Goal: Task Accomplishment & Management: Complete application form

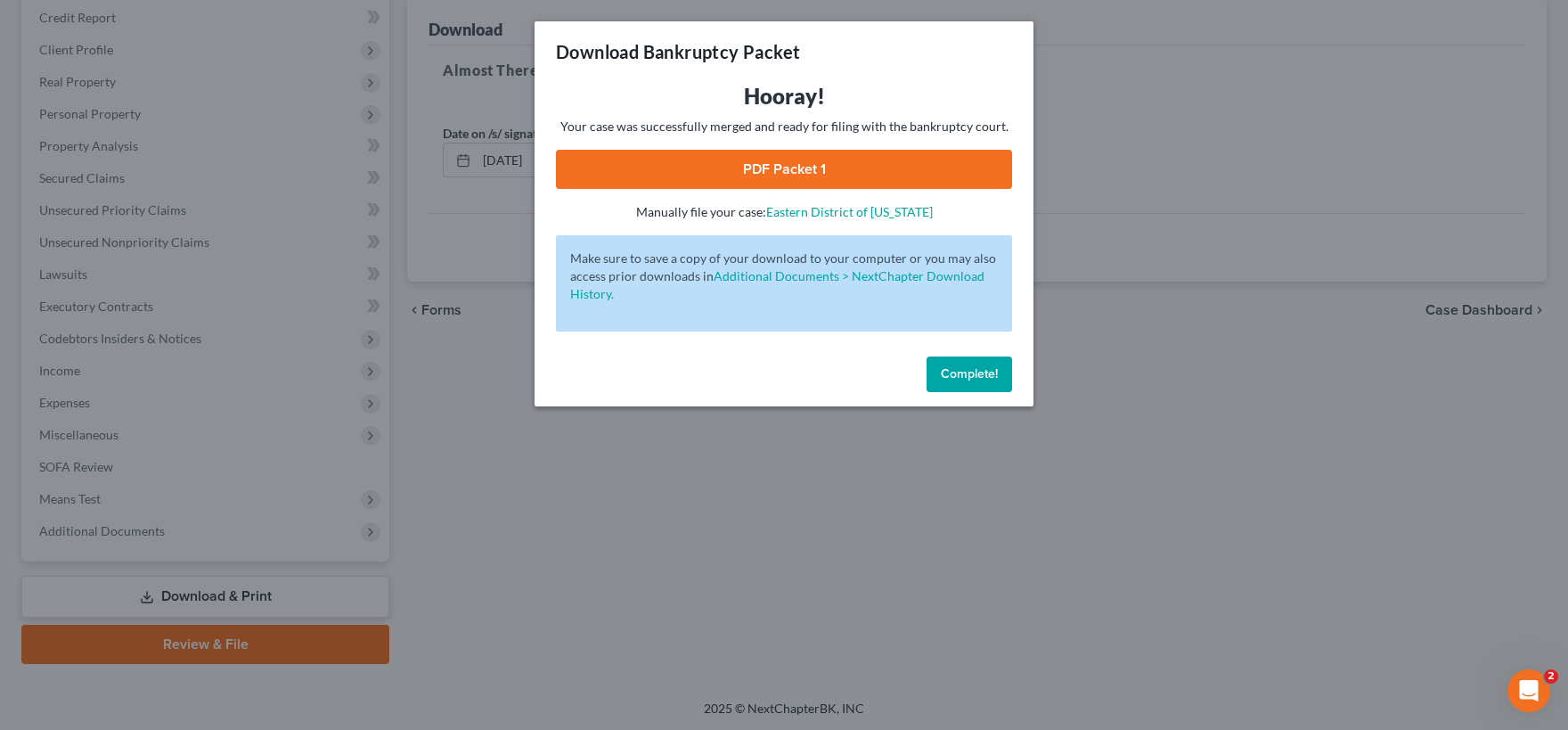
scroll to position [215, 0]
click at [970, 378] on span "Complete!" at bounding box center [969, 373] width 57 height 15
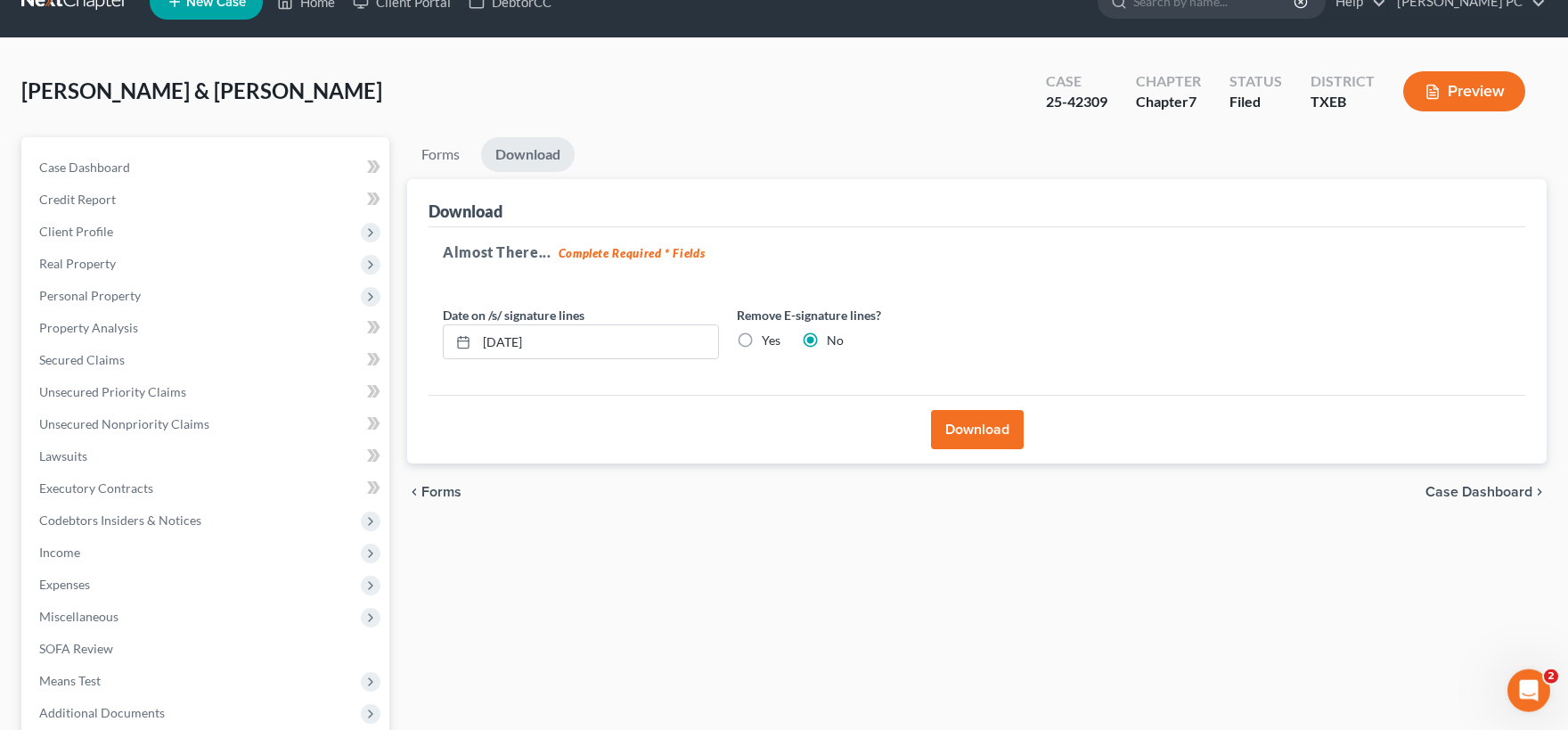
scroll to position [0, 0]
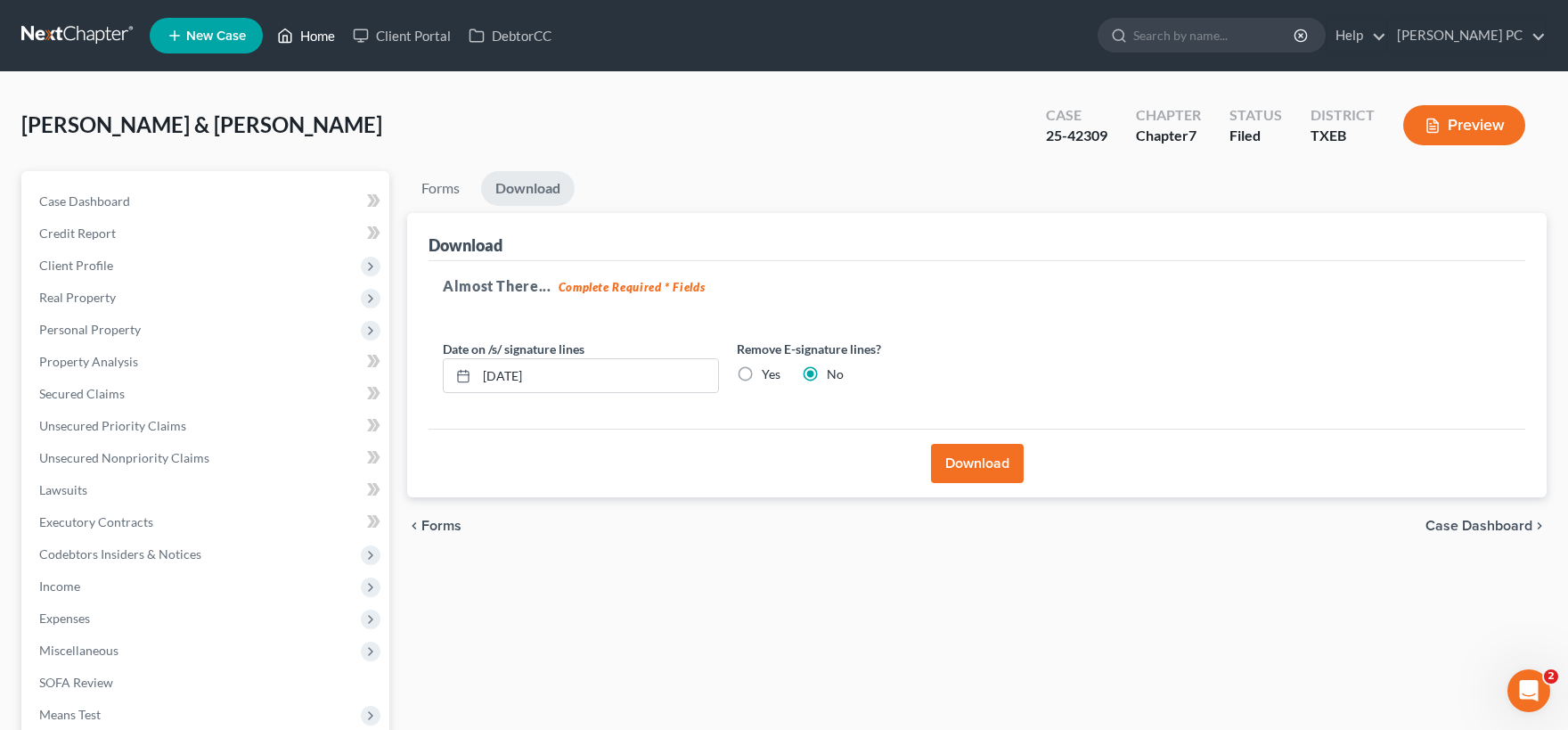
click at [303, 34] on link "Home" at bounding box center [305, 36] width 75 height 32
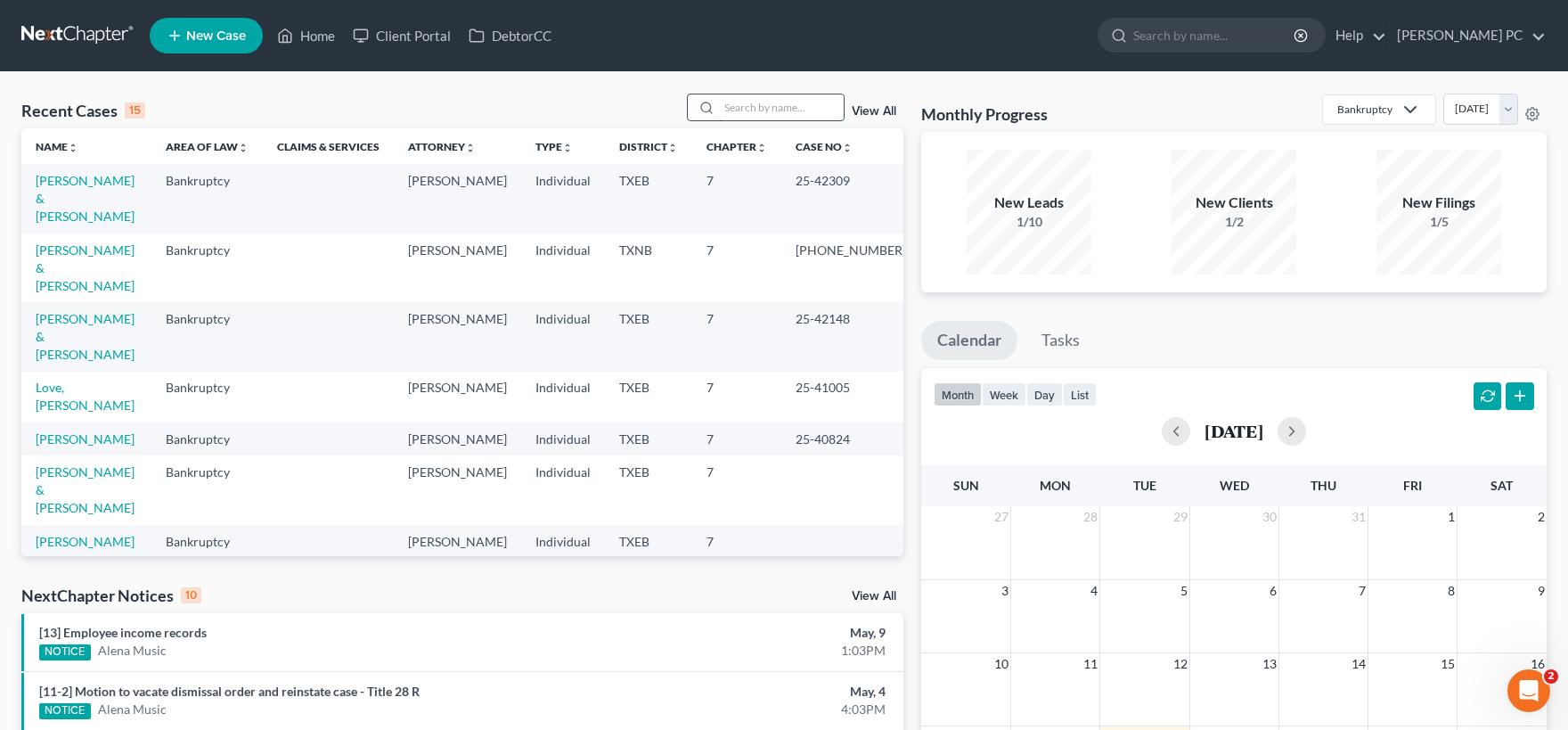
click at [728, 106] on input "search" at bounding box center [782, 107] width 125 height 26
type input "[PERSON_NAME]"
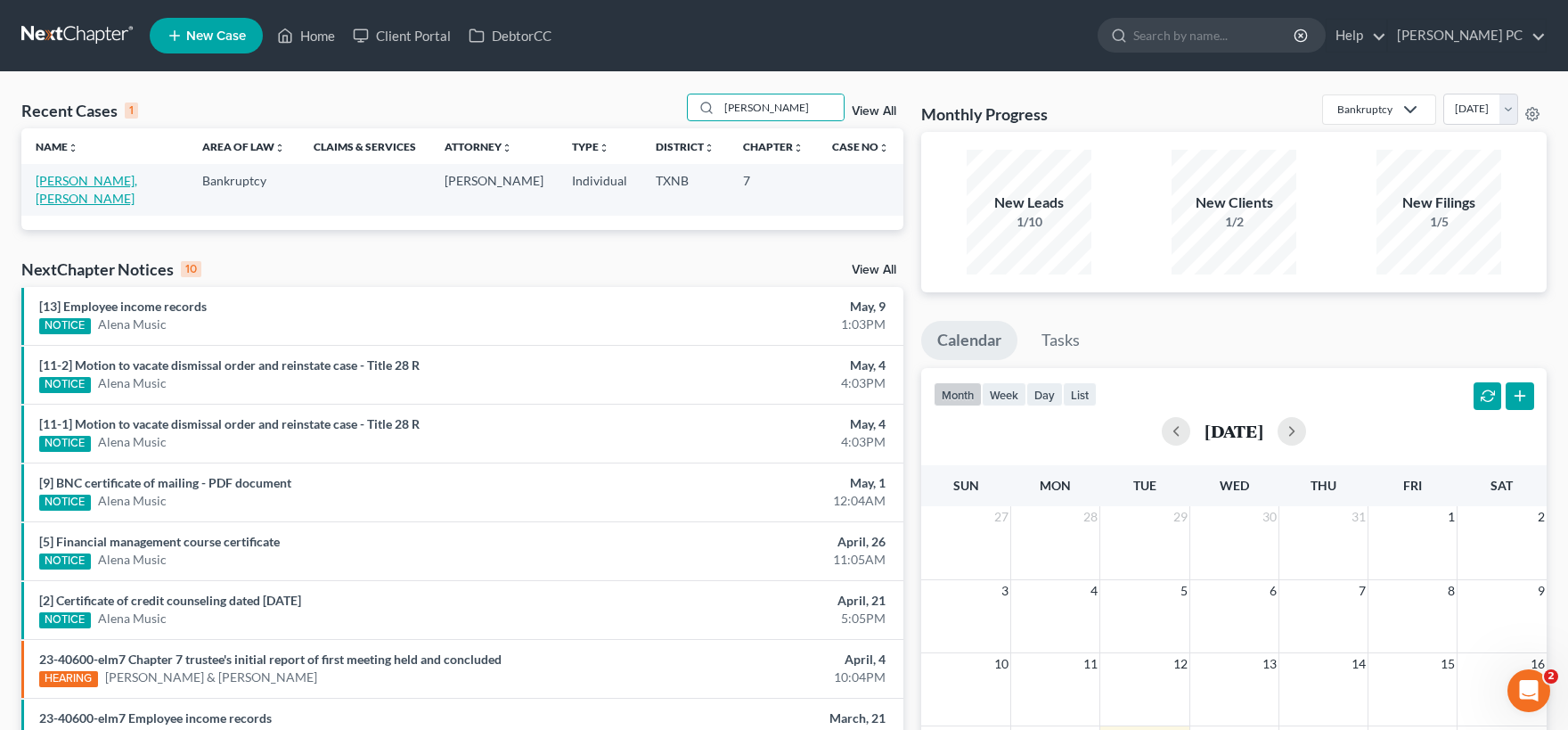
click at [117, 183] on link "[PERSON_NAME], [PERSON_NAME]" at bounding box center [86, 188] width 101 height 33
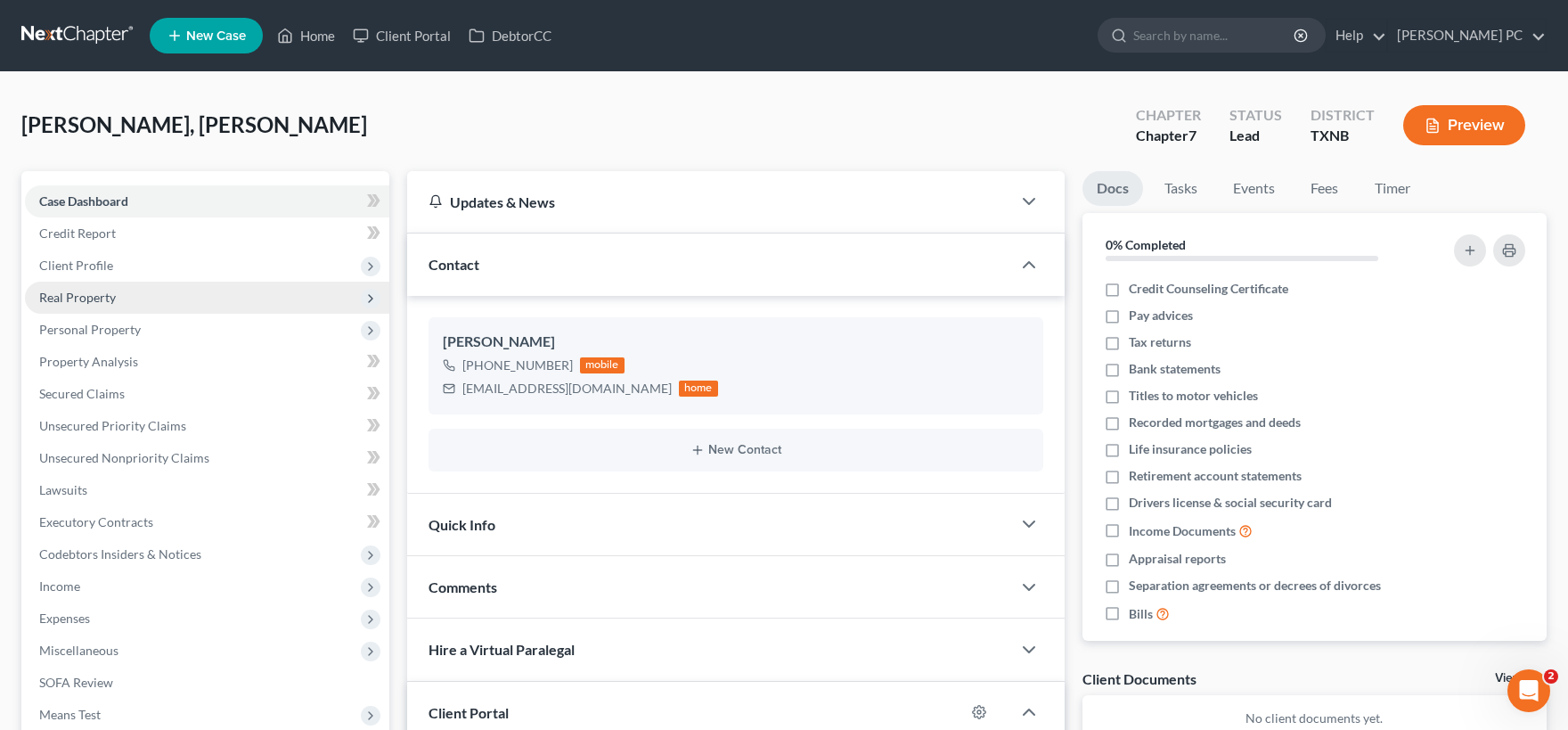
click at [96, 291] on span "Real Property" at bounding box center [77, 297] width 76 height 15
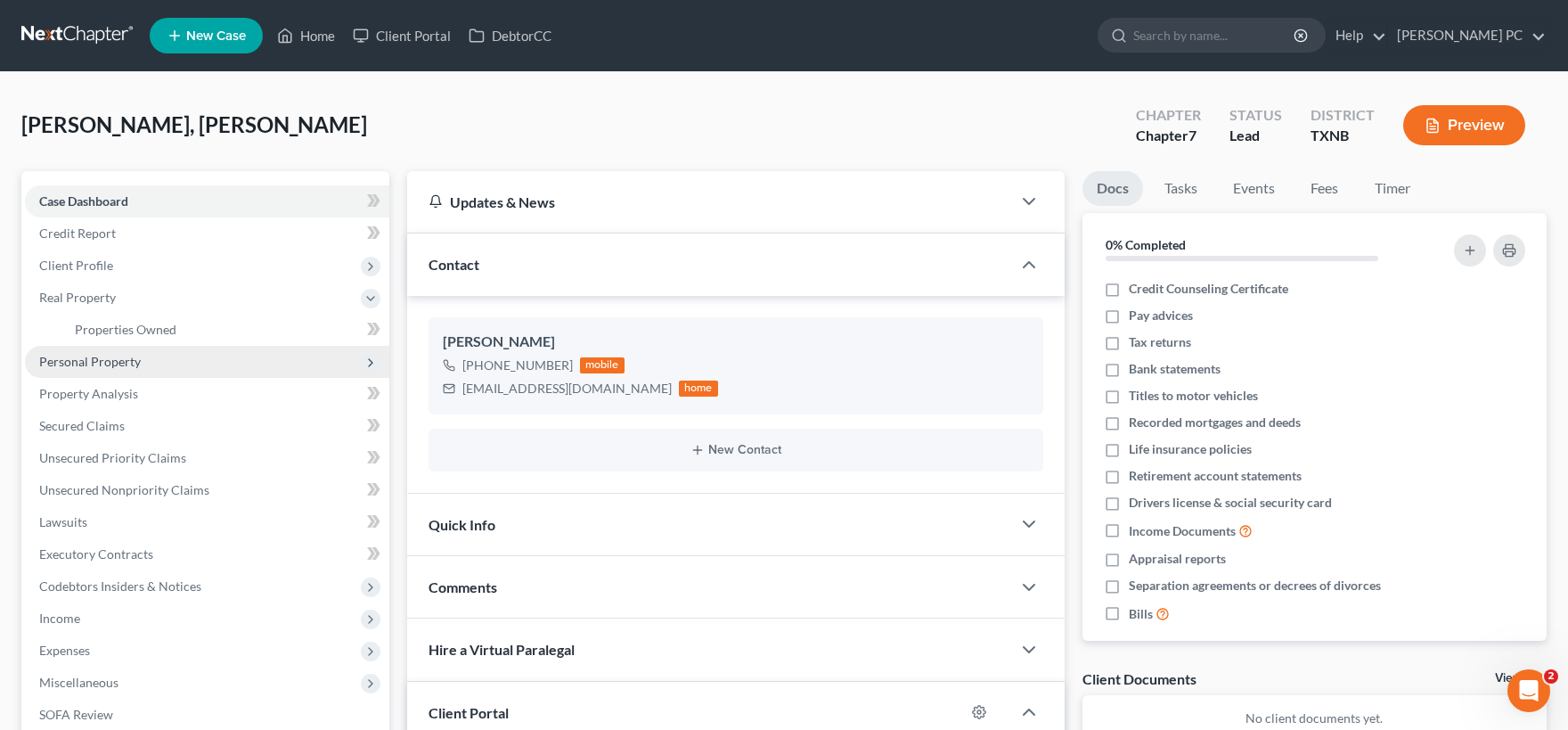
click at [113, 362] on span "Personal Property" at bounding box center [90, 361] width 101 height 15
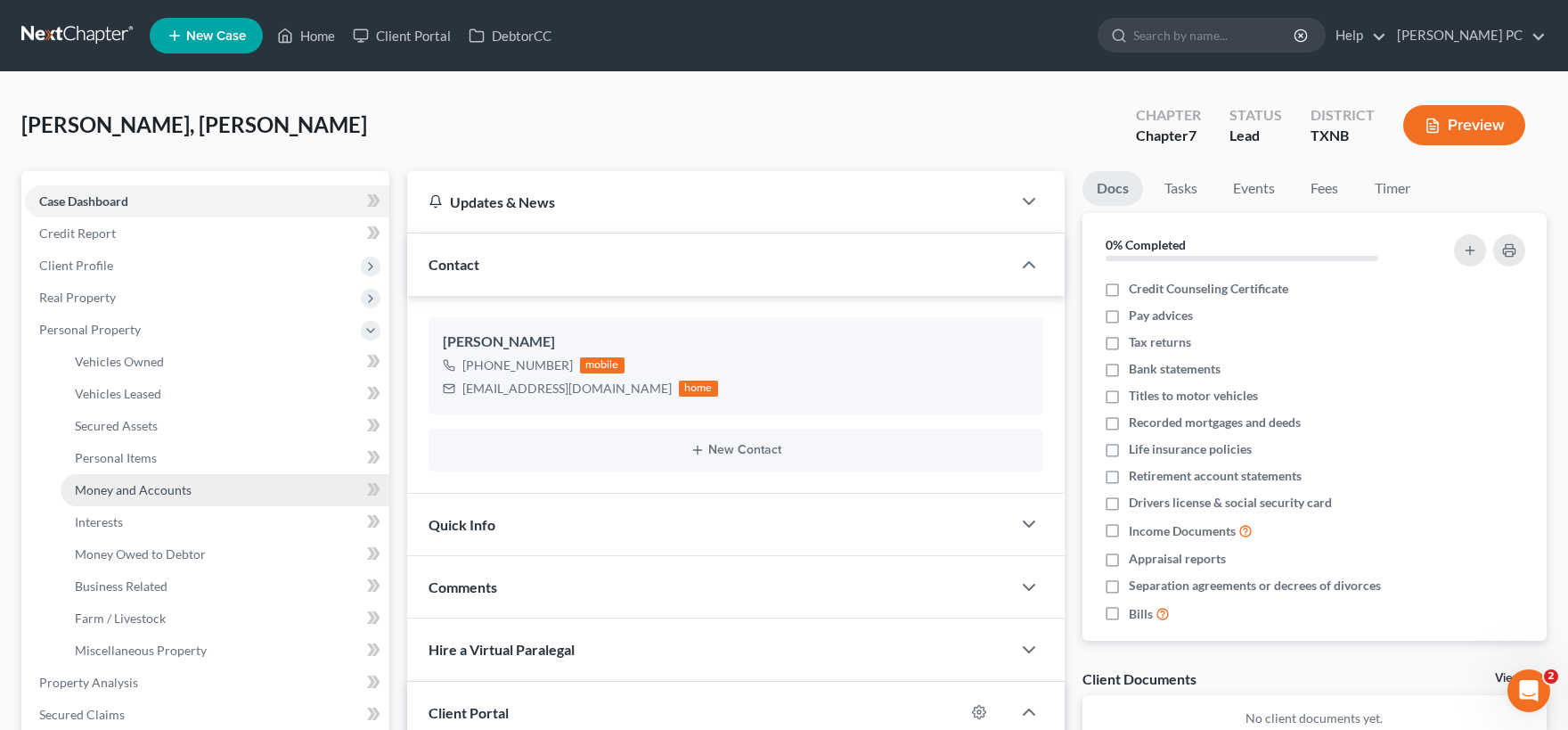
click at [143, 488] on span "Money and Accounts" at bounding box center [133, 489] width 117 height 15
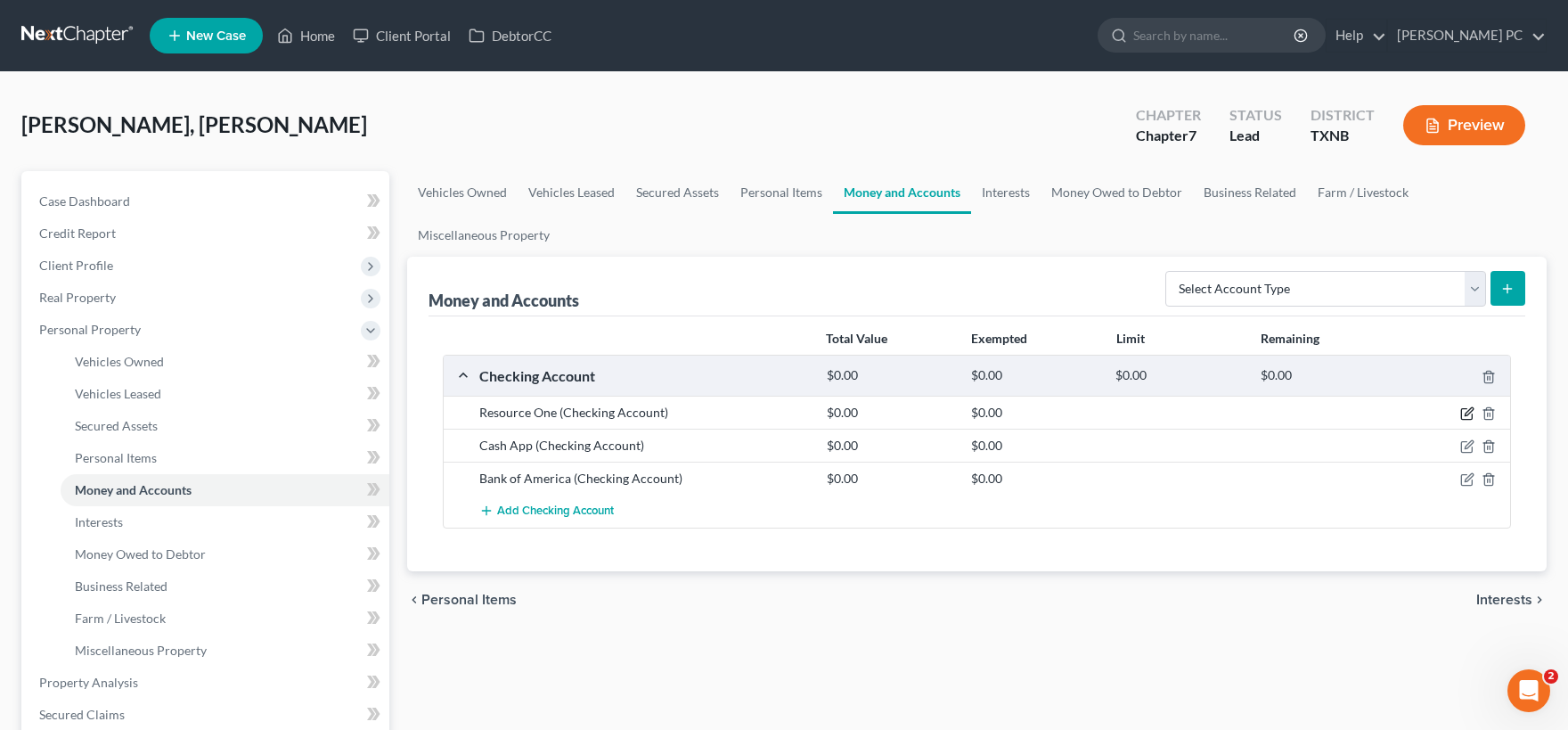
click at [1465, 413] on icon "button" at bounding box center [1467, 414] width 14 height 14
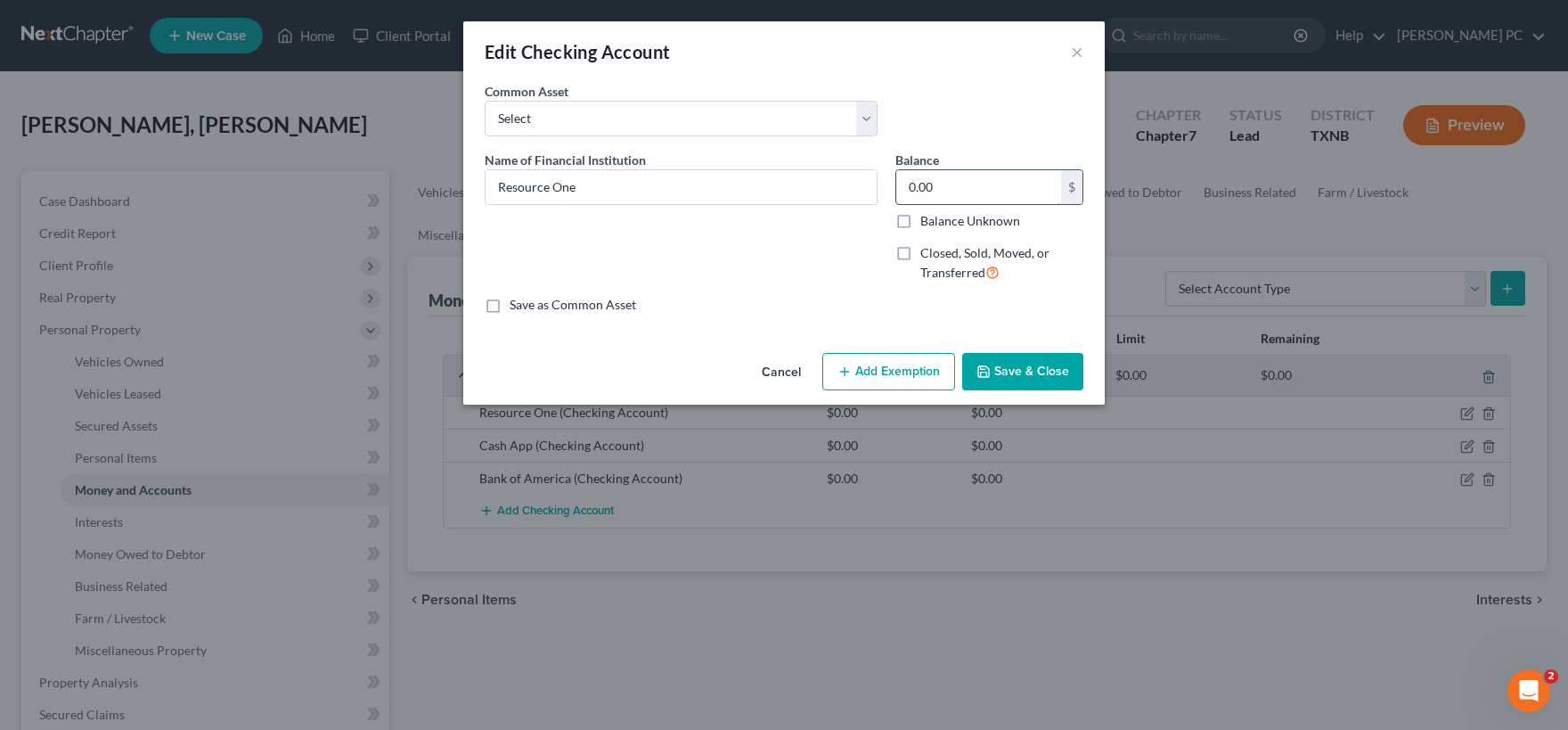
click at [1000, 182] on input "0.00" at bounding box center [979, 187] width 165 height 34
type input "25.00"
click at [1019, 374] on button "Save & Close" at bounding box center [1023, 372] width 121 height 38
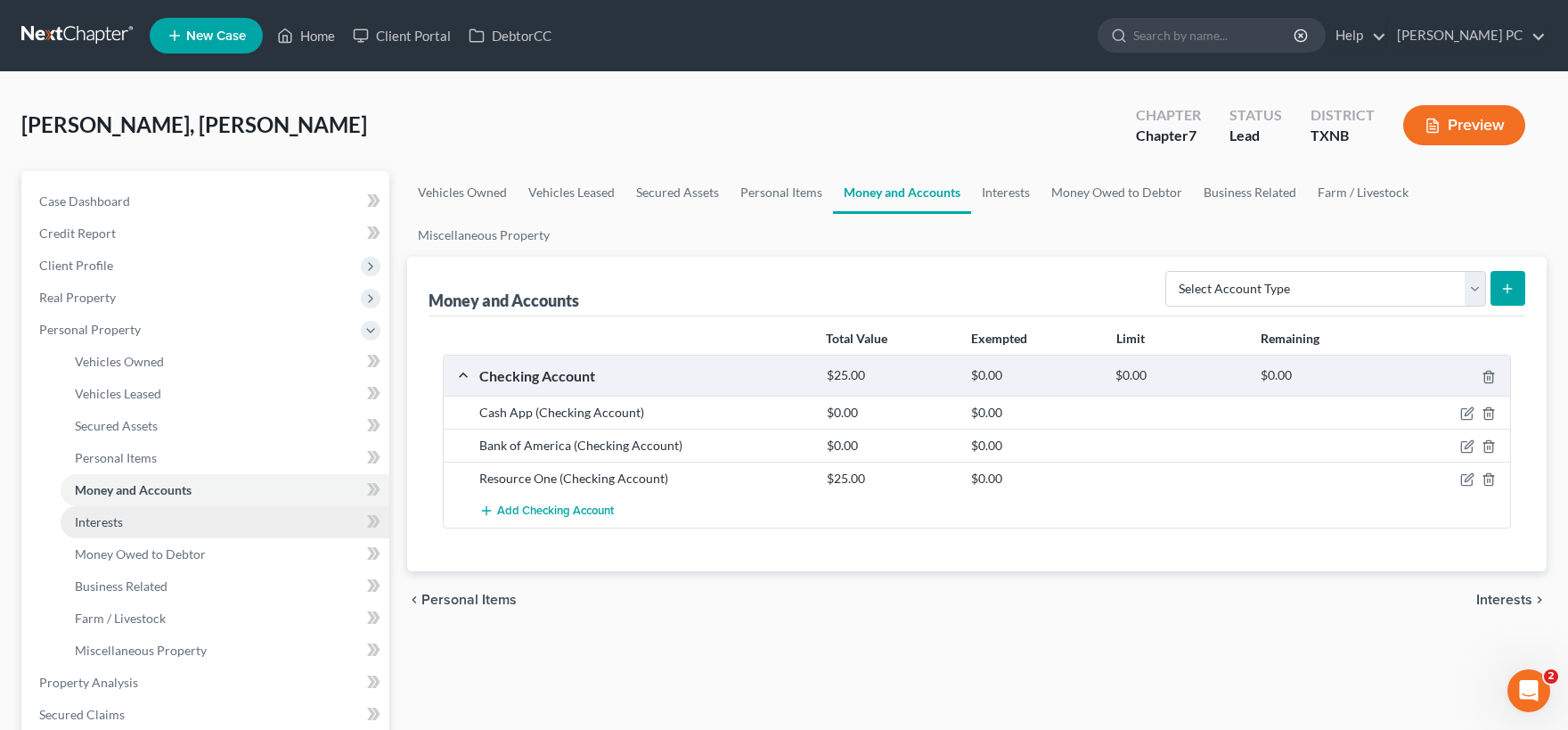
click at [180, 521] on link "Interests" at bounding box center [224, 522] width 328 height 32
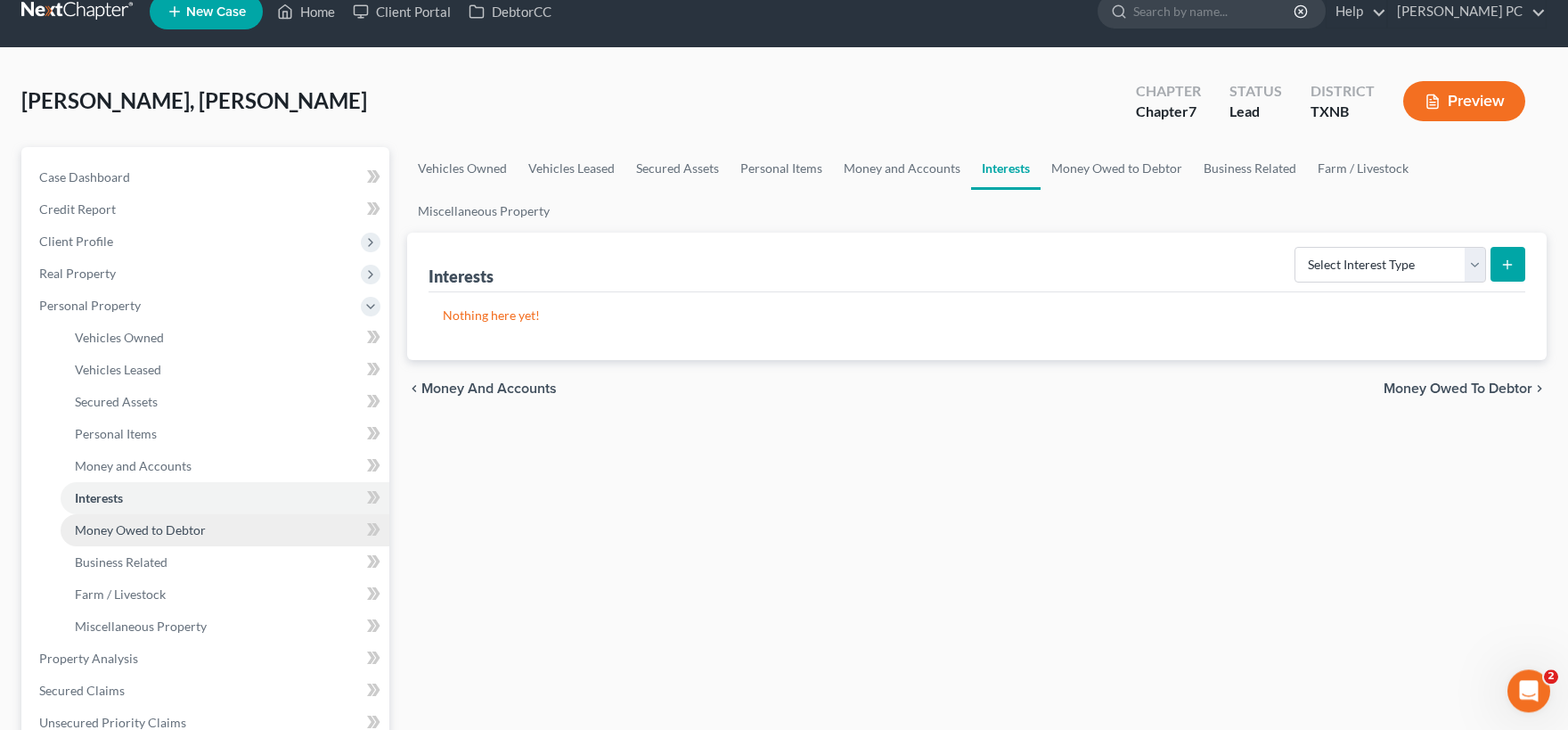
scroll to position [98, 0]
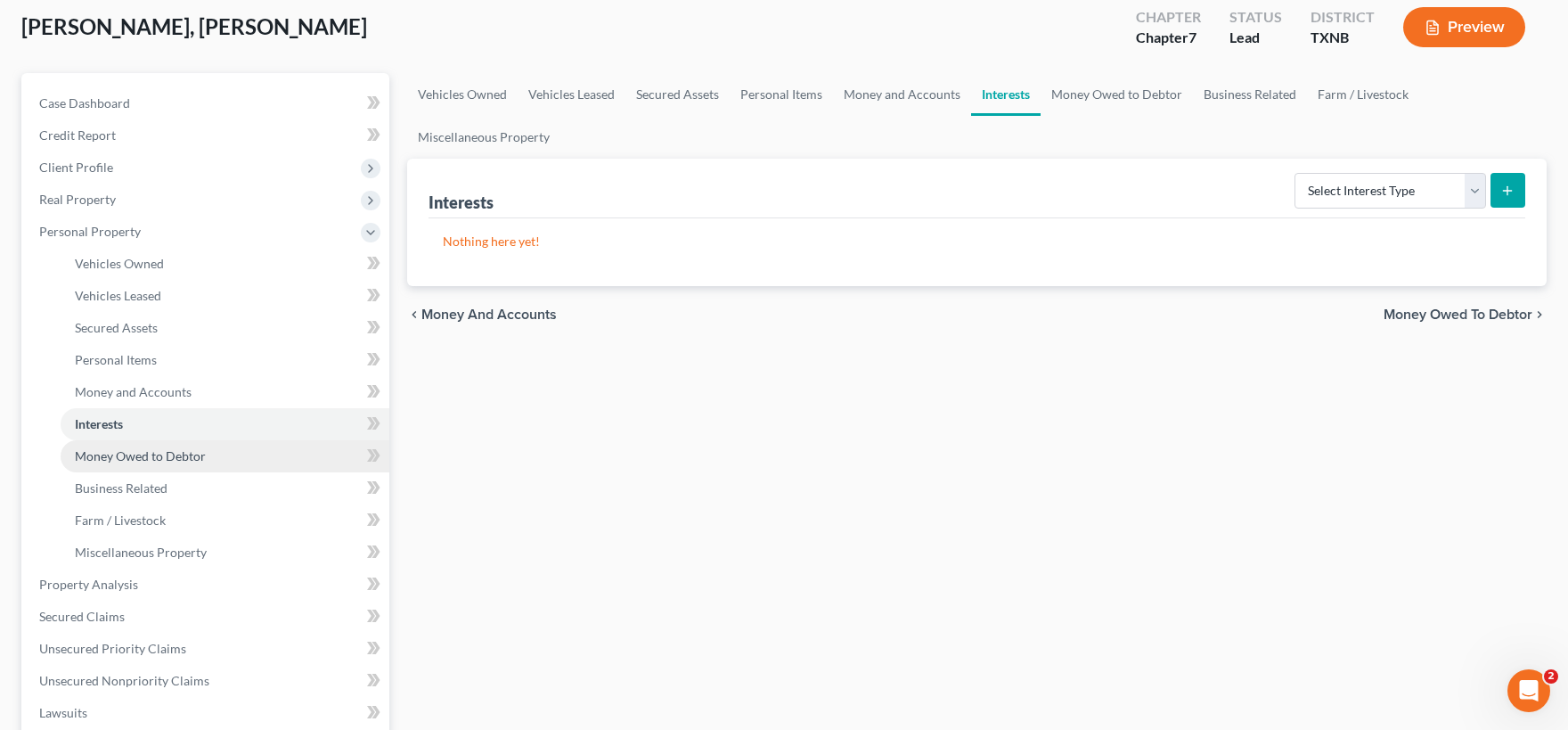
click at [201, 456] on span "Money Owed to Debtor" at bounding box center [140, 455] width 131 height 15
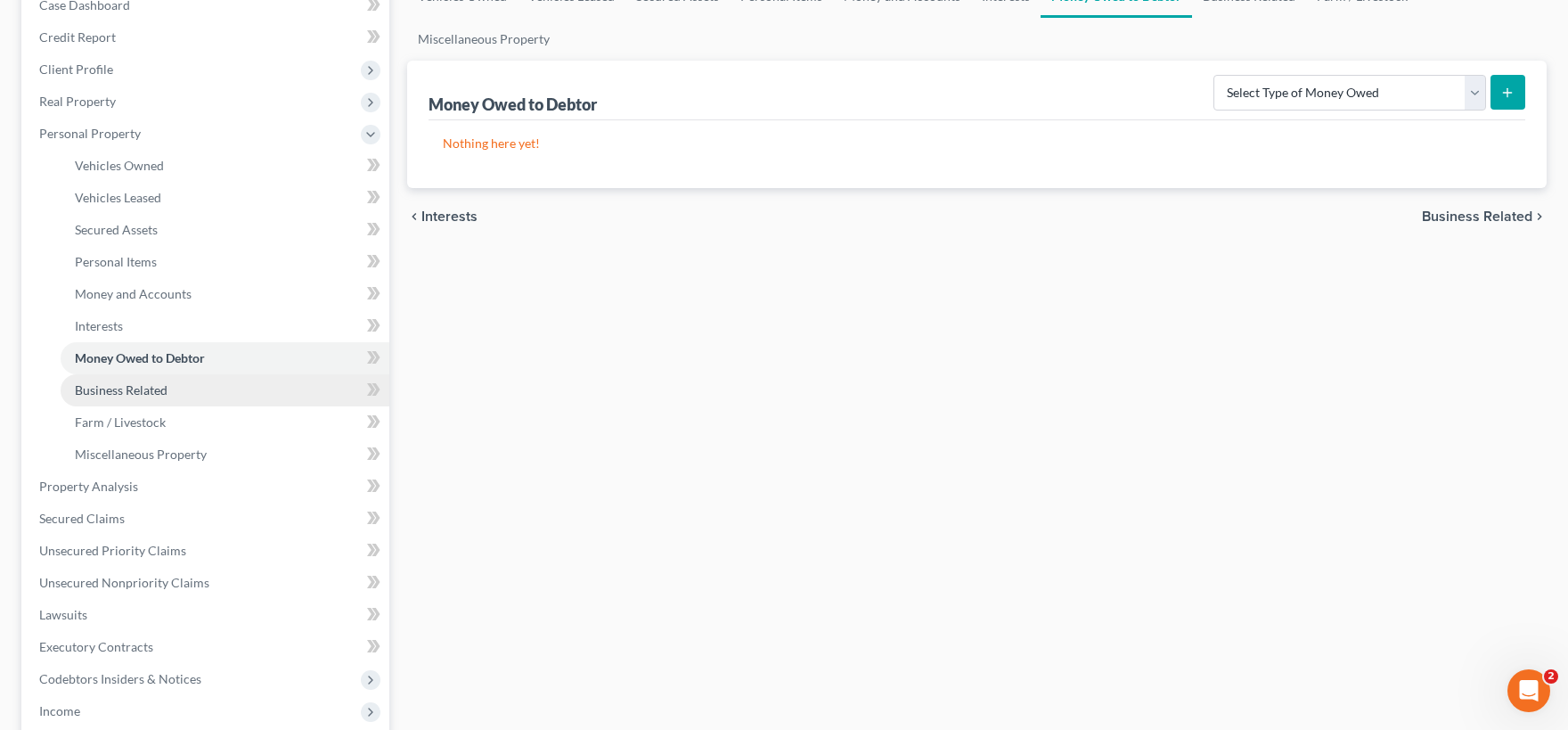
click at [188, 393] on link "Business Related" at bounding box center [224, 390] width 328 height 32
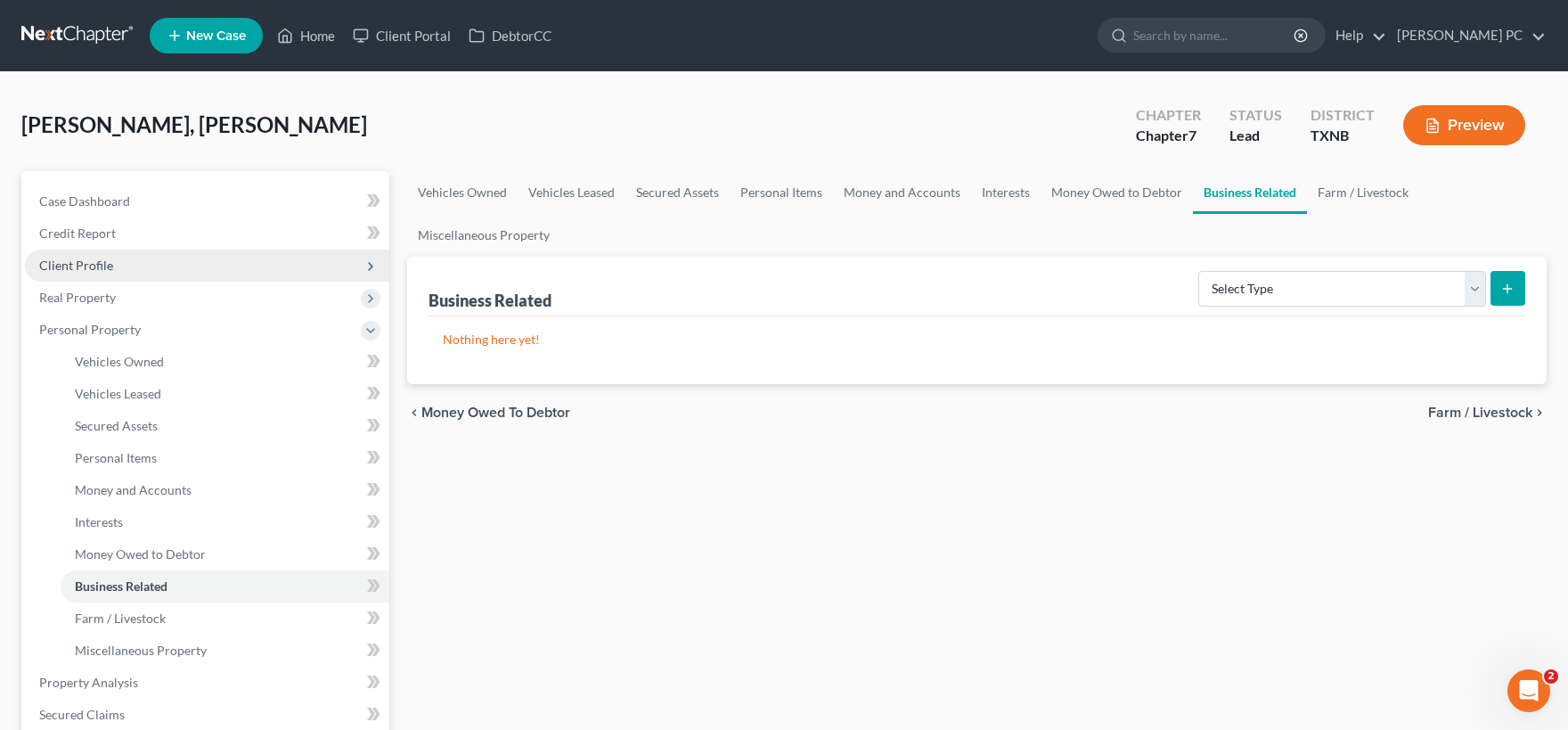
click at [92, 261] on span "Client Profile" at bounding box center [76, 265] width 74 height 15
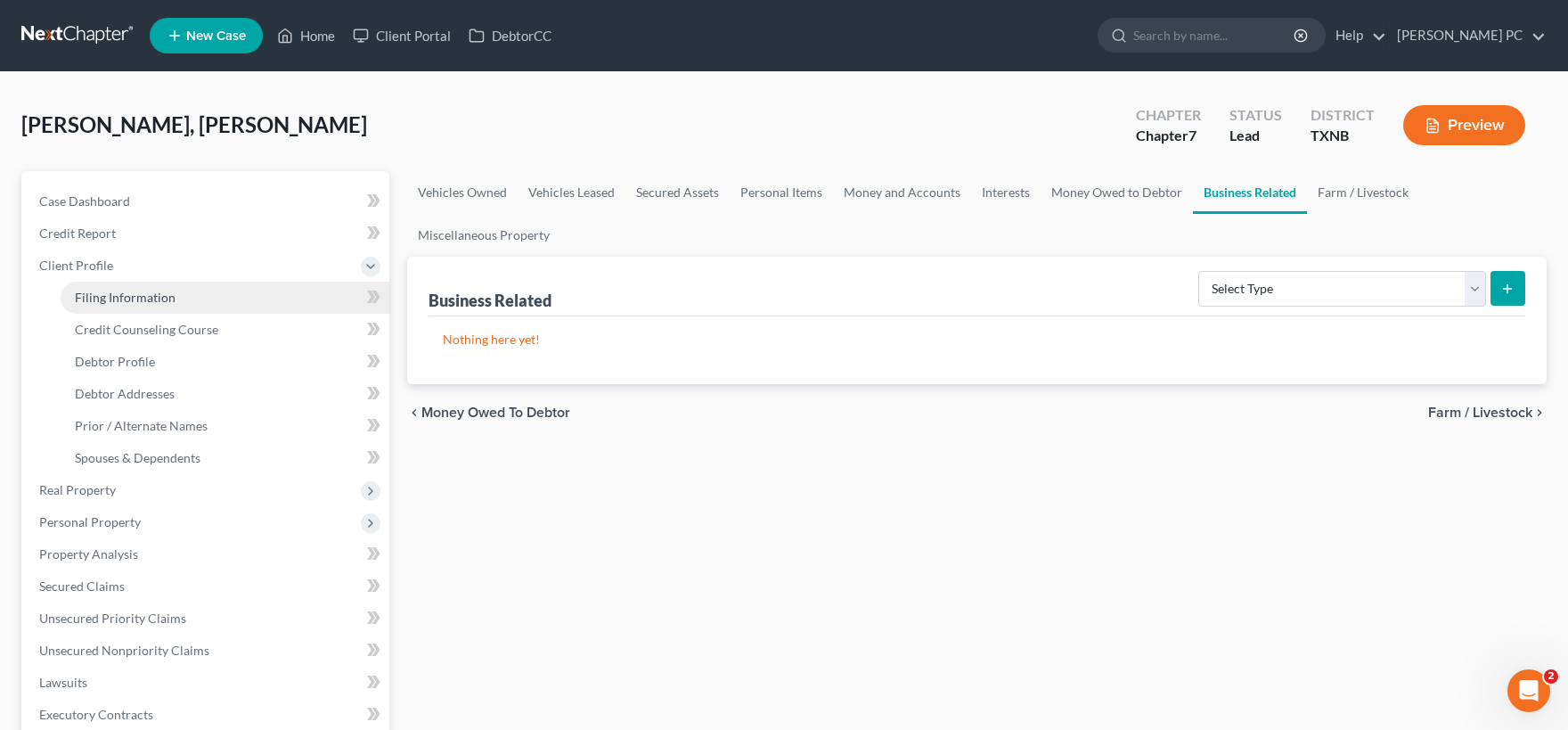
click at [151, 300] on span "Filing Information" at bounding box center [125, 297] width 101 height 15
select select "1"
select select "0"
select select "78"
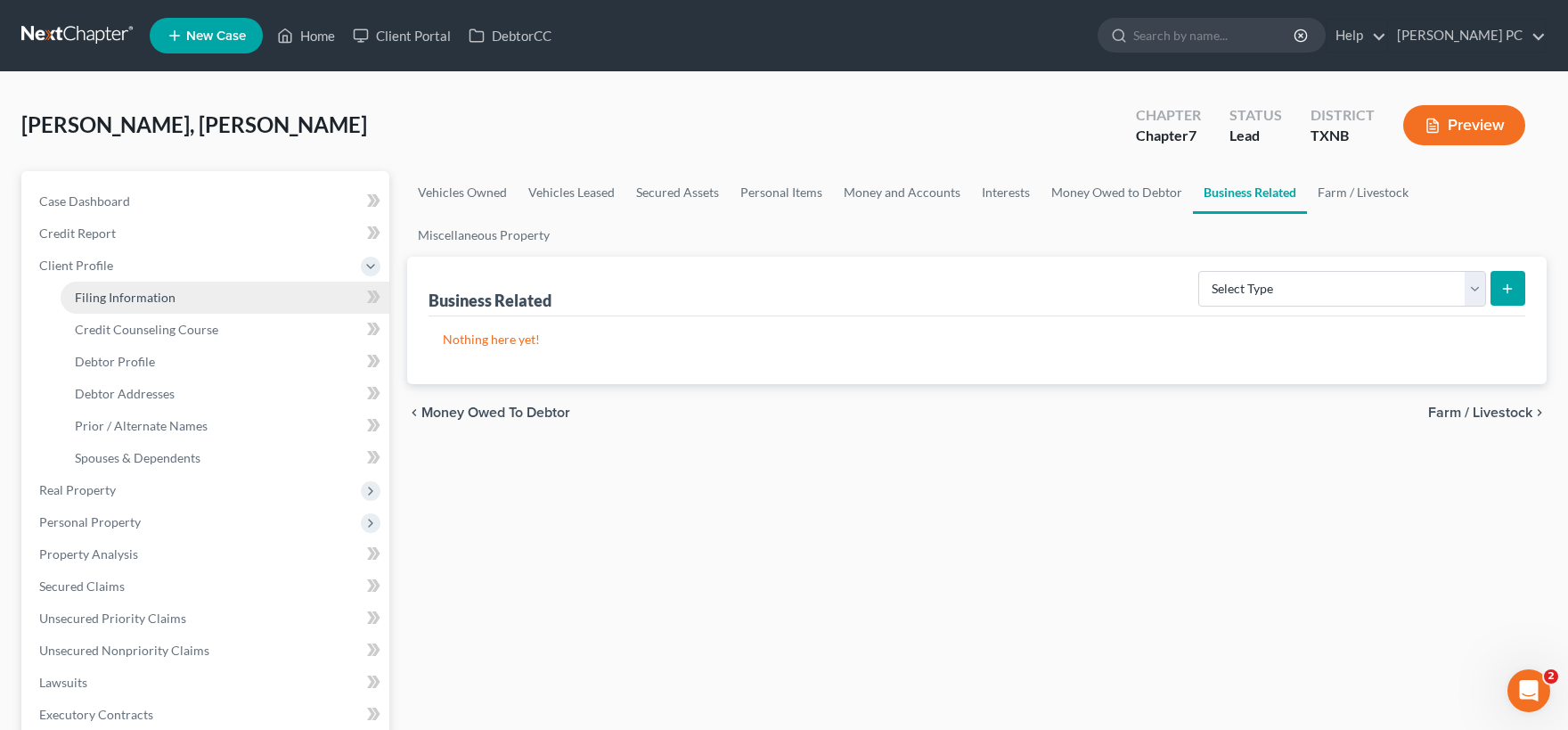
select select "0"
select select "45"
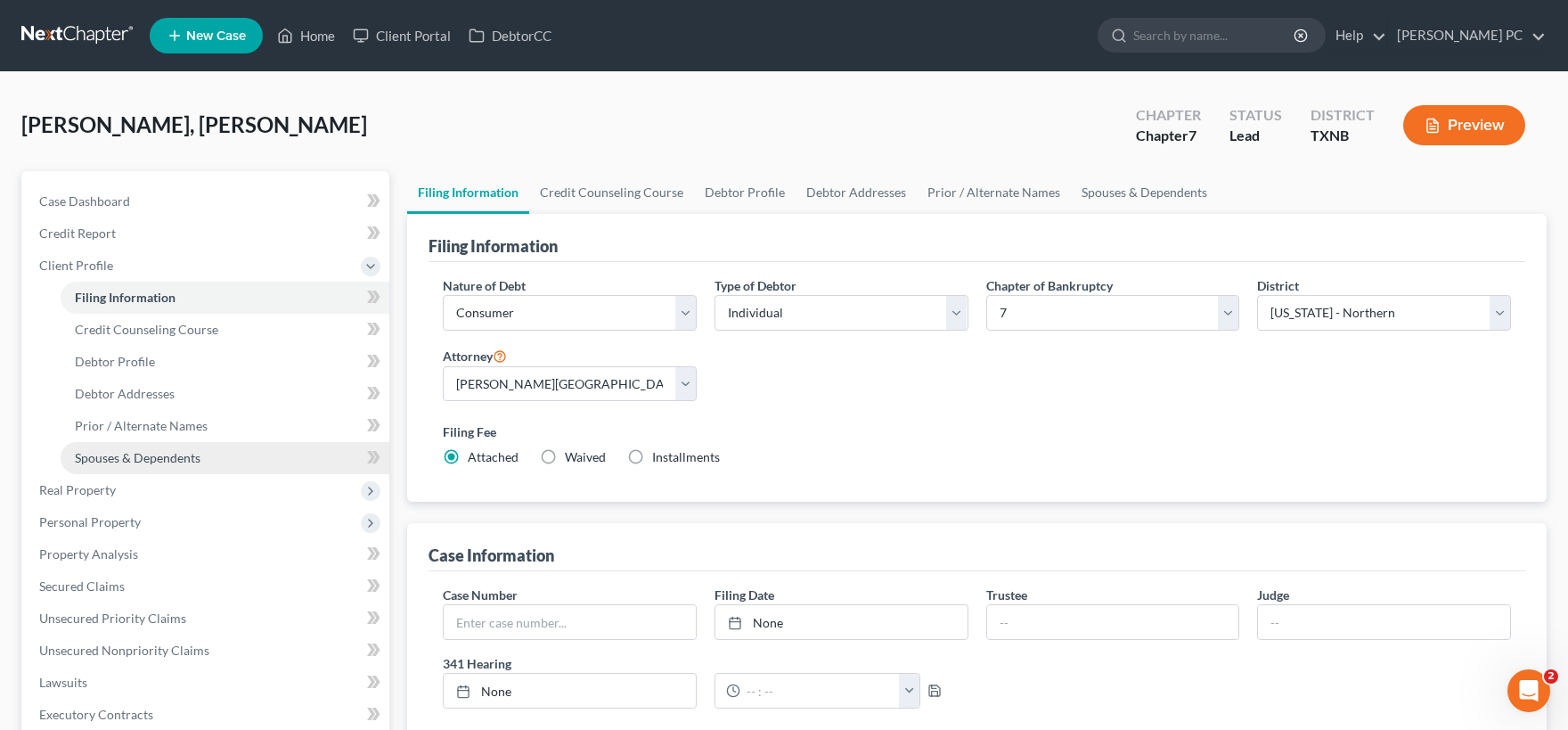
scroll to position [392, 0]
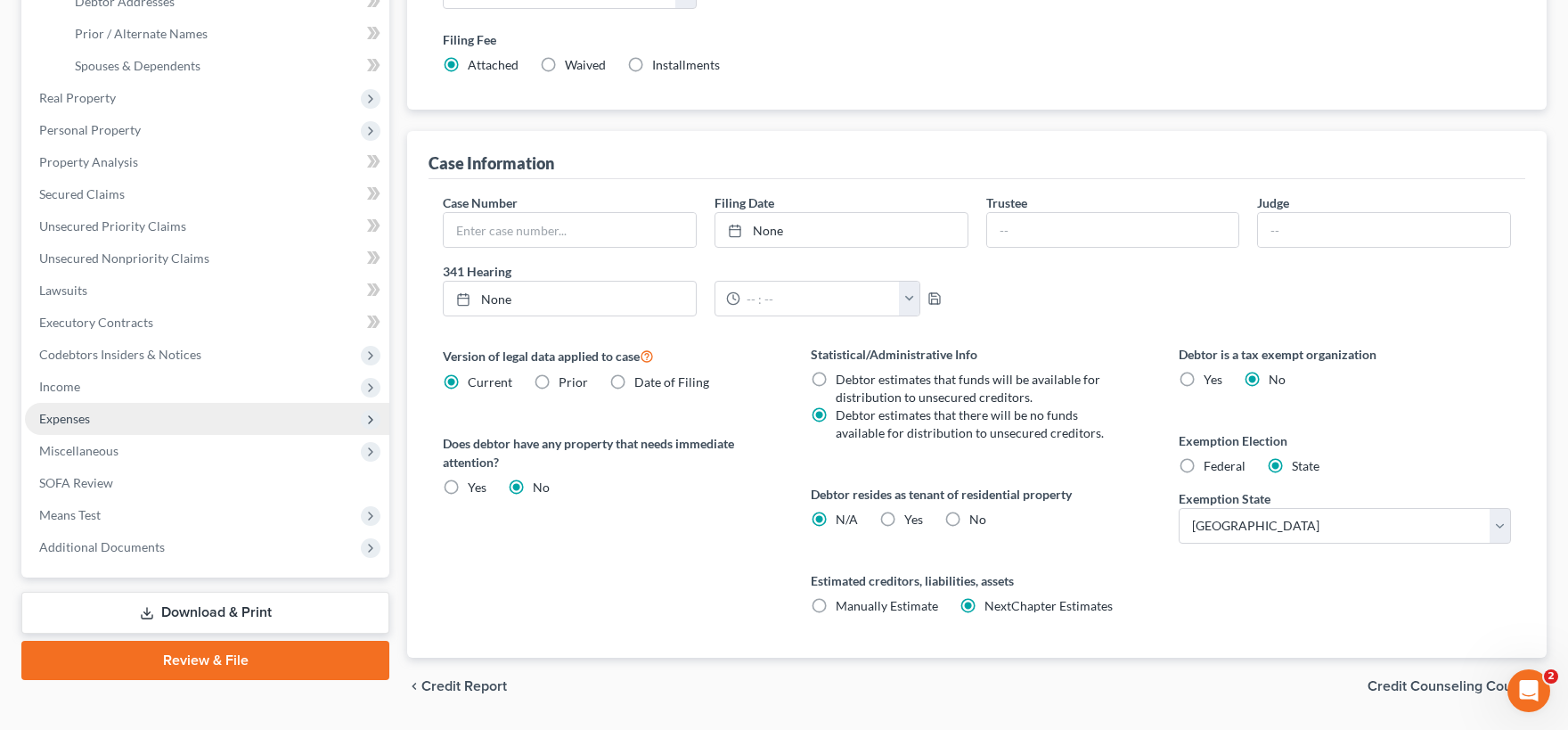
click at [119, 425] on span "Expenses" at bounding box center [206, 419] width 364 height 32
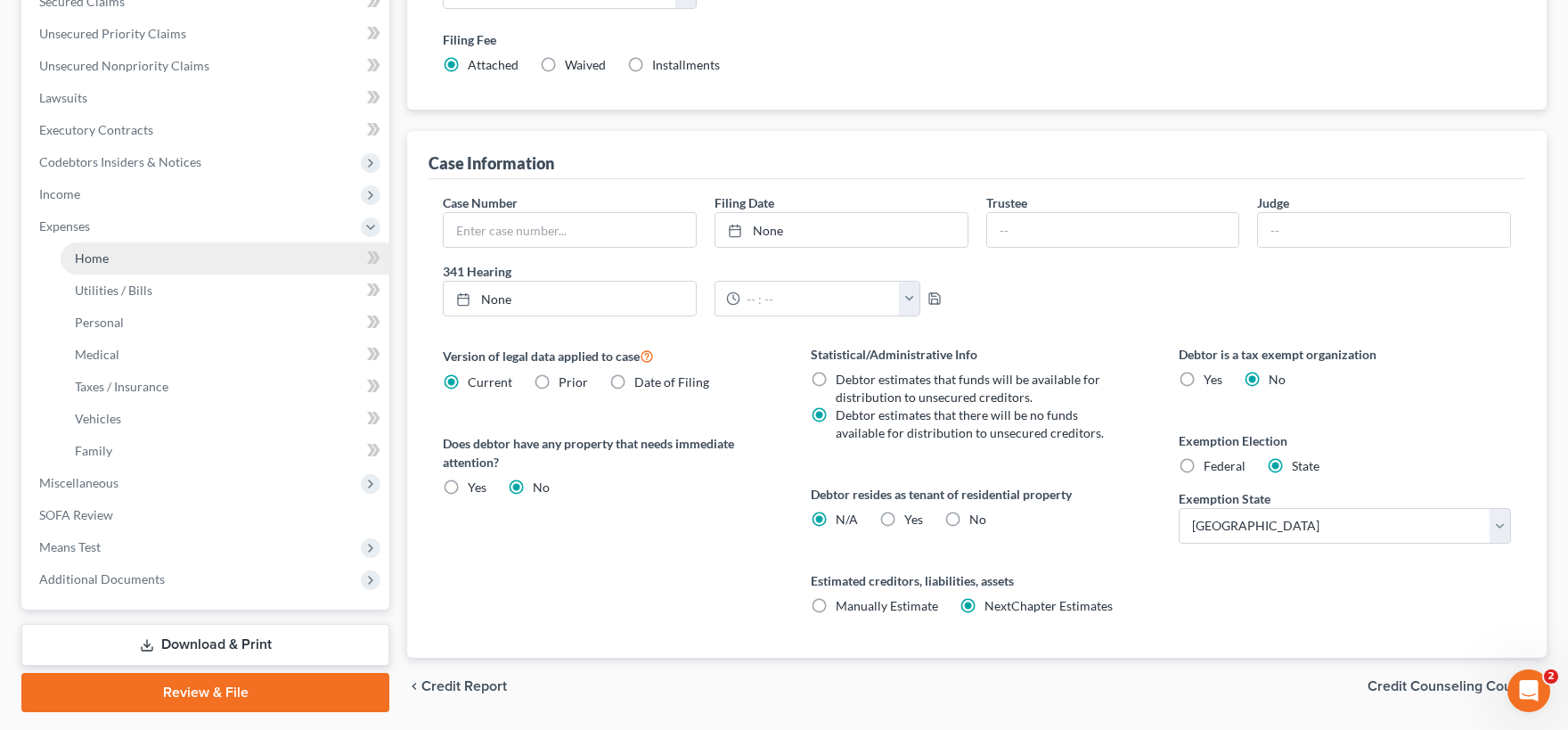
click at [146, 262] on link "Home" at bounding box center [224, 258] width 328 height 32
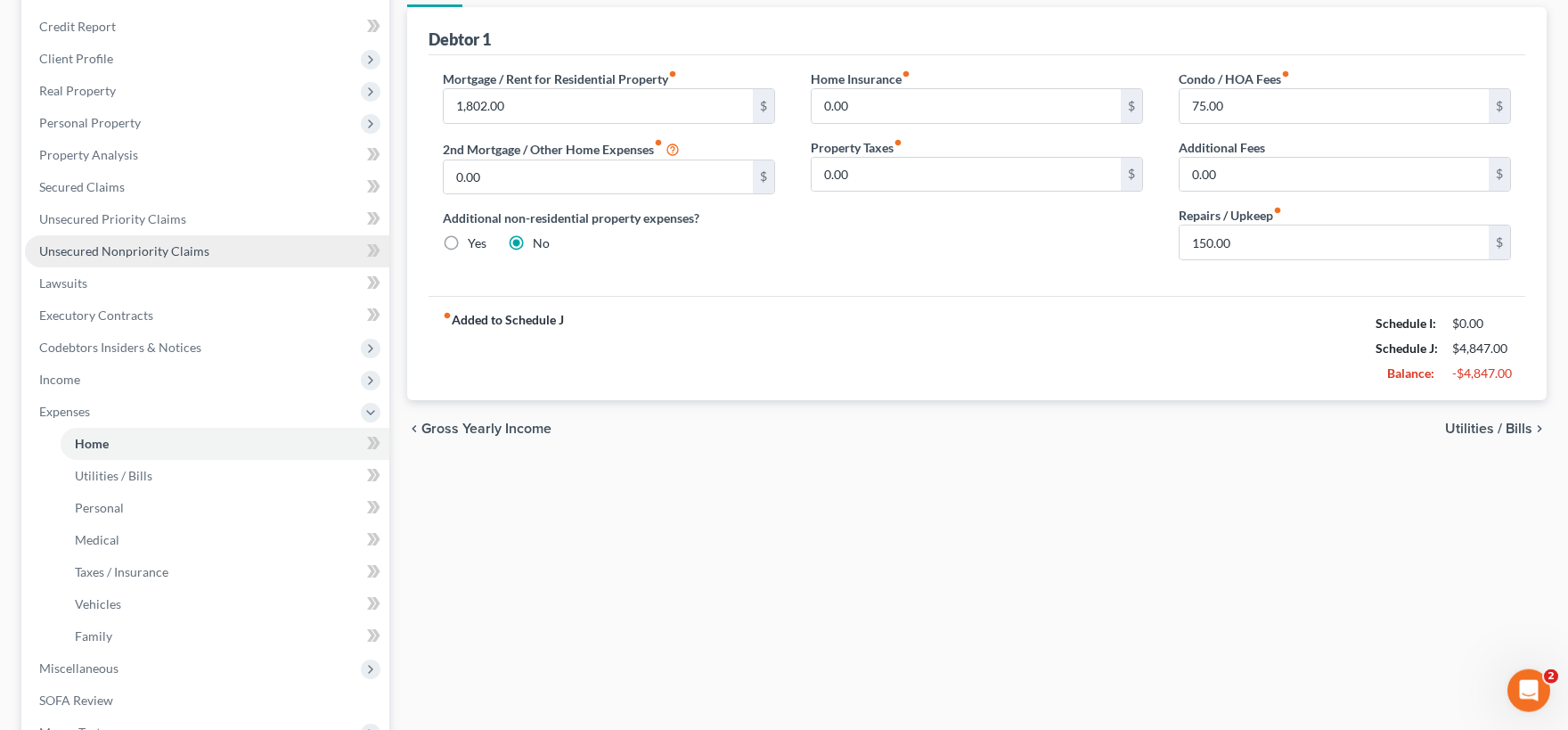
scroll to position [294, 0]
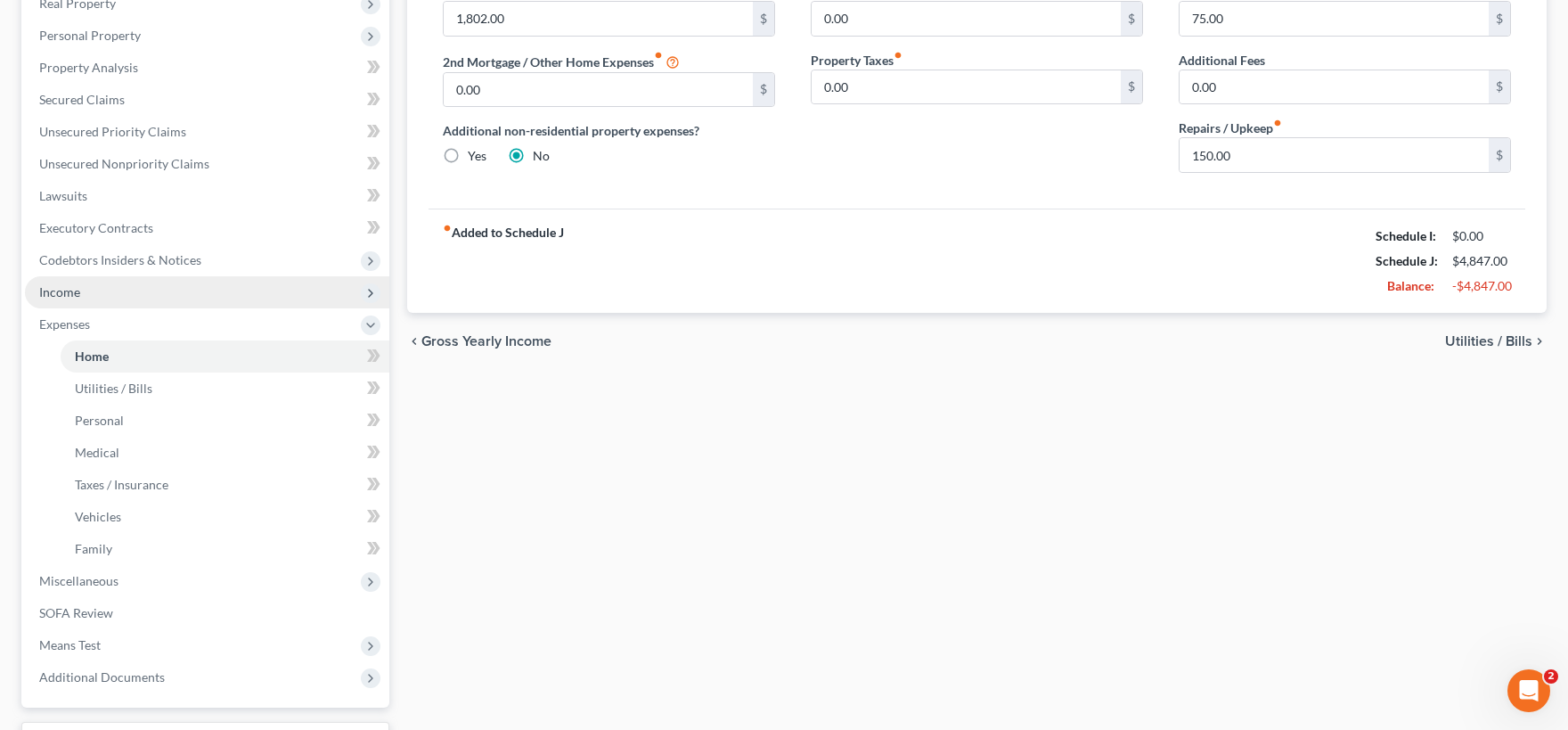
click at [139, 300] on span "Income" at bounding box center [206, 292] width 364 height 32
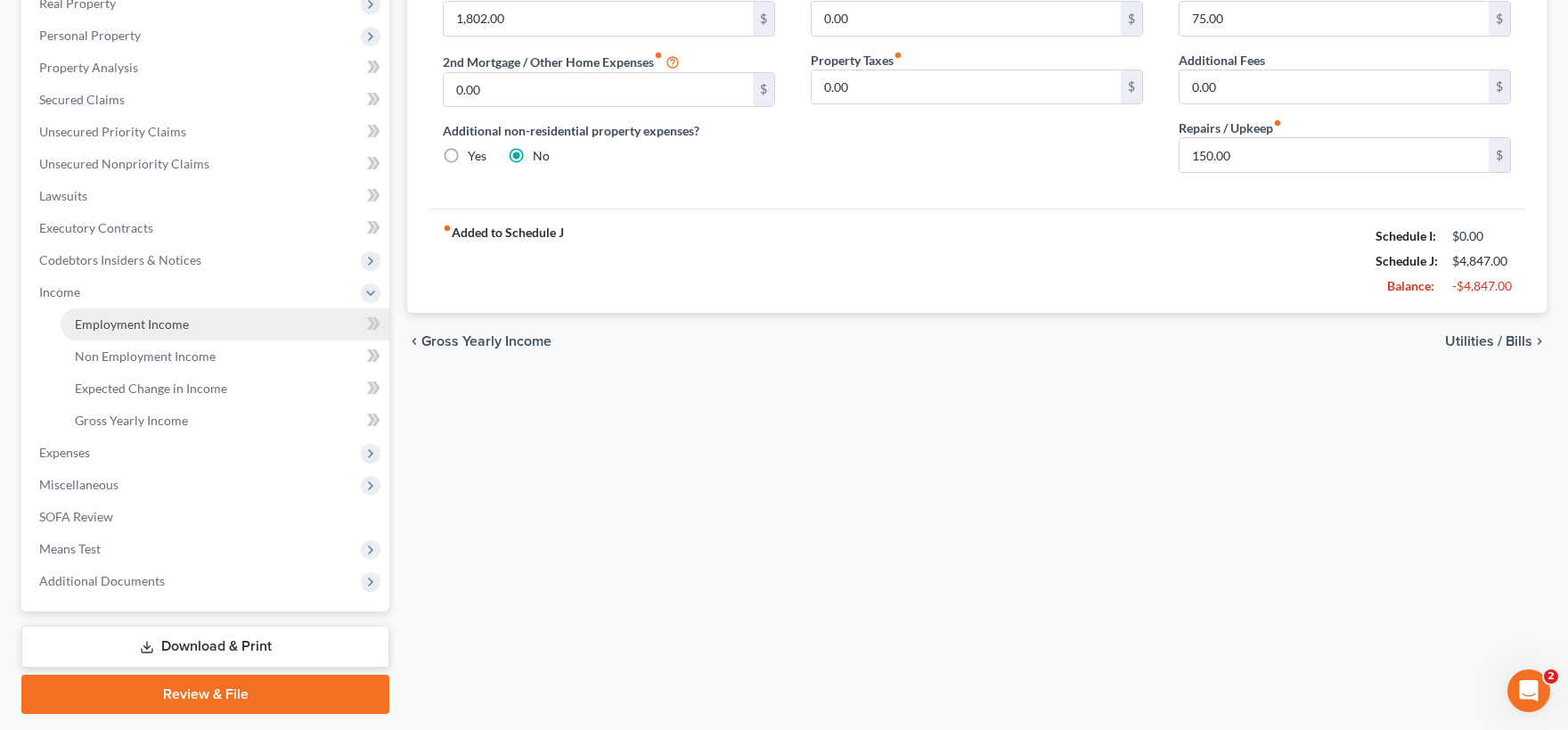
click at [170, 323] on span "Employment Income" at bounding box center [131, 323] width 114 height 15
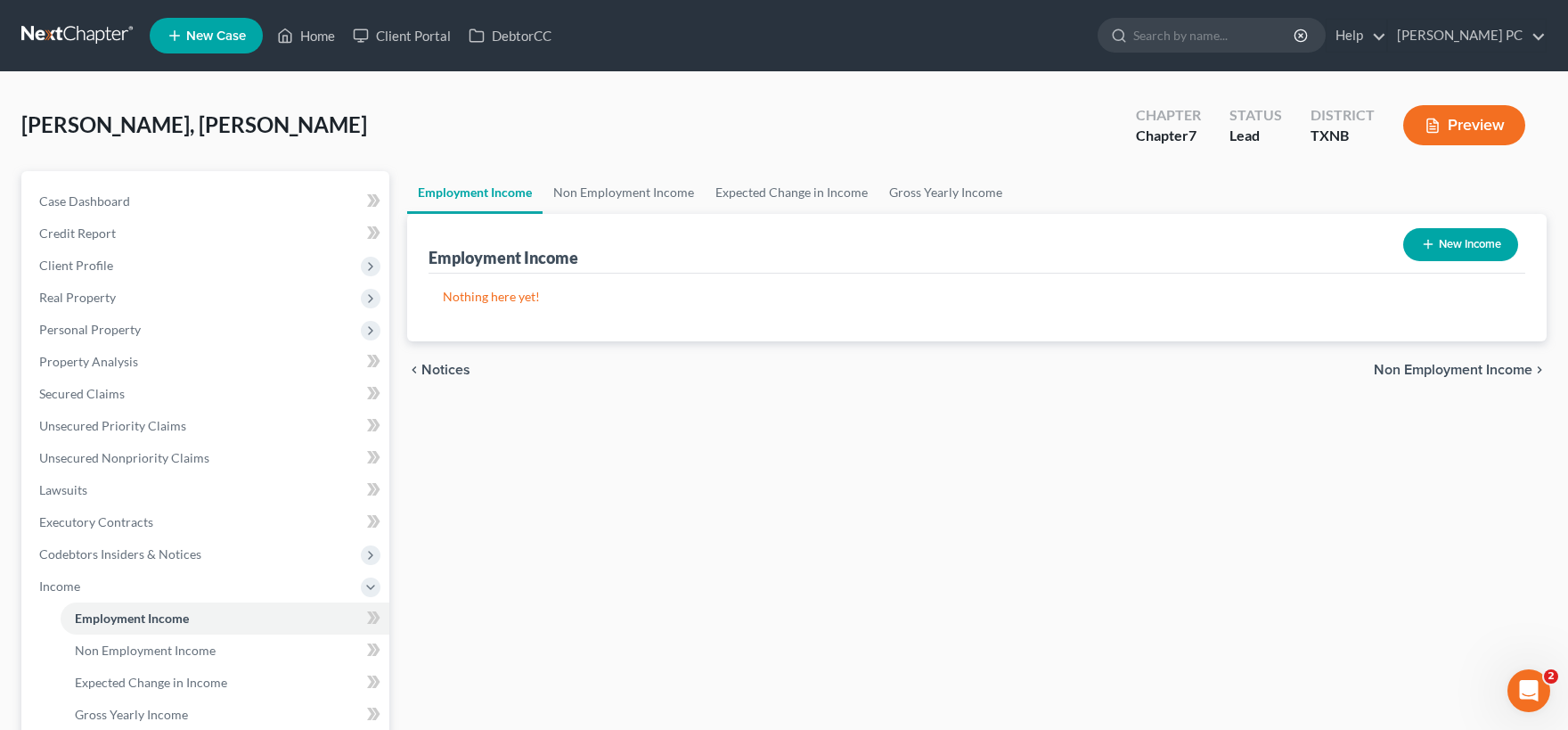
click at [1435, 237] on button "New Income" at bounding box center [1461, 244] width 115 height 33
select select "0"
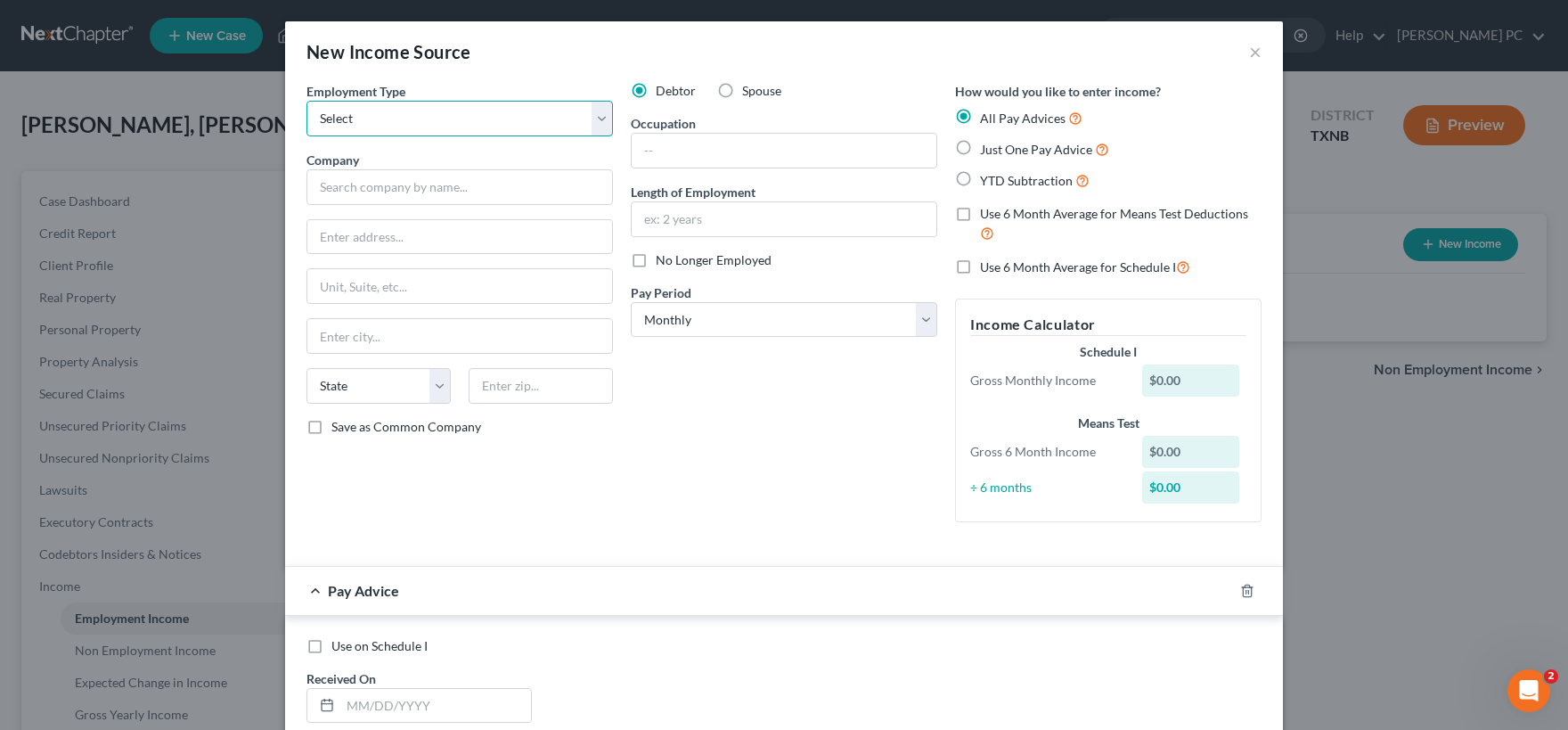
select select "0"
click option "Full or [DEMOGRAPHIC_DATA] Employment" at bounding box center [0, 0] width 0 height 0
click at [413, 181] on input "text" at bounding box center [459, 187] width 306 height 36
click at [342, 185] on input "text" at bounding box center [459, 187] width 306 height 36
type input "("
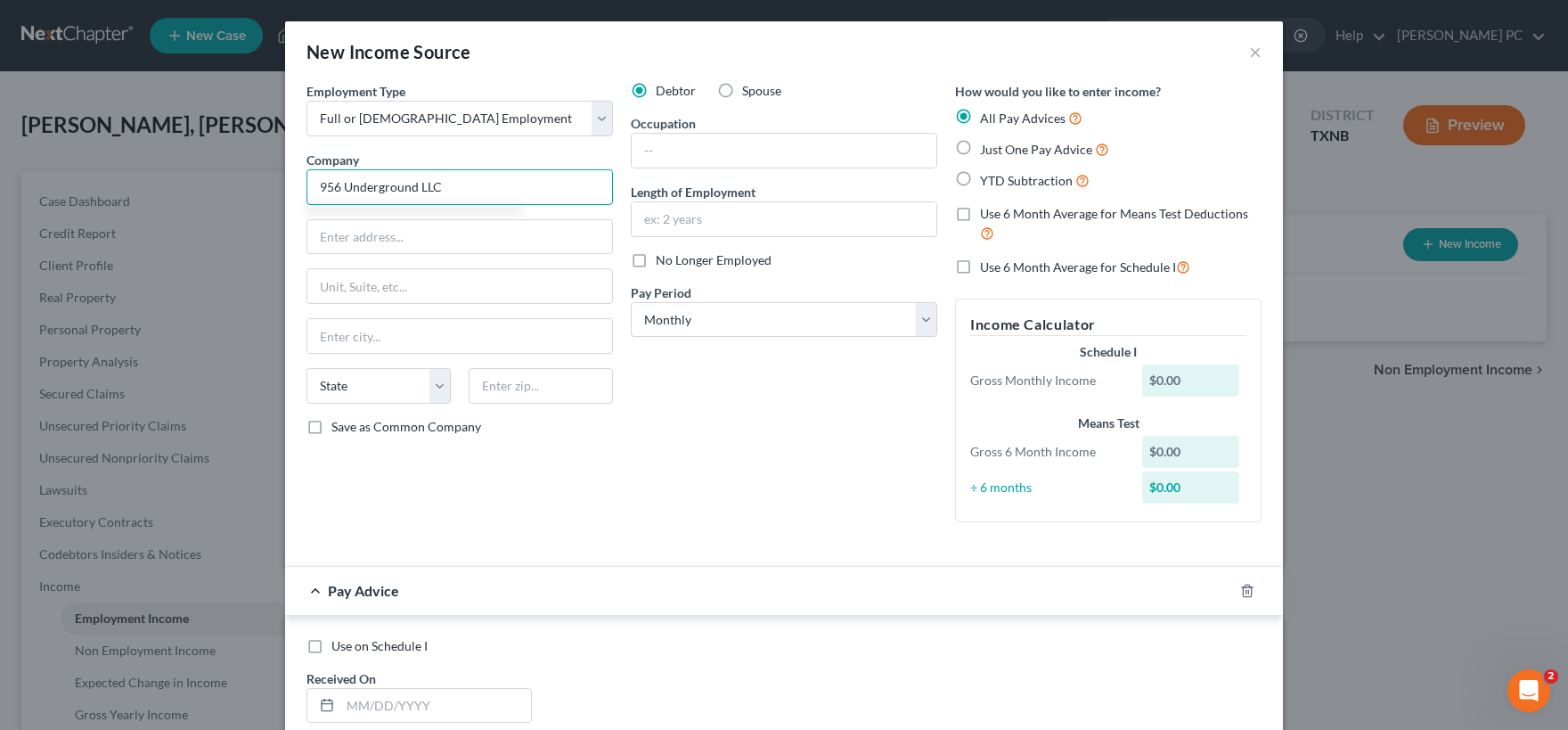
type input "956 Underground LLC"
click at [377, 240] on input "text" at bounding box center [459, 237] width 304 height 34
type input "[STREET_ADDRESS]"
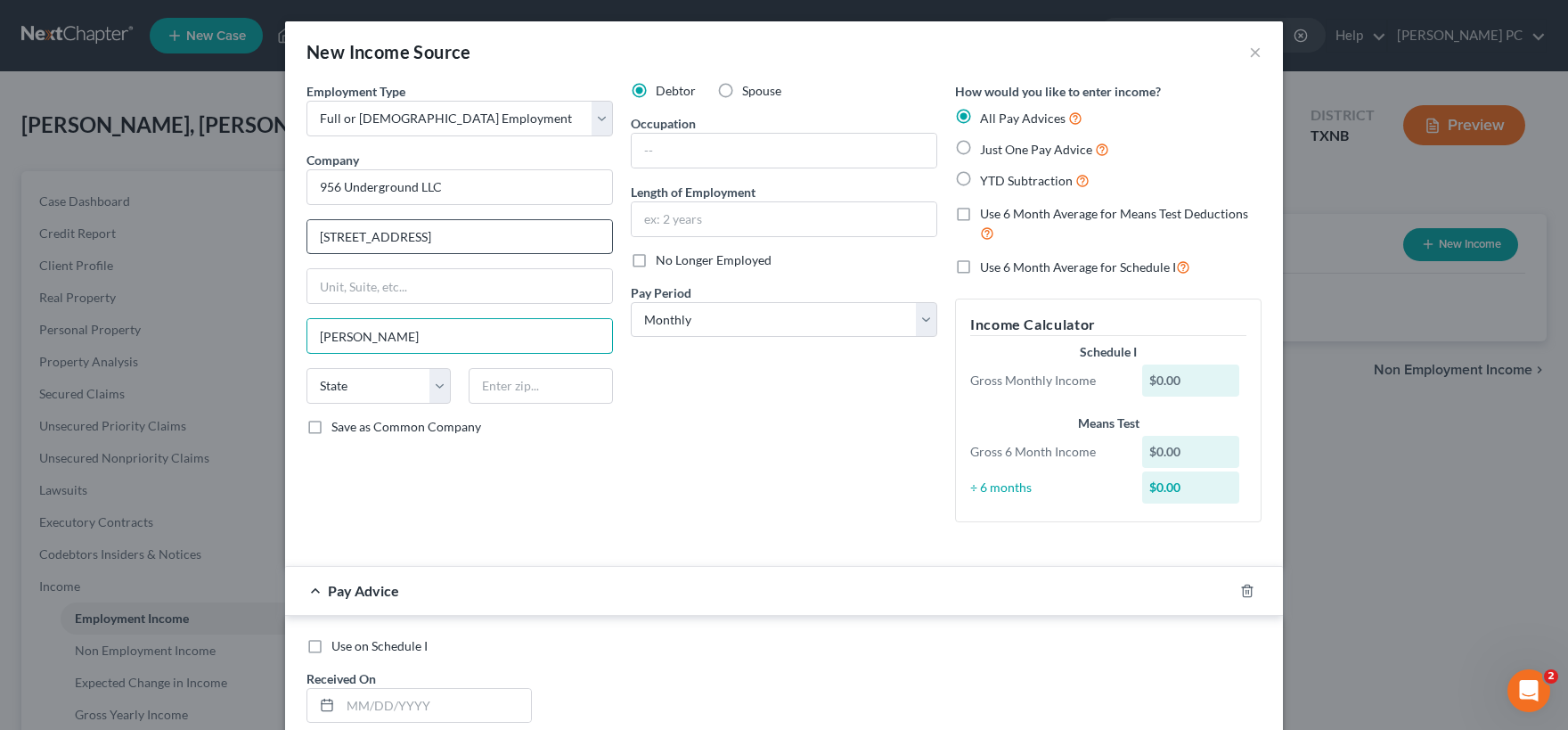
type input "[PERSON_NAME]"
select select "45"
type input "75126"
click at [768, 159] on input "text" at bounding box center [784, 151] width 304 height 34
click at [727, 212] on input "text" at bounding box center [784, 219] width 304 height 34
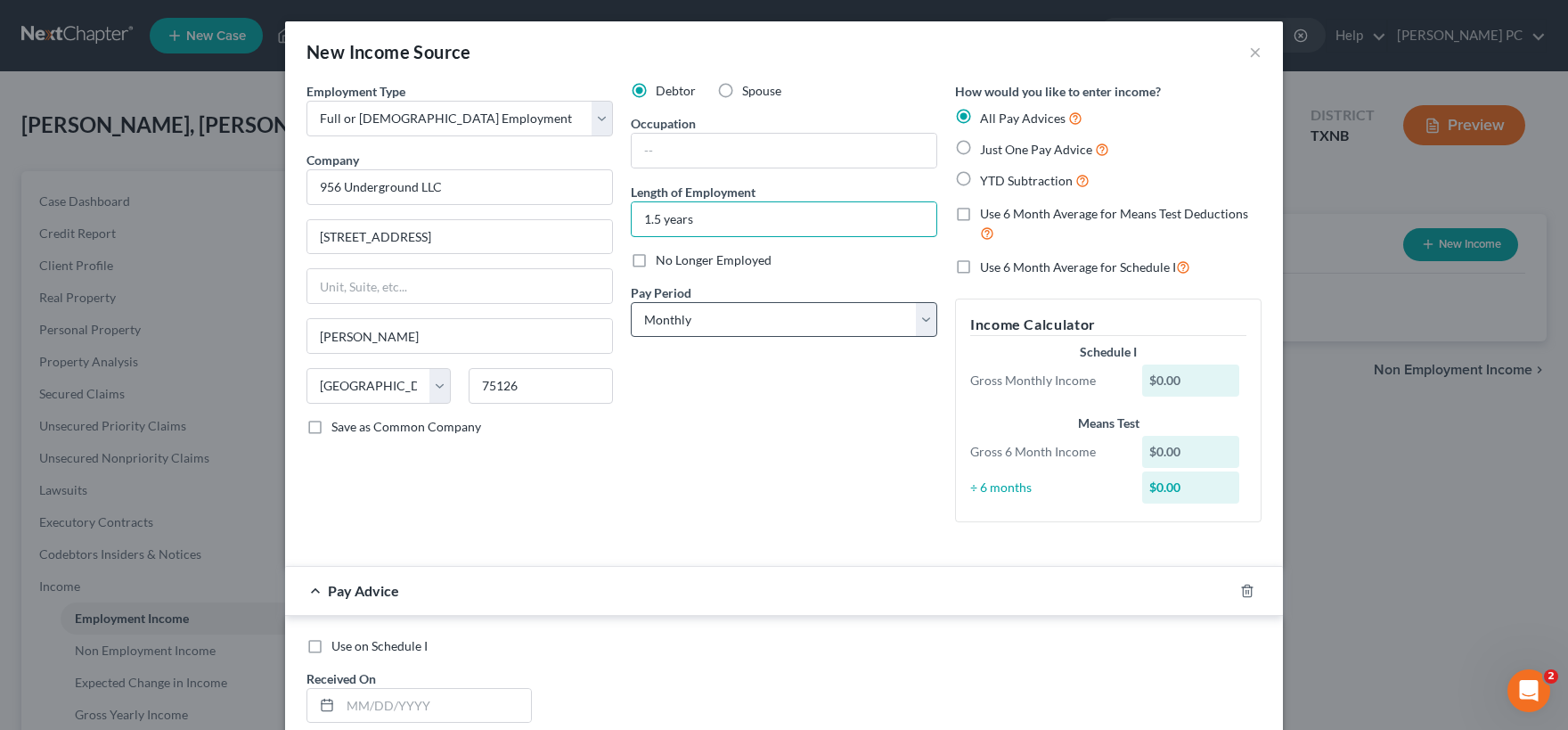
type input "1.5 years"
click at [631, 303] on select "Select Monthly Twice Monthly Every Other Week Weekly" at bounding box center [784, 320] width 306 height 36
select select "3"
click option "Weekly" at bounding box center [0, 0] width 0 height 0
click at [673, 156] on input "text" at bounding box center [784, 151] width 304 height 34
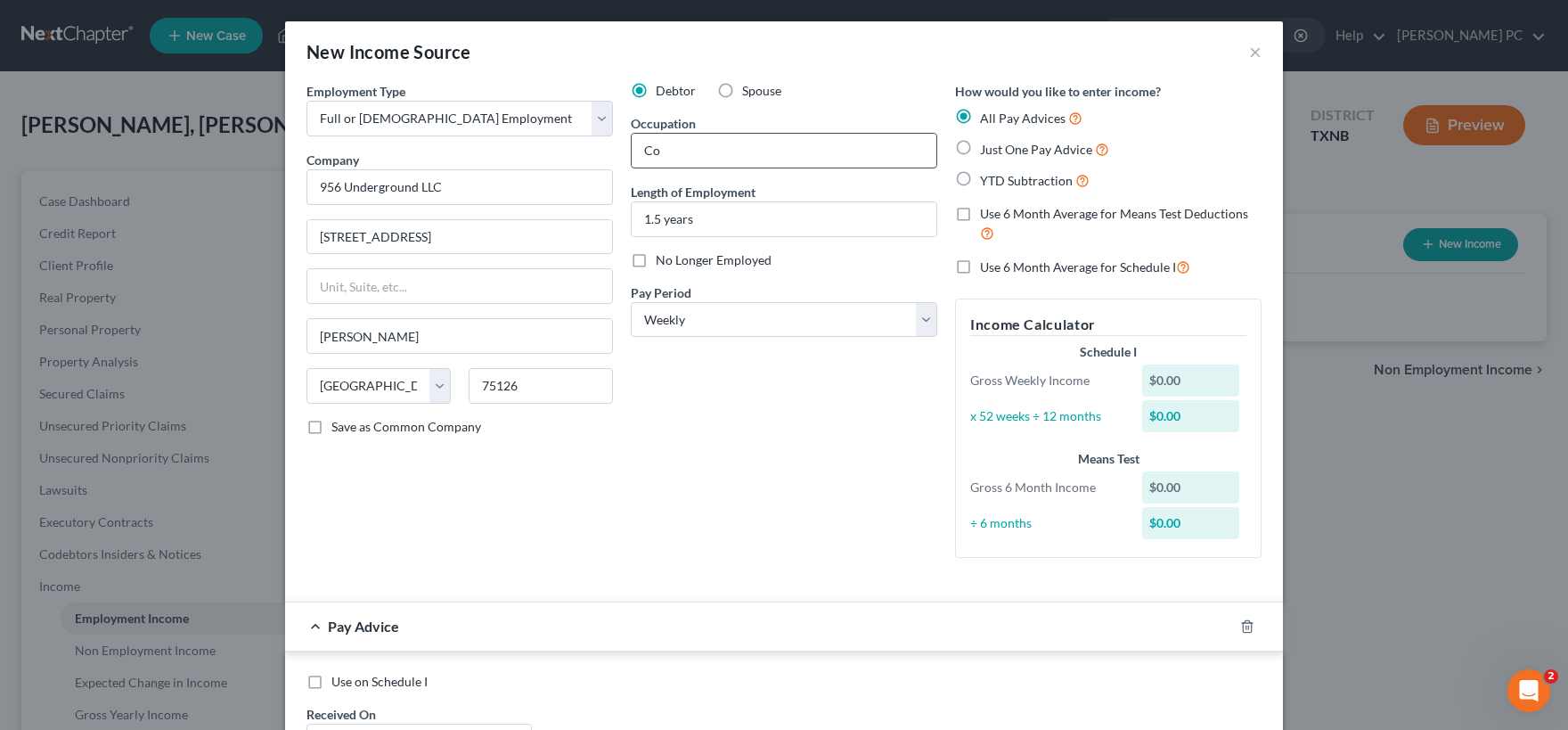
type input "C"
type input "U"
type input "D"
type input "U"
type input "Construction"
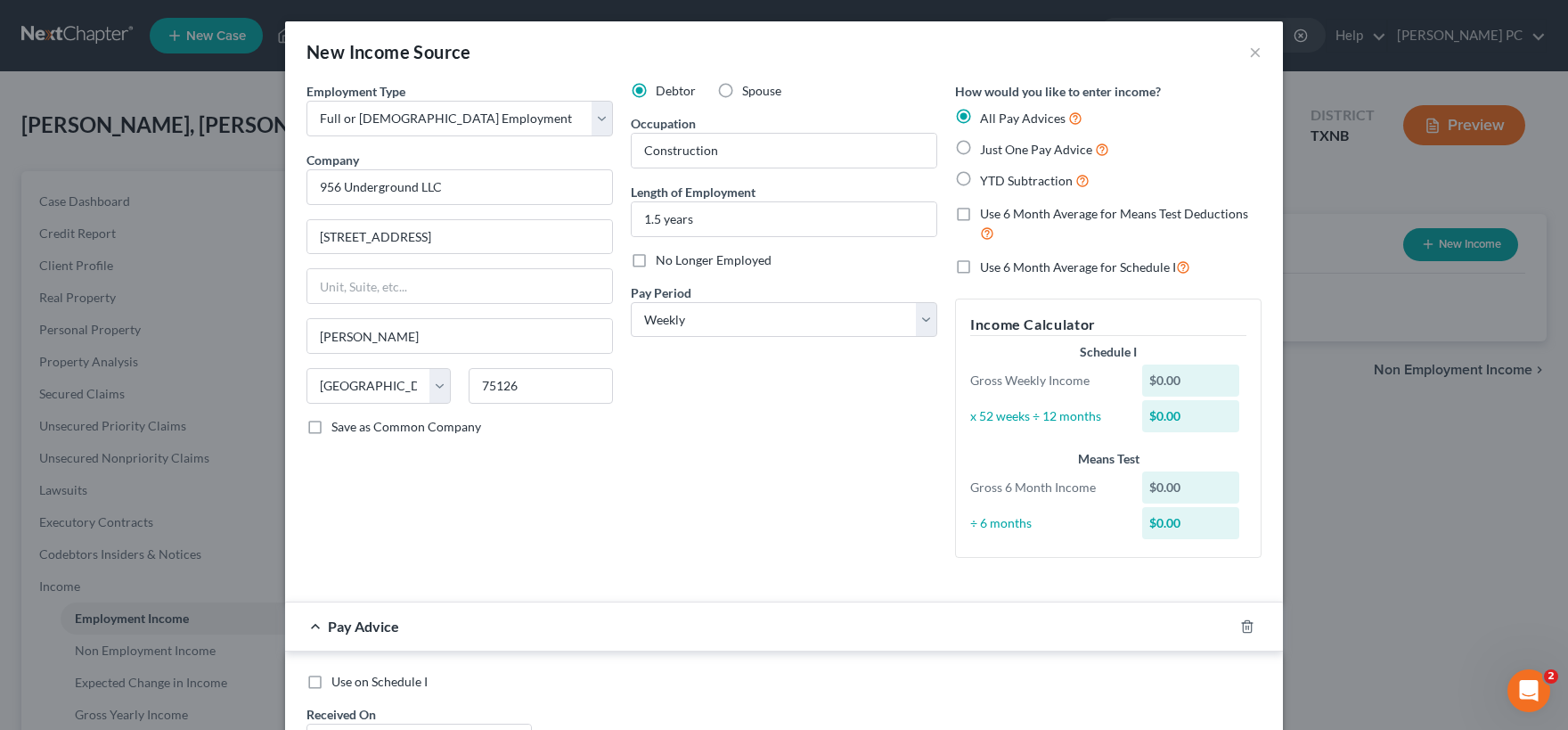
click at [980, 146] on label "Just One Pay Advice" at bounding box center [1044, 149] width 129 height 21
click at [987, 146] on input "Just One Pay Advice" at bounding box center [993, 145] width 12 height 12
radio input "true"
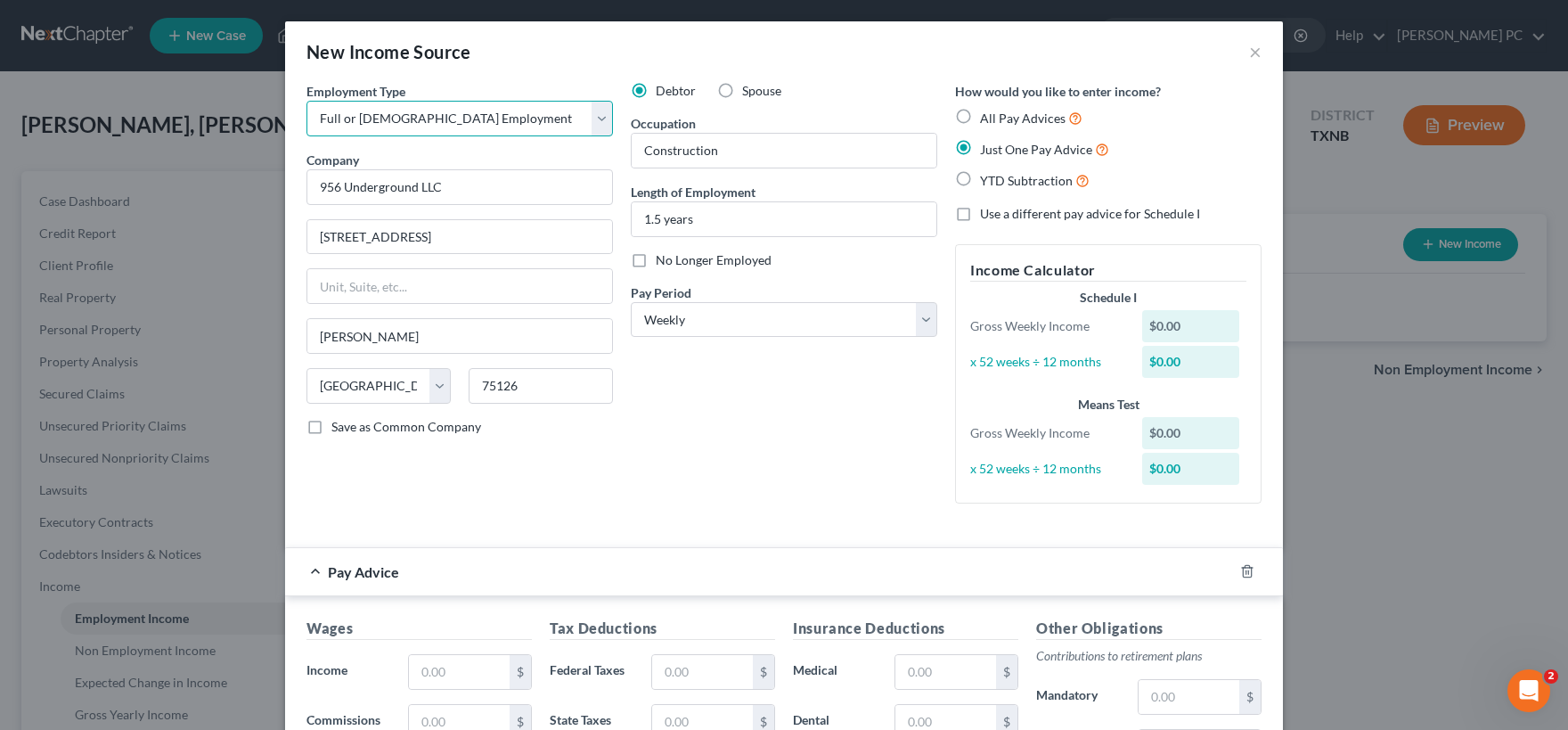
select select "1"
click option "Self Employment" at bounding box center [0, 0] width 0 height 0
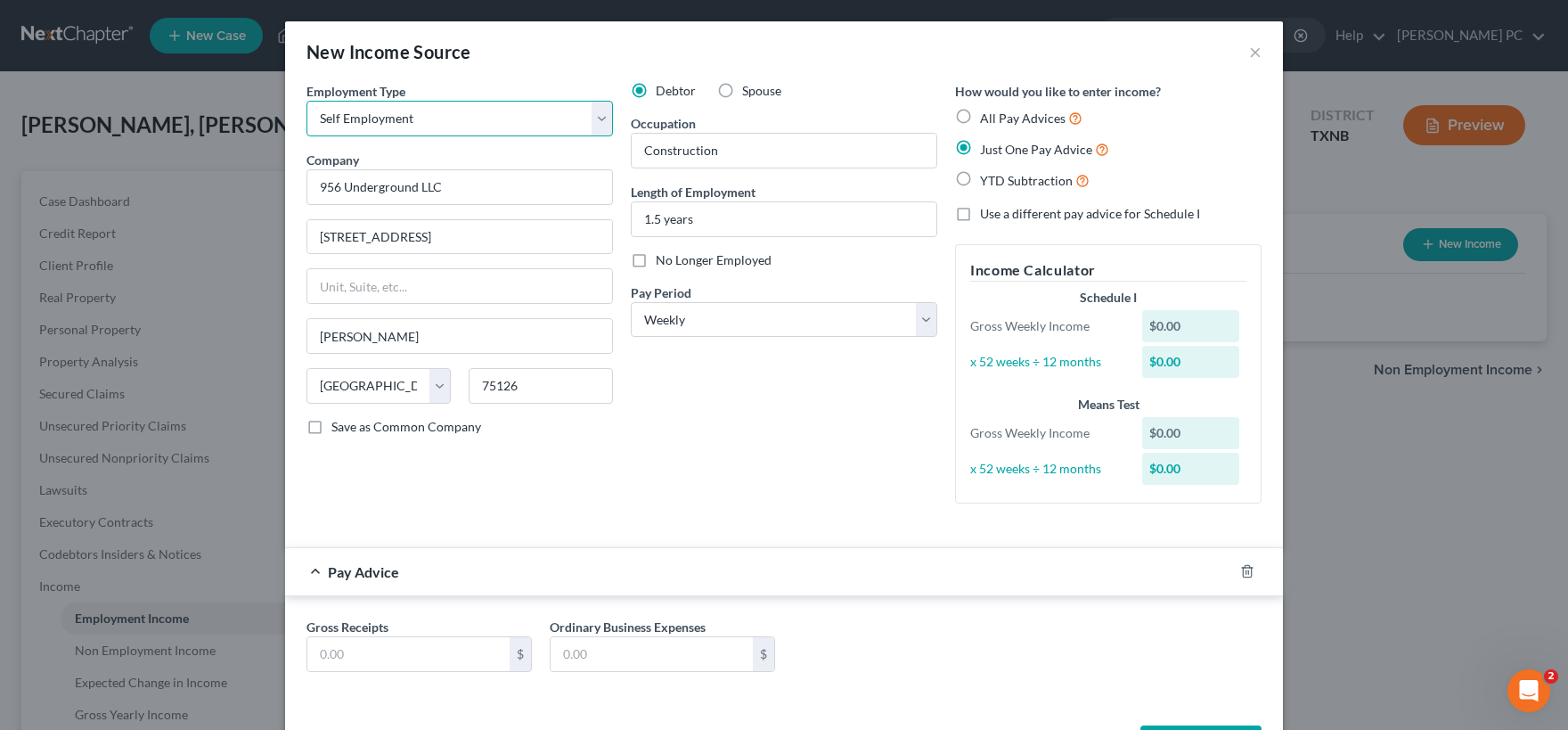
scroll to position [67, 0]
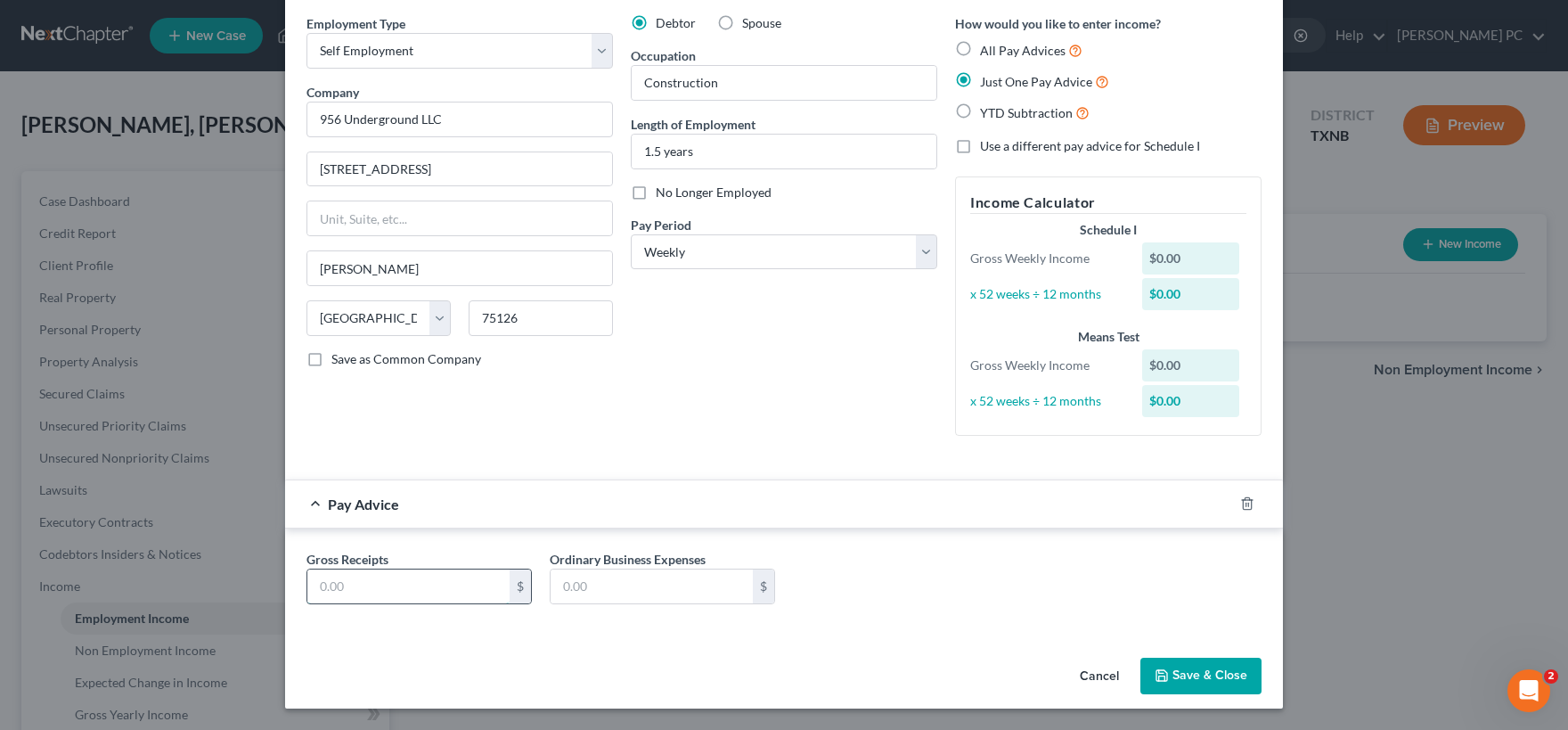
click at [409, 588] on input "text" at bounding box center [409, 586] width 202 height 34
type input "1,700.00"
click at [1194, 678] on button "Save & Close" at bounding box center [1201, 676] width 121 height 38
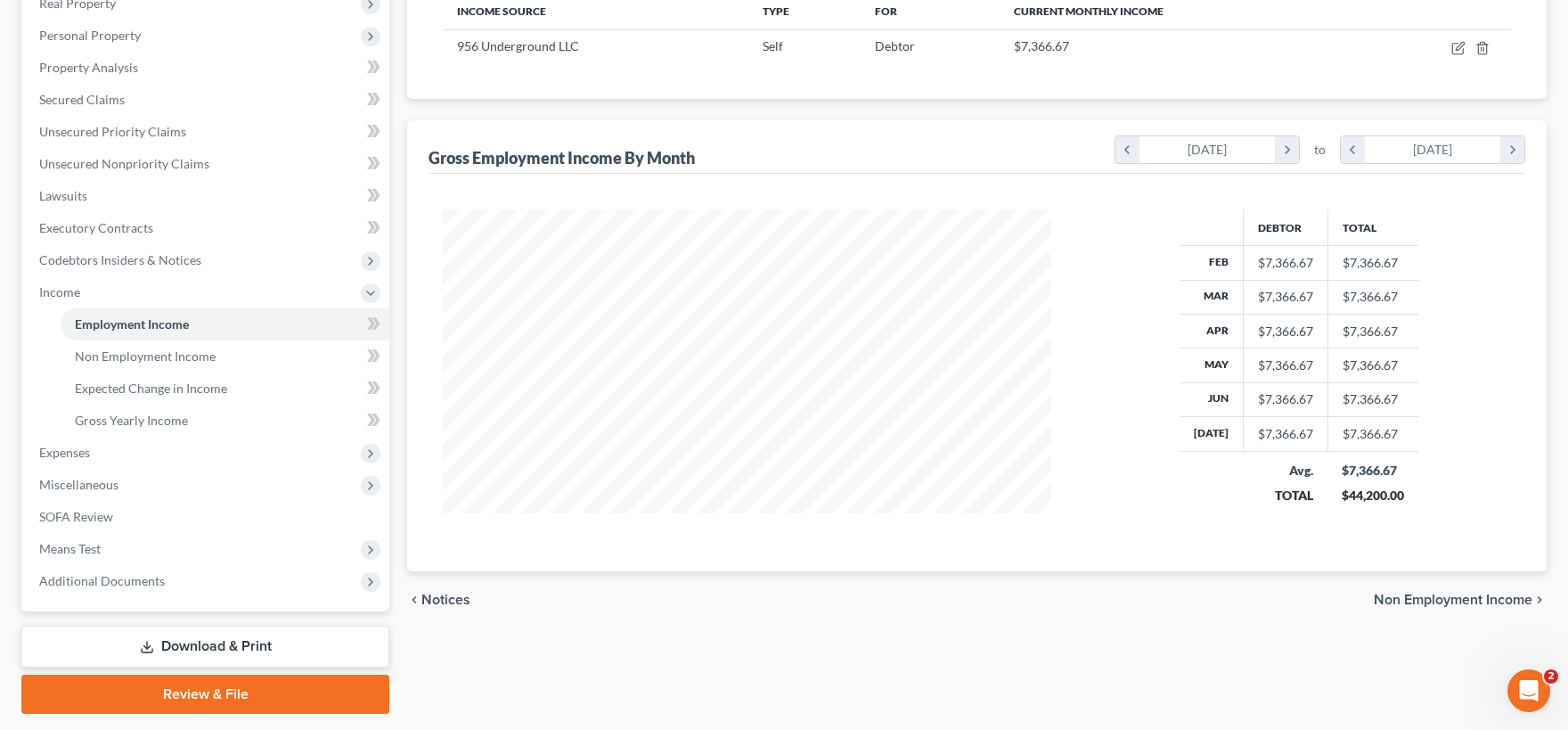
scroll to position [0, 0]
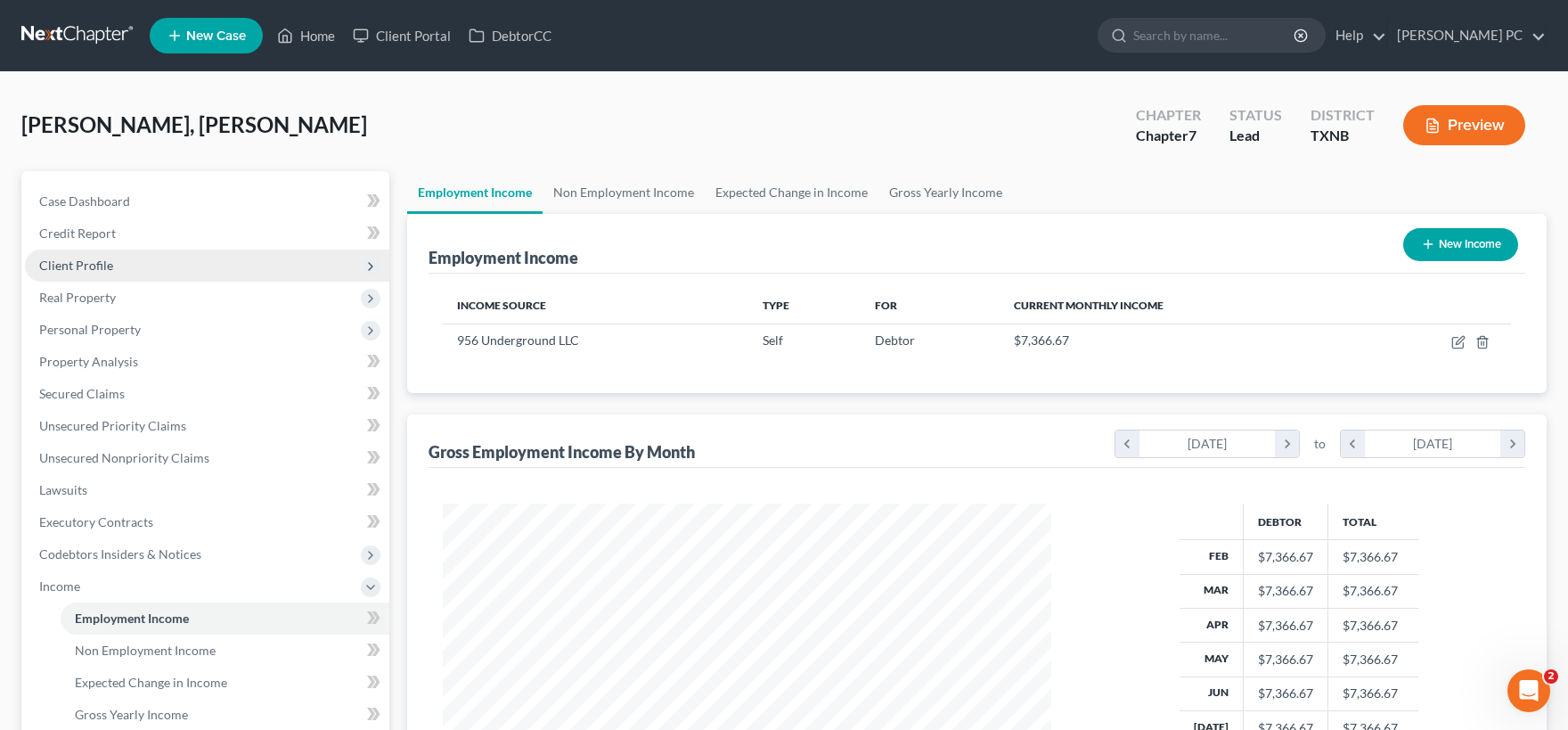
click at [92, 266] on span "Client Profile" at bounding box center [76, 265] width 74 height 15
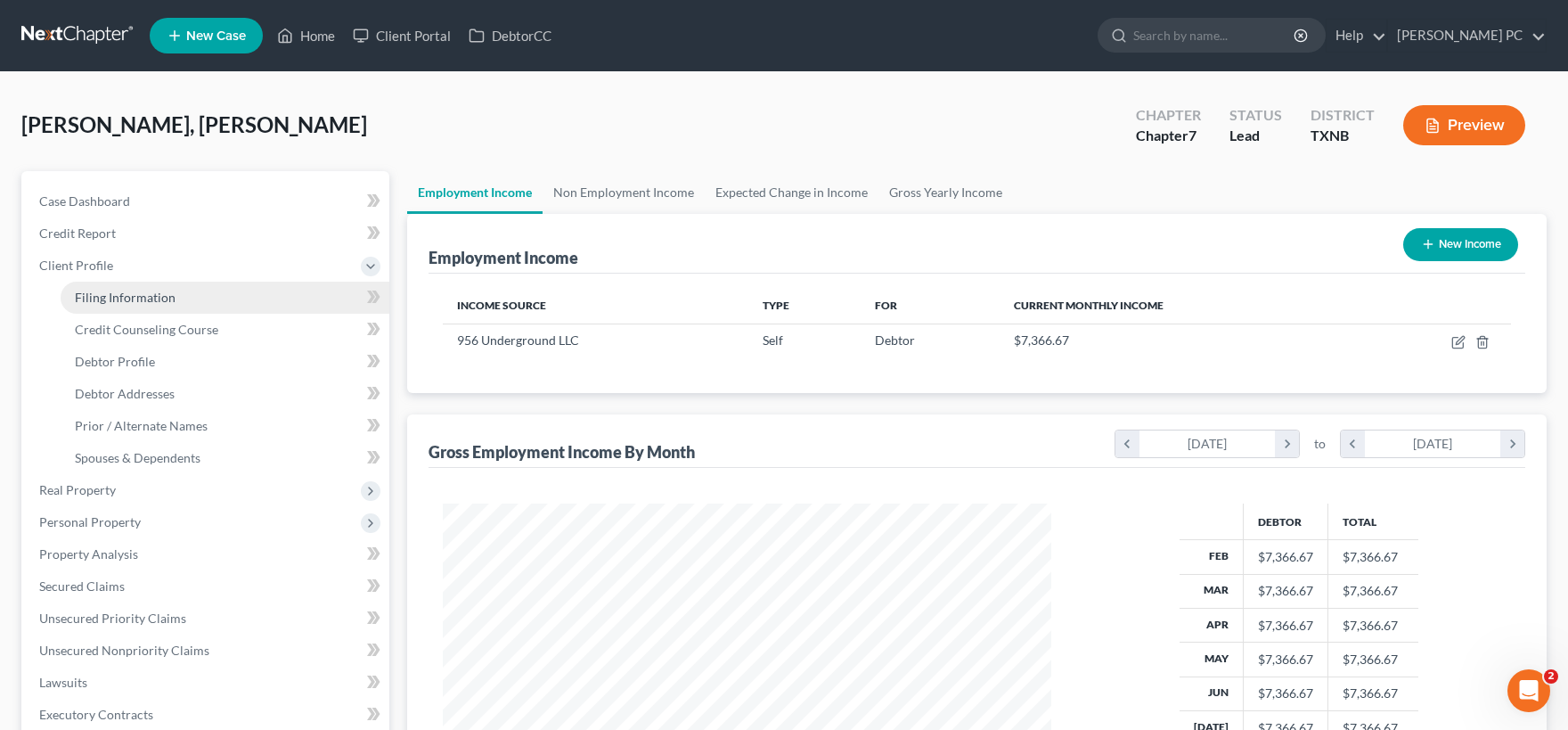
click at [124, 297] on span "Filing Information" at bounding box center [125, 297] width 101 height 15
select select "1"
select select "0"
select select "78"
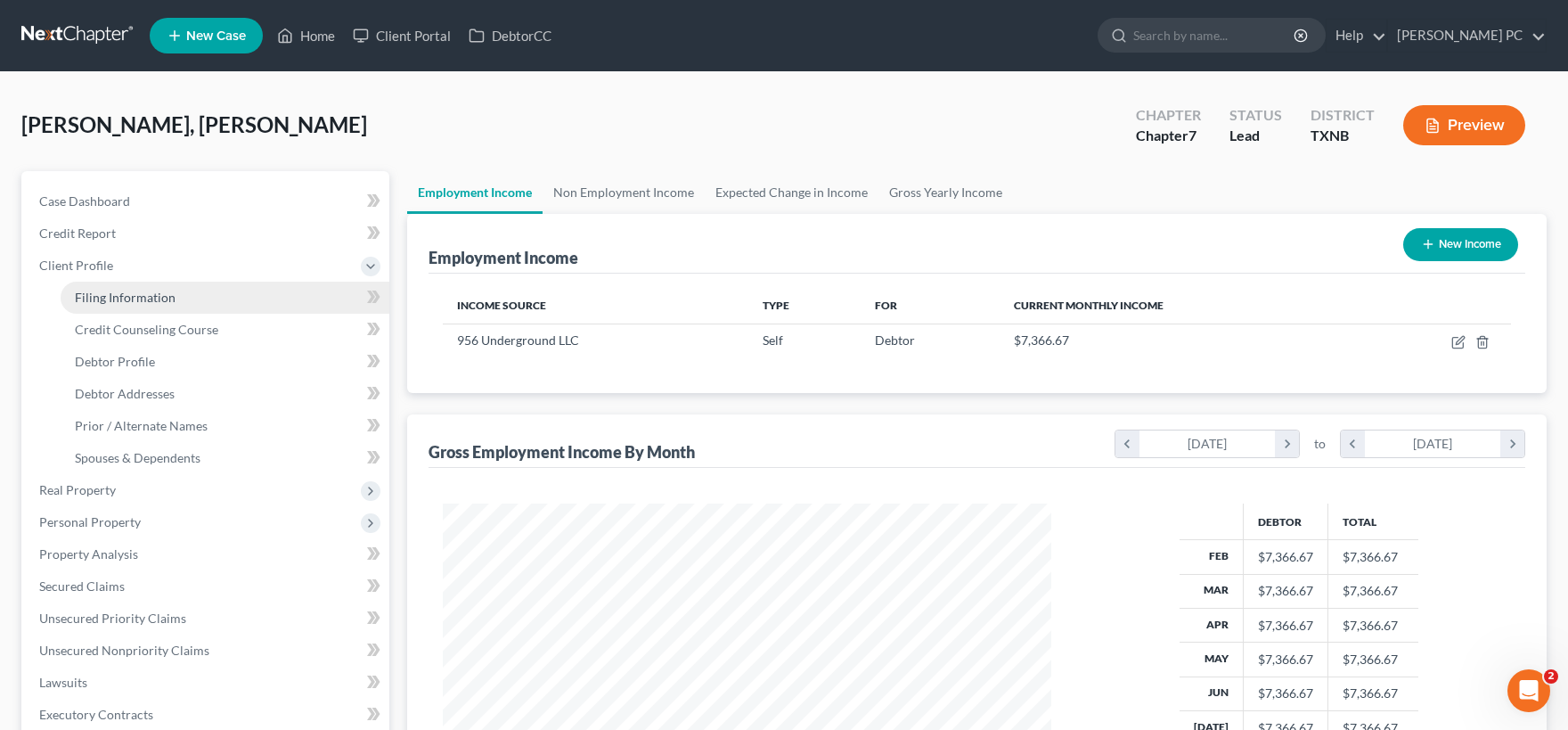
select select "0"
select select "45"
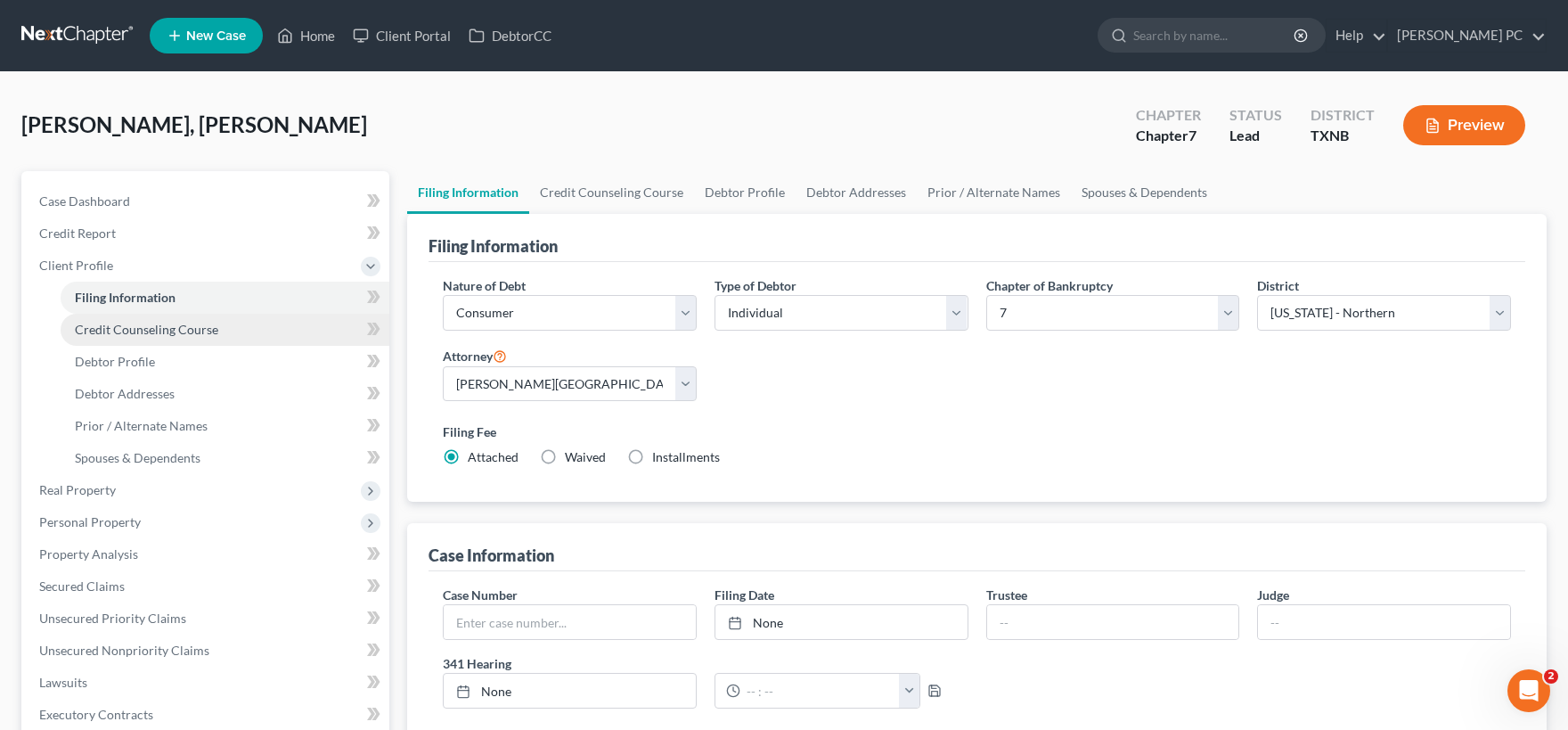
click at [153, 328] on span "Credit Counseling Course" at bounding box center [146, 328] width 144 height 15
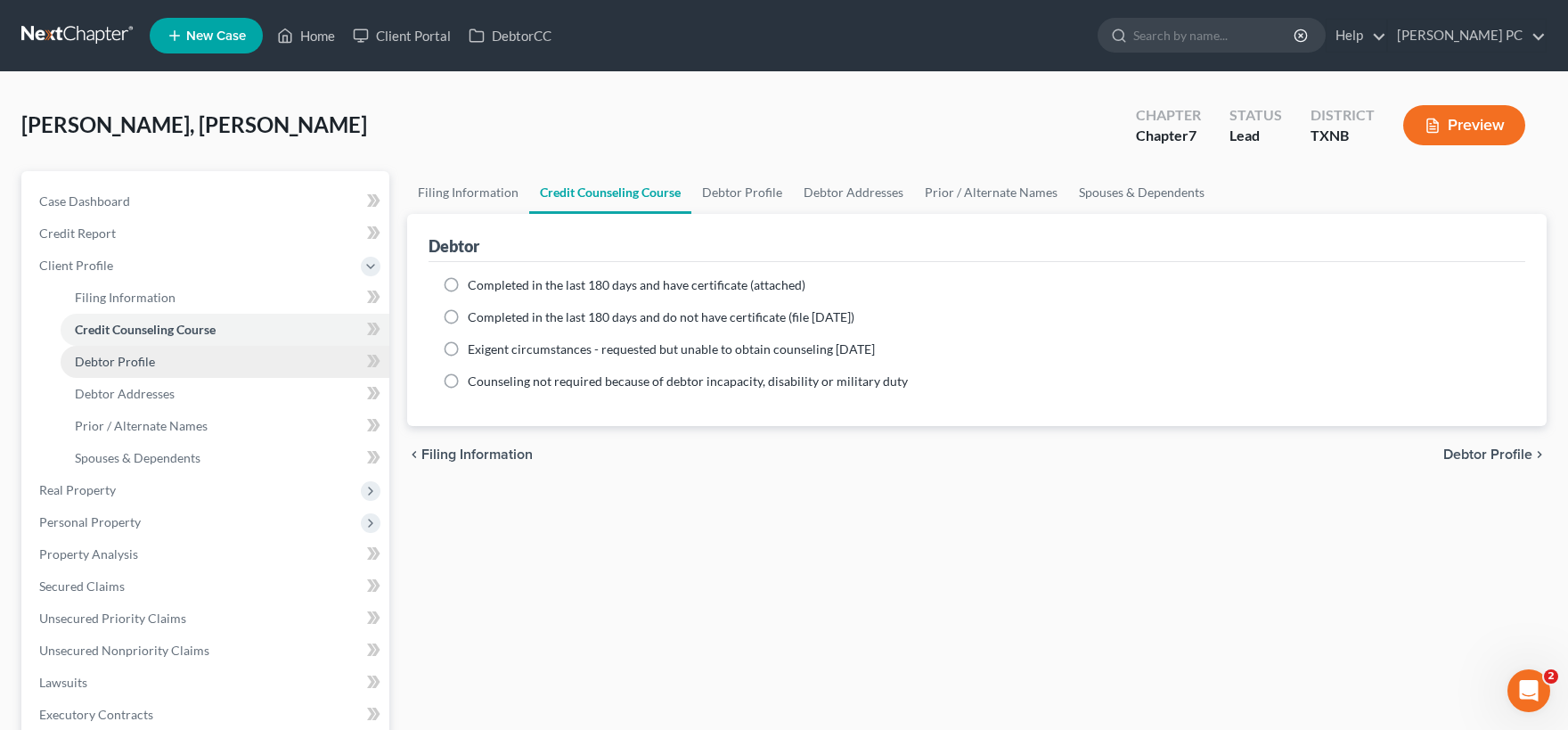
click at [147, 364] on span "Debtor Profile" at bounding box center [114, 361] width 80 height 15
select select "0"
select select "3"
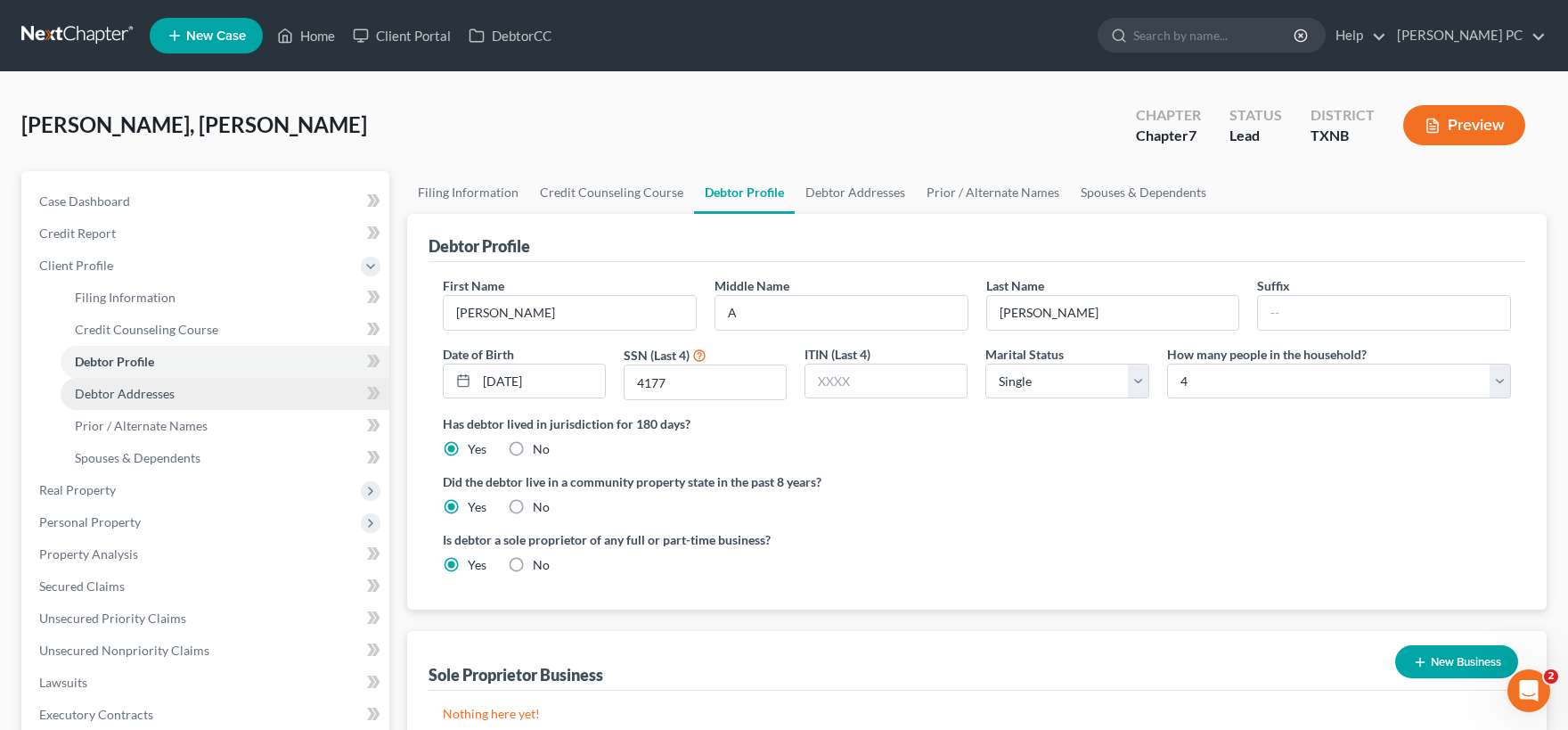
click at [141, 397] on span "Debtor Addresses" at bounding box center [124, 393] width 100 height 15
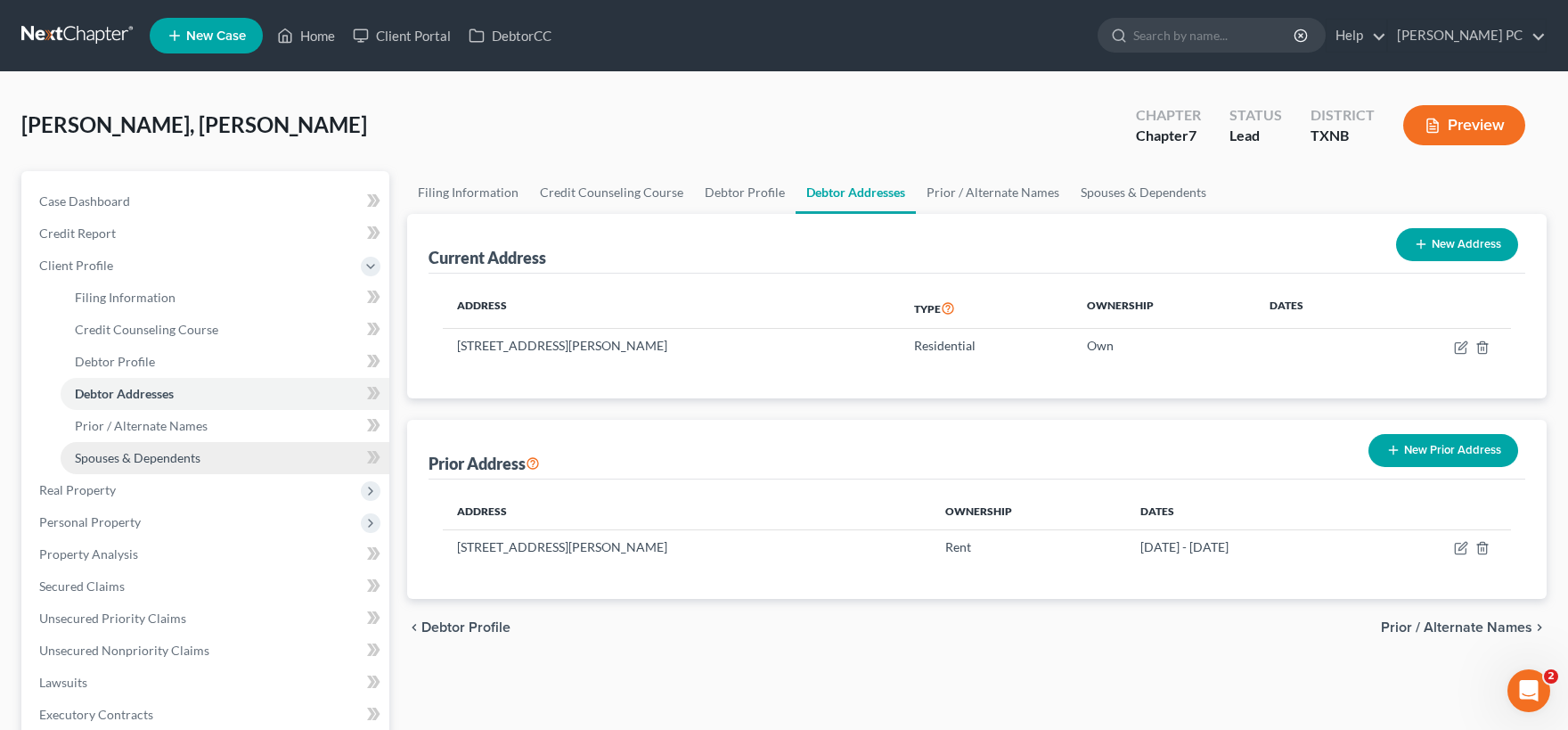
click at [162, 456] on span "Spouses & Dependents" at bounding box center [137, 457] width 126 height 15
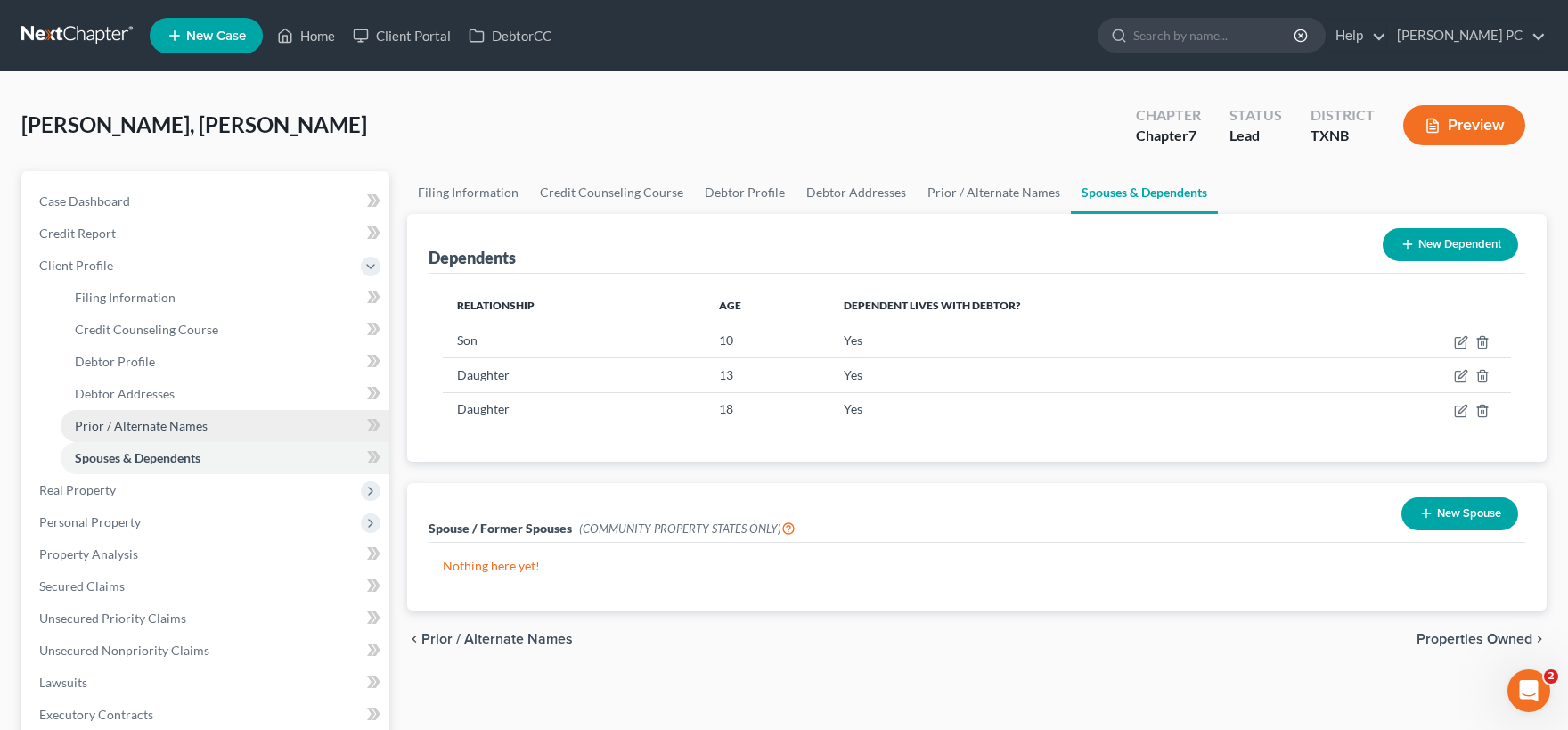
click at [171, 434] on link "Prior / Alternate Names" at bounding box center [224, 426] width 328 height 32
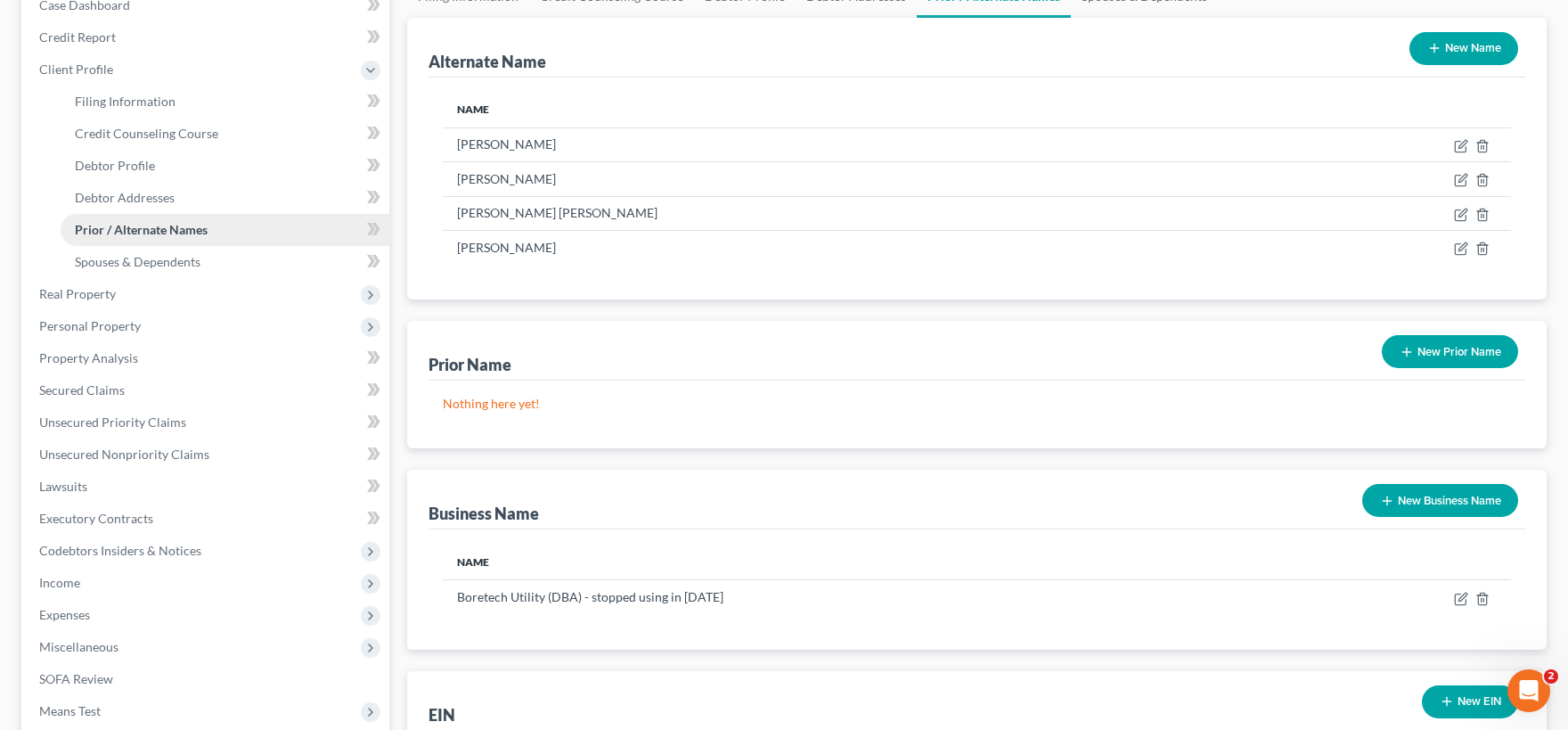
scroll to position [98, 0]
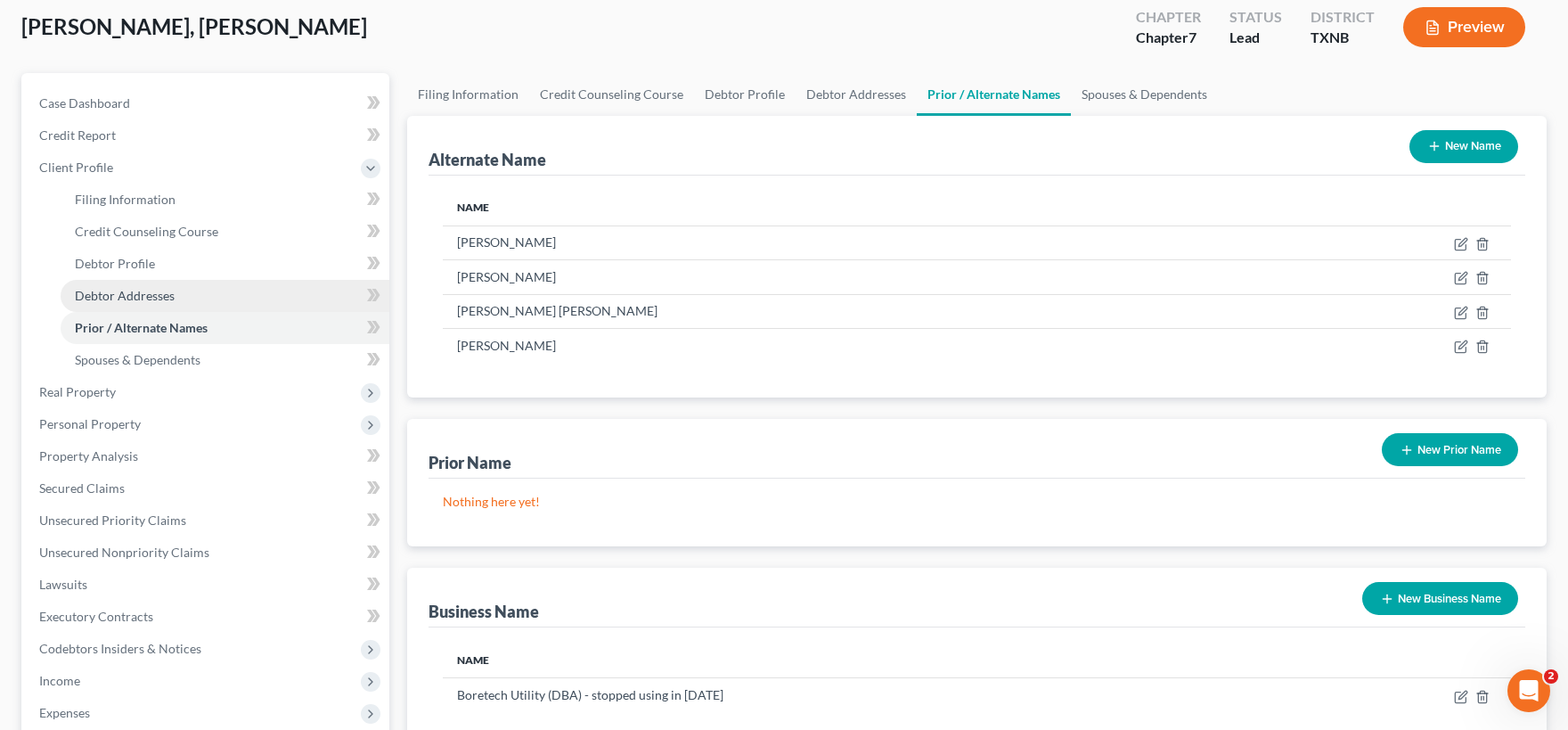
click at [143, 298] on span "Debtor Addresses" at bounding box center [124, 295] width 100 height 15
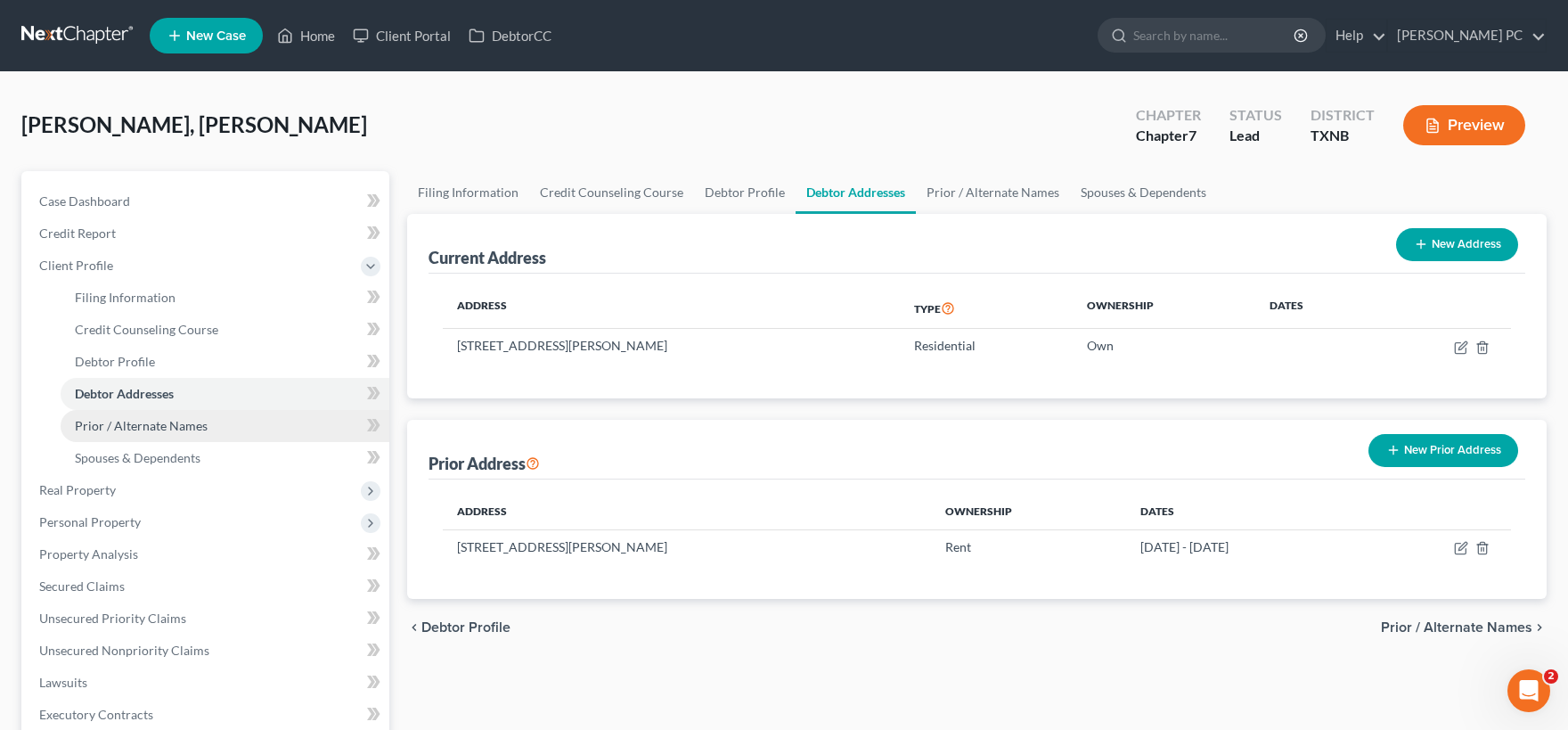
click at [187, 423] on span "Prior / Alternate Names" at bounding box center [141, 425] width 133 height 15
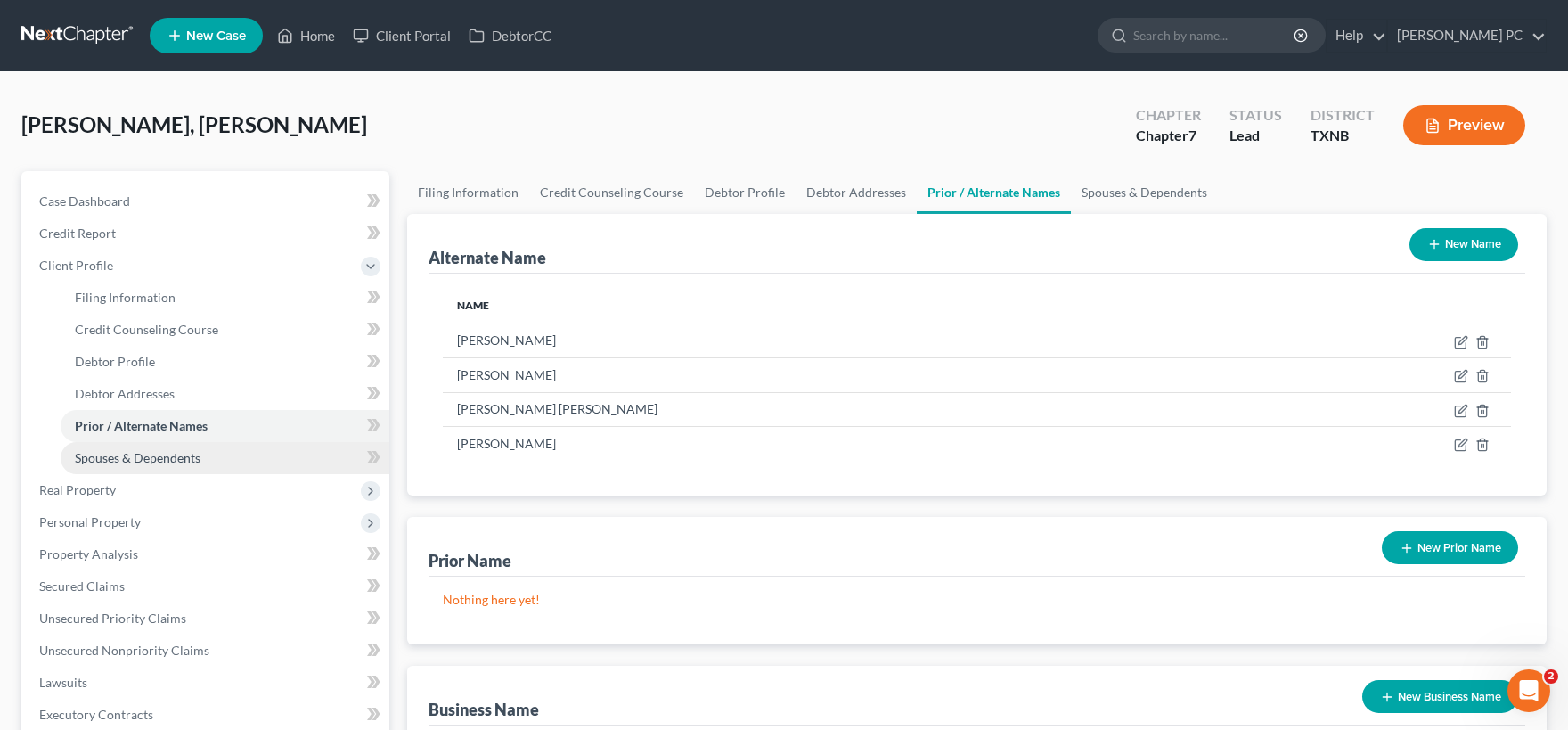
click at [192, 453] on span "Spouses & Dependents" at bounding box center [137, 457] width 126 height 15
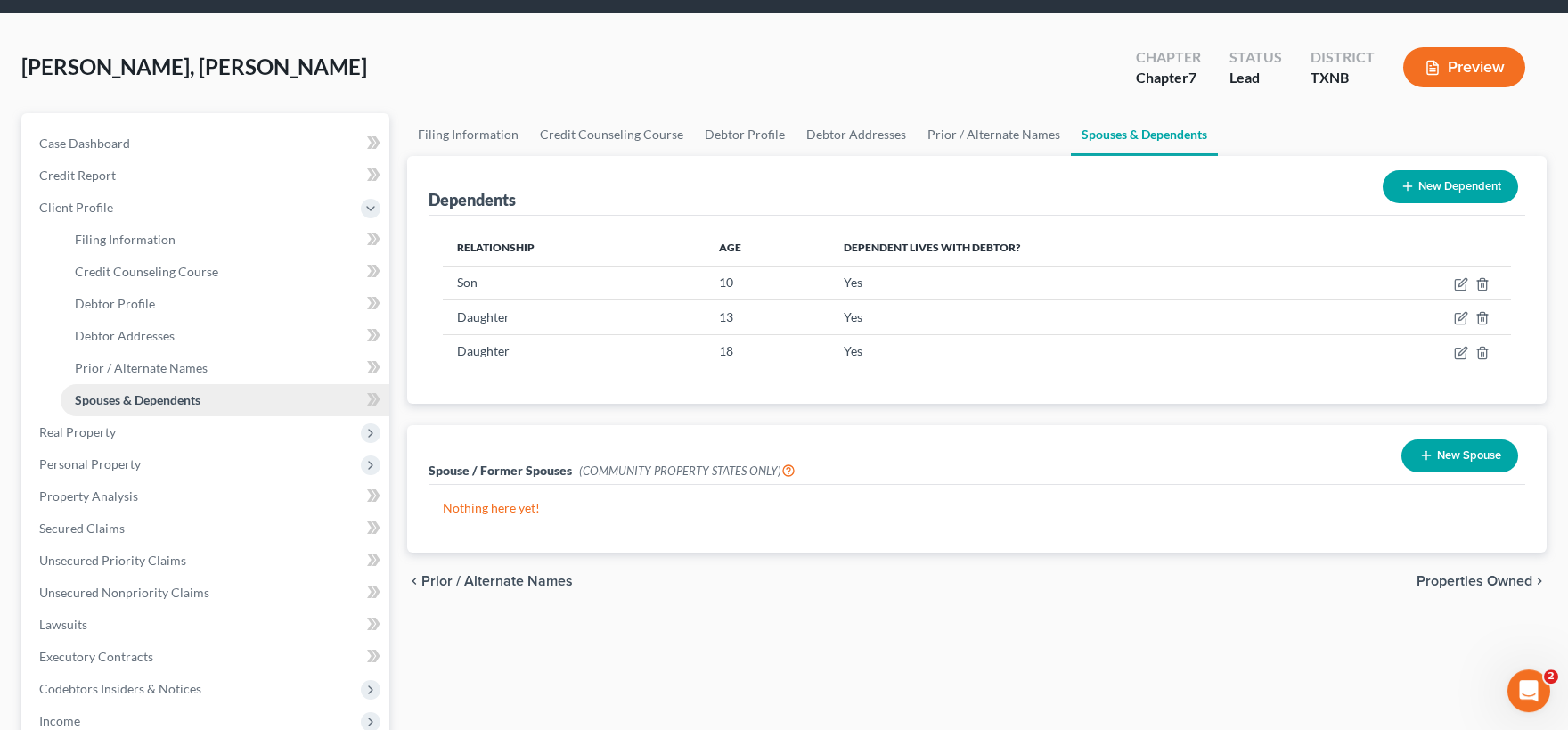
scroll to position [98, 0]
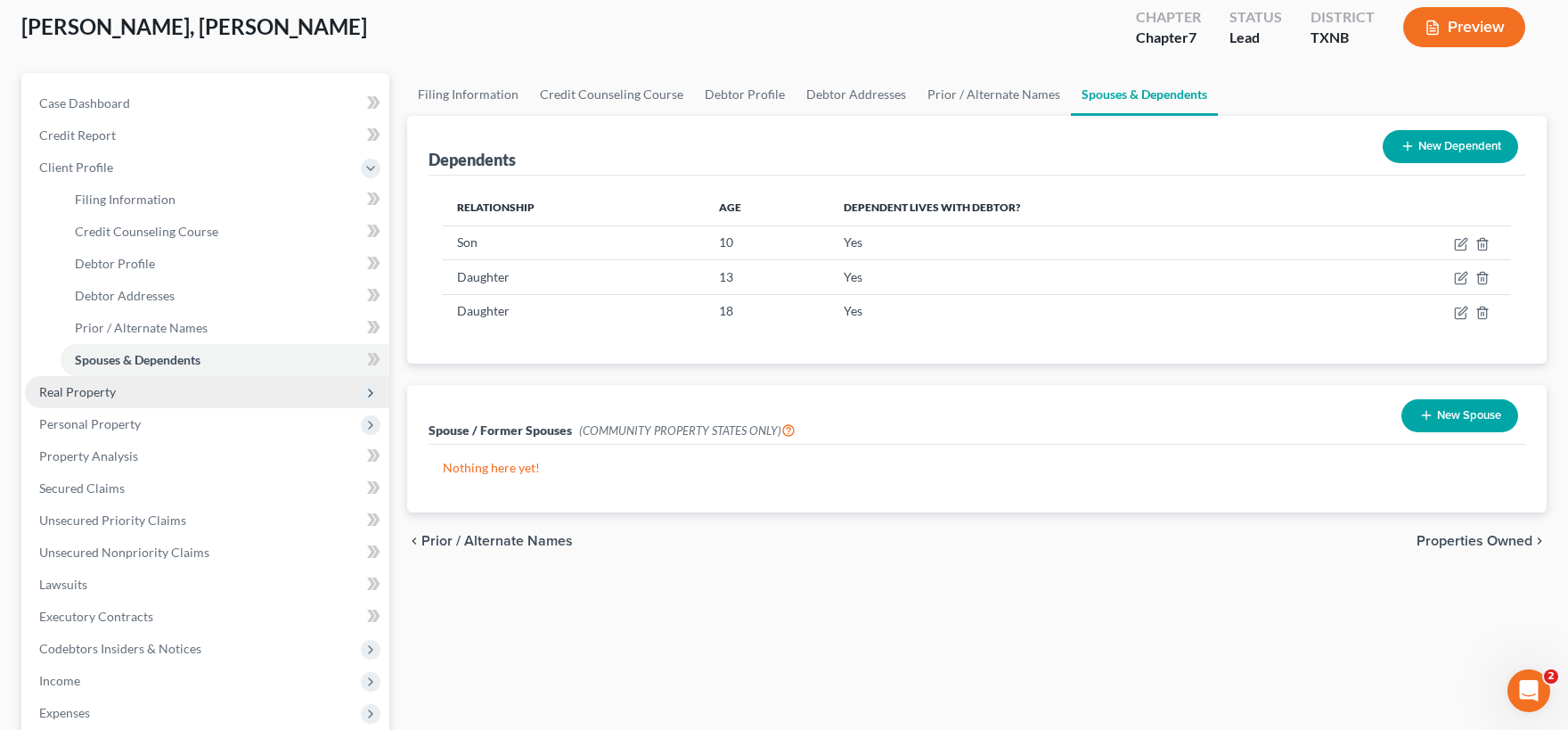
click at [162, 397] on span "Real Property" at bounding box center [206, 392] width 364 height 32
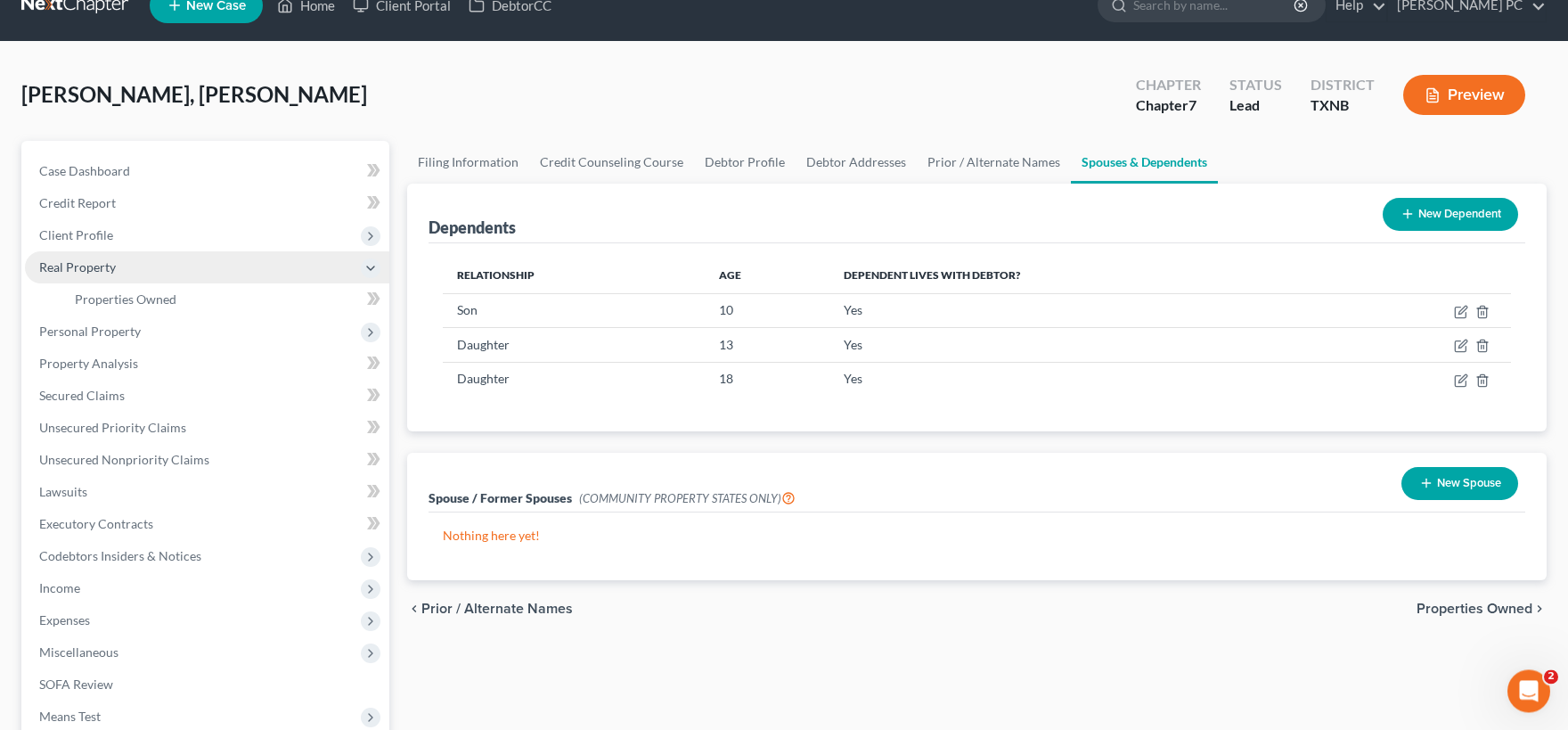
scroll to position [0, 0]
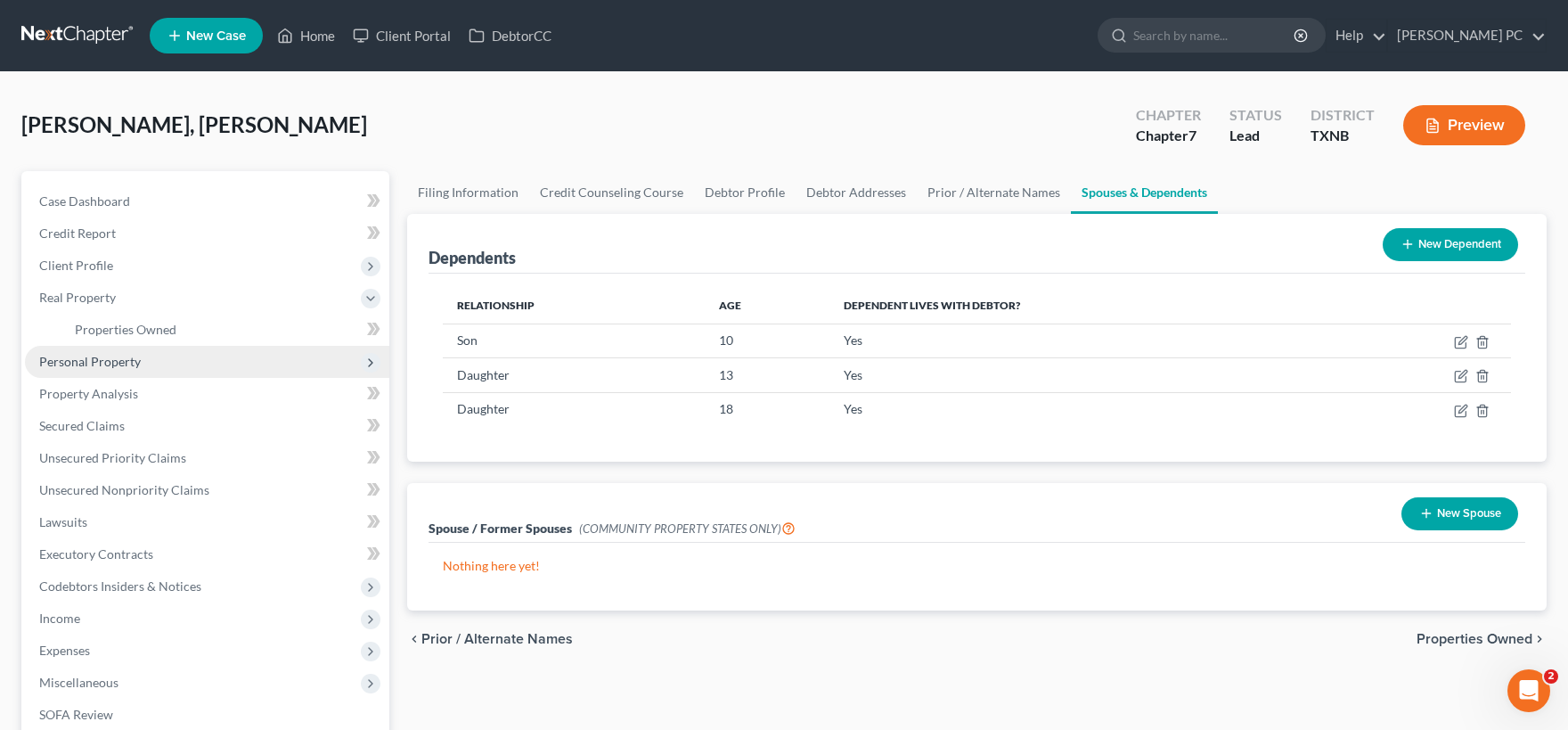
click at [249, 373] on span "Personal Property" at bounding box center [206, 362] width 364 height 32
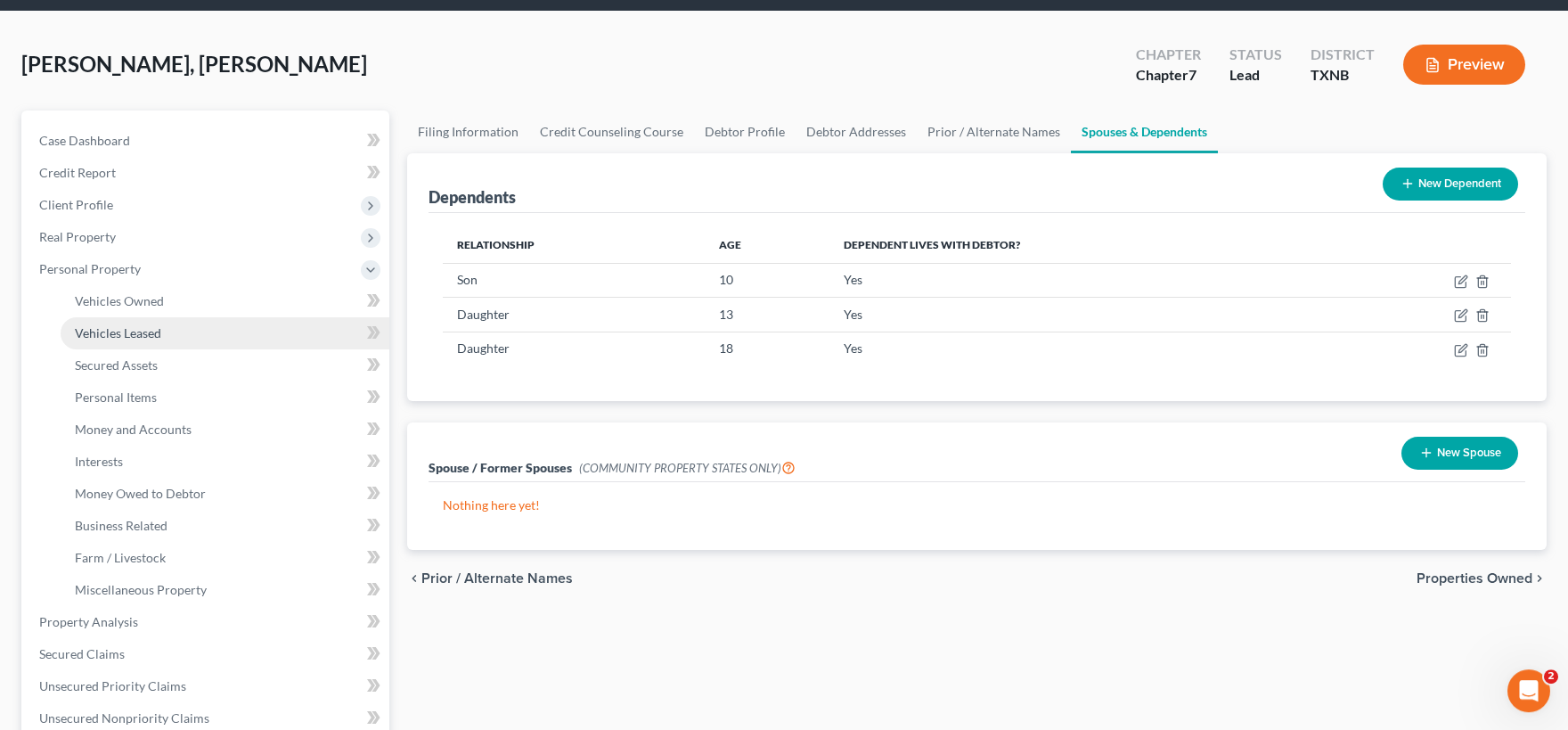
scroll to position [98, 0]
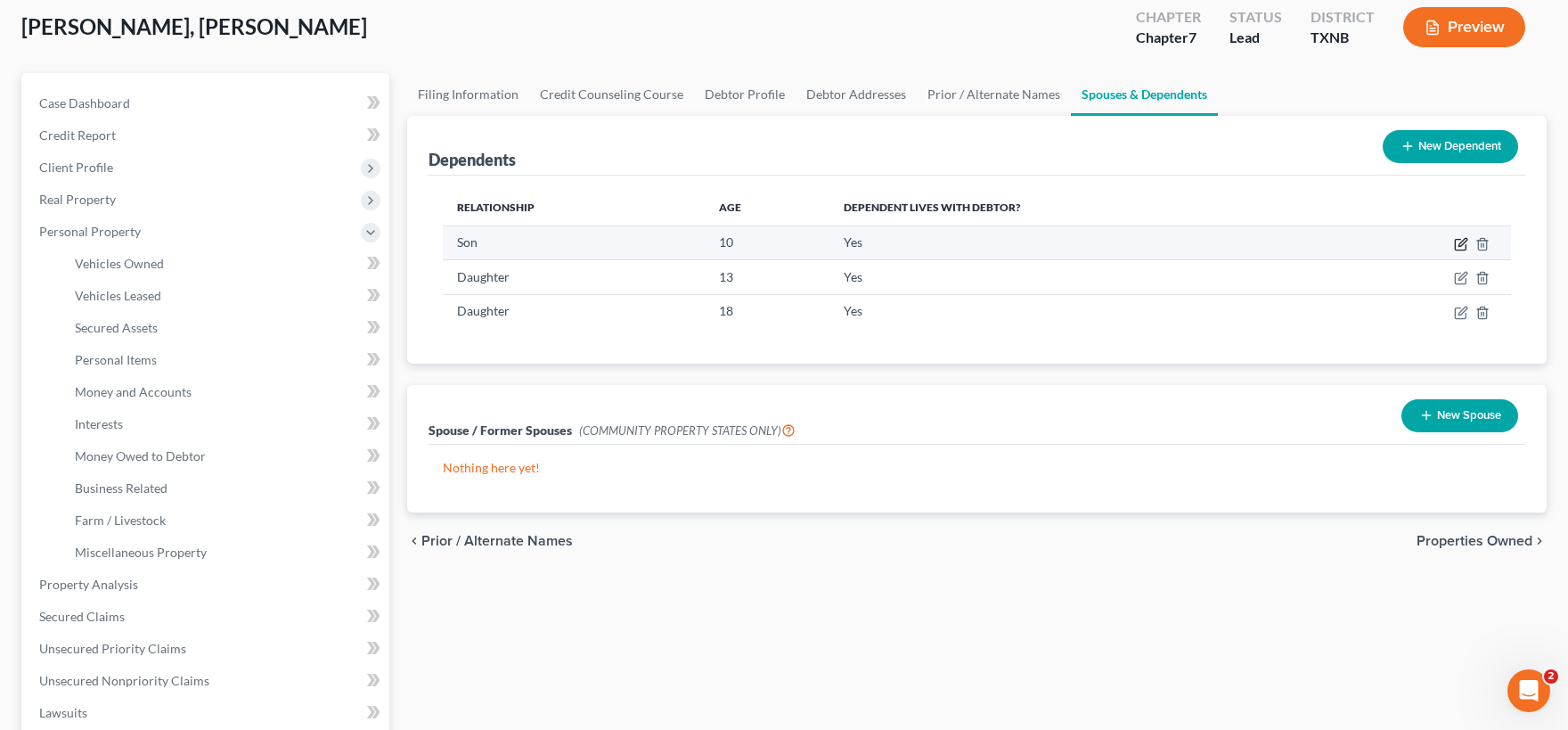
click at [1459, 241] on icon "button" at bounding box center [1461, 244] width 14 height 14
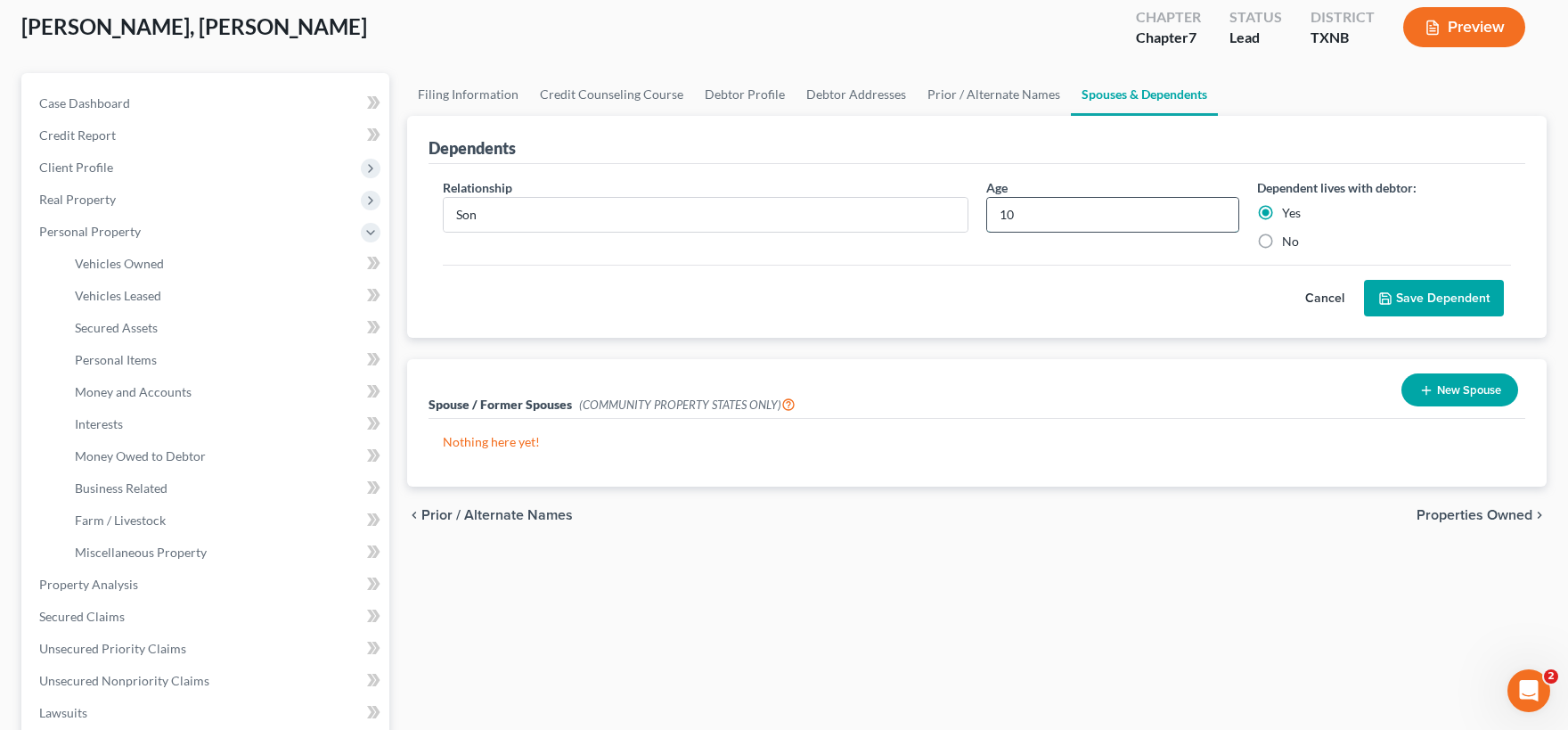
drag, startPoint x: 1028, startPoint y: 215, endPoint x: 952, endPoint y: 210, distance: 76.2
click at [987, 210] on input "10" at bounding box center [1113, 214] width 252 height 34
type input "11"
click at [1439, 304] on button "Save Dependent" at bounding box center [1433, 299] width 140 height 38
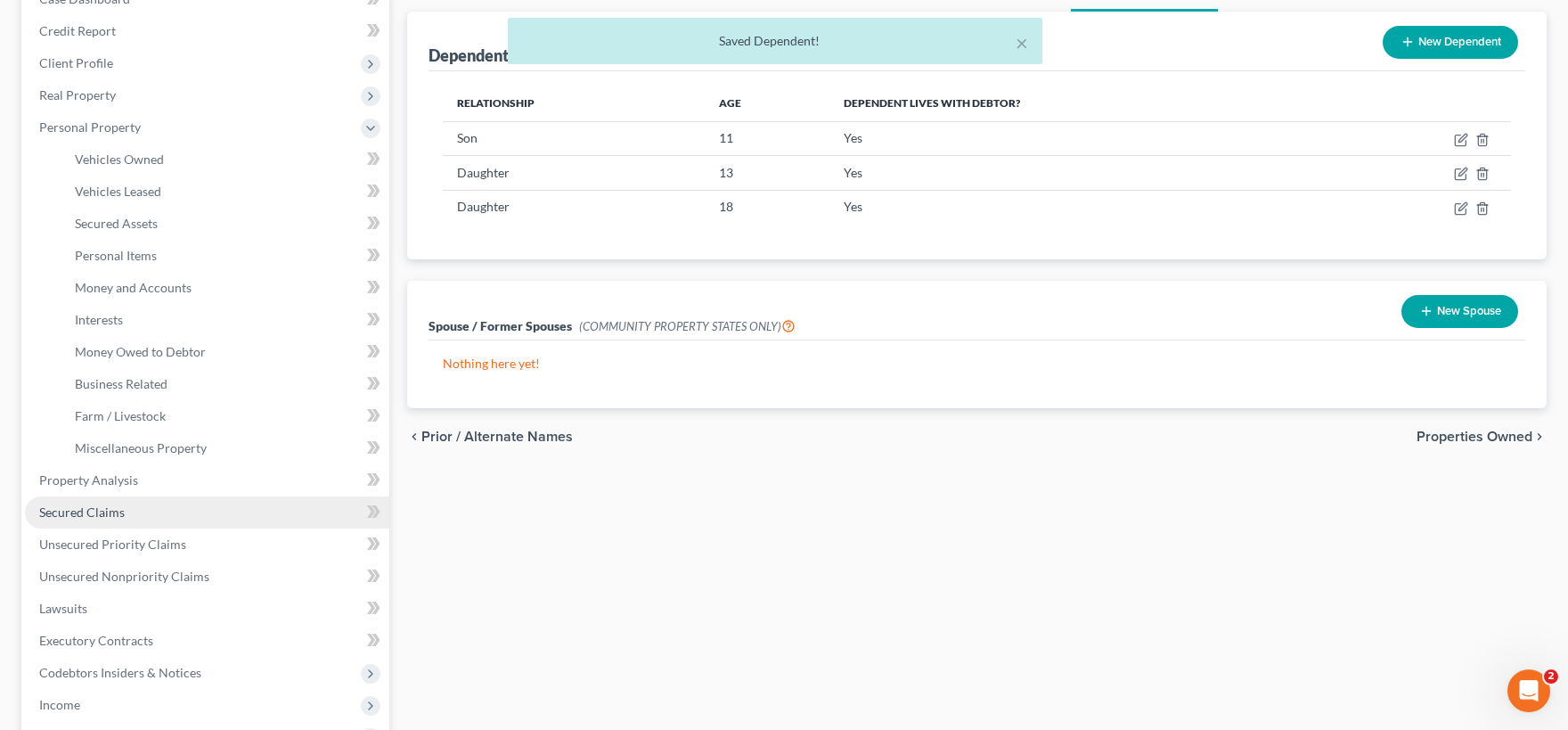
scroll to position [294, 0]
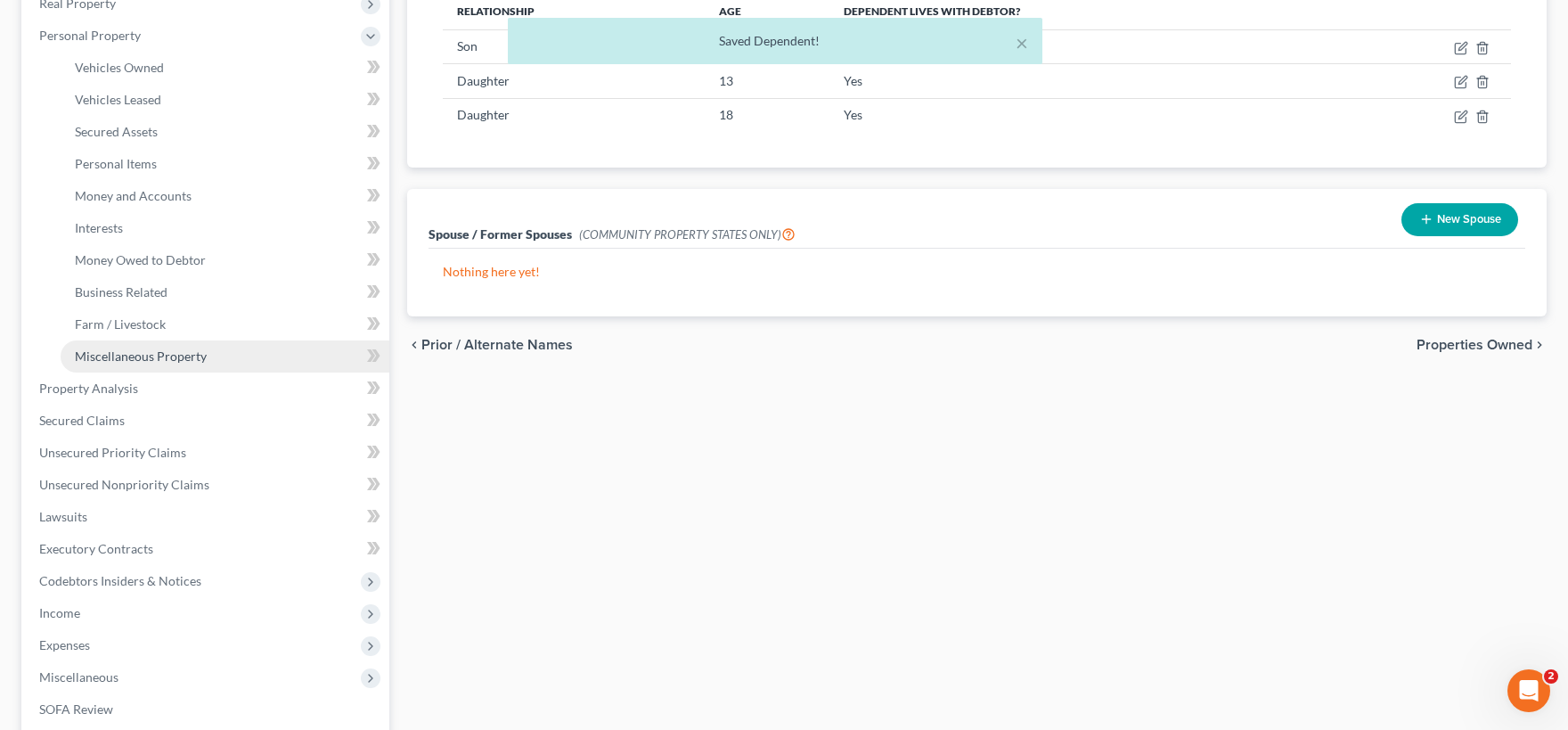
click at [156, 365] on link "Miscellaneous Property" at bounding box center [224, 356] width 328 height 32
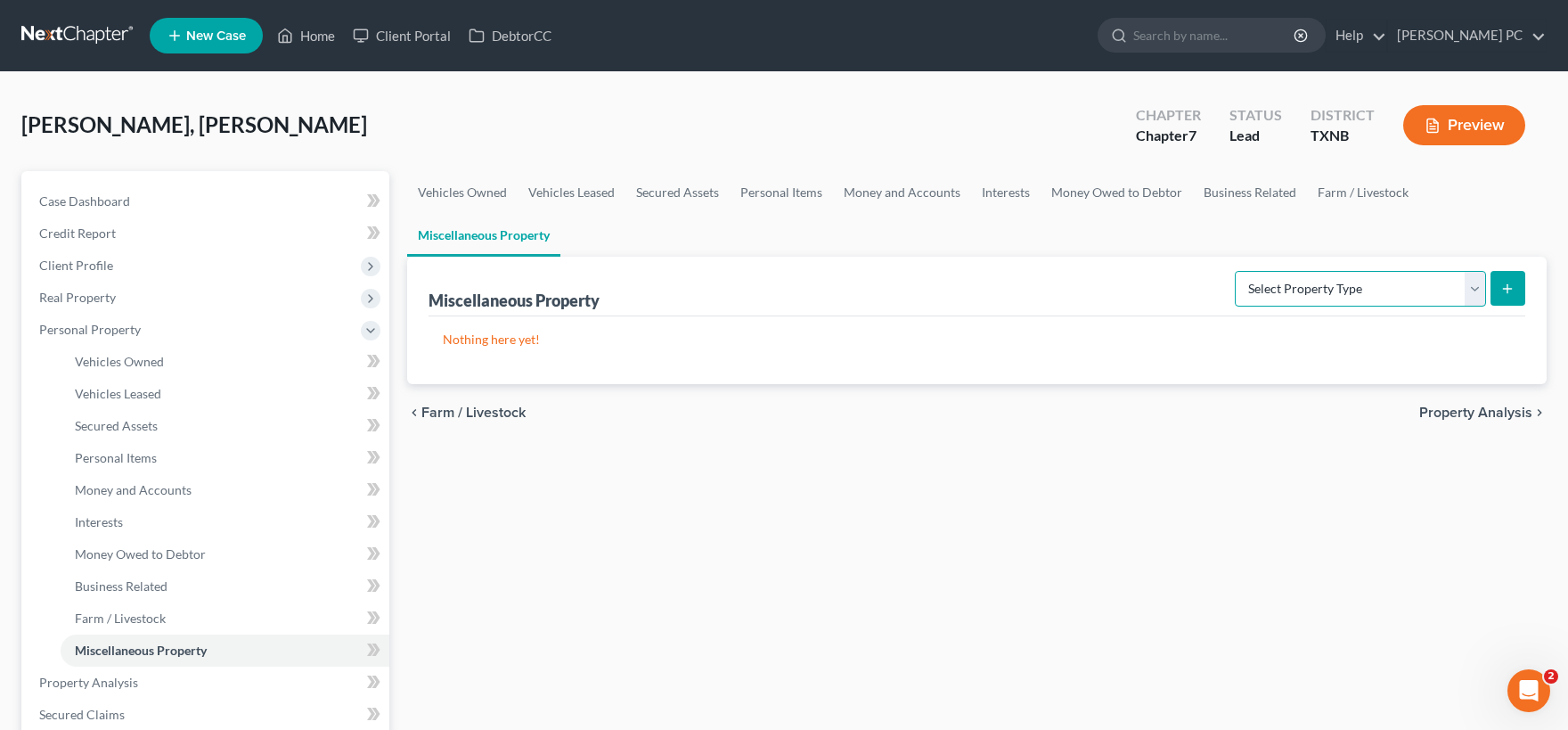
click at [1235, 271] on select "Select Property Type Assigned for Creditor Benefit [DATE] Holding for Another N…" at bounding box center [1360, 289] width 251 height 36
drag, startPoint x: 1476, startPoint y: 294, endPoint x: 124, endPoint y: 366, distance: 1353.9
click at [124, 366] on span "Vehicles Owned" at bounding box center [119, 361] width 89 height 15
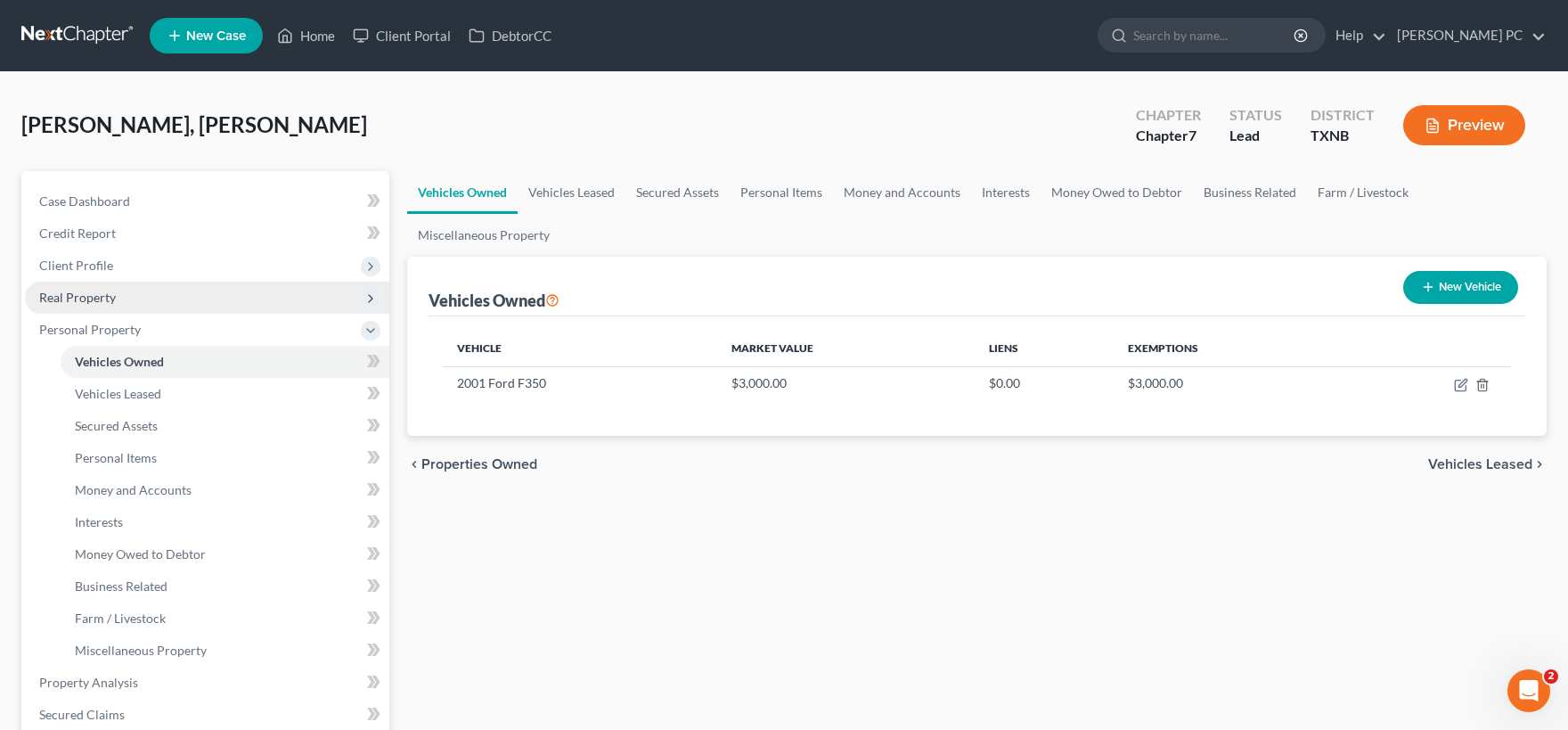
click at [110, 298] on span "Real Property" at bounding box center [77, 297] width 76 height 15
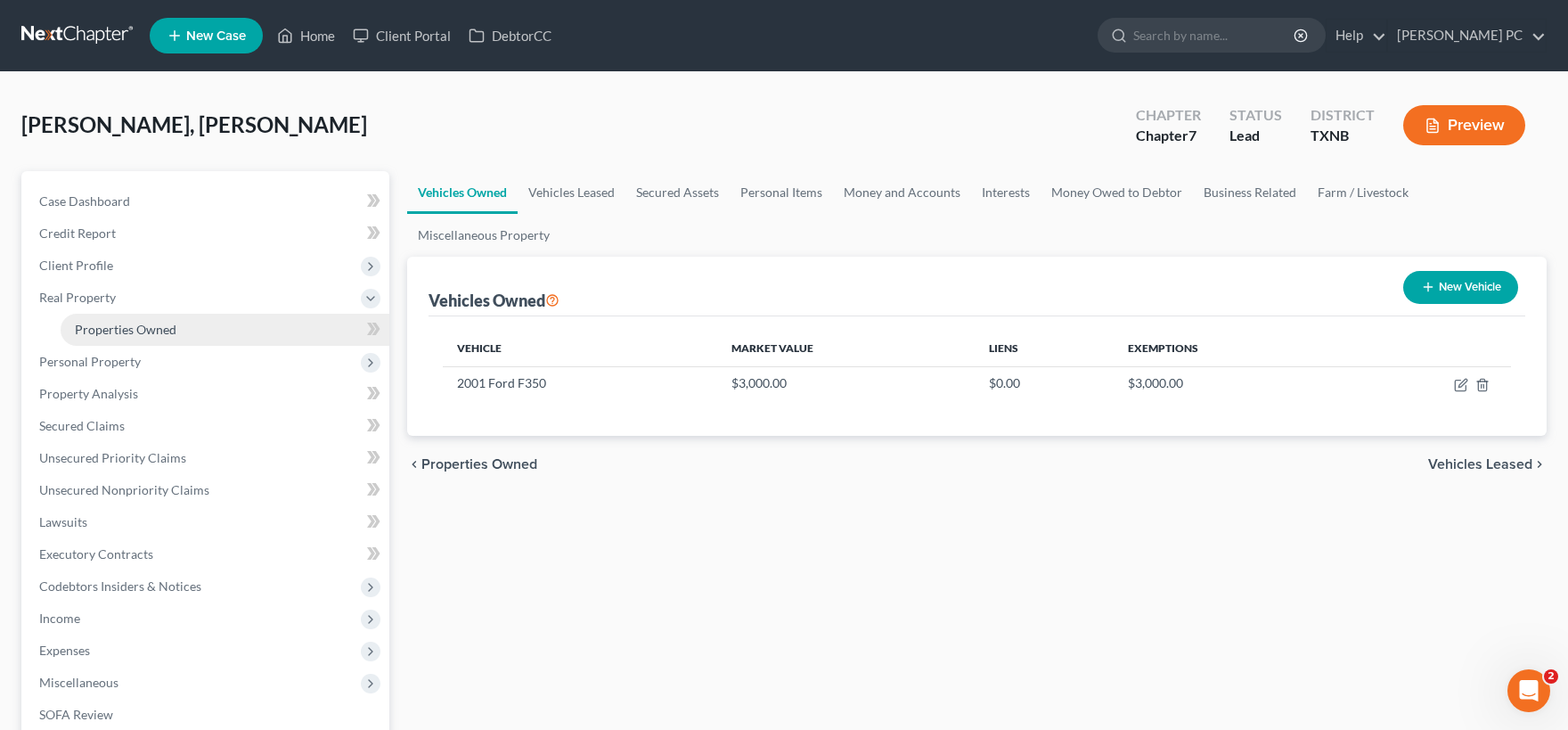
click at [132, 323] on span "Properties Owned" at bounding box center [125, 328] width 101 height 15
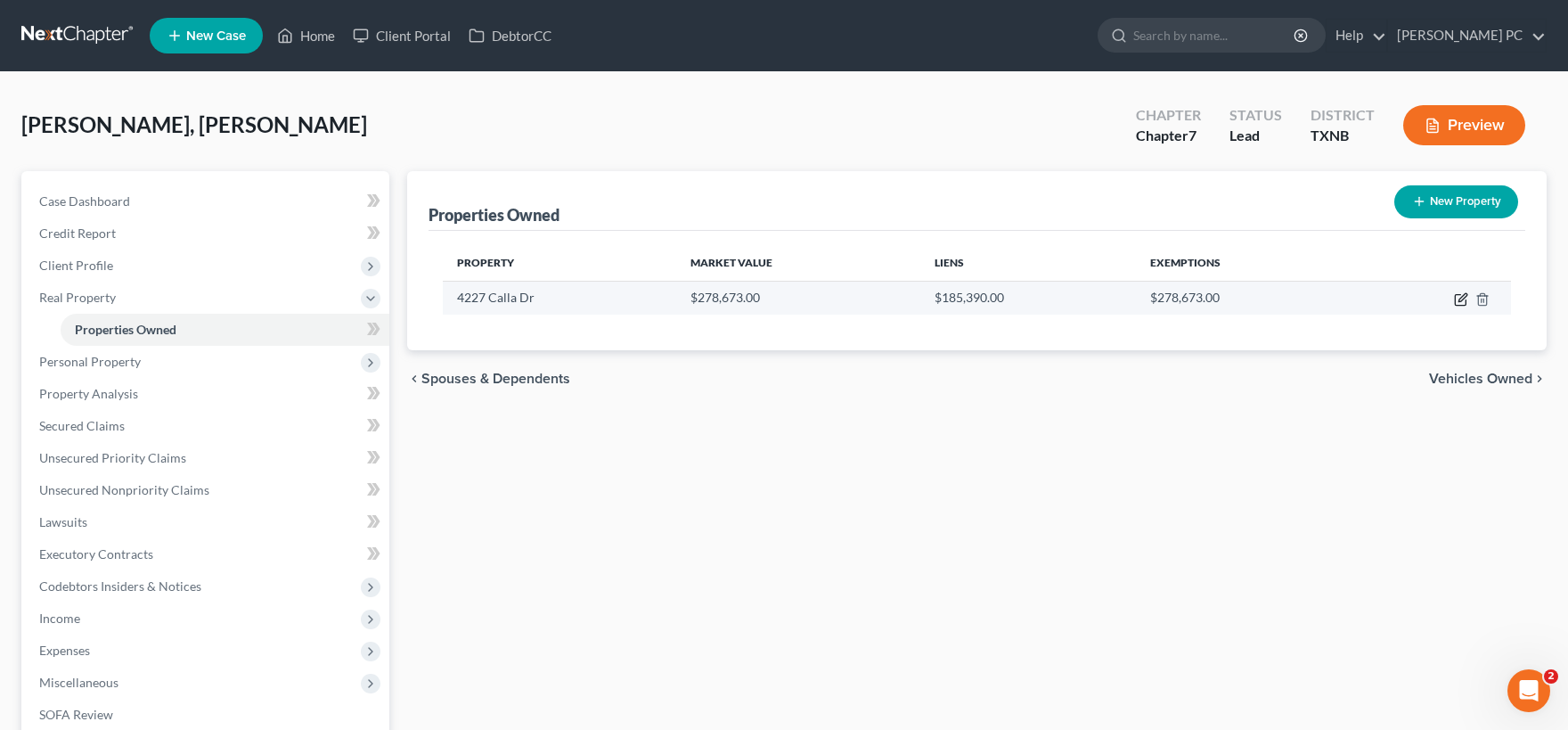
click at [1456, 303] on icon "button" at bounding box center [1461, 300] width 14 height 14
select select "45"
select select "128"
select select "0"
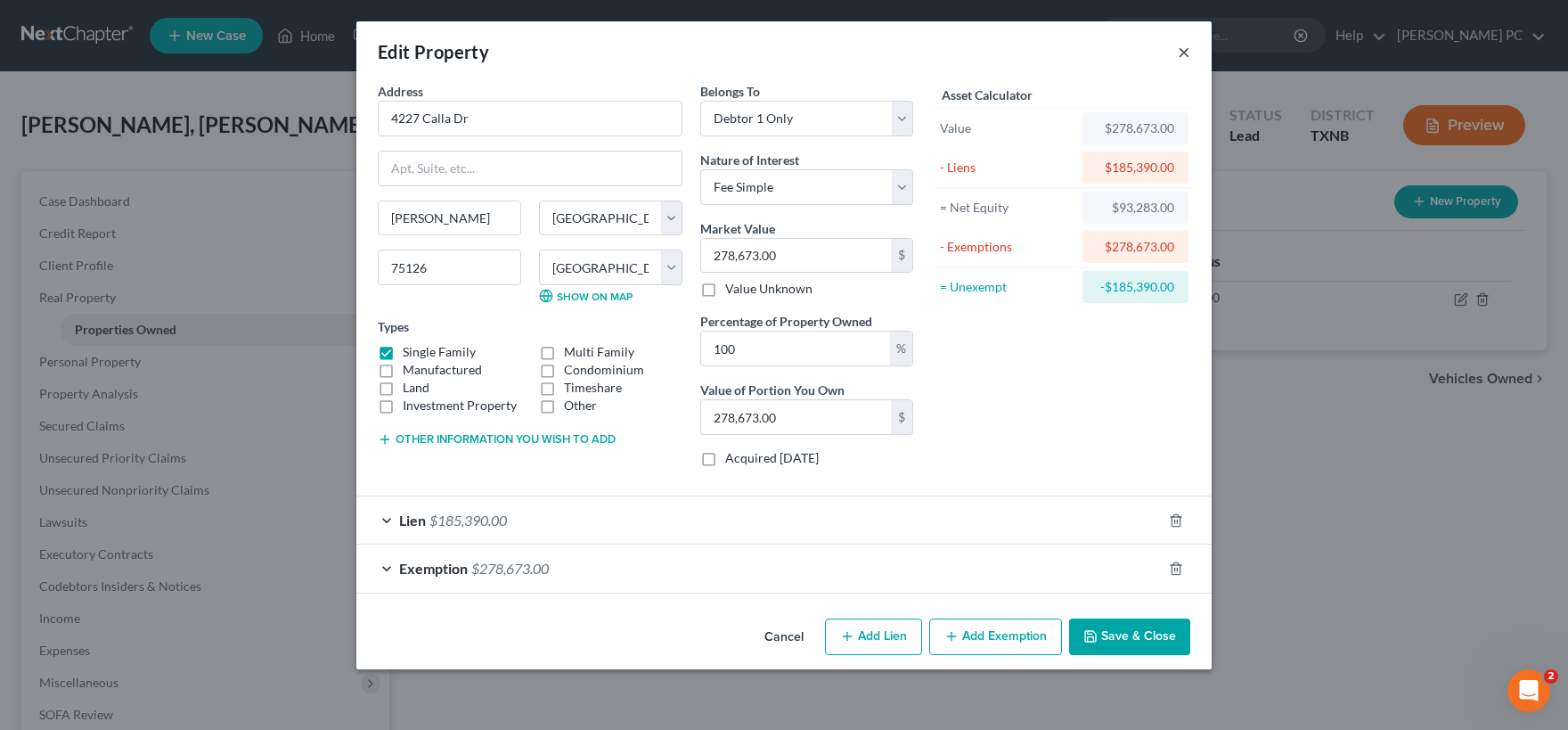
drag, startPoint x: 1187, startPoint y: 57, endPoint x: 991, endPoint y: 102, distance: 201.1
click at [1187, 57] on button "×" at bounding box center [1184, 52] width 13 height 22
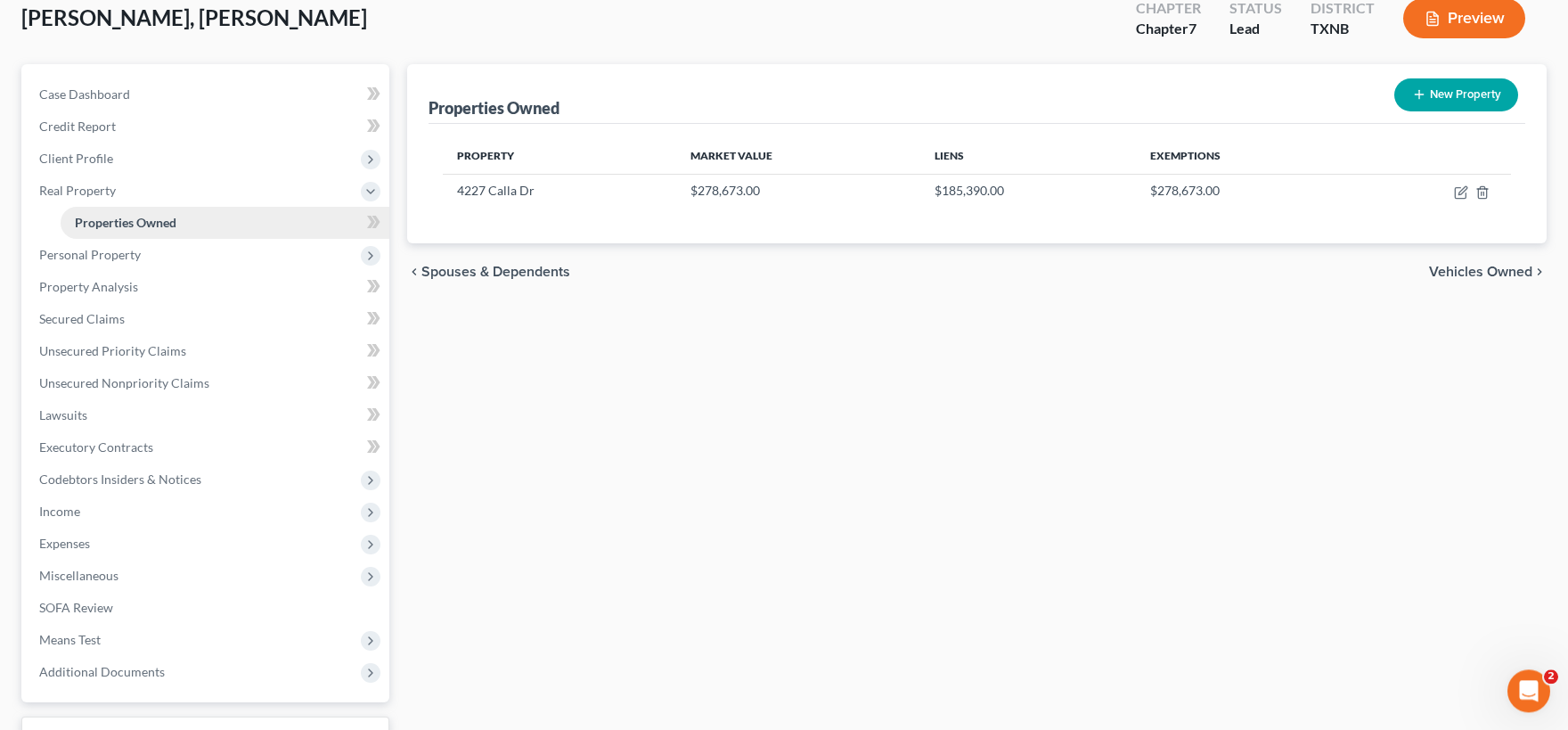
scroll to position [196, 0]
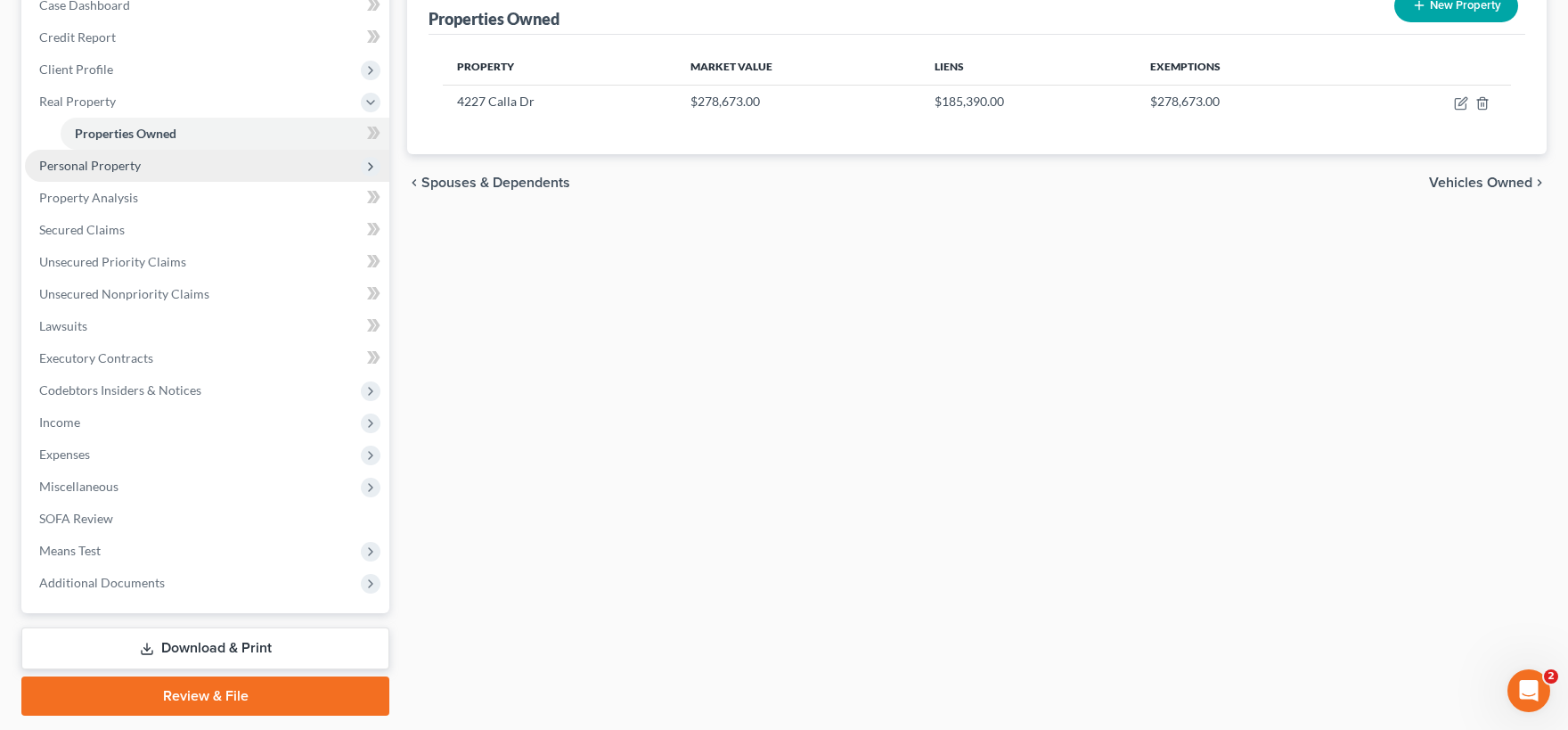
click at [107, 171] on span "Personal Property" at bounding box center [90, 165] width 101 height 15
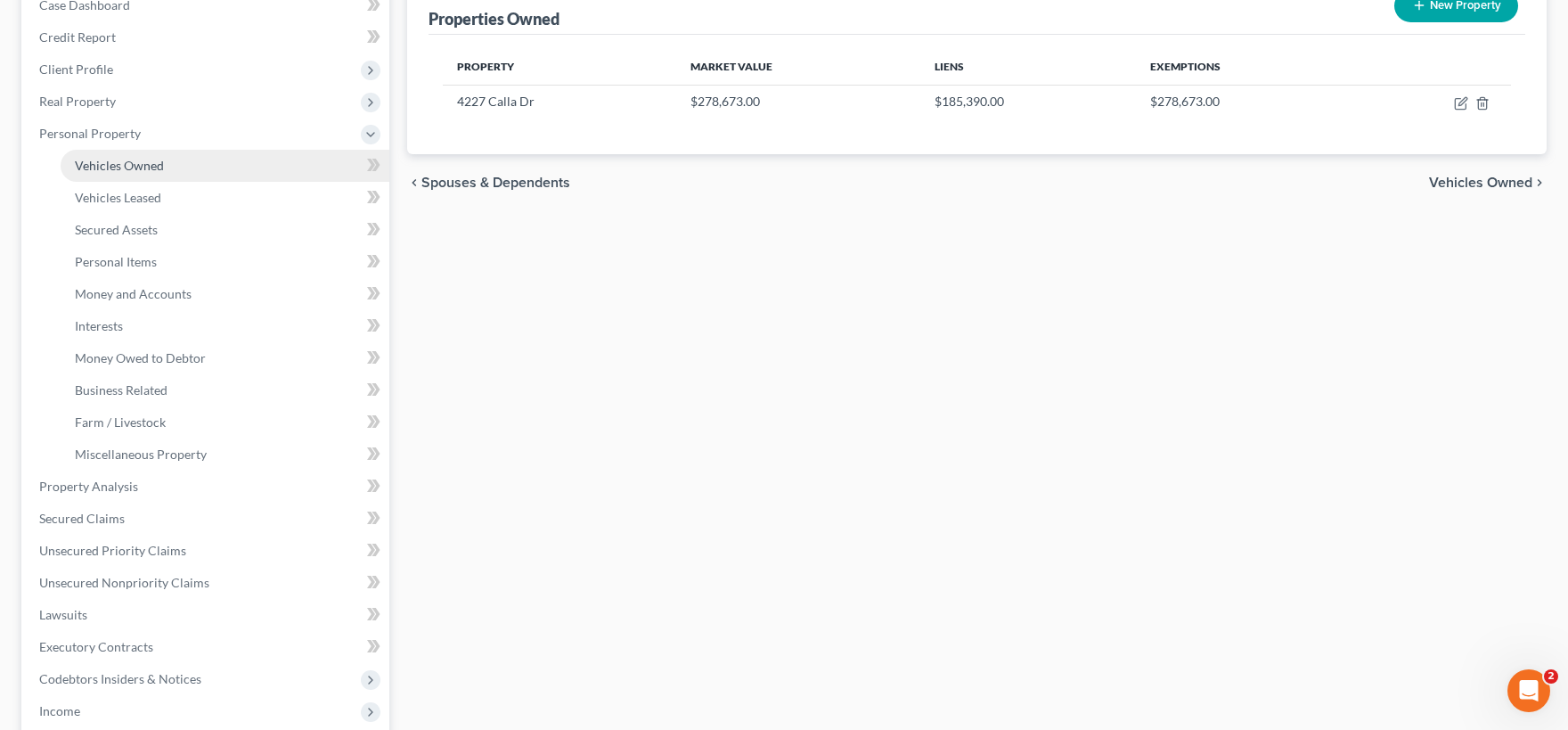
click at [111, 161] on span "Vehicles Owned" at bounding box center [119, 165] width 89 height 15
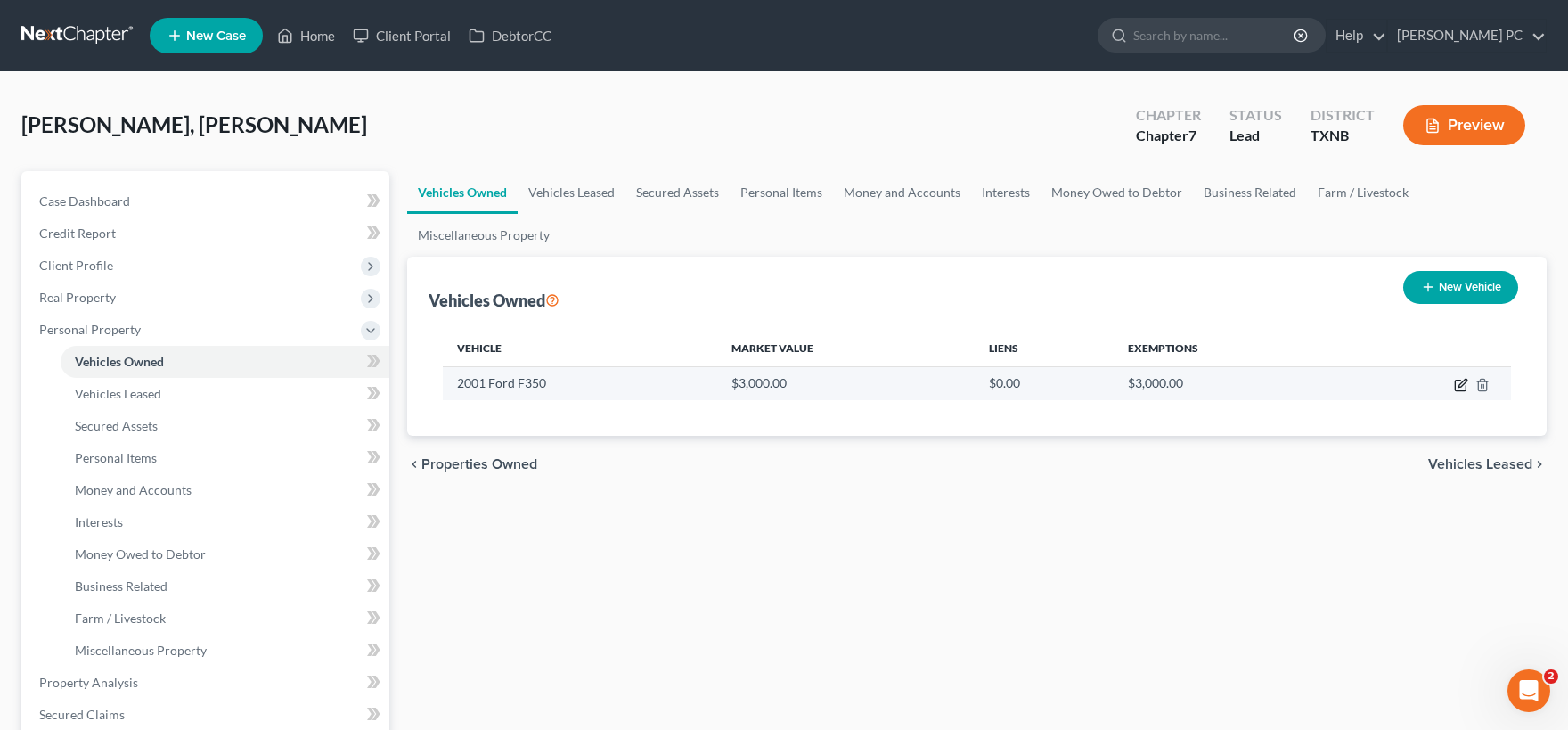
click at [1459, 383] on icon "button" at bounding box center [1462, 383] width 8 height 8
select select "0"
select select "25"
select select "4"
select select "0"
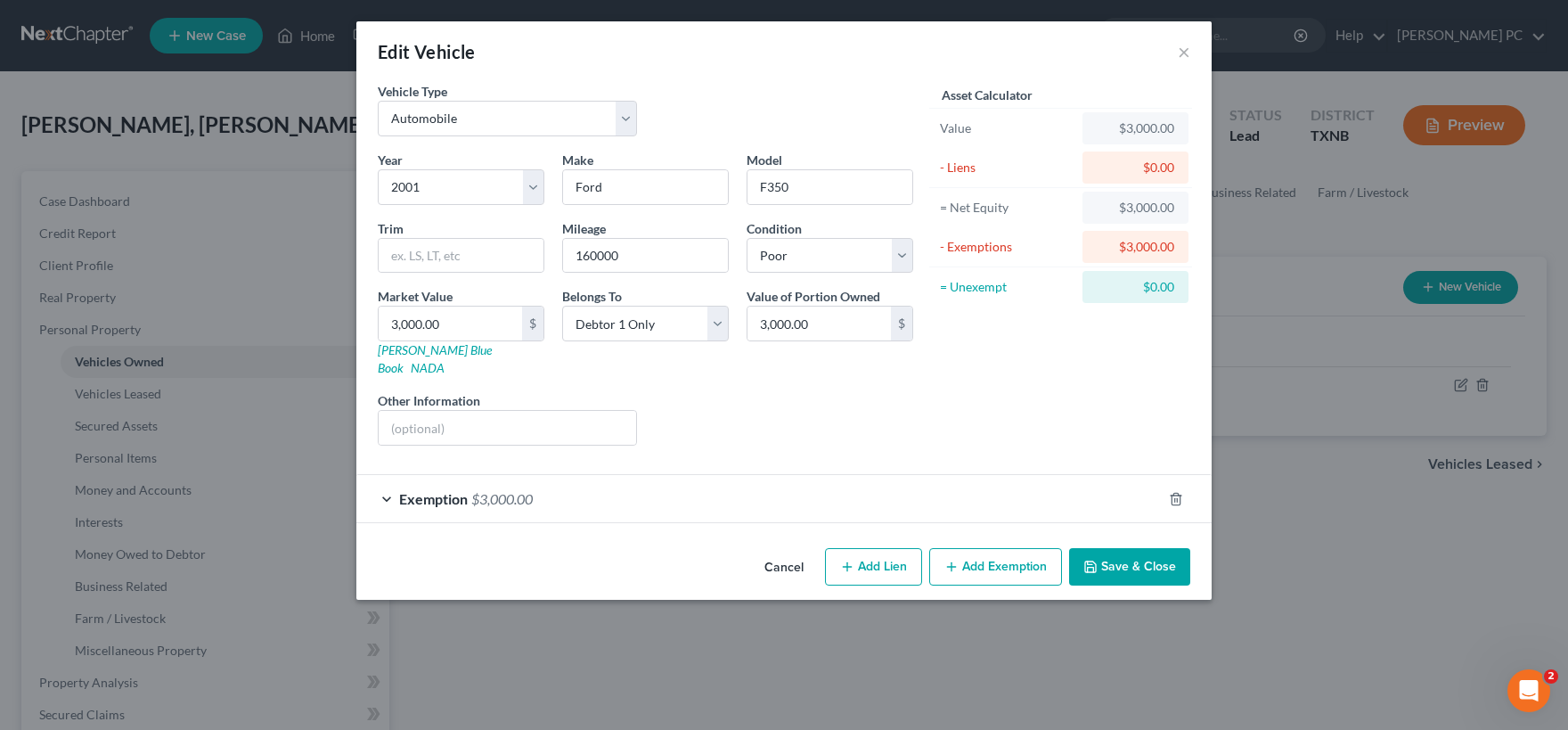
click at [872, 492] on div "Exemption $3,000.00" at bounding box center [759, 499] width 805 height 48
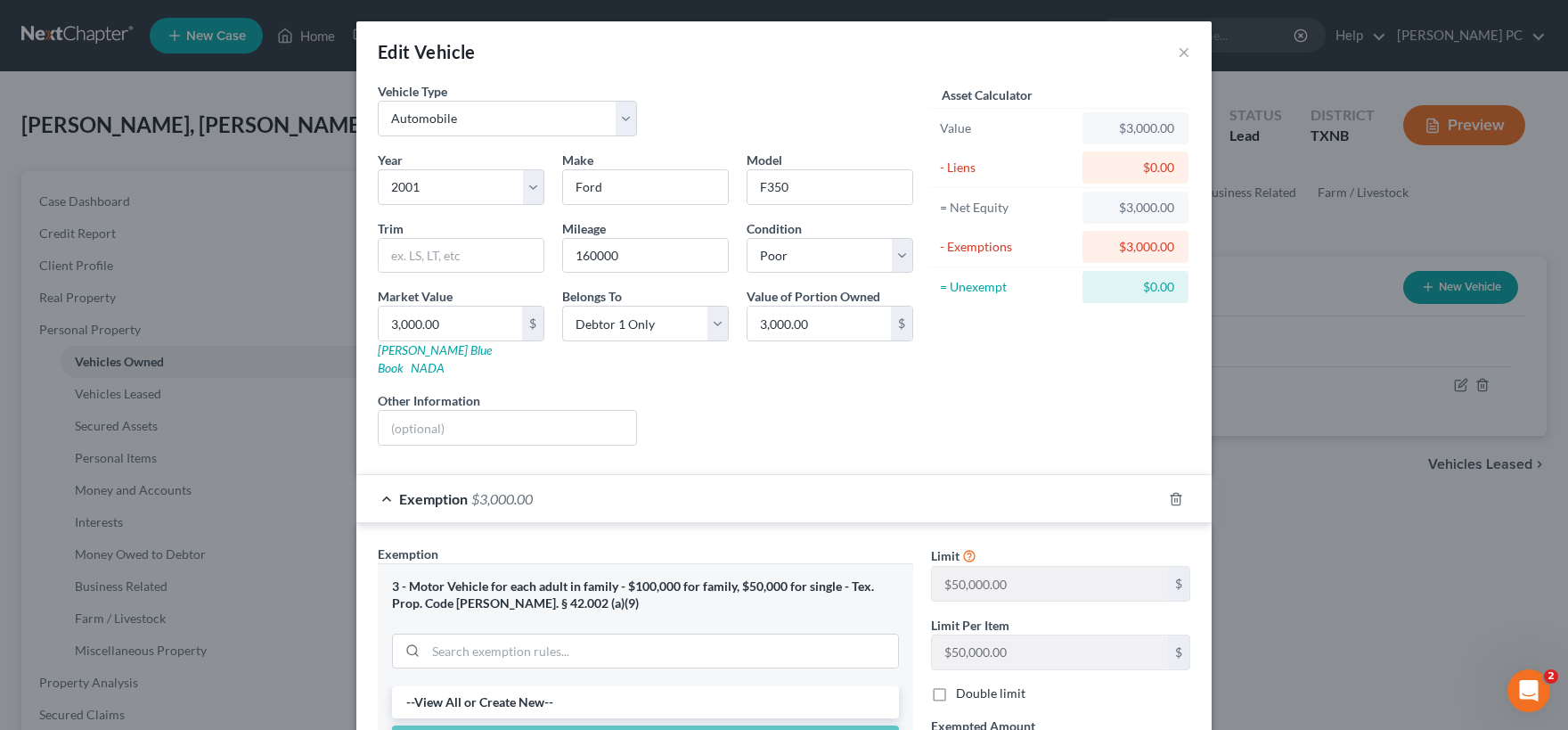
click at [760, 476] on div "Exemption $3,000.00" at bounding box center [759, 499] width 805 height 48
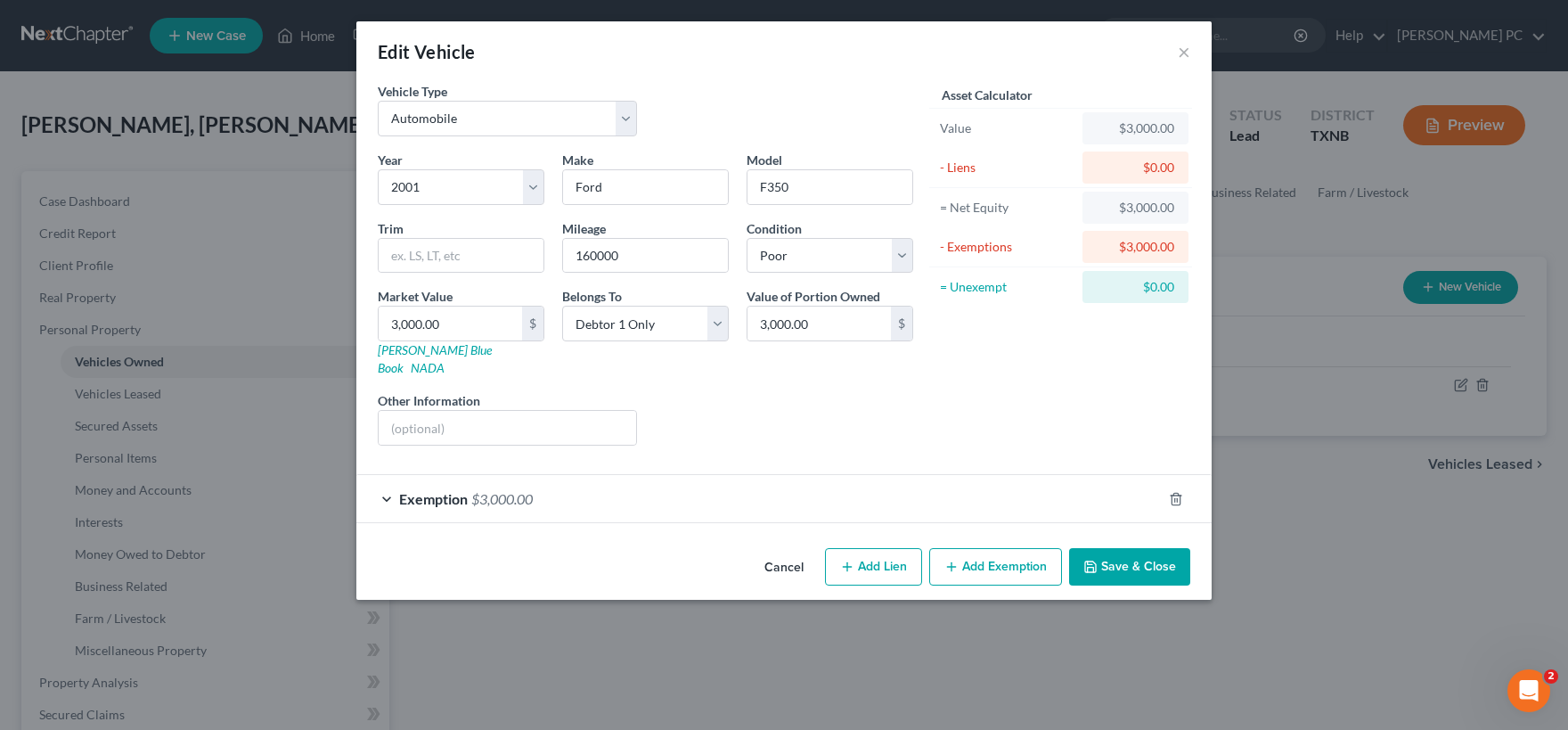
click at [627, 479] on div "Exemption $3,000.00" at bounding box center [759, 499] width 805 height 48
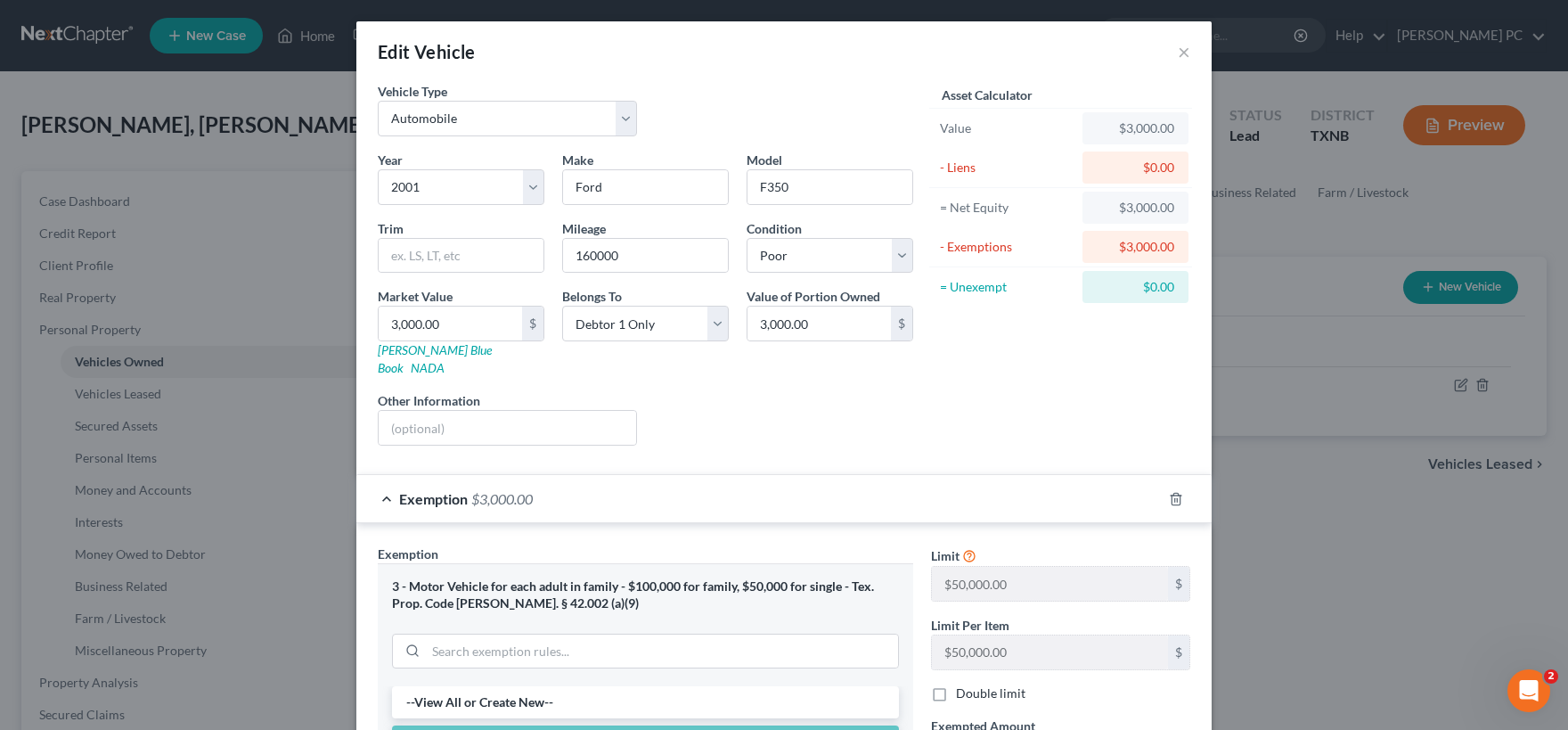
click at [627, 479] on div "Exemption $3,000.00" at bounding box center [759, 499] width 805 height 48
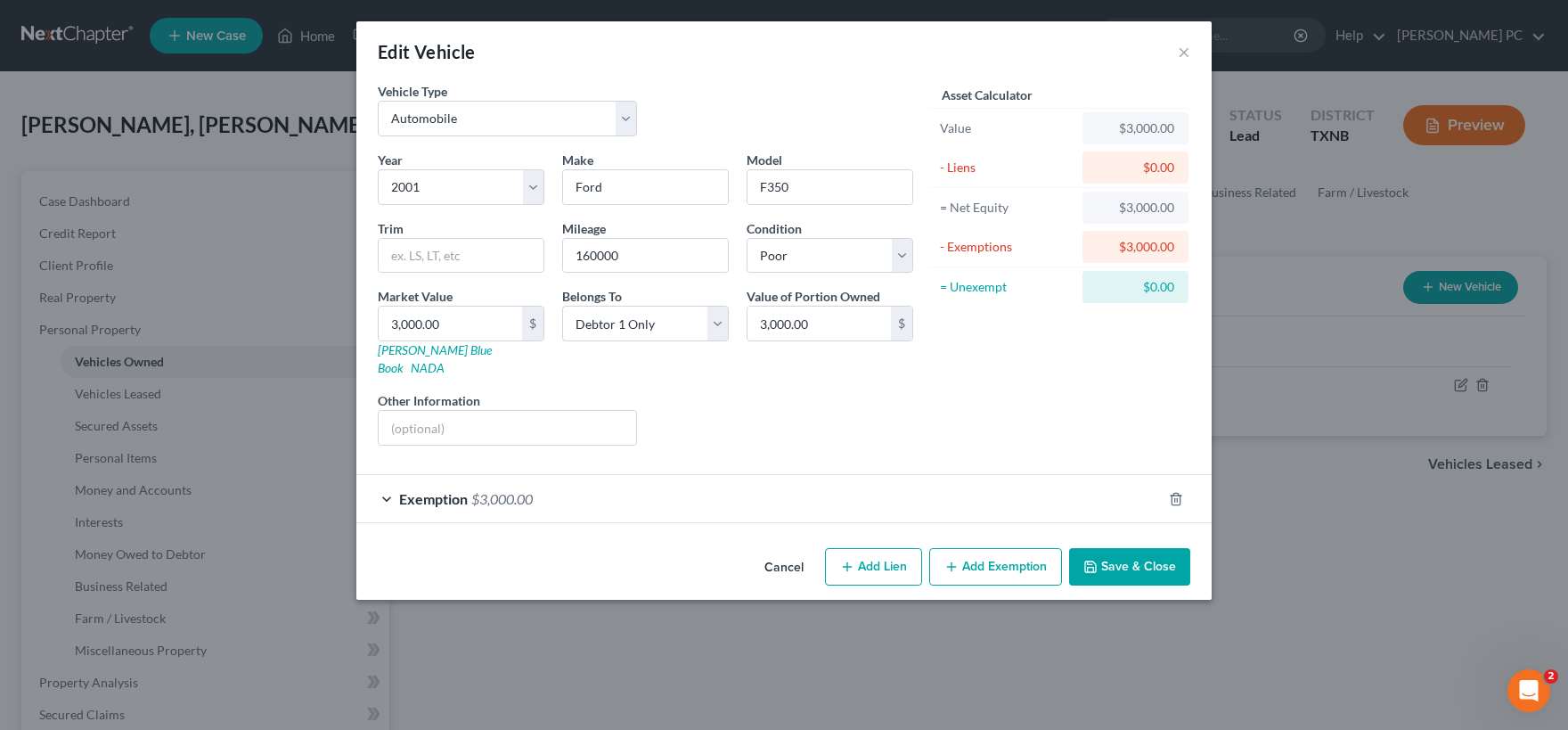
click at [1116, 554] on button "Save & Close" at bounding box center [1130, 566] width 121 height 38
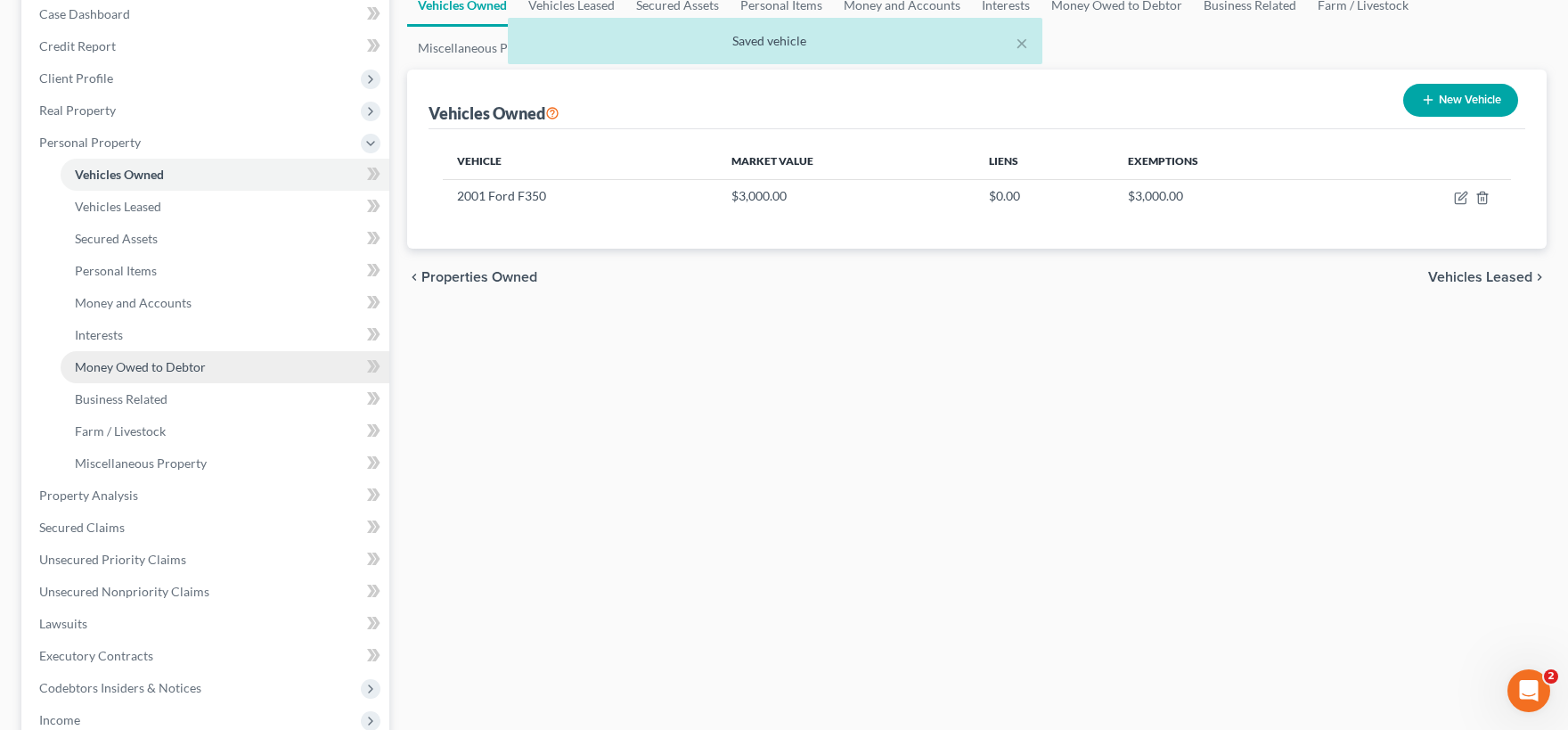
scroll to position [196, 0]
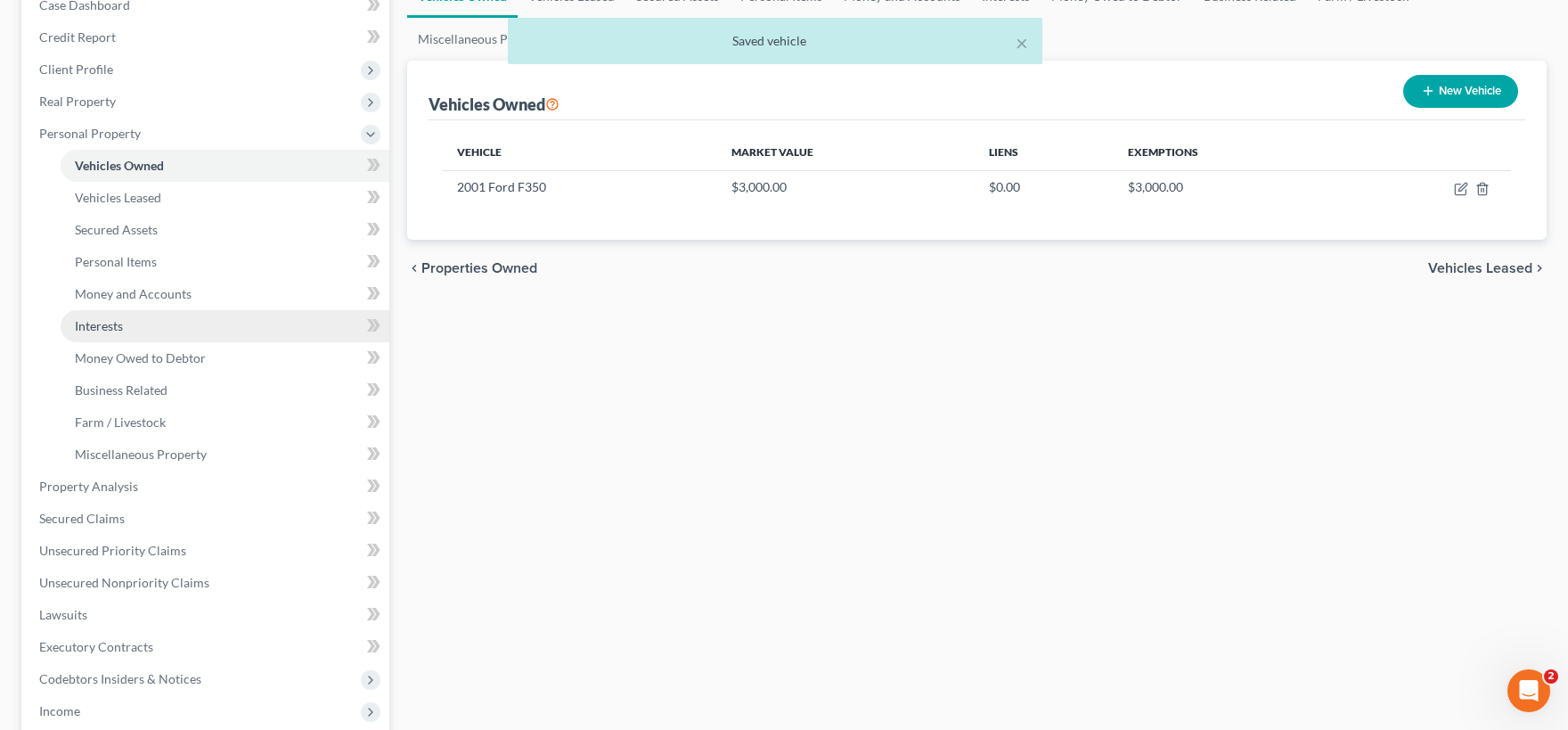
click at [147, 331] on link "Interests" at bounding box center [224, 326] width 328 height 32
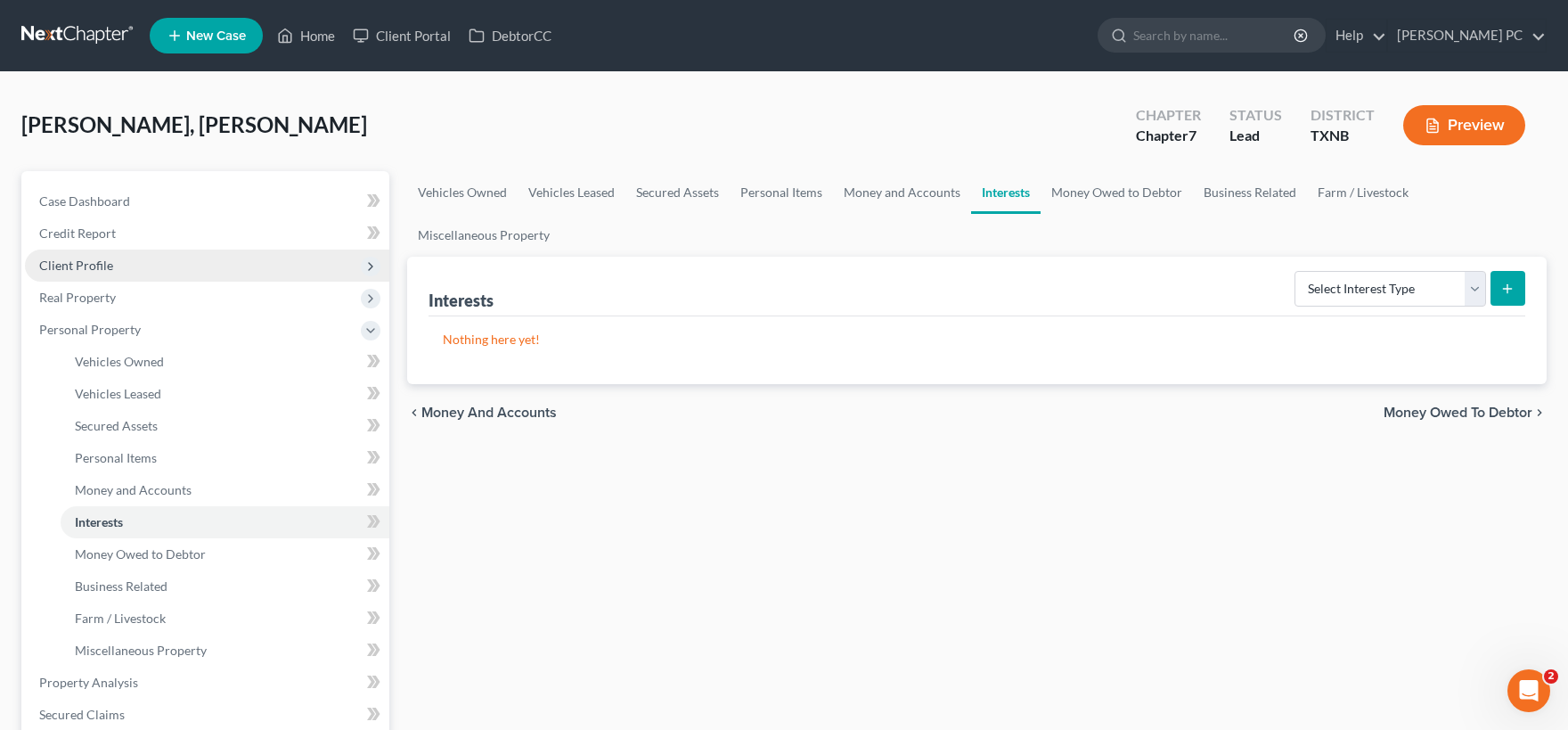
click at [102, 261] on span "Client Profile" at bounding box center [76, 265] width 74 height 15
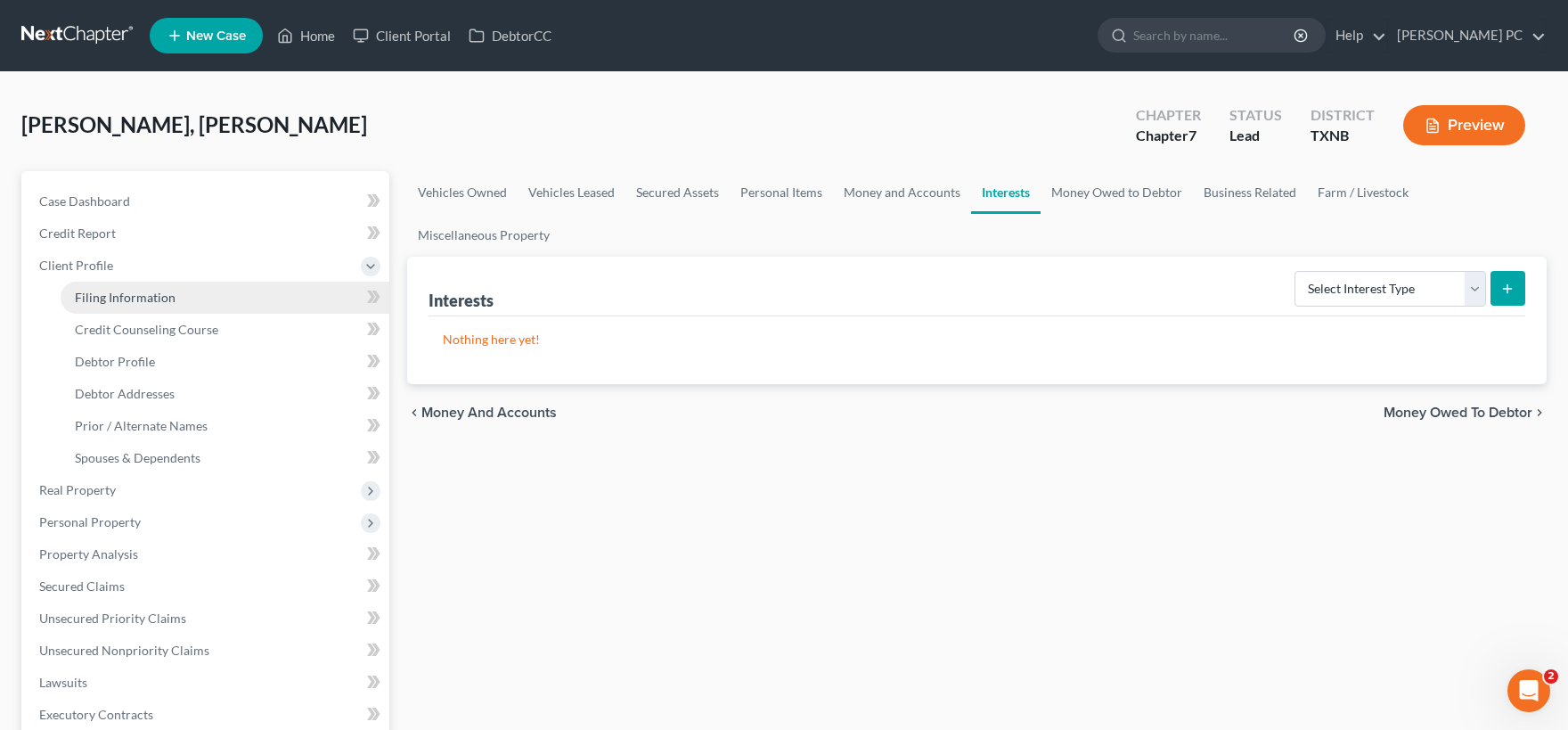
click at [152, 309] on link "Filing Information" at bounding box center [224, 298] width 328 height 32
select select "1"
select select "0"
select select "78"
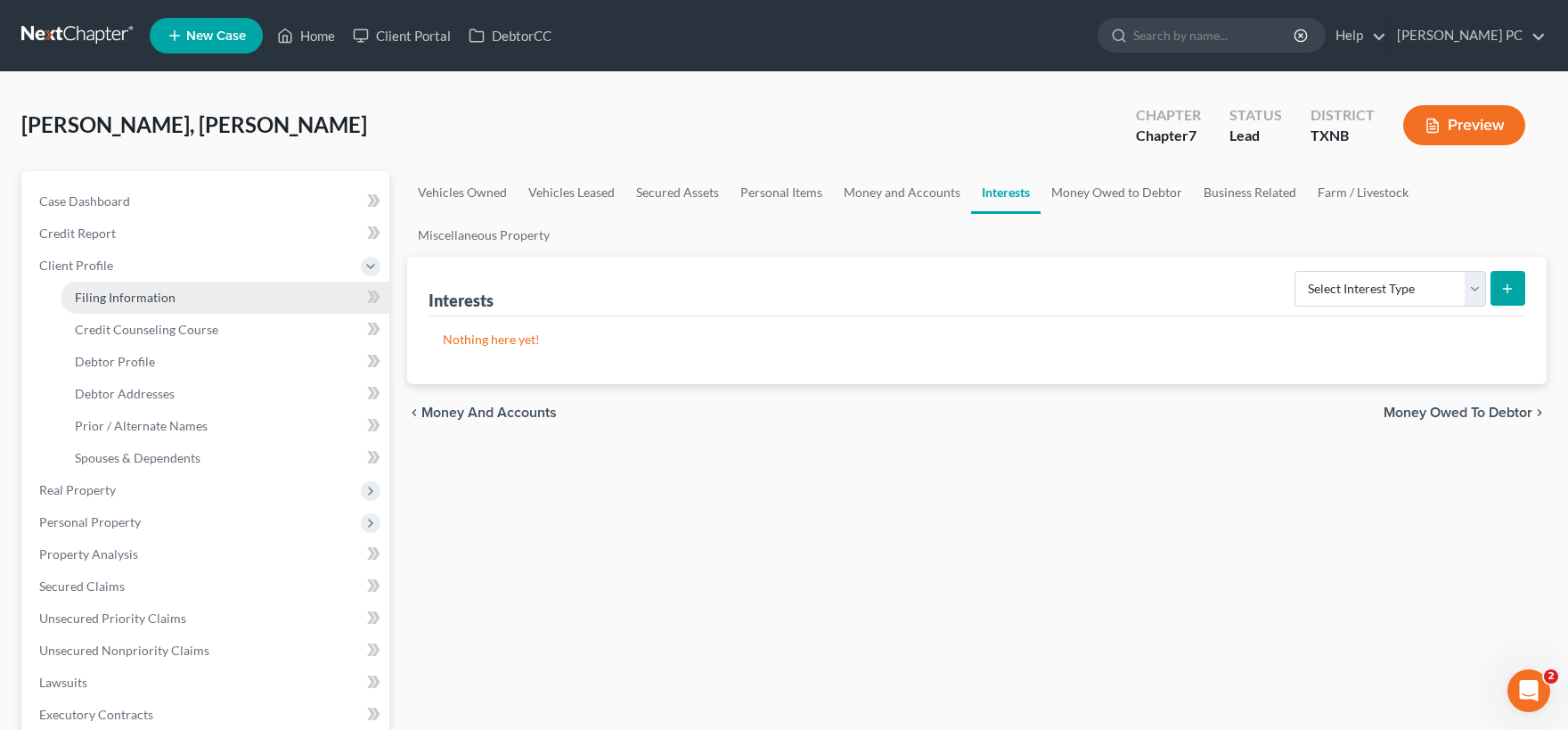
select select "0"
select select "45"
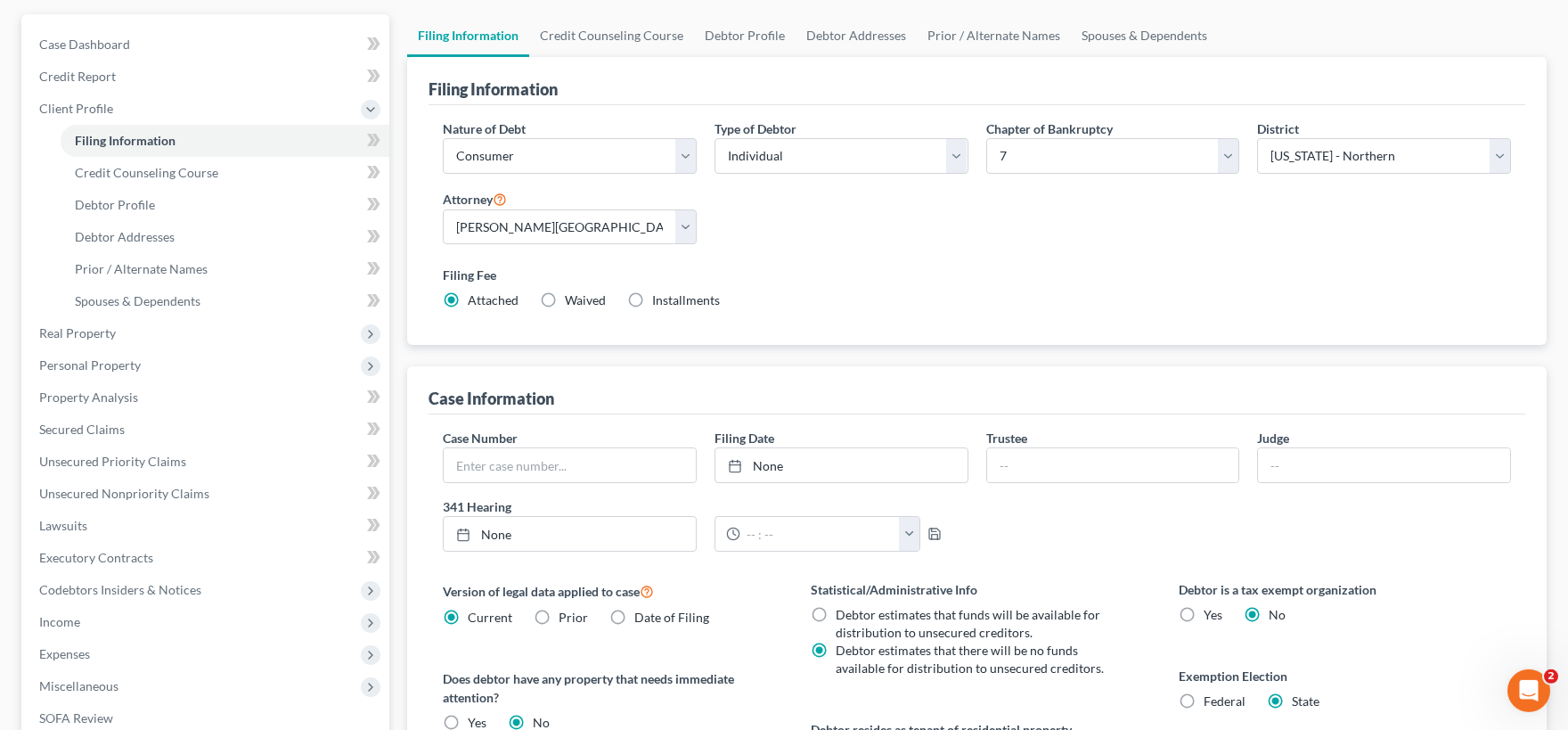
scroll to position [196, 0]
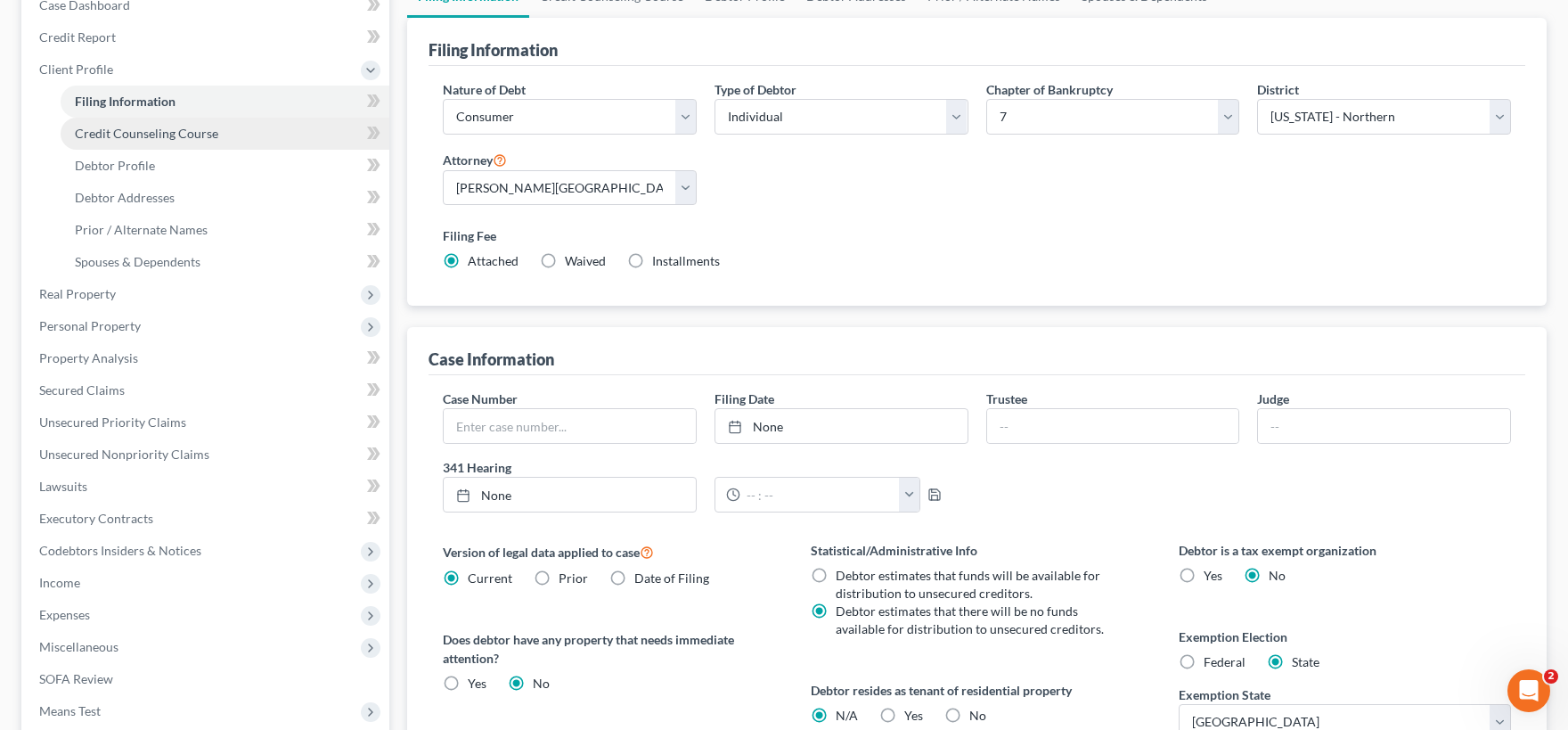
click at [170, 142] on link "Credit Counseling Course" at bounding box center [224, 134] width 328 height 32
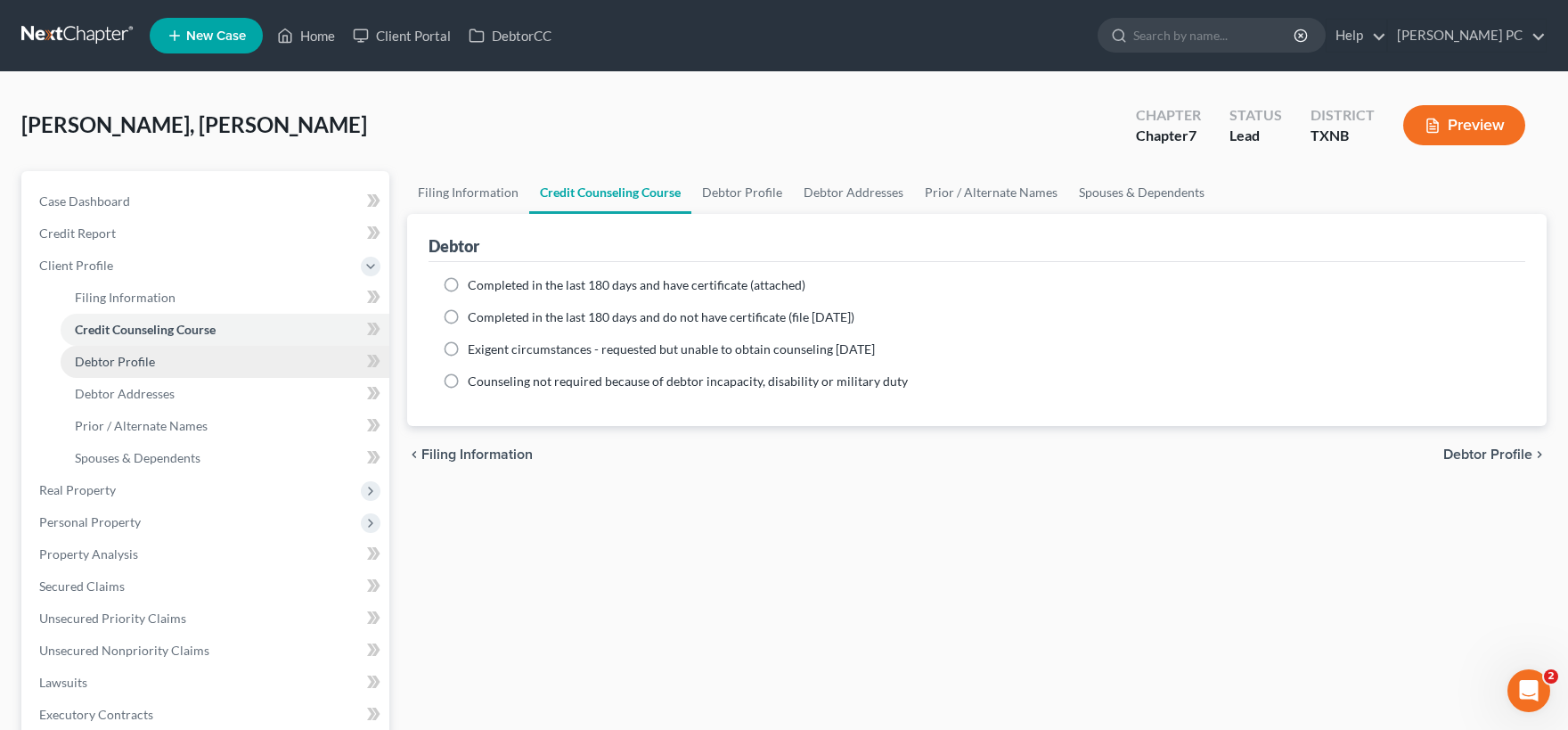
click at [131, 367] on span "Debtor Profile" at bounding box center [114, 361] width 80 height 15
select select "0"
select select "3"
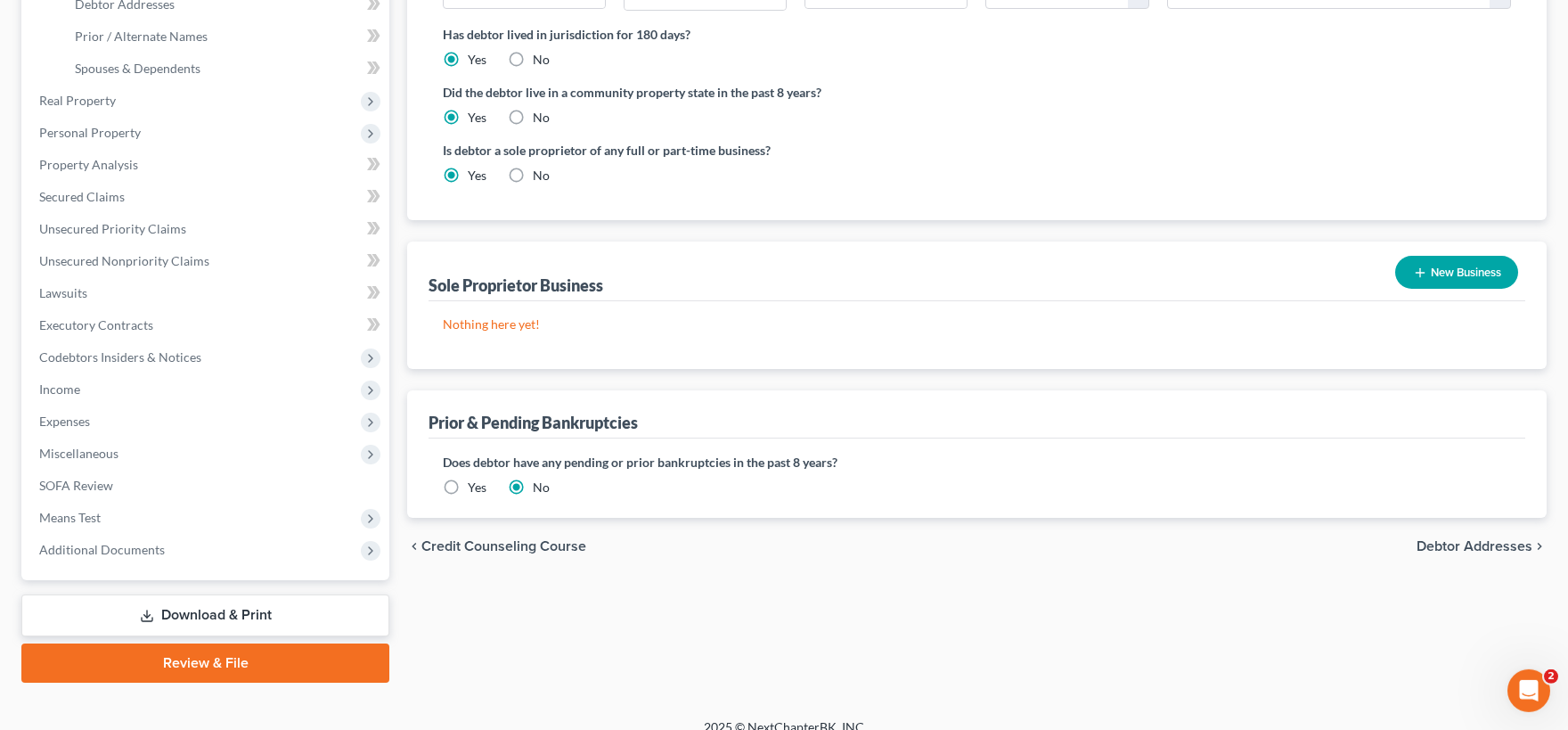
scroll to position [392, 0]
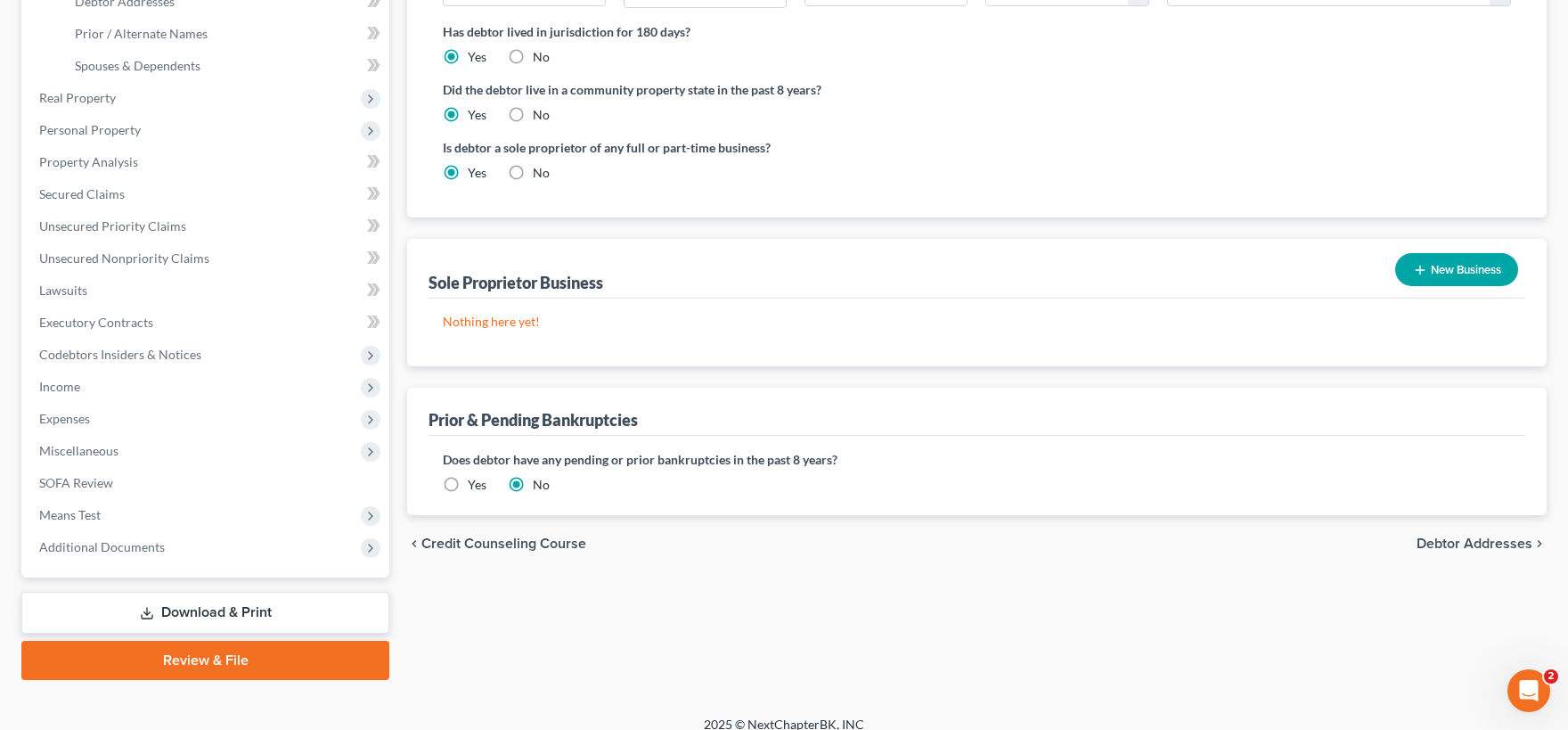
click at [1457, 263] on button "New Business" at bounding box center [1457, 269] width 123 height 33
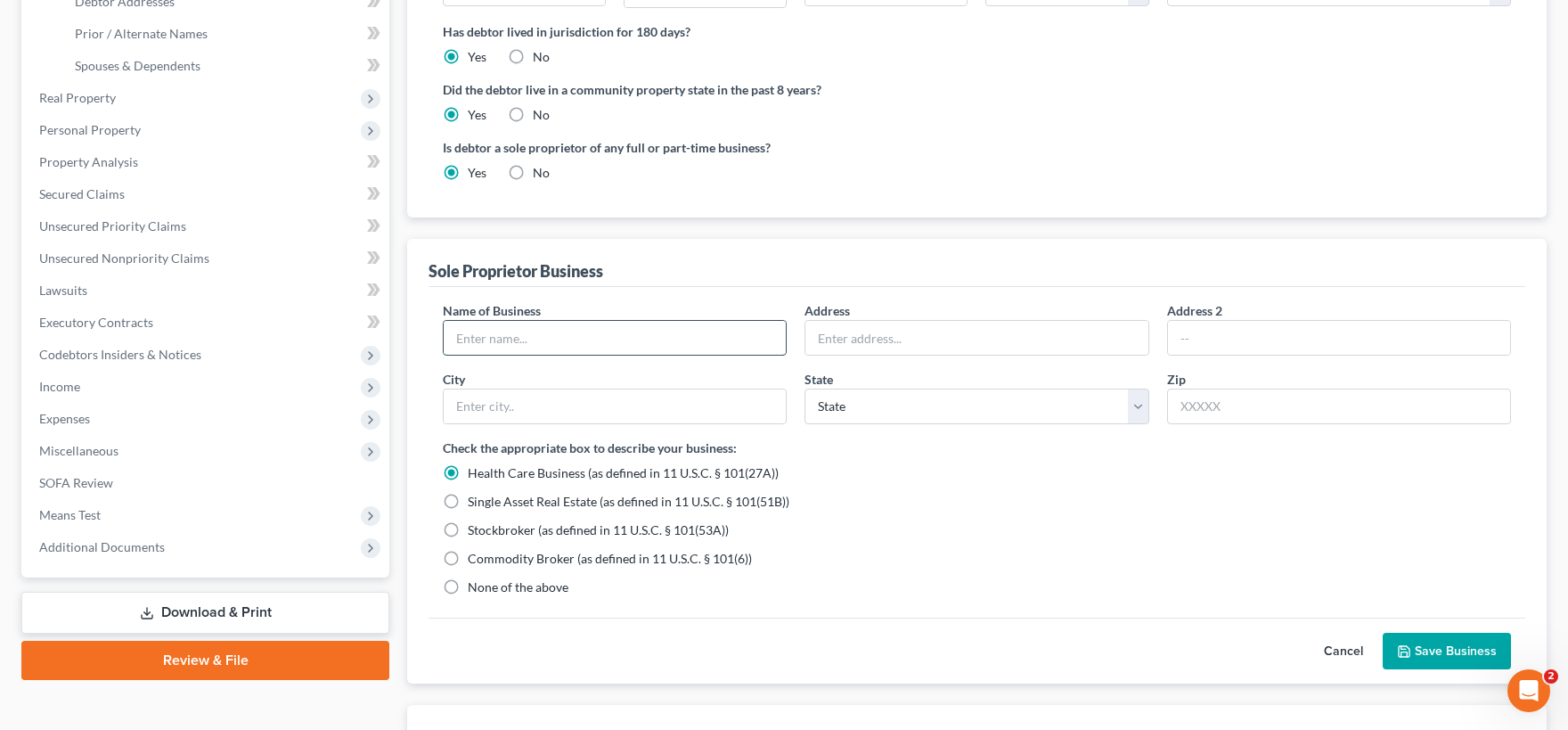
click at [556, 332] on input "text" at bounding box center [614, 337] width 342 height 34
click at [573, 334] on input "[PERSON_NAME]" at bounding box center [614, 337] width 342 height 34
type input "[PERSON_NAME] (1099 Contractor)"
type input "[STREET_ADDRESS]"
type input "[PERSON_NAME]"
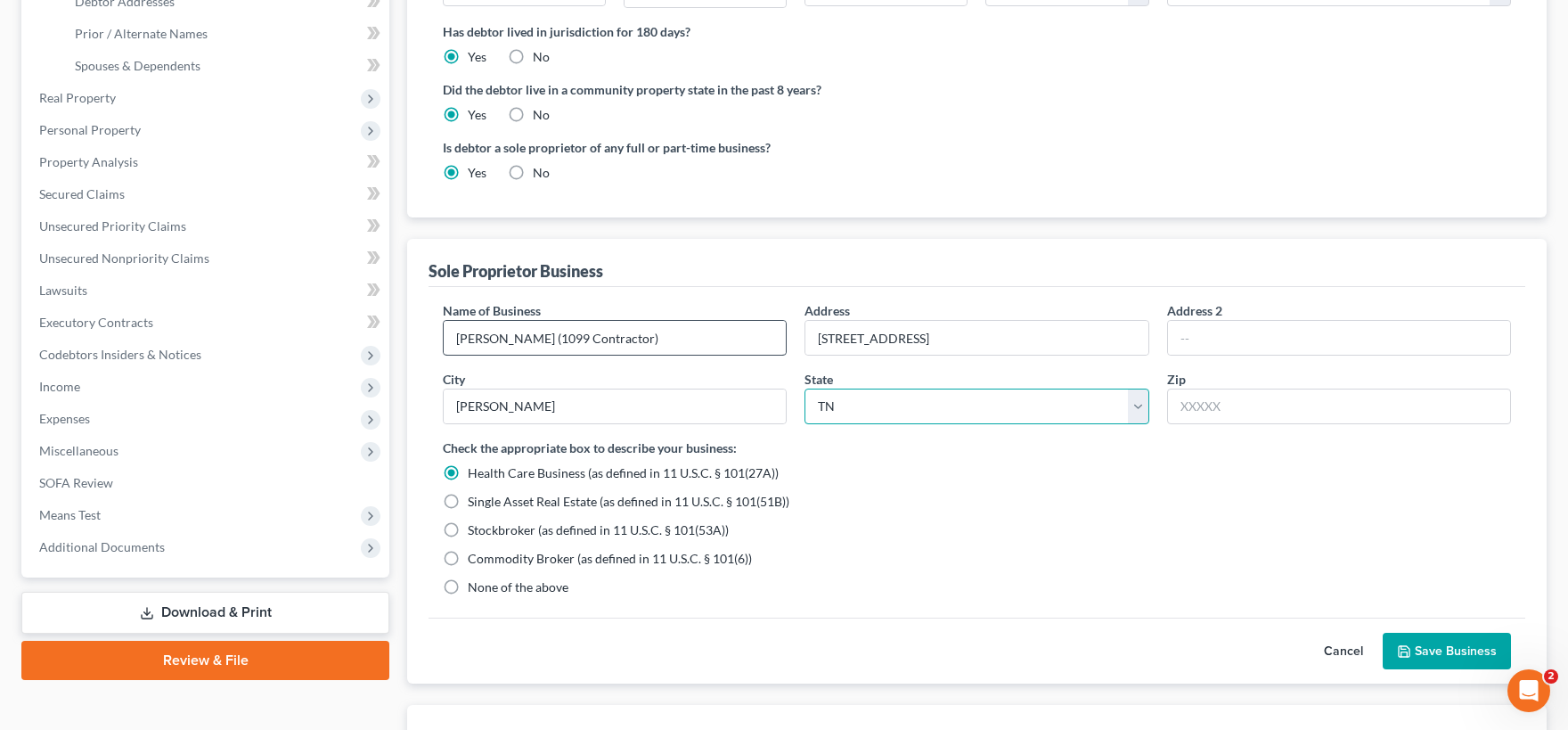
select select "45"
type input "75126"
click at [468, 587] on label "None of the above" at bounding box center [519, 587] width 101 height 18
click at [475, 587] on input "None of the above" at bounding box center [481, 584] width 12 height 12
radio input "true"
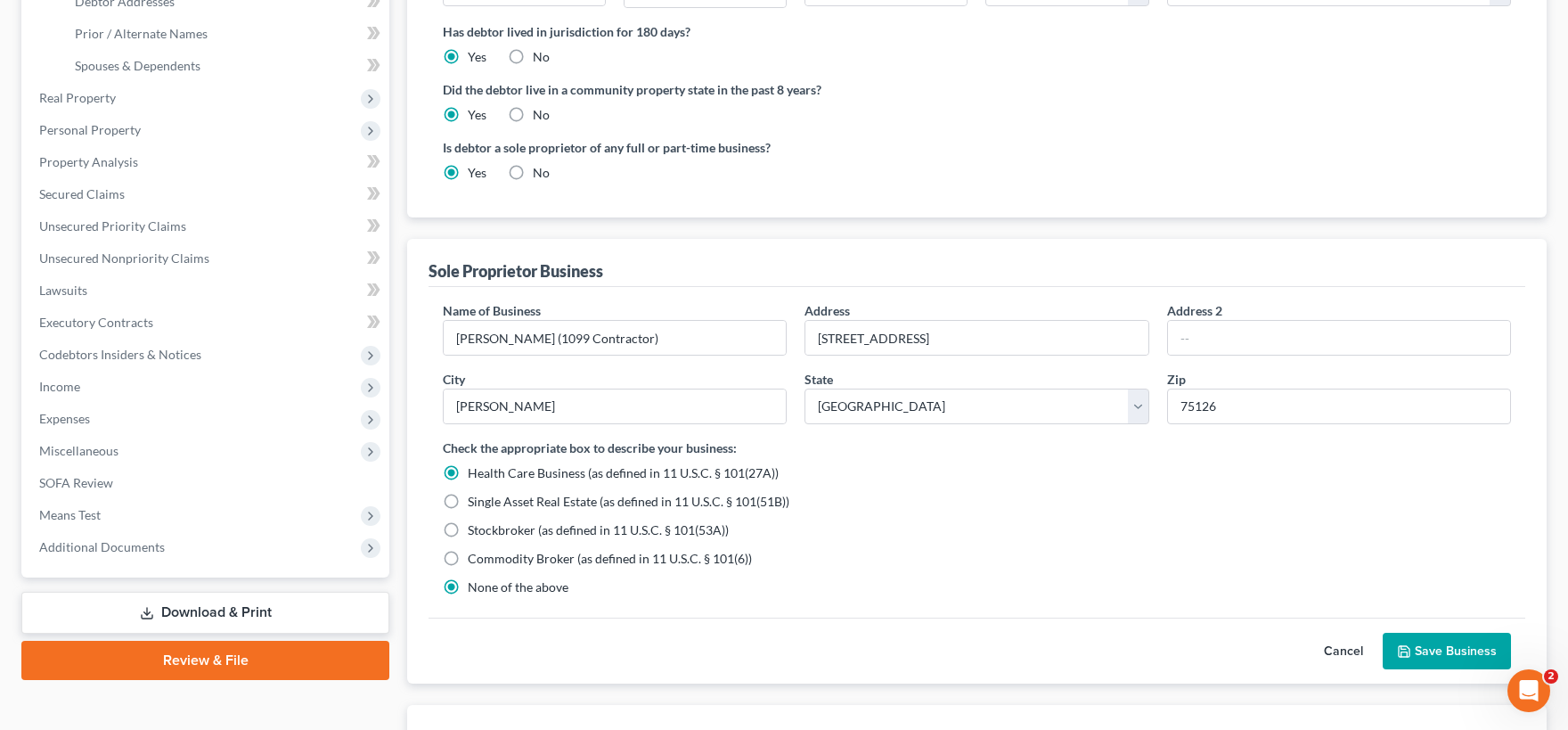
radio input "false"
drag, startPoint x: 1443, startPoint y: 648, endPoint x: 1023, endPoint y: 569, distance: 427.4
click at [1028, 589] on div "Sole Proprietor Business Name of Business * [PERSON_NAME] (1099 Contractor) Add…" at bounding box center [977, 461] width 1140 height 444
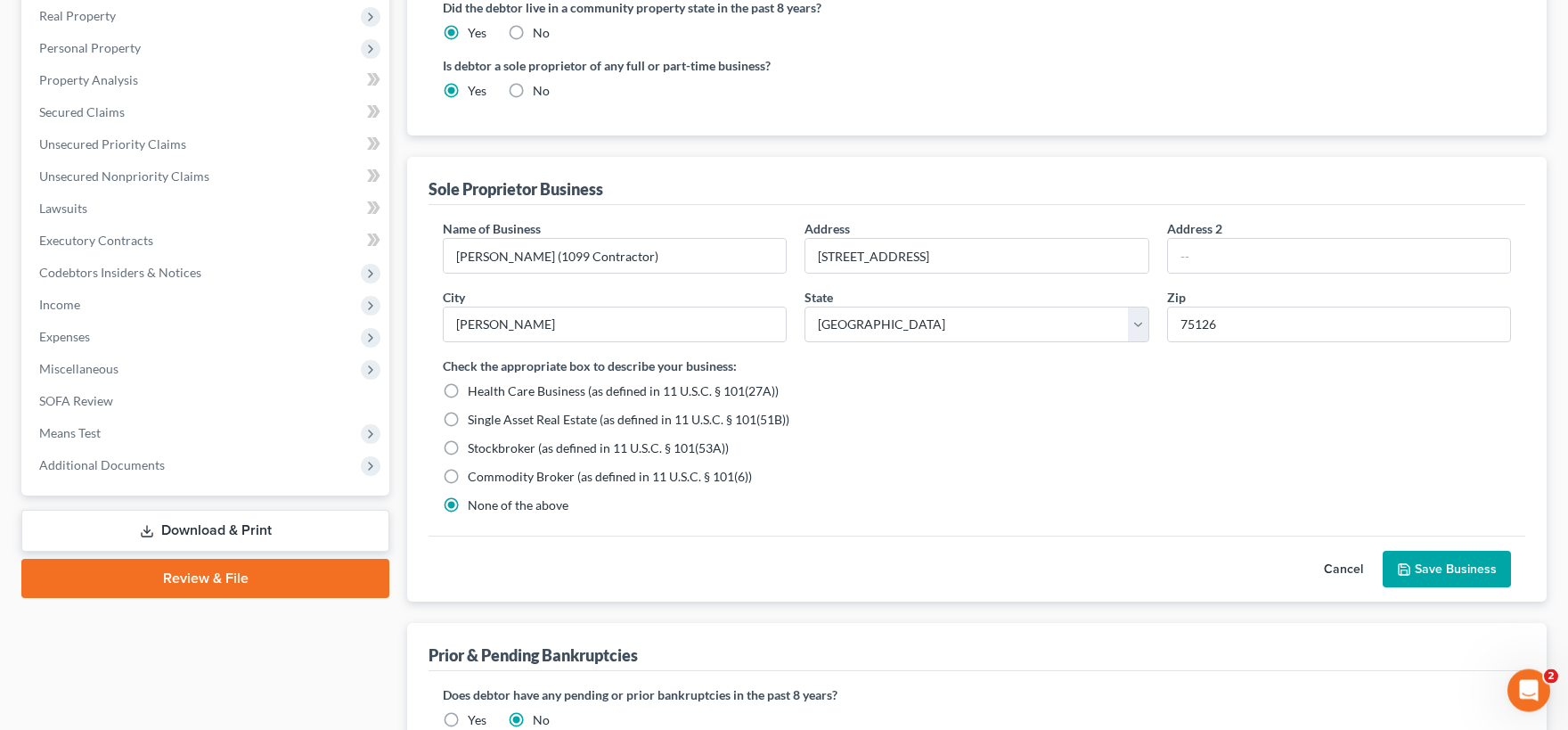
scroll to position [588, 0]
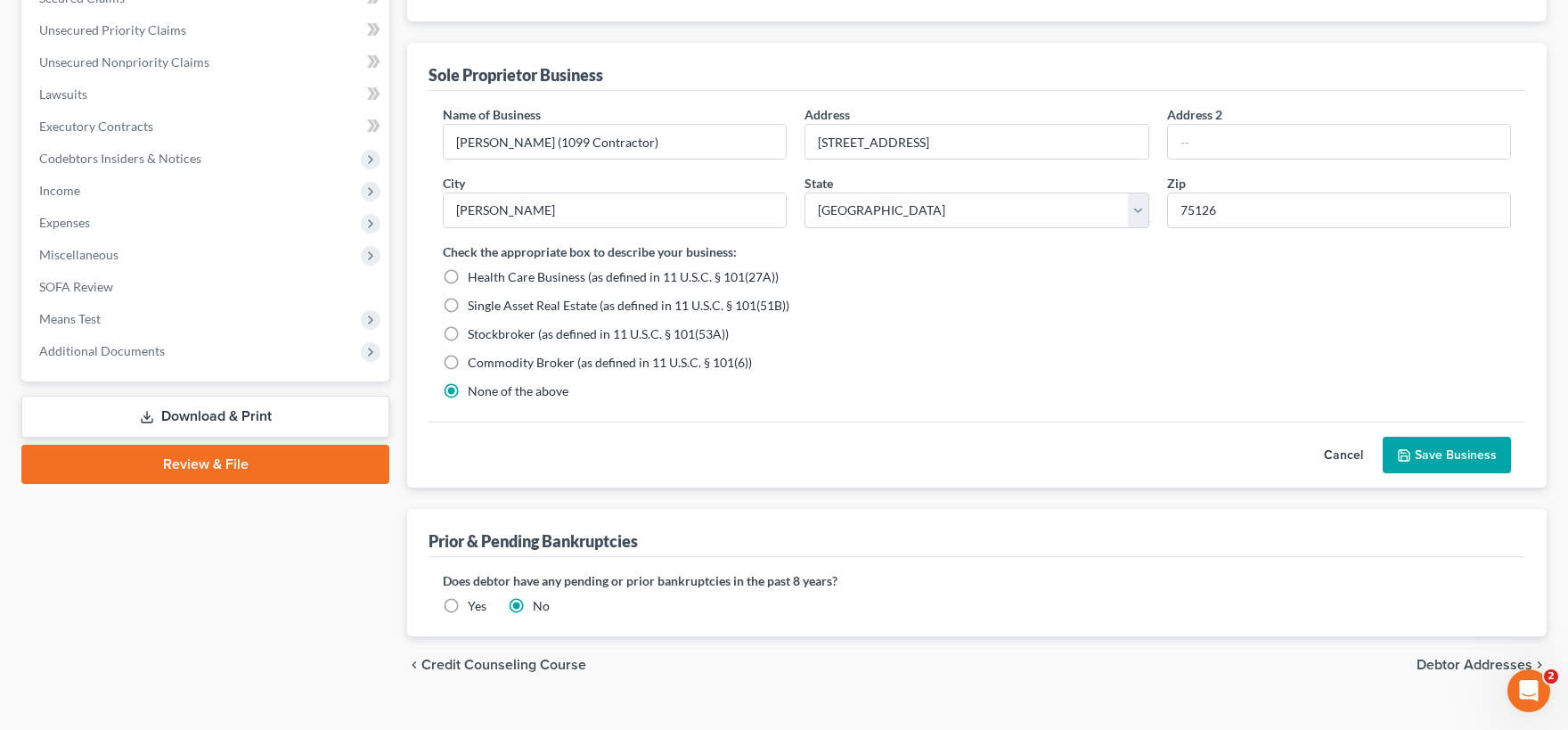
click at [1426, 456] on button "Save Business" at bounding box center [1446, 455] width 128 height 38
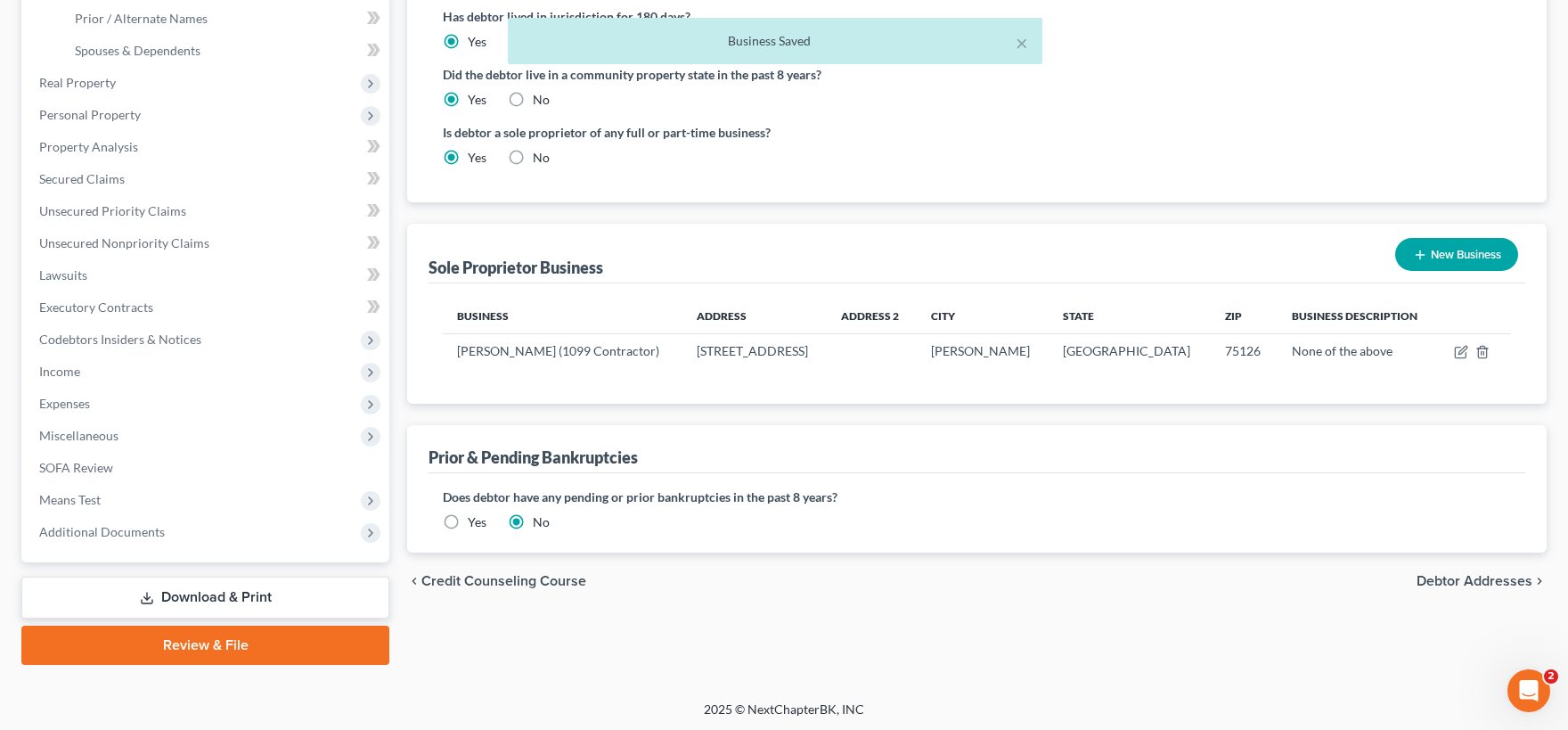
click at [1467, 573] on span "Debtor Addresses" at bounding box center [1474, 580] width 116 height 14
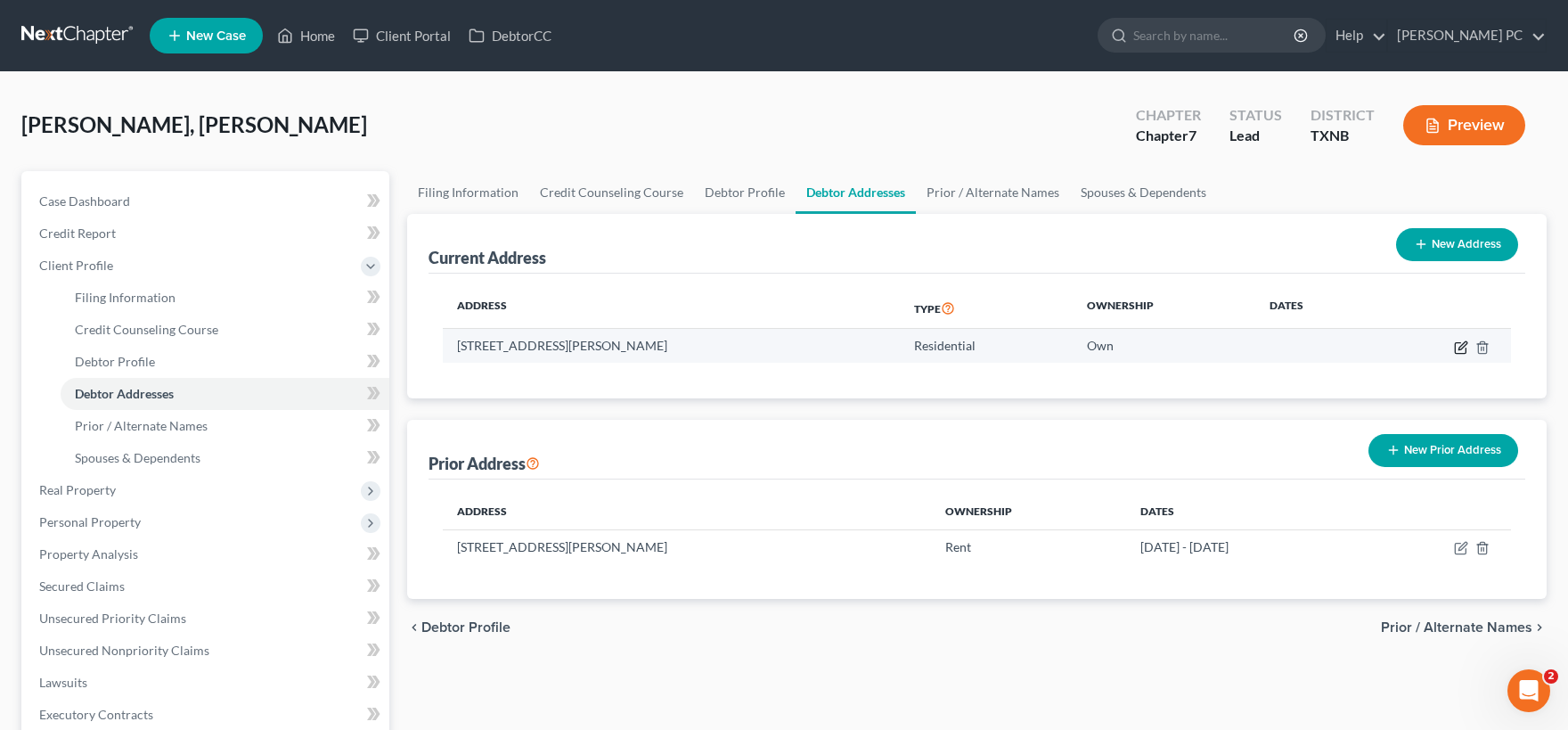
click at [1456, 345] on icon "button" at bounding box center [1460, 347] width 11 height 11
select select "45"
select select "128"
select select "0"
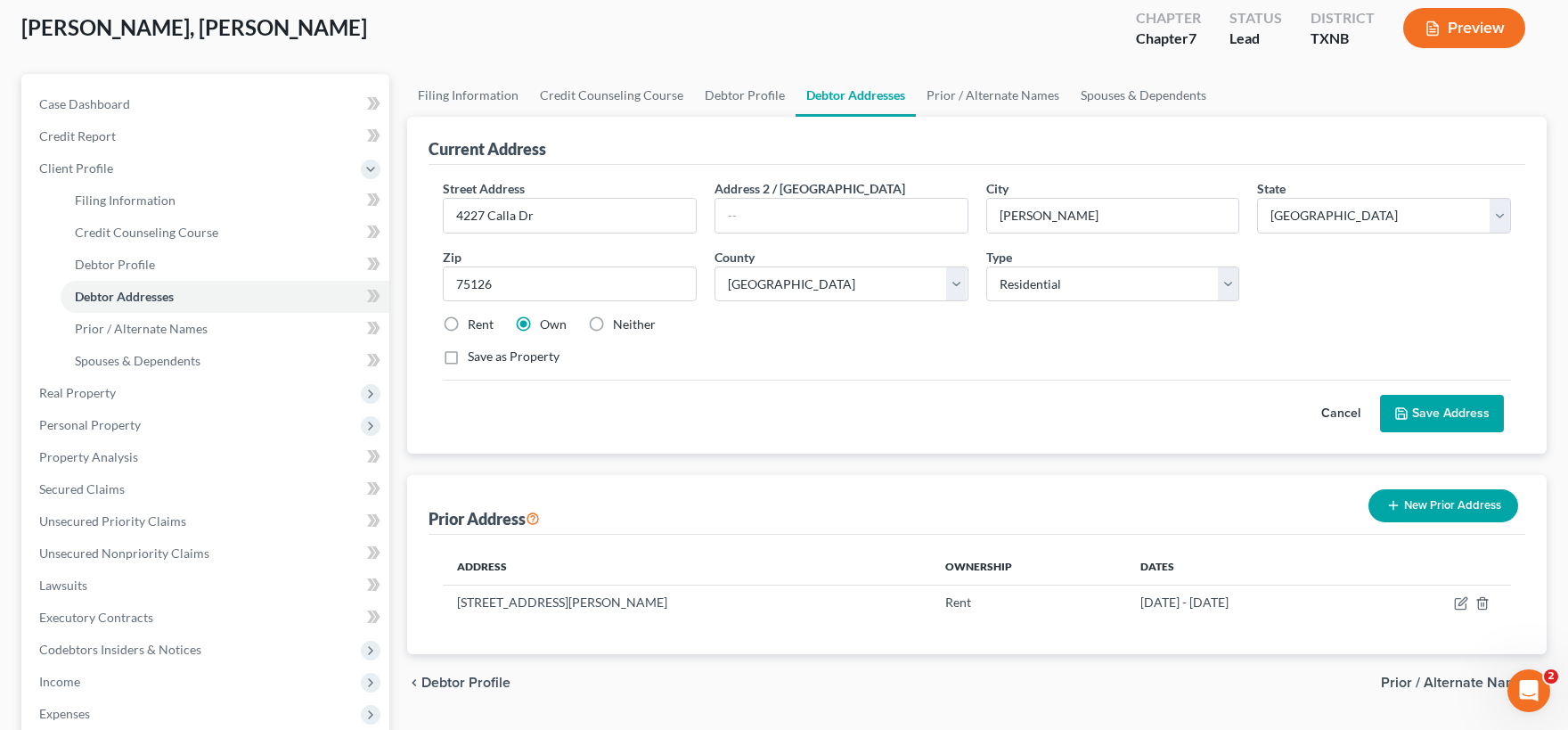
scroll to position [98, 0]
click at [1430, 411] on button "Save Address" at bounding box center [1441, 413] width 124 height 38
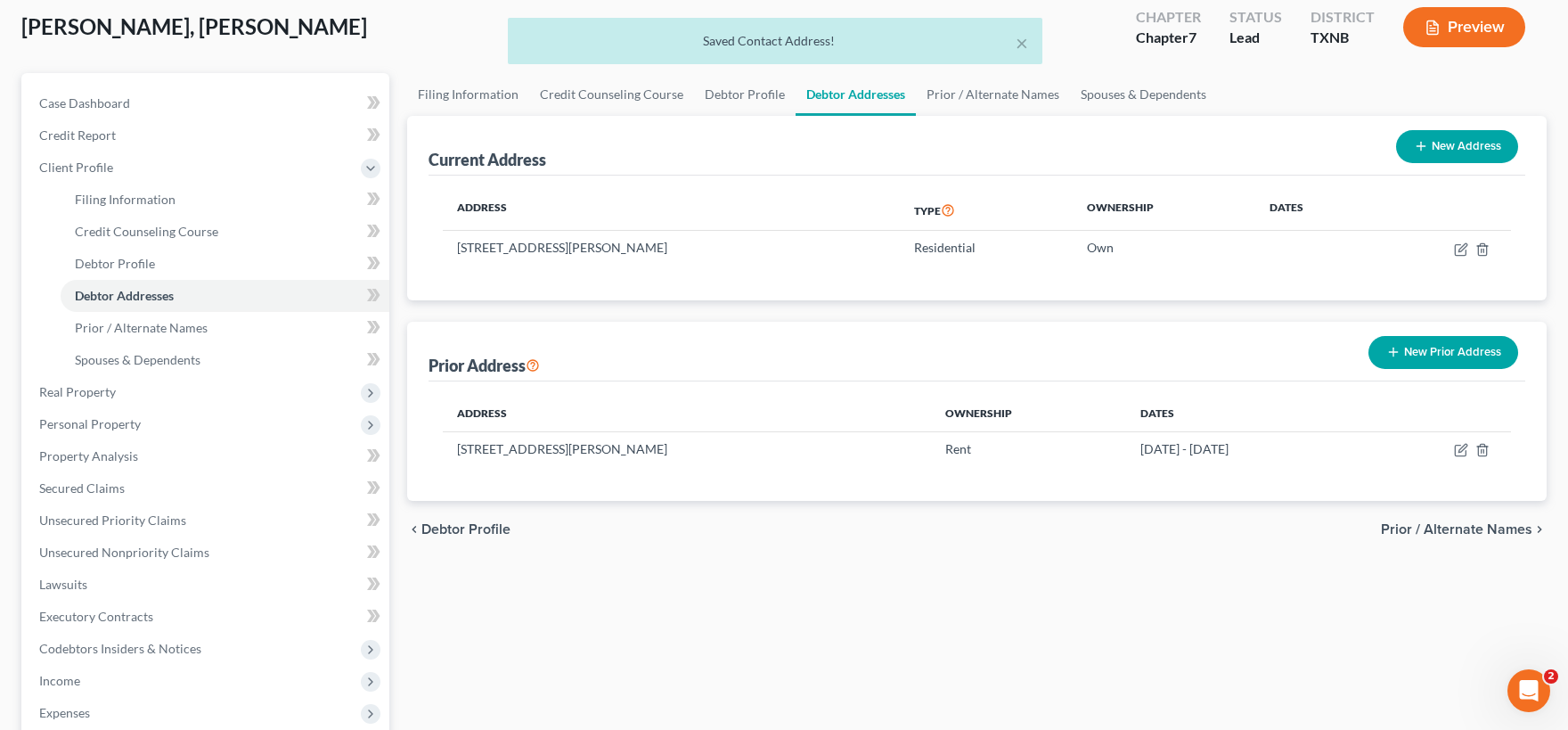
click at [1424, 523] on span "Prior / Alternate Names" at bounding box center [1456, 529] width 152 height 14
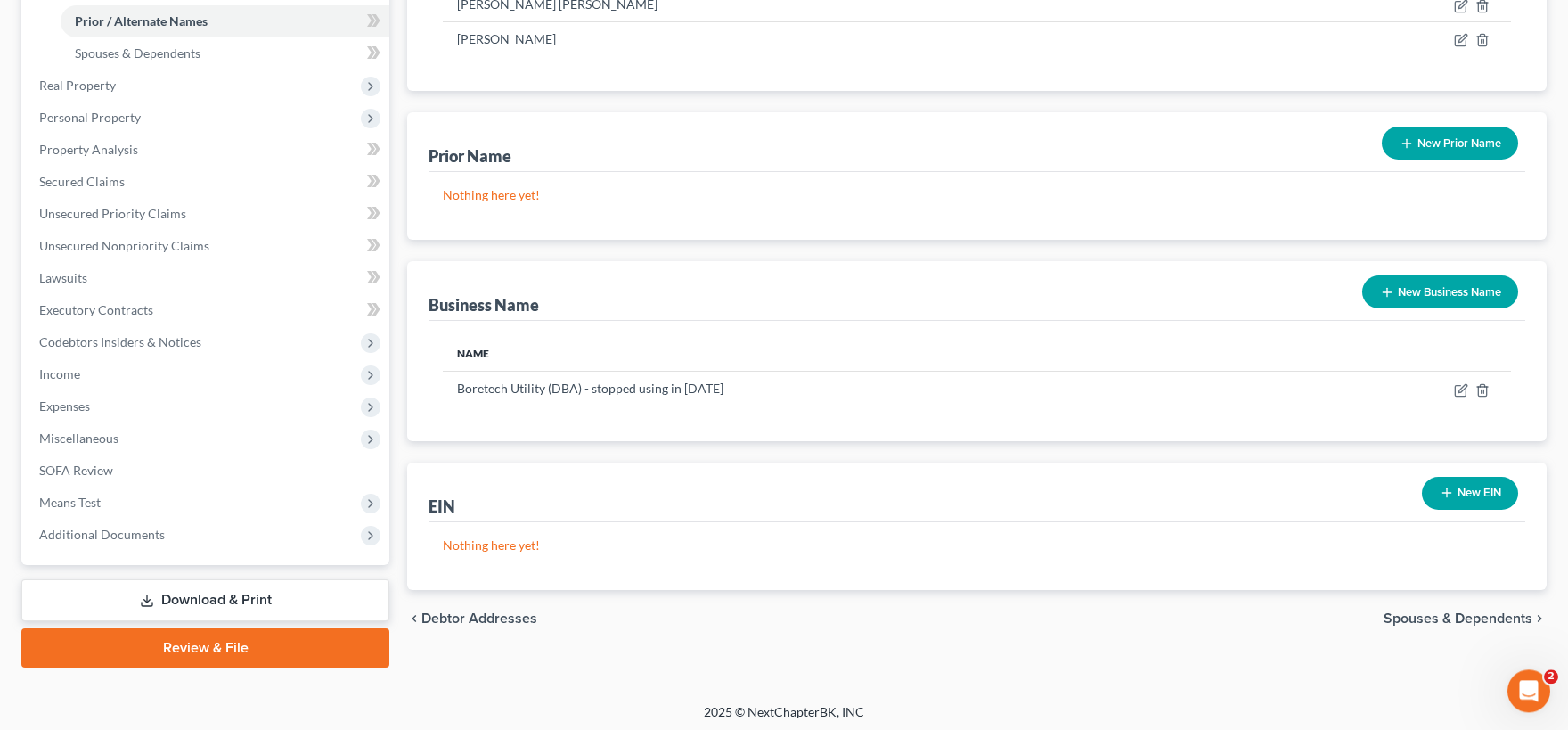
scroll to position [408, 0]
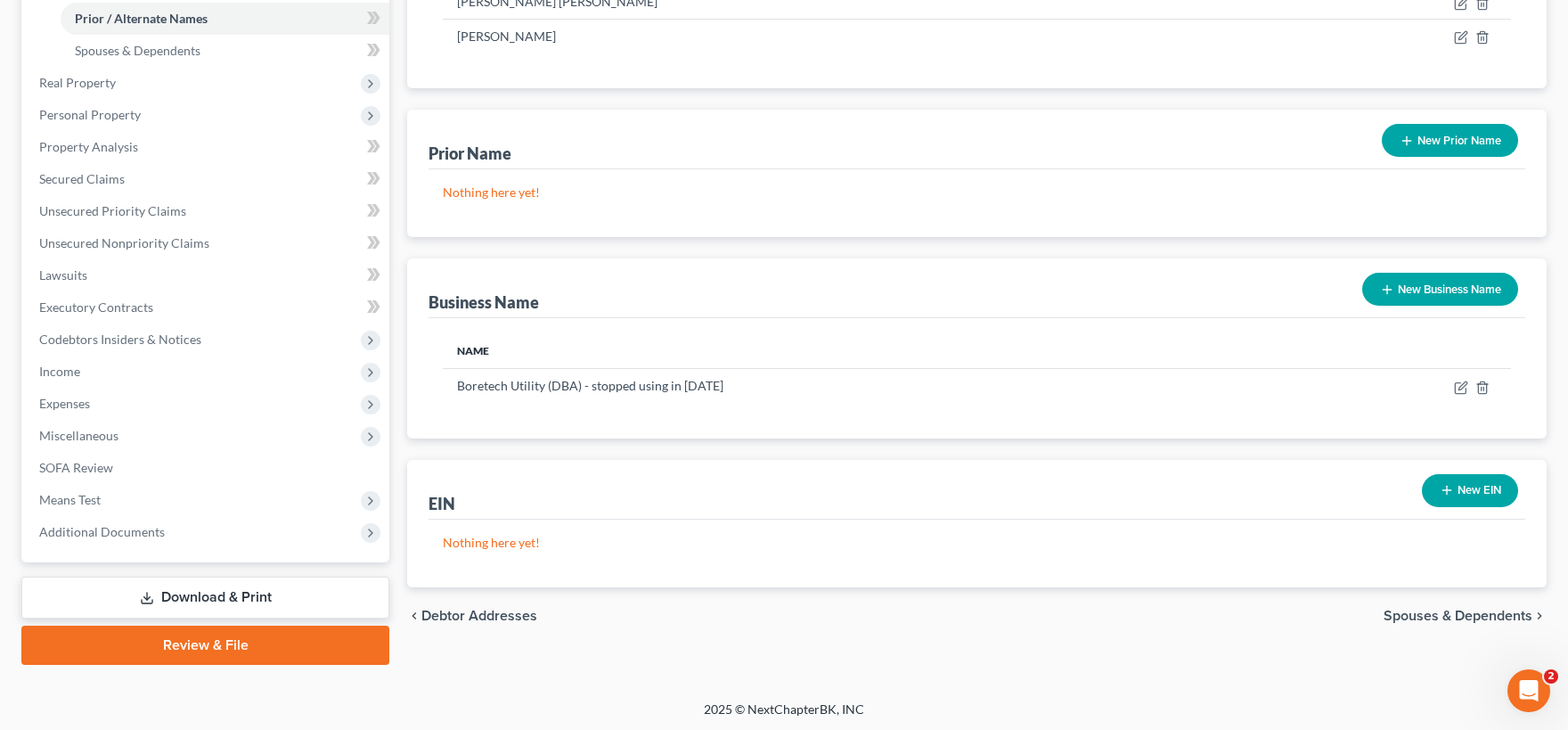
click at [1410, 290] on button "New Business Name" at bounding box center [1439, 289] width 156 height 33
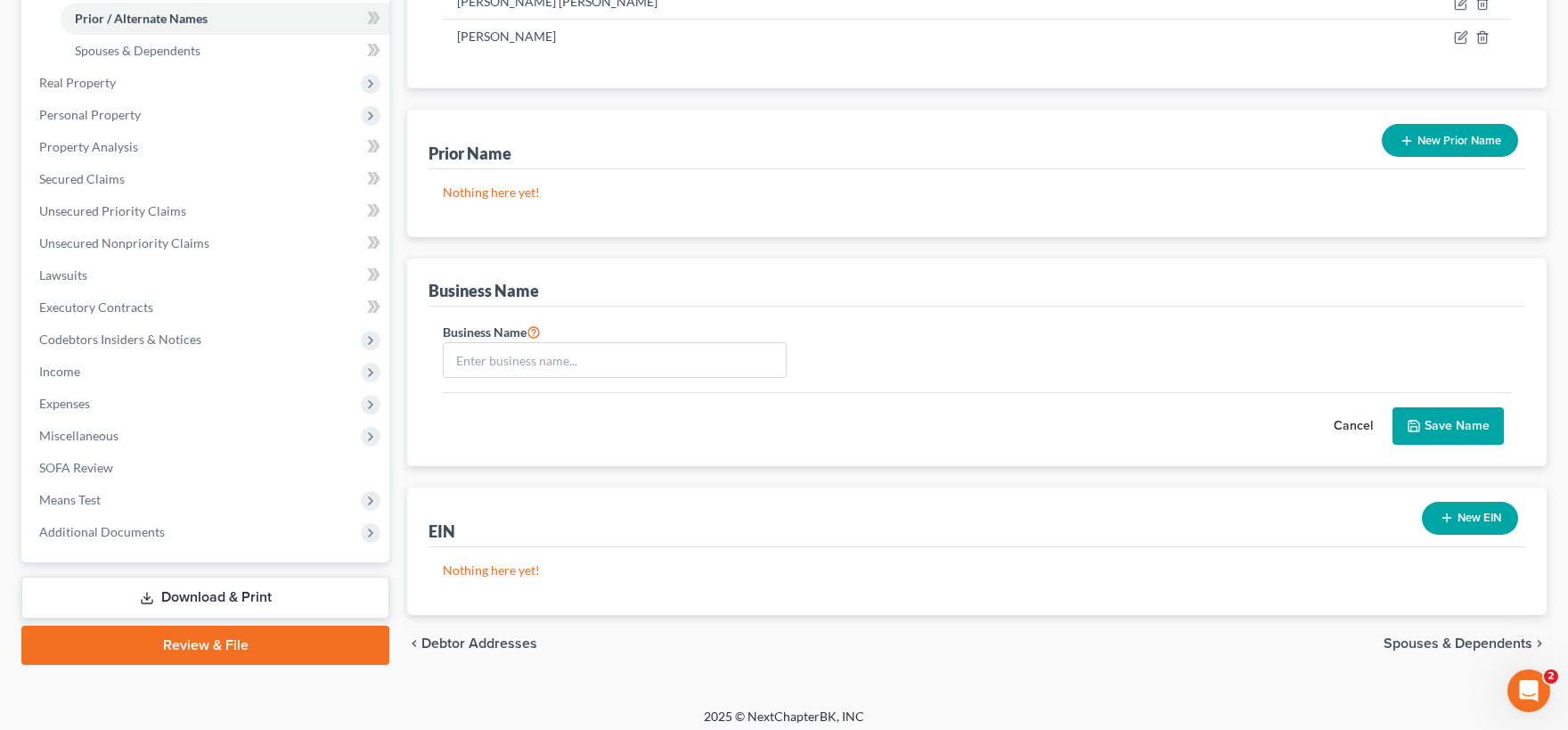
click at [1358, 419] on button "Cancel" at bounding box center [1353, 426] width 78 height 36
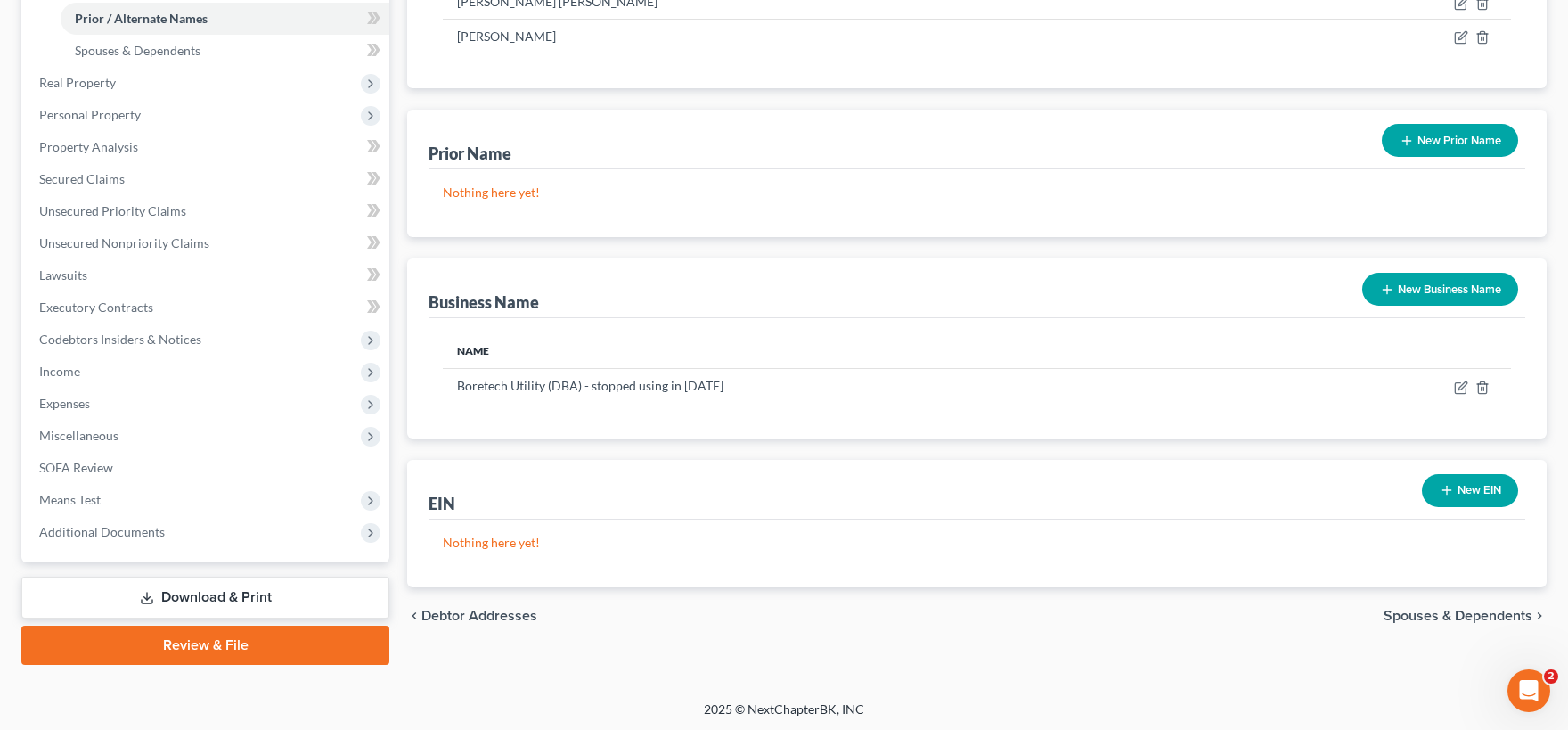
click at [1474, 609] on span "Spouses & Dependents" at bounding box center [1458, 616] width 149 height 14
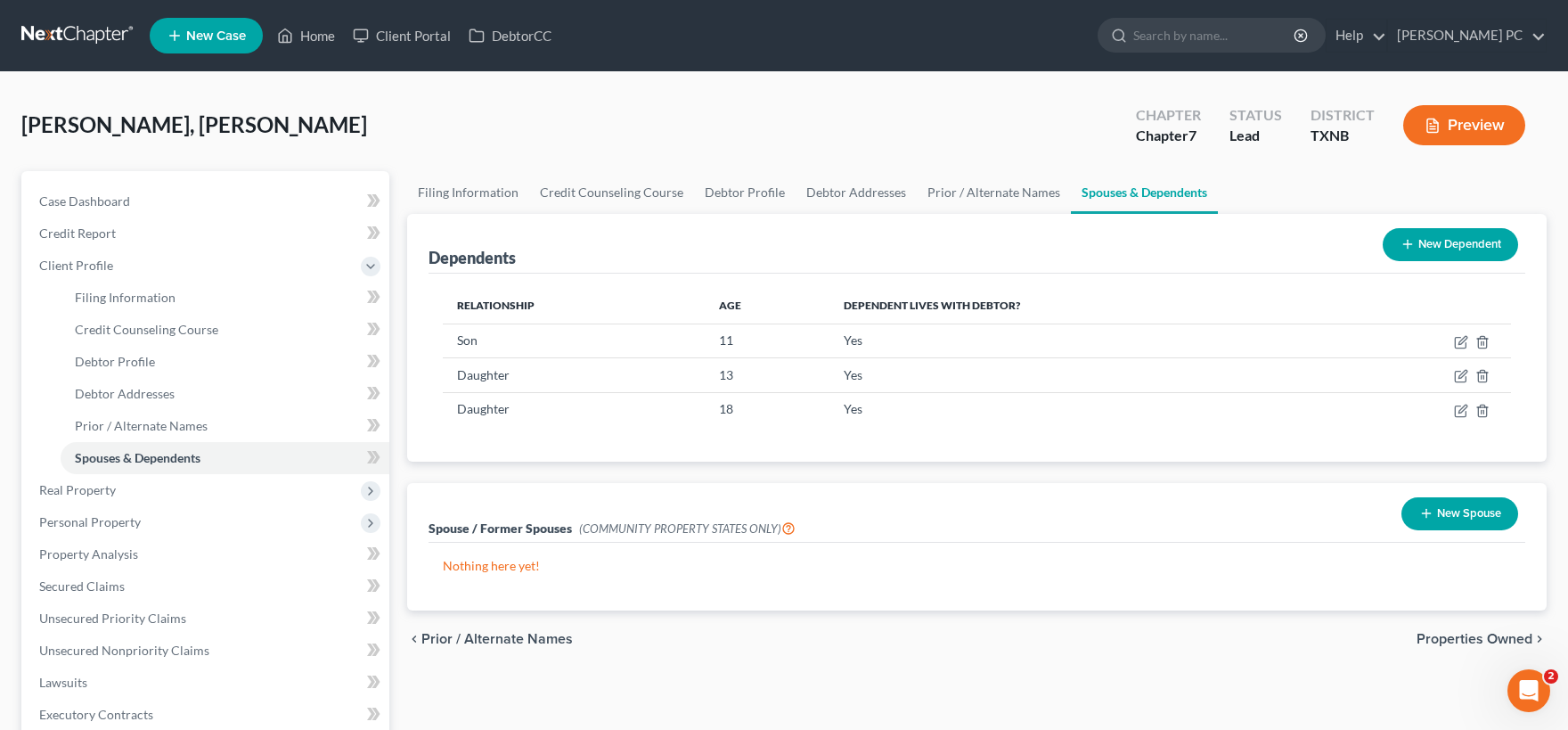
click at [1443, 636] on span "Properties Owned" at bounding box center [1474, 639] width 116 height 14
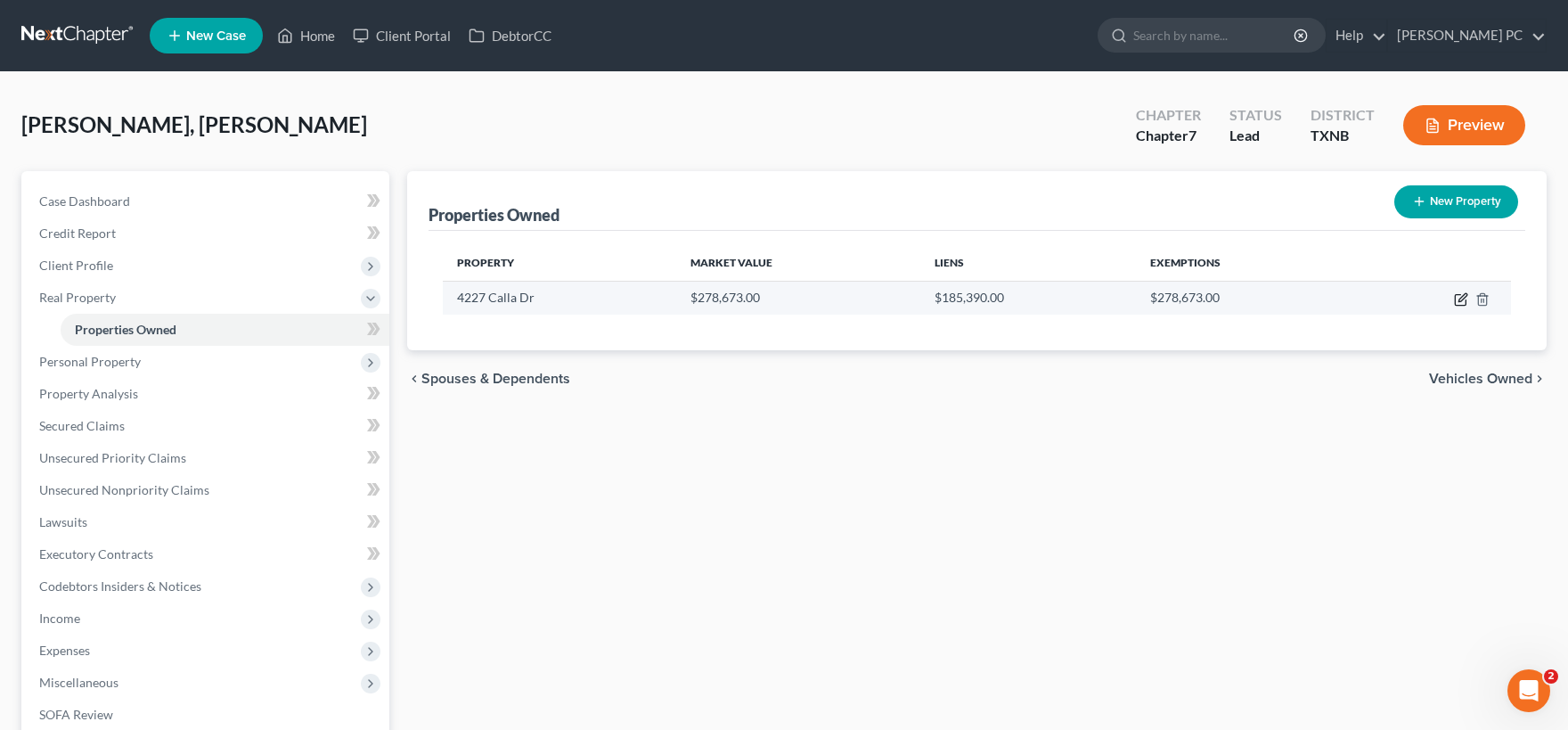
click at [1459, 302] on icon "button" at bounding box center [1462, 298] width 8 height 8
select select "45"
select select "128"
select select "0"
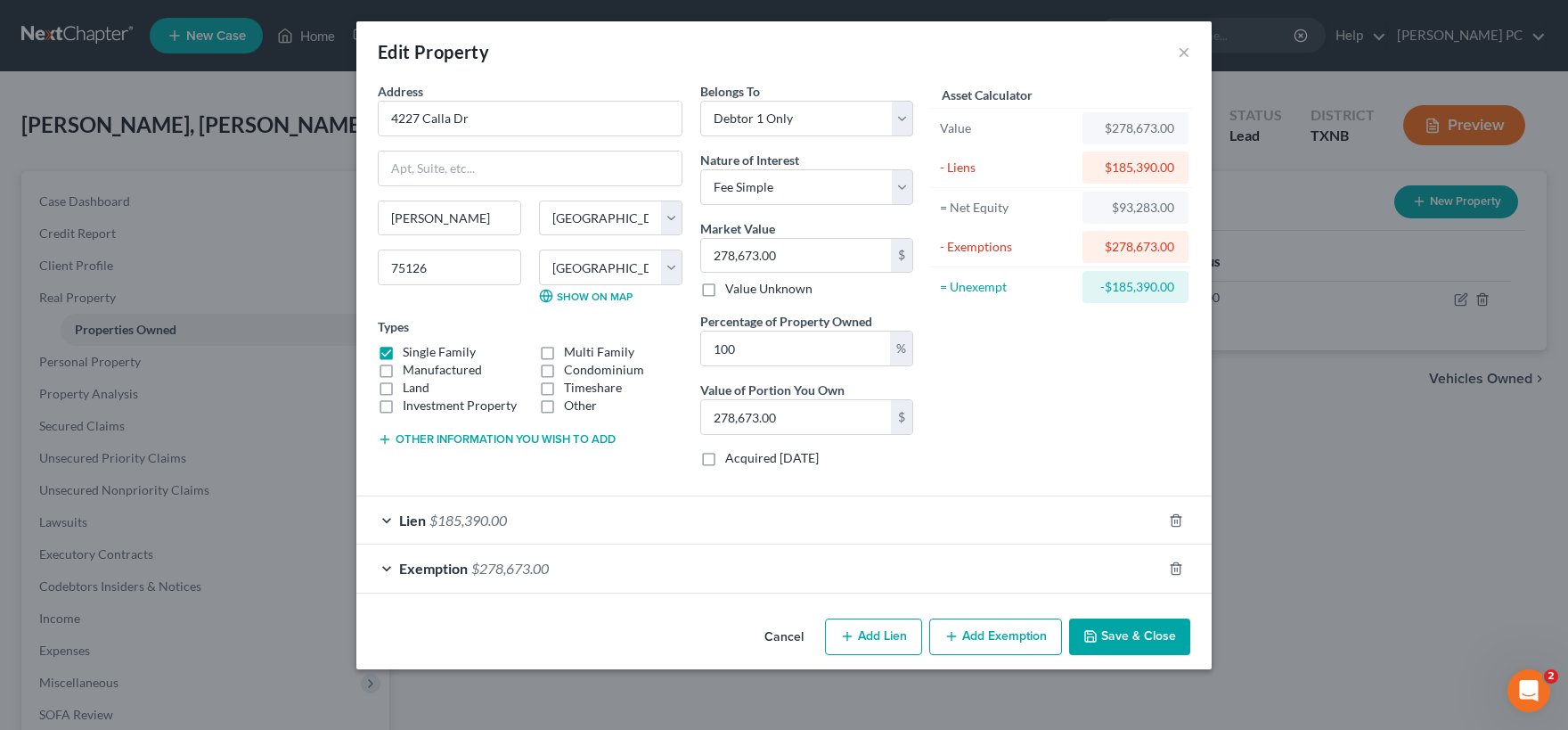
click at [1126, 626] on button "Save & Close" at bounding box center [1130, 637] width 121 height 38
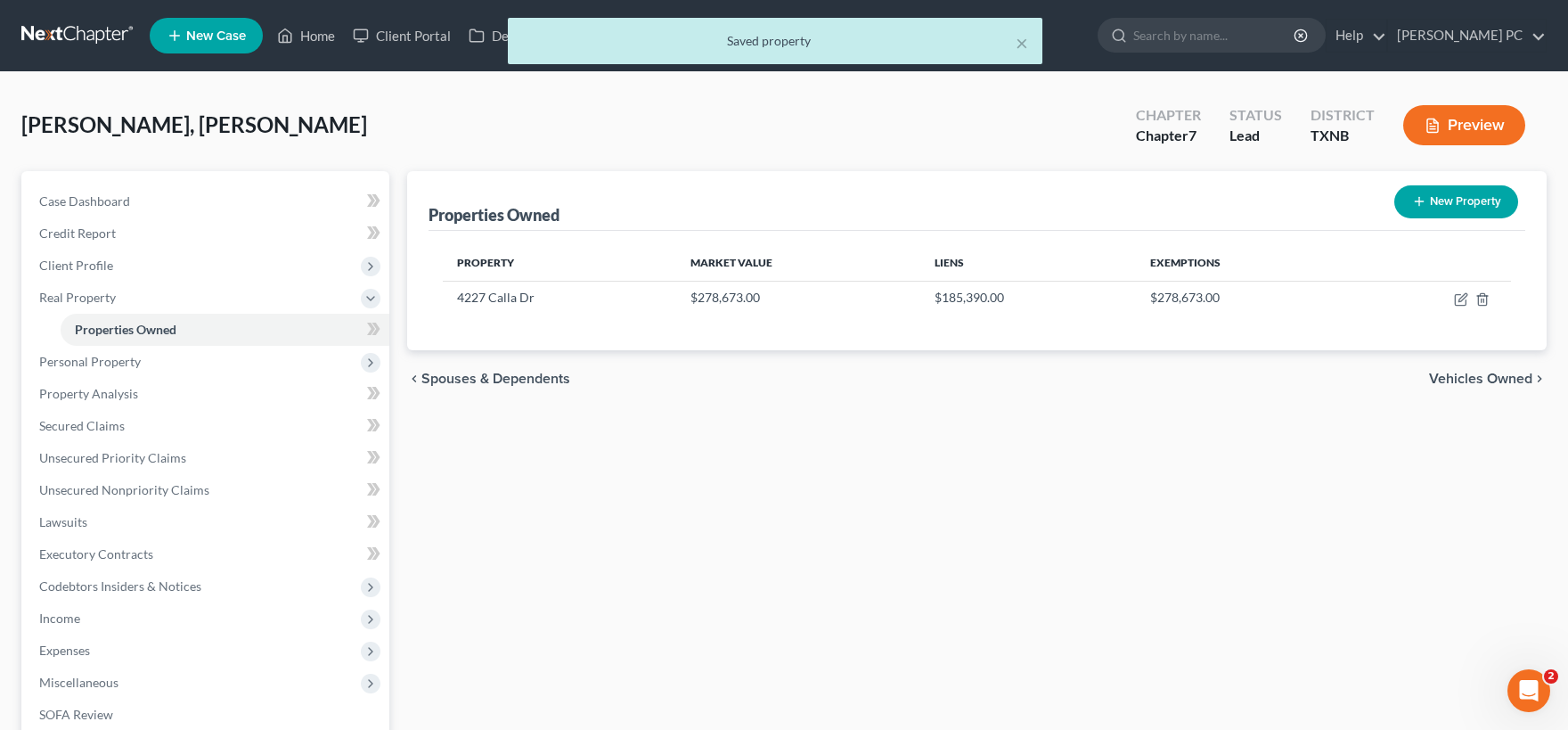
click at [1454, 380] on span "Vehicles Owned" at bounding box center [1481, 379] width 103 height 14
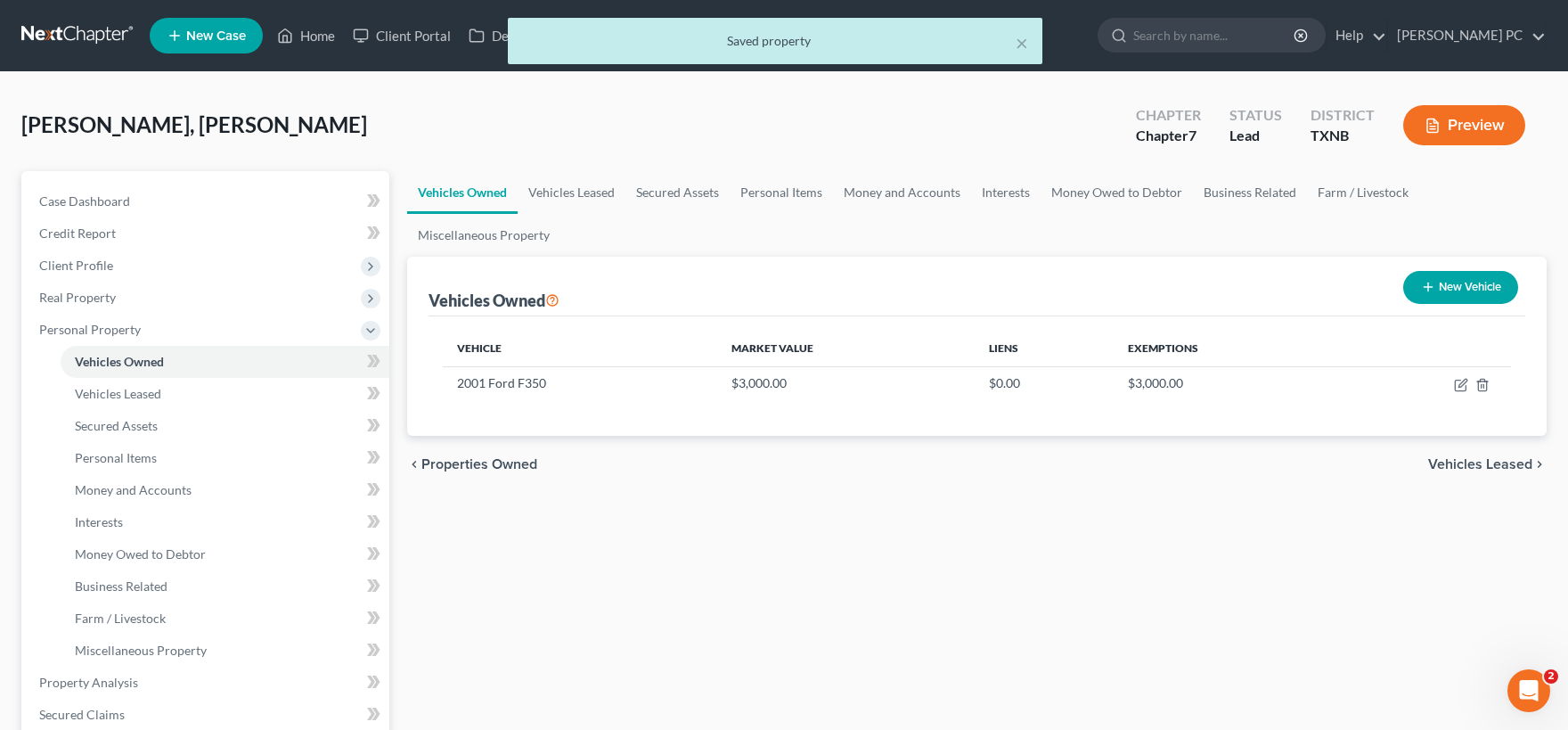
click at [1467, 461] on span "Vehicles Leased" at bounding box center [1480, 464] width 104 height 14
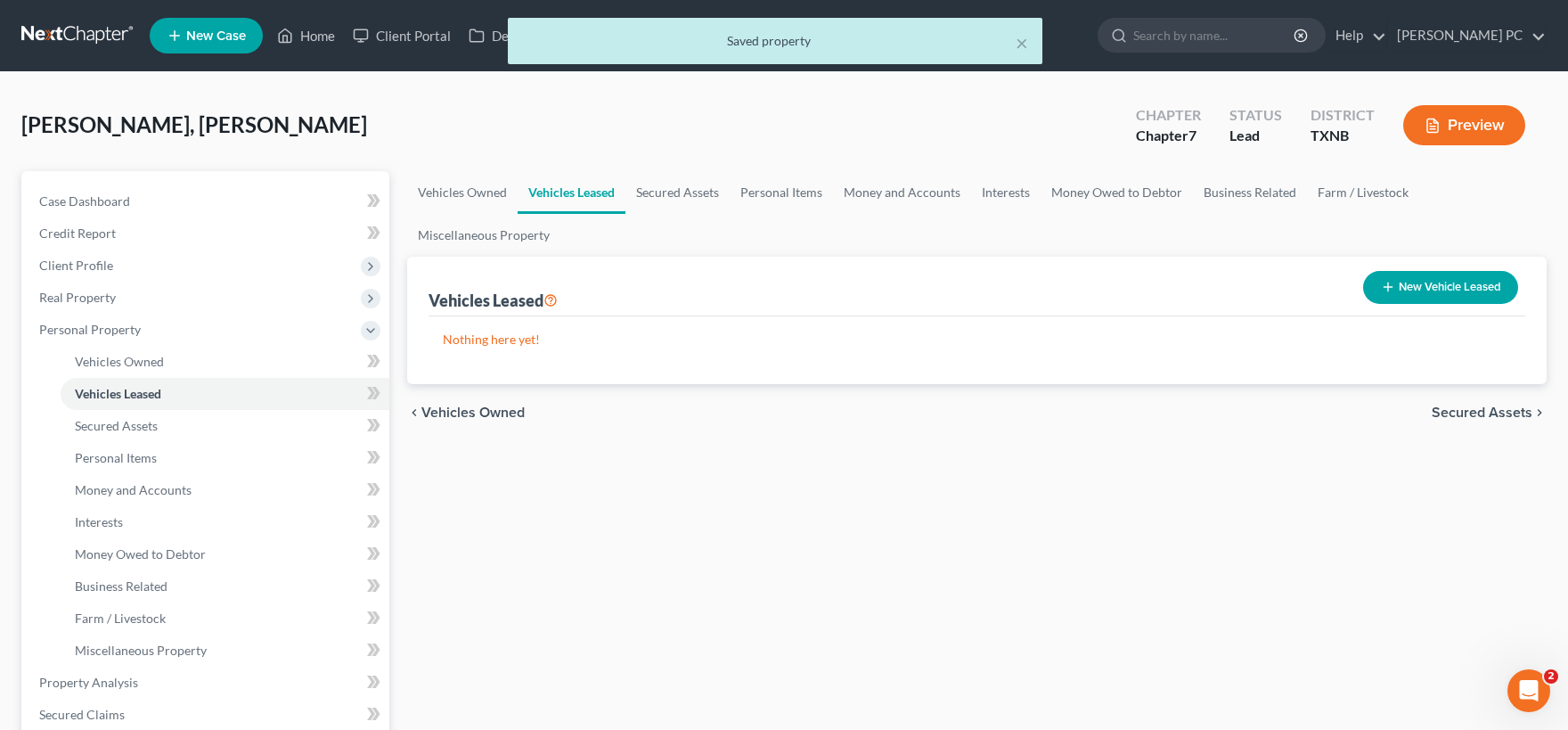
click at [1470, 409] on span "Secured Assets" at bounding box center [1483, 413] width 101 height 14
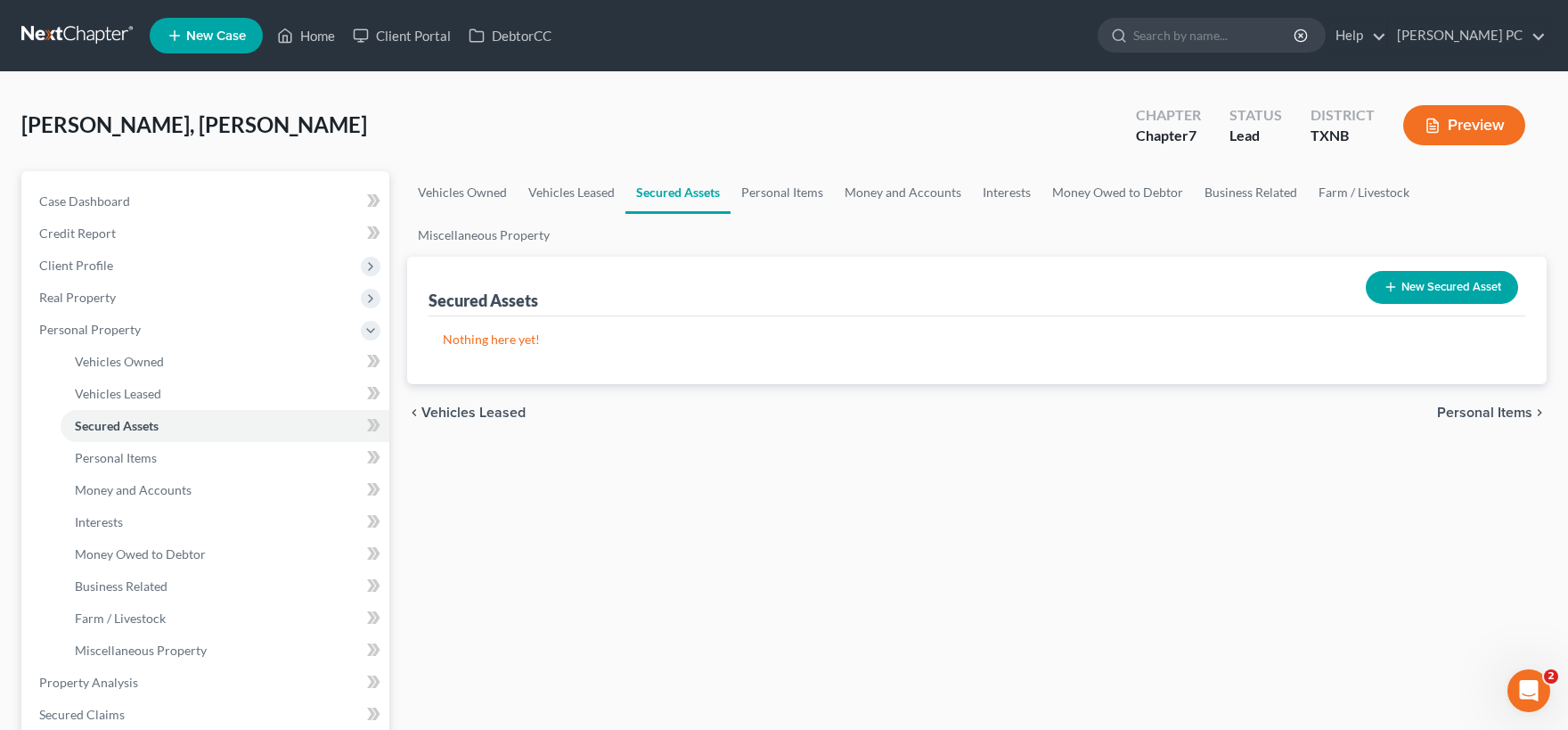
click at [1463, 412] on span "Personal Items" at bounding box center [1485, 413] width 95 height 14
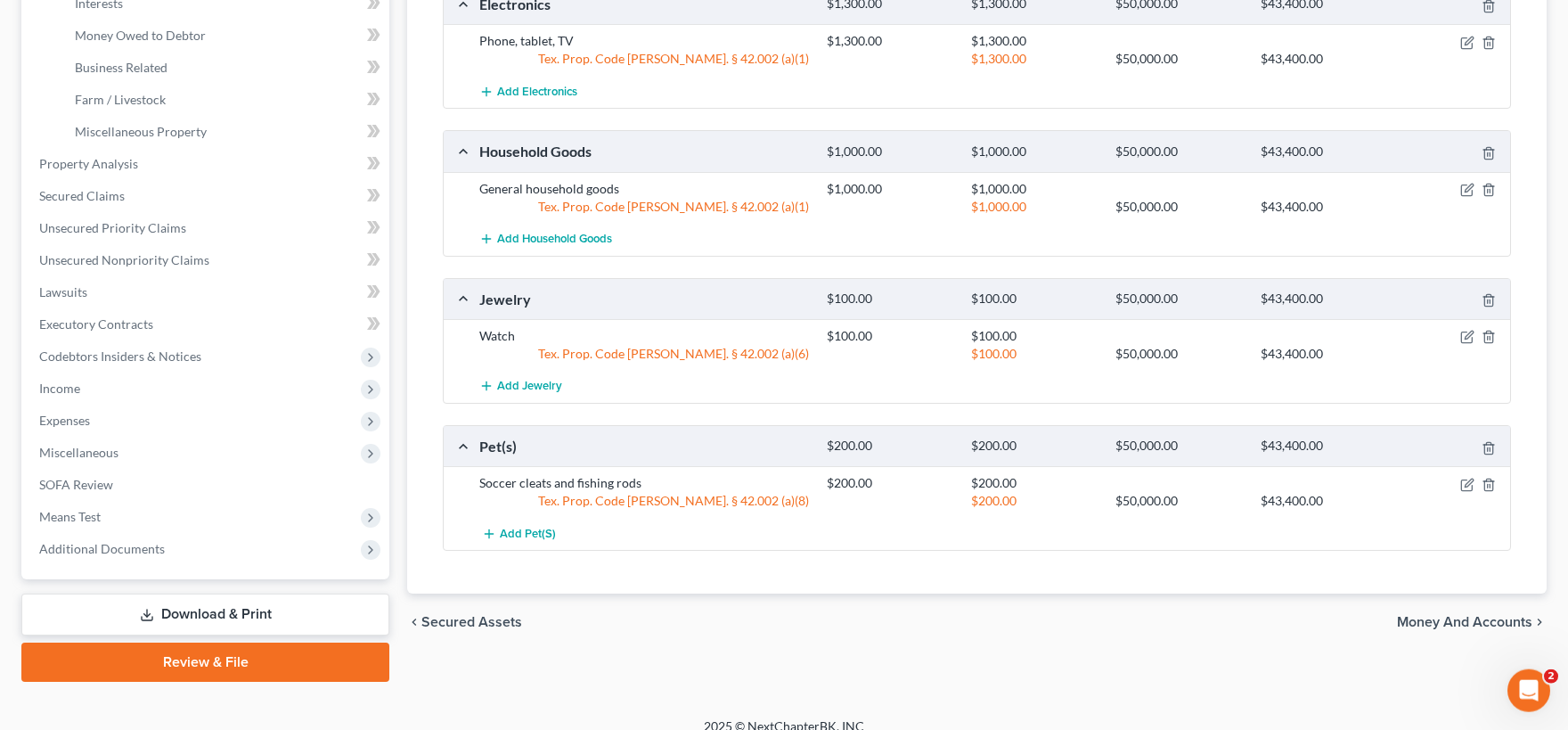
scroll to position [537, 0]
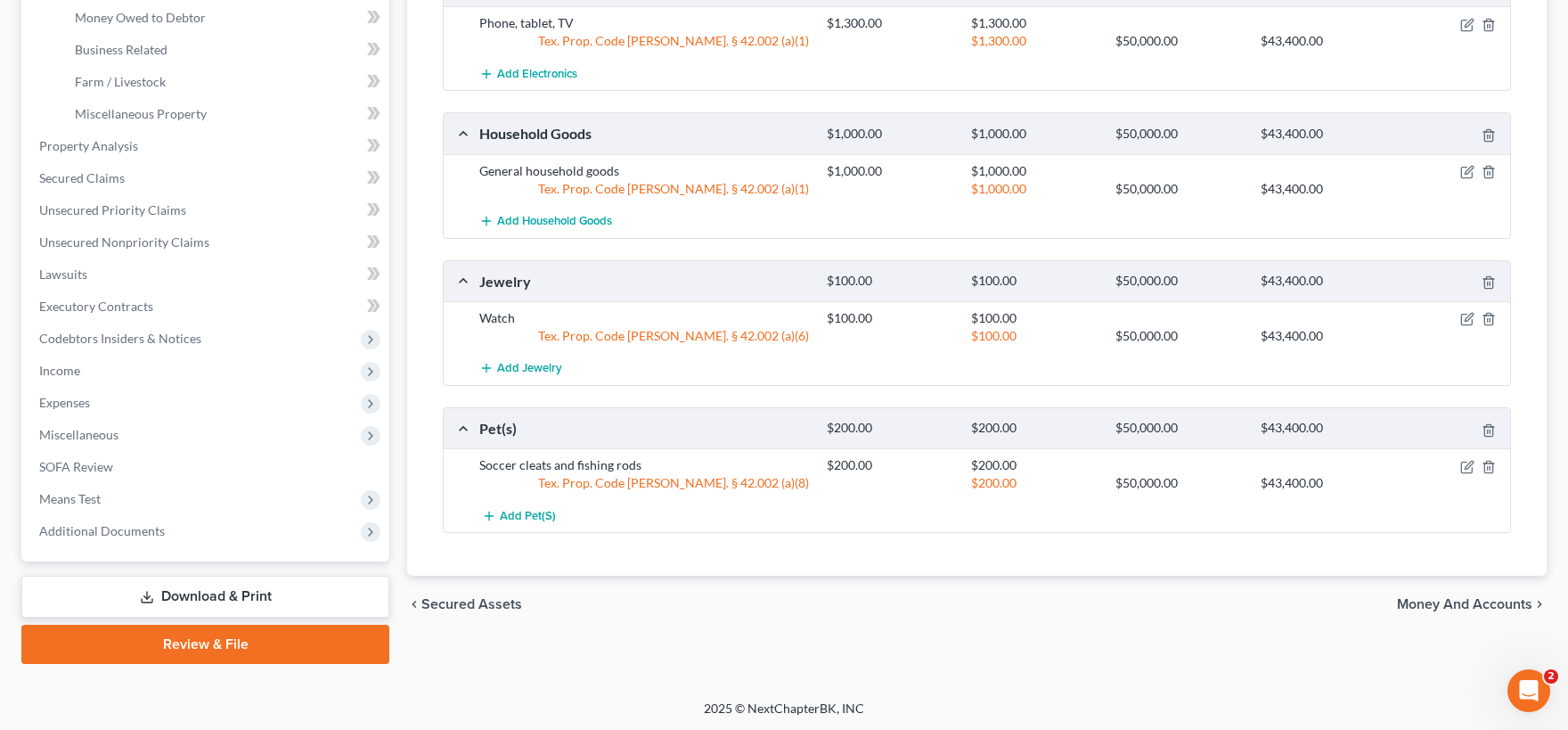
click at [1488, 604] on span "Money and Accounts" at bounding box center [1465, 604] width 136 height 14
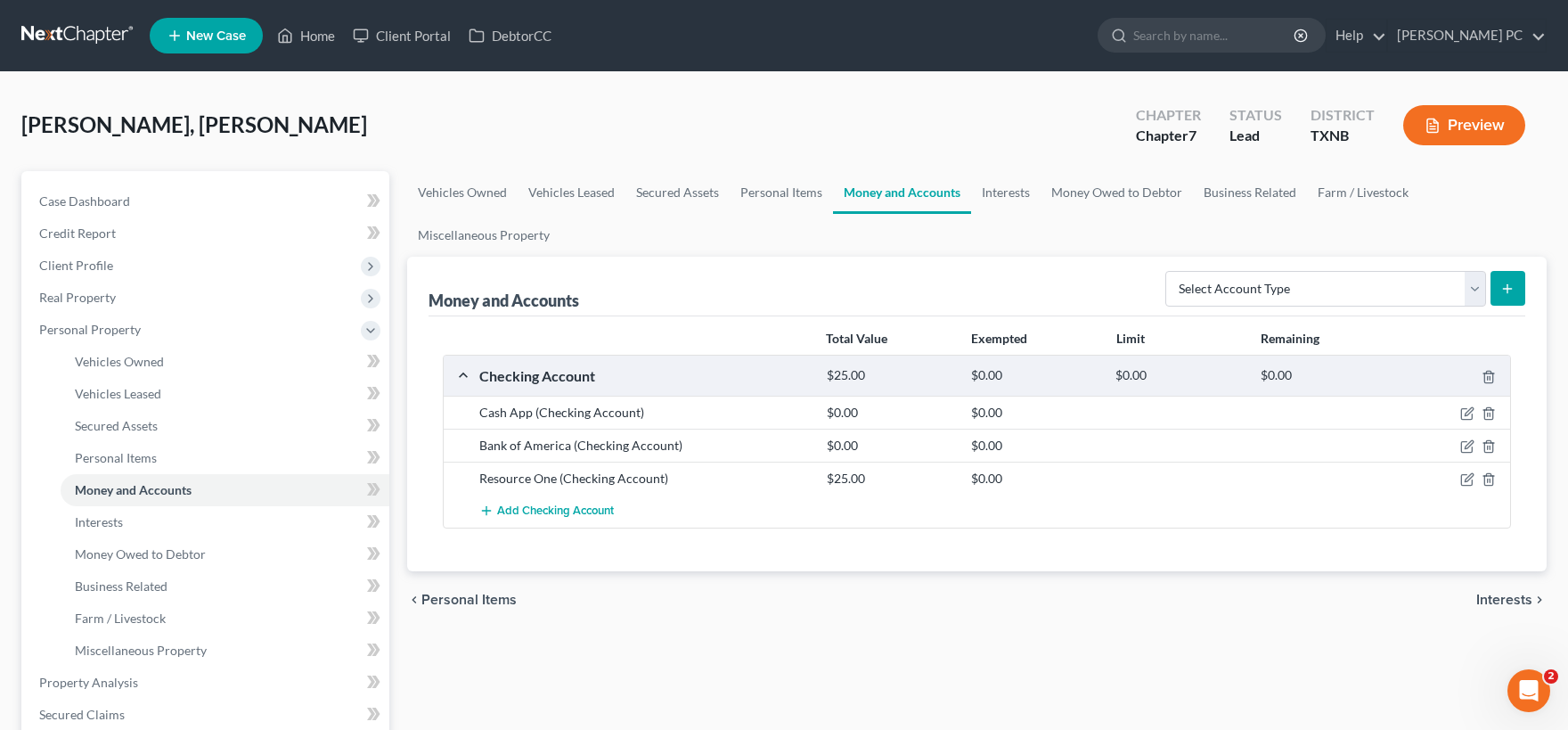
click at [1503, 594] on span "Interests" at bounding box center [1504, 599] width 57 height 14
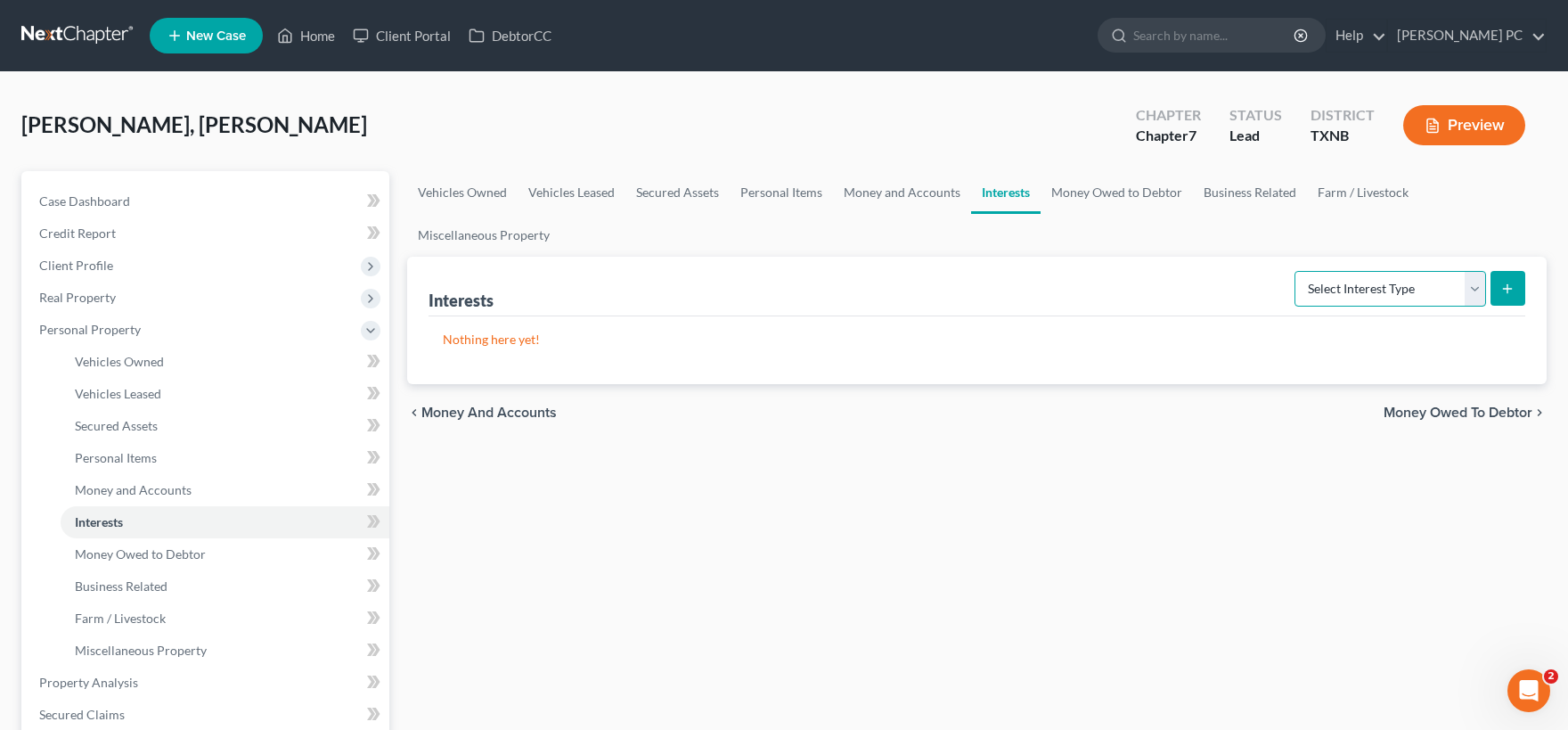
click at [1294, 271] on select "Select Interest Type 401K Annuity Bond Education IRA Government Bond Government…" at bounding box center [1389, 289] width 191 height 36
click at [1204, 475] on div "Vehicles Owned Vehicles Leased Secured Assets Personal Items Money and Accounts…" at bounding box center [977, 685] width 1157 height 1030
click at [1489, 410] on span "Money Owed to Debtor" at bounding box center [1458, 413] width 149 height 14
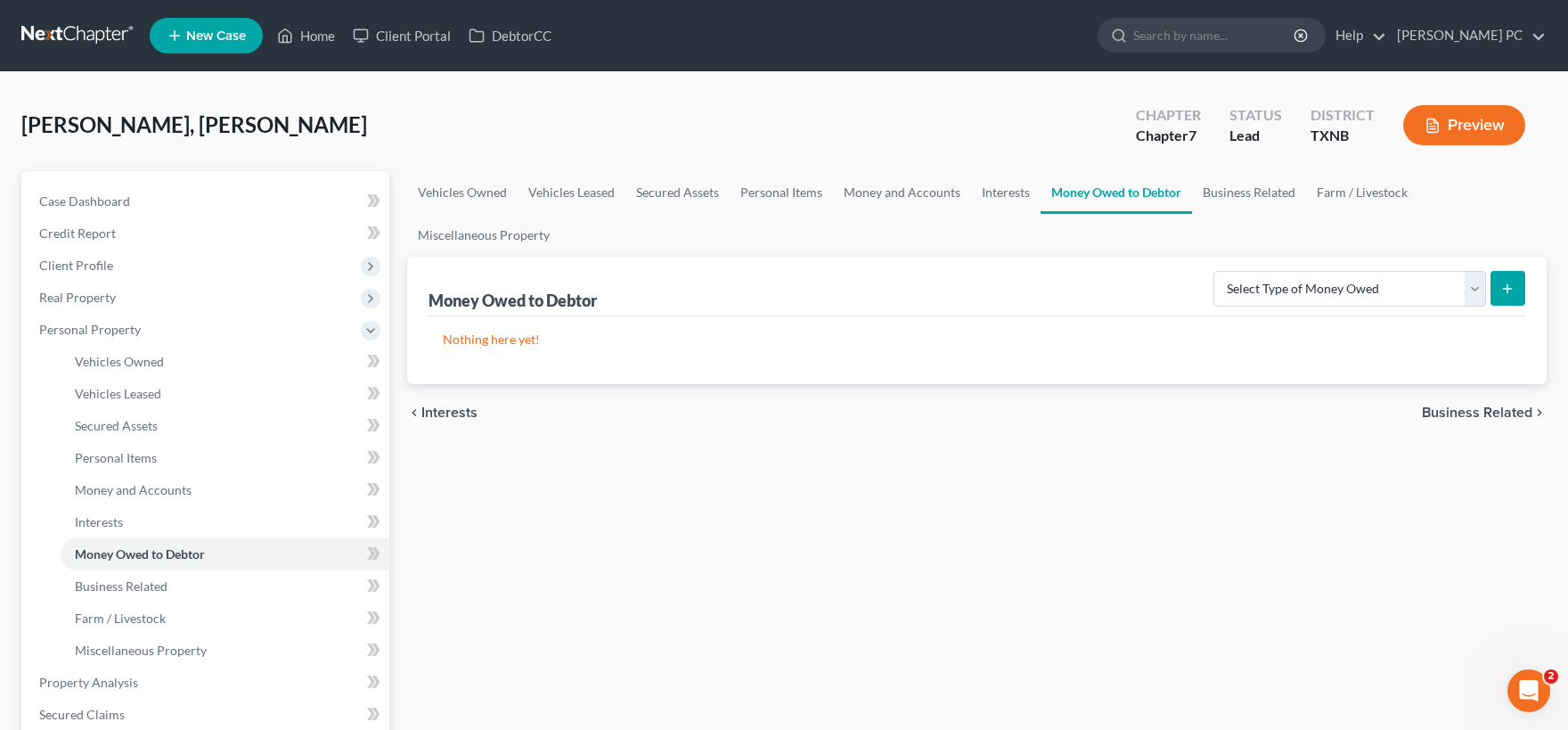
click at [1460, 408] on span "Business Related" at bounding box center [1477, 413] width 110 height 14
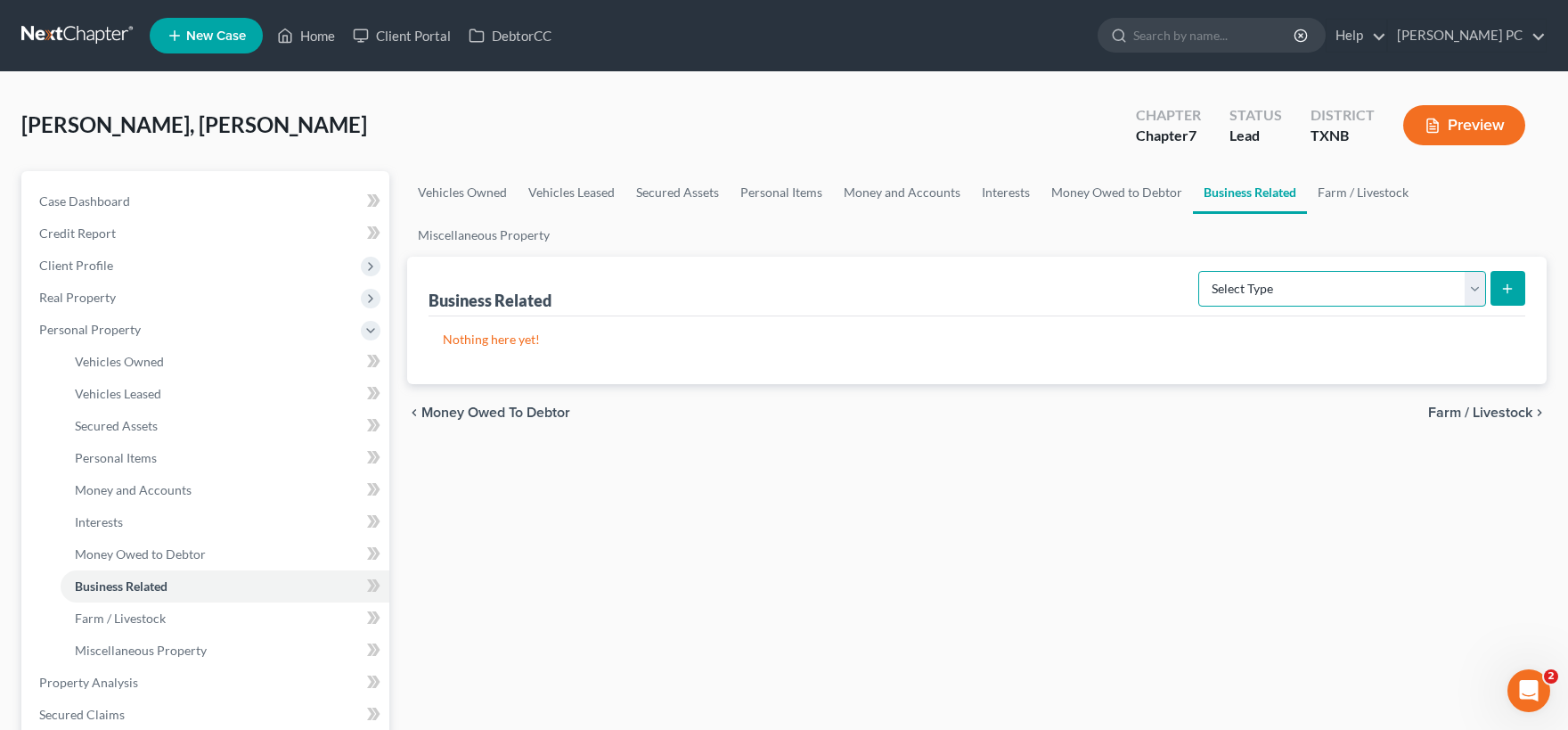
click at [1198, 271] on select "Select Type Customer Lists Franchises Inventory Licenses Machinery Office Equip…" at bounding box center [1342, 289] width 288 height 36
drag, startPoint x: 1472, startPoint y: 287, endPoint x: 1234, endPoint y: 401, distance: 263.9
click at [1106, 416] on div "chevron_left Money Owed to Debtor Farm / Livestock chevron_right" at bounding box center [977, 412] width 1140 height 57
click at [1482, 410] on span "Farm / Livestock" at bounding box center [1480, 413] width 104 height 14
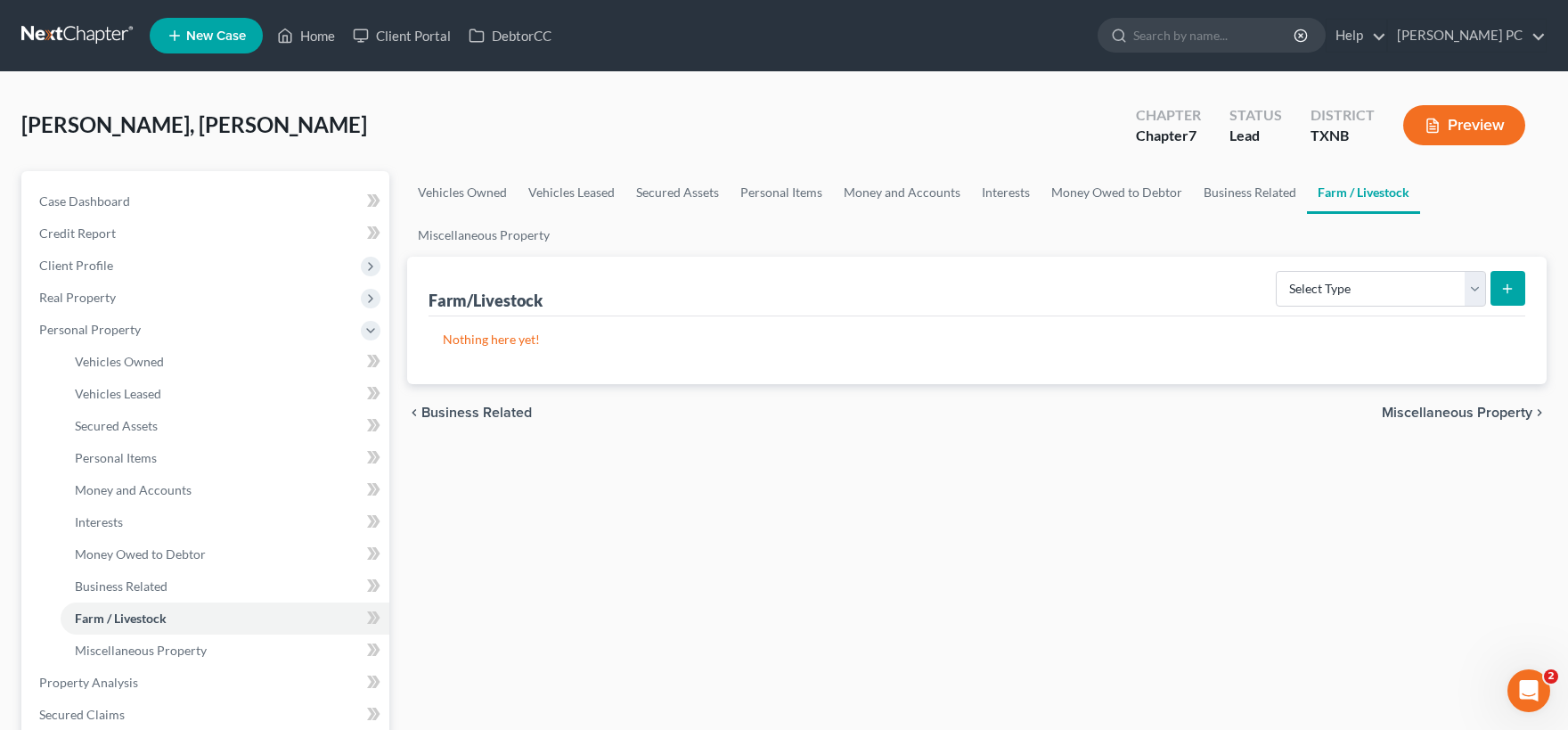
click at [1458, 408] on span "Miscellaneous Property" at bounding box center [1457, 413] width 151 height 14
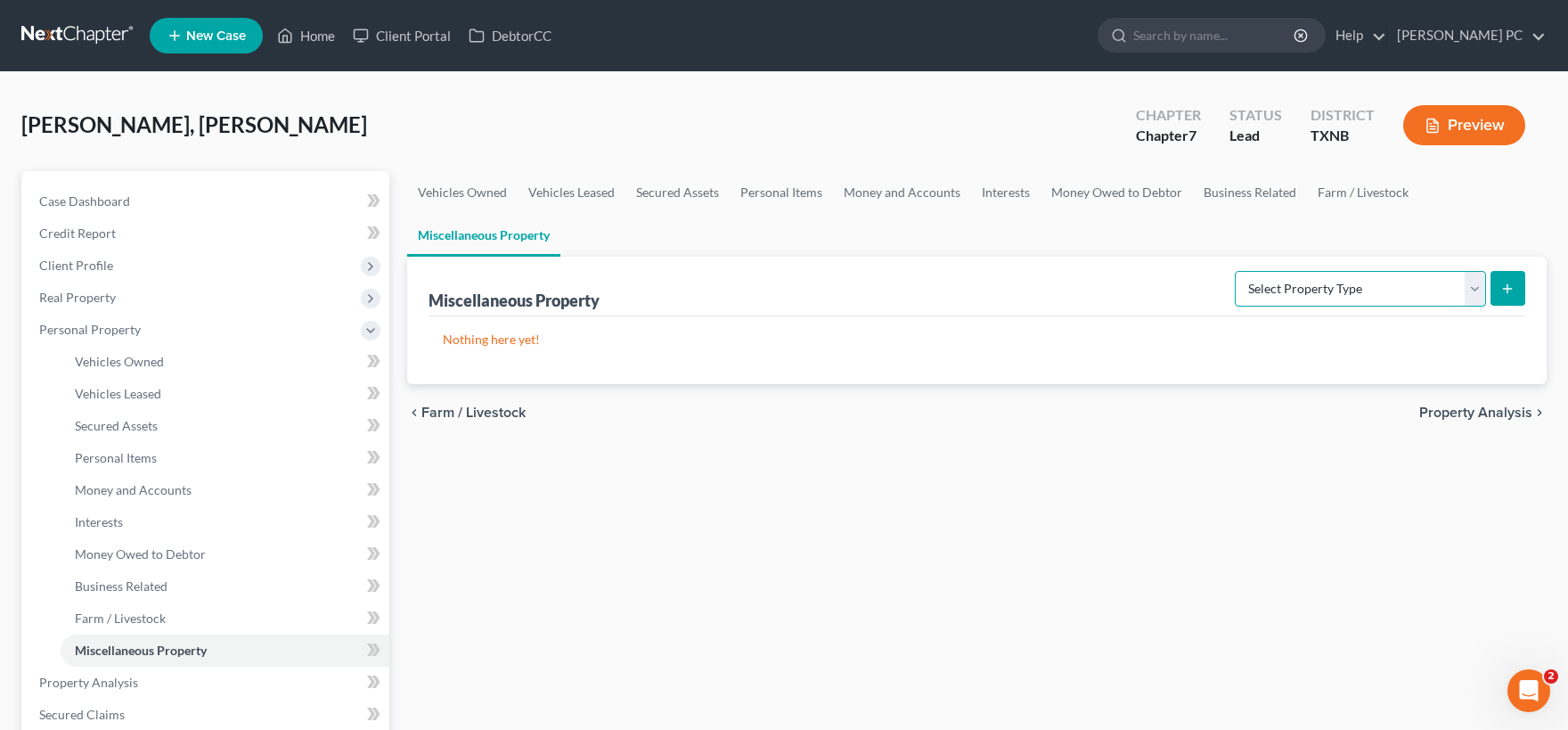
click at [1235, 271] on select "Select Property Type Assigned for Creditor Benefit [DATE] Holding for Another N…" at bounding box center [1360, 289] width 251 height 36
drag, startPoint x: 1483, startPoint y: 294, endPoint x: 1425, endPoint y: 398, distance: 119.1
click at [1226, 449] on div "Vehicles Owned Vehicles Leased Secured Assets Personal Items Money and Accounts…" at bounding box center [977, 685] width 1157 height 1030
click at [1473, 415] on span "Property Analysis" at bounding box center [1476, 413] width 113 height 14
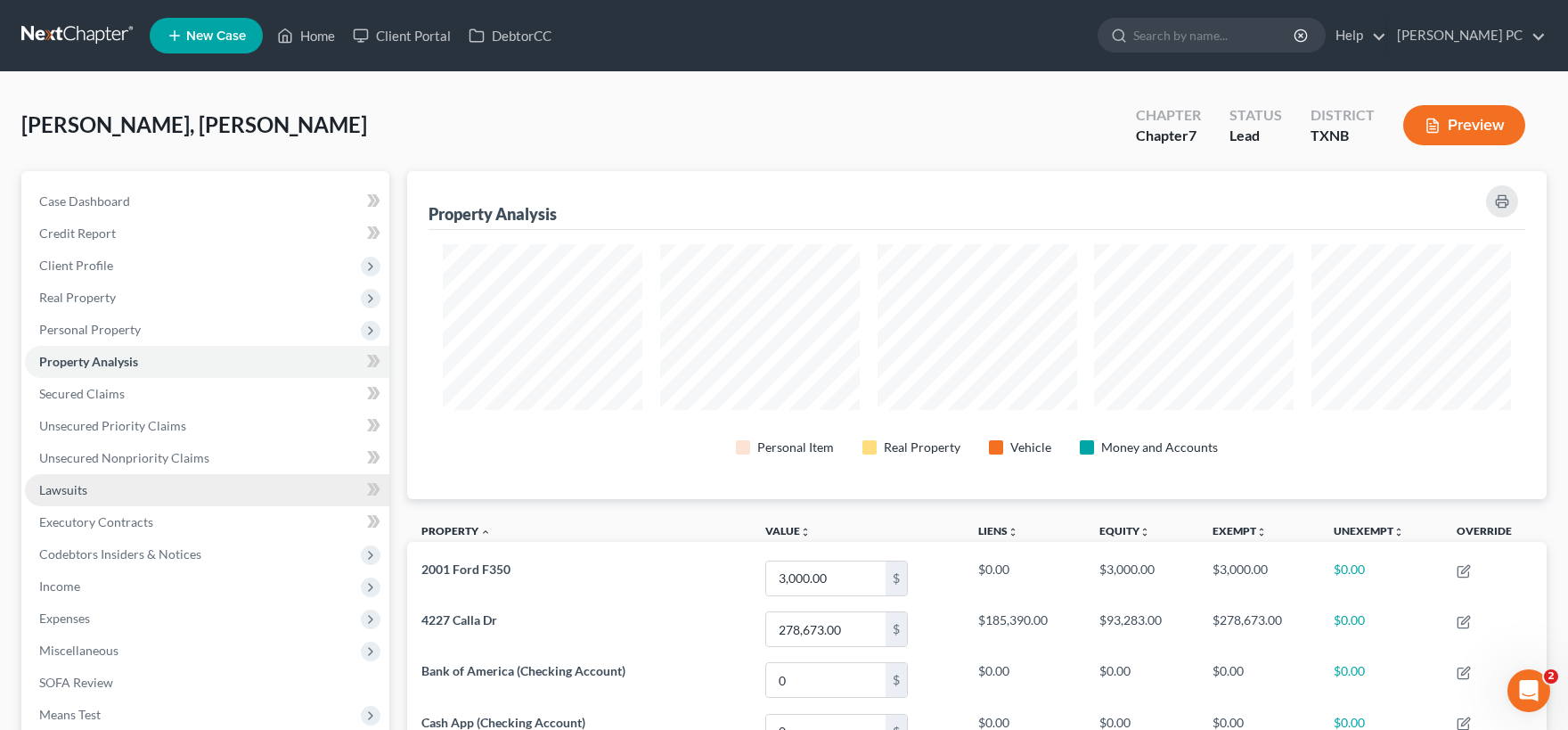
scroll to position [327, 1139]
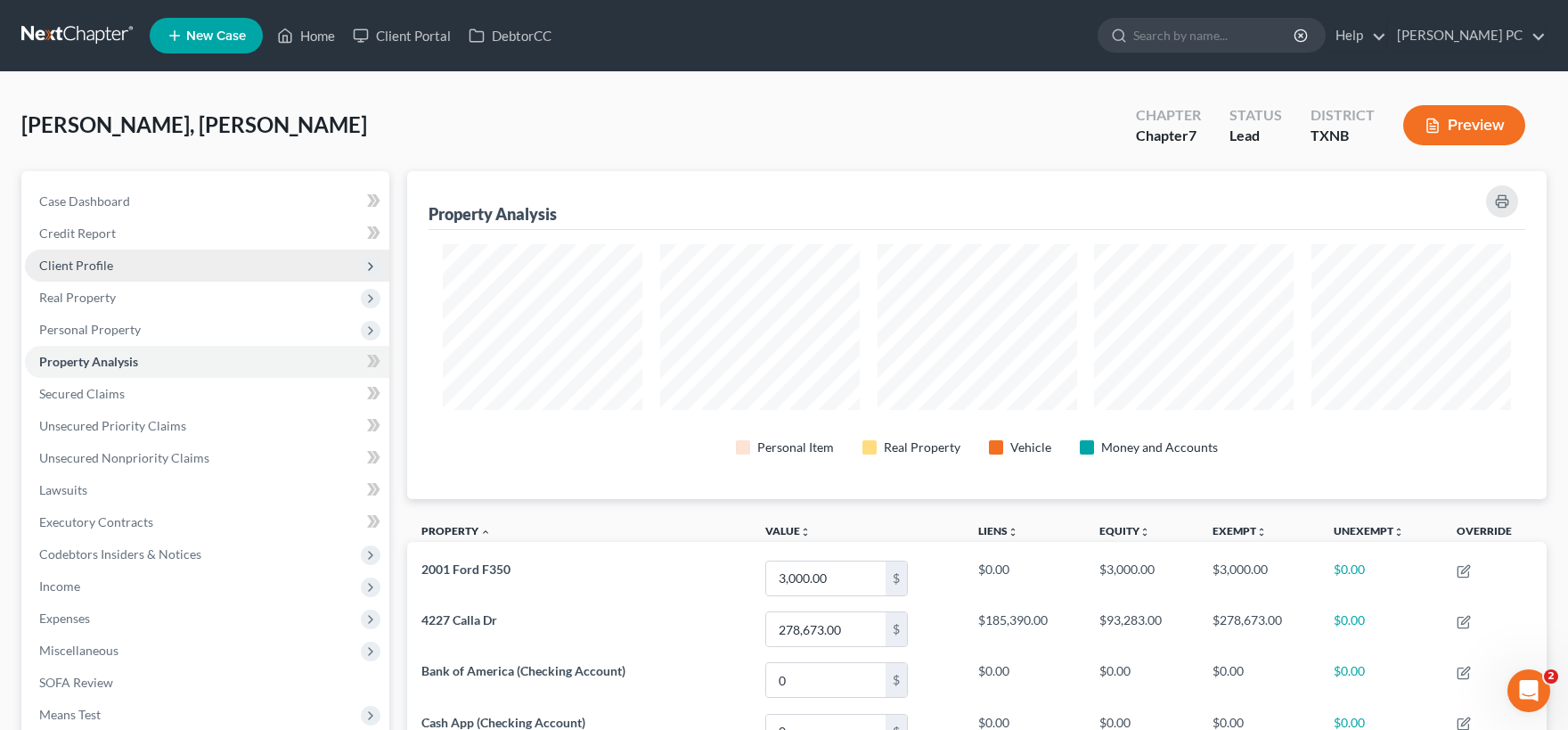
click at [104, 269] on span "Client Profile" at bounding box center [76, 265] width 74 height 15
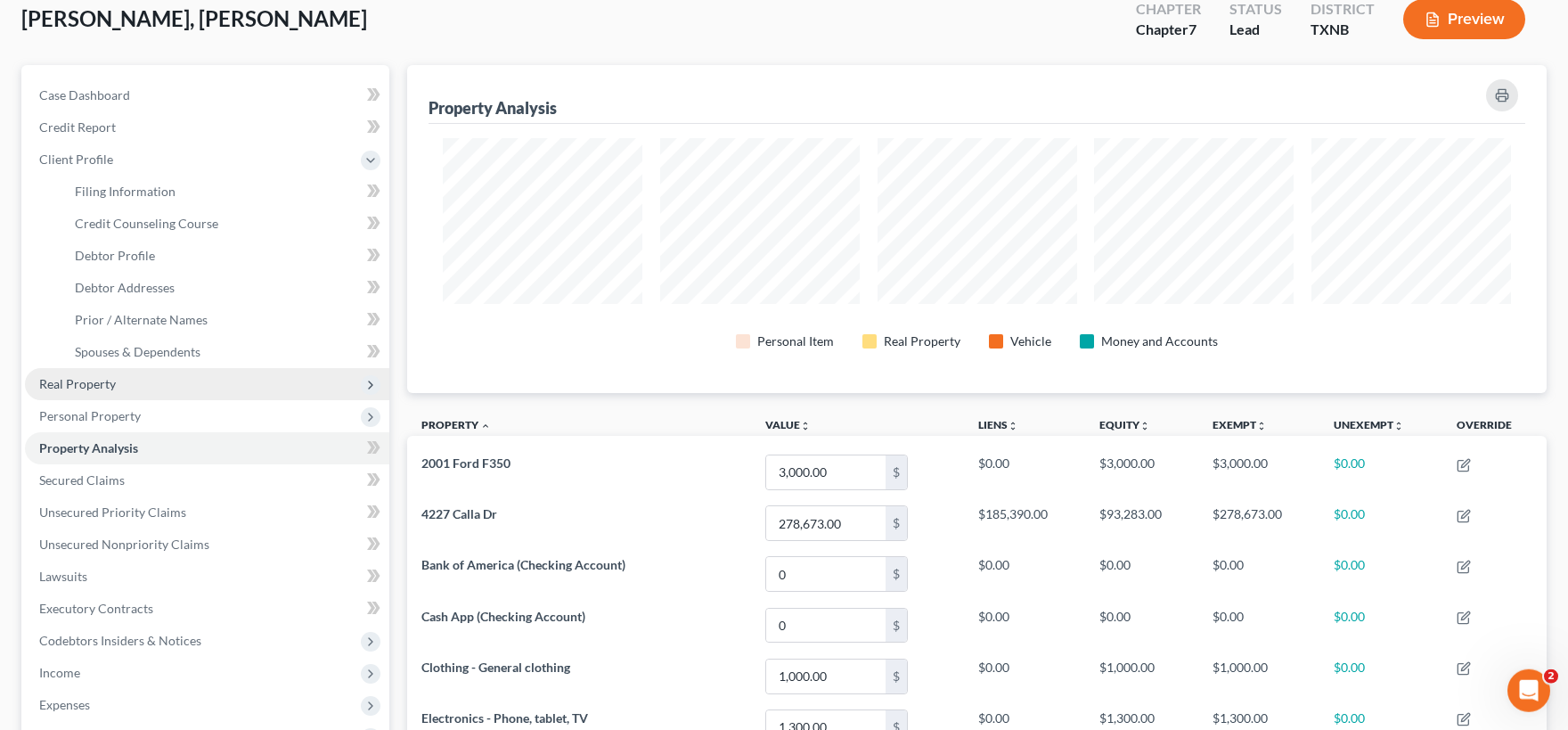
scroll to position [196, 0]
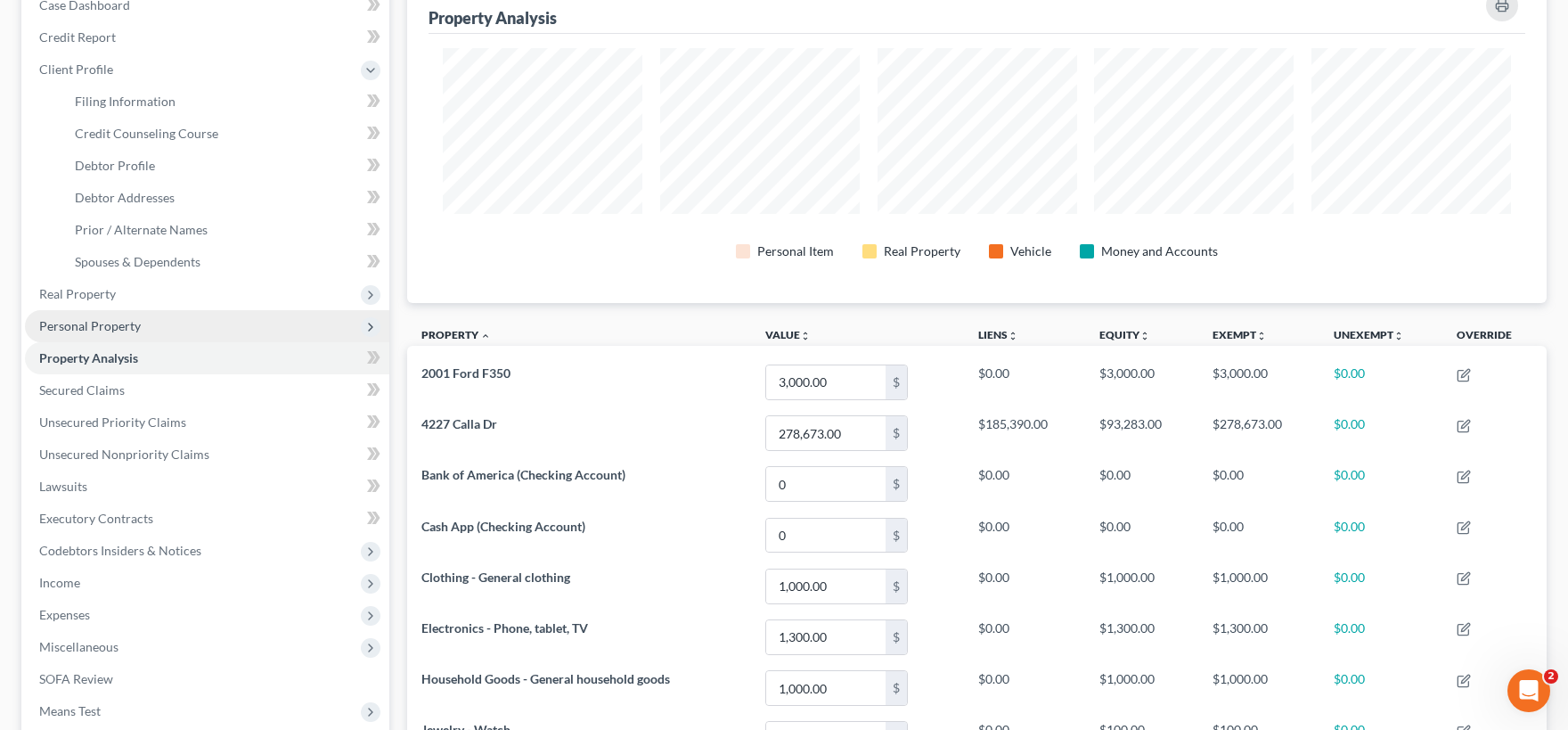
click at [112, 320] on span "Personal Property" at bounding box center [90, 325] width 101 height 15
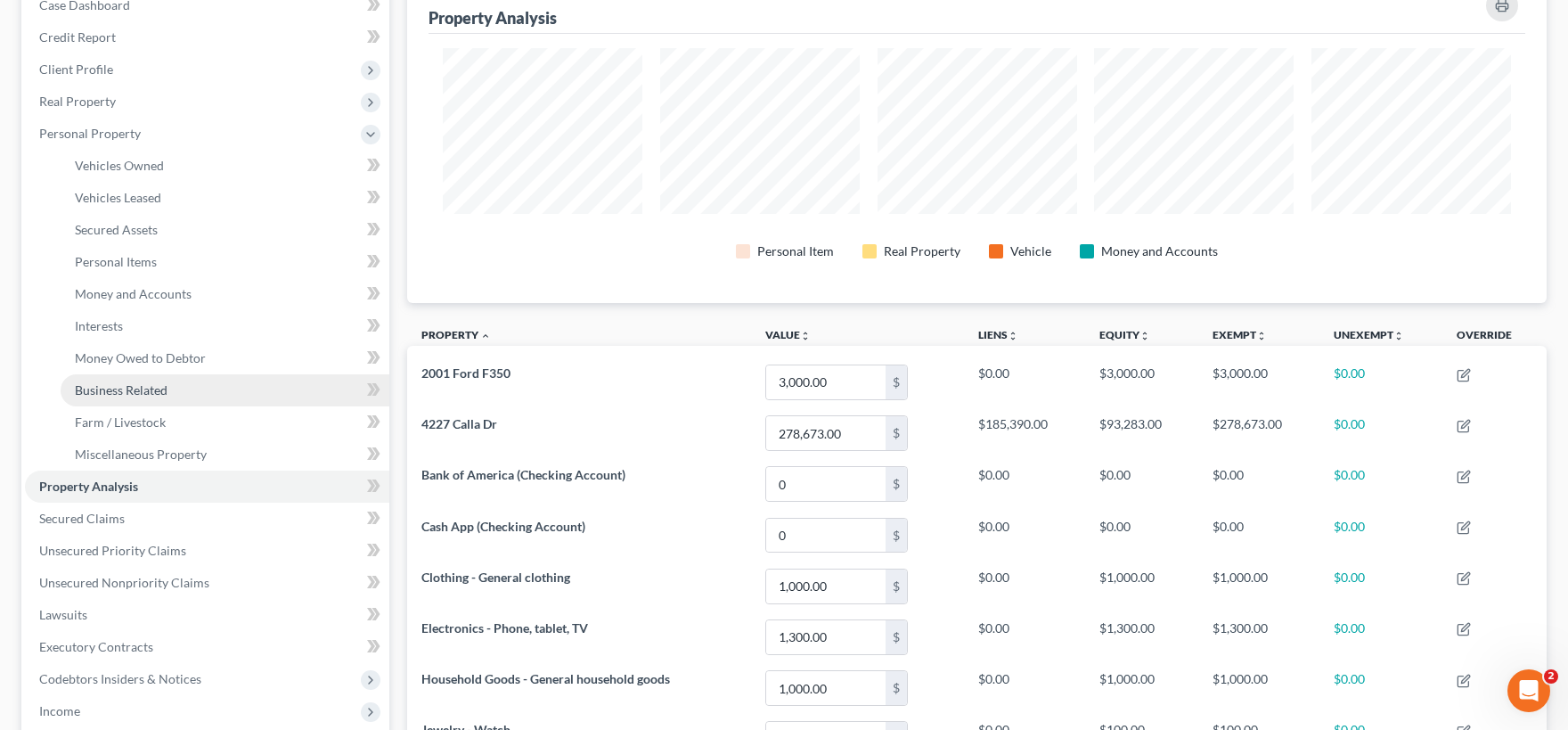
click at [138, 393] on span "Business Related" at bounding box center [120, 389] width 92 height 15
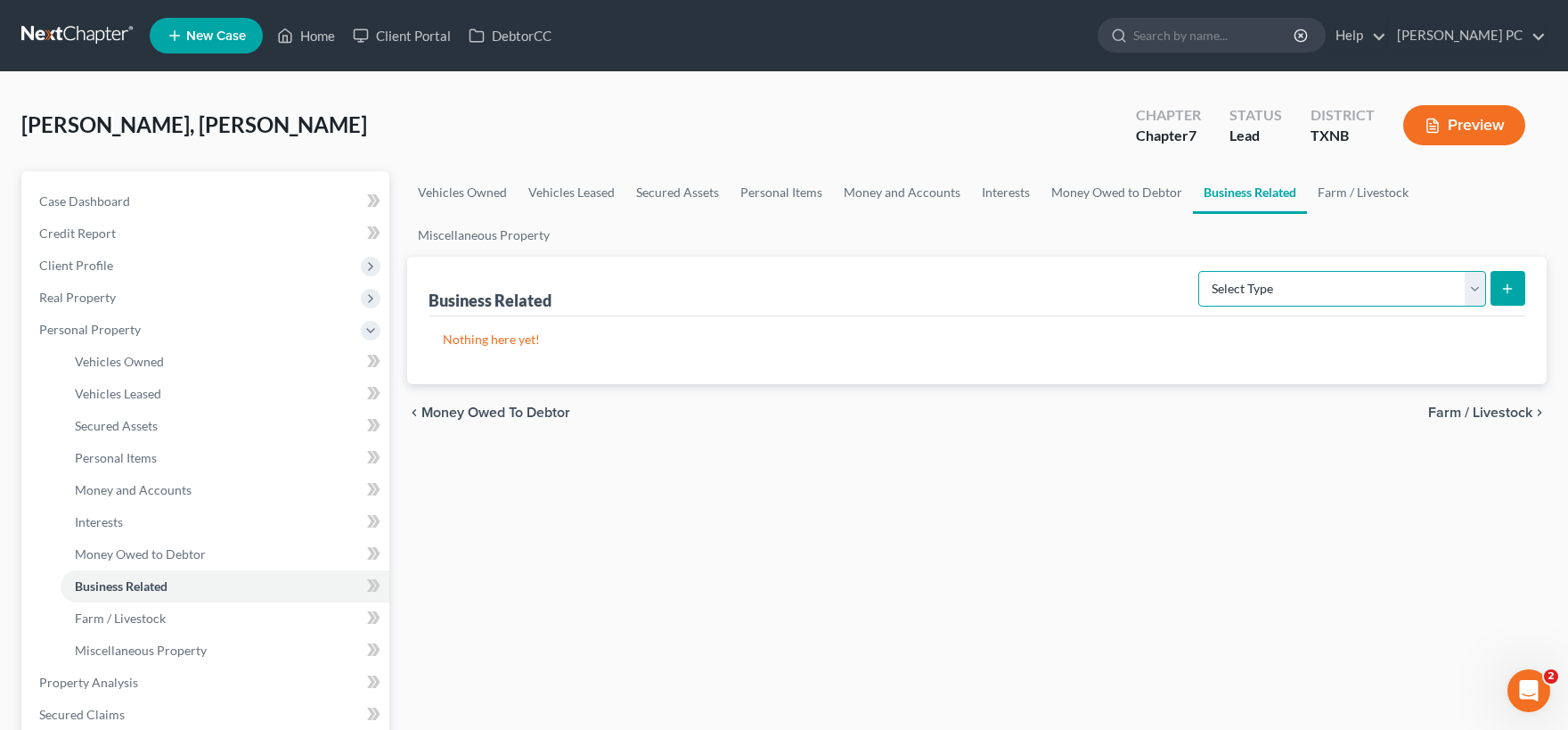
click at [1198, 271] on select "Select Type Customer Lists Franchises Inventory Licenses Machinery Office Equip…" at bounding box center [1342, 289] width 288 height 36
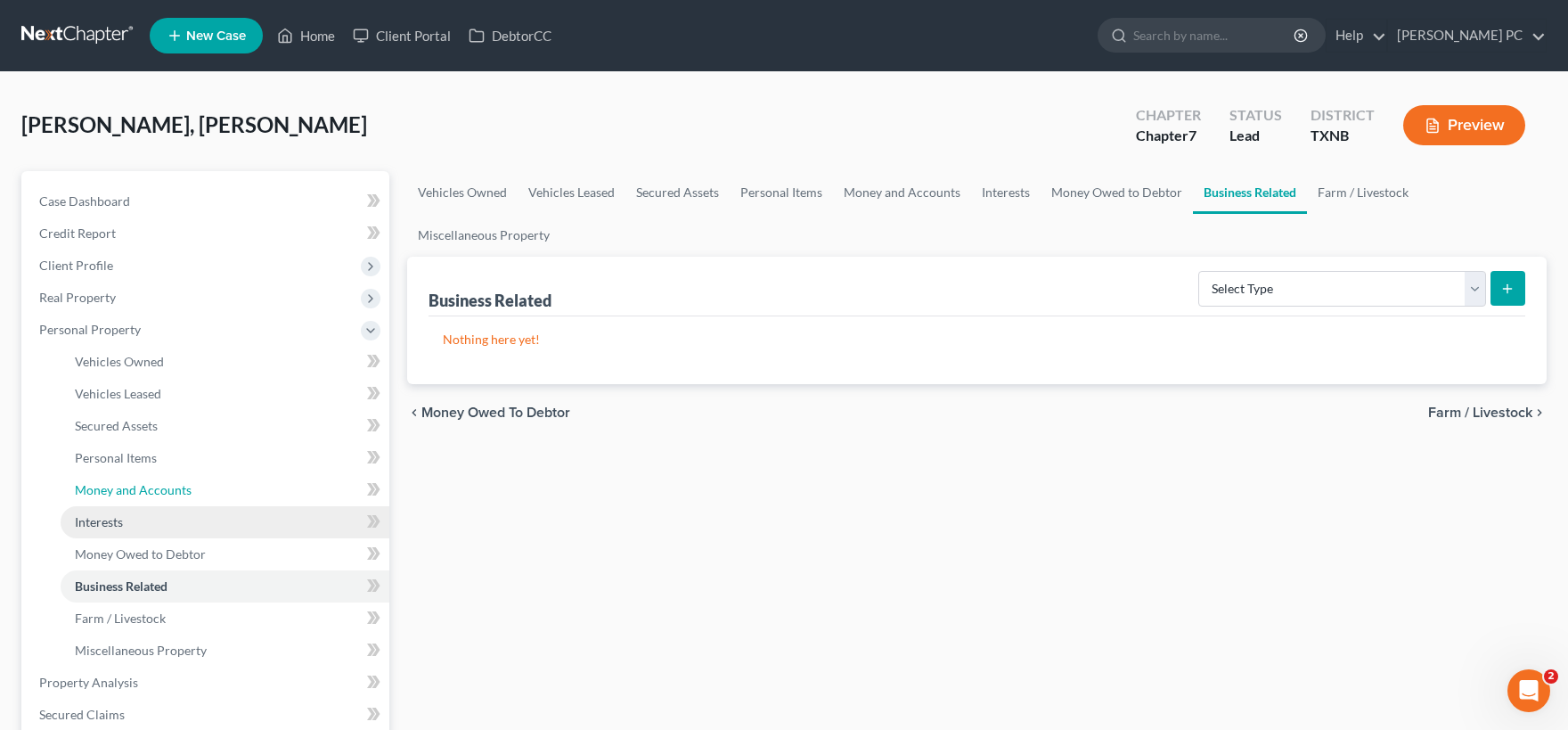
drag, startPoint x: 1469, startPoint y: 293, endPoint x: 103, endPoint y: 513, distance: 1383.6
click at [103, 504] on link "Money and Accounts" at bounding box center [224, 490] width 328 height 32
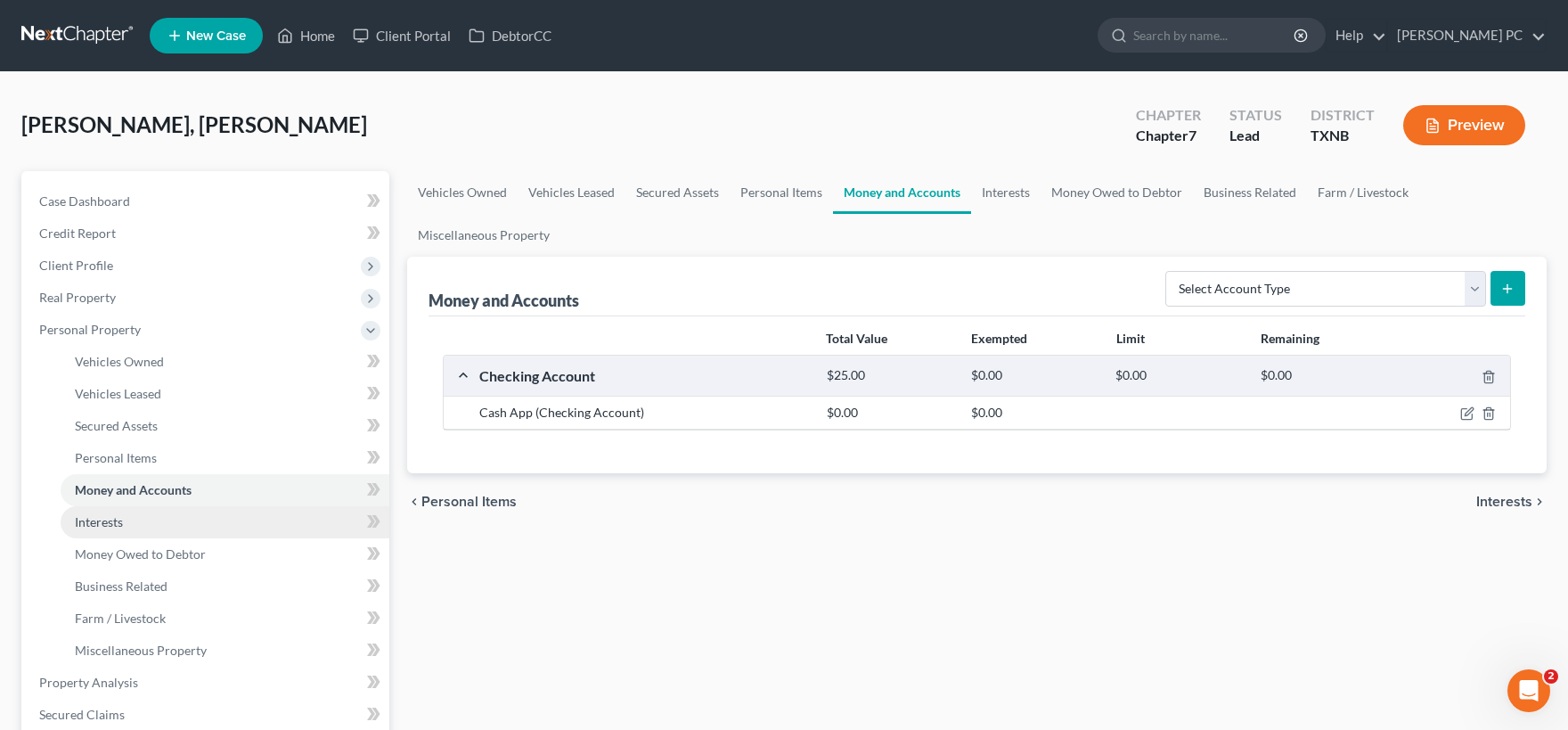
click at [102, 516] on span "Interests" at bounding box center [98, 521] width 49 height 15
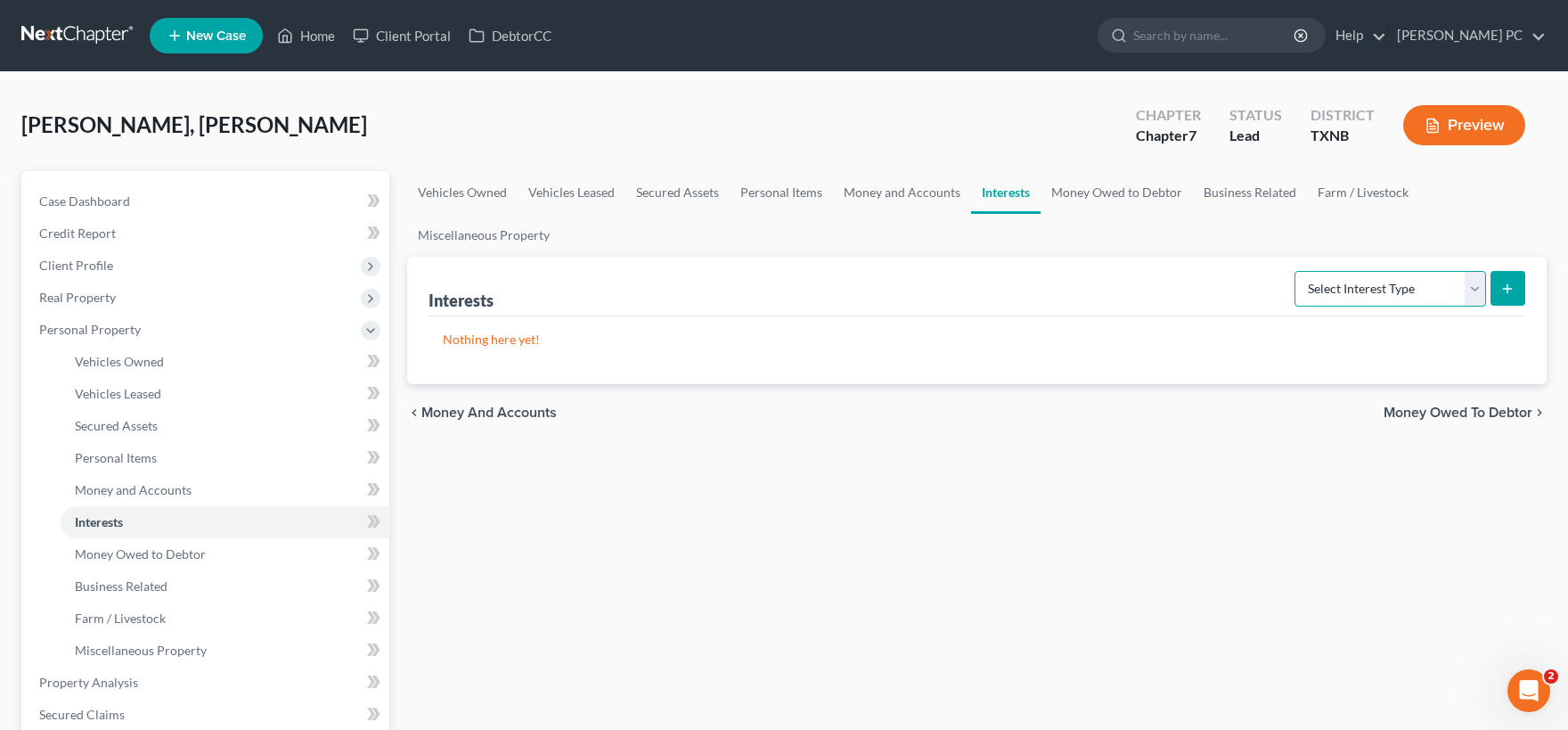
click at [1294, 271] on select "Select Interest Type 401K Annuity Bond Education IRA Government Bond Government…" at bounding box center [1389, 289] width 191 height 36
select select "incorporated_business"
click option "Incorporated Business" at bounding box center [0, 0] width 0 height 0
click at [1510, 293] on icon "submit" at bounding box center [1508, 289] width 14 height 14
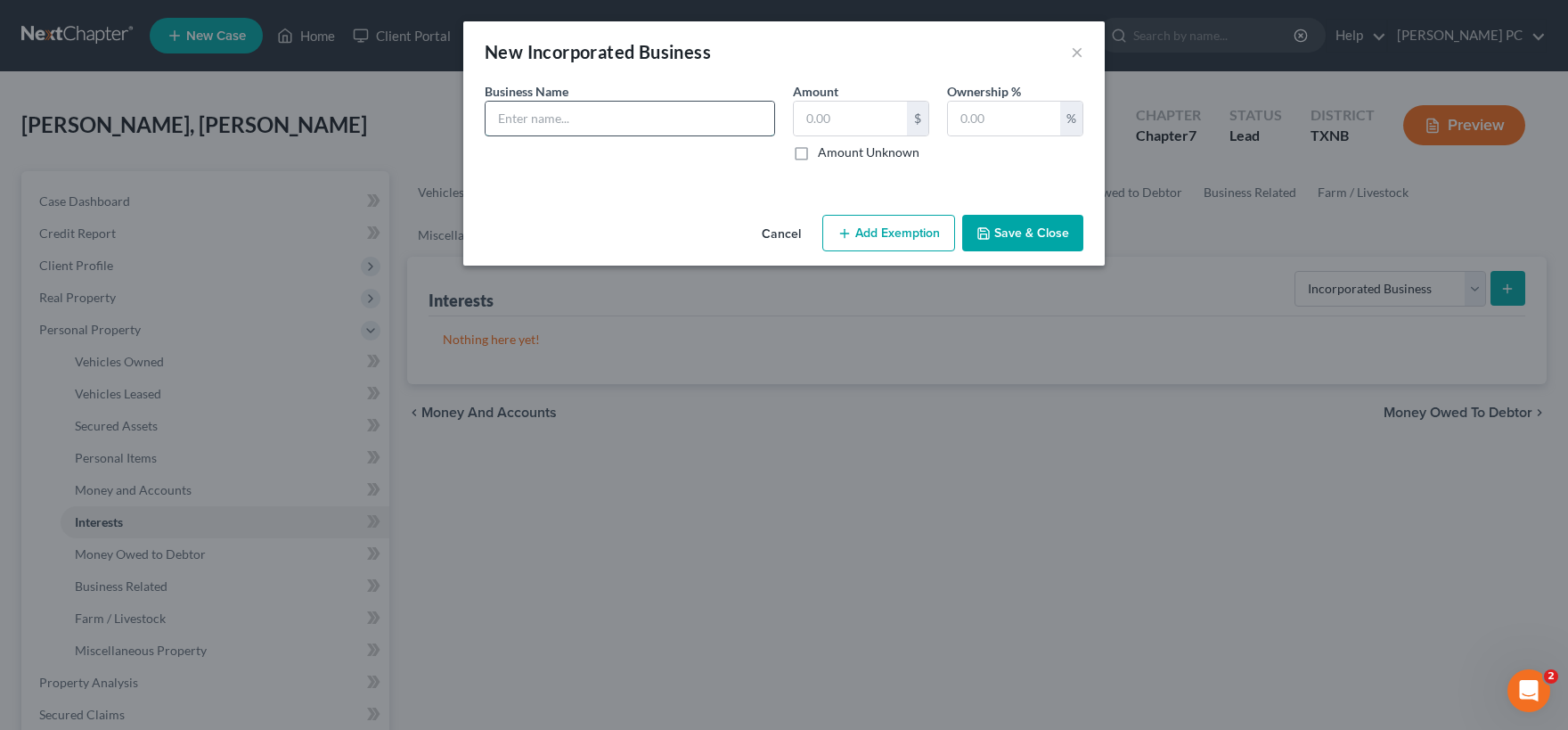
click at [639, 116] on input "text" at bounding box center [630, 118] width 289 height 34
click at [653, 118] on input "Boretech Utility LLC (" at bounding box center [630, 118] width 289 height 34
type input "Boretech Utility LLC (forfeited 2/20225)"
click at [873, 111] on input "text" at bounding box center [850, 118] width 113 height 34
type input "0"
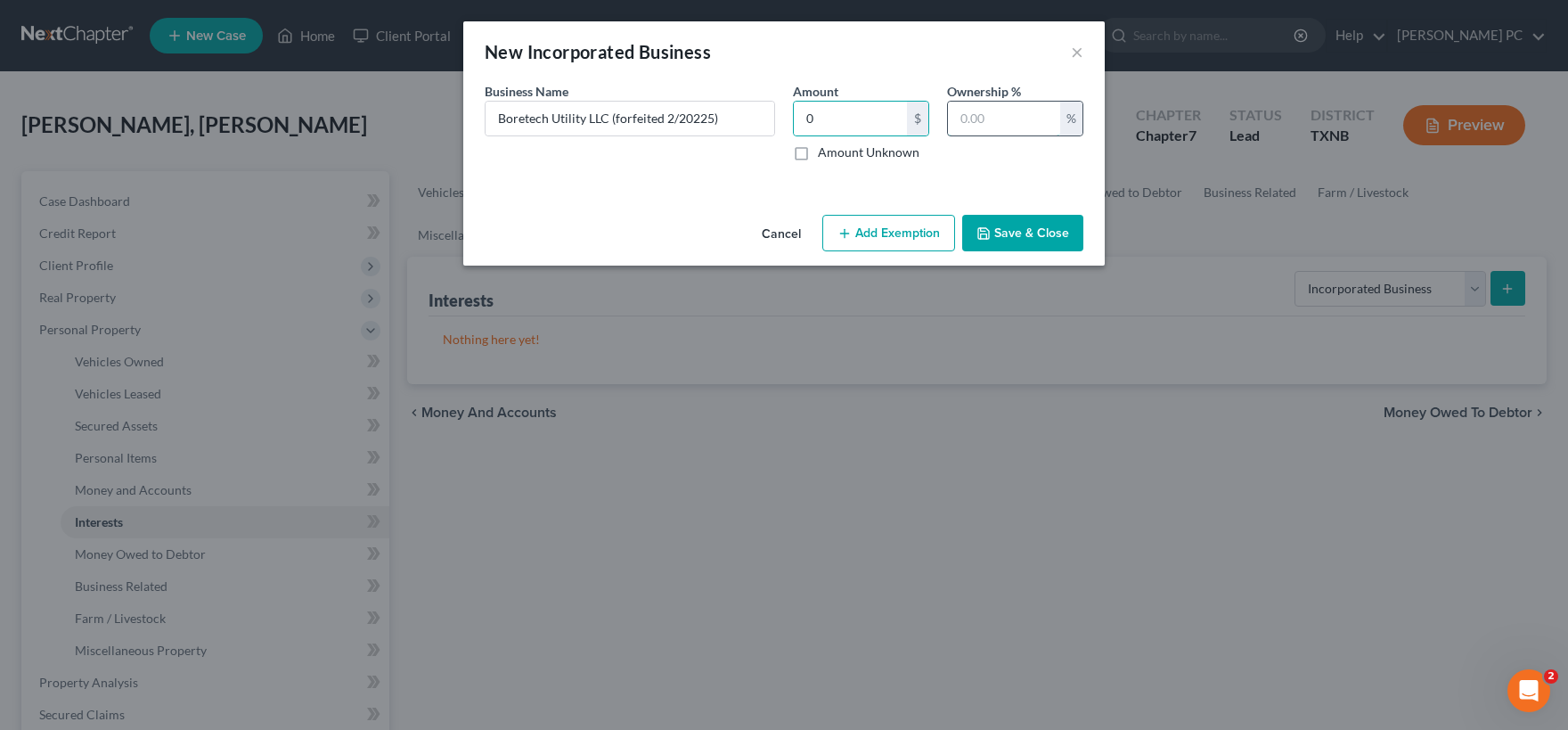
click at [990, 118] on input "text" at bounding box center [1004, 118] width 112 height 34
click at [995, 118] on input "text" at bounding box center [1004, 118] width 112 height 34
type input "50"
click at [1003, 233] on button "Save & Close" at bounding box center [1023, 233] width 121 height 38
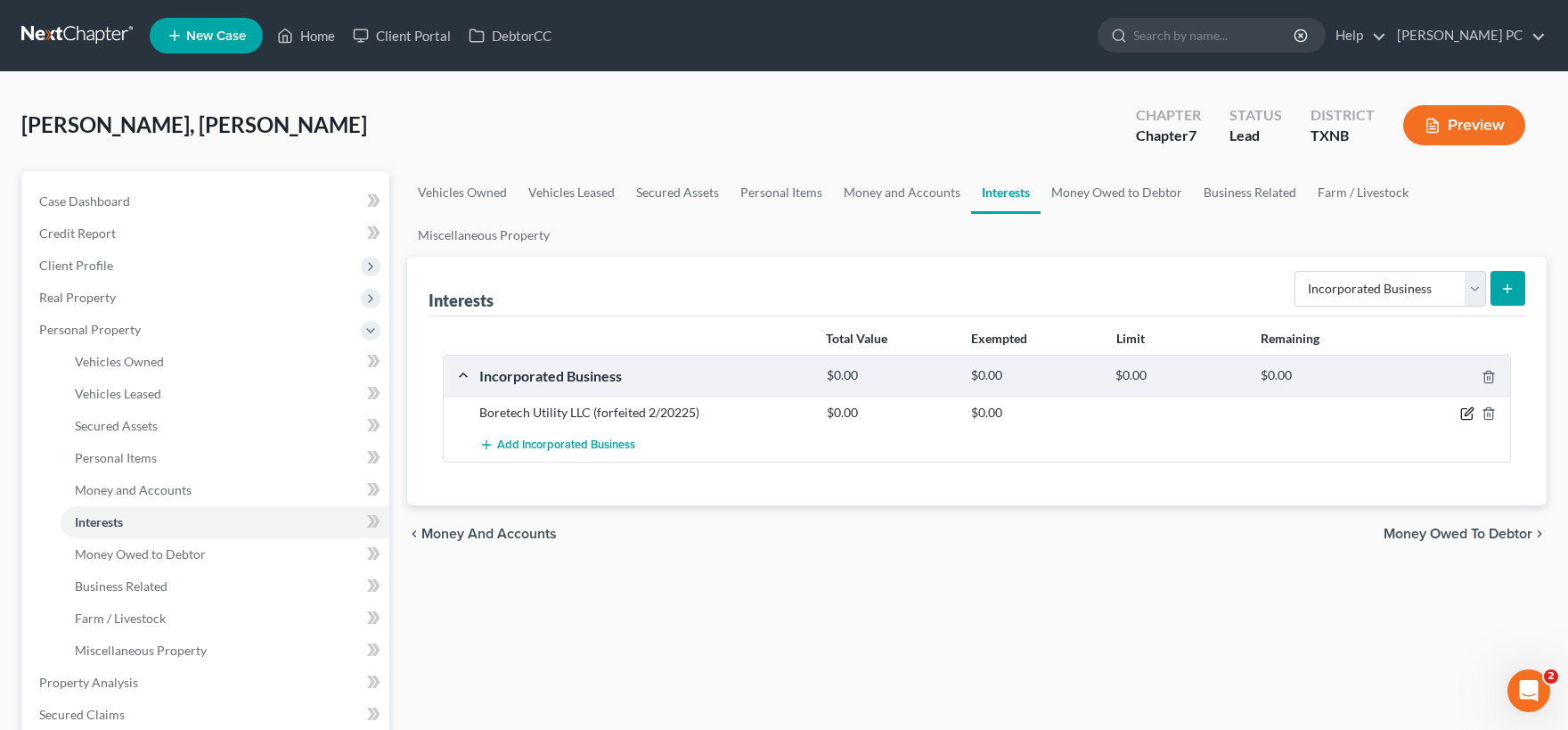
click at [1464, 411] on icon "button" at bounding box center [1467, 414] width 14 height 14
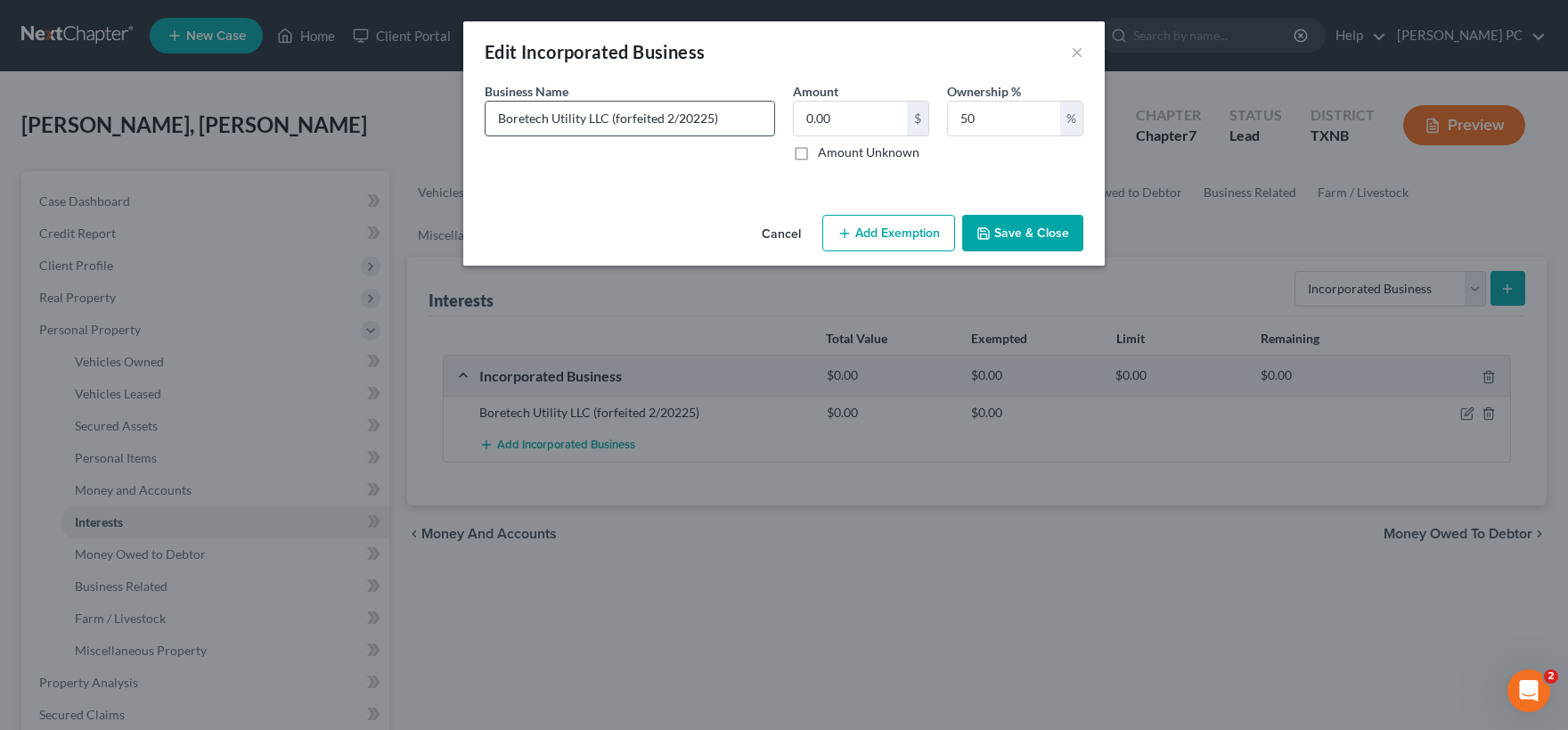
click at [691, 117] on input "Boretech Utility LLC (forfeited 2/20225)" at bounding box center [630, 118] width 289 height 34
type input "Boretech Utility LLC (forfeited 2/2025)"
click at [1033, 241] on button "Save & Close" at bounding box center [1023, 233] width 121 height 38
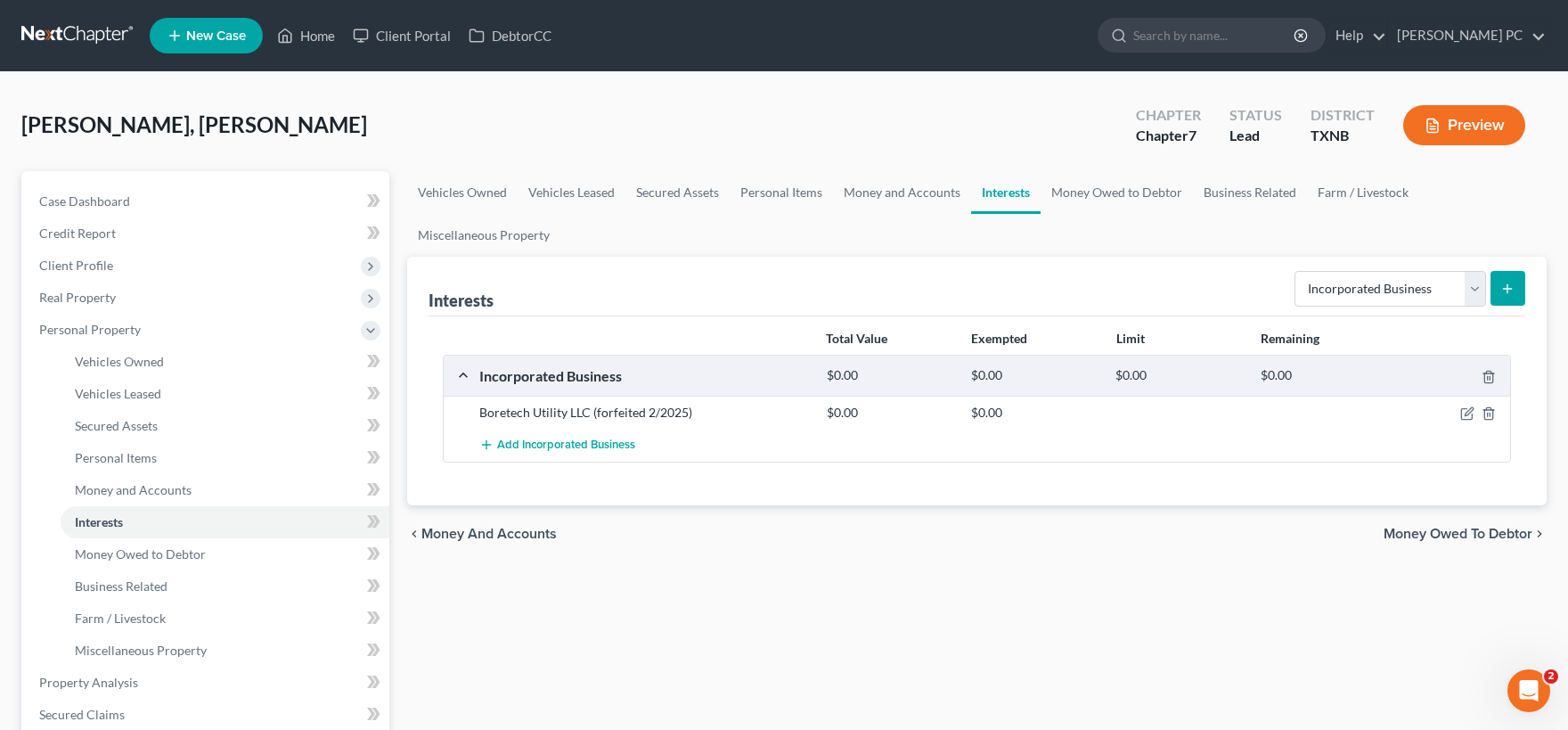
click at [1446, 533] on span "Money Owed to Debtor" at bounding box center [1458, 534] width 149 height 14
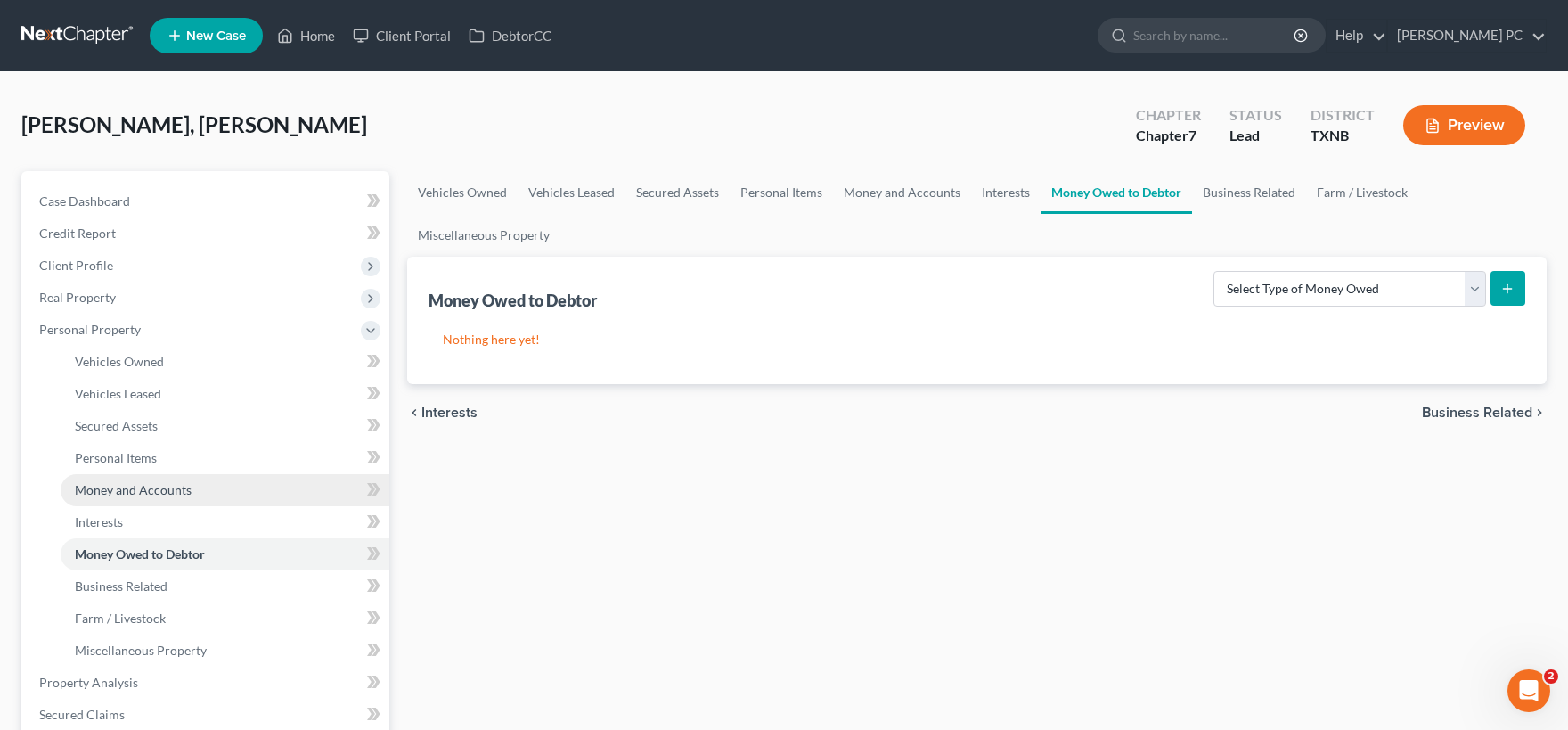
scroll to position [294, 0]
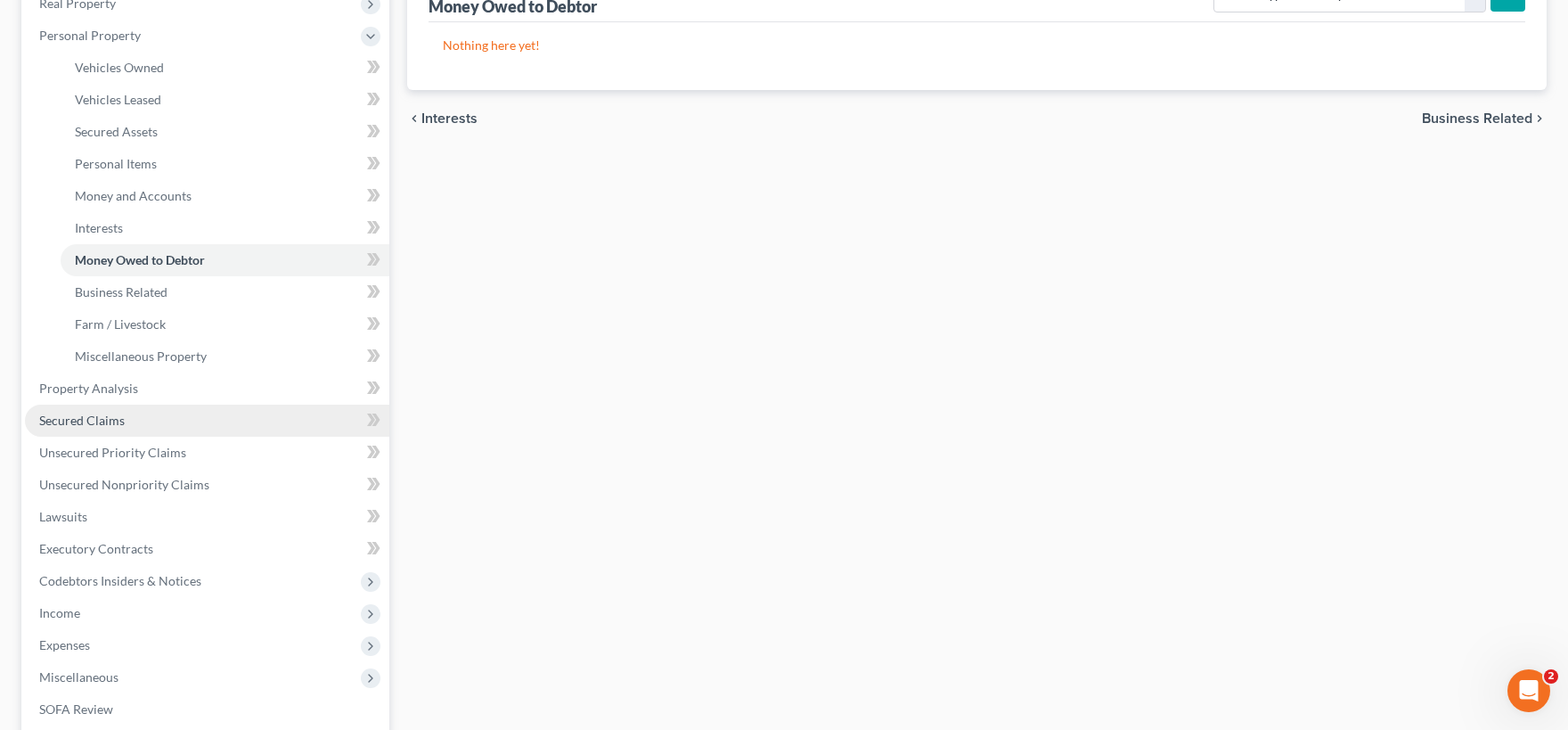
click at [170, 426] on link "Secured Claims" at bounding box center [206, 421] width 364 height 32
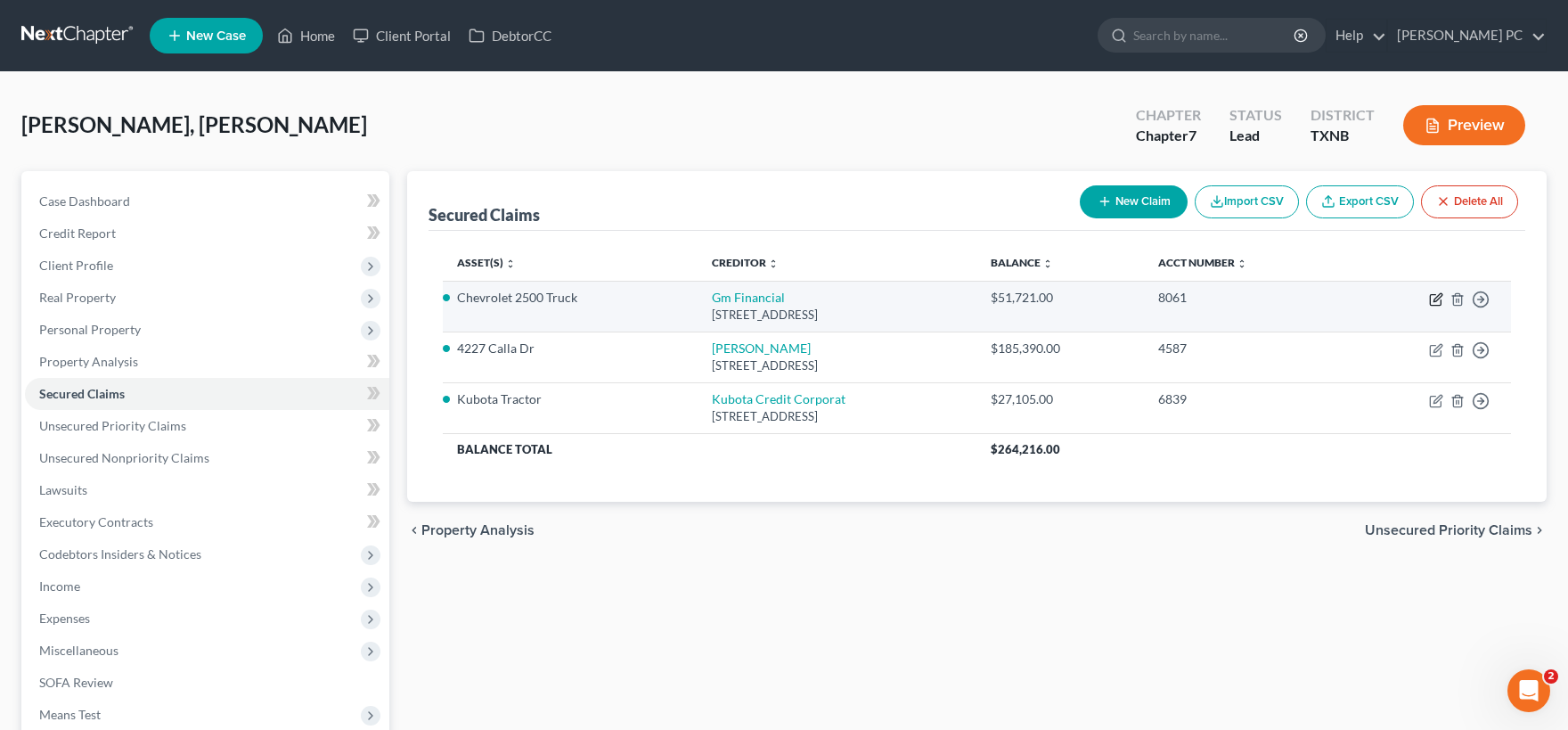
click at [1432, 304] on icon "button" at bounding box center [1436, 300] width 14 height 14
select select "45"
select select "0"
select select "4"
select select "0"
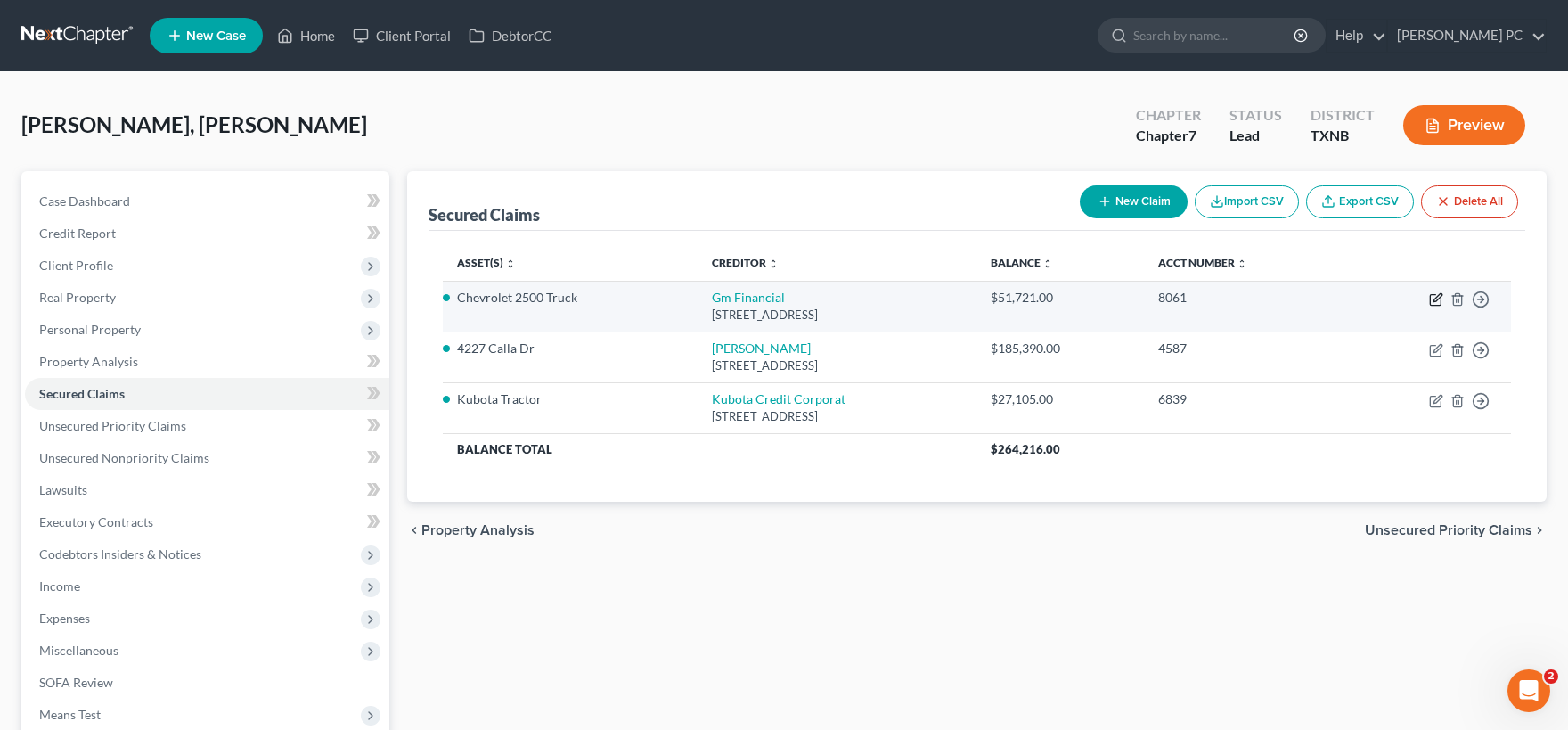
select select "0"
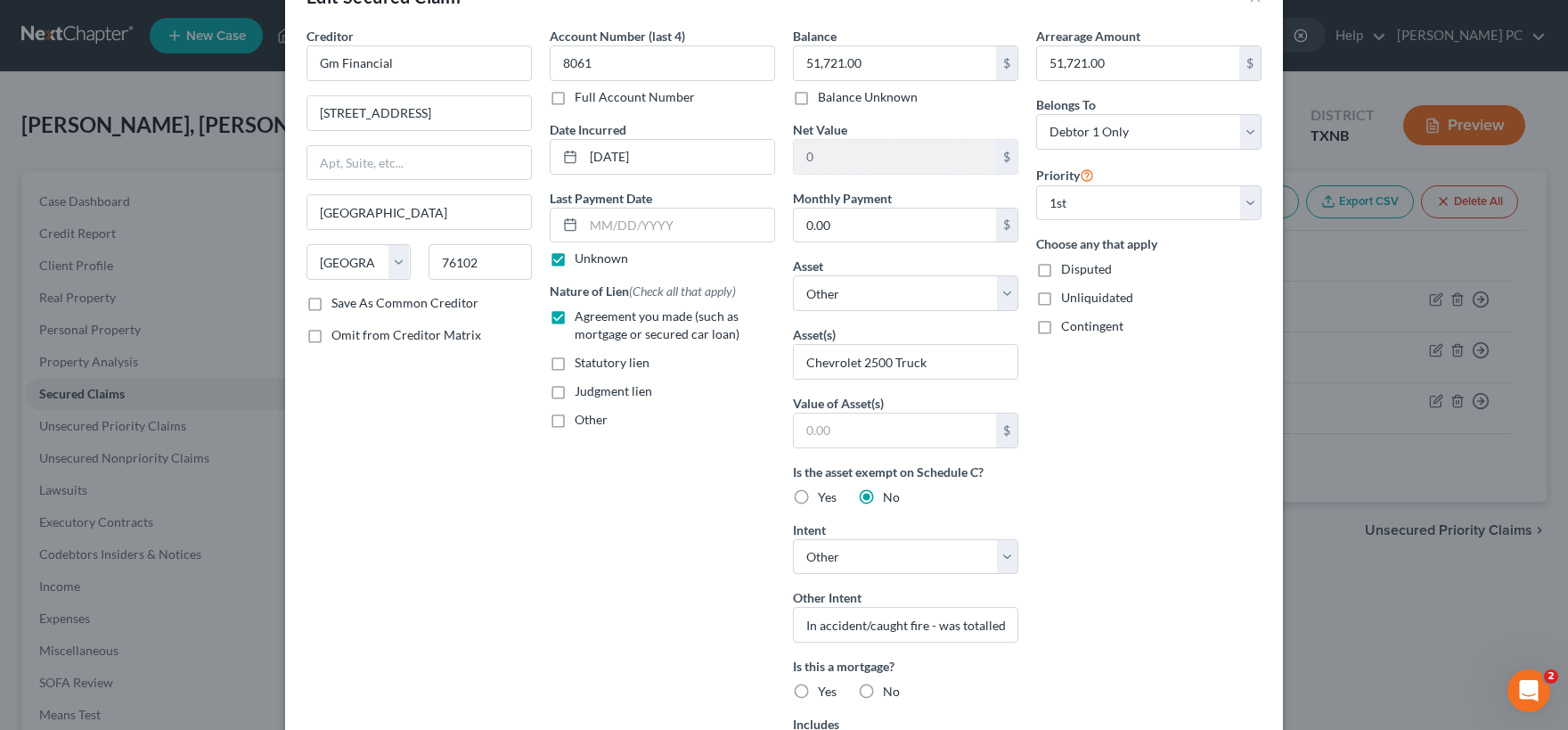
scroll to position [88, 0]
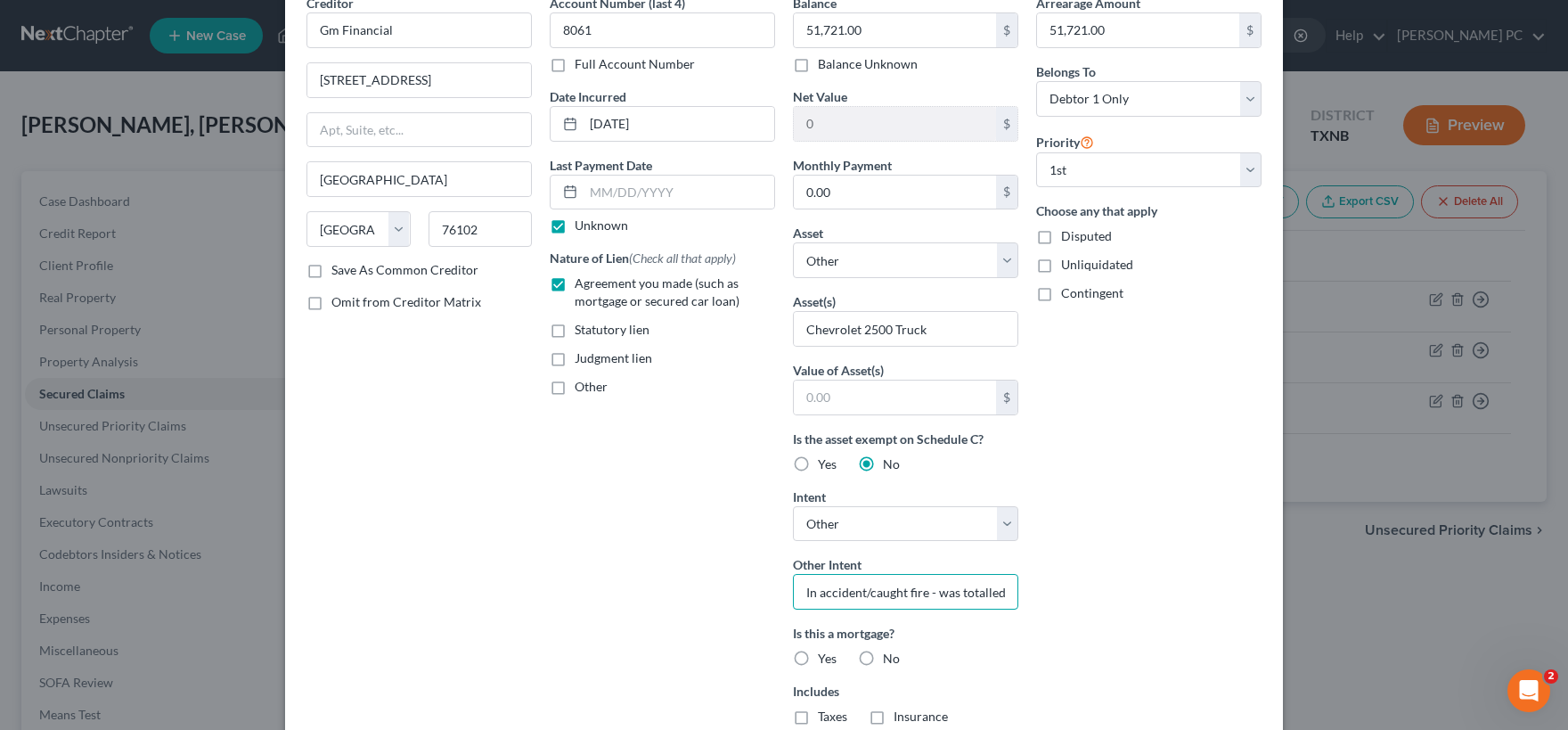
click at [970, 585] on input "In accident/caught fire - was totalled." at bounding box center [905, 591] width 225 height 36
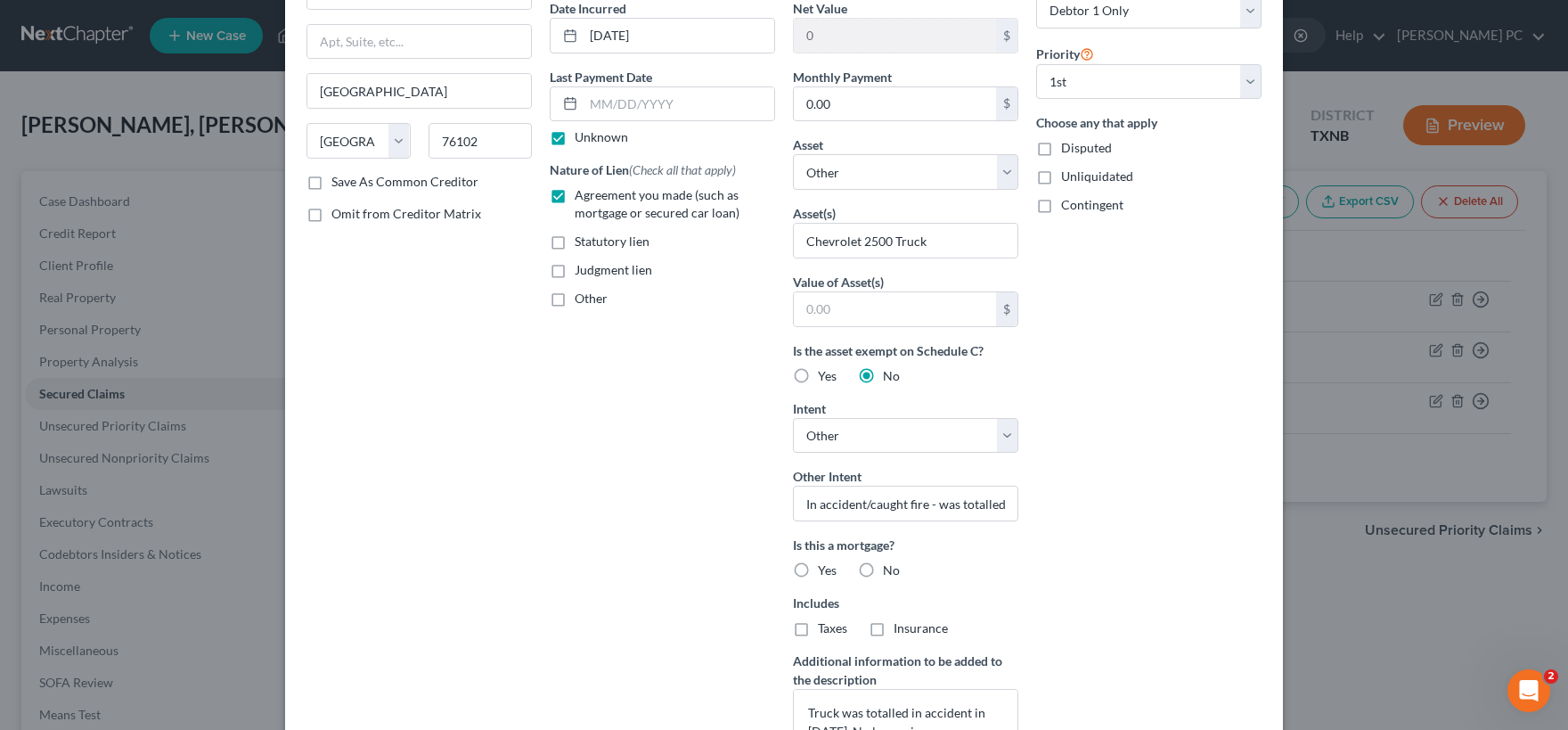
click at [883, 565] on label "No" at bounding box center [891, 570] width 17 height 18
click at [890, 565] on input "No" at bounding box center [896, 567] width 12 height 12
radio input "true"
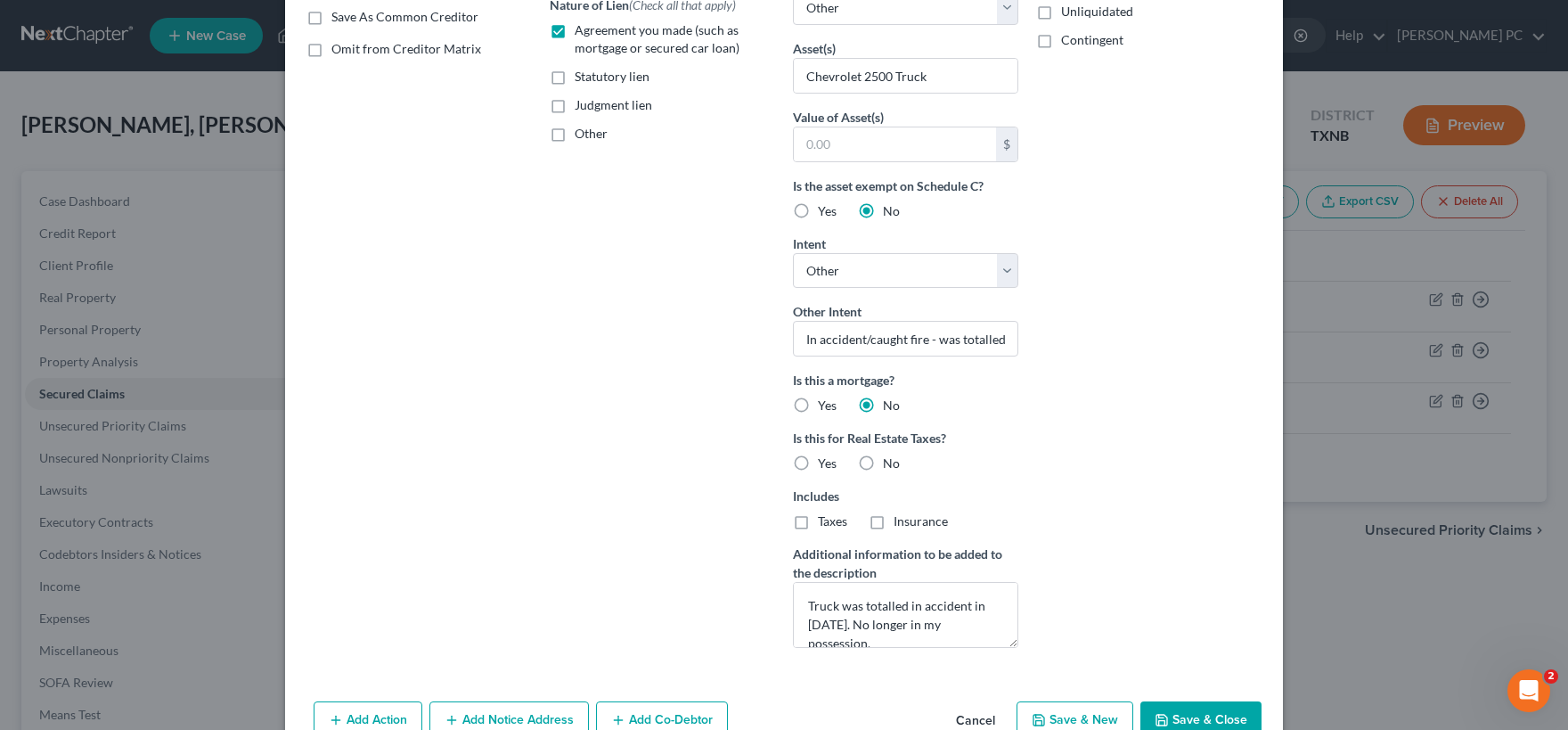
scroll to position [435, 0]
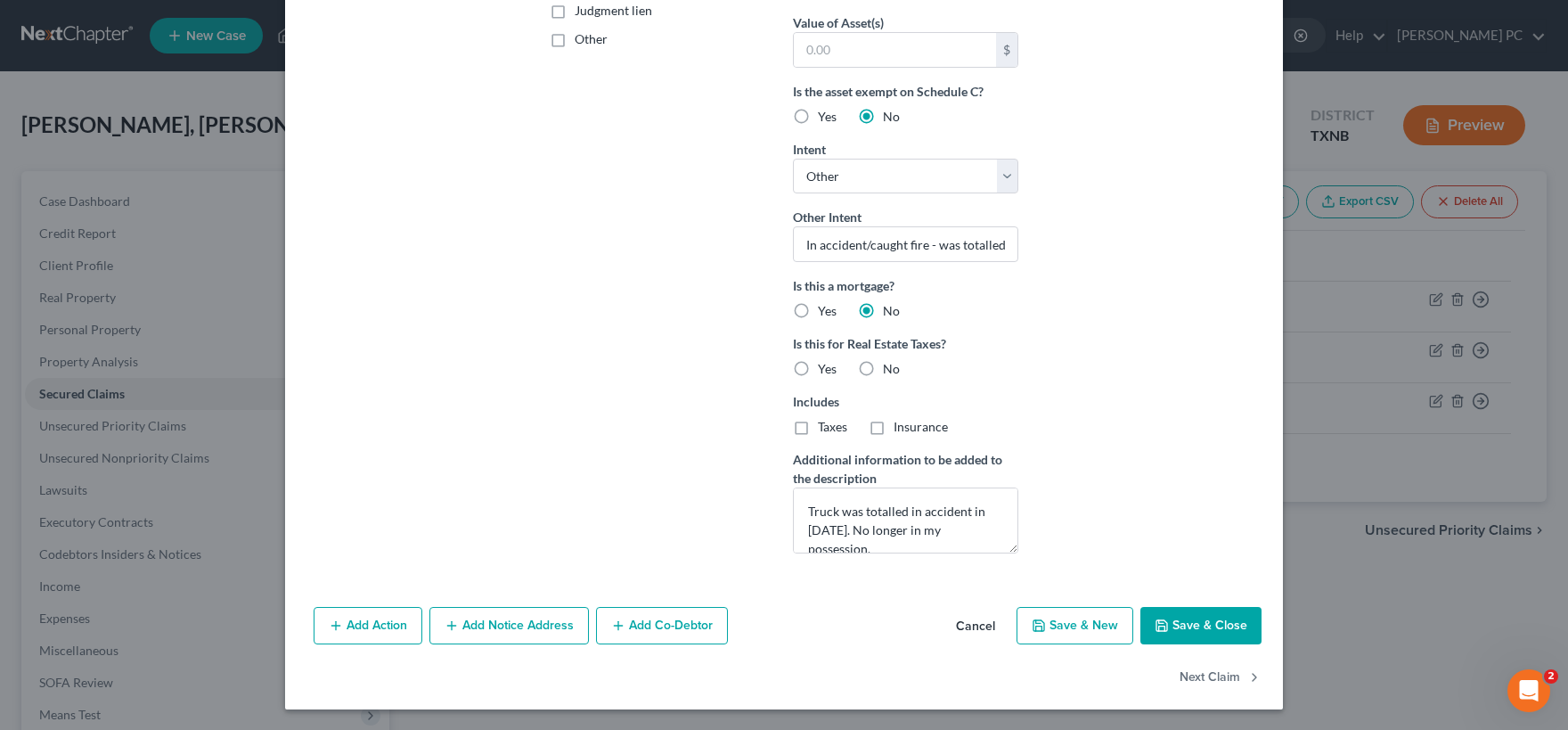
click at [1209, 622] on button "Save & Close" at bounding box center [1201, 626] width 121 height 38
select select
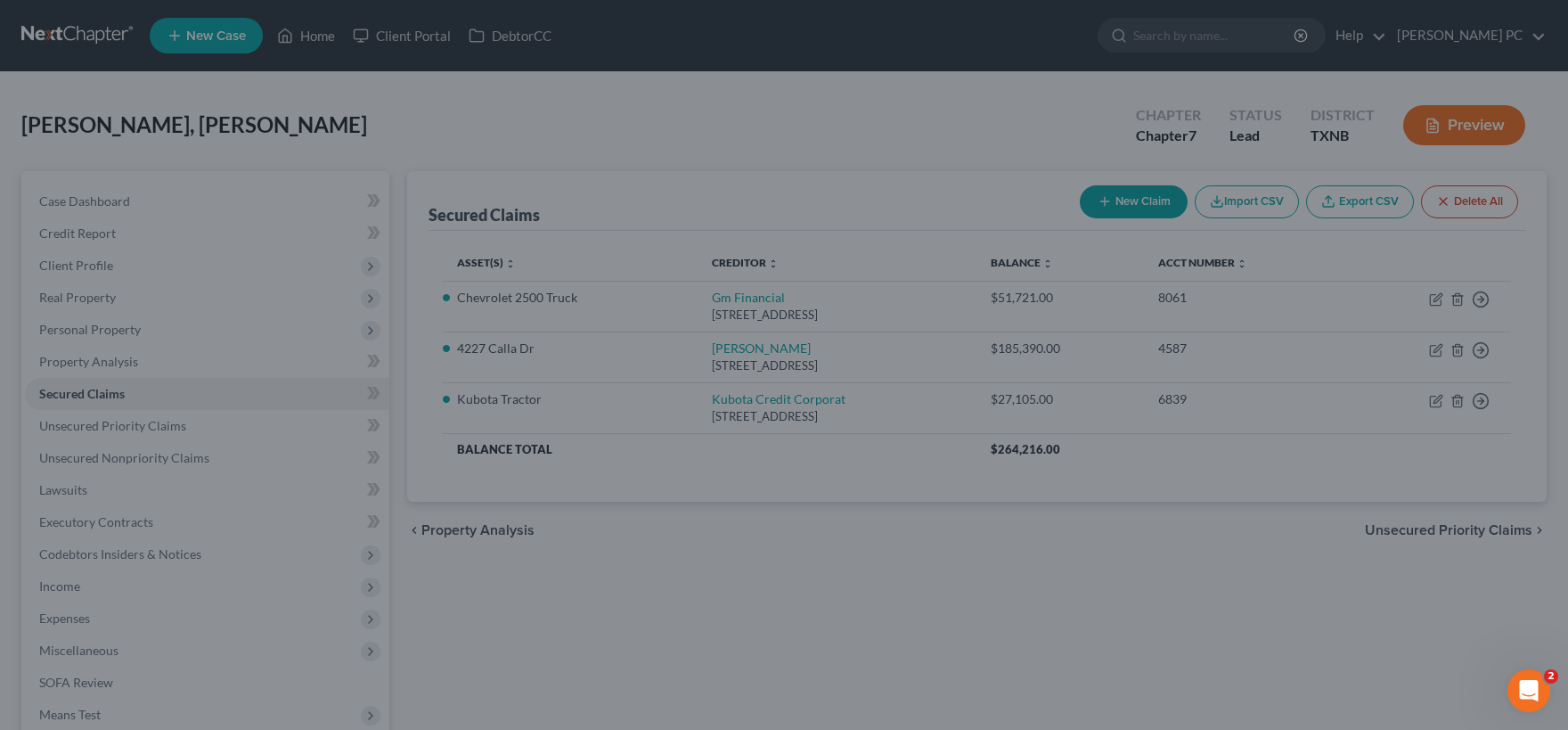
scroll to position [241, 0]
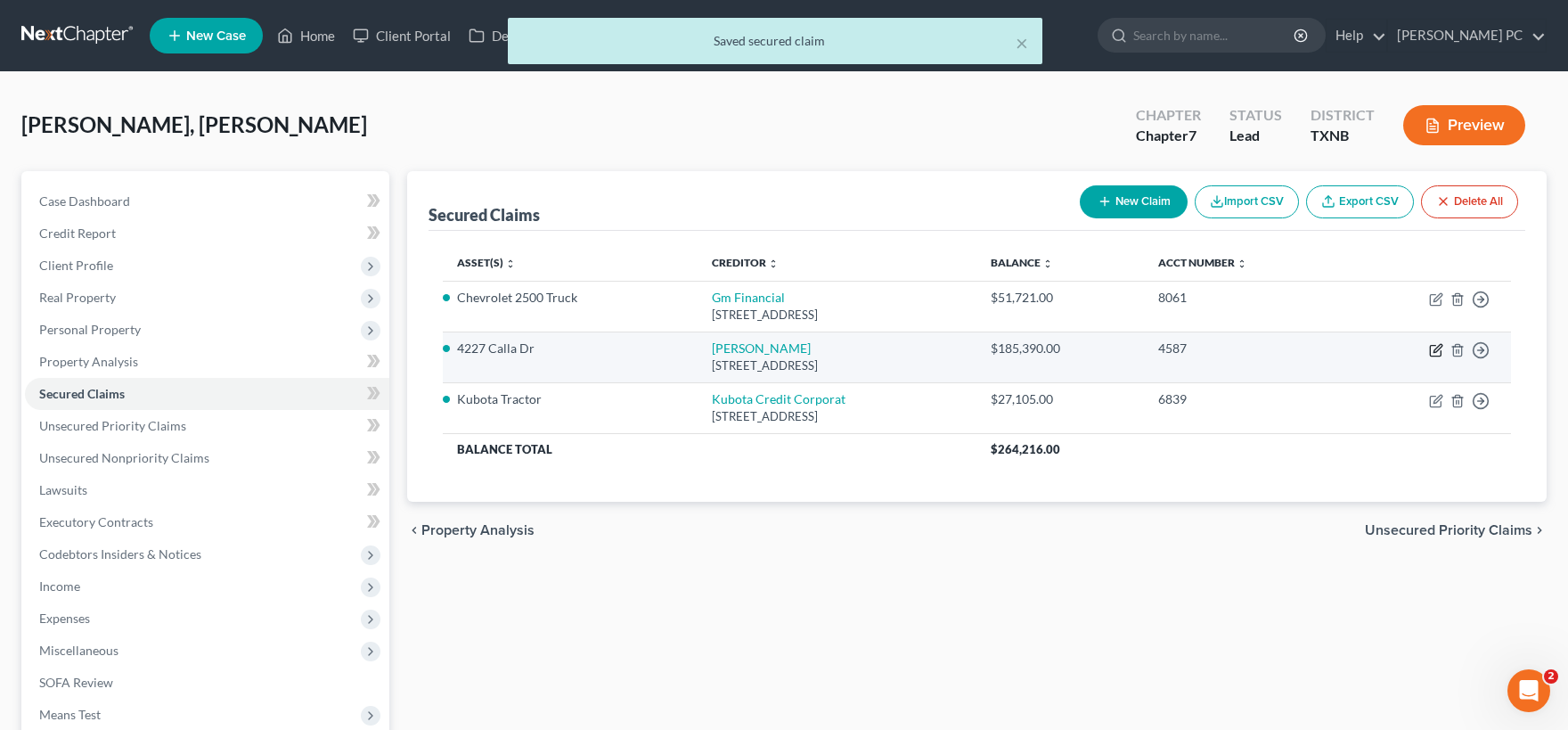
click at [1434, 347] on icon "button" at bounding box center [1436, 350] width 14 height 14
select select "13"
select select "3"
select select "0"
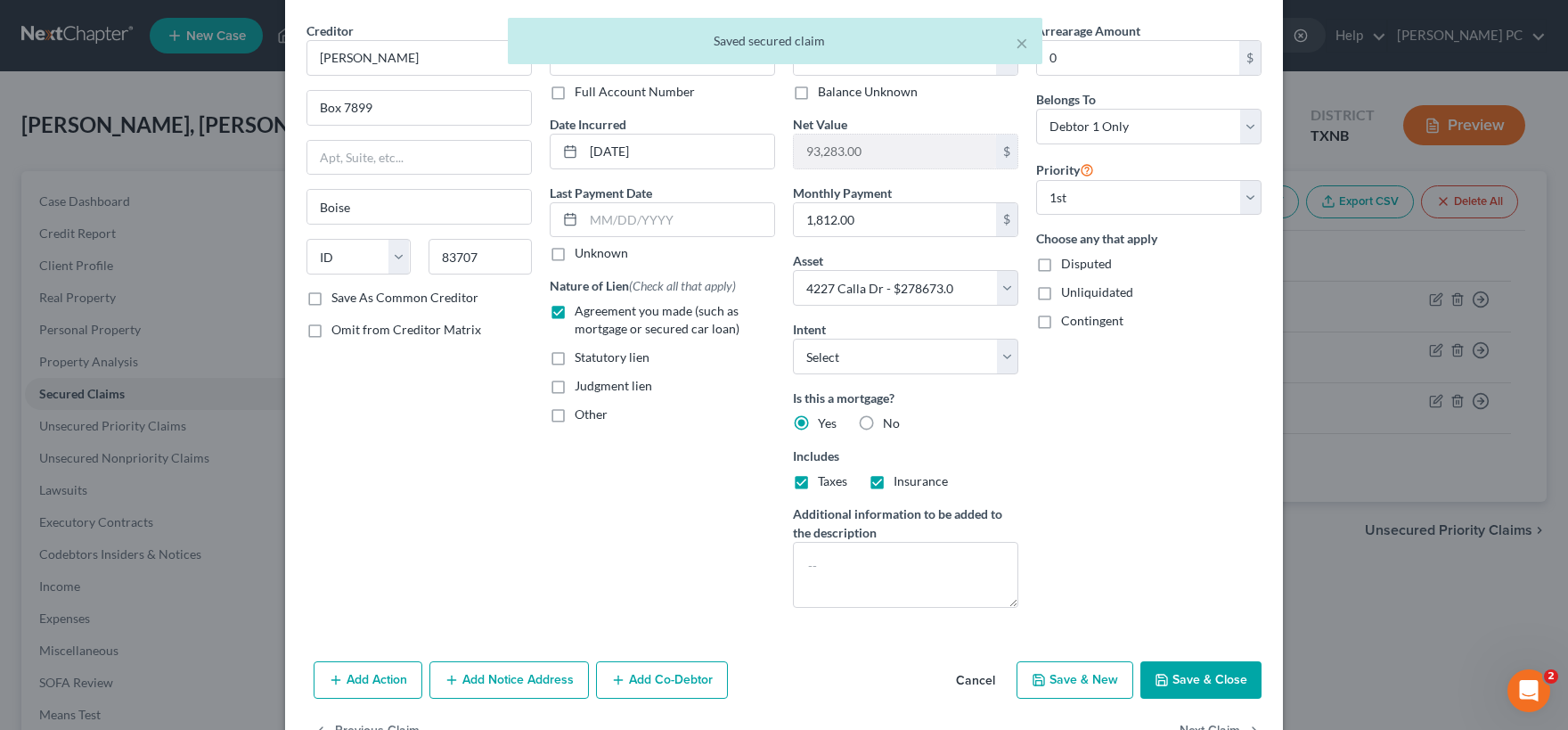
scroll to position [88, 0]
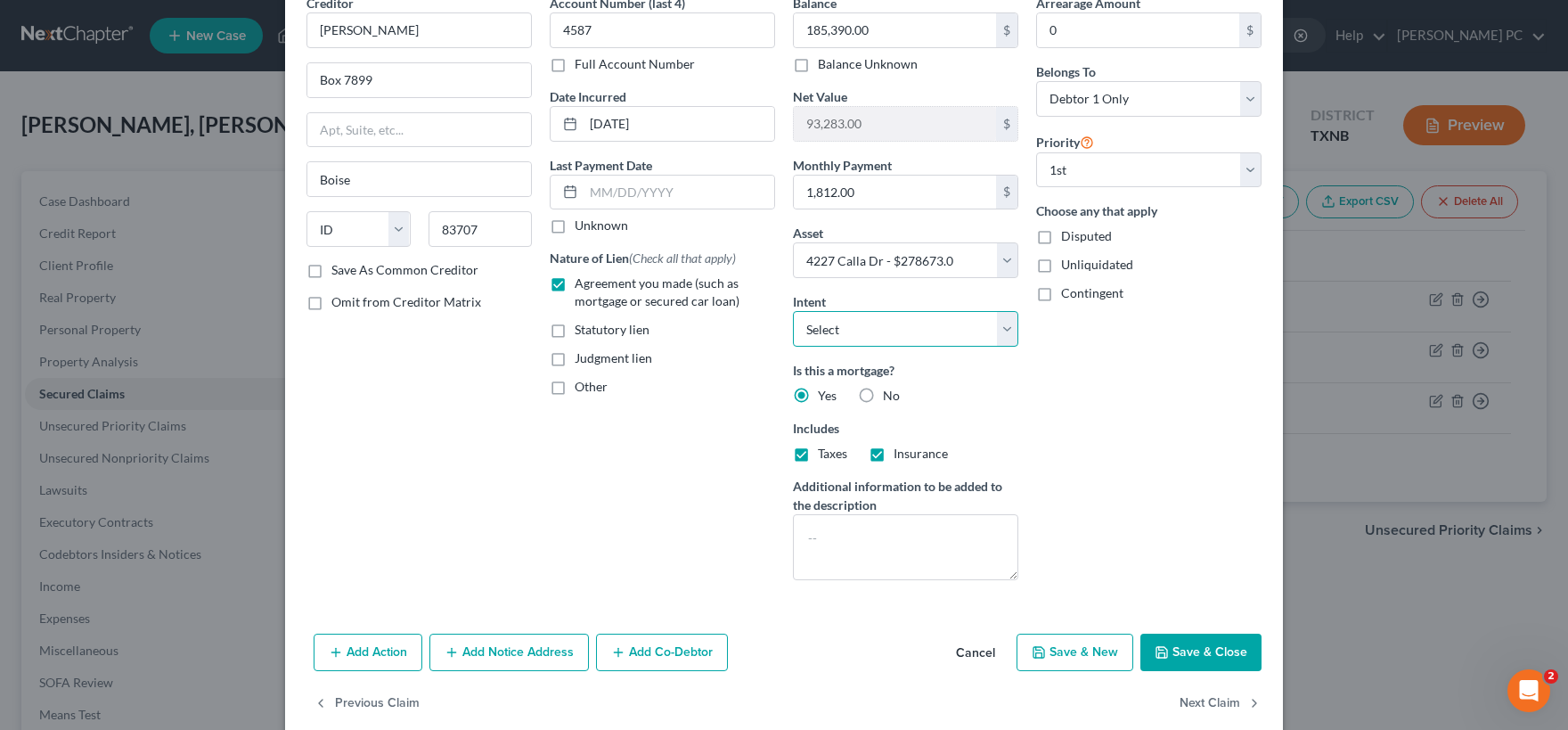
click at [792, 311] on select "Select Surrender Redeem Reaffirm Avoid Other" at bounding box center [905, 329] width 225 height 36
select select "2"
click option "Reaffirm" at bounding box center [0, 0] width 0 height 0
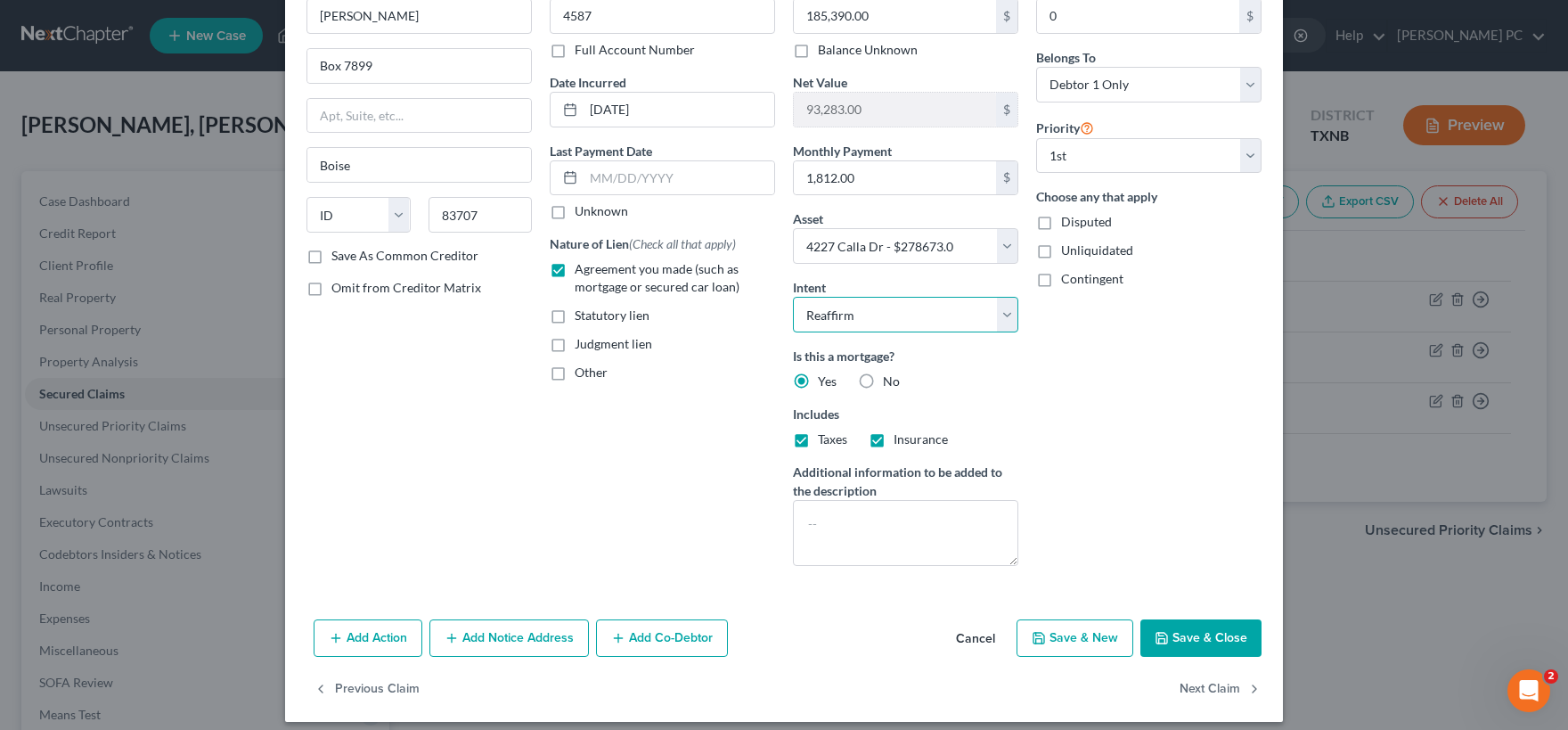
scroll to position [115, 0]
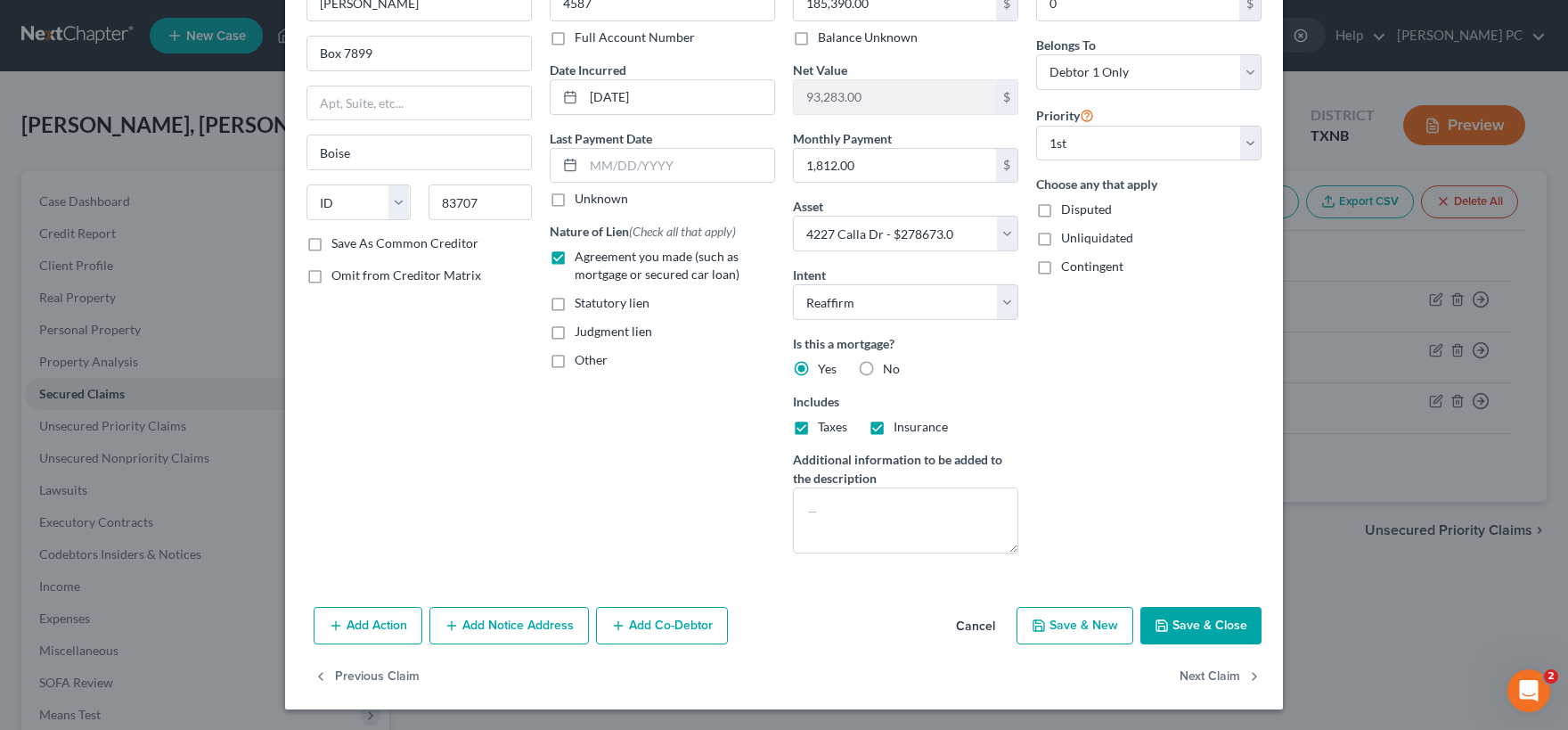
click at [1184, 626] on button "Save & Close" at bounding box center [1201, 626] width 121 height 38
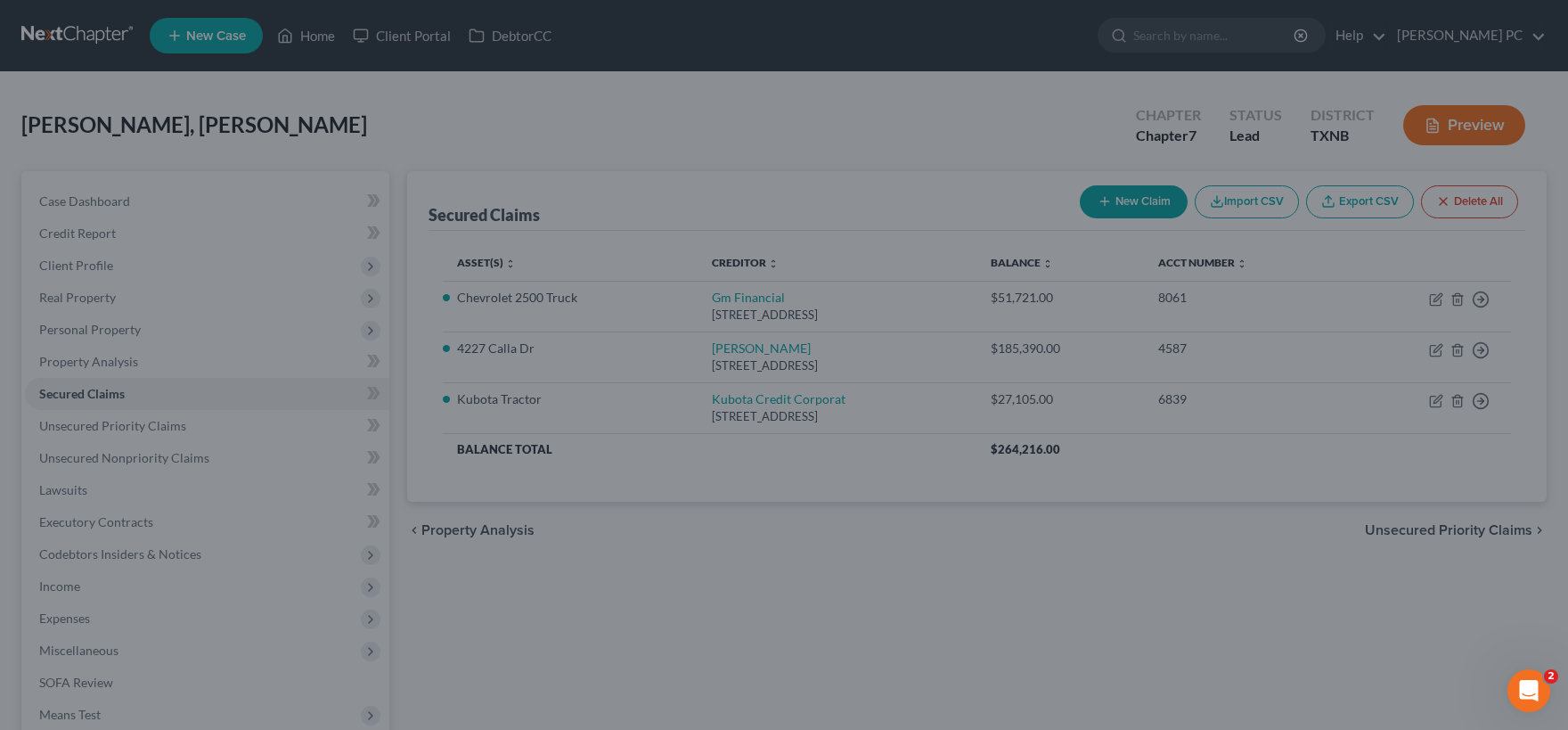
select select "3"
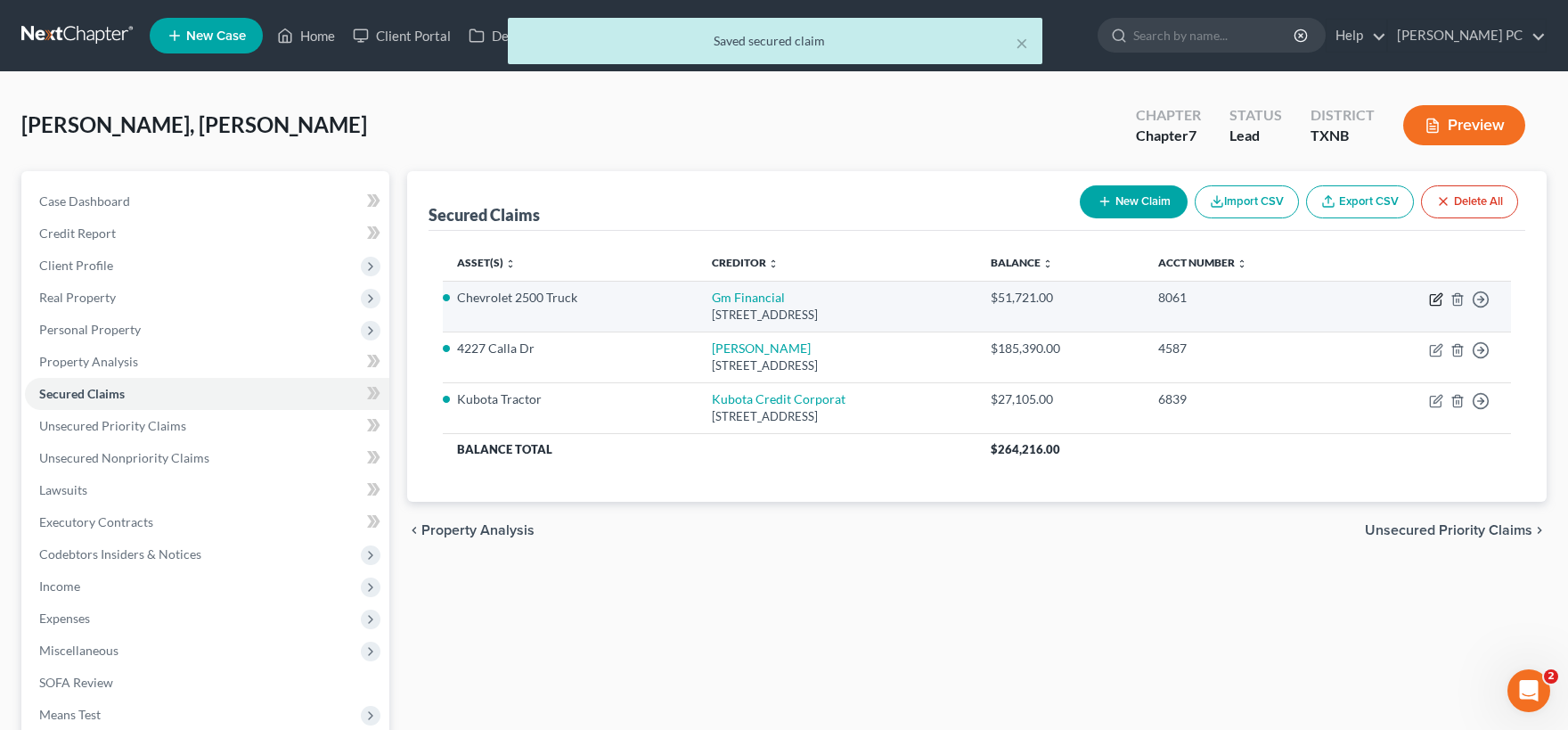
click at [1434, 299] on icon "button" at bounding box center [1436, 300] width 14 height 14
select select "45"
select select "0"
select select "4"
select select "0"
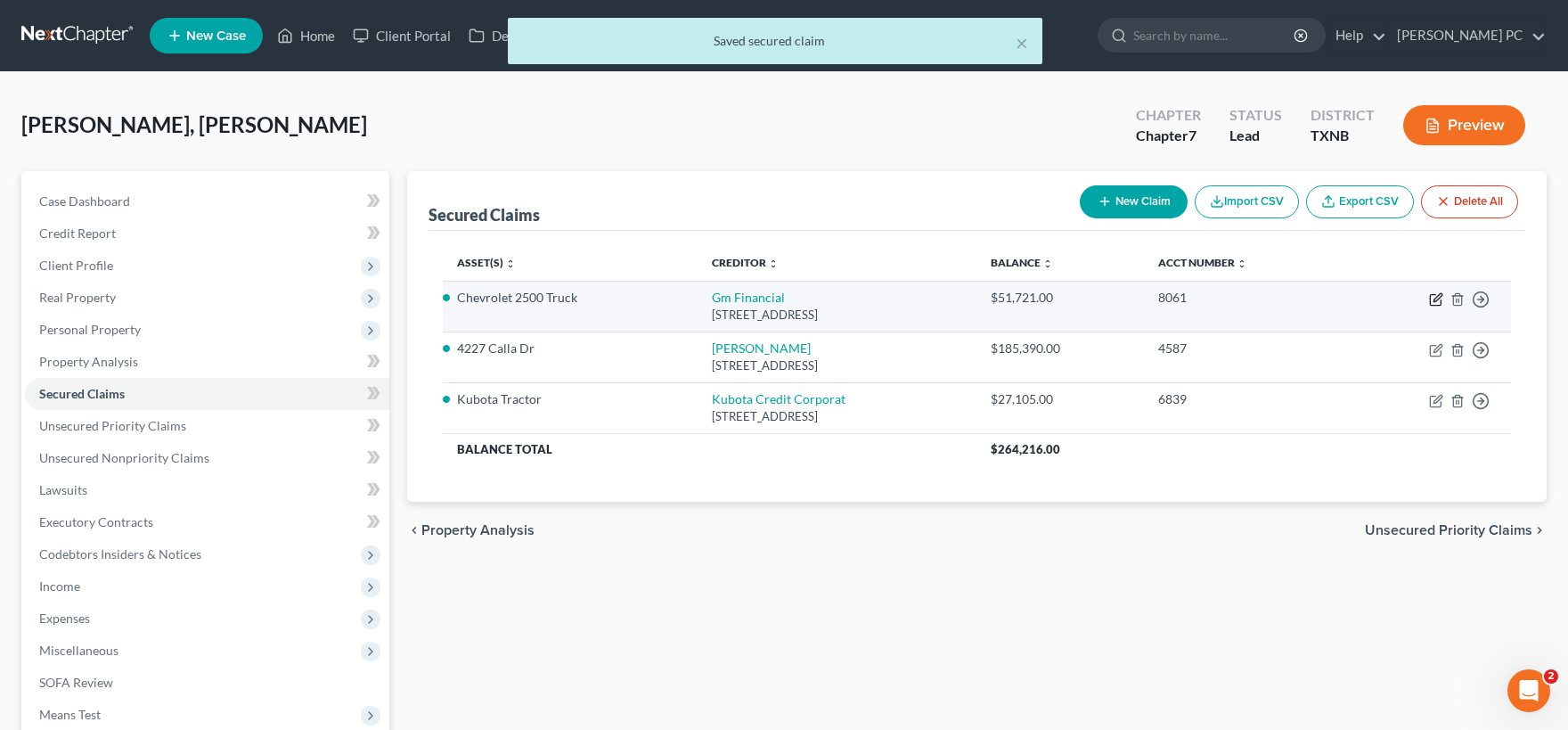
select select "0"
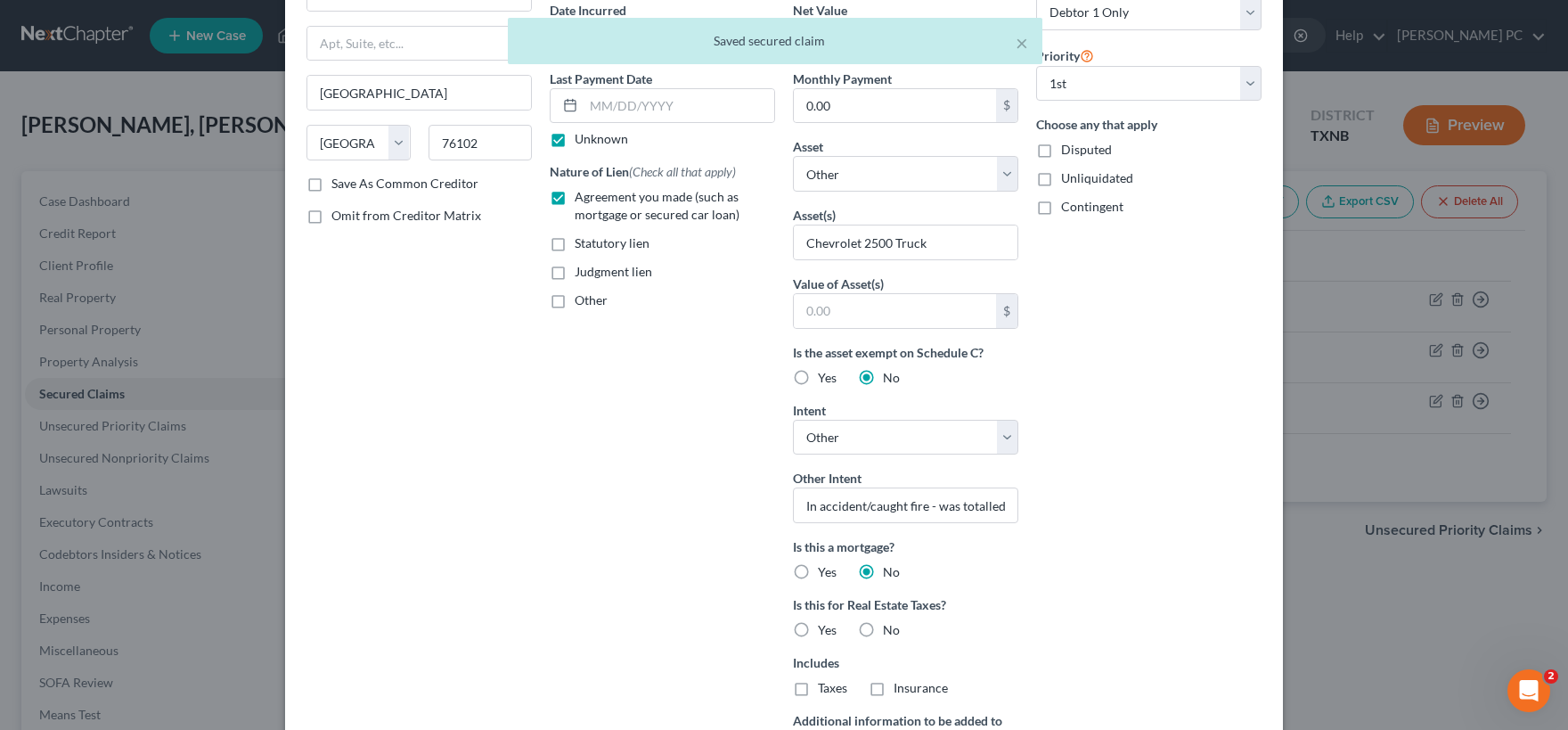
scroll to position [177, 0]
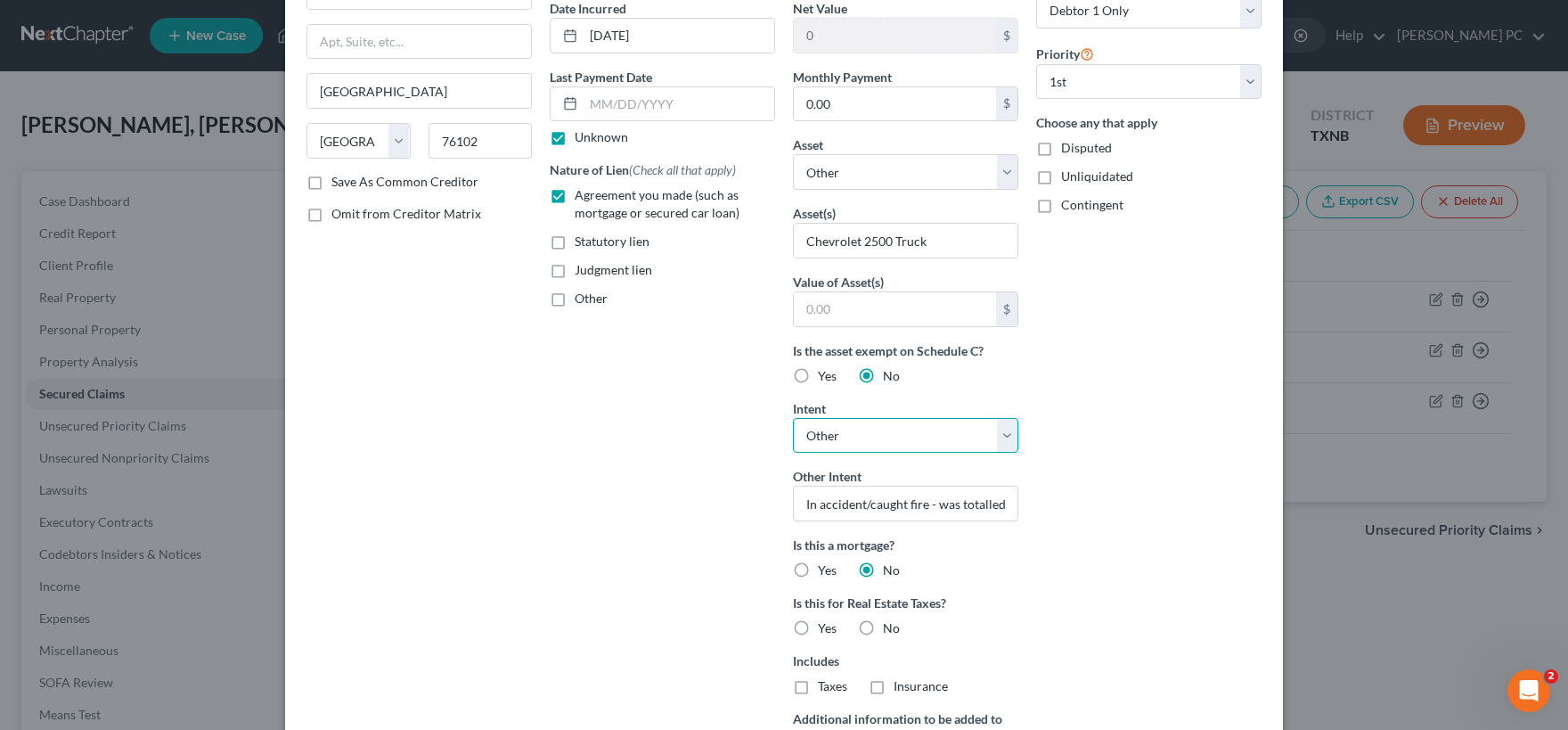
click at [792, 418] on select "Select Surrender Redeem Reaffirm Avoid Other" at bounding box center [905, 435] width 225 height 36
click option "Other" at bounding box center [0, 0] width 0 height 0
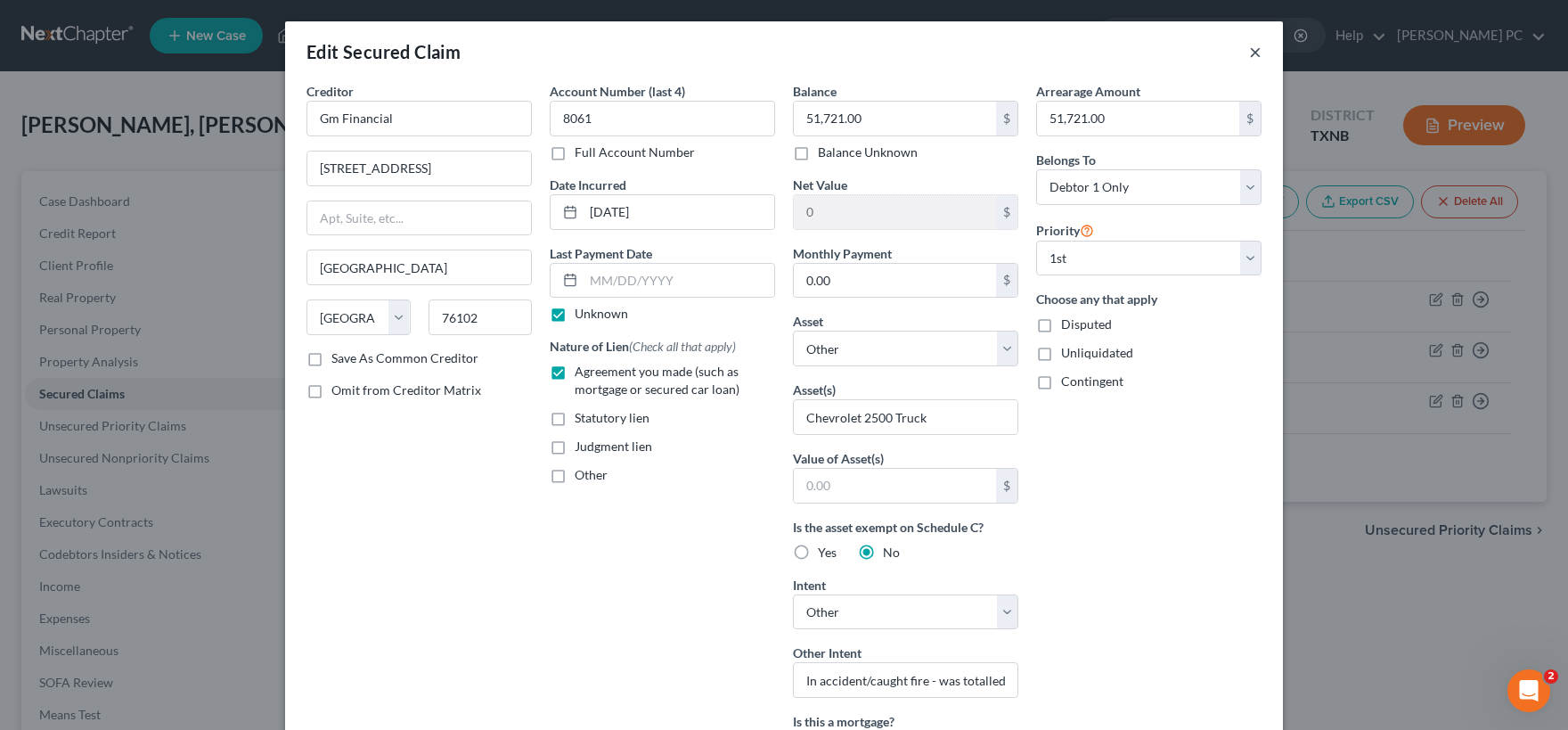
click at [1256, 49] on button "×" at bounding box center [1255, 52] width 13 height 22
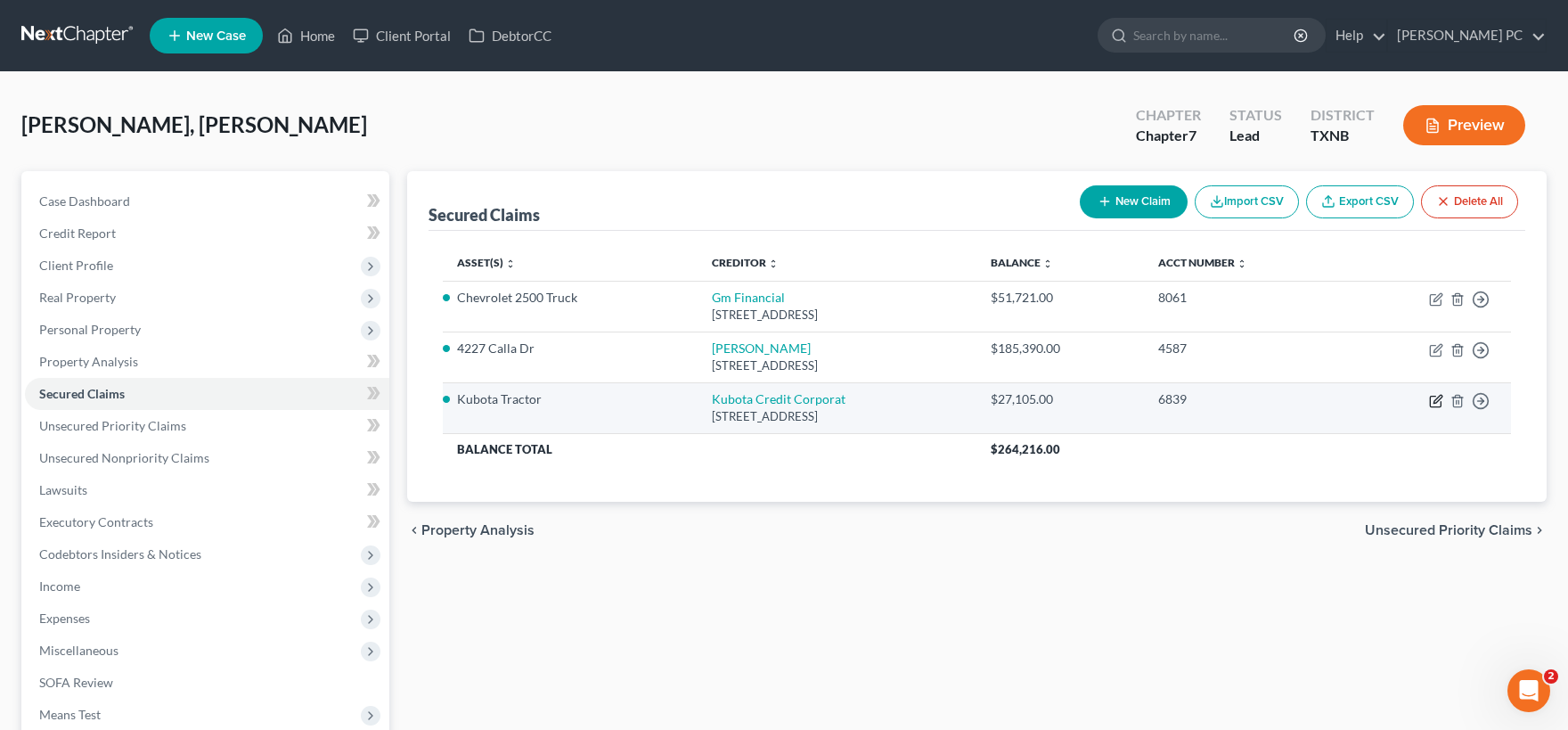
click at [1436, 399] on icon "button" at bounding box center [1437, 399] width 8 height 8
select select "10"
select select "0"
select select "4"
select select "0"
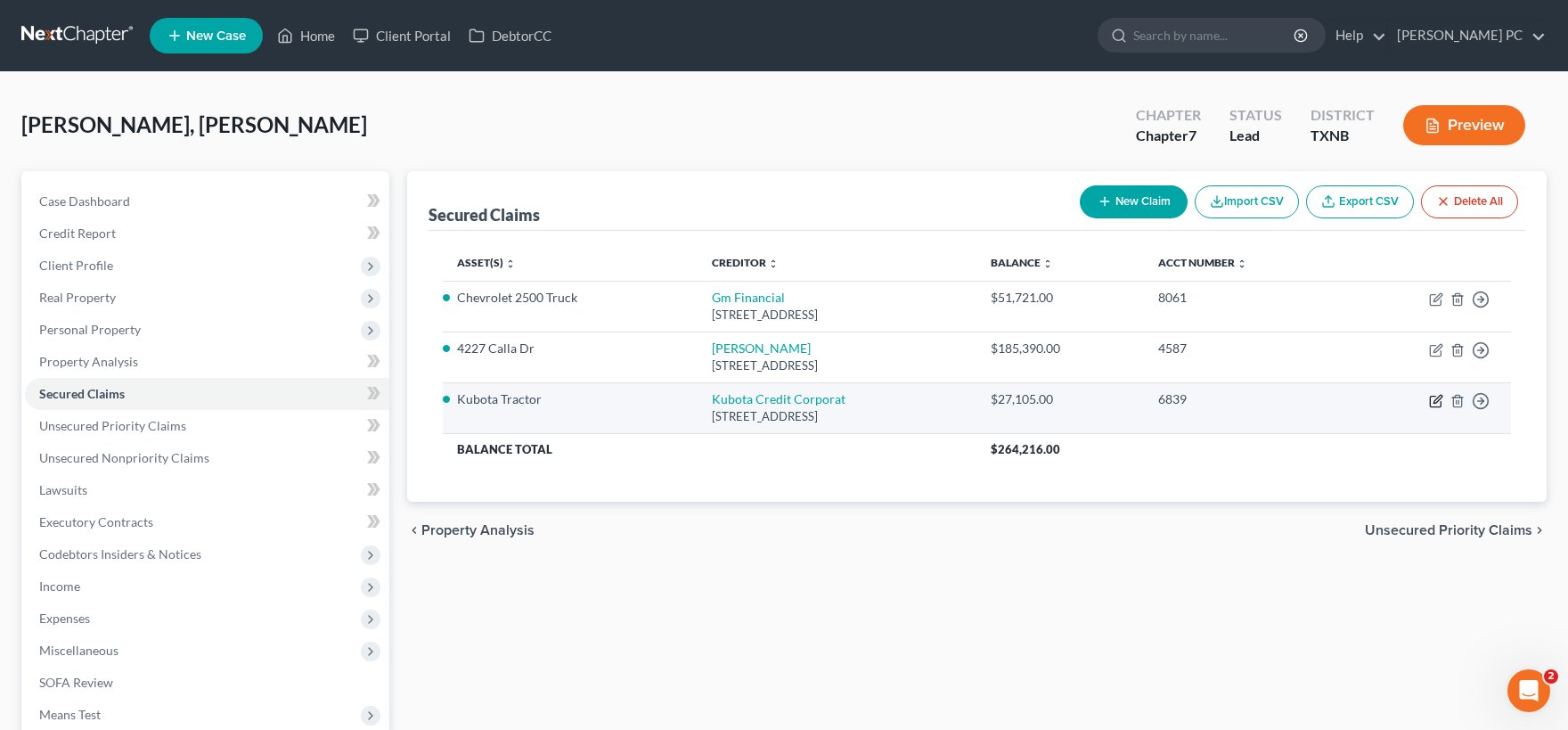
select select "0"
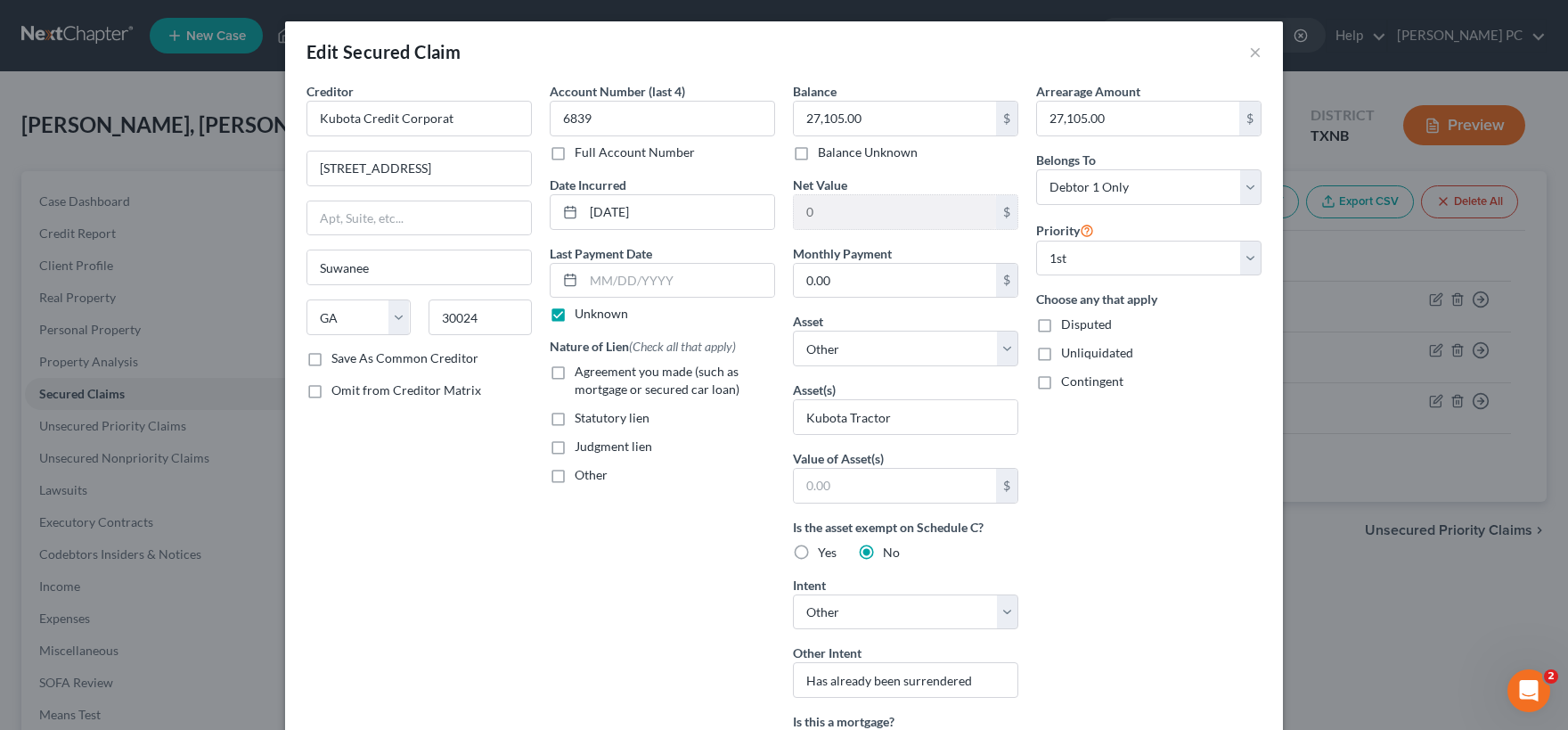
click at [574, 372] on label "Agreement you made (such as mortgage or secured car loan)" at bounding box center [674, 381] width 200 height 36
click at [582, 372] on input "Agreement you made (such as mortgage or secured car loan)" at bounding box center [588, 369] width 12 height 12
checkbox input "true"
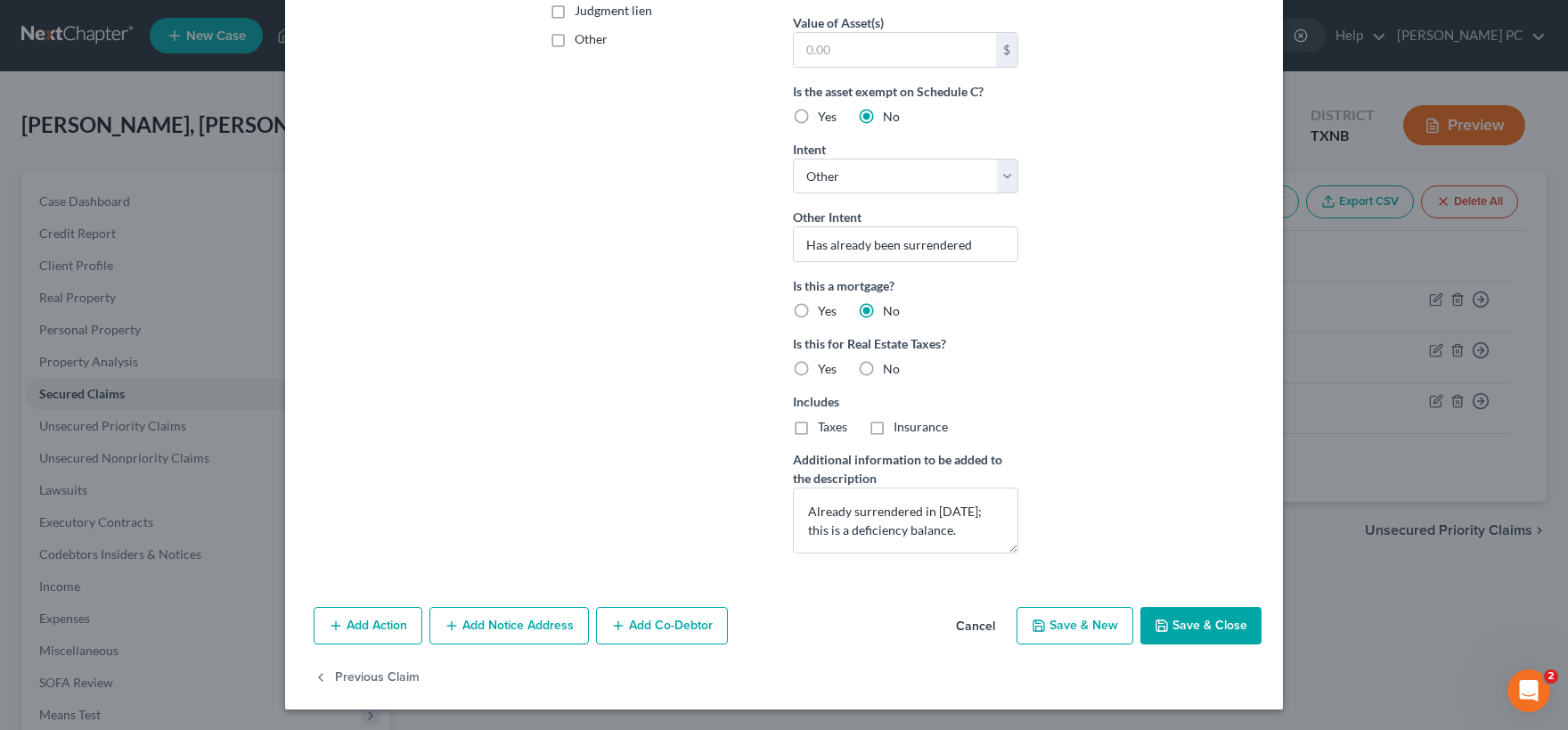
click at [1214, 627] on button "Save & Close" at bounding box center [1201, 626] width 121 height 38
select select
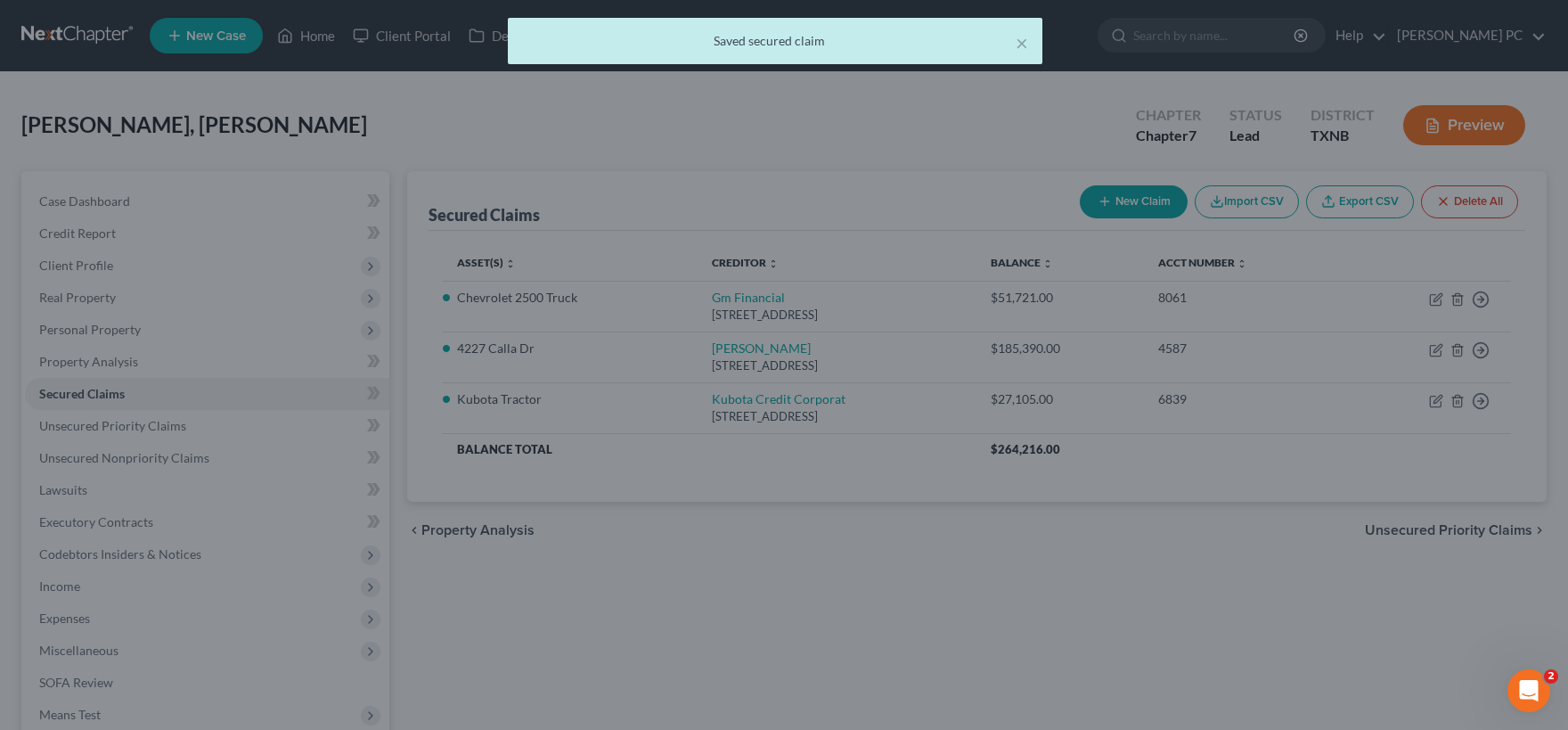
scroll to position [241, 0]
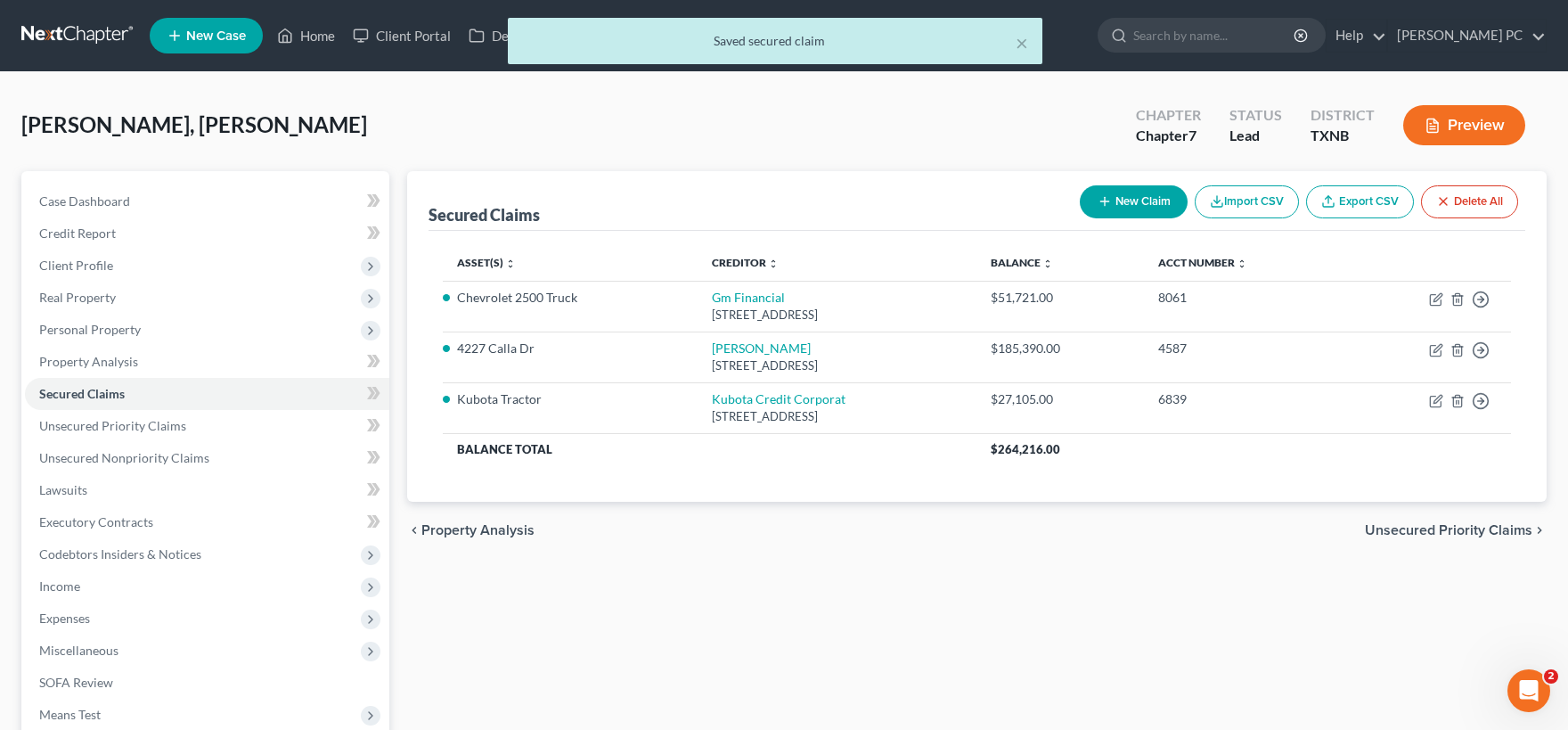
click at [1431, 530] on span "Unsecured Priority Claims" at bounding box center [1448, 530] width 168 height 14
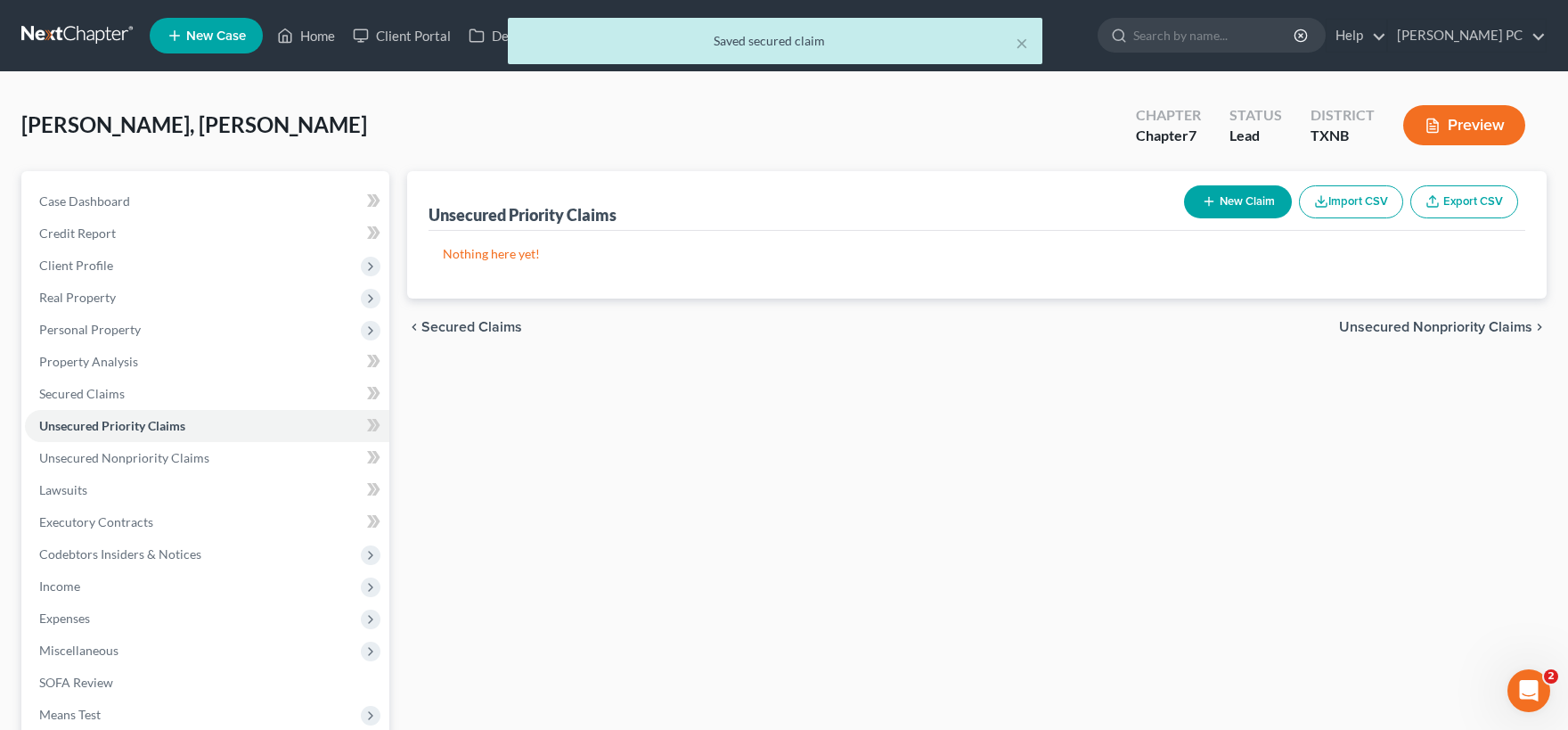
click at [1394, 306] on div "chevron_left Secured Claims Unsecured Nonpriority Claims chevron_right" at bounding box center [977, 326] width 1140 height 57
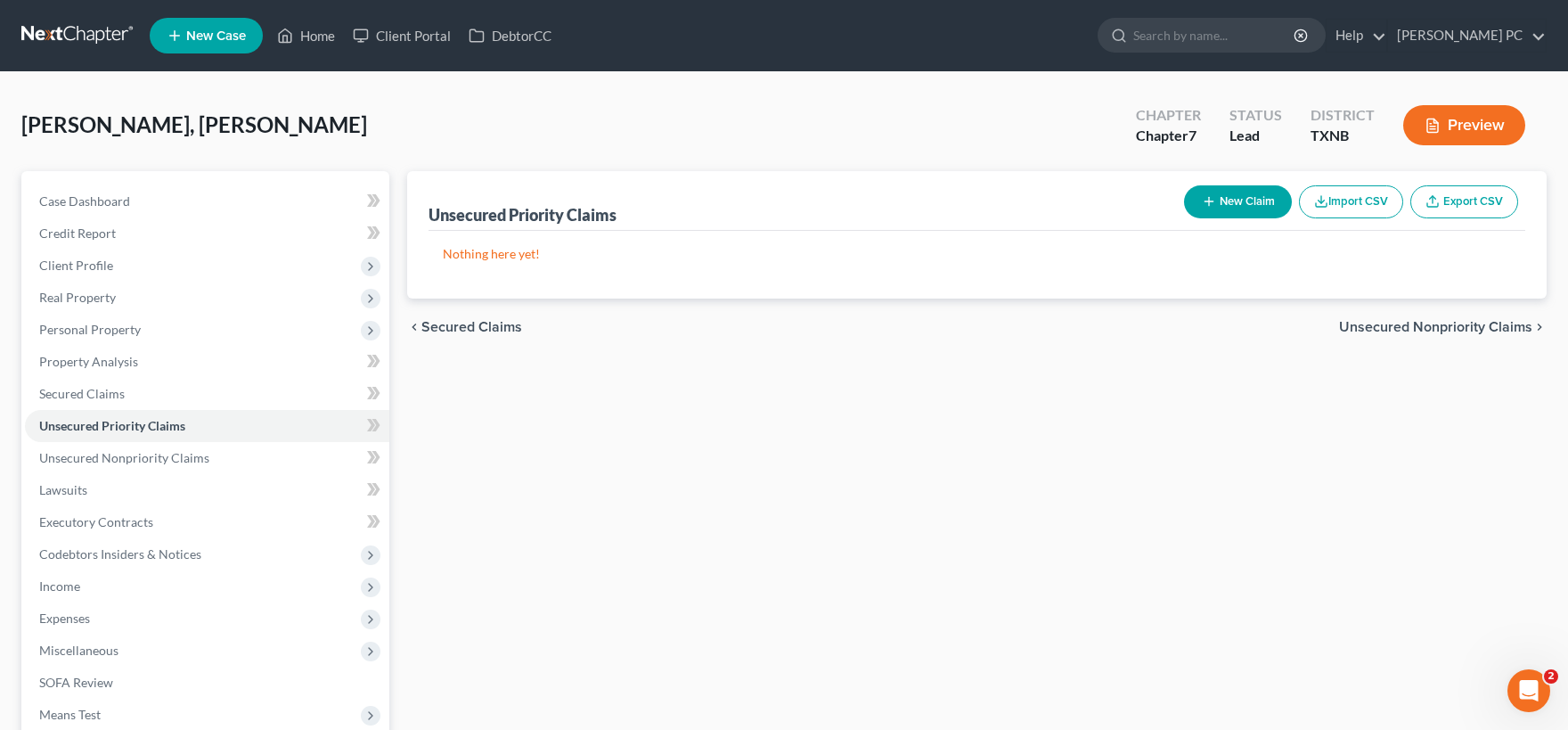
click at [1390, 322] on span "Unsecured Nonpriority Claims" at bounding box center [1435, 326] width 193 height 14
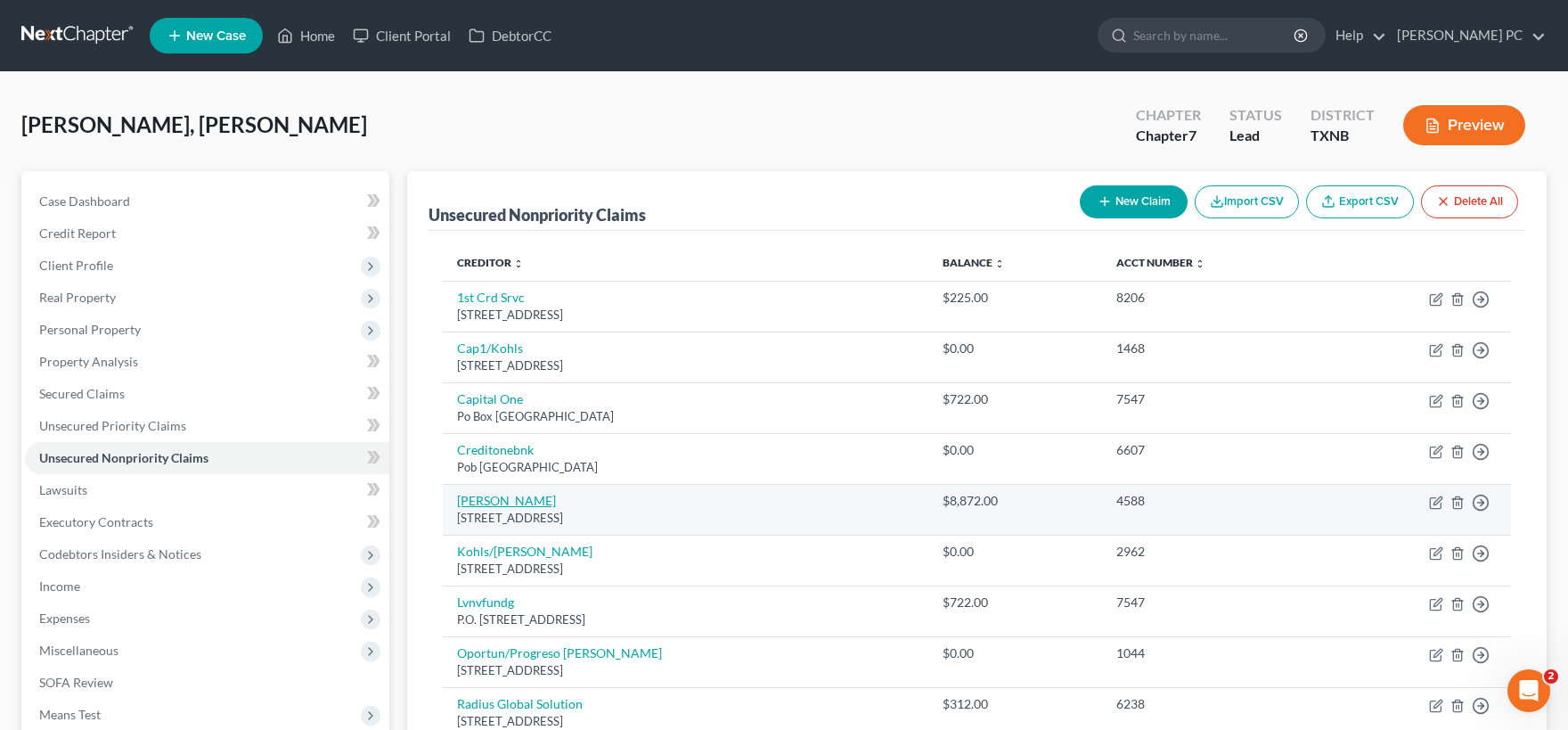
click at [503, 504] on link "[PERSON_NAME]" at bounding box center [507, 500] width 99 height 15
select select "13"
select select "0"
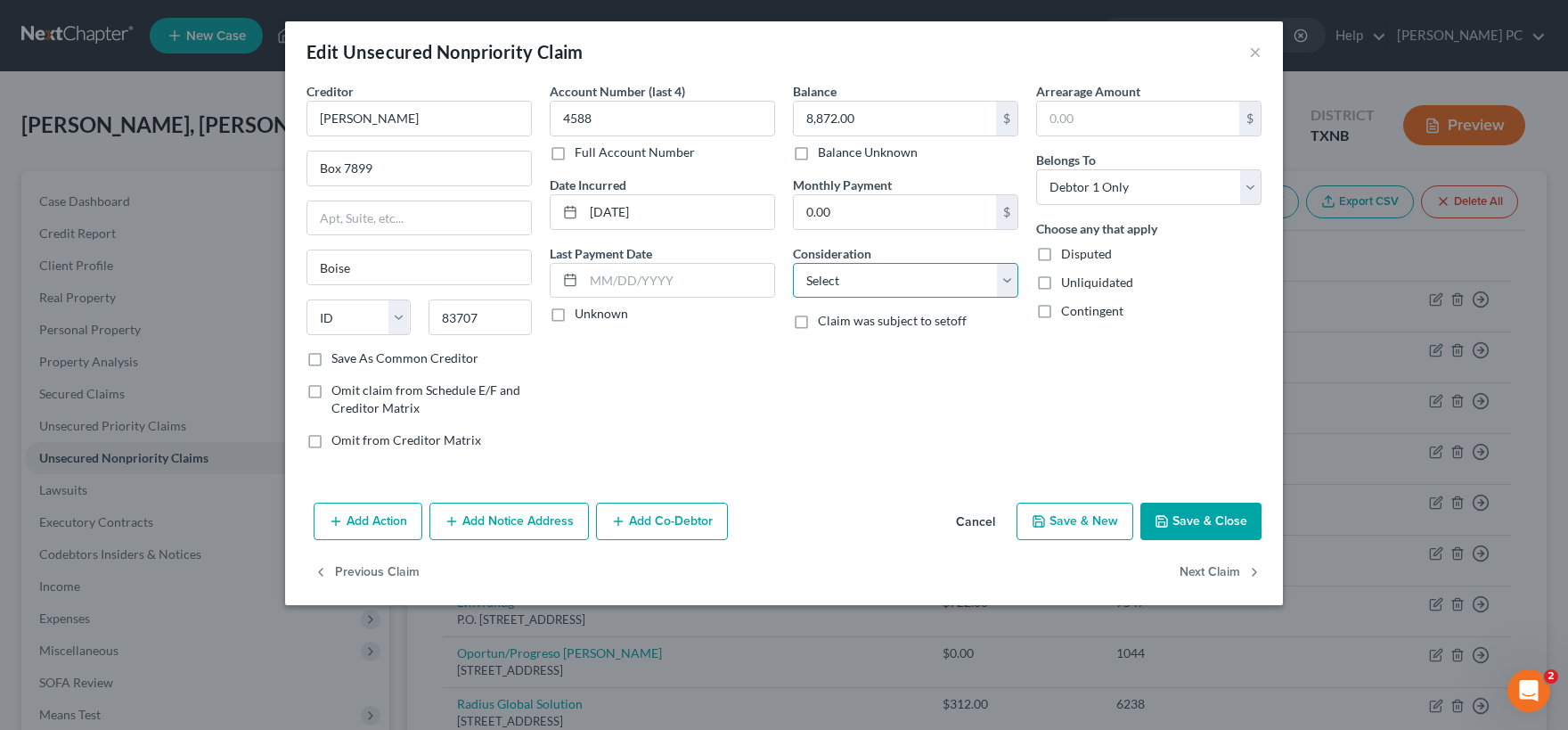
click at [792, 263] on select "Select Cable / Satellite Services Collection Agency Credit Card Debt Debt Couns…" at bounding box center [905, 281] width 225 height 36
click at [1005, 282] on select "Select Cable / Satellite Services Collection Agency Credit Card Debt Debt Couns…" at bounding box center [905, 281] width 225 height 36
click at [983, 522] on button "Cancel" at bounding box center [975, 522] width 67 height 36
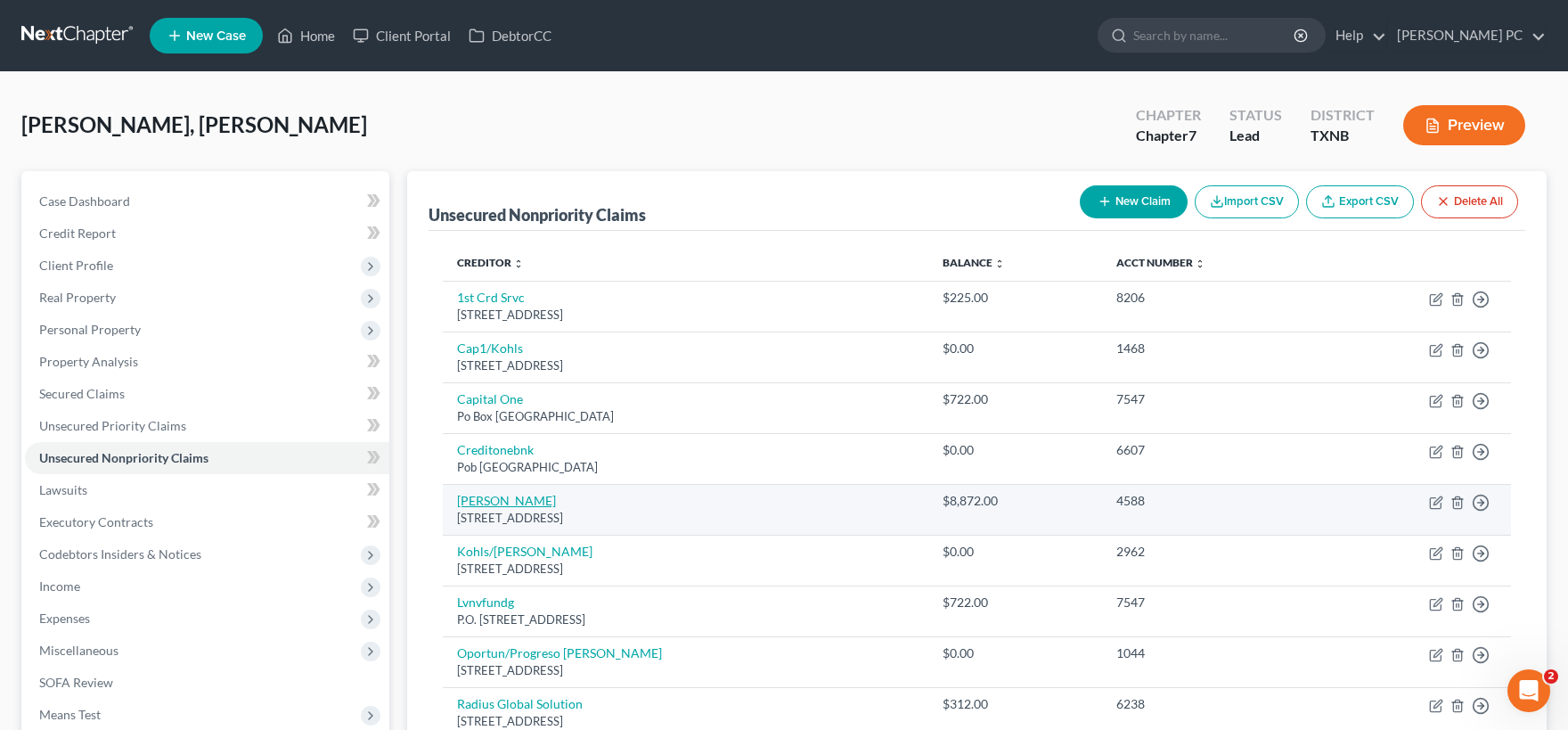
click at [504, 503] on link "[PERSON_NAME]" at bounding box center [507, 500] width 99 height 15
select select "13"
select select "0"
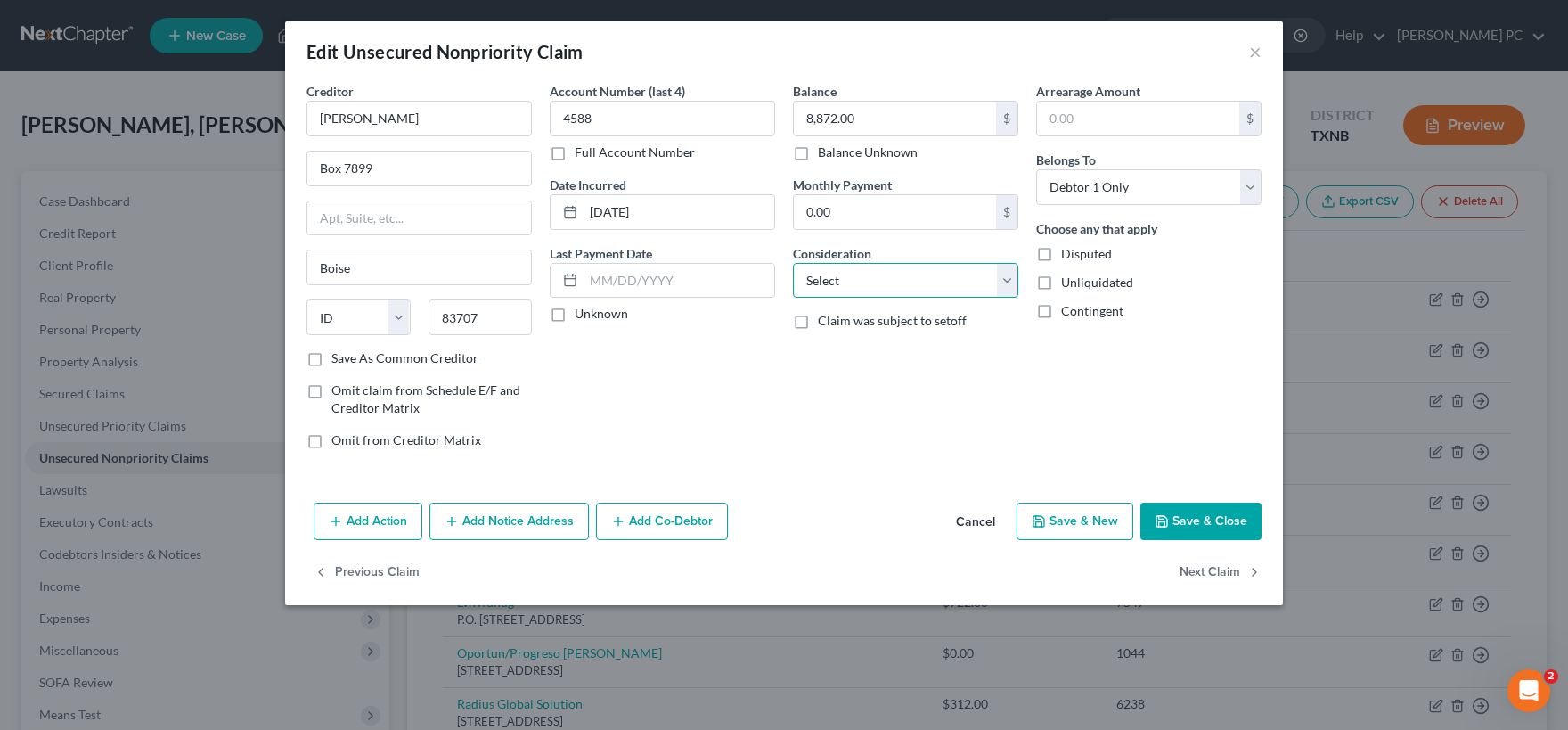
click at [792, 263] on select "Select Cable / Satellite Services Collection Agency Credit Card Debt Debt Couns…" at bounding box center [905, 281] width 225 height 36
click at [1069, 435] on div "Arrearage Amount $ Belongs To * Select Debtor 1 Only Debtor 2 Only Debtor 1 And…" at bounding box center [1148, 273] width 243 height 381
click at [985, 523] on button "Cancel" at bounding box center [975, 522] width 67 height 36
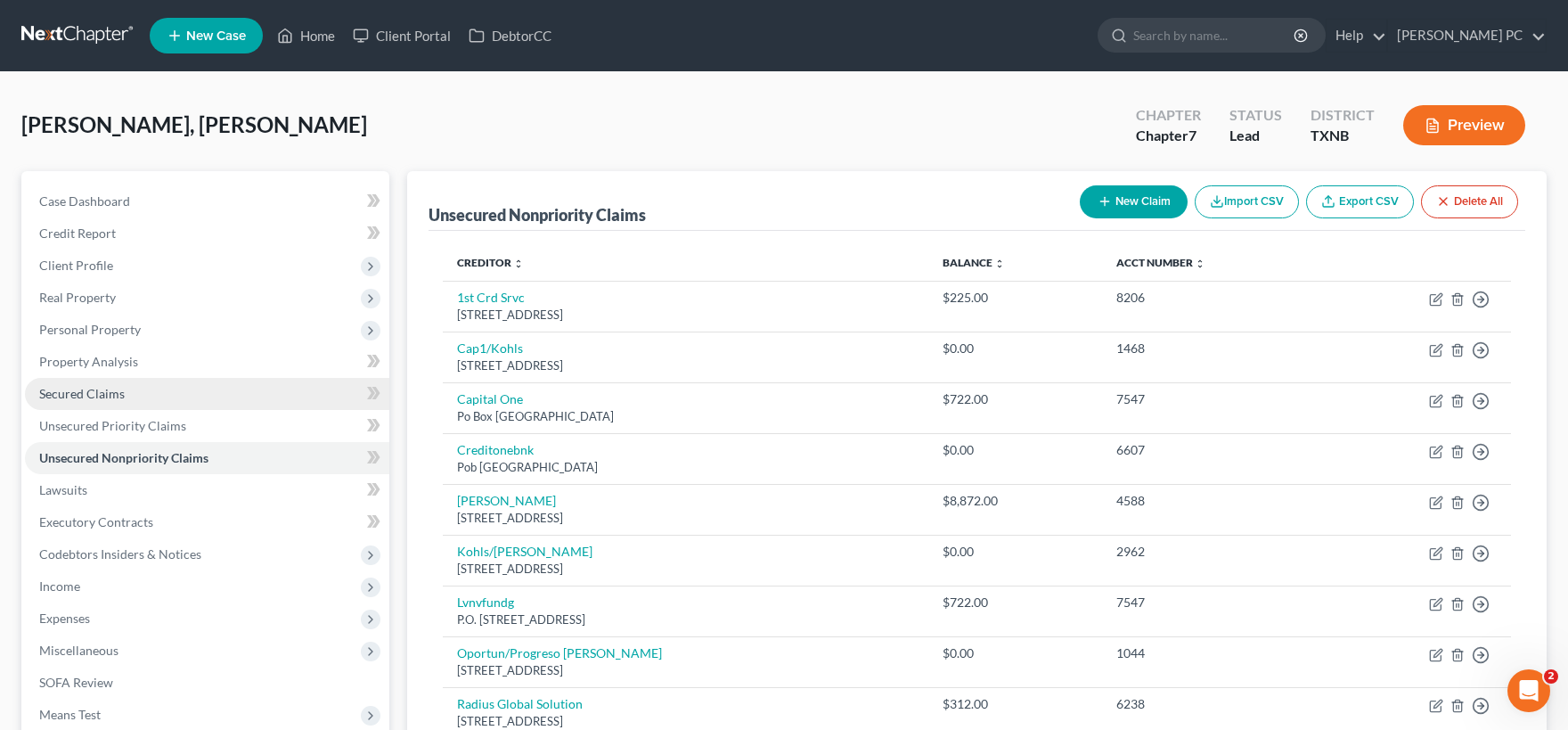
click at [119, 398] on span "Secured Claims" at bounding box center [82, 393] width 85 height 15
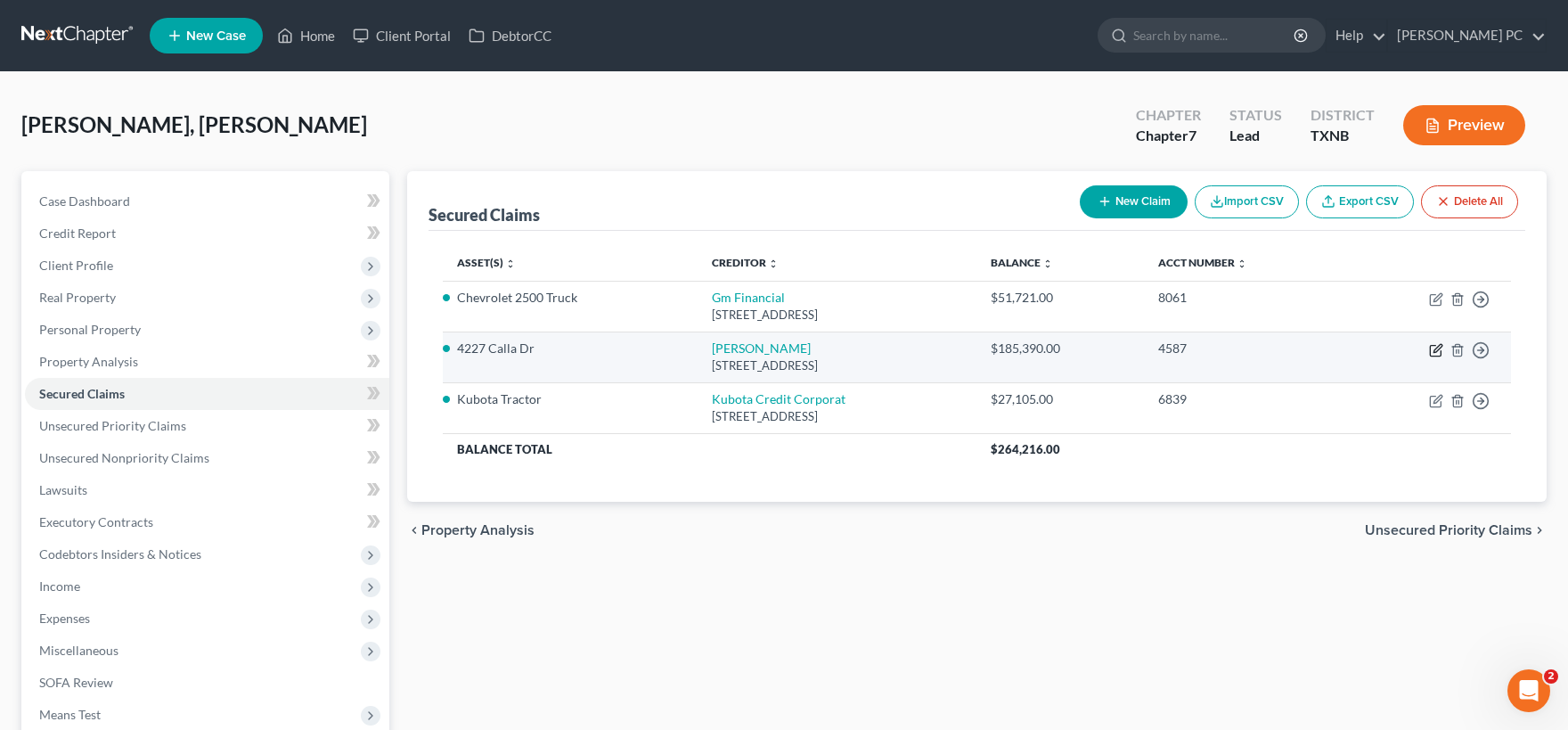
click at [1433, 352] on icon "button" at bounding box center [1436, 350] width 14 height 14
select select "13"
select select "2"
select select "0"
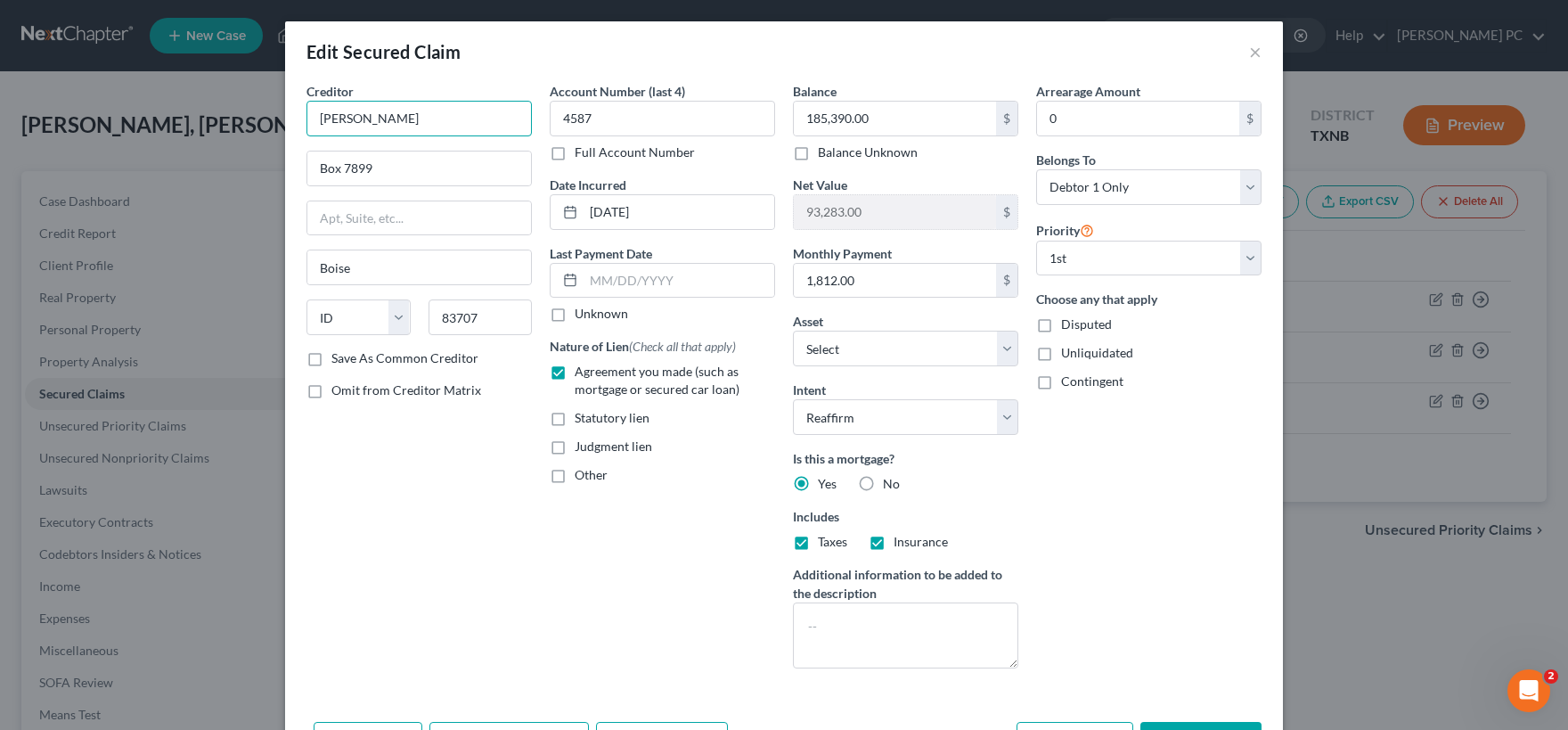
drag, startPoint x: 368, startPoint y: 125, endPoint x: 369, endPoint y: 139, distance: 14.0
click at [368, 127] on input "[PERSON_NAME]" at bounding box center [419, 119] width 225 height 36
type input "[PERSON_NAME] Housing"
click at [436, 429] on div "Creditor * [PERSON_NAME] Housing Box [GEOGRAPHIC_DATA] [US_STATE][GEOGRAPHIC_DA…" at bounding box center [419, 382] width 243 height 600
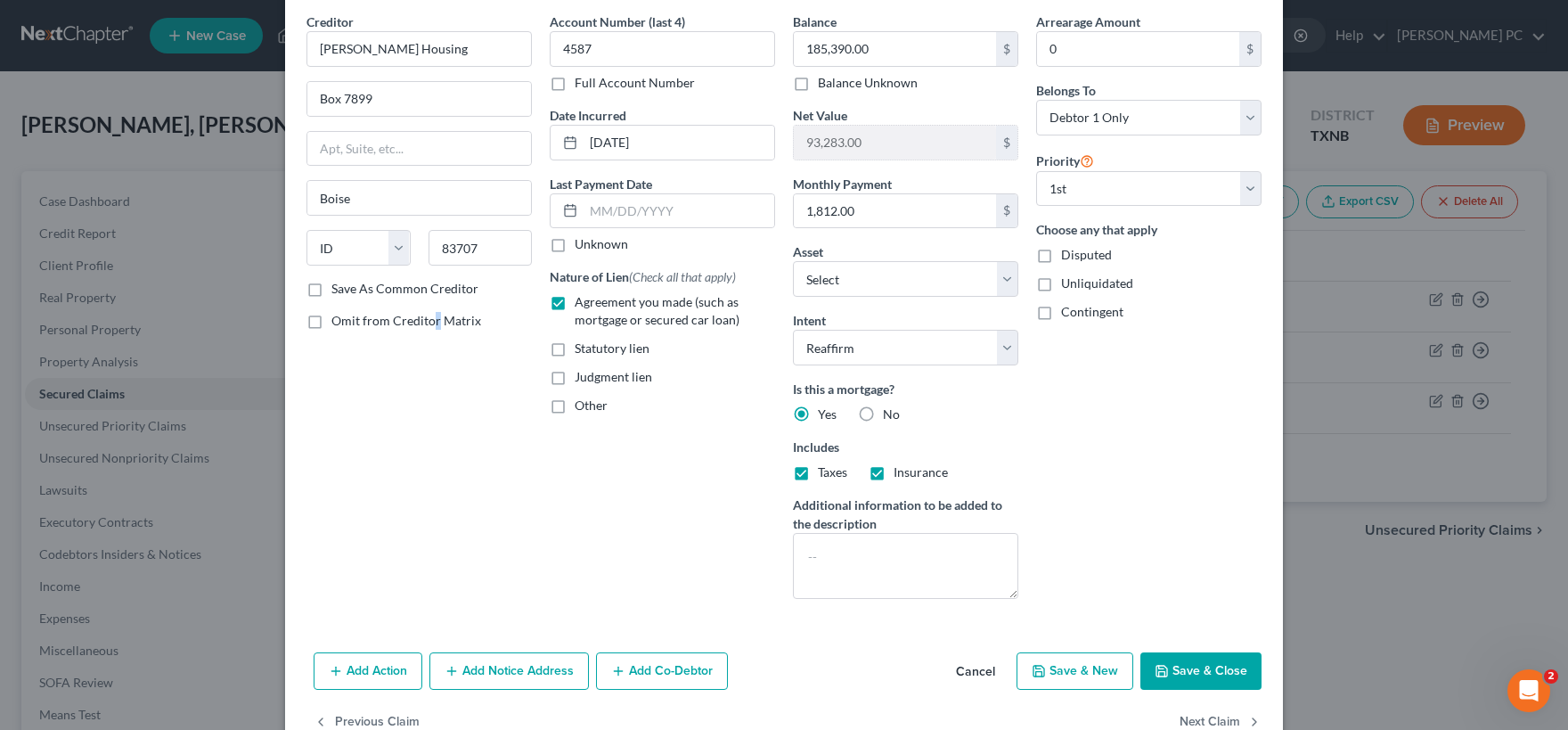
scroll to position [115, 0]
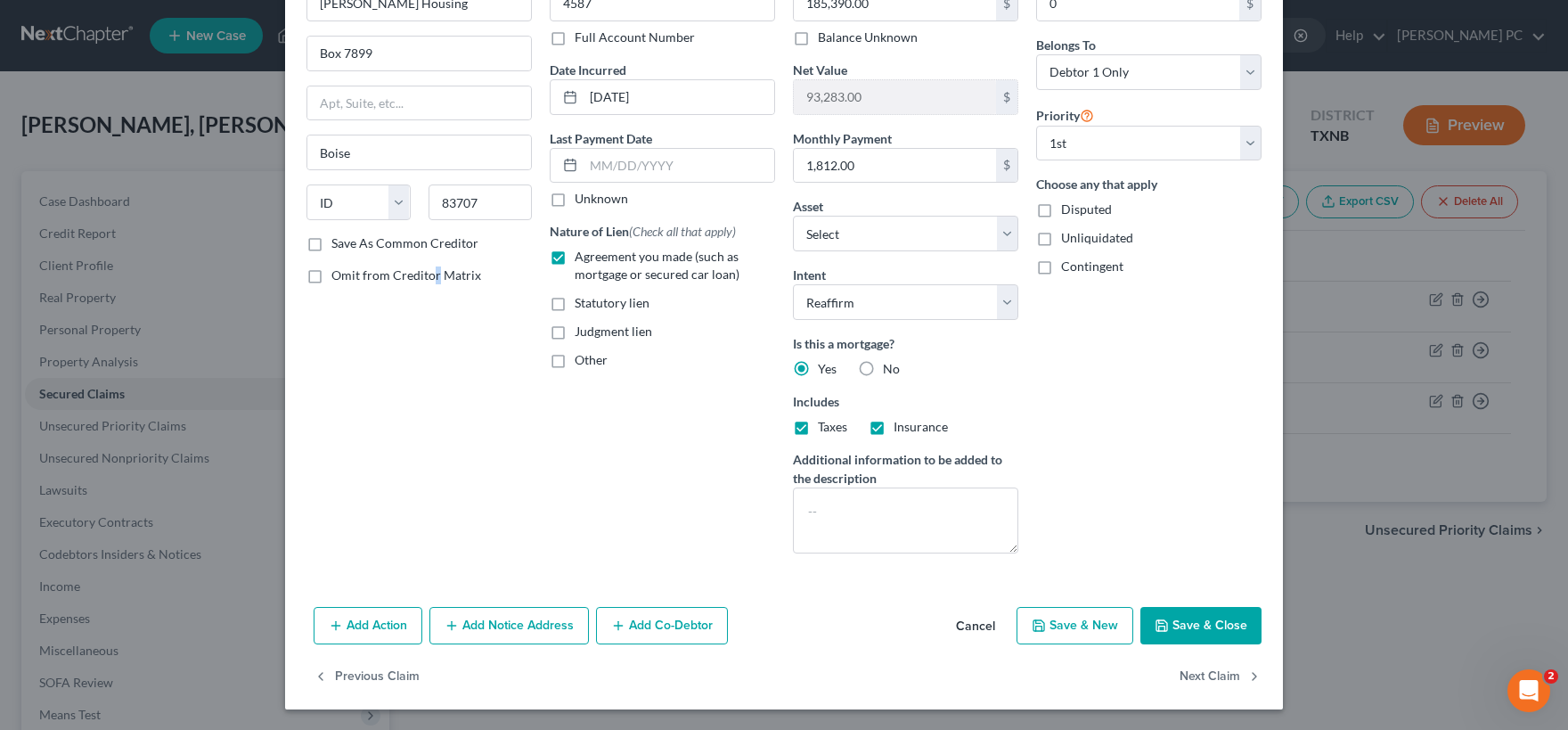
click at [1188, 628] on button "Save & Close" at bounding box center [1201, 626] width 121 height 38
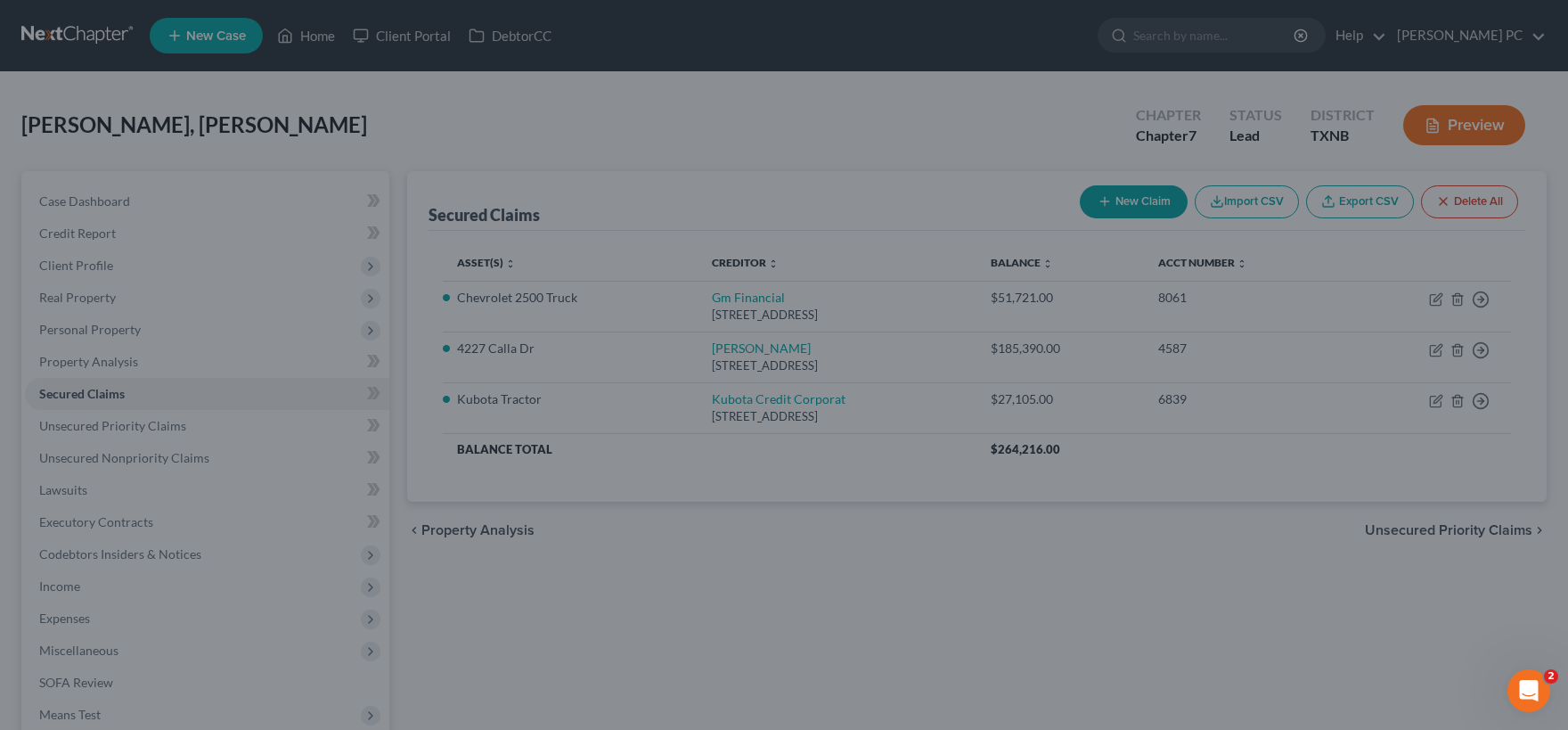
select select "3"
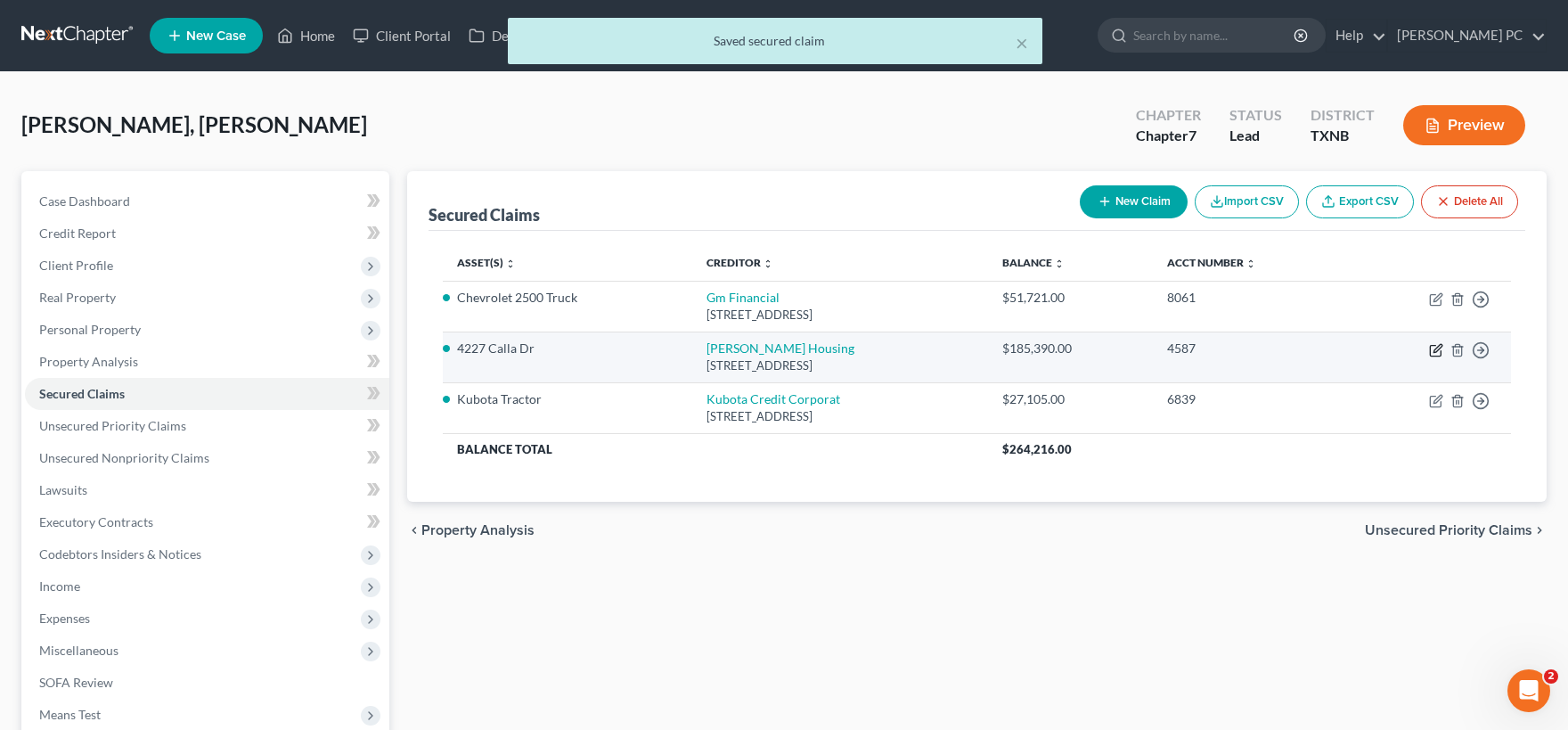
click at [1436, 355] on icon "button" at bounding box center [1435, 351] width 11 height 11
select select "13"
select select "3"
select select "2"
select select "0"
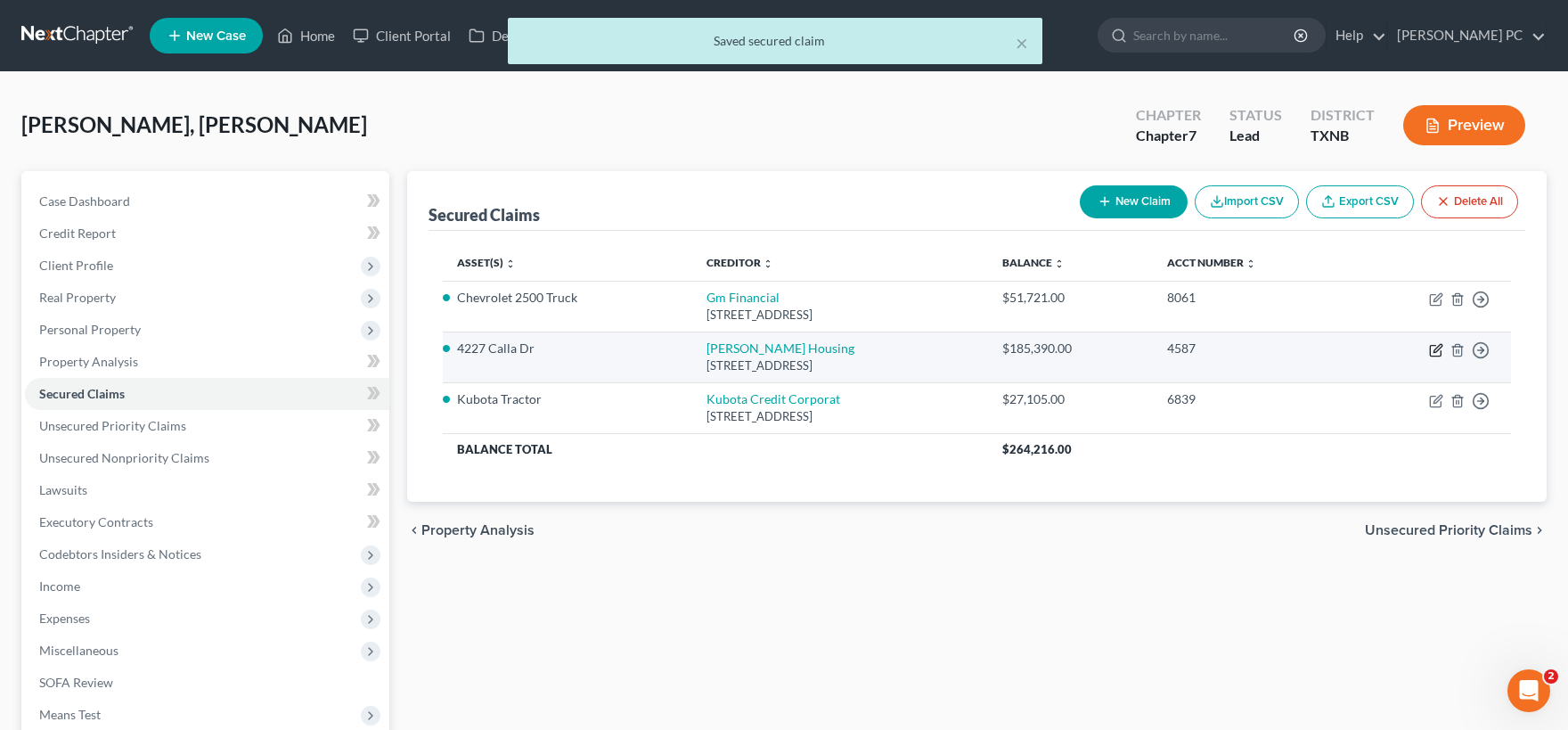
select select "0"
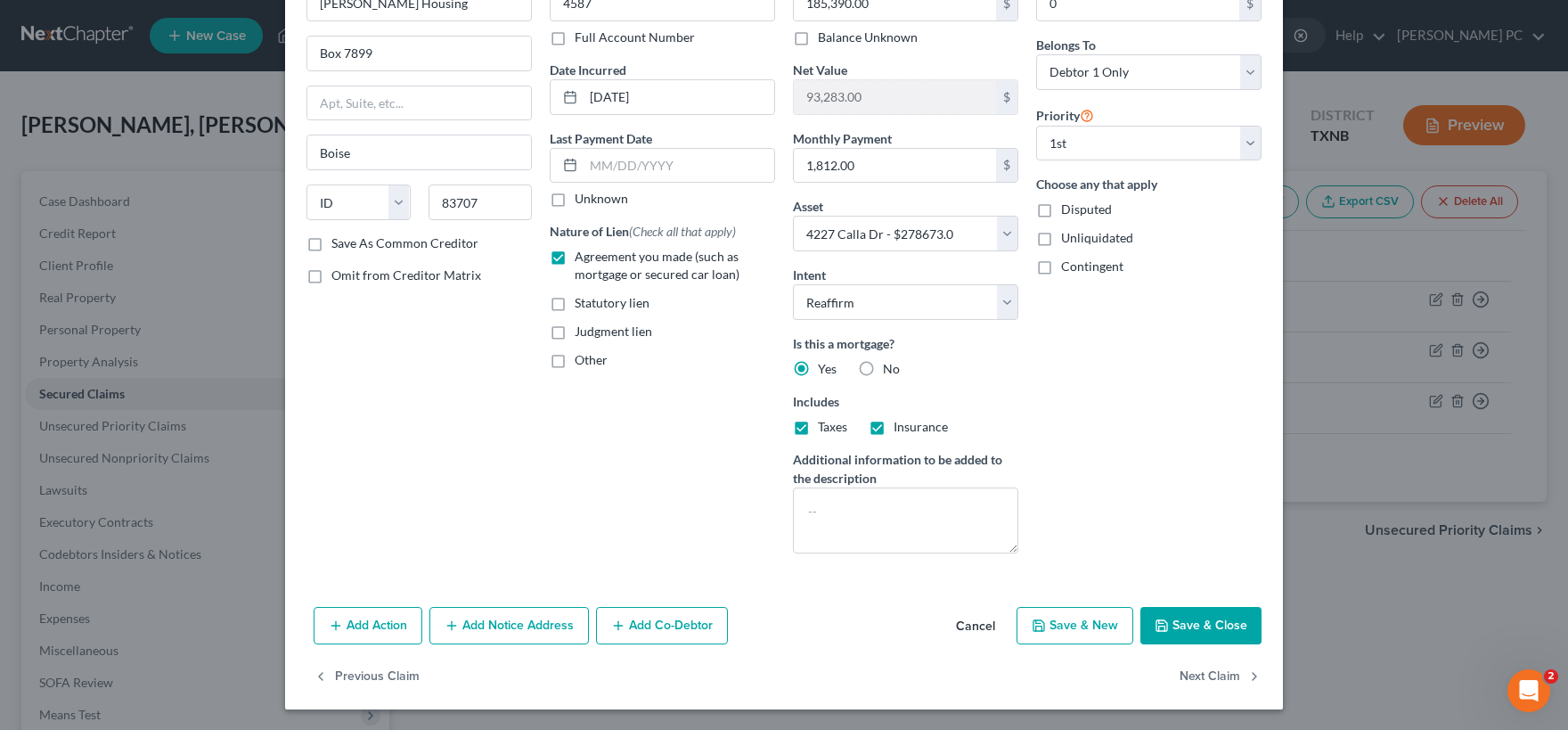
click at [1203, 624] on button "Save & Close" at bounding box center [1201, 626] width 121 height 38
select select "3"
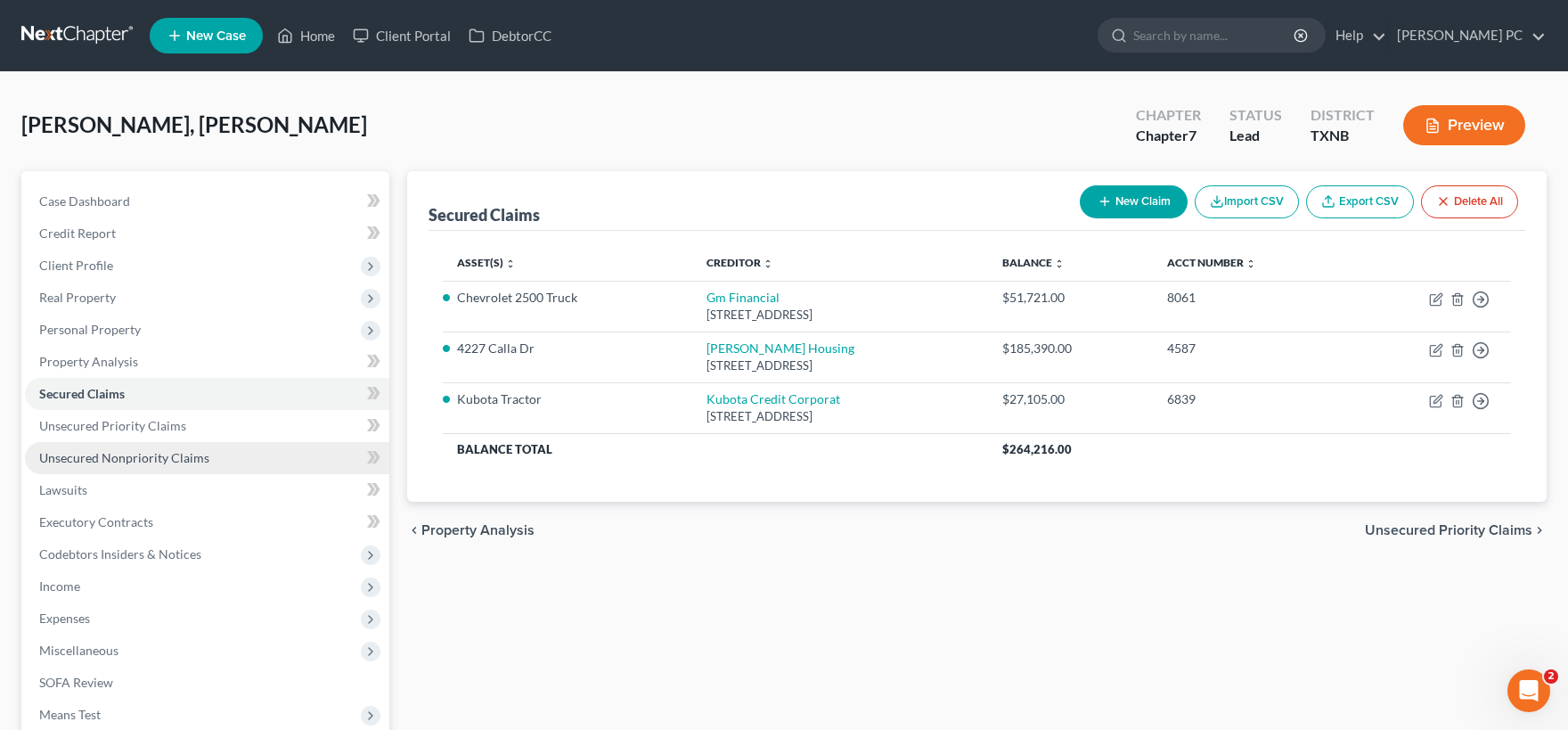
click at [174, 450] on span "Unsecured Nonpriority Claims" at bounding box center [125, 457] width 171 height 15
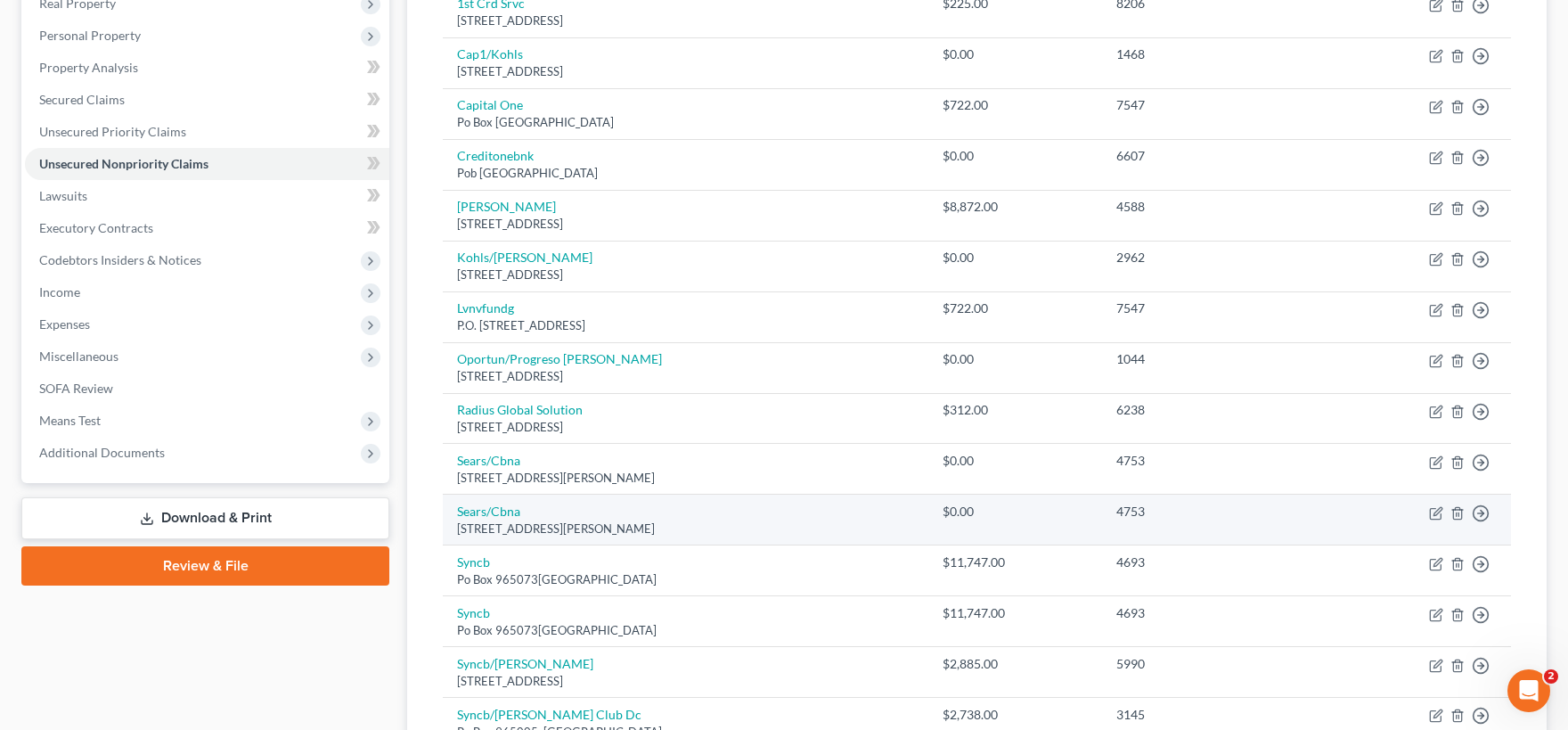
scroll to position [196, 0]
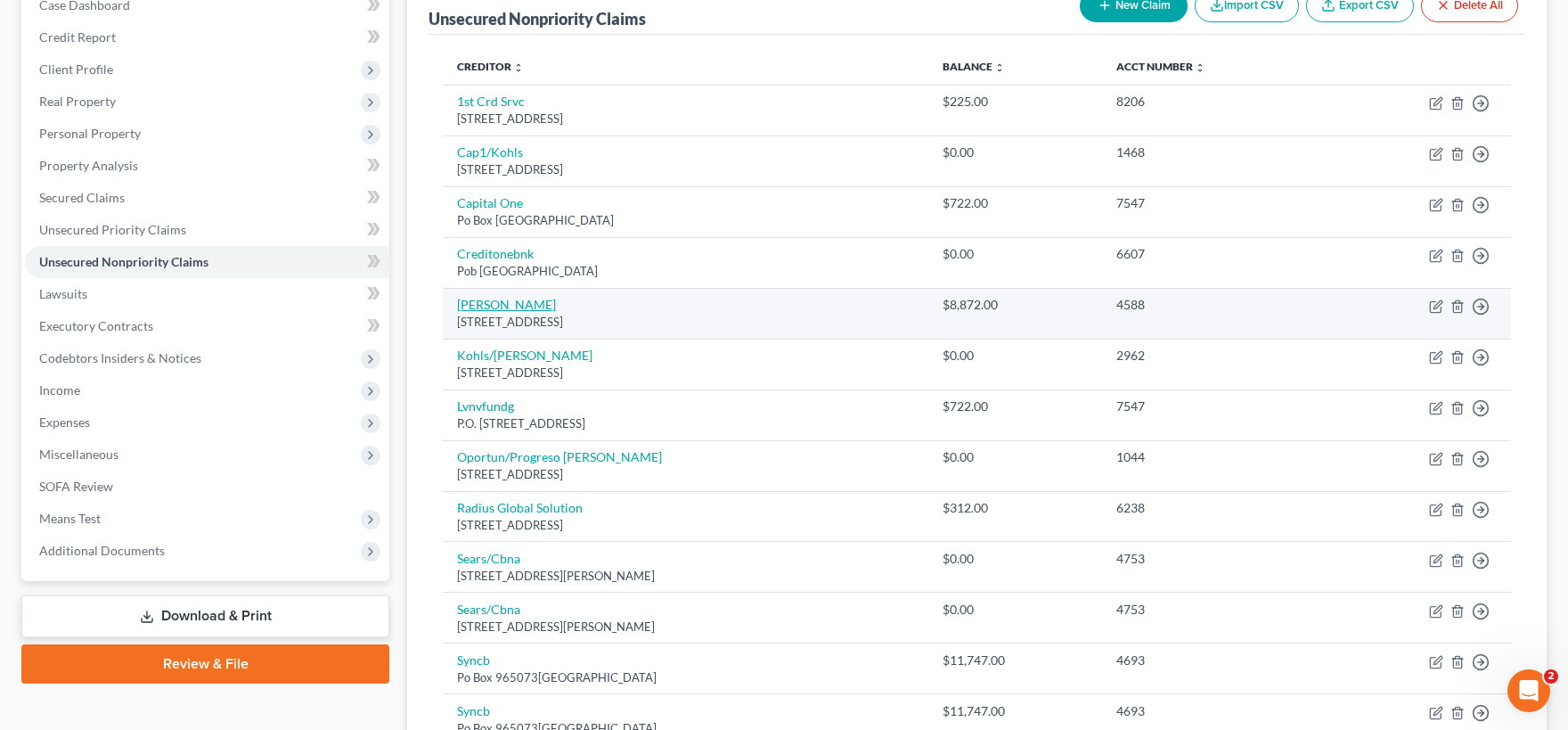
click at [486, 303] on link "[PERSON_NAME]" at bounding box center [507, 304] width 99 height 15
select select "13"
select select "0"
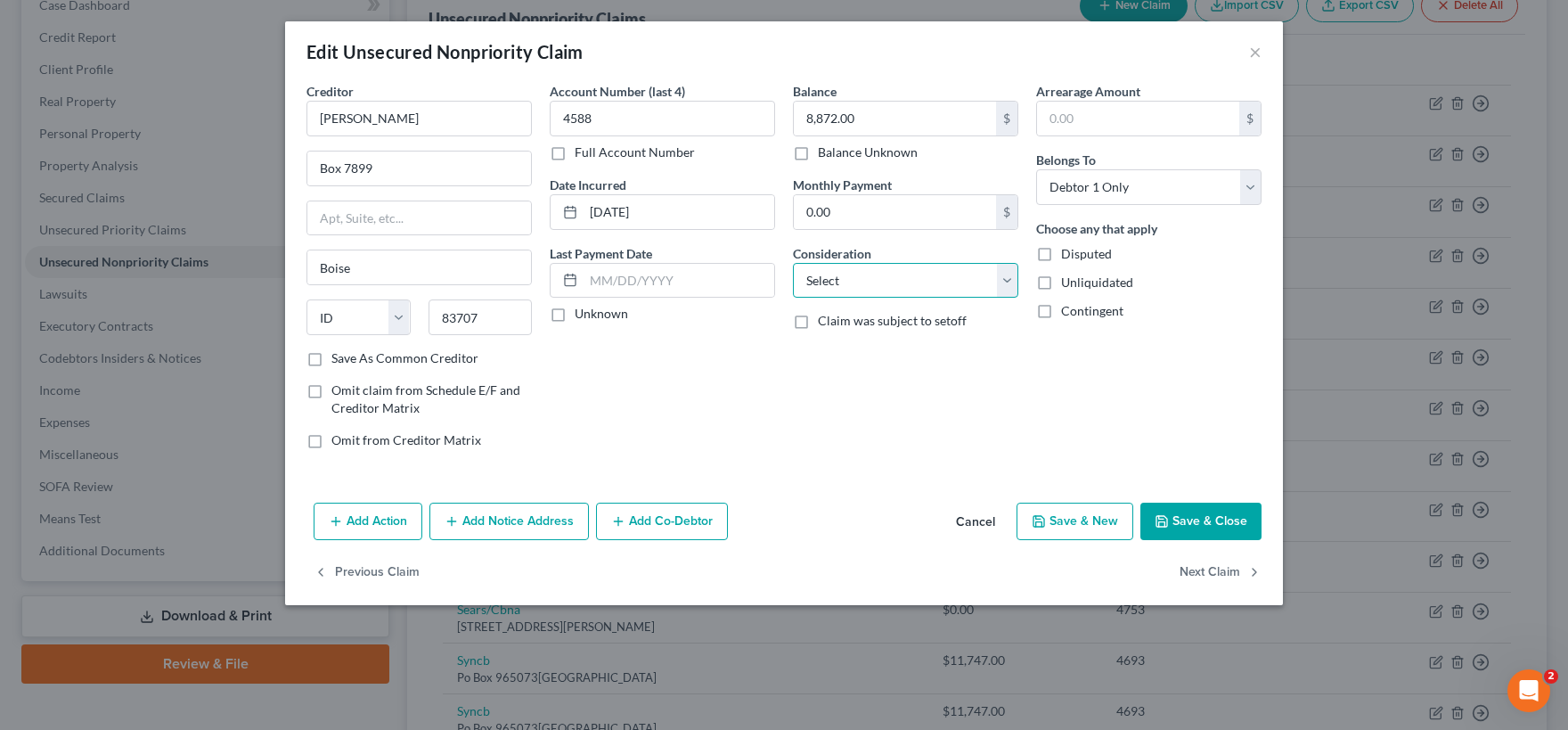
click at [792, 263] on select "Select Cable / Satellite Services Collection Agency Credit Card Debt Debt Couns…" at bounding box center [905, 281] width 225 height 36
select select "6"
click option "Home / Car Repairs" at bounding box center [0, 0] width 0 height 0
click at [984, 516] on button "Cancel" at bounding box center [975, 522] width 67 height 36
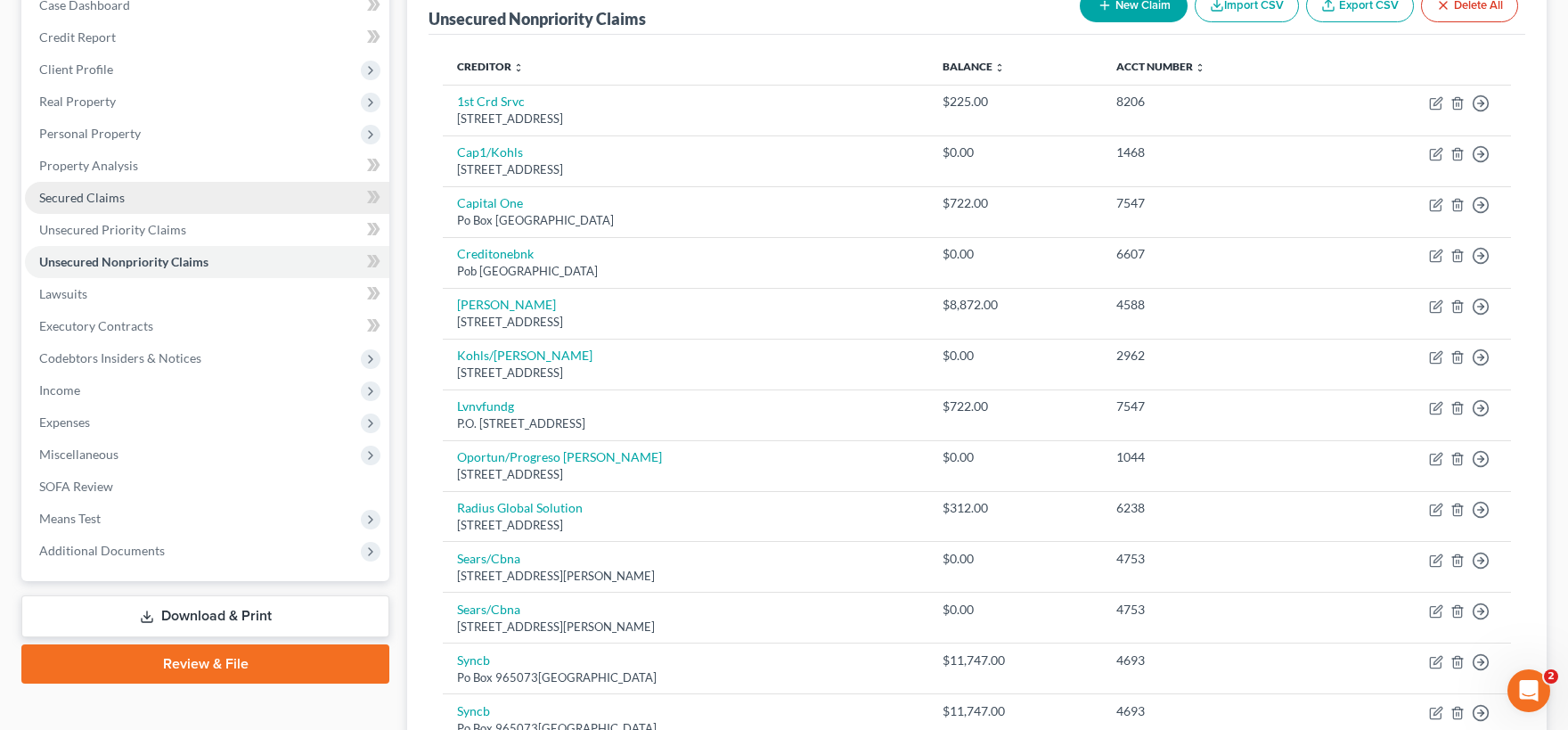
click at [104, 197] on span "Secured Claims" at bounding box center [82, 196] width 85 height 15
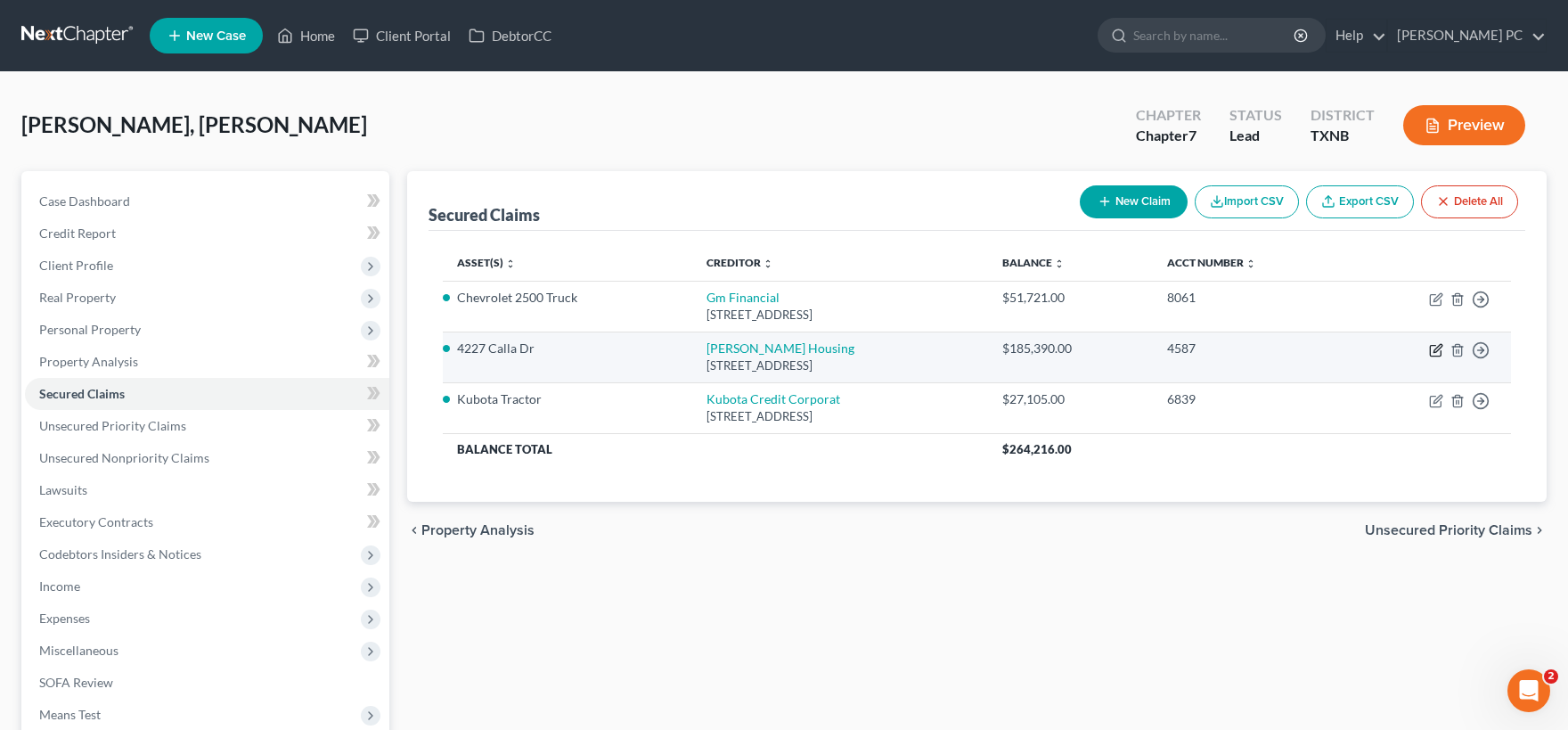
click at [1436, 351] on icon "button" at bounding box center [1437, 348] width 8 height 8
select select "13"
select select "3"
select select "2"
select select "0"
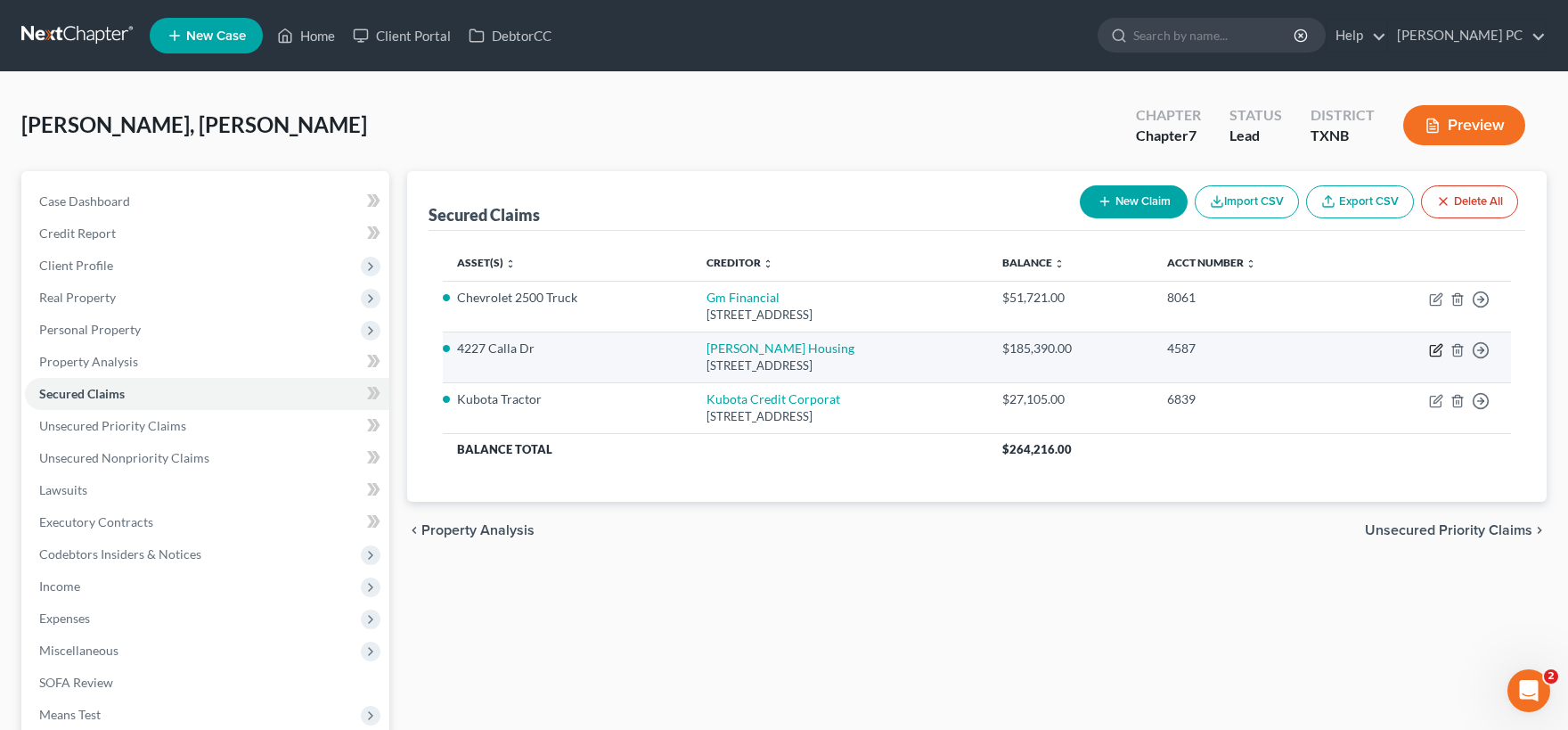
select select "0"
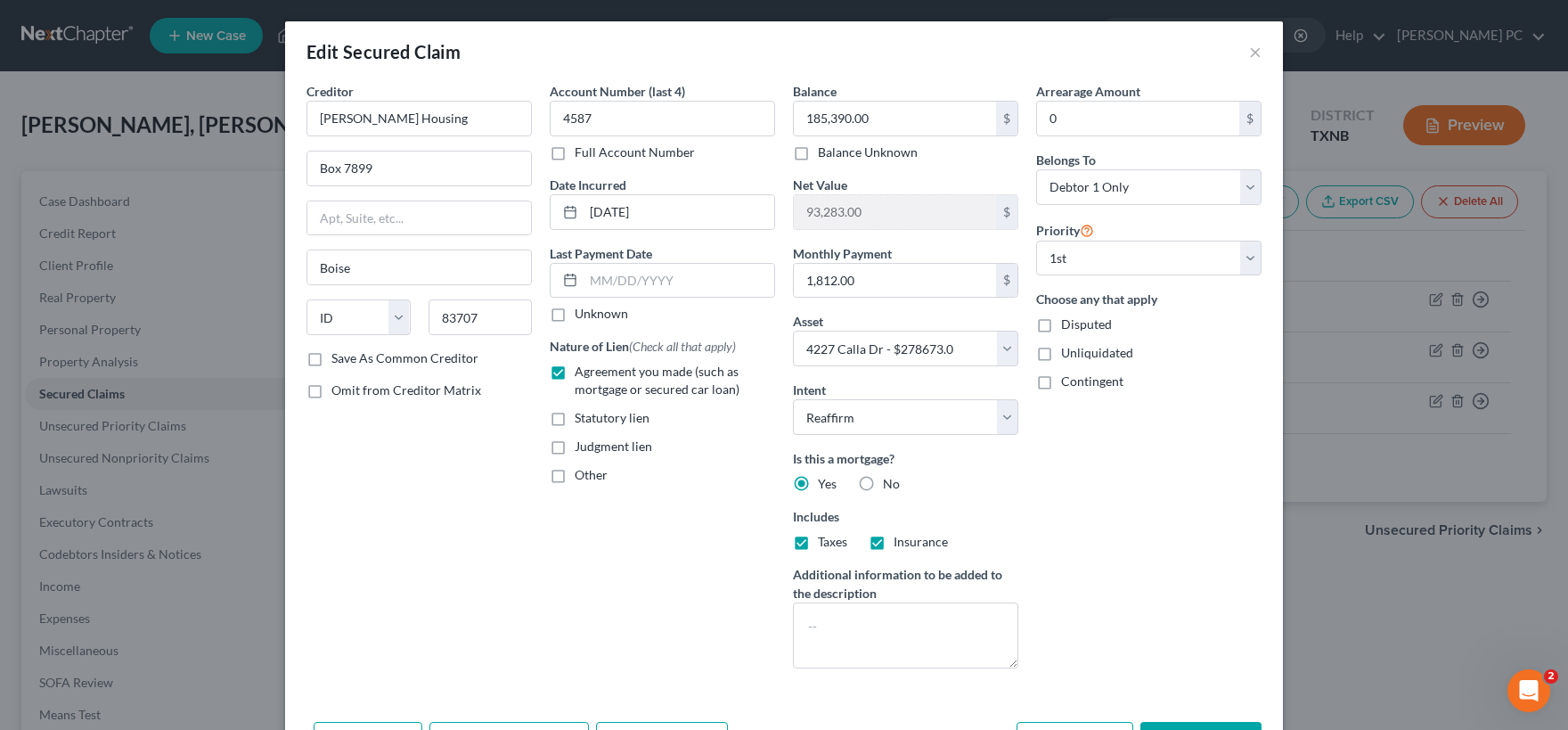
scroll to position [115, 0]
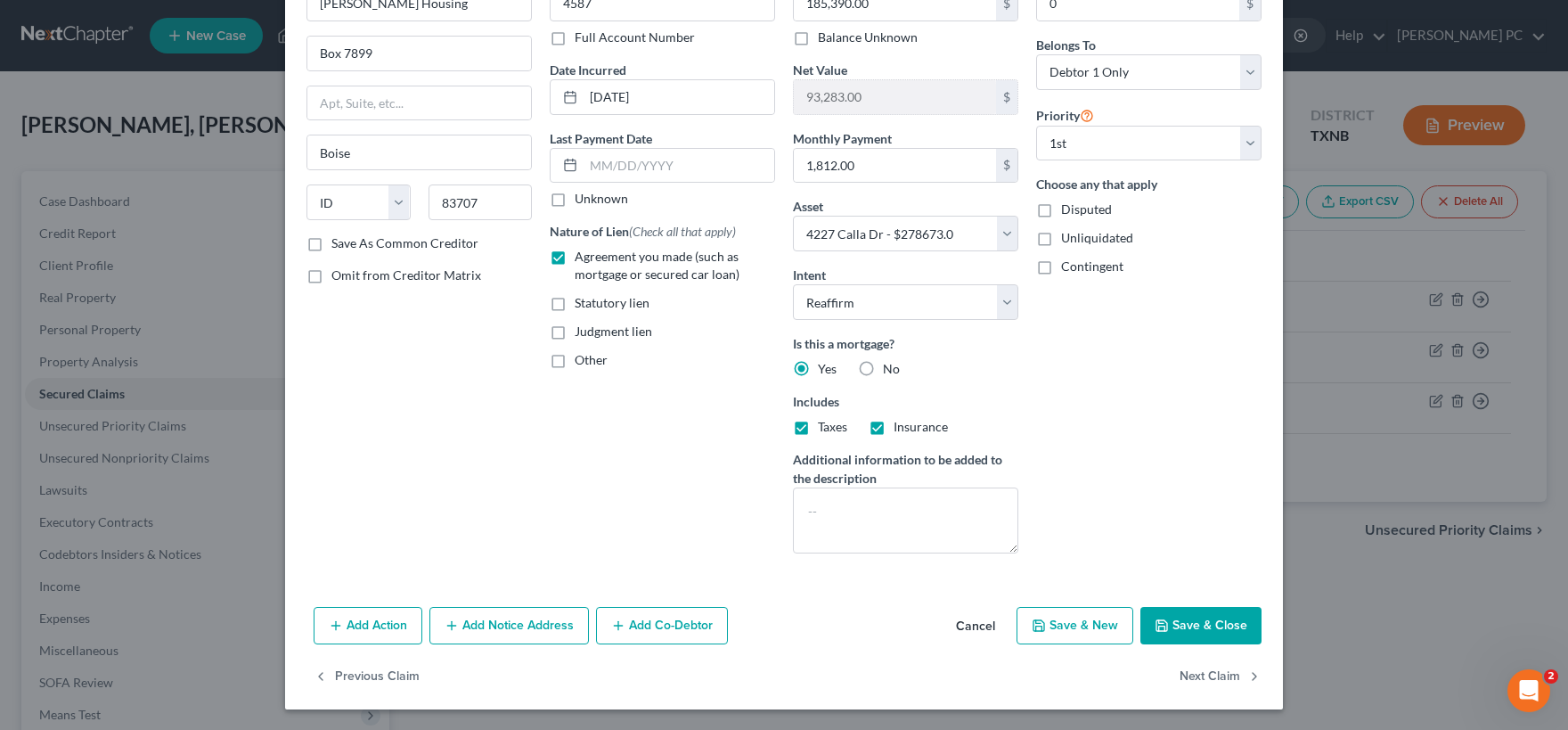
click at [348, 630] on button "Add Action" at bounding box center [368, 626] width 109 height 38
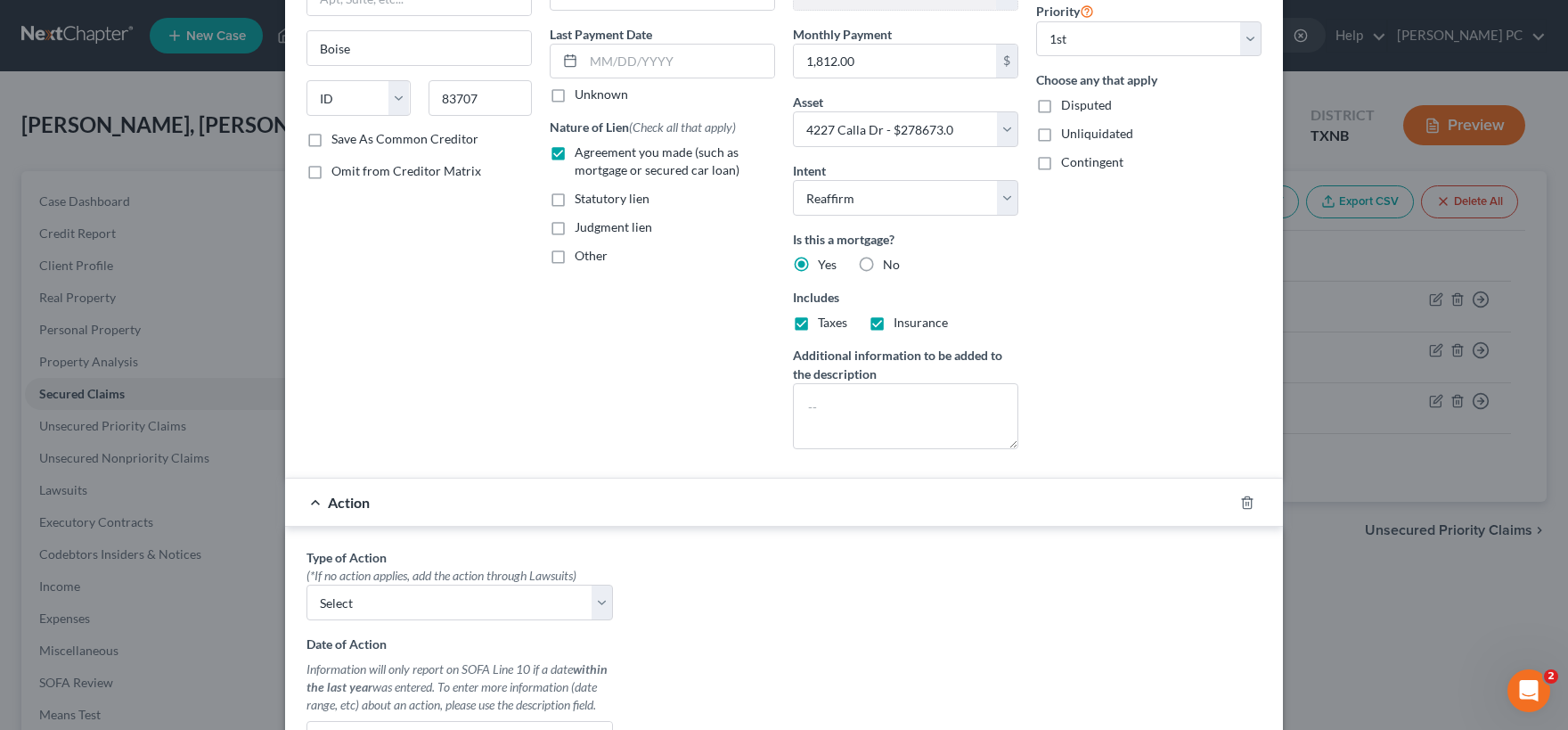
scroll to position [468, 0]
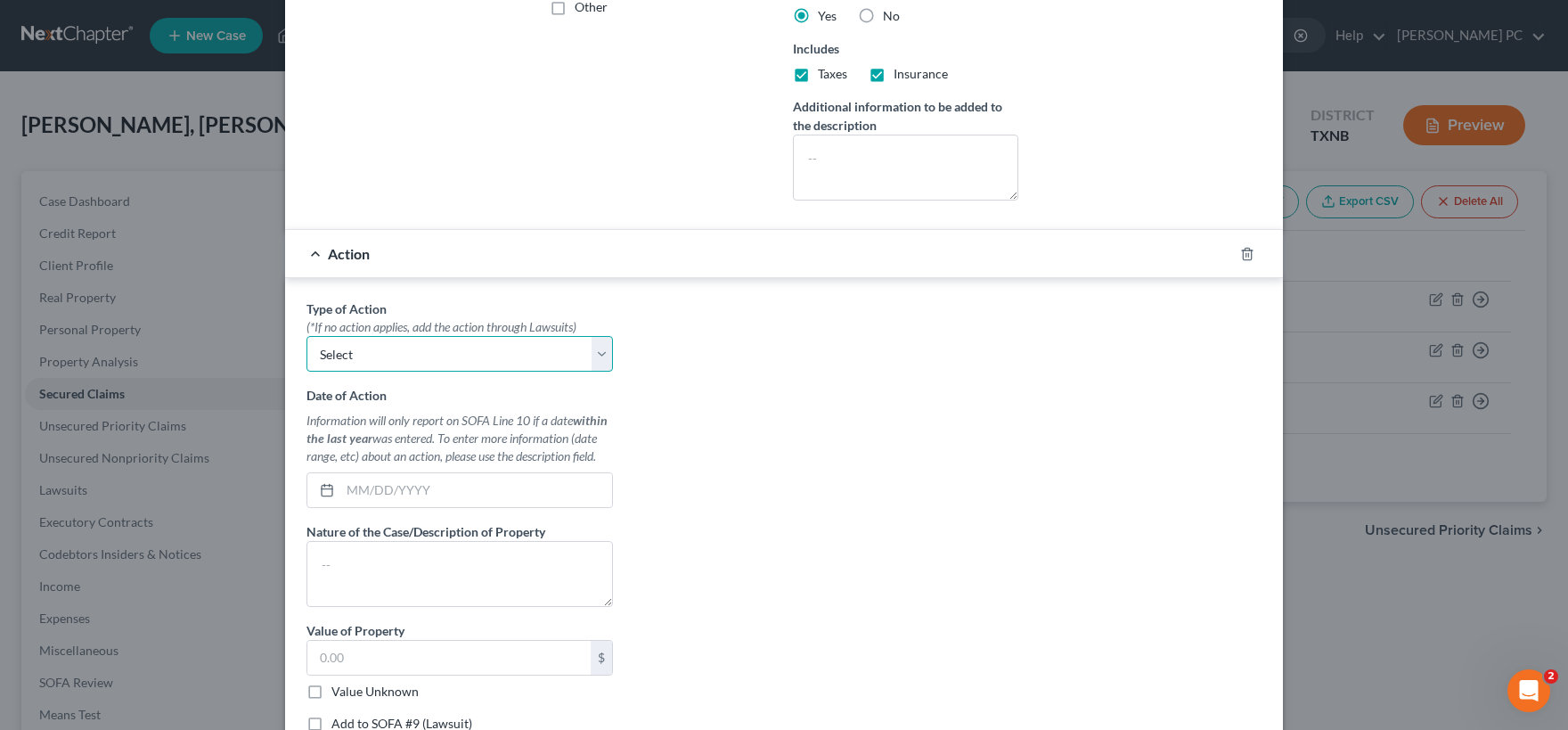
click at [306, 336] on select "Select Repossession Garnishment Foreclosure Personal Injury Attached, Seized, O…" at bounding box center [459, 354] width 306 height 36
click at [1248, 258] on icon "button" at bounding box center [1247, 254] width 14 height 14
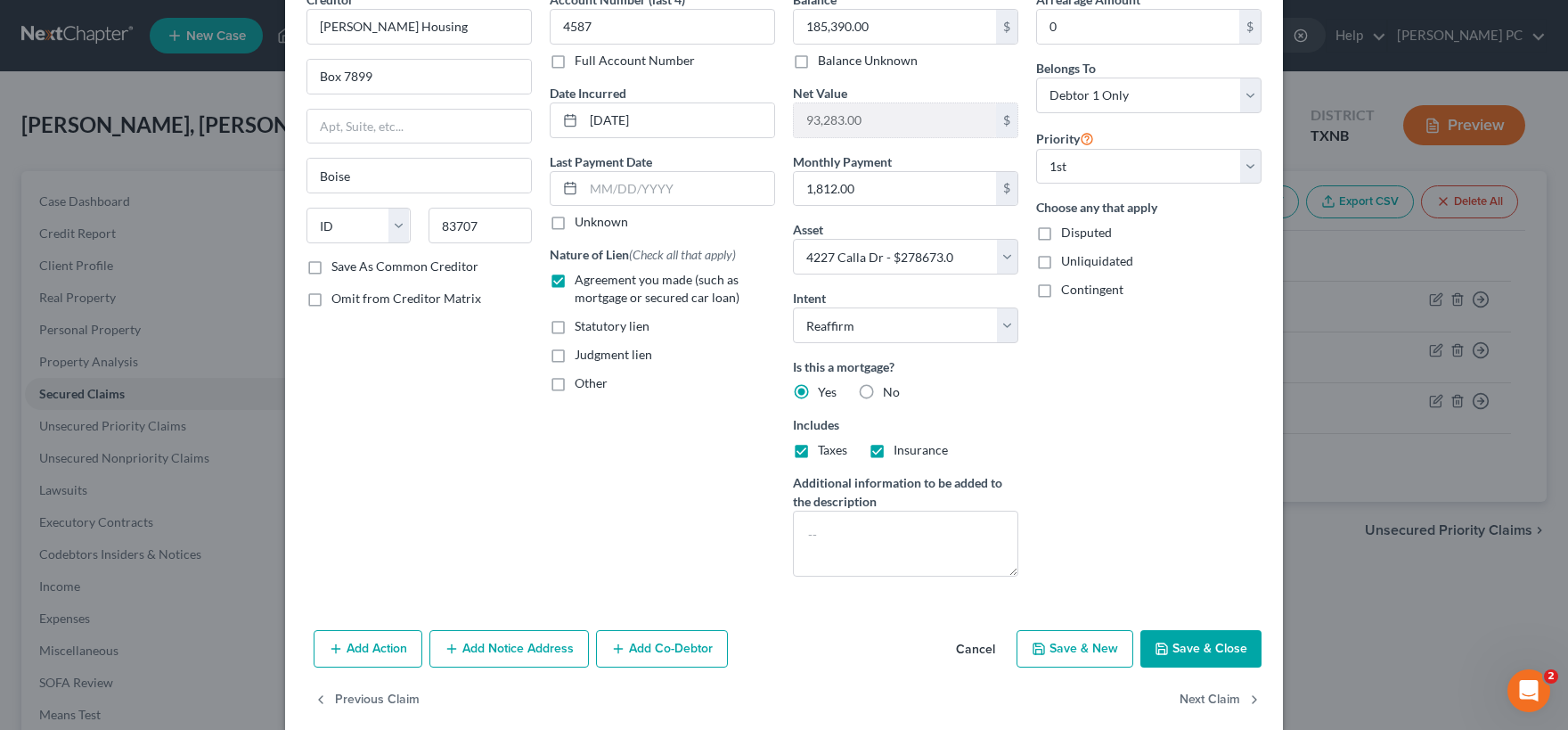
scroll to position [115, 0]
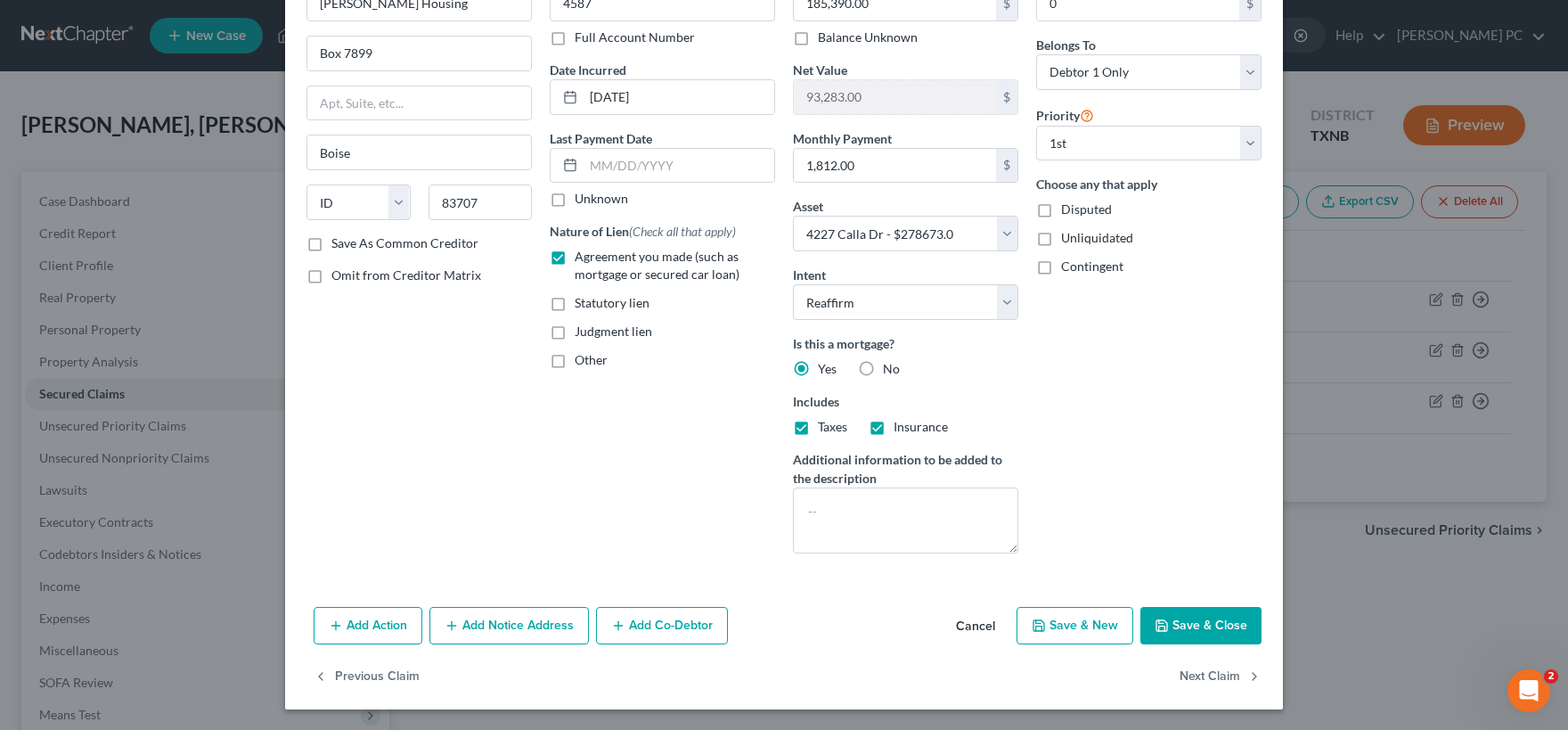
click at [1188, 626] on button "Save & Close" at bounding box center [1201, 626] width 121 height 38
select select
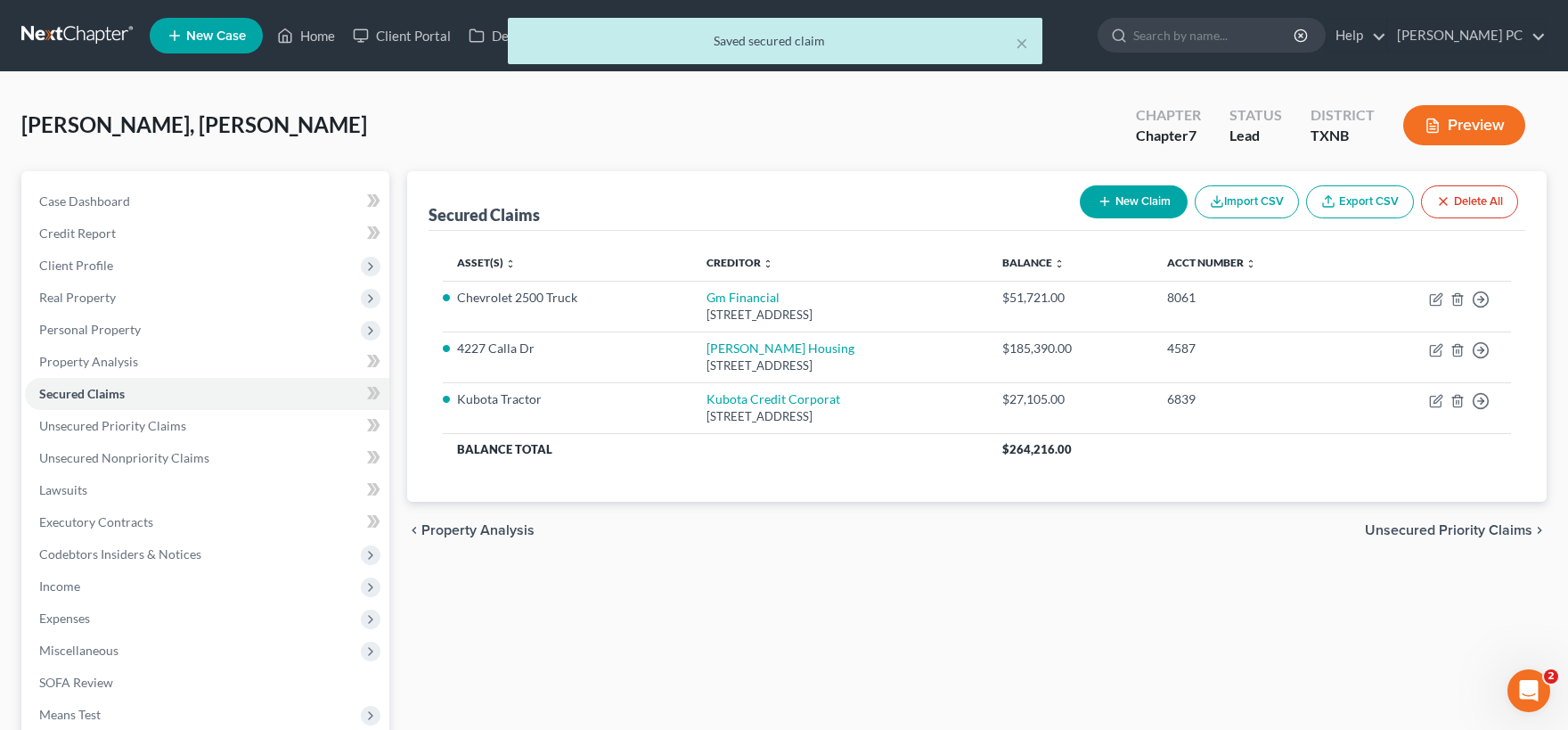
click at [1137, 200] on button "New Claim" at bounding box center [1134, 201] width 108 height 33
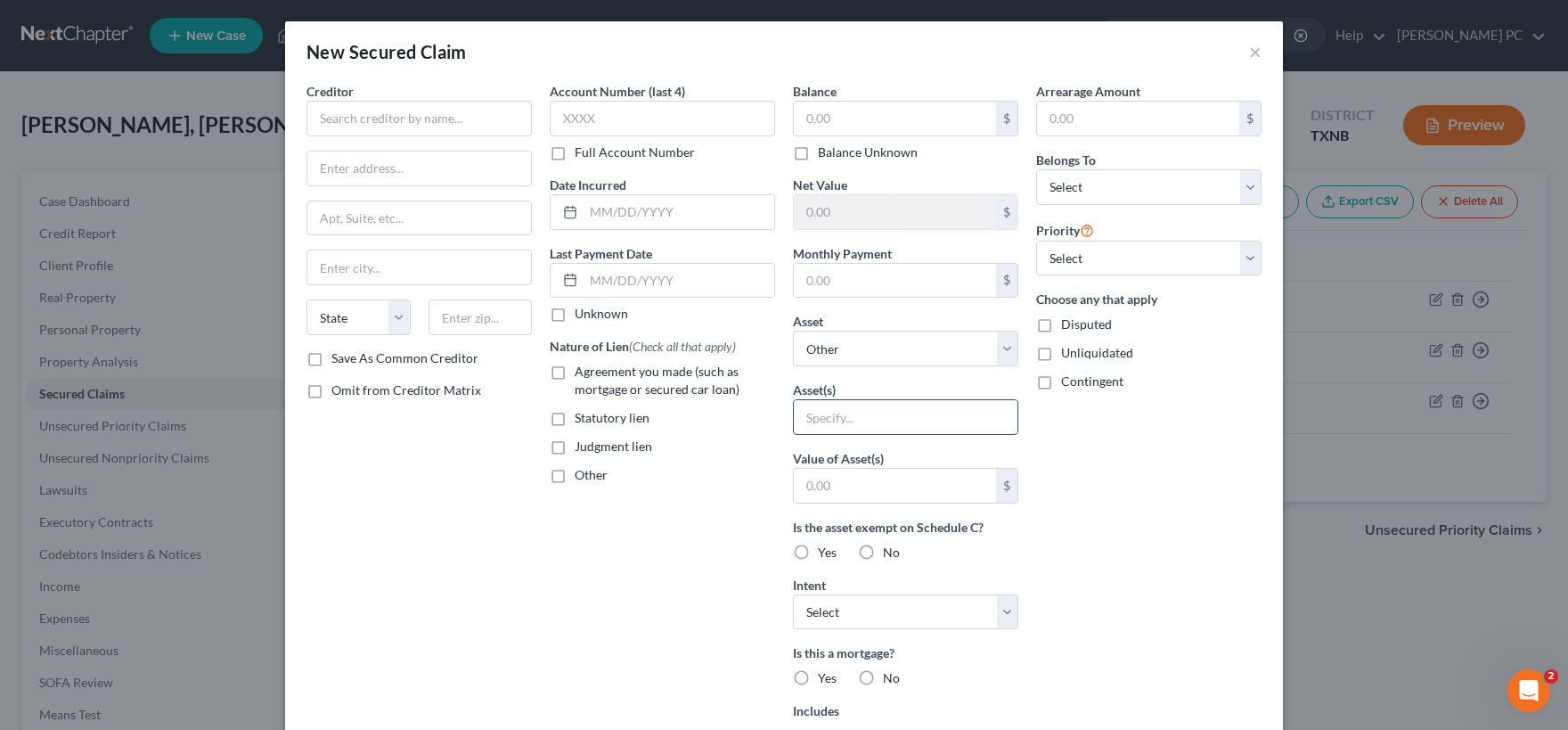
click at [963, 419] on input "text" at bounding box center [905, 417] width 223 height 34
click at [792, 330] on select "Select Other Multiple Assets Household Goods - General household goods - $1000.…" at bounding box center [905, 348] width 225 height 36
select select "3"
click option "4227 Calla Dr - $278673.0" at bounding box center [0, 0] width 0 height 0
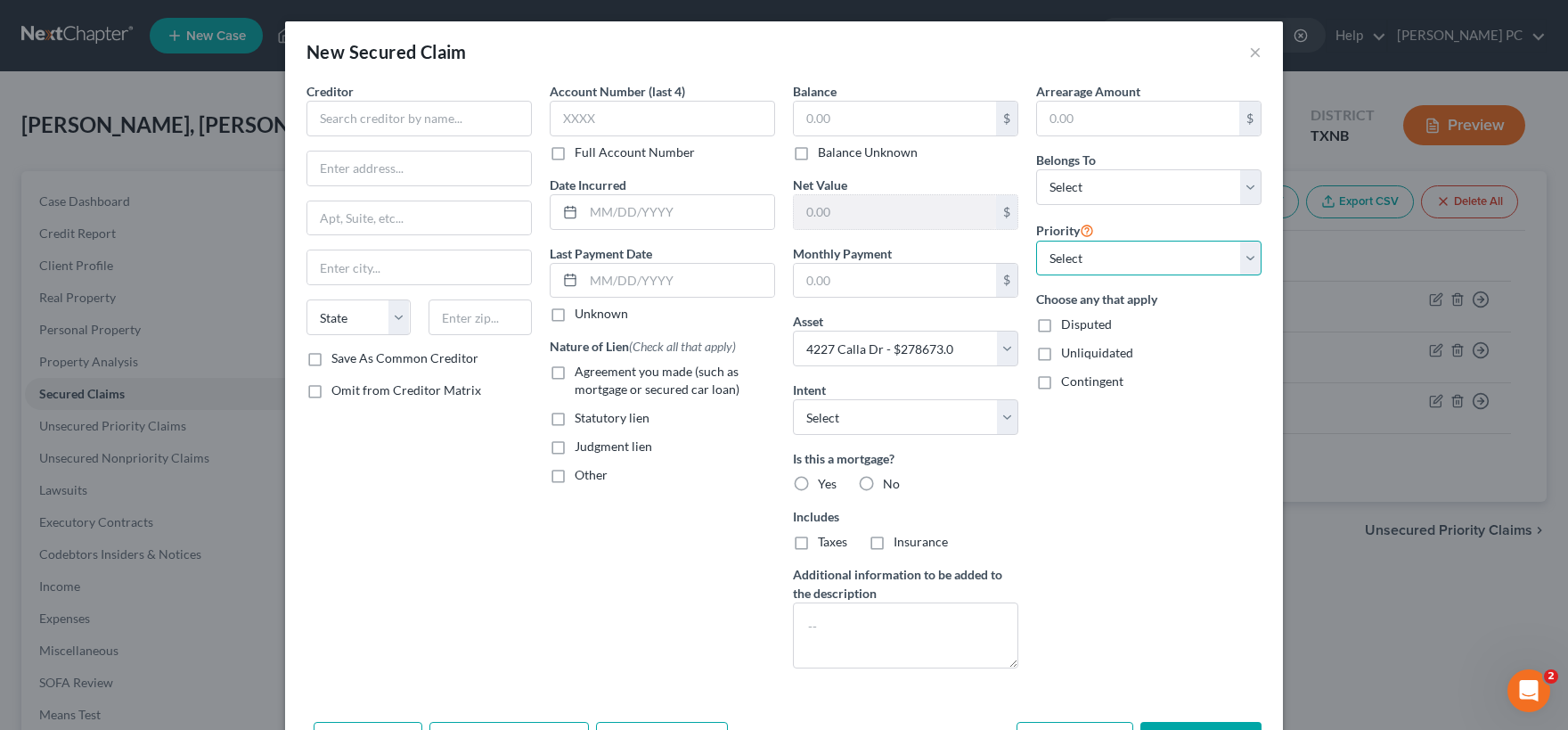
click at [1036, 241] on select "Select 2nd 3rd 4th 5th 6th 7th 8th 9th 10th 11th 12th 13th 14th 15th 16th 17th …" at bounding box center [1148, 259] width 225 height 36
select select "0"
click option "2nd" at bounding box center [0, 0] width 0 height 0
click at [792, 399] on select "Select Surrender Redeem Reaffirm Avoid Other" at bounding box center [905, 417] width 225 height 36
select select "2"
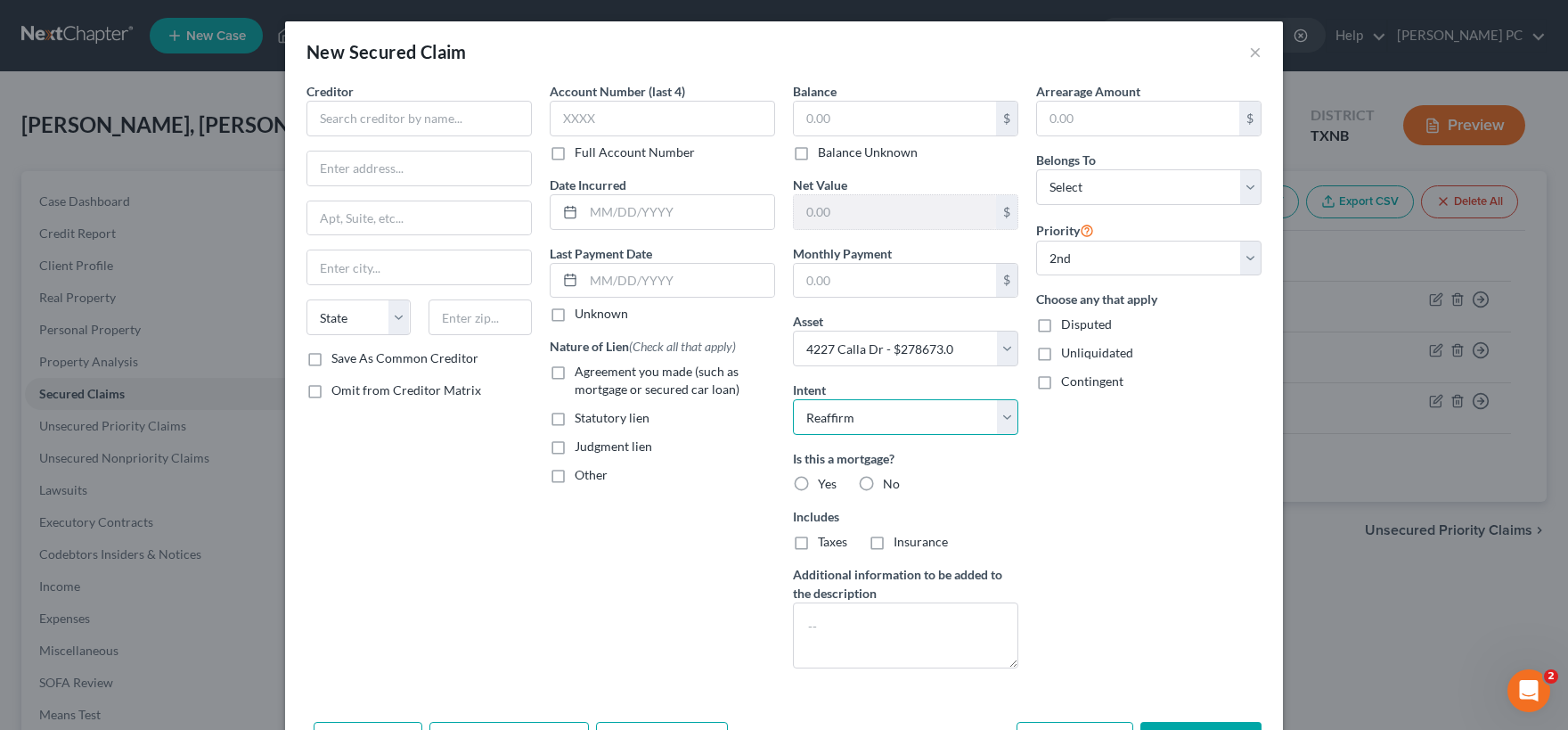
click option "Reaffirm" at bounding box center [0, 0] width 0 height 0
click at [621, 116] on input "text" at bounding box center [662, 119] width 225 height 36
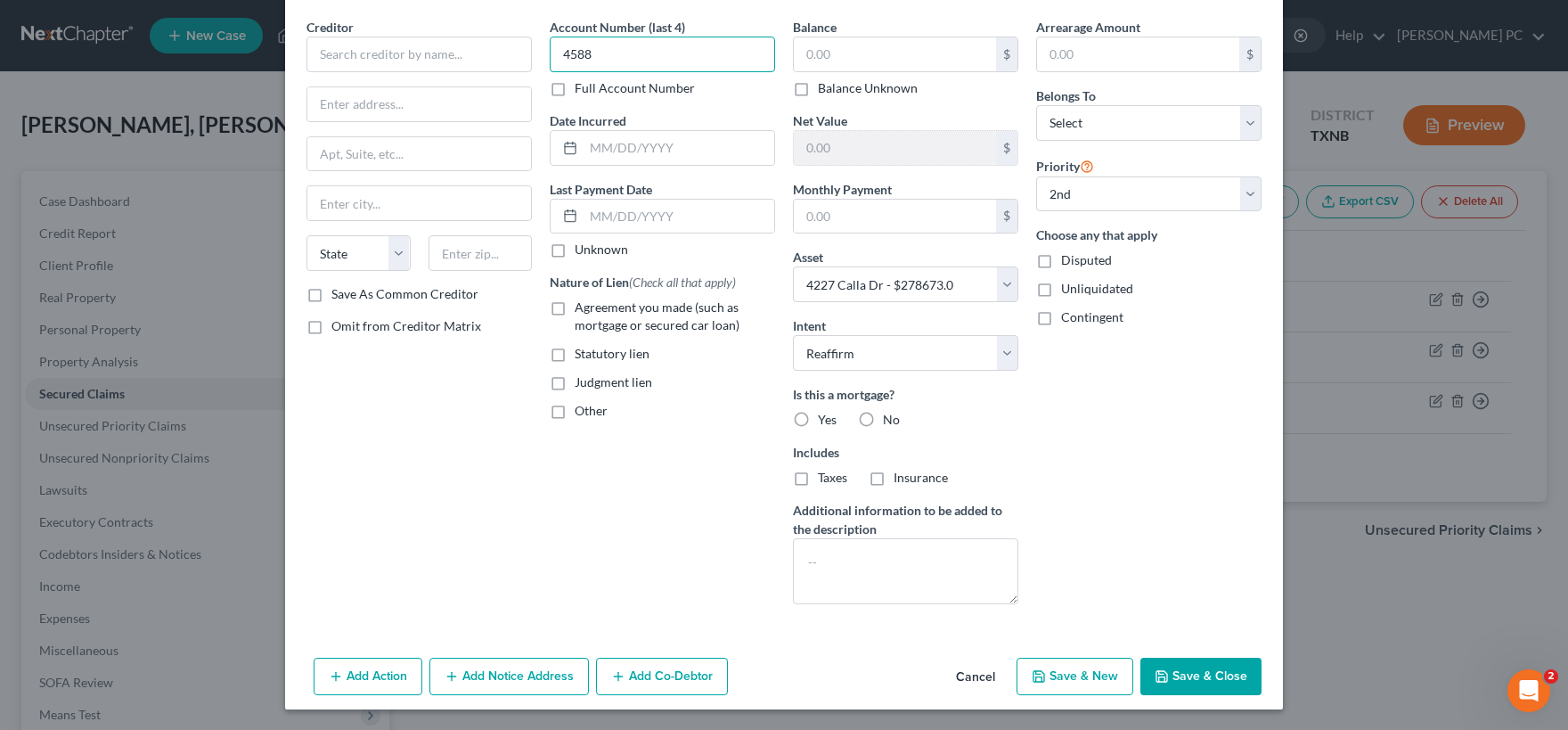
type input "4588"
drag, startPoint x: 565, startPoint y: 470, endPoint x: 338, endPoint y: 60, distance: 468.6
click at [544, 449] on div "Account Number (last 4) 4588 Full Account Number Date Incurred Last Payment Dat…" at bounding box center [662, 317] width 243 height 600
click at [345, 45] on input "text" at bounding box center [419, 55] width 225 height 36
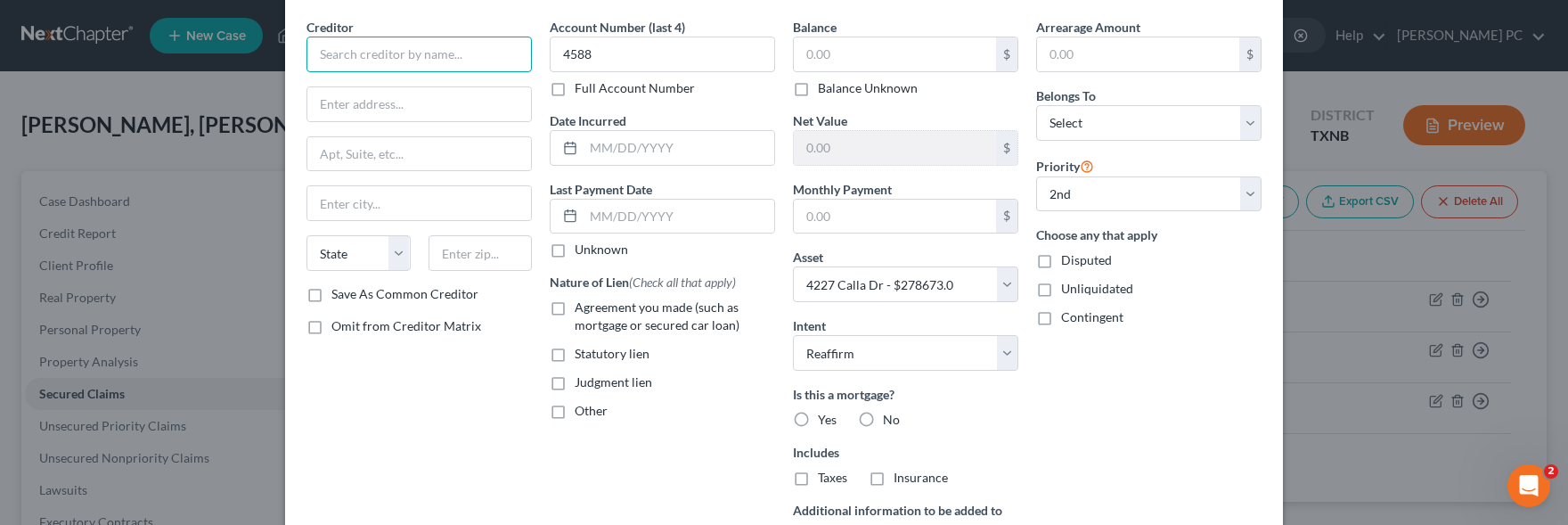
click at [345, 52] on input "text" at bounding box center [419, 55] width 225 height 36
type input "[PERSON_NAME]"
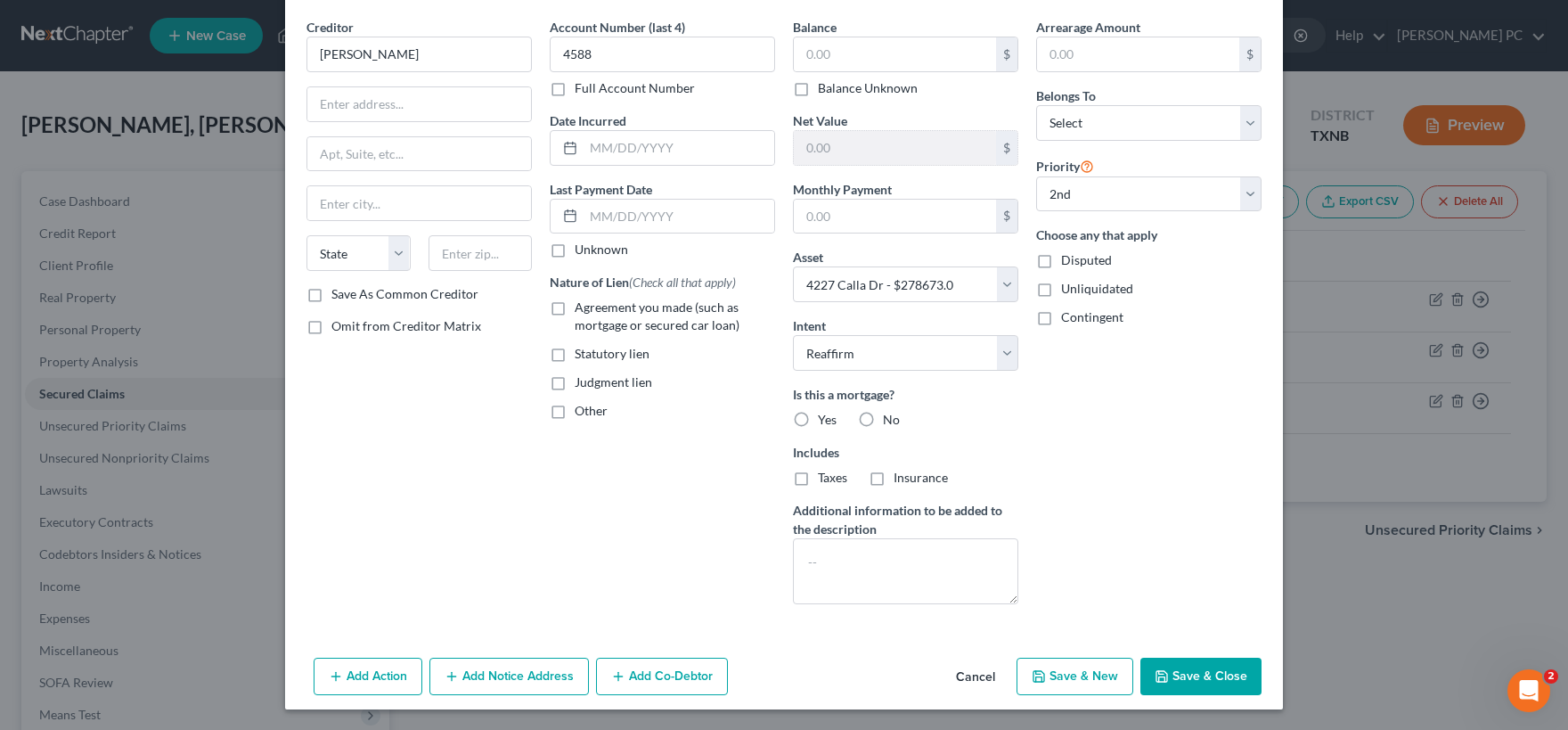
click at [1169, 670] on icon "button" at bounding box center [1161, 676] width 14 height 14
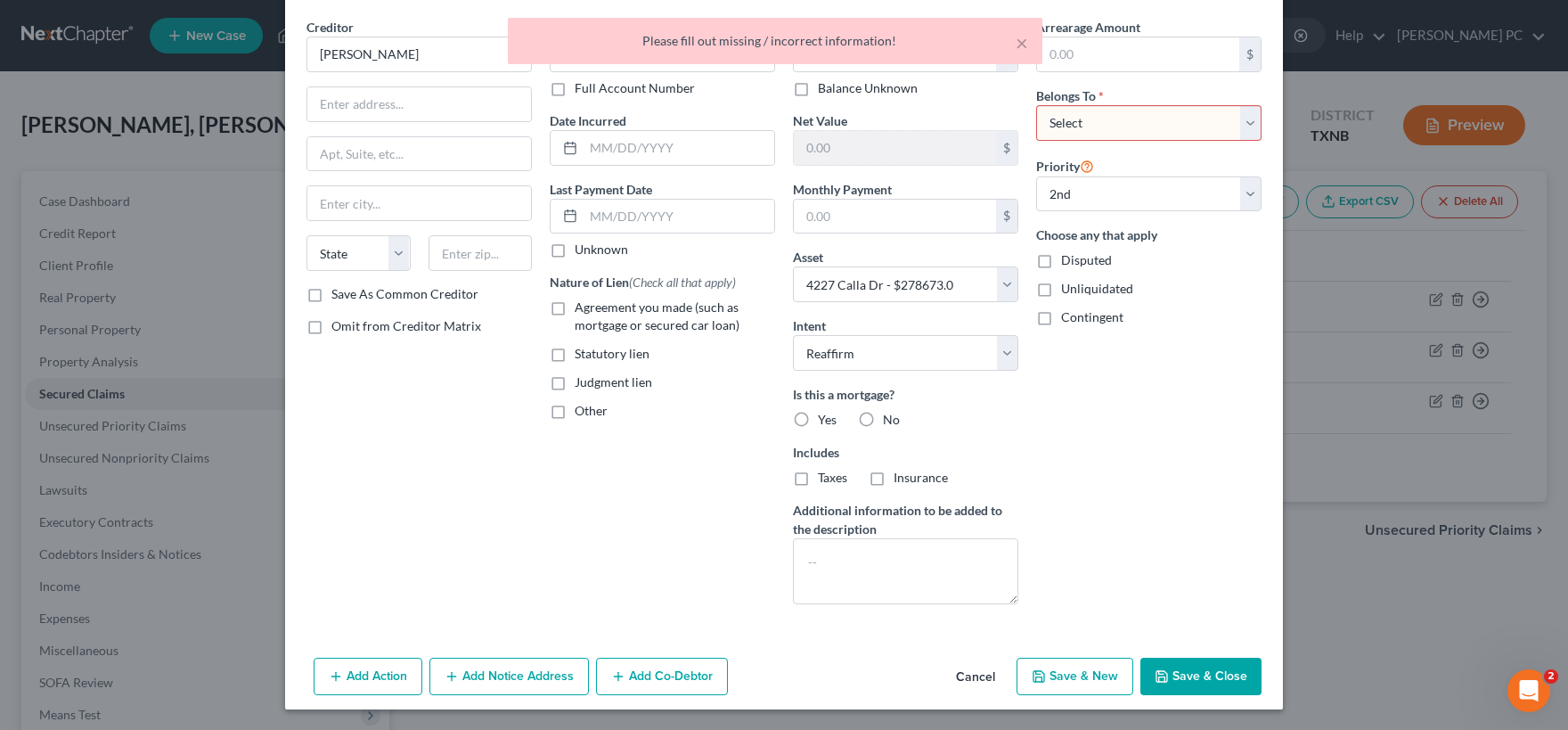
click at [1036, 105] on select "Select Debtor 1 Only Debtor 2 Only Debtor 1 And Debtor 2 Only At Least One Of T…" at bounding box center [1148, 123] width 225 height 36
select select "0"
click option "Debtor 1 Only" at bounding box center [0, 0] width 0 height 0
click at [1192, 679] on button "Save & Close" at bounding box center [1201, 676] width 121 height 38
select select
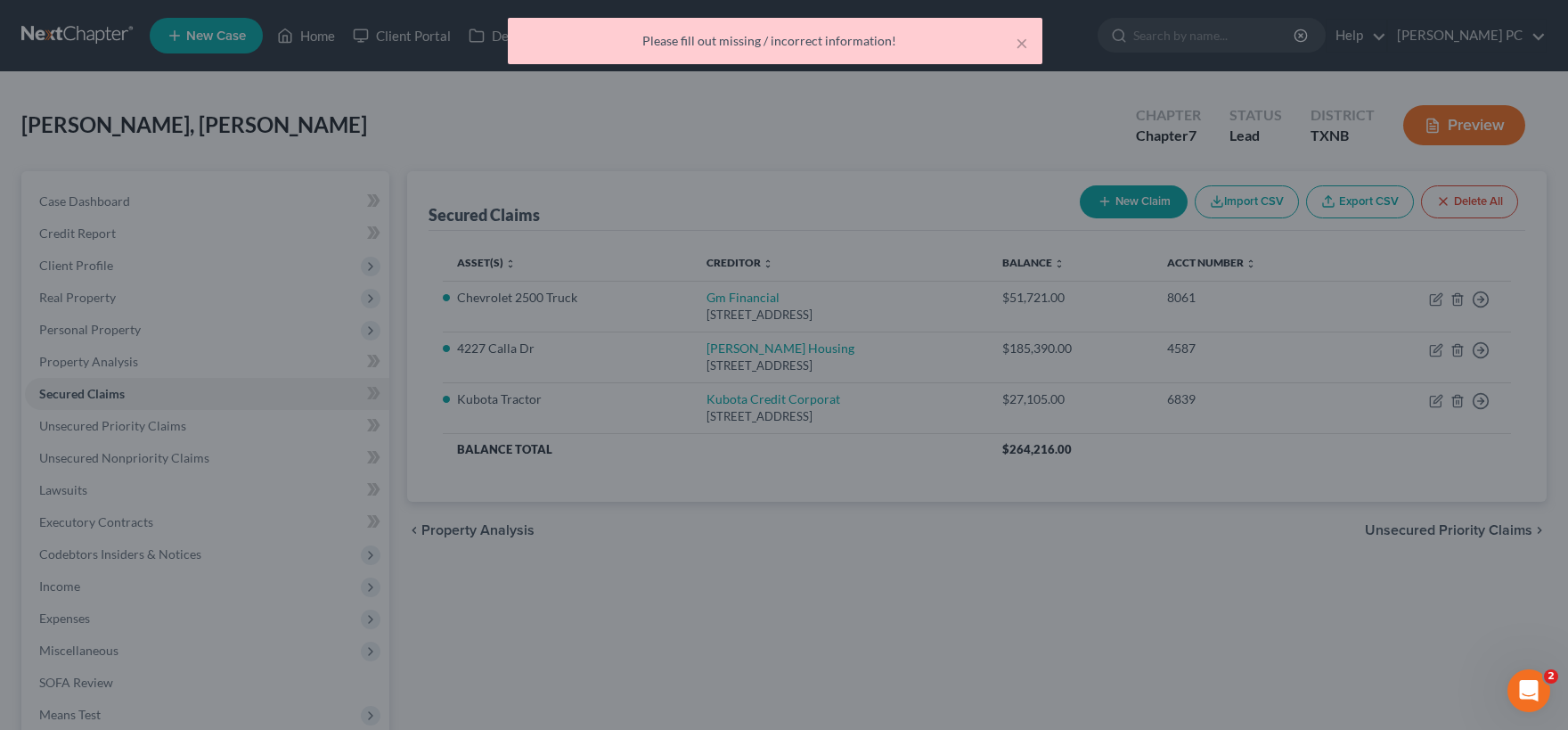
type input "0.00"
type input "93,283.00"
type input "0.00"
select select "3"
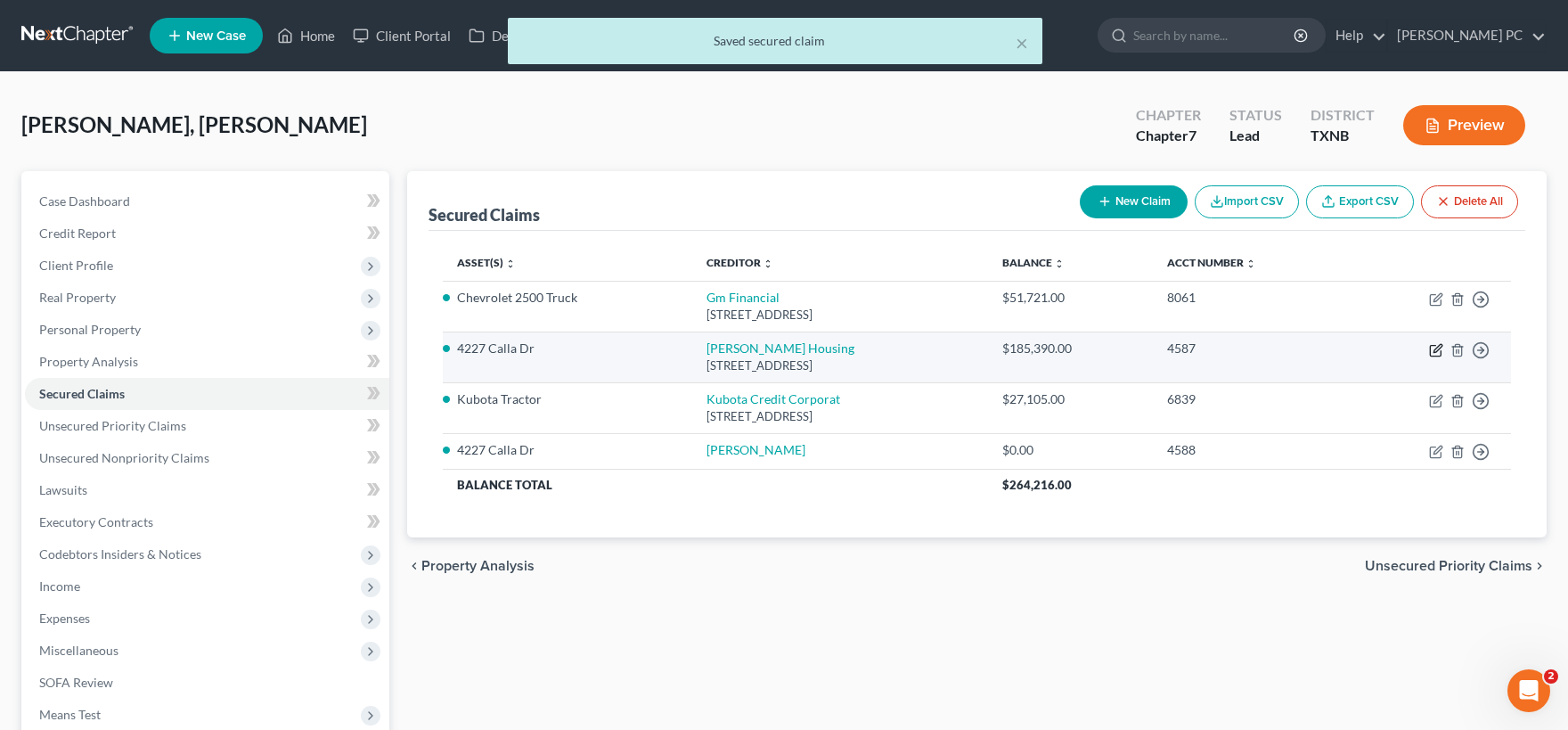
click at [1436, 346] on icon "button" at bounding box center [1436, 350] width 14 height 14
select select "13"
select select "3"
select select "2"
select select "0"
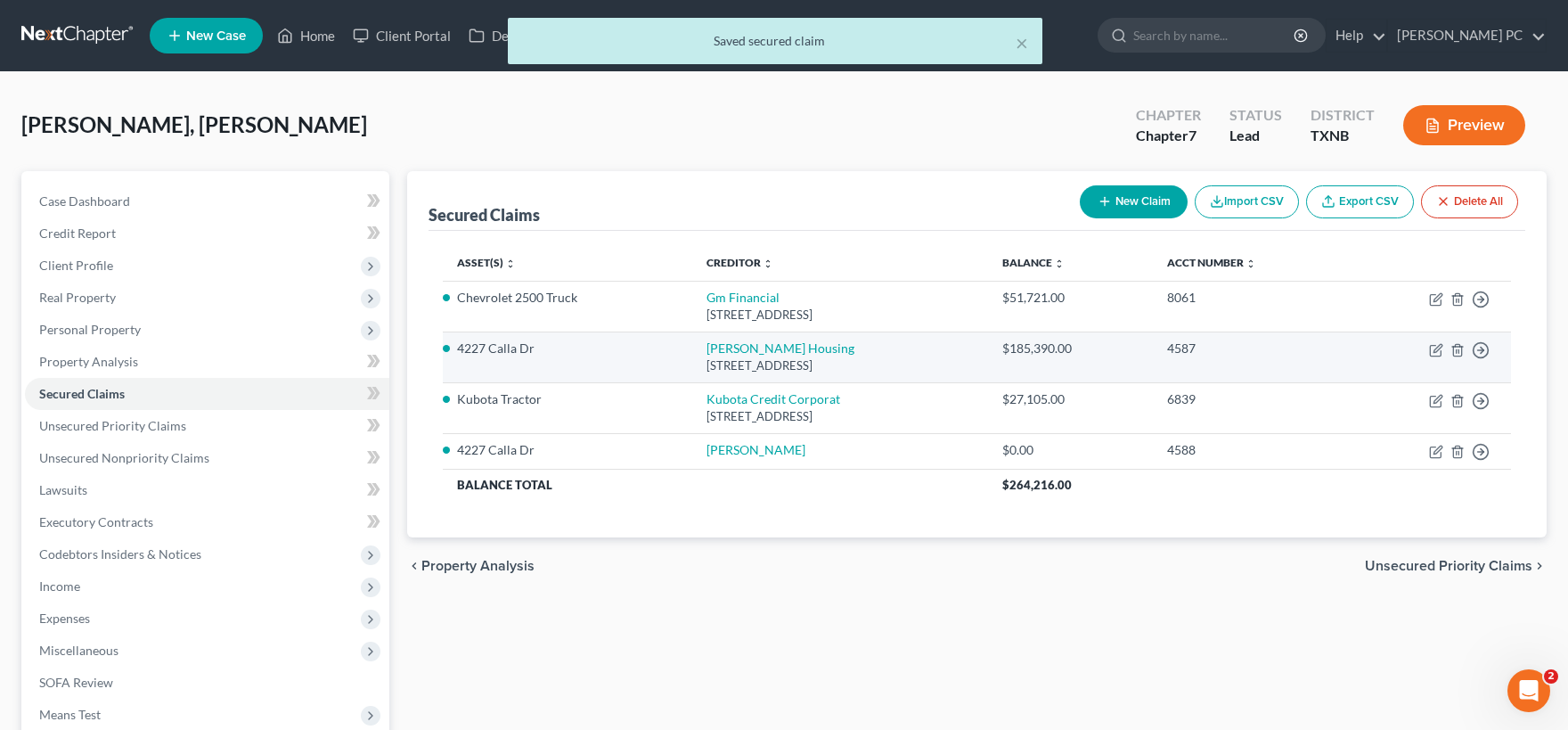
select select "0"
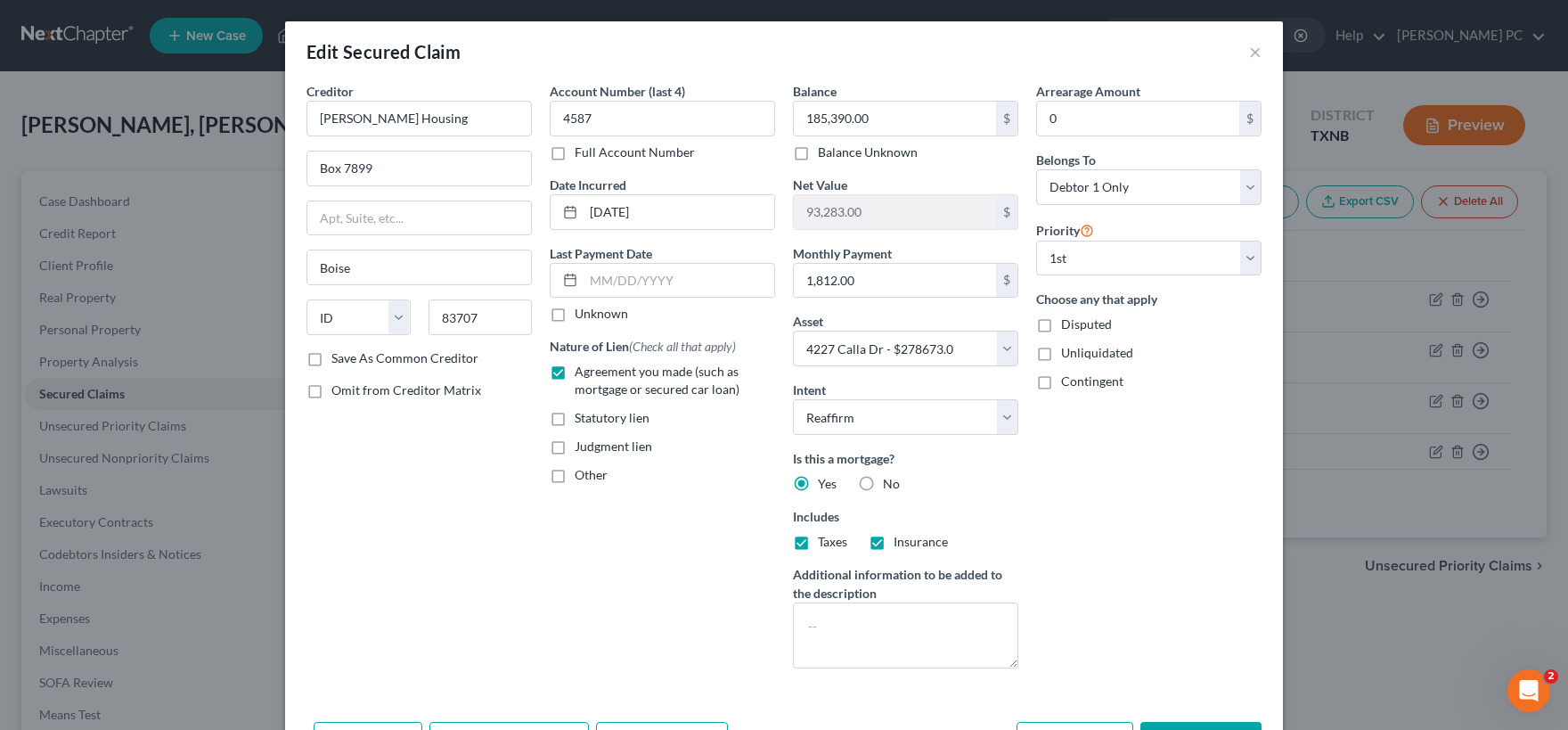
click at [379, 358] on label "Save As Common Creditor" at bounding box center [405, 358] width 147 height 18
click at [350, 358] on input "Save As Common Creditor" at bounding box center [344, 355] width 12 height 12
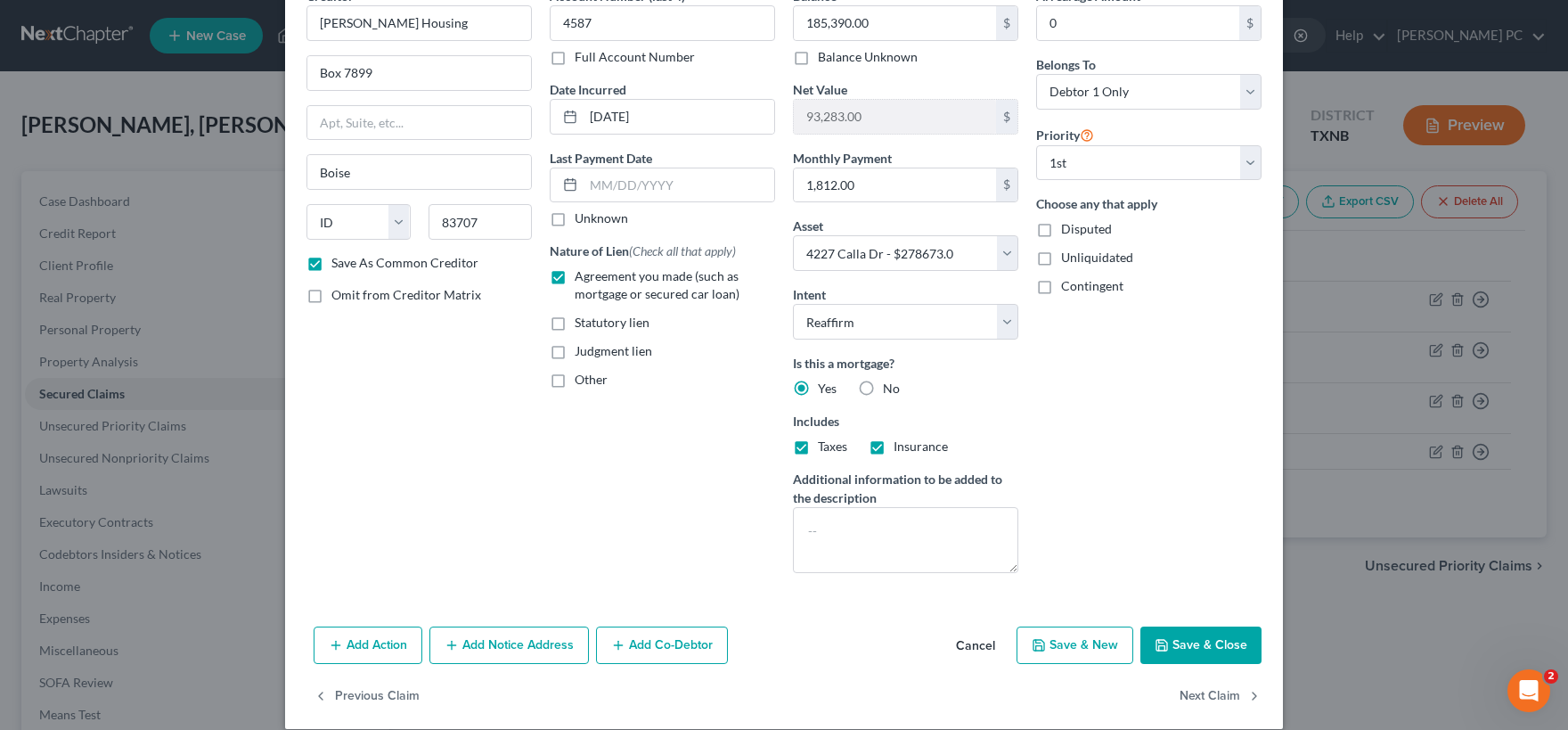
scroll to position [115, 0]
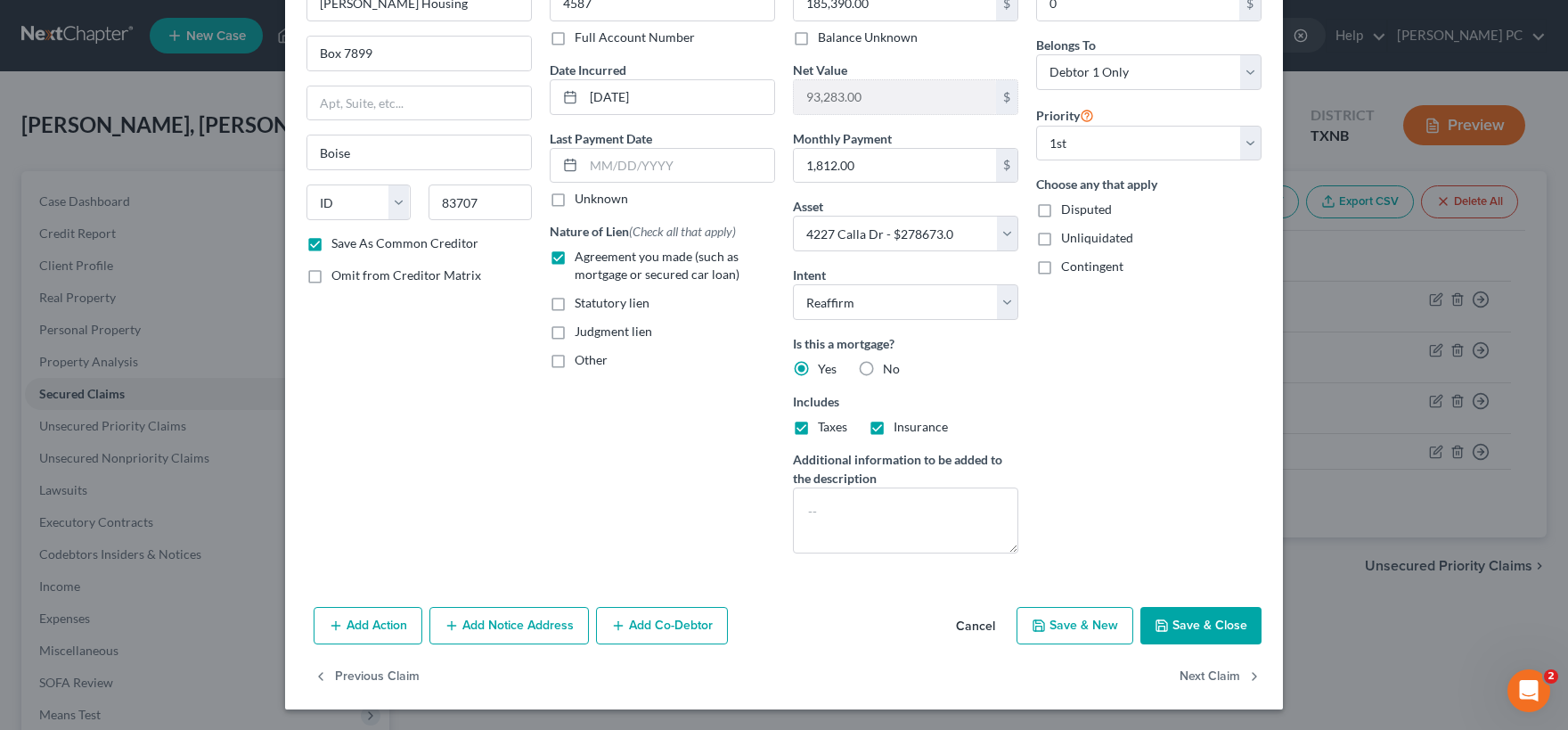
click at [1197, 625] on button "Save & Close" at bounding box center [1201, 626] width 121 height 38
checkbox input "false"
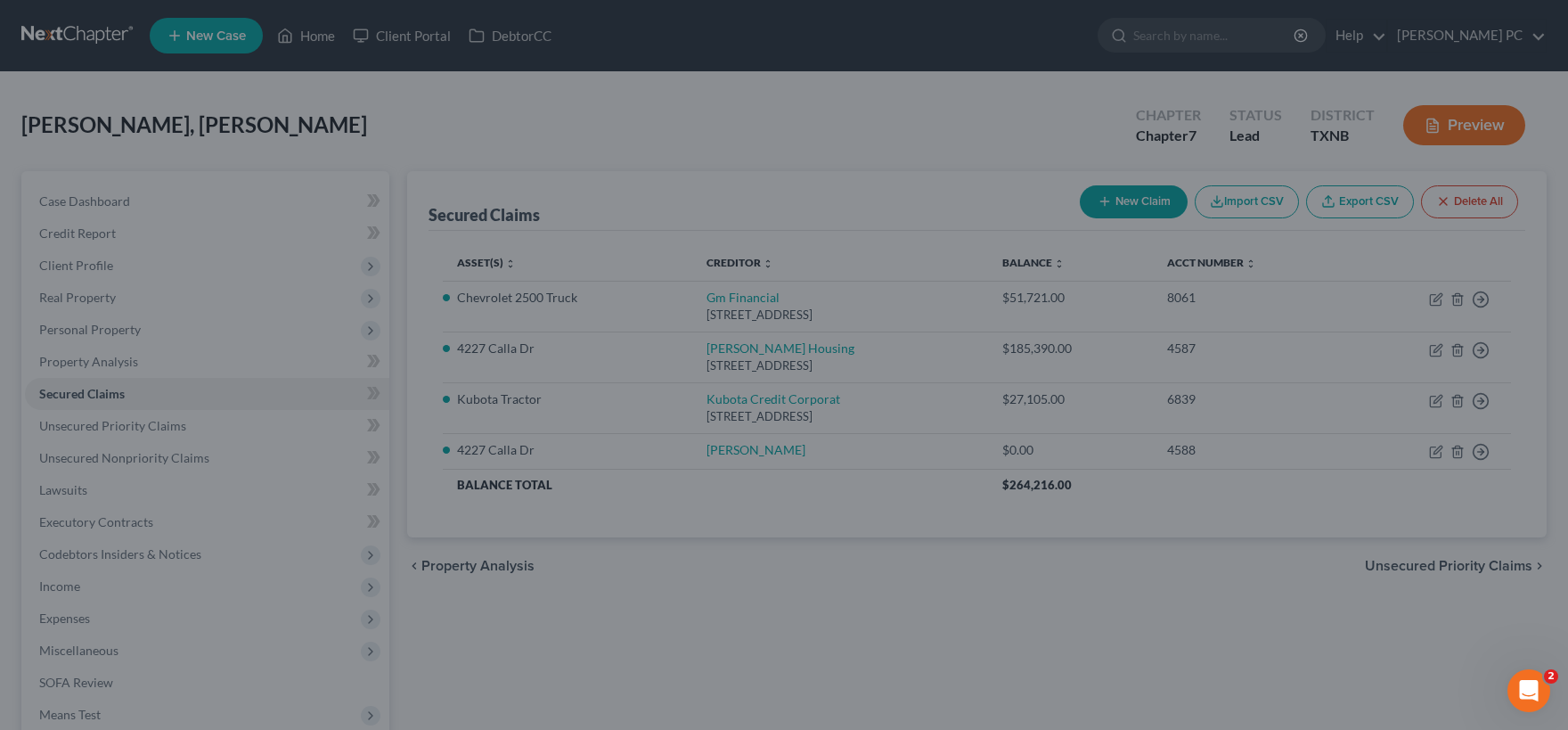
select select "3"
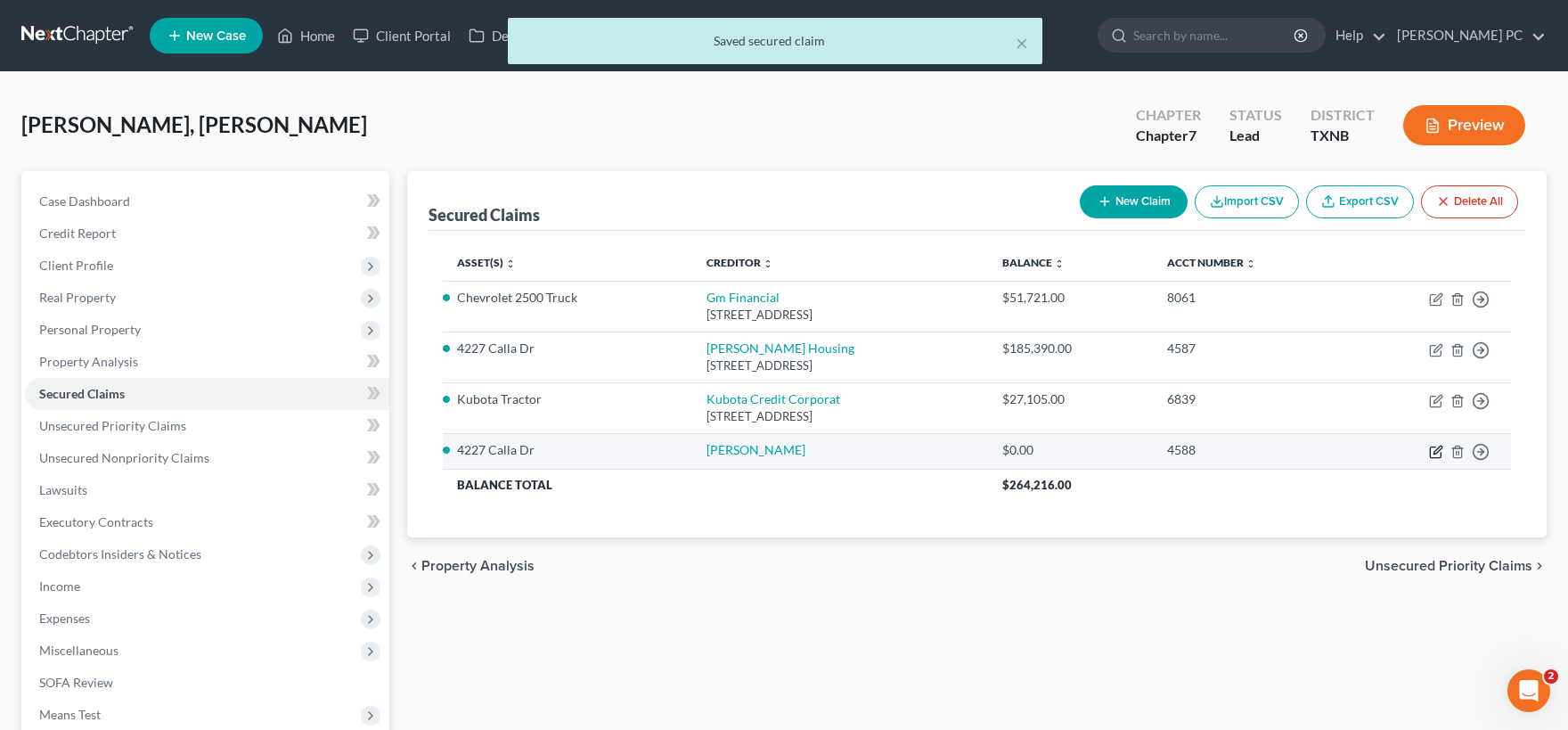
click at [1436, 451] on icon "button" at bounding box center [1436, 451] width 14 height 14
select select "2"
select select "0"
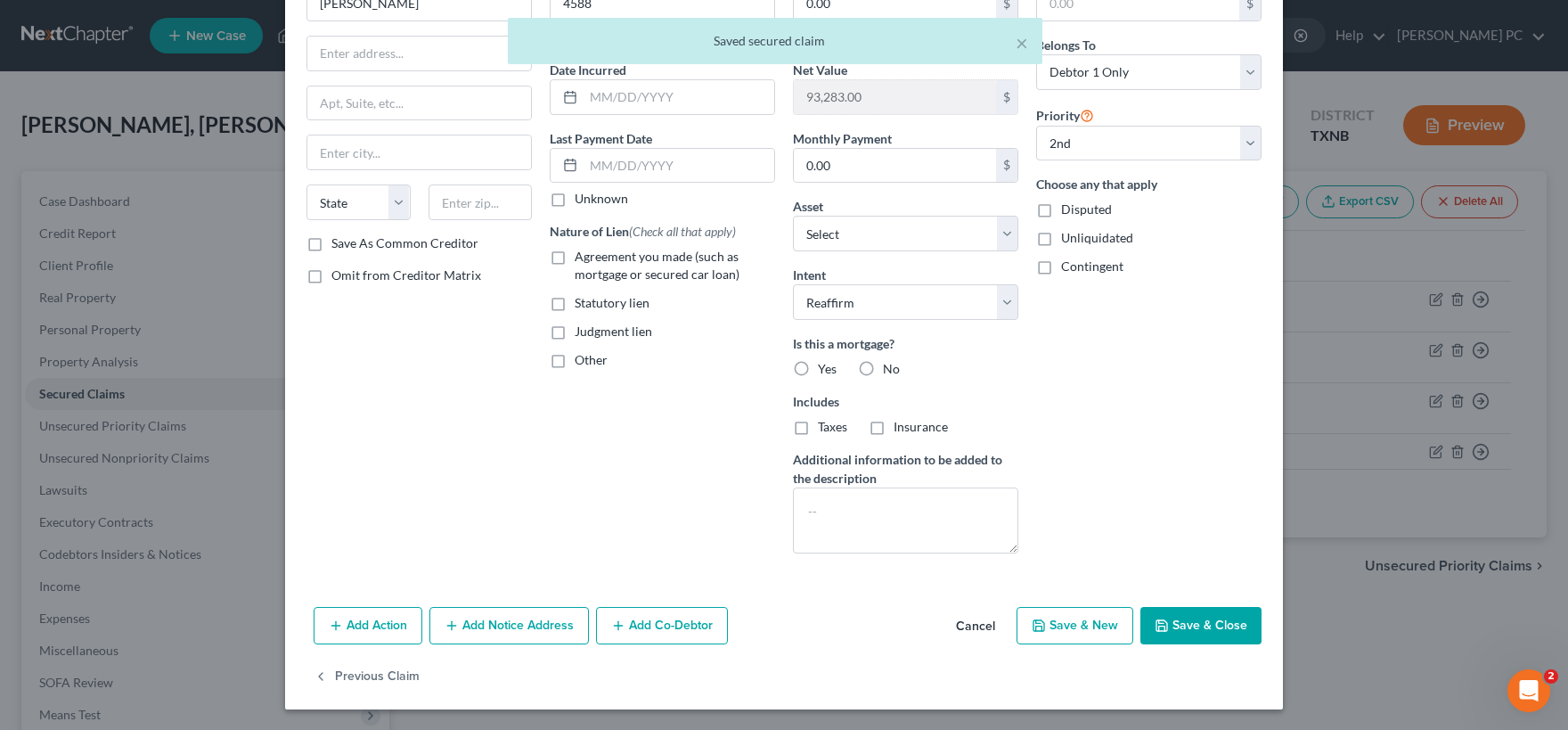
click at [975, 629] on button "Cancel" at bounding box center [975, 627] width 67 height 36
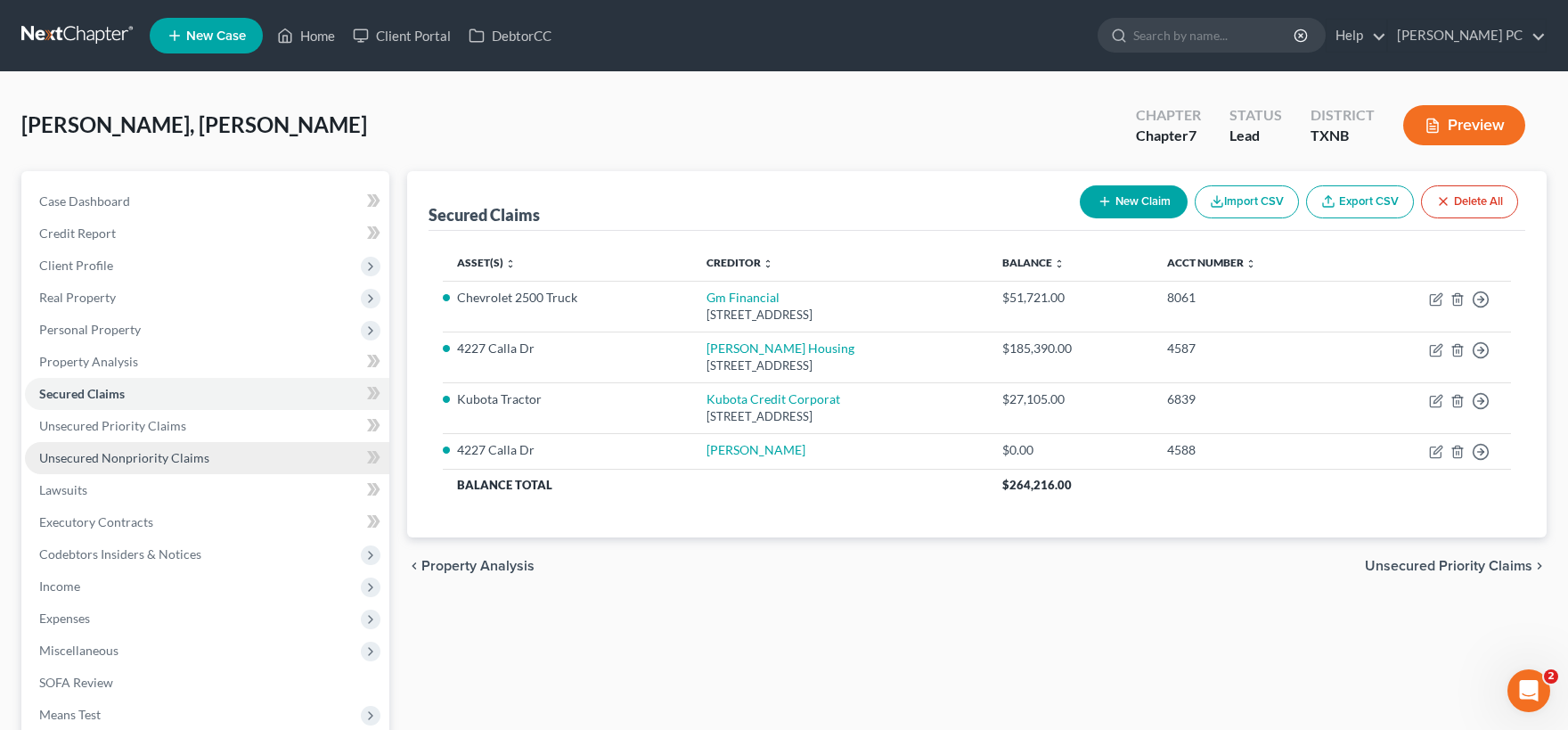
click at [136, 452] on span "Unsecured Nonpriority Claims" at bounding box center [125, 457] width 171 height 15
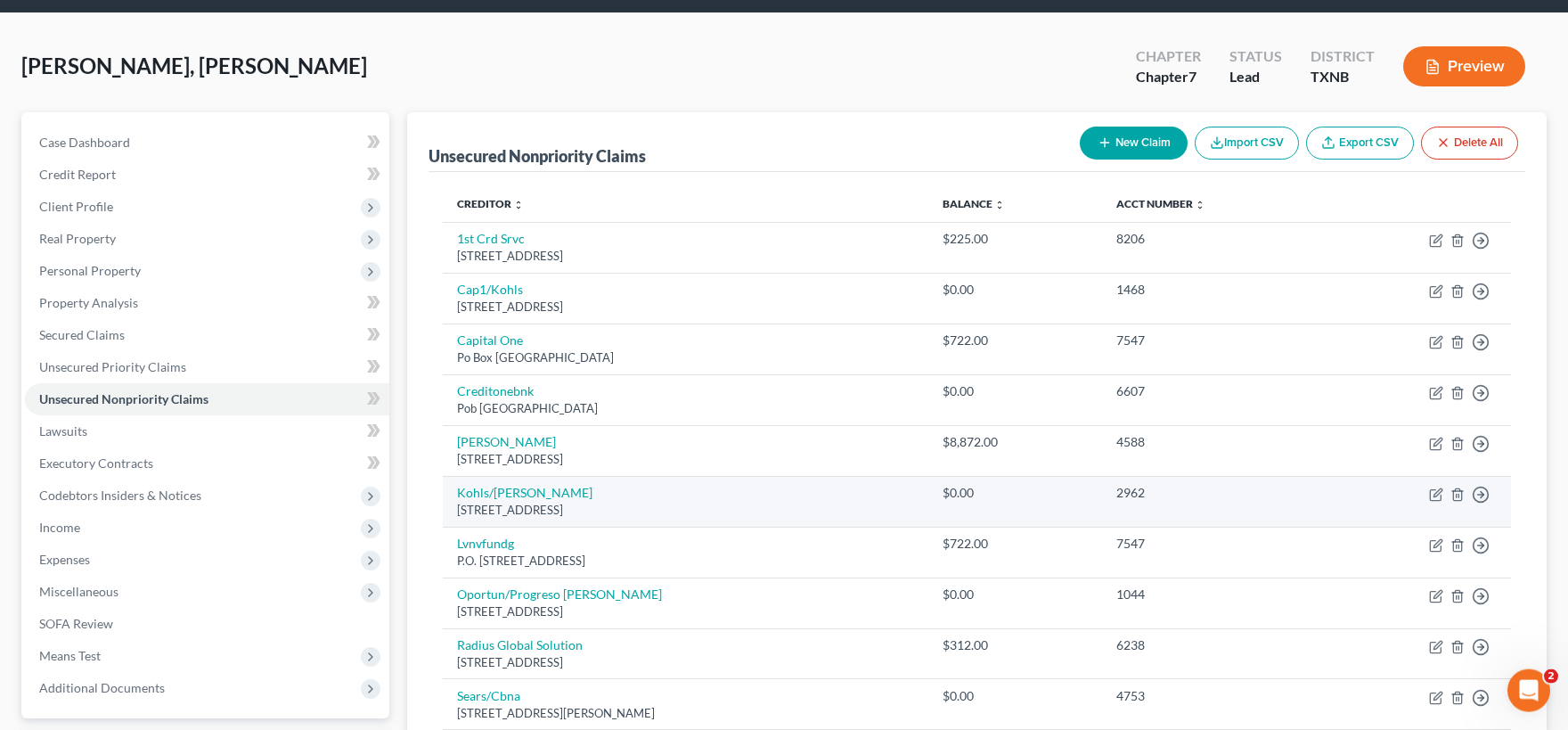
scroll to position [98, 0]
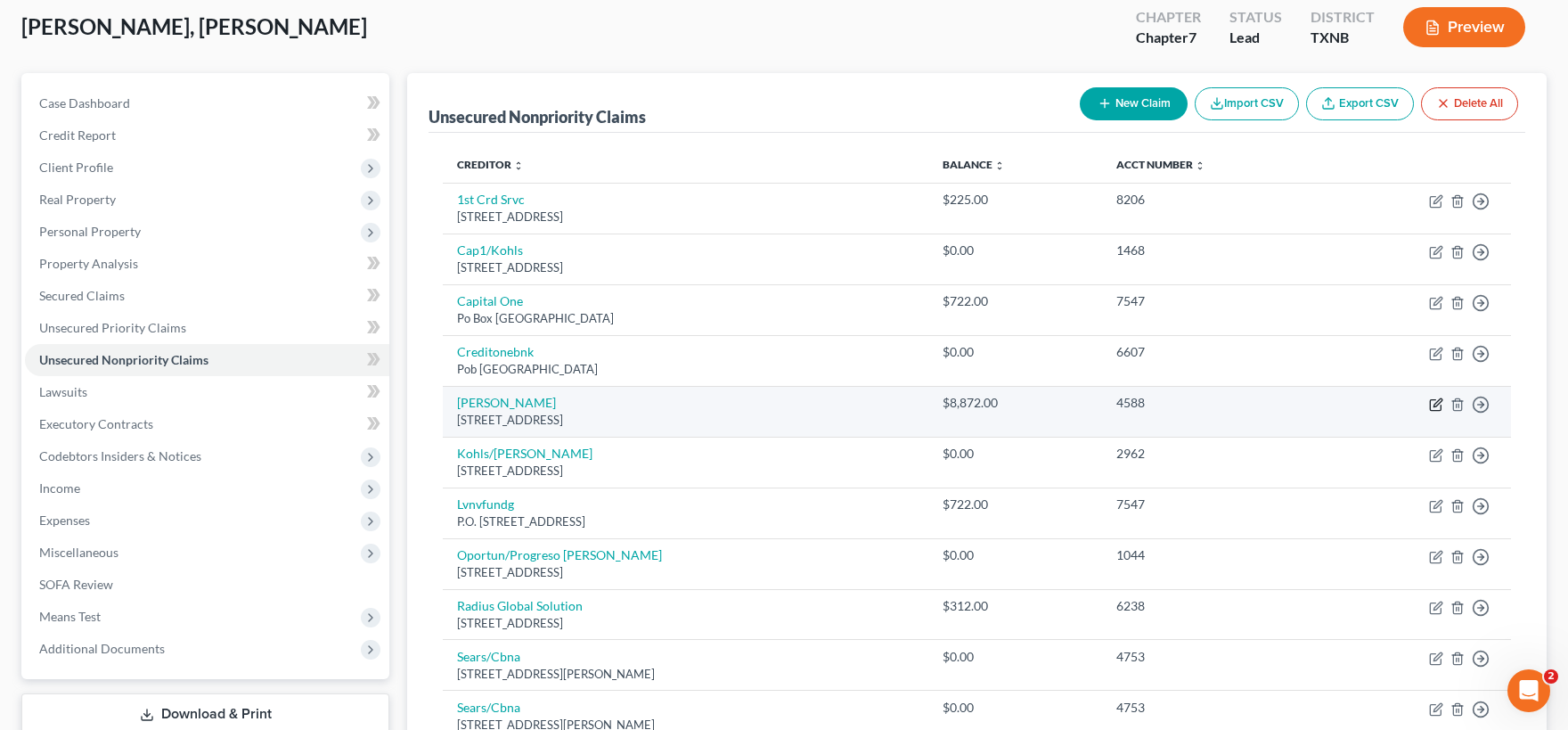
click at [1437, 407] on icon "button" at bounding box center [1436, 405] width 14 height 14
select select "13"
select select "0"
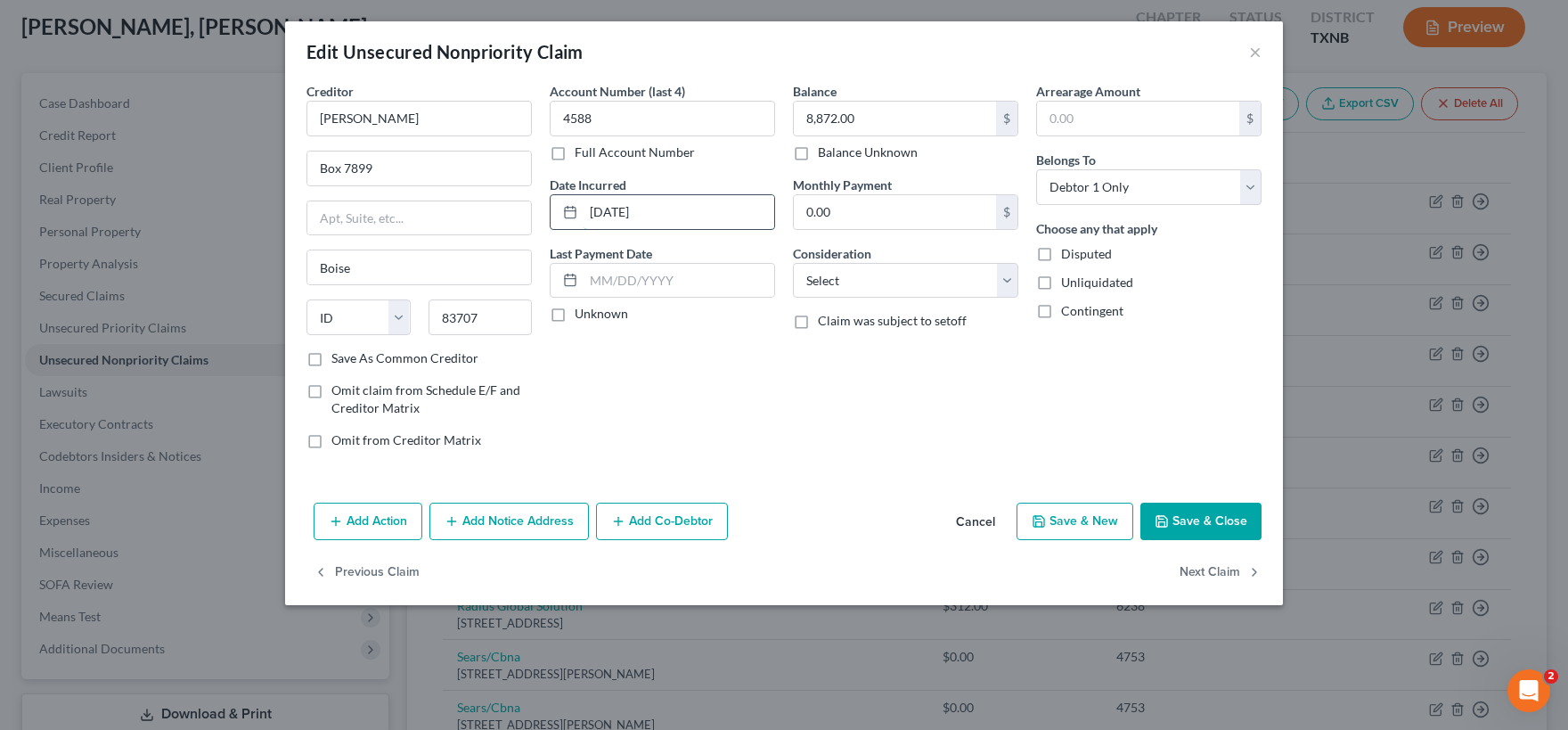
drag, startPoint x: 677, startPoint y: 212, endPoint x: 501, endPoint y: 202, distance: 176.3
click at [583, 202] on input "[DATE]" at bounding box center [678, 212] width 190 height 34
click at [994, 522] on button "Cancel" at bounding box center [975, 522] width 67 height 36
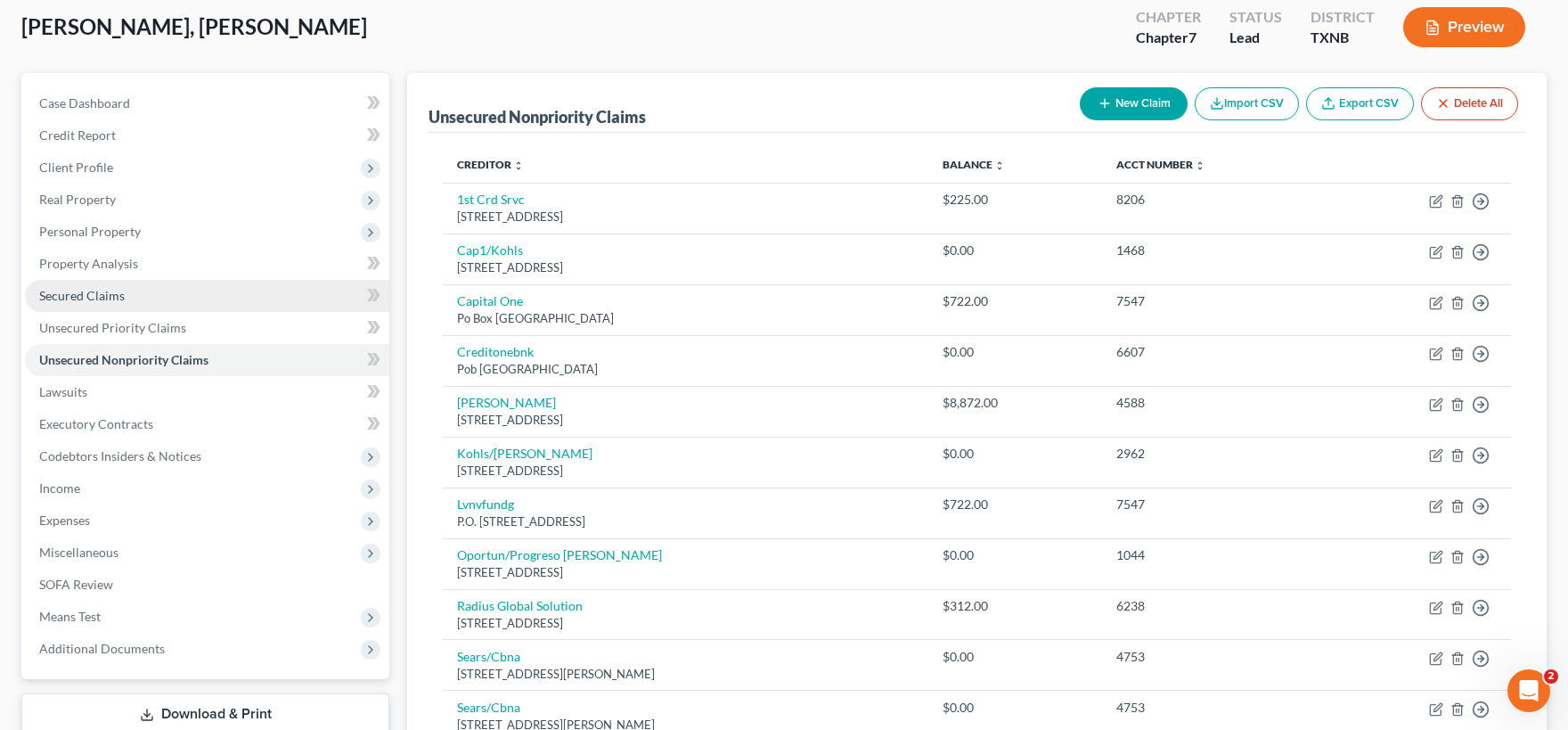
click at [112, 293] on span "Secured Claims" at bounding box center [82, 295] width 85 height 15
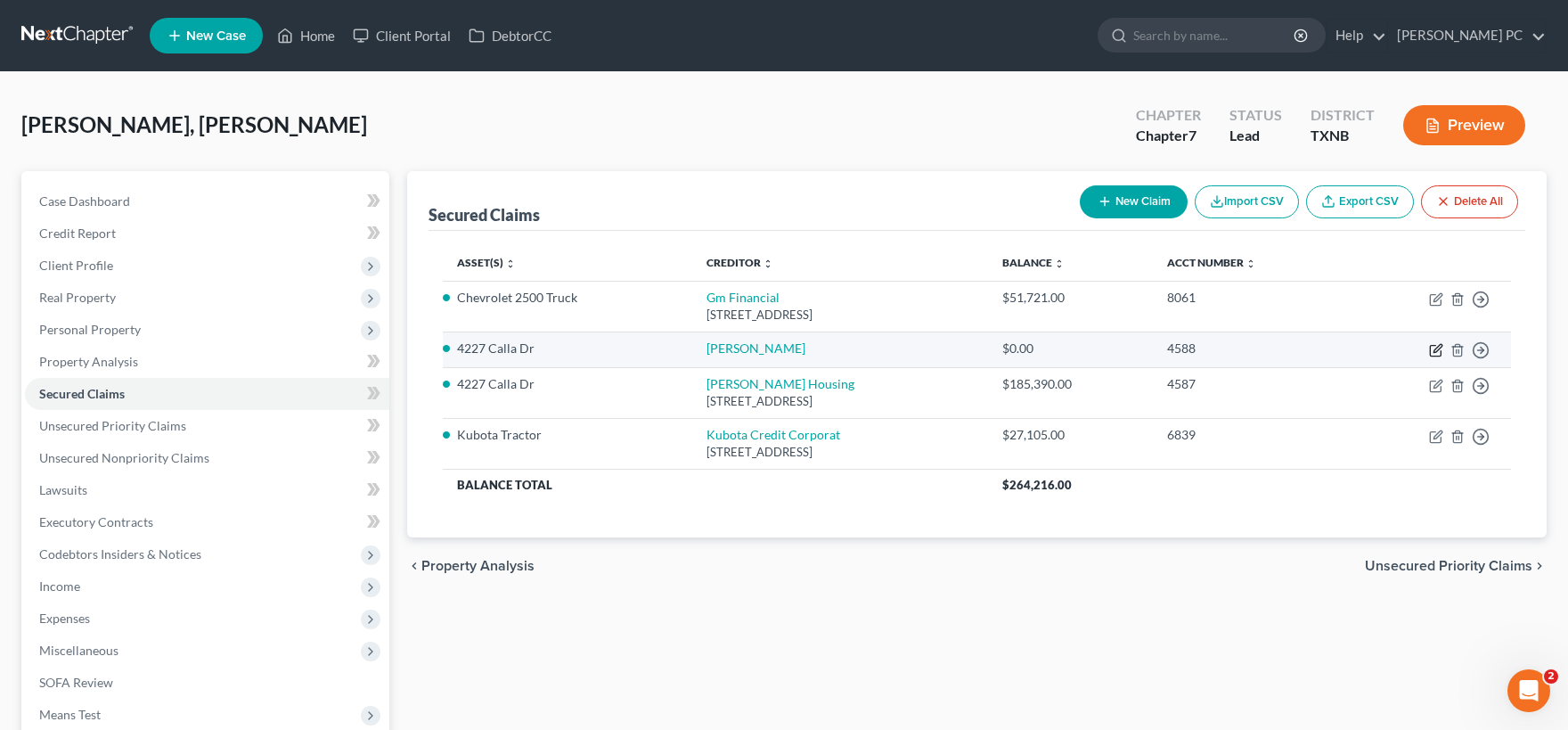
click at [1432, 354] on icon "button" at bounding box center [1436, 350] width 14 height 14
select select "3"
select select "2"
select select "0"
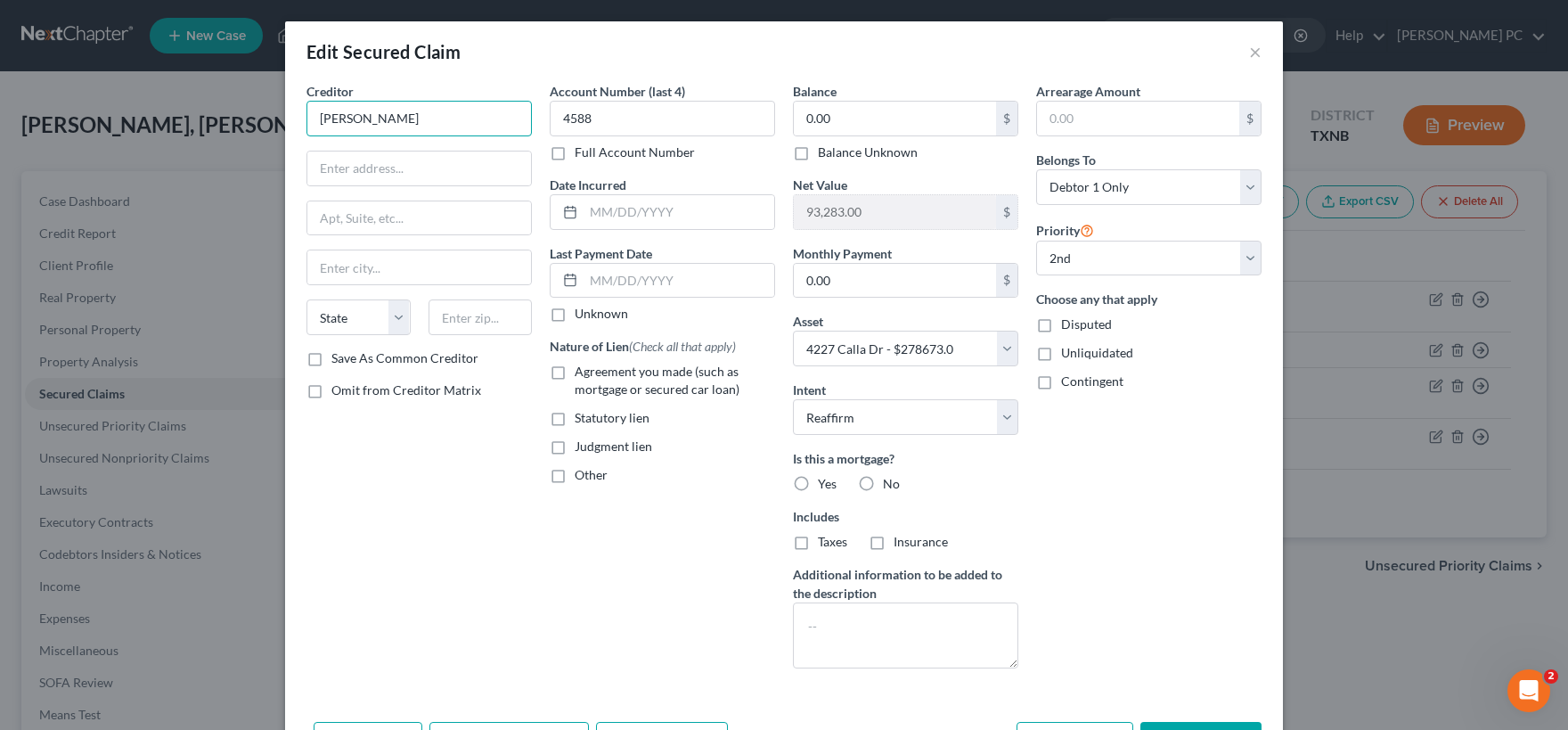
drag, startPoint x: 378, startPoint y: 112, endPoint x: 235, endPoint y: 109, distance: 143.0
click at [306, 107] on input "[PERSON_NAME]" at bounding box center [419, 119] width 225 height 36
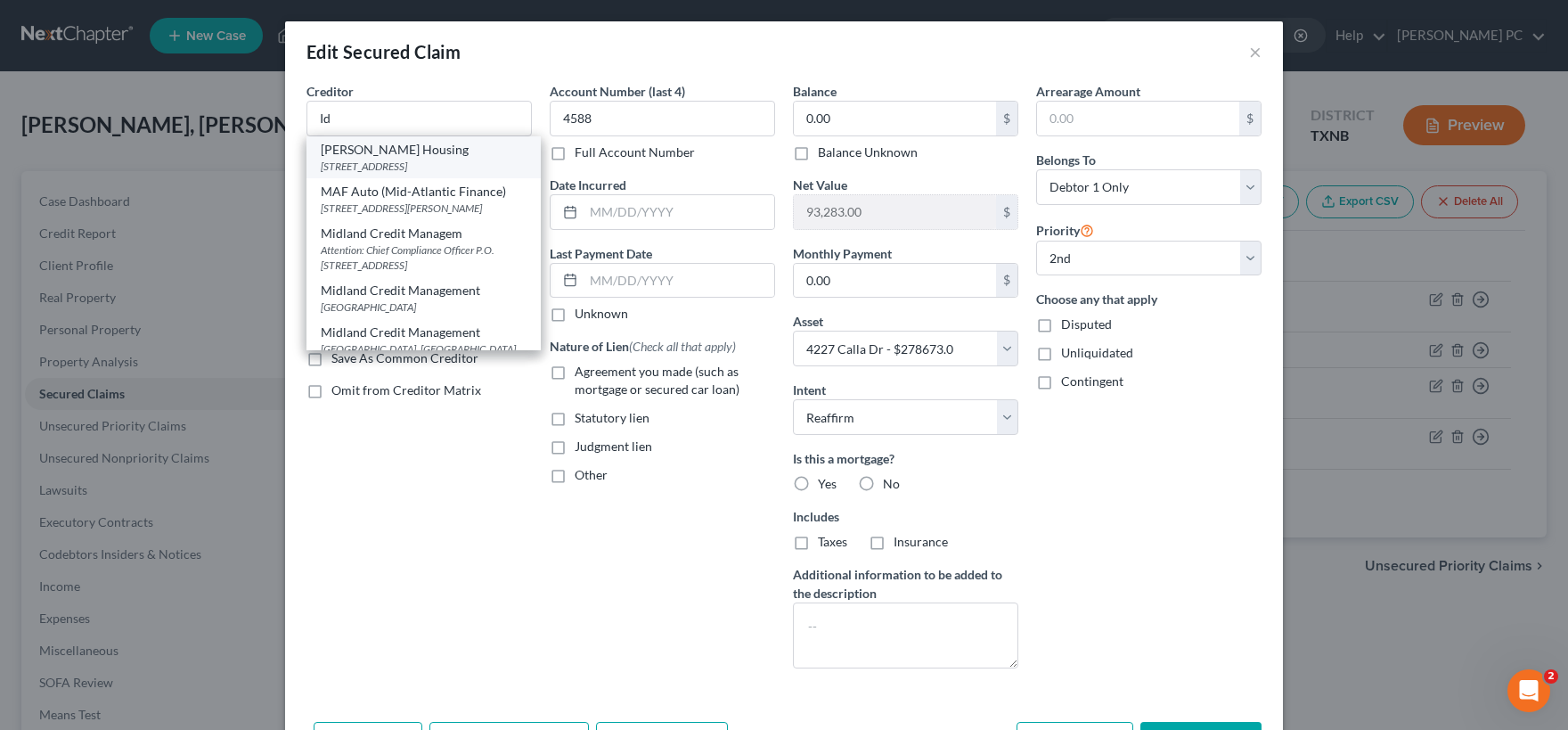
click at [348, 153] on div "[PERSON_NAME] Housing" at bounding box center [423, 150] width 206 height 18
type input "[PERSON_NAME] Housing"
type input "Box 7899"
type input "Boise"
select select "13"
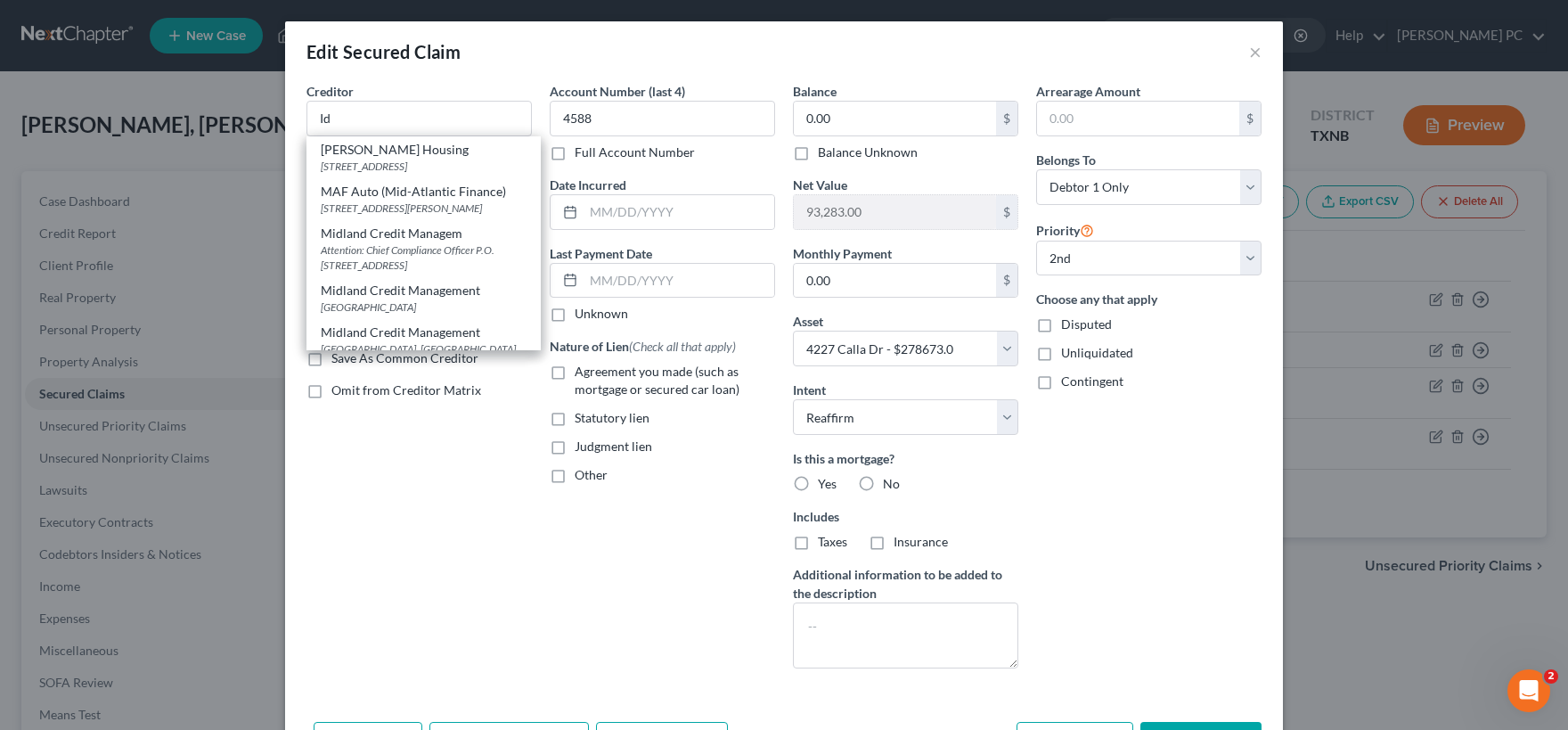
type input "83707"
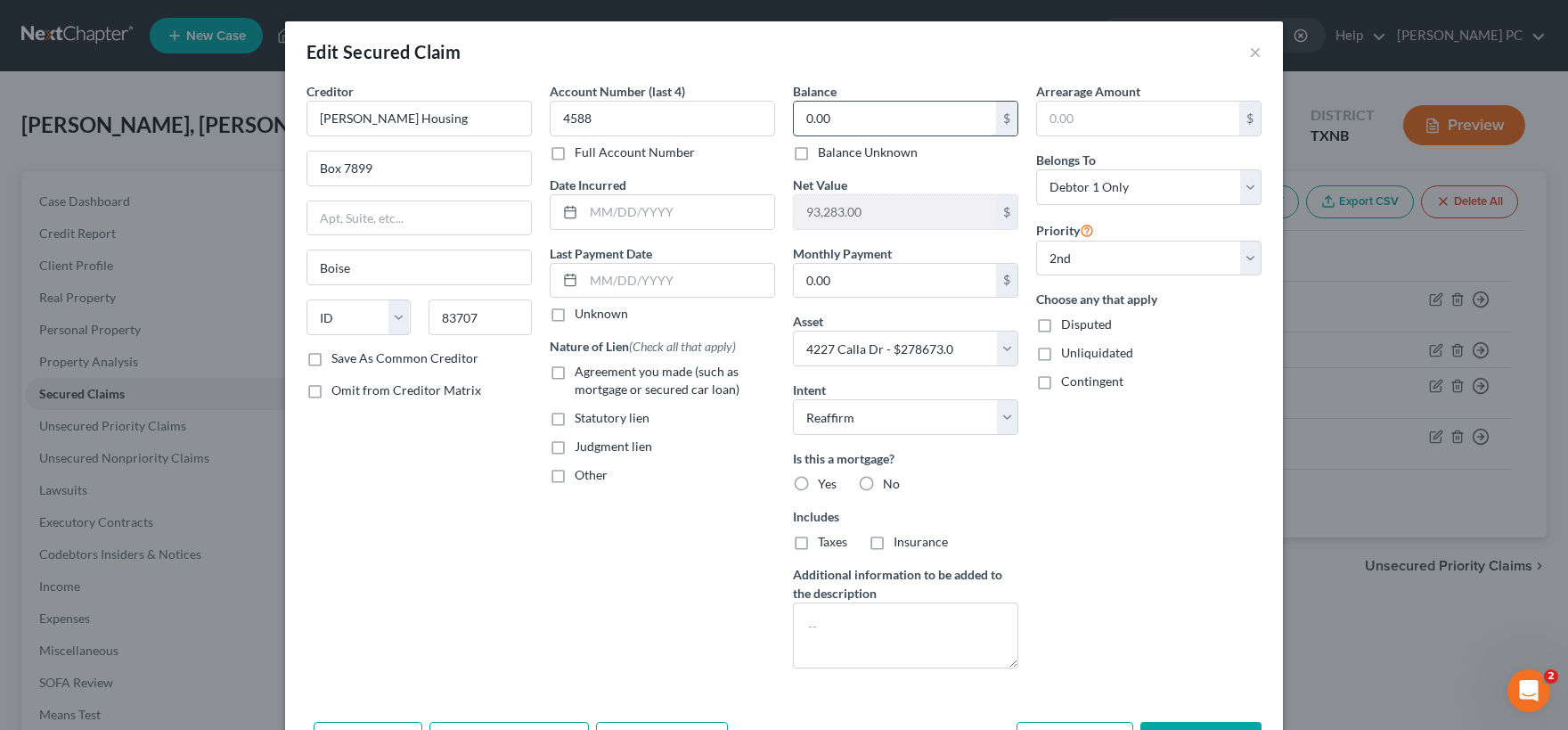
click at [826, 120] on input "0.00" at bounding box center [895, 118] width 202 height 34
type input "8,872"
click at [1064, 118] on input "text" at bounding box center [1139, 118] width 202 height 34
type input "0.00"
click at [643, 215] on input "text" at bounding box center [678, 212] width 190 height 34
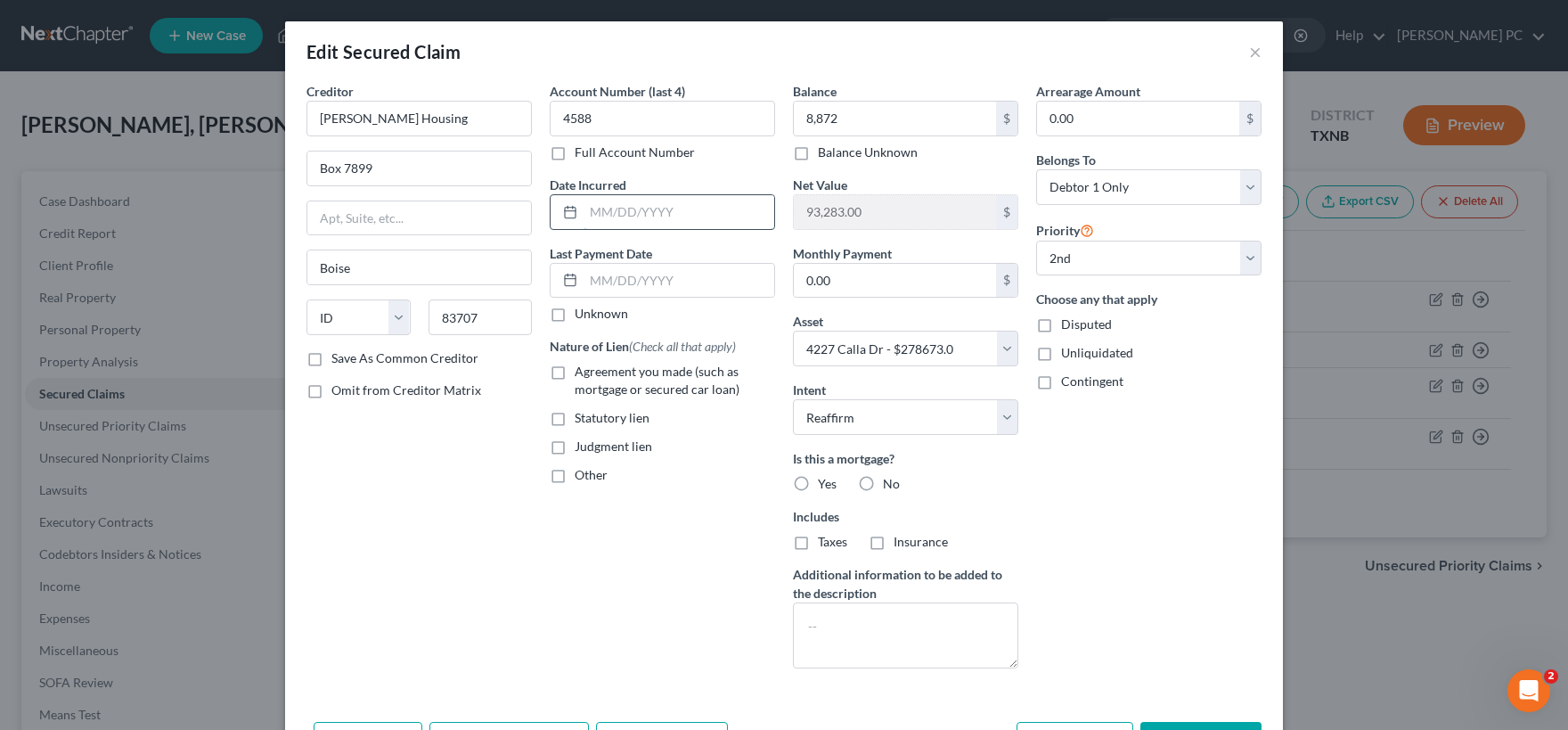
paste input "[DATE]"
type input "[DATE]"
click at [574, 317] on label "Unknown" at bounding box center [601, 313] width 54 height 18
click at [582, 316] on input "Unknown" at bounding box center [588, 310] width 12 height 12
checkbox input "true"
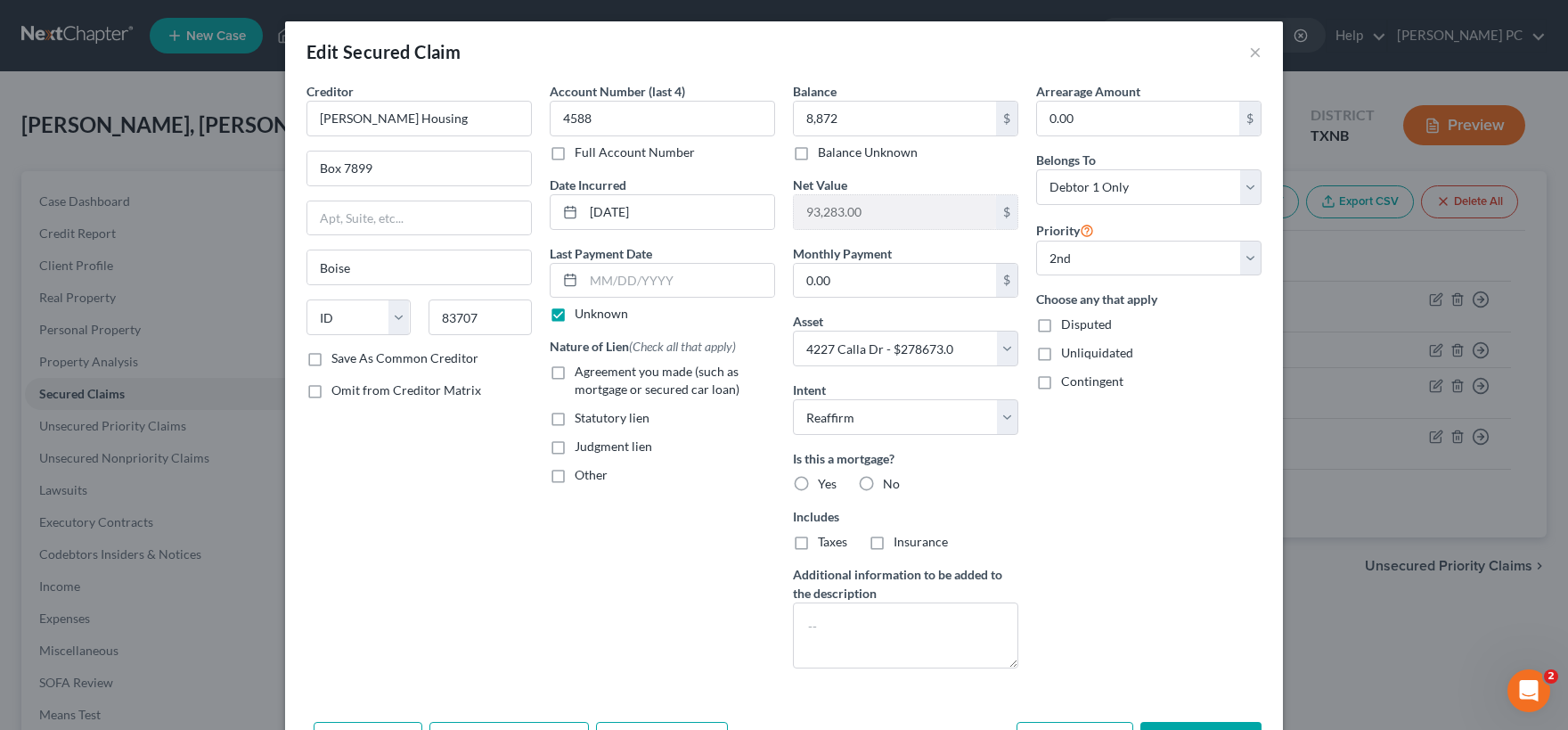
click at [574, 374] on label "Agreement you made (such as mortgage or secured car loan)" at bounding box center [674, 381] width 200 height 36
click at [582, 374] on input "Agreement you made (such as mortgage or secured car loan)" at bounding box center [588, 369] width 12 height 12
checkbox input "true"
click at [858, 619] on textarea at bounding box center [905, 635] width 225 height 65
type textarea "N"
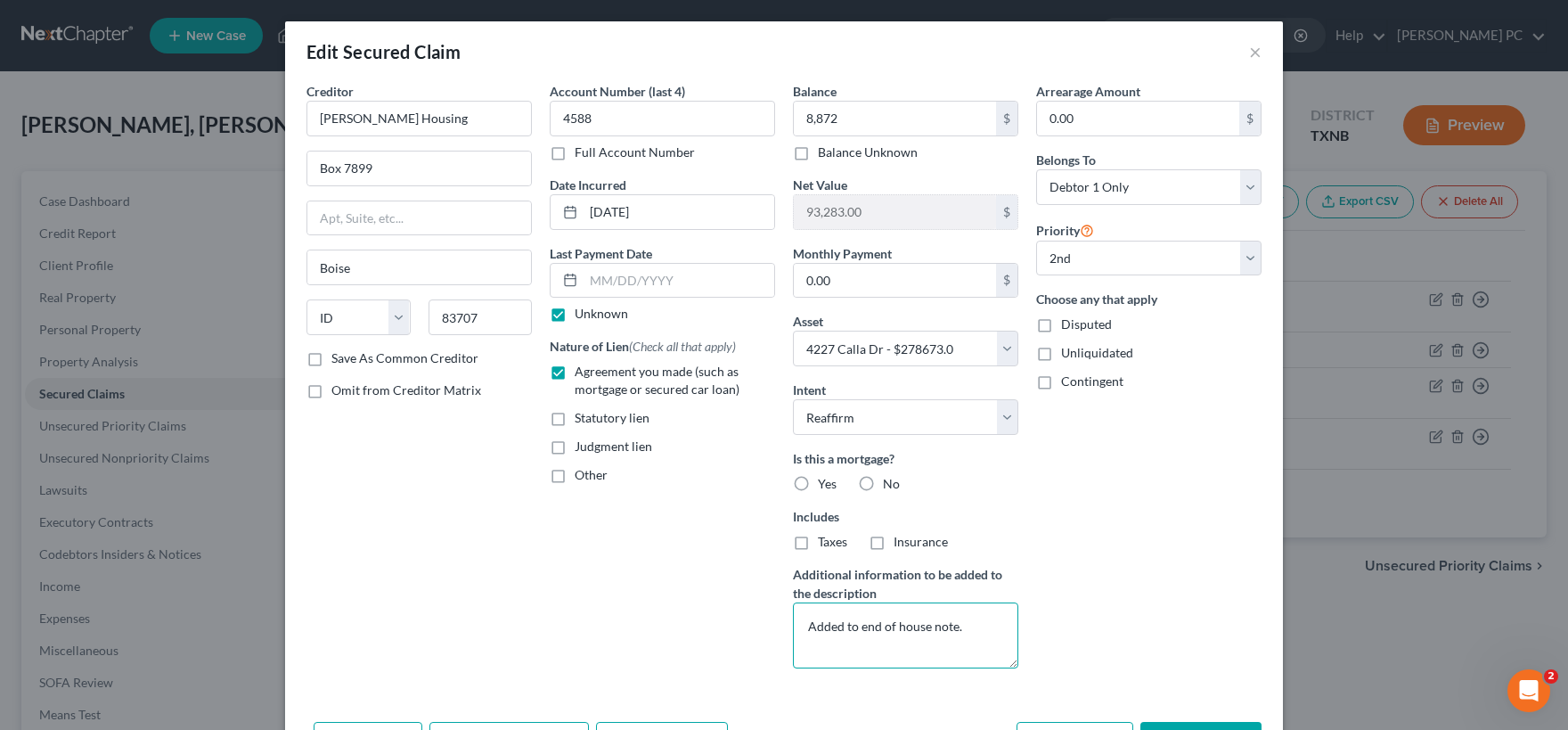
type textarea "Added to end of house note."
click at [818, 484] on label "Yes" at bounding box center [827, 484] width 19 height 18
click at [825, 484] on input "Yes" at bounding box center [831, 481] width 12 height 12
radio input "true"
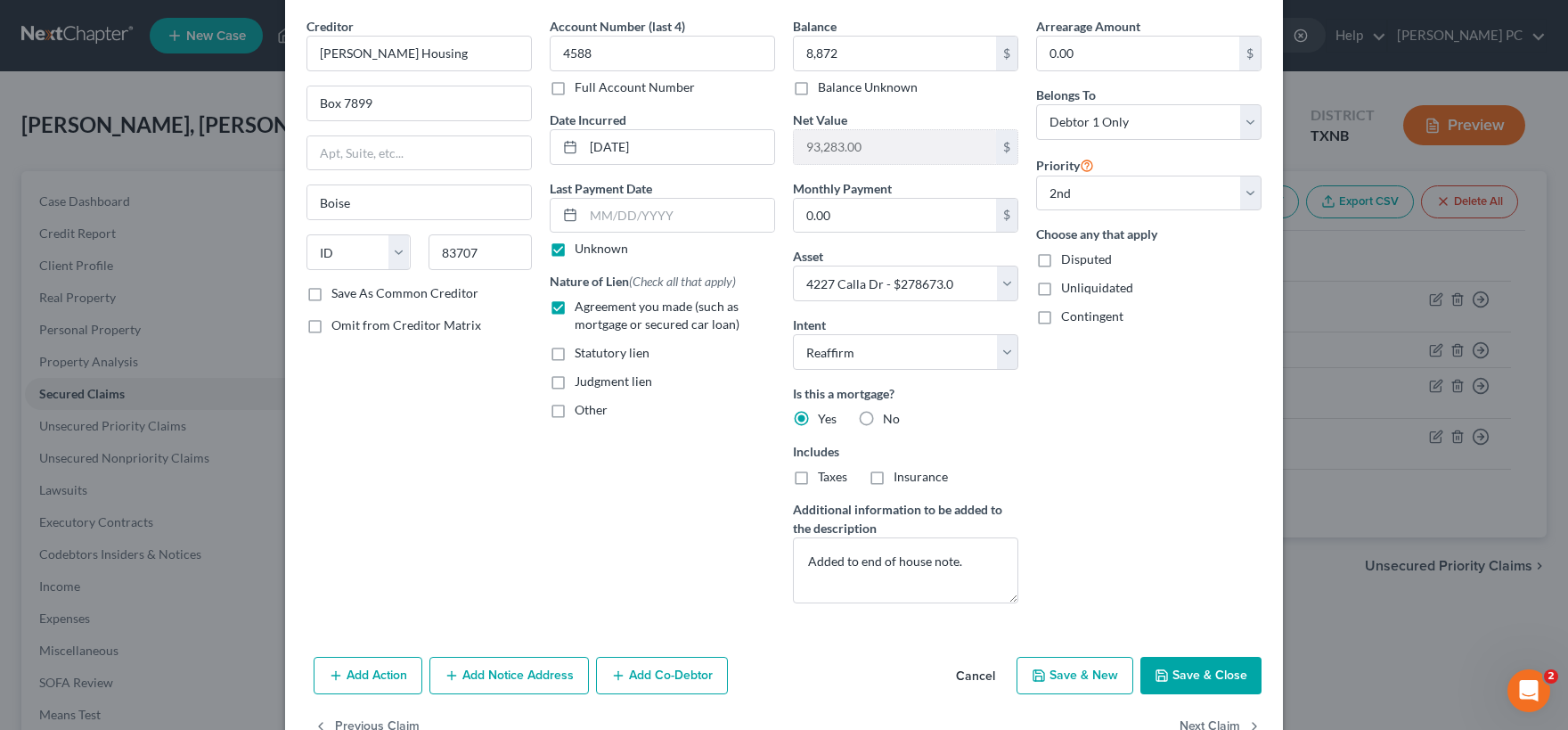
scroll to position [115, 0]
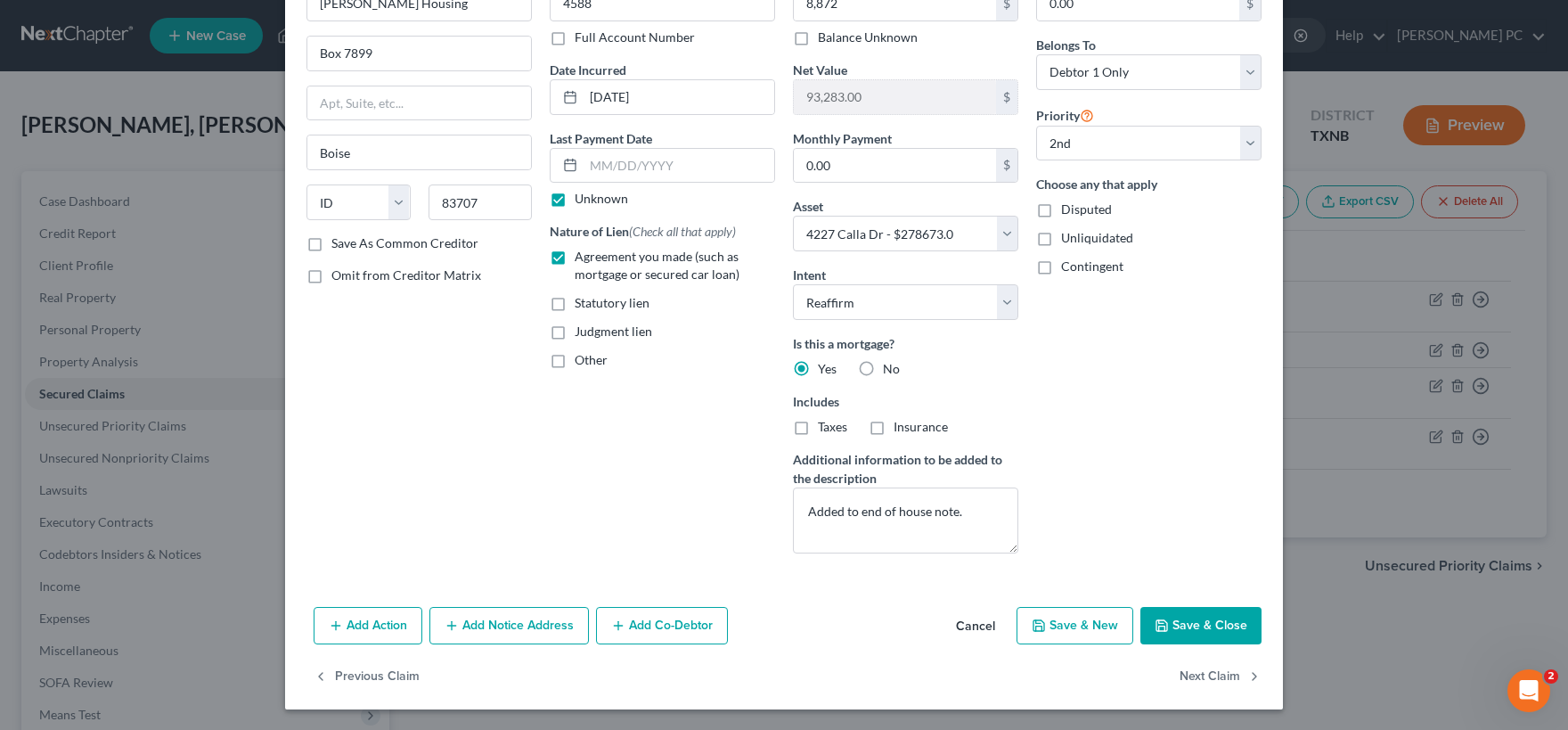
click at [1204, 626] on button "Save & Close" at bounding box center [1201, 626] width 121 height 38
type input "8,872.00"
type input "84,411.00"
select select "3"
type input "0"
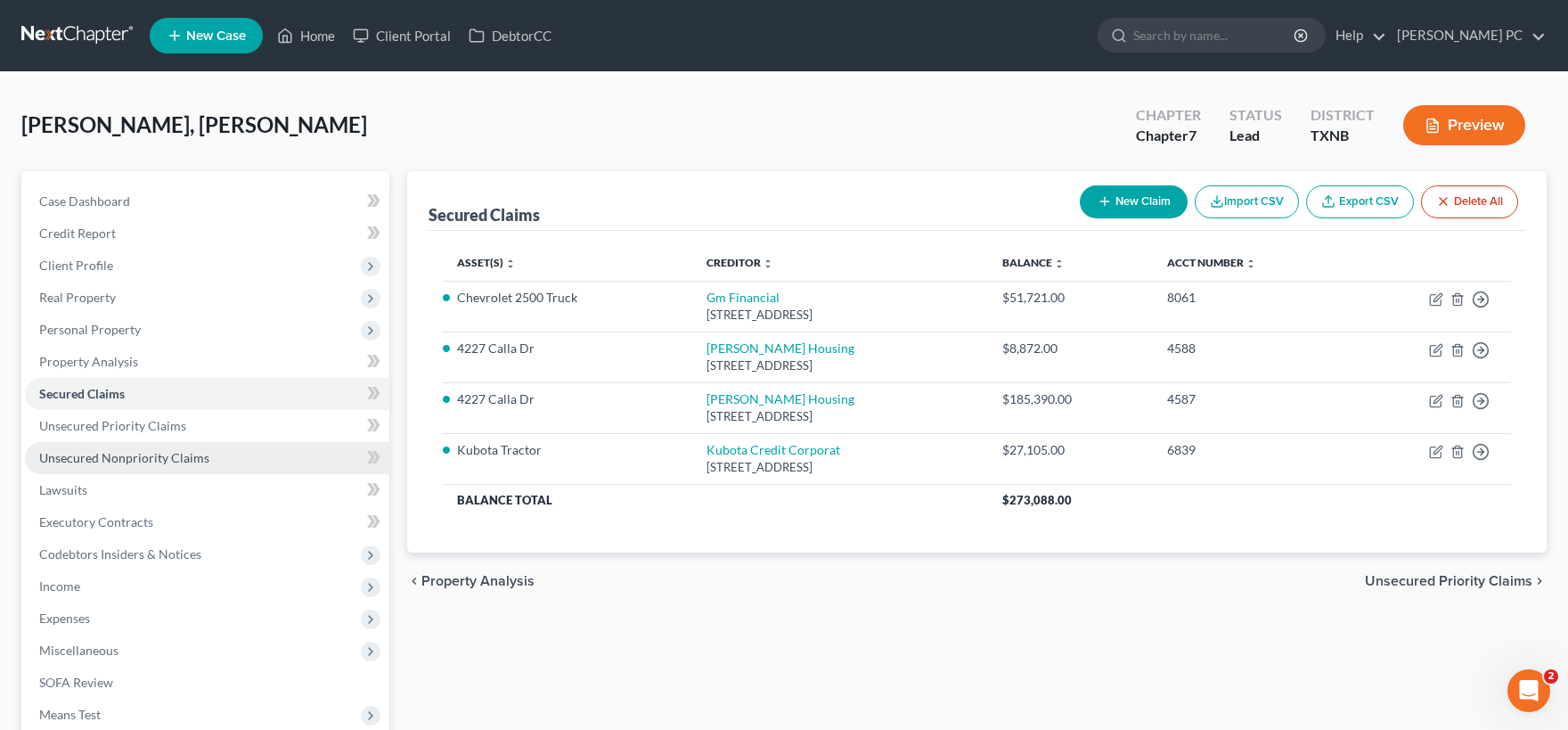
click at [126, 453] on span "Unsecured Nonpriority Claims" at bounding box center [125, 457] width 171 height 15
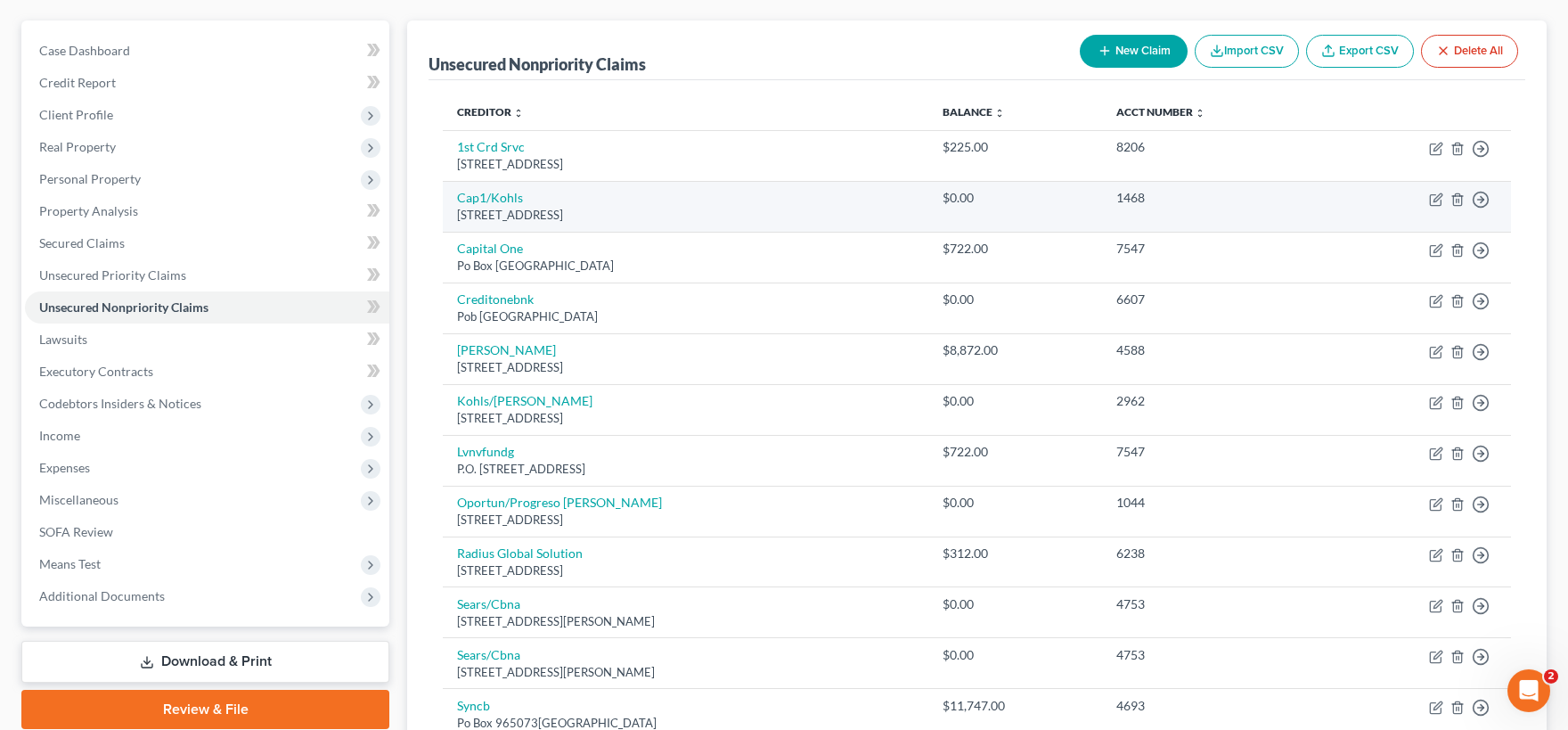
scroll to position [196, 0]
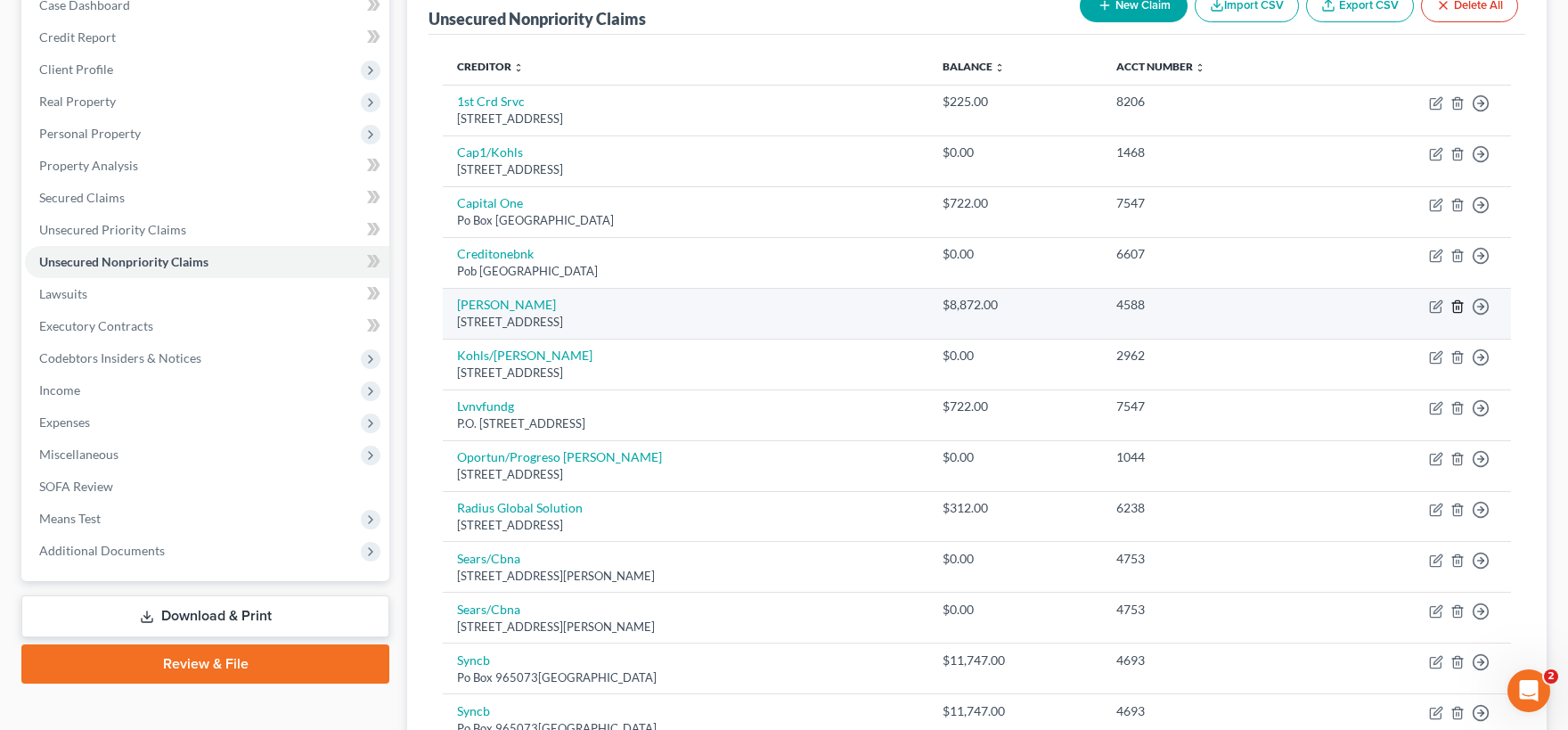
click at [1457, 309] on line "button" at bounding box center [1457, 307] width 0 height 4
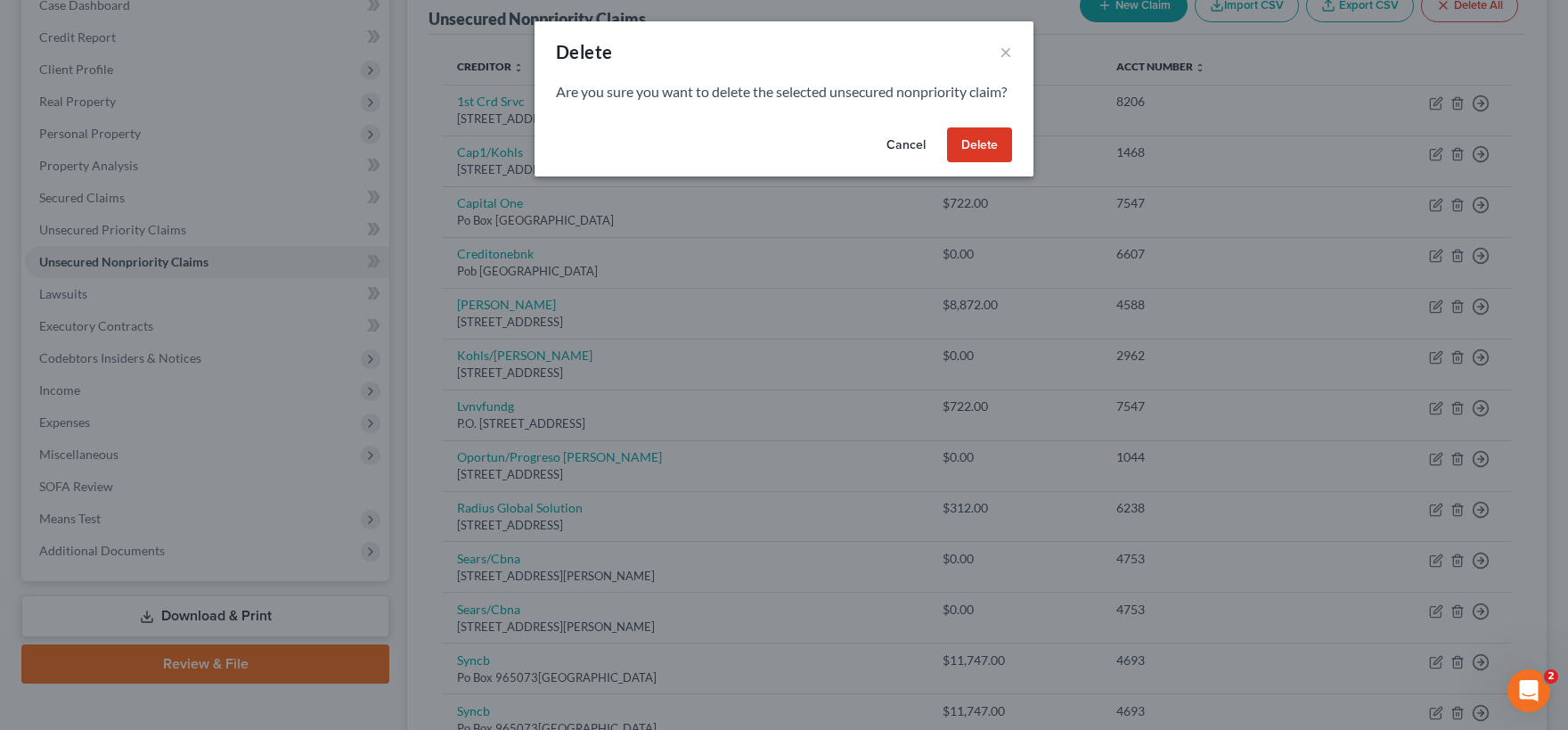
click at [981, 163] on button "Delete" at bounding box center [980, 145] width 65 height 36
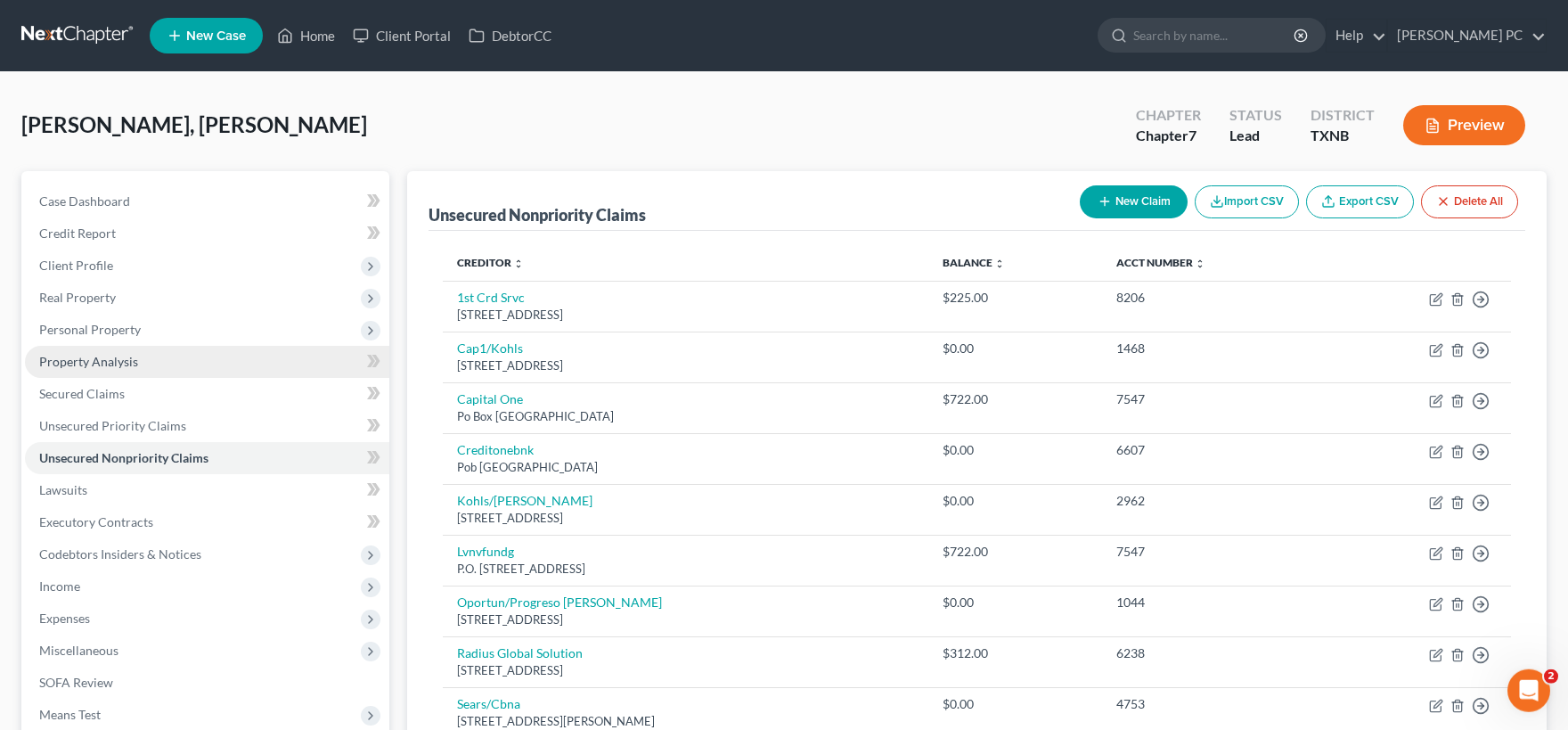
scroll to position [0, 0]
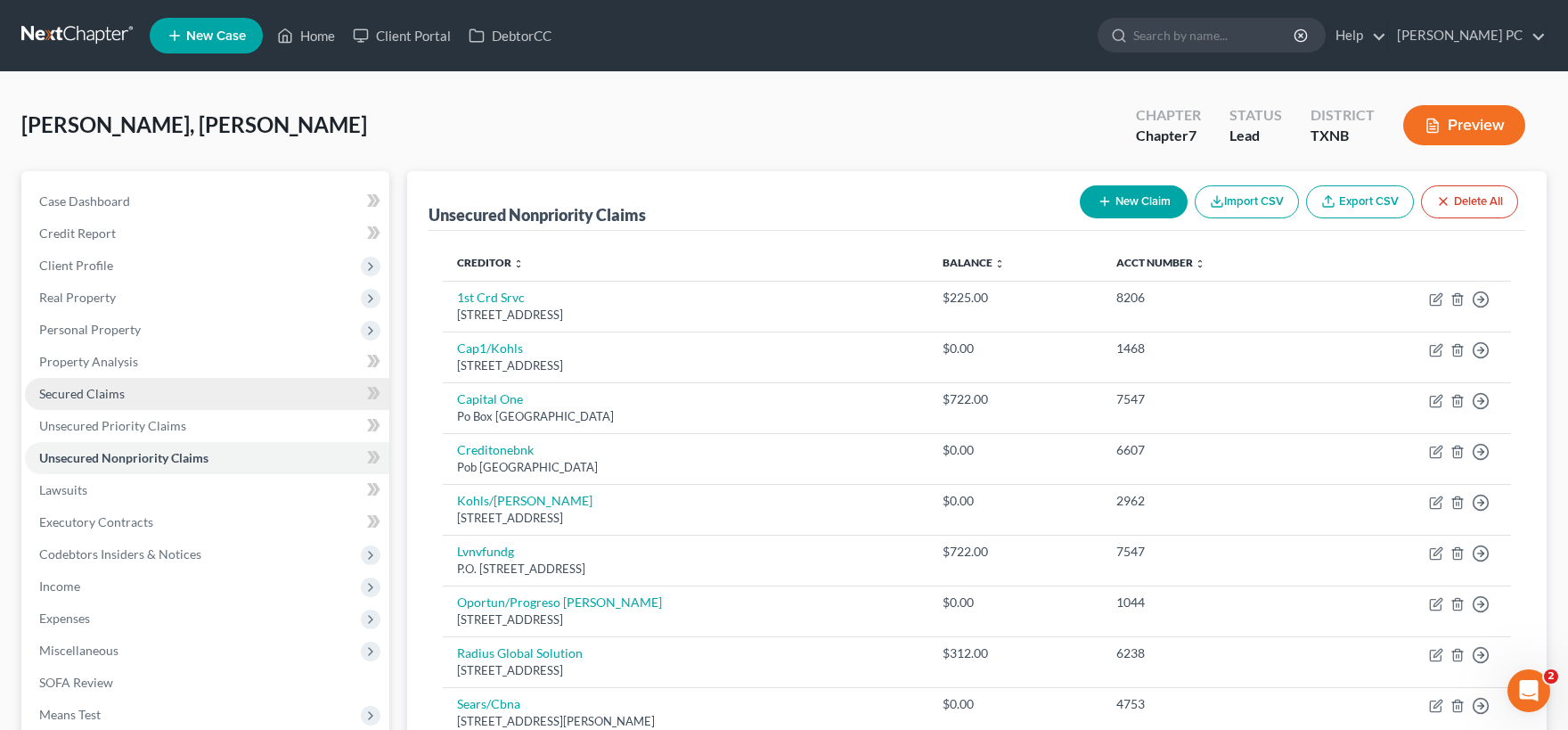
click at [101, 399] on span "Secured Claims" at bounding box center [82, 393] width 85 height 15
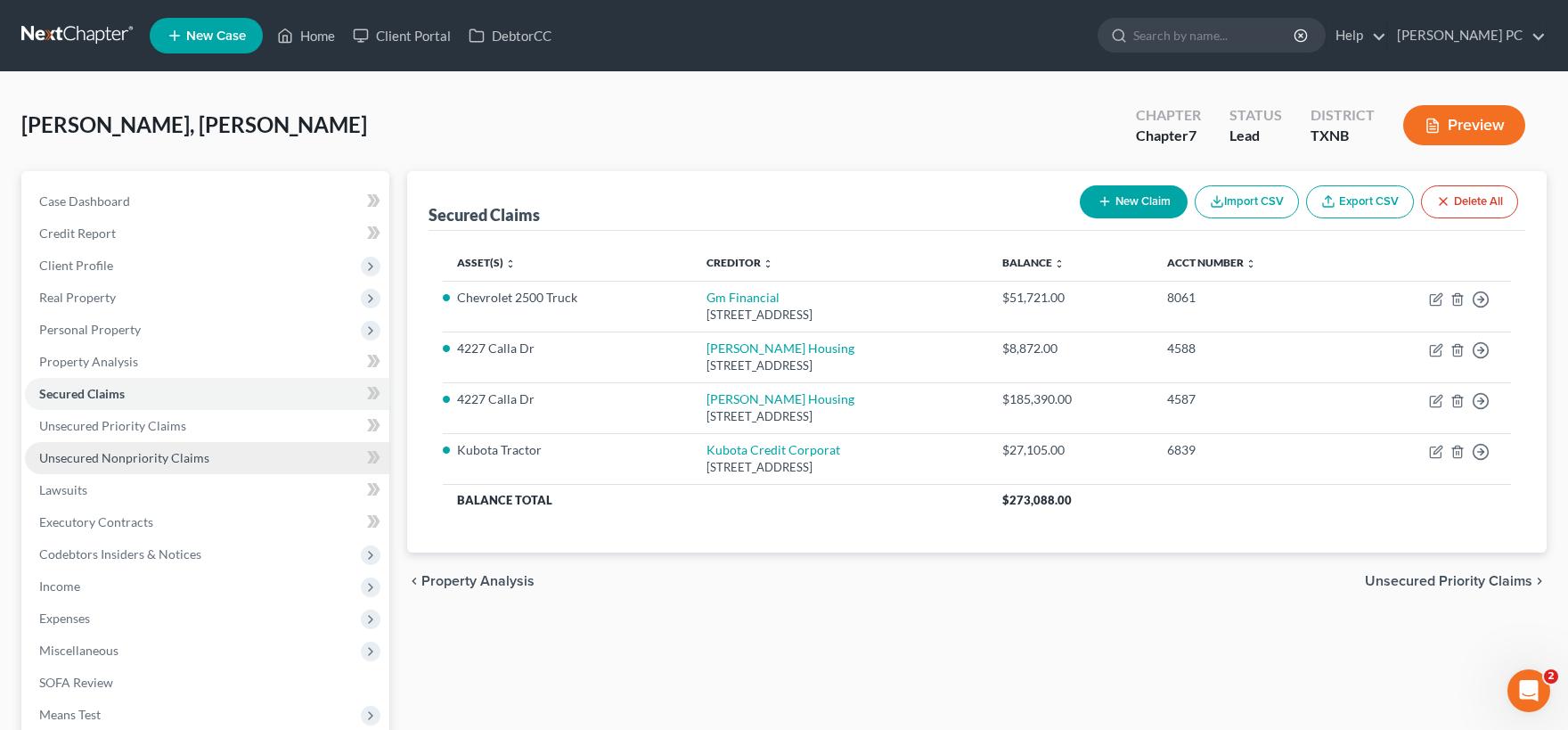
scroll to position [98, 0]
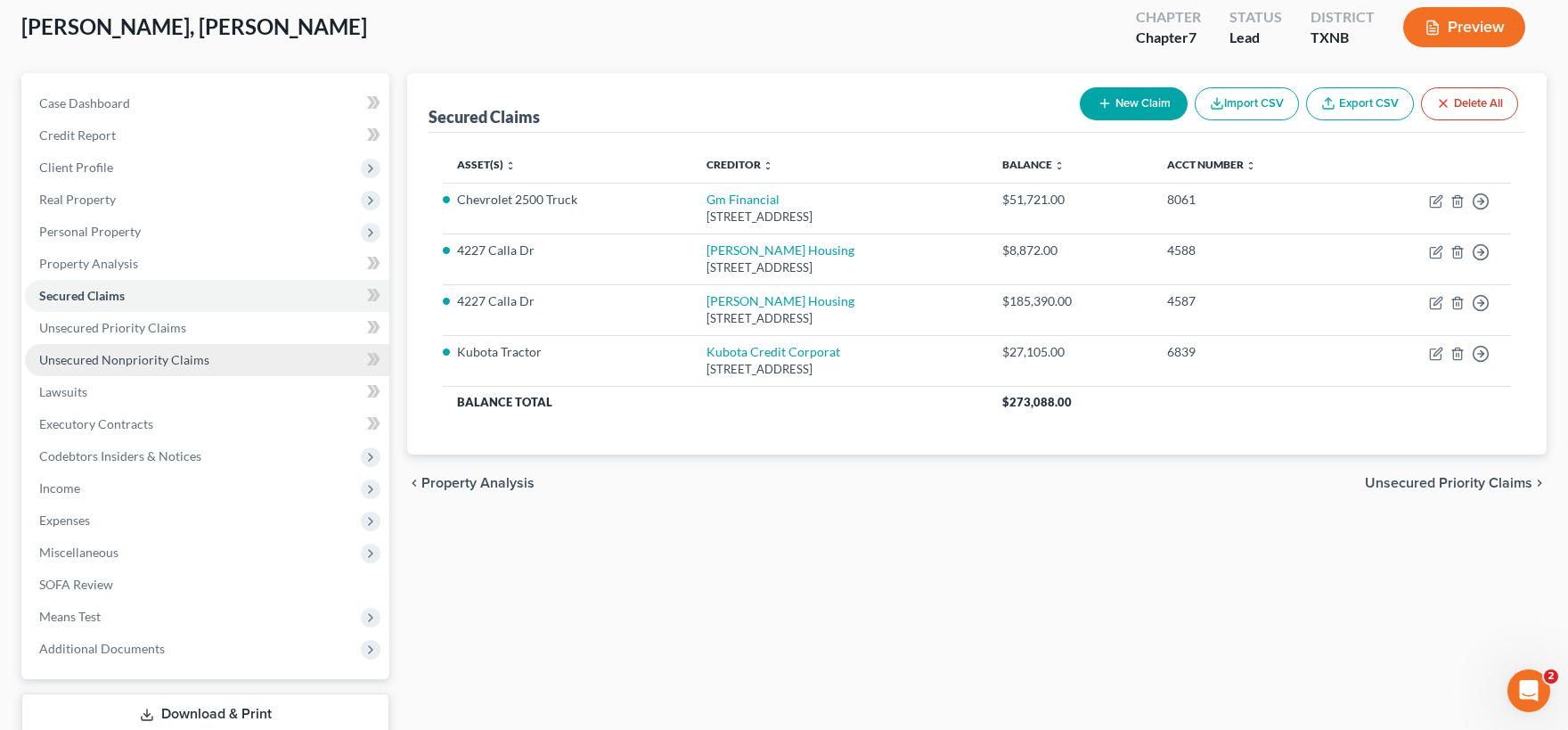
click at [134, 360] on span "Unsecured Nonpriority Claims" at bounding box center [125, 359] width 171 height 15
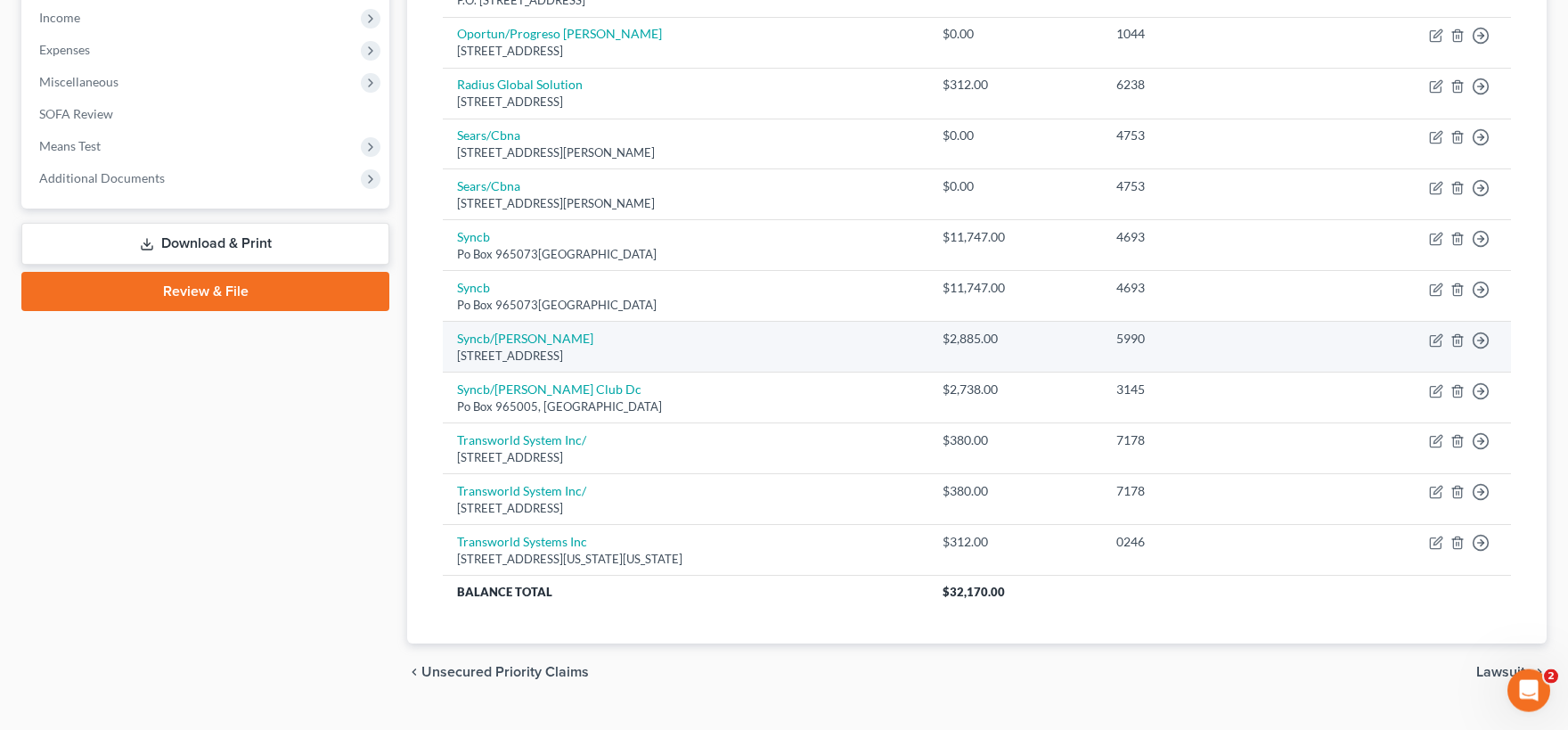
scroll to position [588, 0]
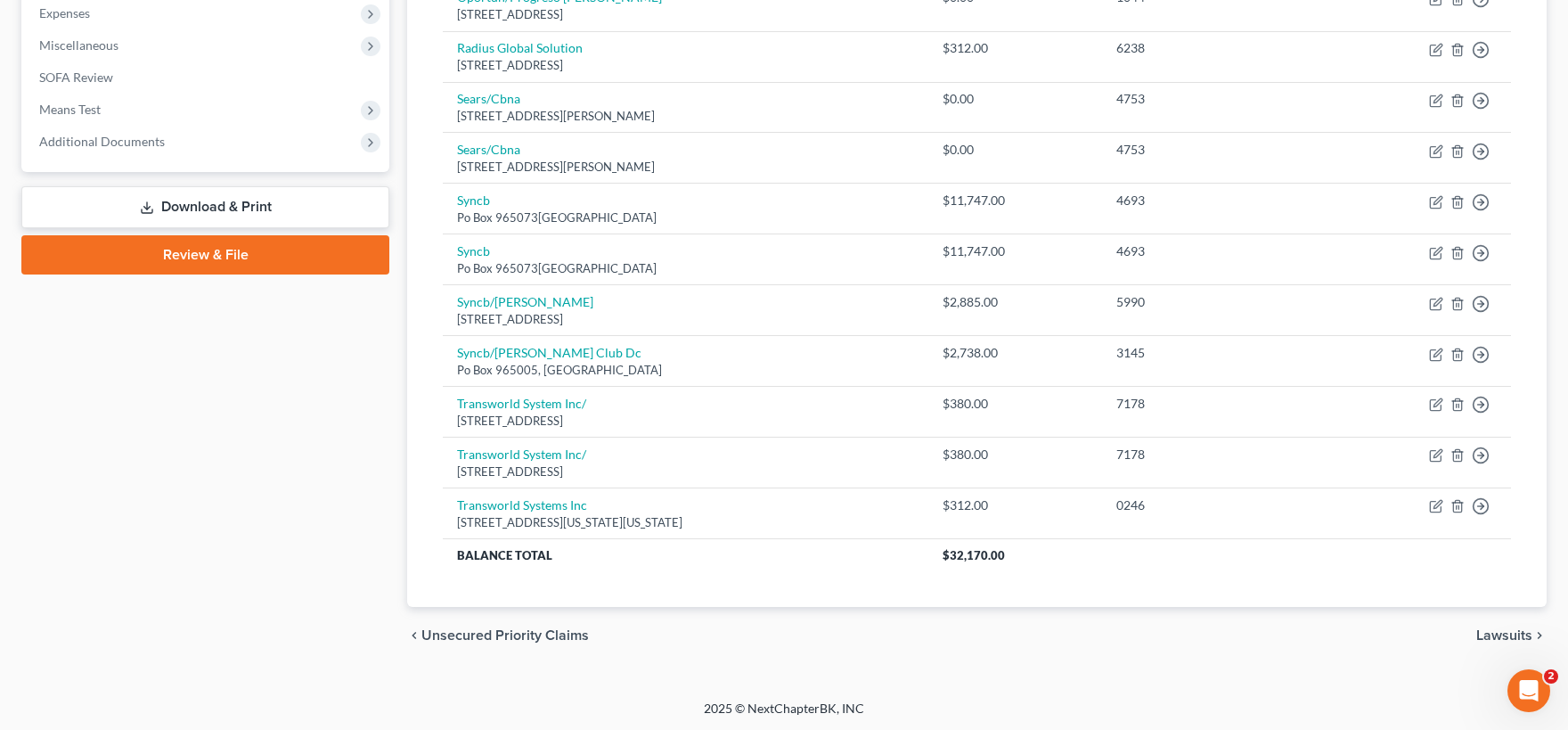
click at [1510, 630] on span "Lawsuits" at bounding box center [1504, 635] width 57 height 14
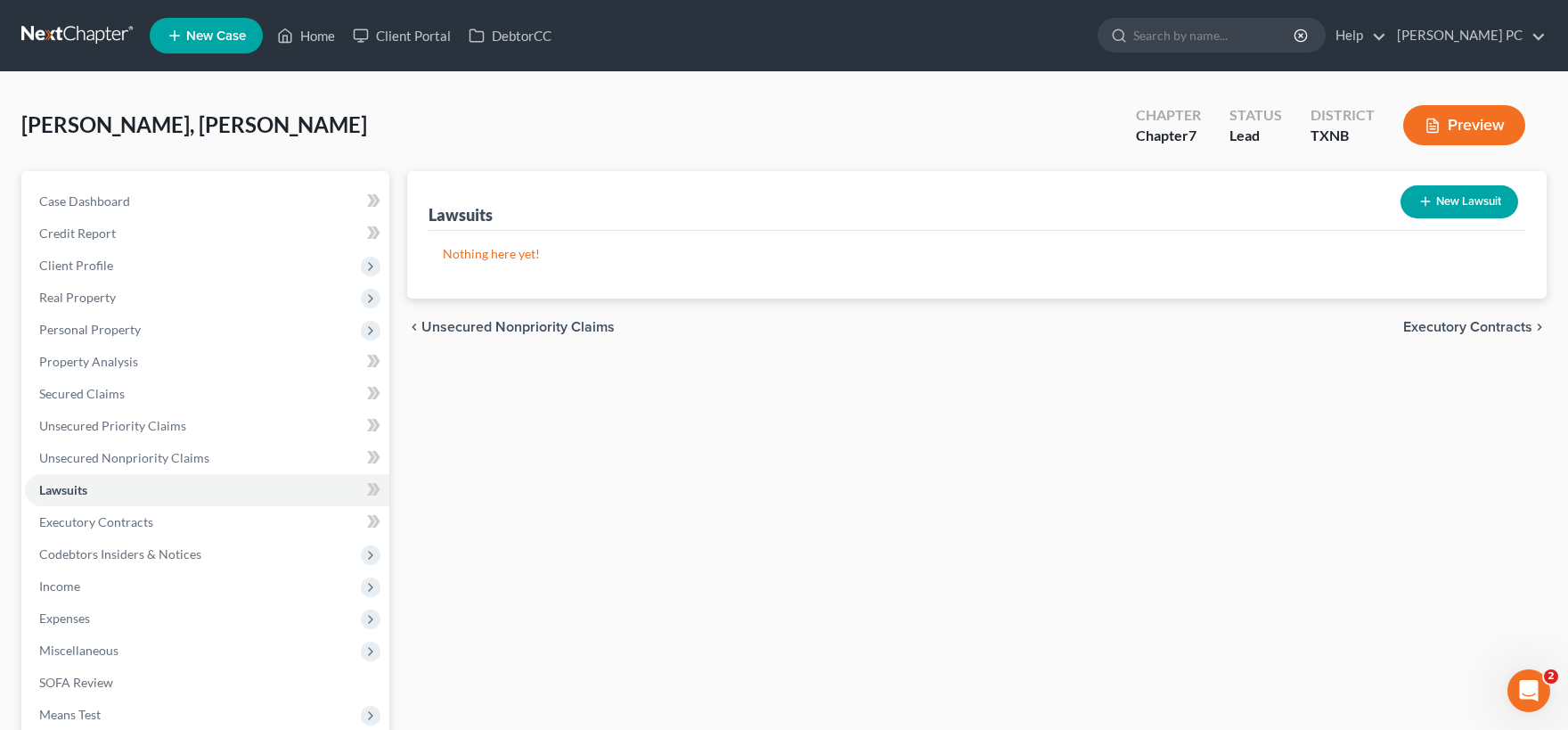
click at [1449, 328] on span "Executory Contracts" at bounding box center [1468, 326] width 129 height 14
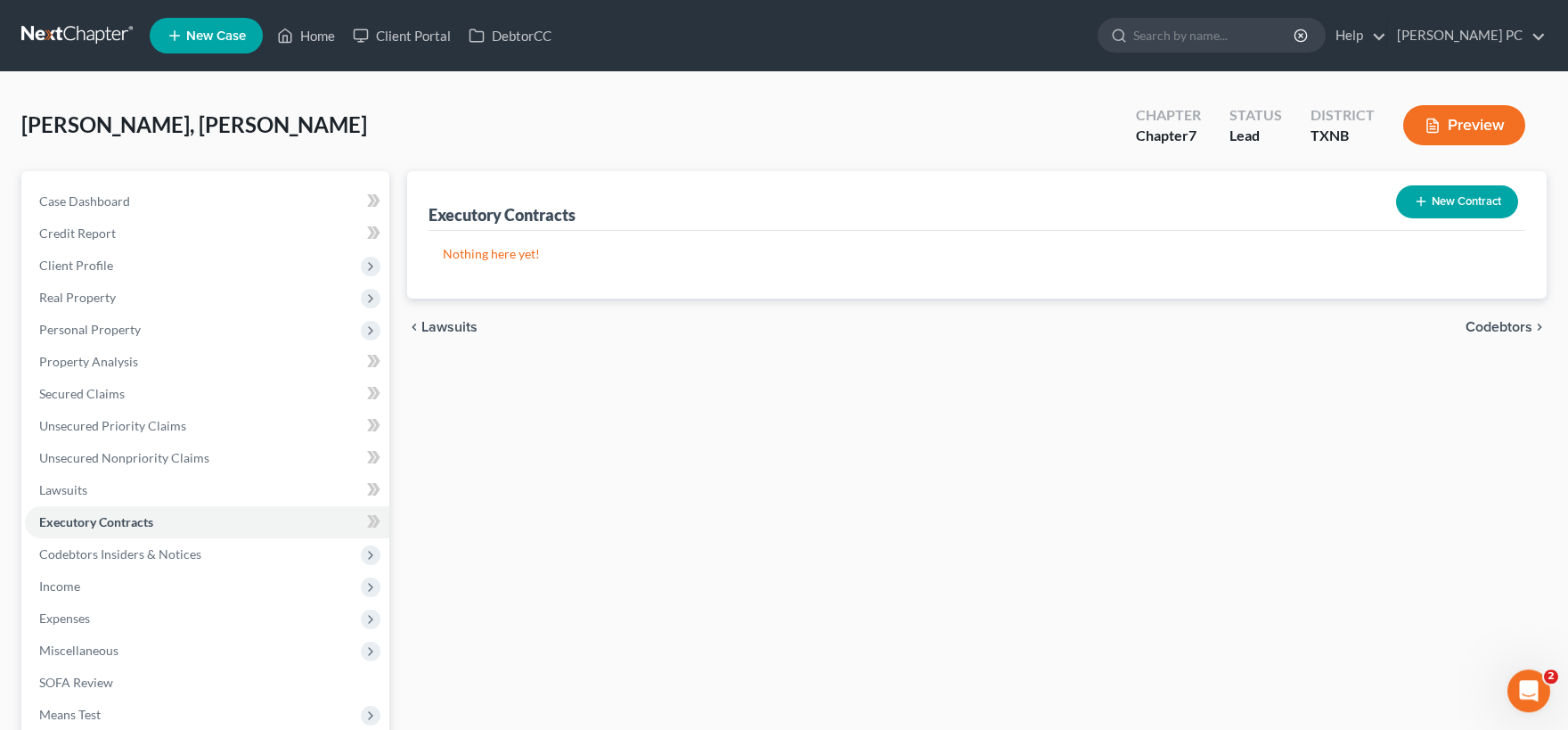
scroll to position [215, 0]
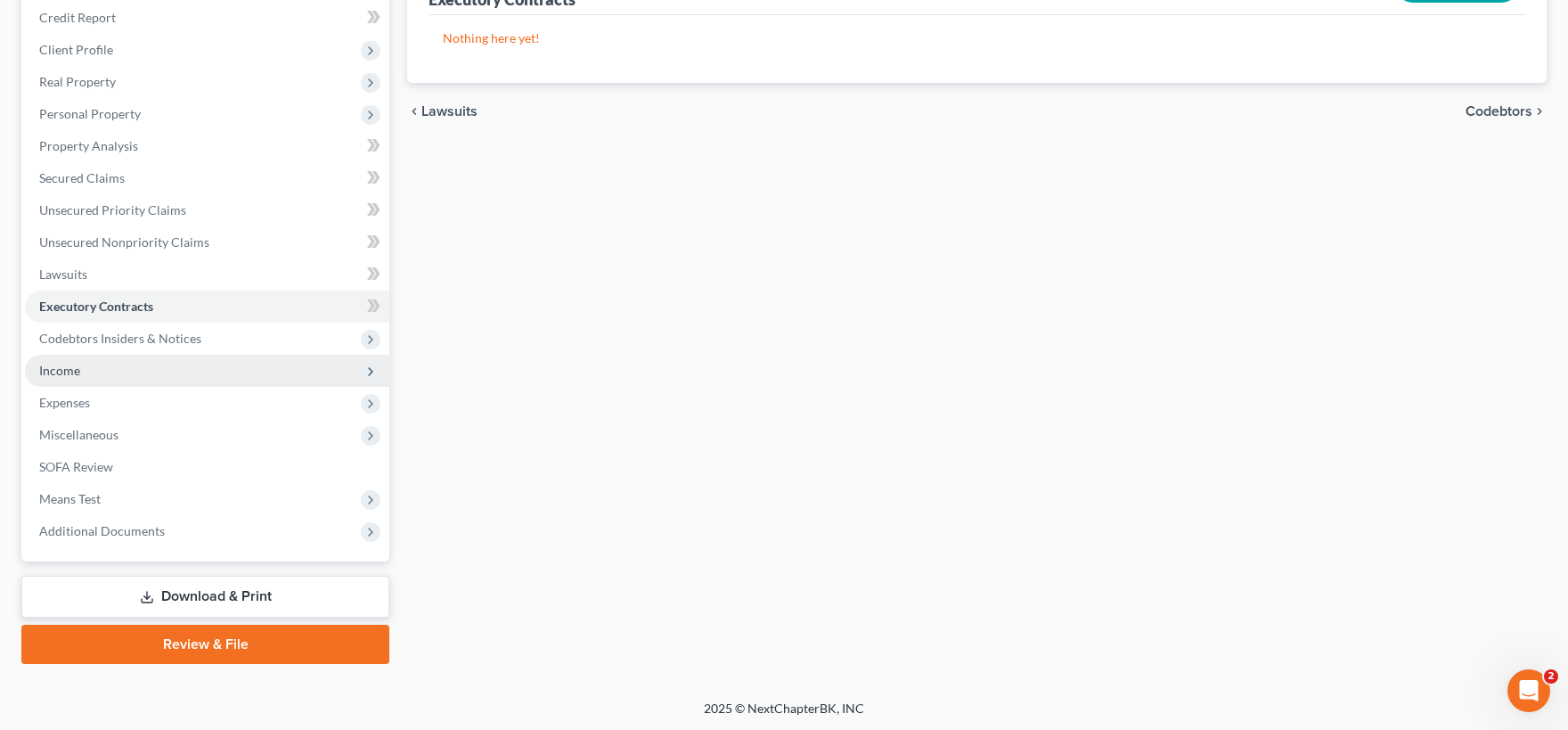
click at [108, 368] on span "Income" at bounding box center [206, 371] width 364 height 32
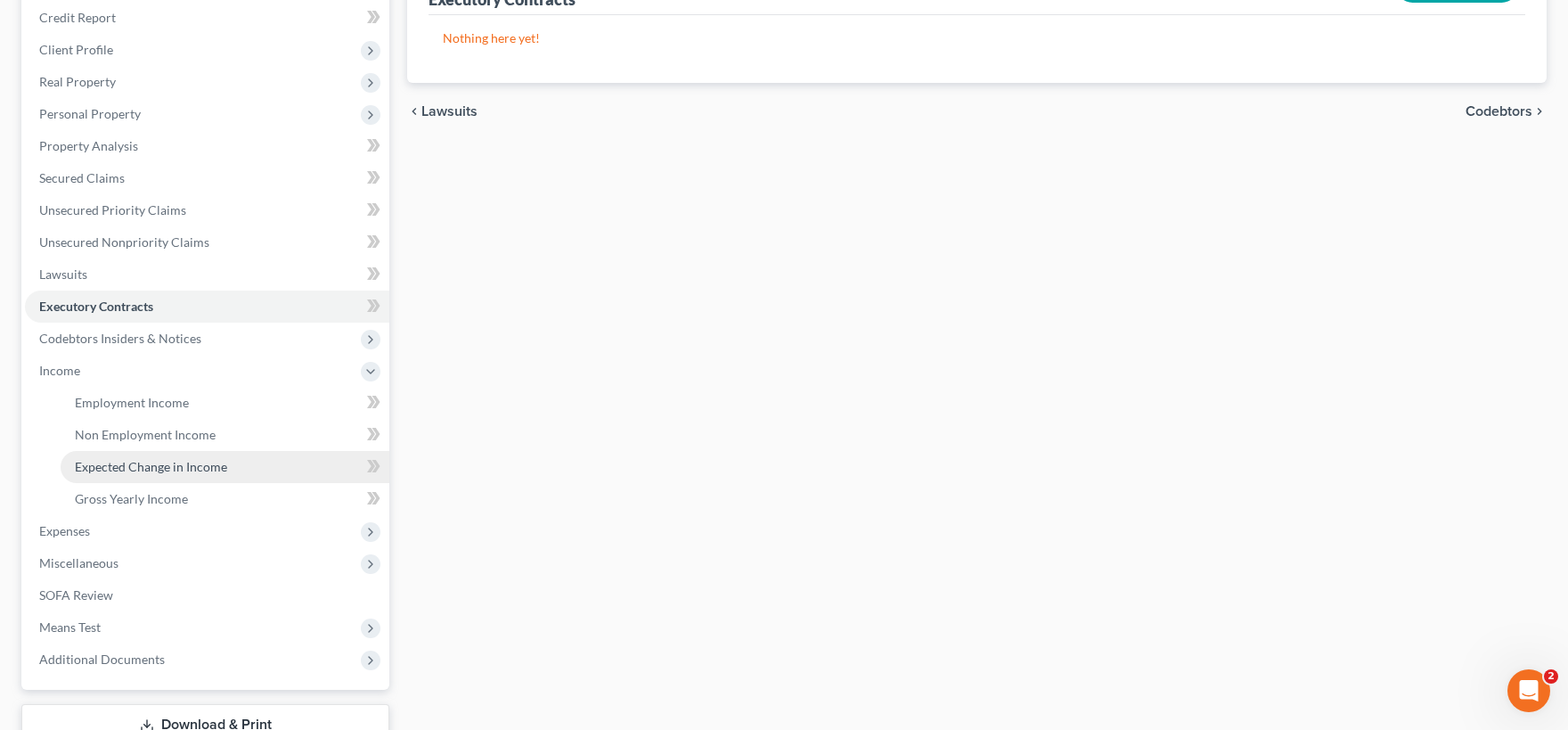
click at [154, 468] on span "Expected Change in Income" at bounding box center [151, 466] width 153 height 15
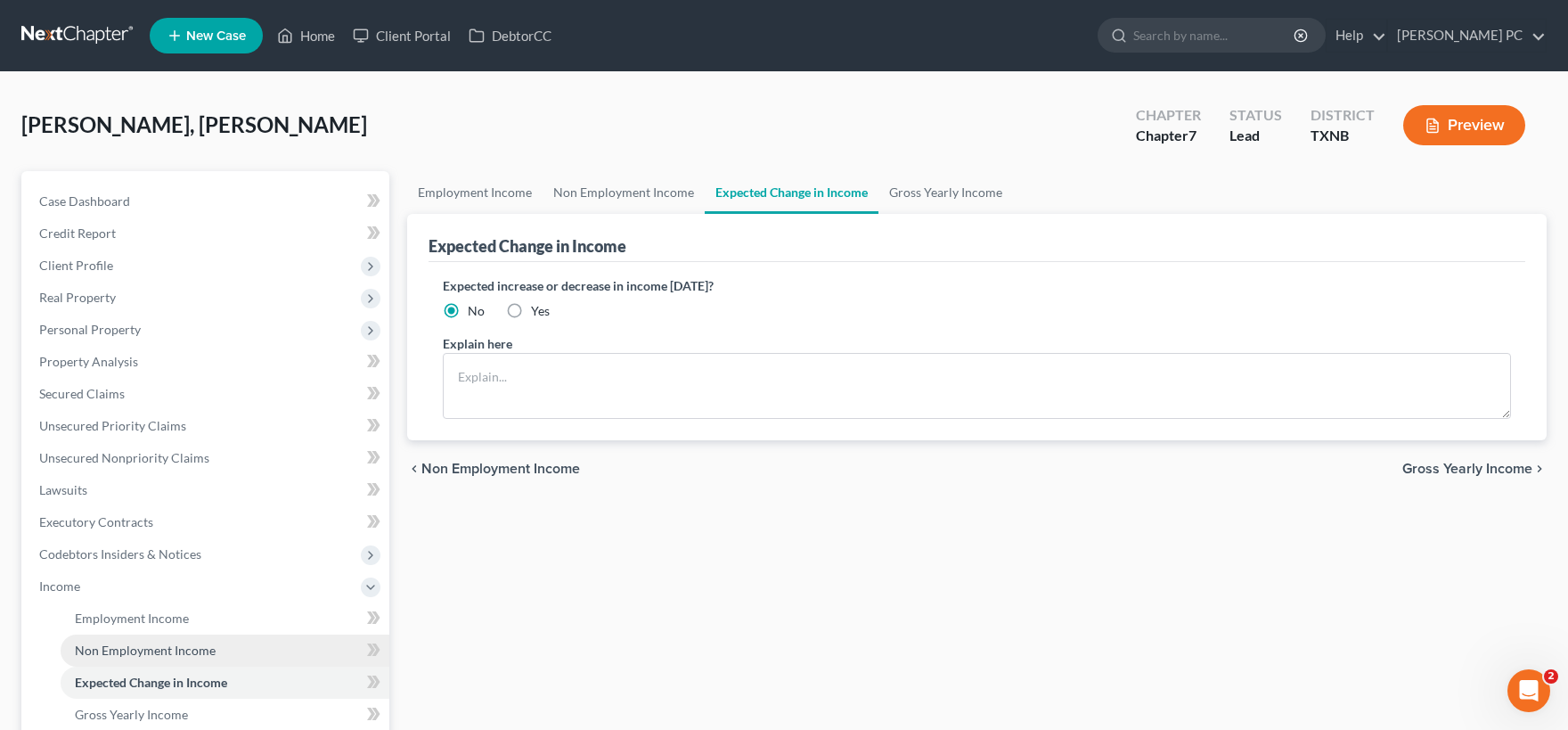
click at [144, 646] on span "Non Employment Income" at bounding box center [145, 650] width 141 height 15
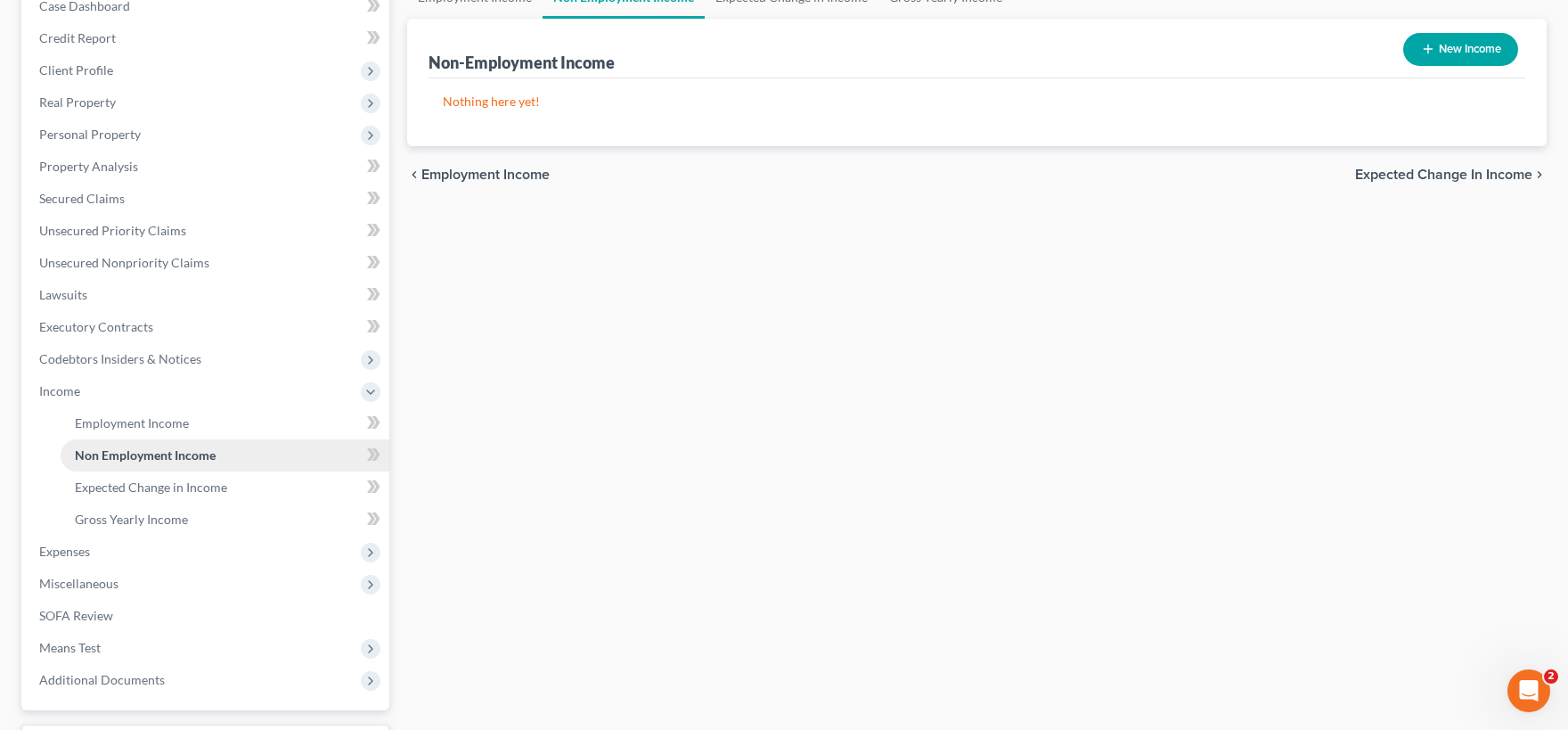
scroll to position [196, 0]
click at [169, 526] on link "Gross Yearly Income" at bounding box center [224, 519] width 328 height 32
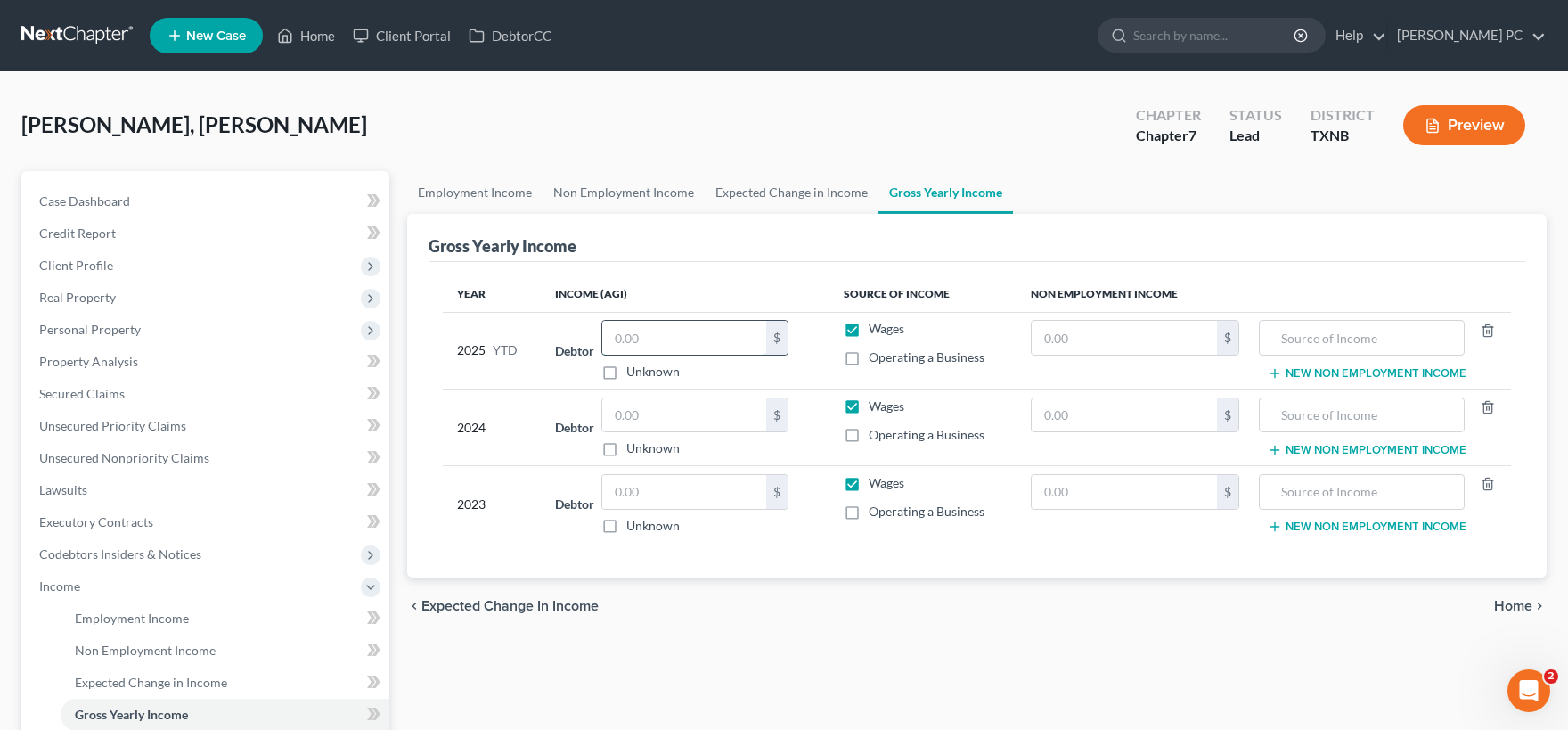
click at [687, 341] on input "text" at bounding box center [683, 337] width 164 height 34
type input "56,100"
click at [630, 598] on div "chevron_left Expected Change in Income Home chevron_right" at bounding box center [977, 605] width 1140 height 57
click at [122, 551] on span "Codebtors Insiders & Notices" at bounding box center [120, 553] width 162 height 15
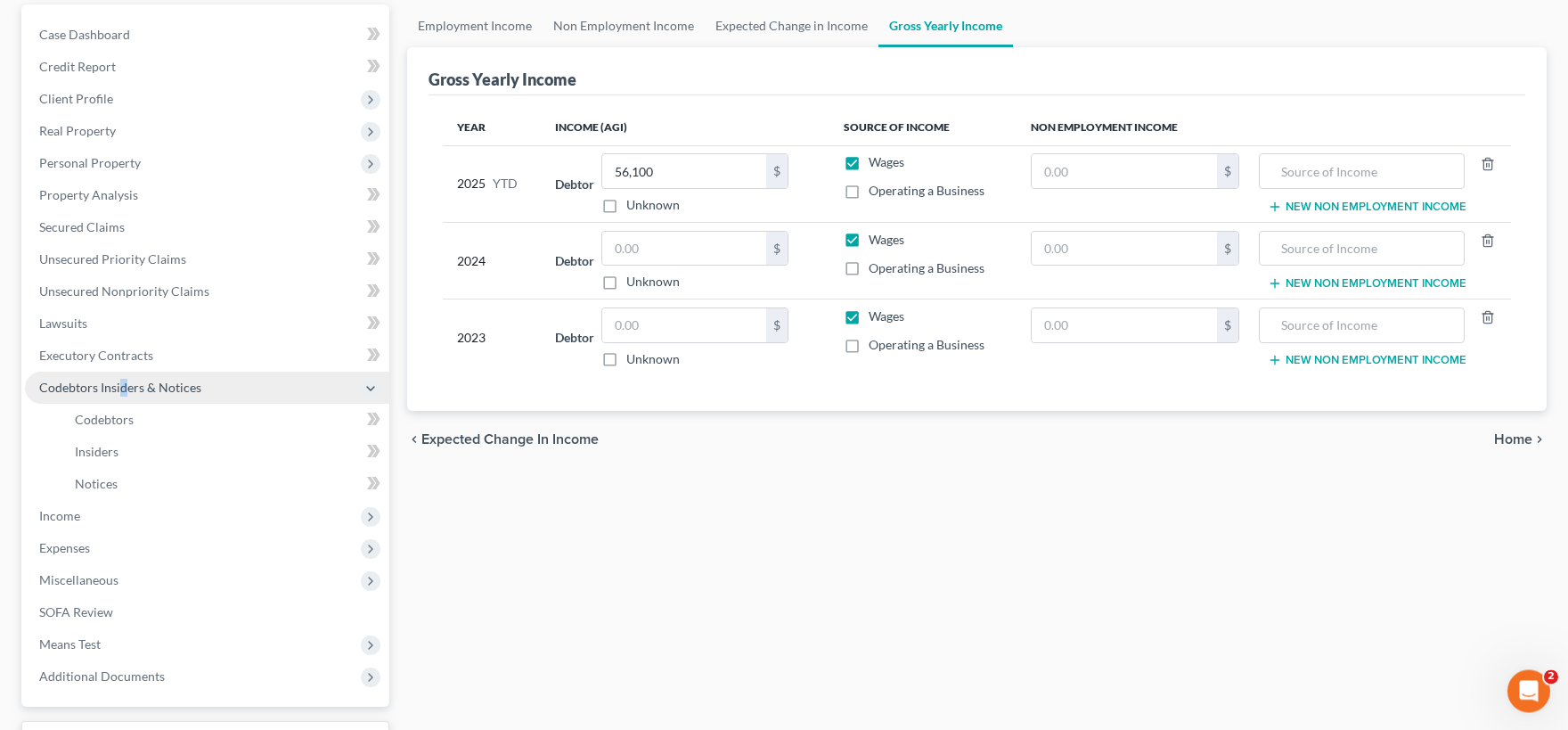
scroll to position [196, 0]
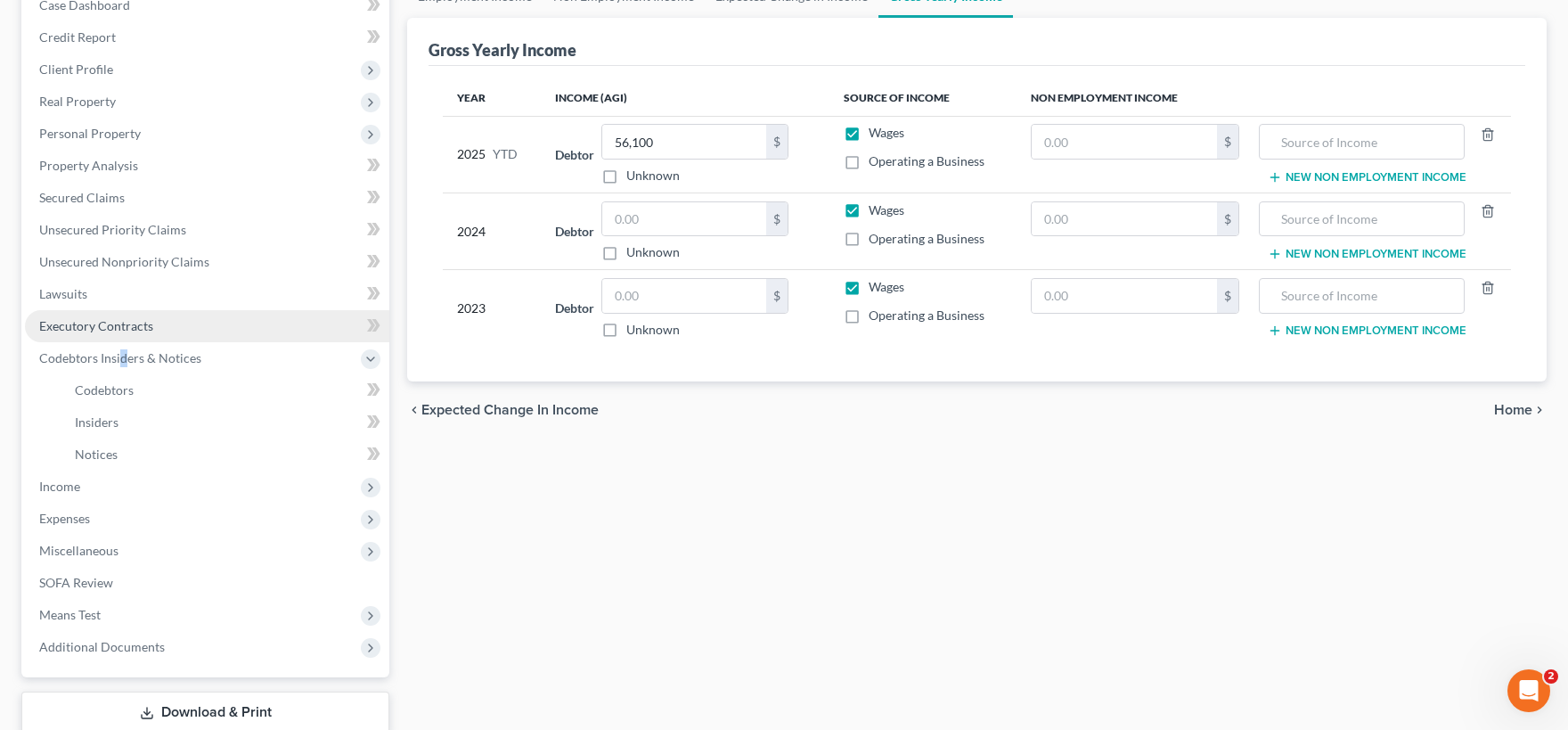
click at [101, 328] on span "Executory Contracts" at bounding box center [96, 325] width 114 height 15
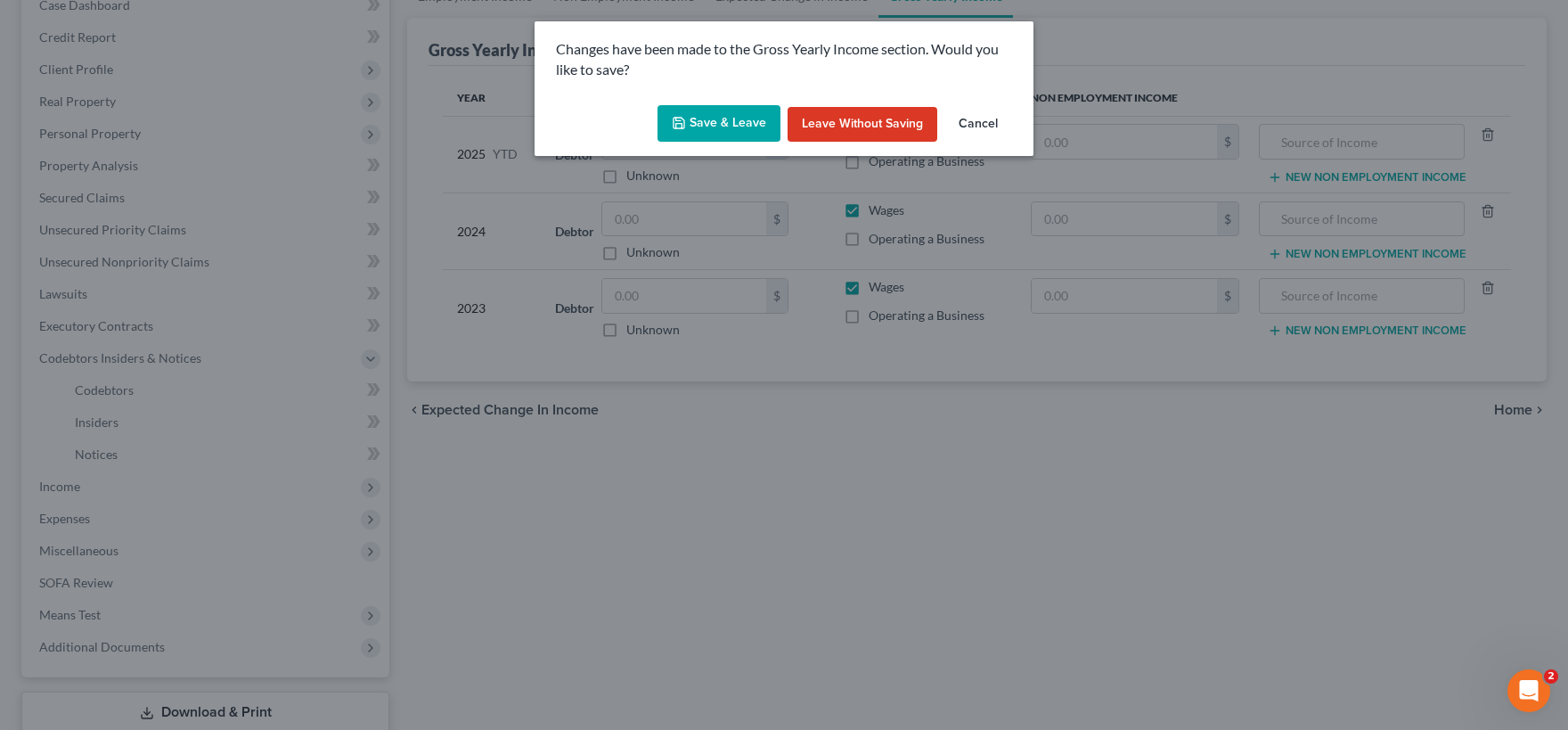
click at [728, 127] on button "Save & Leave" at bounding box center [719, 124] width 123 height 38
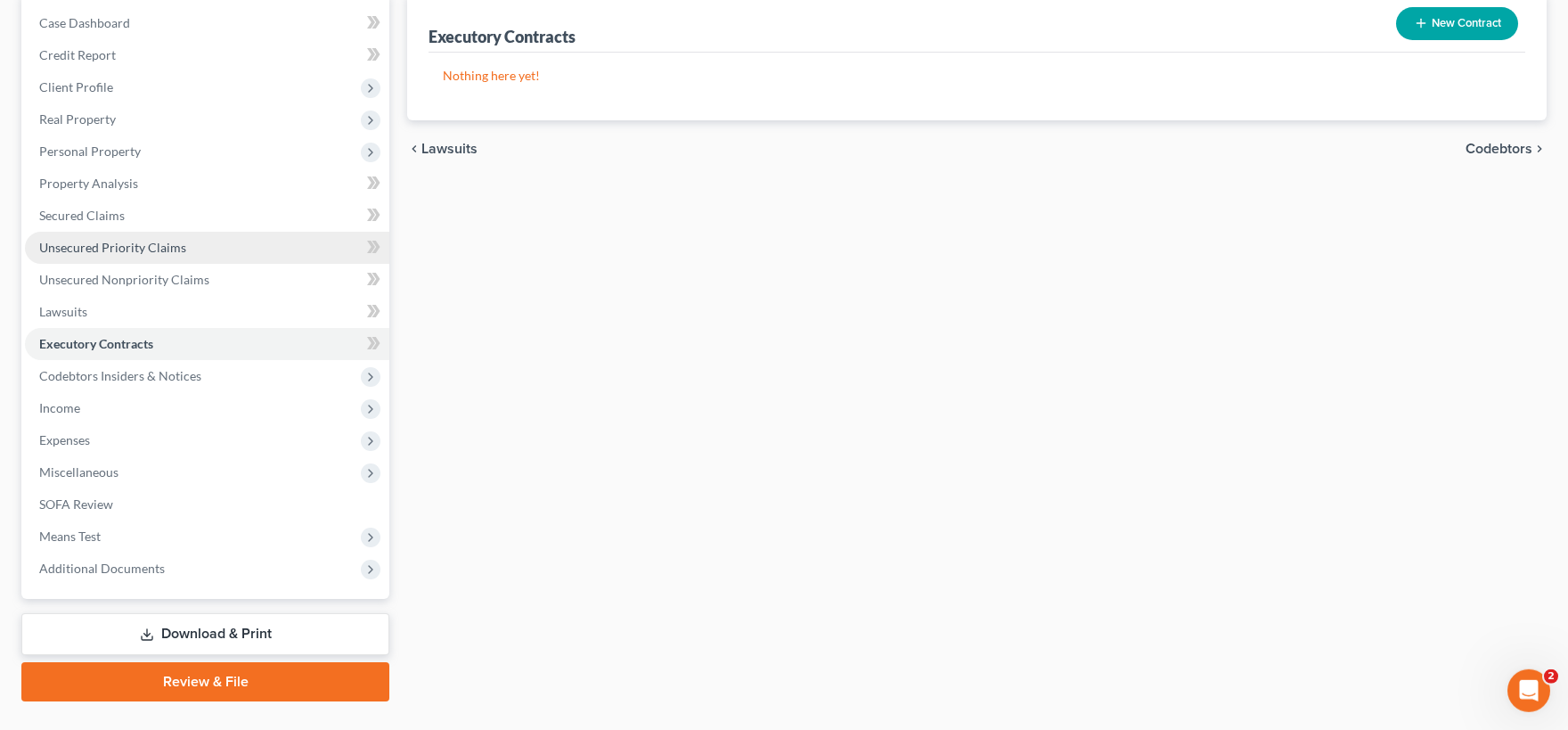
scroll to position [196, 0]
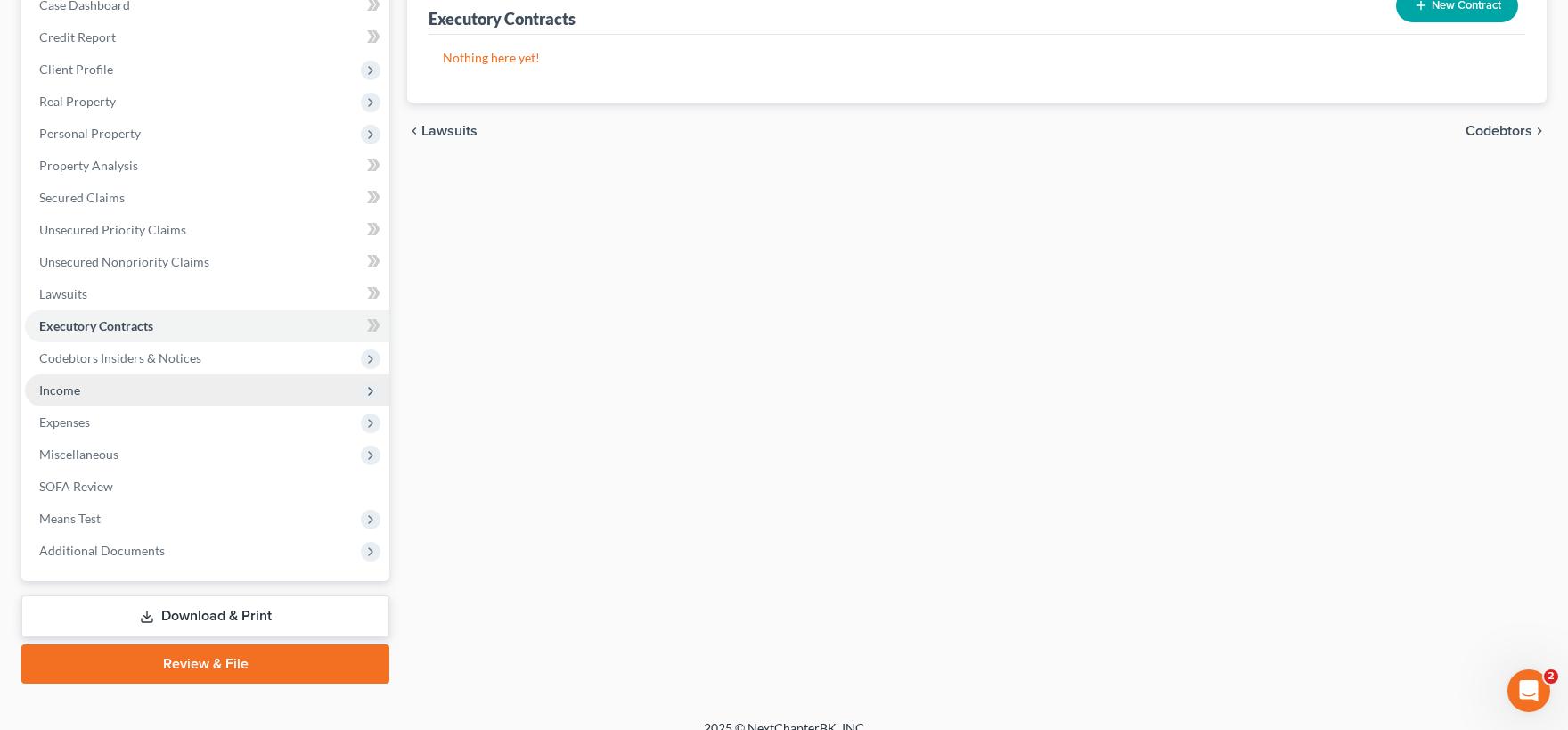
click at [53, 390] on span "Income" at bounding box center [60, 389] width 41 height 15
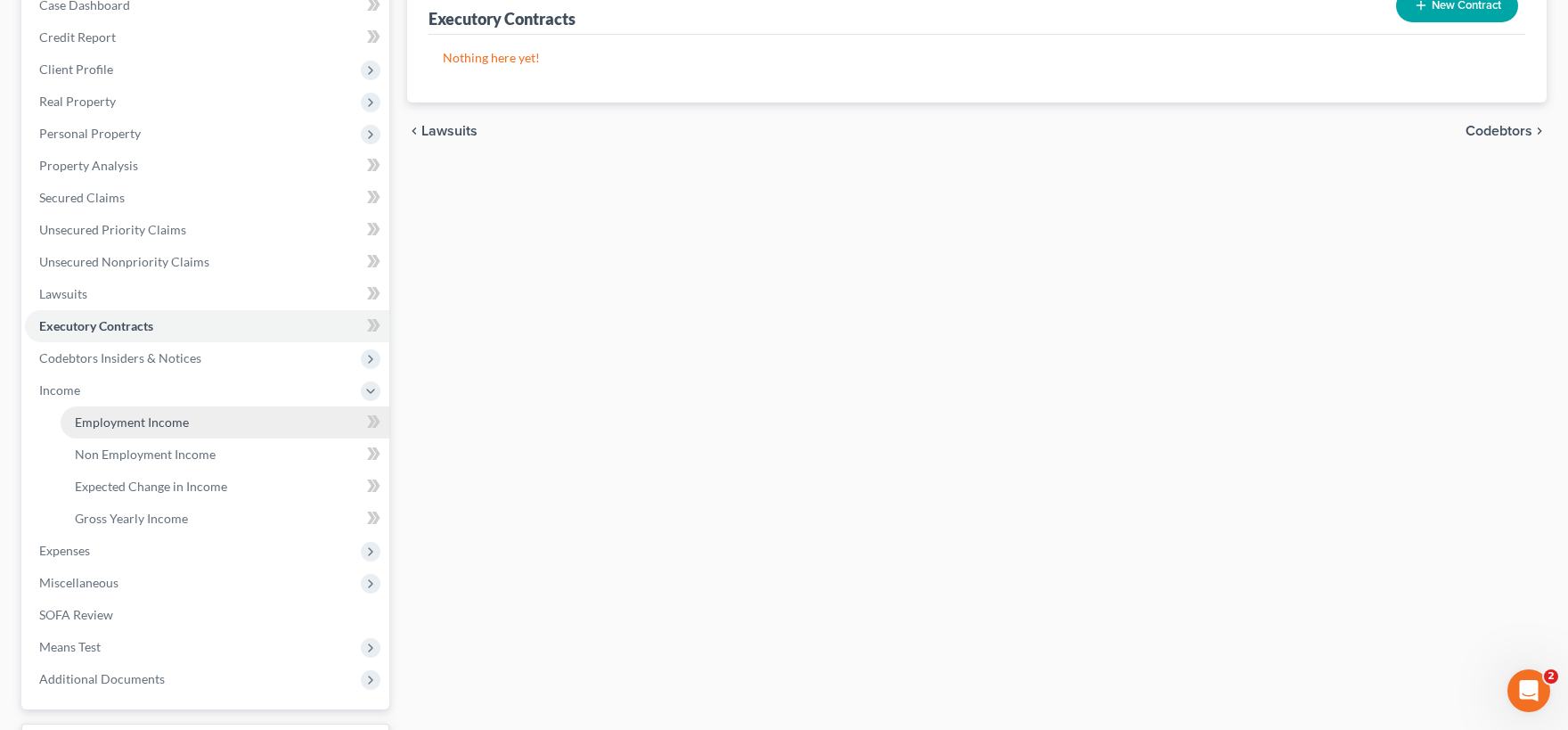
click at [130, 425] on span "Employment Income" at bounding box center [131, 422] width 114 height 15
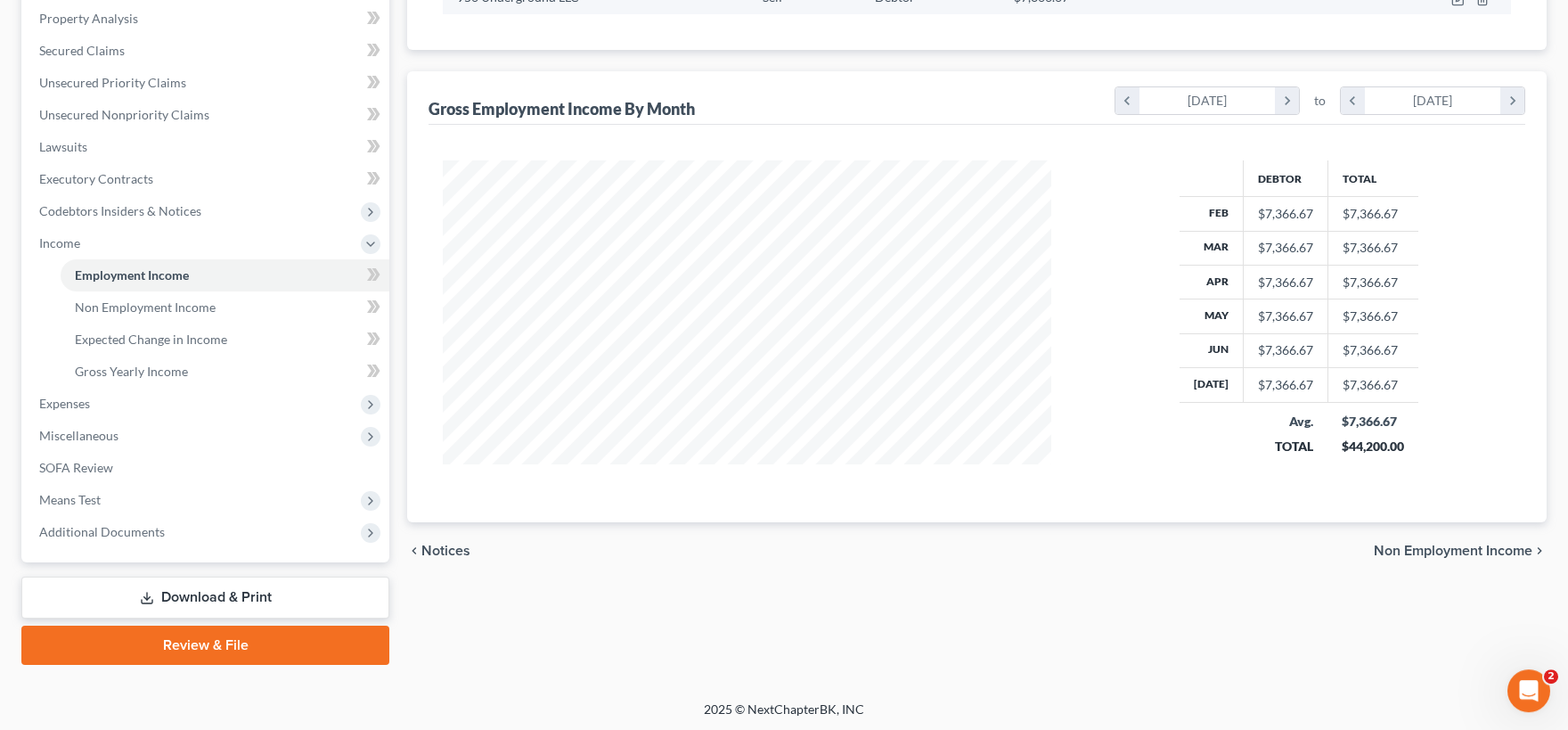
scroll to position [343, 0]
click at [183, 534] on span "Additional Documents" at bounding box center [206, 532] width 364 height 32
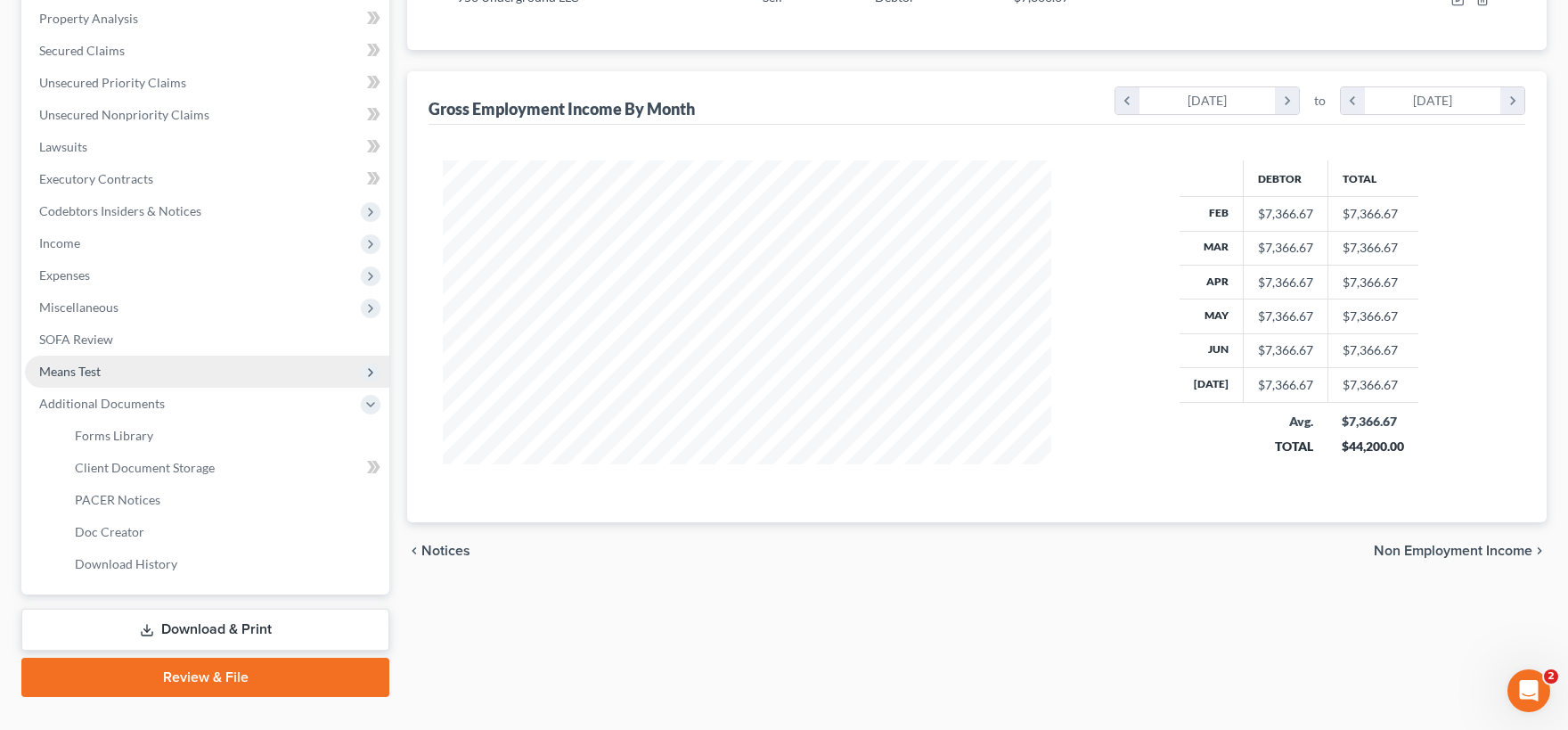
click at [118, 366] on span "Means Test" at bounding box center [206, 371] width 364 height 32
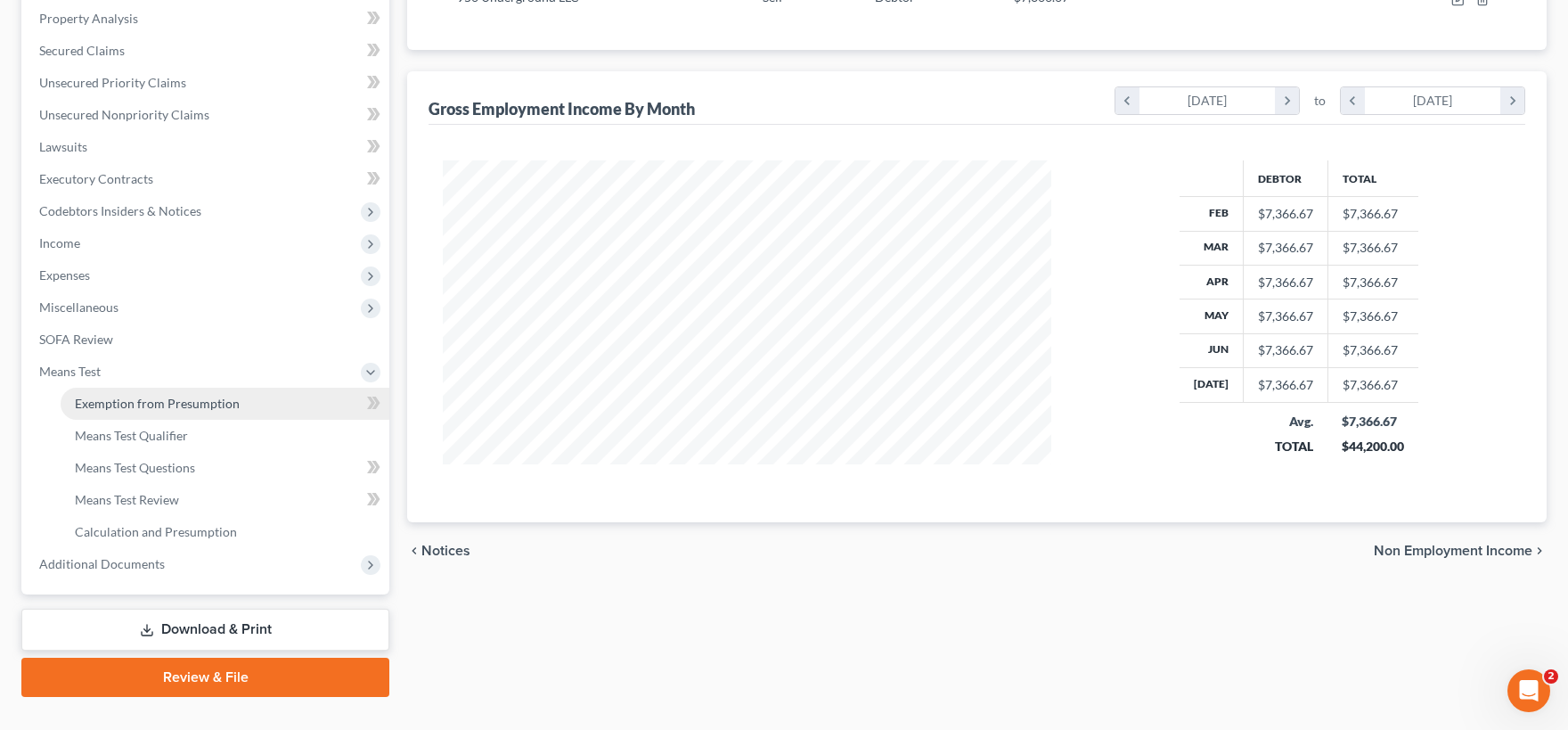
click at [143, 401] on span "Exemption from Presumption" at bounding box center [157, 403] width 165 height 15
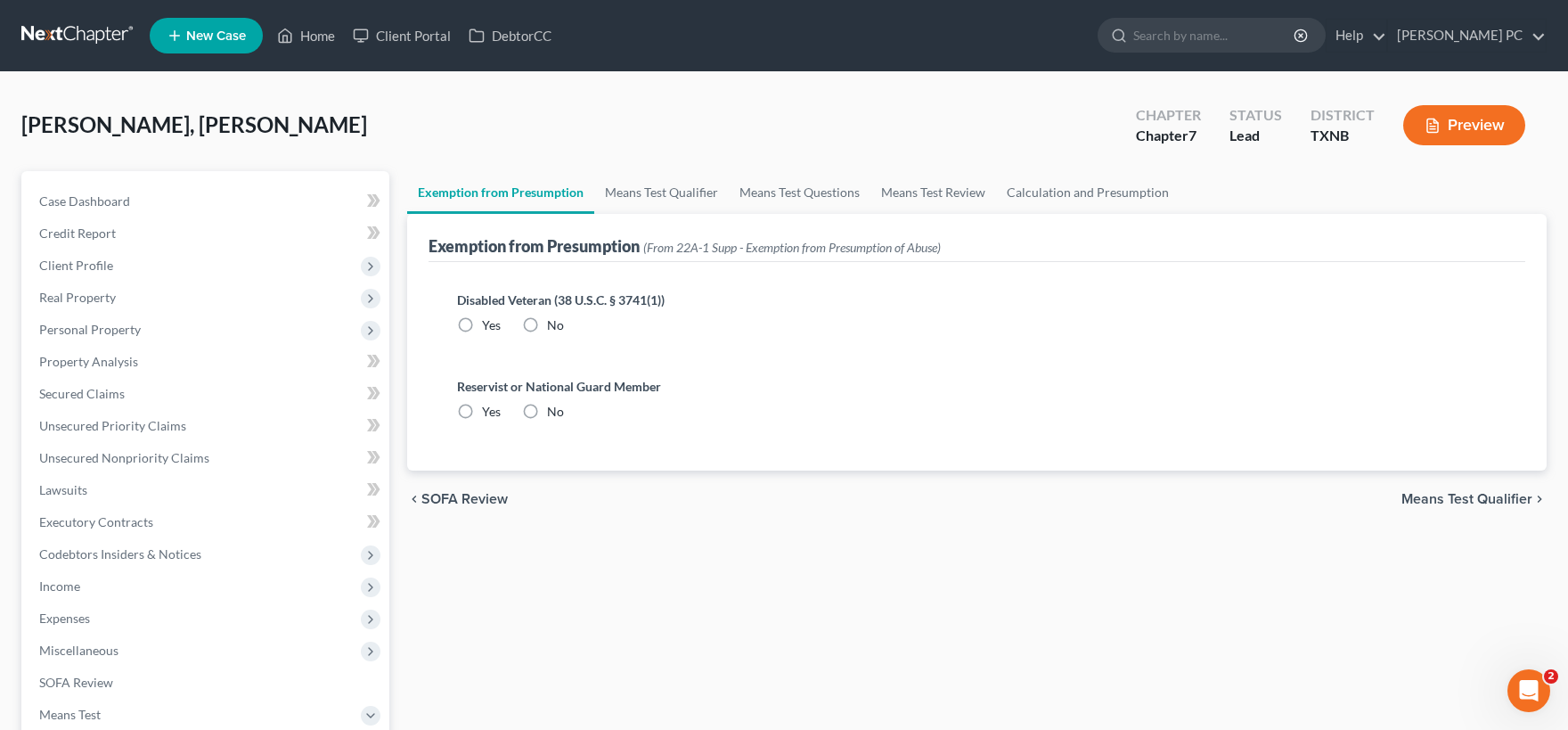
click at [547, 323] on label "No" at bounding box center [555, 325] width 17 height 18
click at [554, 323] on input "No" at bounding box center [560, 322] width 12 height 12
radio input "true"
click at [547, 408] on label "No" at bounding box center [555, 412] width 17 height 18
click at [554, 408] on input "No" at bounding box center [560, 409] width 12 height 12
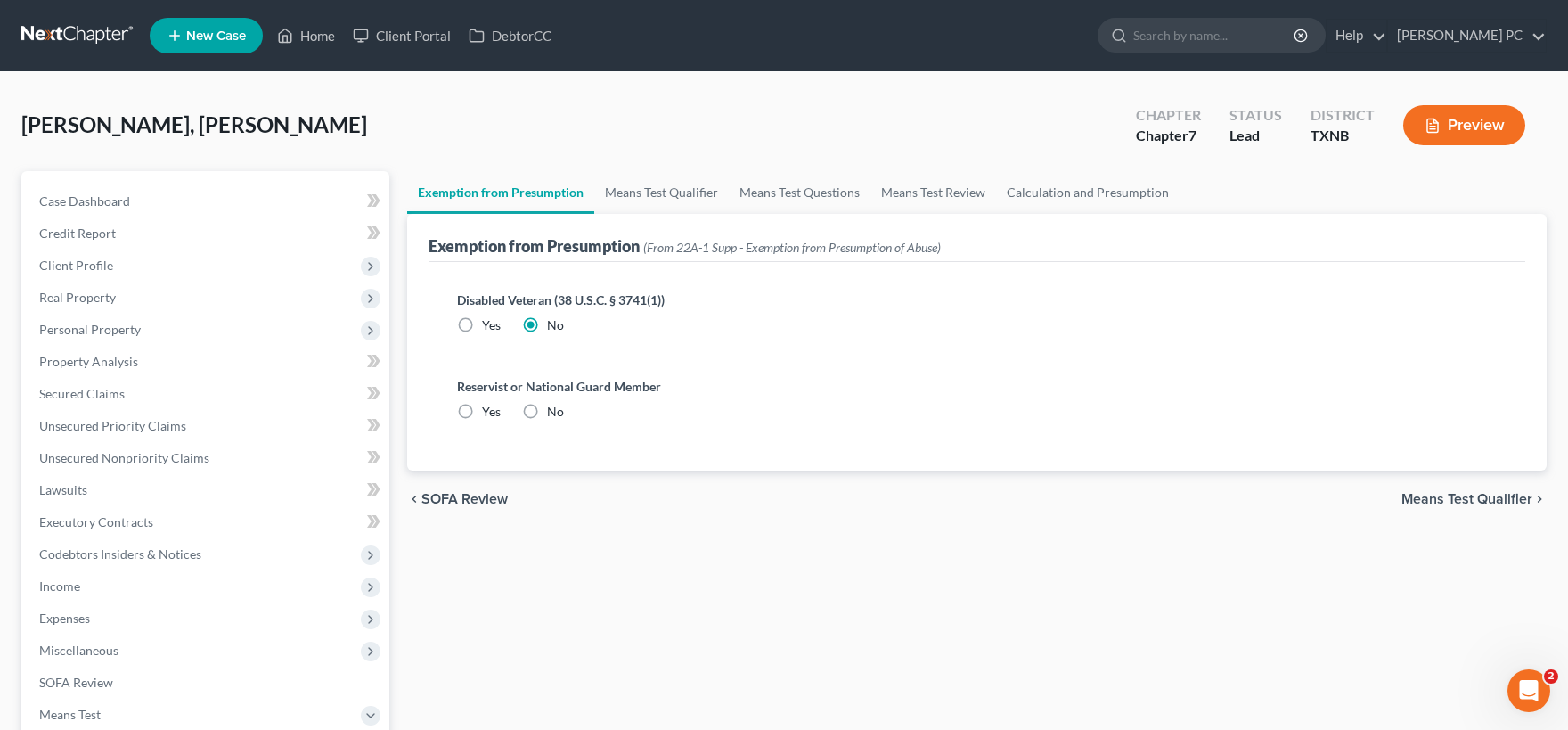
radio input "true"
click at [1461, 500] on span "Means Test Qualifier" at bounding box center [1467, 499] width 131 height 14
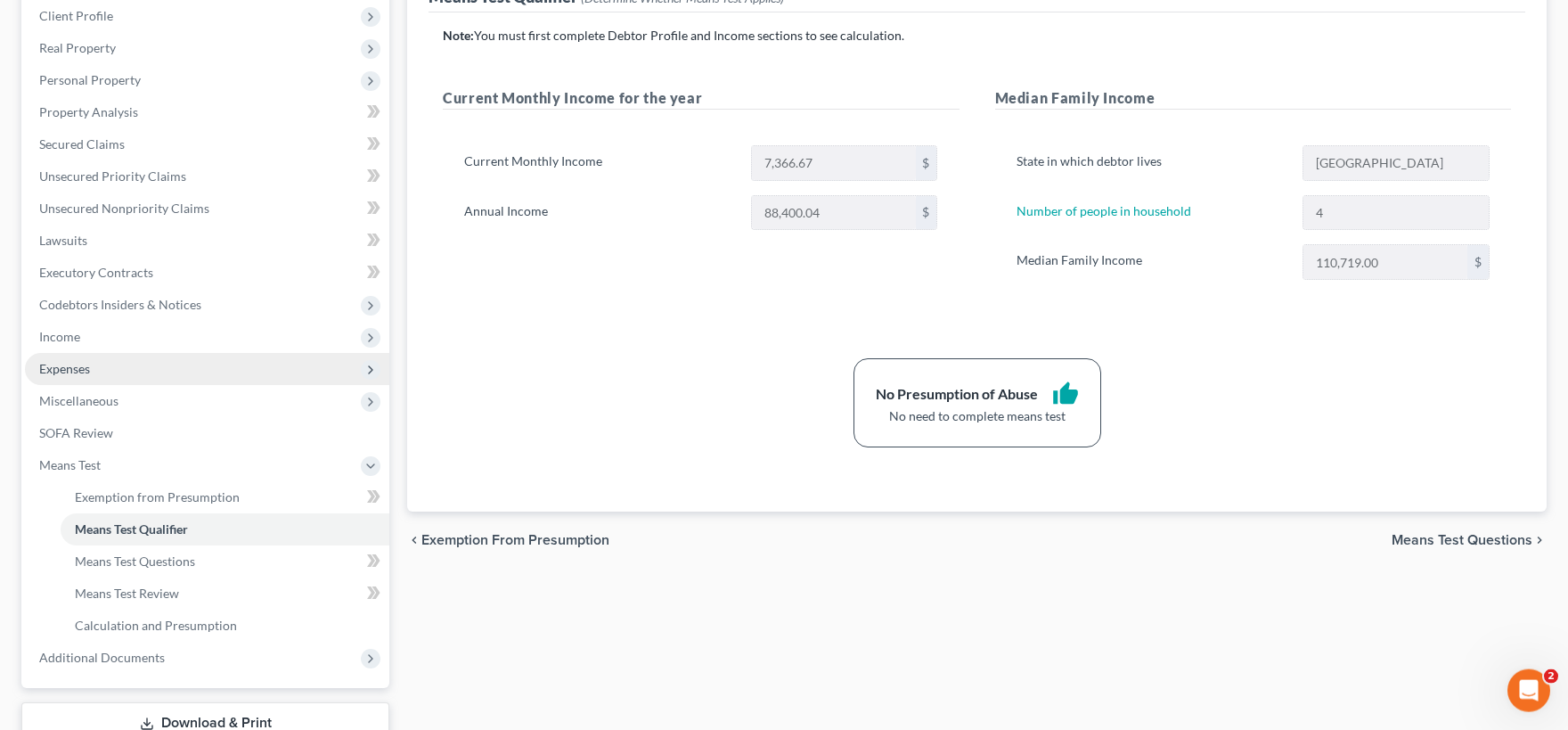
scroll to position [180, 0]
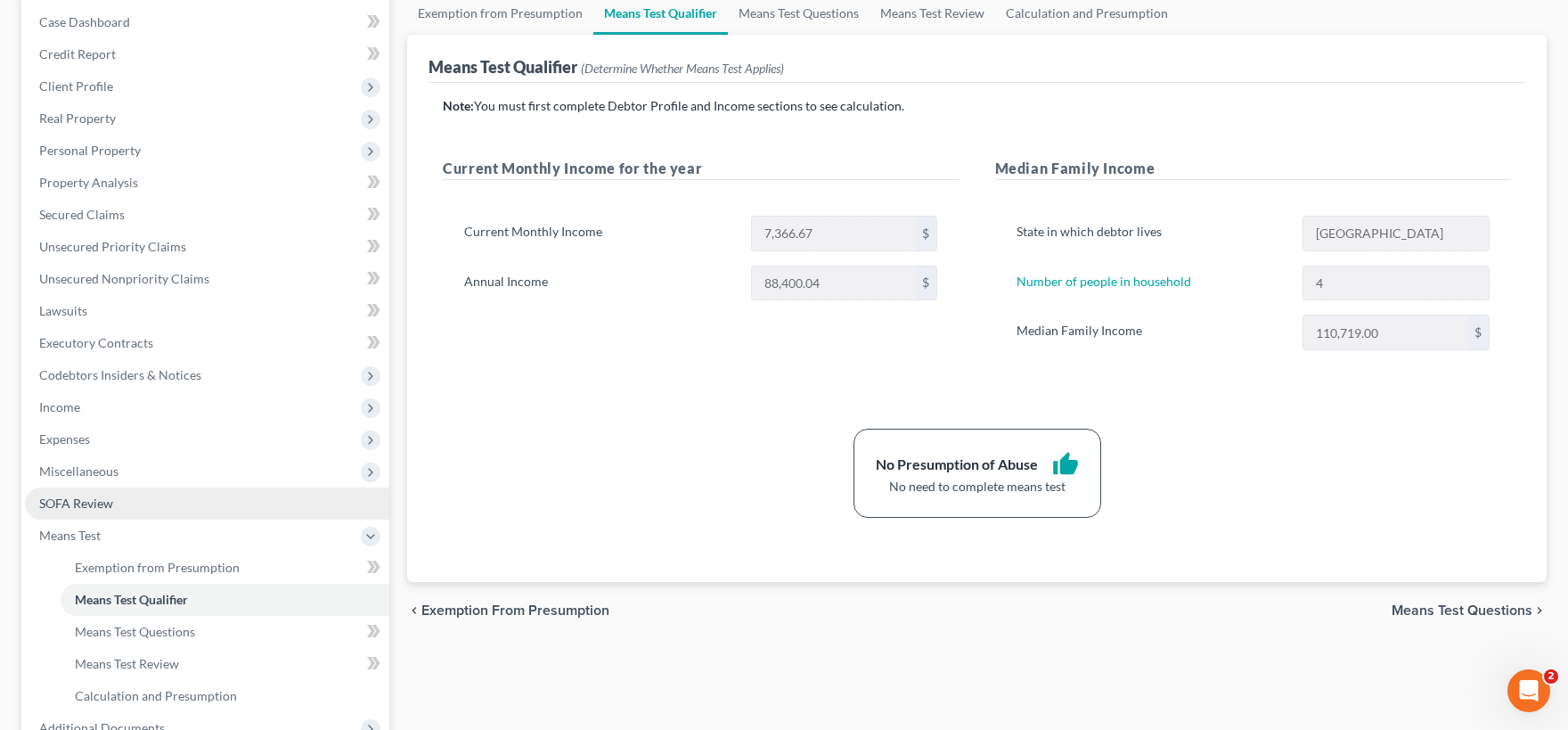
click at [92, 497] on span "SOFA Review" at bounding box center [76, 502] width 74 height 15
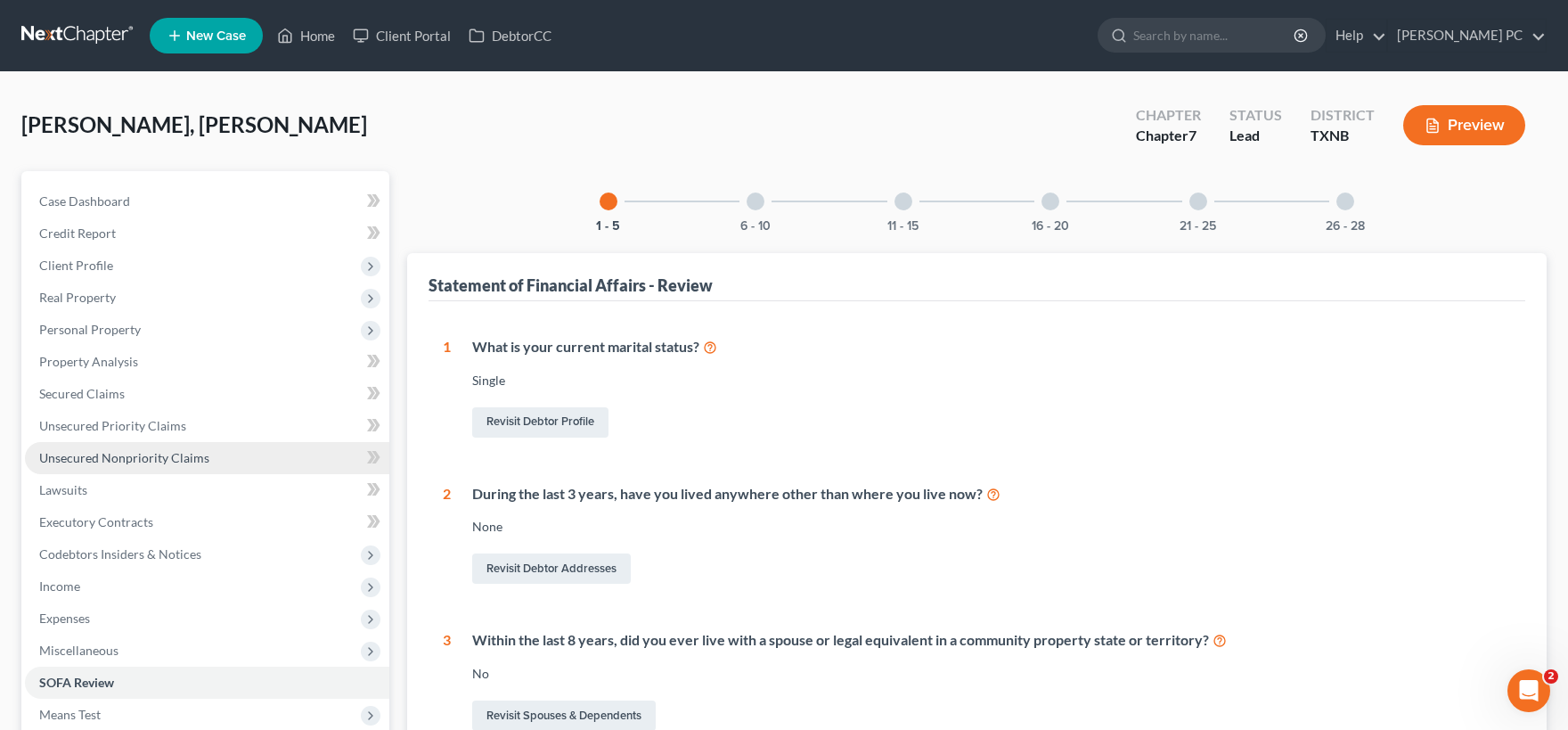
click at [117, 463] on span "Unsecured Nonpriority Claims" at bounding box center [125, 457] width 171 height 15
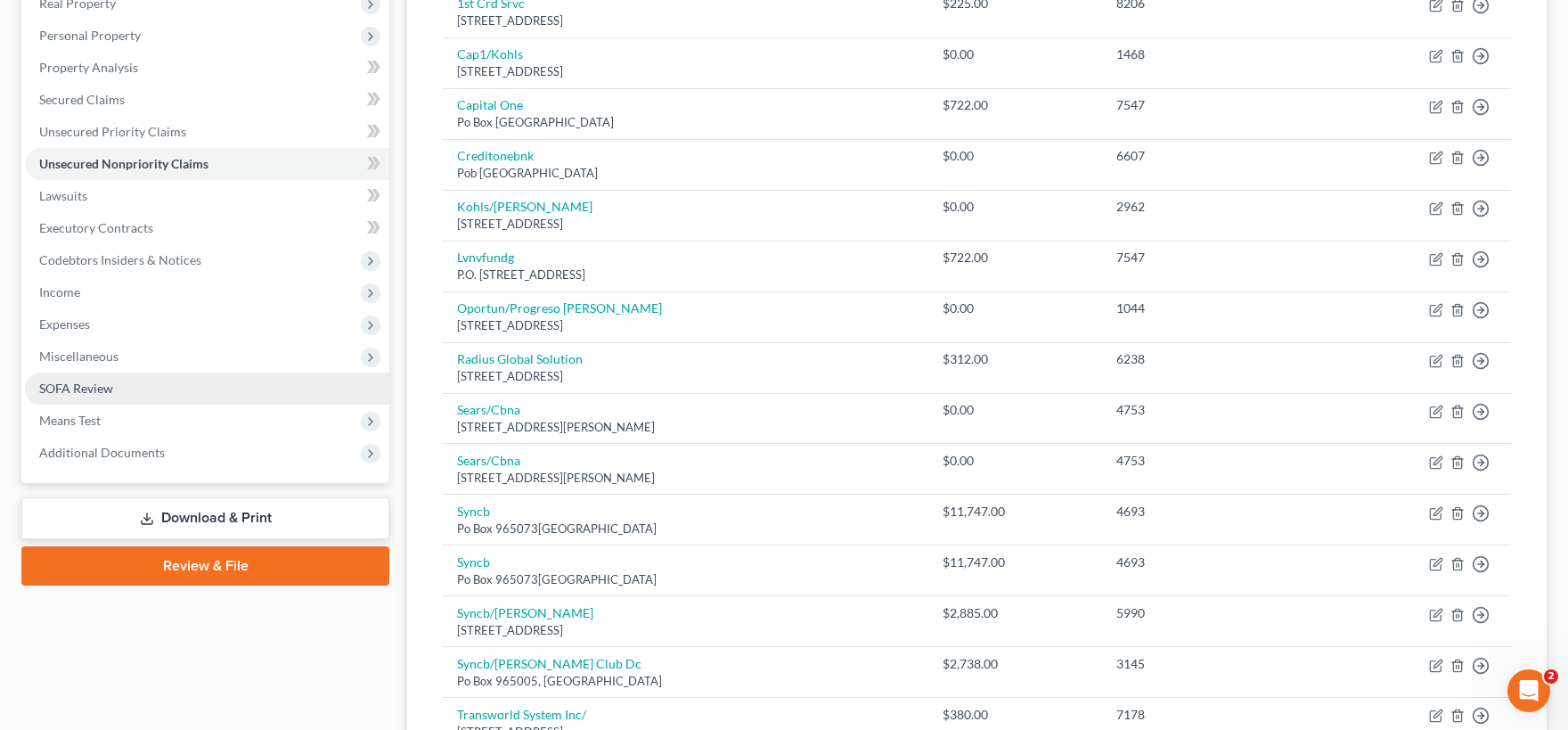
scroll to position [196, 0]
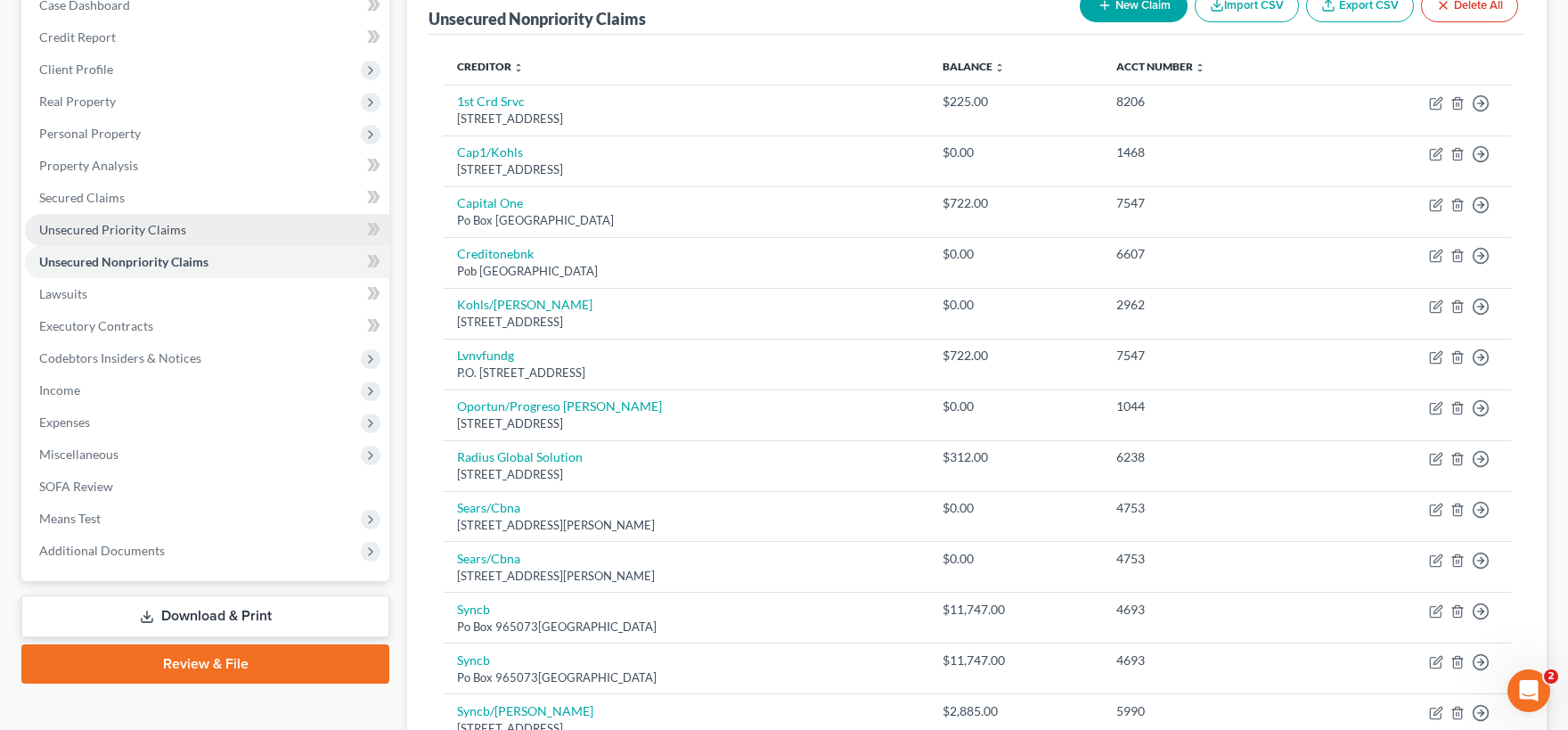
click at [134, 223] on span "Unsecured Priority Claims" at bounding box center [113, 229] width 147 height 15
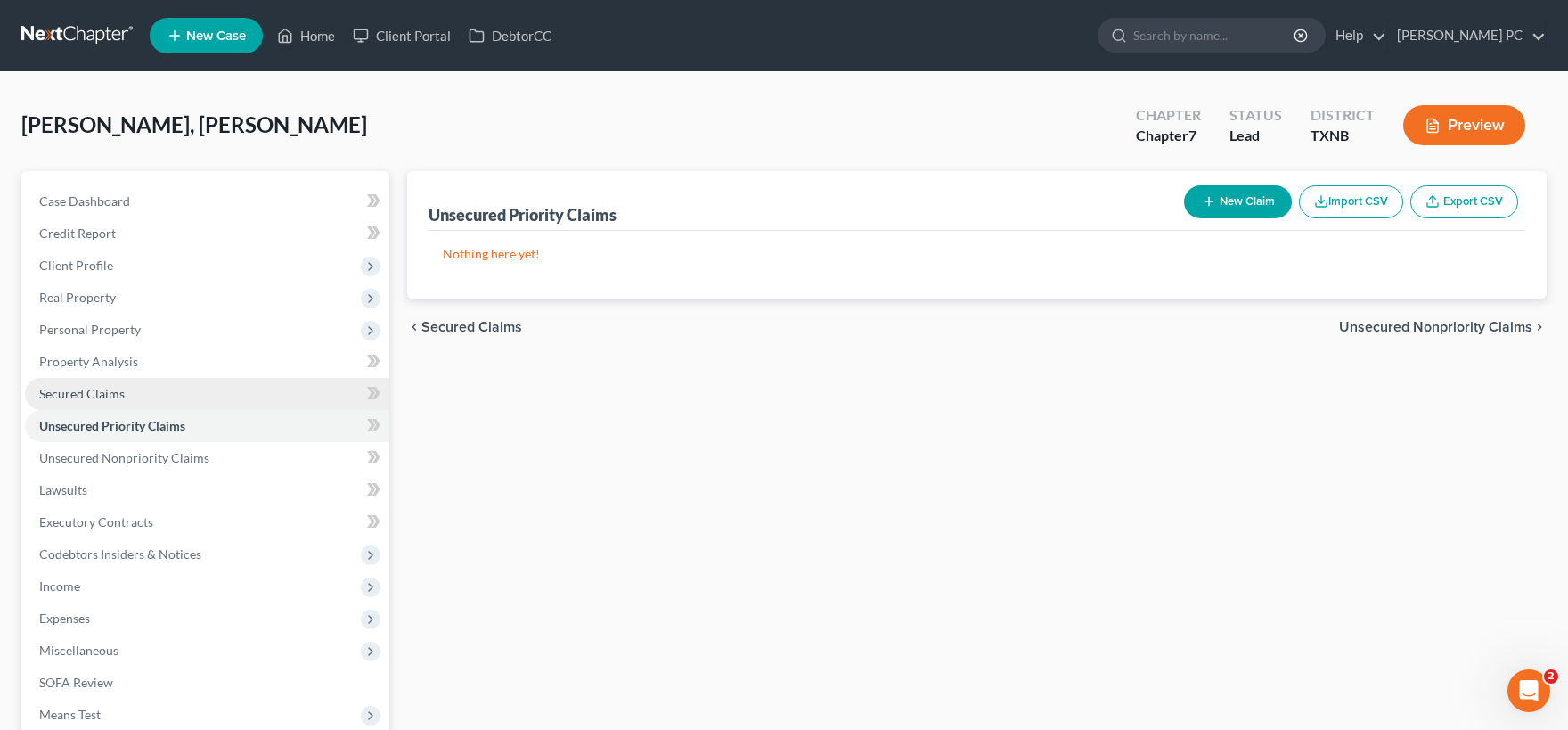
click at [148, 381] on link "Secured Claims" at bounding box center [206, 394] width 364 height 32
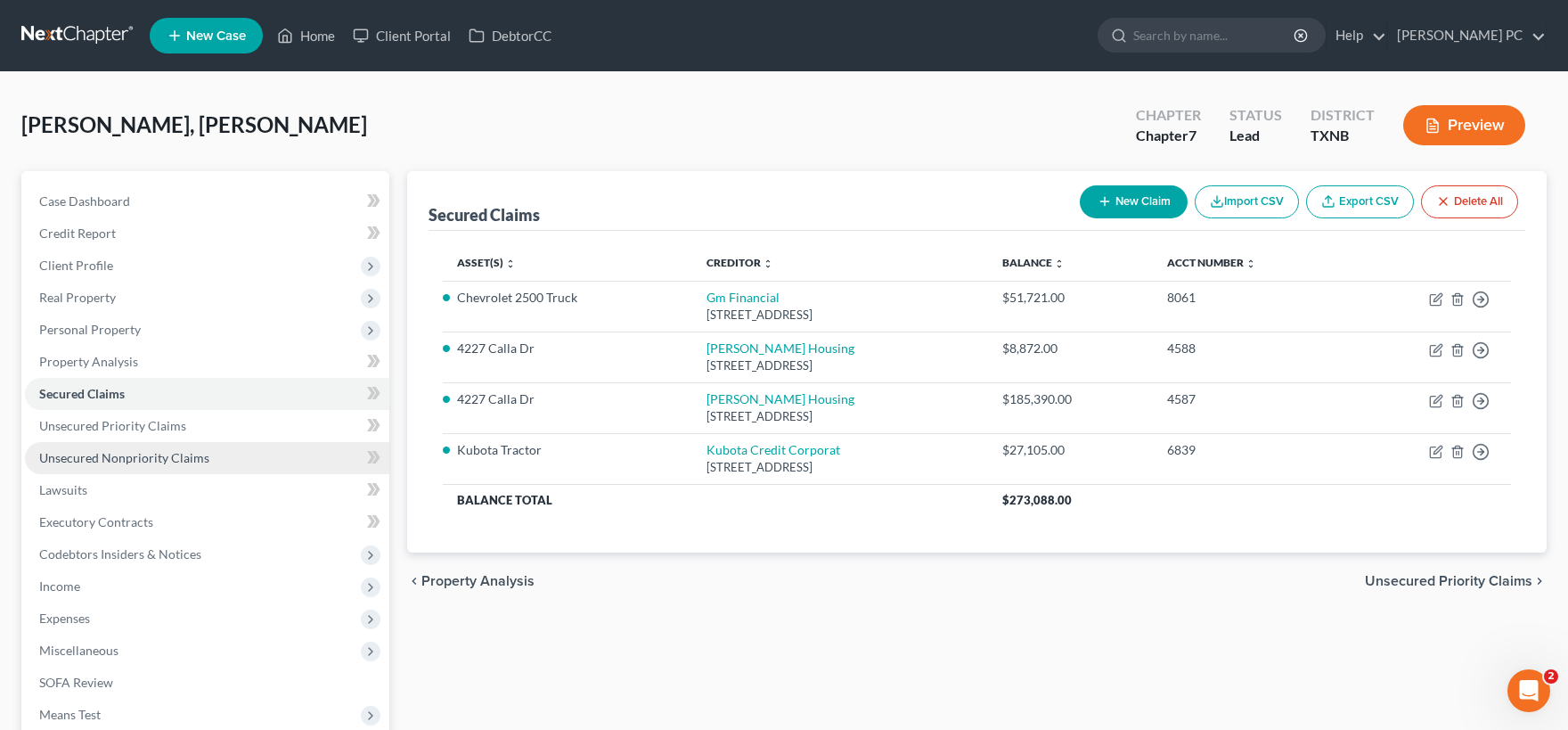
click at [145, 459] on span "Unsecured Nonpriority Claims" at bounding box center [125, 457] width 171 height 15
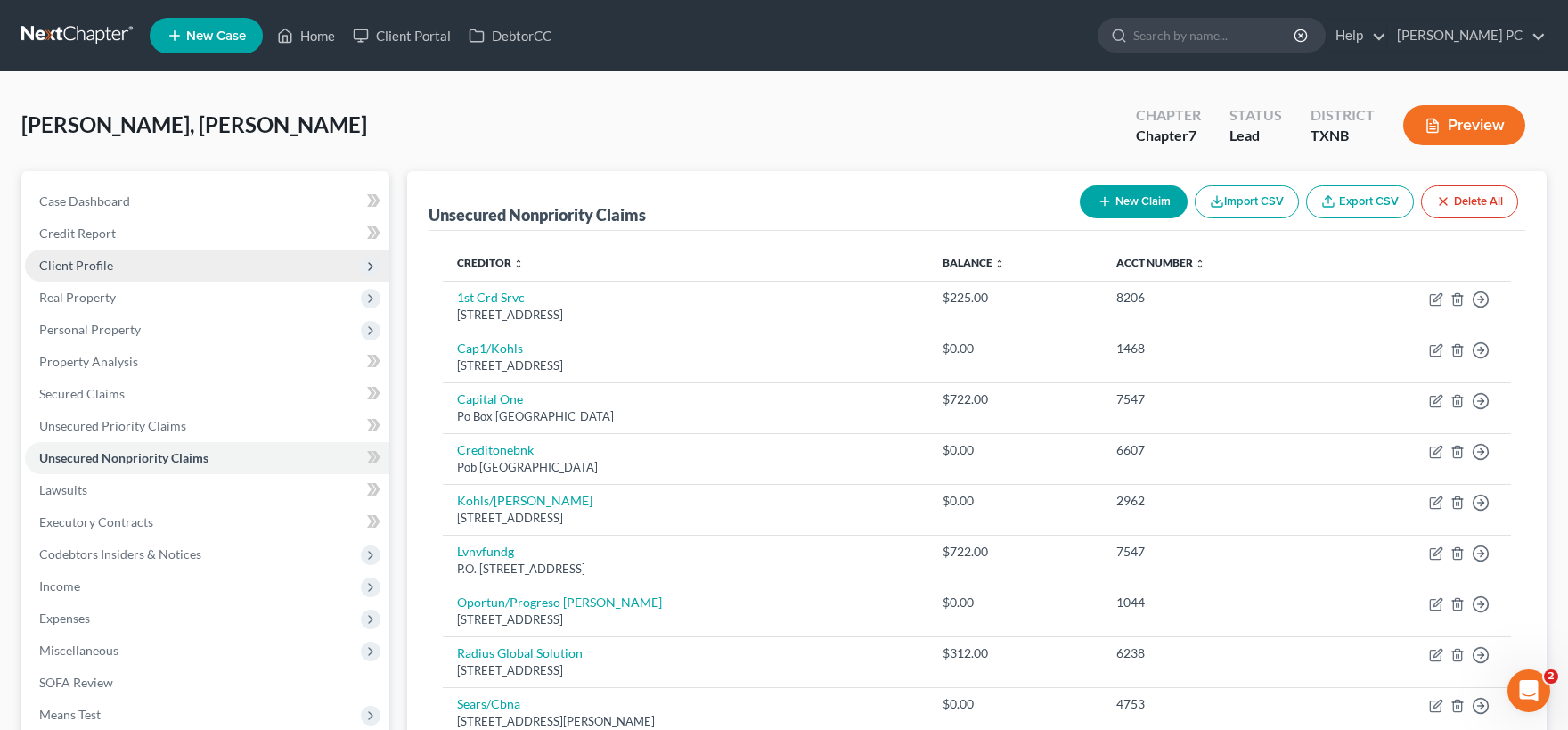
click at [92, 262] on span "Client Profile" at bounding box center [76, 265] width 74 height 15
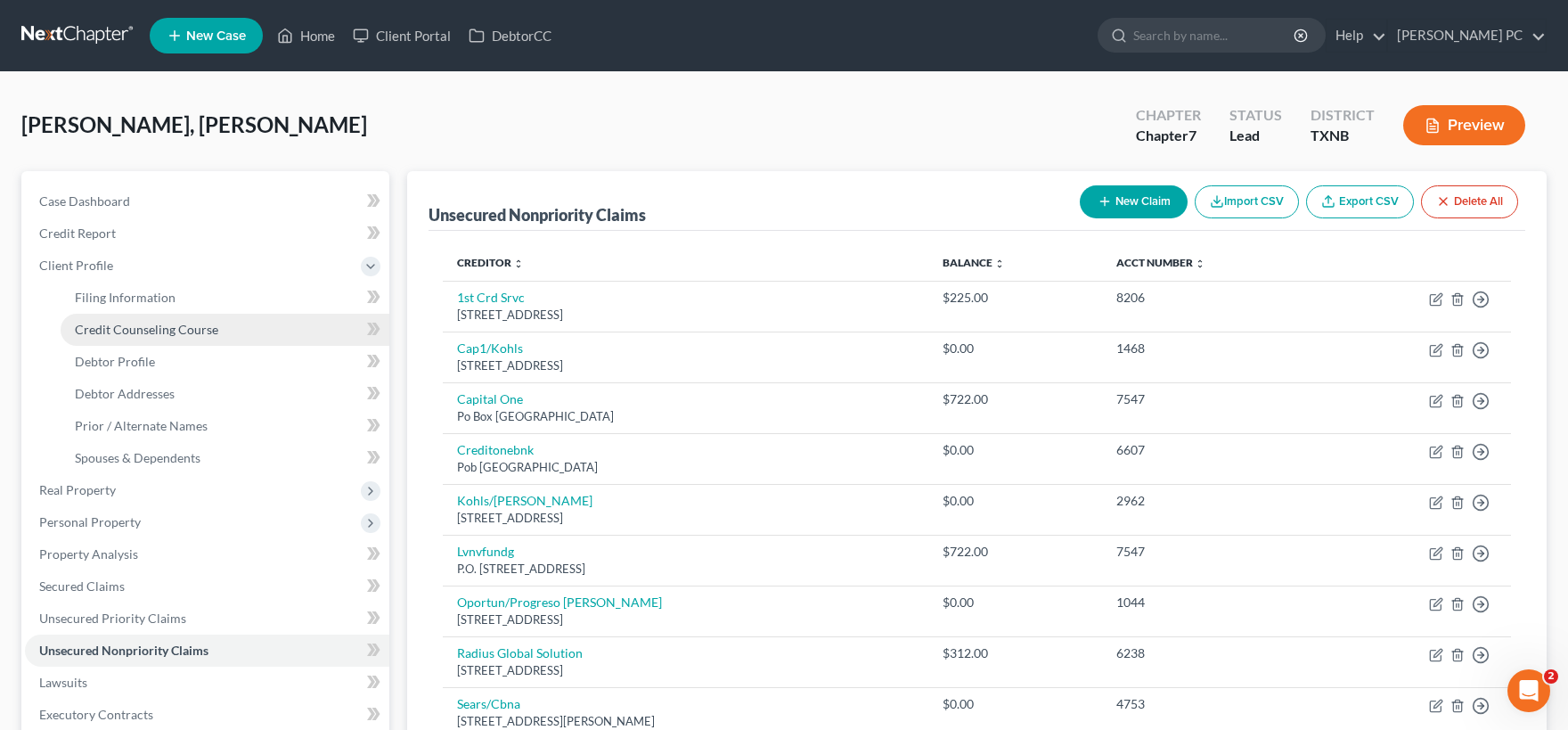
click at [135, 331] on span "Credit Counseling Course" at bounding box center [146, 328] width 144 height 15
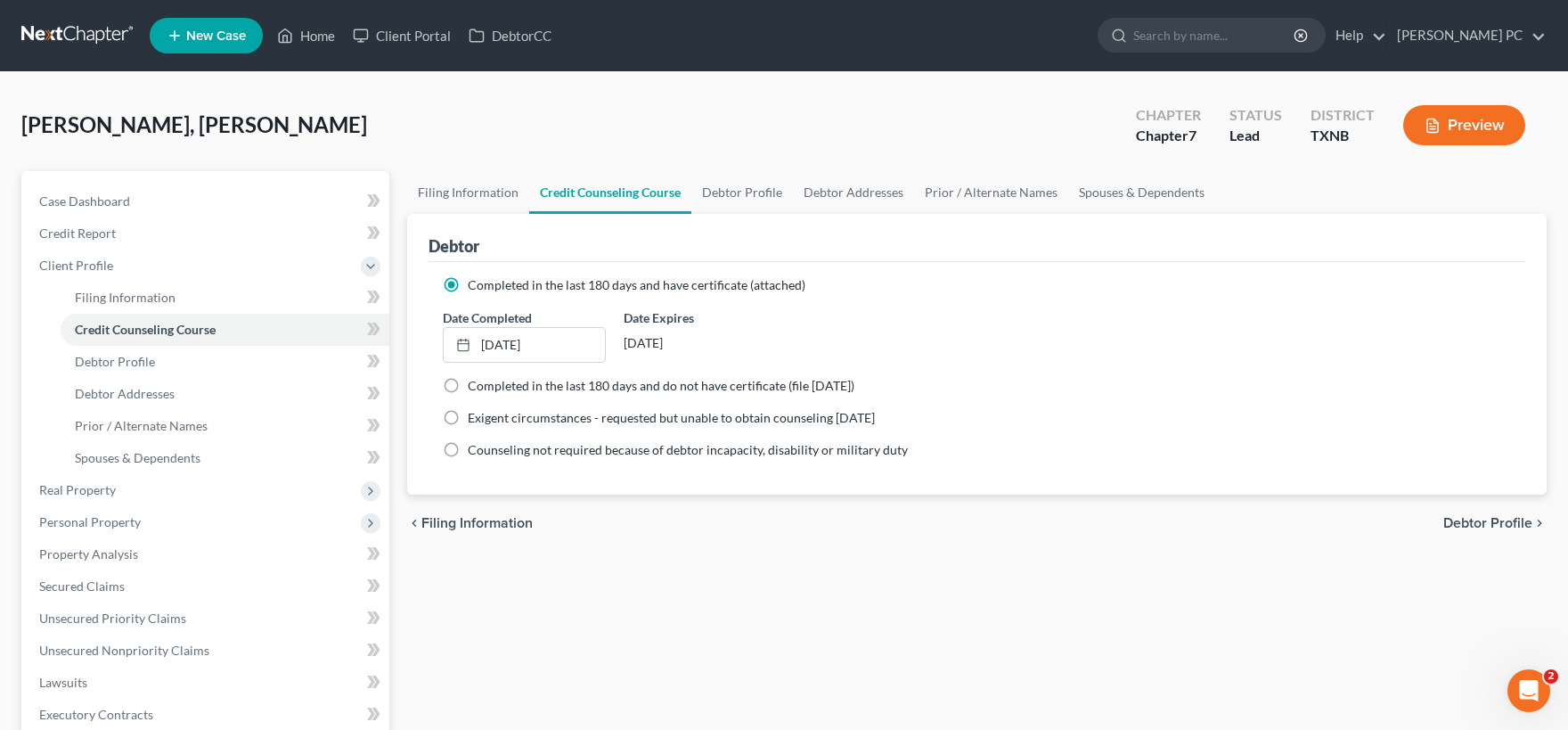
click at [1501, 517] on span "Debtor Profile" at bounding box center [1488, 523] width 89 height 14
select select "0"
select select "3"
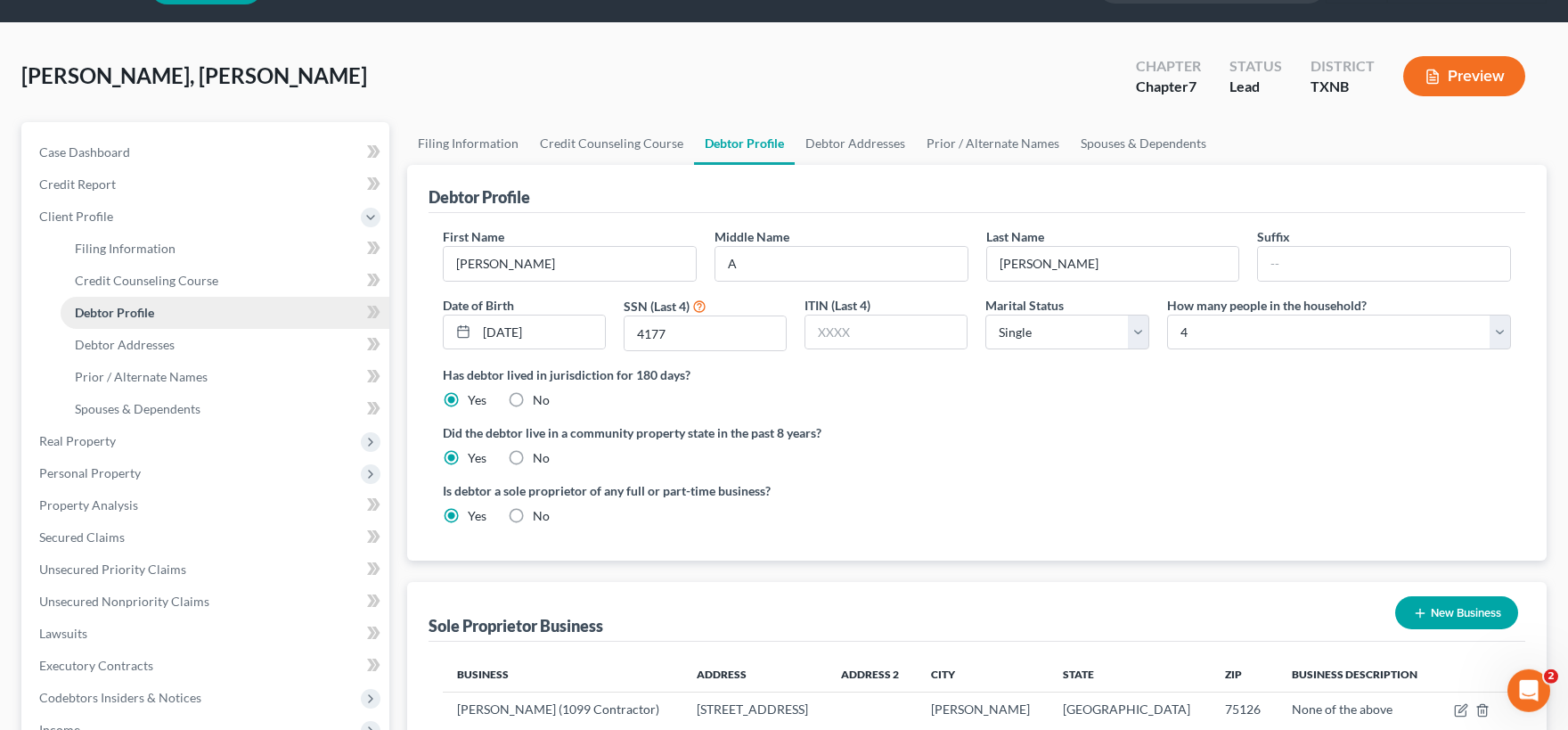
scroll to position [15, 0]
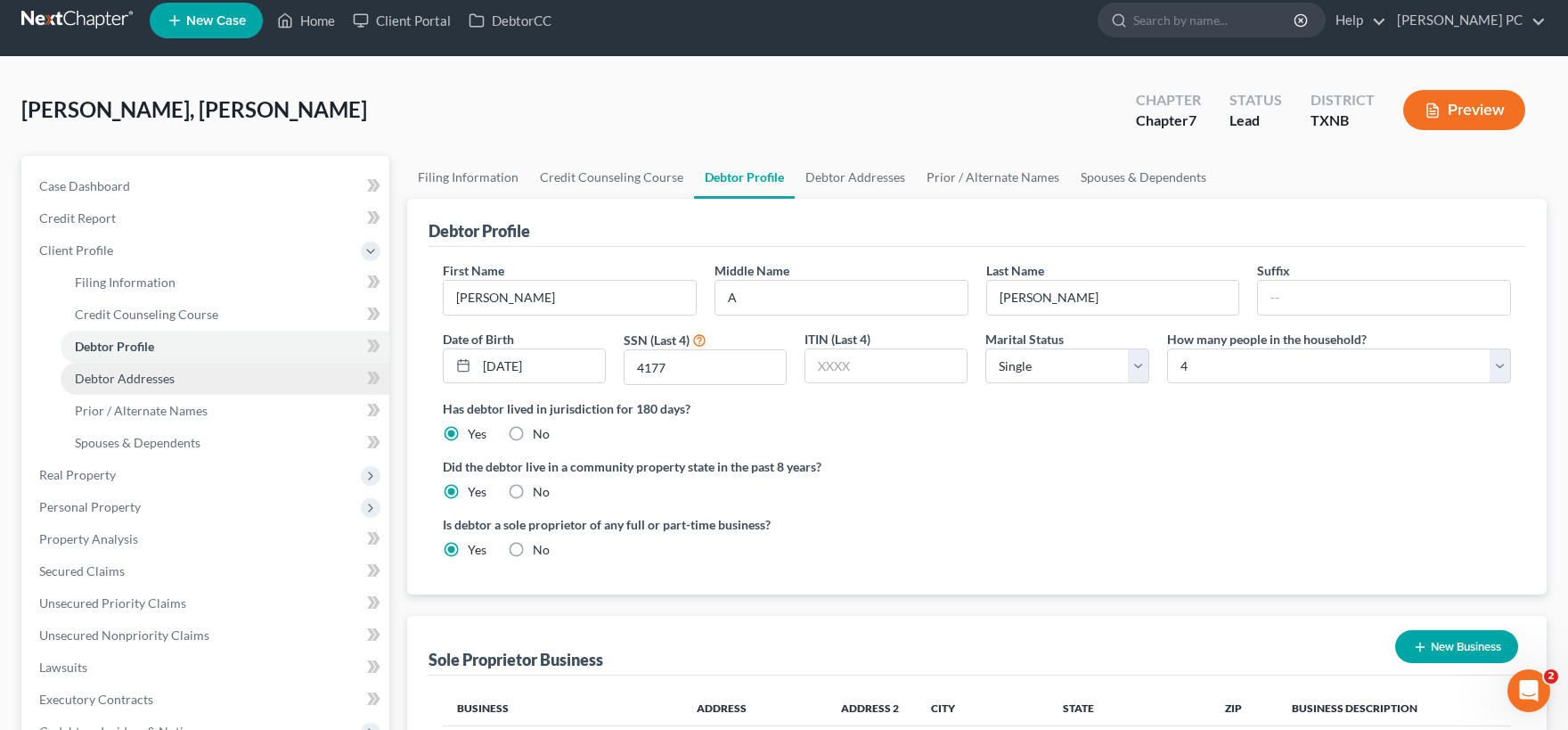
click at [147, 379] on span "Debtor Addresses" at bounding box center [124, 378] width 100 height 15
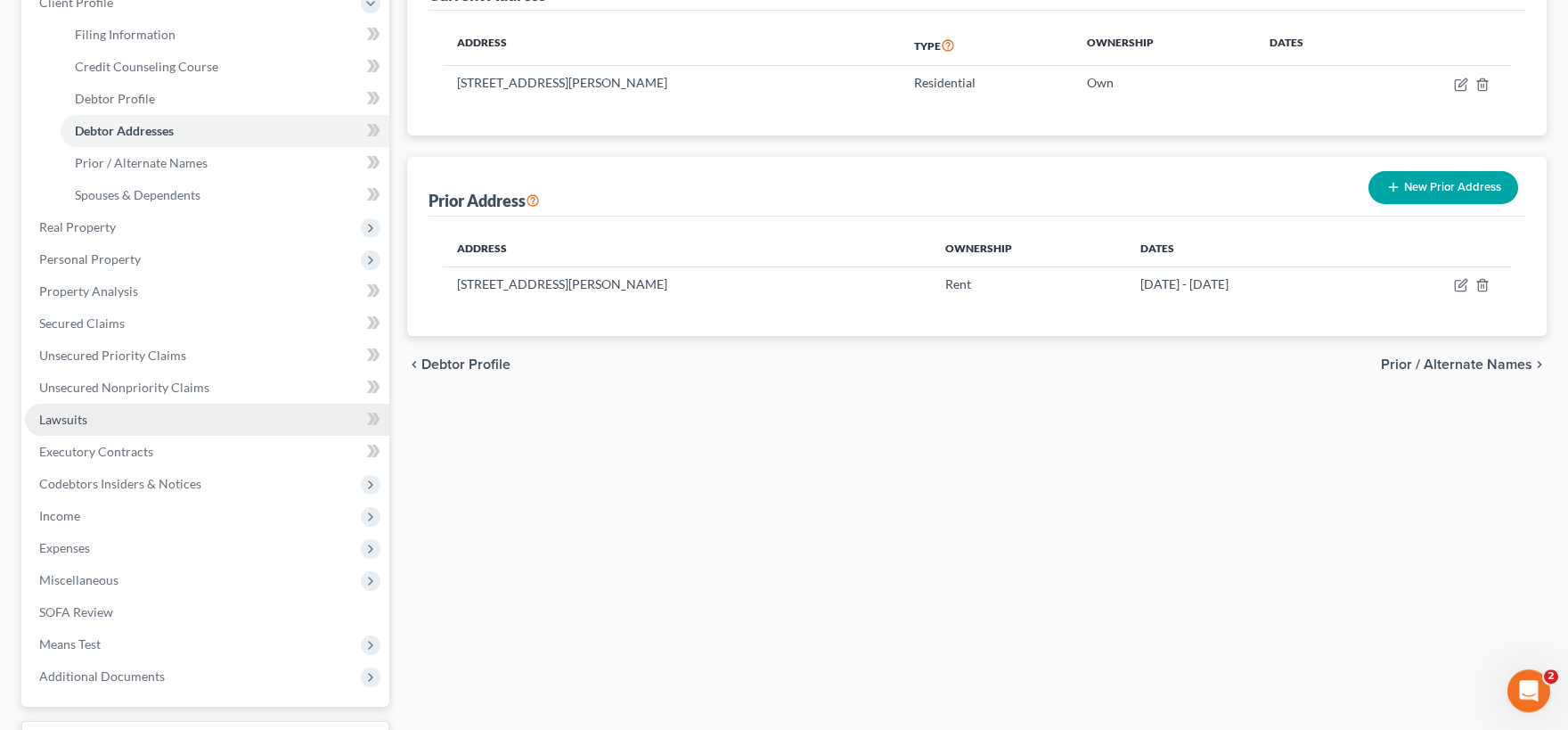
scroll to position [294, 0]
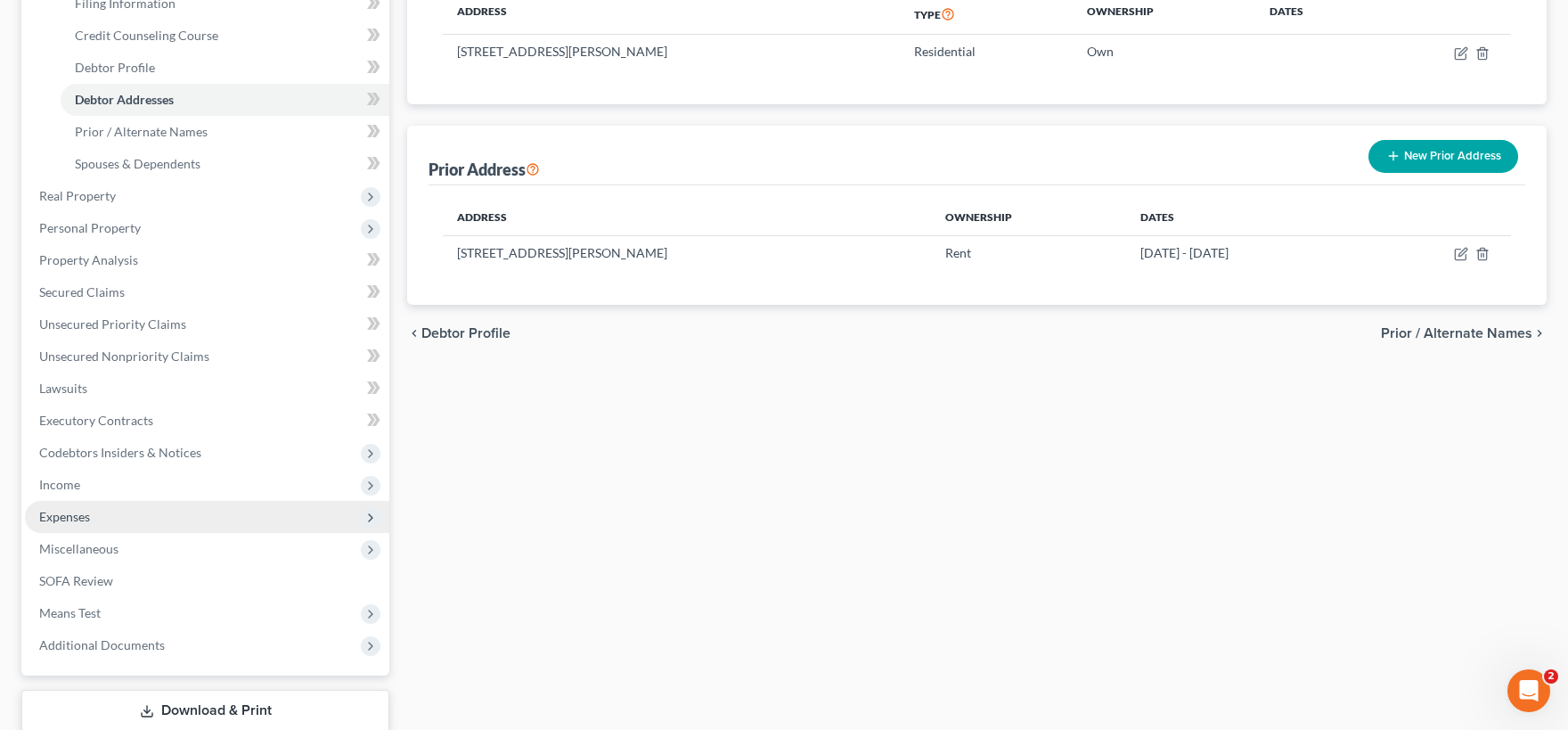
click at [109, 517] on span "Expenses" at bounding box center [206, 517] width 364 height 32
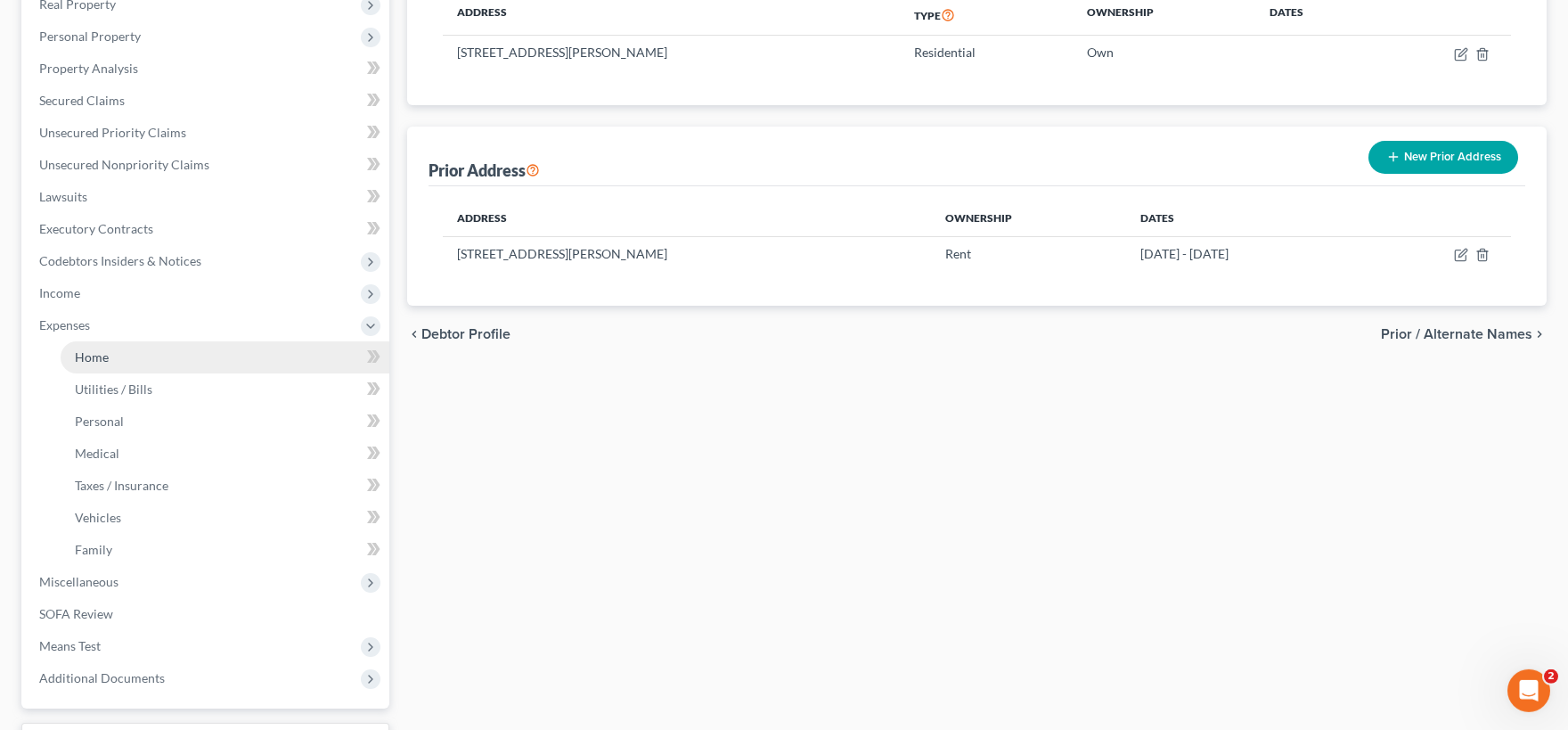
scroll to position [196, 0]
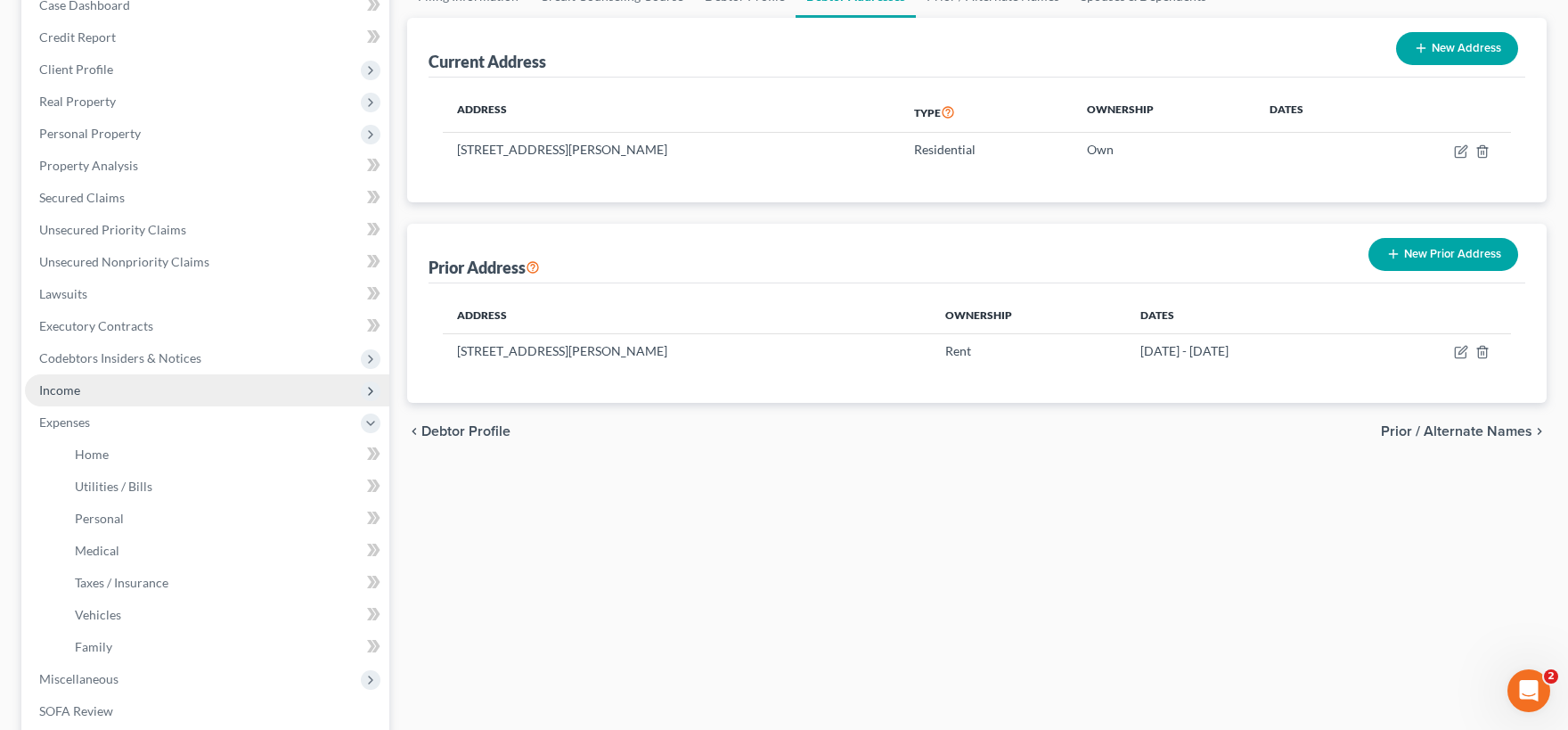
click at [116, 395] on span "Income" at bounding box center [206, 390] width 364 height 32
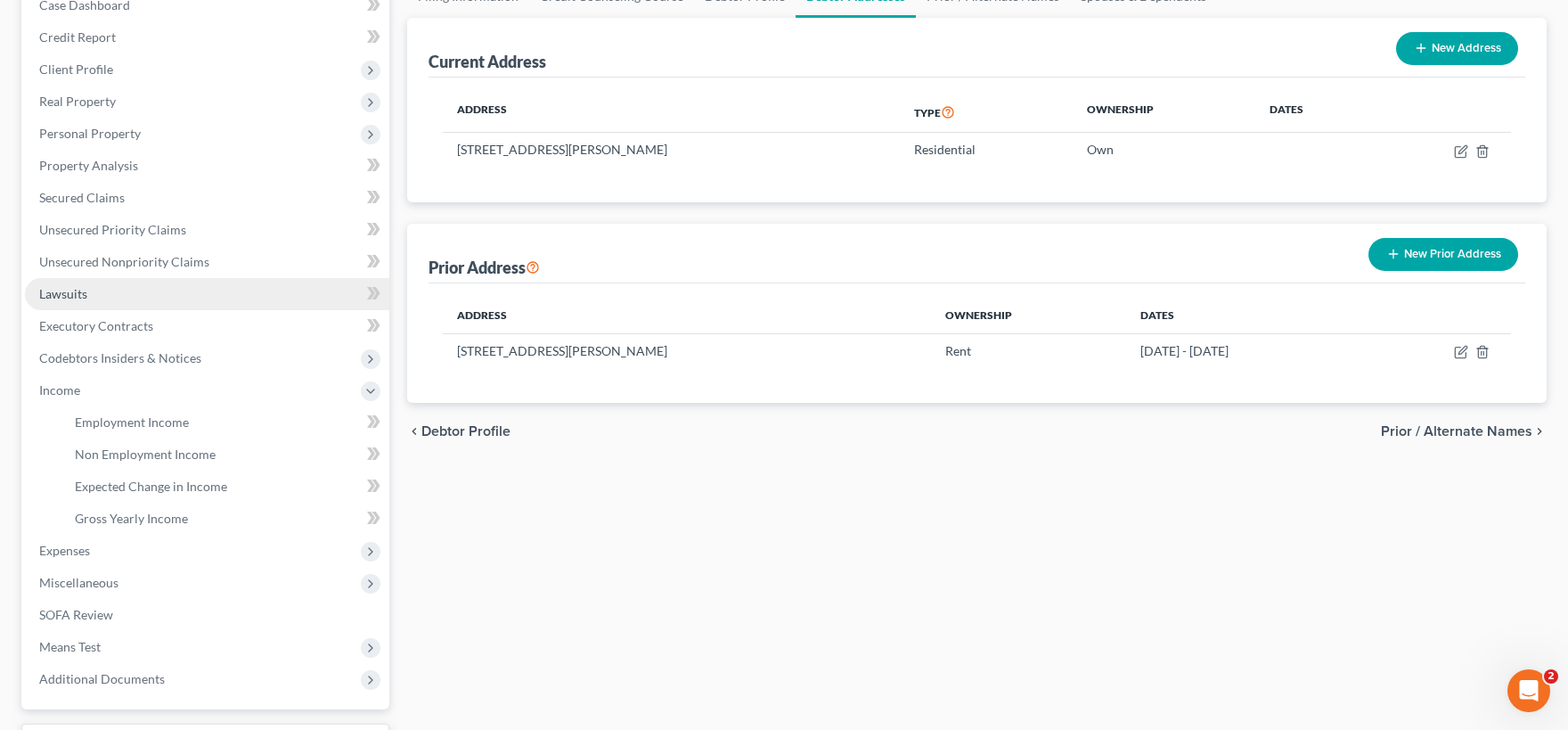
click at [117, 296] on link "Lawsuits" at bounding box center [206, 294] width 364 height 32
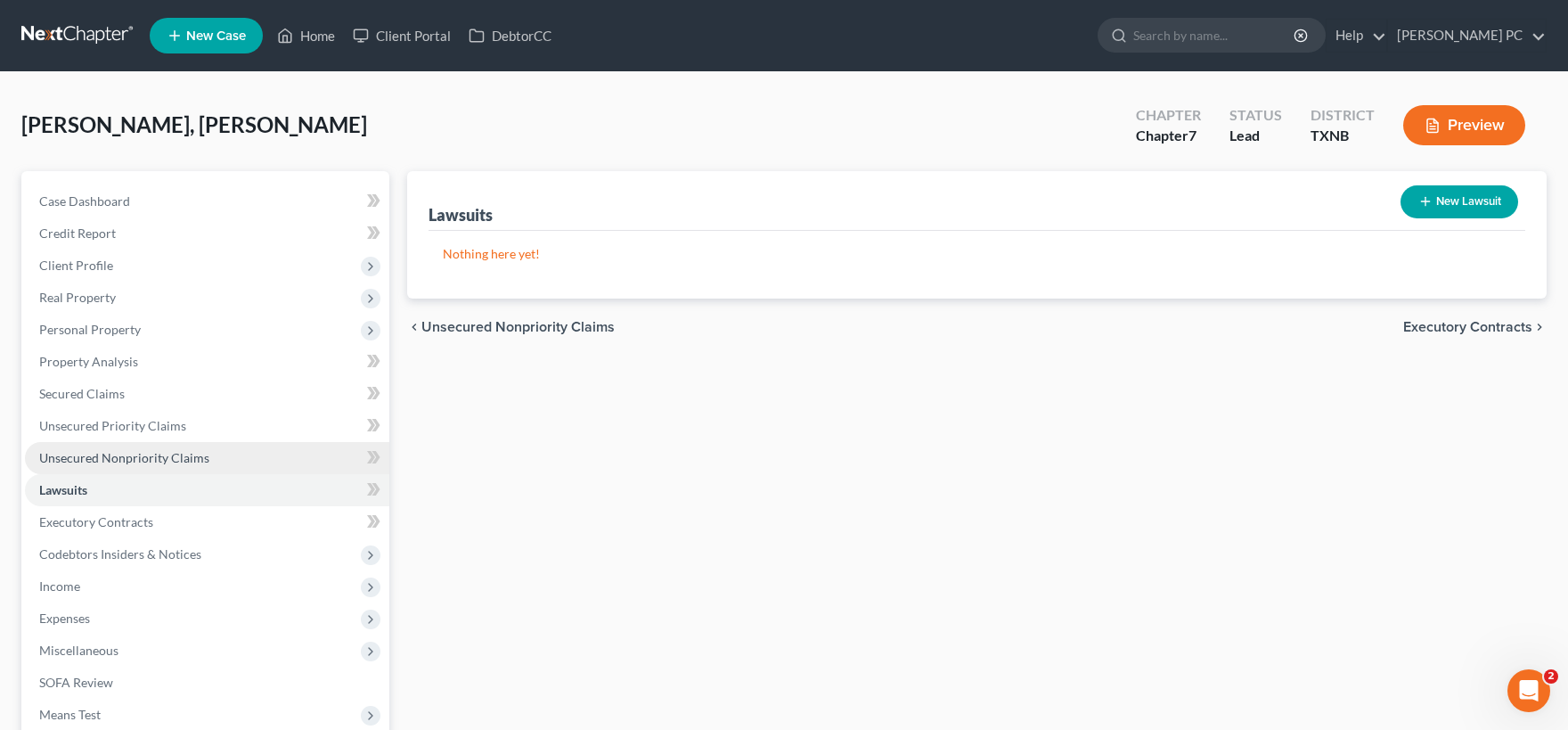
click at [97, 457] on span "Unsecured Nonpriority Claims" at bounding box center [125, 457] width 171 height 15
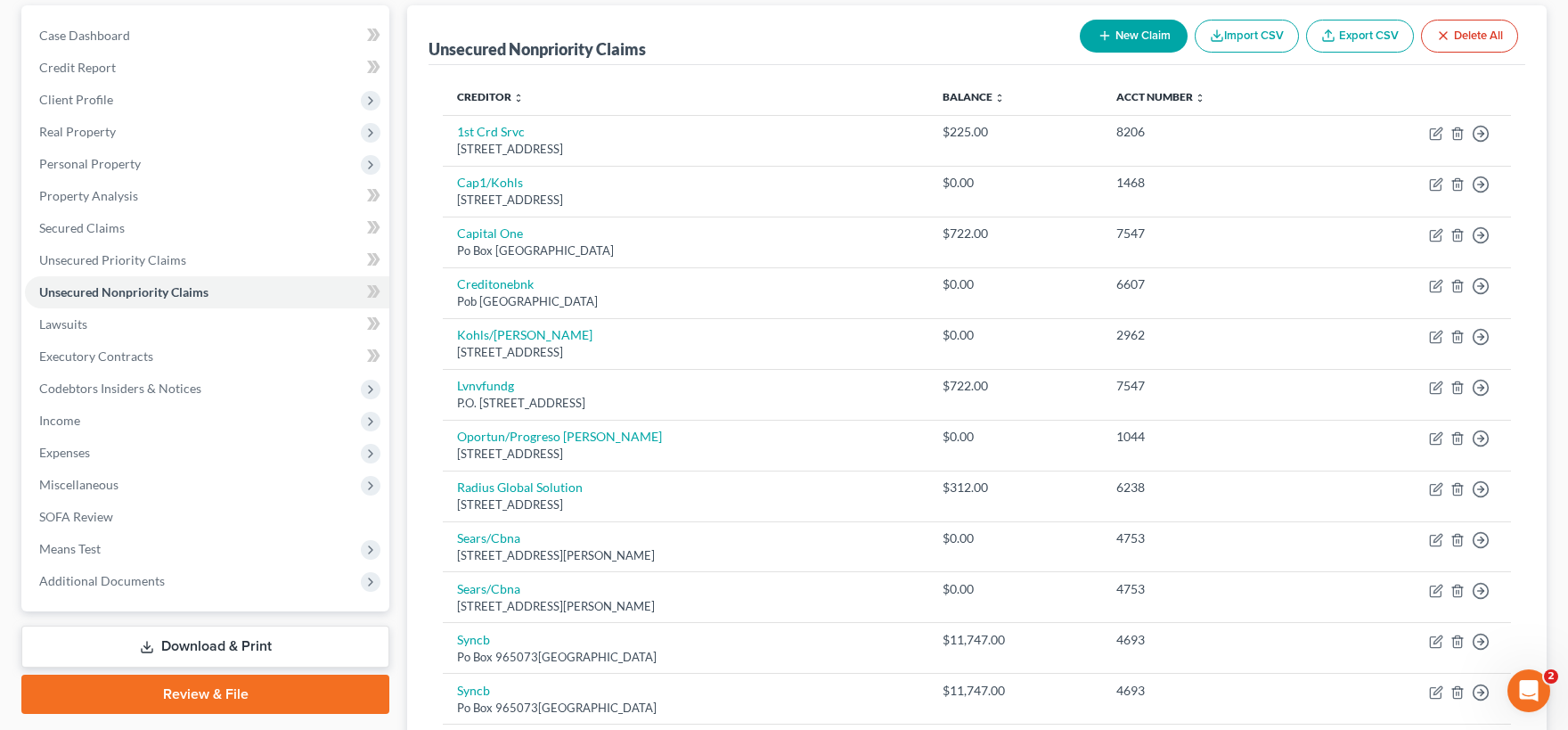
scroll to position [196, 0]
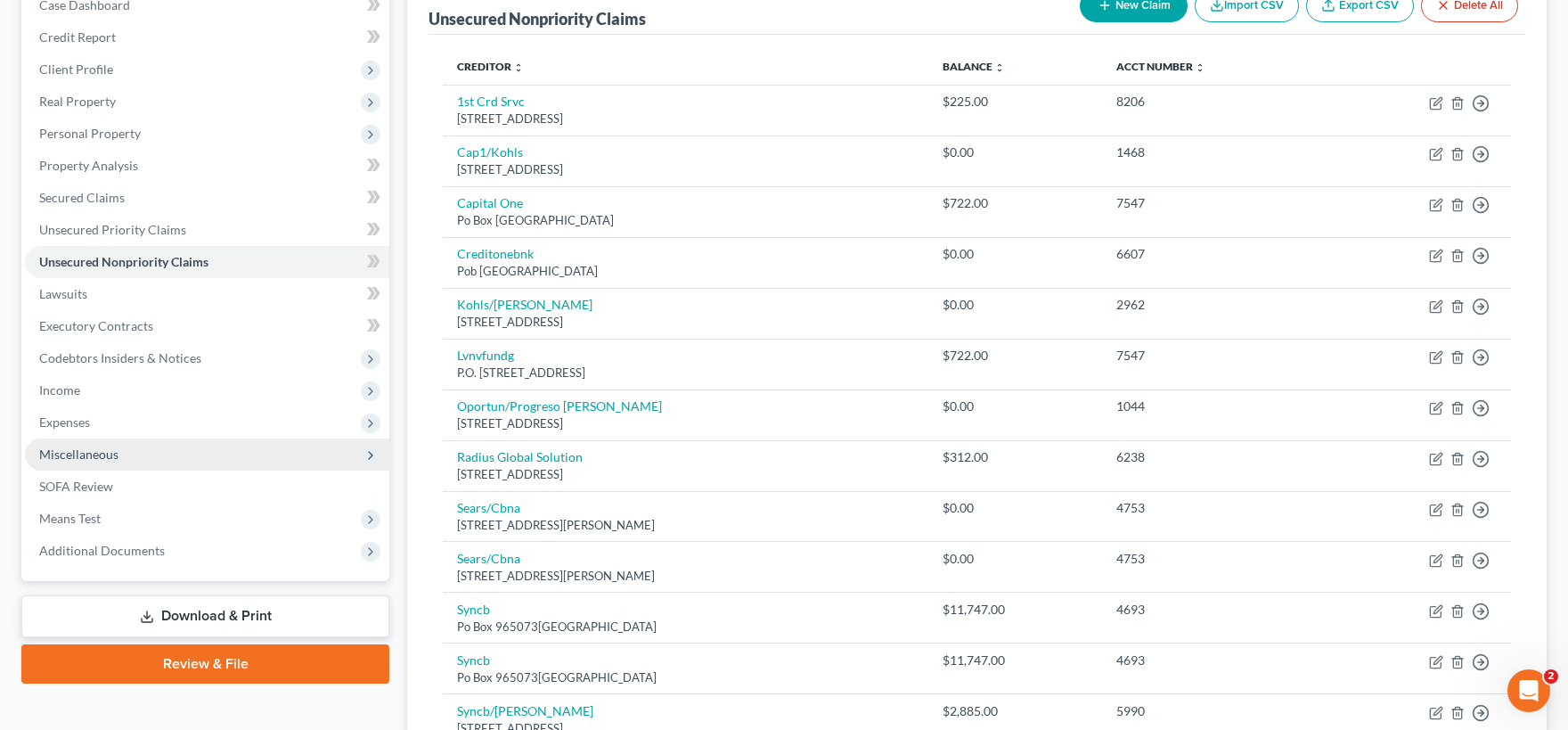
click at [103, 457] on span "Miscellaneous" at bounding box center [79, 453] width 79 height 15
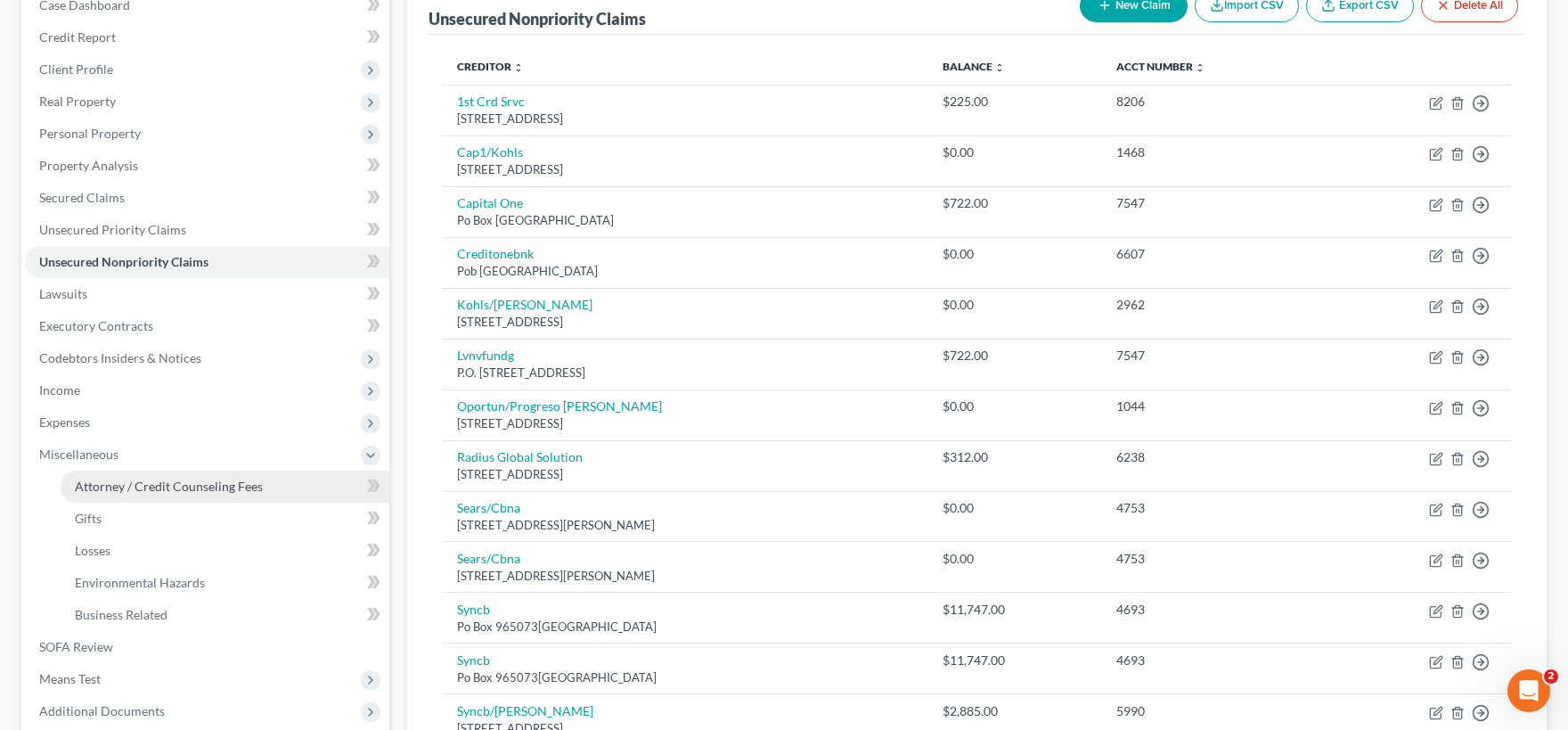
click at [121, 490] on span "Attorney / Credit Counseling Fees" at bounding box center [169, 485] width 188 height 15
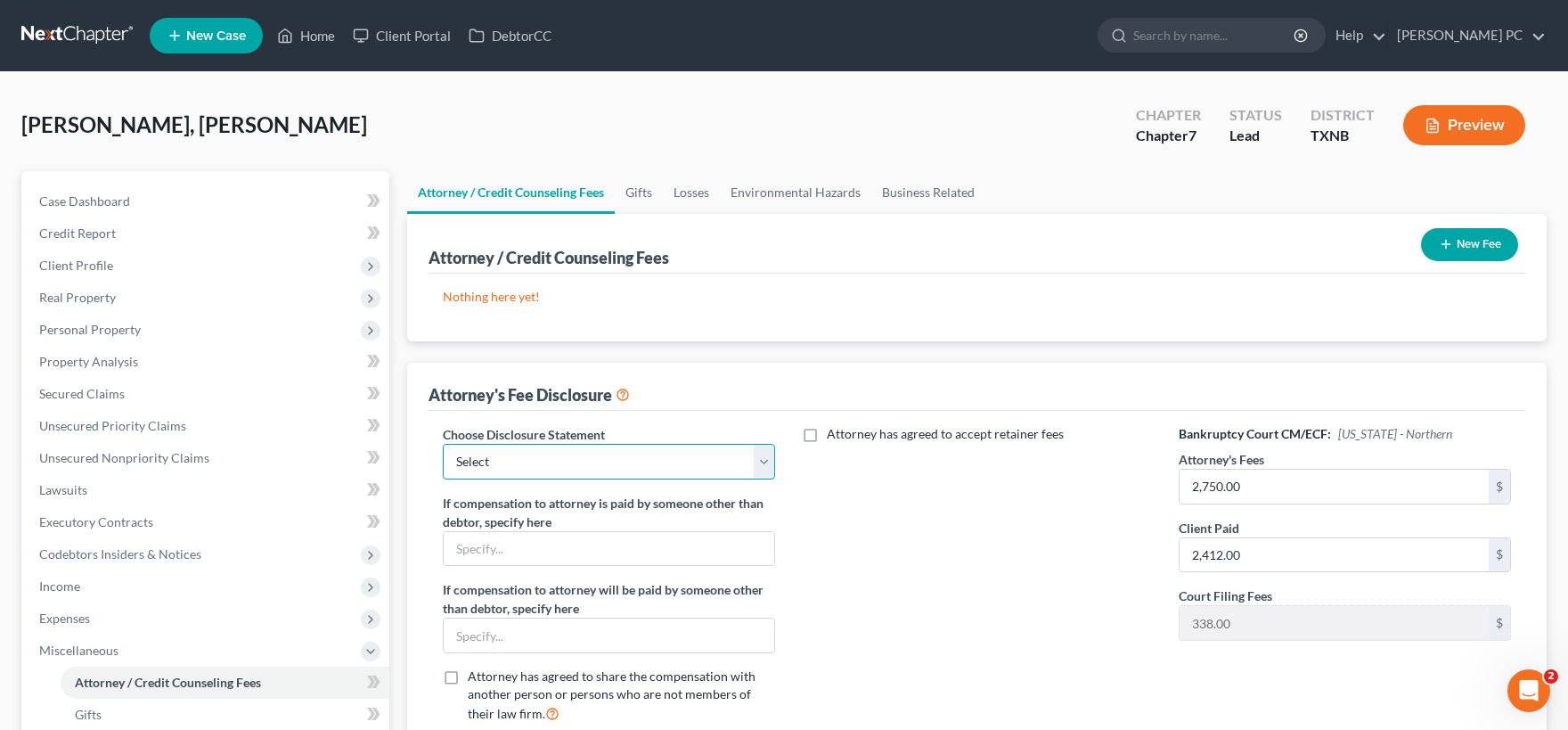
select select "0"
click option "Chapter 7 Disclosure" at bounding box center [0, 0] width 0 height 0
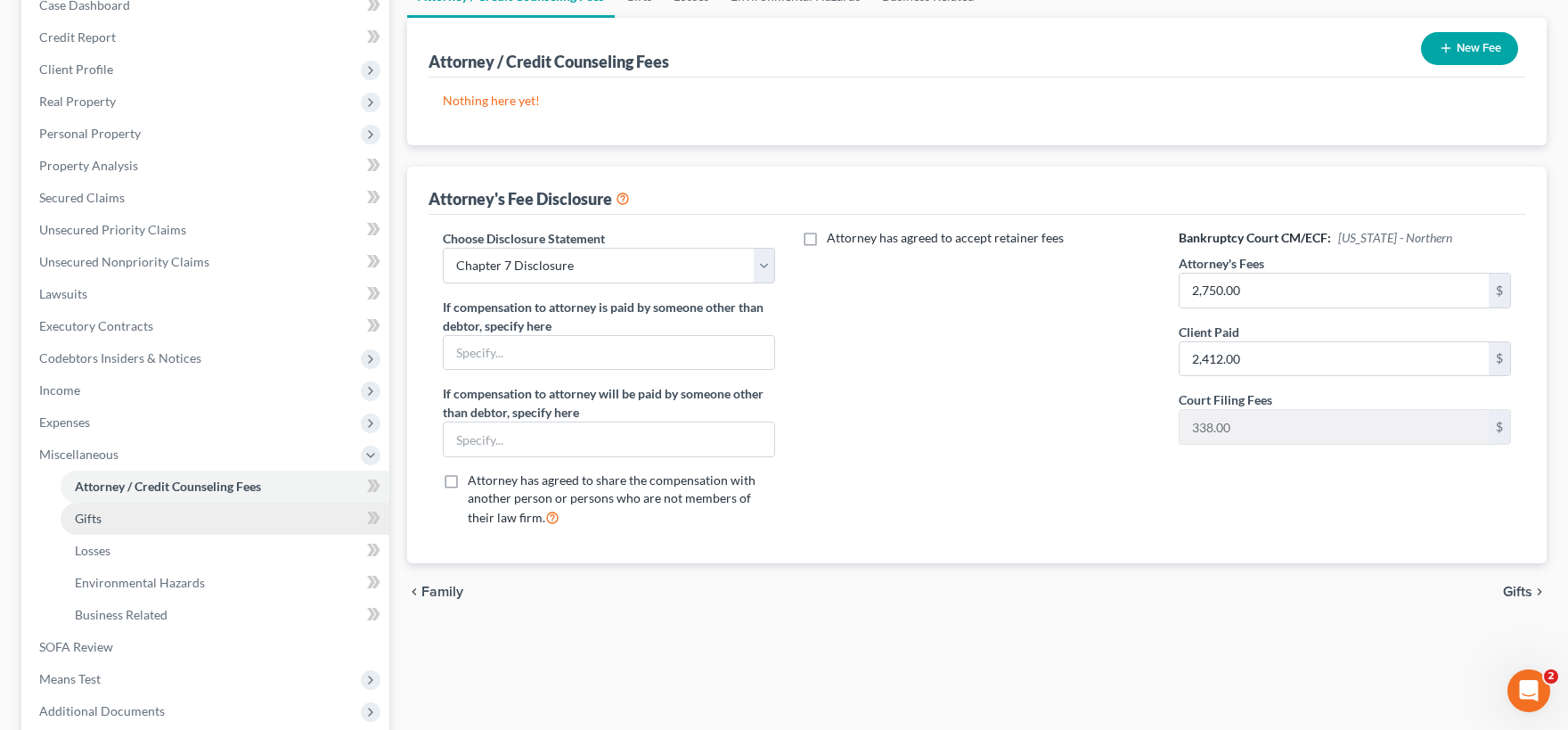
click at [164, 527] on link "Gifts" at bounding box center [224, 519] width 328 height 32
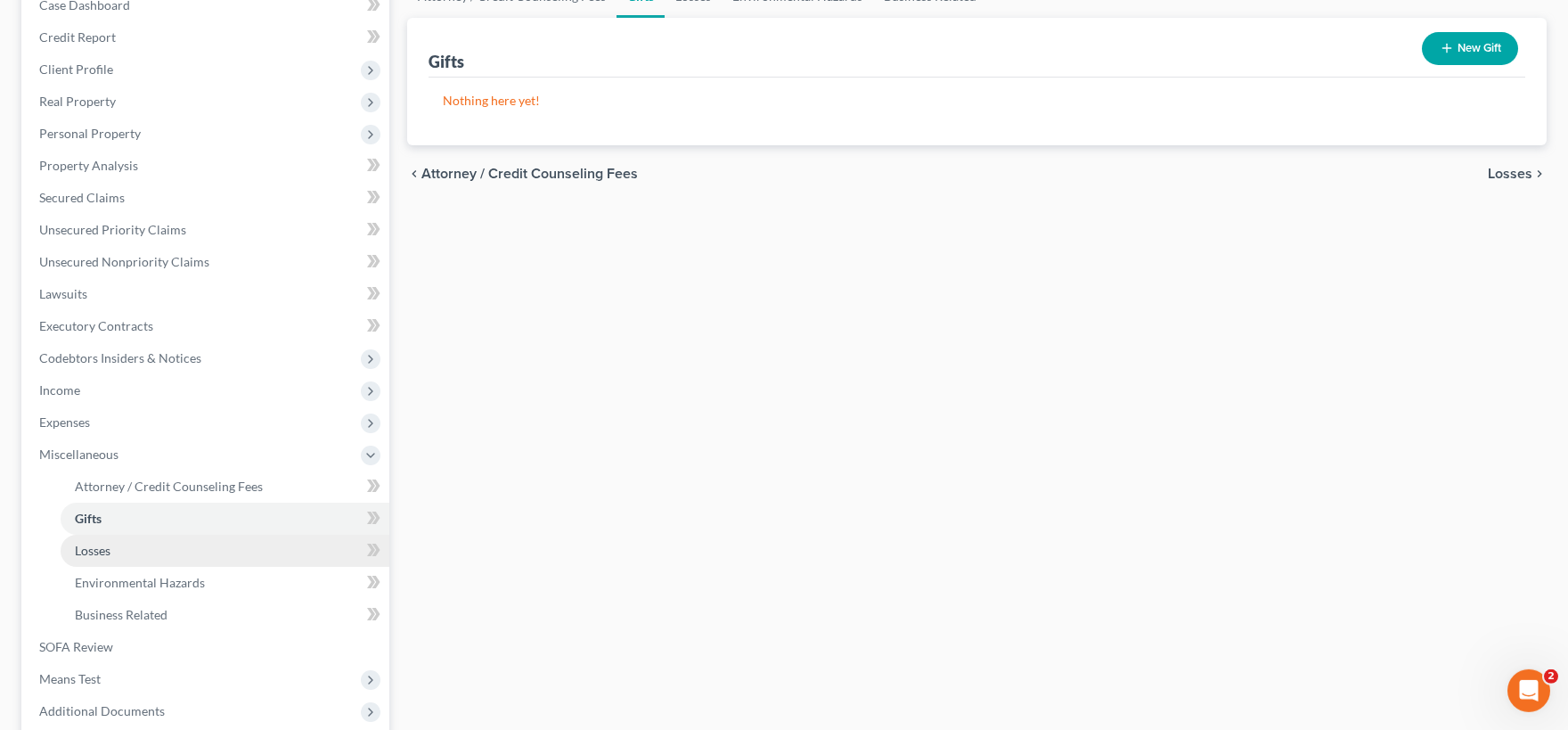
click at [175, 546] on link "Losses" at bounding box center [224, 550] width 328 height 32
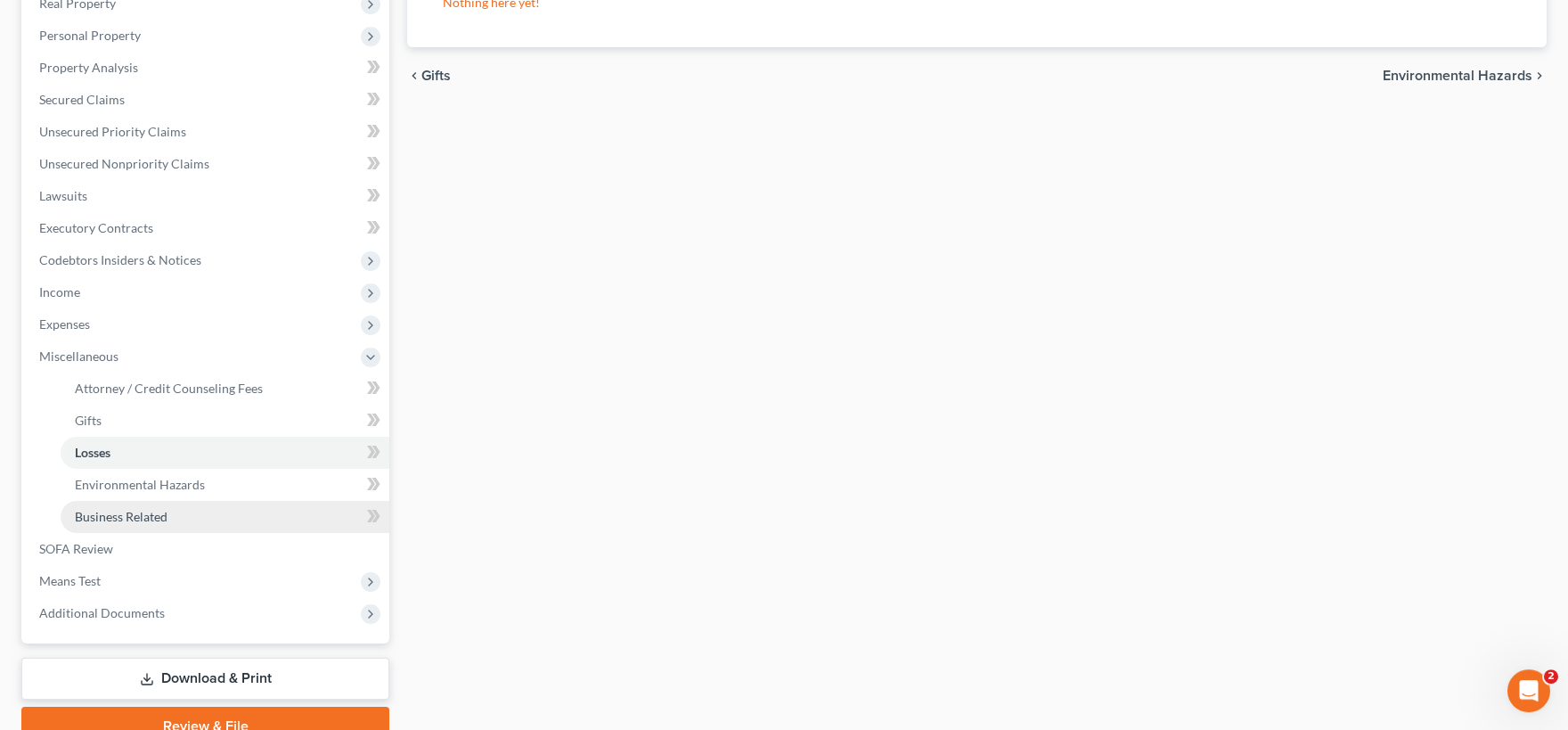
click at [183, 504] on link "Business Related" at bounding box center [224, 517] width 328 height 32
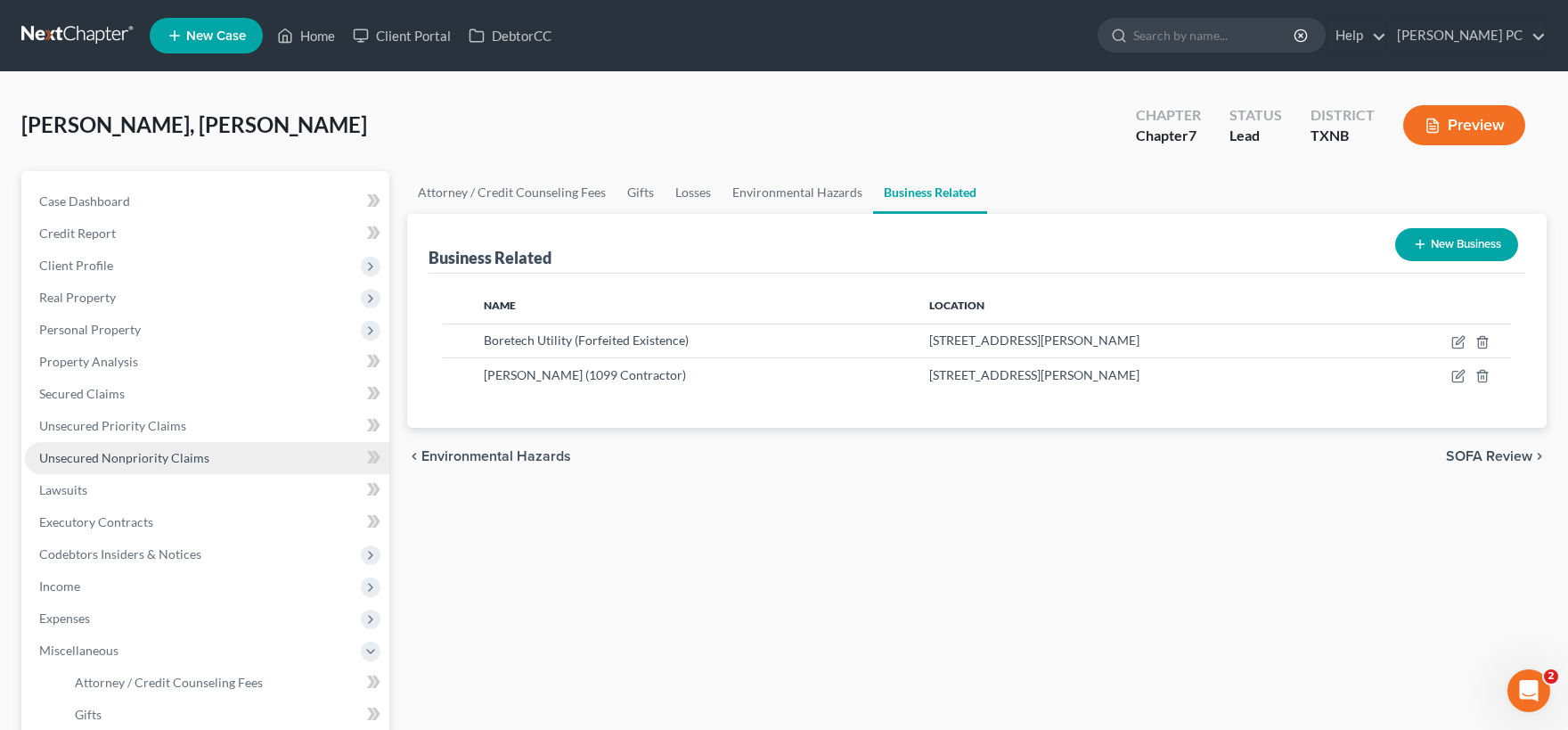
click at [125, 453] on span "Unsecured Nonpriority Claims" at bounding box center [125, 457] width 171 height 15
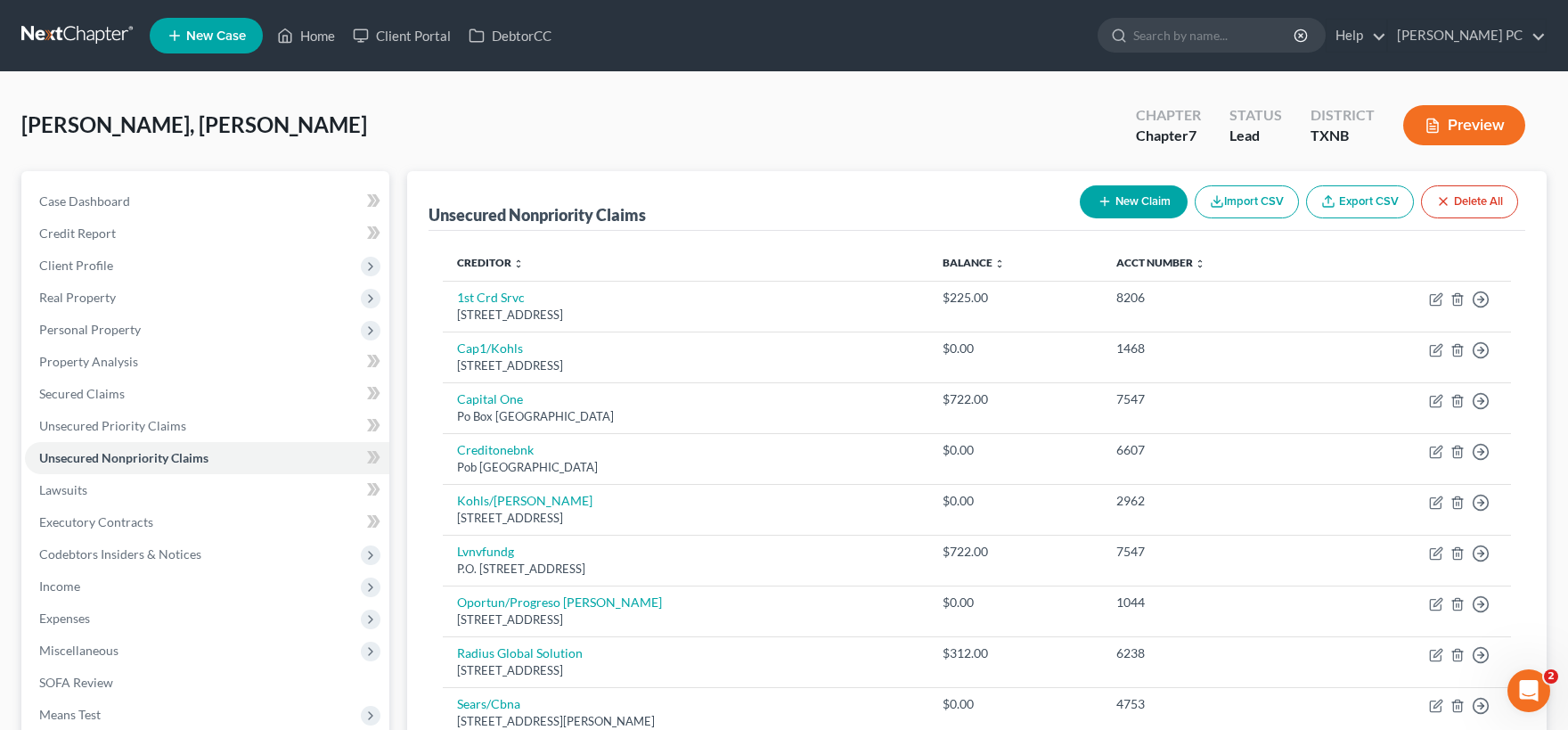
click at [1136, 196] on button "New Claim" at bounding box center [1134, 201] width 108 height 33
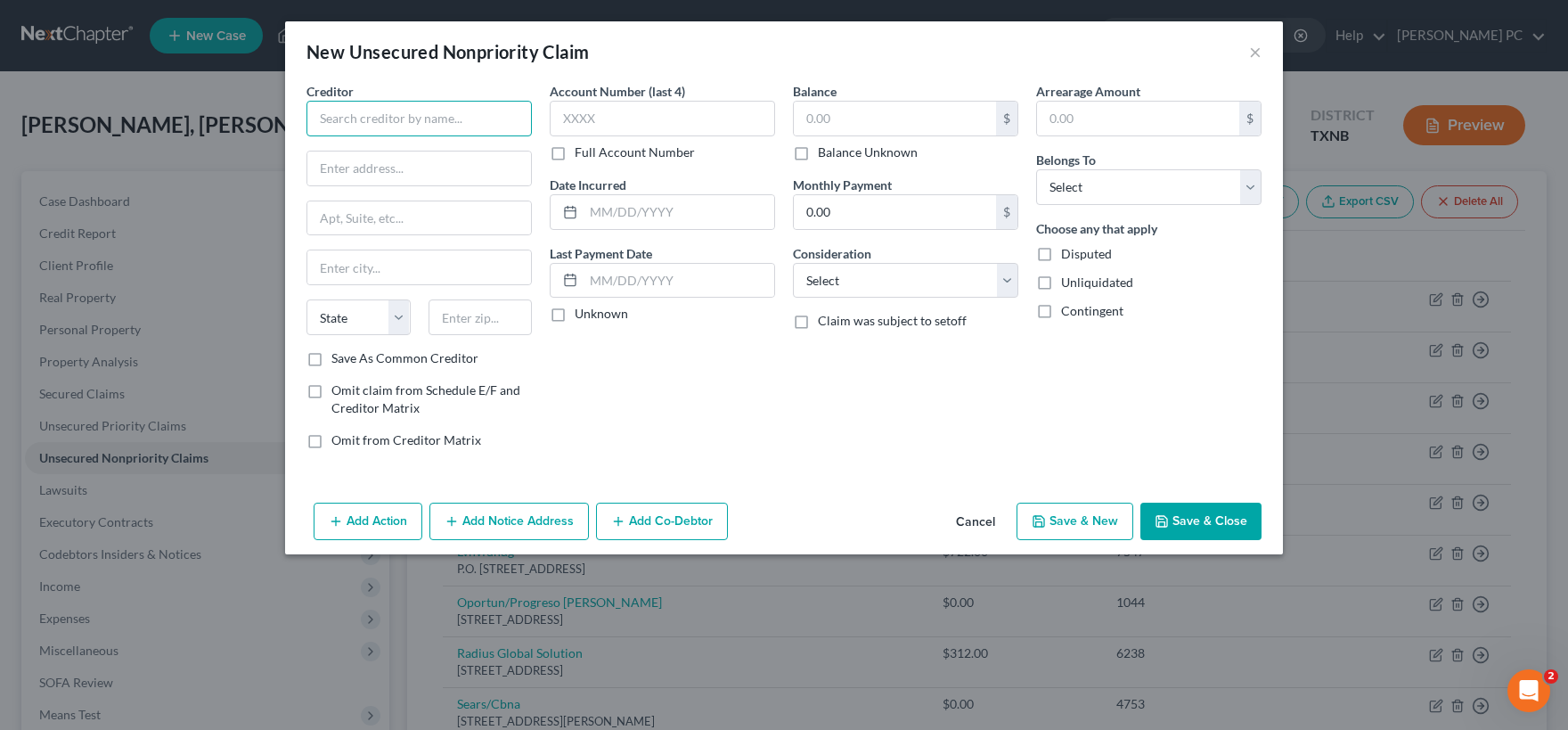
click at [402, 119] on input "text" at bounding box center [419, 119] width 225 height 36
type input "NTTA"
type input "PO Box 660244"
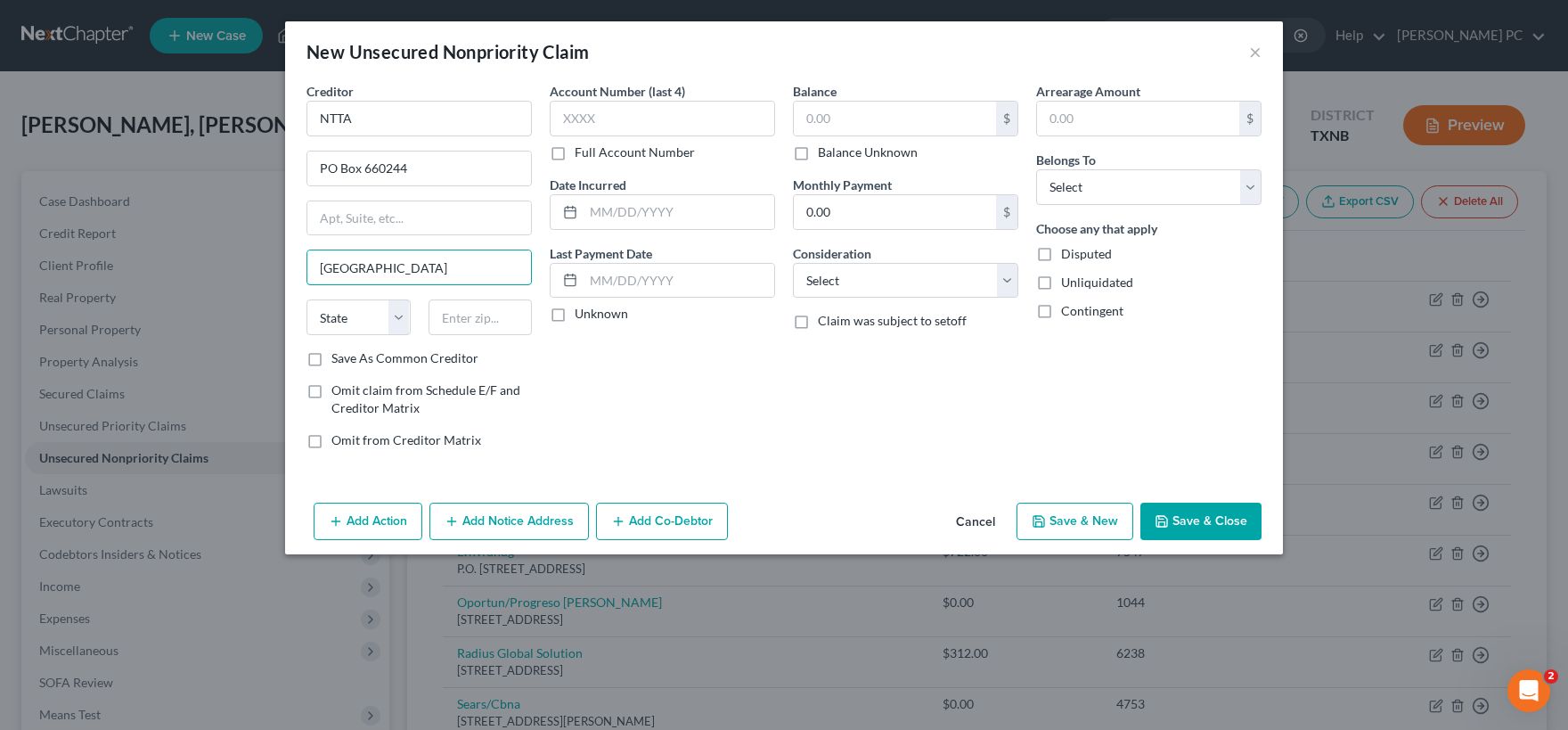
type input "[GEOGRAPHIC_DATA]"
select select "45"
type input "75266"
click at [579, 120] on input "text" at bounding box center [662, 119] width 225 height 36
type input "6499"
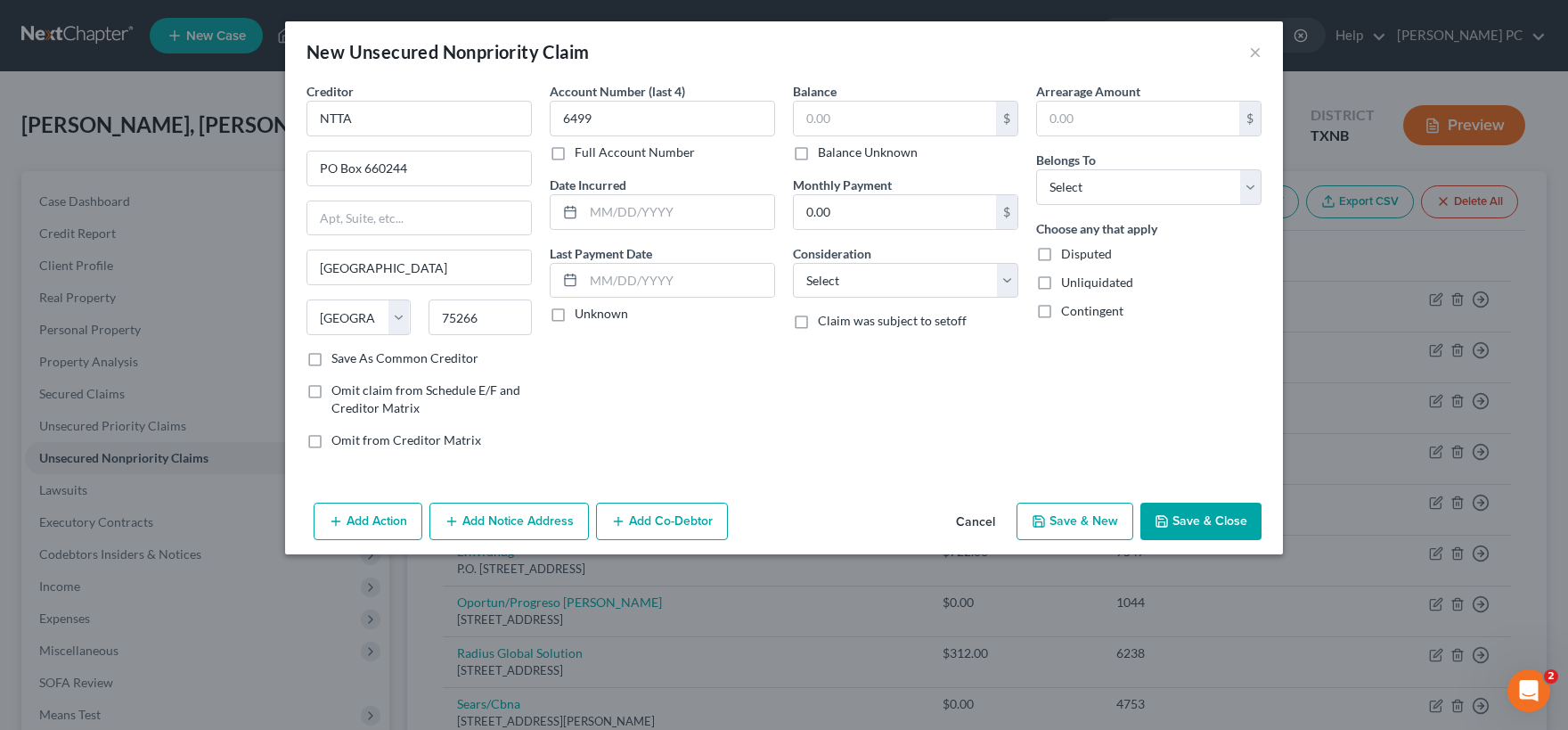
click at [574, 150] on label "Full Account Number" at bounding box center [634, 153] width 120 height 18
click at [582, 150] on input "Full Account Number" at bounding box center [588, 150] width 12 height 12
drag, startPoint x: 613, startPoint y: 115, endPoint x: 533, endPoint y: 123, distance: 80.4
click at [549, 123] on input "6499" at bounding box center [662, 119] width 225 height 36
type input "2014776499"
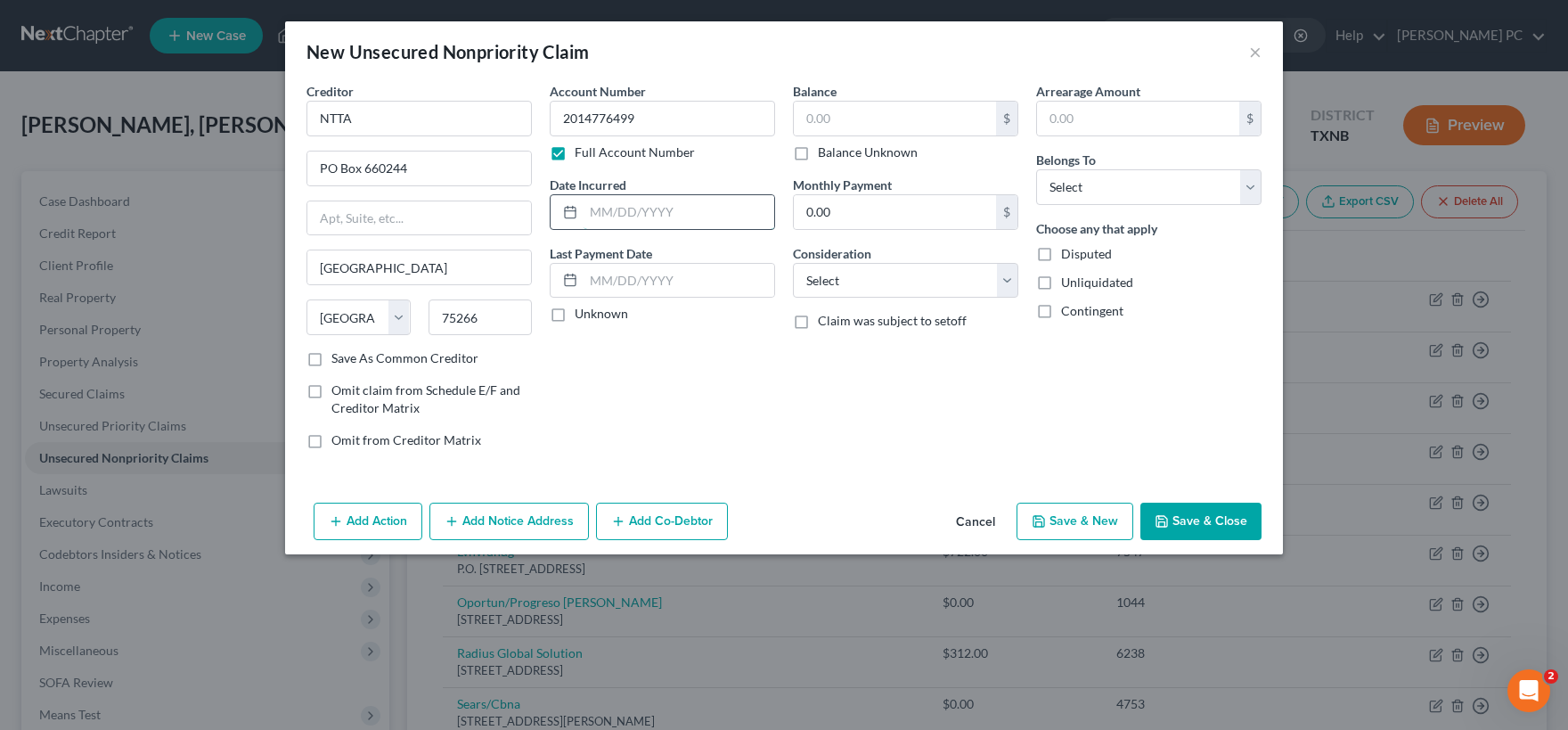
click at [620, 213] on input "text" at bounding box center [678, 212] width 190 height 34
type input "03/2024"
click at [574, 313] on label "Unknown" at bounding box center [601, 313] width 54 height 18
click at [582, 313] on input "Unknown" at bounding box center [588, 310] width 12 height 12
checkbox input "true"
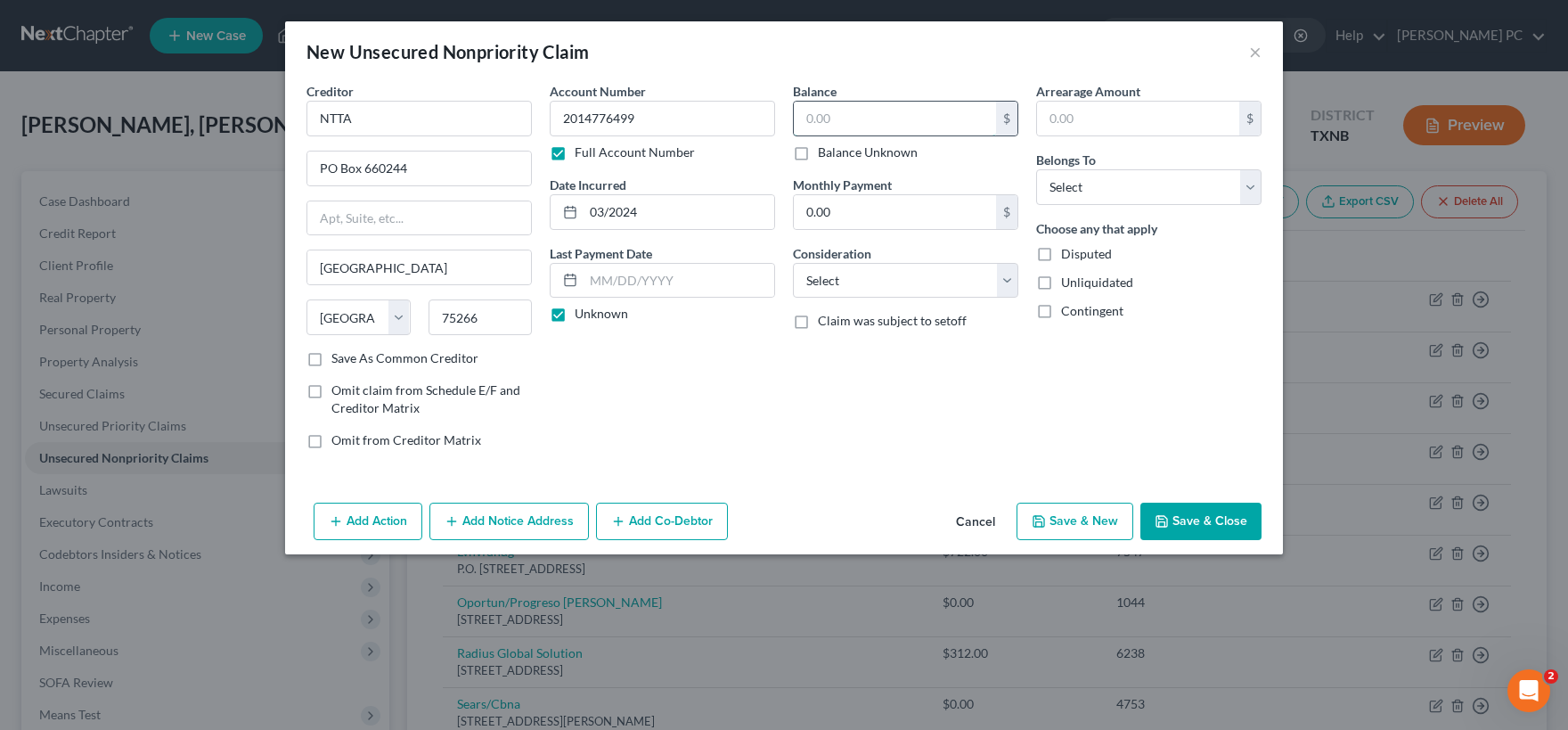
click at [850, 113] on input "text" at bounding box center [895, 118] width 202 height 34
type input "650"
click at [1058, 122] on input "text" at bounding box center [1139, 118] width 202 height 34
type input "650"
click at [792, 263] on select "Select Cable / Satellite Services Collection Agency Credit Card Debt Debt Couns…" at bounding box center [905, 281] width 225 height 36
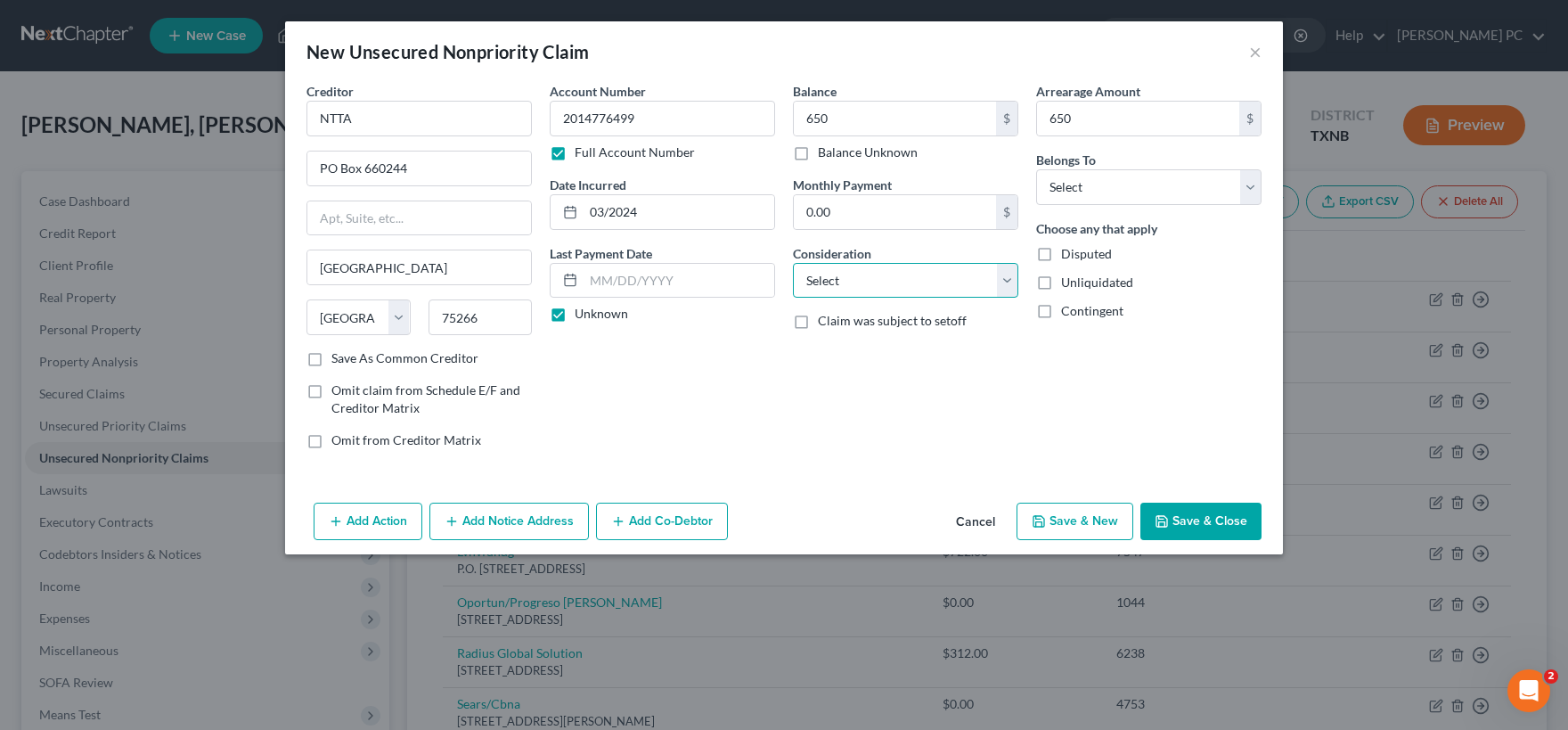
select select "14"
click option "Other" at bounding box center [0, 0] width 0 height 0
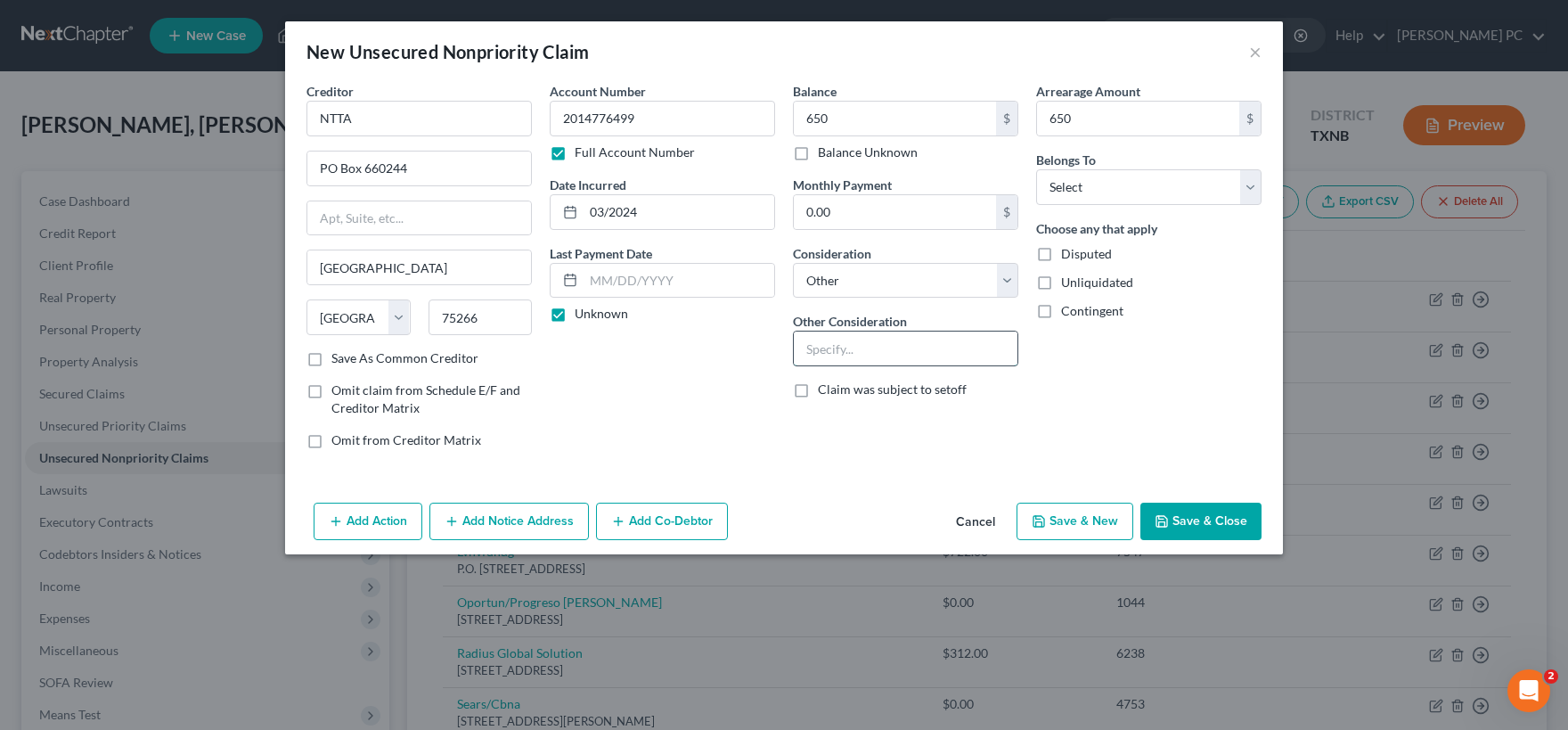
click at [828, 341] on input "text" at bounding box center [905, 348] width 223 height 34
type input "Tolls"
select select "0"
click option "Debtor 1 Only" at bounding box center [0, 0] width 0 height 0
click at [1195, 518] on button "Save & Close" at bounding box center [1201, 522] width 121 height 38
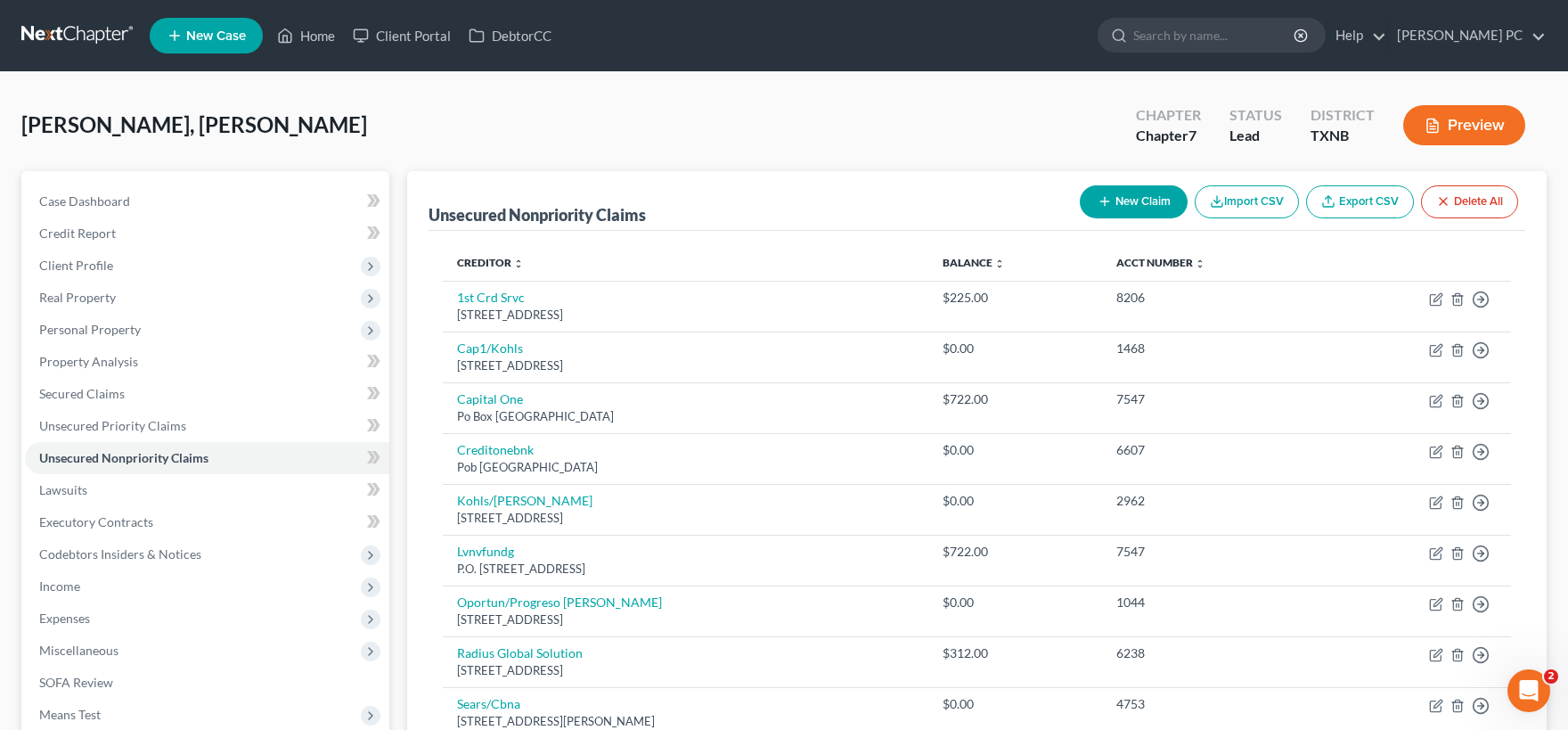
click at [1138, 203] on button "New Claim" at bounding box center [1134, 201] width 108 height 33
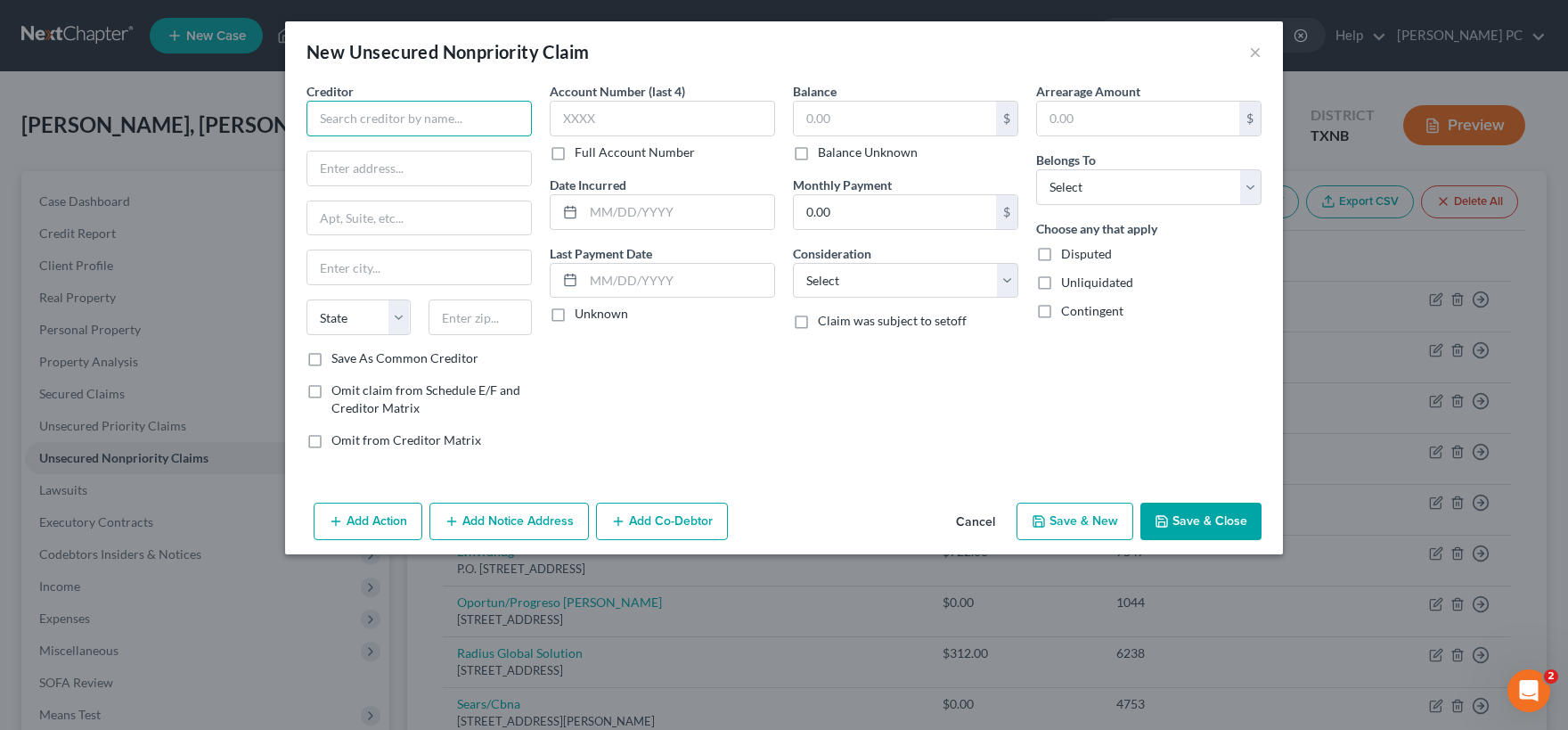
click at [377, 110] on input "text" at bounding box center [419, 119] width 225 height 36
drag, startPoint x: 352, startPoint y: 121, endPoint x: 467, endPoint y: 108, distance: 115.7
click at [467, 108] on input "HOAF, PC" at bounding box center [419, 119] width 225 height 36
type input "HOAF"
click at [421, 176] on input "text" at bounding box center [419, 169] width 223 height 34
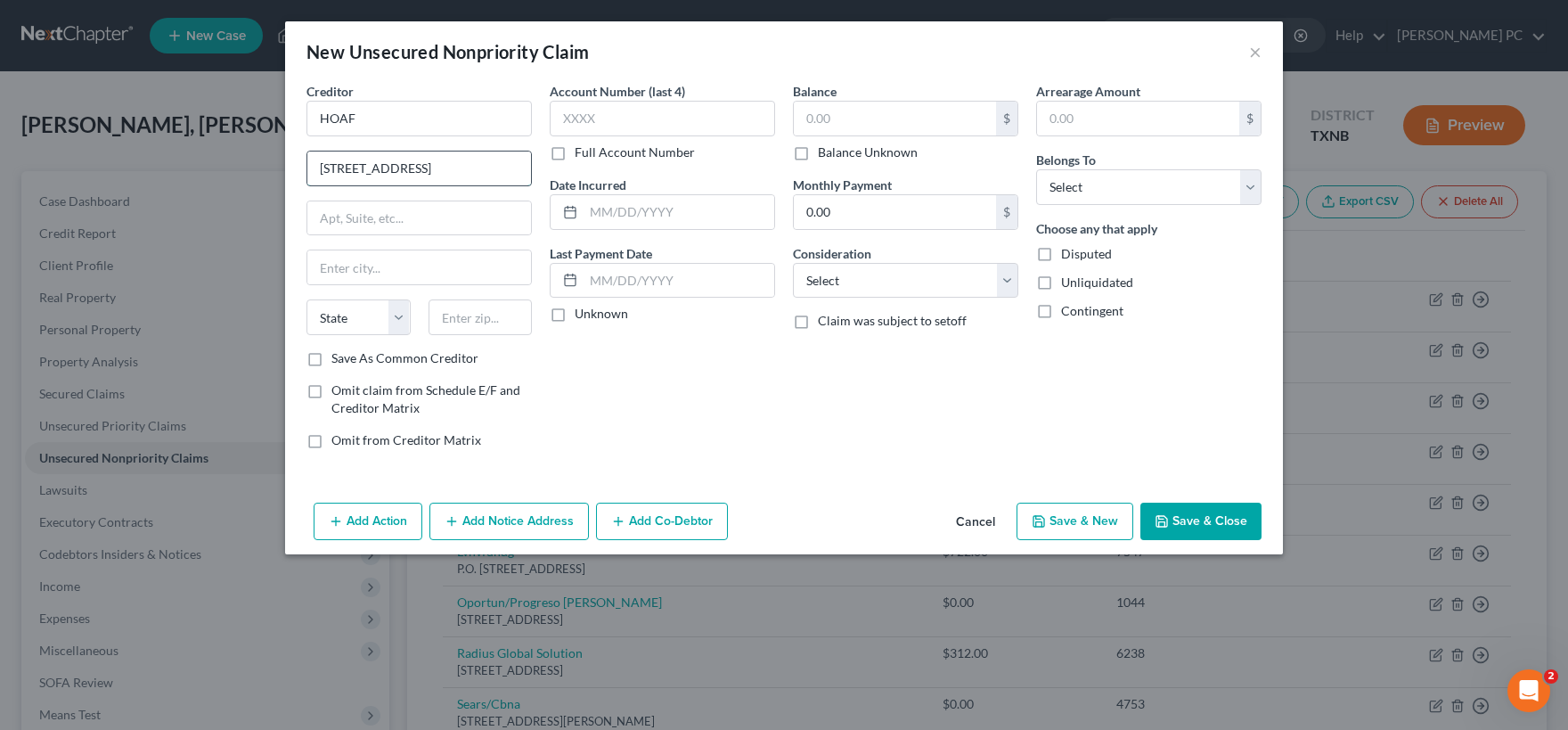
type input "[STREET_ADDRESS]"
type input "Suite 4600"
type input "[GEOGRAPHIC_DATA]"
select select "45"
type input "75201"
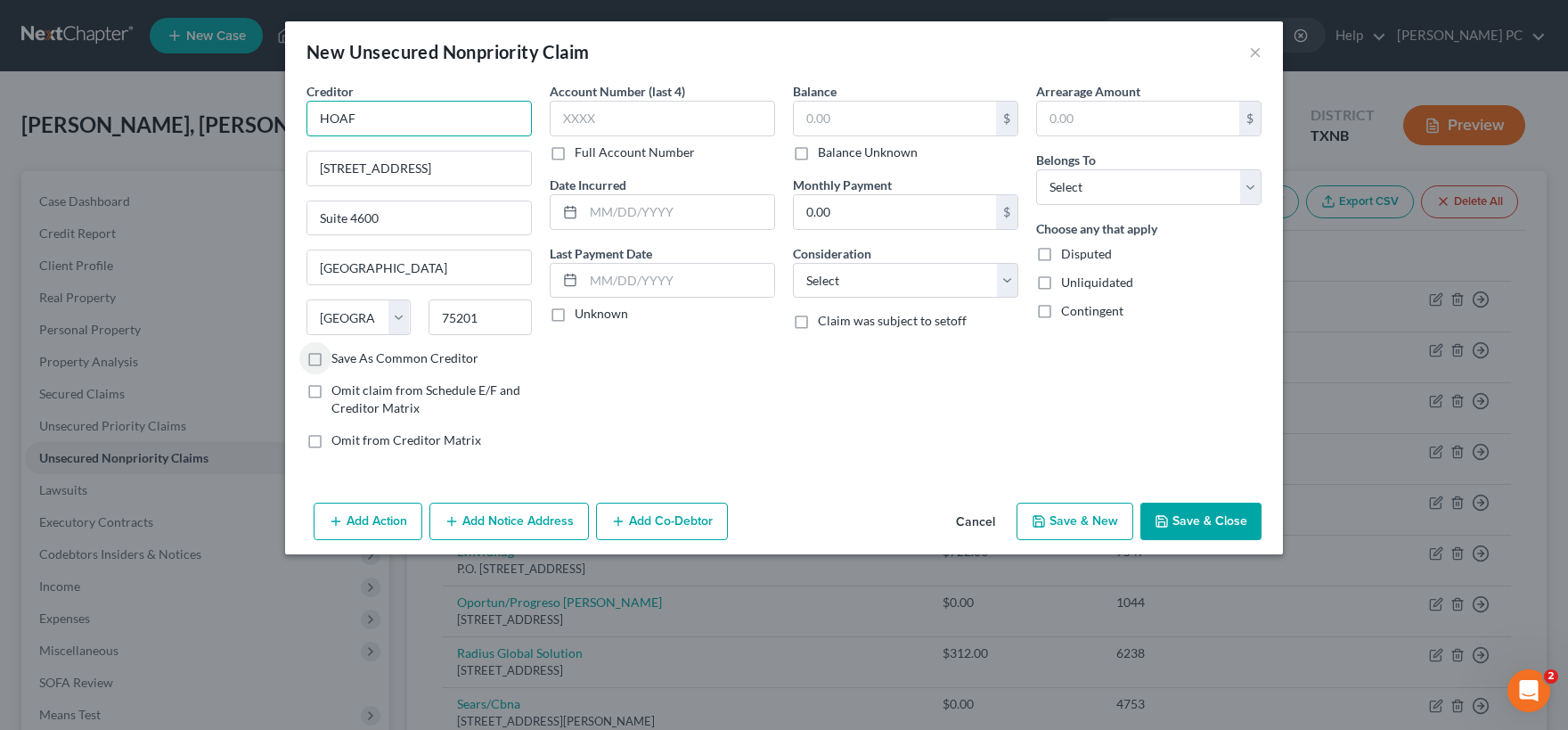
click at [375, 118] on input "HOAF" at bounding box center [419, 119] width 225 height 36
type input "HOAF ([PERSON_NAME] [PERSON_NAME] & [PERSON_NAME] PC)"
click at [331, 358] on label "Save As Common Creditor" at bounding box center [405, 358] width 147 height 18
click at [338, 358] on input "Save As Common Creditor" at bounding box center [344, 355] width 12 height 12
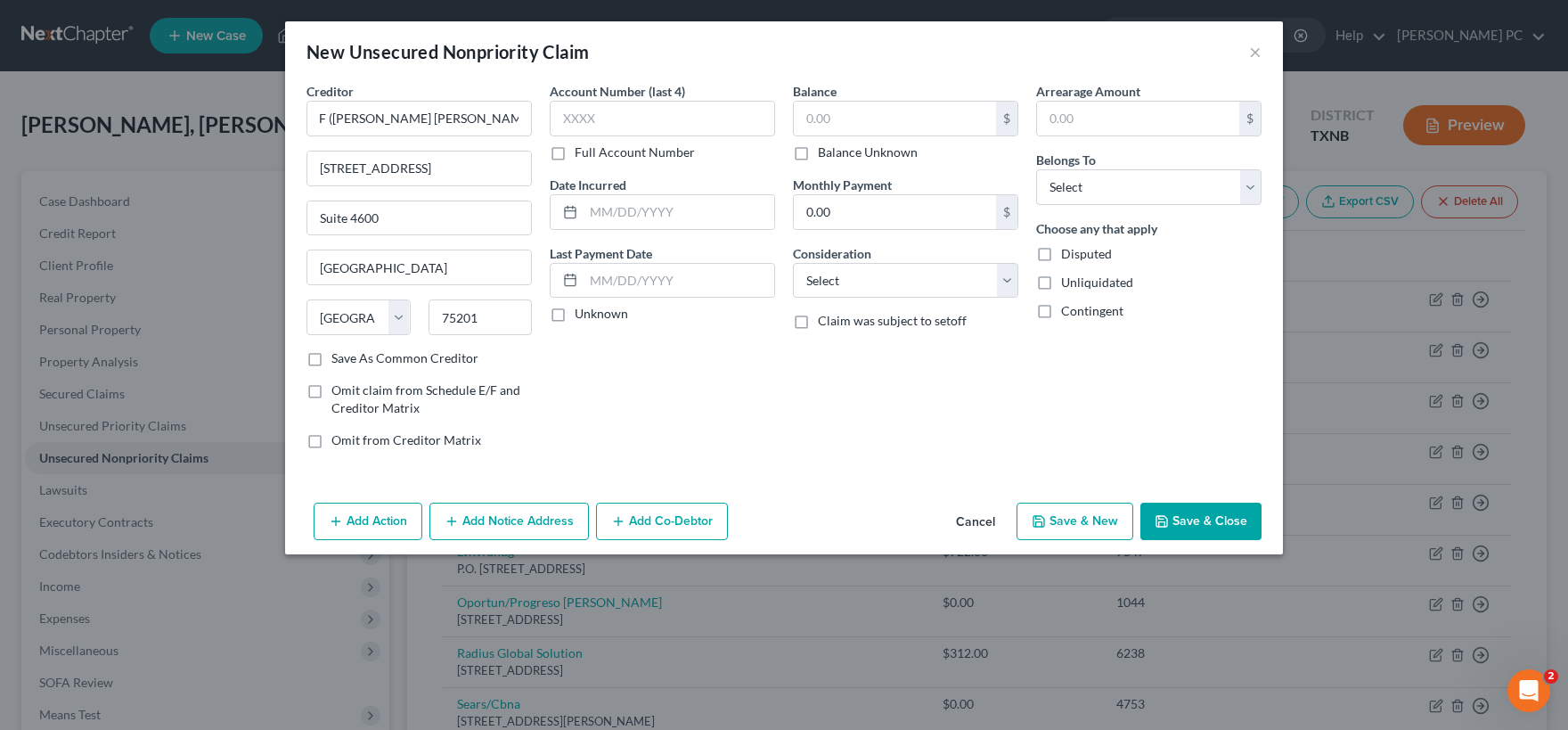
checkbox input "true"
click at [819, 116] on input "text" at bounding box center [895, 118] width 202 height 34
type input "3,020"
click at [1072, 127] on input "text" at bounding box center [1139, 118] width 202 height 34
type input "3,020"
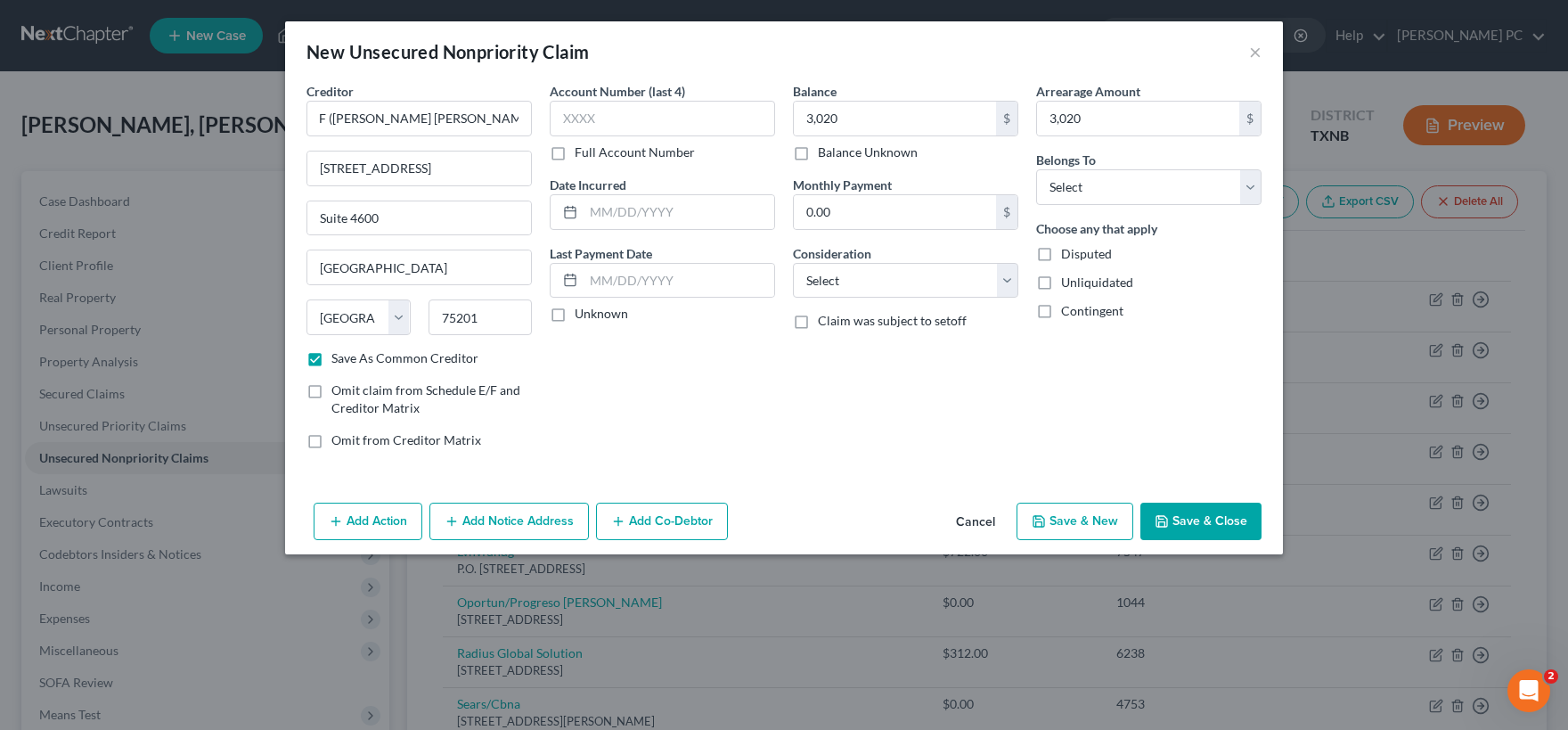
click at [1203, 519] on button "Save & Close" at bounding box center [1201, 522] width 121 height 38
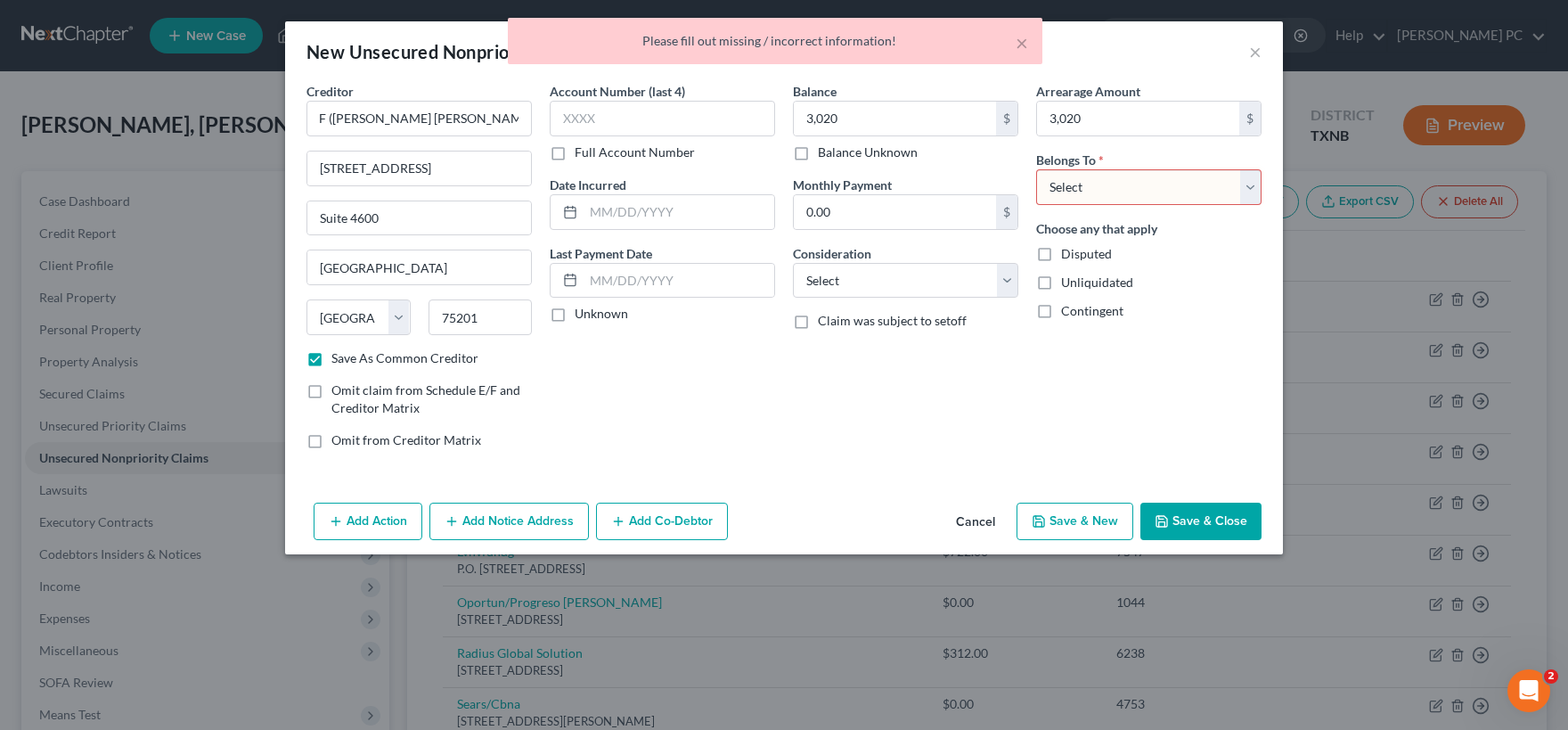
click at [1036, 170] on select "Select Debtor 1 Only Debtor 2 Only Debtor 1 And Debtor 2 Only At Least One Of T…" at bounding box center [1148, 187] width 225 height 36
select select "0"
click option "Debtor 1 Only" at bounding box center [0, 0] width 0 height 0
click at [1194, 517] on button "Save & Close" at bounding box center [1201, 522] width 121 height 38
checkbox input "false"
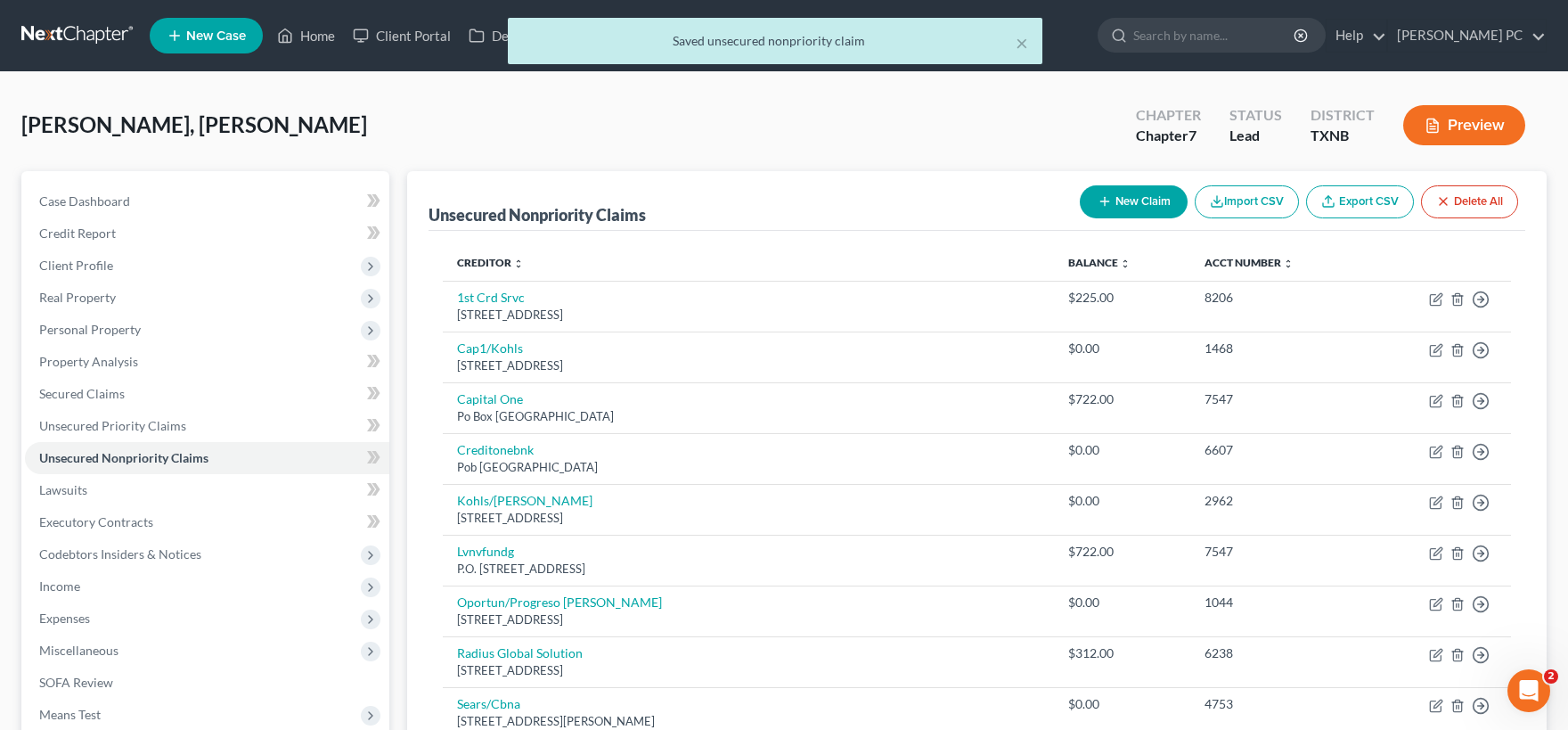
click at [1127, 206] on button "New Claim" at bounding box center [1134, 201] width 108 height 33
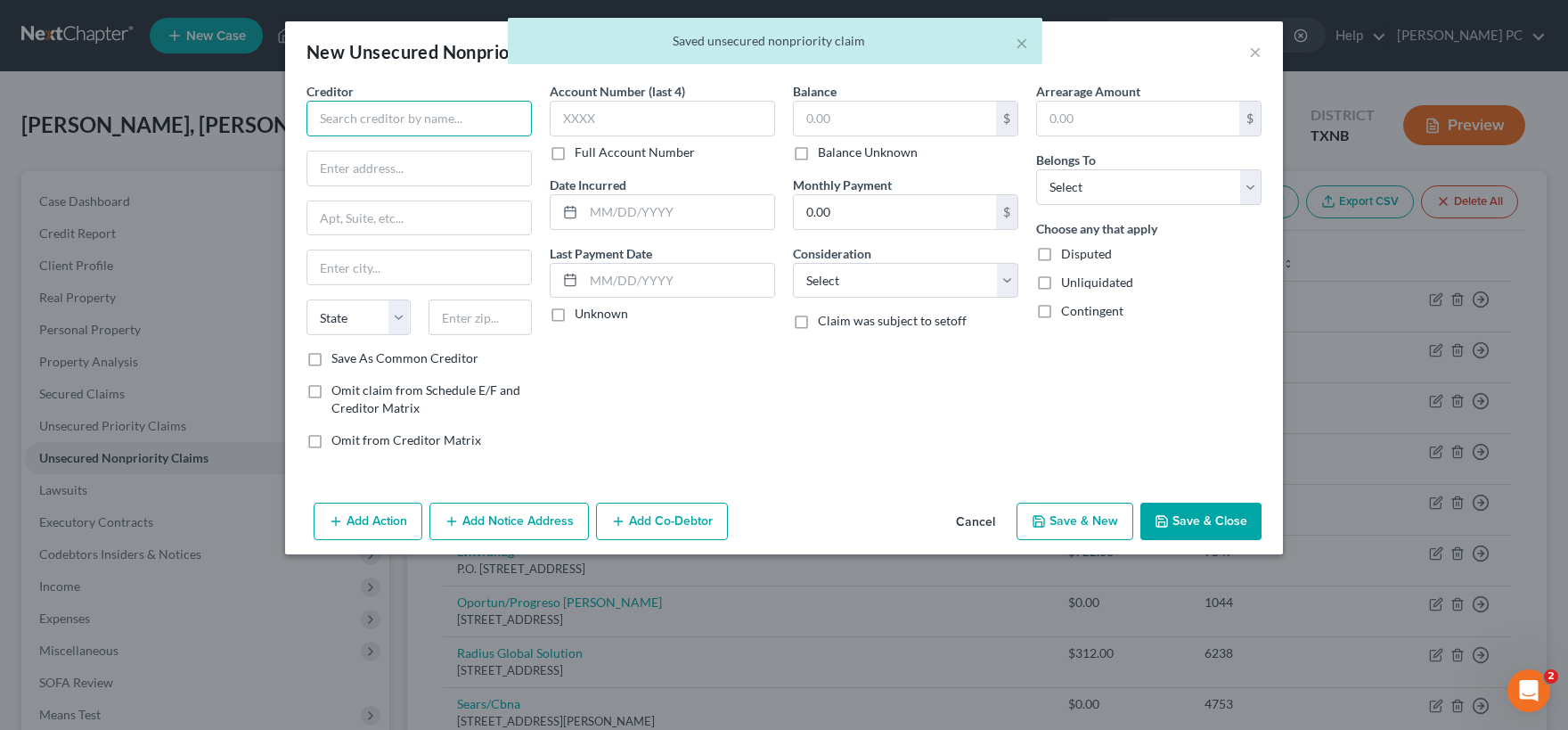
click at [449, 114] on input "text" at bounding box center [419, 119] width 225 height 36
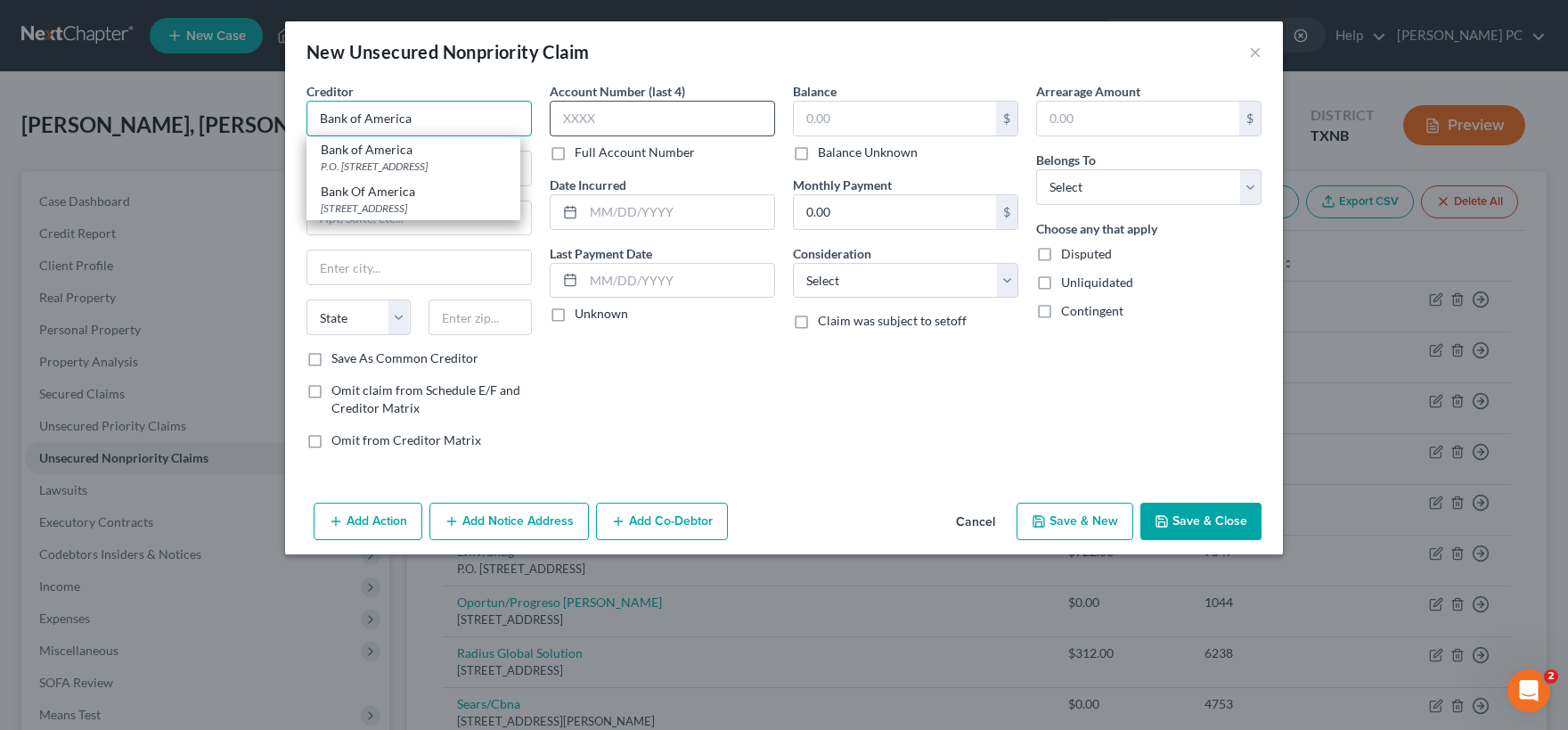
type input "Bank of America"
click at [585, 119] on input "text" at bounding box center [662, 119] width 225 height 36
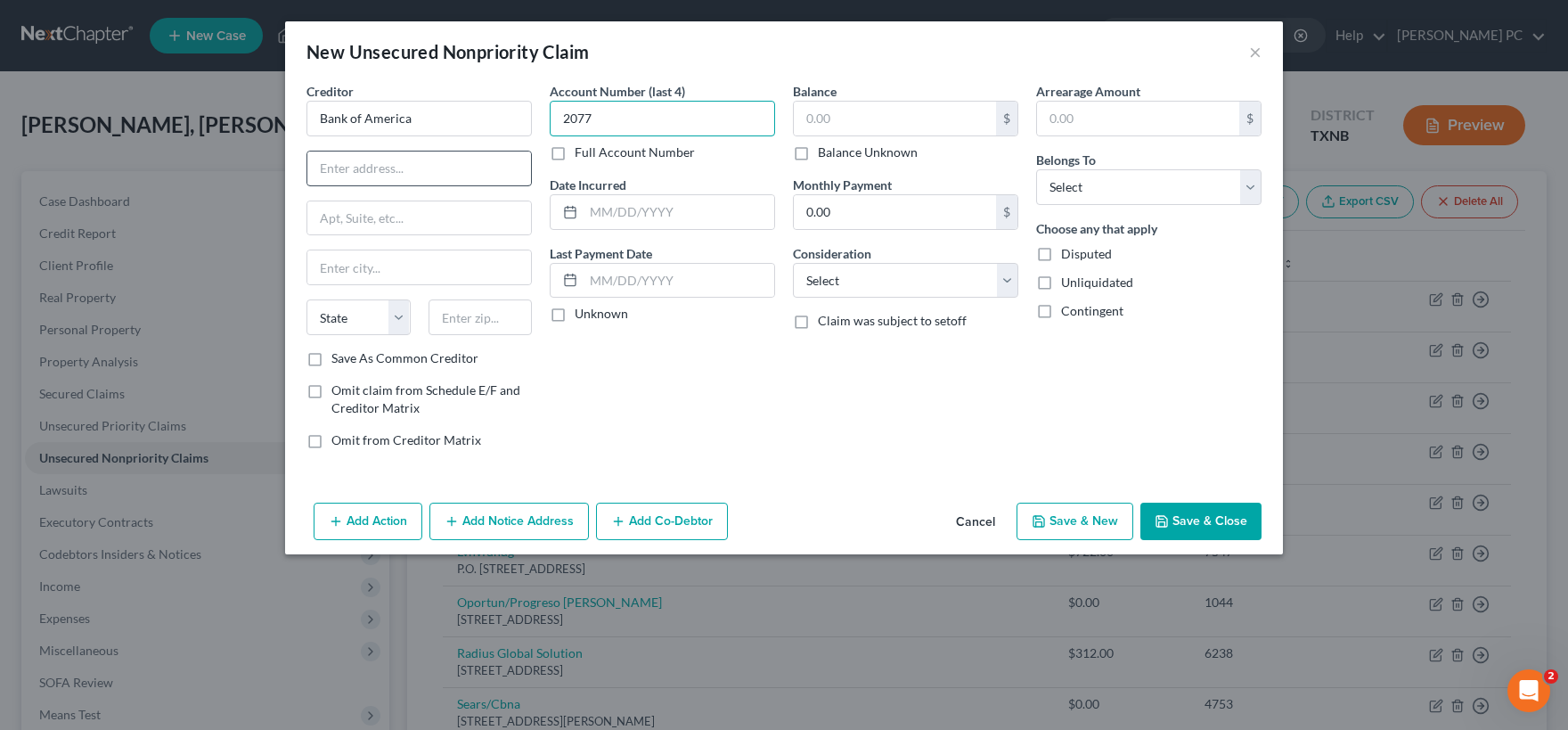
type input "2077"
click at [368, 164] on input "text" at bounding box center [419, 169] width 223 height 34
type input "PO Box 15284"
type input "W"
click at [591, 207] on input "text" at bounding box center [678, 212] width 190 height 34
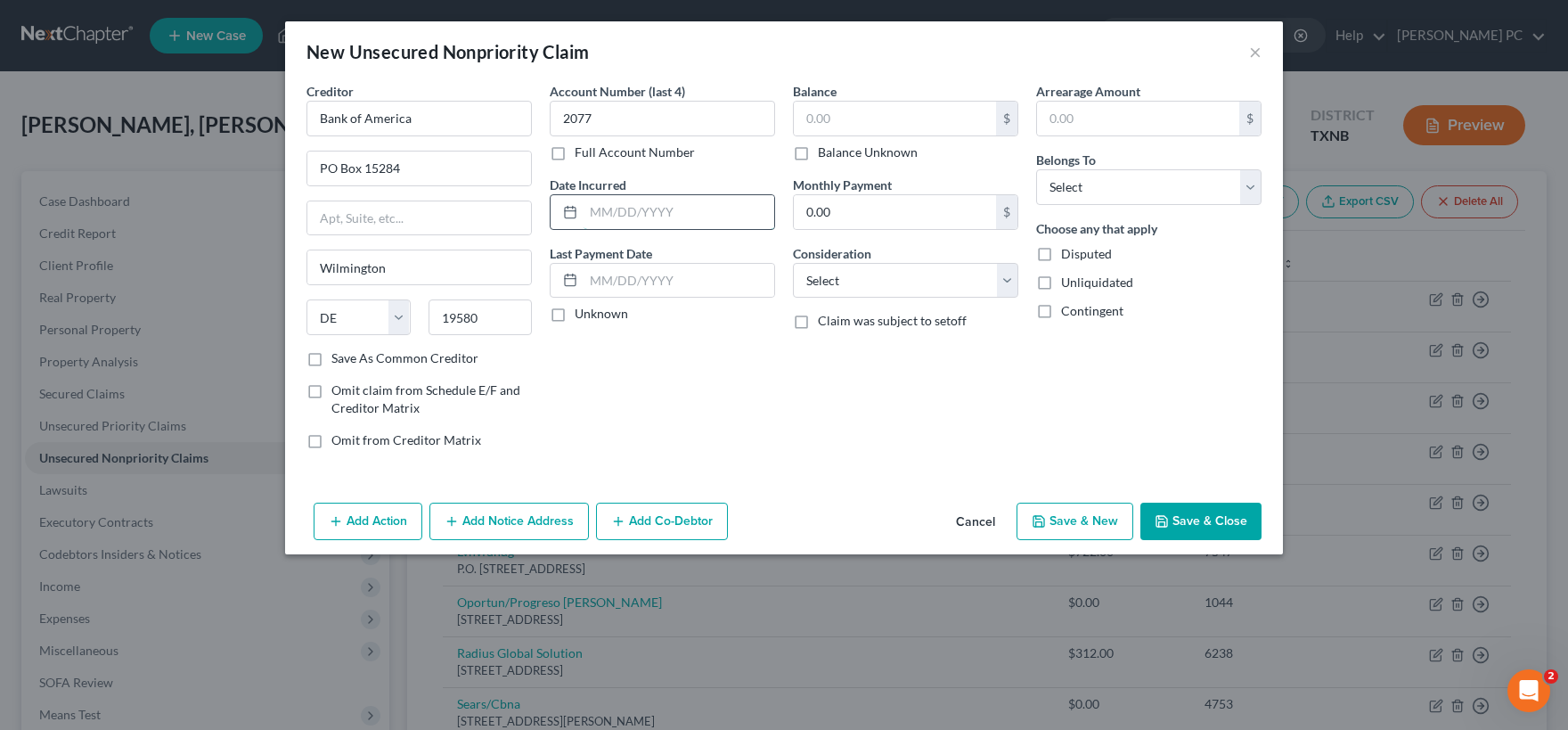
click at [593, 213] on input "text" at bounding box center [678, 212] width 190 height 34
click at [574, 312] on label "Unknown" at bounding box center [601, 313] width 54 height 18
click at [582, 312] on input "Unknown" at bounding box center [588, 310] width 12 height 12
click at [806, 123] on input "text" at bounding box center [895, 118] width 202 height 34
click at [1064, 110] on input "text" at bounding box center [1139, 118] width 202 height 34
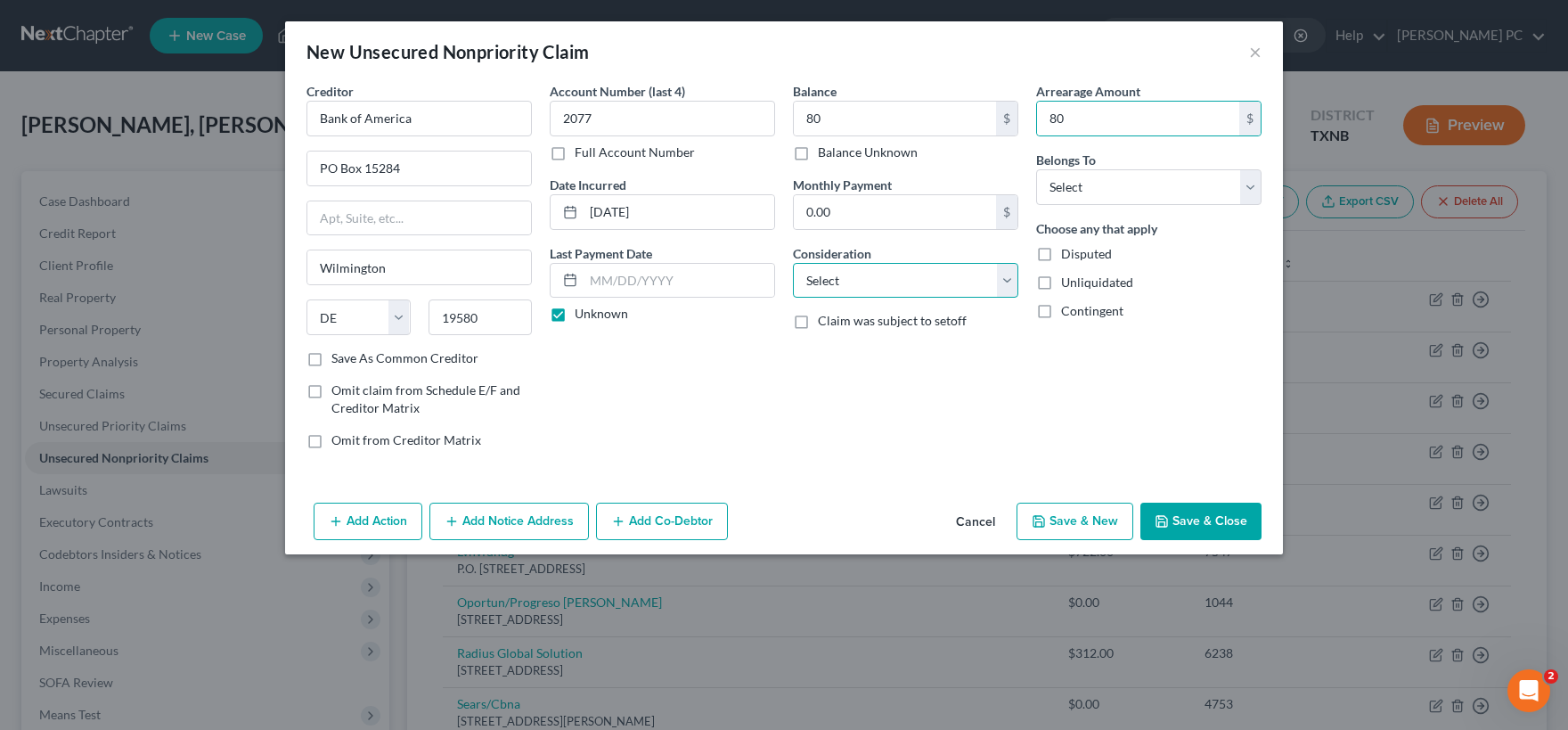
click at [792, 263] on select "Select Cable / Satellite Services Collection Agency Credit Card Debt Debt Couns…" at bounding box center [905, 281] width 225 height 36
click option "Overdrawn Bank Account" at bounding box center [0, 0] width 0 height 0
click at [1036, 170] on select "Select Debtor 1 Only Debtor 2 Only Debtor 1 And Debtor 2 Only At Least One Of T…" at bounding box center [1148, 187] width 225 height 36
click option "Debtor 1 Only" at bounding box center [0, 0] width 0 height 0
click at [1251, 192] on select "Select Debtor 1 Only Debtor 2 Only Debtor 1 And Debtor 2 Only At Least One Of T…" at bounding box center [1148, 187] width 225 height 36
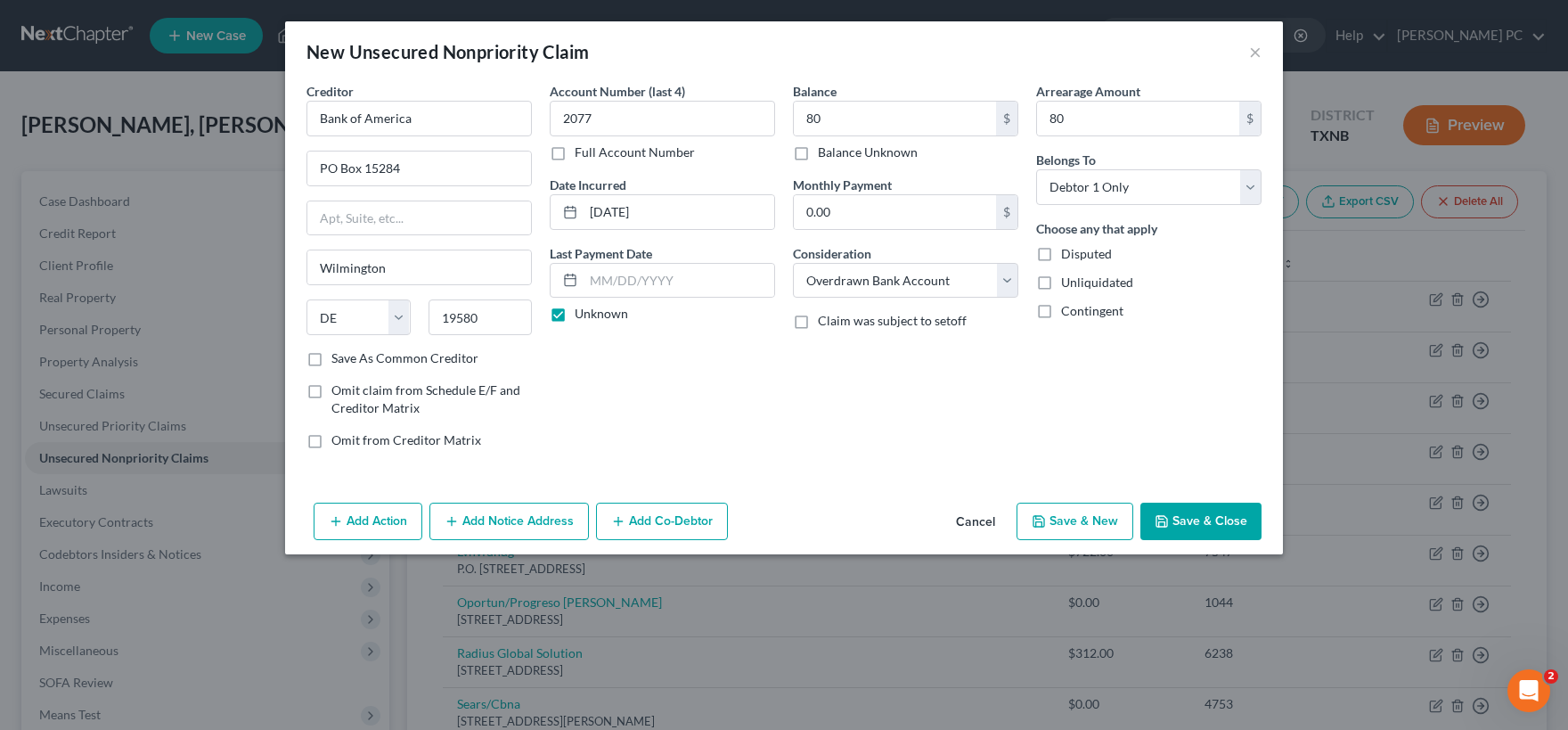
click at [1212, 521] on button "Save & Close" at bounding box center [1201, 522] width 121 height 38
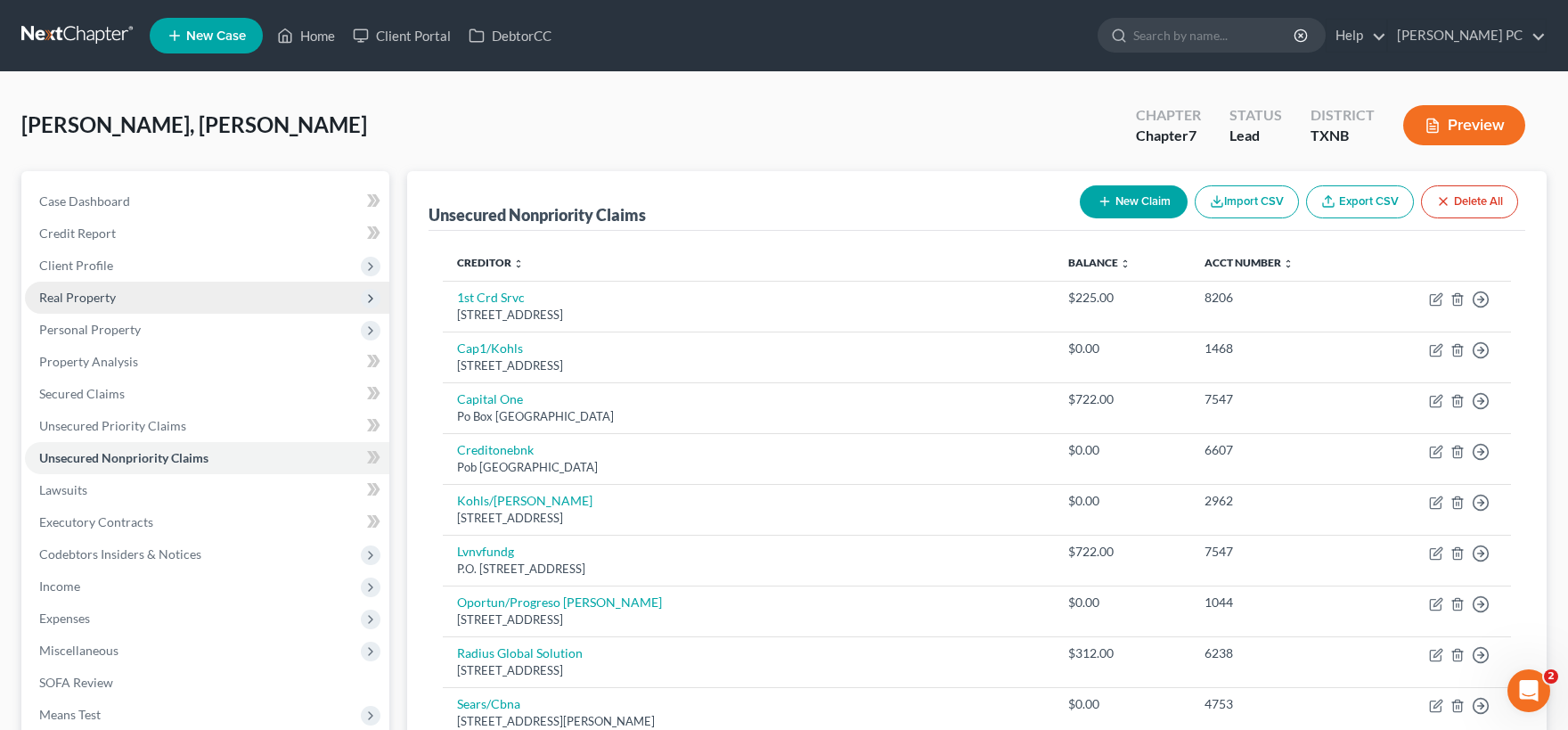
click at [90, 303] on span "Real Property" at bounding box center [77, 297] width 76 height 15
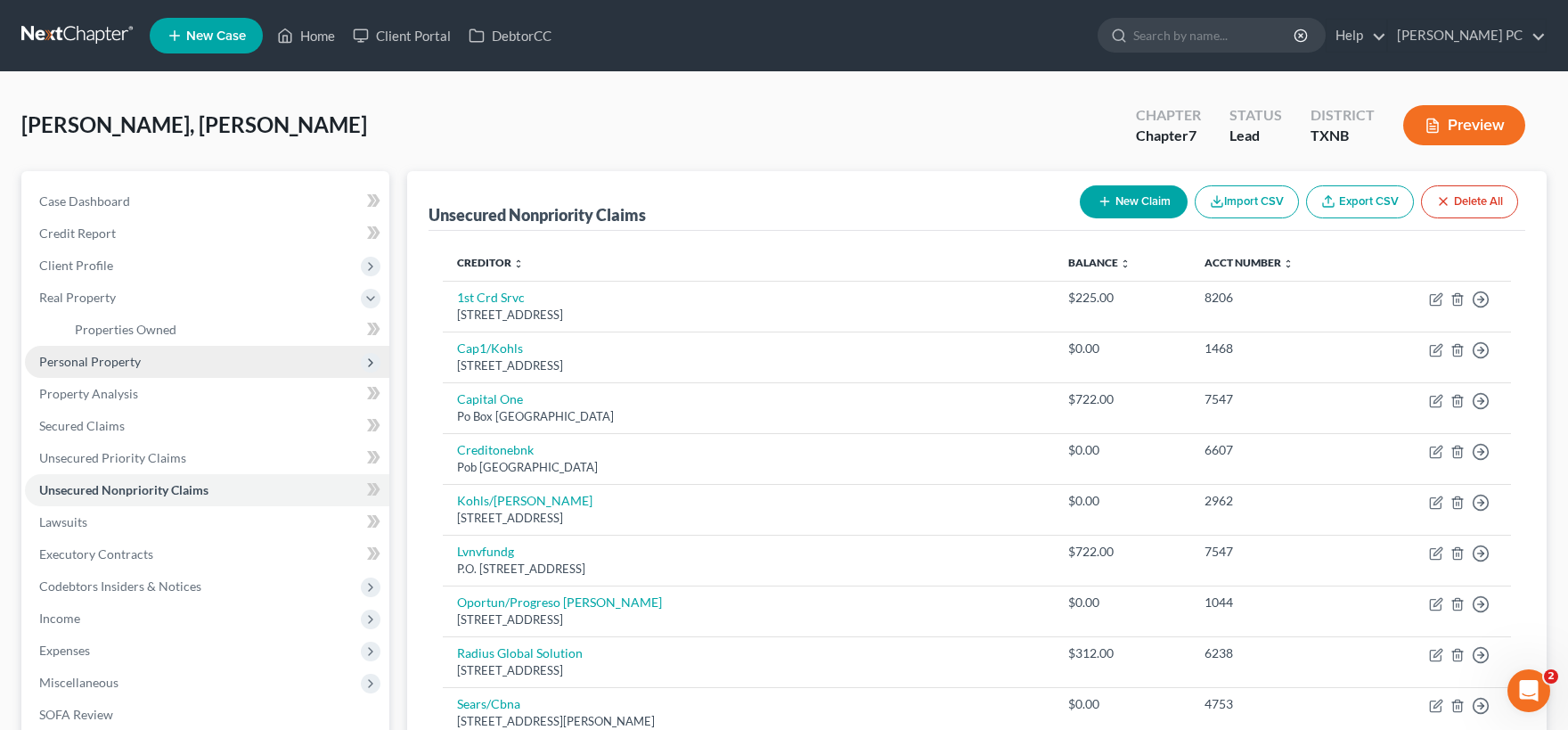
click at [127, 367] on span "Personal Property" at bounding box center [90, 361] width 101 height 15
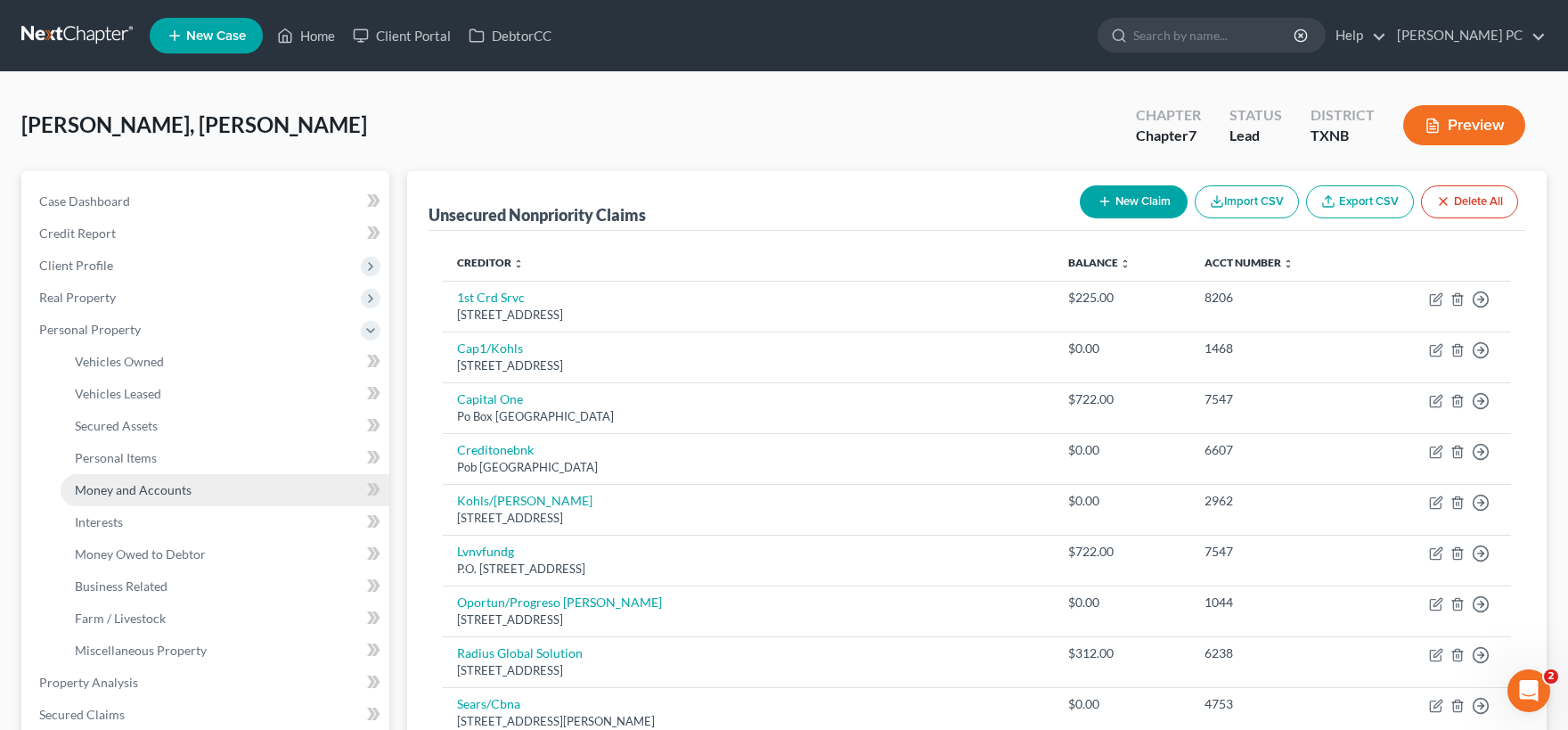
click at [136, 483] on span "Money and Accounts" at bounding box center [133, 489] width 117 height 15
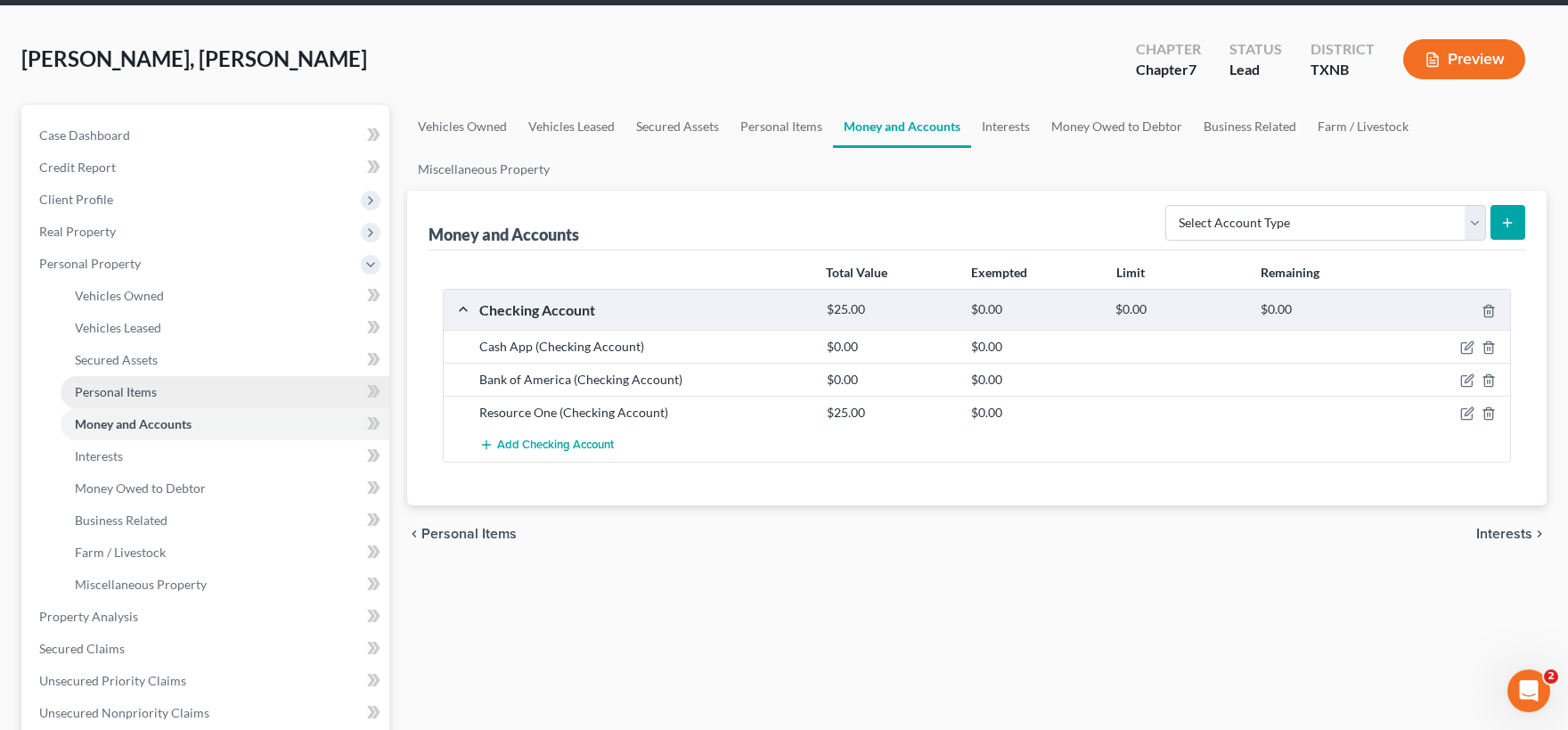
scroll to position [98, 0]
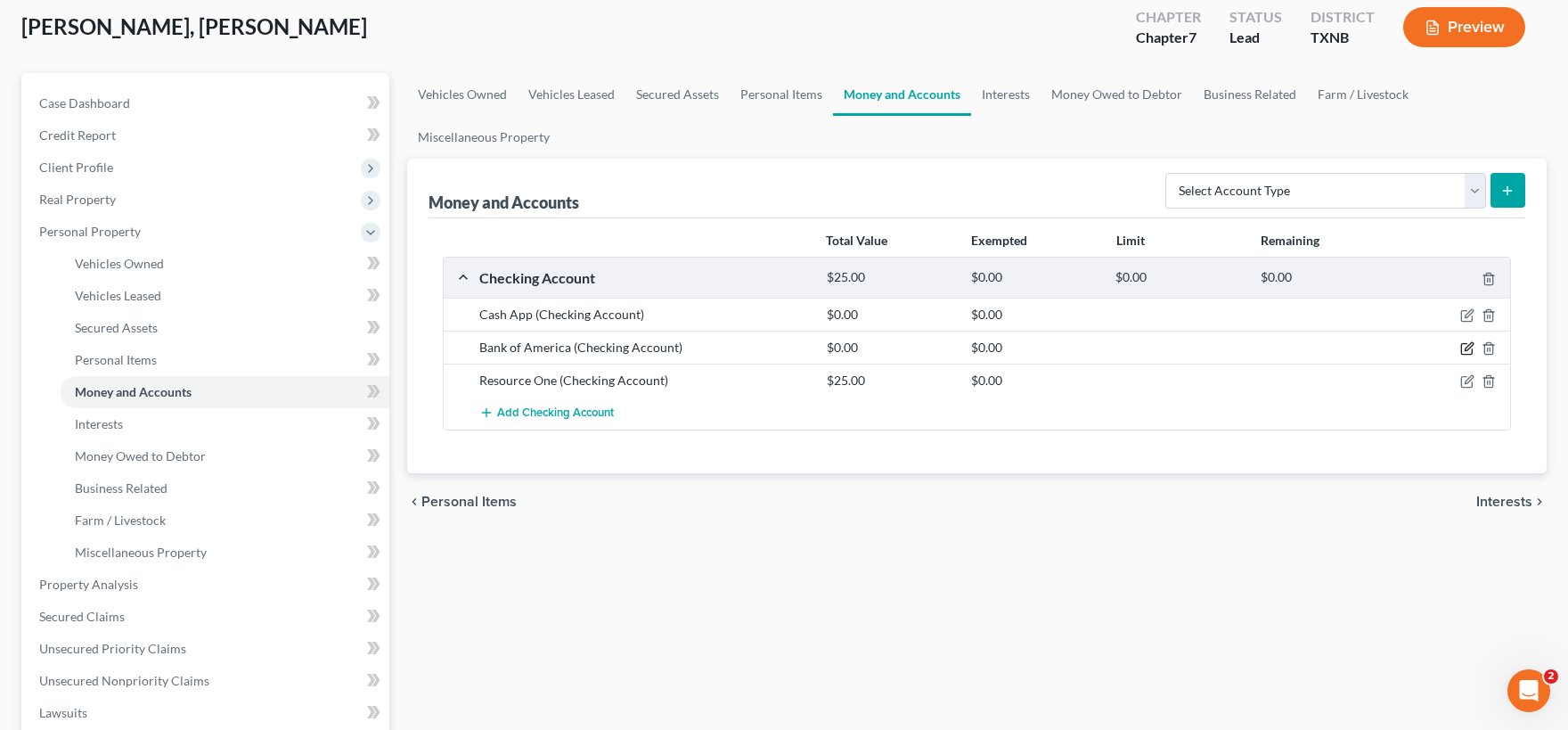
click at [1466, 348] on icon "button" at bounding box center [1469, 347] width 8 height 8
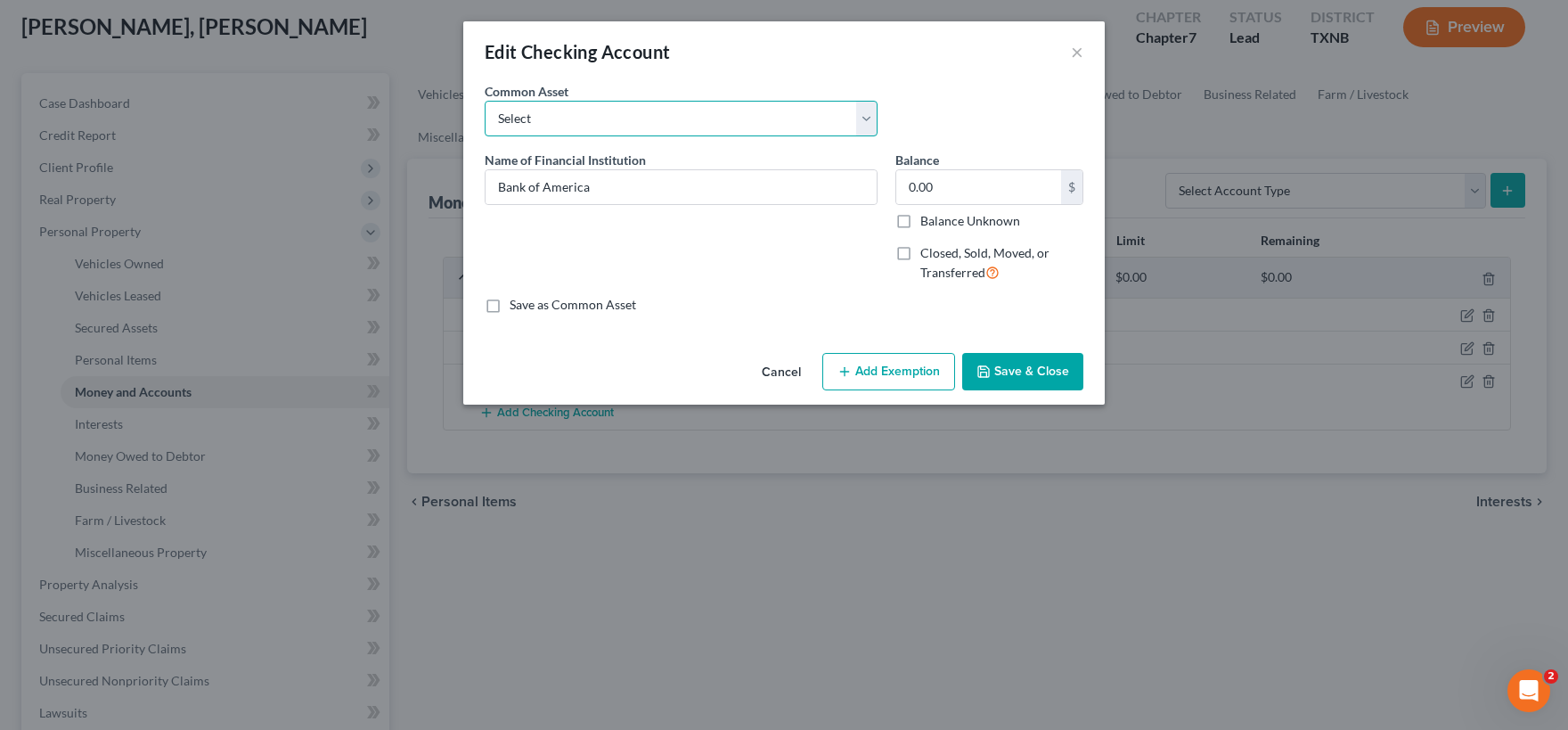
click at [485, 101] on select "Select [PERSON_NAME] Fargo Bank, [PERSON_NAME] Fargo Bank, [PERSON_NAME] Fargo …" at bounding box center [681, 119] width 393 height 36
click at [867, 118] on select "Select [PERSON_NAME] Fargo Bank, [PERSON_NAME] Fargo Bank, [PERSON_NAME] Fargo …" at bounding box center [681, 119] width 393 height 36
click at [973, 186] on input "0.00" at bounding box center [979, 187] width 165 height 34
click at [881, 370] on button "Add Exemption" at bounding box center [889, 372] width 133 height 38
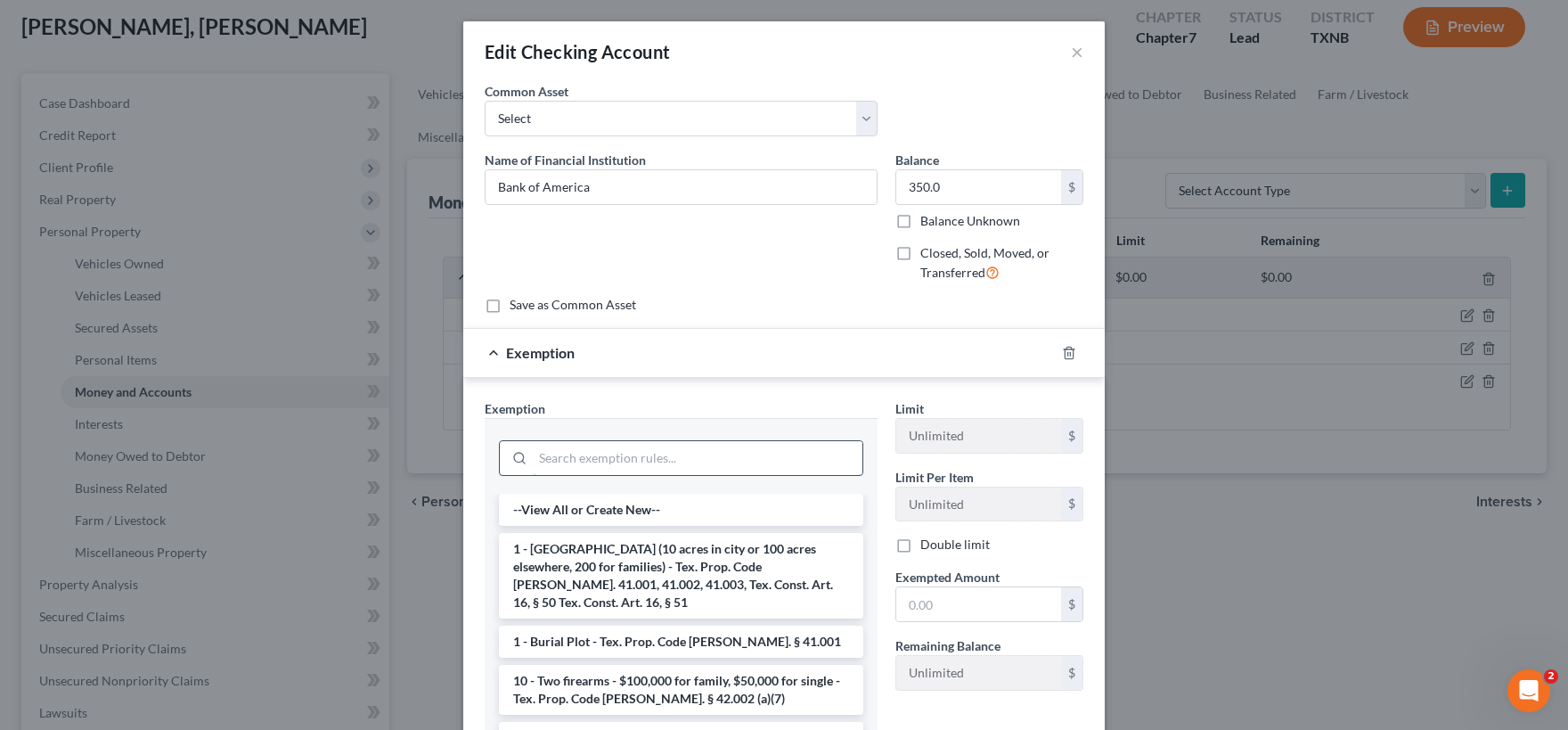
click at [609, 450] on input "search" at bounding box center [697, 458] width 329 height 34
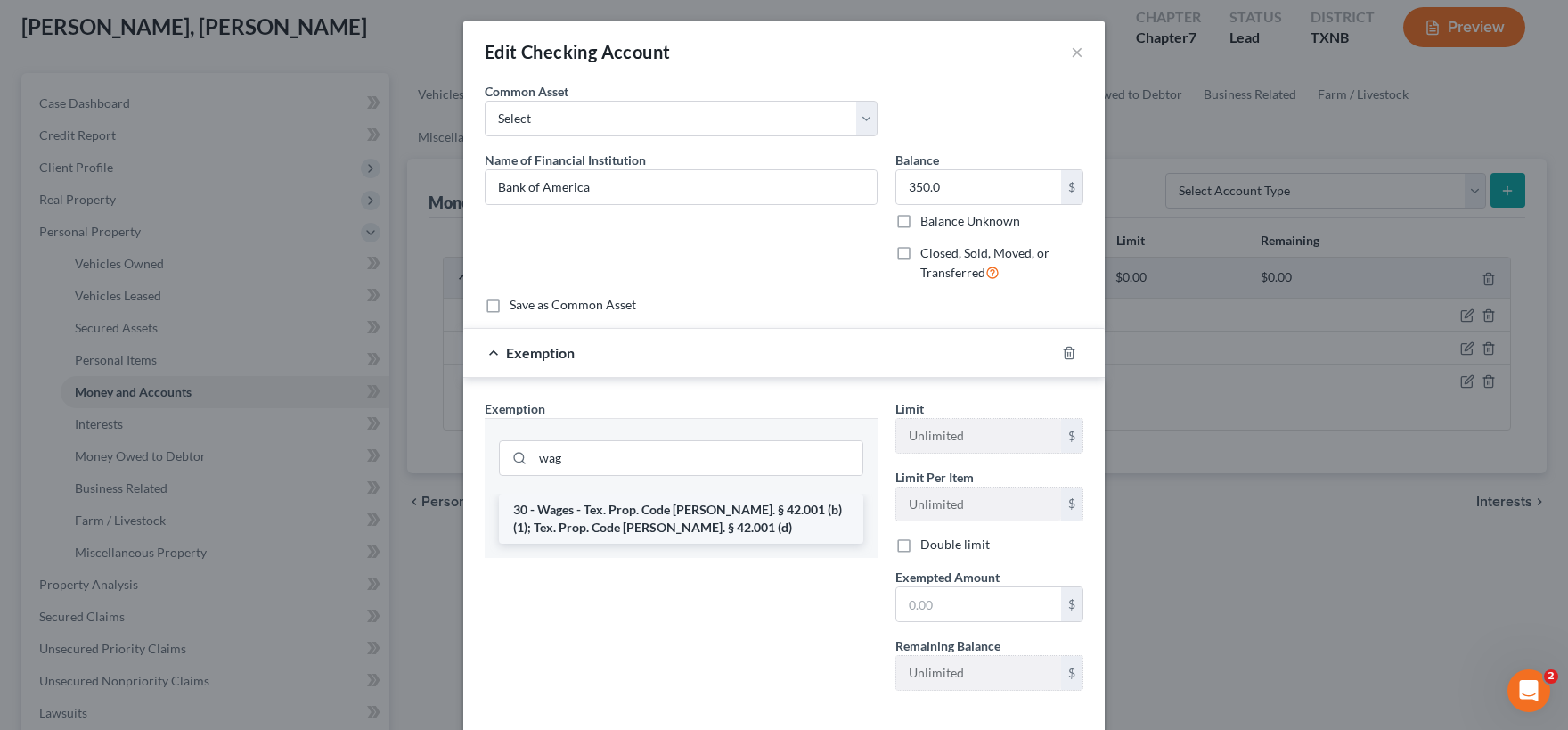
click at [662, 523] on li "30 - Wages - Tex. Prop. Code [PERSON_NAME]. § 42.001 (b)(1); Tex. Prop. Code [P…" at bounding box center [680, 519] width 364 height 50
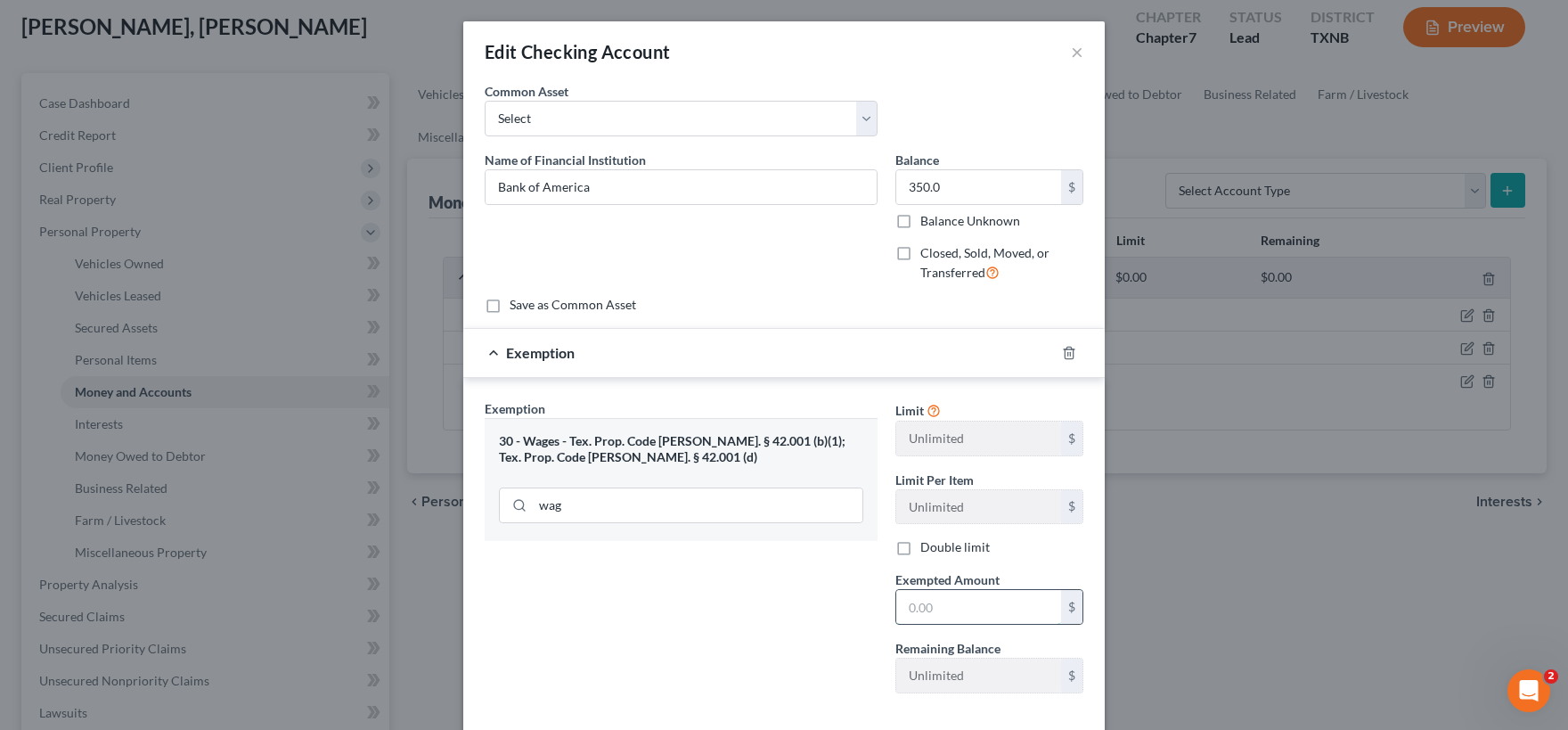
scroll to position [23, 0]
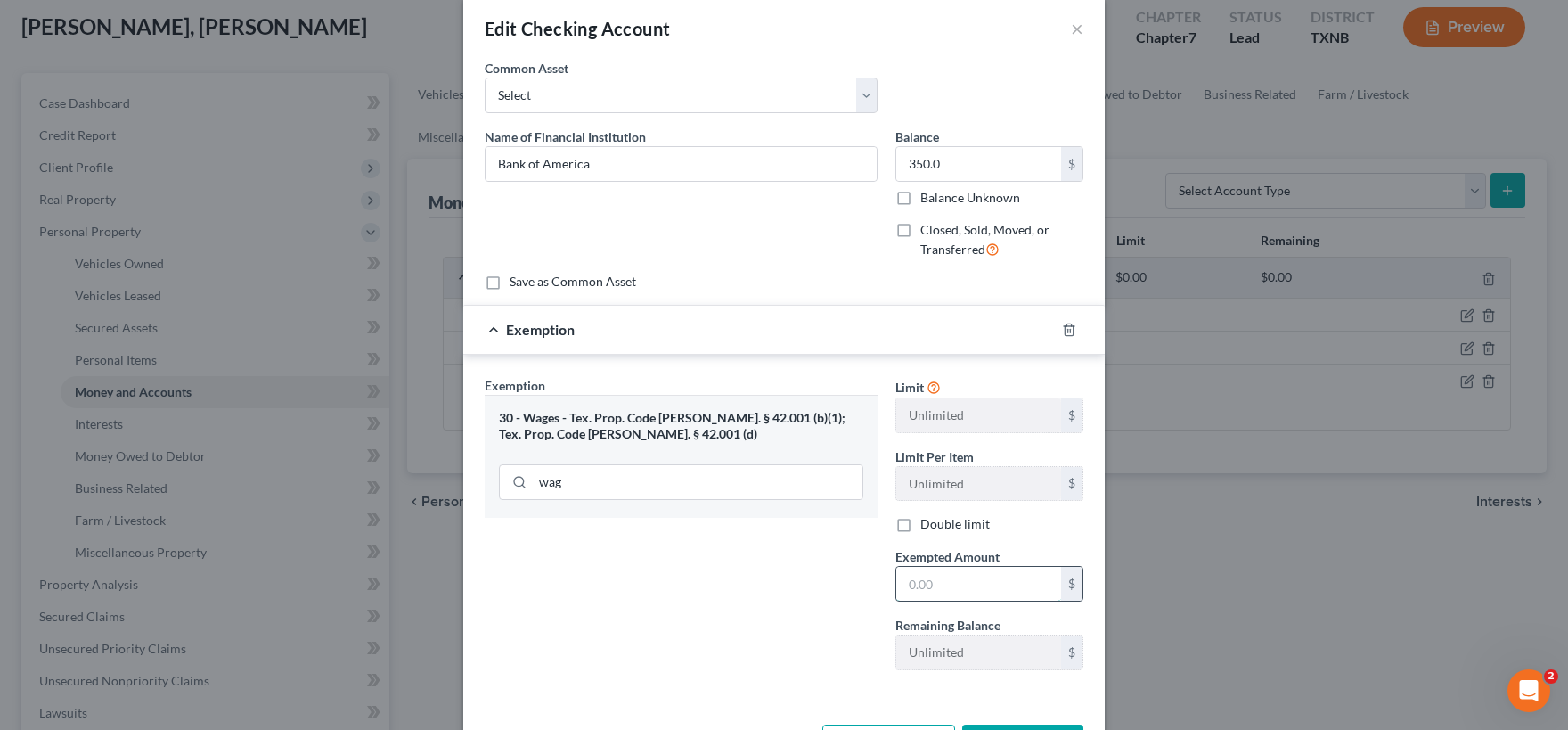
click at [934, 600] on input "text" at bounding box center [979, 583] width 165 height 34
drag, startPoint x: 828, startPoint y: 182, endPoint x: 817, endPoint y: 185, distance: 11.4
click at [897, 181] on input "350.0" at bounding box center [979, 164] width 165 height 34
drag, startPoint x: 960, startPoint y: 162, endPoint x: 882, endPoint y: 171, distance: 78.5
click at [897, 166] on input "350.0" at bounding box center [979, 164] width 165 height 34
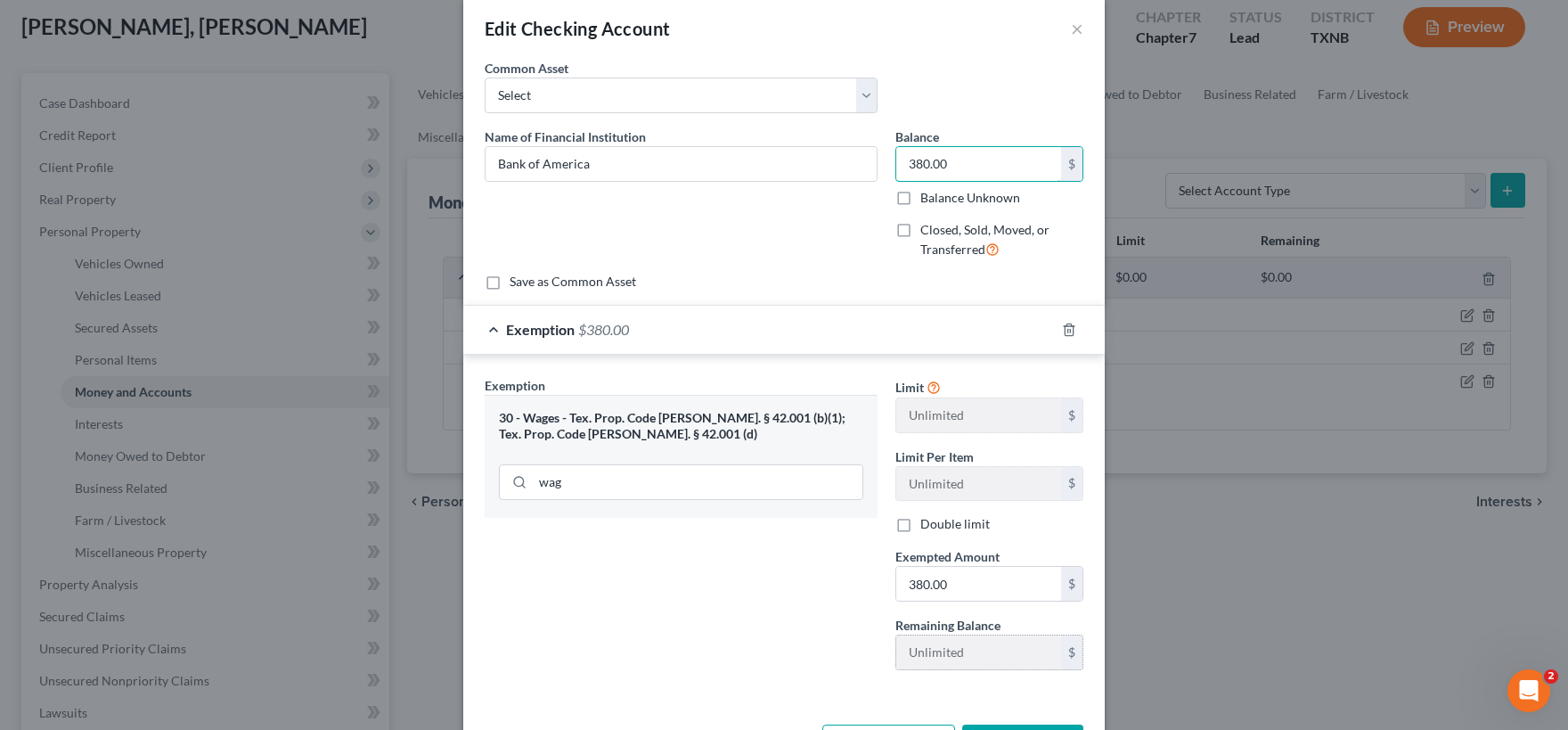
scroll to position [89, 0]
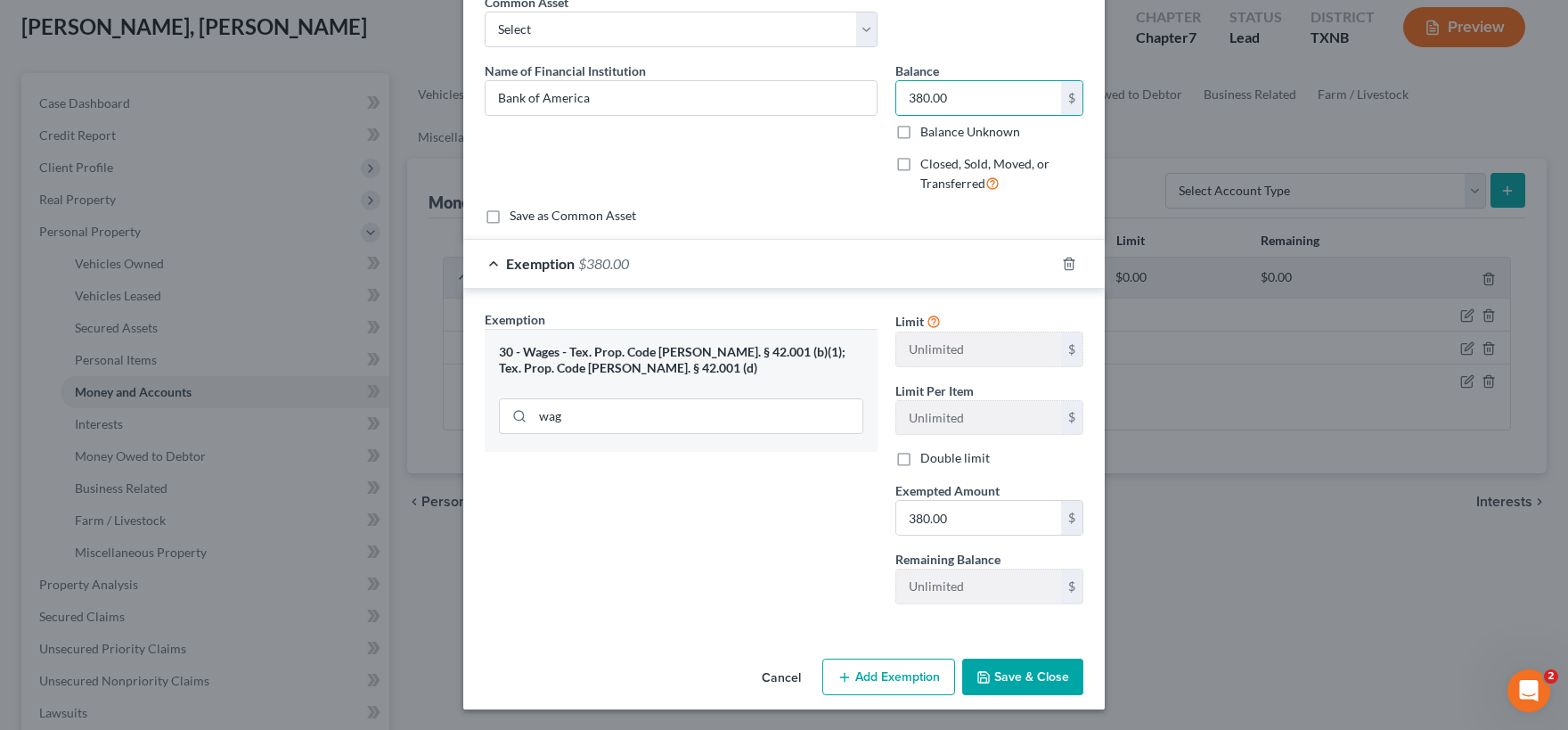
click at [1009, 672] on button "Save & Close" at bounding box center [1023, 677] width 121 height 38
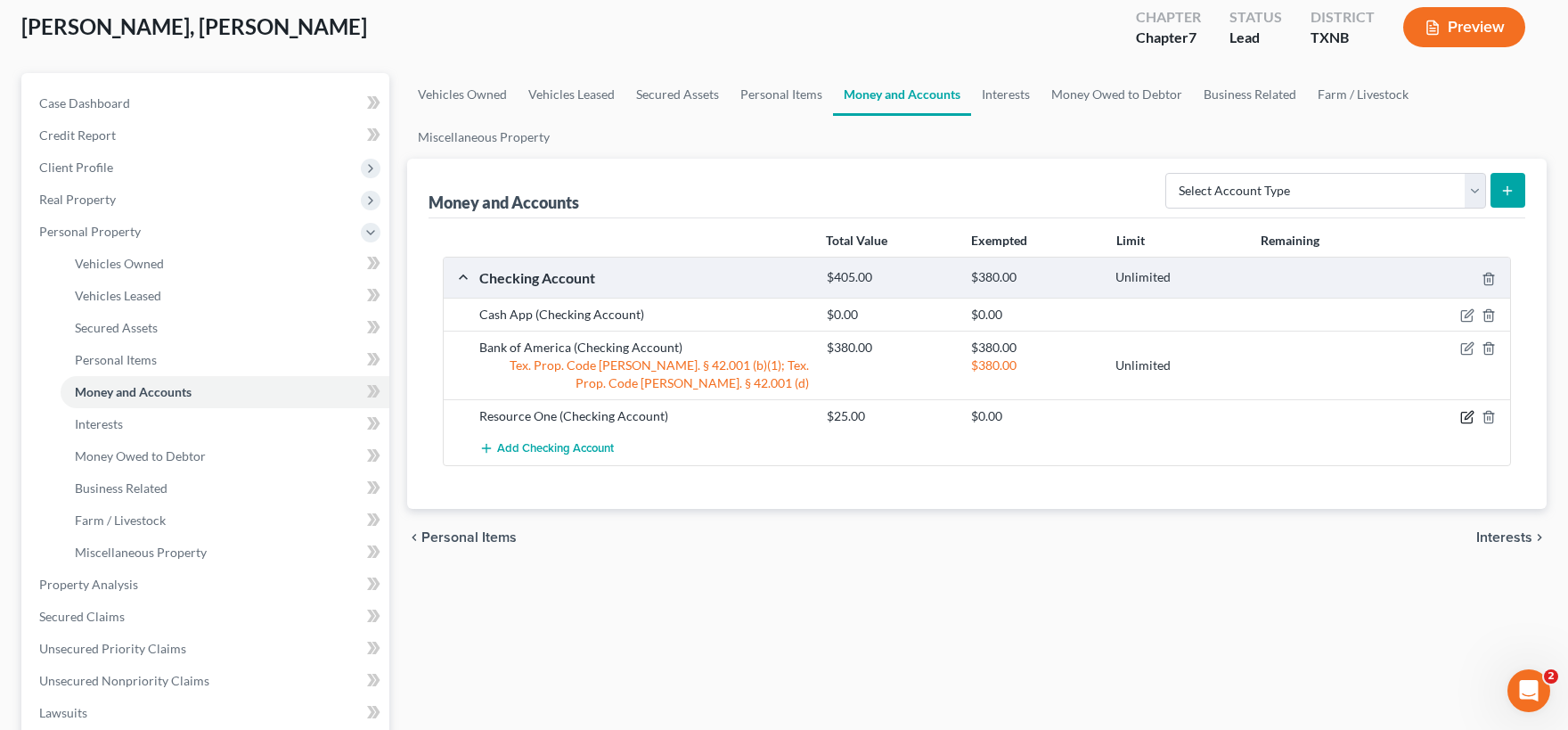
click at [1467, 415] on icon "button" at bounding box center [1467, 417] width 14 height 14
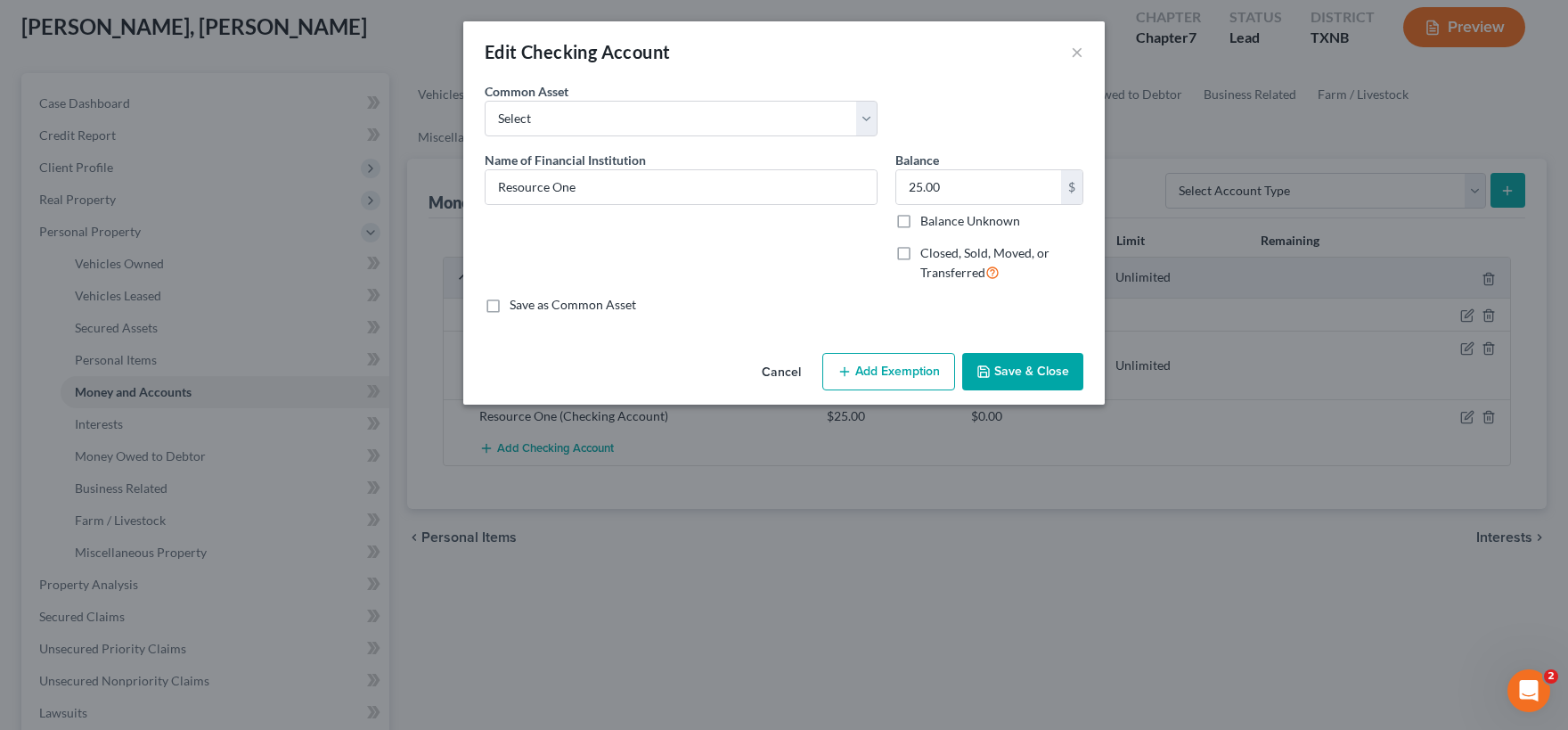
click at [900, 379] on button "Add Exemption" at bounding box center [889, 372] width 133 height 38
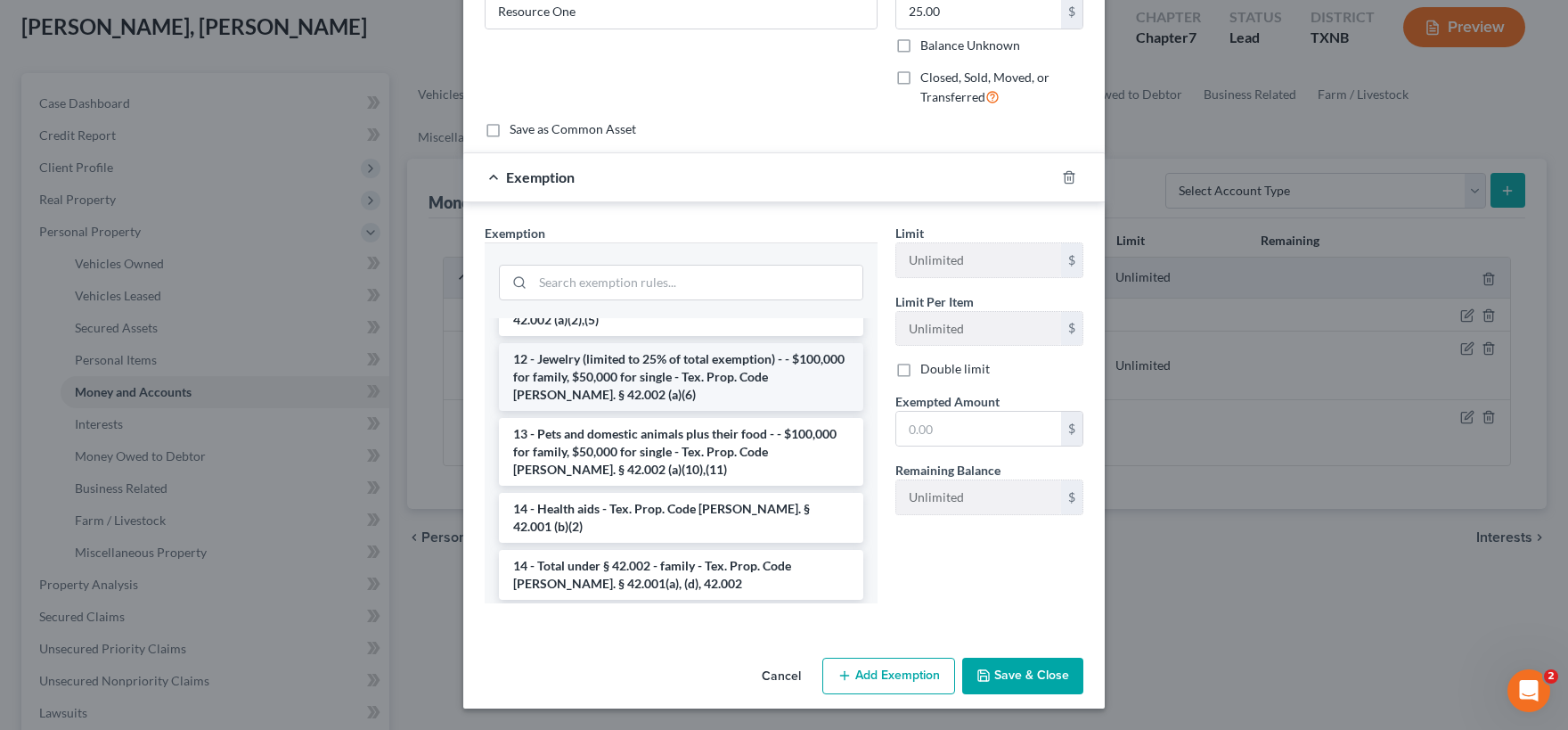
scroll to position [265, 0]
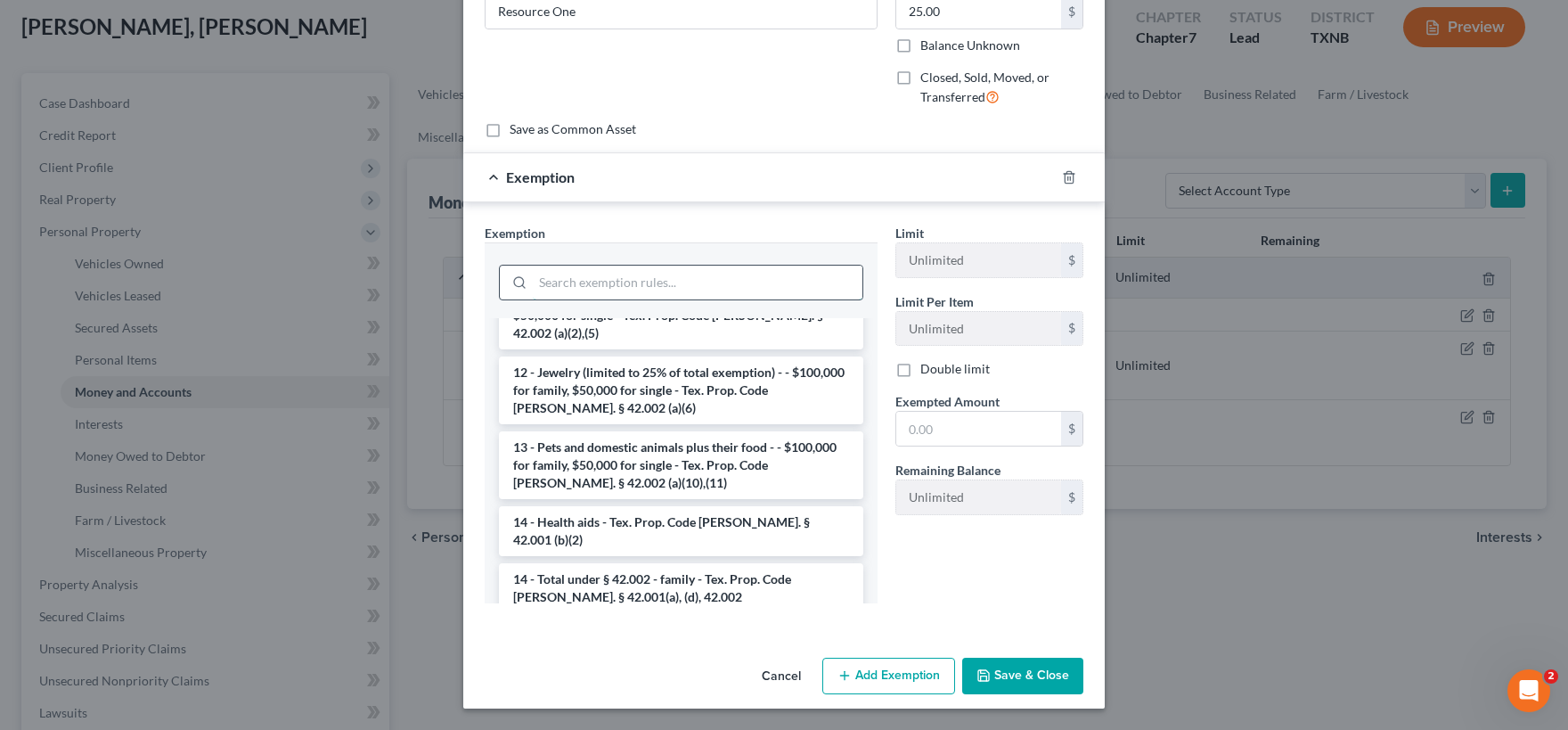
click at [616, 283] on input "search" at bounding box center [697, 283] width 329 height 34
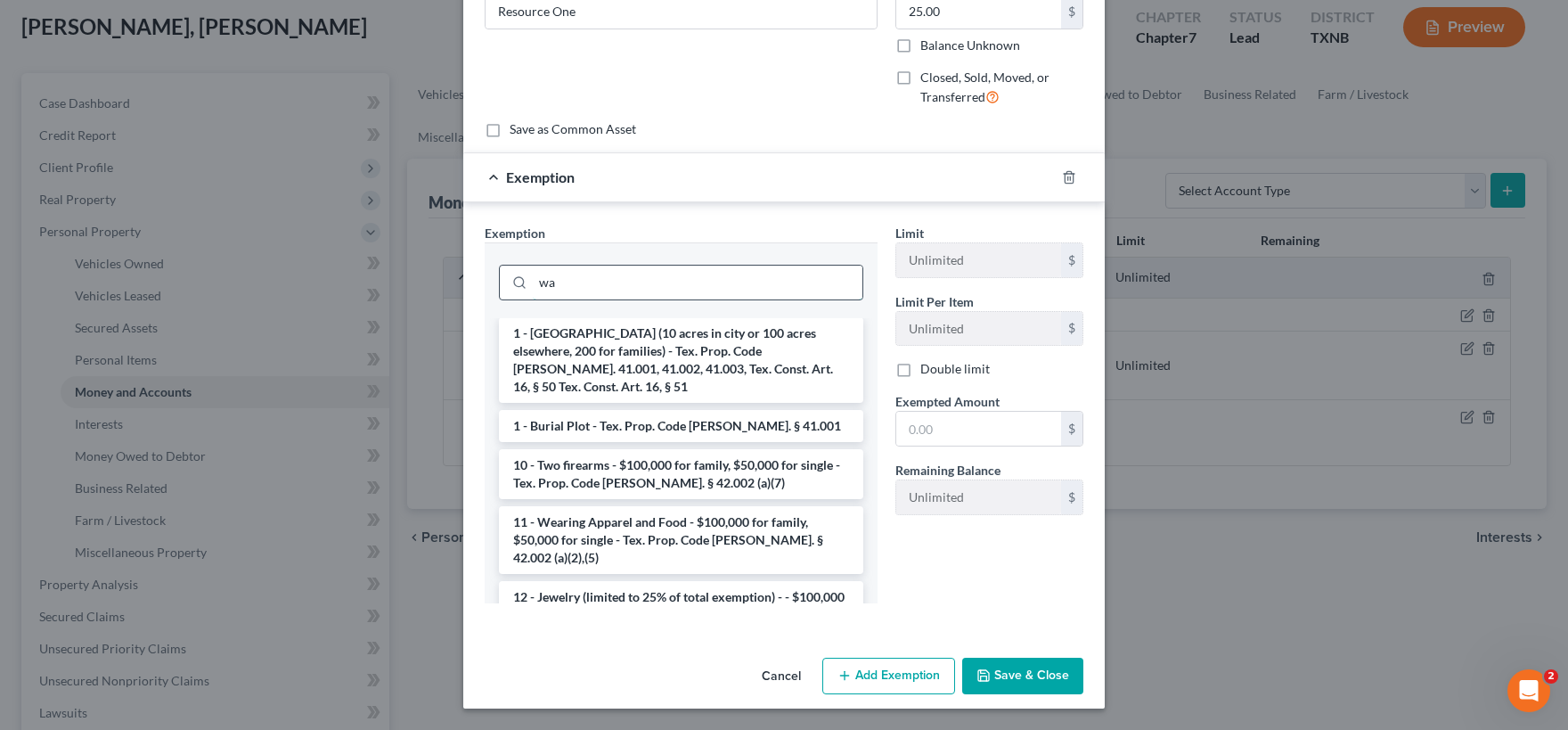
scroll to position [87, 0]
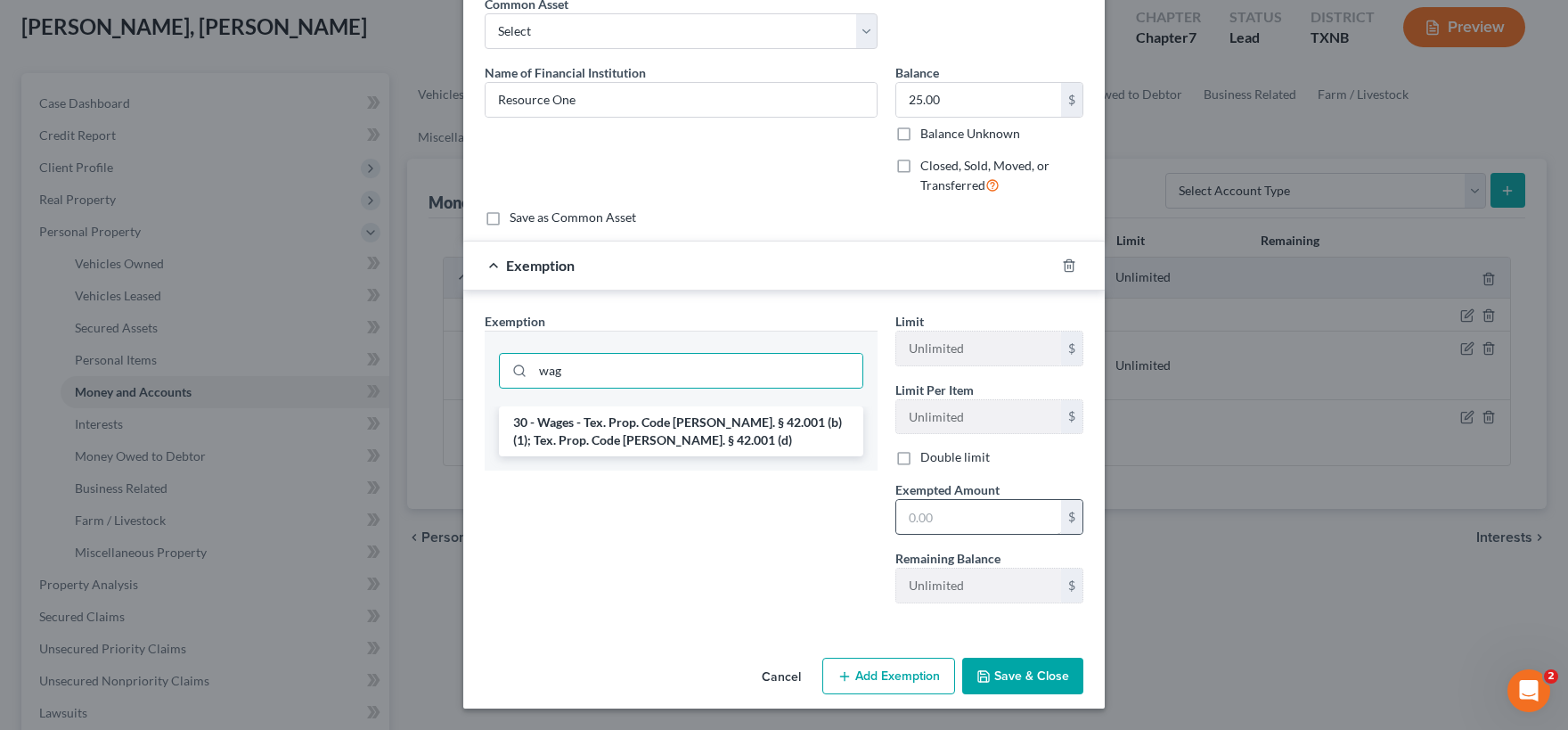
drag, startPoint x: 651, startPoint y: 443, endPoint x: 904, endPoint y: 529, distance: 267.2
click at [652, 443] on li "30 - Wages - Tex. Prop. Code [PERSON_NAME]. § 42.001 (b)(1); Tex. Prop. Code [P…" at bounding box center [680, 431] width 364 height 50
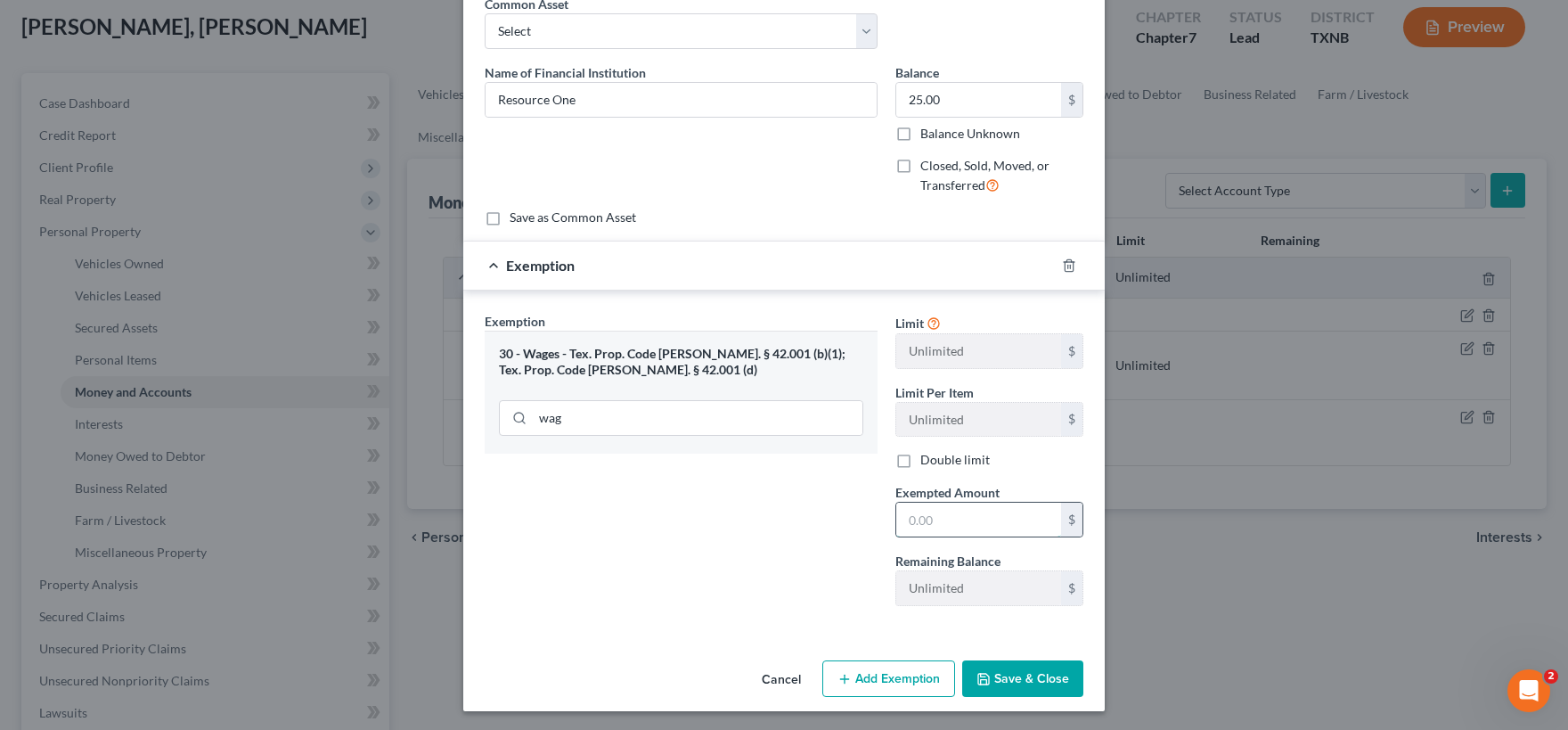
click at [926, 519] on input "text" at bounding box center [979, 520] width 165 height 34
click at [1039, 671] on button "Save & Close" at bounding box center [1023, 679] width 121 height 38
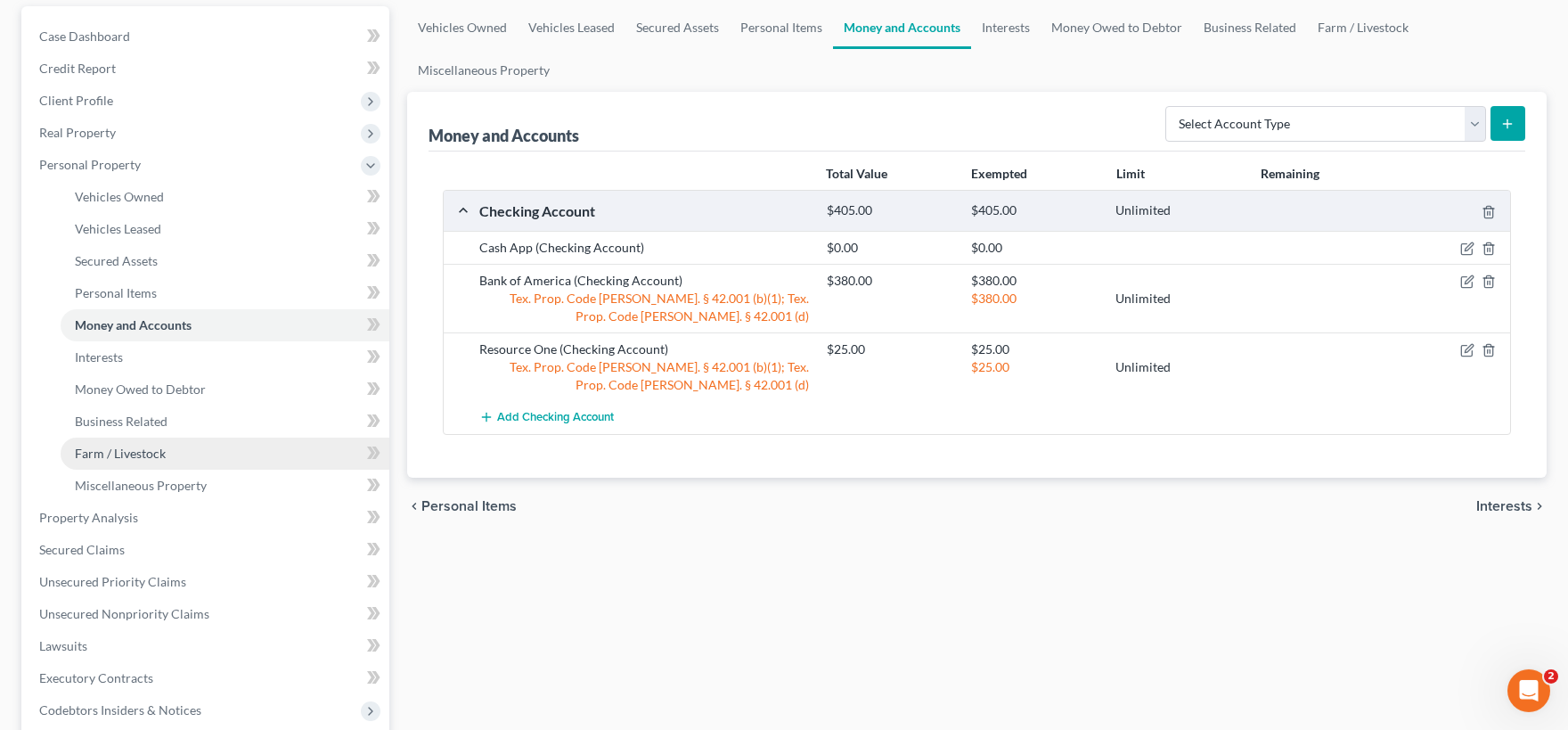
scroll to position [196, 0]
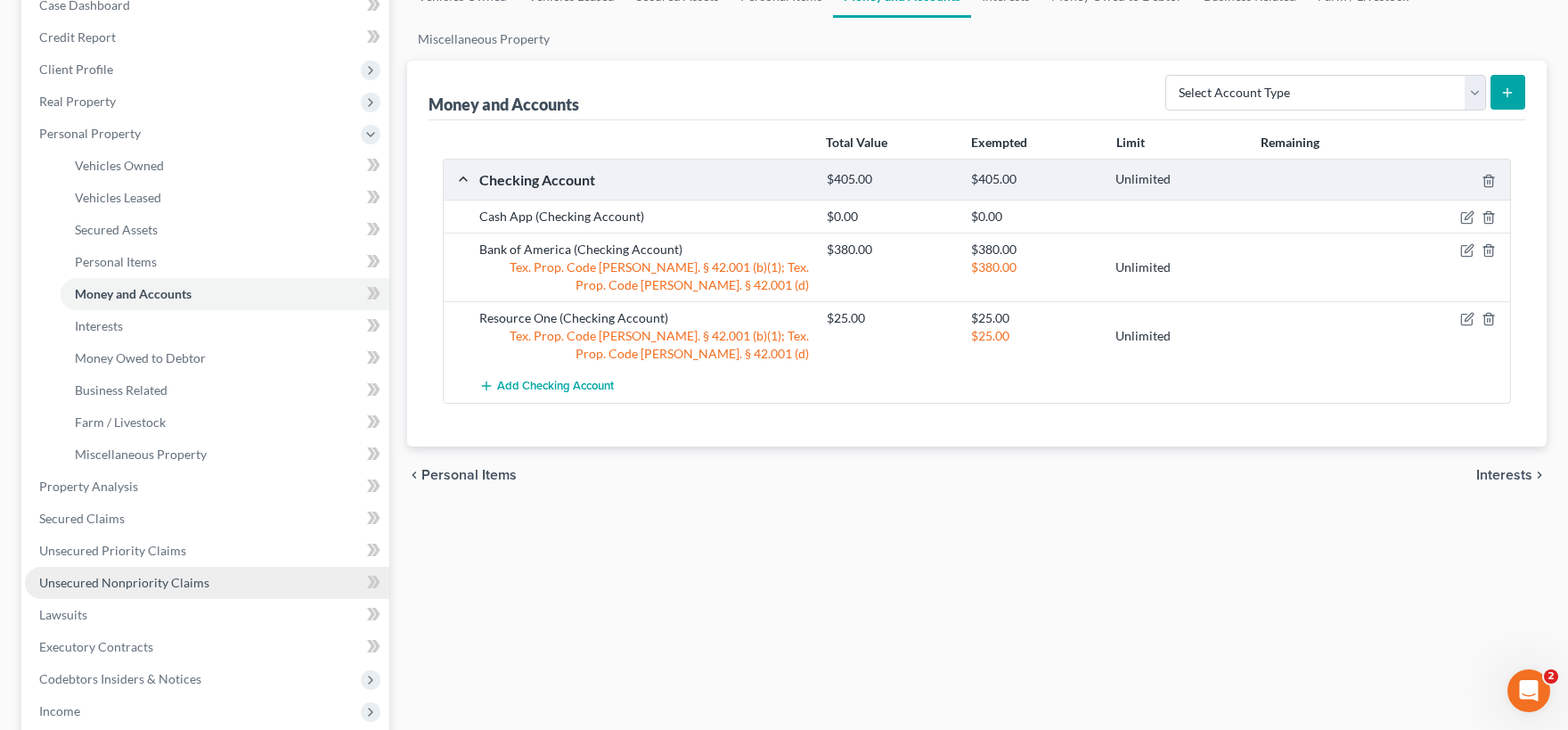
click at [141, 587] on span "Unsecured Nonpriority Claims" at bounding box center [125, 581] width 171 height 15
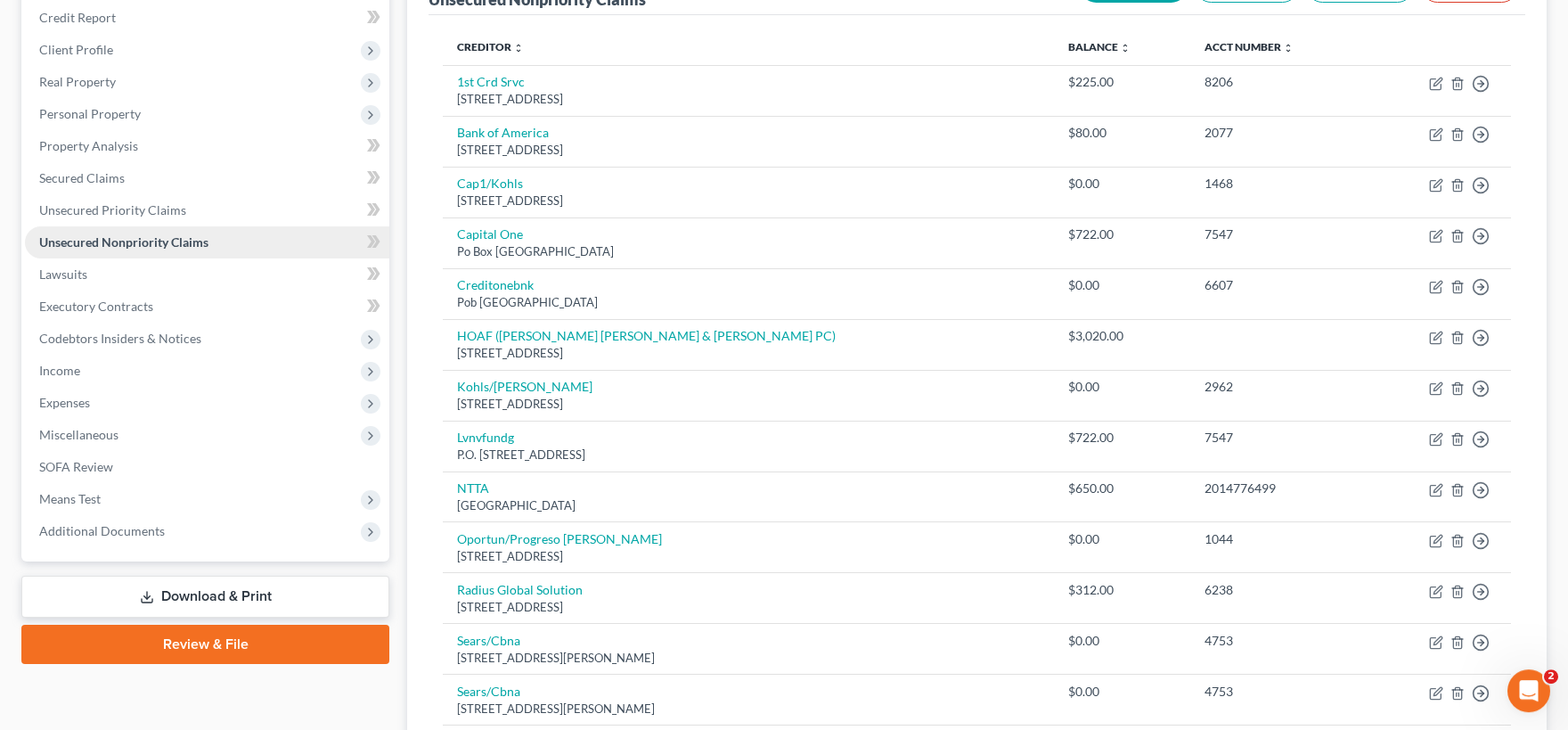
scroll to position [98, 0]
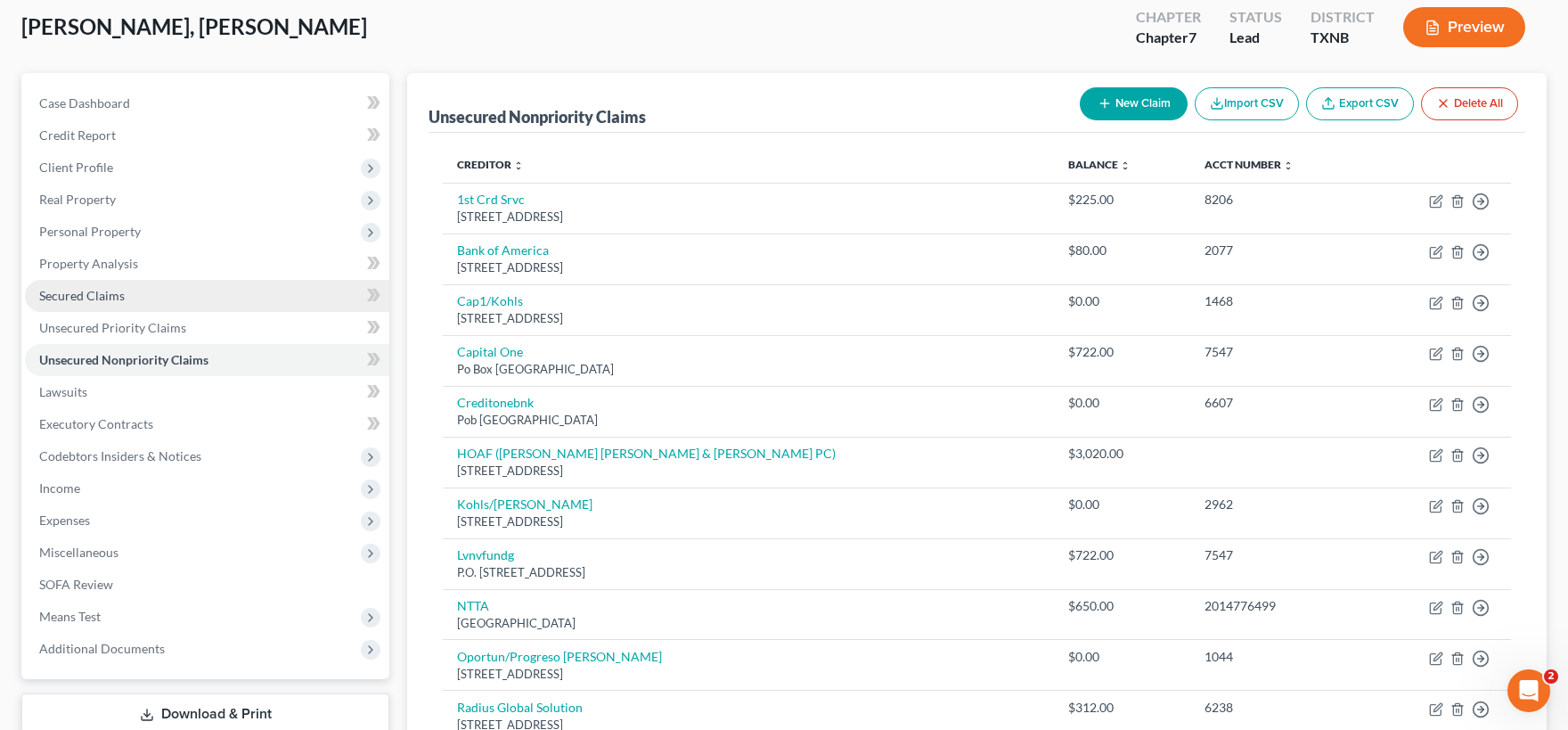
click at [120, 296] on span "Secured Claims" at bounding box center [82, 295] width 85 height 15
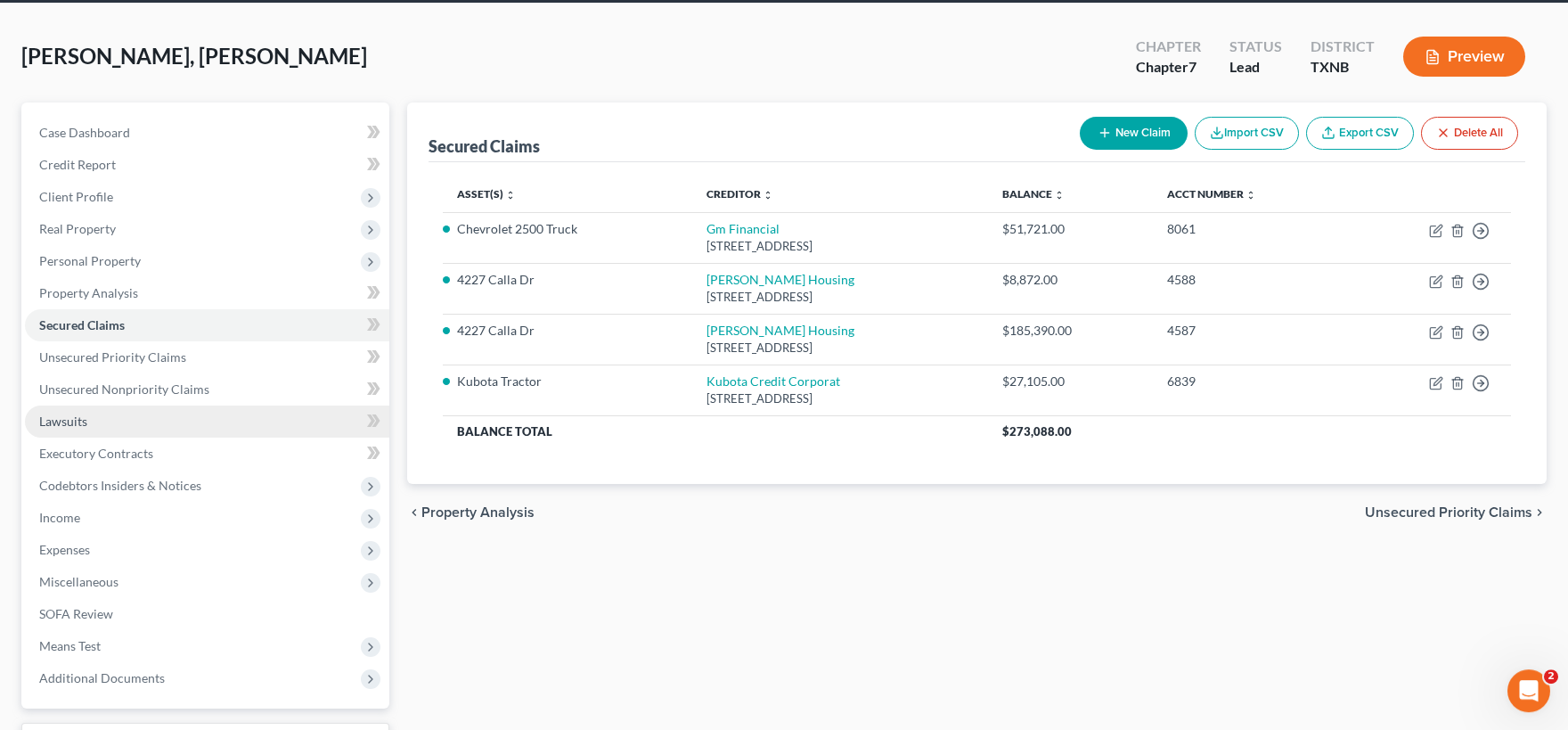
scroll to position [98, 0]
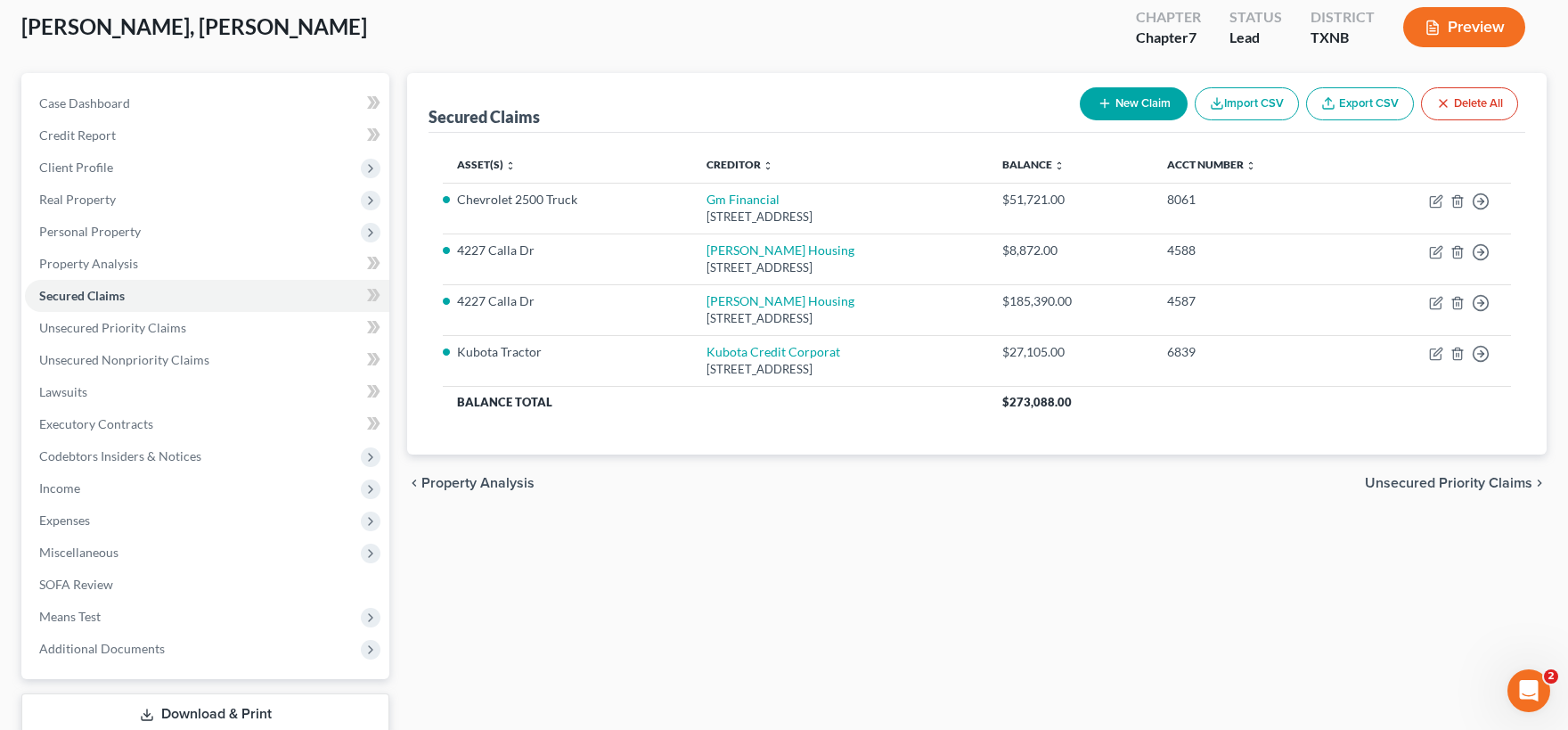
click at [1139, 97] on button "New Claim" at bounding box center [1134, 103] width 108 height 33
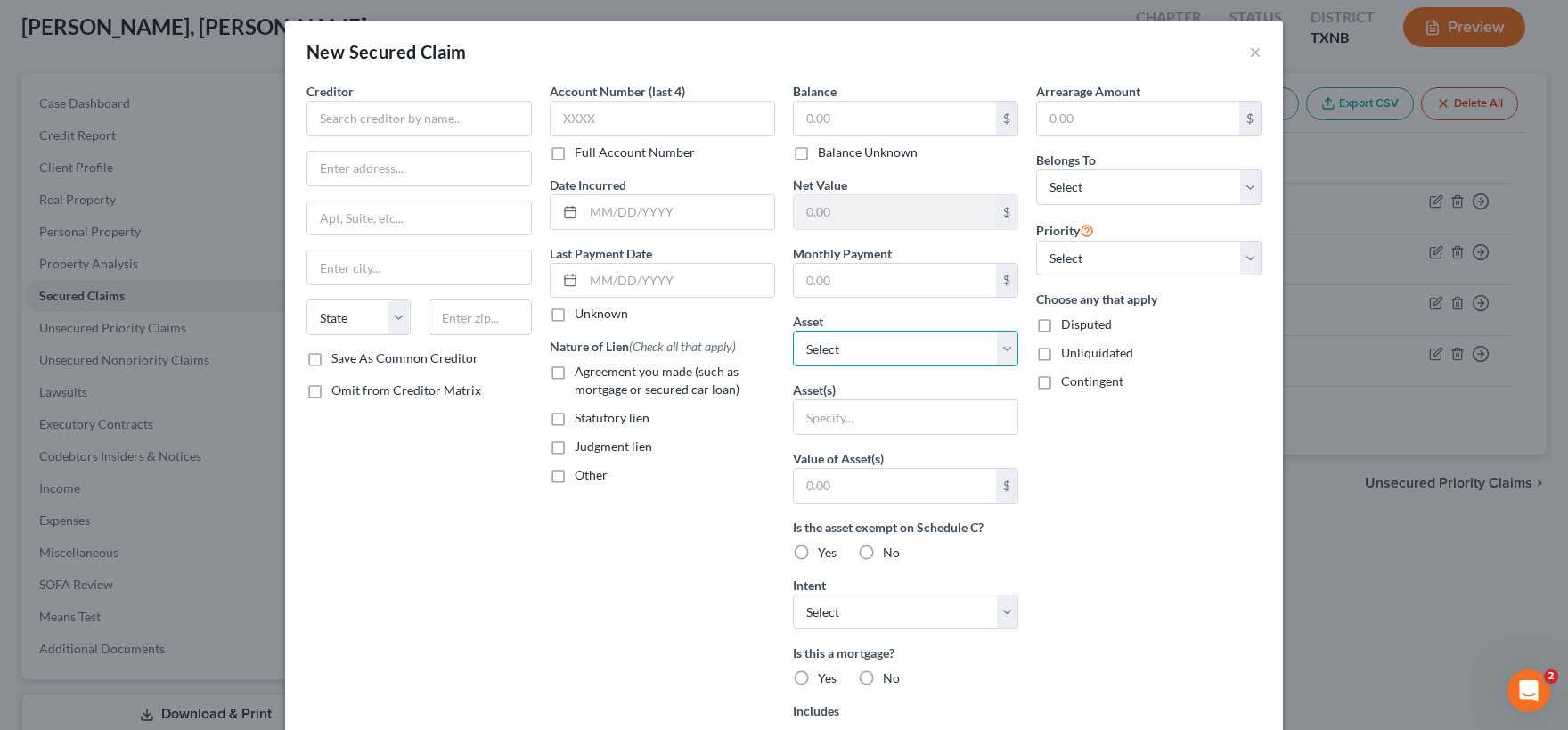
click at [792, 330] on select "Select Other Multiple Assets Household Goods - General household goods - $1000.…" at bounding box center [905, 348] width 225 height 36
click option "Other" at bounding box center [0, 0] width 0 height 0
click at [901, 420] on input "text" at bounding box center [905, 417] width 223 height 34
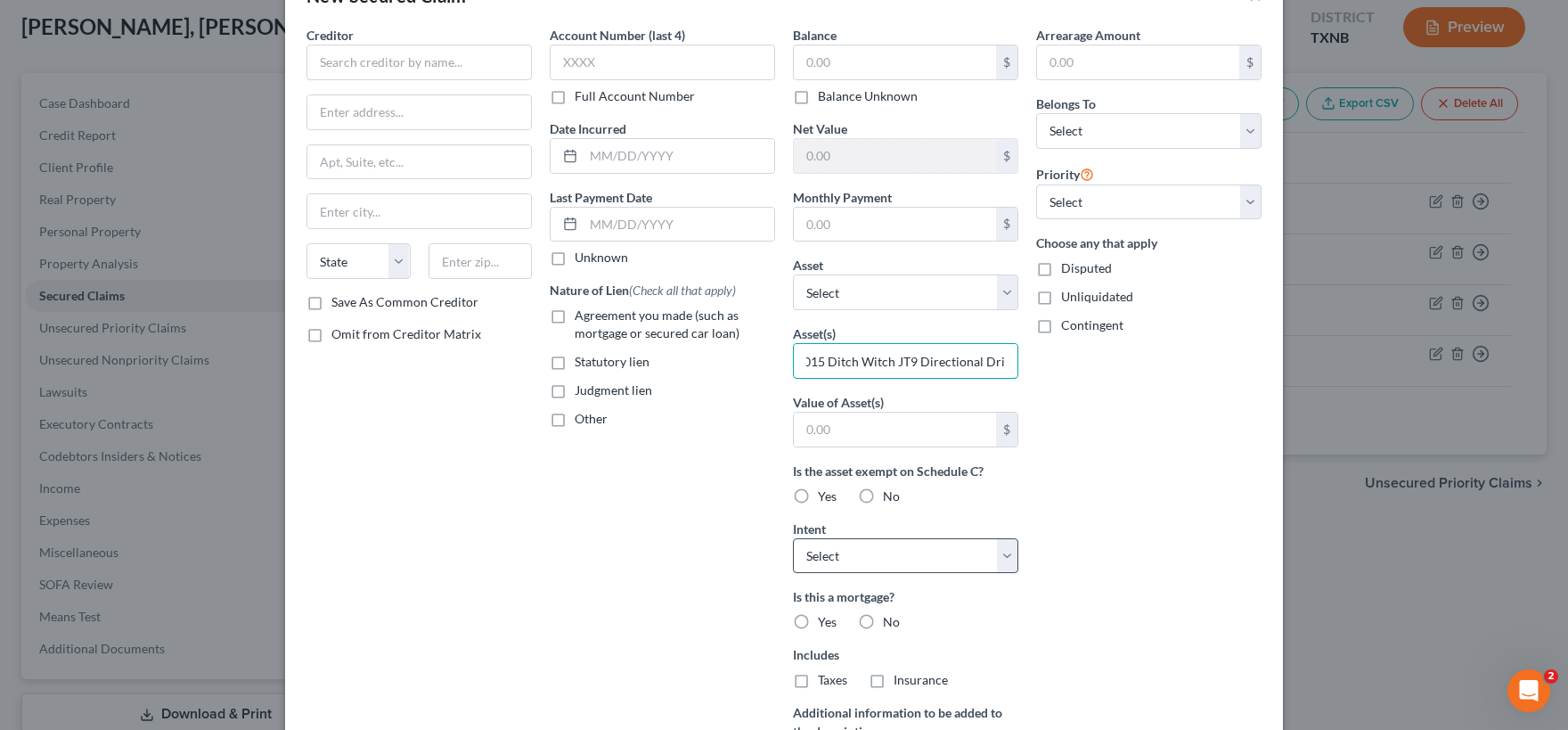
scroll to position [88, 0]
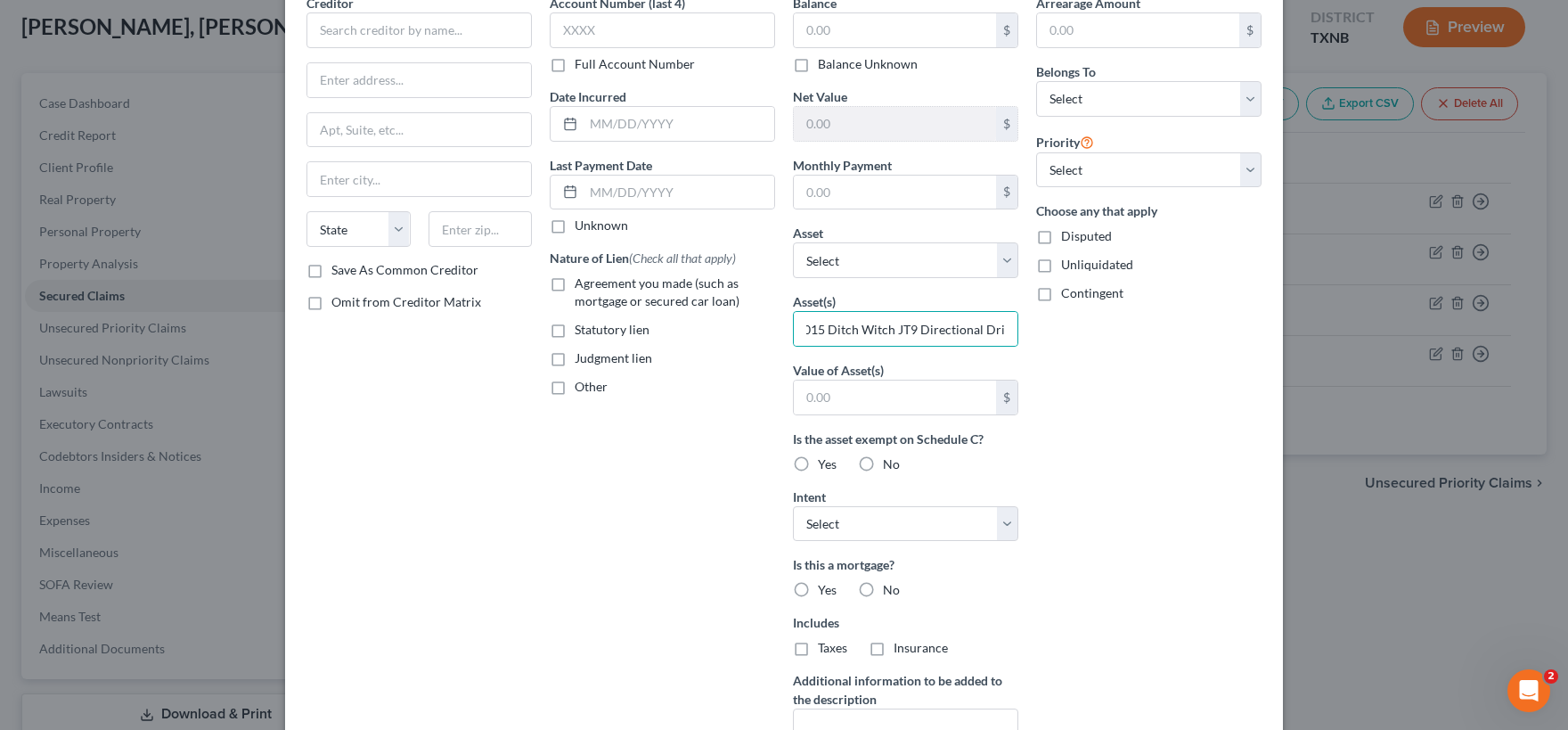
click at [883, 462] on label "No" at bounding box center [891, 464] width 17 height 18
click at [890, 462] on input "No" at bounding box center [896, 461] width 12 height 12
click at [792, 506] on select "Select Surrender Redeem Reaffirm Avoid Other" at bounding box center [905, 524] width 225 height 36
click option "Other" at bounding box center [0, 0] width 0 height 0
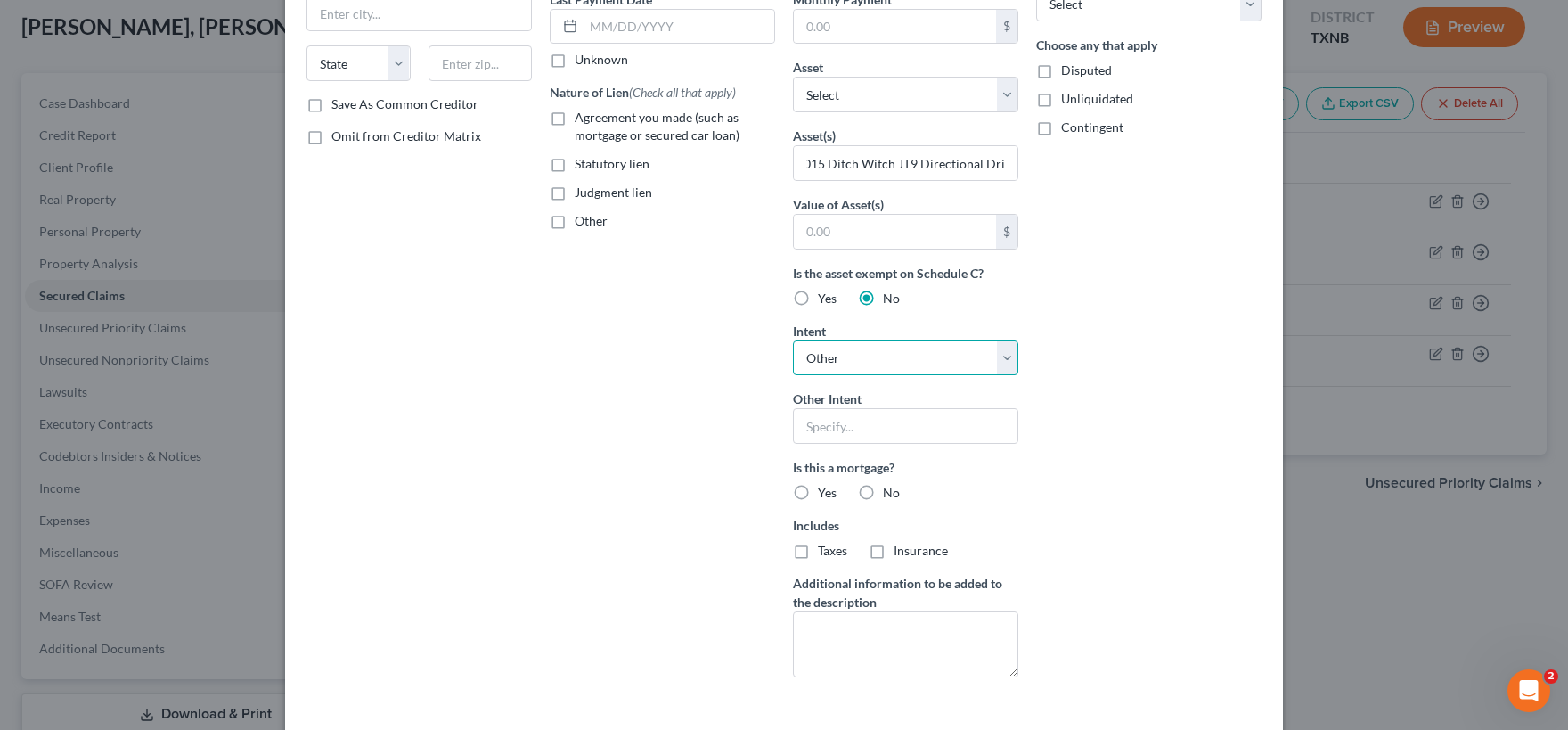
scroll to position [265, 0]
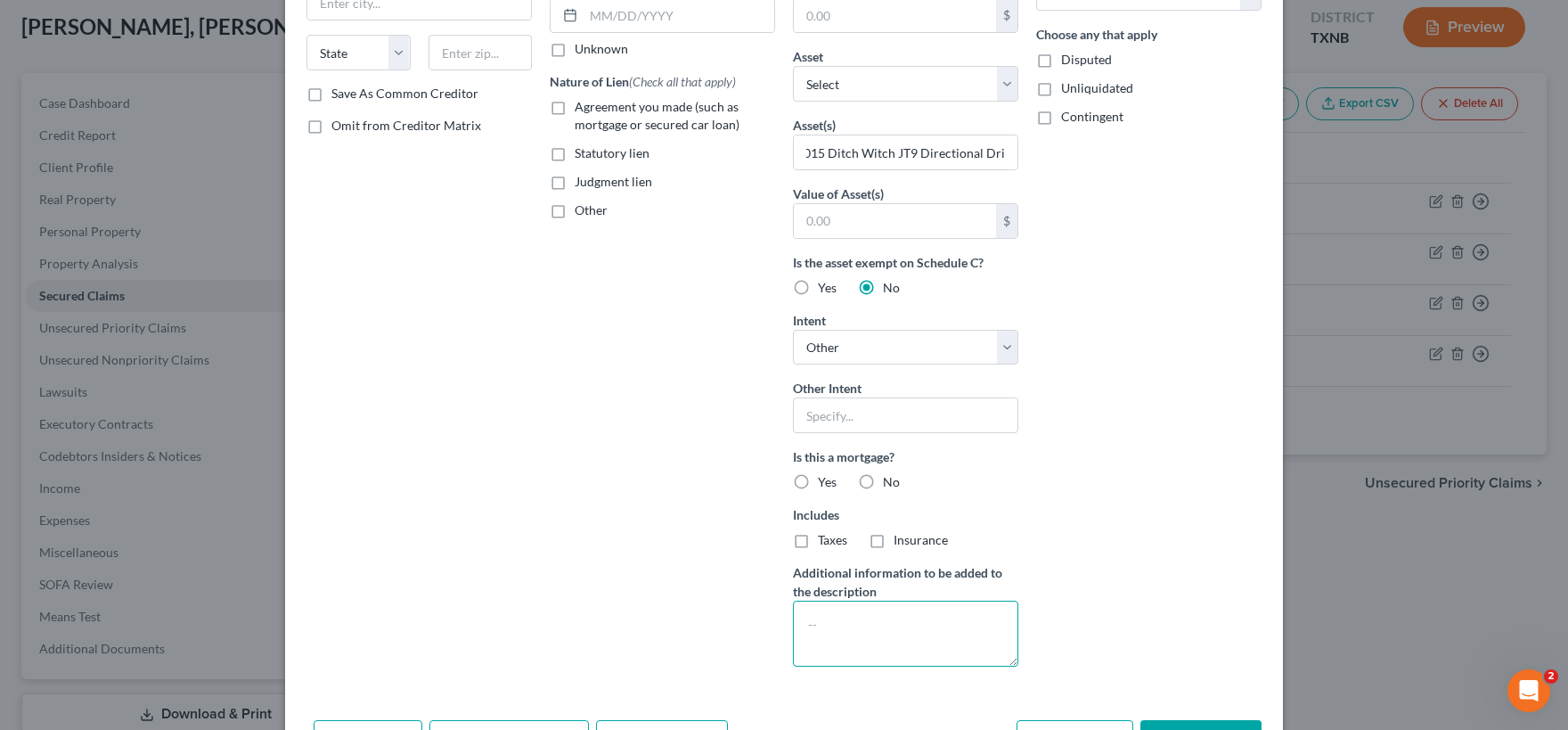
click at [846, 624] on textarea at bounding box center [905, 633] width 225 height 65
click at [919, 421] on input "text" at bounding box center [905, 416] width 225 height 36
click at [883, 478] on label "No" at bounding box center [891, 482] width 17 height 18
click at [890, 478] on input "No" at bounding box center [896, 479] width 12 height 12
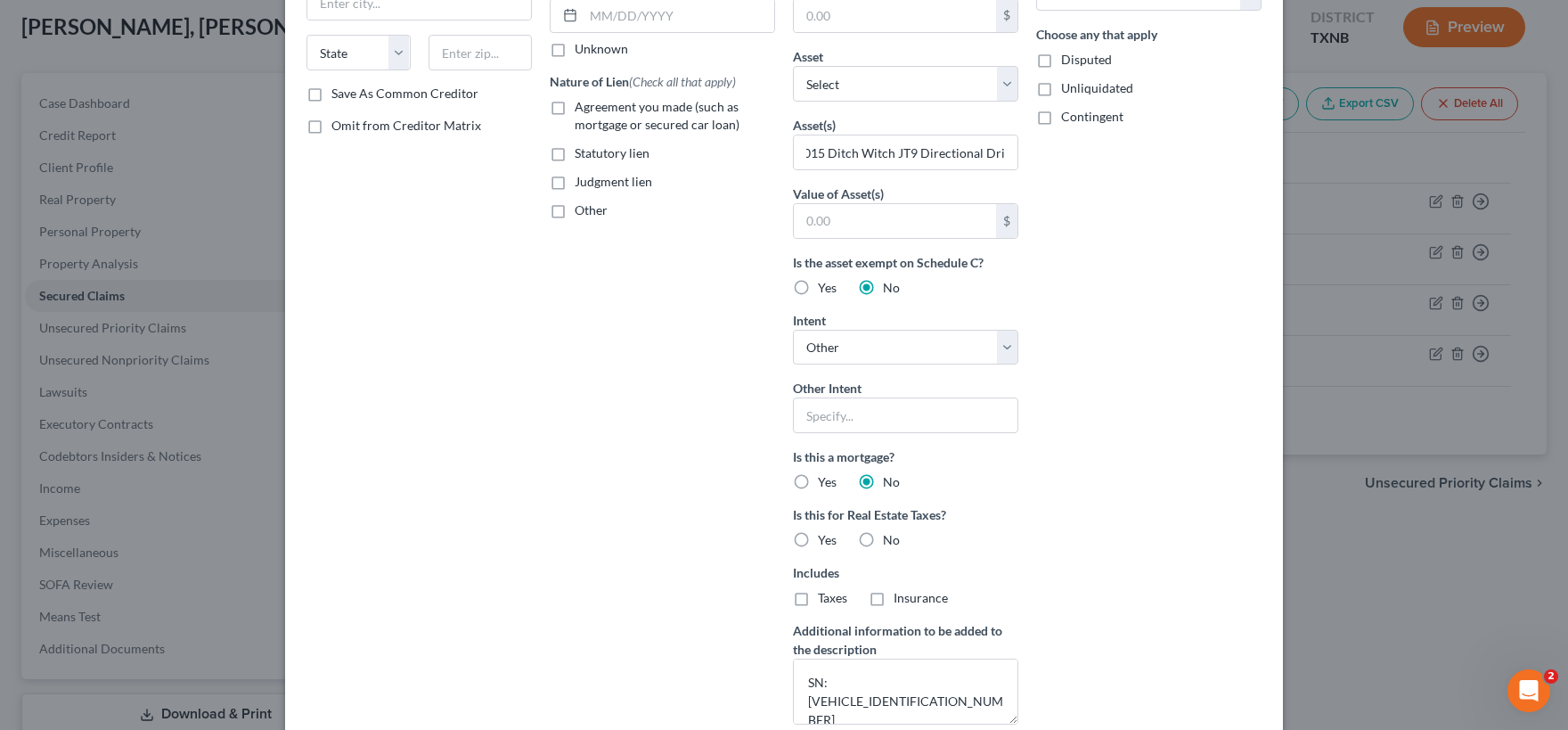
click at [883, 539] on label "No" at bounding box center [891, 540] width 17 height 18
click at [890, 539] on input "No" at bounding box center [896, 537] width 12 height 12
click at [849, 415] on input "text" at bounding box center [905, 416] width 225 height 36
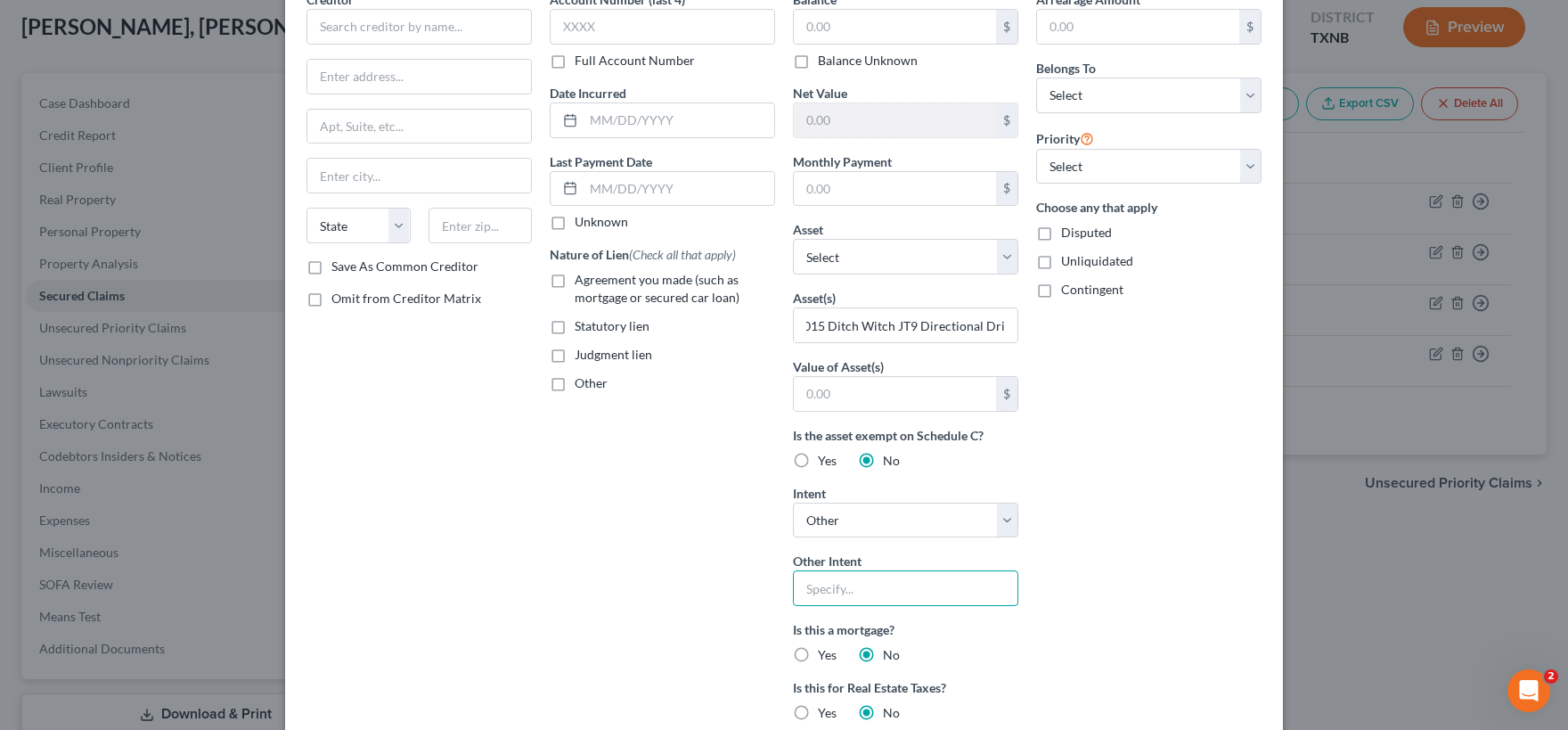
scroll to position [88, 0]
click at [858, 593] on input "text" at bounding box center [905, 591] width 225 height 36
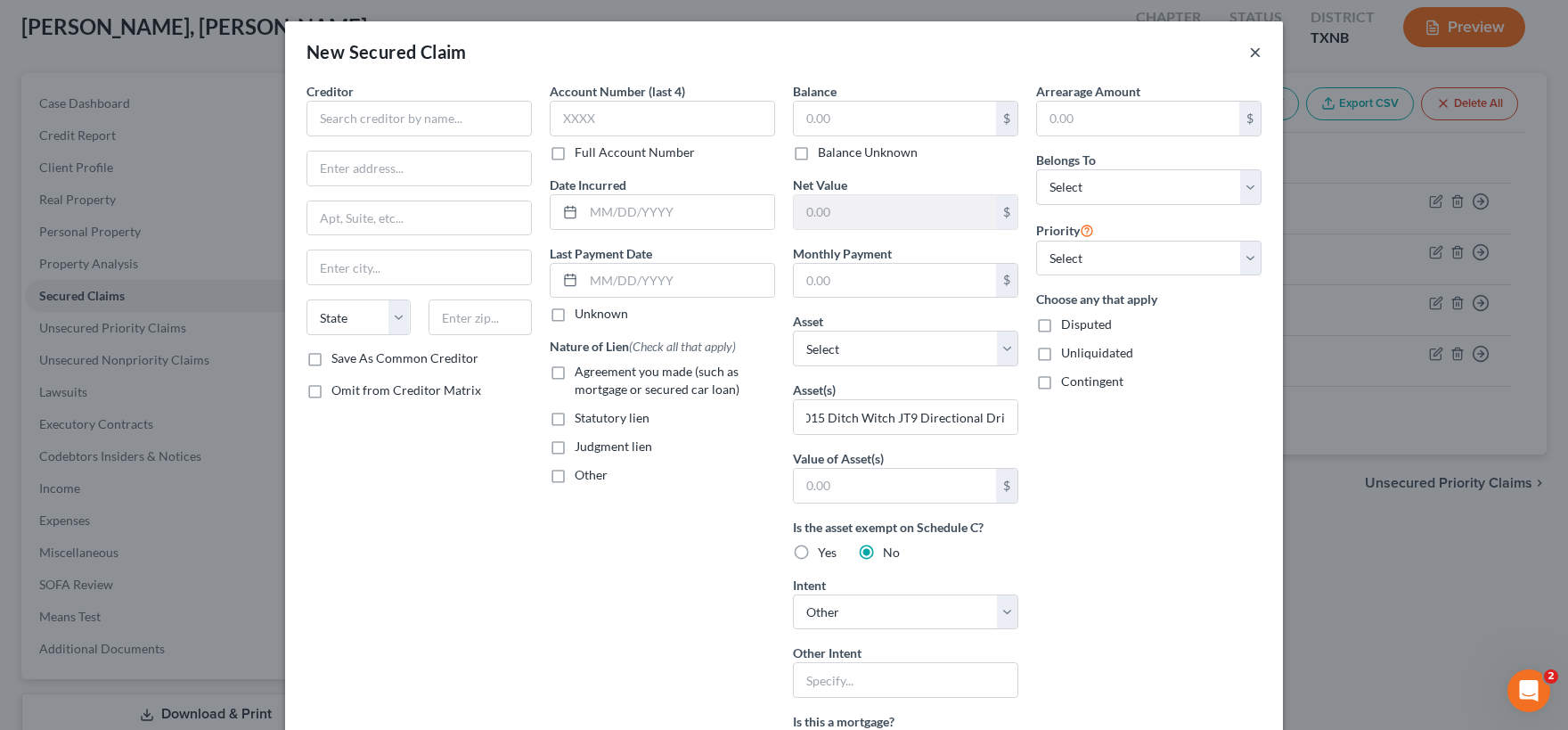
click at [1254, 54] on button "×" at bounding box center [1255, 52] width 13 height 22
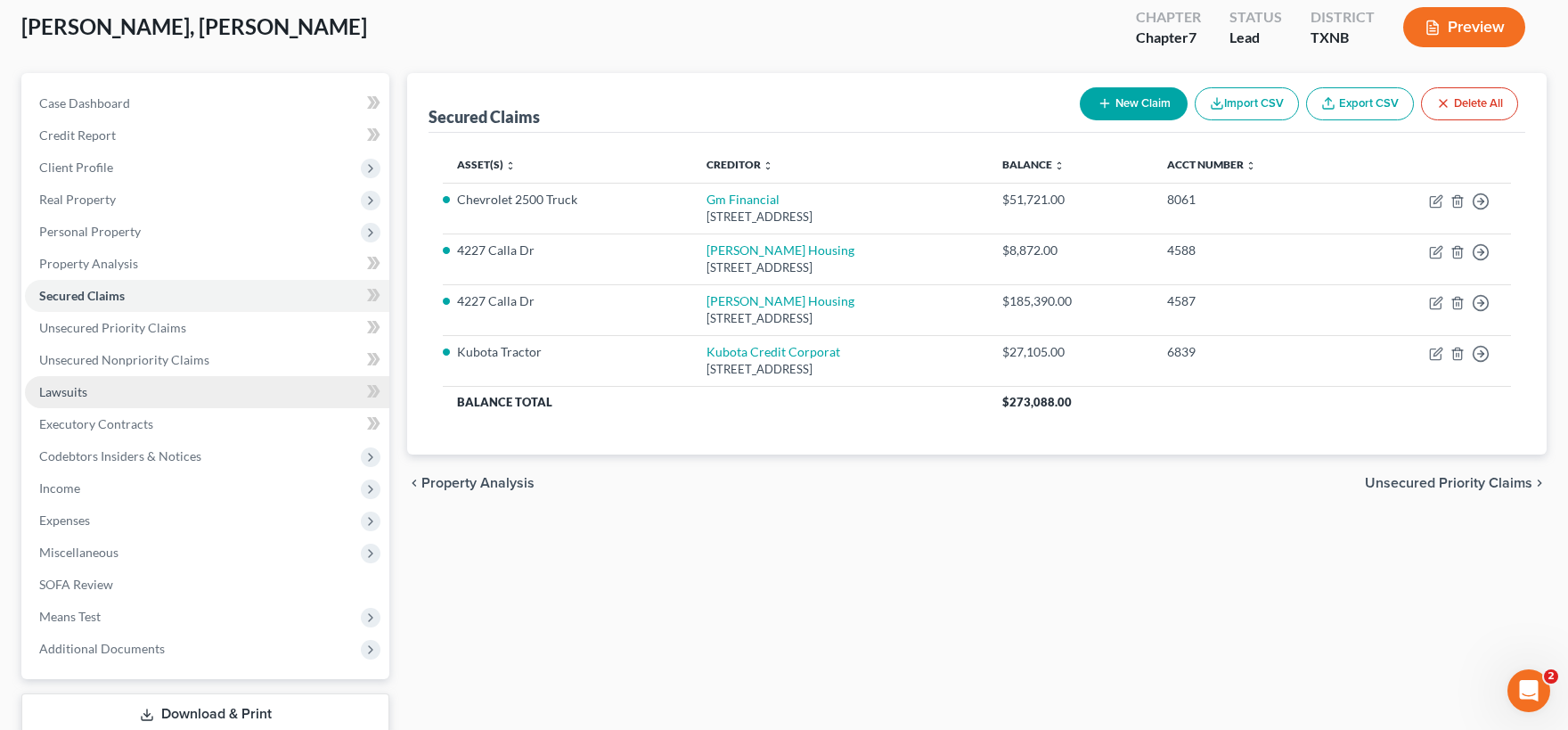
click at [103, 395] on link "Lawsuits" at bounding box center [206, 392] width 364 height 32
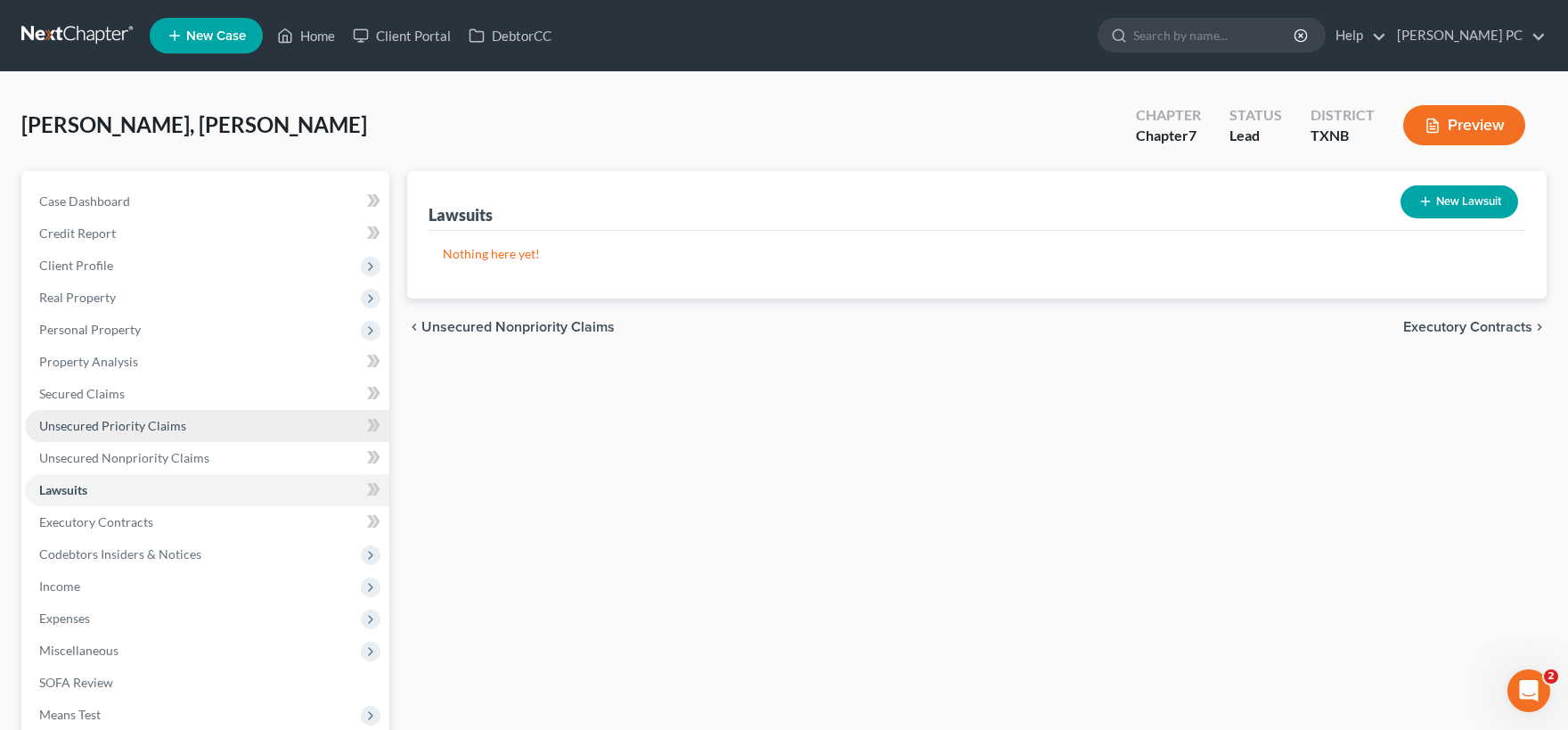
click at [140, 427] on span "Unsecured Priority Claims" at bounding box center [113, 425] width 147 height 15
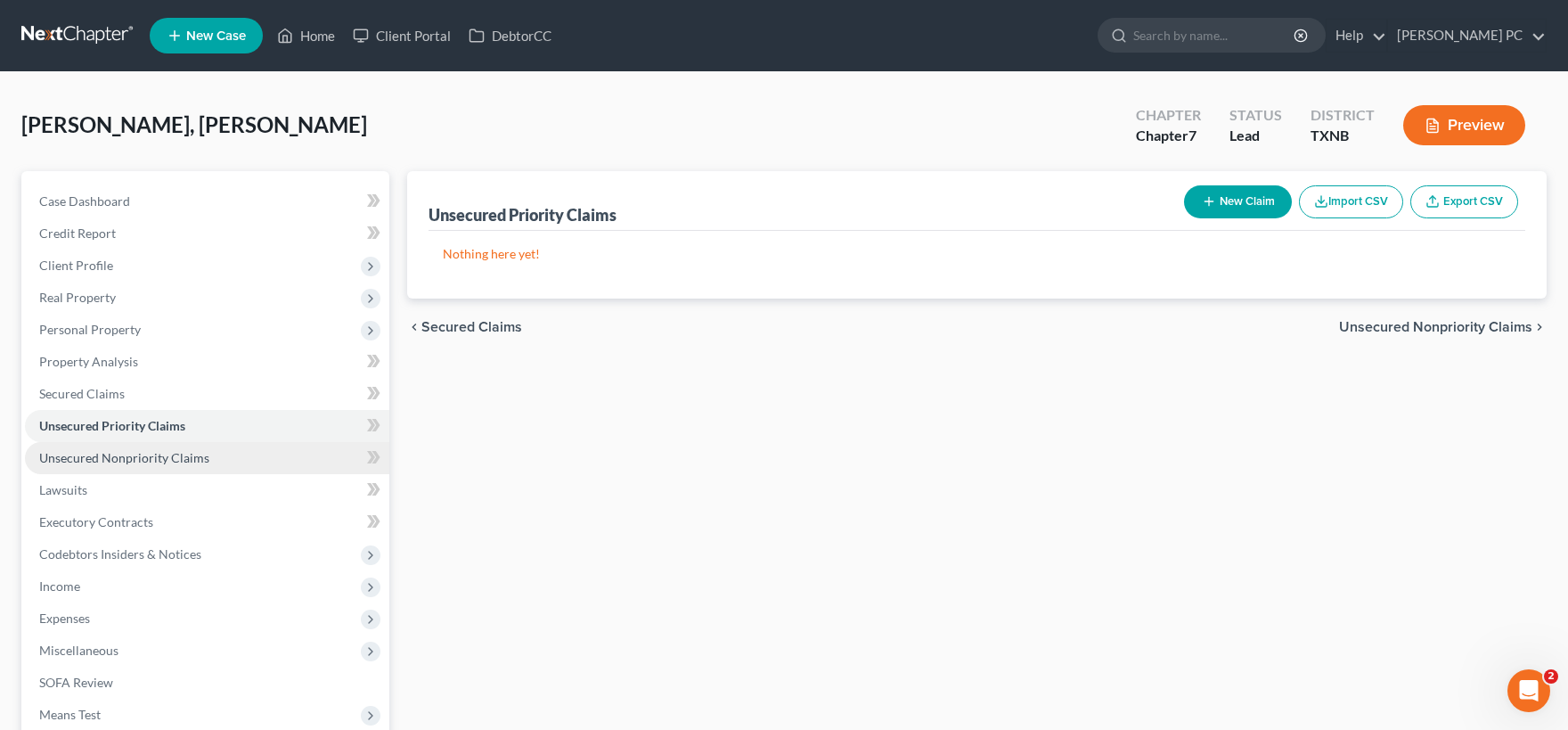
click at [126, 456] on span "Unsecured Nonpriority Claims" at bounding box center [125, 457] width 171 height 15
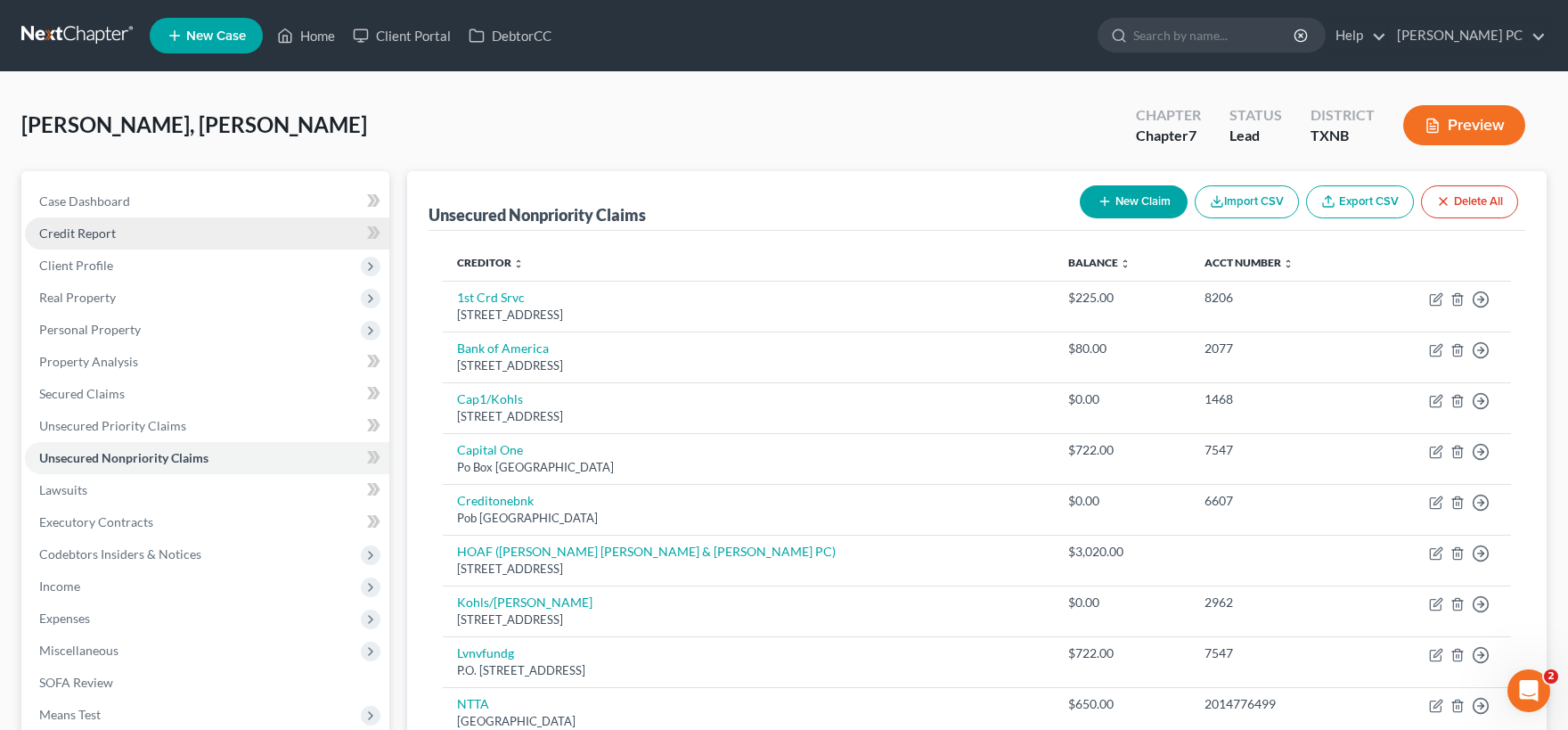
click at [172, 241] on link "Credit Report" at bounding box center [206, 233] width 364 height 32
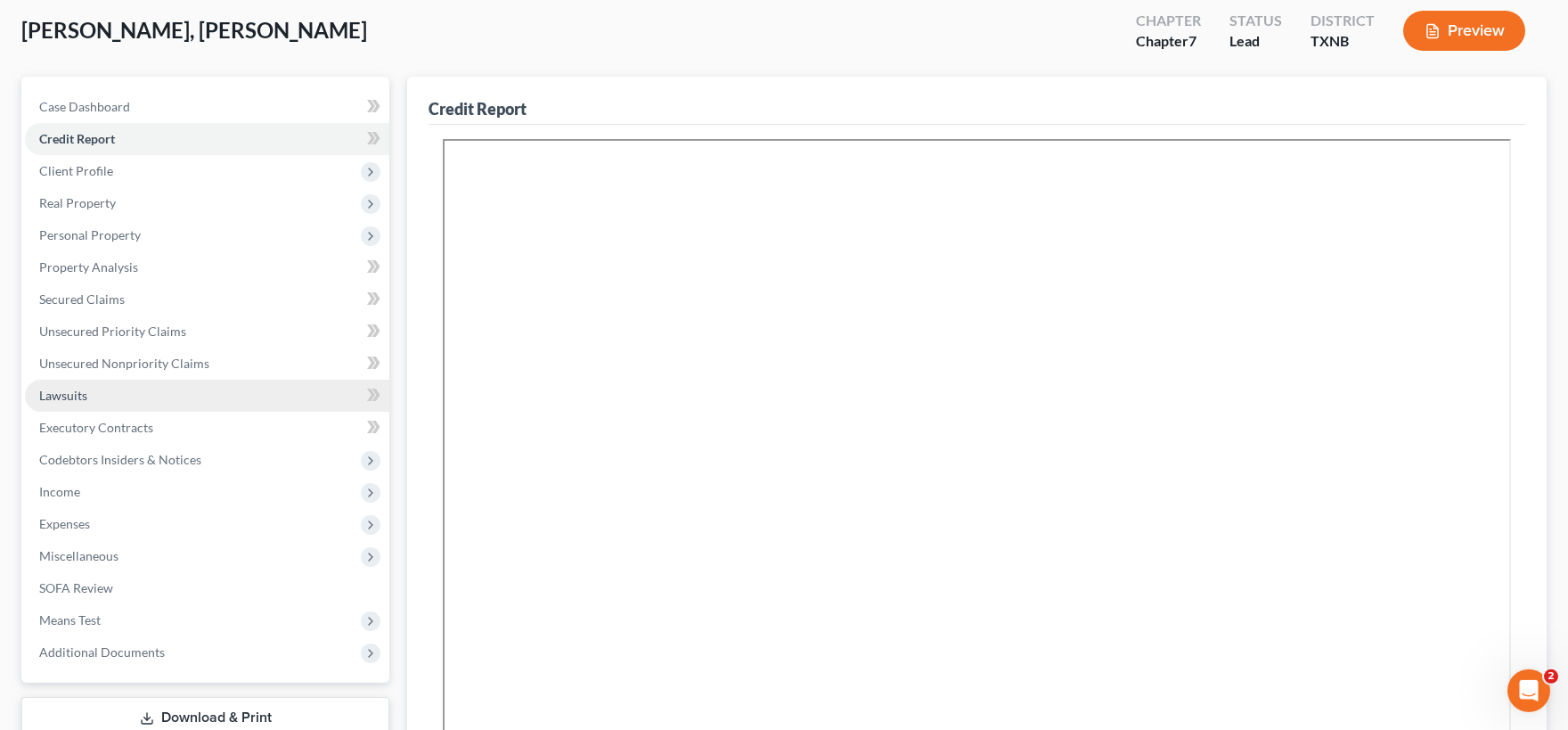
scroll to position [196, 0]
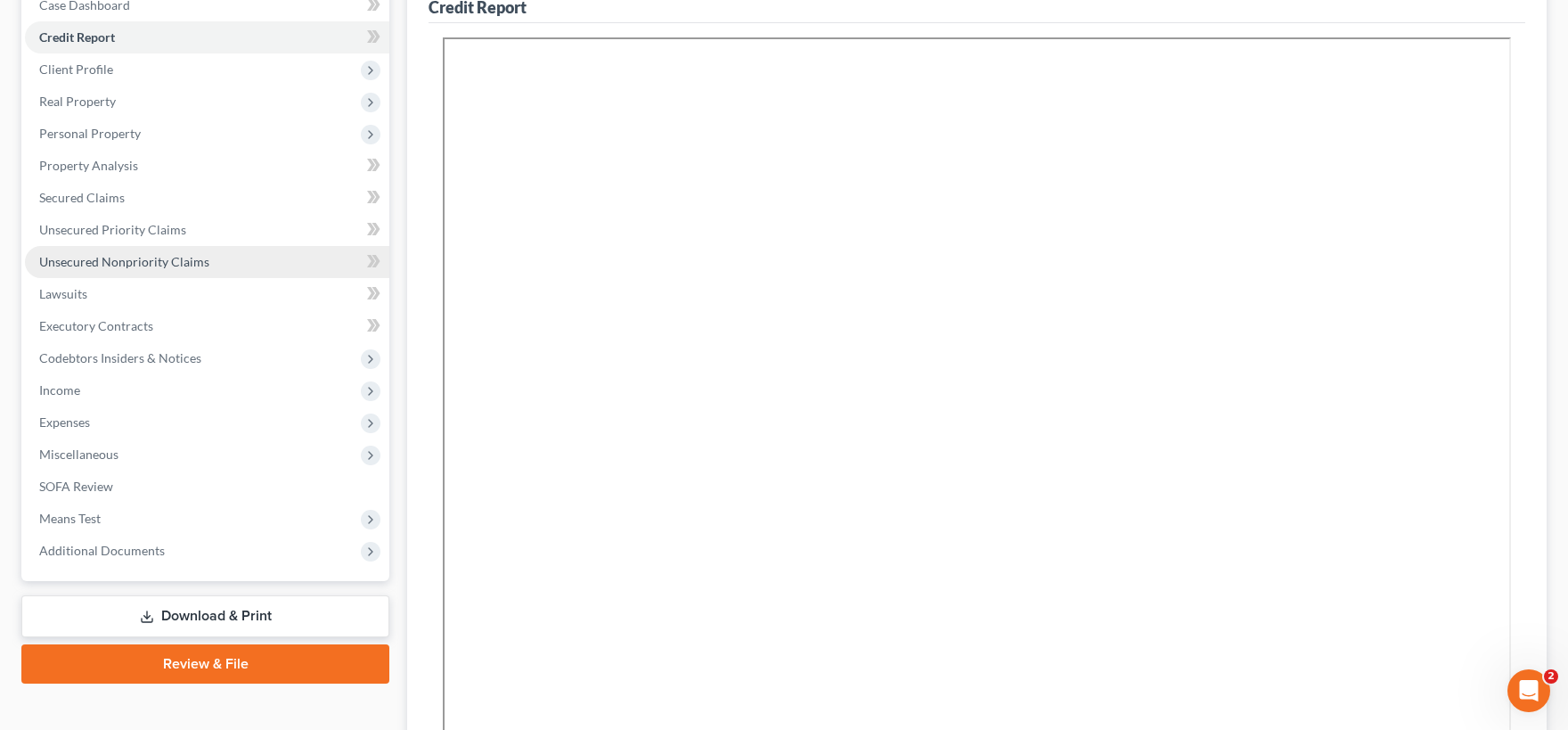
click at [136, 260] on span "Unsecured Nonpriority Claims" at bounding box center [125, 261] width 171 height 15
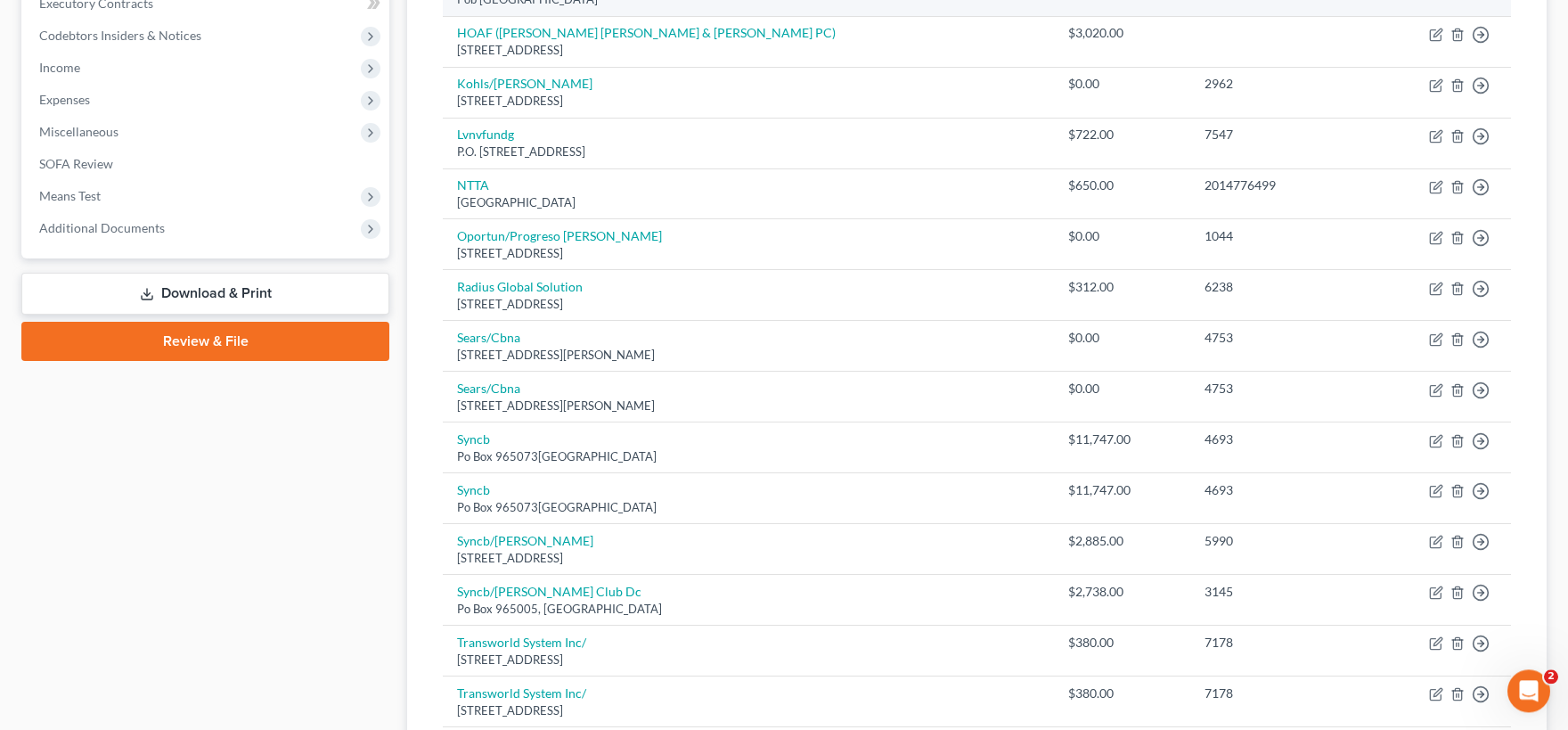
scroll to position [588, 0]
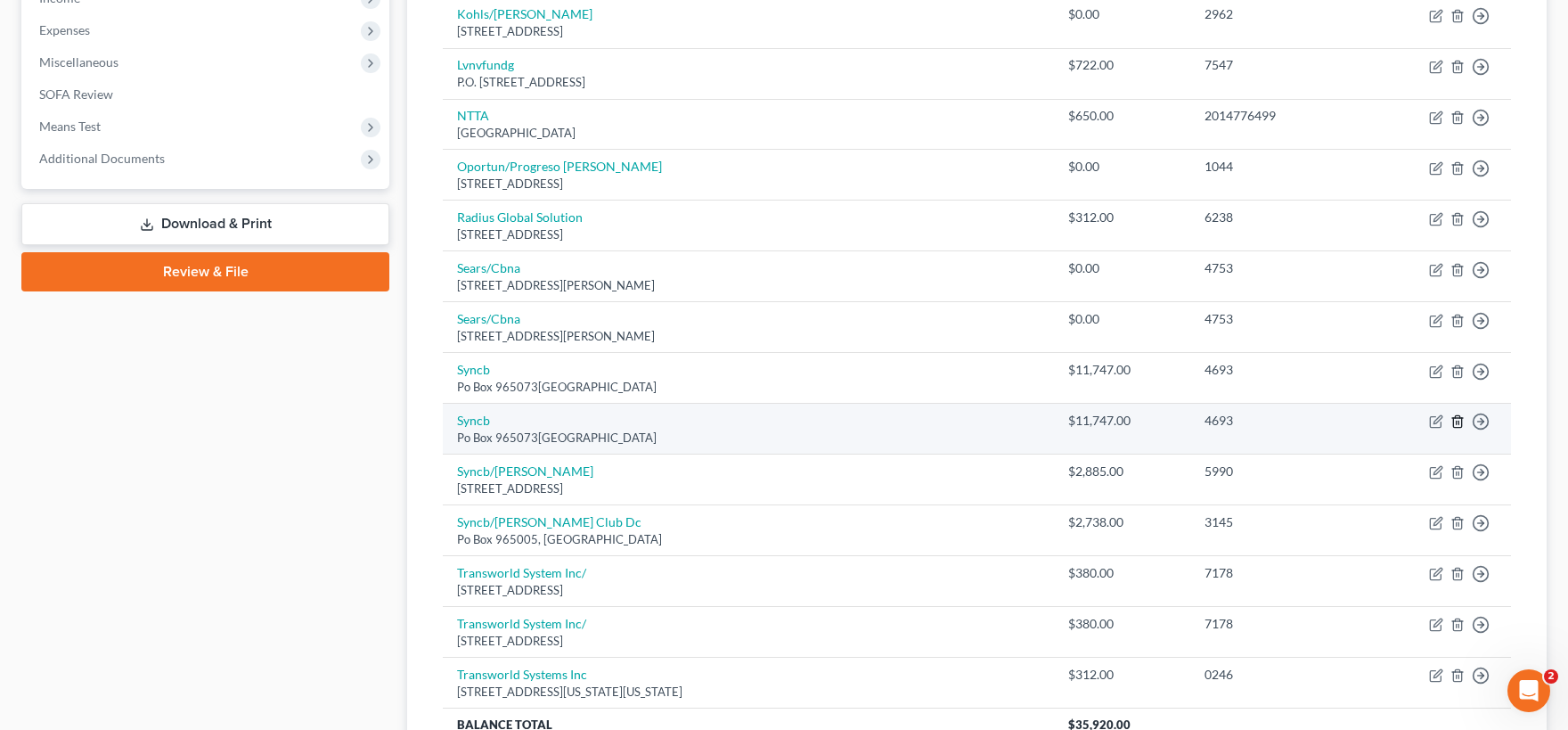
click at [1458, 424] on icon "button" at bounding box center [1457, 422] width 14 height 14
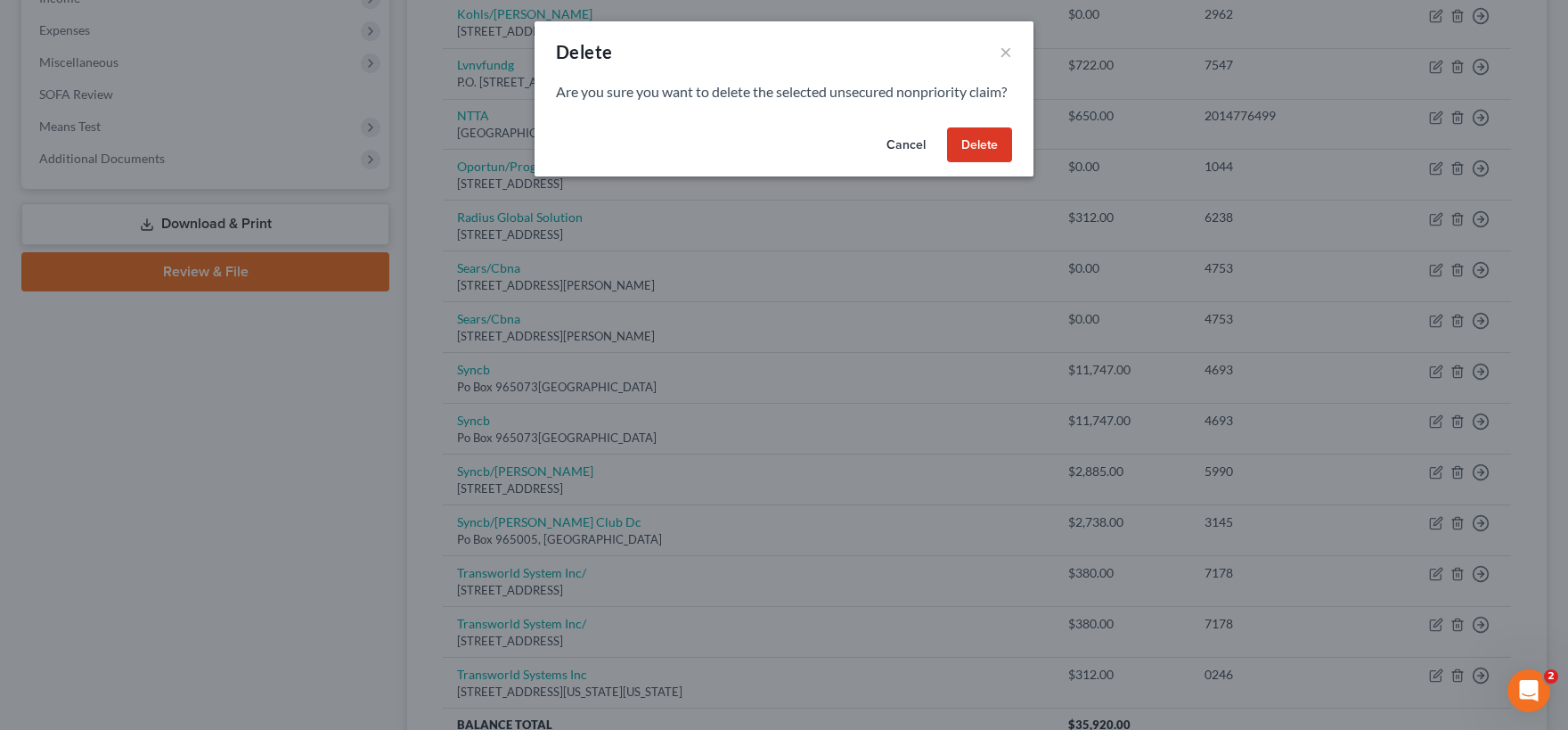
click at [982, 163] on button "Delete" at bounding box center [980, 145] width 65 height 36
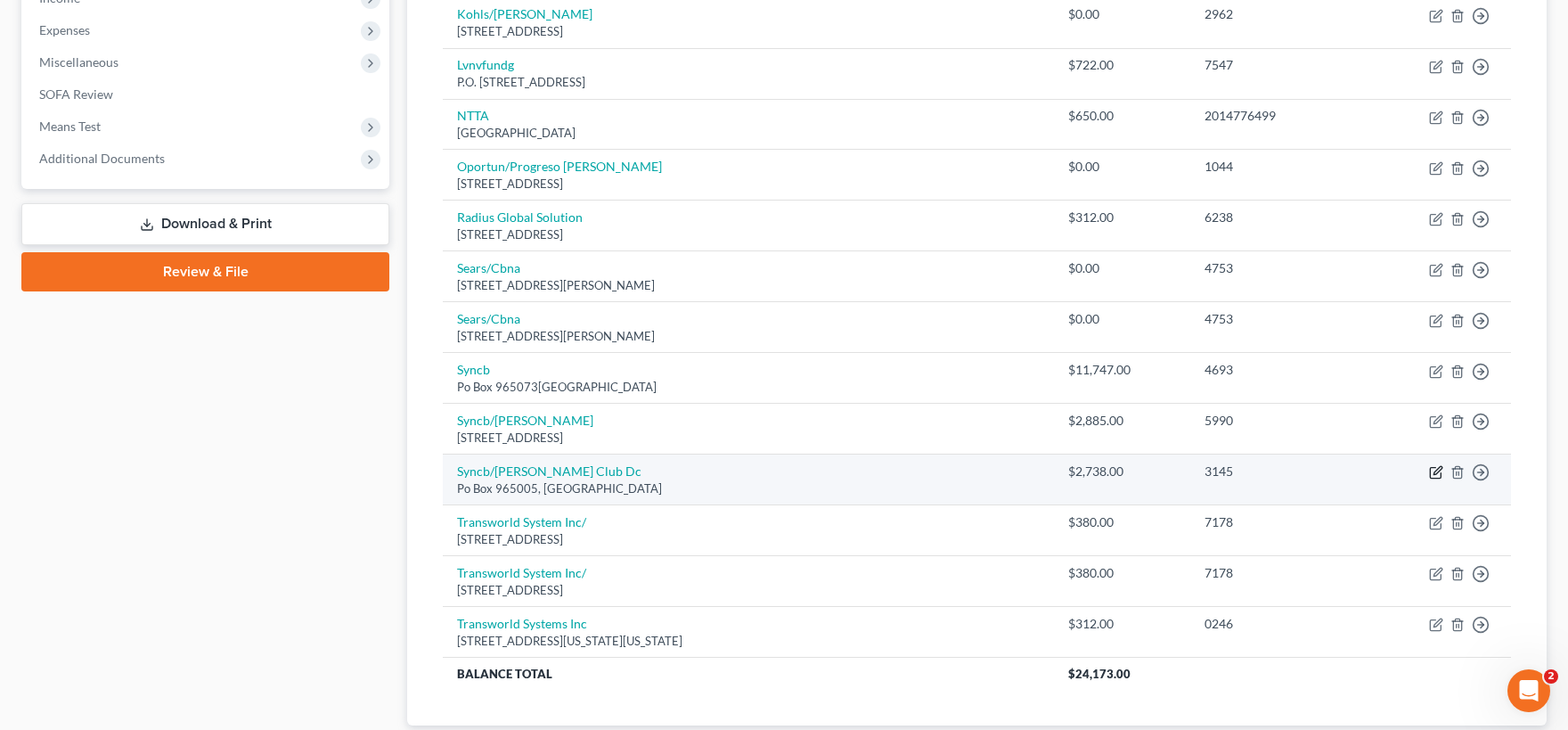
click at [1434, 473] on icon "button" at bounding box center [1437, 471] width 8 height 8
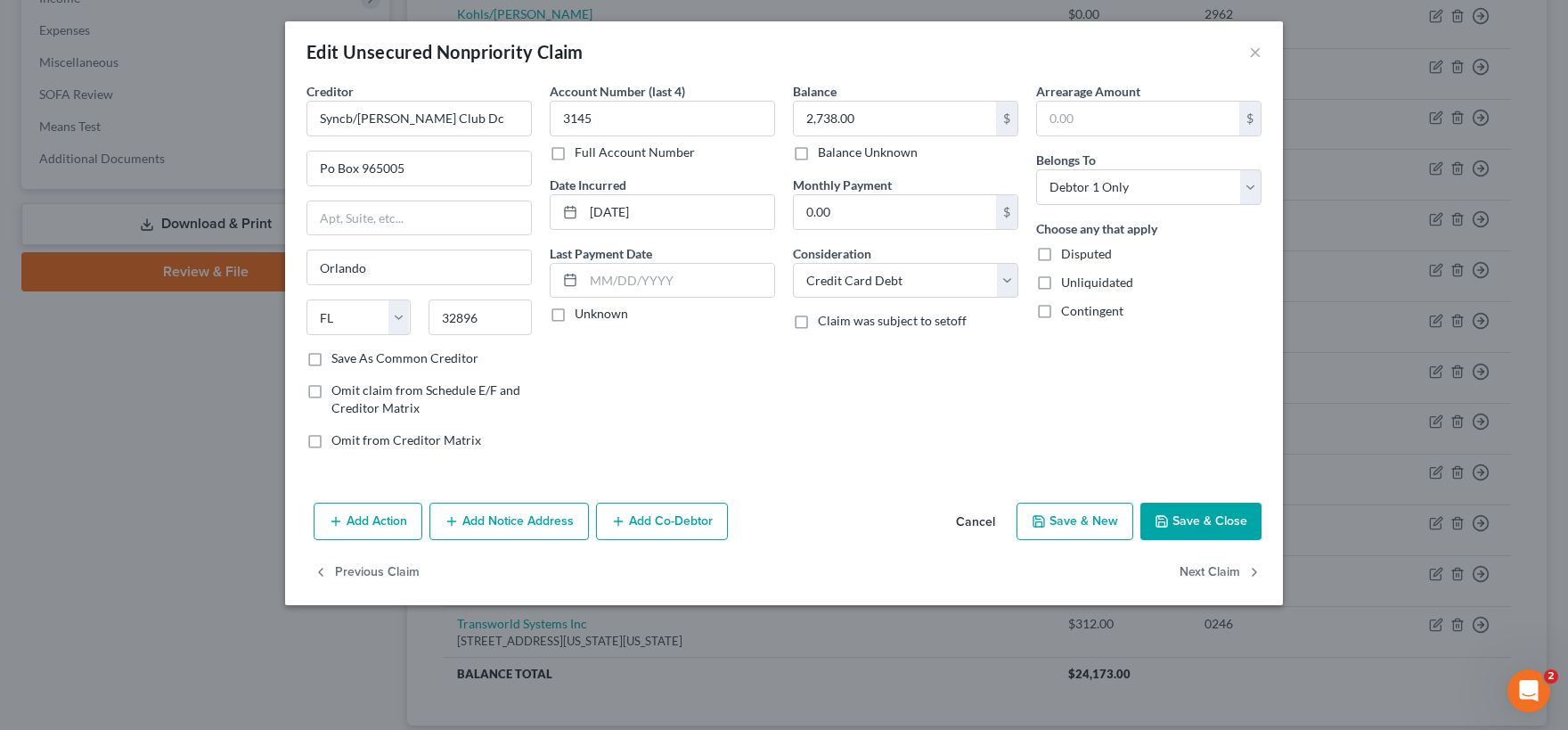
click at [981, 524] on button "Cancel" at bounding box center [975, 522] width 67 height 36
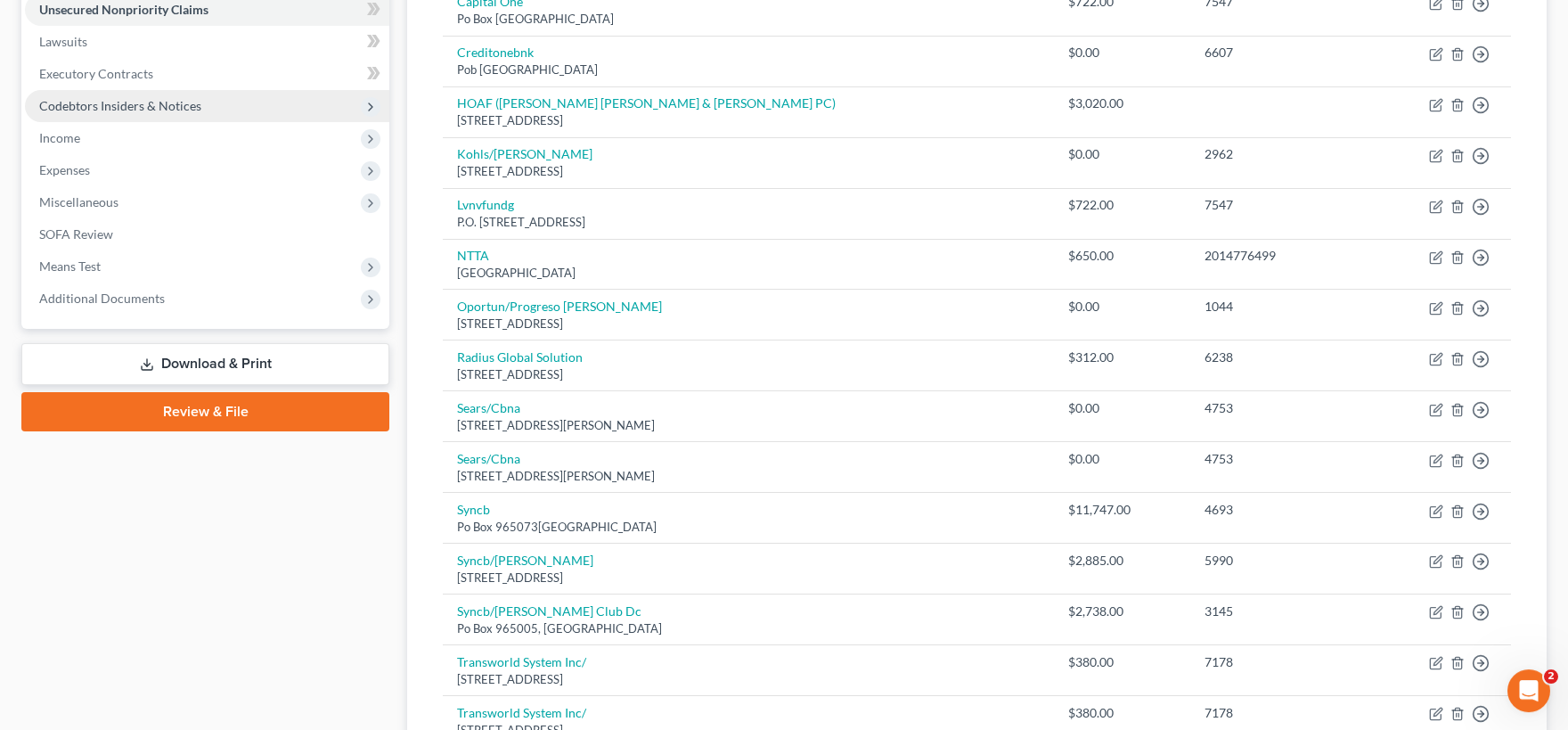
scroll to position [294, 0]
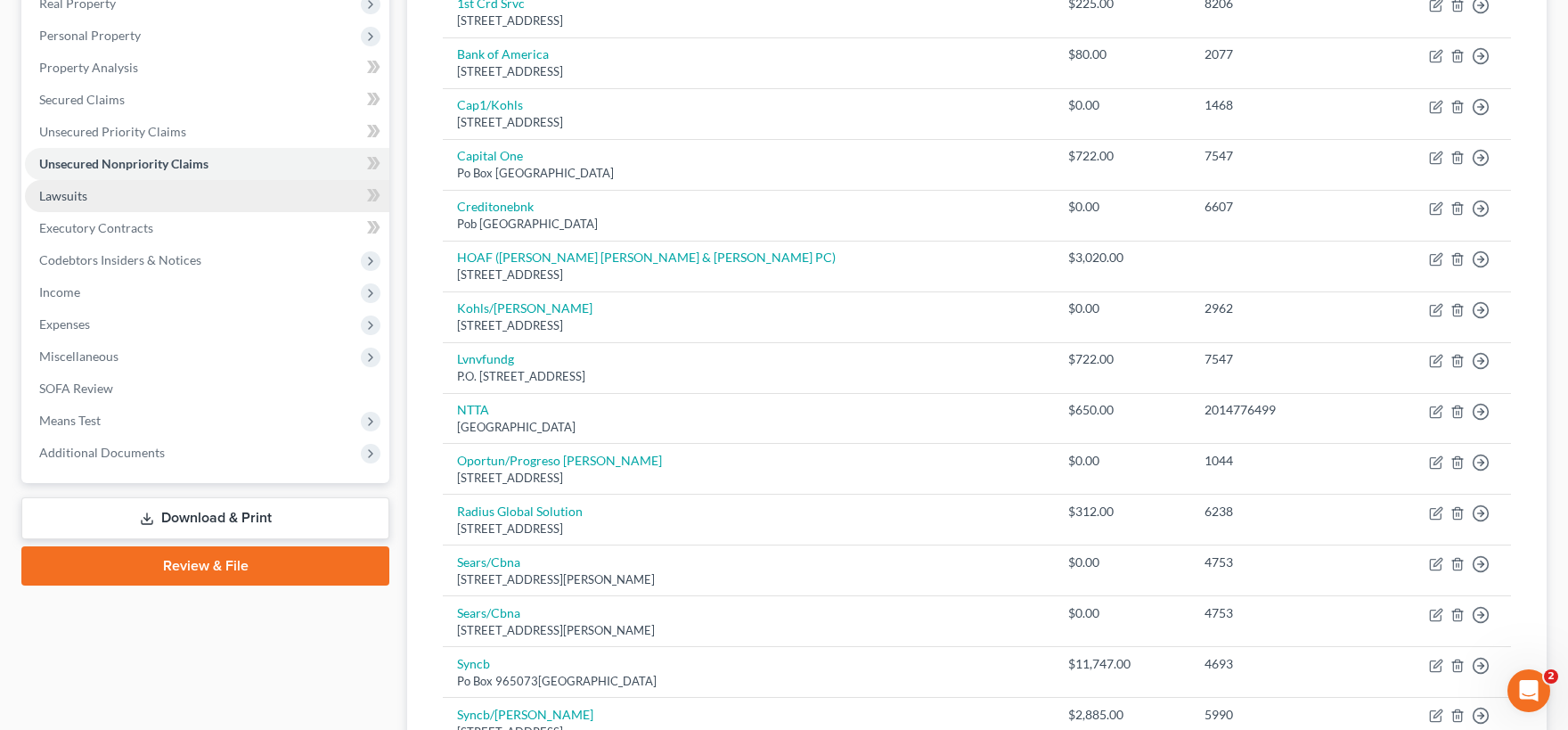
click at [153, 200] on link "Lawsuits" at bounding box center [206, 195] width 364 height 32
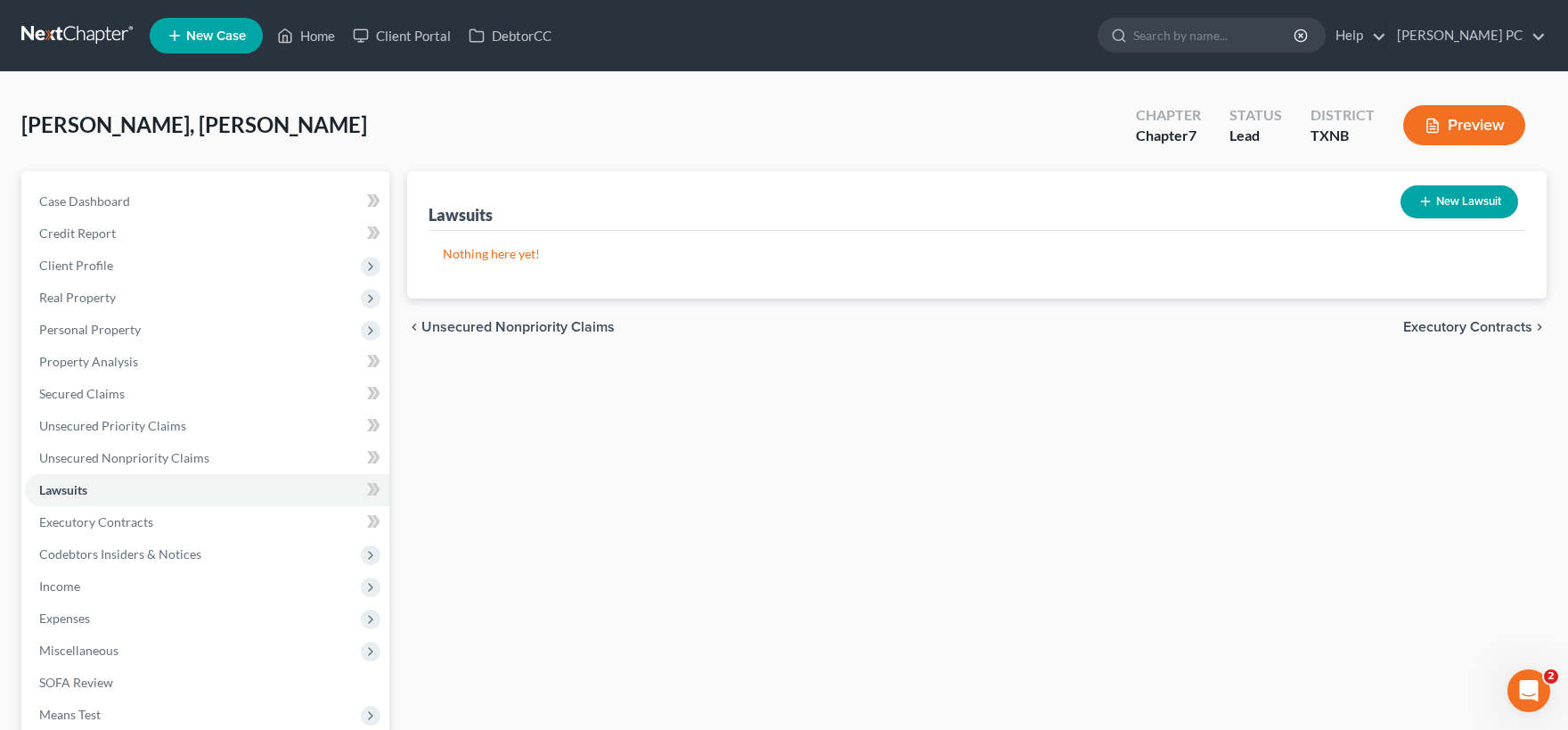
click at [1466, 195] on button "New Lawsuit" at bounding box center [1459, 201] width 118 height 33
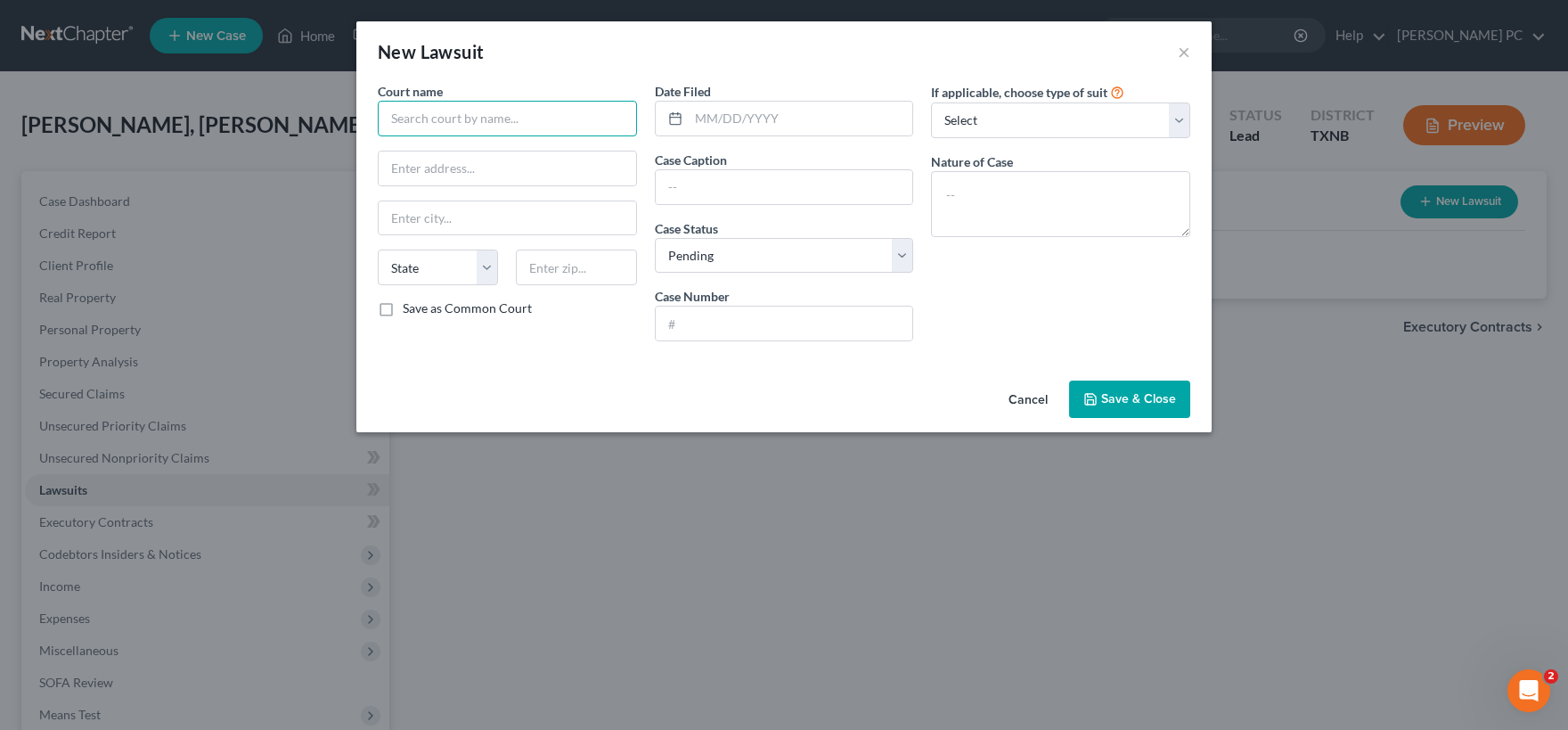
click at [466, 121] on input "text" at bounding box center [507, 119] width 259 height 36
click at [493, 168] on input "text" at bounding box center [508, 169] width 258 height 34
click at [435, 227] on input "#205" at bounding box center [508, 218] width 258 height 34
drag, startPoint x: 431, startPoint y: 221, endPoint x: 340, endPoint y: 206, distance: 92.2
click at [379, 206] on input "#205" at bounding box center [508, 218] width 258 height 34
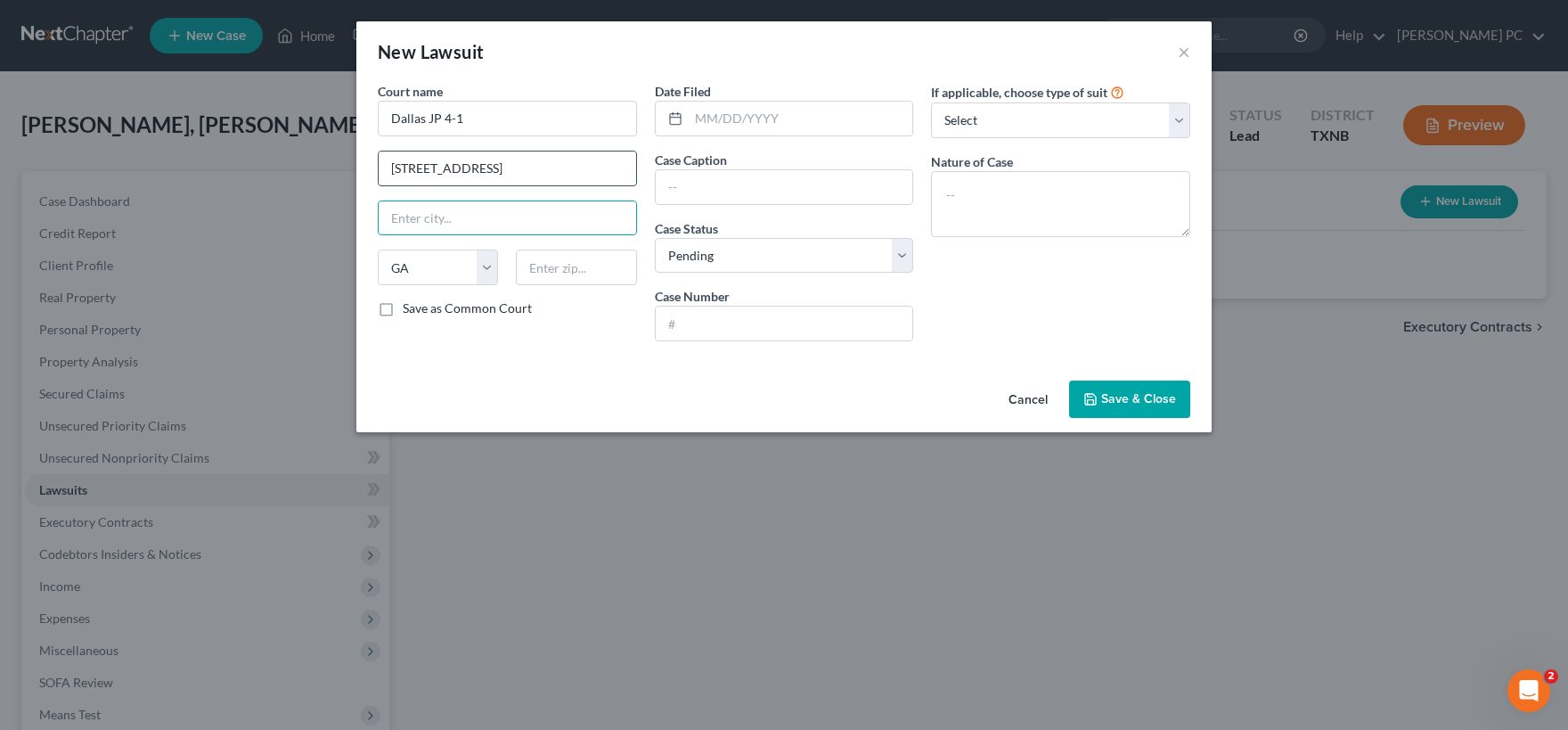
click at [520, 175] on input "[STREET_ADDRESS]" at bounding box center [508, 169] width 258 height 34
click at [787, 112] on input "text" at bounding box center [800, 118] width 224 height 34
click at [700, 118] on input "text" at bounding box center [800, 118] width 224 height 34
click at [700, 186] on input "text" at bounding box center [784, 187] width 258 height 34
click at [848, 318] on input "text" at bounding box center [784, 323] width 258 height 34
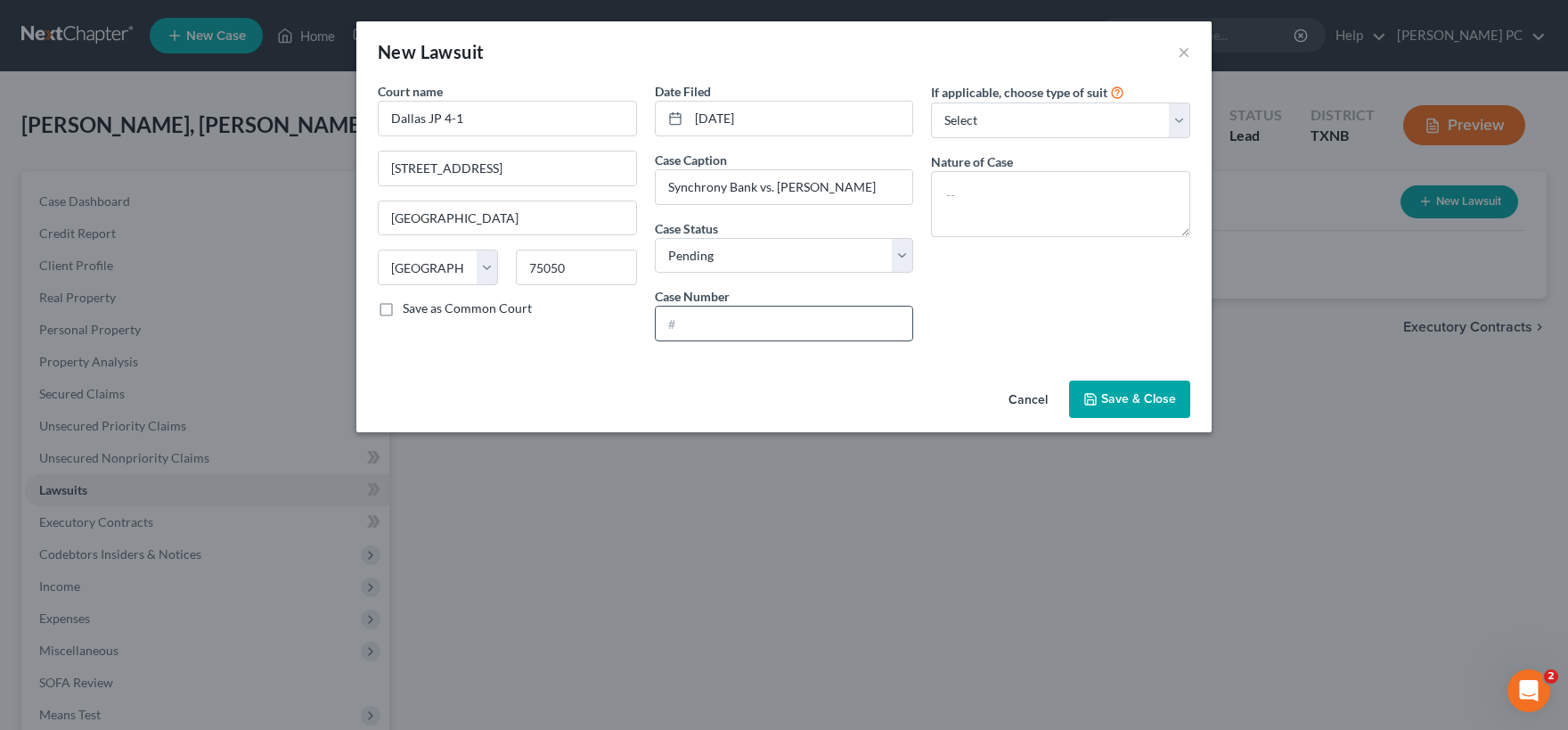
paste input "JPC-25-08887-41"
click at [931, 102] on select "Select Repossession Garnishment Foreclosure Attached, Seized, Or Levied Other" at bounding box center [1060, 120] width 259 height 36
click option "Other" at bounding box center [0, 0] width 0 height 0
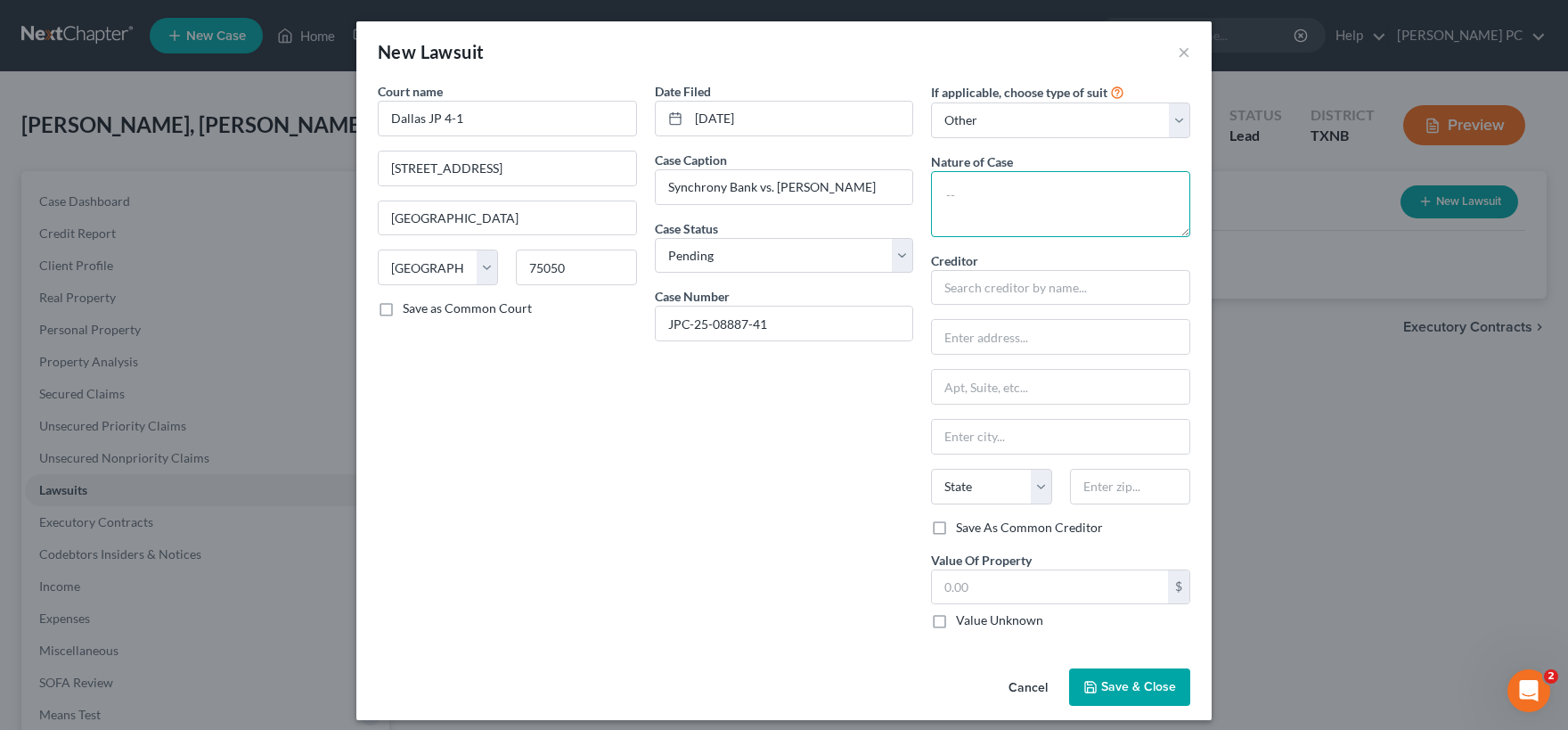
click at [1000, 188] on textarea at bounding box center [1060, 203] width 259 height 65
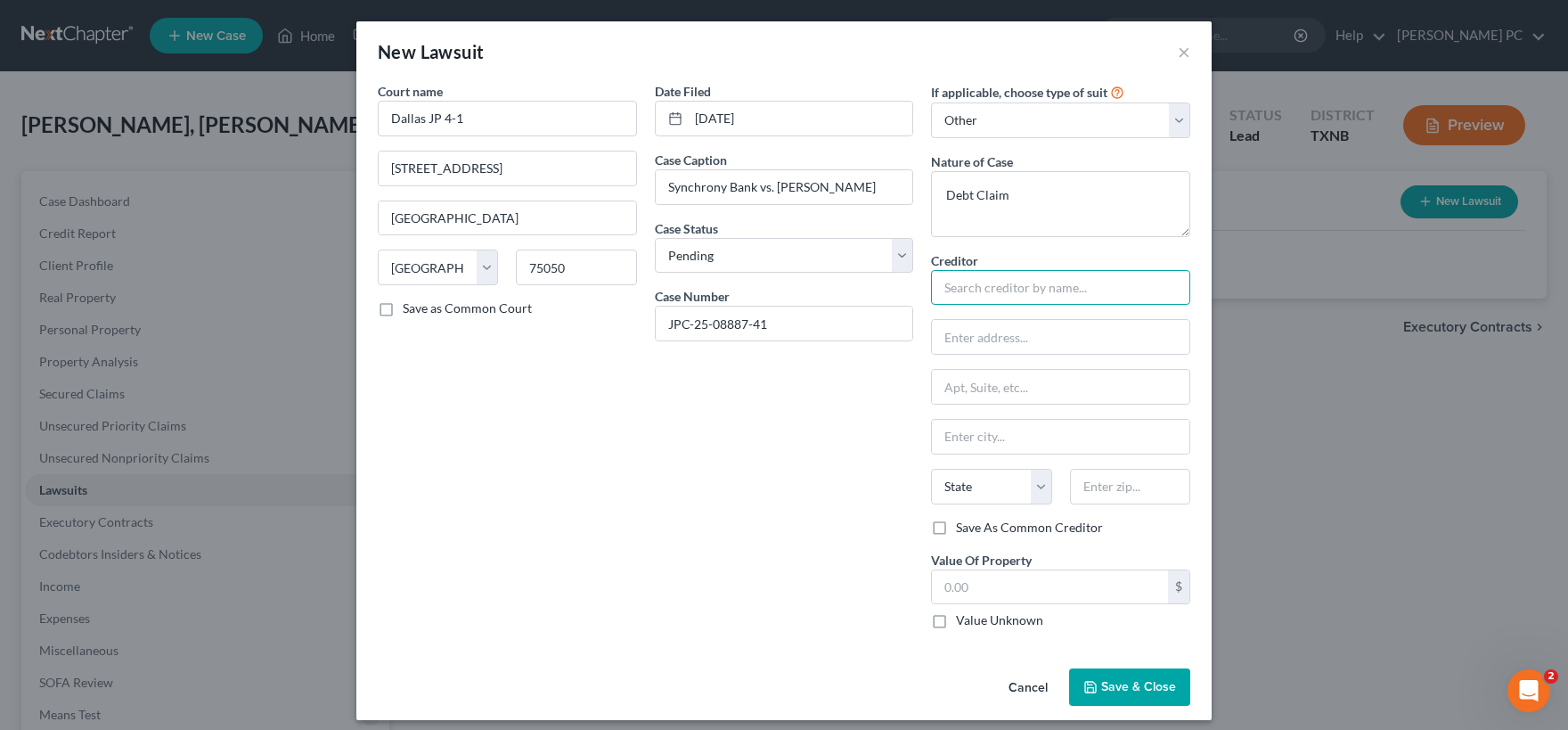
click at [968, 288] on input "text" at bounding box center [1060, 288] width 259 height 36
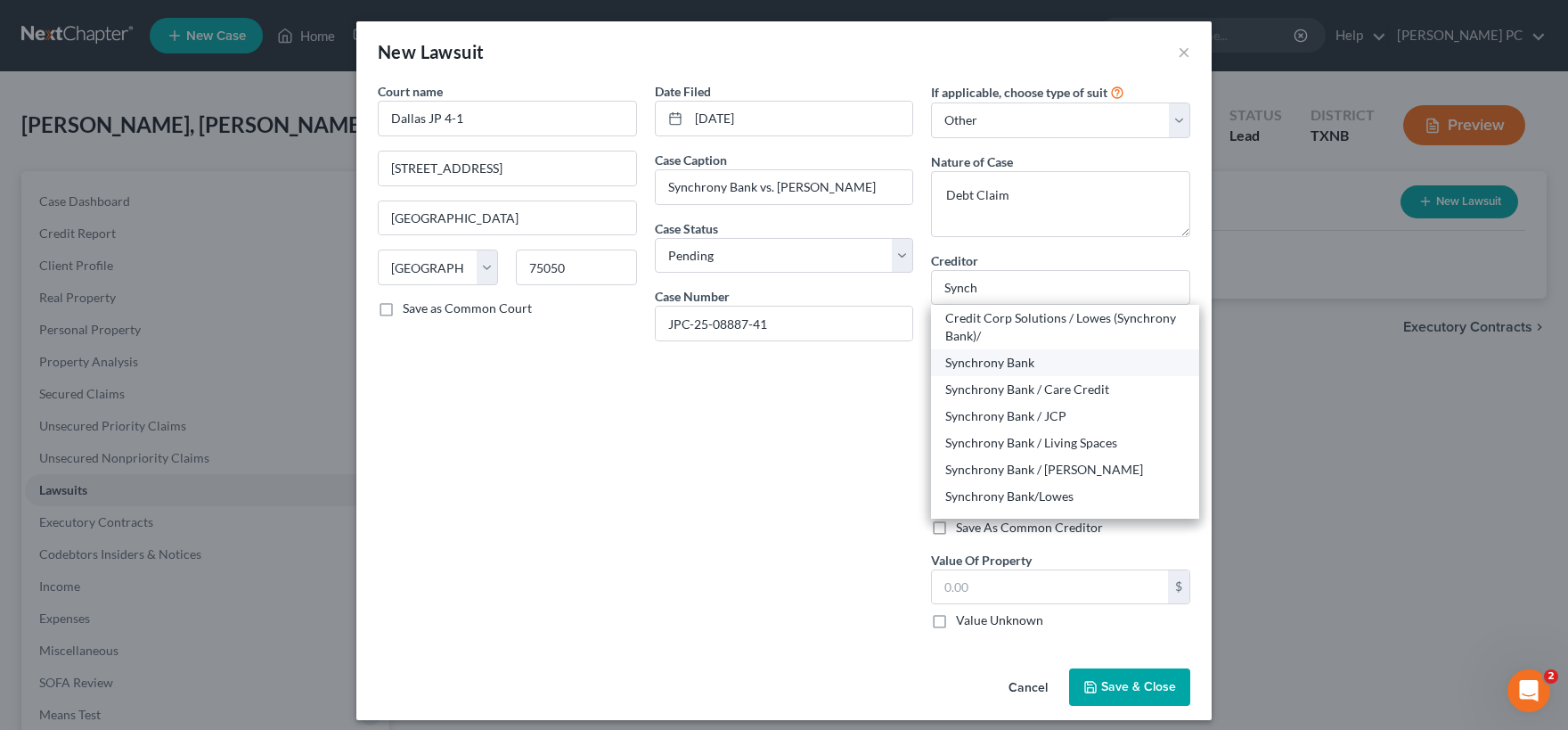
click at [993, 362] on div "Synchrony Bank" at bounding box center [1065, 363] width 240 height 18
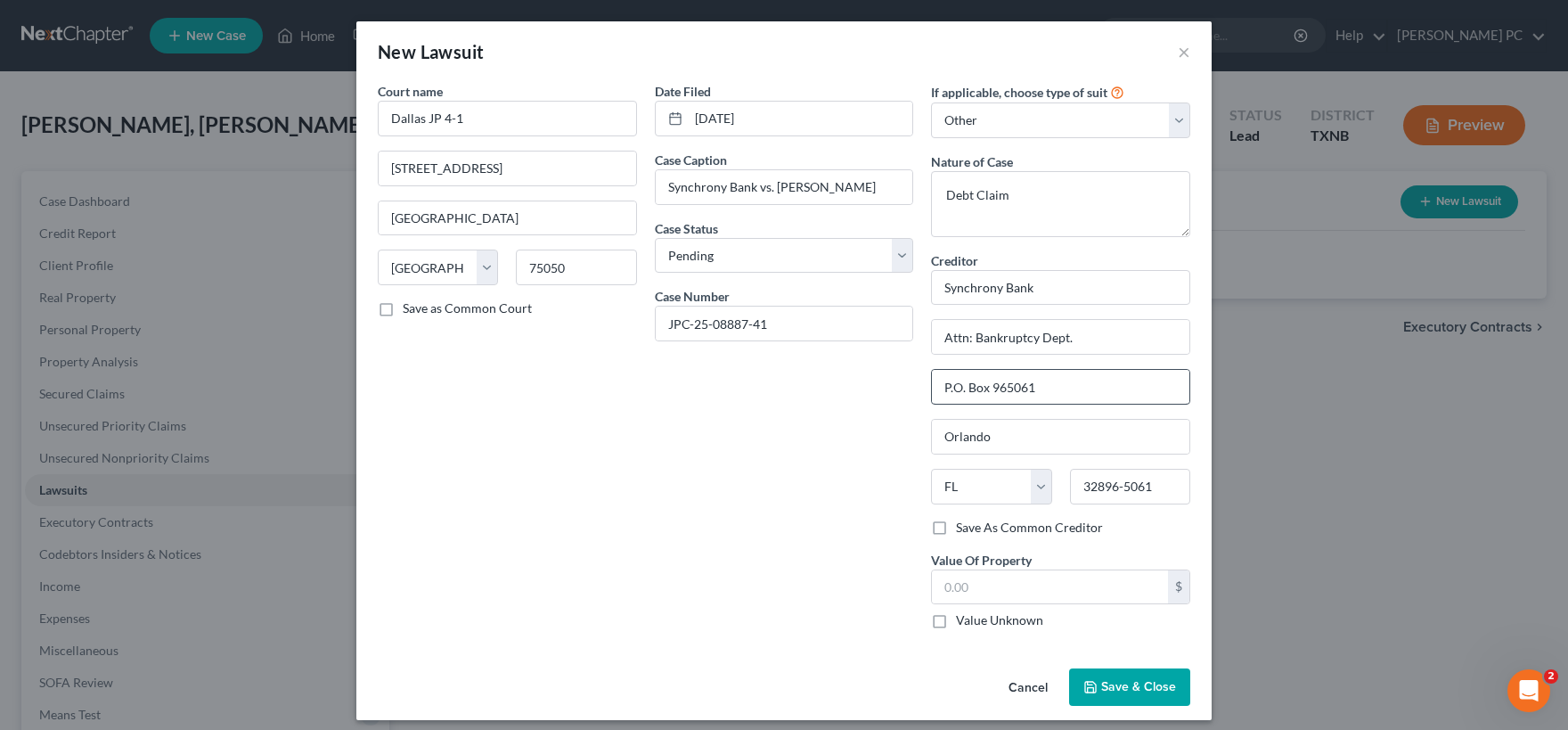
scroll to position [10, 0]
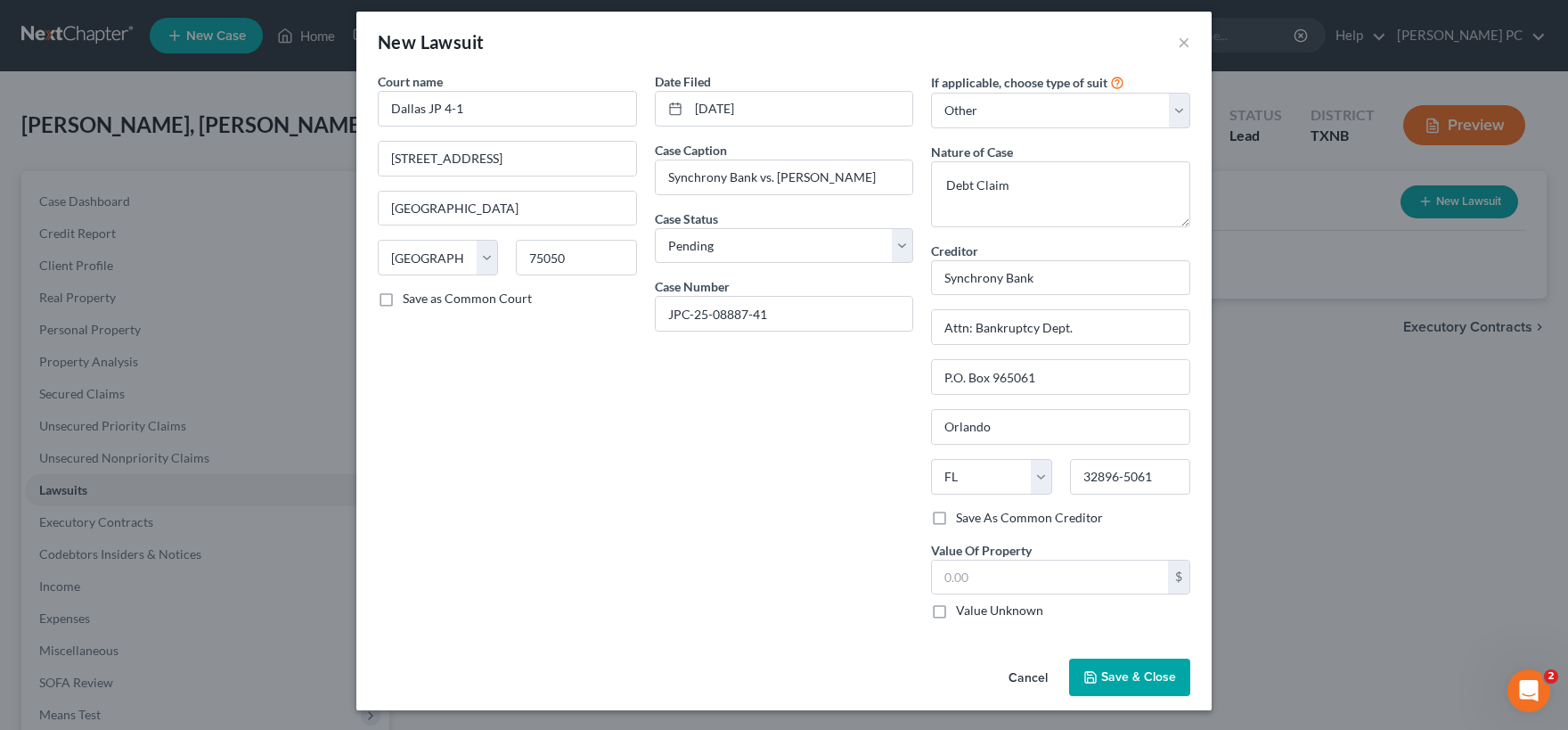
click at [956, 610] on label "Value Unknown" at bounding box center [1000, 610] width 87 height 18
click at [963, 610] on input "Value Unknown" at bounding box center [969, 607] width 12 height 12
click at [1131, 678] on span "Save & Close" at bounding box center [1138, 676] width 74 height 15
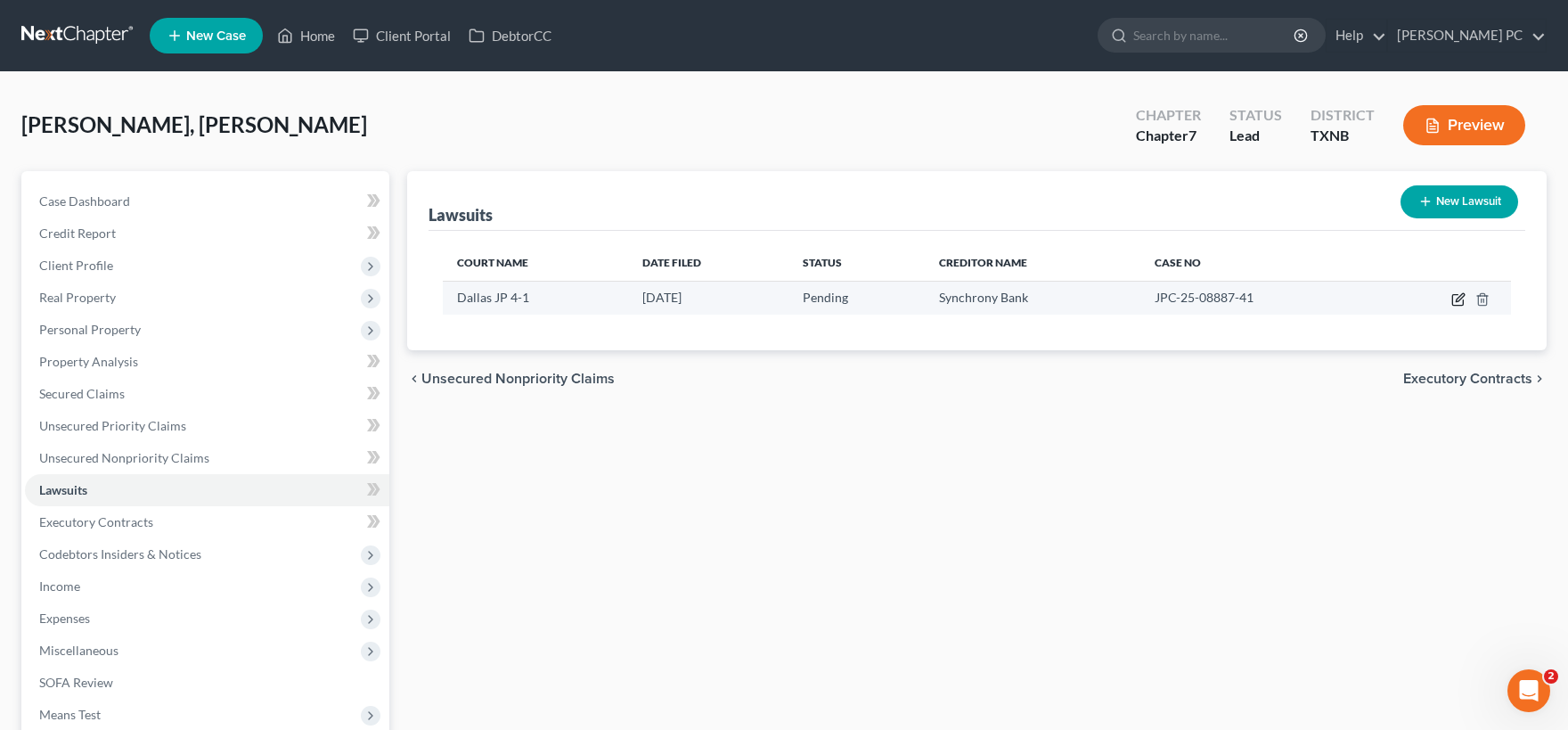
click at [1458, 299] on icon "button" at bounding box center [1460, 298] width 8 height 8
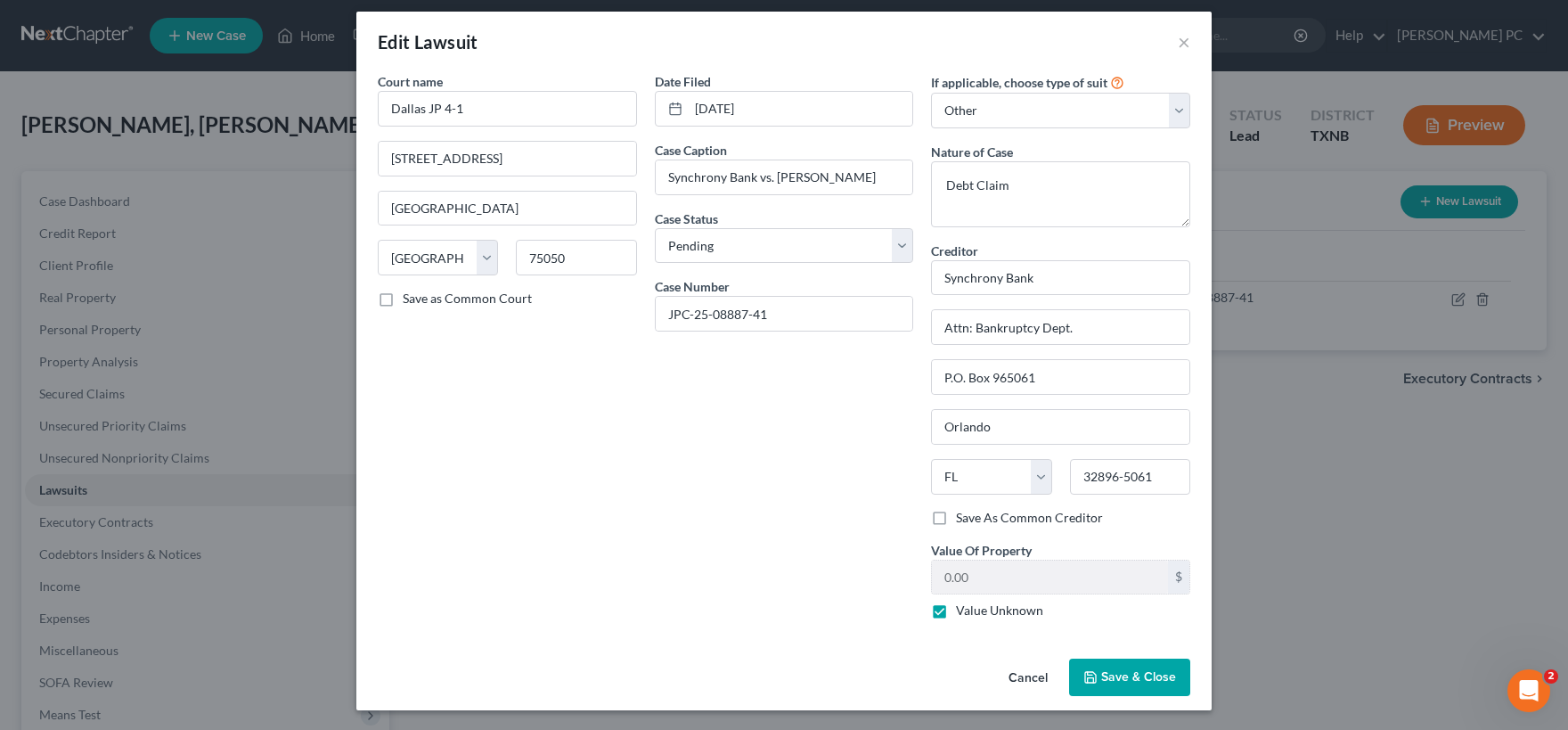
click at [1103, 669] on span "Save & Close" at bounding box center [1138, 676] width 74 height 15
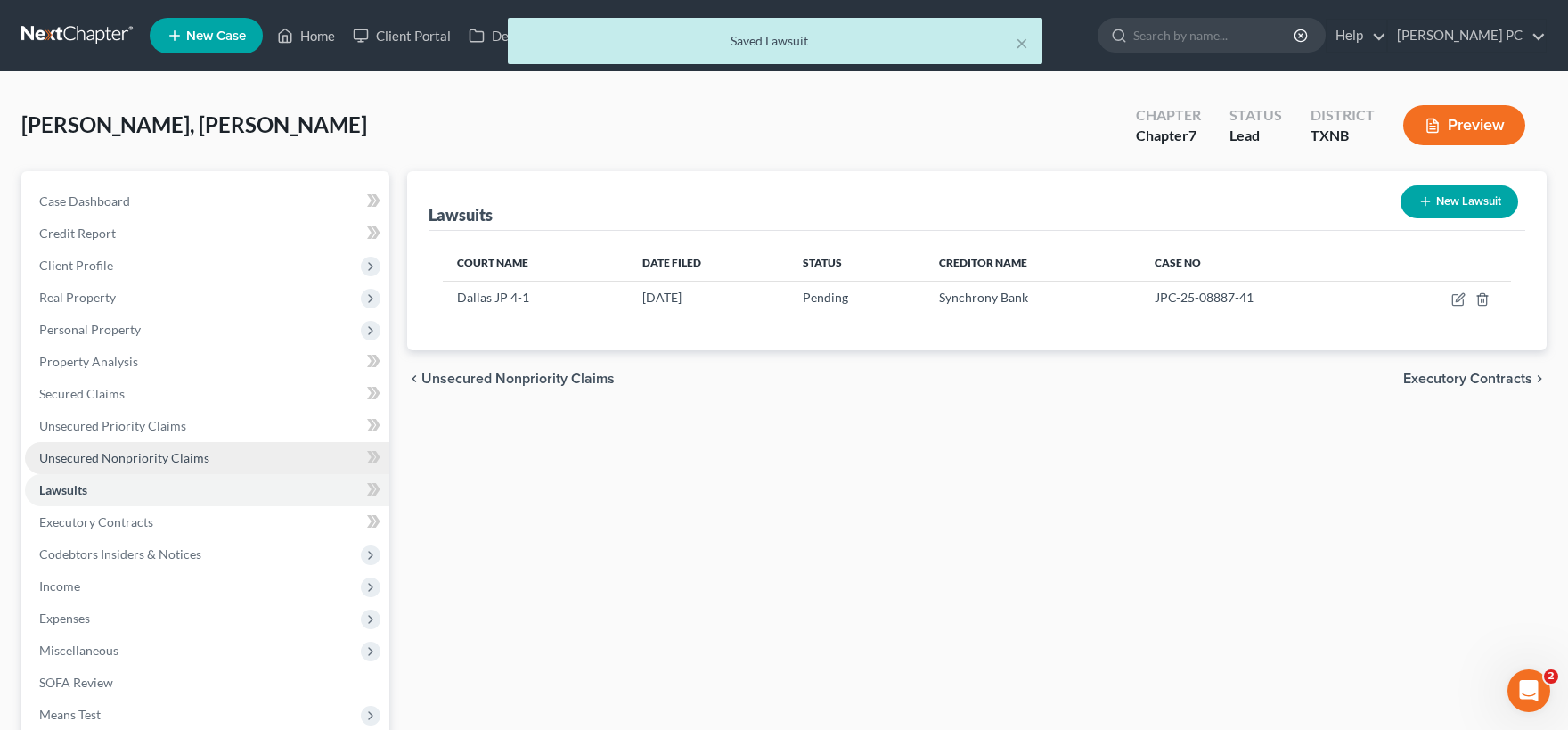
click at [124, 460] on span "Unsecured Nonpriority Claims" at bounding box center [125, 457] width 171 height 15
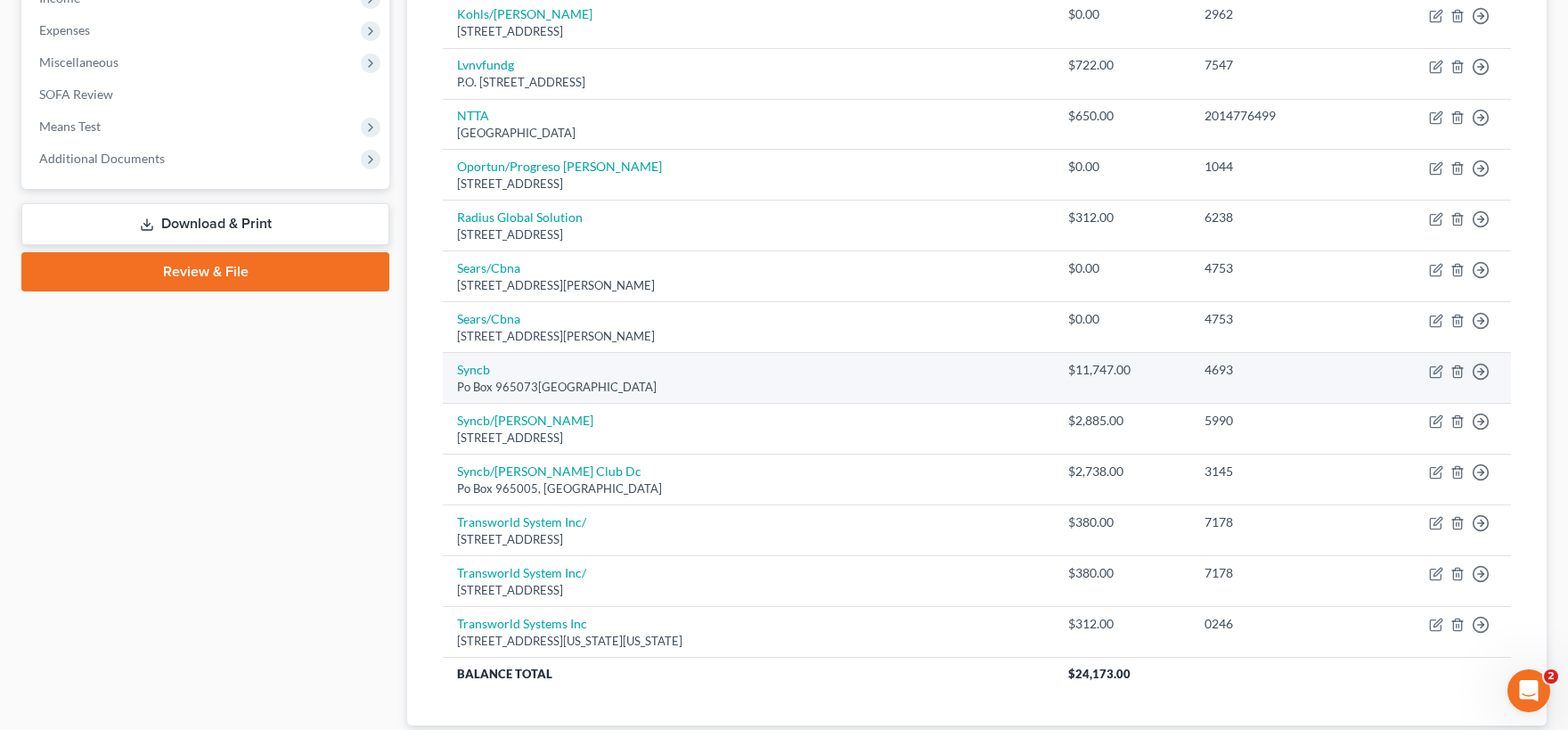
scroll to position [686, 0]
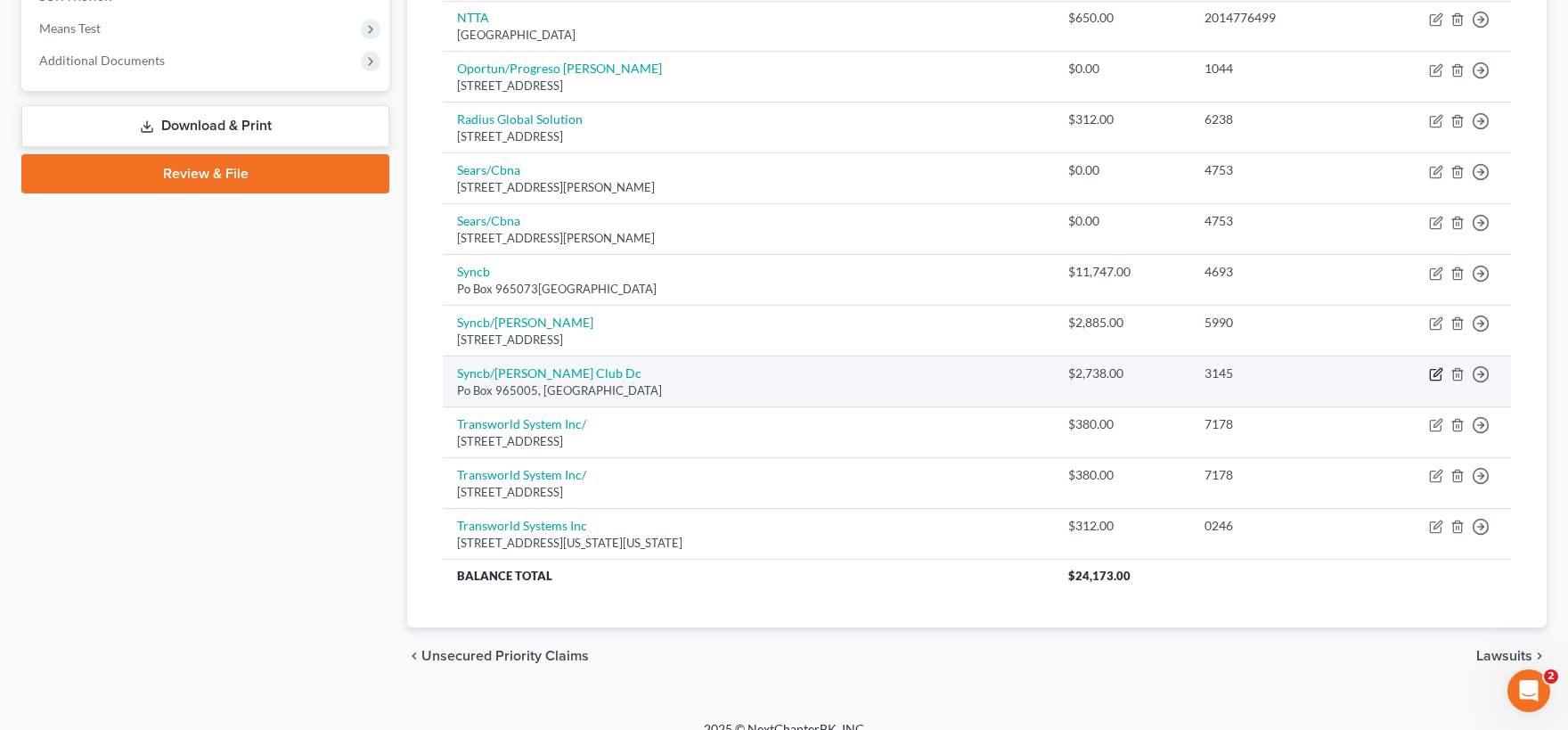
click at [1436, 372] on icon "button" at bounding box center [1437, 373] width 8 height 8
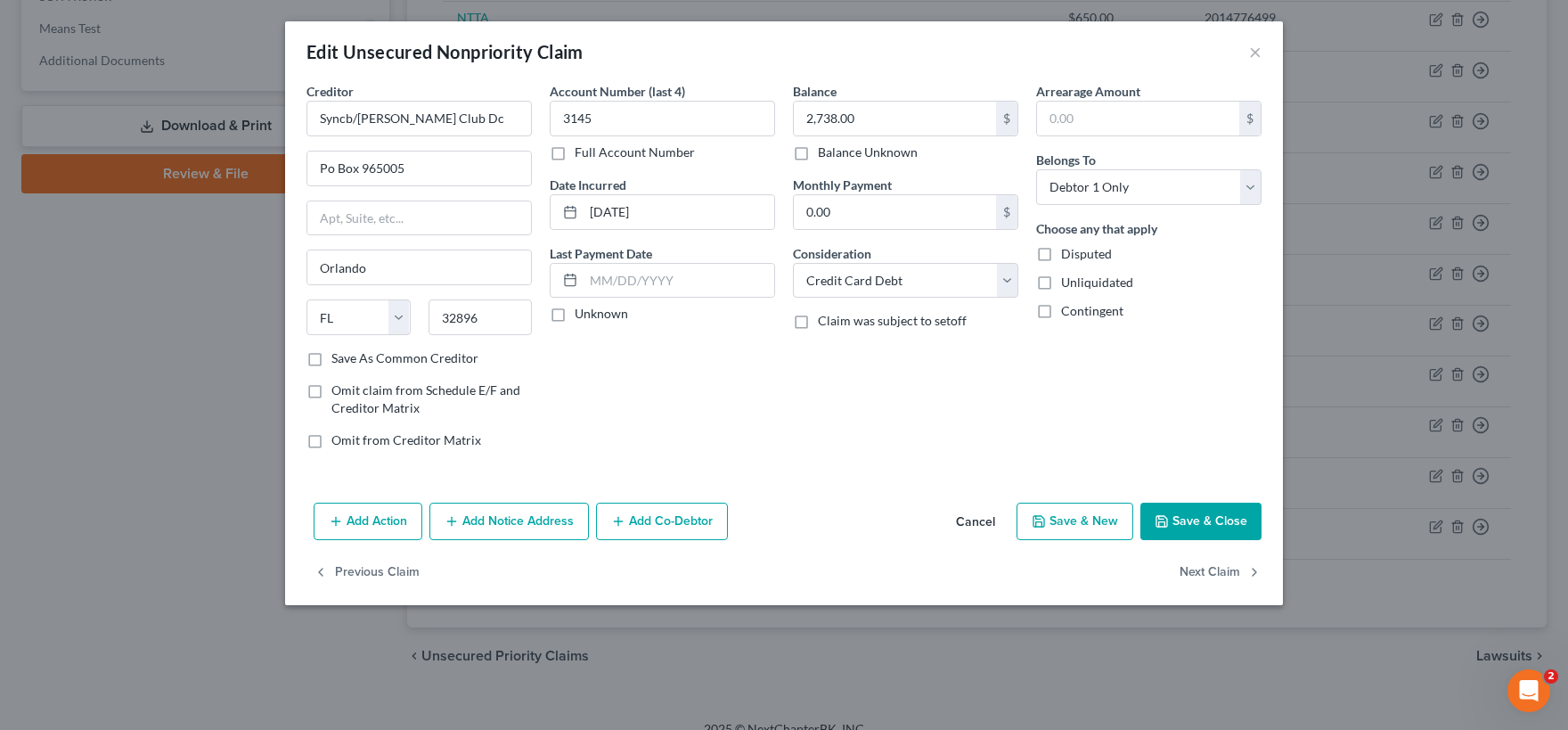
click at [486, 521] on button "Add Notice Address" at bounding box center [509, 522] width 160 height 38
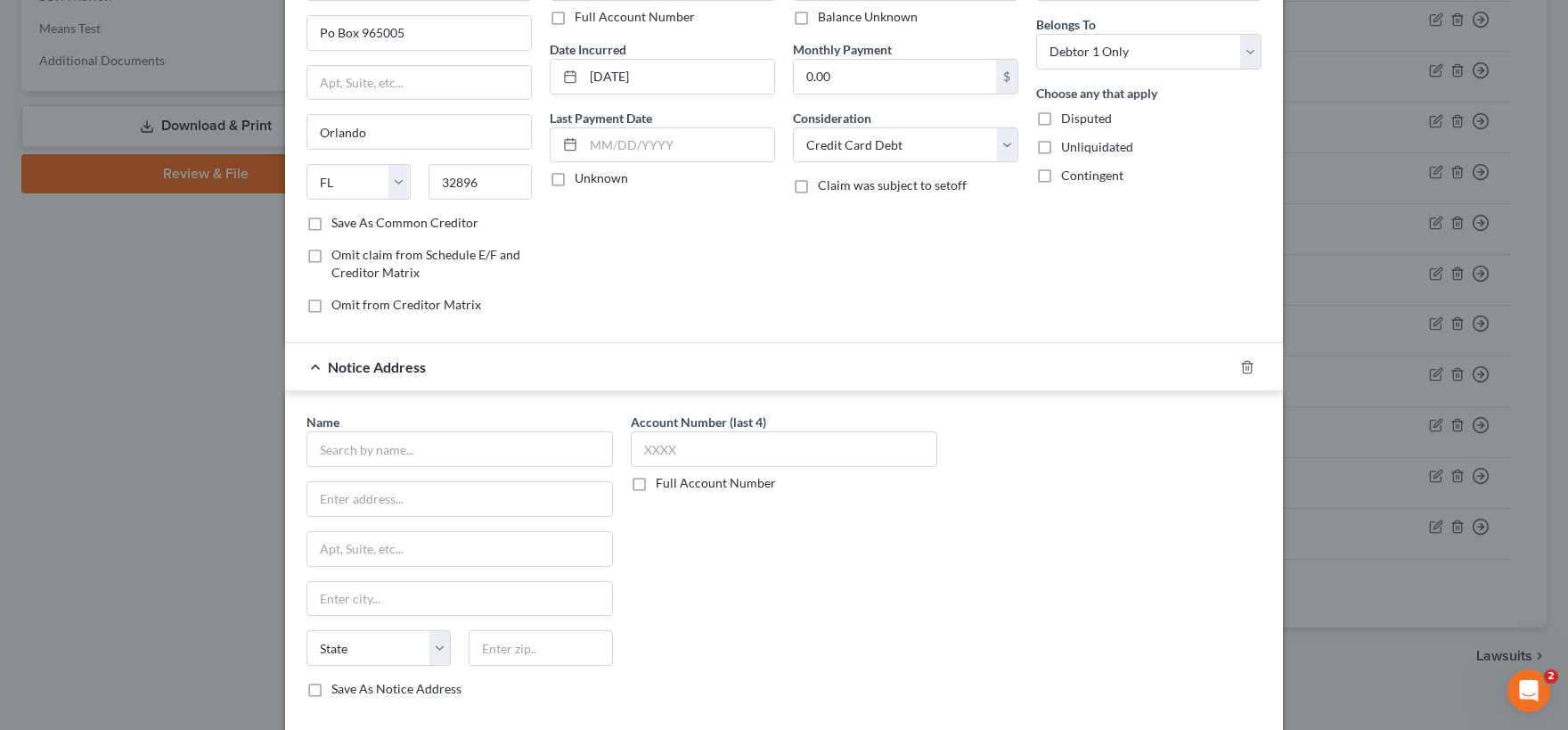
scroll to position [177, 0]
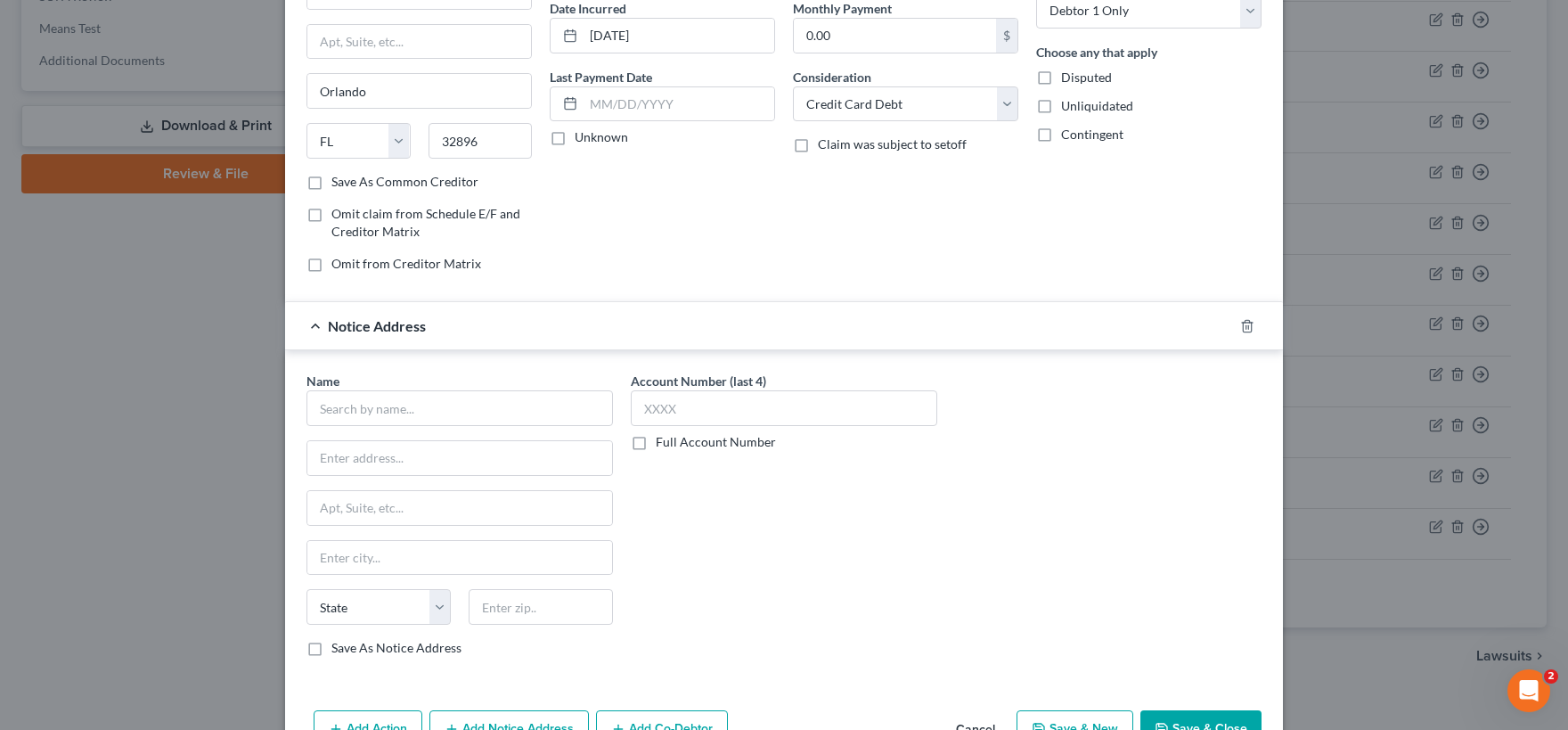
click at [574, 137] on label "Unknown" at bounding box center [601, 137] width 54 height 18
click at [582, 137] on input "Unknown" at bounding box center [588, 134] width 12 height 12
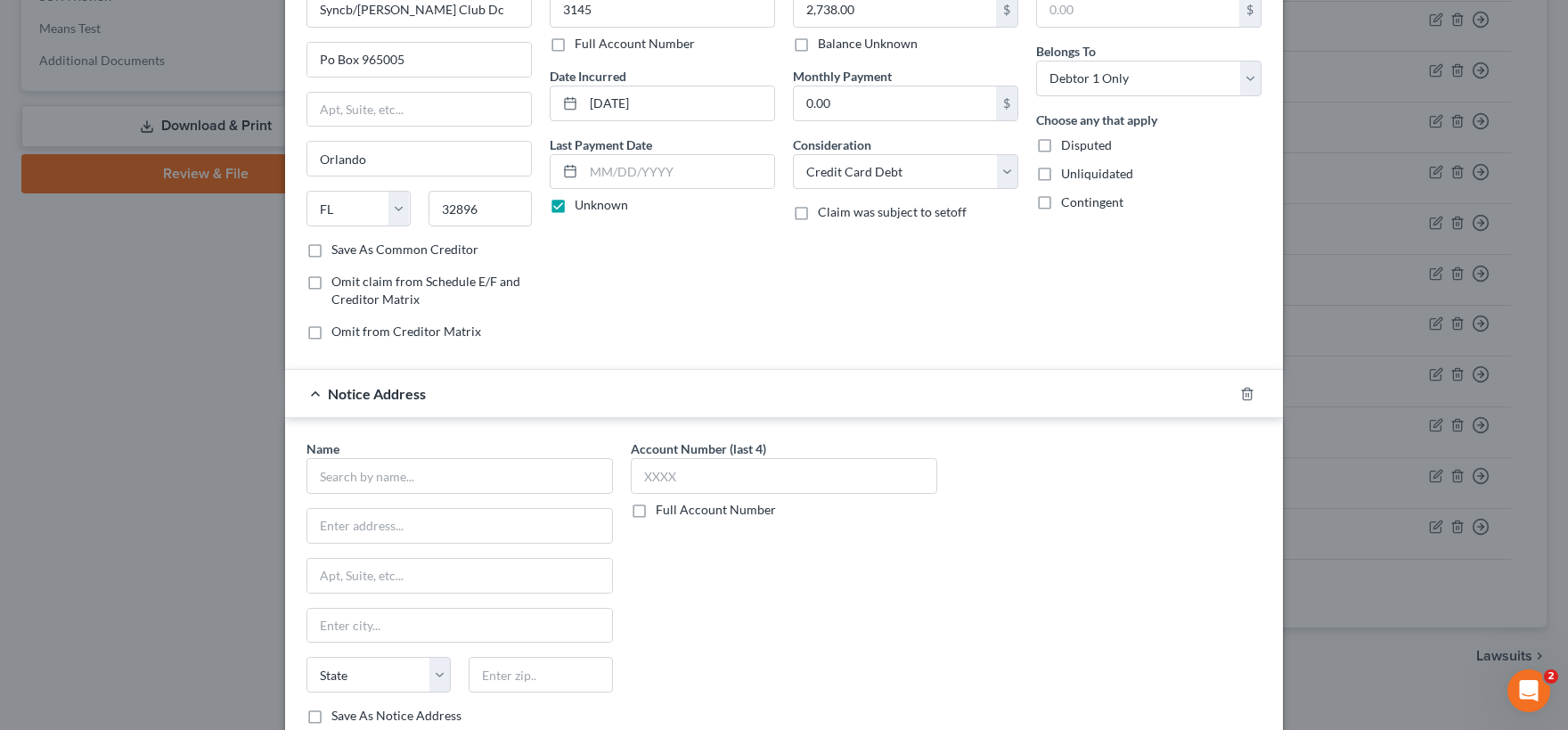
scroll to position [103, 0]
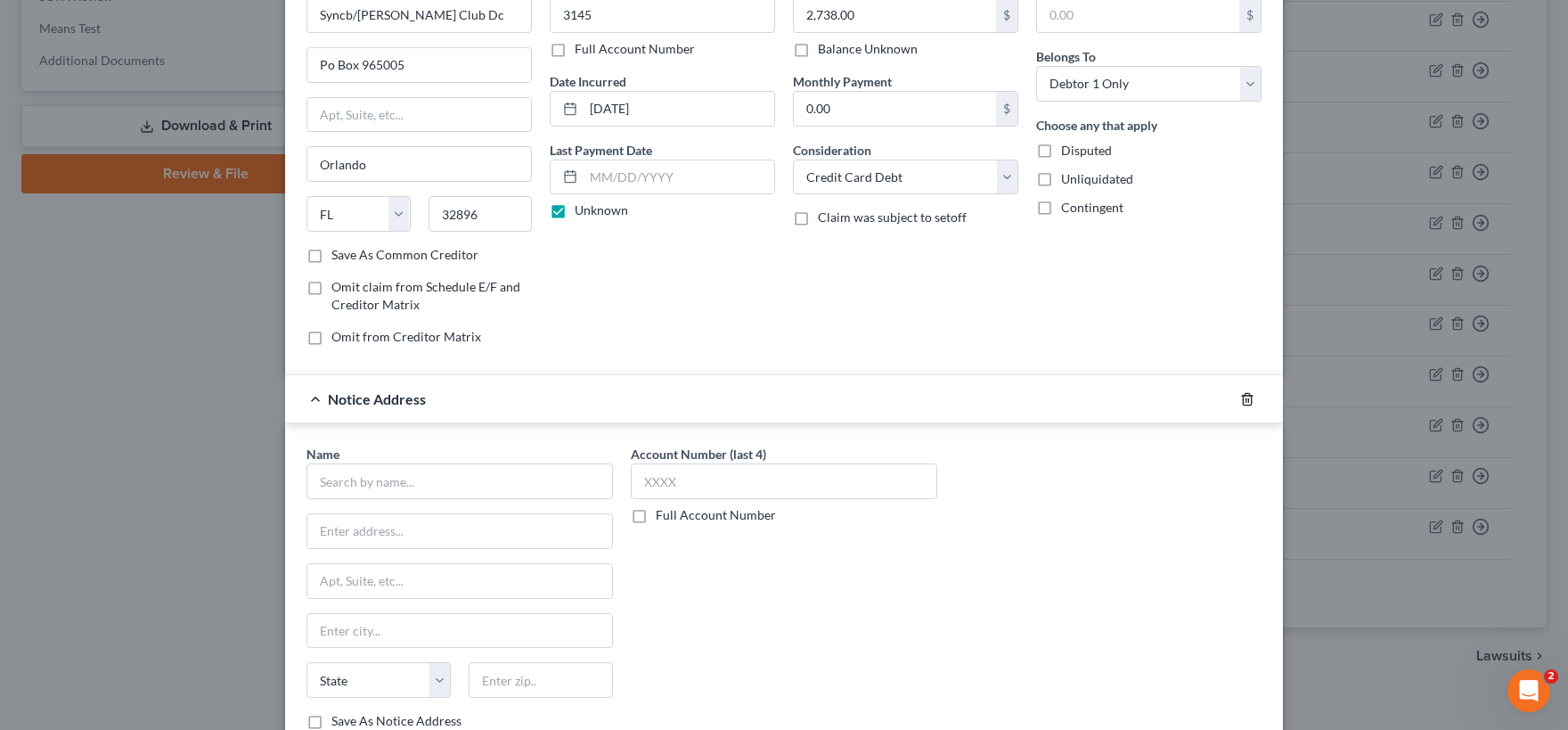
click at [1243, 396] on polyline "button" at bounding box center [1247, 396] width 11 height 0
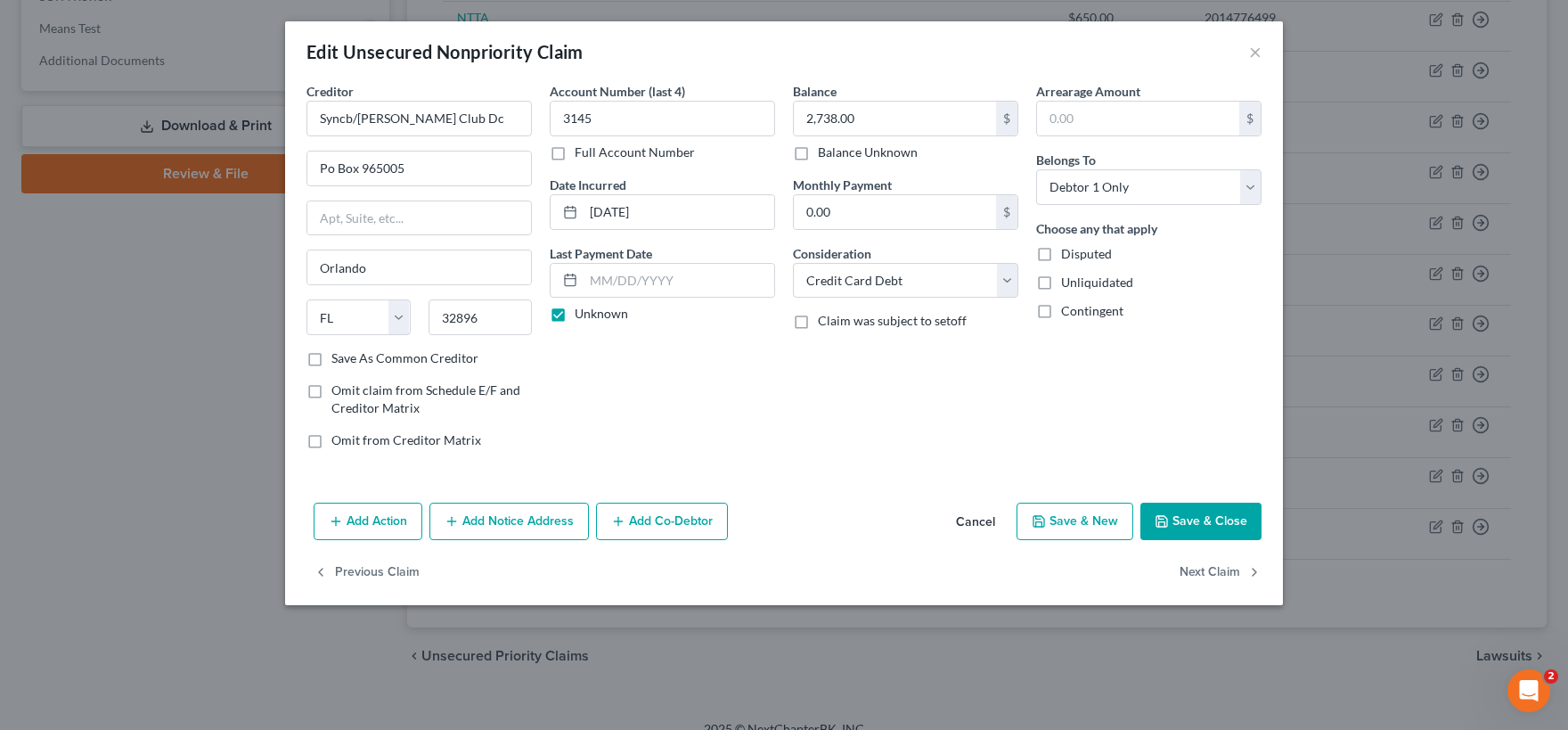
scroll to position [0, 0]
click at [487, 526] on button "Add Notice Address" at bounding box center [509, 522] width 160 height 38
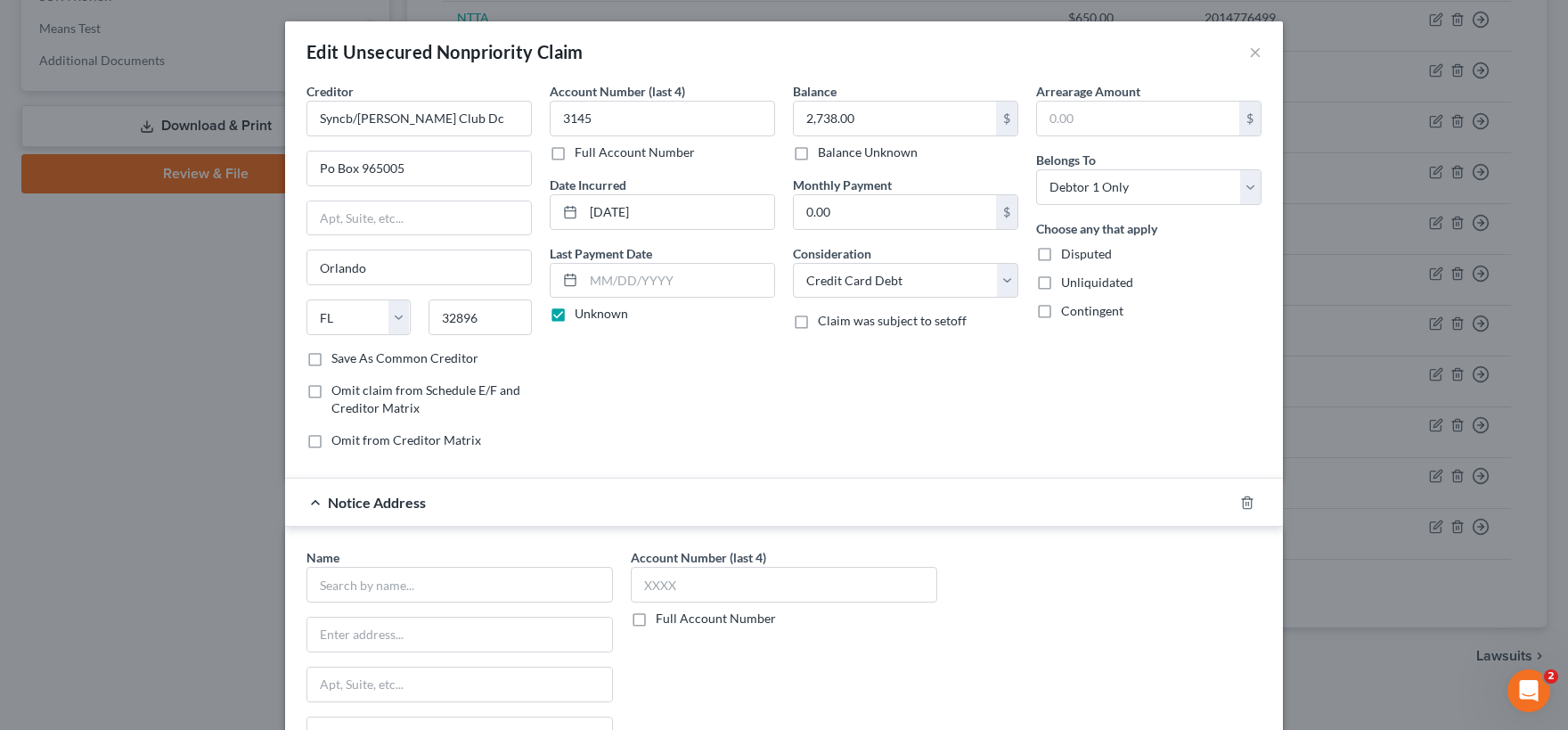
scroll to position [177, 0]
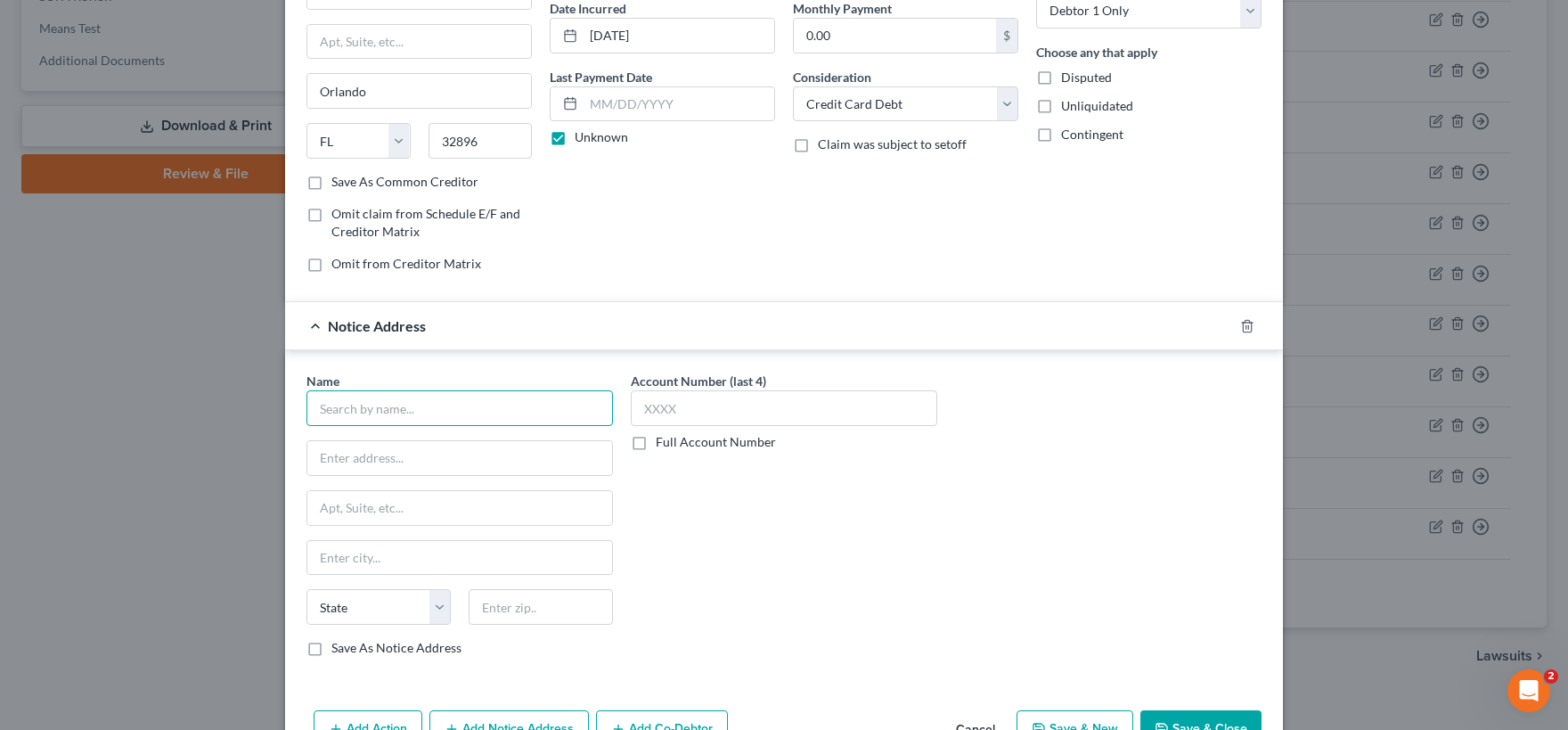
click at [420, 408] on input "text" at bounding box center [459, 408] width 306 height 36
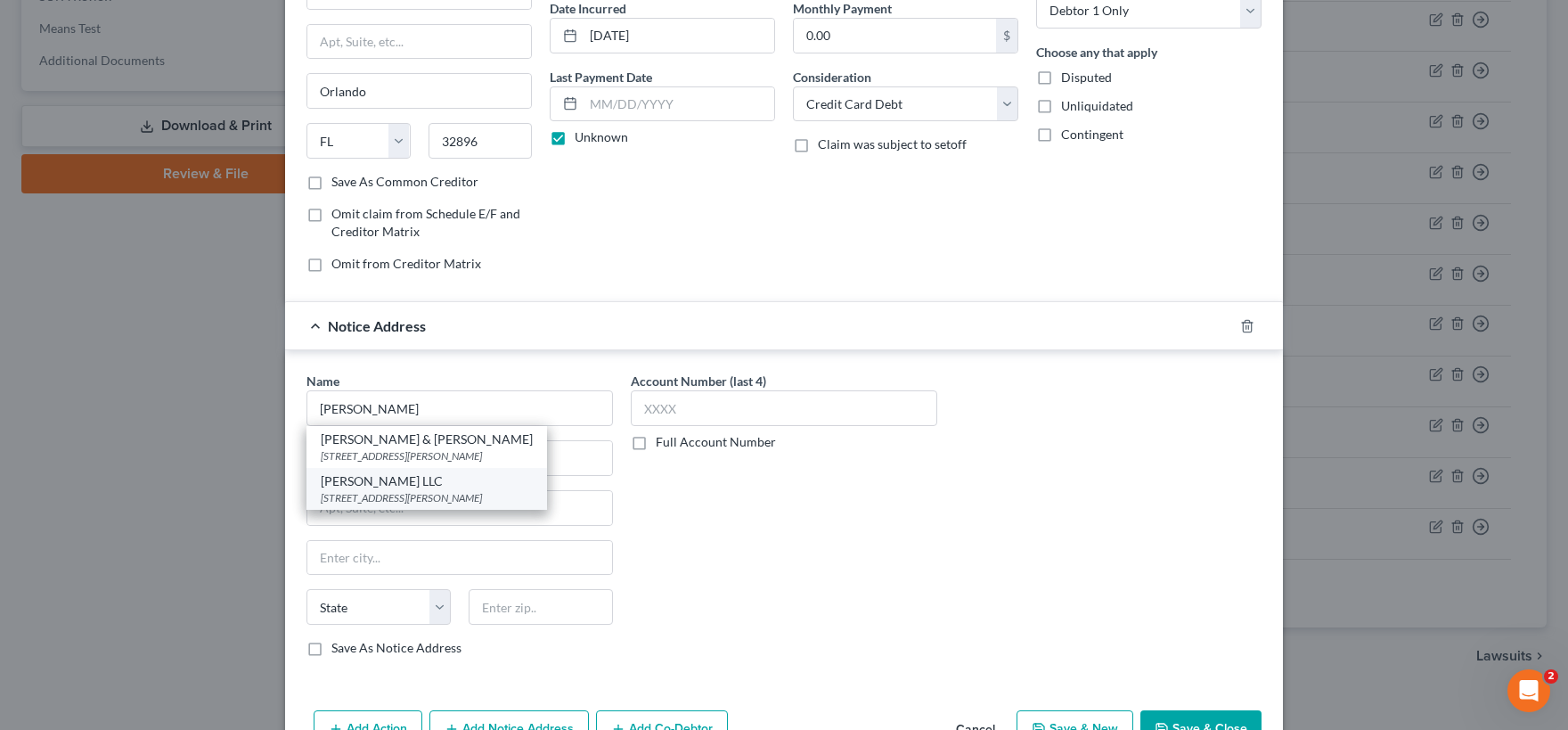
click at [433, 486] on div "[PERSON_NAME] LLC" at bounding box center [426, 481] width 212 height 18
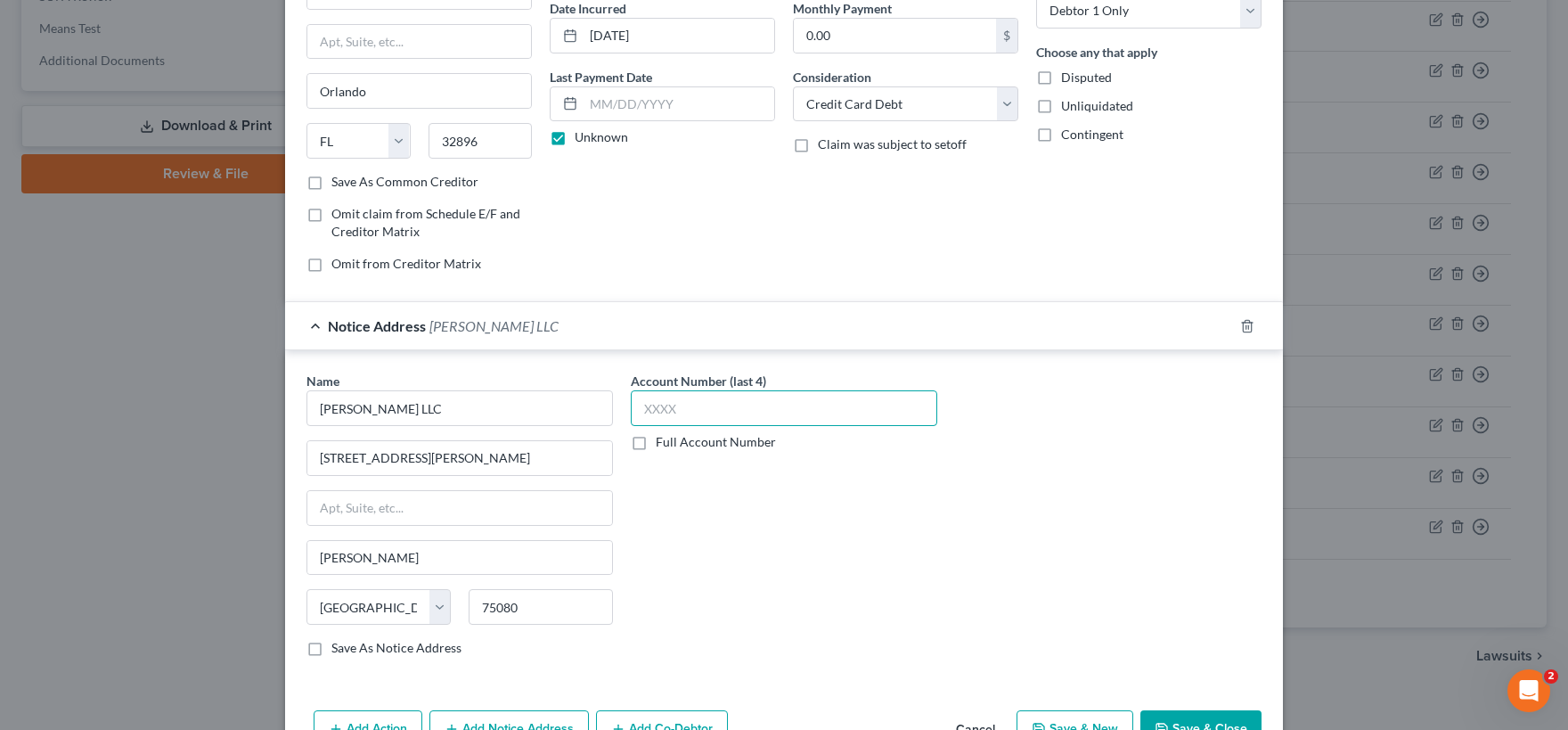
click at [650, 406] on input "text" at bounding box center [784, 408] width 306 height 36
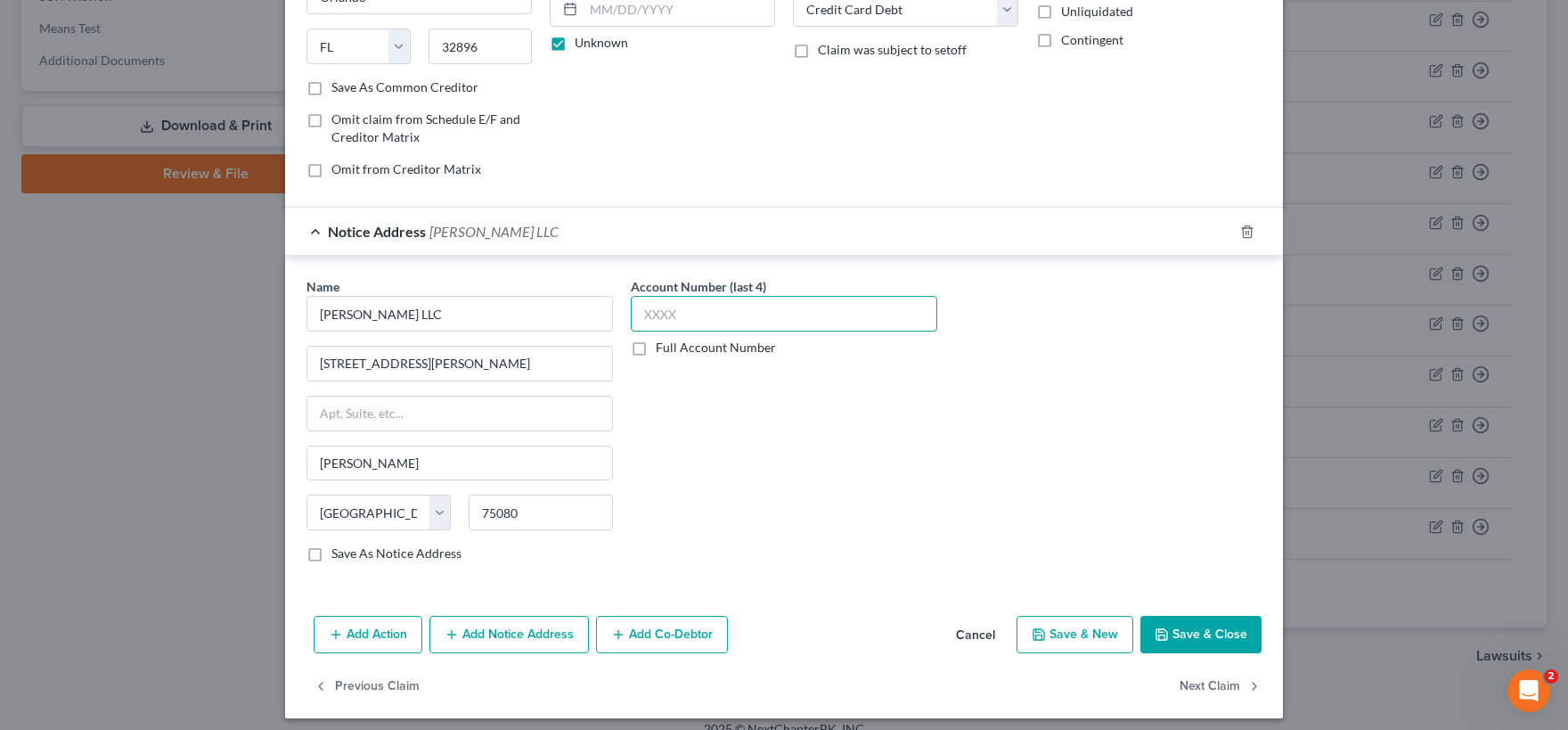
scroll to position [280, 0]
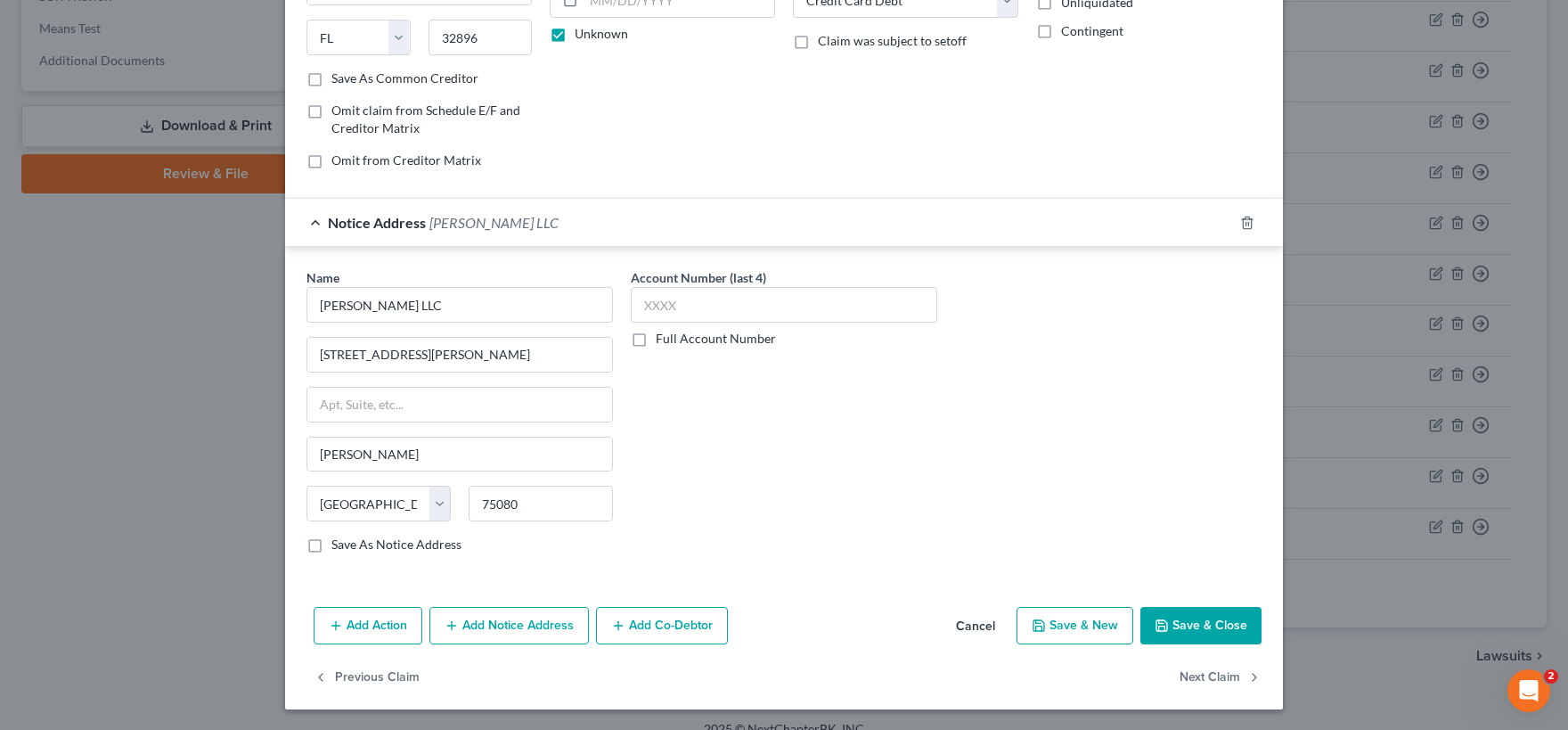
click at [486, 630] on button "Add Notice Address" at bounding box center [509, 626] width 160 height 38
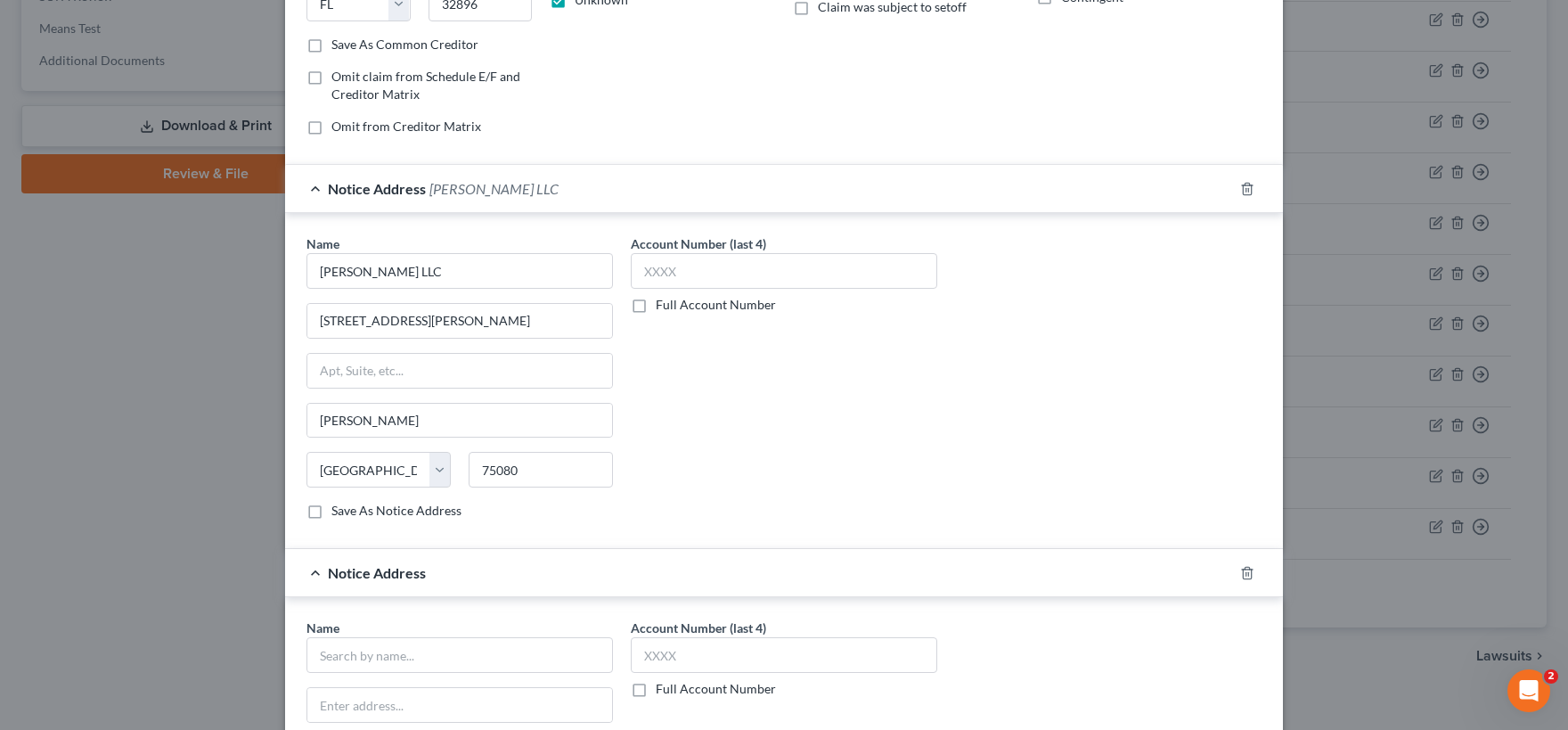
scroll to position [328, 0]
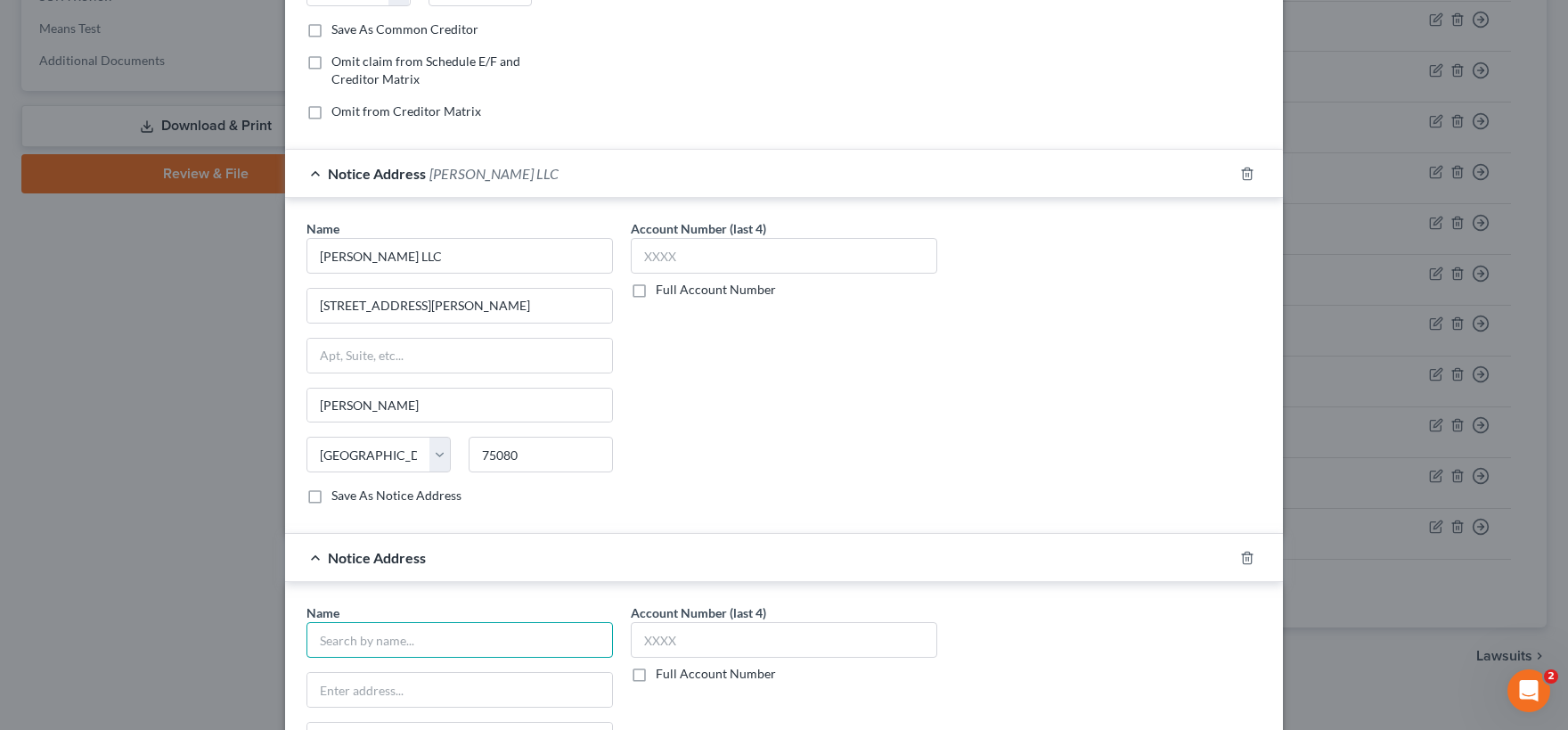
click at [415, 636] on input "text" at bounding box center [459, 640] width 306 height 36
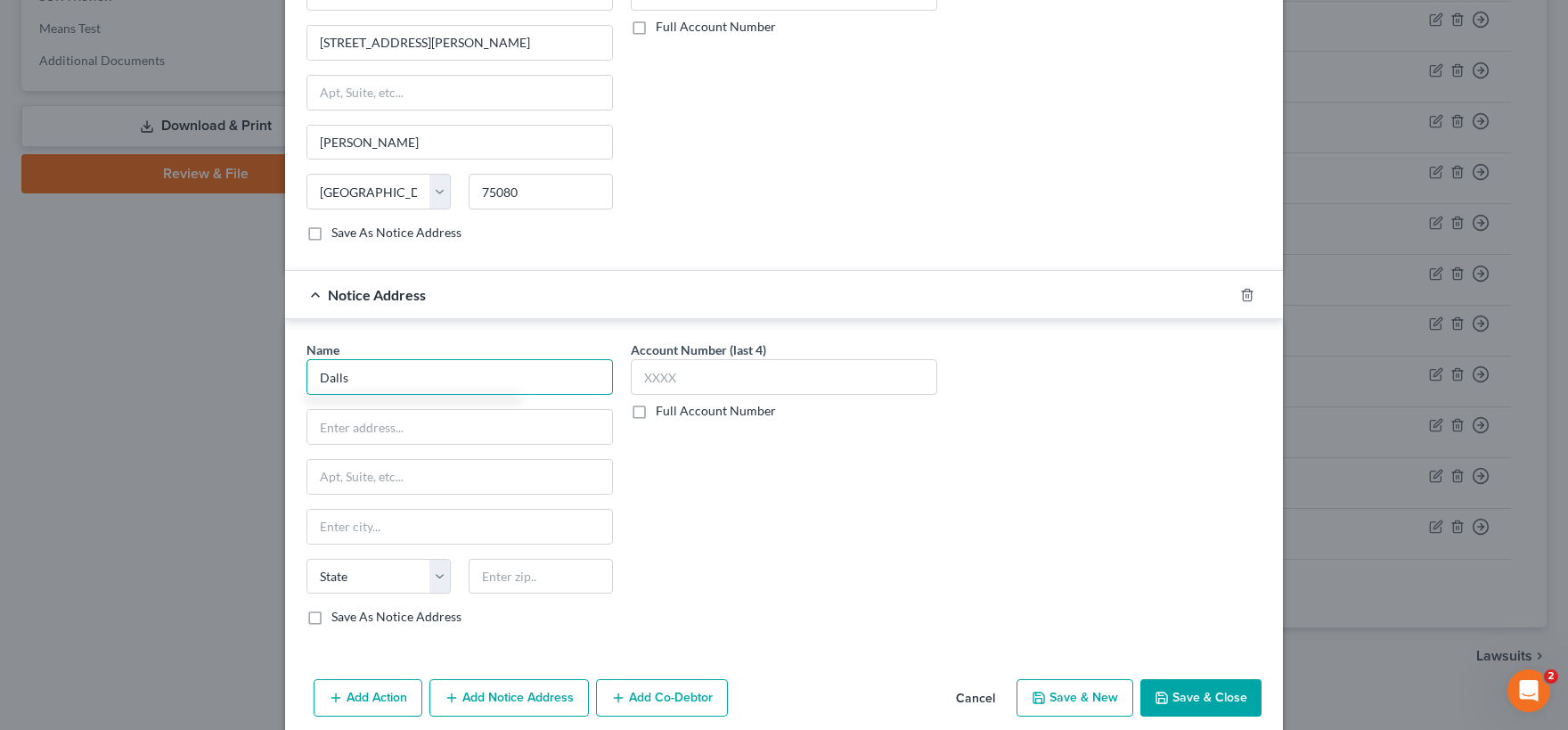
scroll to position [593, 0]
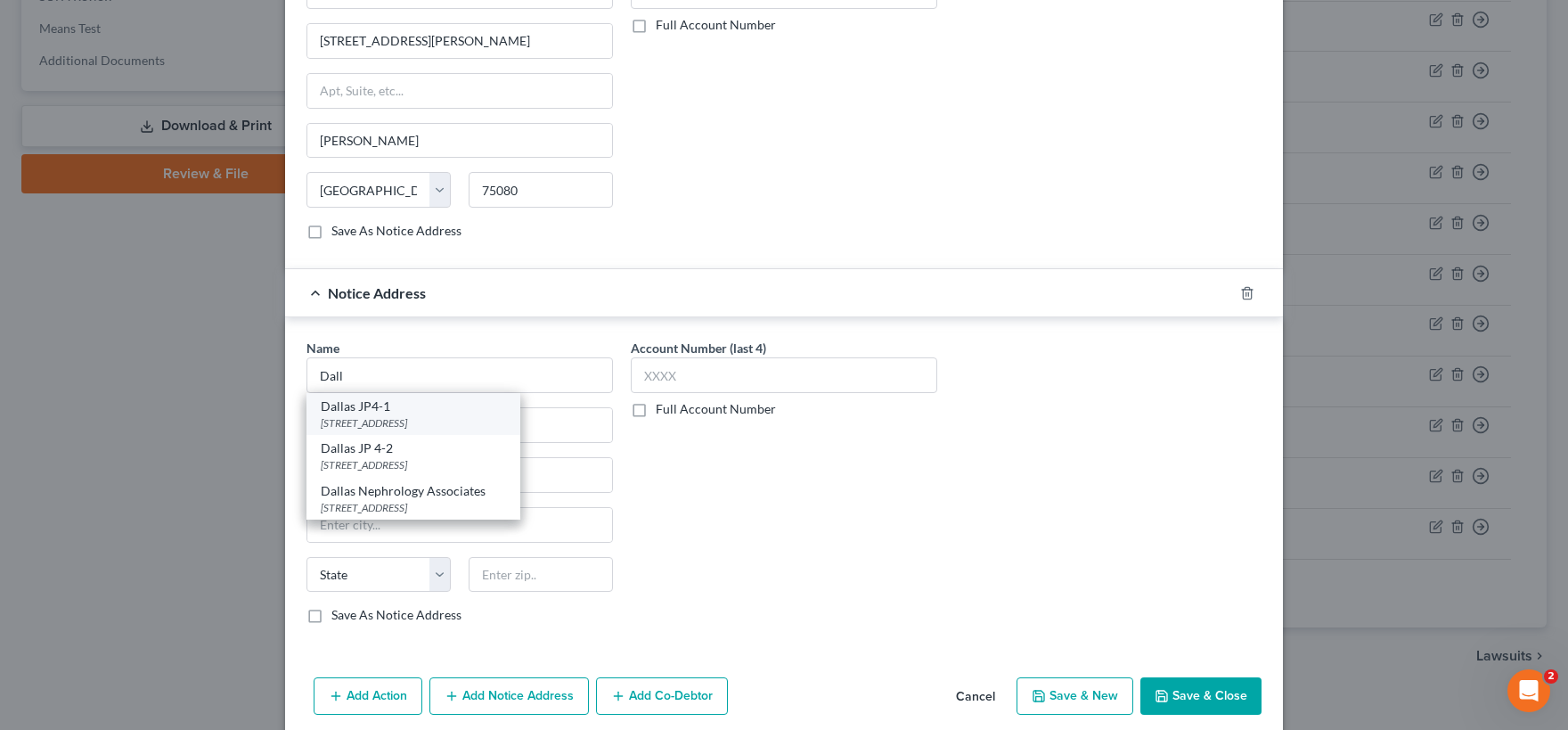
click at [413, 409] on div "Dallas JP4-1" at bounding box center [413, 407] width 185 height 18
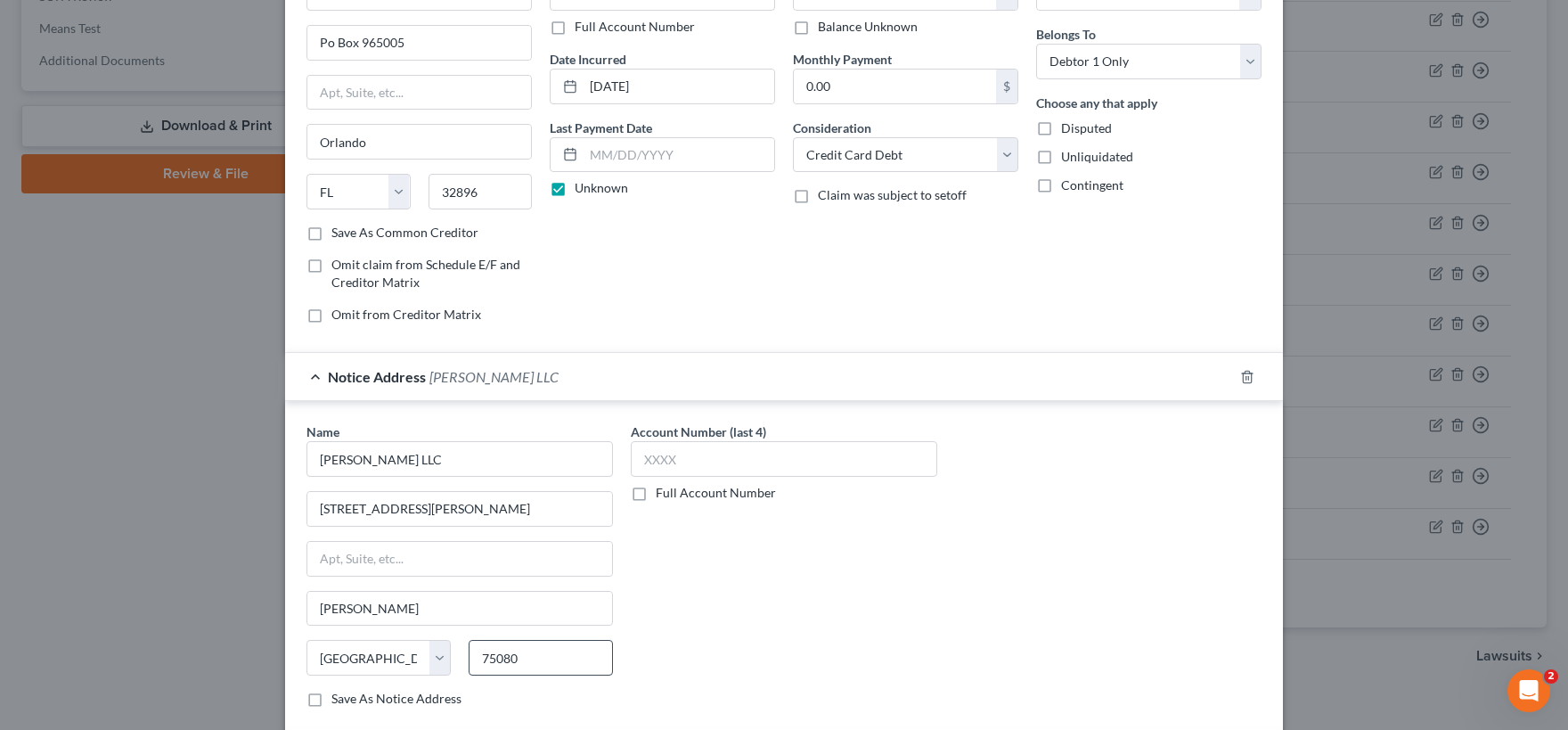
scroll to position [353, 0]
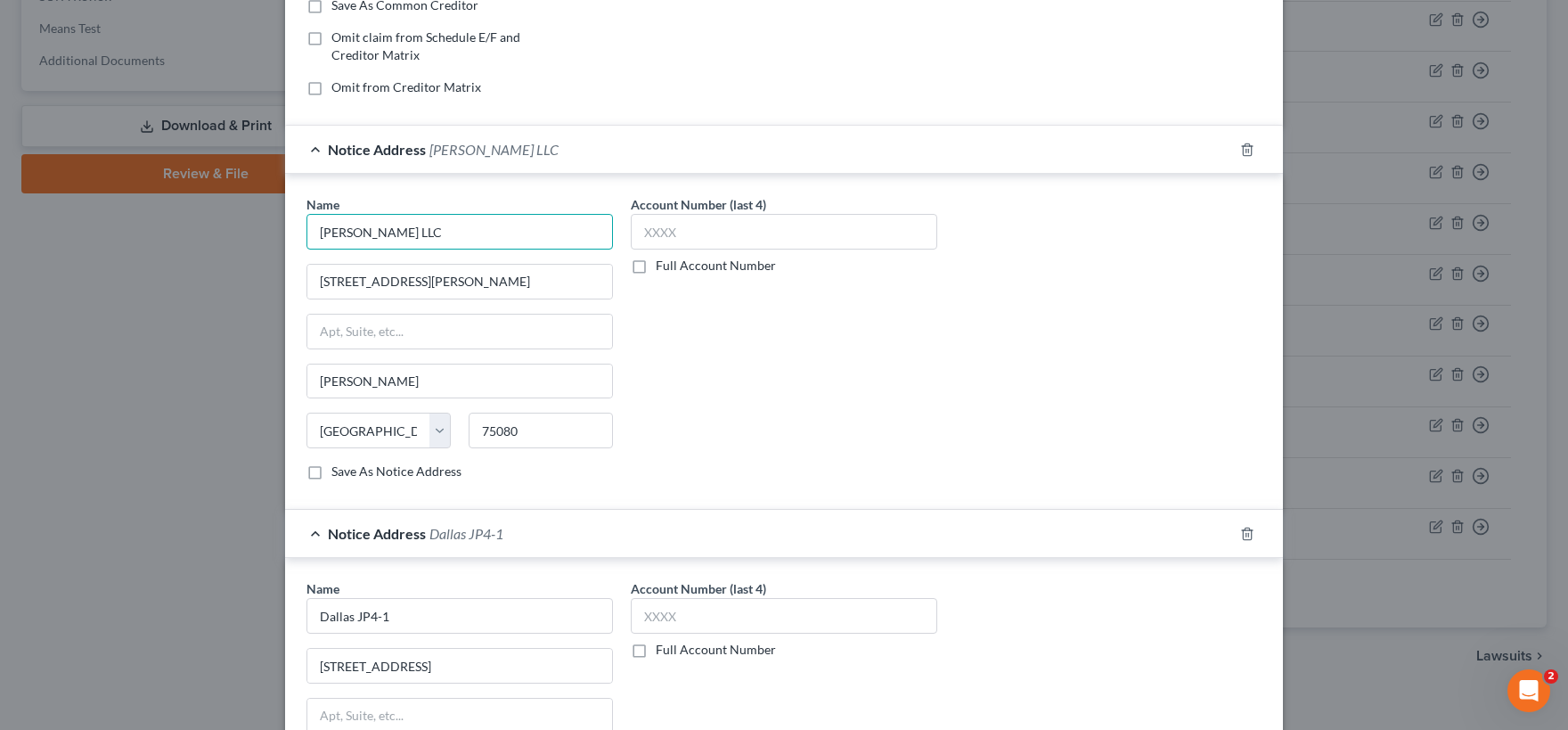
drag, startPoint x: 406, startPoint y: 233, endPoint x: 301, endPoint y: 230, distance: 105.0
click at [306, 230] on input "[PERSON_NAME] LLC" at bounding box center [459, 232] width 306 height 36
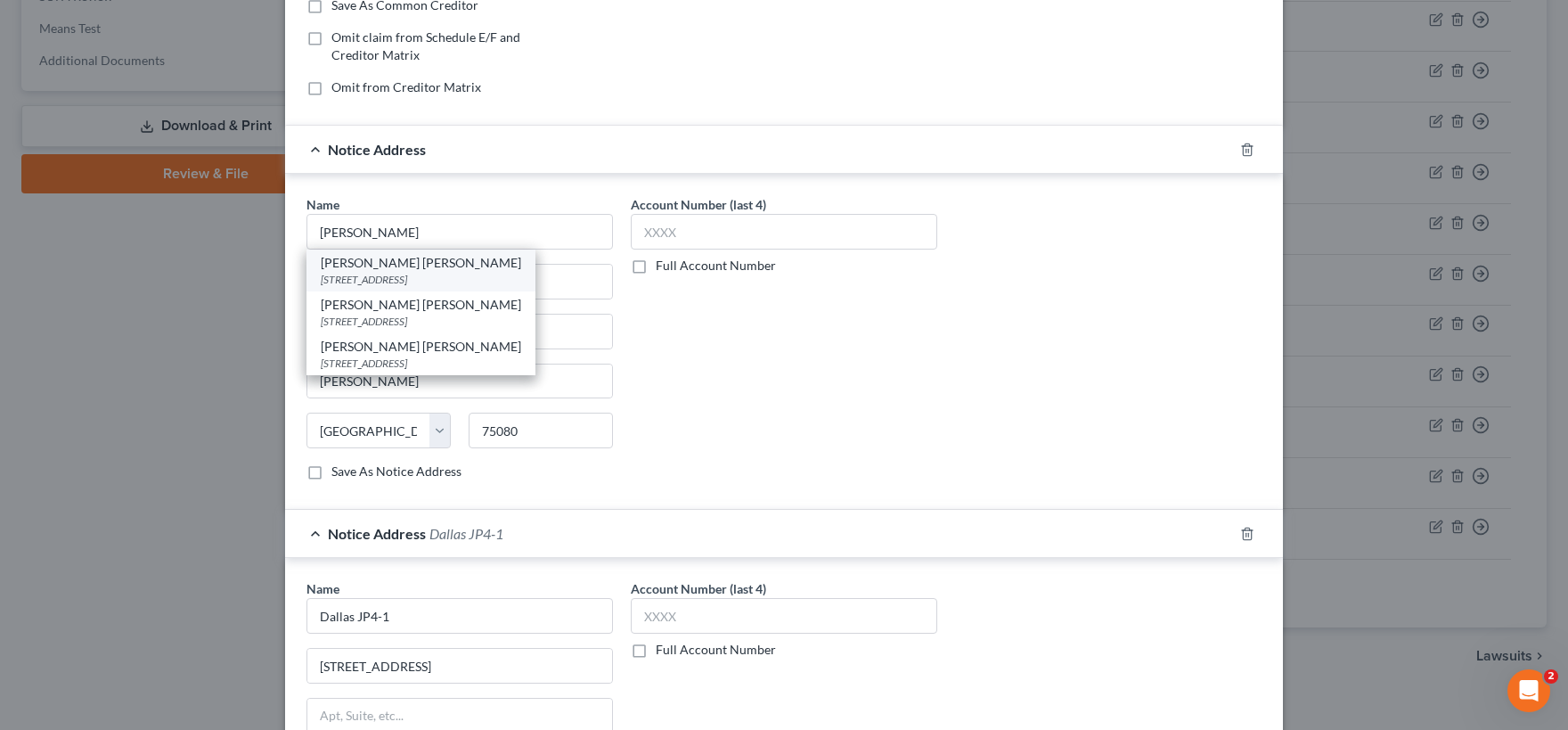
click at [367, 272] on div "[STREET_ADDRESS]" at bounding box center [421, 279] width 200 height 15
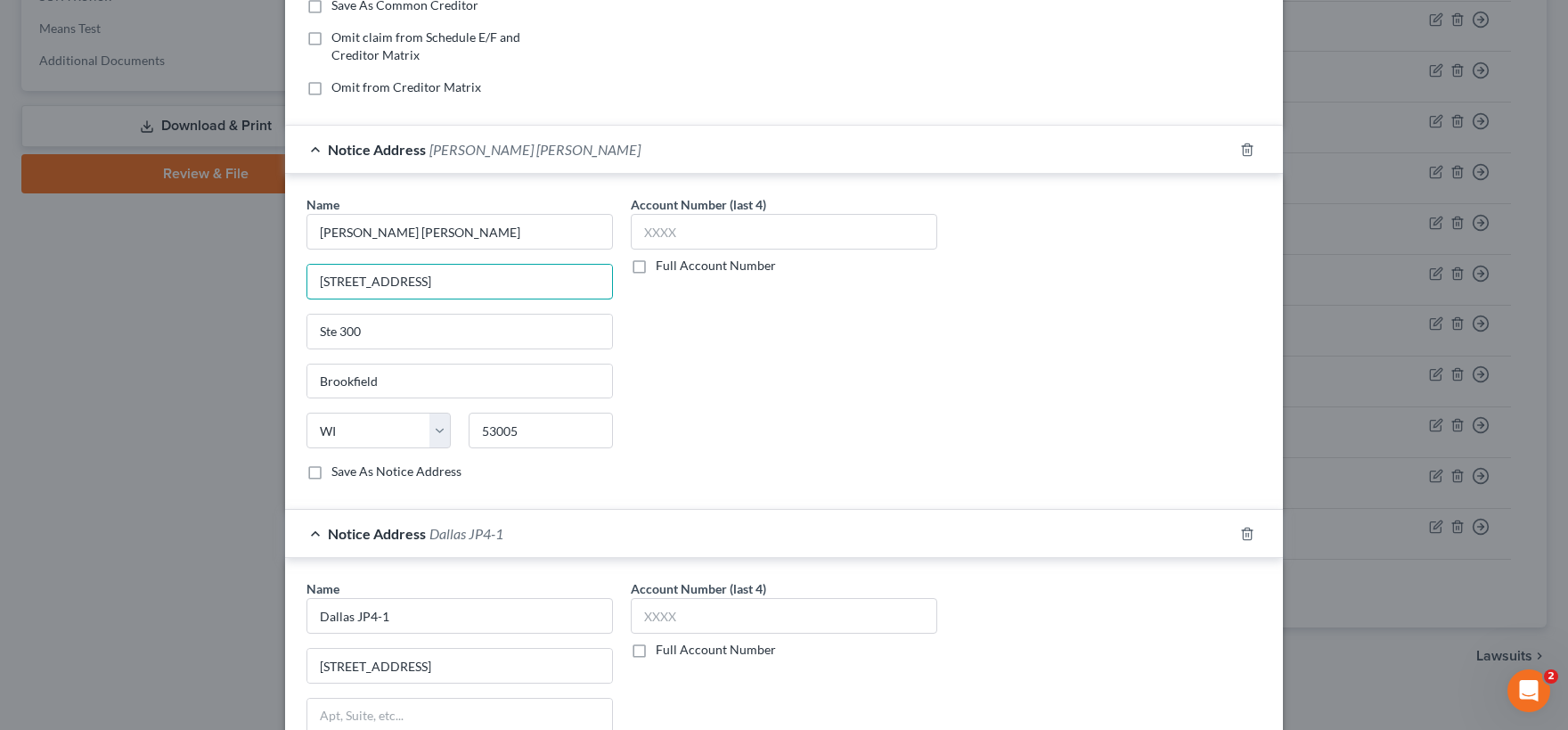
drag, startPoint x: 474, startPoint y: 282, endPoint x: 266, endPoint y: 352, distance: 219.5
click at [307, 286] on input "[STREET_ADDRESS]" at bounding box center [459, 282] width 304 height 34
click at [331, 471] on label "Save As Notice Address" at bounding box center [396, 471] width 130 height 18
click at [338, 471] on input "Save As Notice Address" at bounding box center [344, 468] width 12 height 12
click at [653, 234] on input "text" at bounding box center [784, 232] width 306 height 36
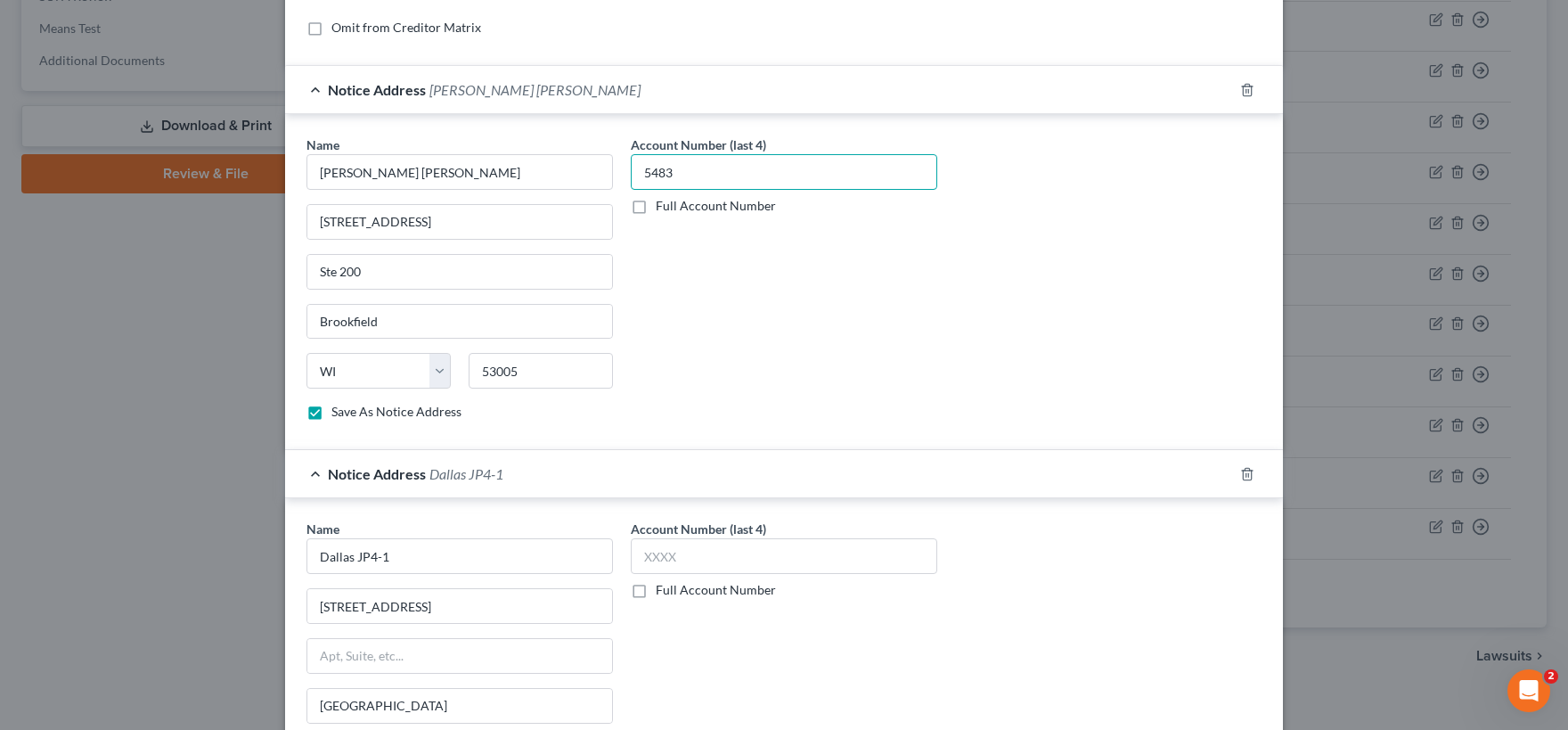
scroll to position [441, 0]
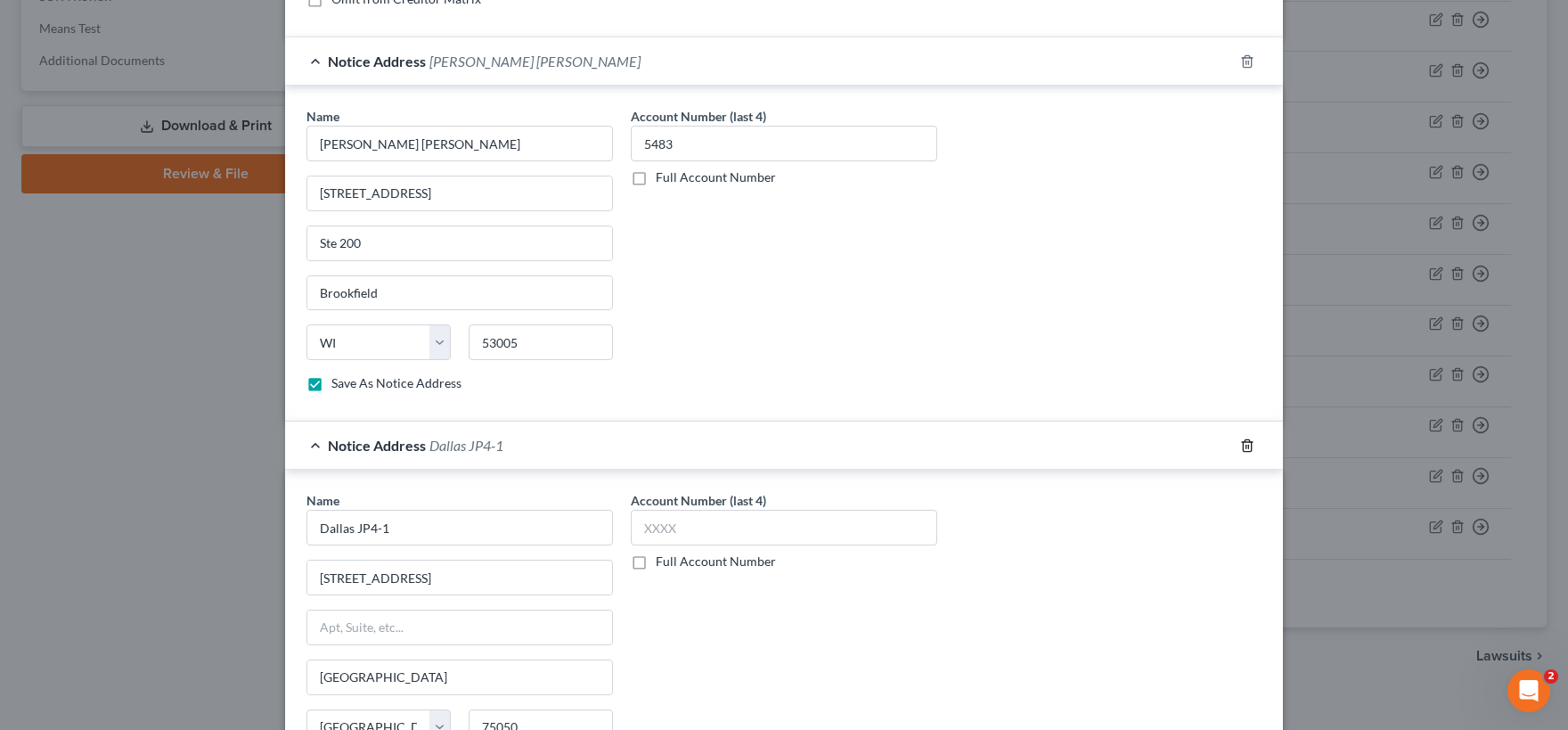
click at [1248, 445] on icon "button" at bounding box center [1247, 445] width 14 height 14
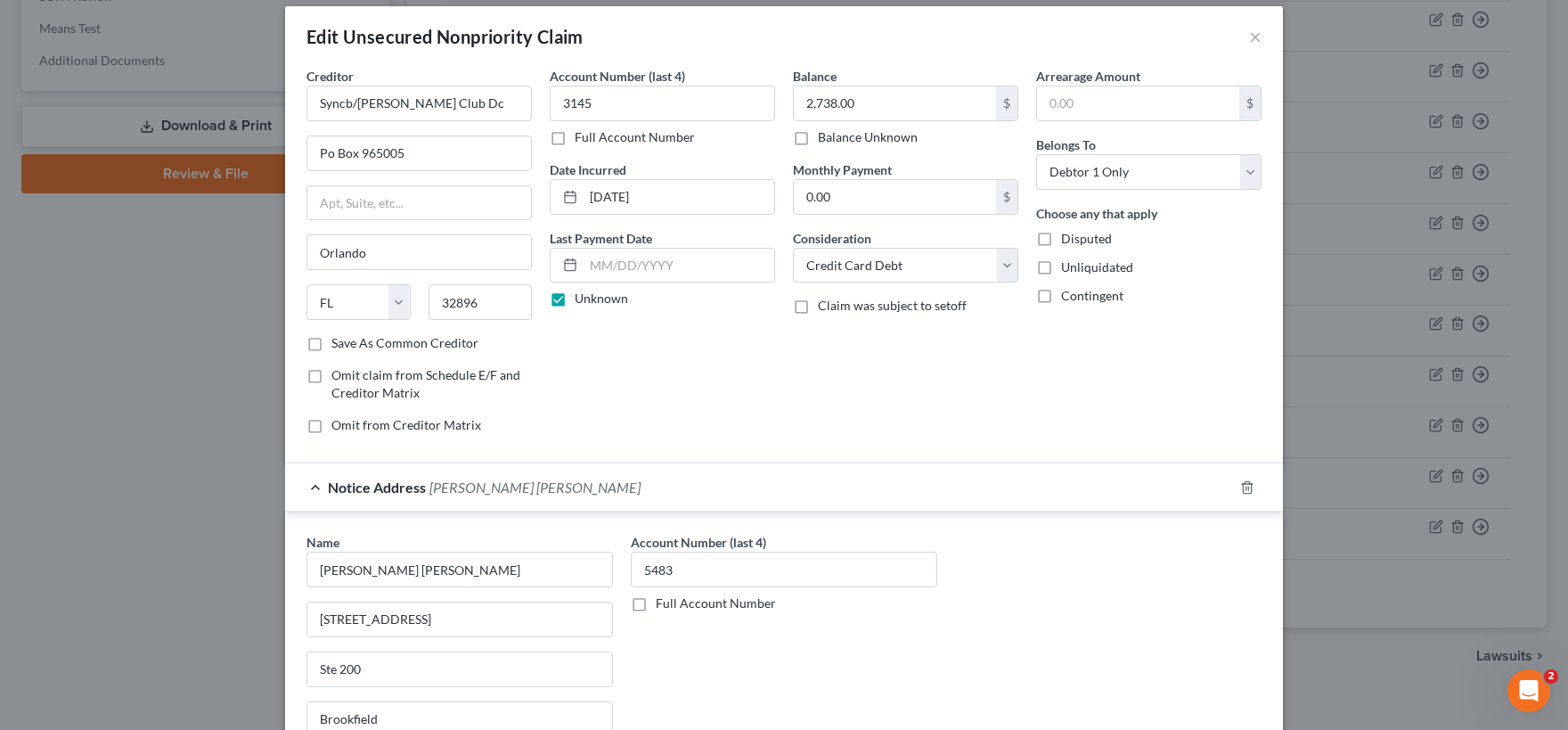
scroll to position [0, 0]
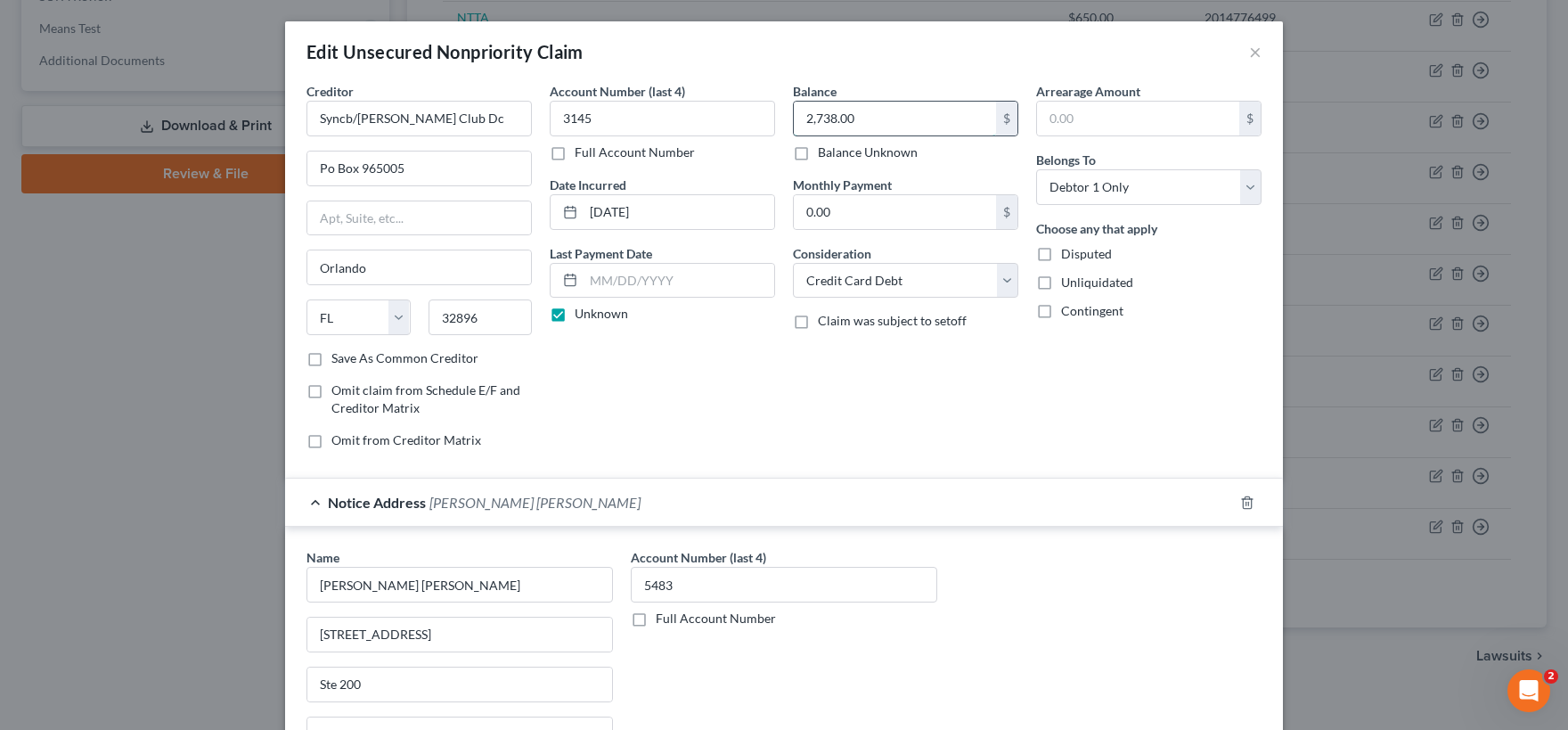
drag, startPoint x: 891, startPoint y: 120, endPoint x: 891, endPoint y: 140, distance: 20.0
click at [891, 136] on input "2,738.00" at bounding box center [895, 118] width 202 height 34
click at [1067, 118] on input "text" at bounding box center [1139, 118] width 202 height 34
paste input "2,738.00"
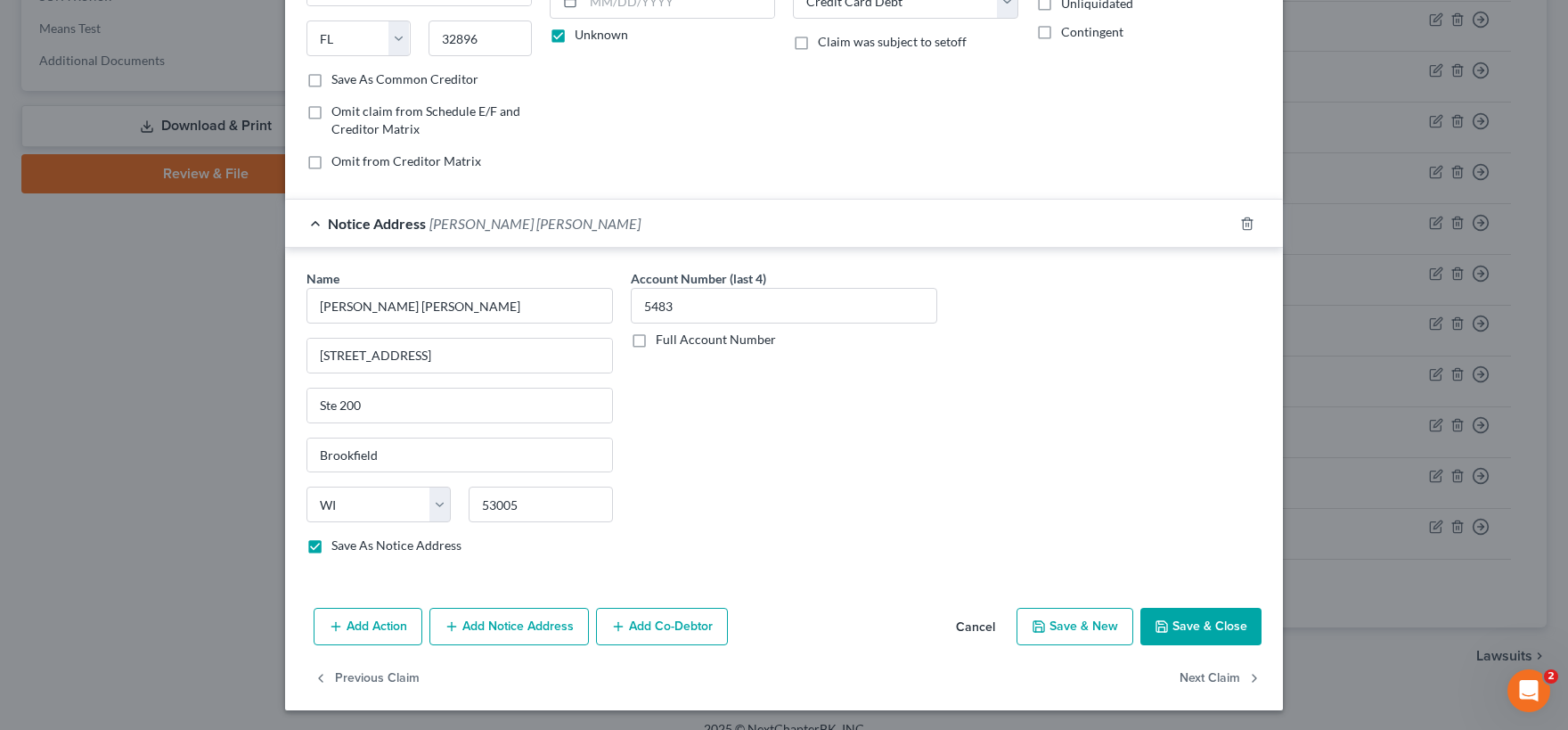
scroll to position [280, 0]
click at [471, 613] on button "Add Notice Address" at bounding box center [509, 626] width 160 height 38
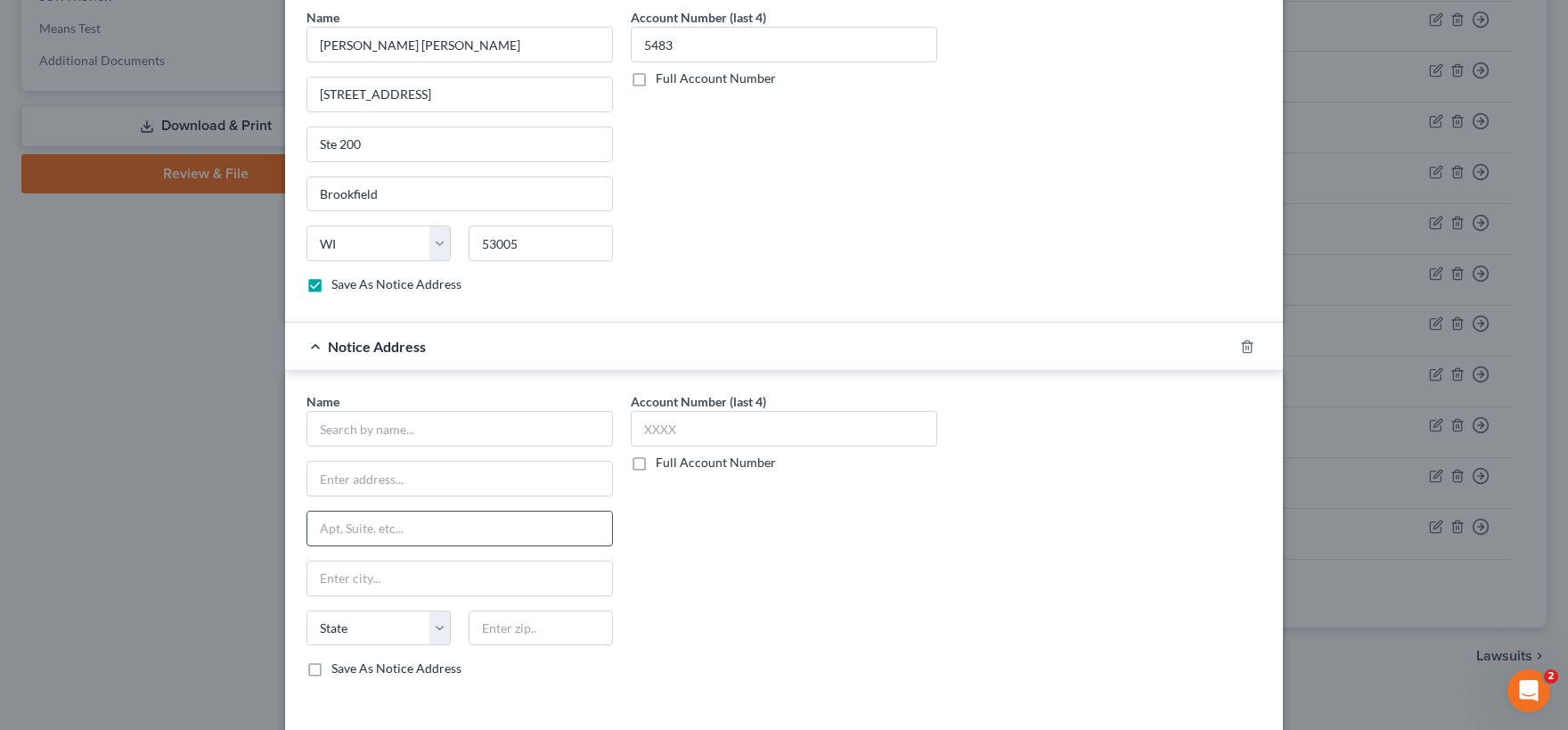
scroll to position [545, 0]
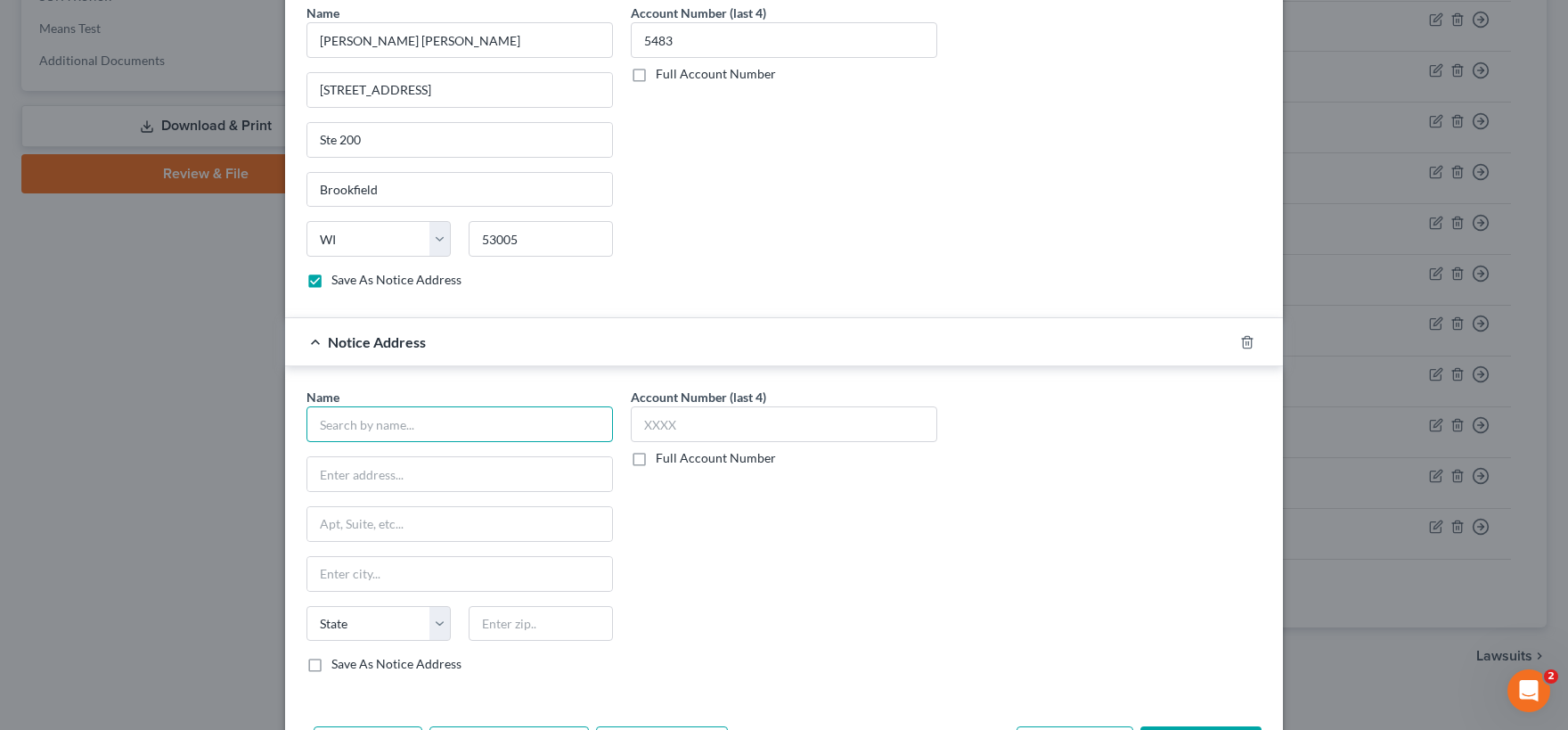
click at [416, 425] on input "text" at bounding box center [459, 425] width 306 height 36
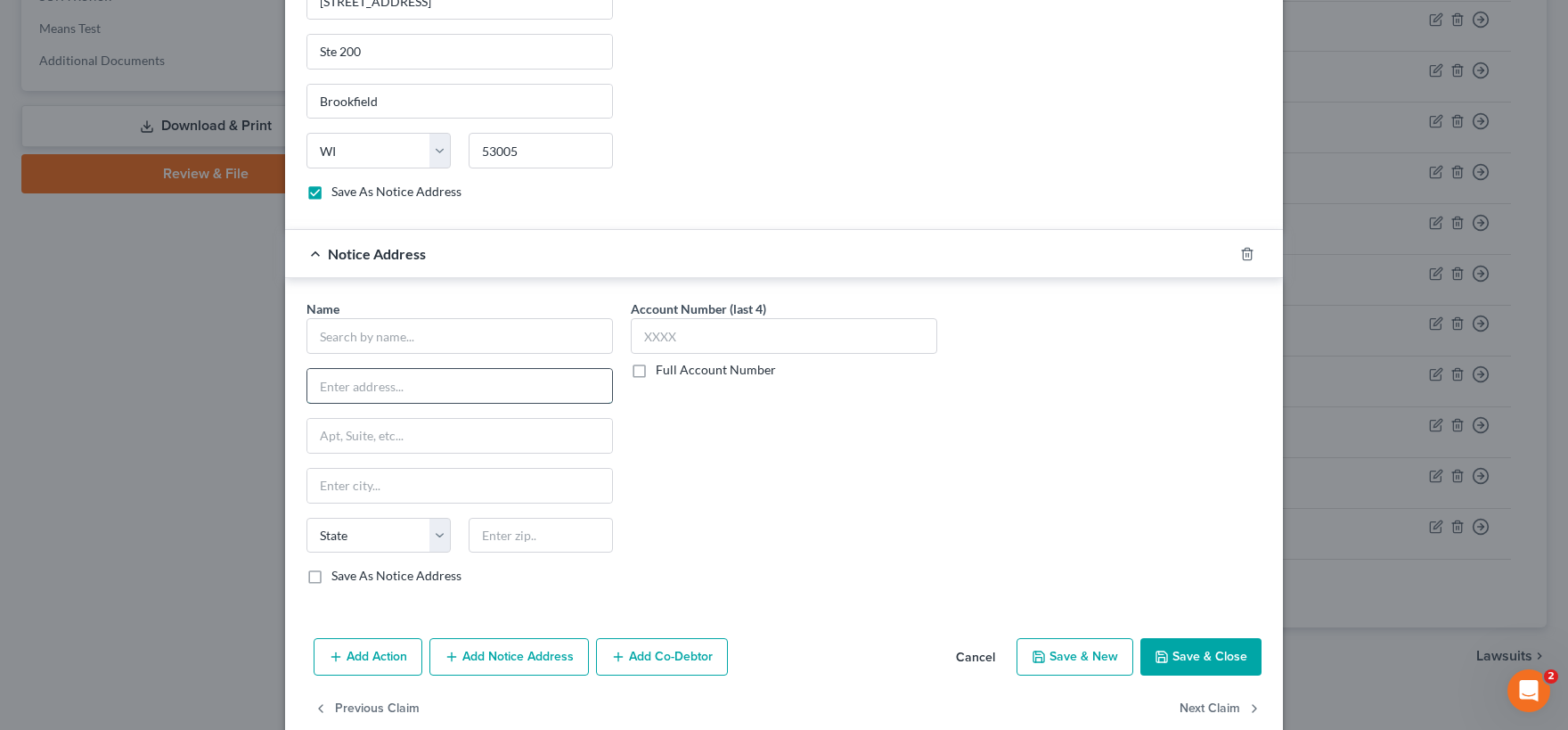
click at [370, 383] on input "text" at bounding box center [459, 386] width 304 height 34
paste input "Justice of the Peace Precinct 3 Physical Address [STREET_ADDRESS][PERSON_NAME]"
click at [306, 518] on select "State [US_STATE] AK AR AZ CA CO CT DE DC [GEOGRAPHIC_DATA] [GEOGRAPHIC_DATA] GU…" at bounding box center [379, 536] width 145 height 36
click at [495, 479] on input "text" at bounding box center [459, 485] width 304 height 34
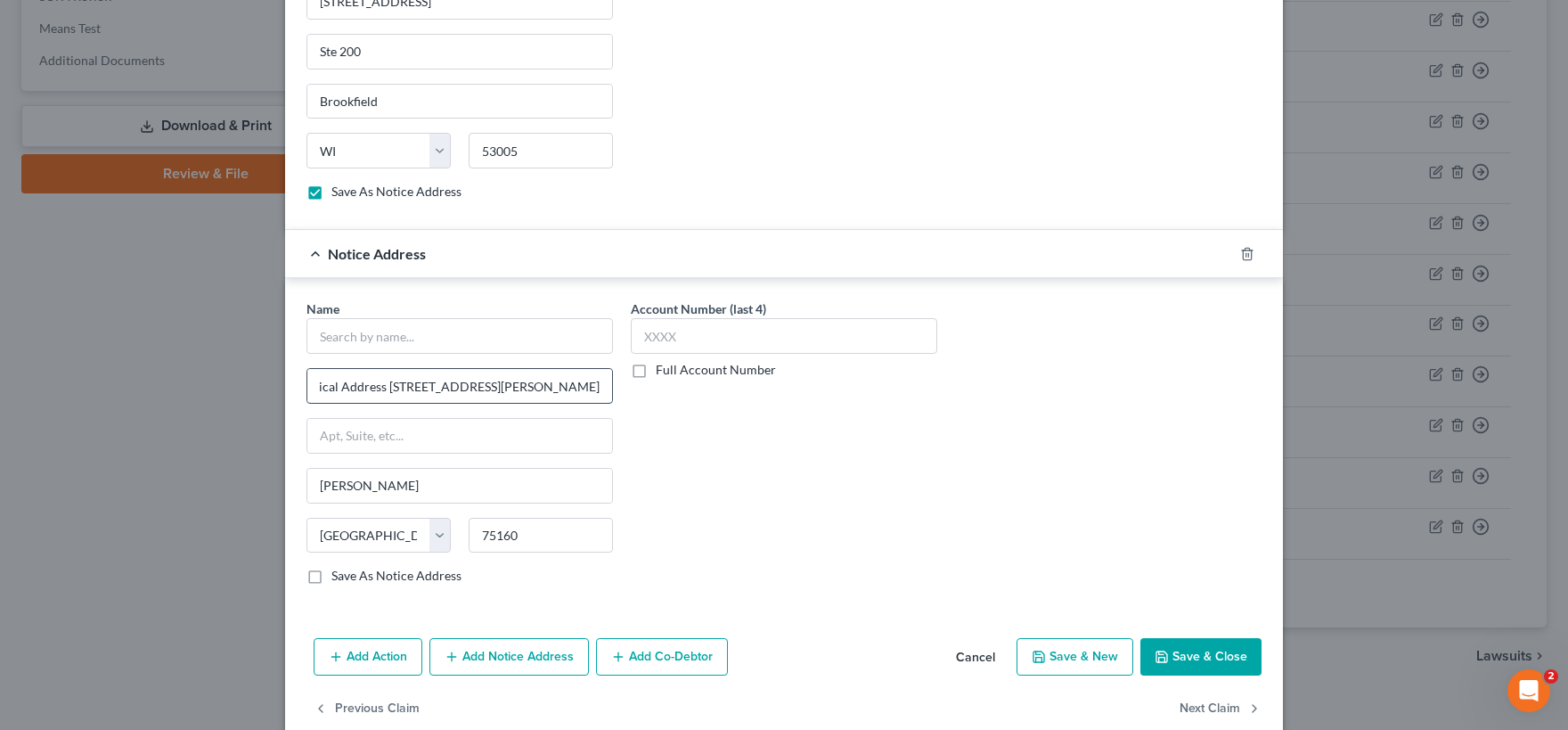
drag, startPoint x: 504, startPoint y: 390, endPoint x: 651, endPoint y: 398, distance: 147.2
click at [612, 398] on input "Justice of the Peace Precinct 3 Physical Address [STREET_ADDRESS][PERSON_NAME]" at bounding box center [459, 386] width 304 height 34
drag, startPoint x: 476, startPoint y: 387, endPoint x: 610, endPoint y: 390, distance: 134.0
click at [610, 390] on input "Justice of the Peace Precinct 3 Physical Address [STREET_ADDRESS][GEOGRAPHIC_DA…" at bounding box center [459, 386] width 304 height 34
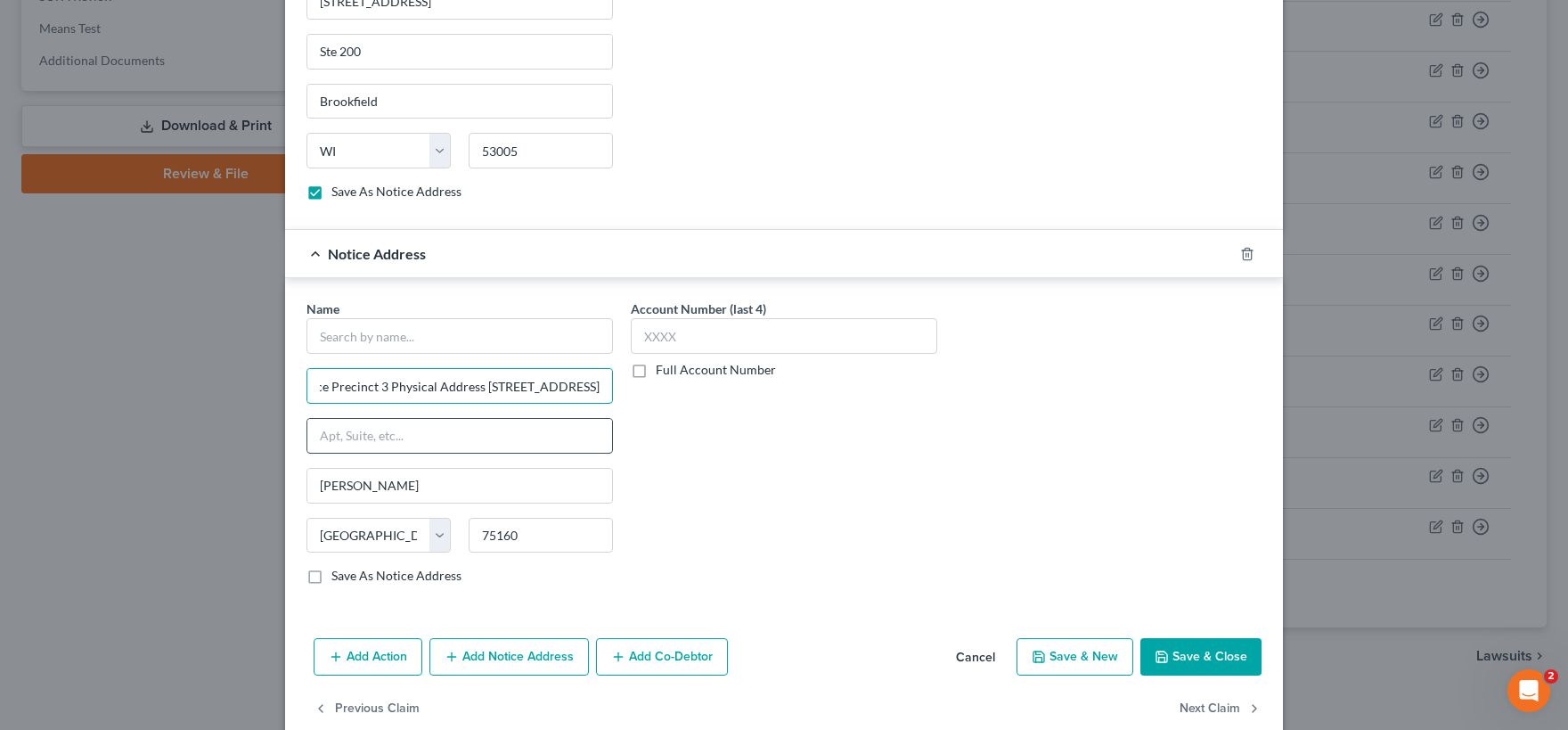
scroll to position [0, 59]
click at [350, 434] on input "text" at bounding box center [459, 435] width 304 height 34
paste input "[PERSON_NAME][GEOGRAPHIC_DATA]"
drag, startPoint x: 428, startPoint y: 384, endPoint x: 240, endPoint y: 389, distance: 188.1
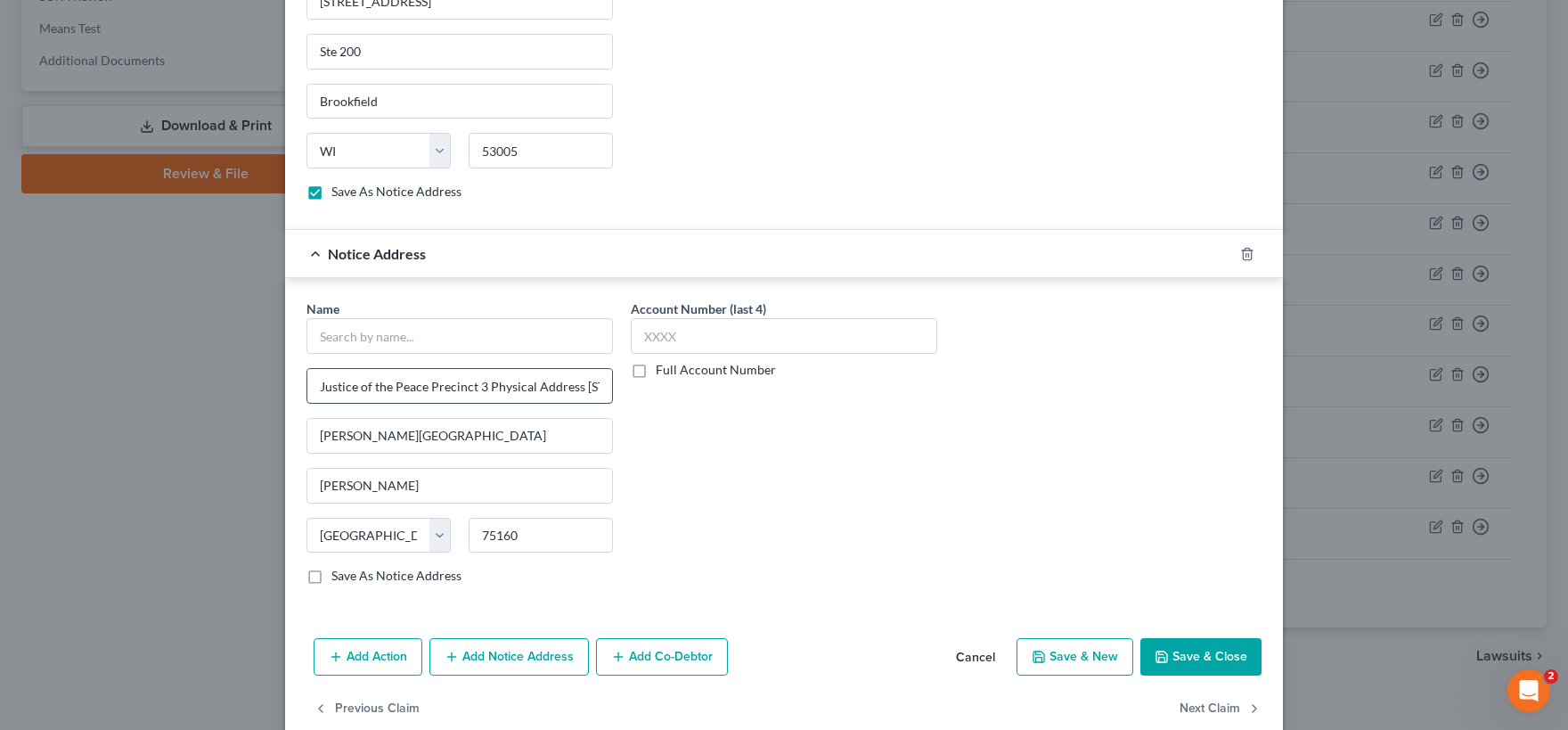
click at [307, 389] on input "Justice of the Peace Precinct 3 Physical Address [STREET_ADDRESS]" at bounding box center [459, 386] width 304 height 34
click at [358, 337] on input "text" at bounding box center [459, 336] width 306 height 36
paste input "Justice of the Peace Precinct 3"
drag, startPoint x: 415, startPoint y: 390, endPoint x: 185, endPoint y: 386, distance: 230.0
click at [307, 386] on input "Physical Address [STREET_ADDRESS]" at bounding box center [459, 386] width 304 height 34
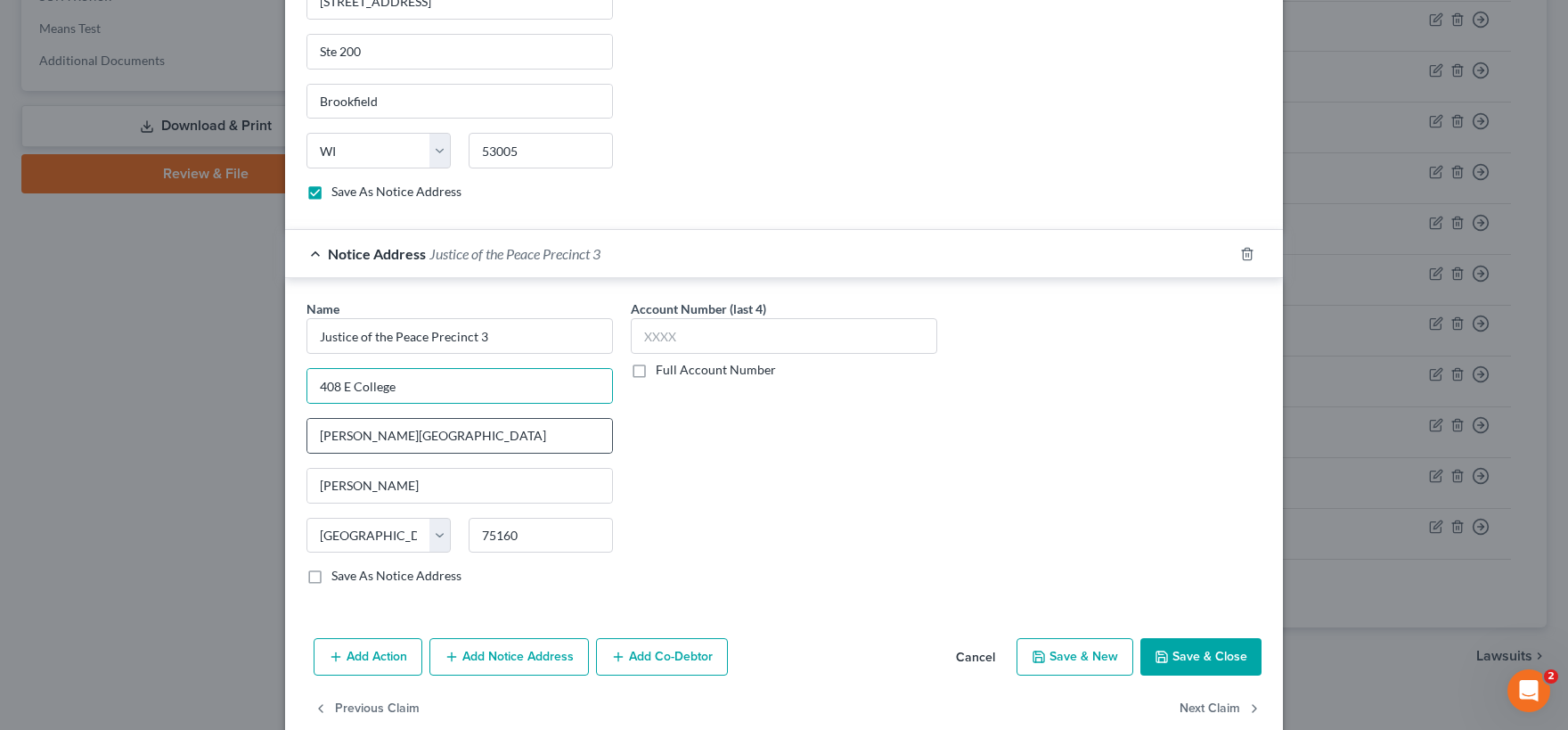
click at [486, 418] on div "[PERSON_NAME][GEOGRAPHIC_DATA]" at bounding box center [459, 435] width 306 height 36
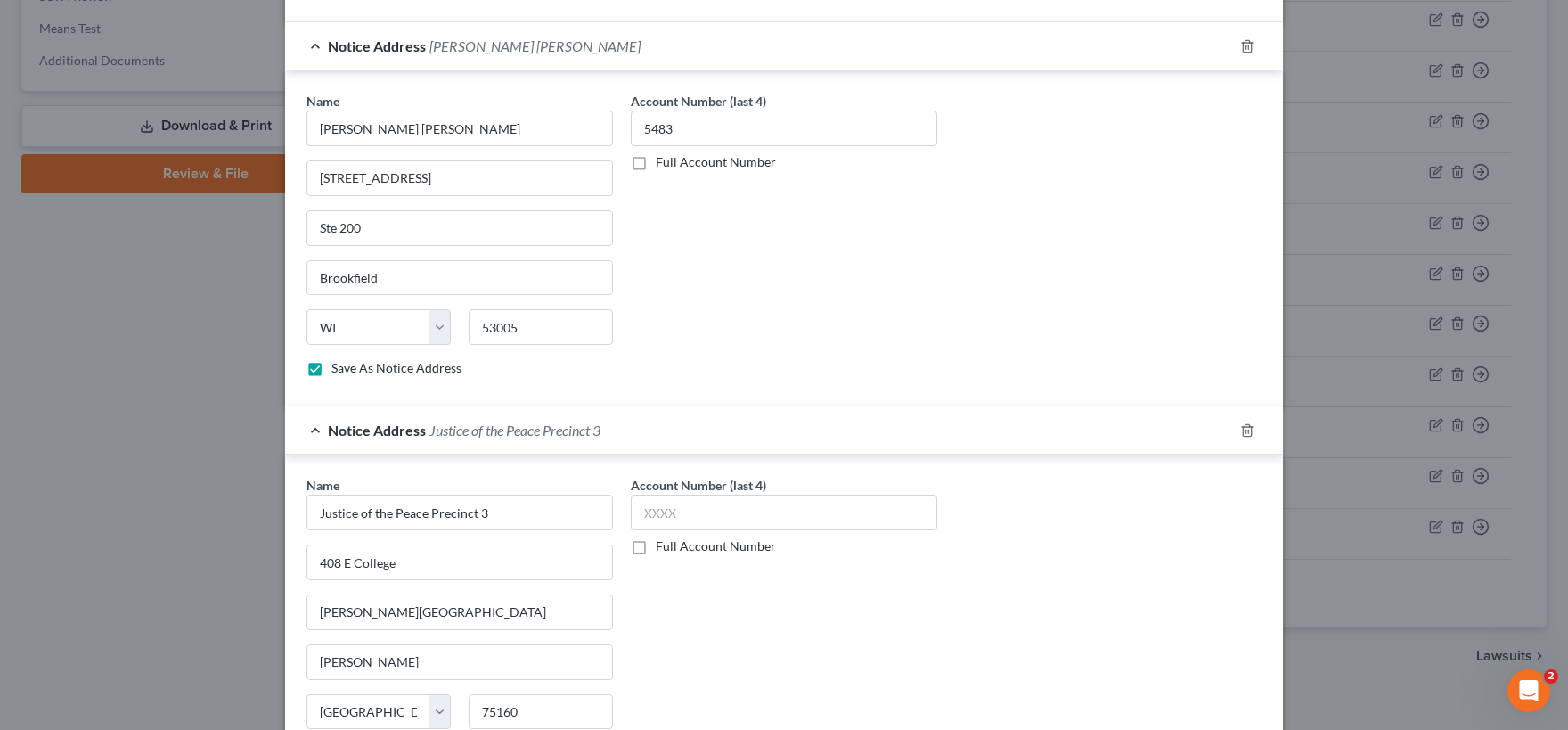
scroll to position [663, 0]
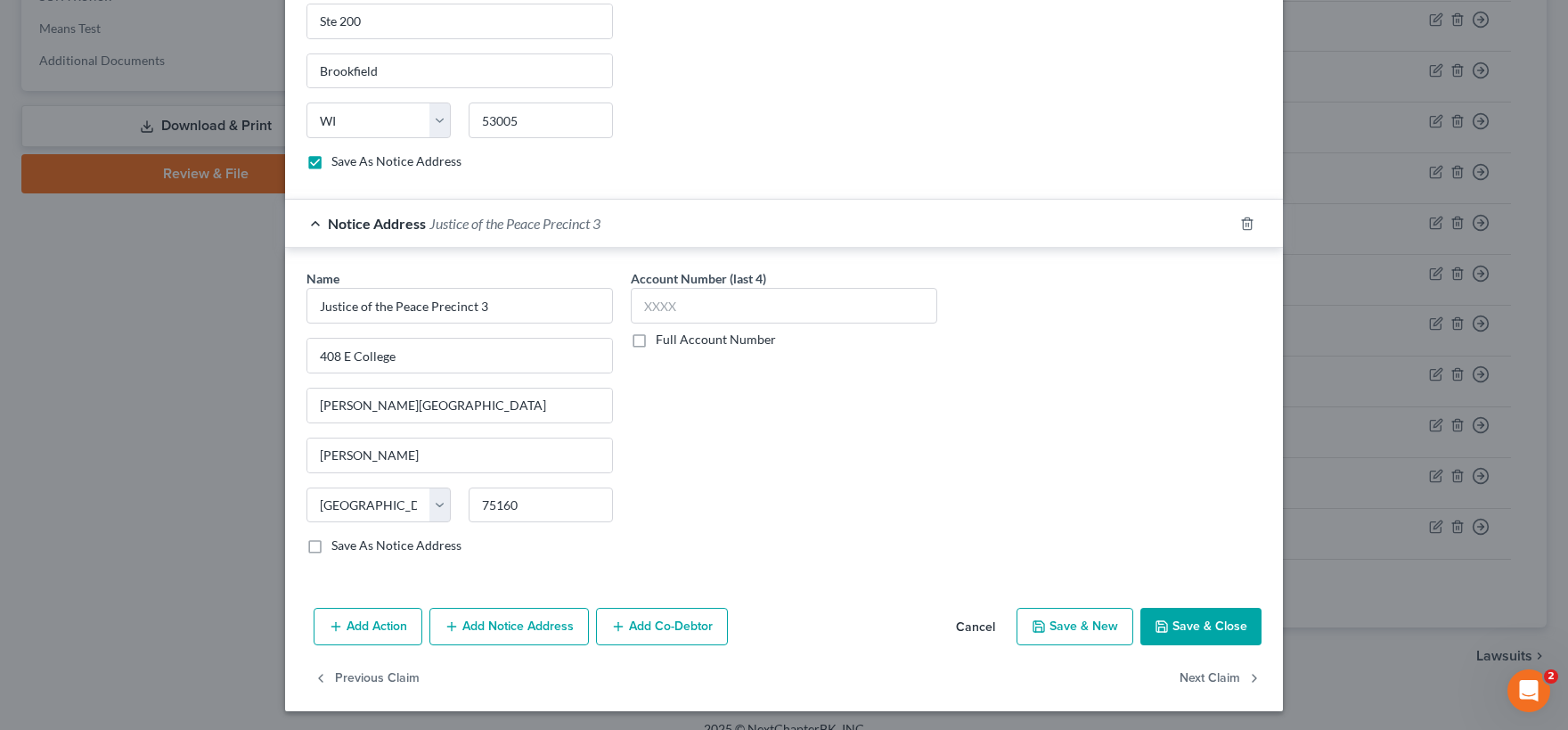
drag, startPoint x: 315, startPoint y: 545, endPoint x: 348, endPoint y: 563, distance: 37.6
click at [331, 542] on label "Save As Notice Address" at bounding box center [396, 546] width 130 height 18
click at [331, 547] on label "Save As Notice Address" at bounding box center [396, 546] width 130 height 18
click at [331, 543] on label "Save As Notice Address" at bounding box center [396, 546] width 130 height 18
click at [338, 543] on input "Save As Notice Address" at bounding box center [344, 543] width 12 height 12
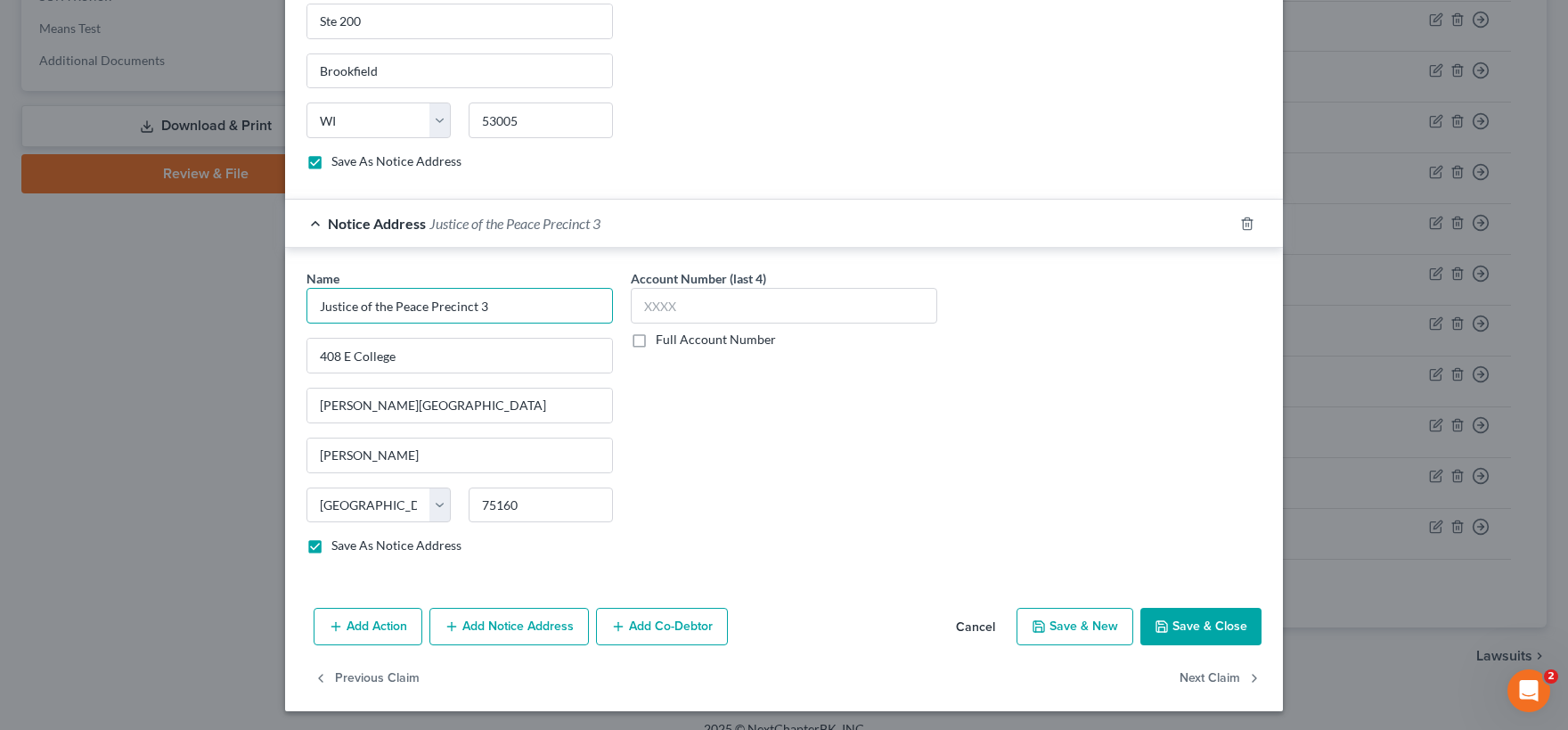
click at [331, 545] on label "Save As Notice Address" at bounding box center [396, 546] width 130 height 18
click at [338, 545] on input "Save As Notice Address" at bounding box center [344, 543] width 12 height 12
click at [331, 544] on label "Save As Notice Address" at bounding box center [396, 546] width 130 height 18
click at [338, 544] on input "Save As Notice Address" at bounding box center [344, 543] width 12 height 12
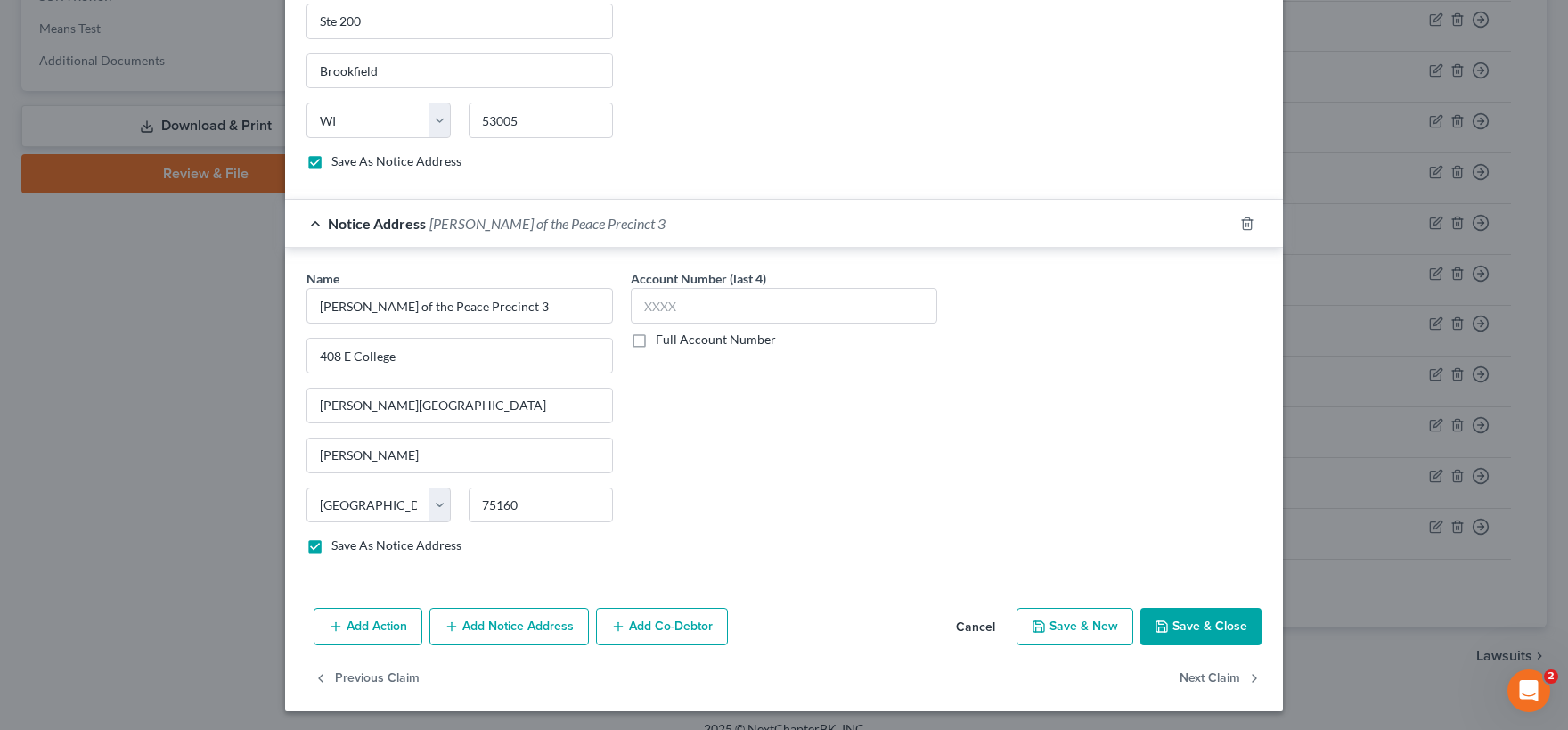
click at [1207, 632] on button "Save & Close" at bounding box center [1201, 627] width 121 height 38
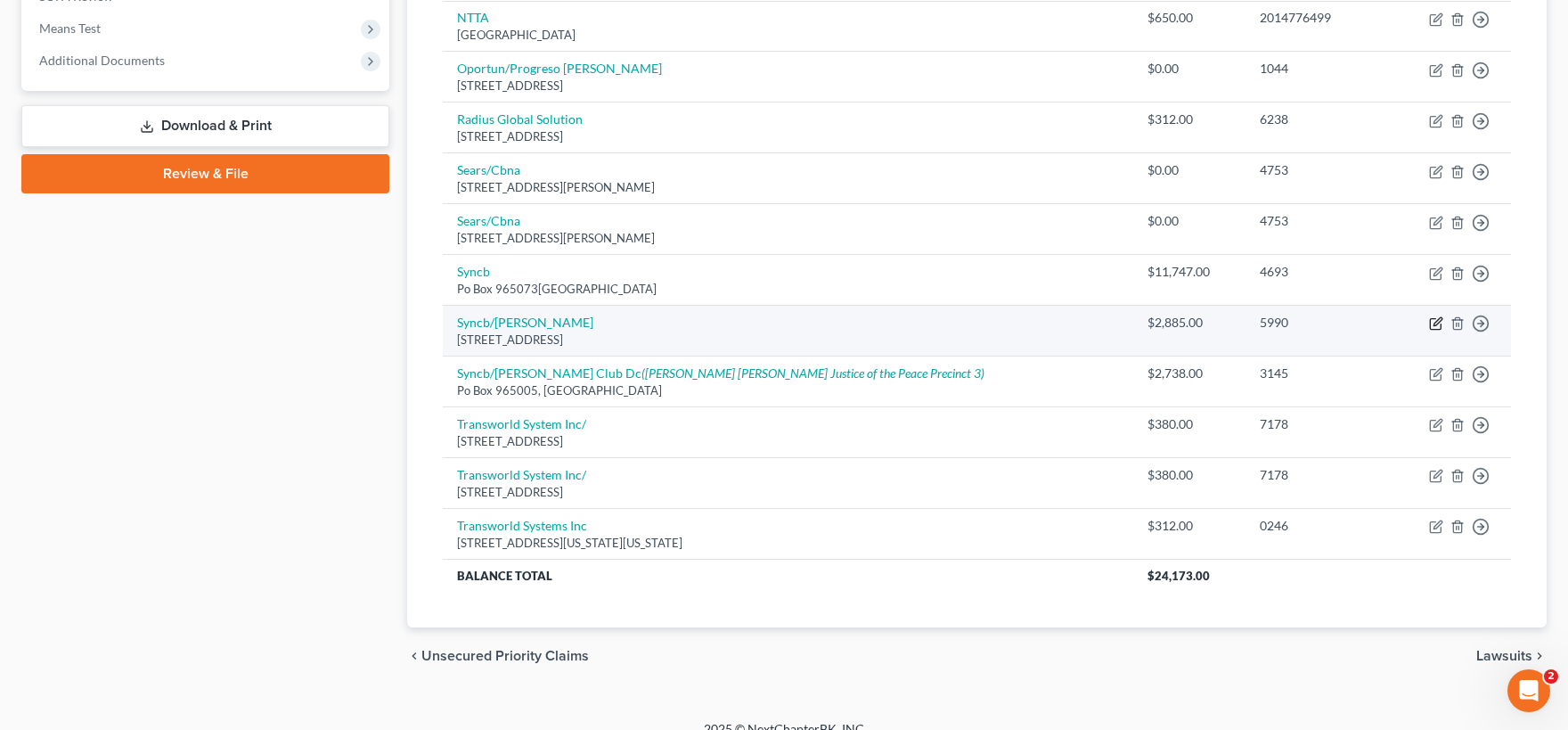
click at [1439, 319] on icon "button" at bounding box center [1436, 323] width 14 height 14
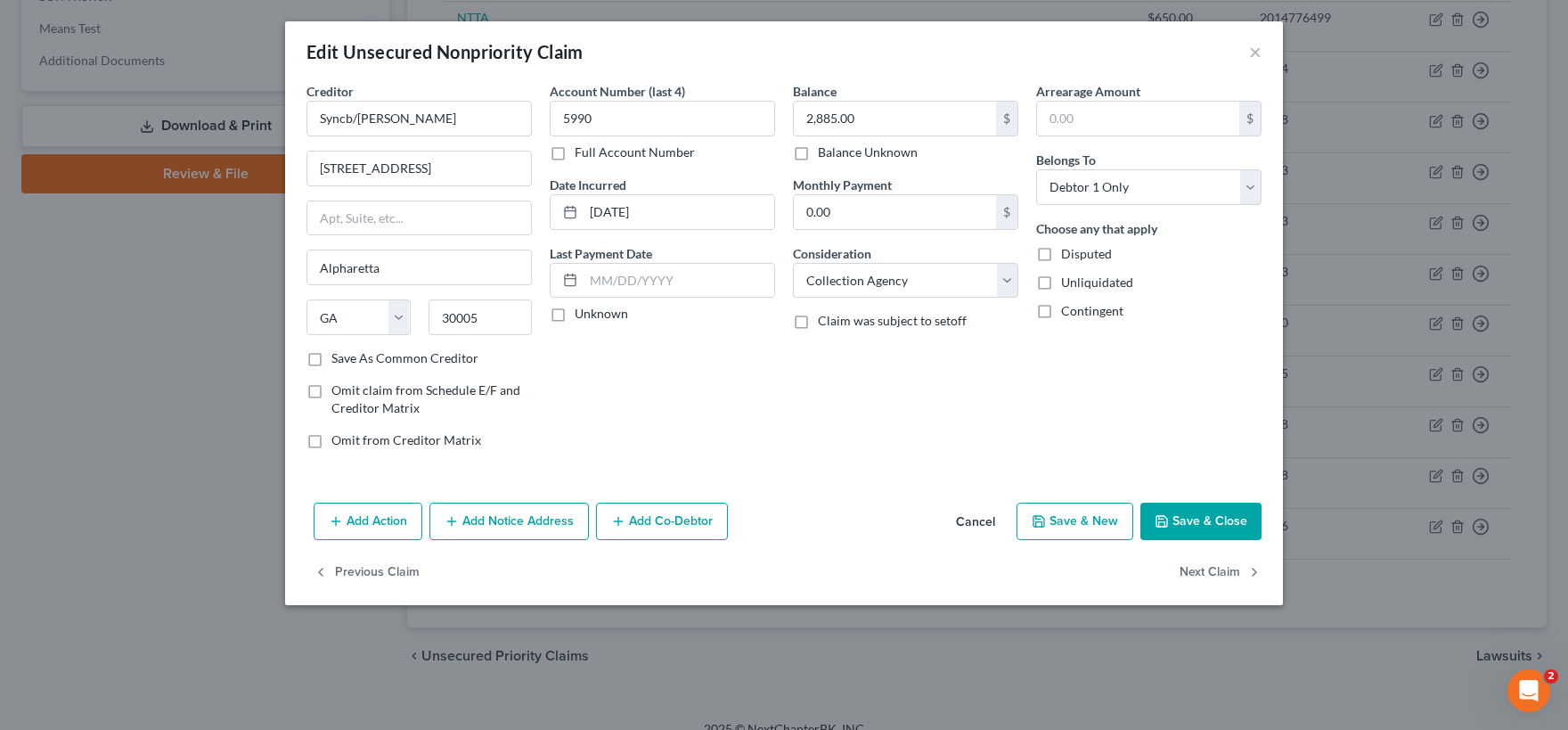
click at [574, 313] on label "Unknown" at bounding box center [601, 313] width 54 height 18
click at [582, 313] on input "Unknown" at bounding box center [588, 310] width 12 height 12
click at [792, 263] on select "Select Cable / Satellite Services Collection Agency Credit Card Debt Debt Couns…" at bounding box center [905, 281] width 225 height 36
click option "Credit Card Debt" at bounding box center [0, 0] width 0 height 0
drag, startPoint x: 887, startPoint y: 118, endPoint x: 1030, endPoint y: 123, distance: 143.1
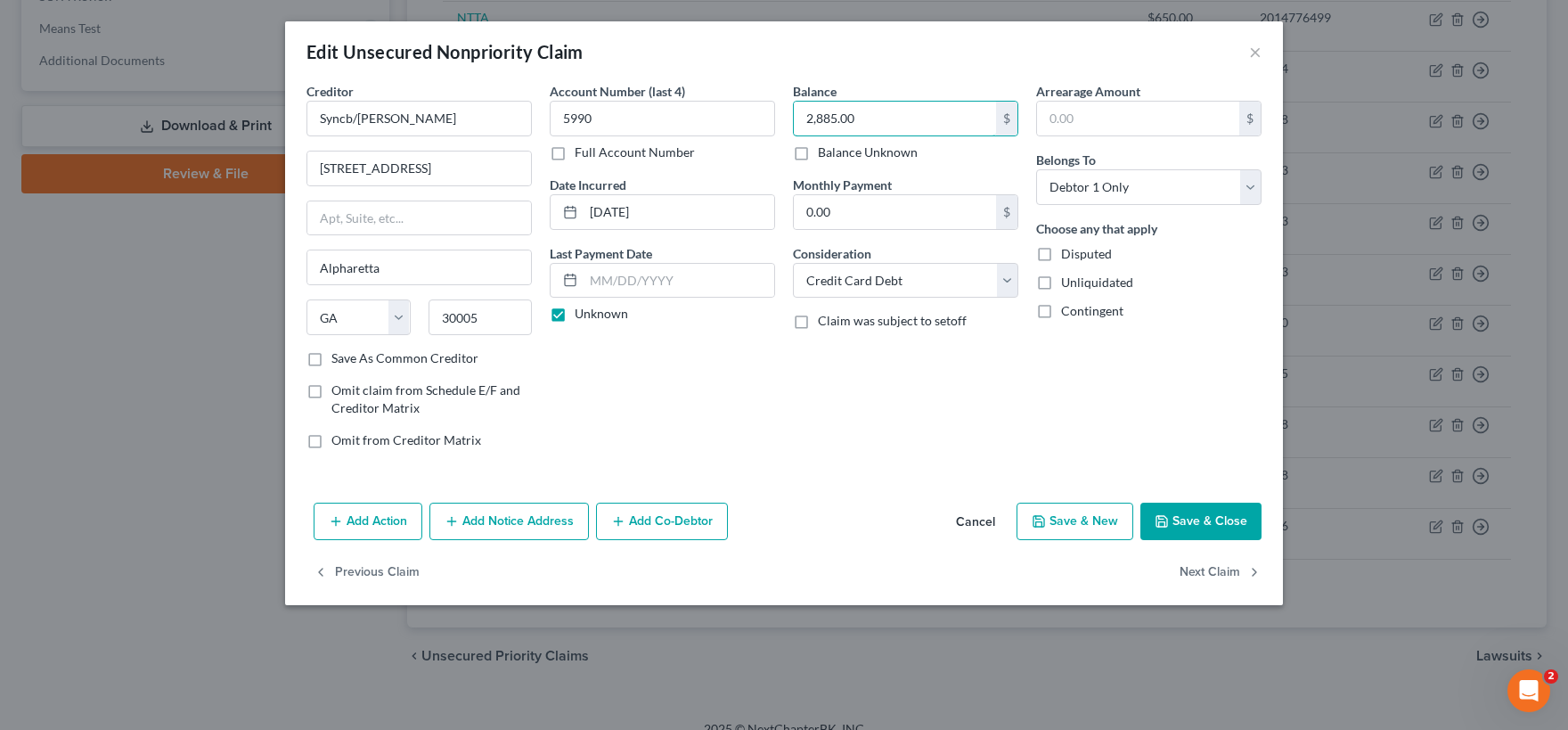
click at [917, 124] on input "2,885.00" at bounding box center [895, 118] width 202 height 34
click at [1083, 113] on input "text" at bounding box center [1139, 118] width 202 height 34
paste input "2,885.00"
click at [500, 521] on button "Add Notice Address" at bounding box center [509, 522] width 160 height 38
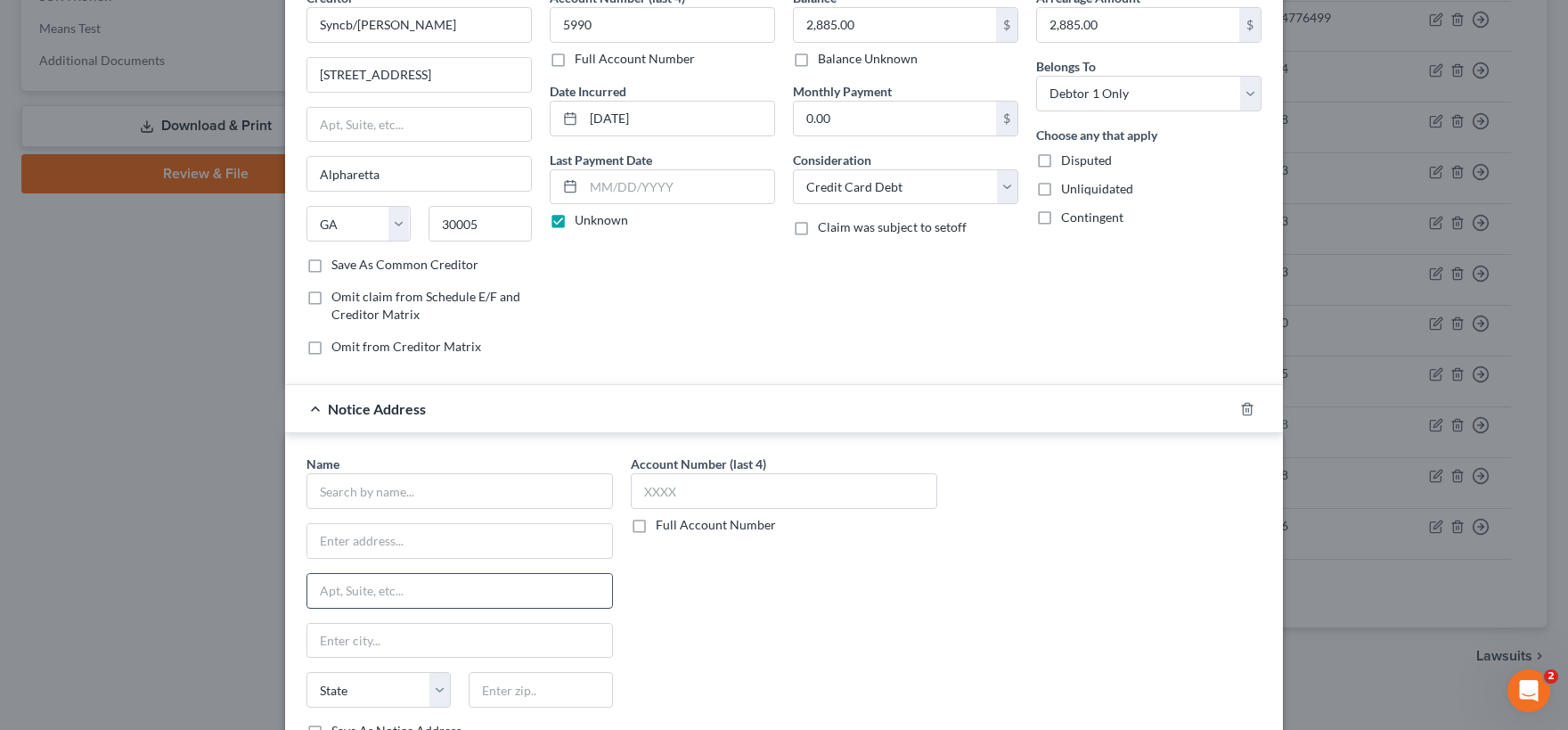
scroll to position [177, 0]
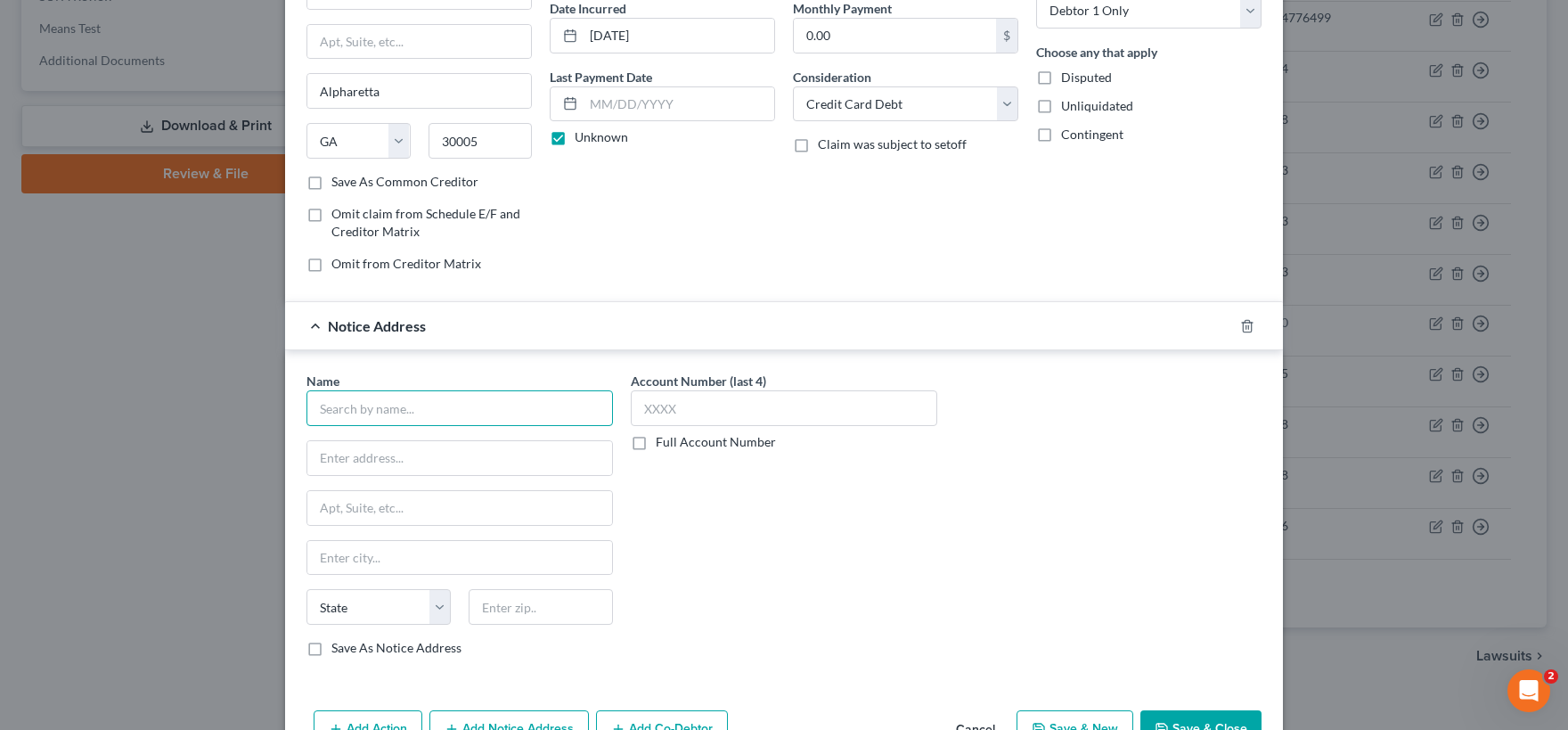
click at [355, 399] on input "text" at bounding box center [459, 408] width 306 height 36
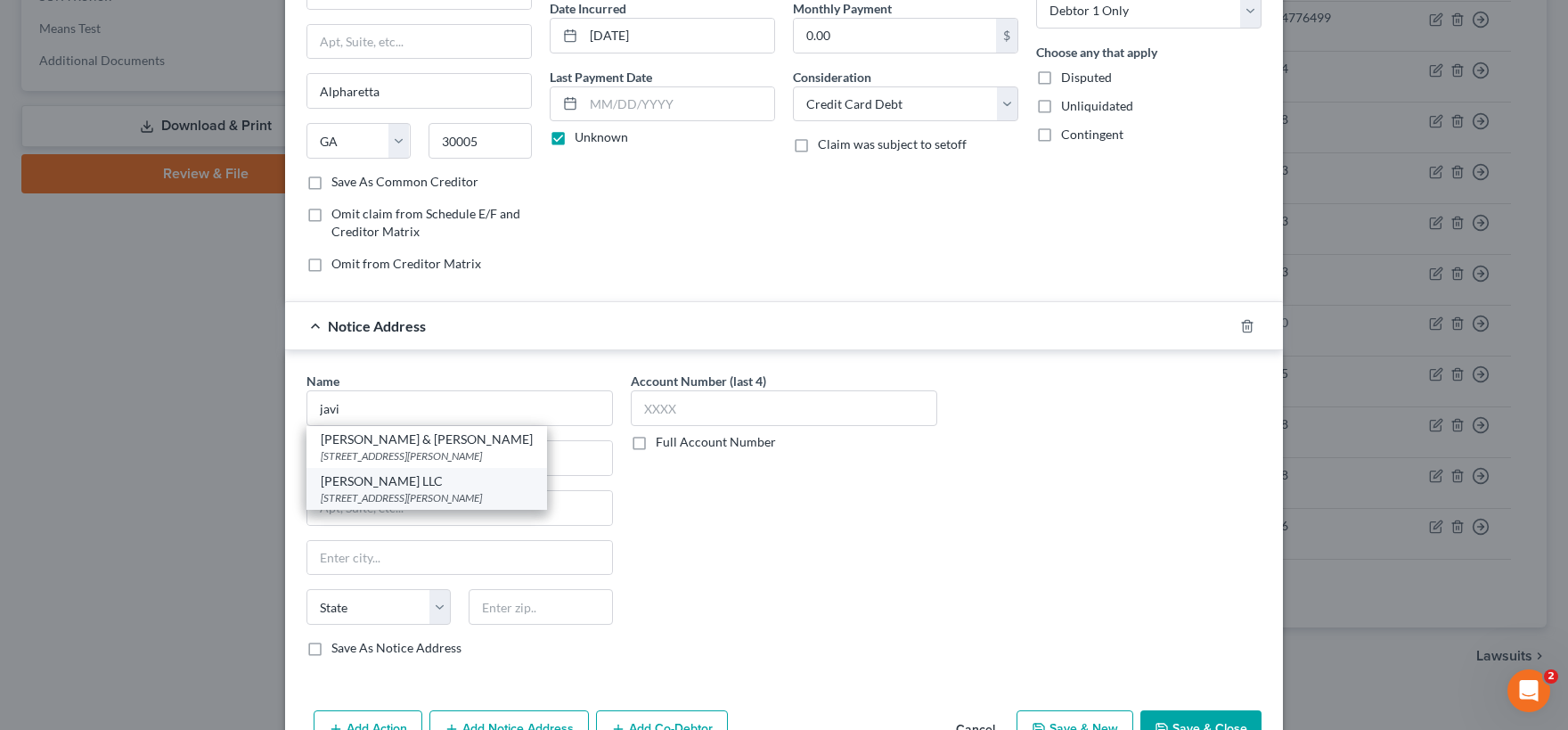
click at [391, 486] on div "[PERSON_NAME] LLC" at bounding box center [426, 481] width 212 height 18
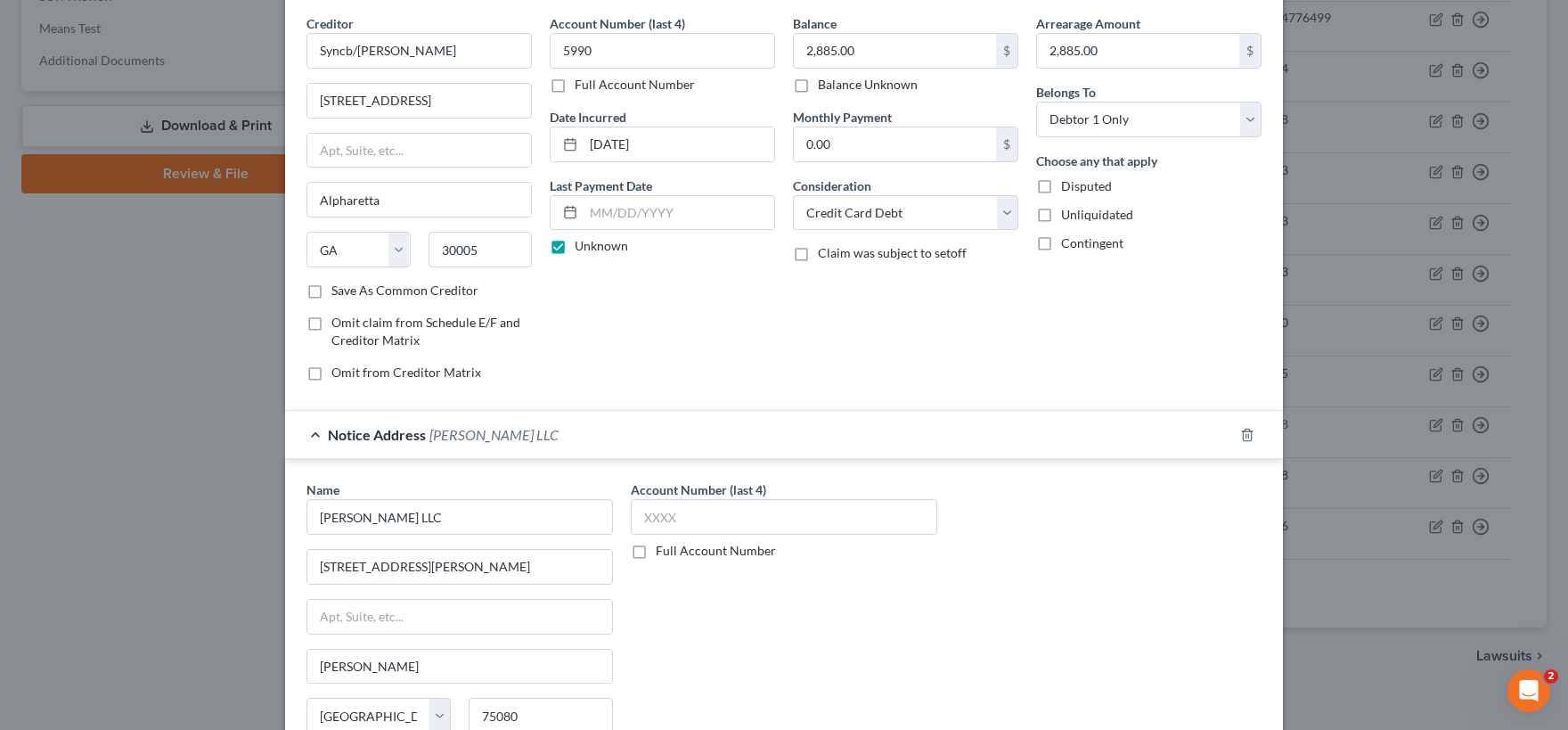
scroll to position [0, 0]
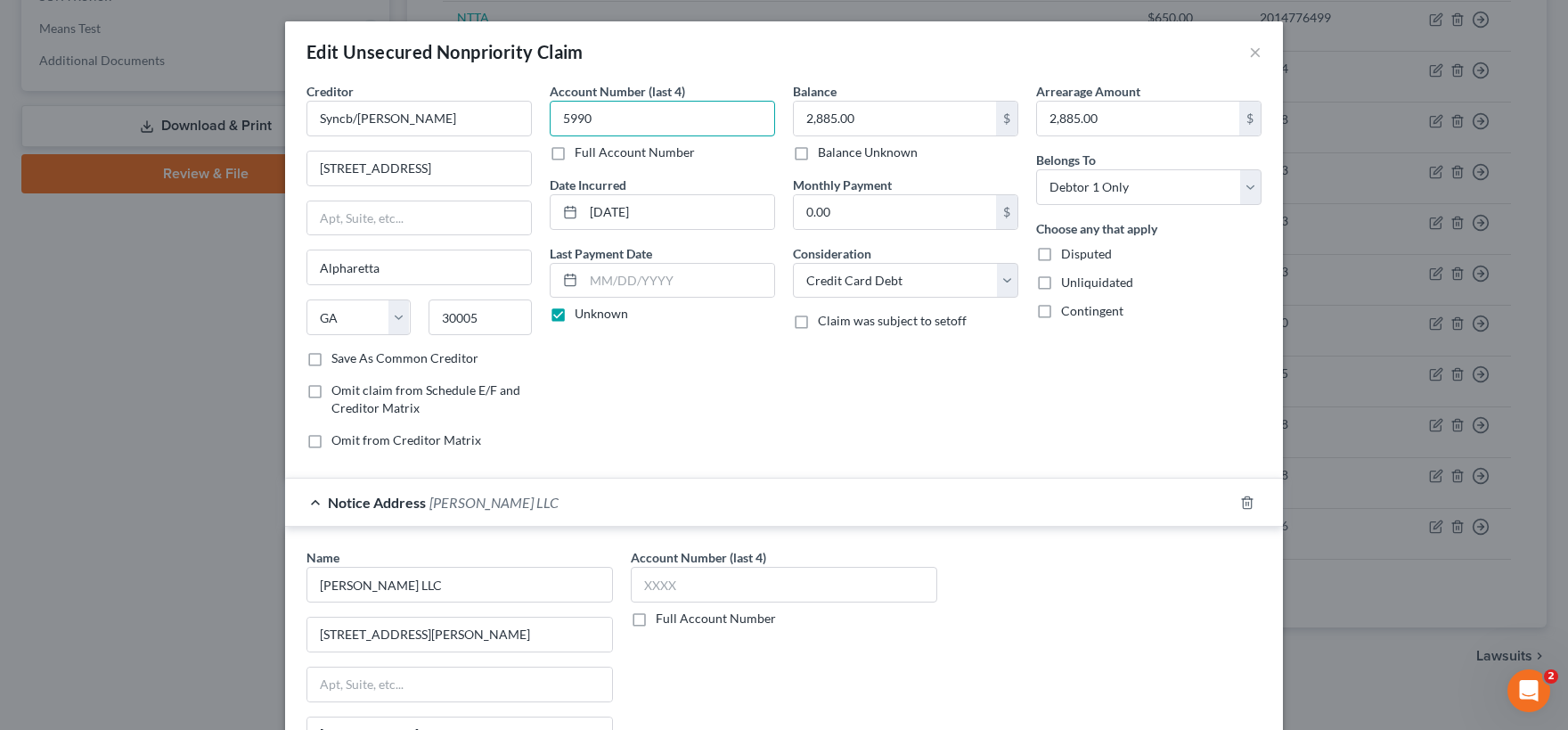
drag, startPoint x: 605, startPoint y: 103, endPoint x: 546, endPoint y: 119, distance: 61.1
click at [549, 119] on input "5990" at bounding box center [662, 119] width 225 height 36
click at [683, 580] on input "text" at bounding box center [784, 584] width 306 height 36
paste input "5990"
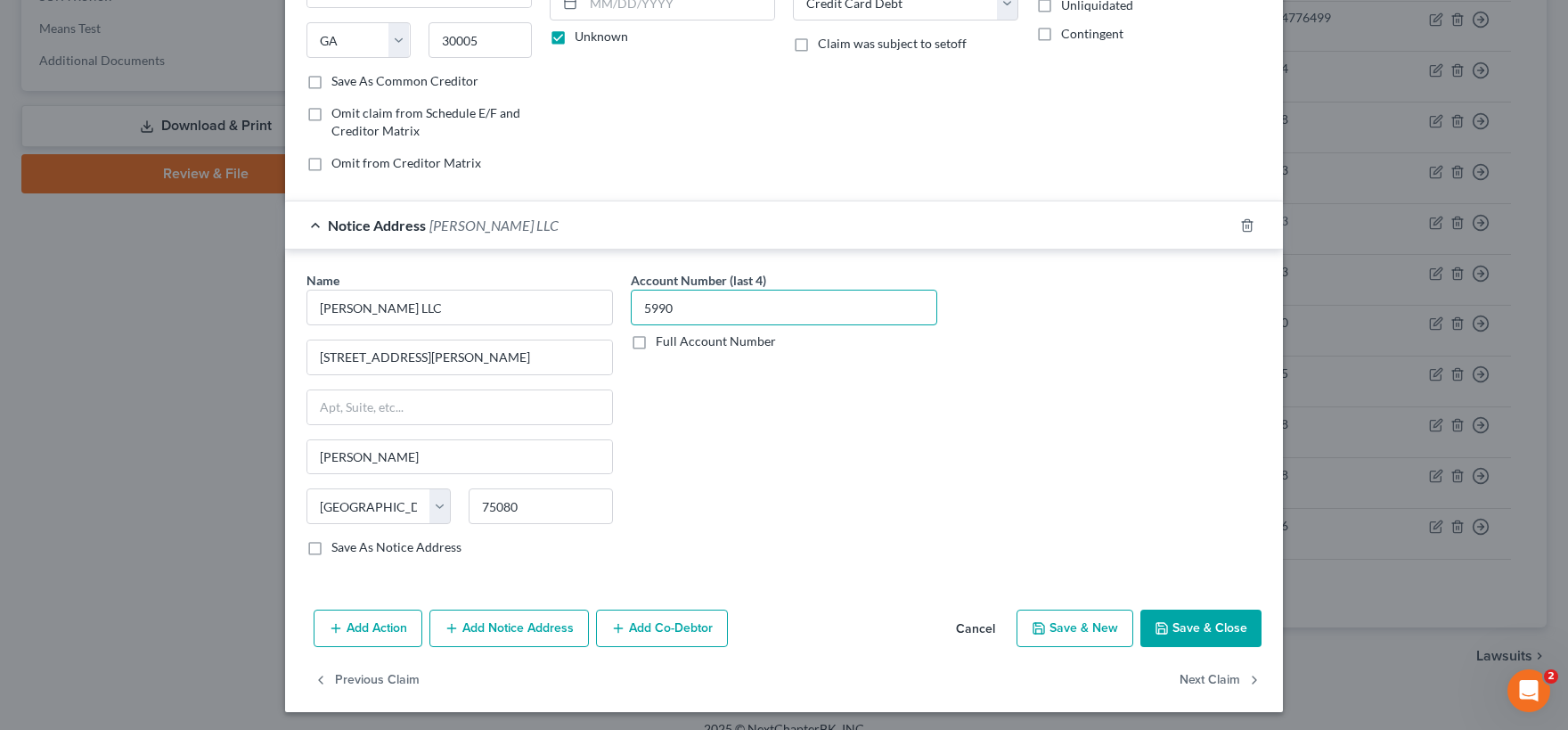
scroll to position [280, 0]
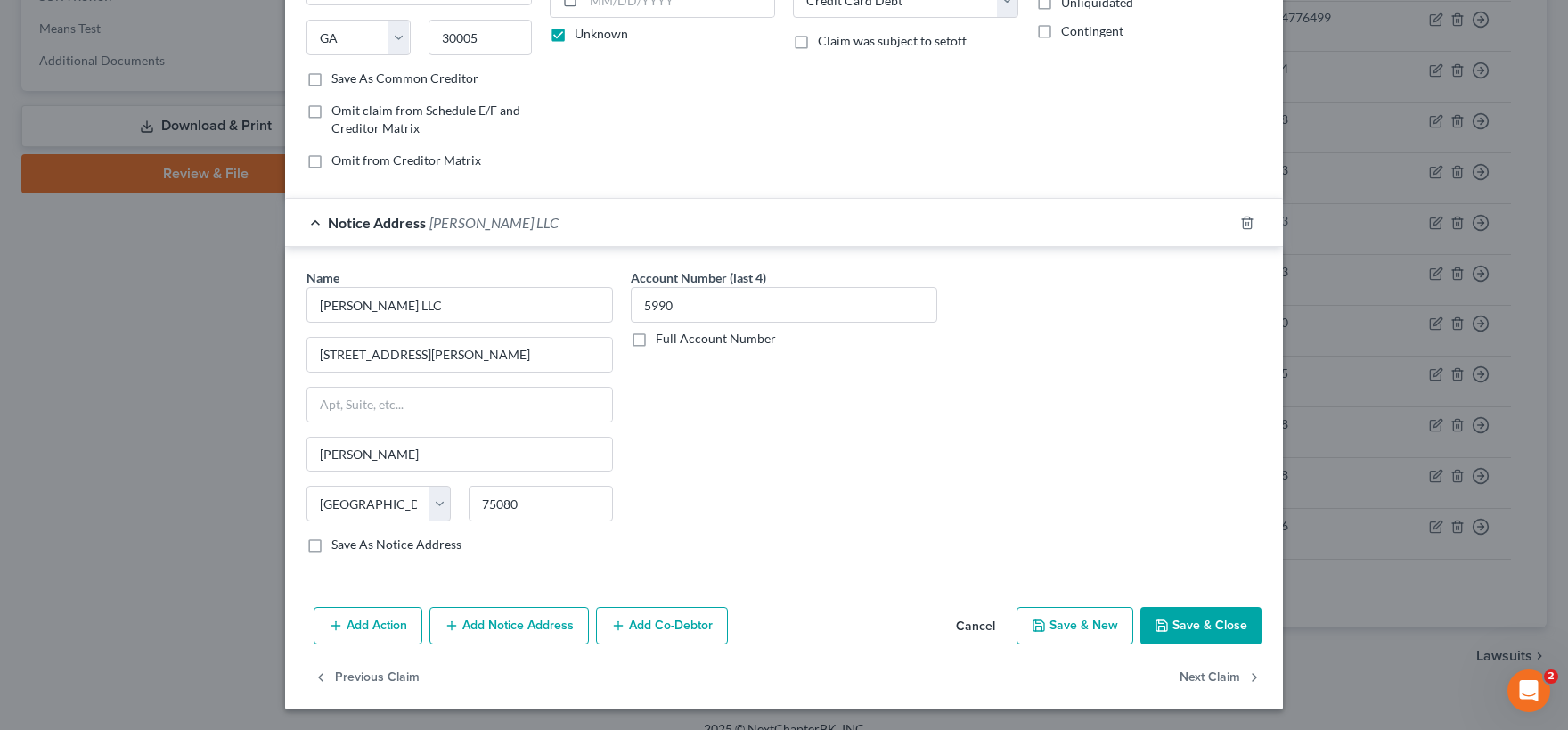
click at [517, 625] on button "Add Notice Address" at bounding box center [509, 626] width 160 height 38
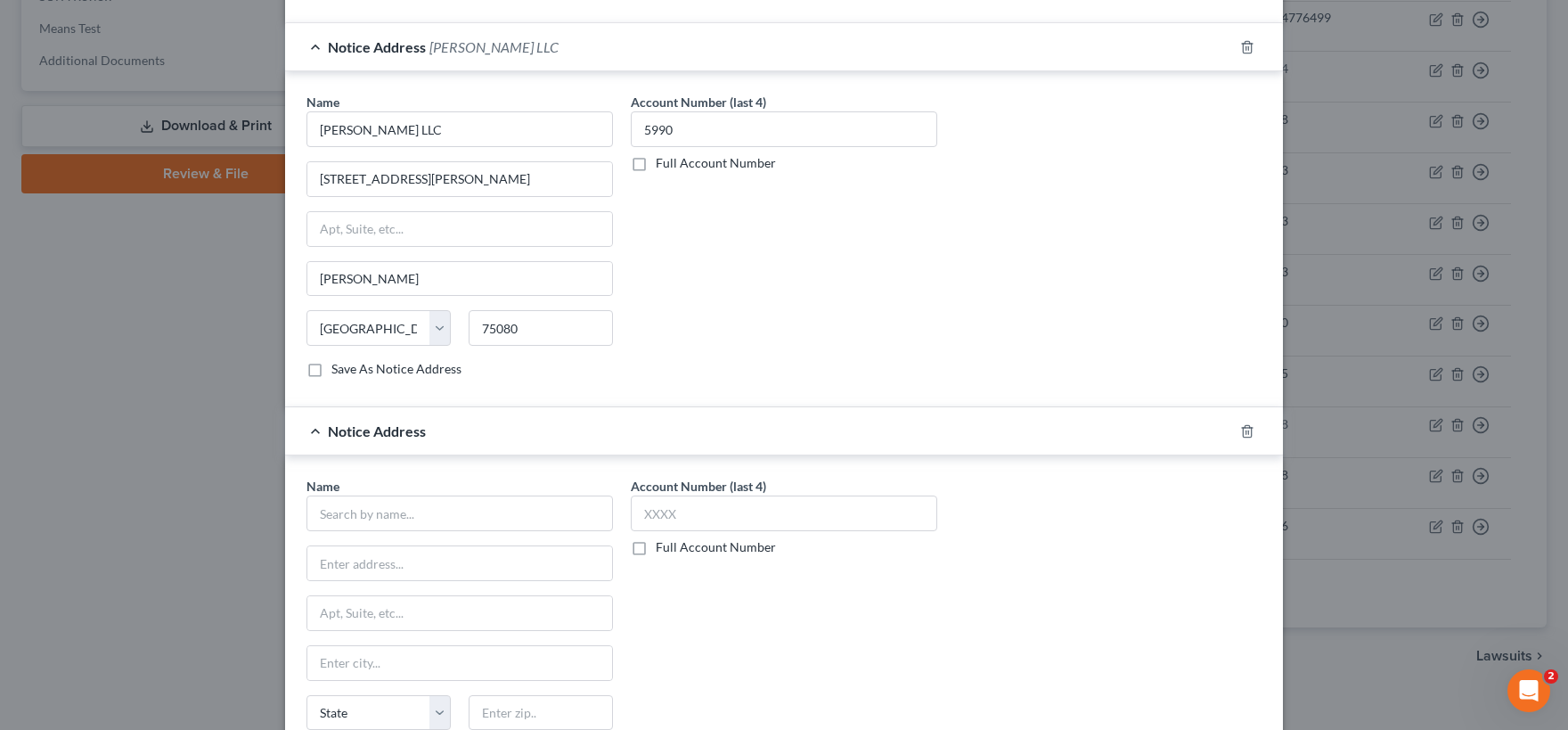
scroll to position [456, 0]
click at [381, 521] on input "text" at bounding box center [459, 513] width 306 height 36
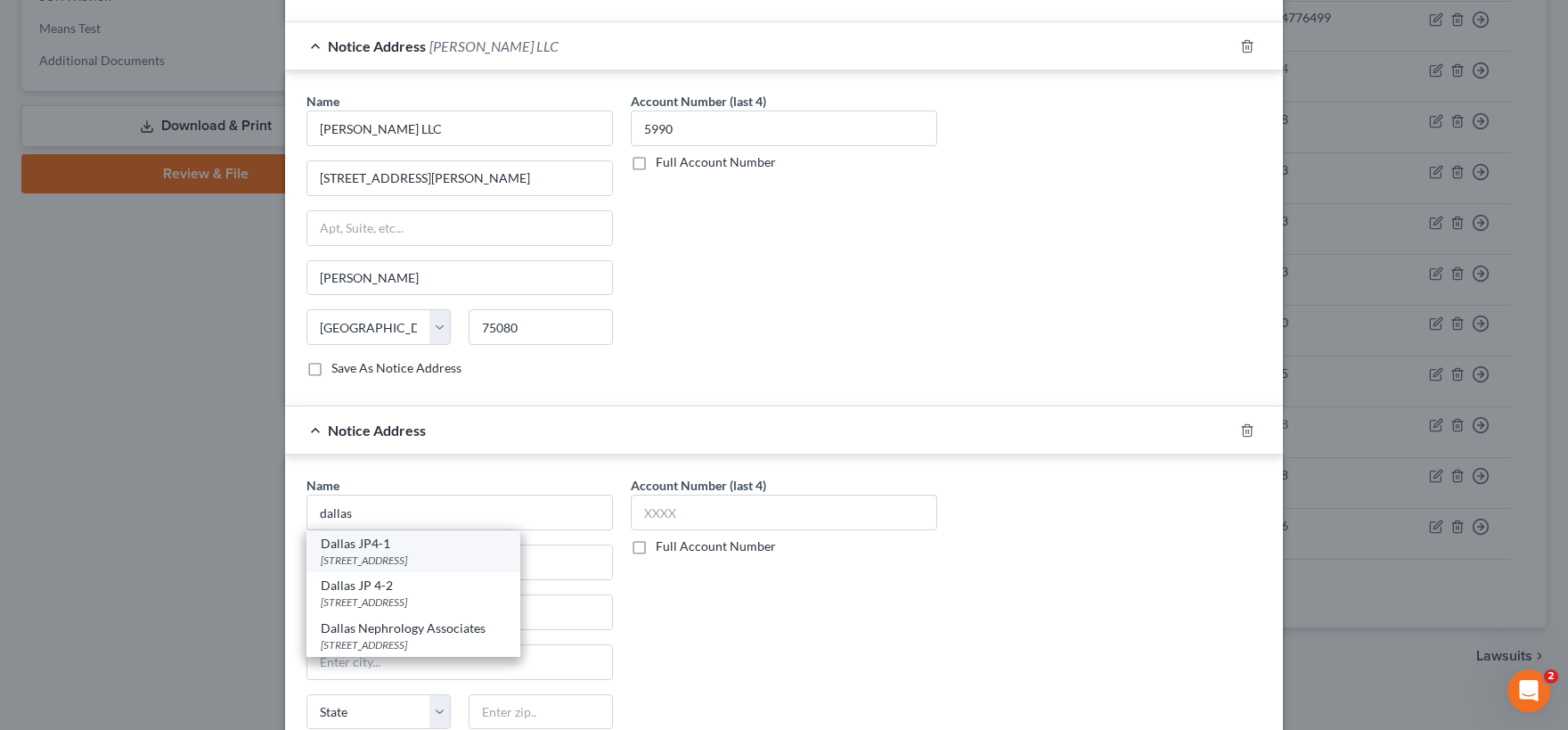
click at [396, 548] on div "Dallas JP4-1" at bounding box center [413, 544] width 185 height 18
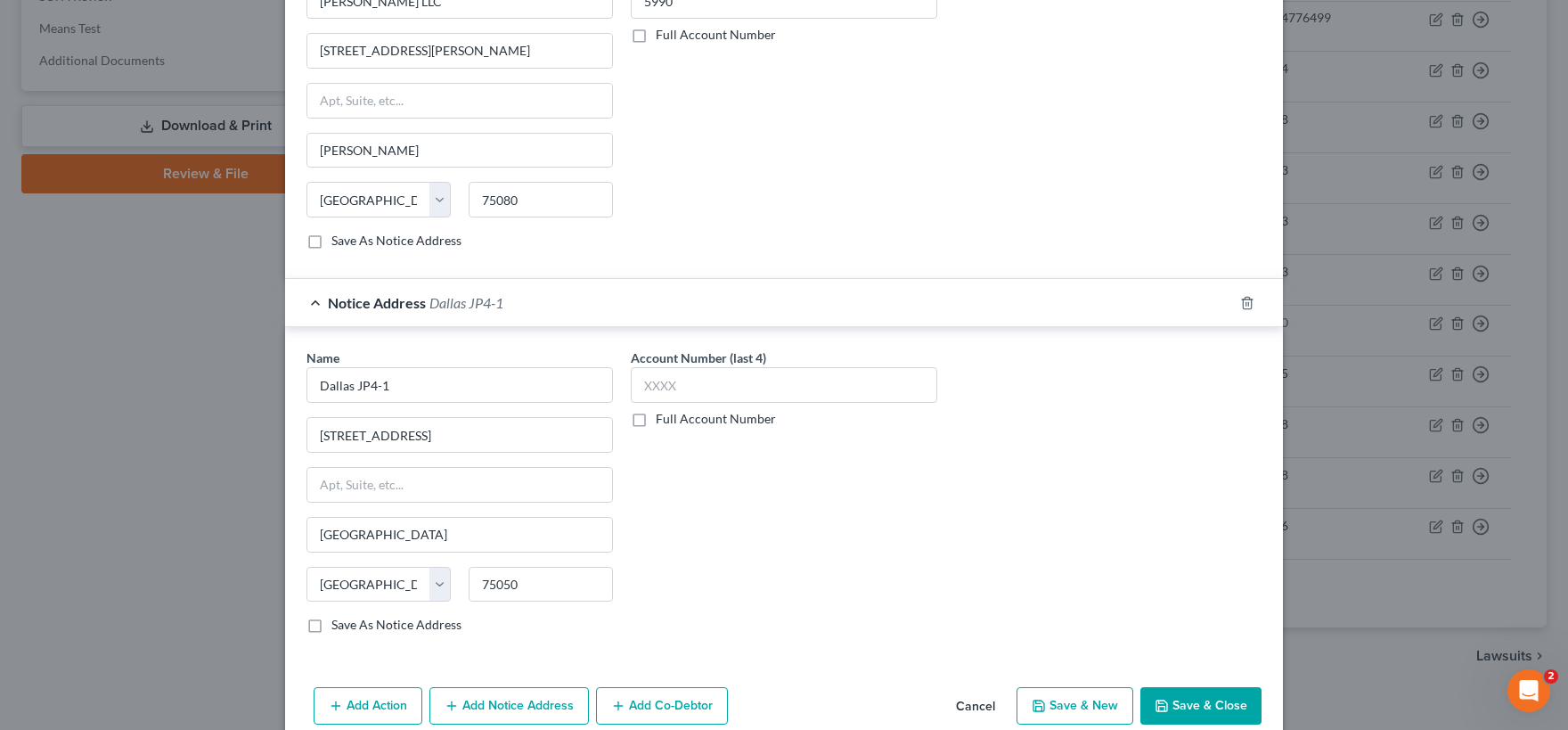
scroll to position [663, 0]
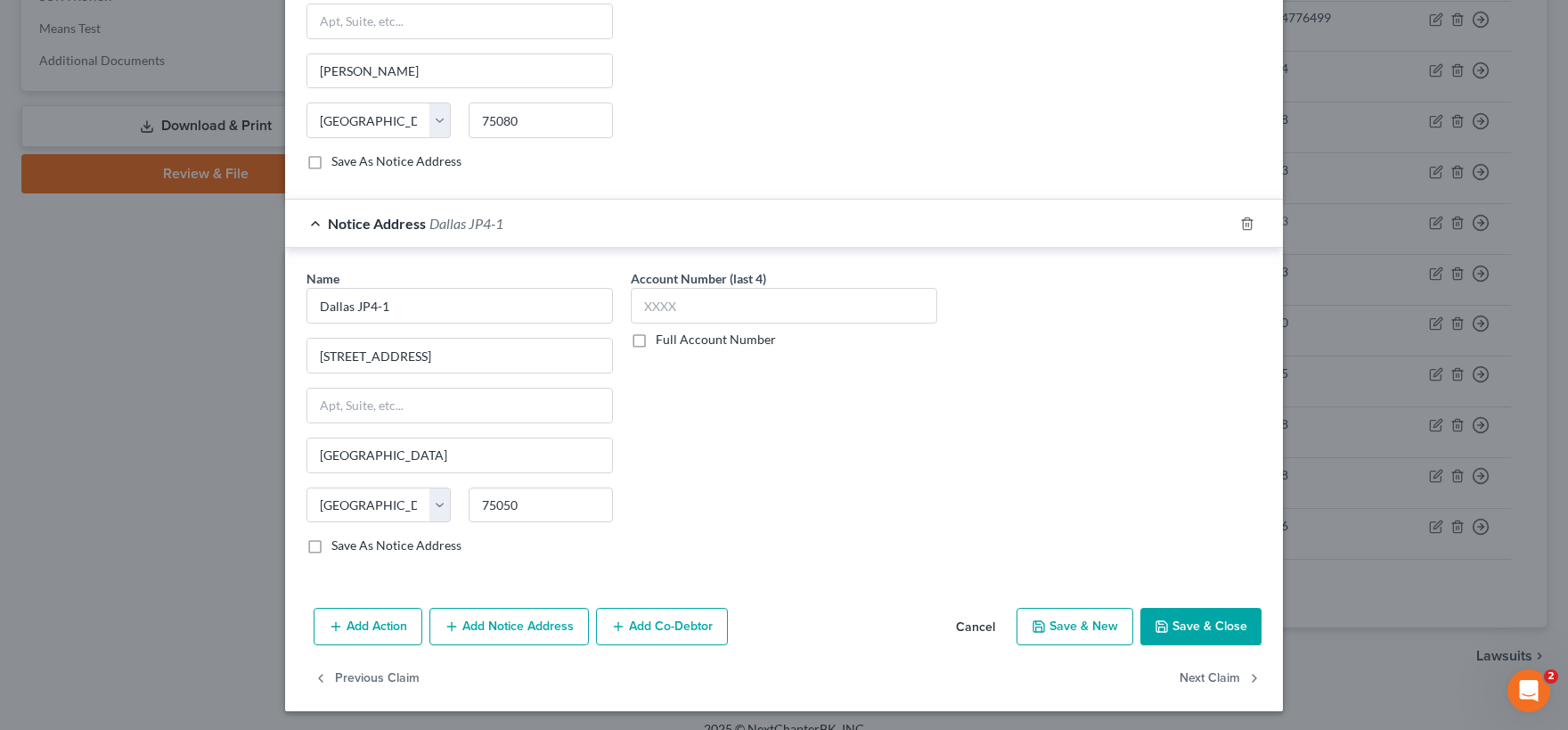
click at [1178, 628] on button "Save & Close" at bounding box center [1201, 627] width 121 height 38
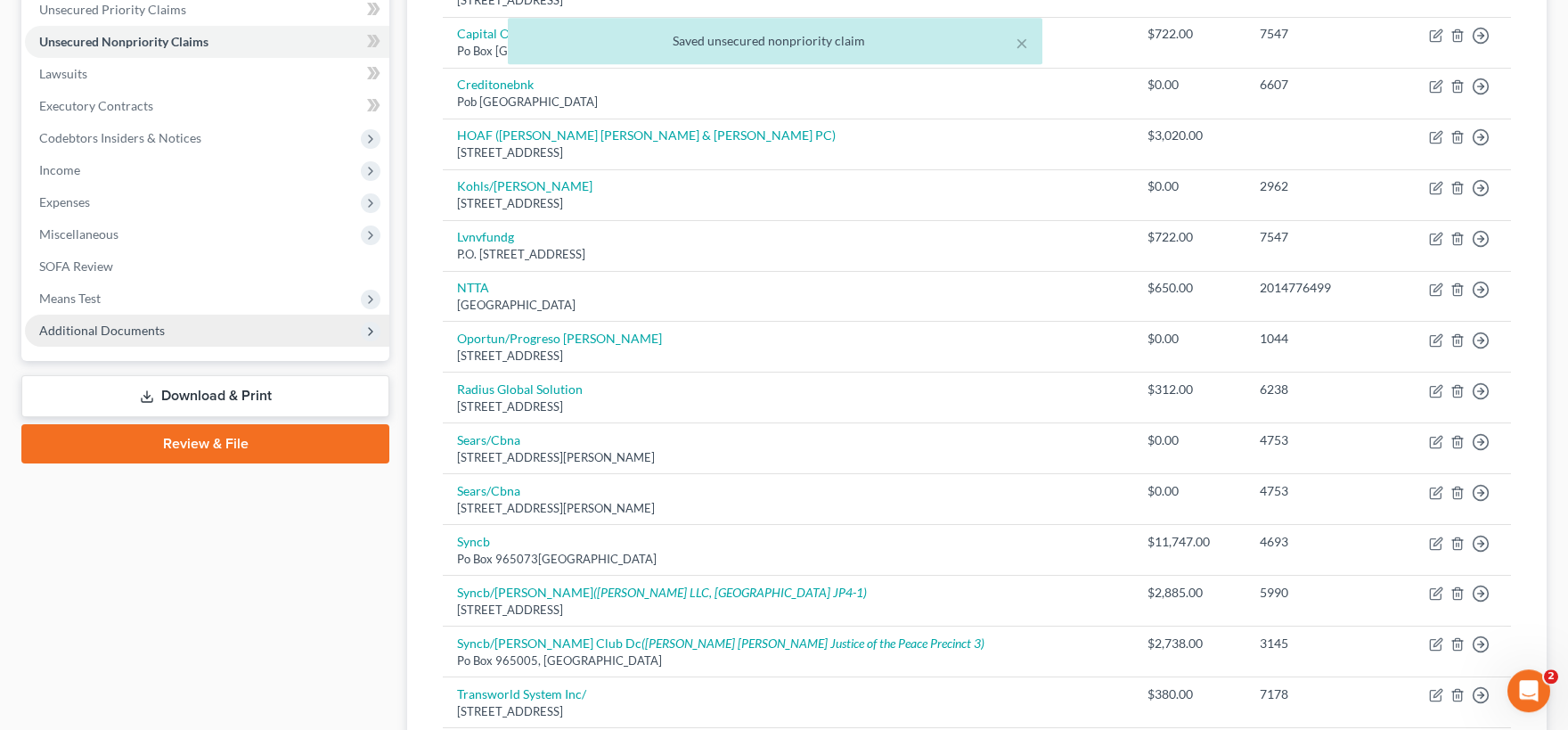
scroll to position [392, 0]
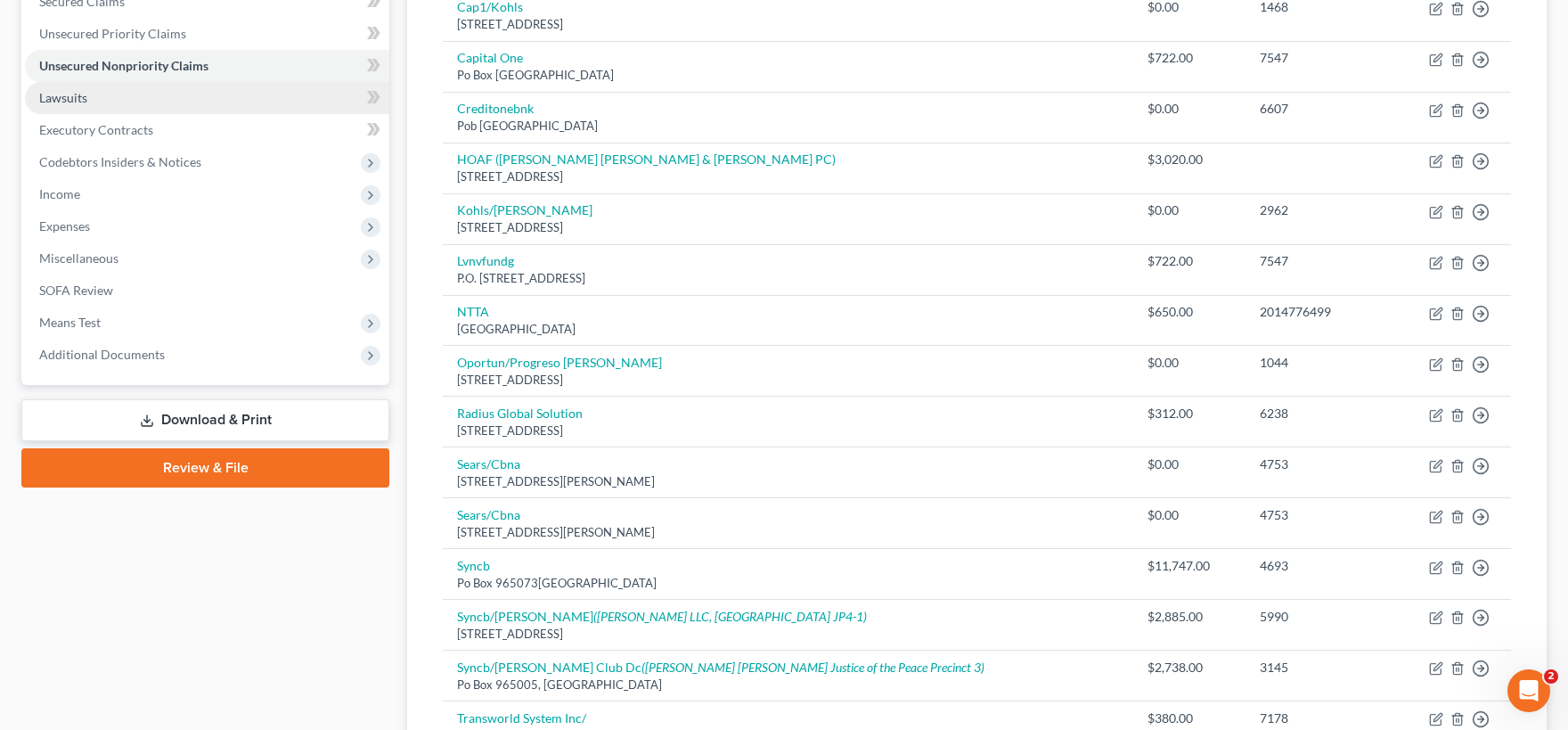
click at [103, 98] on link "Lawsuits" at bounding box center [206, 98] width 364 height 32
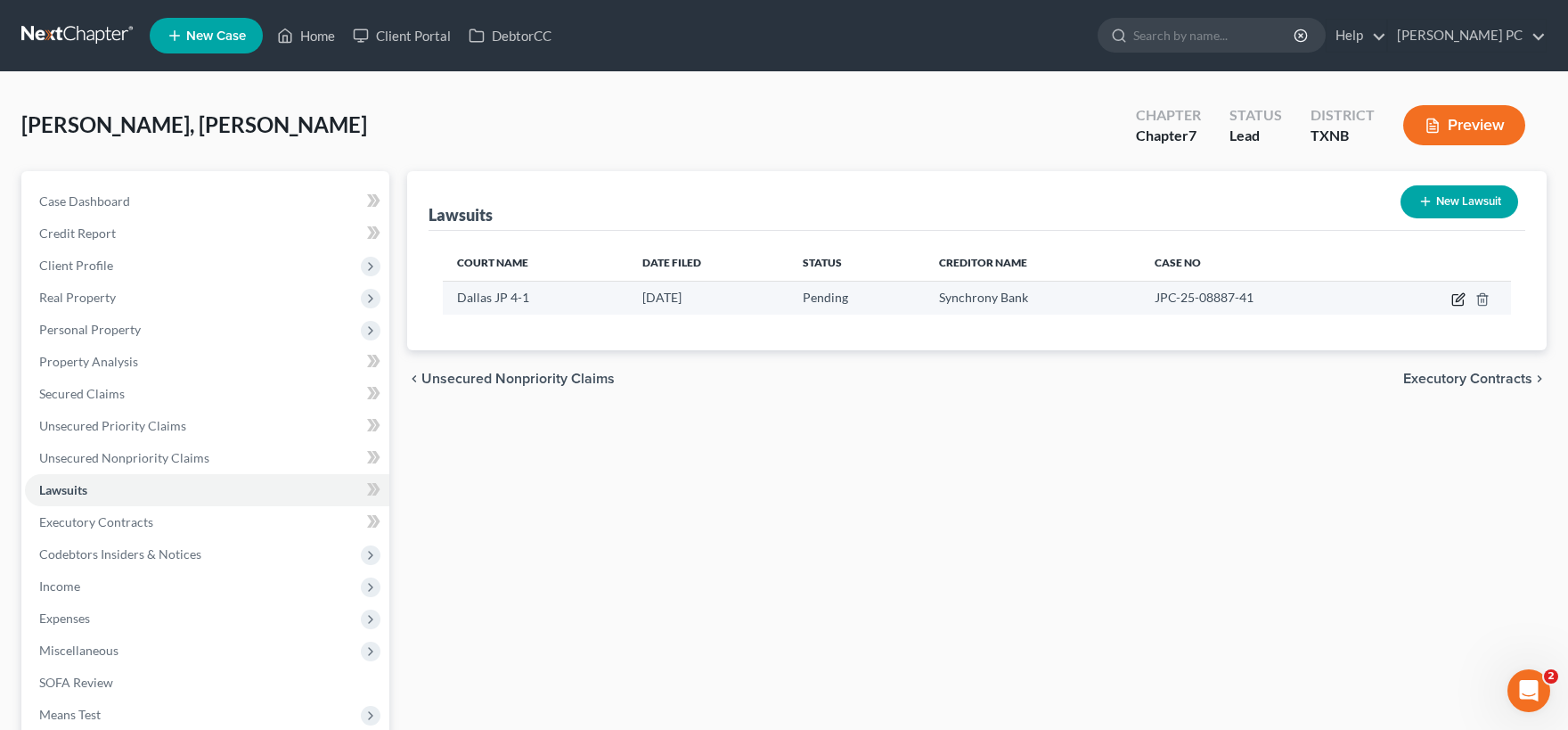
click at [1458, 300] on icon "button" at bounding box center [1458, 300] width 14 height 14
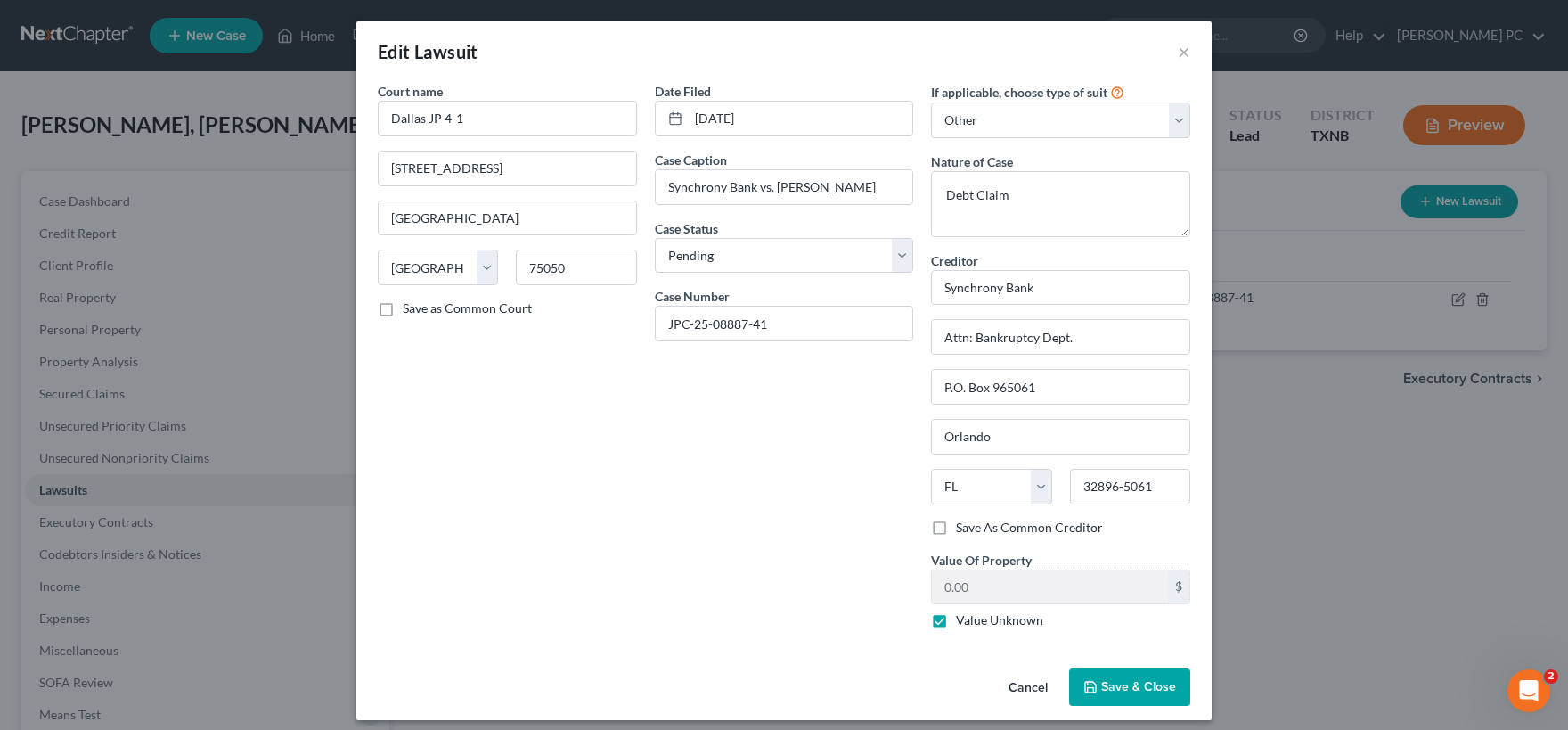
click at [1118, 689] on span "Save & Close" at bounding box center [1138, 685] width 74 height 15
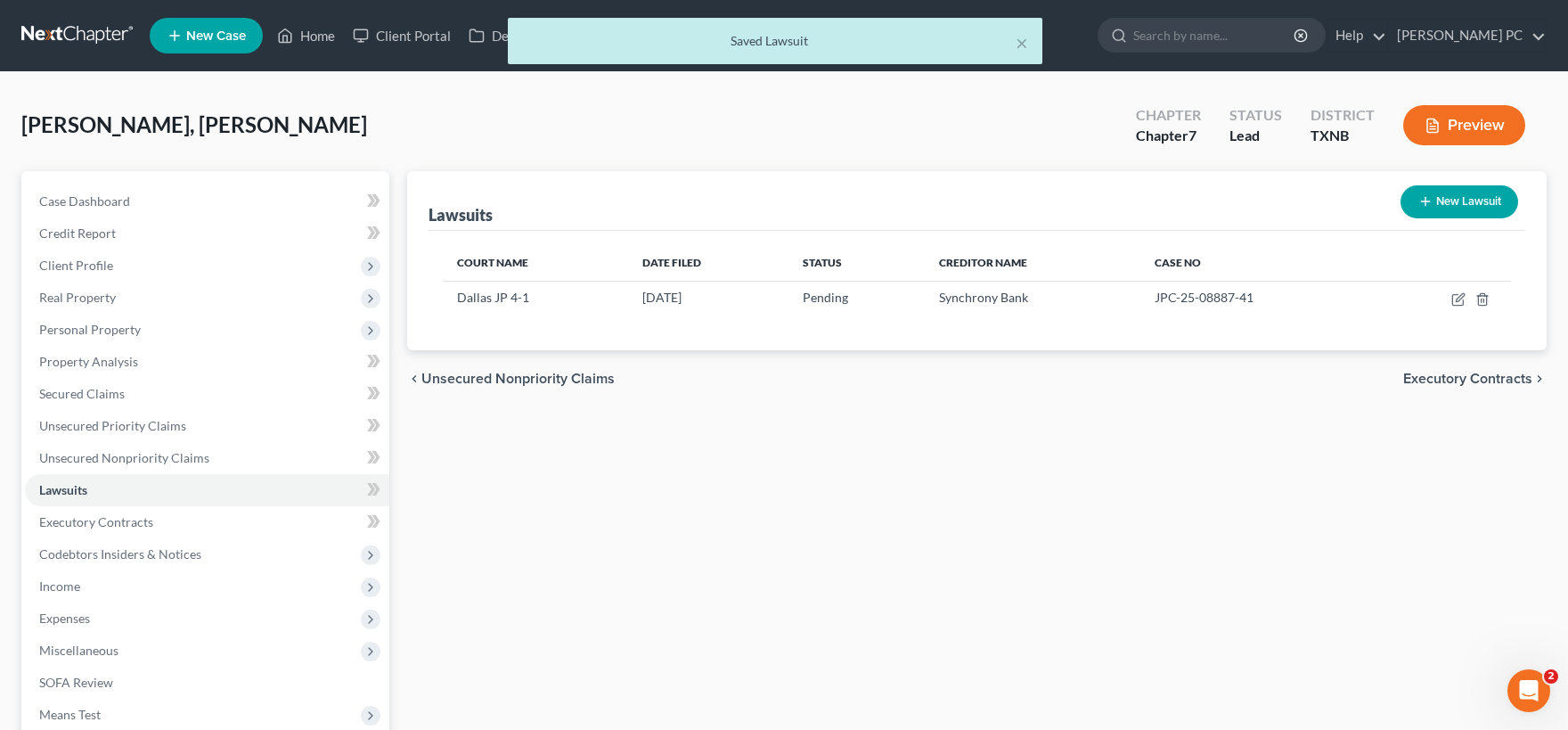
click at [1465, 201] on button "New Lawsuit" at bounding box center [1459, 201] width 118 height 33
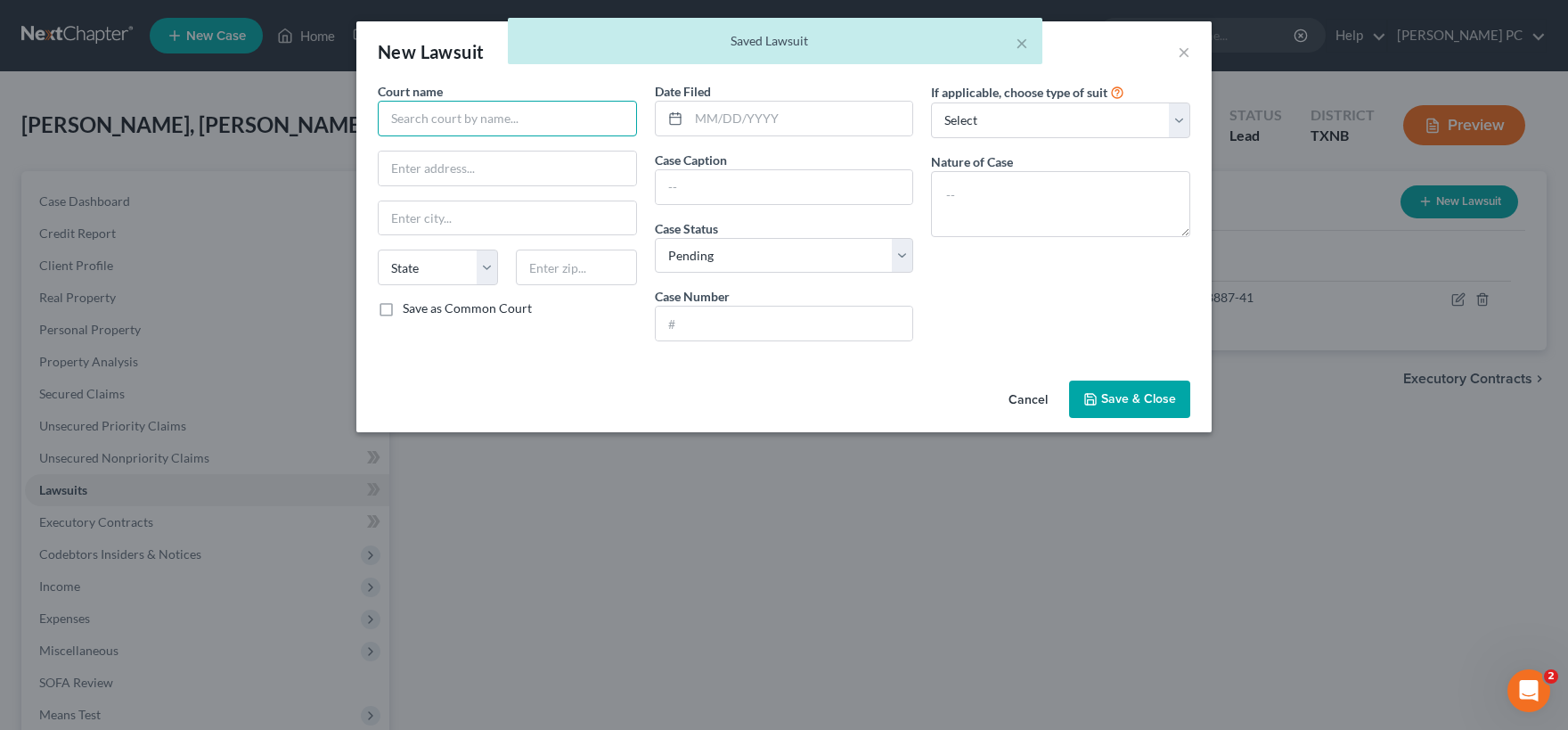
click at [518, 124] on input "text" at bounding box center [507, 119] width 259 height 36
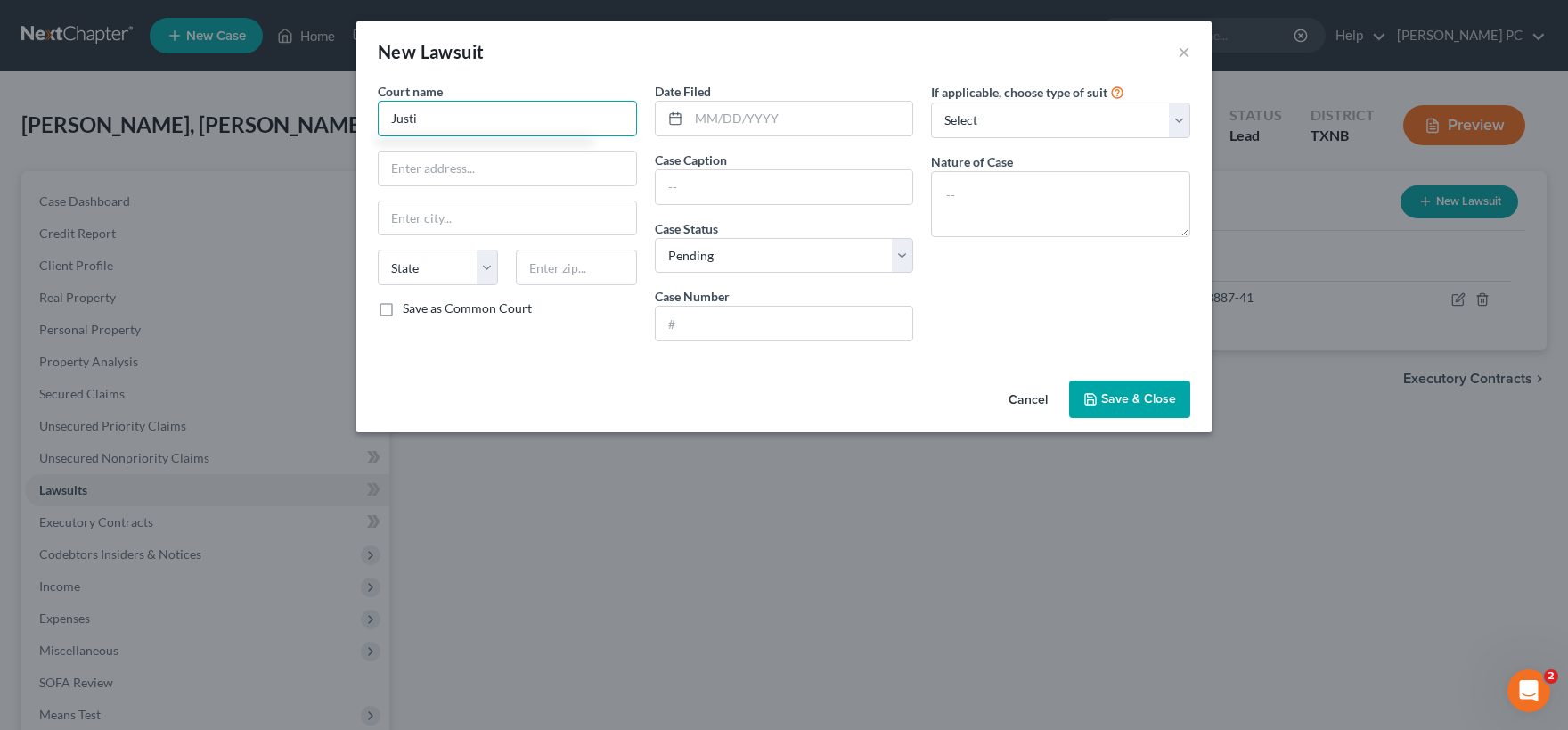
drag, startPoint x: 511, startPoint y: 124, endPoint x: 535, endPoint y: 124, distance: 24.0
click at [378, 101] on input "Justi" at bounding box center [507, 119] width 259 height 36
click at [485, 164] on input "text" at bounding box center [508, 169] width 258 height 34
paste input "[STREET_ADDRESS][PERSON_NAME]"
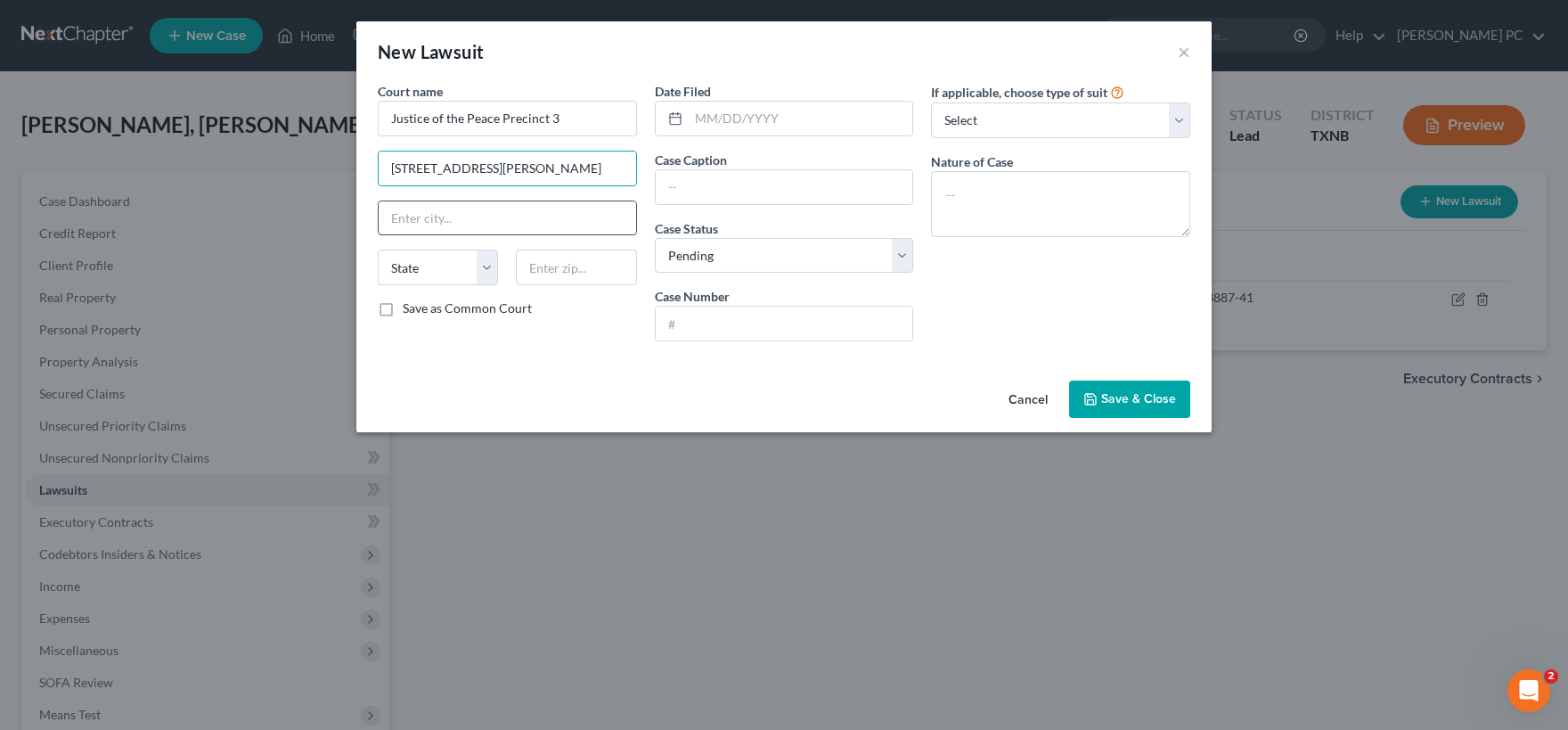
click at [437, 220] on input "text" at bounding box center [508, 218] width 258 height 34
drag, startPoint x: 527, startPoint y: 175, endPoint x: 639, endPoint y: 177, distance: 112.0
click at [636, 177] on input "[STREET_ADDRESS][PERSON_NAME]" at bounding box center [508, 169] width 258 height 34
click at [727, 119] on input "text" at bounding box center [800, 118] width 224 height 34
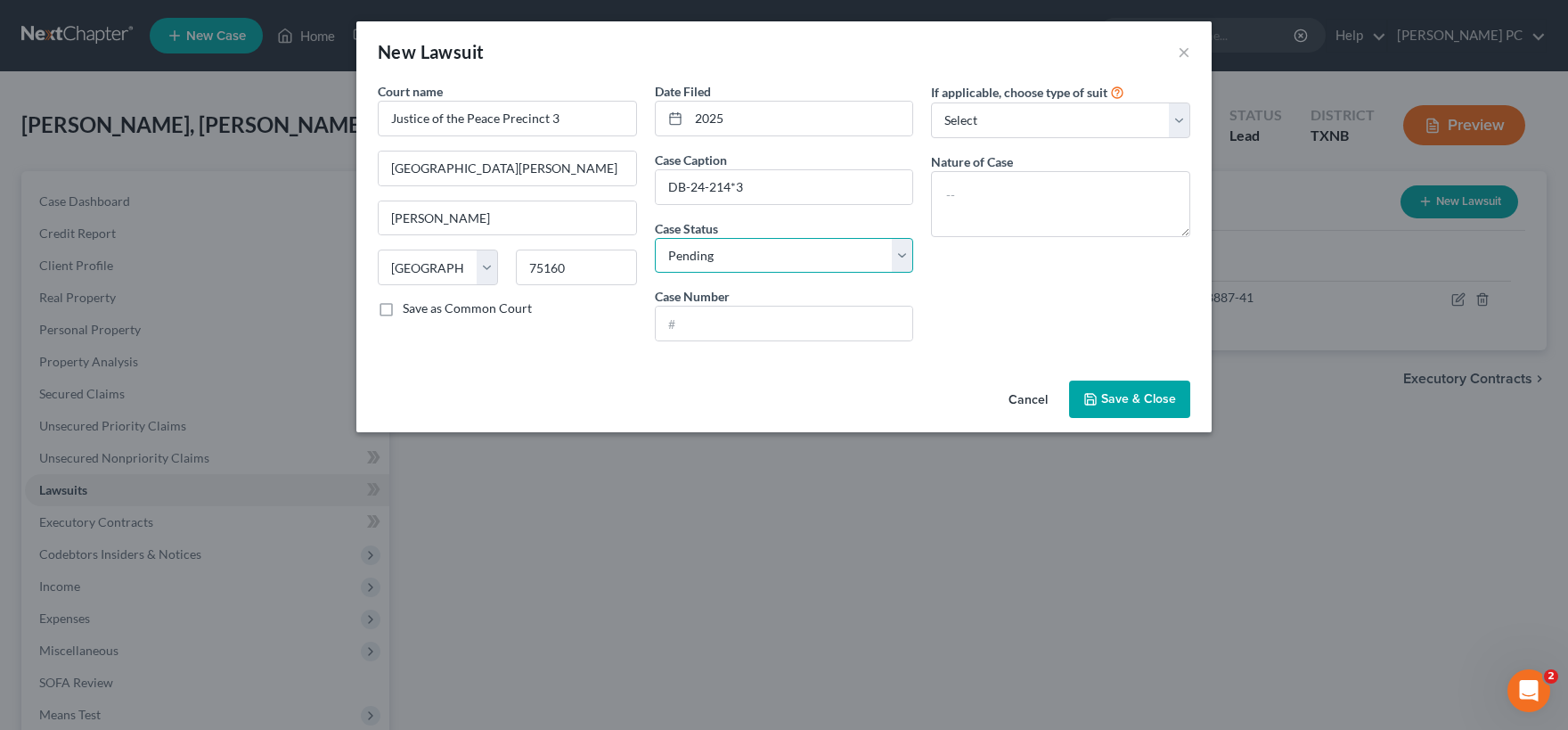
click at [655, 238] on select "Select Pending On Appeal Concluded" at bounding box center [784, 256] width 259 height 36
click option "Concluded" at bounding box center [0, 0] width 0 height 0
drag, startPoint x: 767, startPoint y: 182, endPoint x: 645, endPoint y: 184, distance: 122.0
click at [656, 184] on input "DB-24-214*3" at bounding box center [784, 187] width 258 height 34
click at [744, 323] on input "text" at bounding box center [784, 323] width 258 height 34
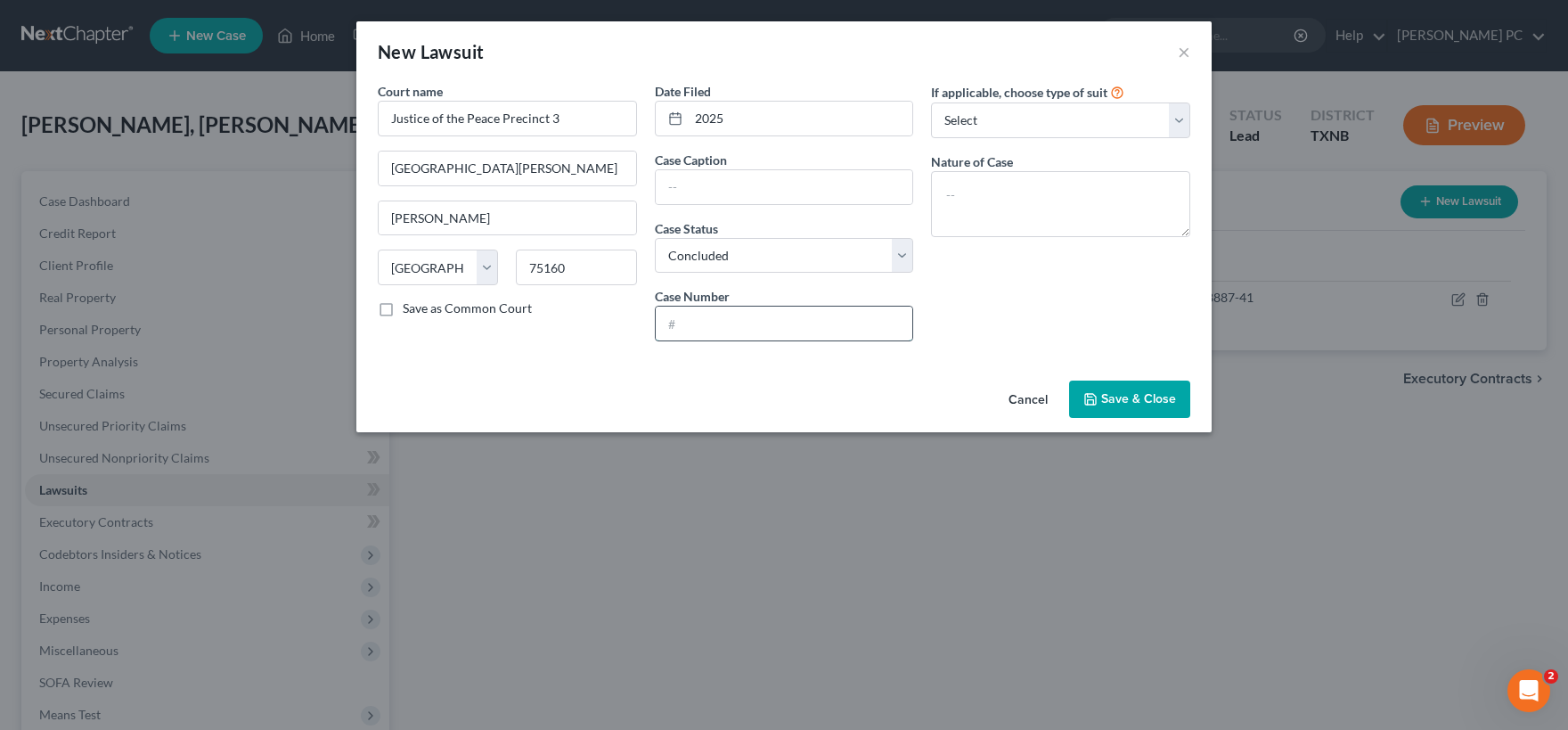
paste input "DB-24-214*3"
drag, startPoint x: 388, startPoint y: 120, endPoint x: 633, endPoint y: 64, distance: 251.3
click at [388, 120] on input "Justice of the Peace Precinct 3" at bounding box center [507, 119] width 259 height 36
click at [719, 182] on input "text" at bounding box center [784, 187] width 258 height 34
click at [931, 102] on select "Select Repossession Garnishment Foreclosure Attached, Seized, Or Levied Other" at bounding box center [1060, 120] width 259 height 36
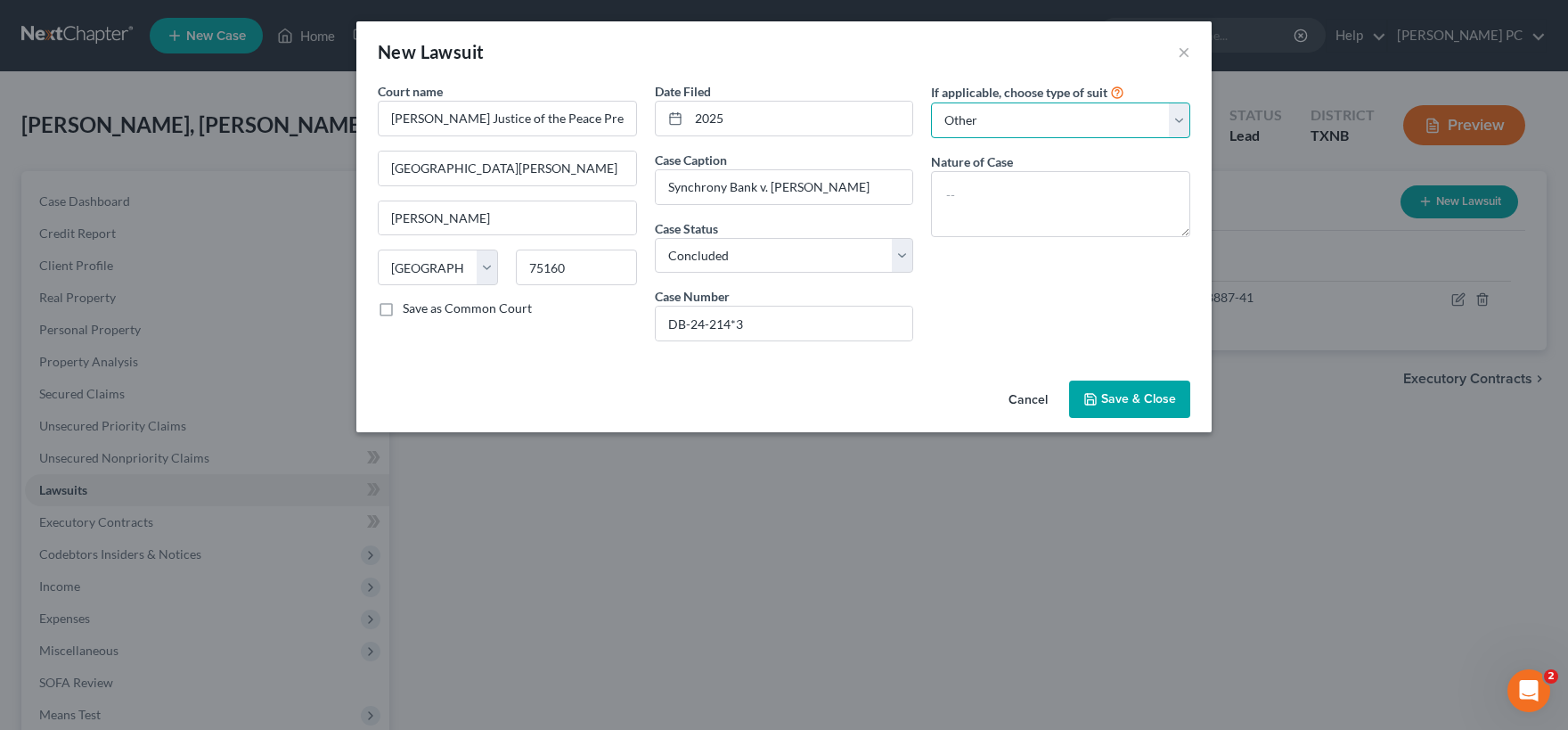
click option "Other" at bounding box center [0, 0] width 0 height 0
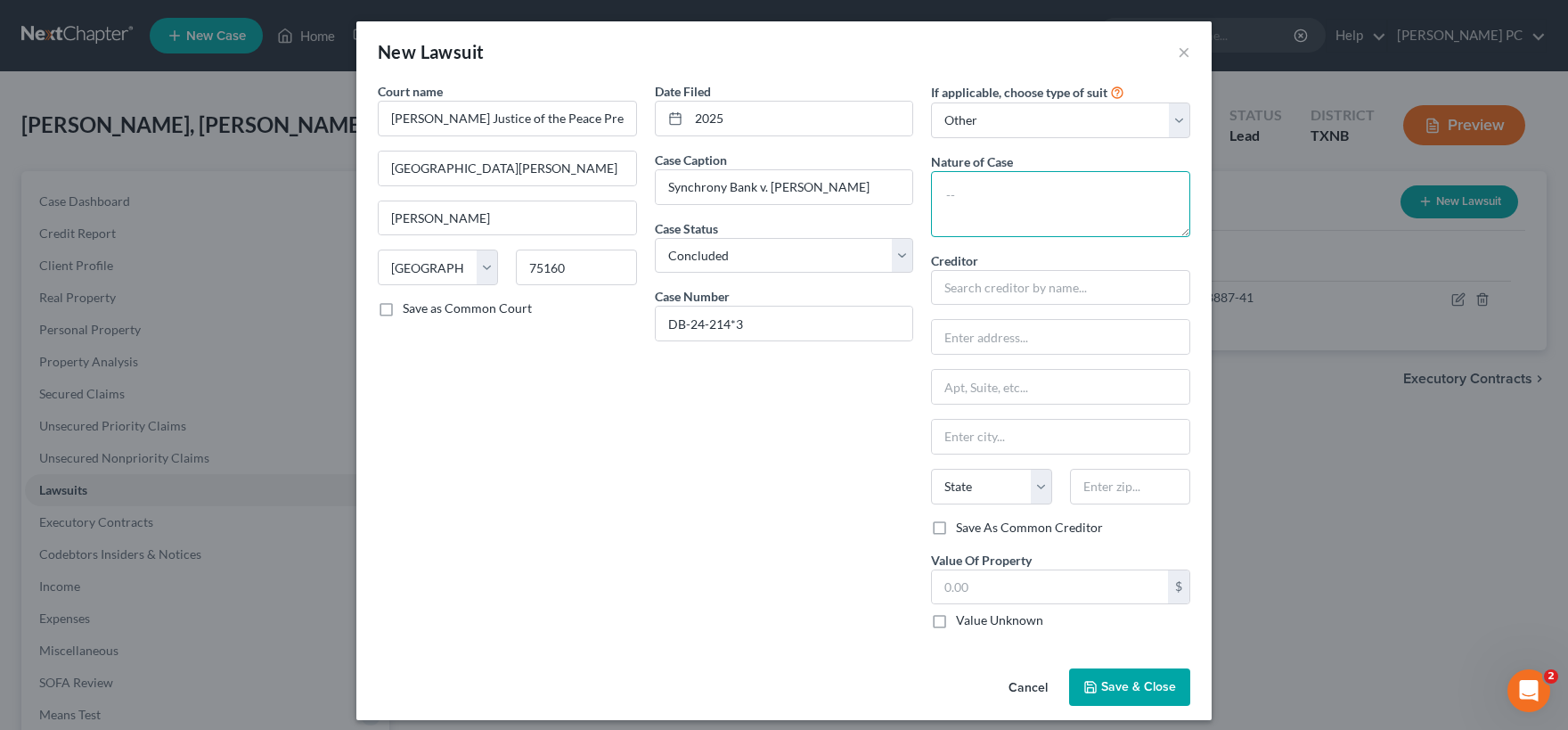
click at [995, 193] on textarea at bounding box center [1060, 203] width 259 height 65
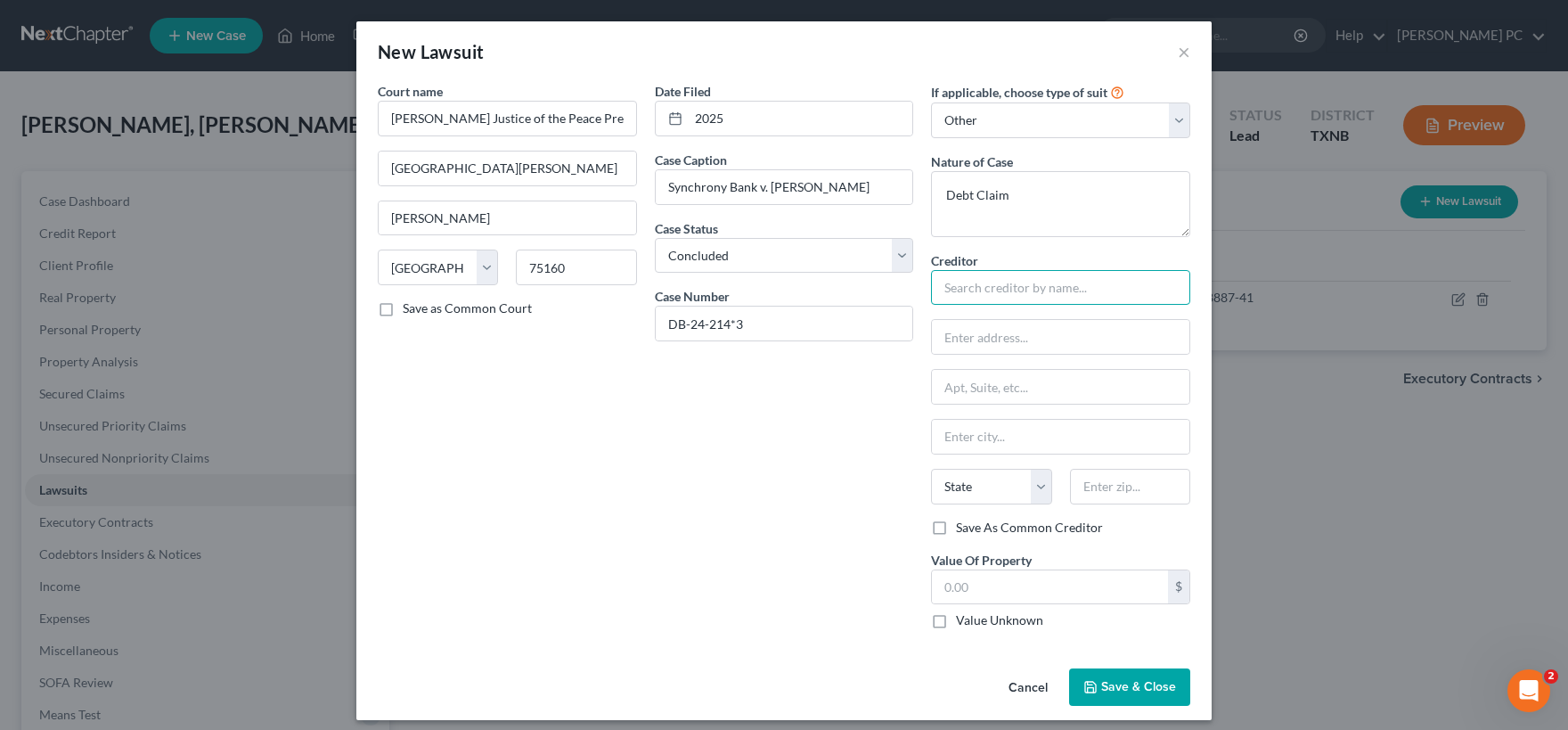
click at [992, 290] on input "text" at bounding box center [1060, 288] width 259 height 36
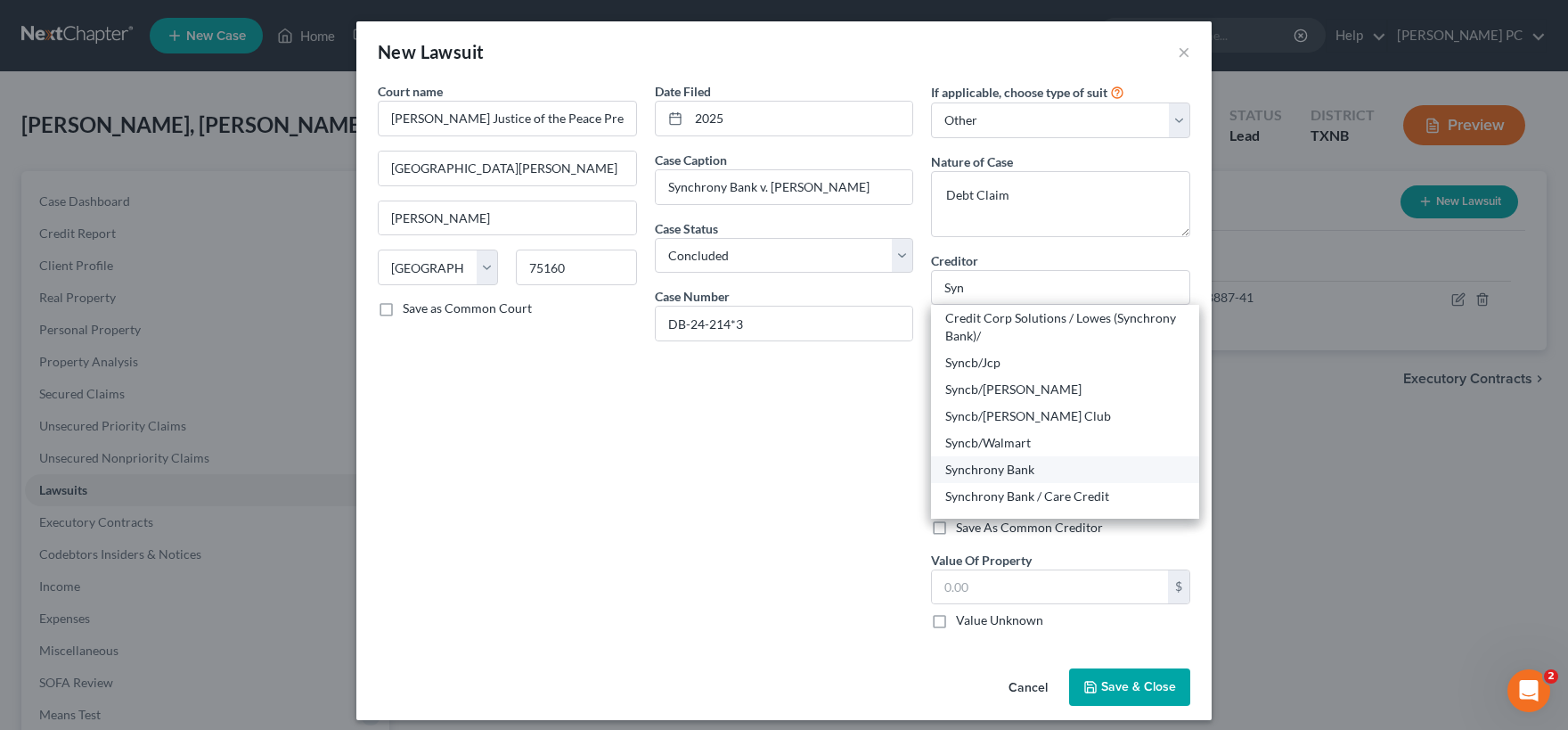
click at [1009, 466] on div "Synchrony Bank" at bounding box center [1065, 469] width 240 height 18
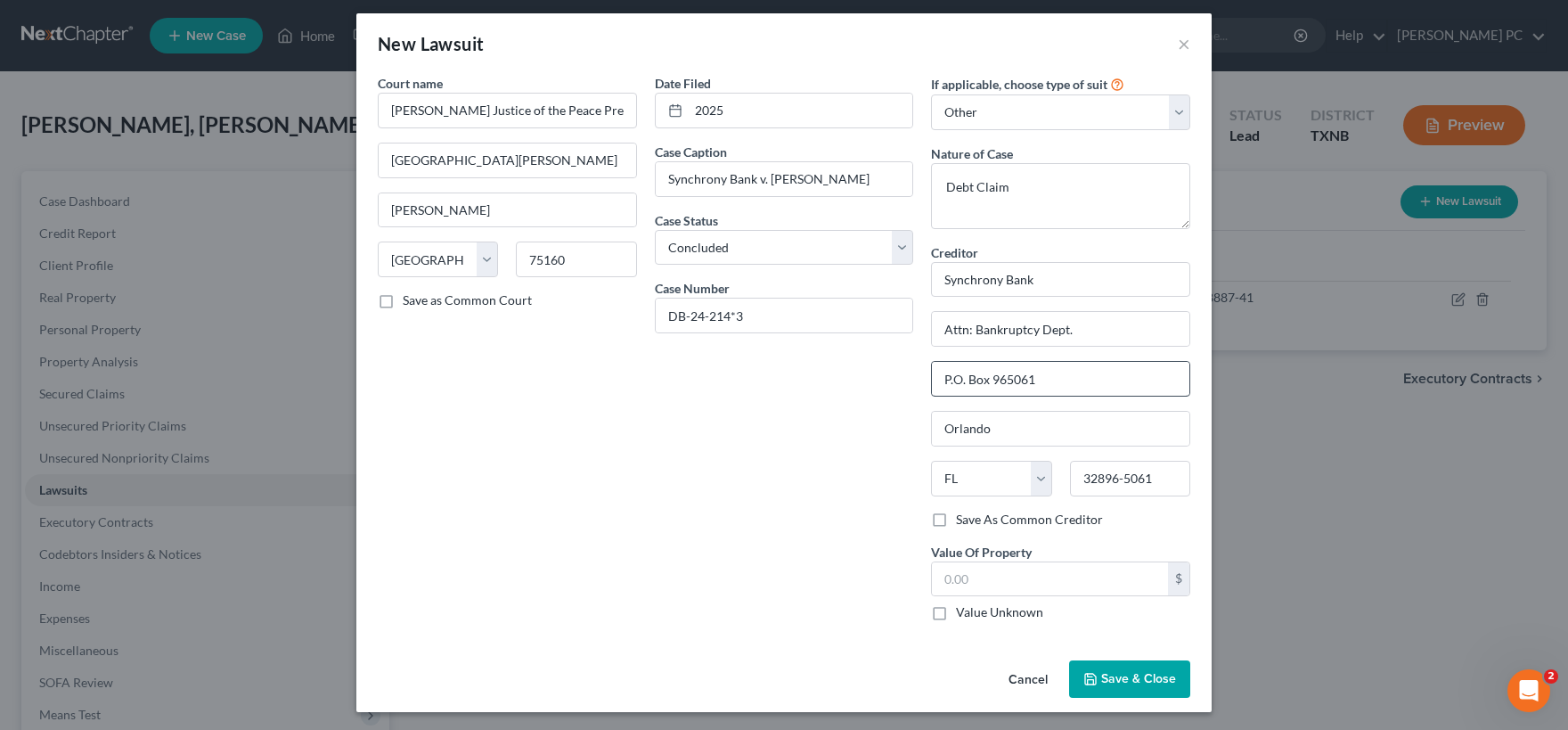
scroll to position [10, 0]
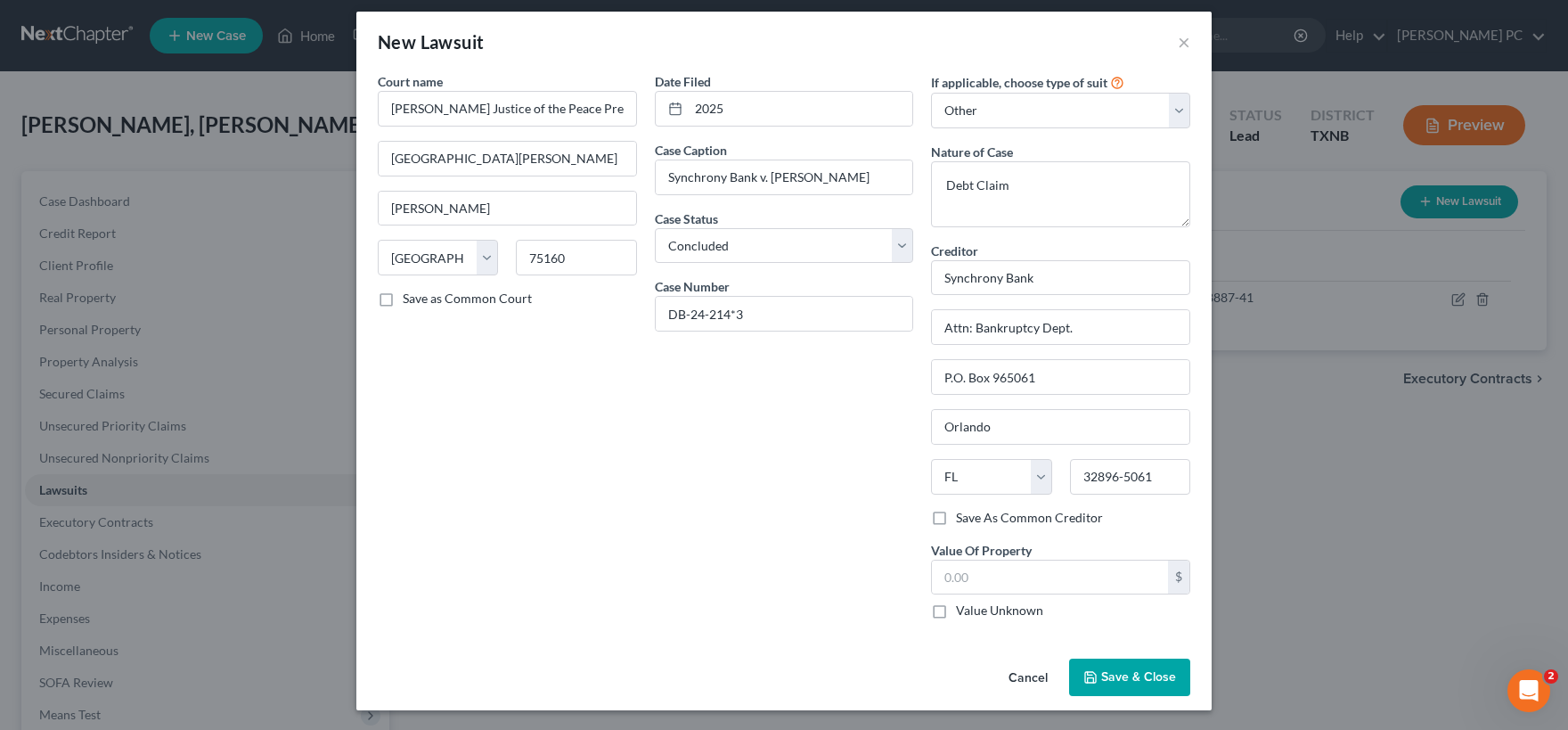
click at [956, 605] on label "Value Unknown" at bounding box center [1000, 610] width 87 height 18
click at [963, 605] on input "Value Unknown" at bounding box center [969, 607] width 12 height 12
click at [1123, 675] on span "Save & Close" at bounding box center [1138, 676] width 74 height 15
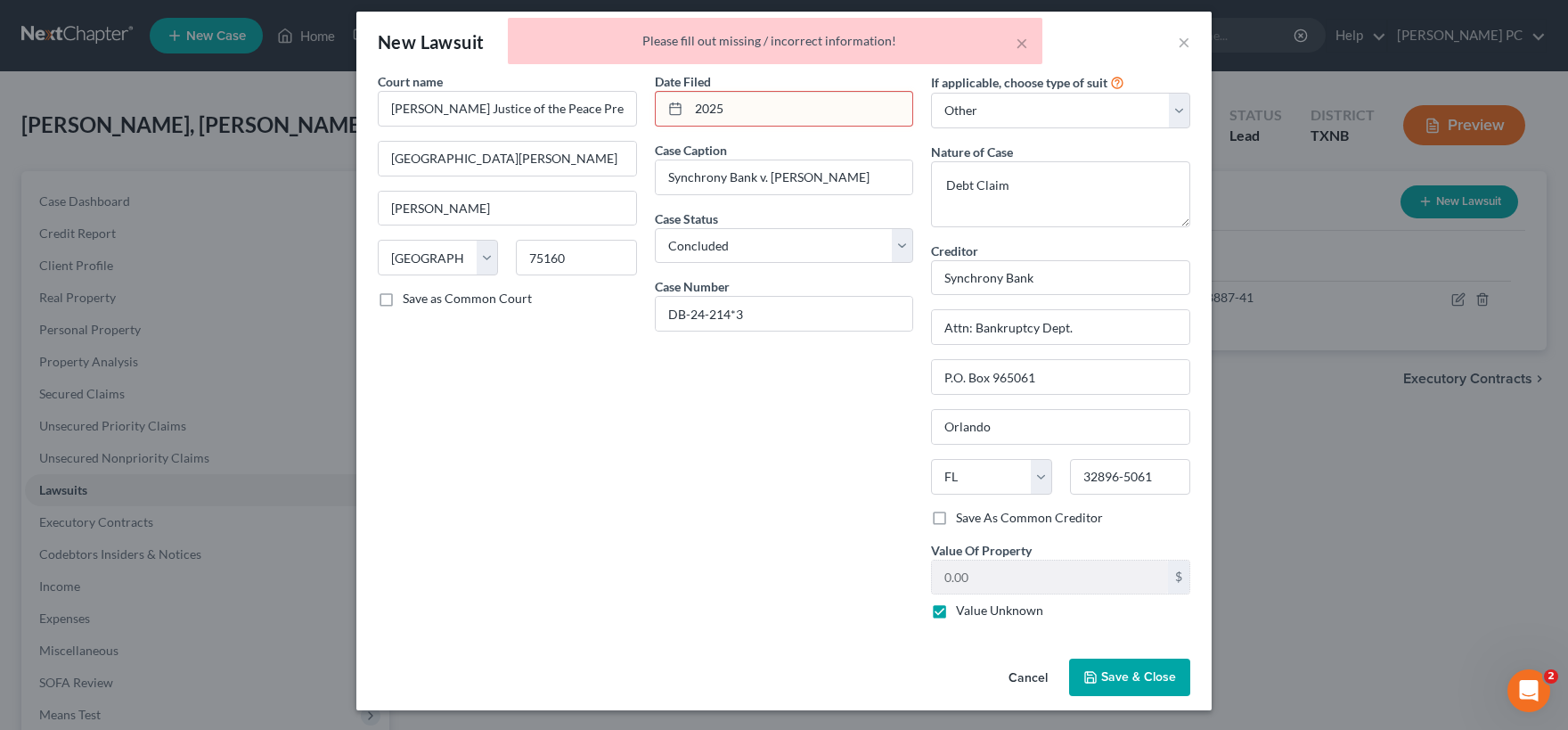
click at [732, 105] on input "2025" at bounding box center [800, 109] width 224 height 34
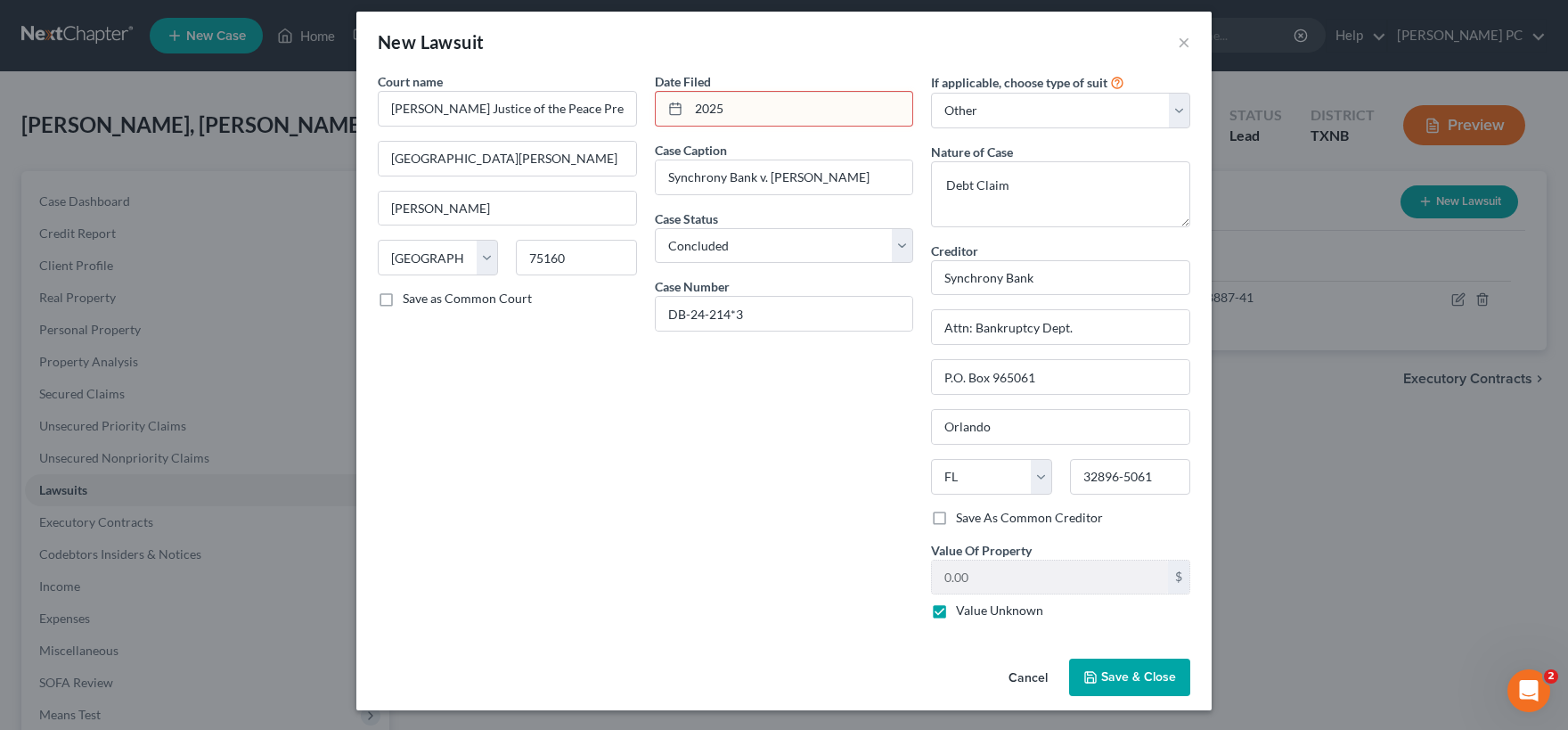
drag, startPoint x: 734, startPoint y: 112, endPoint x: 669, endPoint y: 111, distance: 65.0
click at [688, 111] on input "2025" at bounding box center [800, 109] width 224 height 34
click at [1106, 674] on span "Save & Close" at bounding box center [1138, 676] width 74 height 15
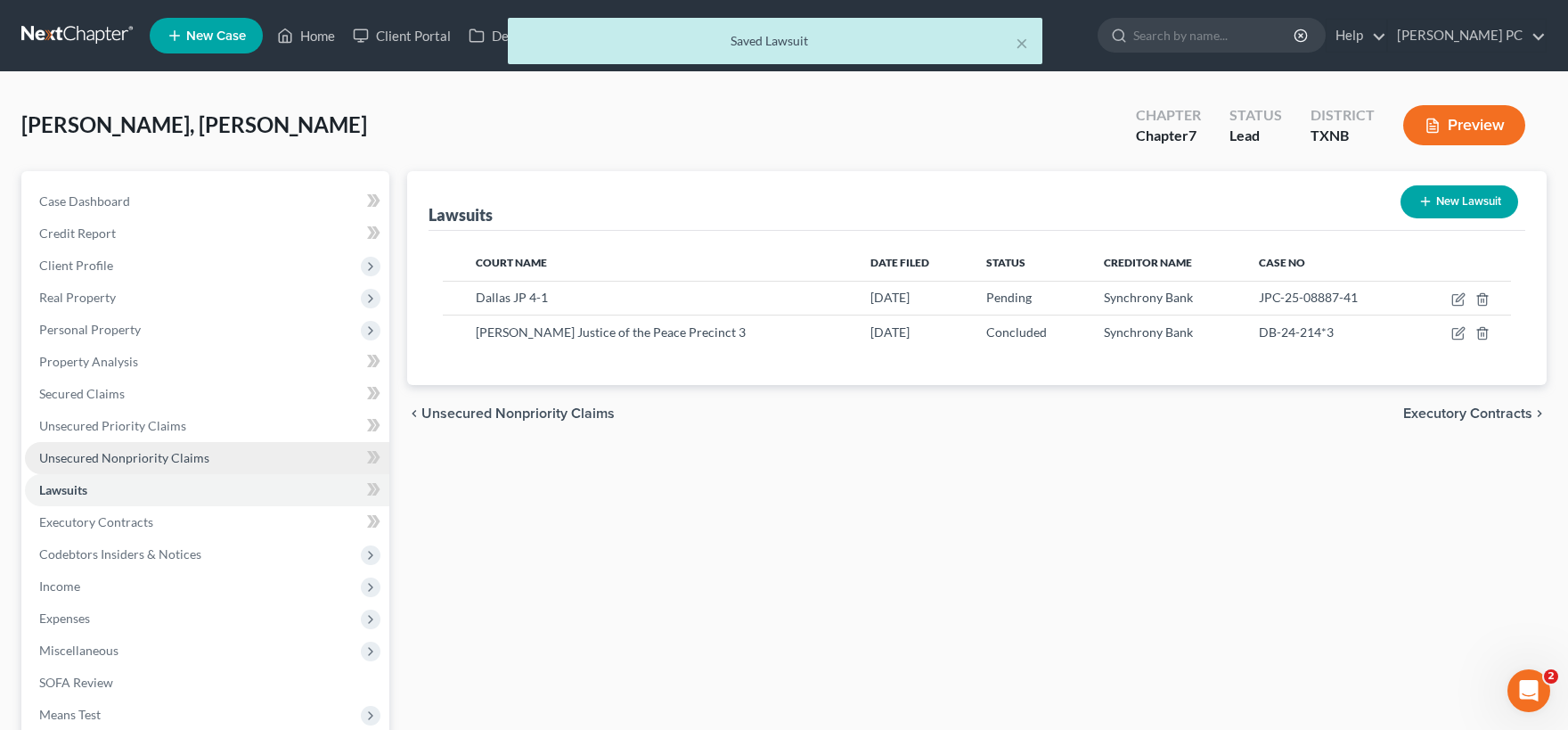
click at [134, 456] on span "Unsecured Nonpriority Claims" at bounding box center [125, 457] width 171 height 15
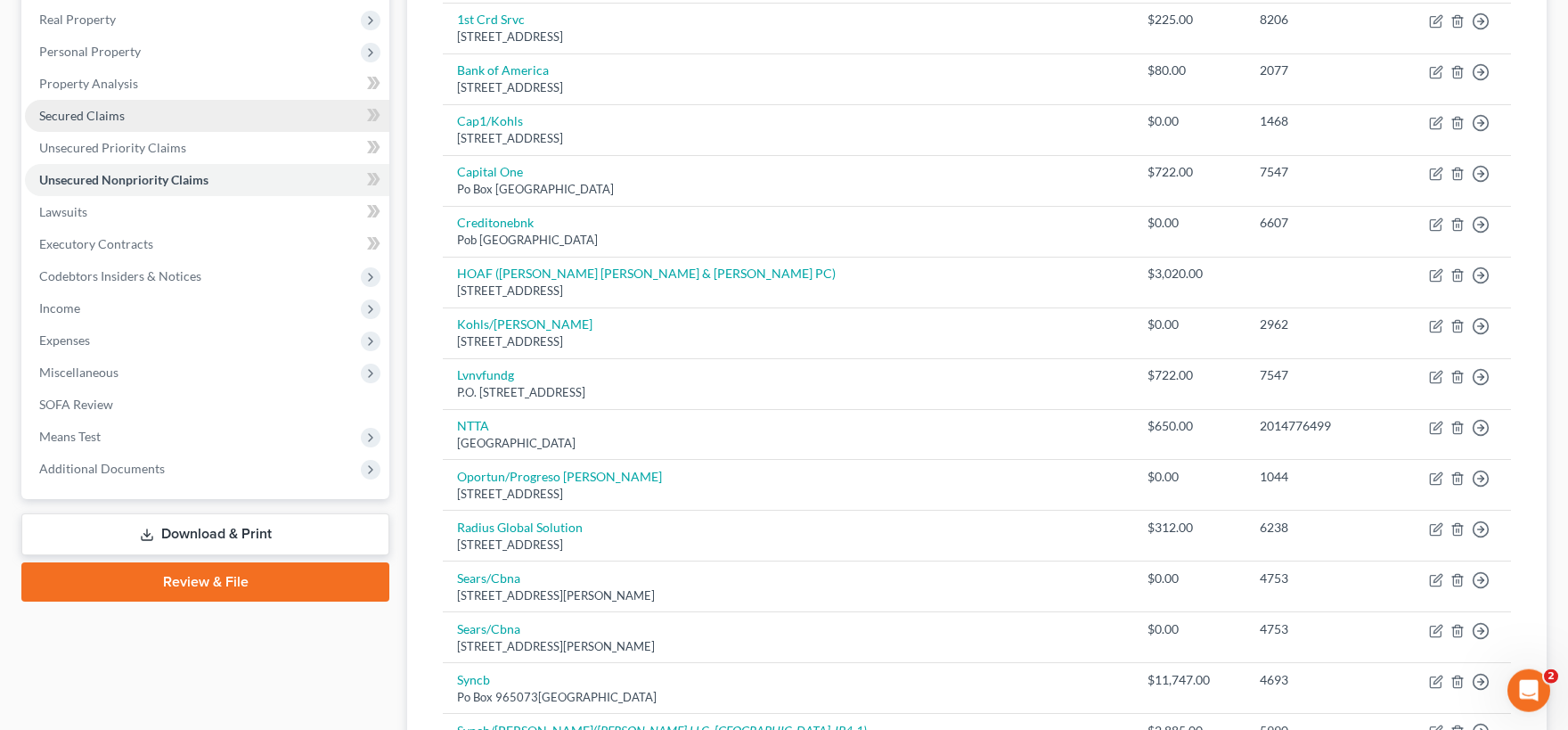
scroll to position [196, 0]
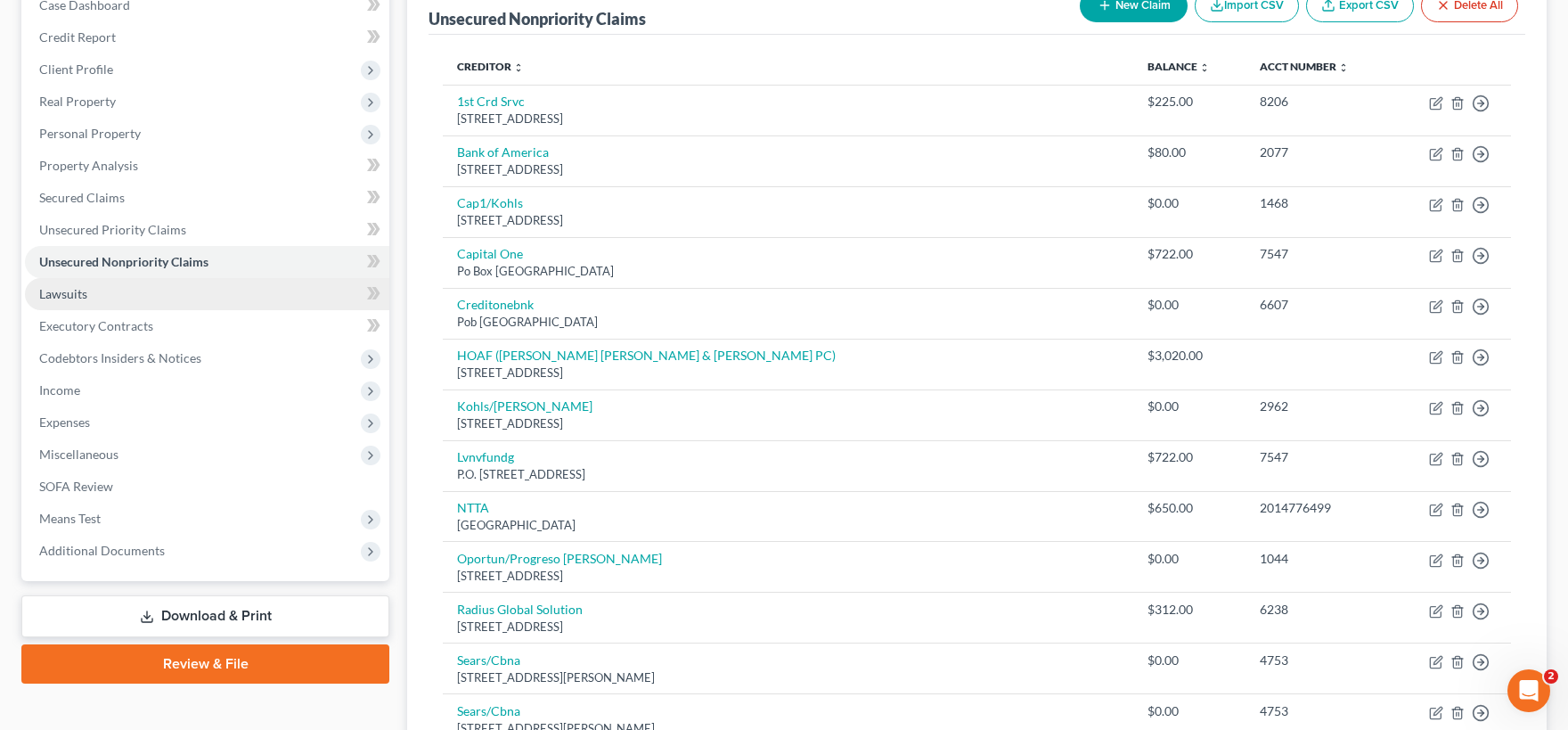
click at [154, 293] on link "Lawsuits" at bounding box center [206, 294] width 364 height 32
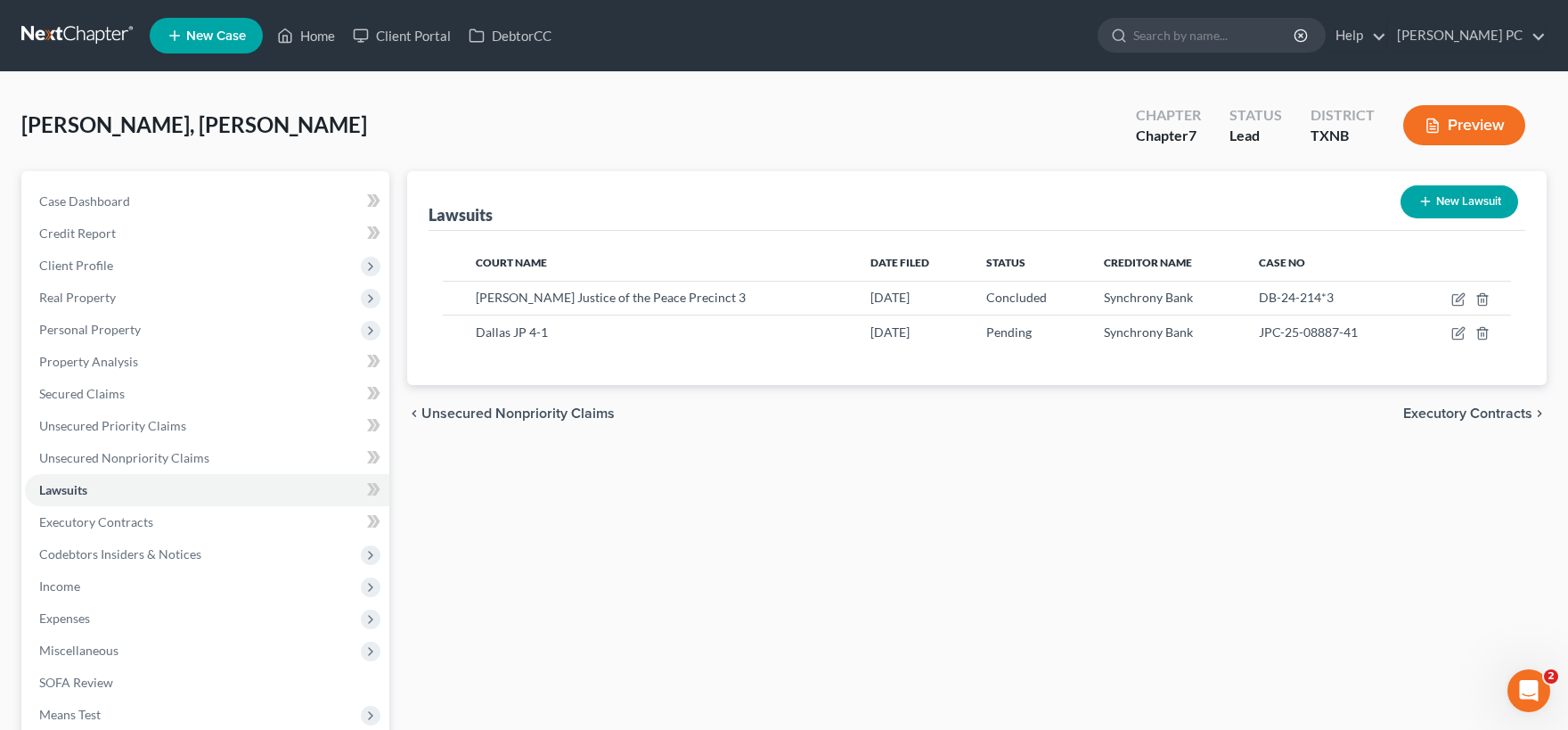
click at [1450, 200] on button "New Lawsuit" at bounding box center [1459, 201] width 118 height 33
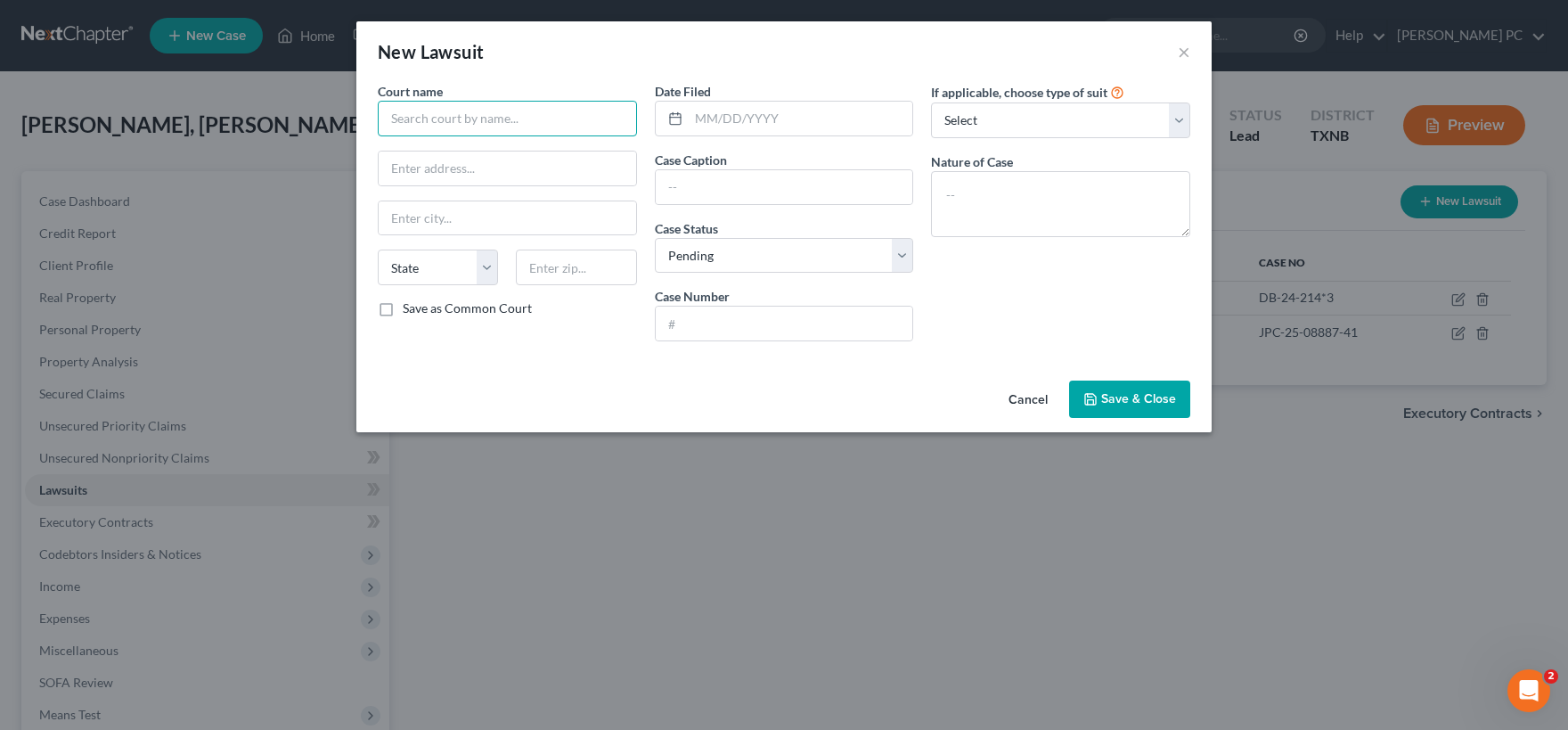
click at [524, 119] on input "text" at bounding box center [507, 119] width 259 height 36
paste input "[STREET_ADDRESS][PERSON_NAME]"
click at [424, 210] on input "text" at bounding box center [508, 218] width 258 height 34
drag, startPoint x: 495, startPoint y: 168, endPoint x: 714, endPoint y: 183, distance: 219.5
click at [636, 183] on input "[STREET_ADDRESS][PERSON_NAME]" at bounding box center [508, 169] width 258 height 34
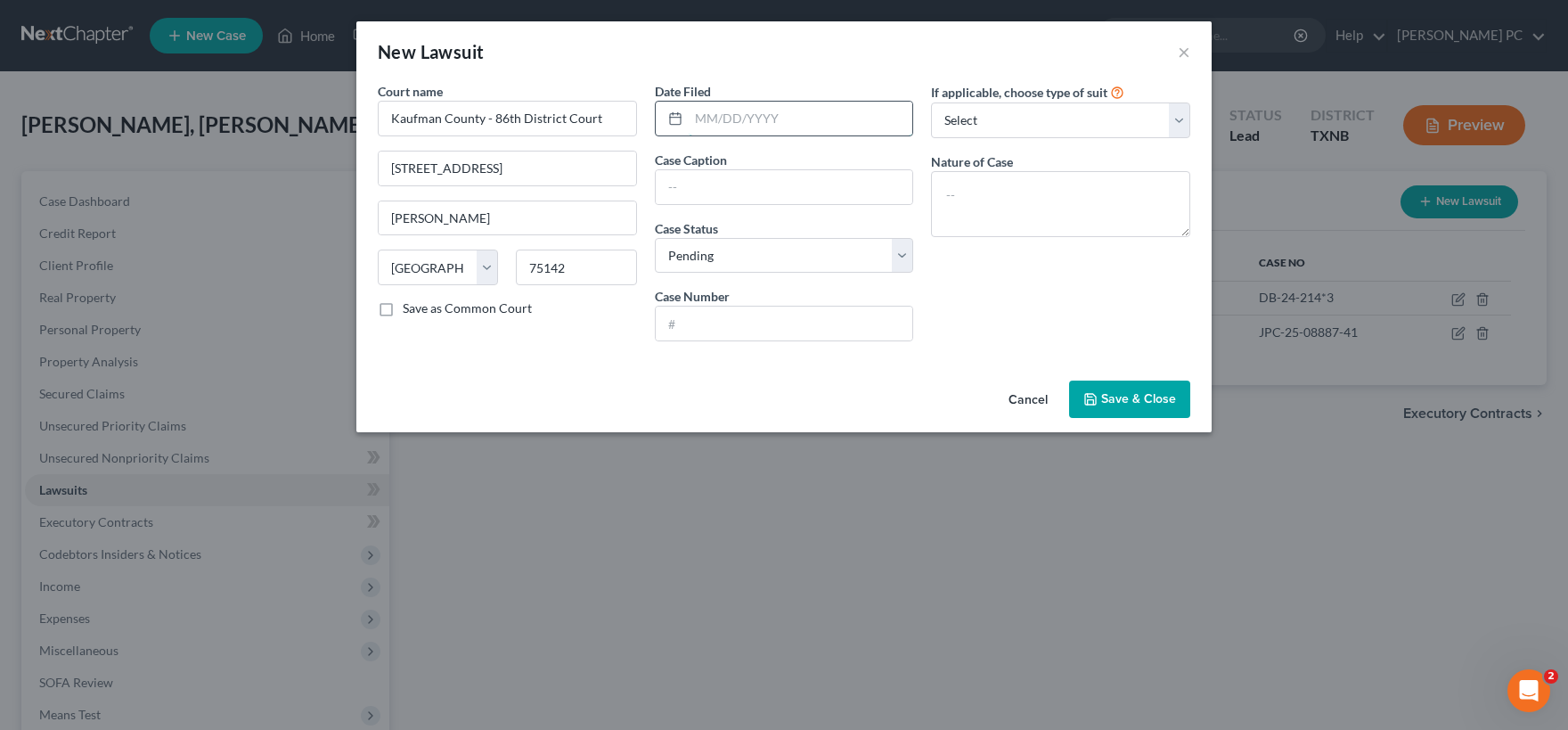
click at [797, 120] on input "text" at bounding box center [800, 118] width 224 height 34
click at [687, 182] on input "text" at bounding box center [784, 187] width 258 height 34
click at [757, 182] on input "text" at bounding box center [784, 187] width 258 height 34
paste input "Windmill Farms Association, Inc. Vs. [PERSON_NAME], Current Occupants"
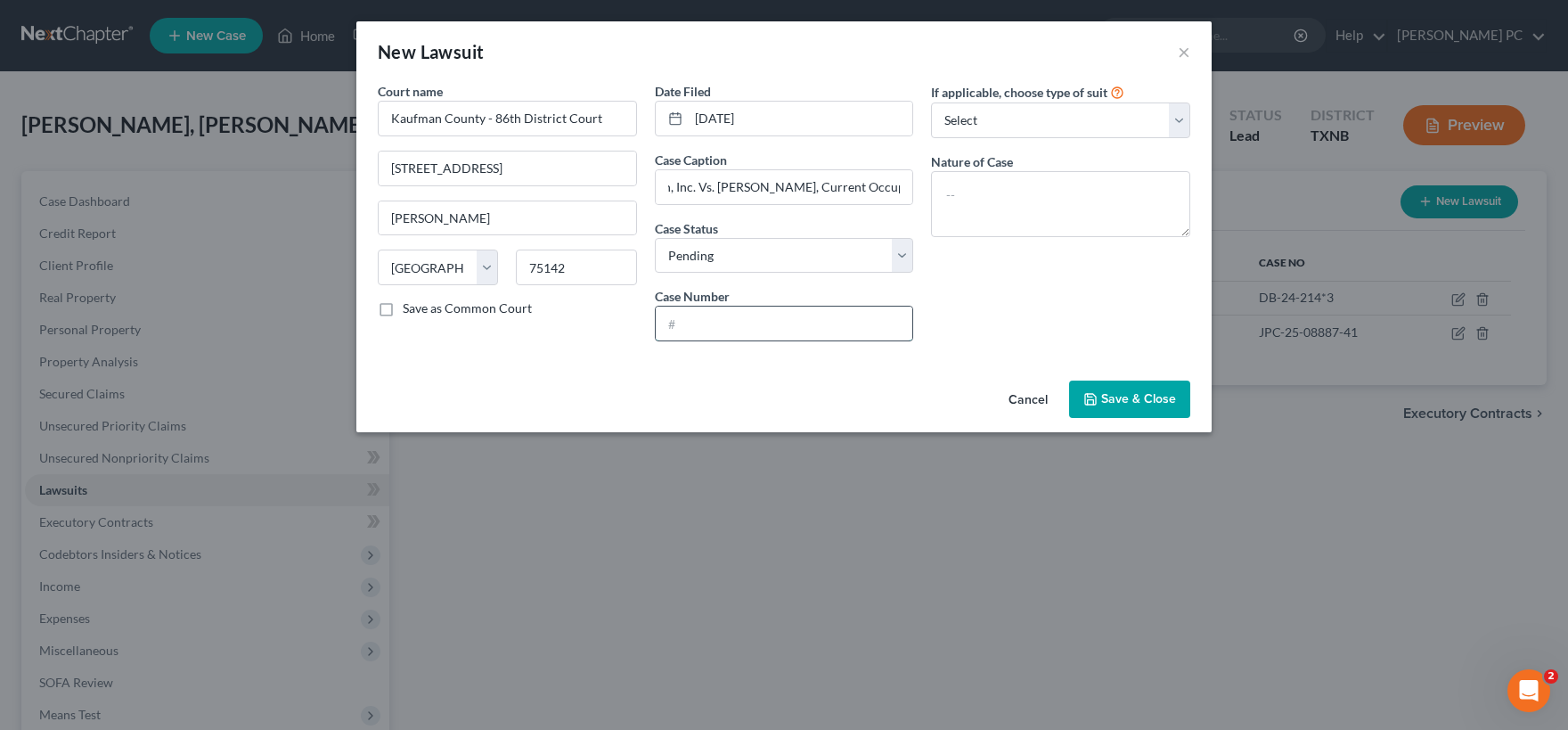
click at [744, 326] on input "text" at bounding box center [784, 323] width 258 height 34
click at [931, 102] on select "Select Repossession Garnishment Foreclosure Attached, Seized, Or Levied Other" at bounding box center [1060, 120] width 259 height 36
click option "Foreclosure" at bounding box center [0, 0] width 0 height 0
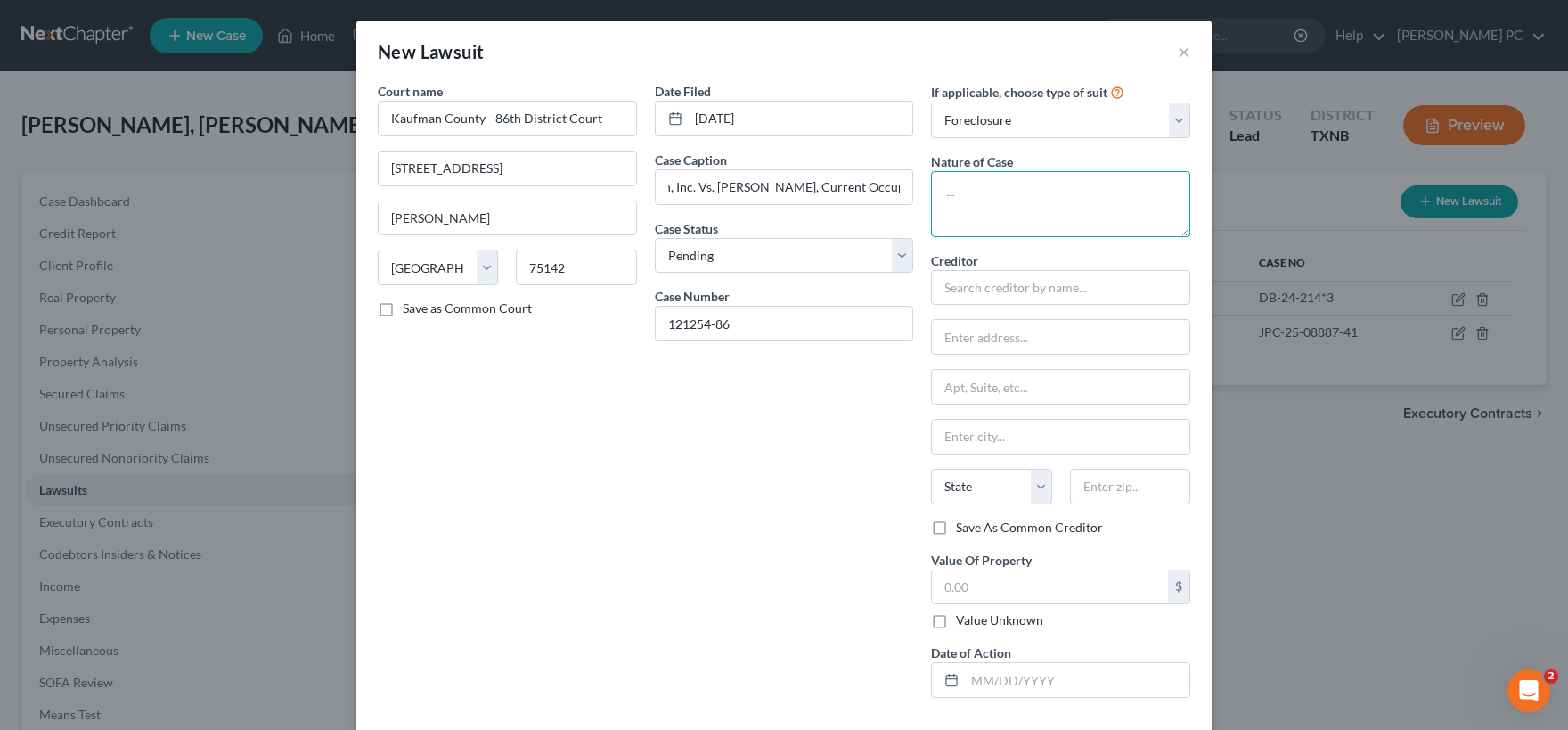
drag, startPoint x: 1029, startPoint y: 209, endPoint x: 1040, endPoint y: 202, distance: 13.0
click at [1031, 204] on textarea at bounding box center [1060, 203] width 259 height 65
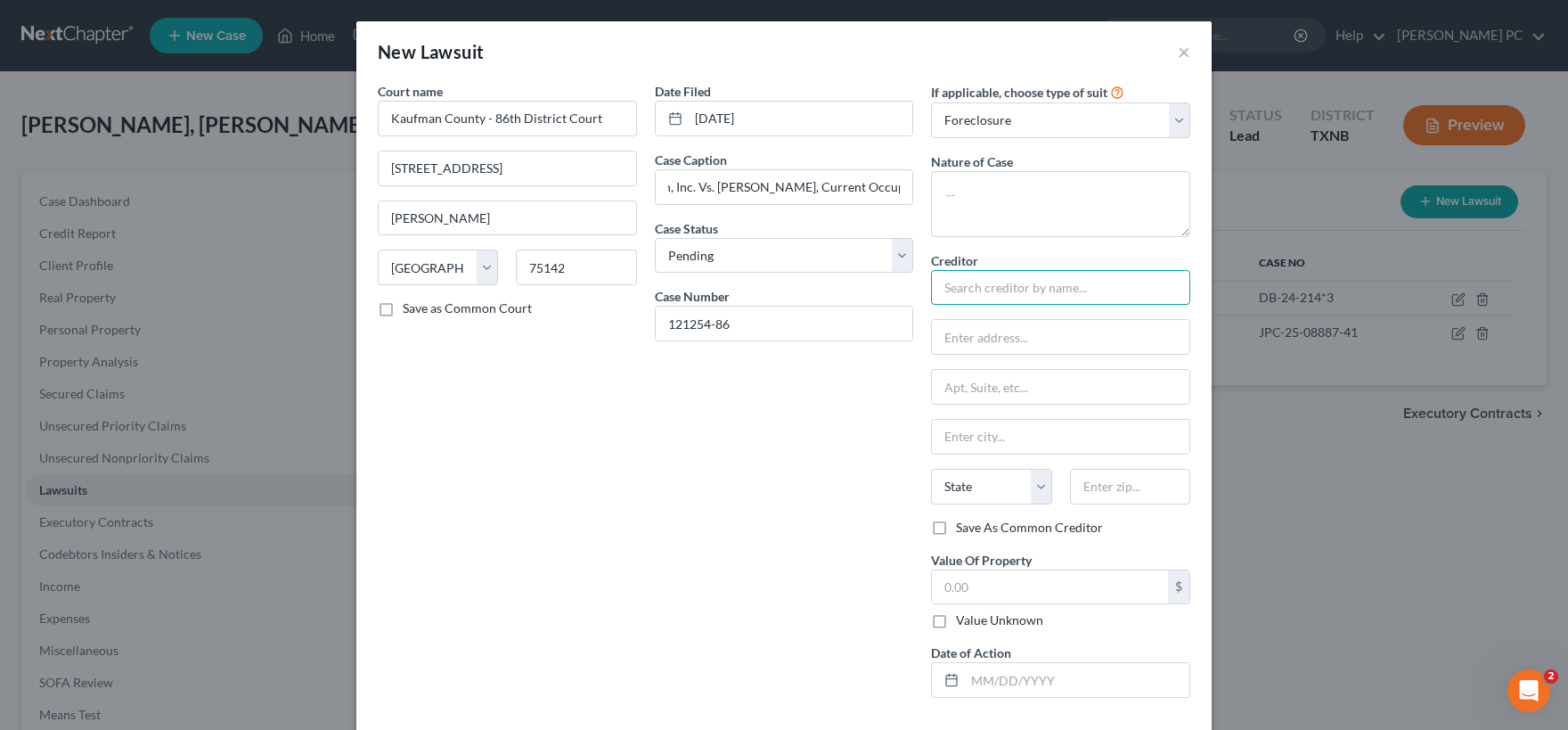
click at [985, 276] on input "text" at bounding box center [1060, 288] width 259 height 36
click at [1098, 292] on input "Windmill Farms Assoc Inc" at bounding box center [1060, 288] width 259 height 36
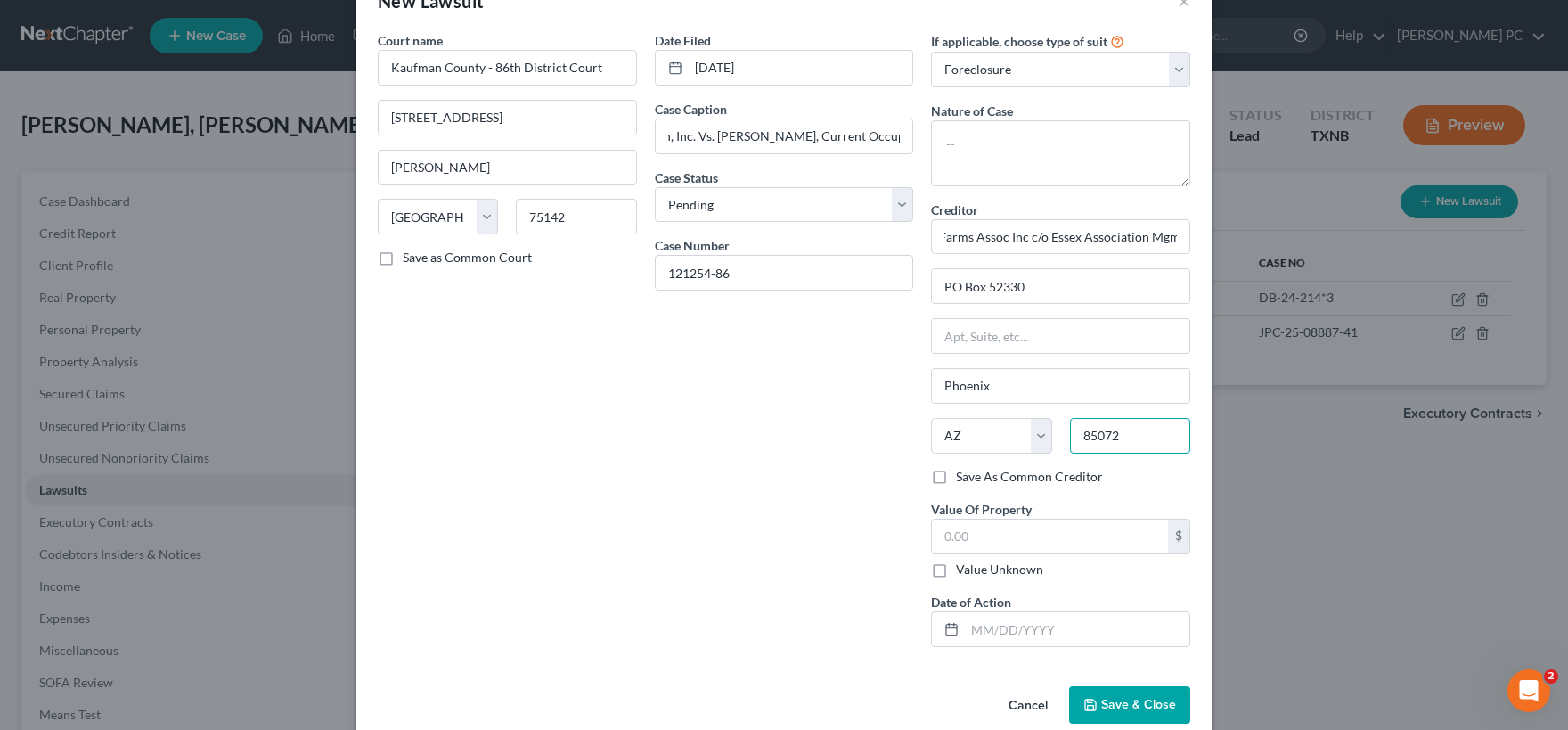
scroll to position [78, 0]
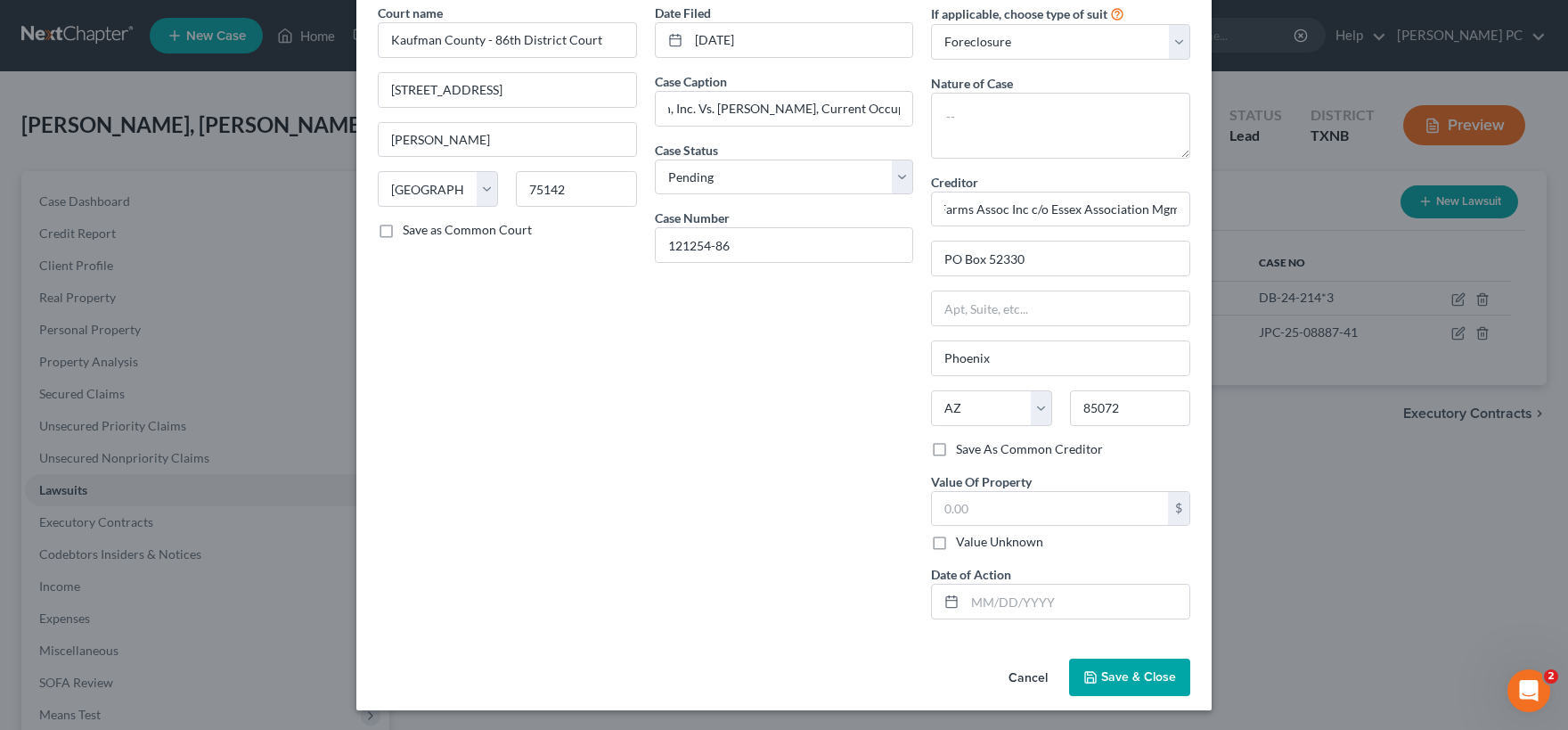
click at [956, 543] on label "Value Unknown" at bounding box center [1000, 542] width 87 height 18
click at [963, 543] on input "Value Unknown" at bounding box center [969, 539] width 12 height 12
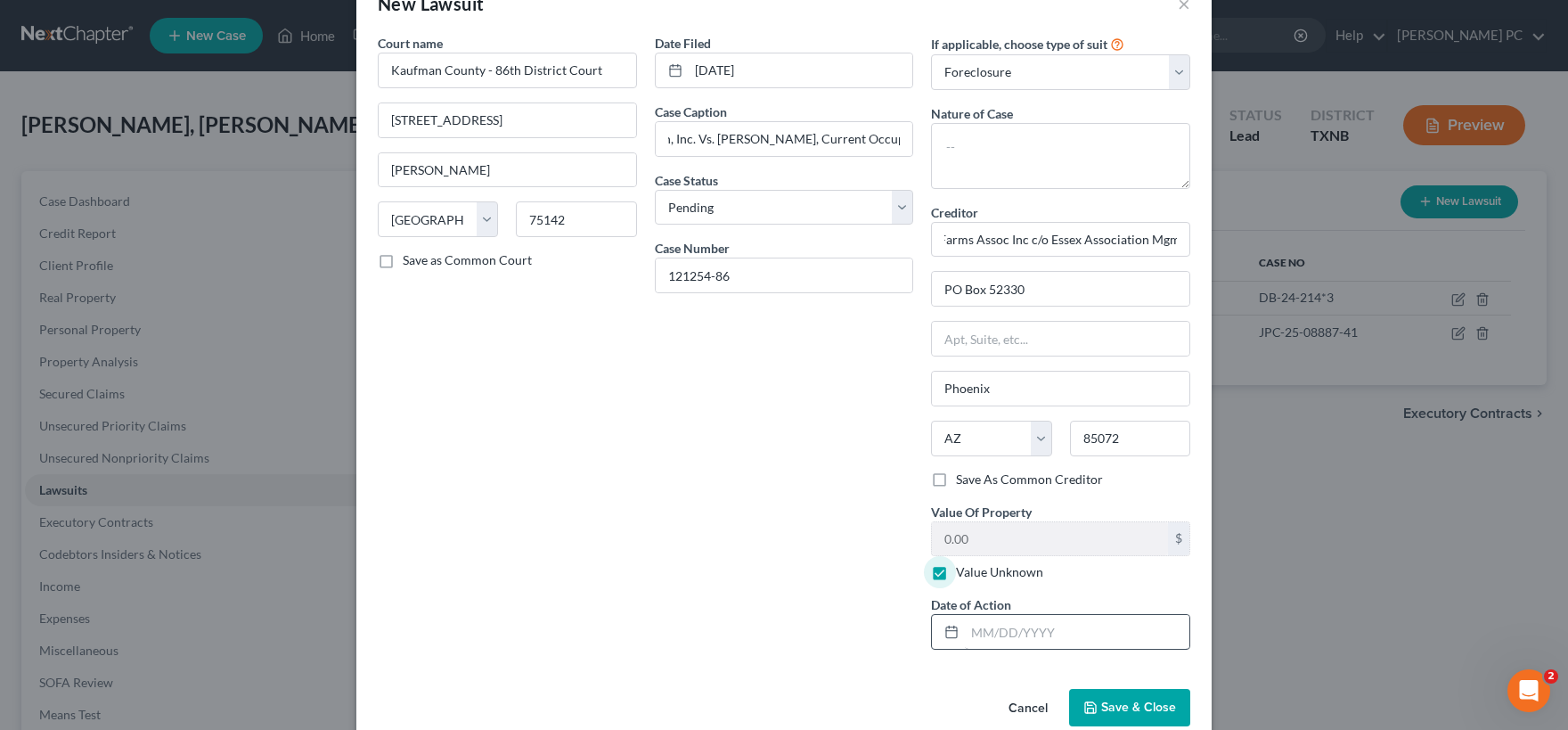
scroll to position [0, 0]
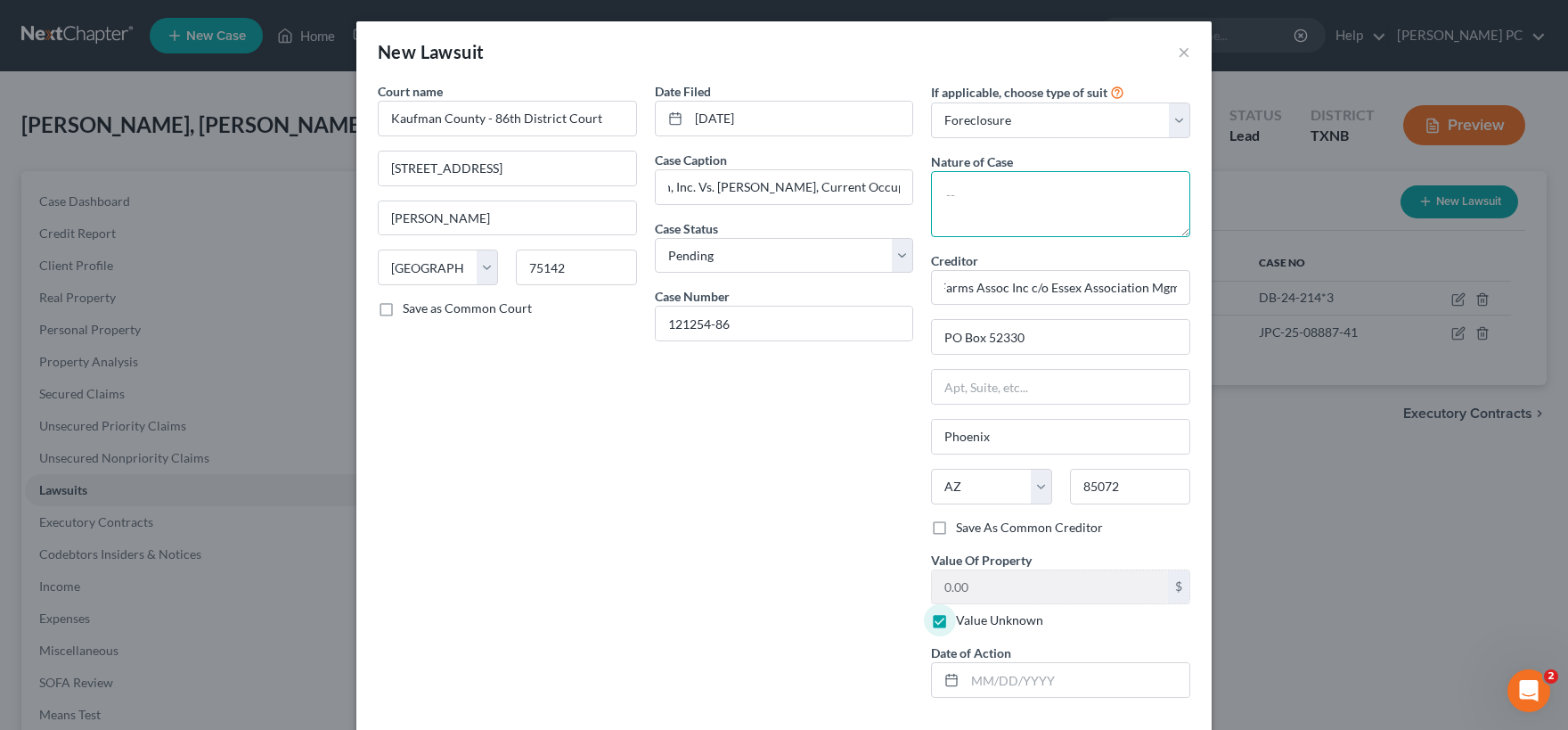
click at [980, 193] on textarea at bounding box center [1060, 203] width 259 height 65
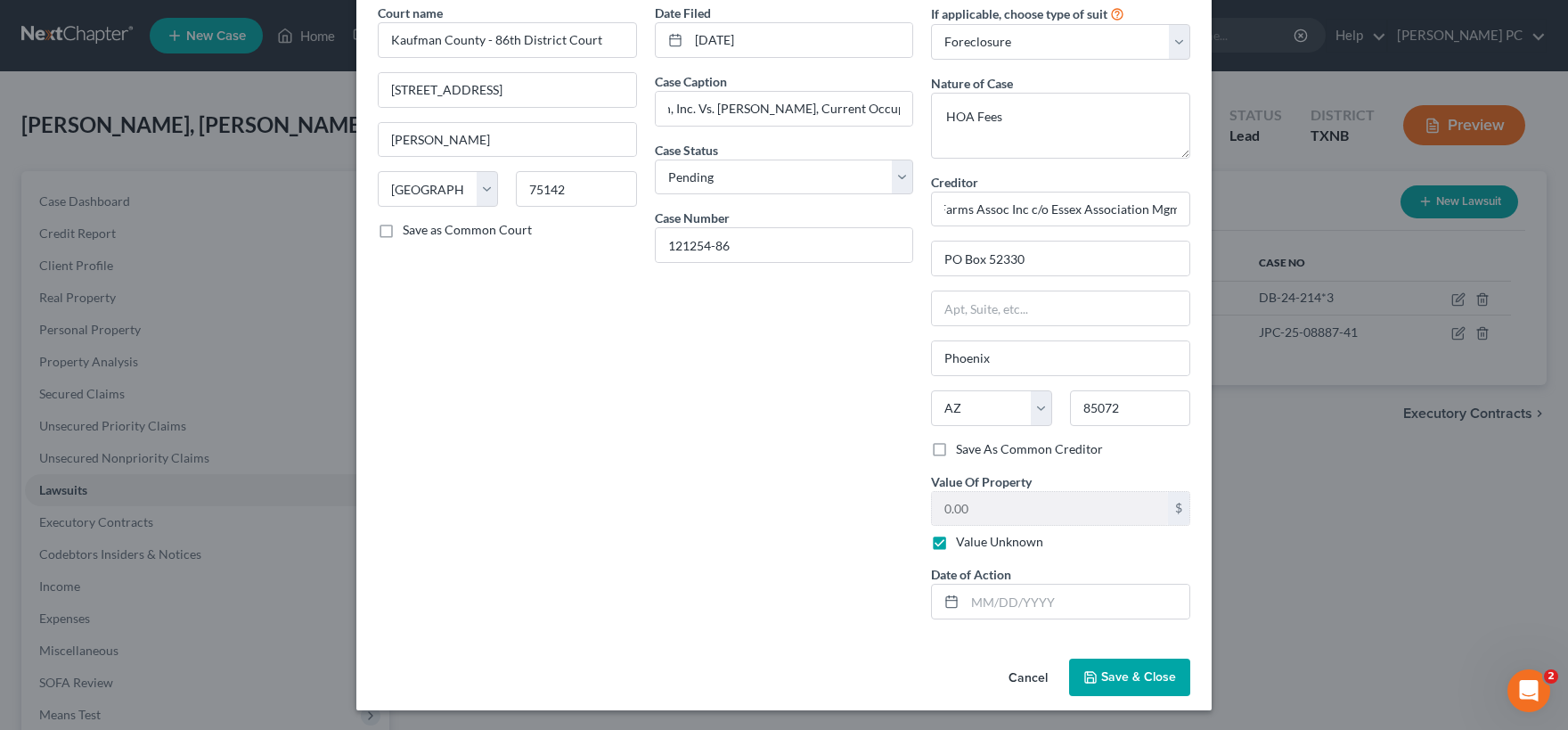
click at [1127, 673] on span "Save & Close" at bounding box center [1138, 676] width 74 height 15
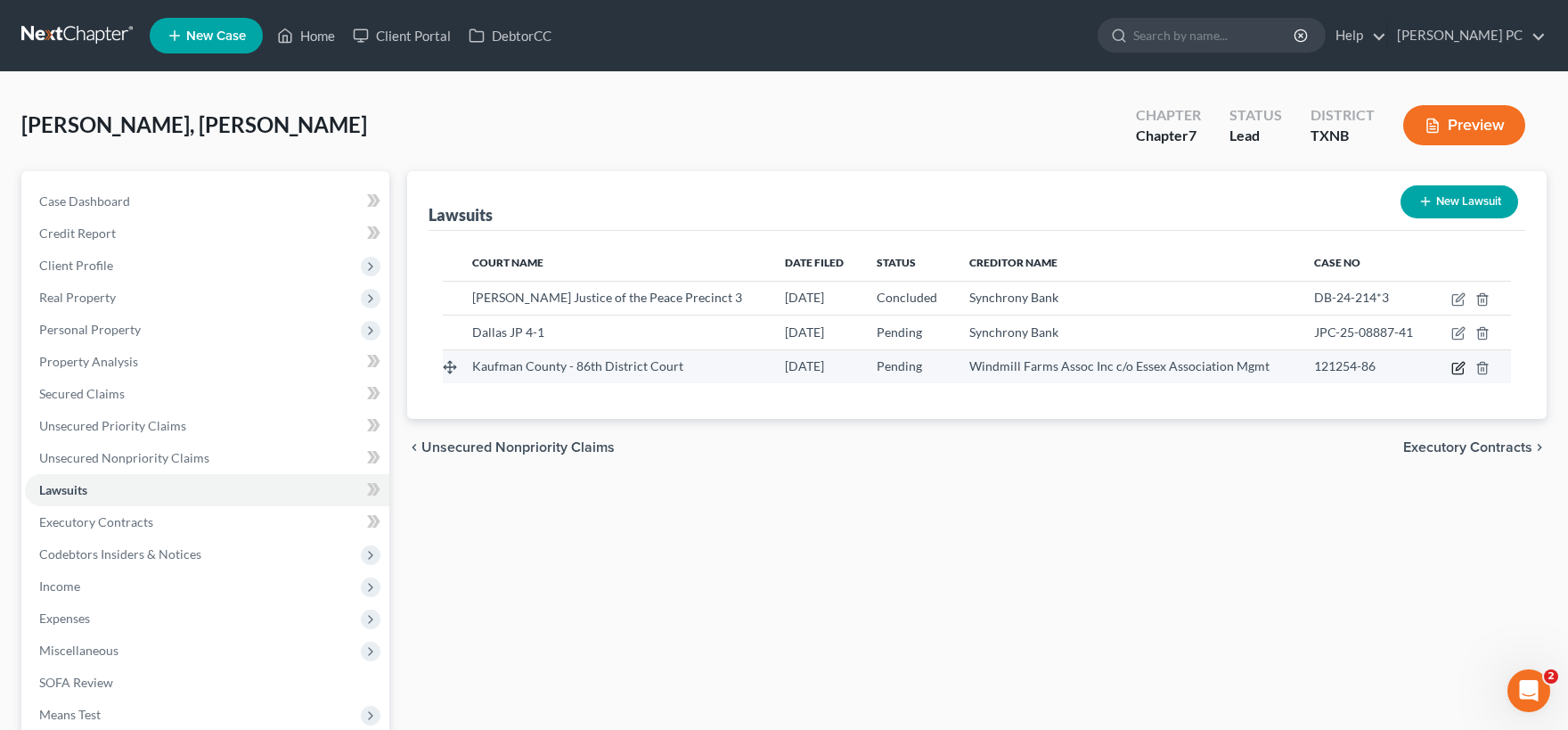
click at [1459, 365] on icon "button" at bounding box center [1458, 368] width 14 height 14
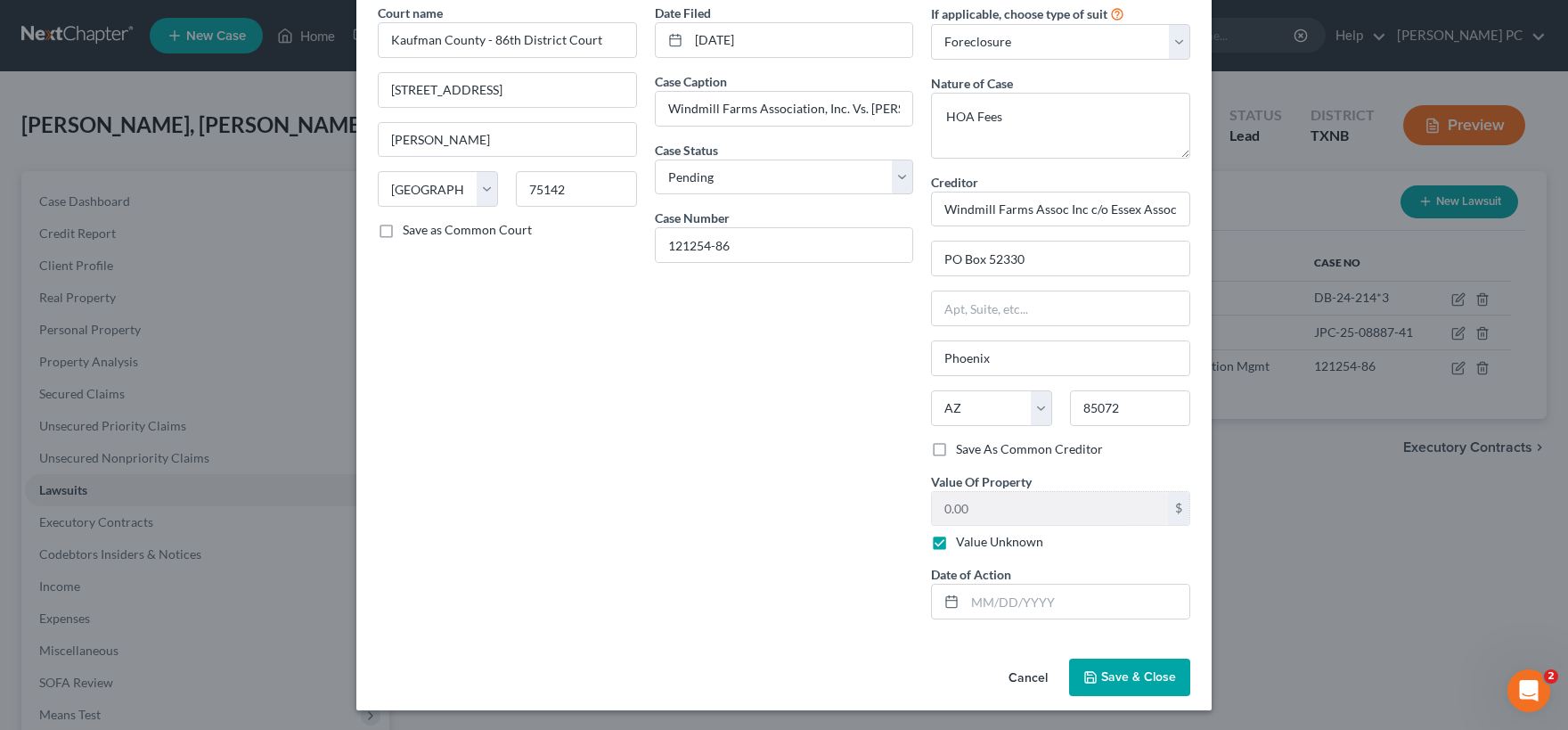
click at [956, 449] on label "Save As Common Creditor" at bounding box center [1029, 449] width 147 height 18
click at [963, 449] on input "Save As Common Creditor" at bounding box center [969, 446] width 12 height 12
click at [1119, 674] on span "Save & Close" at bounding box center [1138, 676] width 74 height 15
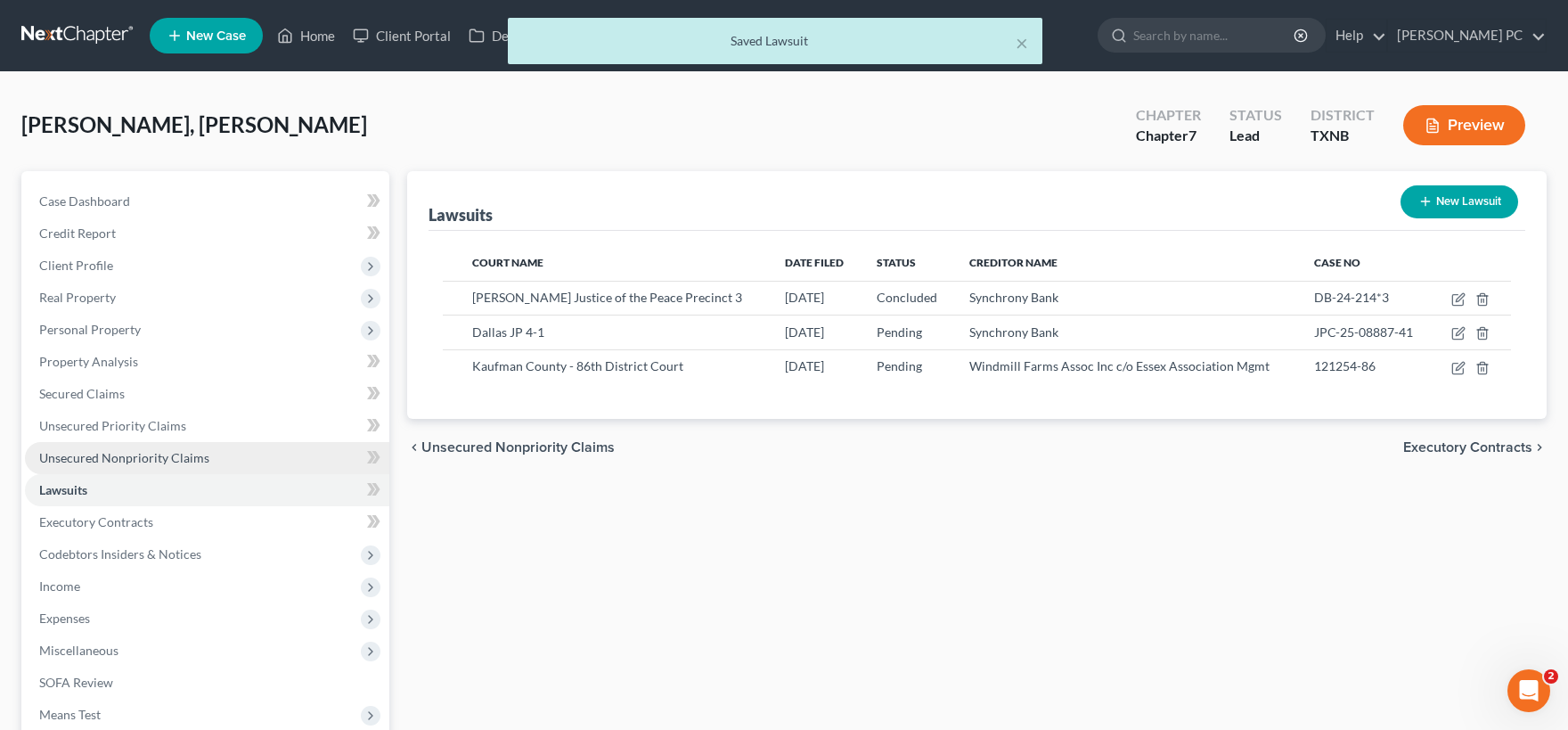
click at [113, 455] on span "Unsecured Nonpriority Claims" at bounding box center [125, 457] width 171 height 15
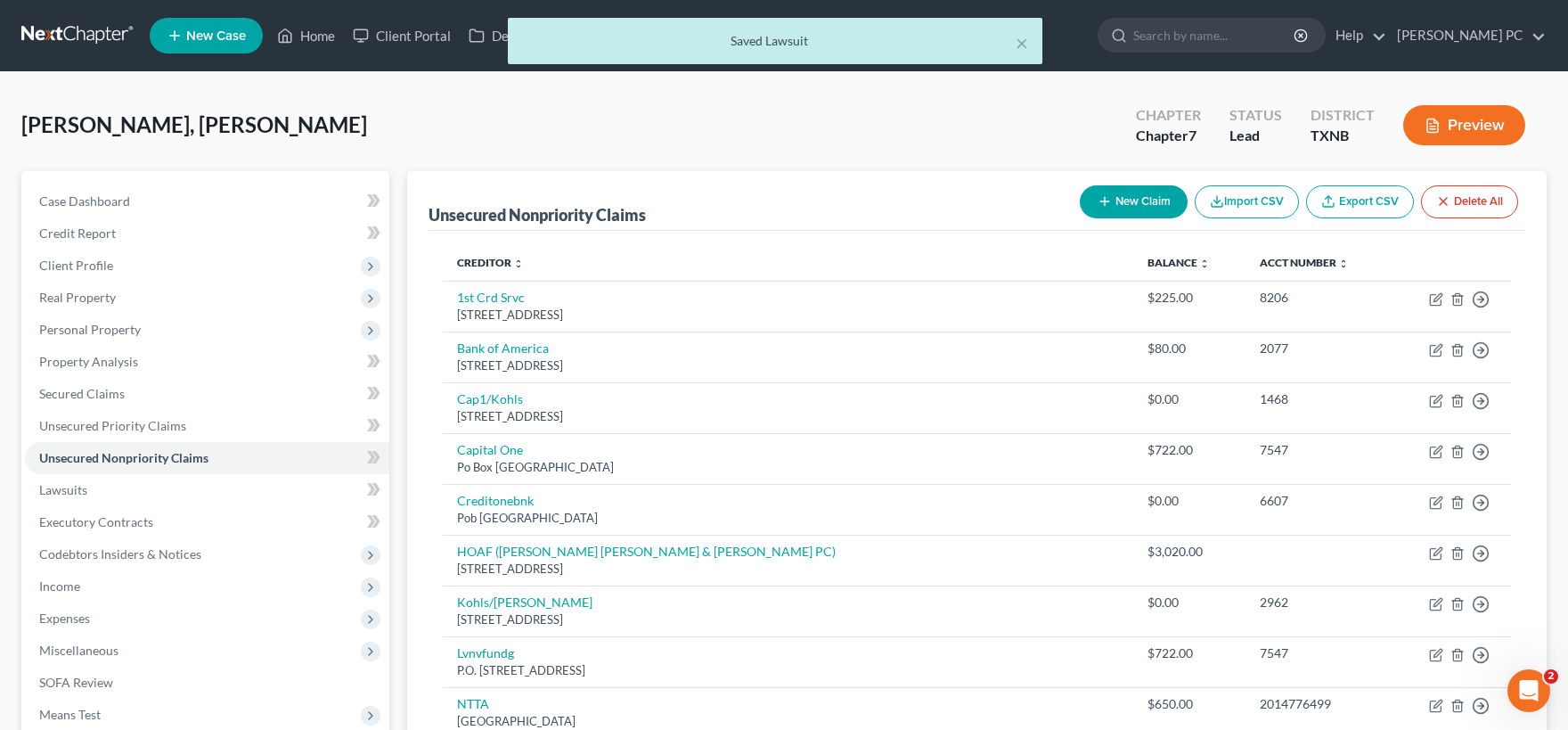
click at [1112, 214] on button "New Claim" at bounding box center [1134, 201] width 108 height 33
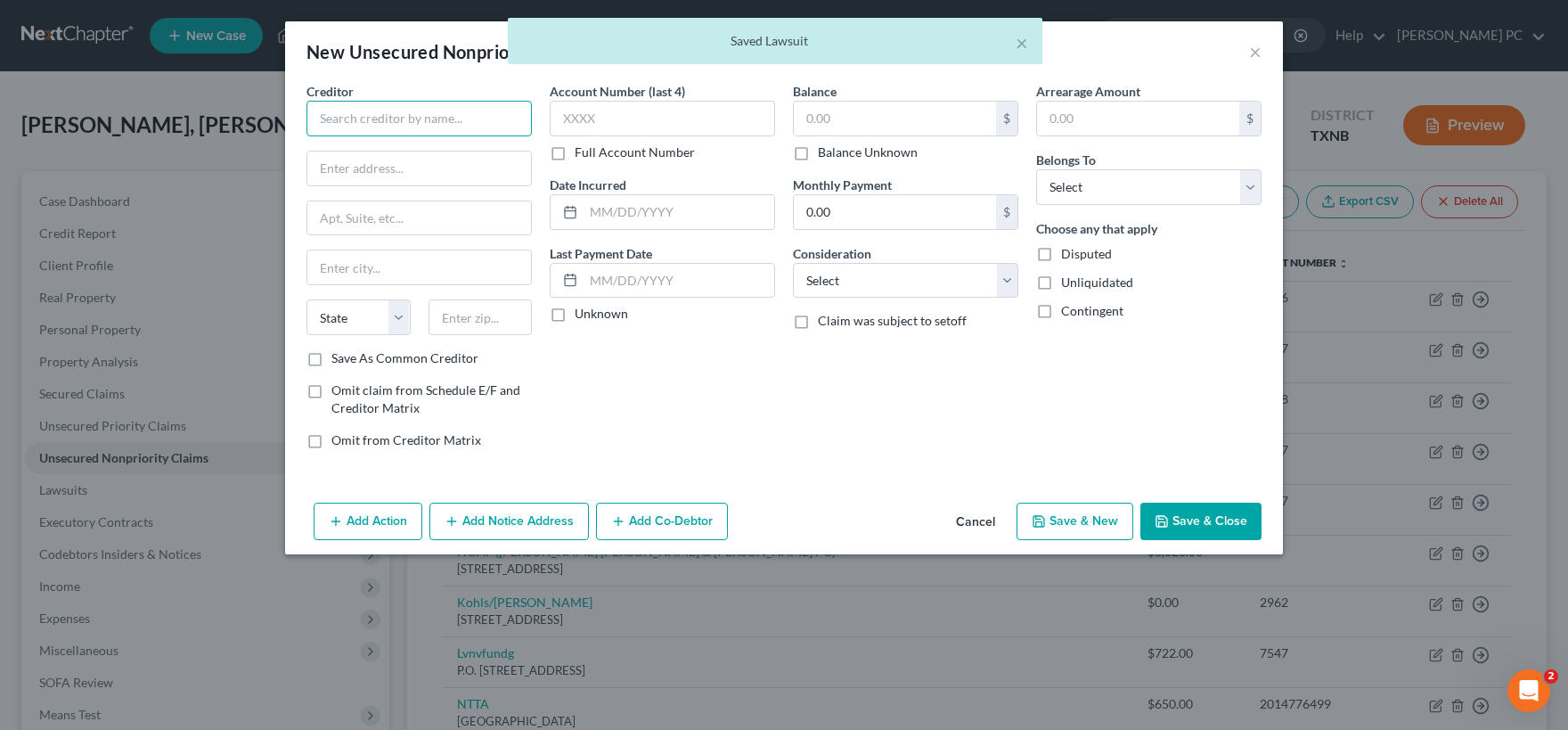
click at [416, 122] on input "text" at bounding box center [419, 119] width 225 height 36
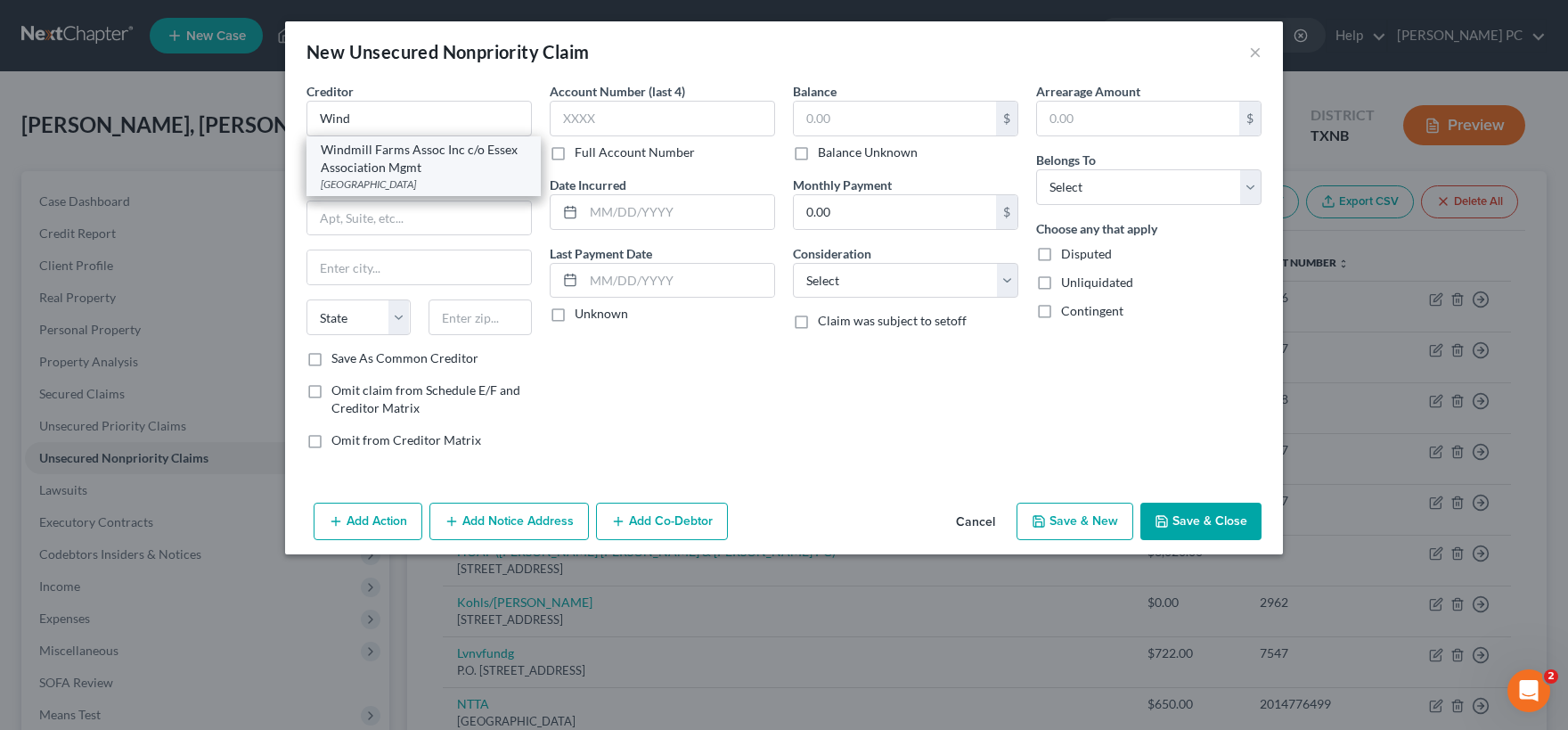
click at [411, 153] on div "Windmill Farms Assoc Inc c/o Essex Association Mgmt" at bounding box center [423, 159] width 206 height 36
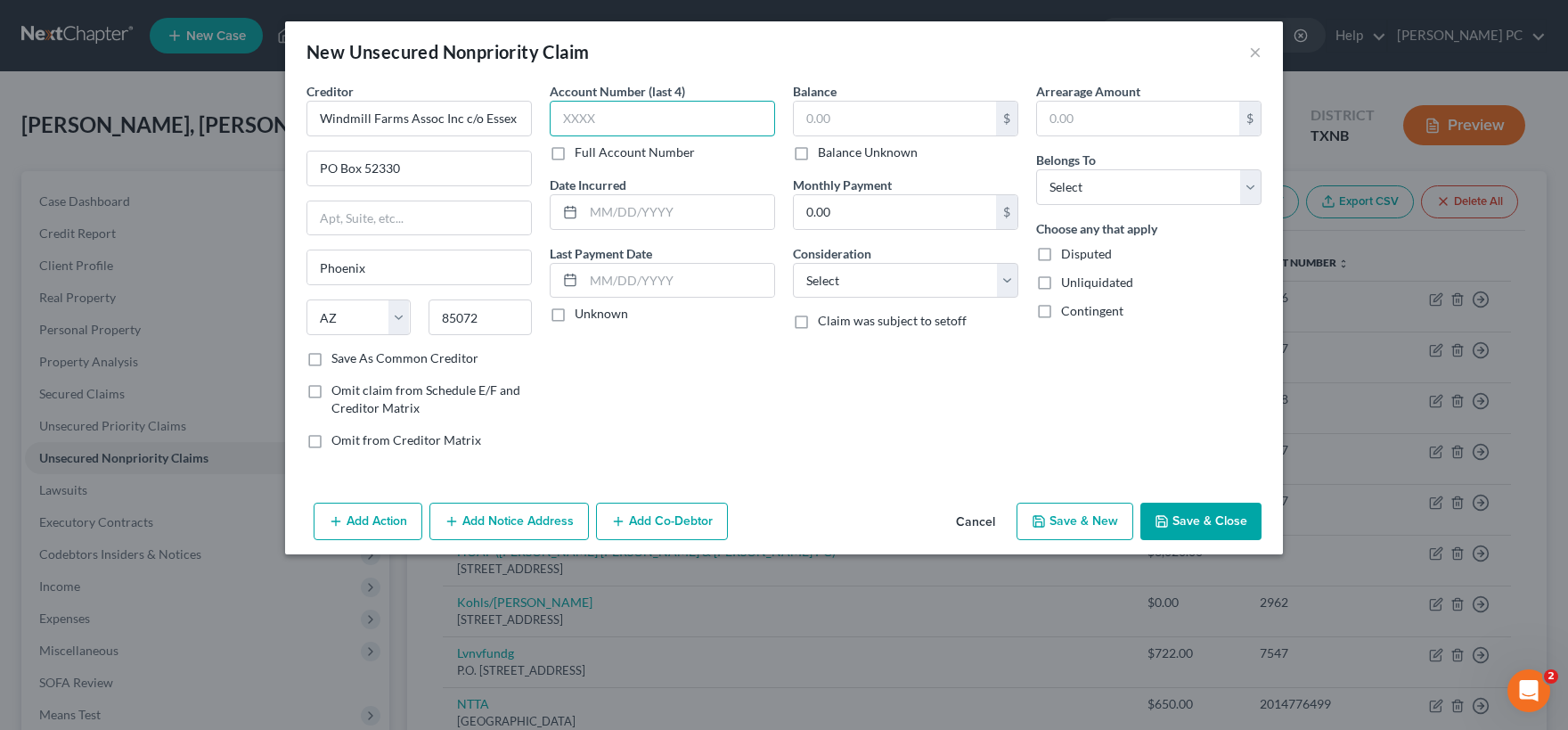
click at [587, 121] on input "text" at bounding box center [662, 119] width 225 height 36
click at [981, 521] on button "Cancel" at bounding box center [975, 522] width 67 height 36
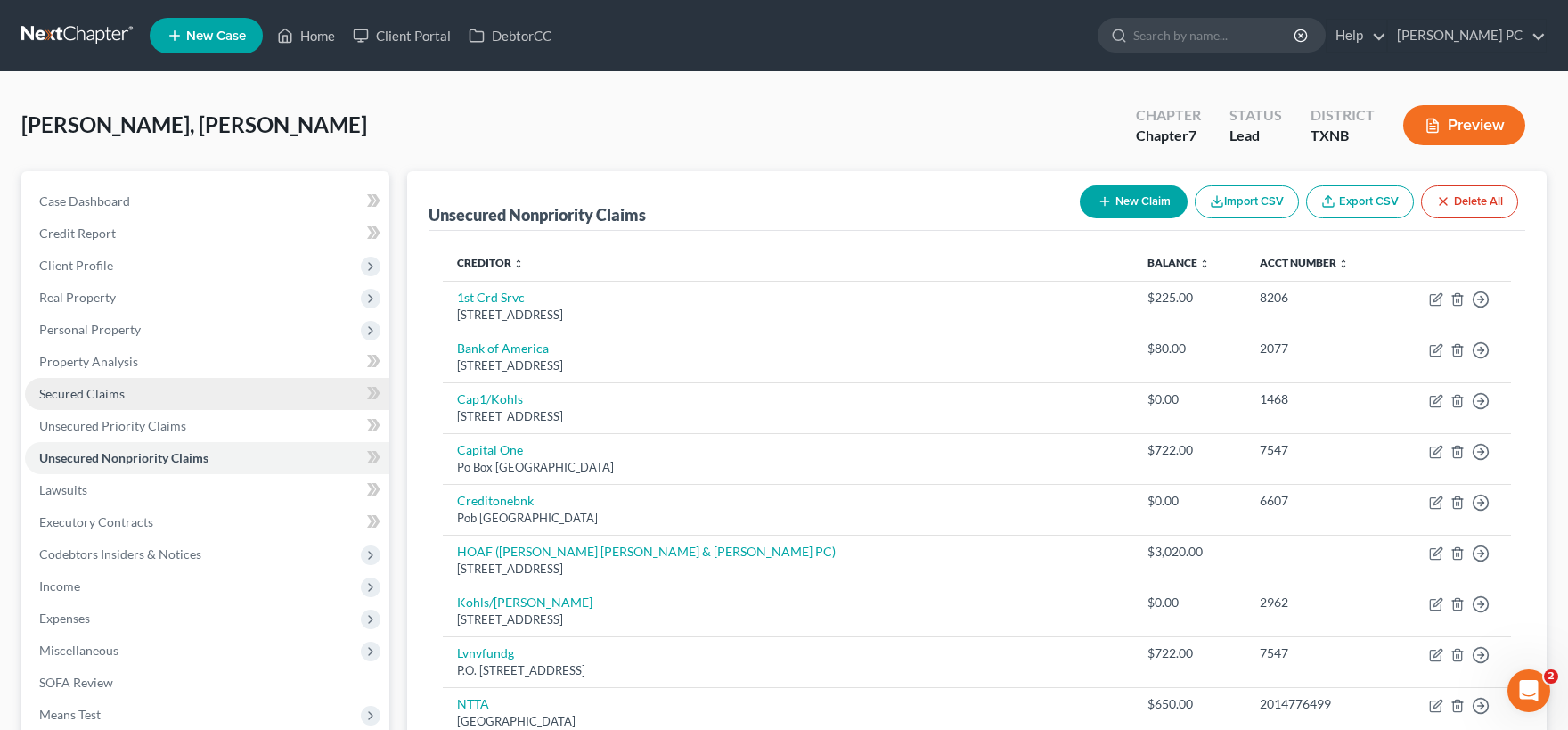
click at [136, 392] on link "Secured Claims" at bounding box center [206, 394] width 364 height 32
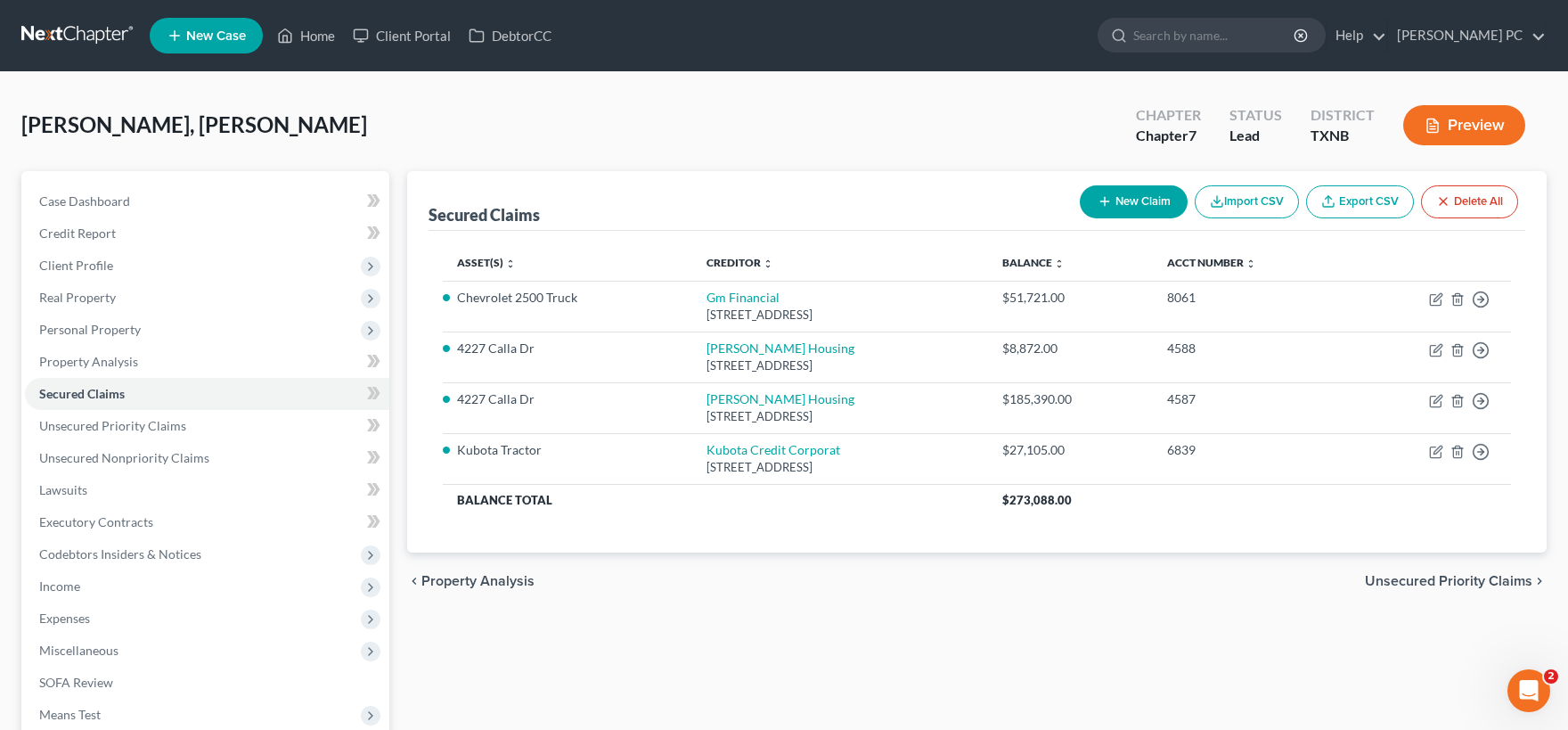
click at [1138, 197] on button "New Claim" at bounding box center [1134, 201] width 108 height 33
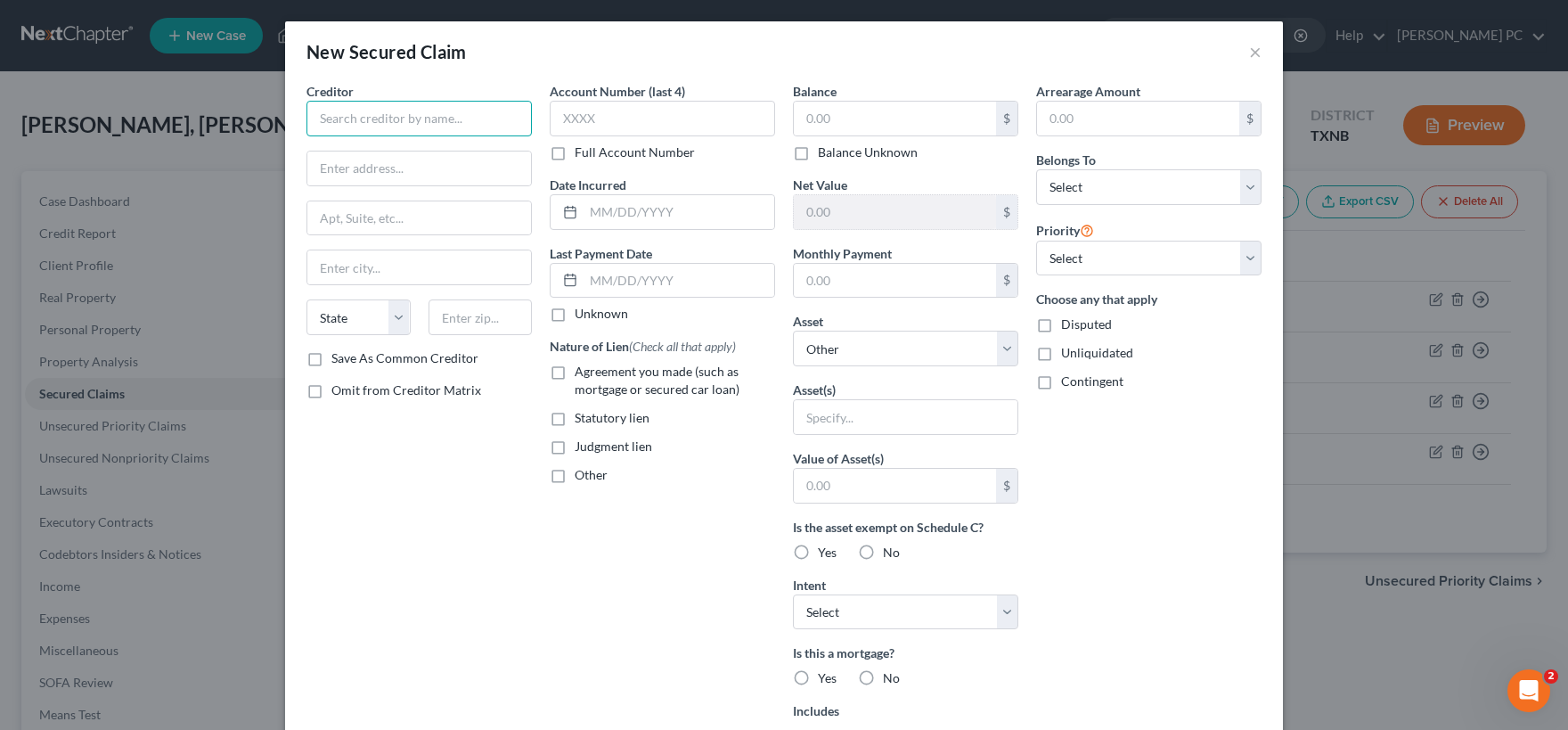
click at [427, 113] on input "text" at bounding box center [419, 119] width 225 height 36
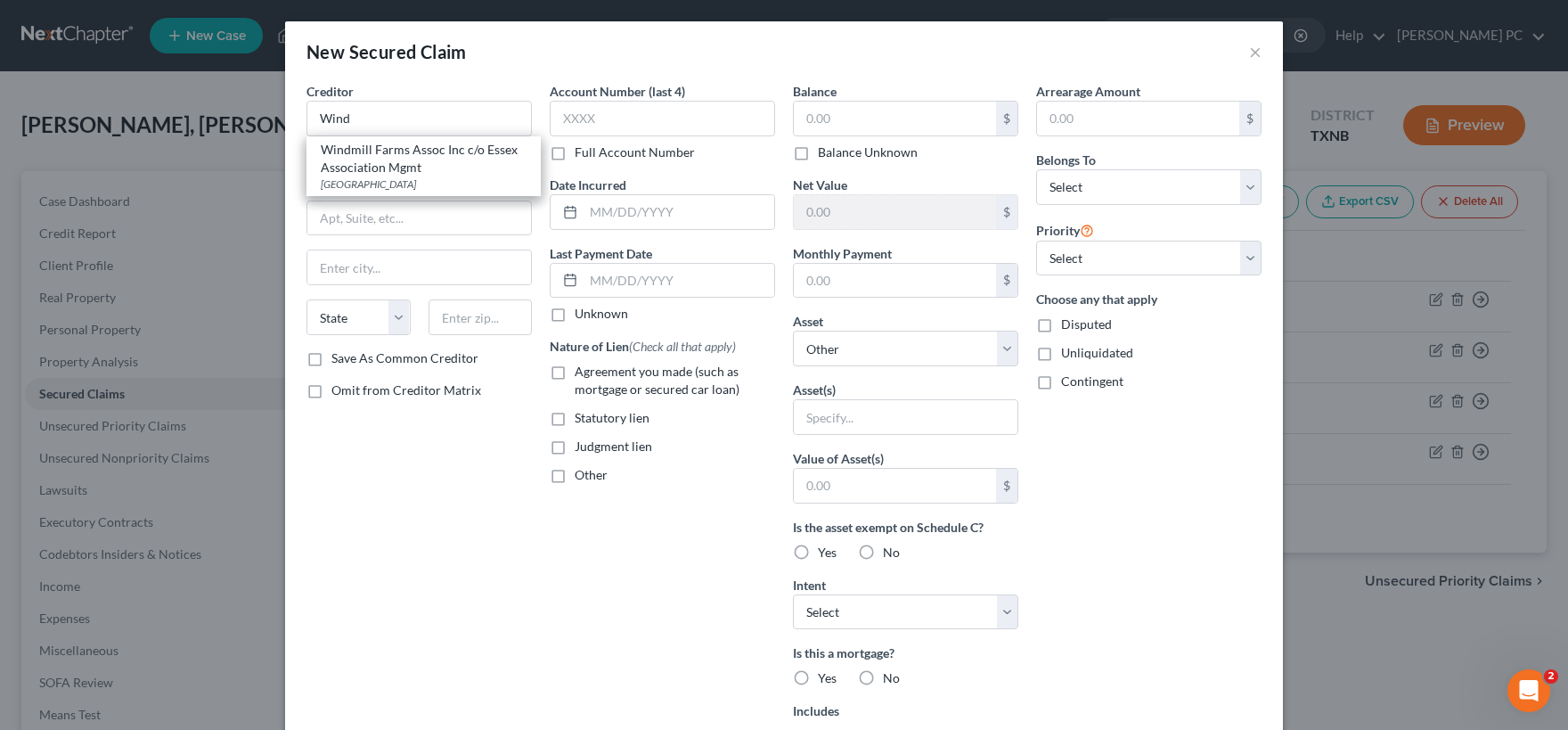
click at [421, 162] on div "Windmill Farms Assoc Inc c/o Essex Association Mgmt" at bounding box center [423, 159] width 206 height 36
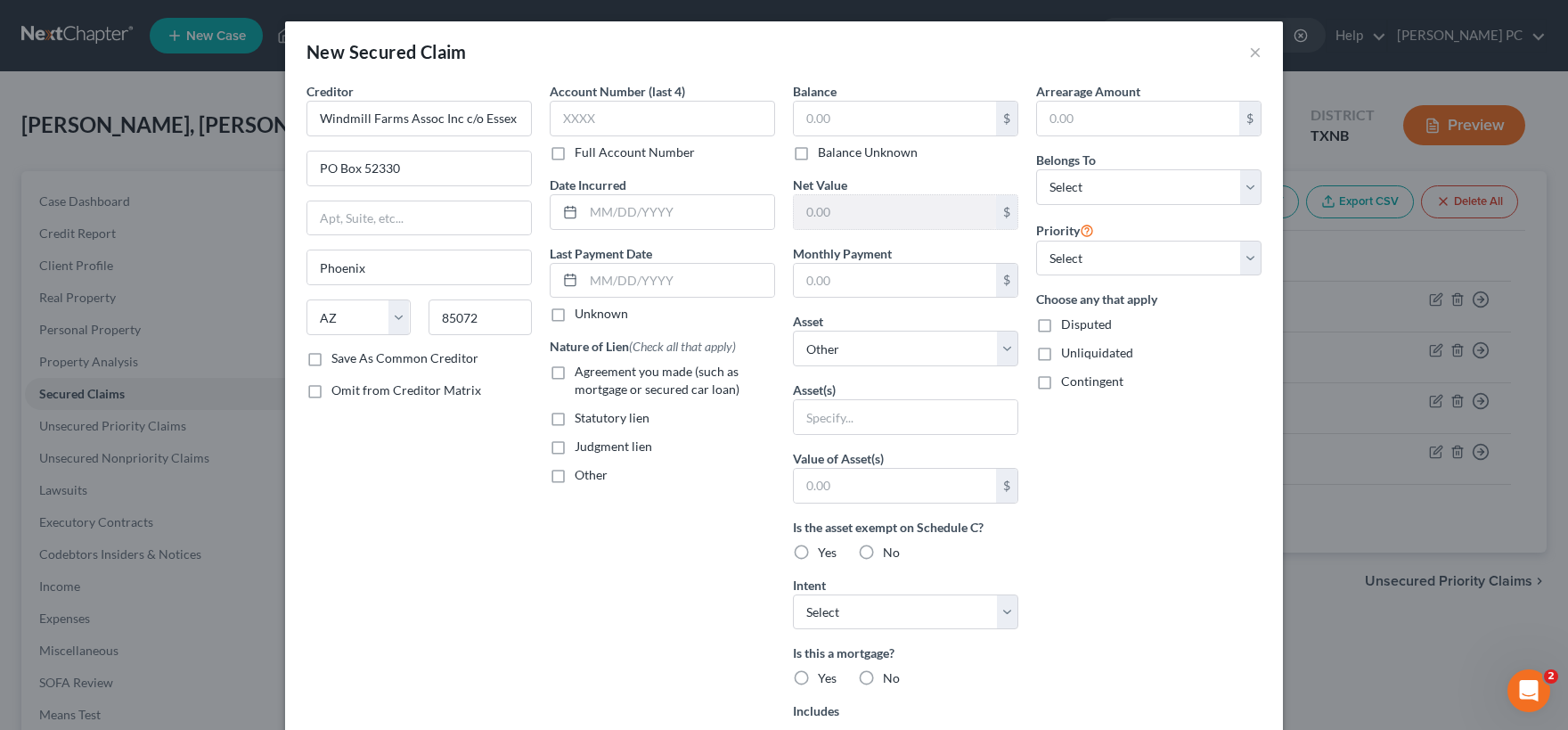
click at [574, 315] on label "Unknown" at bounding box center [601, 313] width 54 height 18
click at [582, 315] on input "Unknown" at bounding box center [588, 310] width 12 height 12
click at [608, 209] on input "text" at bounding box center [678, 212] width 190 height 34
click at [818, 154] on label "Balance Unknown" at bounding box center [868, 153] width 100 height 18
click at [825, 154] on input "Balance Unknown" at bounding box center [831, 150] width 12 height 12
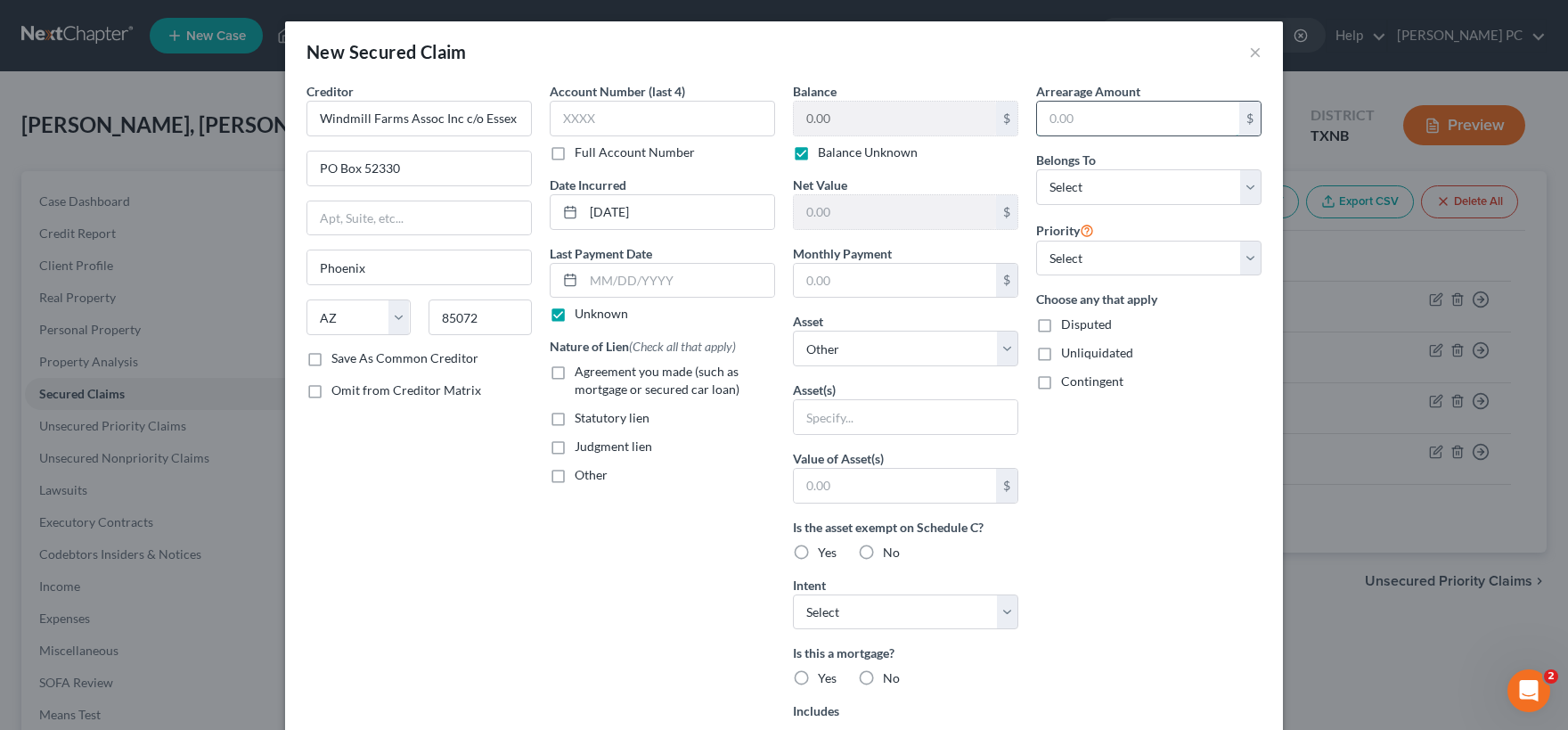
click at [1096, 119] on input "text" at bounding box center [1139, 118] width 202 height 34
click at [1036, 170] on select "Select Debtor 1 Only Debtor 2 Only Debtor 1 And Debtor 2 Only At Least One Of T…" at bounding box center [1148, 187] width 225 height 36
click option "Debtor 1 Only" at bounding box center [0, 0] width 0 height 0
click at [1036, 241] on select "Select 1st 2nd 3rd 4th 5th 6th 7th 8th 9th 10th 11th 12th 13th 14th 15th 16th 1…" at bounding box center [1148, 259] width 225 height 36
click option "Select" at bounding box center [0, 0] width 0 height 0
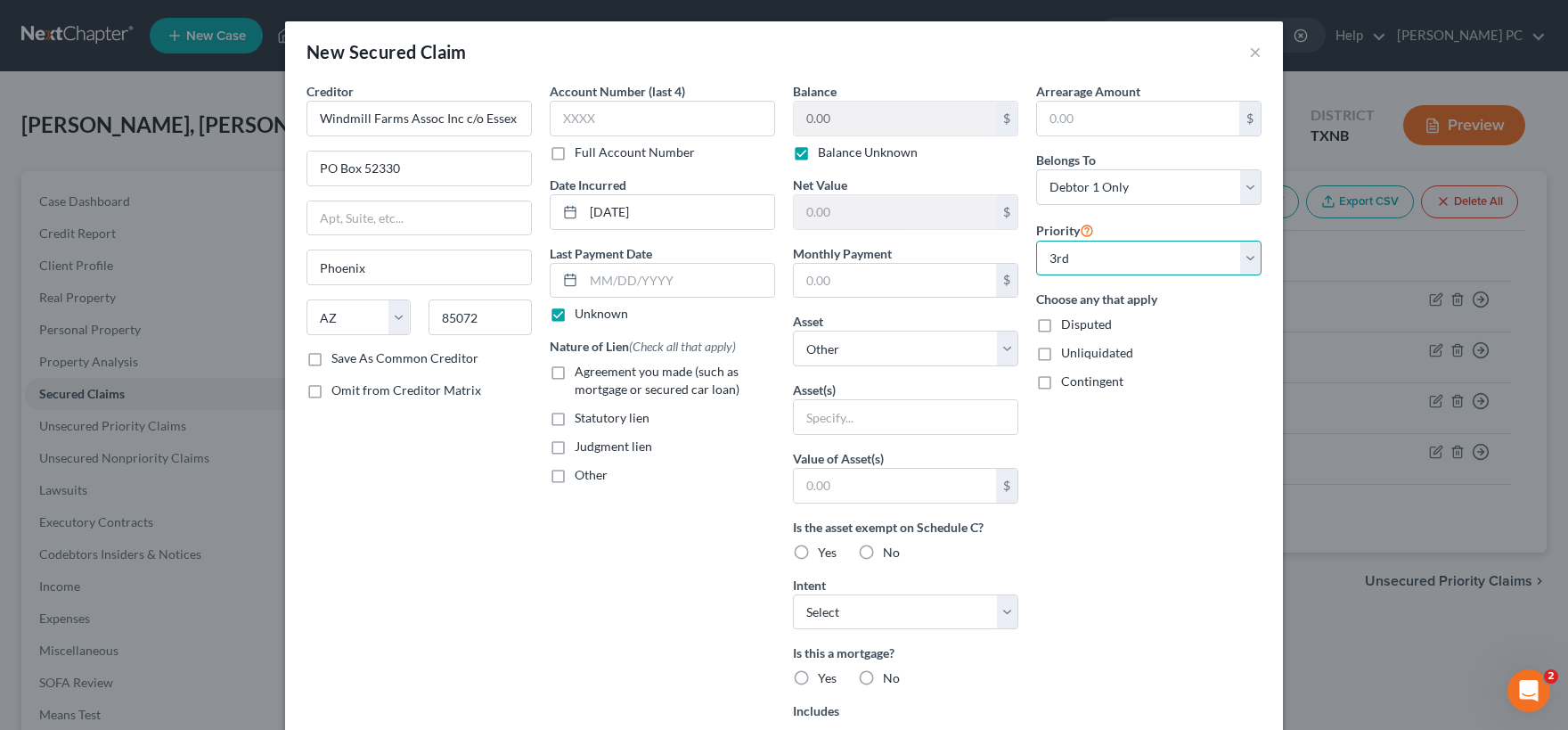
click option "3rd" at bounding box center [0, 0] width 0 height 0
click at [905, 422] on input "text" at bounding box center [905, 417] width 223 height 34
click at [792, 330] on select "Select Other Multiple Assets Household Goods - General household goods - $1000.…" at bounding box center [905, 348] width 225 height 36
click option "4227 Calla Dr - $278673.0" at bounding box center [0, 0] width 0 height 0
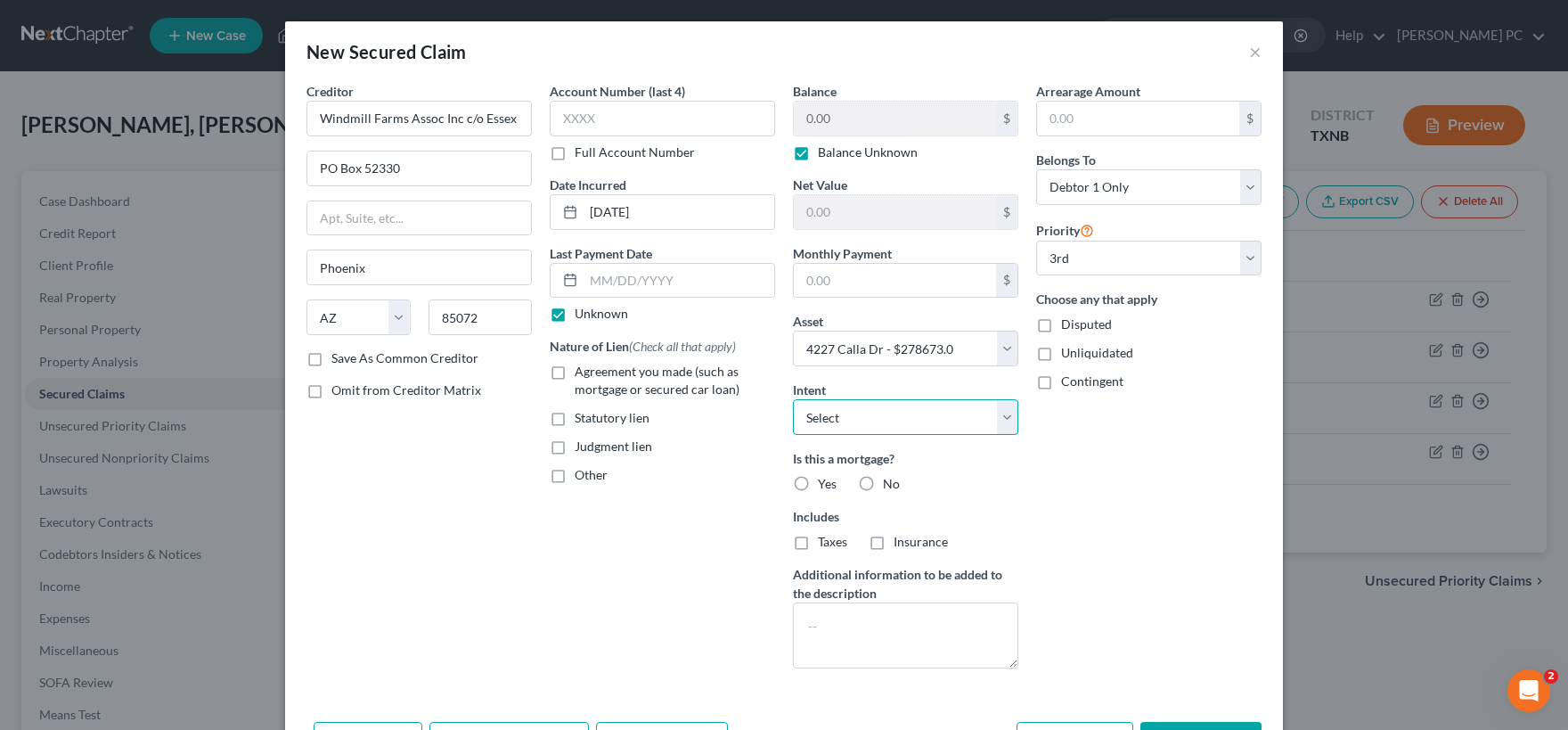
click at [792, 399] on select "Select Surrender Redeem Reaffirm Avoid Other" at bounding box center [905, 417] width 225 height 36
click option "Other" at bounding box center [0, 0] width 0 height 0
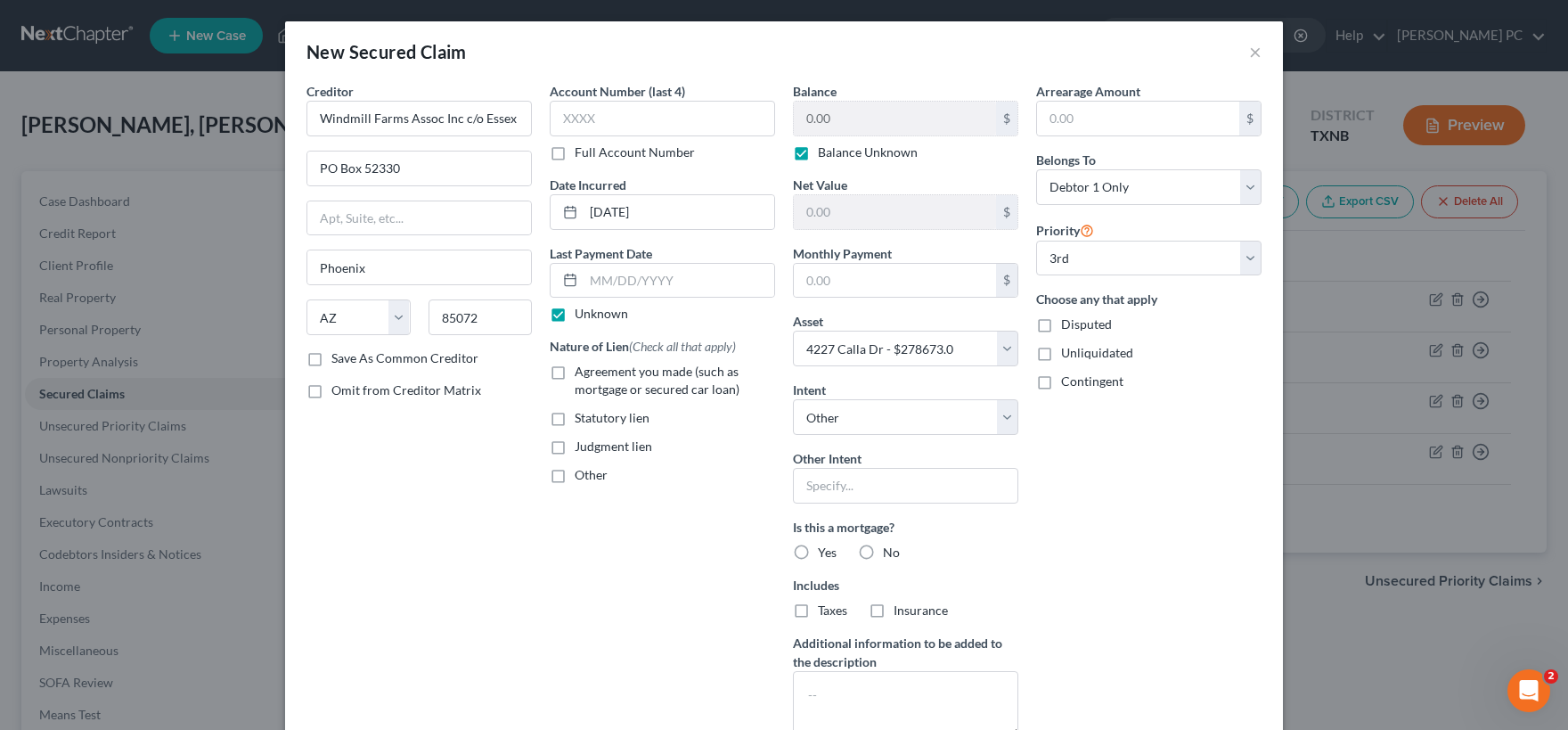
click at [883, 550] on label "No" at bounding box center [891, 552] width 17 height 18
click at [890, 550] on input "No" at bounding box center [896, 549] width 12 height 12
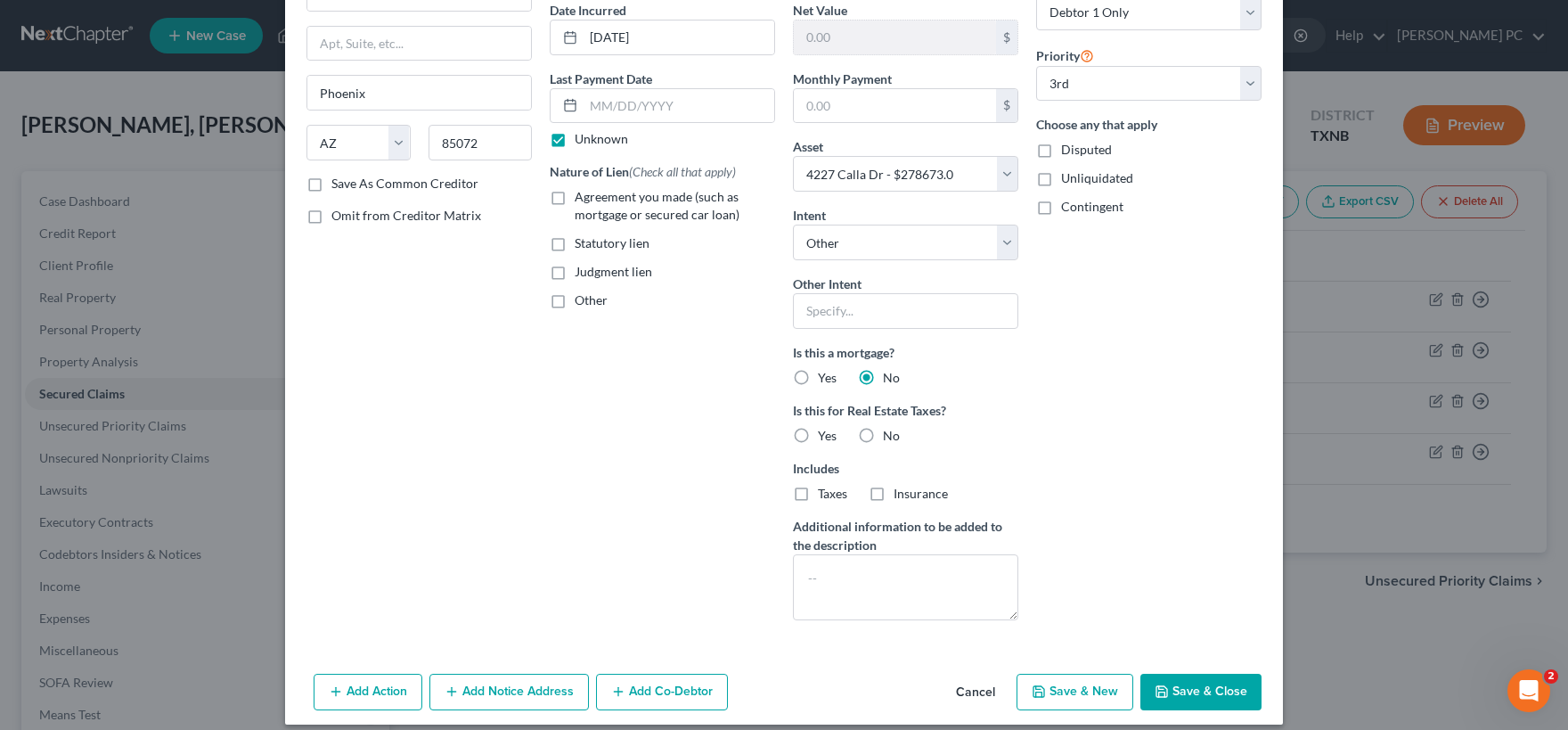
scroll to position [177, 0]
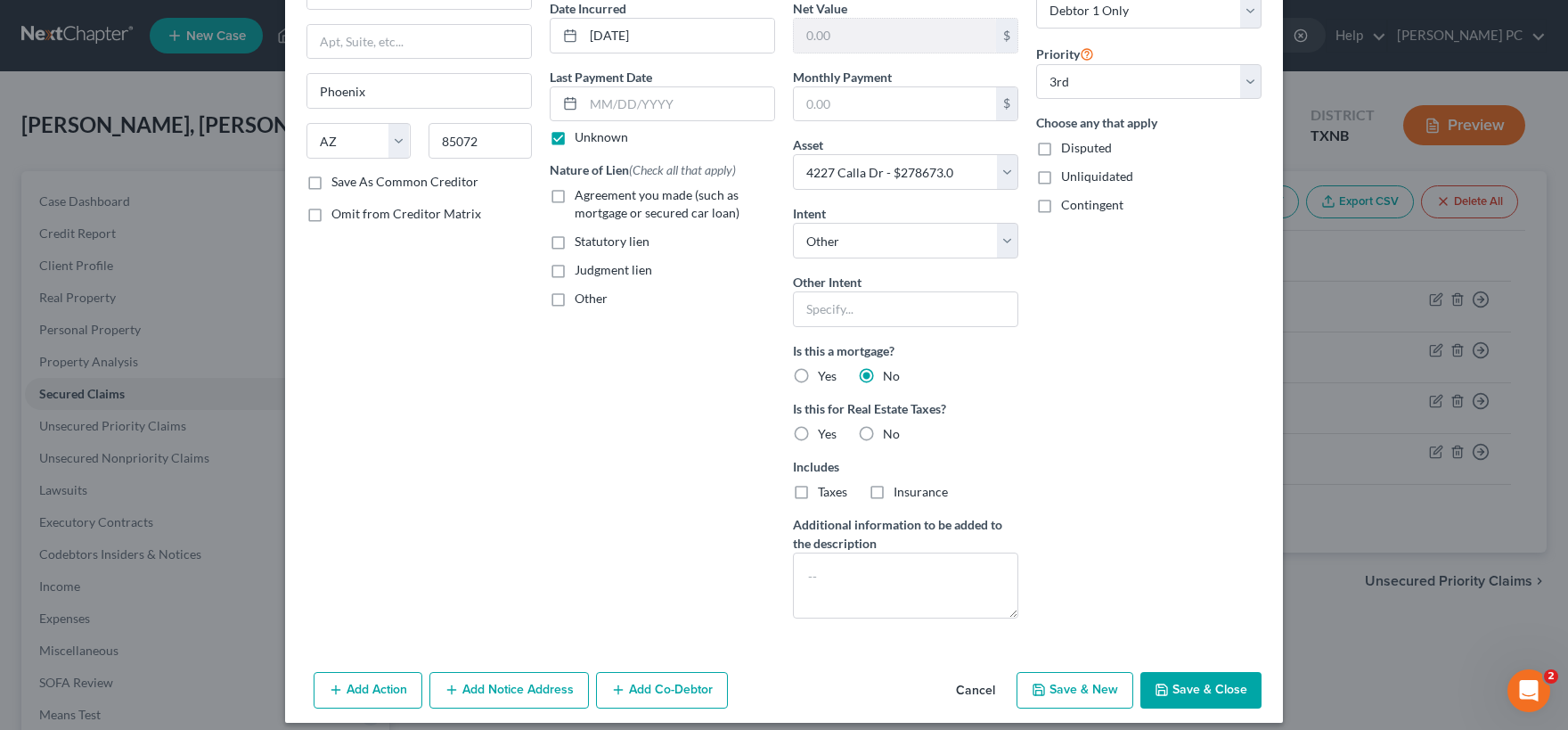
click at [883, 433] on label "No" at bounding box center [891, 433] width 17 height 18
click at [890, 433] on input "No" at bounding box center [896, 430] width 12 height 12
click at [816, 571] on textarea at bounding box center [905, 585] width 225 height 65
click at [823, 314] on input "text" at bounding box center [905, 309] width 225 height 36
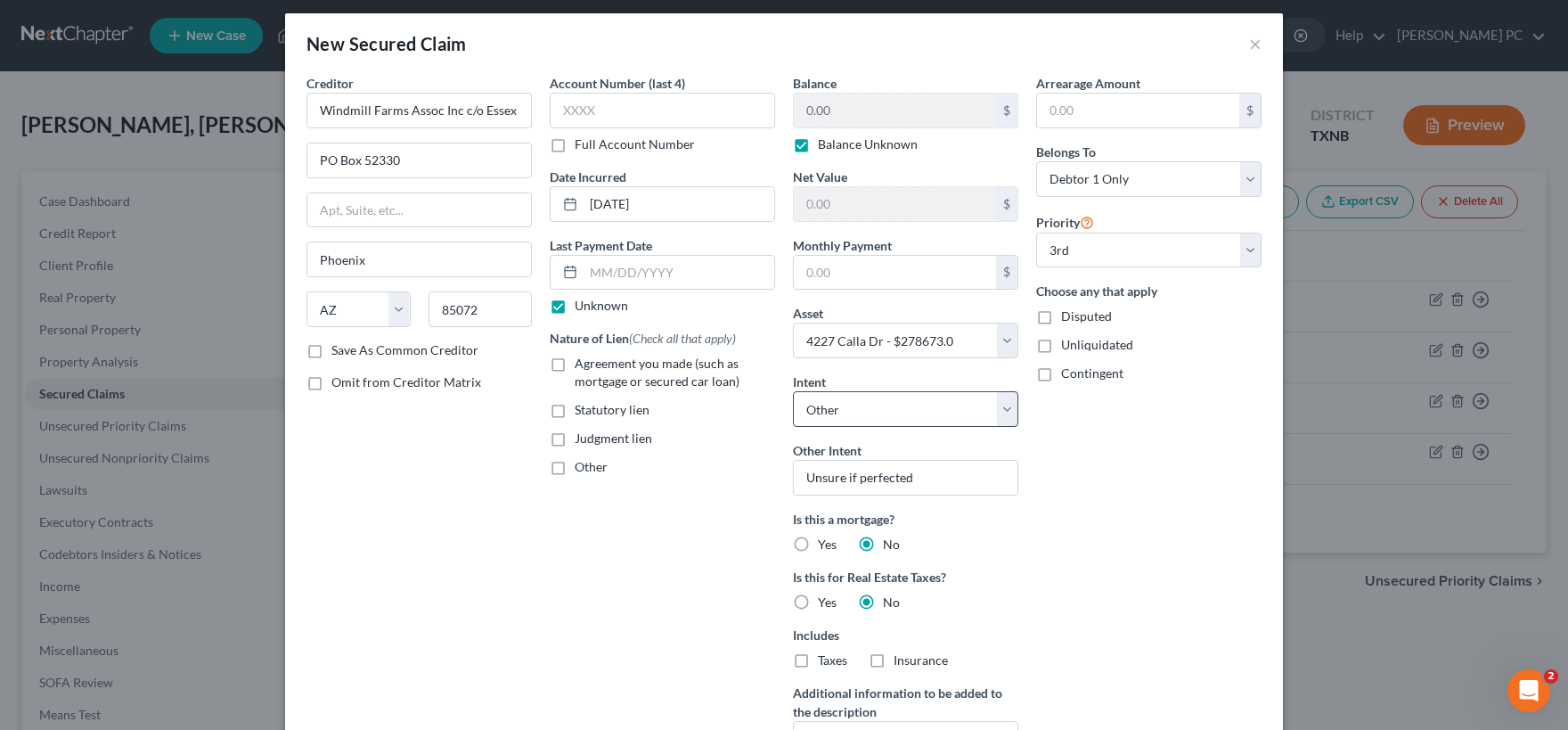
scroll to position [0, 0]
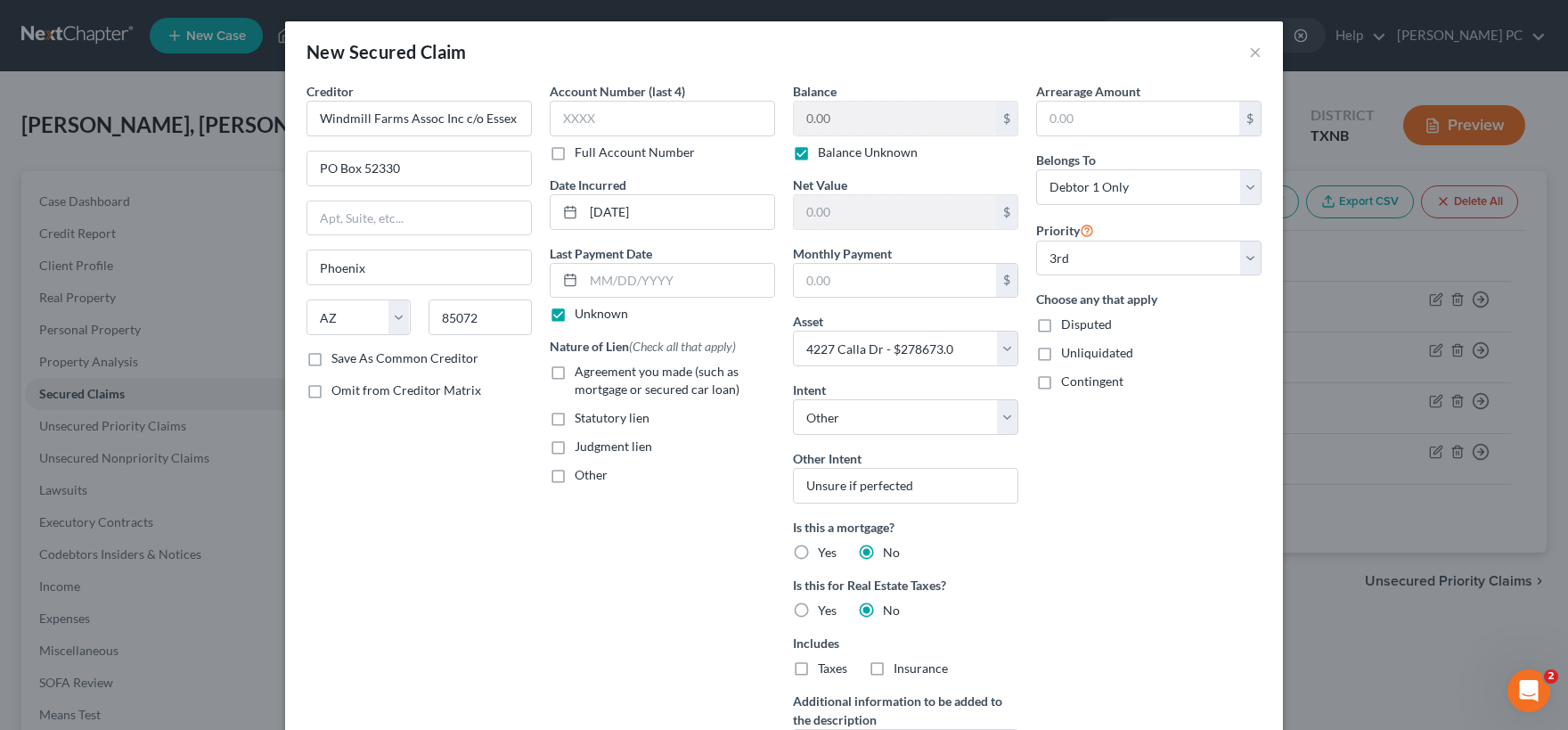
click at [574, 476] on label "Other" at bounding box center [590, 475] width 33 height 18
click at [582, 476] on input "Other" at bounding box center [588, 472] width 12 height 12
click at [603, 513] on input "text" at bounding box center [662, 516] width 223 height 34
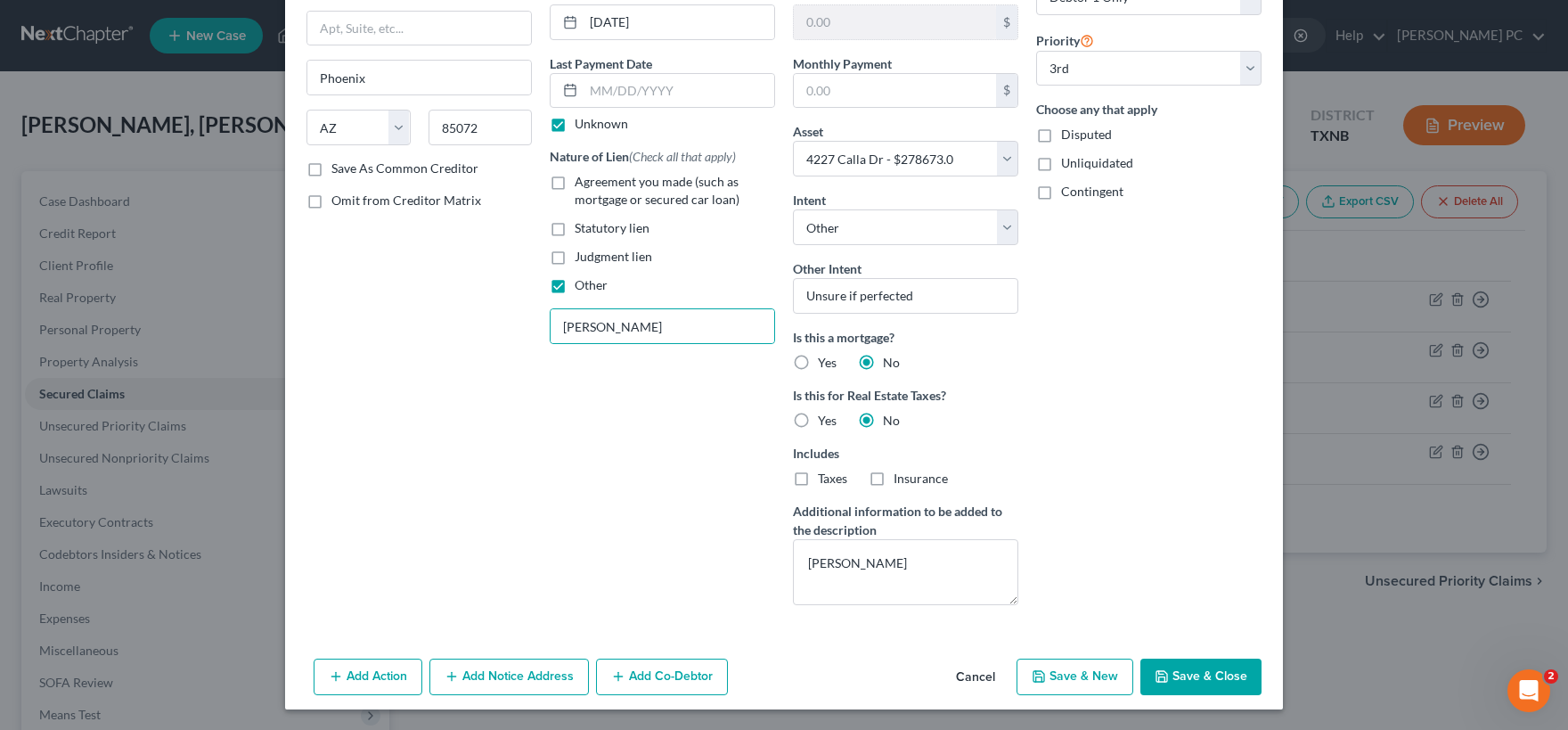
click at [1184, 680] on button "Save & Close" at bounding box center [1201, 677] width 121 height 38
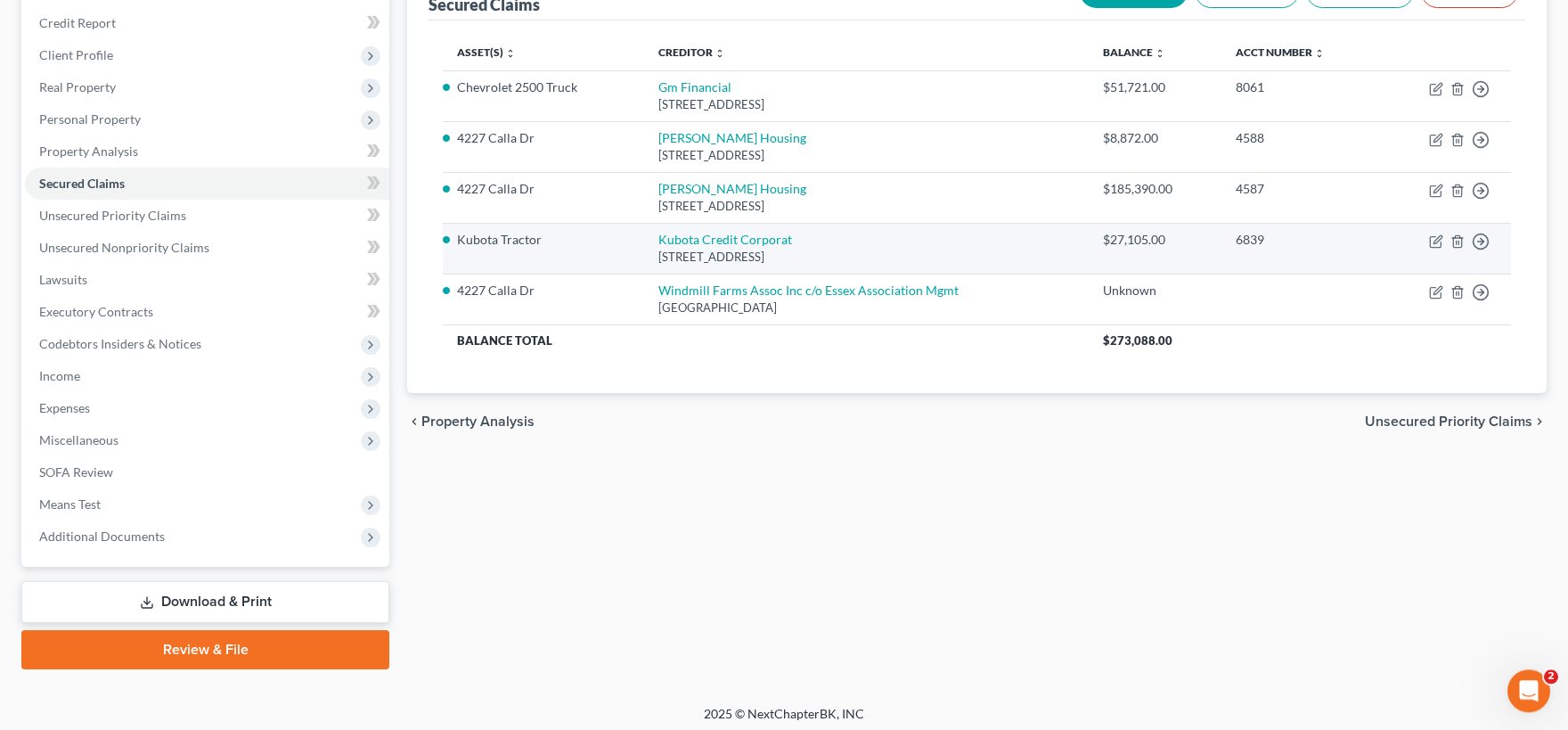
scroll to position [215, 0]
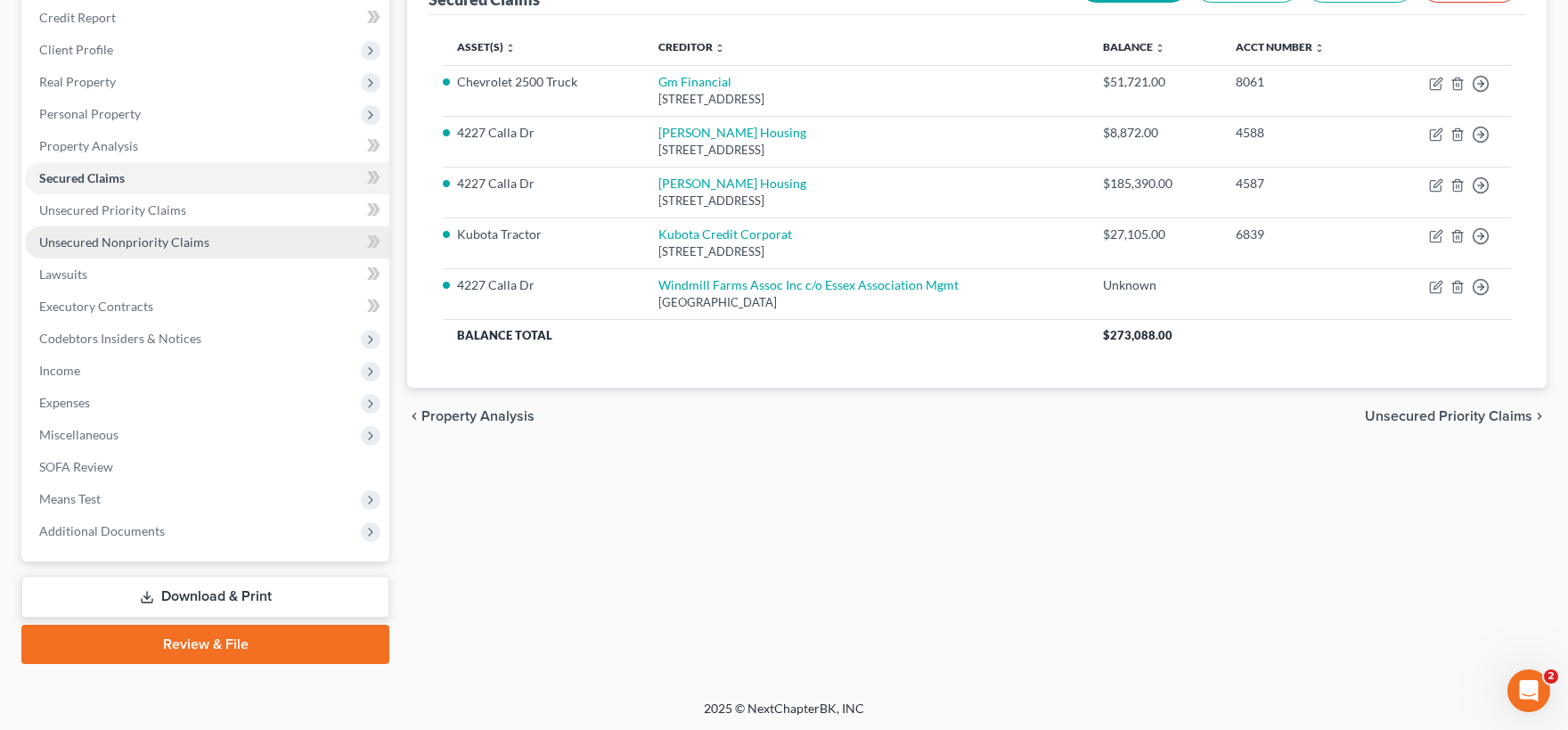
click at [164, 241] on span "Unsecured Nonpriority Claims" at bounding box center [125, 241] width 171 height 15
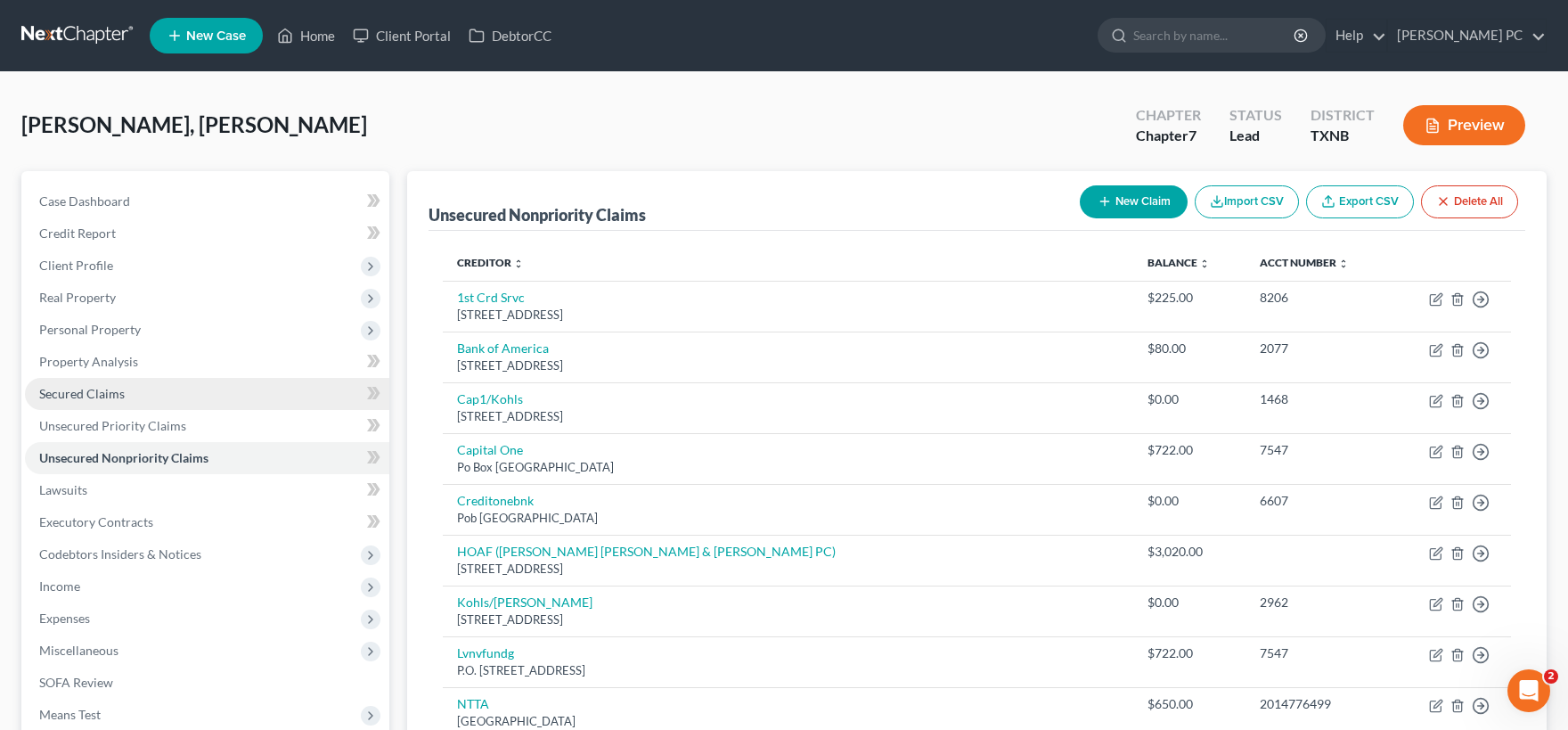
click at [171, 398] on link "Secured Claims" at bounding box center [206, 394] width 364 height 32
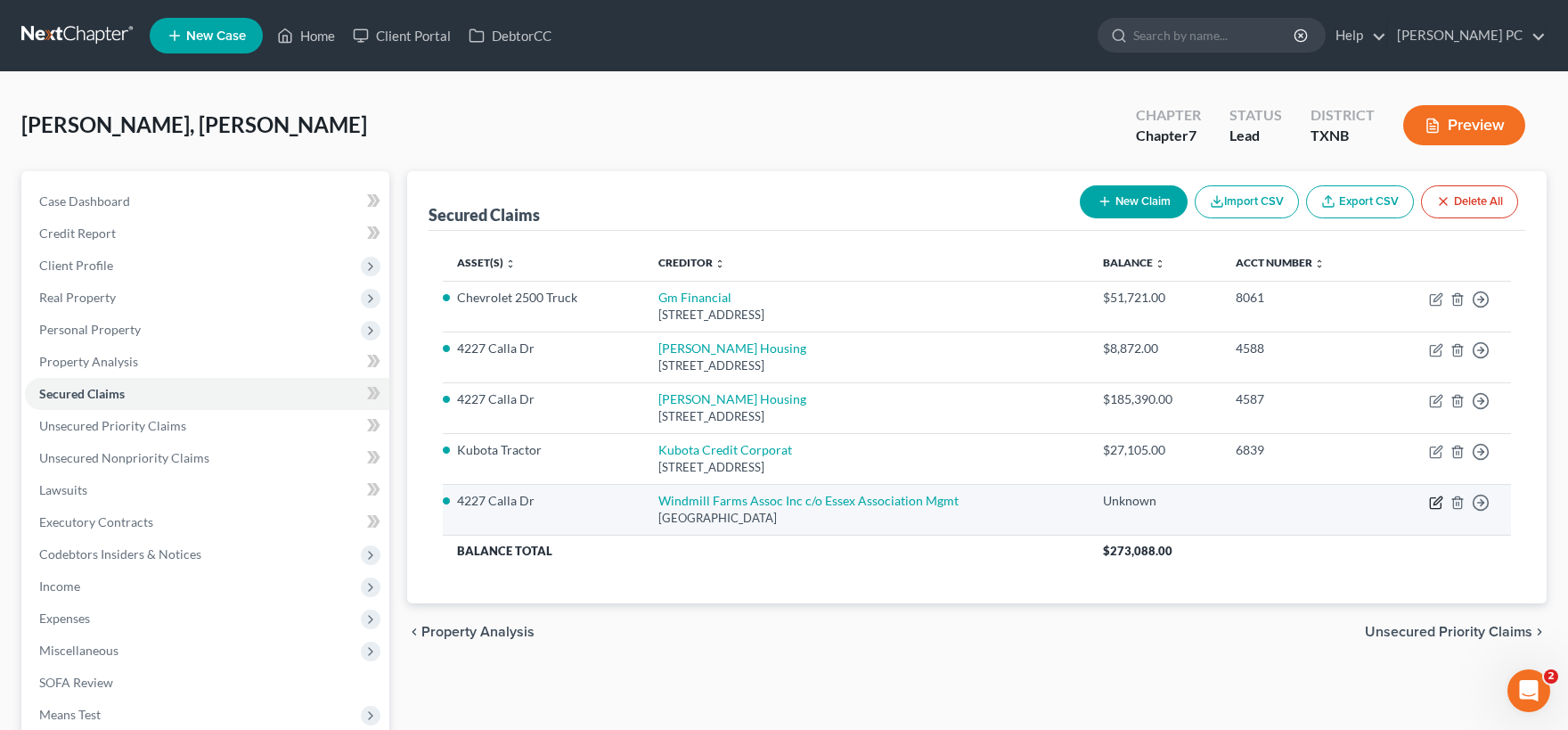
click at [1438, 500] on icon "button" at bounding box center [1436, 502] width 14 height 14
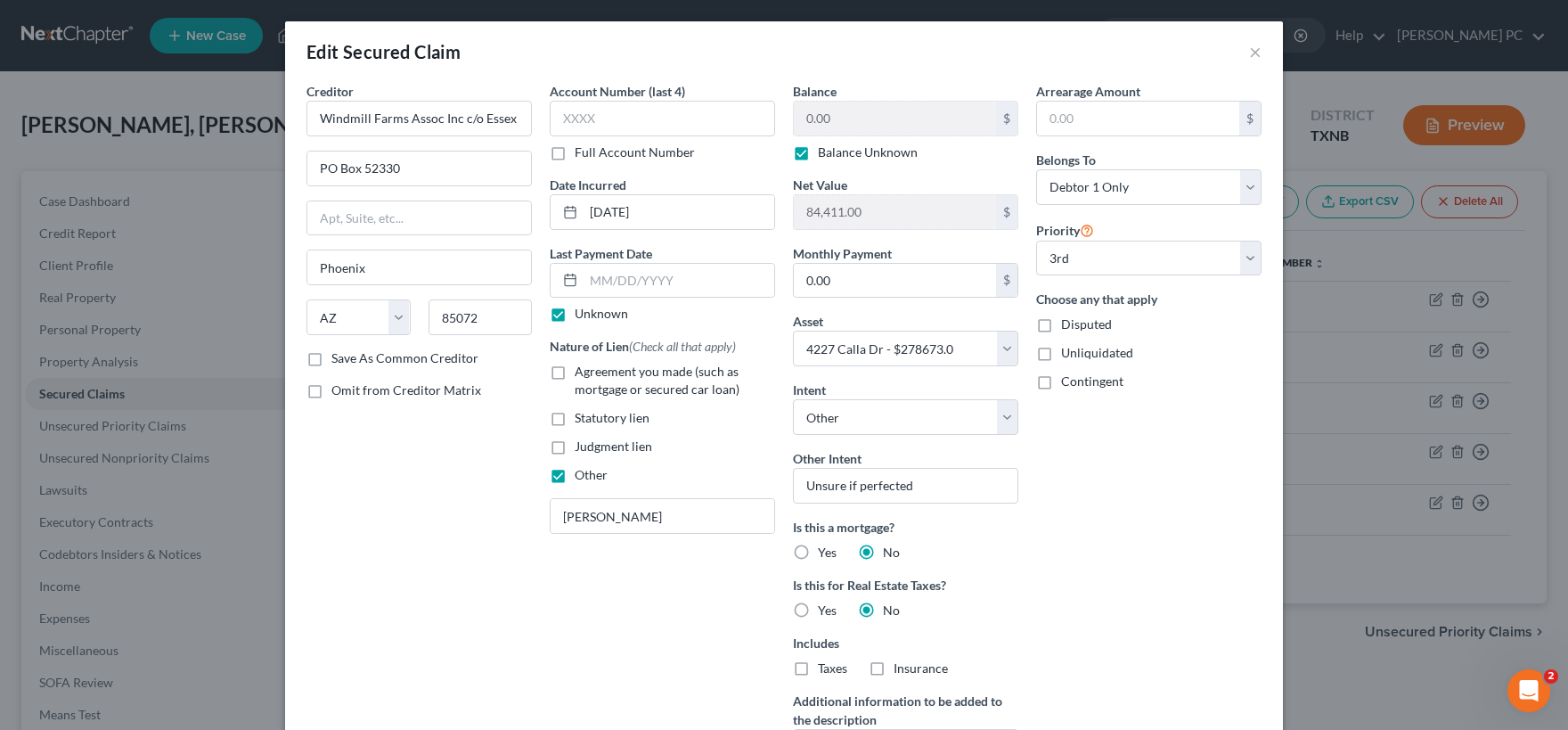
click at [818, 155] on label "Balance Unknown" at bounding box center [868, 153] width 100 height 18
click at [825, 155] on input "Balance Unknown" at bounding box center [831, 150] width 12 height 12
click at [845, 114] on input "0.00" at bounding box center [895, 118] width 202 height 34
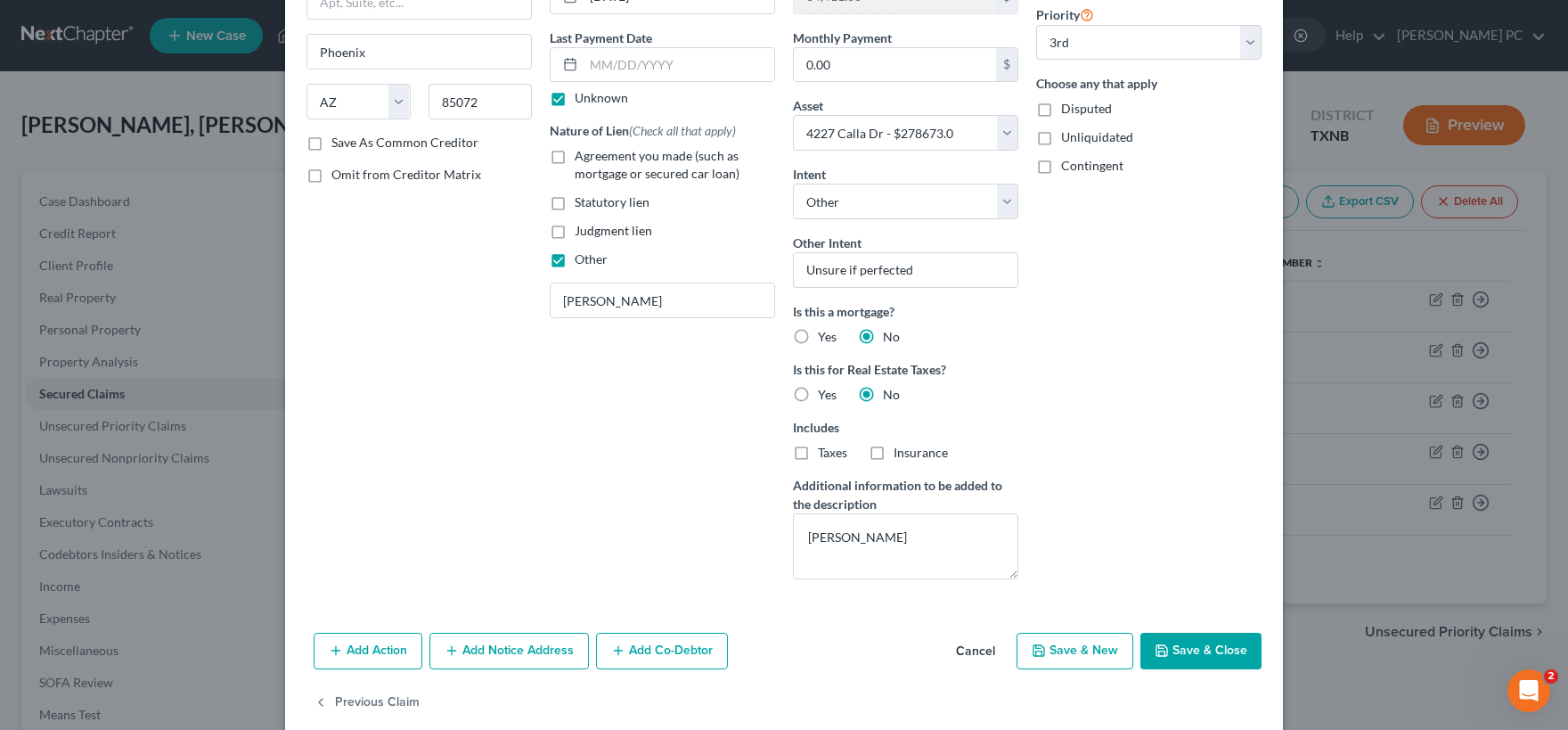
scroll to position [241, 0]
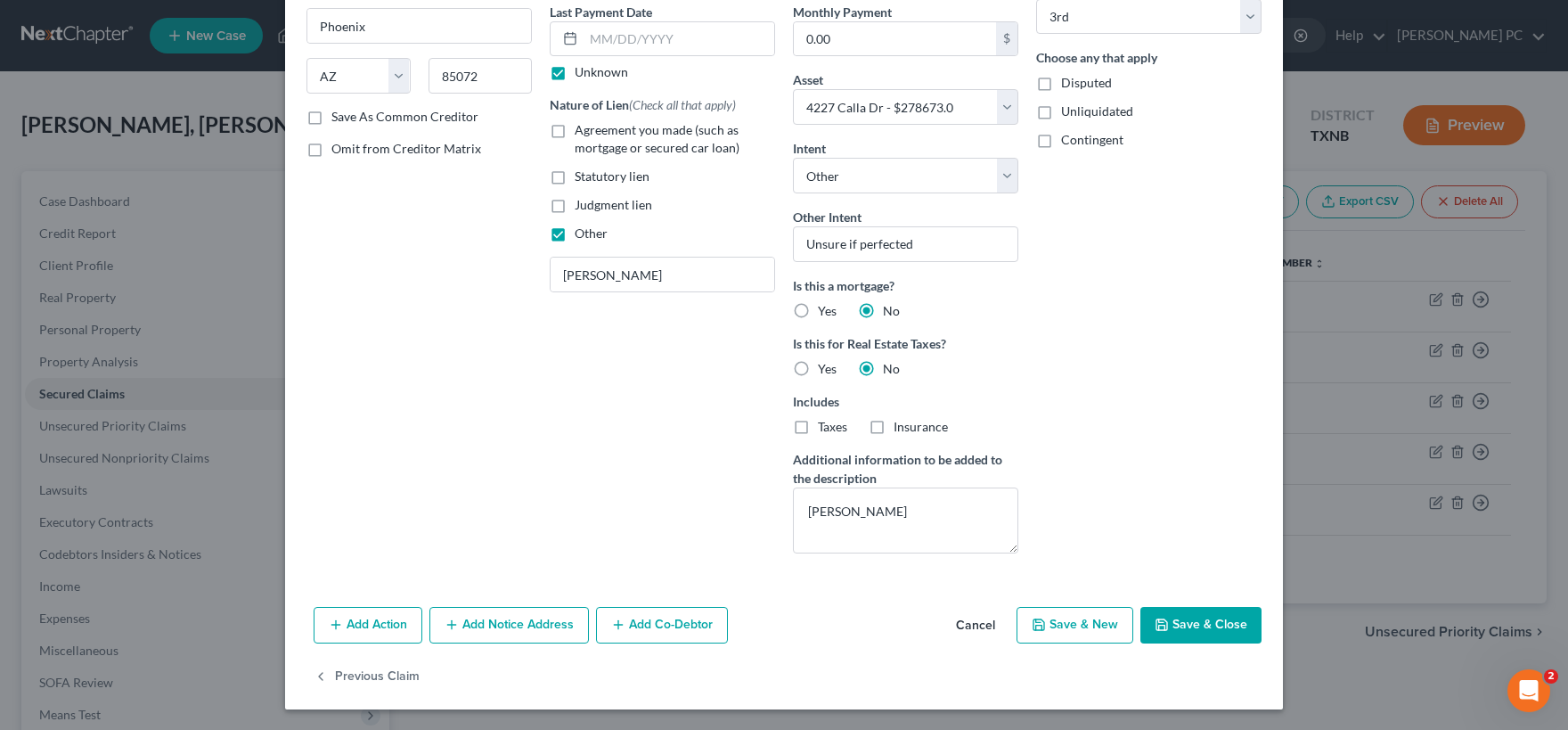
click at [496, 628] on button "Add Notice Address" at bounding box center [509, 626] width 160 height 38
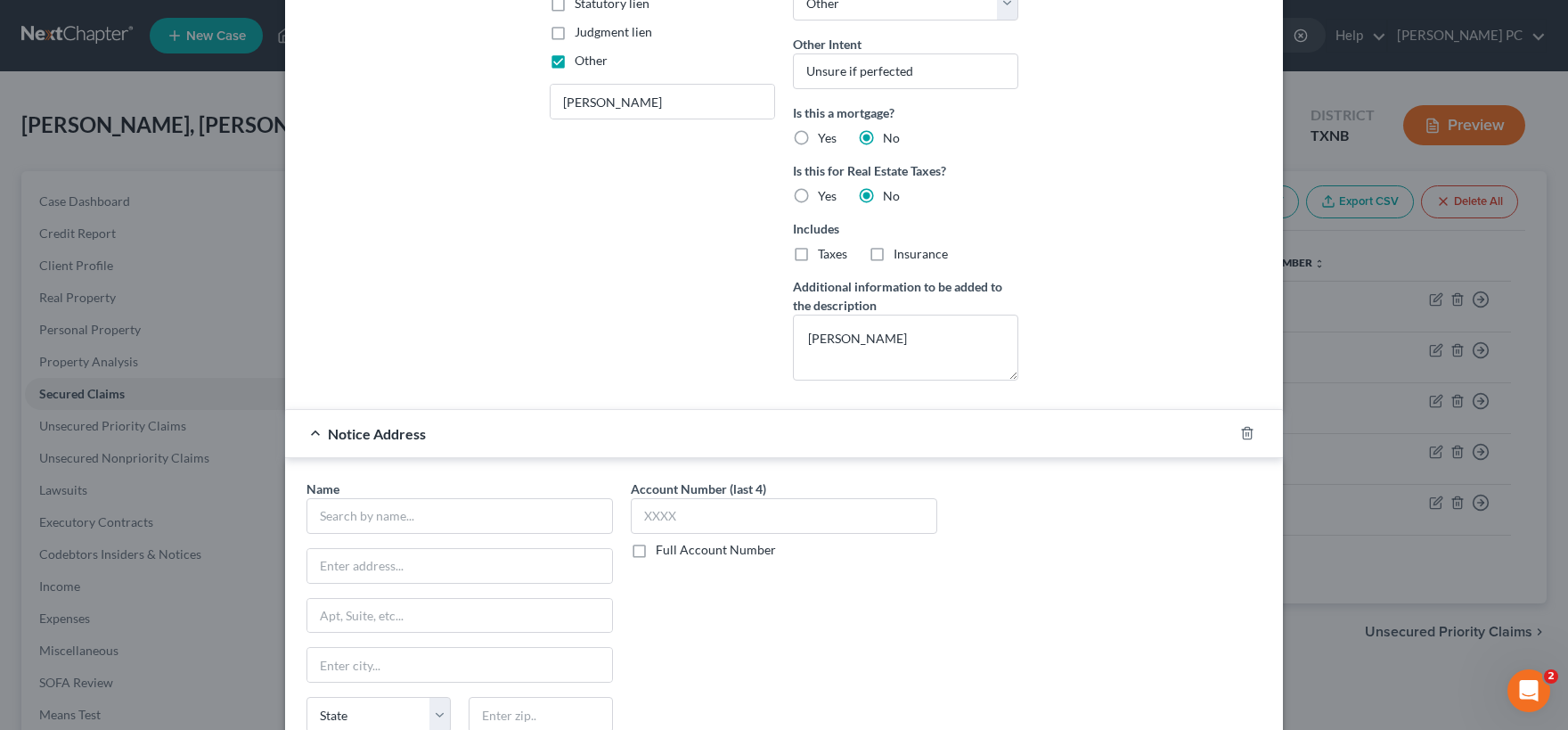
scroll to position [594, 0]
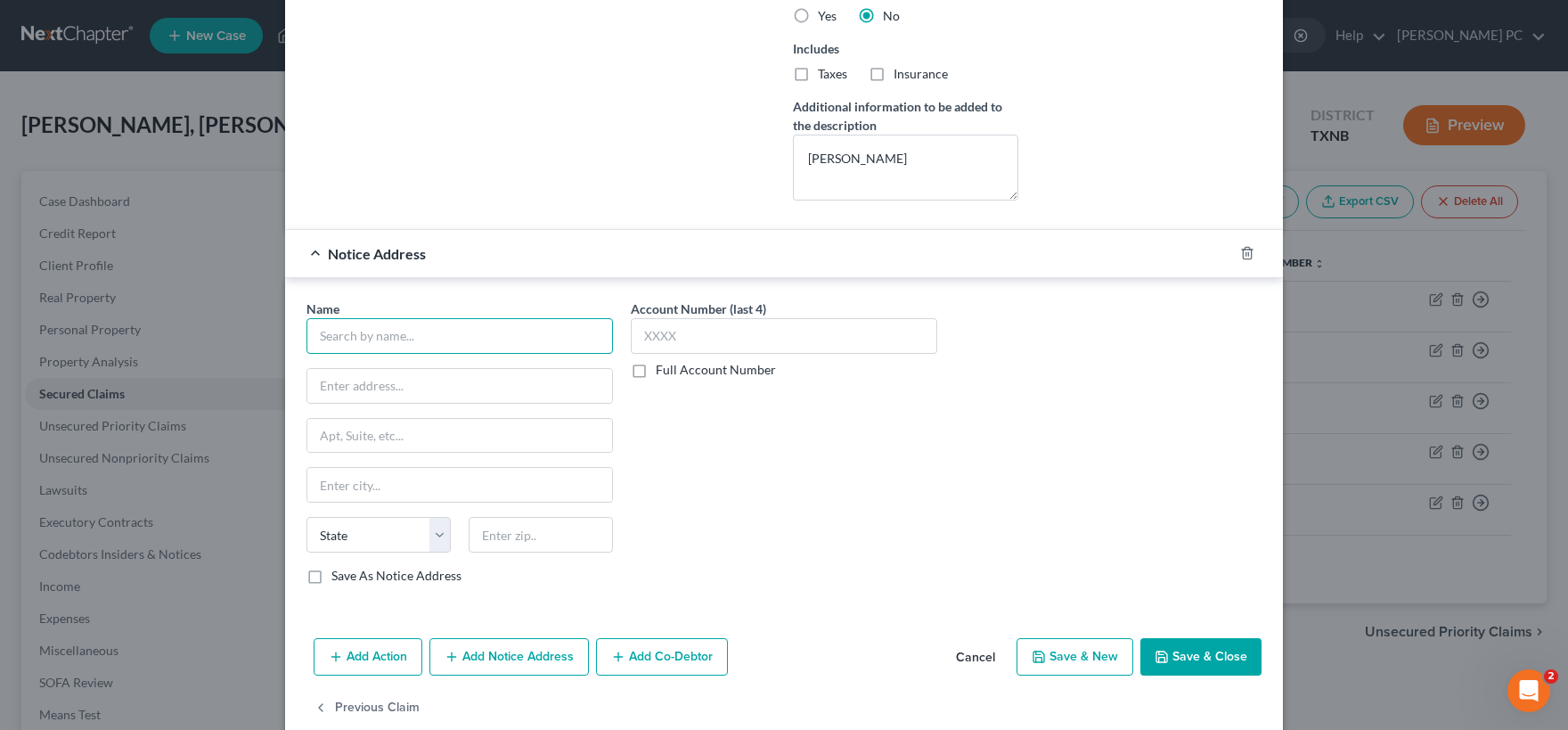
click at [421, 338] on input "text" at bounding box center [459, 336] width 306 height 36
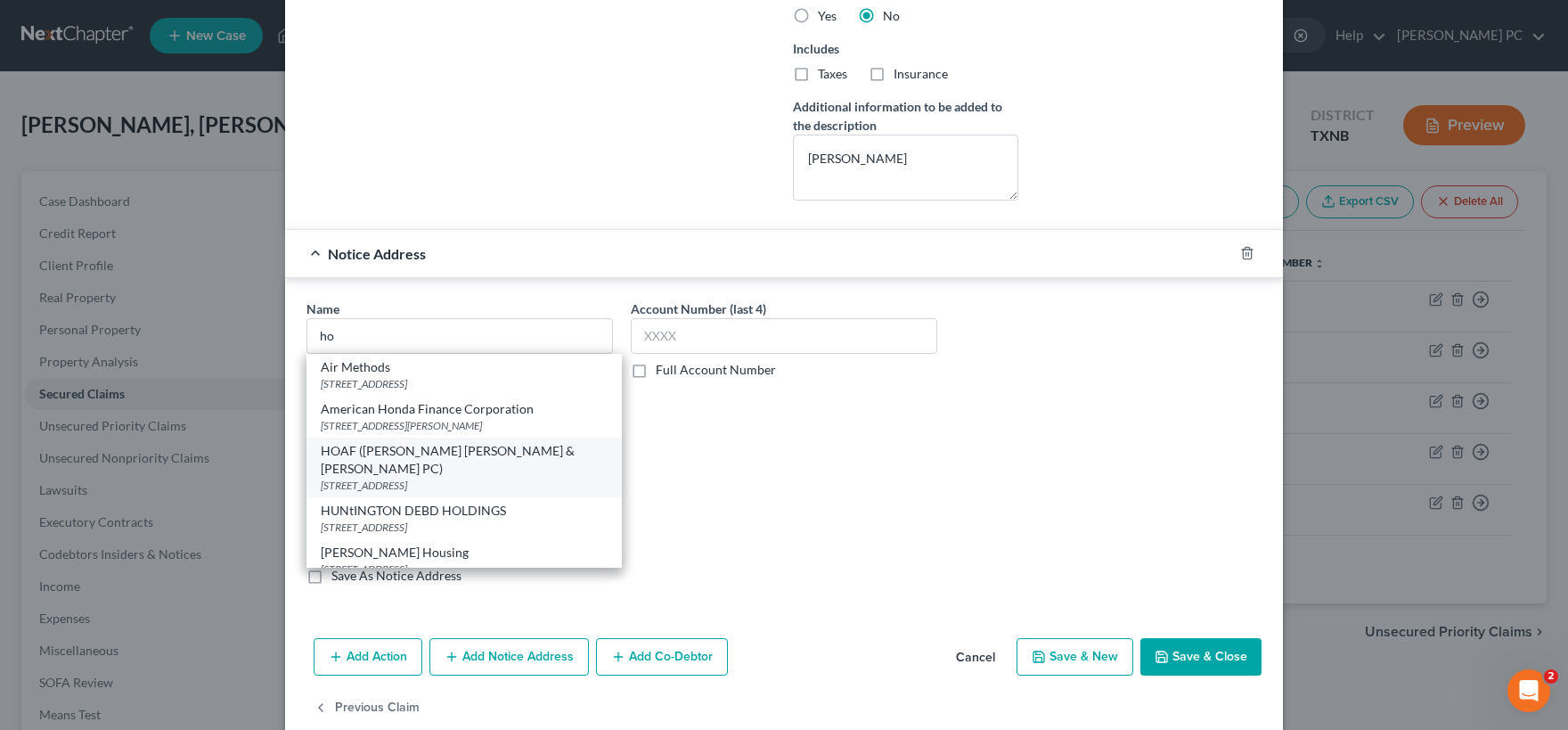
click at [420, 456] on div "HOAF ([PERSON_NAME] [PERSON_NAME] & [PERSON_NAME] PC)" at bounding box center [463, 460] width 287 height 36
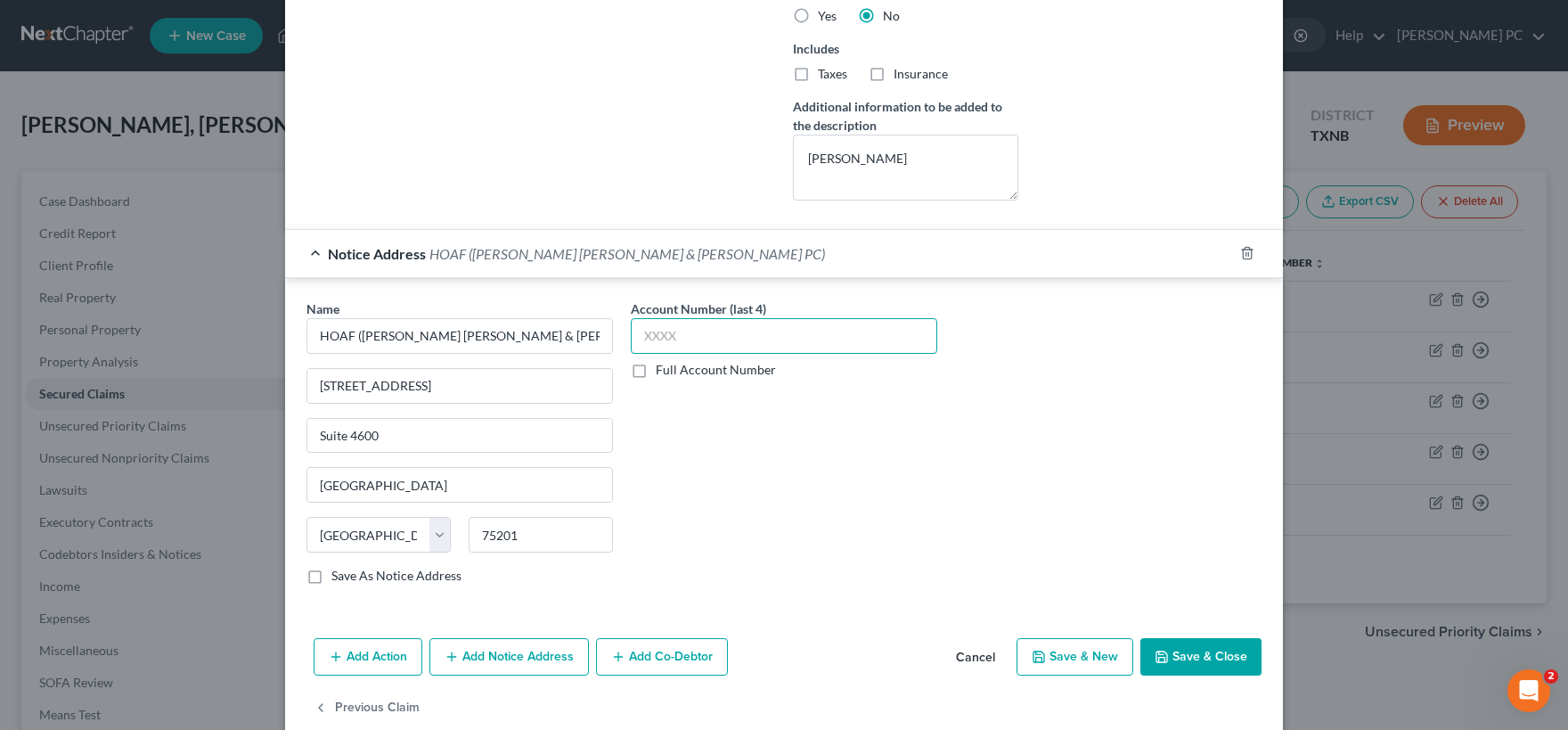
click at [674, 336] on input "text" at bounding box center [784, 336] width 306 height 36
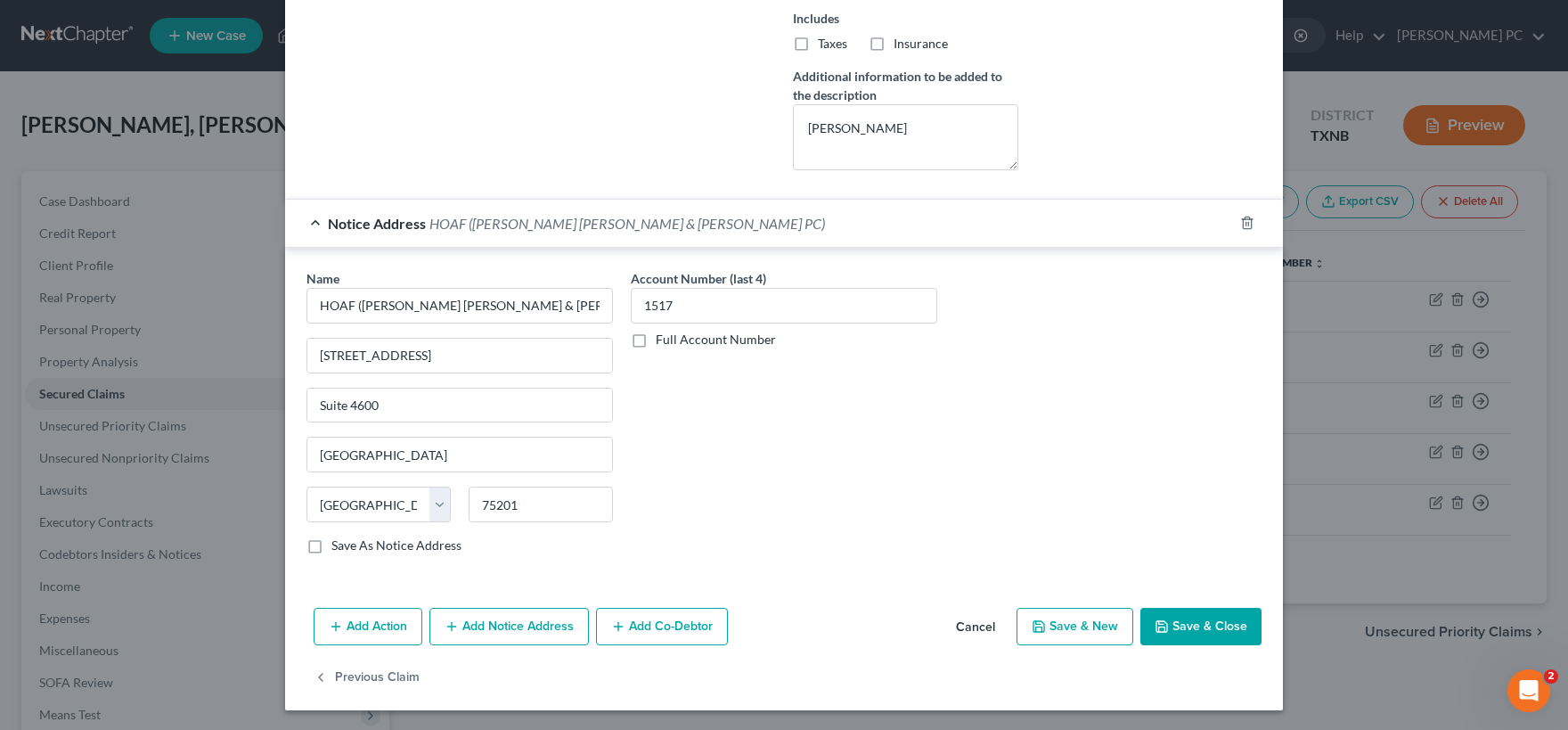
click at [1171, 622] on button "Save & Close" at bounding box center [1201, 627] width 121 height 38
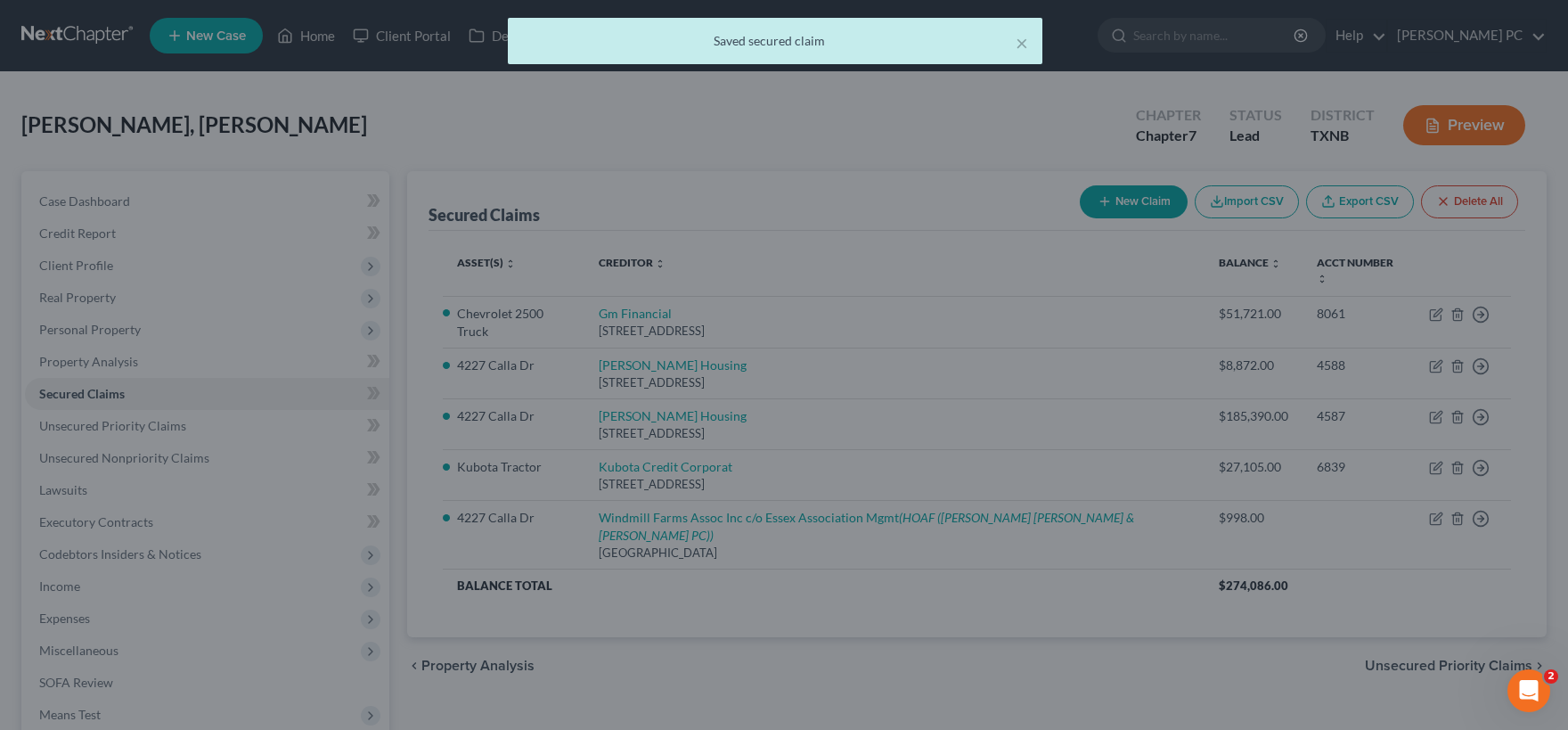
scroll to position [0, 0]
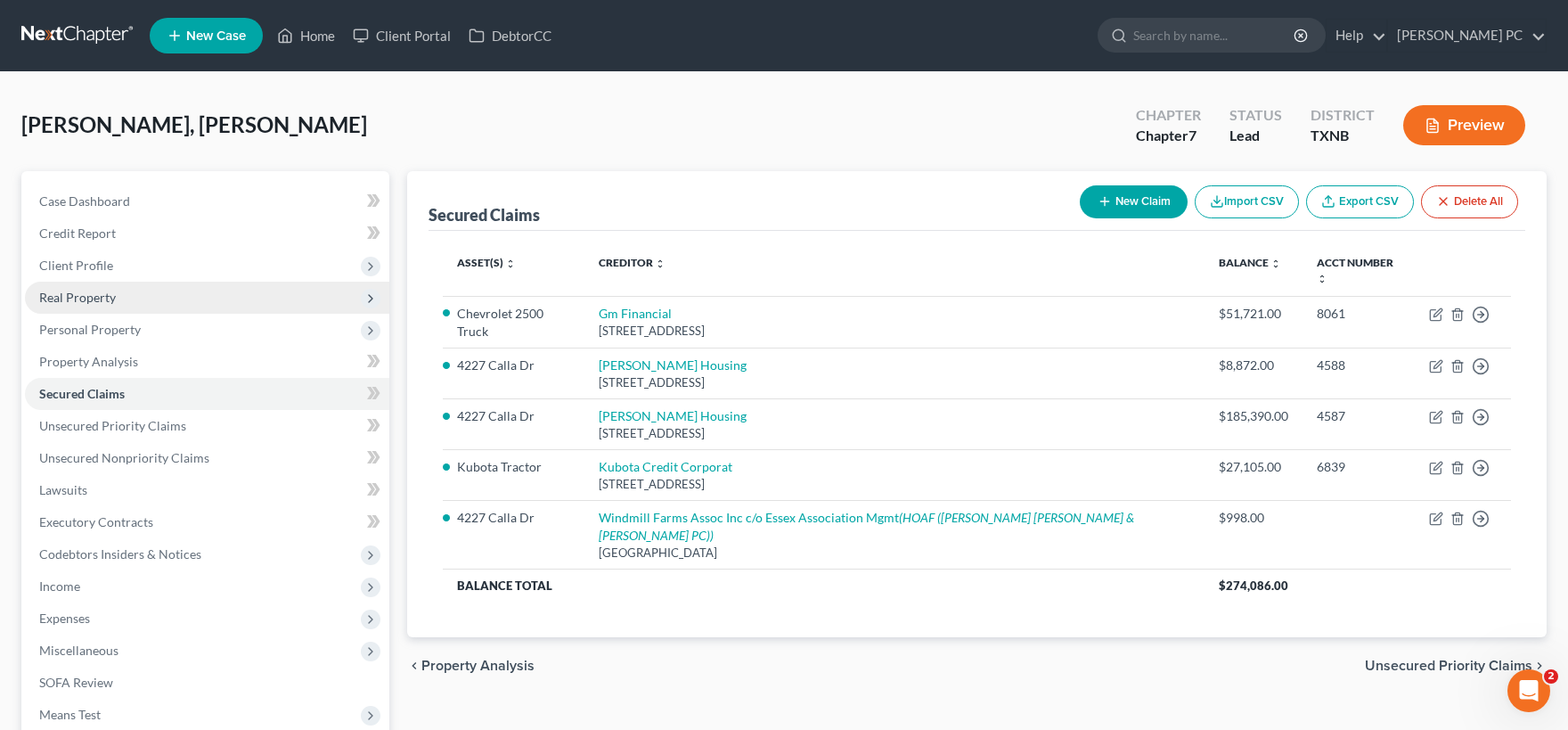
click at [88, 301] on span "Real Property" at bounding box center [77, 297] width 76 height 15
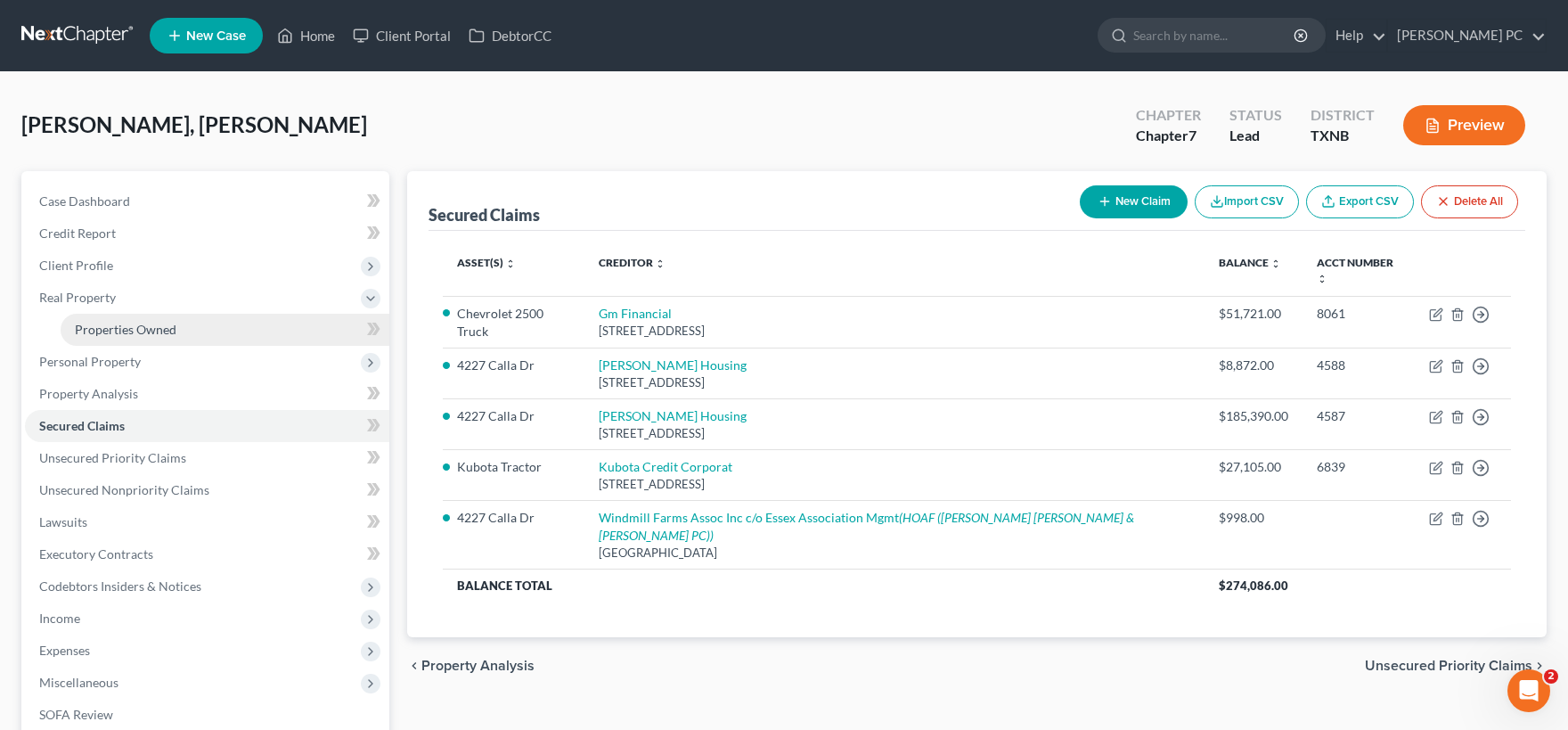
click at [125, 331] on span "Properties Owned" at bounding box center [125, 328] width 101 height 15
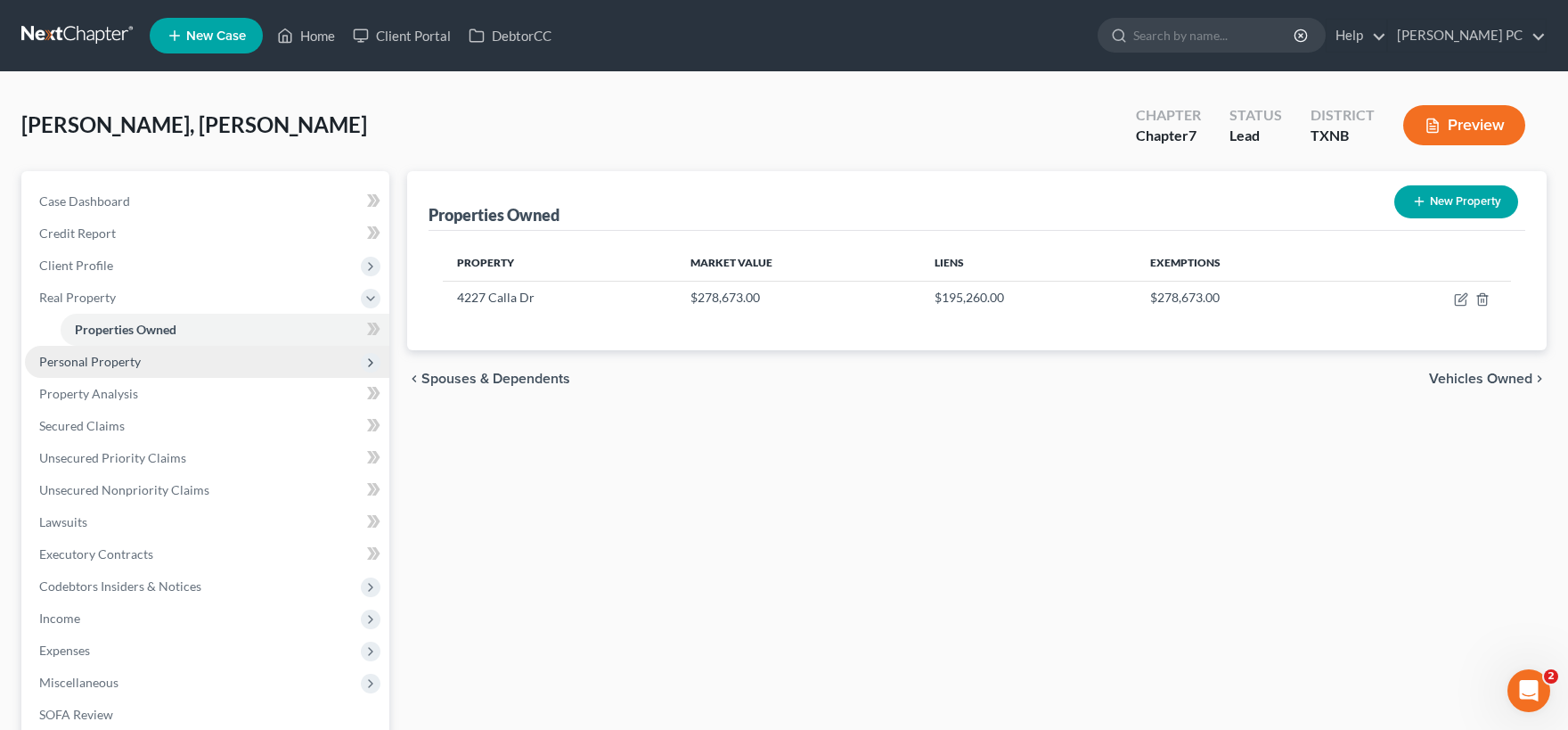
click at [114, 359] on span "Personal Property" at bounding box center [90, 361] width 101 height 15
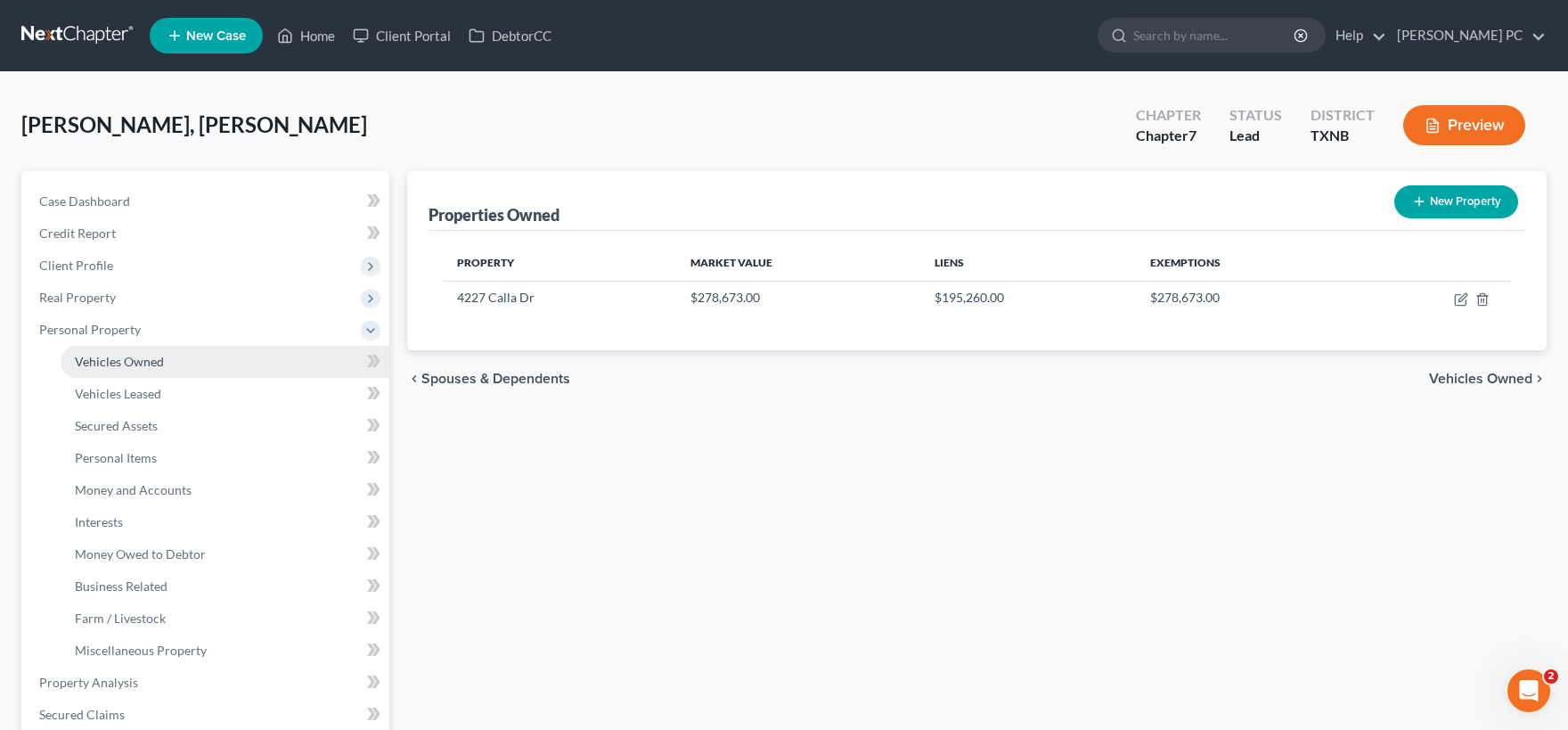
click at [145, 365] on span "Vehicles Owned" at bounding box center [119, 361] width 89 height 15
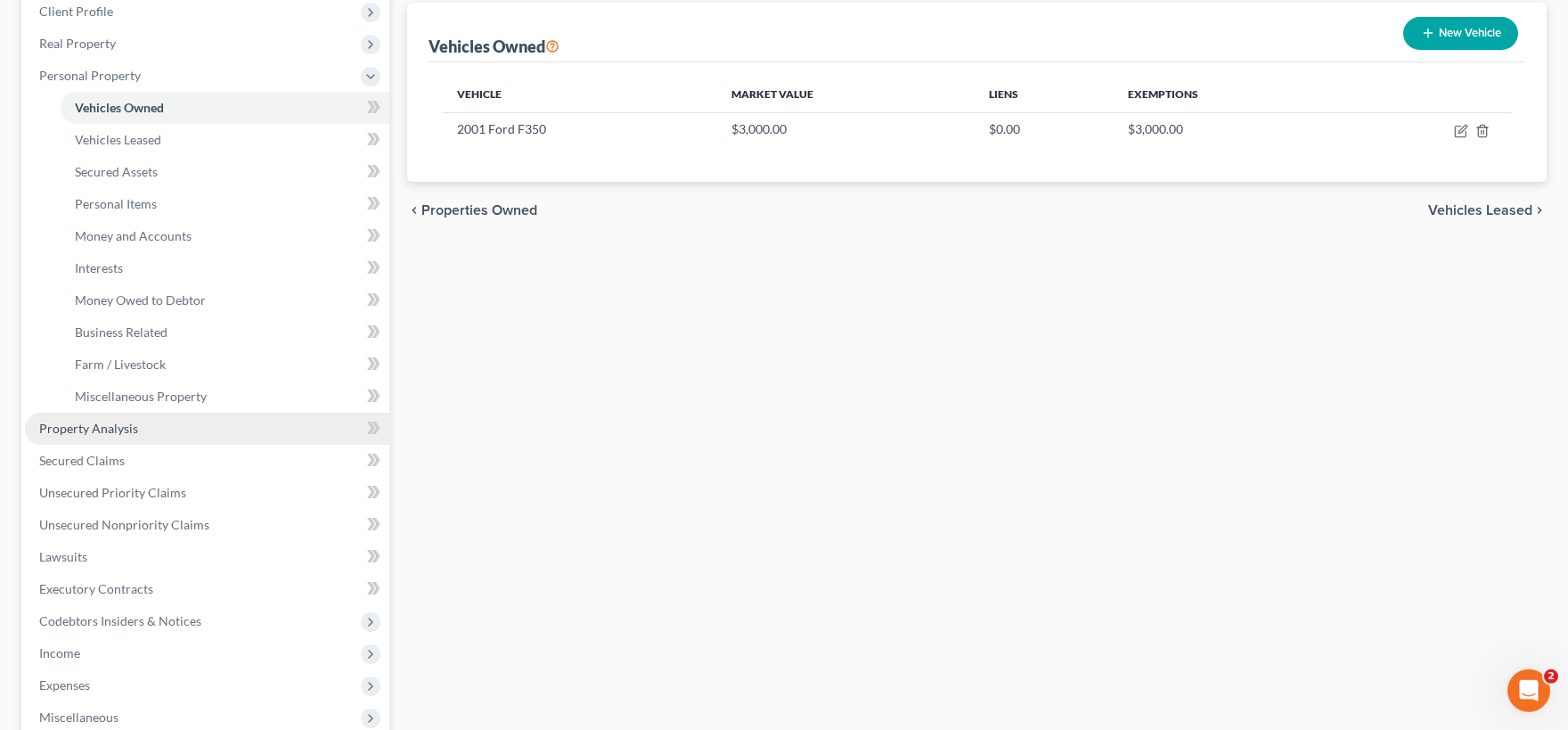
scroll to position [294, 0]
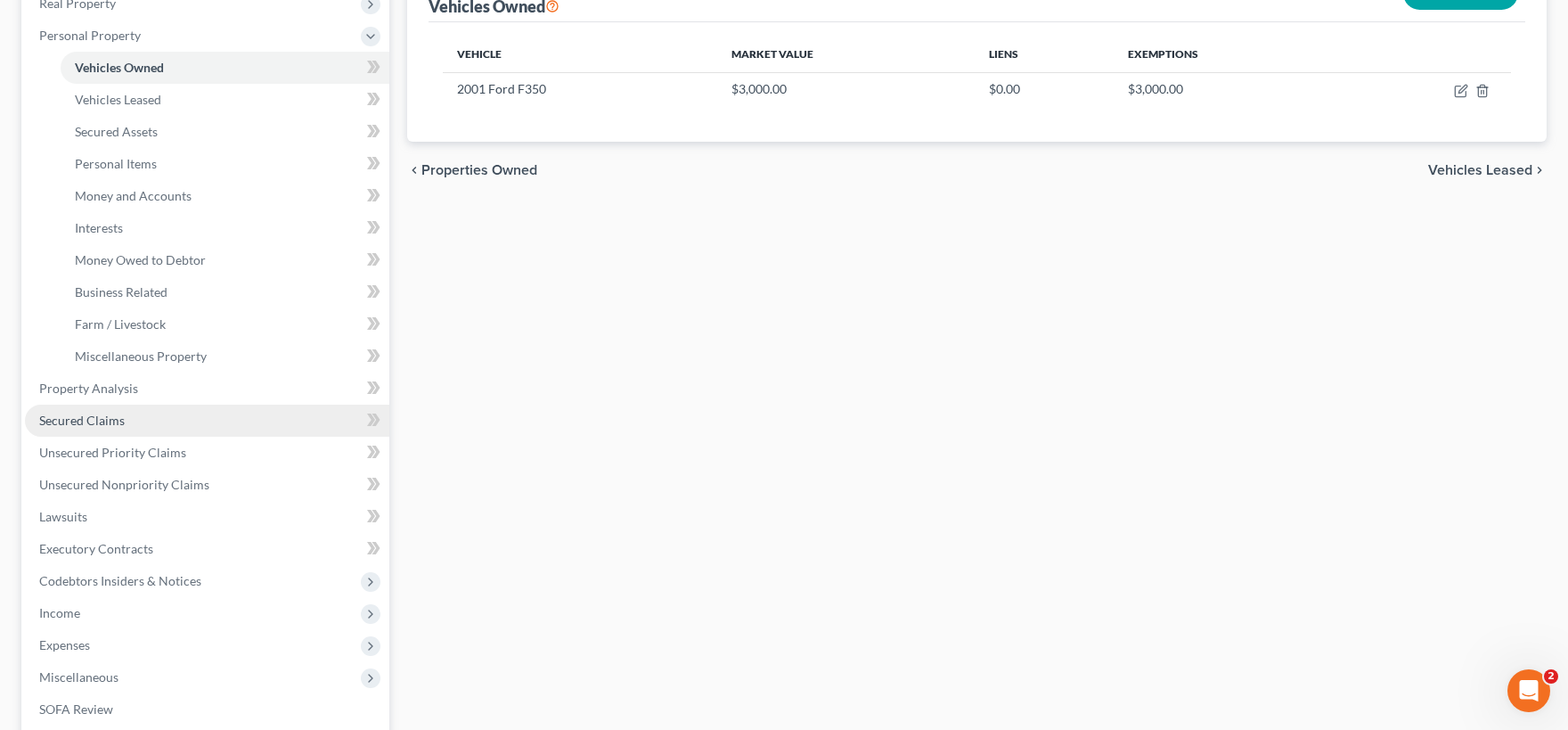
click at [123, 416] on span "Secured Claims" at bounding box center [82, 420] width 85 height 15
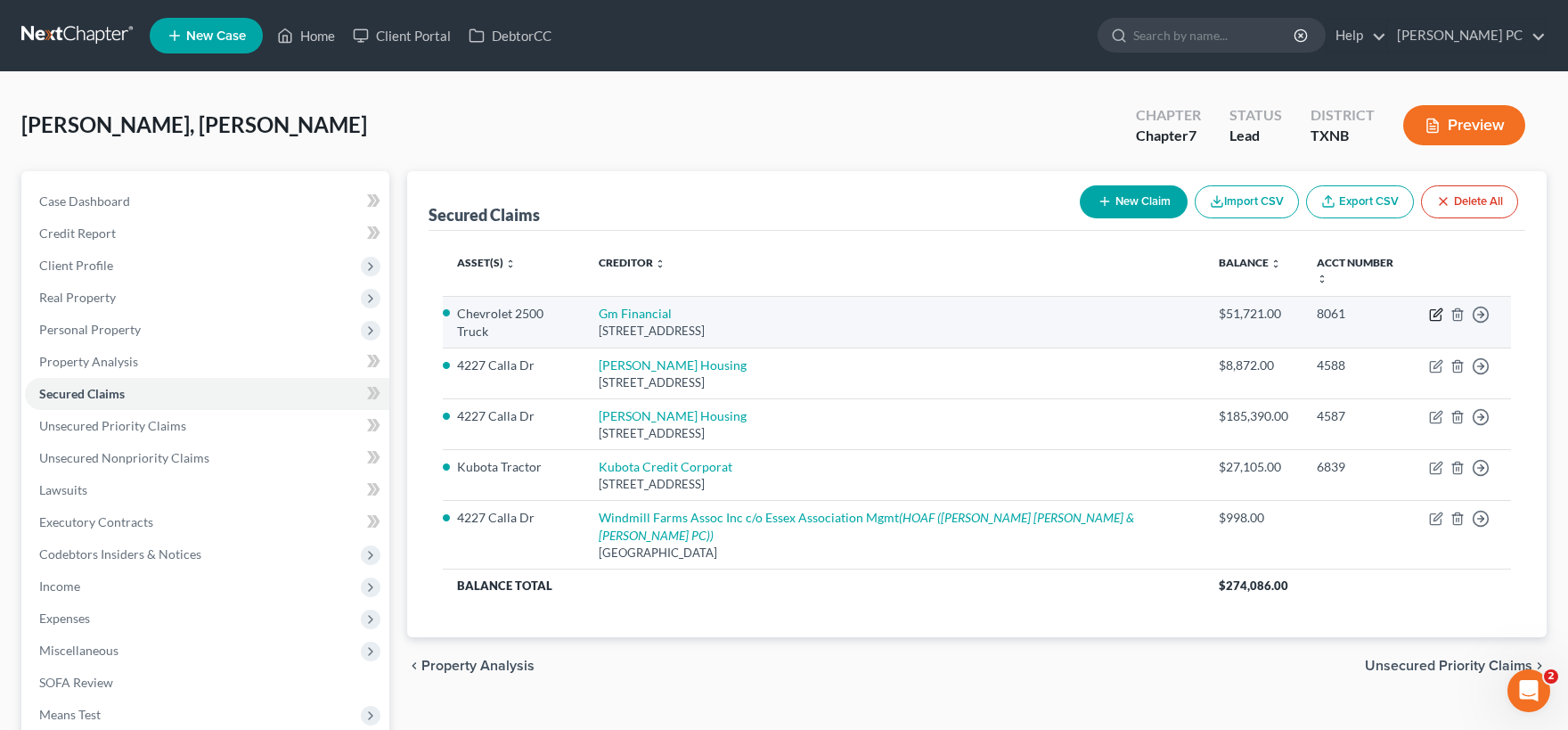
click at [1436, 308] on icon "button" at bounding box center [1437, 312] width 8 height 8
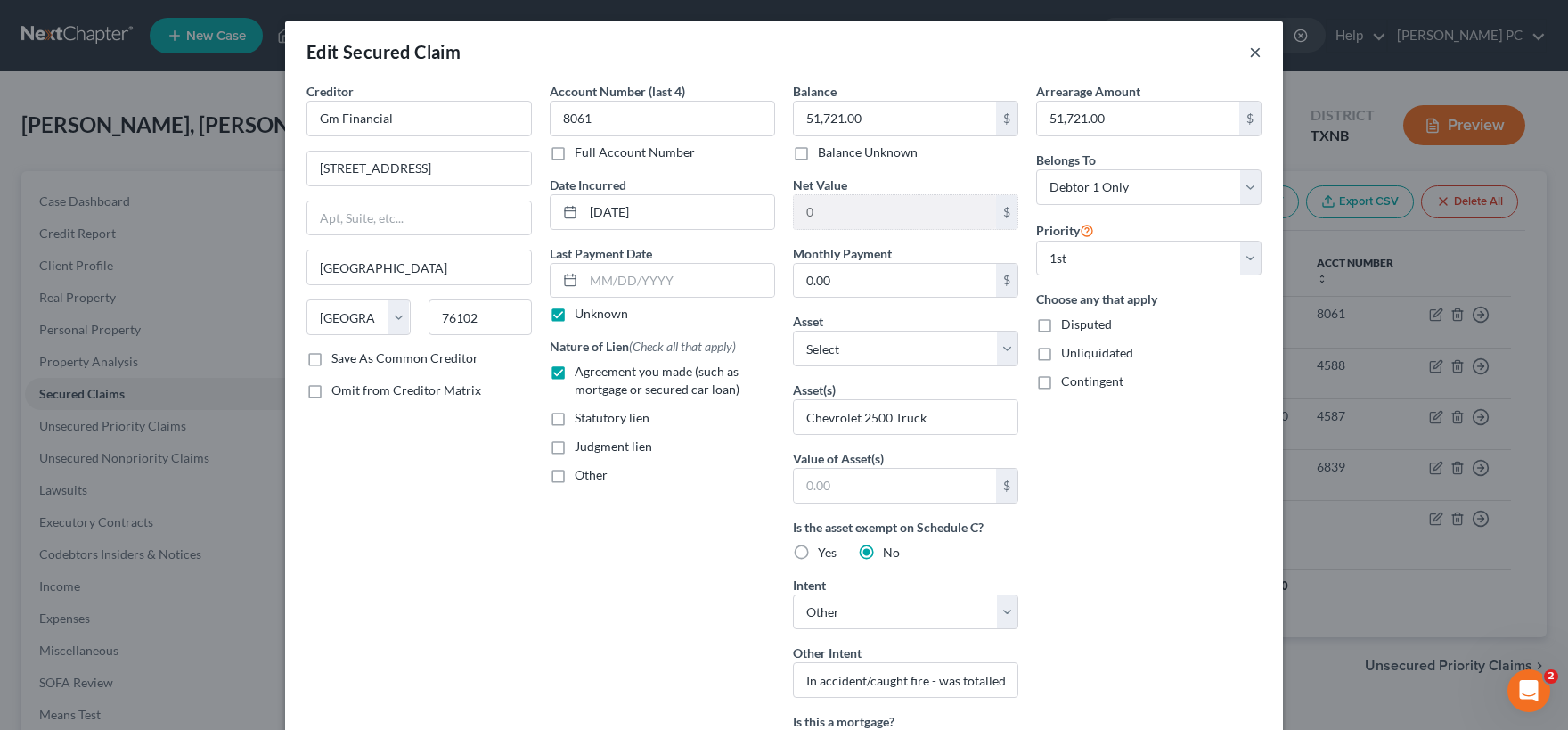
click at [1257, 47] on button "×" at bounding box center [1255, 52] width 13 height 22
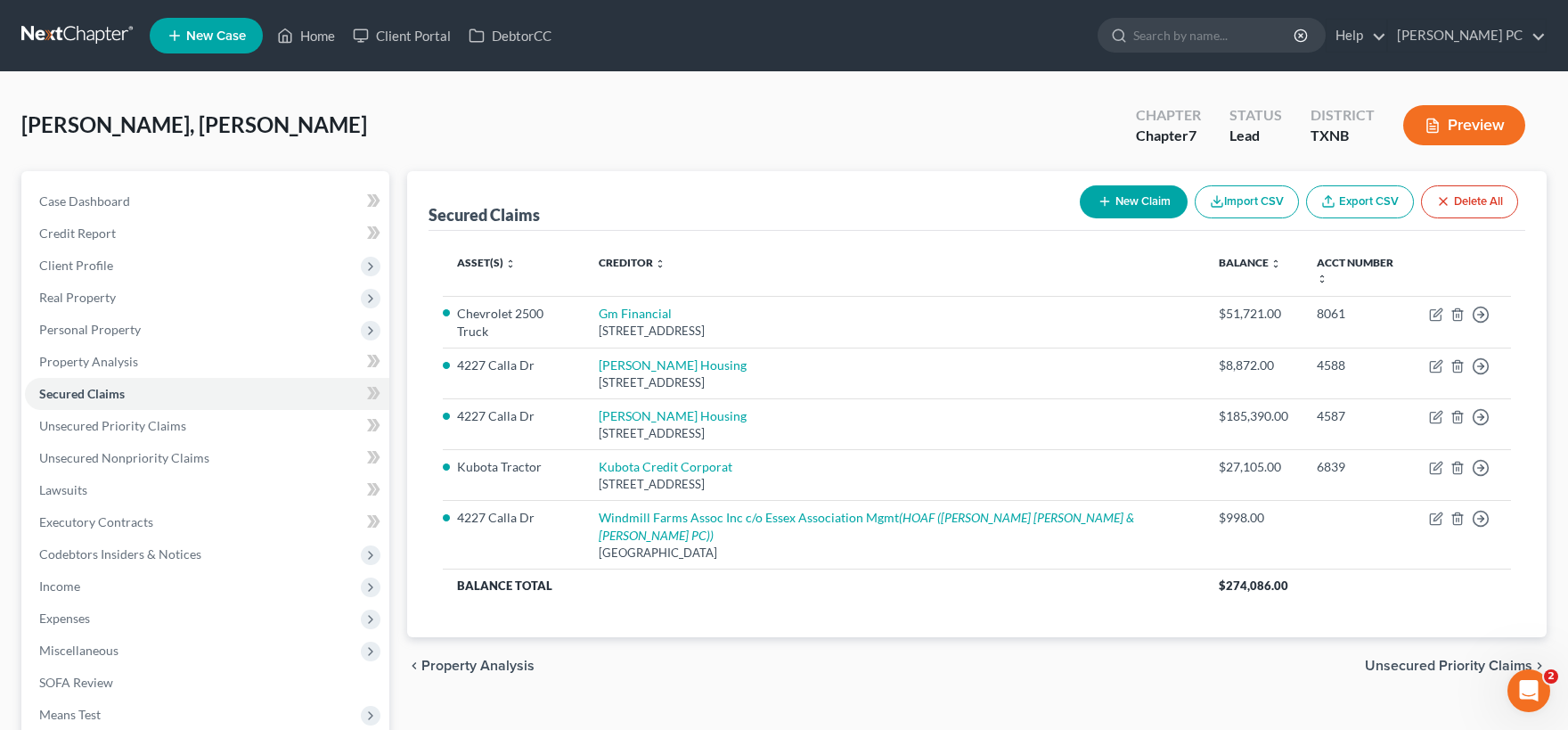
click at [1138, 200] on button "New Claim" at bounding box center [1134, 201] width 108 height 33
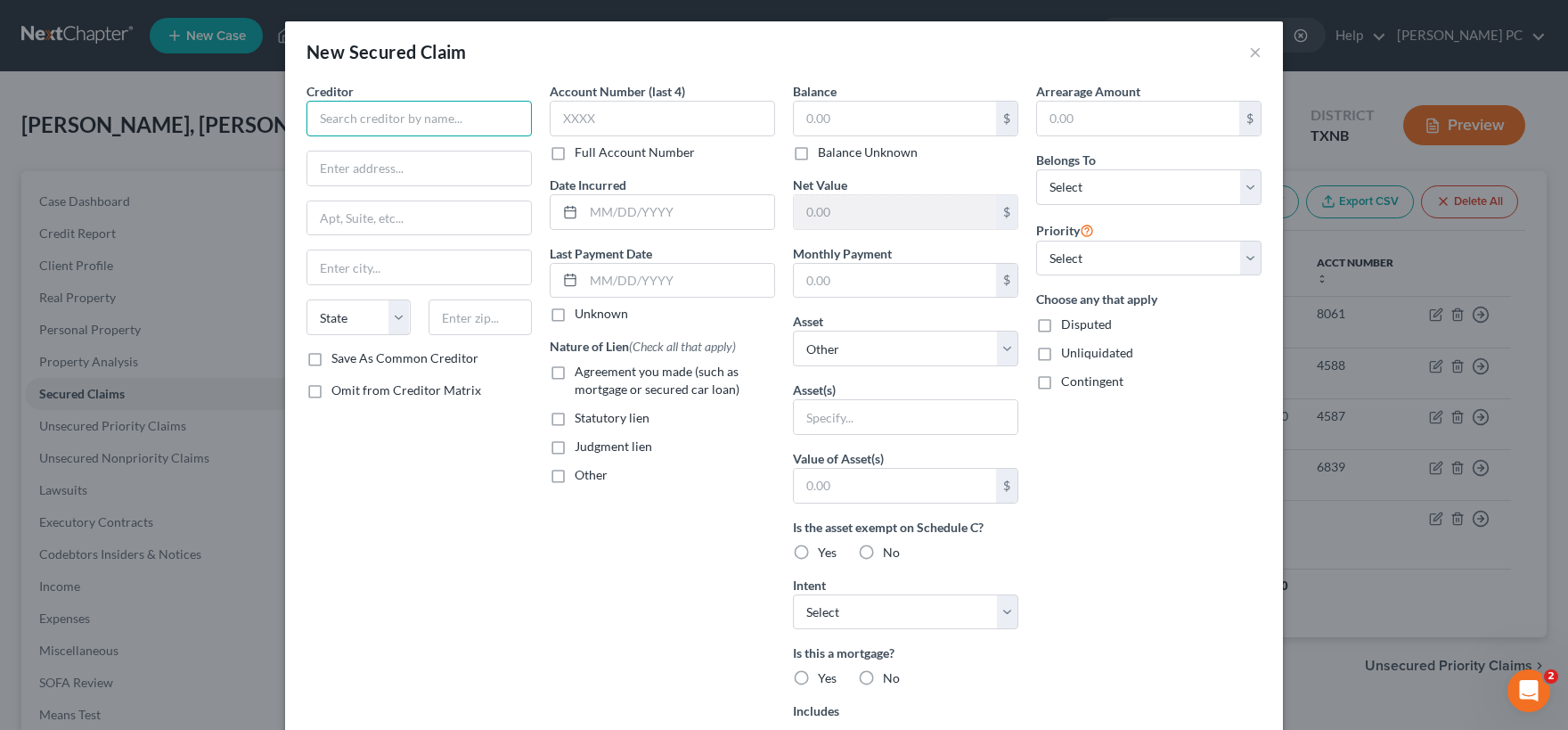
click at [422, 113] on input "text" at bounding box center [419, 119] width 225 height 36
click at [410, 172] on input "text" at bounding box center [419, 169] width 223 height 34
click at [574, 152] on label "Full Account Number" at bounding box center [634, 153] width 120 height 18
click at [582, 152] on input "Full Account Number" at bounding box center [588, 150] width 12 height 12
click at [576, 113] on input "text" at bounding box center [662, 119] width 225 height 36
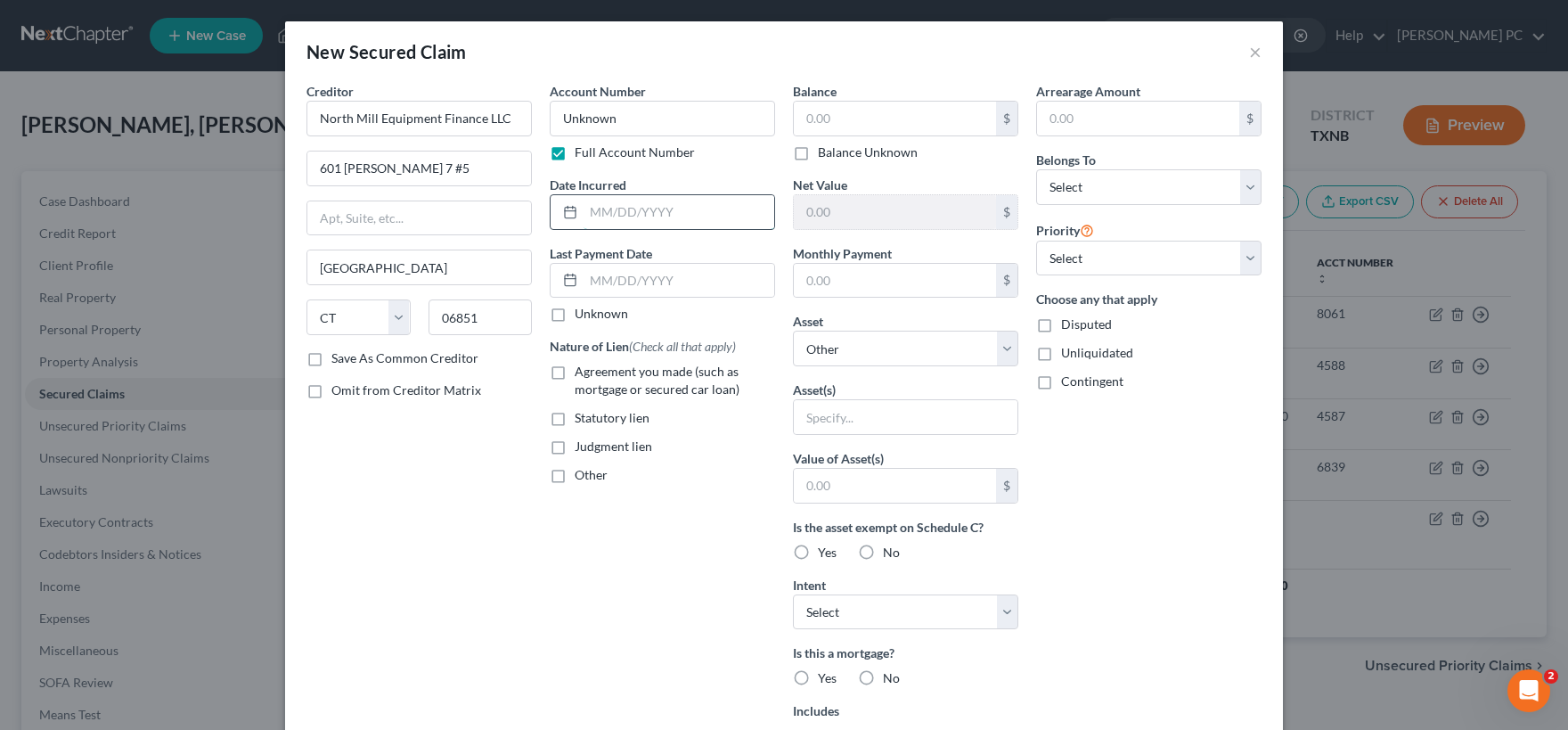
click at [594, 215] on input "text" at bounding box center [678, 212] width 190 height 34
click at [592, 214] on input "text" at bounding box center [678, 212] width 190 height 34
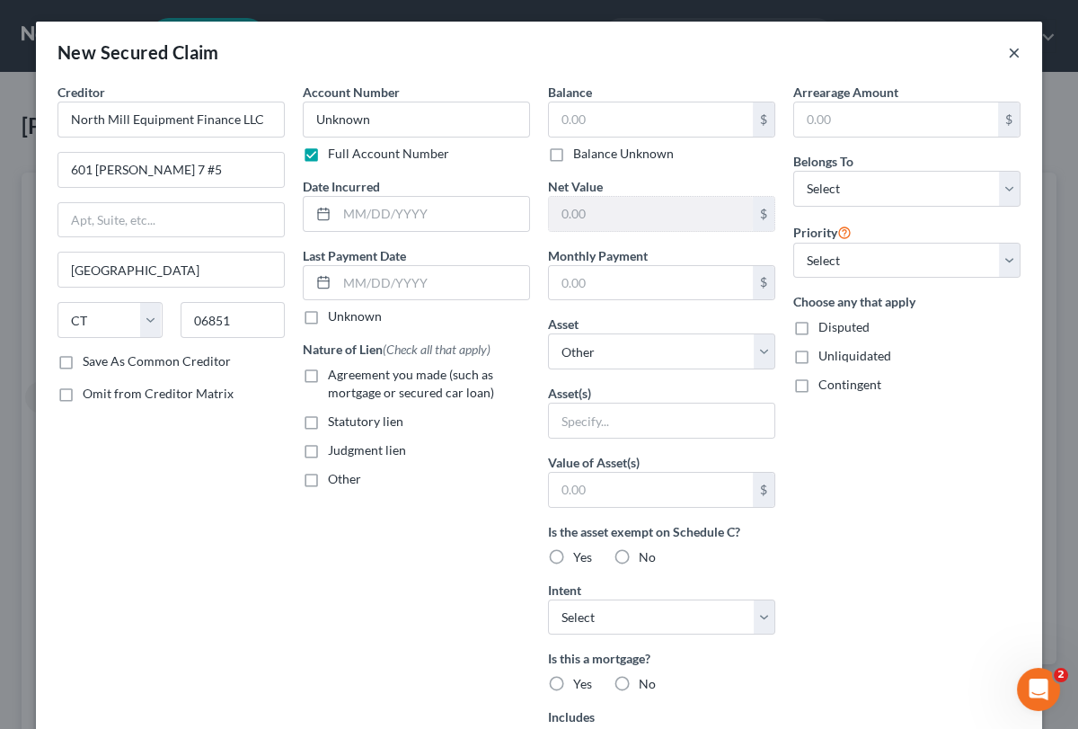
click at [1016, 53] on button "×" at bounding box center [1014, 52] width 13 height 22
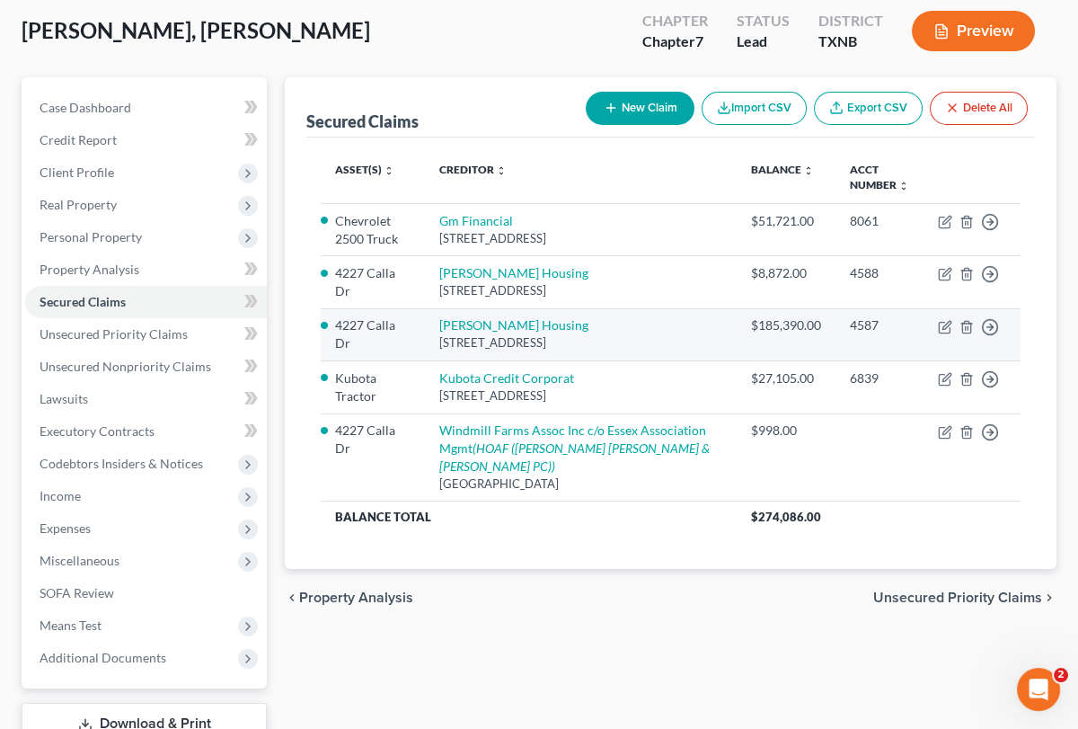
scroll to position [198, 0]
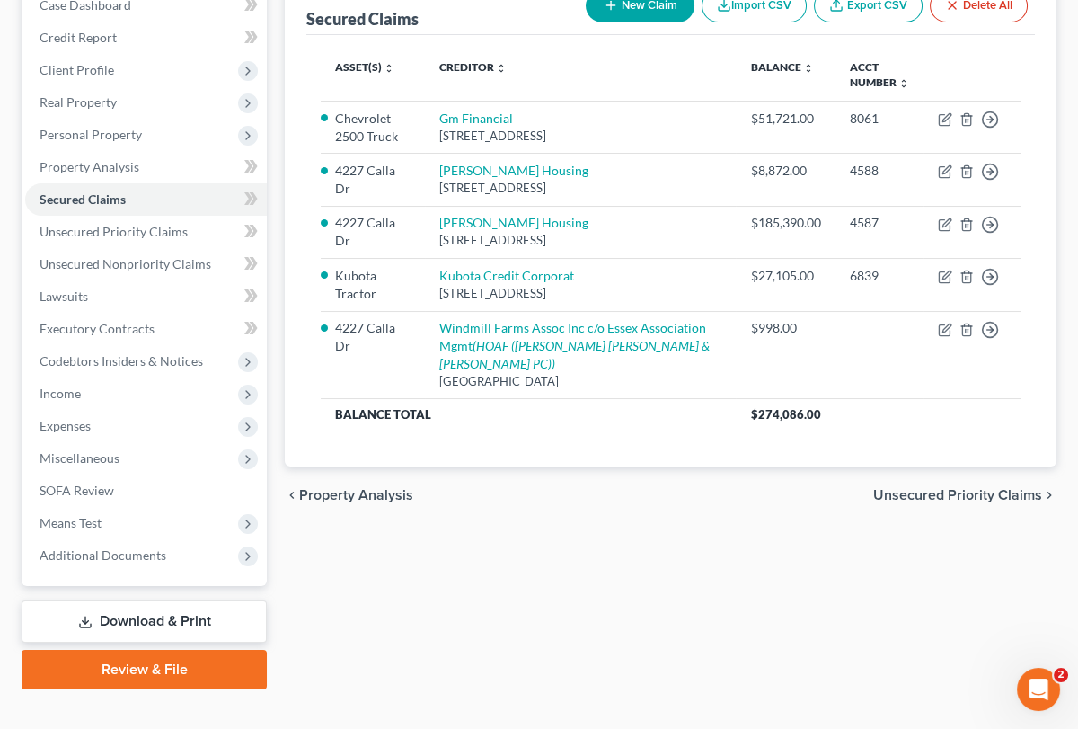
click at [923, 502] on span "Unsecured Priority Claims" at bounding box center [957, 495] width 169 height 14
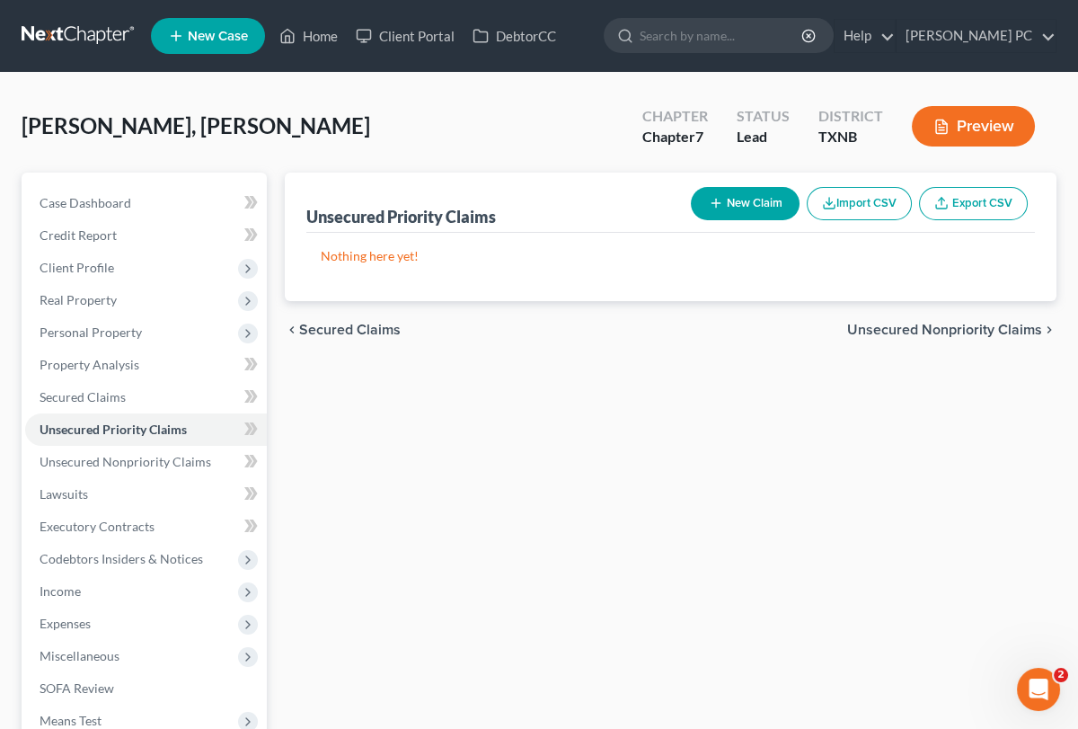
click at [944, 331] on span "Unsecured Nonpriority Claims" at bounding box center [944, 329] width 195 height 14
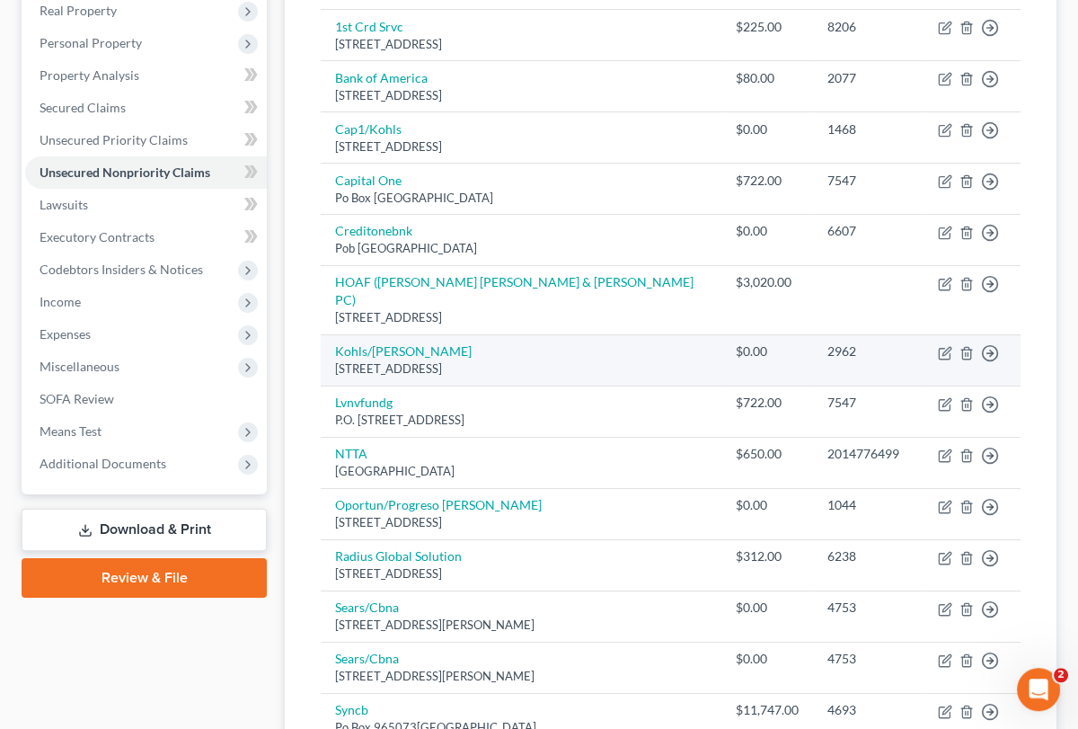
scroll to position [296, 0]
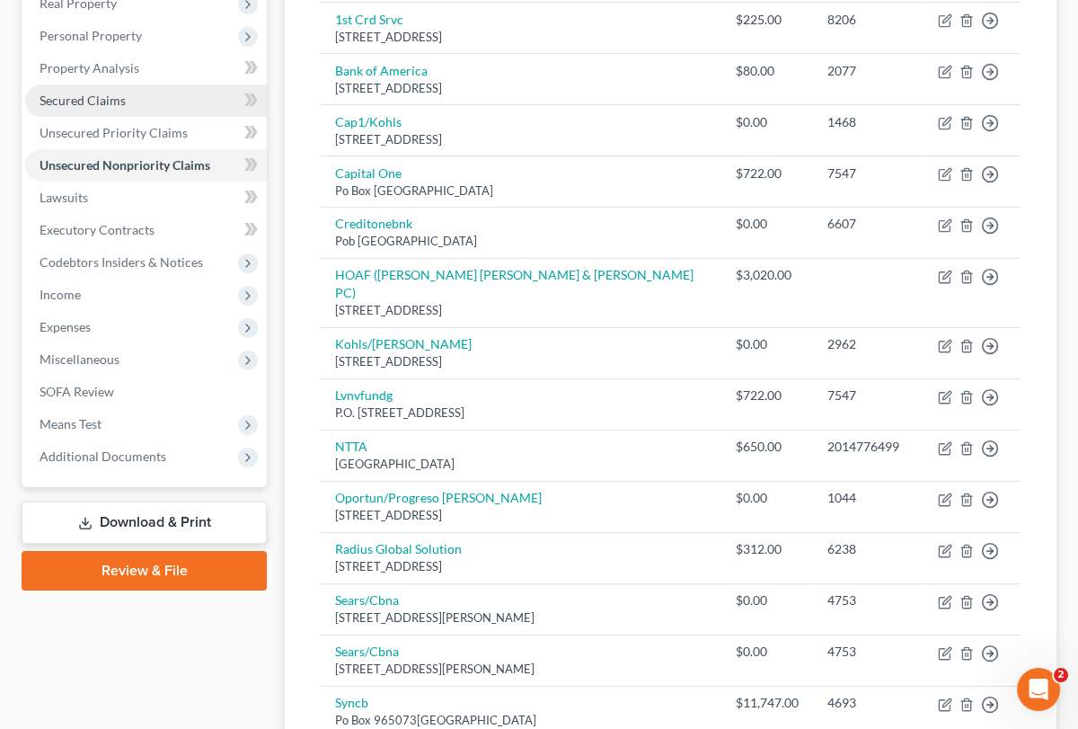
click at [156, 108] on link "Secured Claims" at bounding box center [146, 100] width 242 height 32
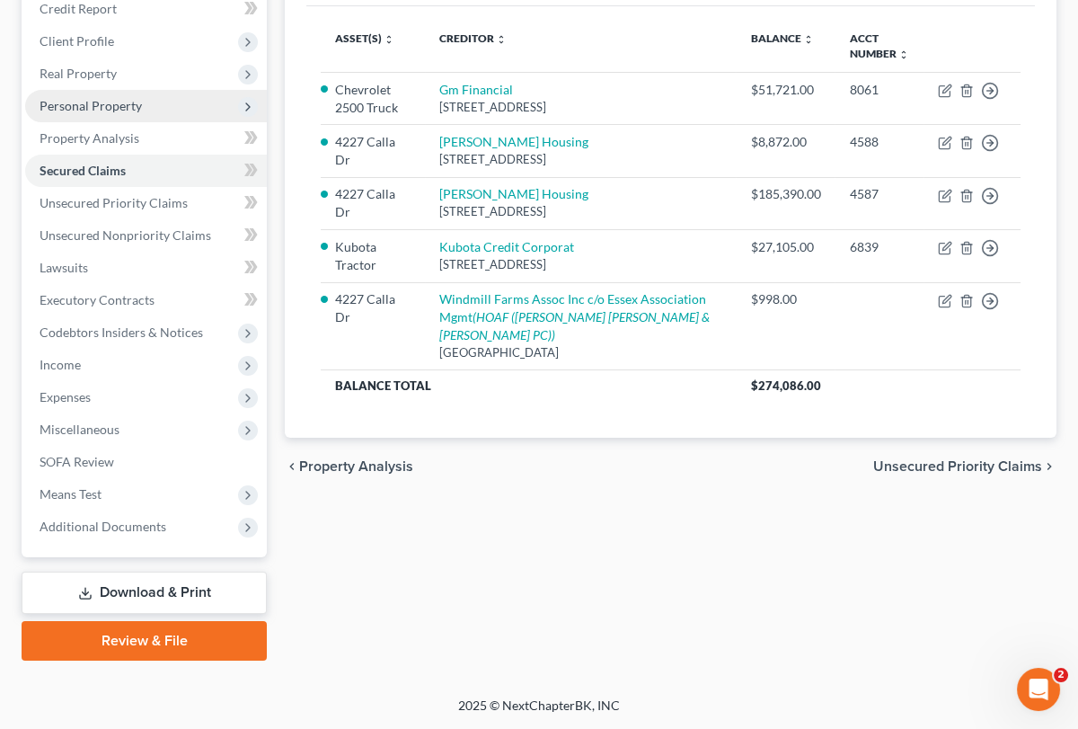
scroll to position [224, 0]
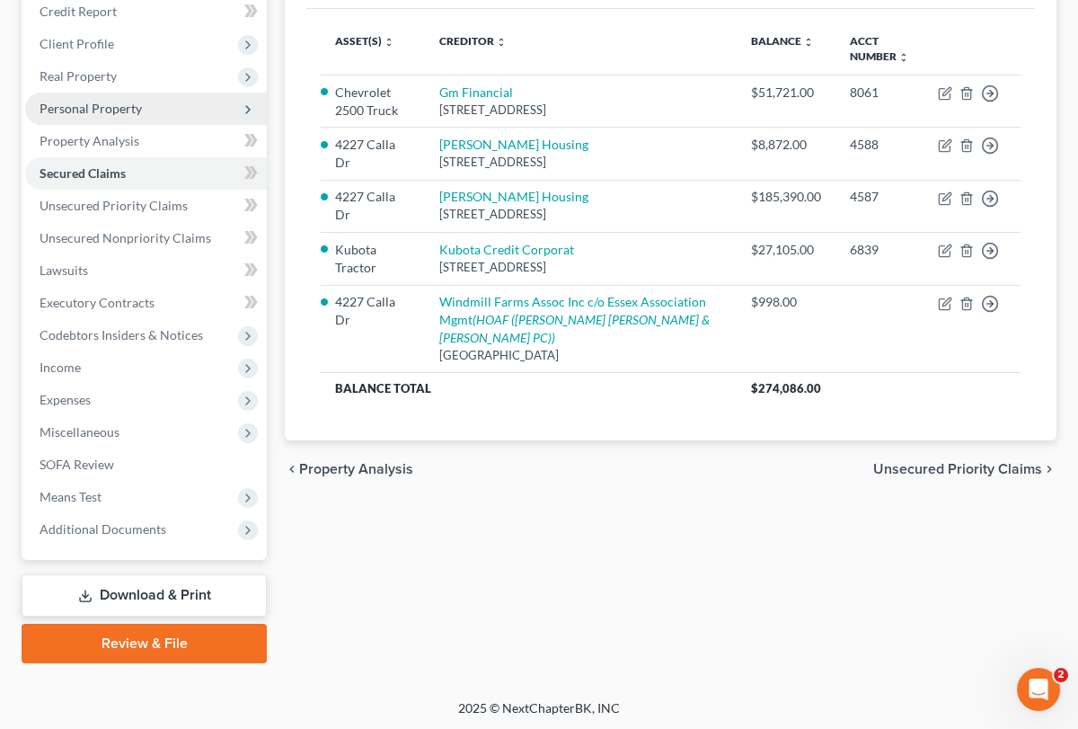
click at [203, 108] on span "Personal Property" at bounding box center [146, 109] width 242 height 32
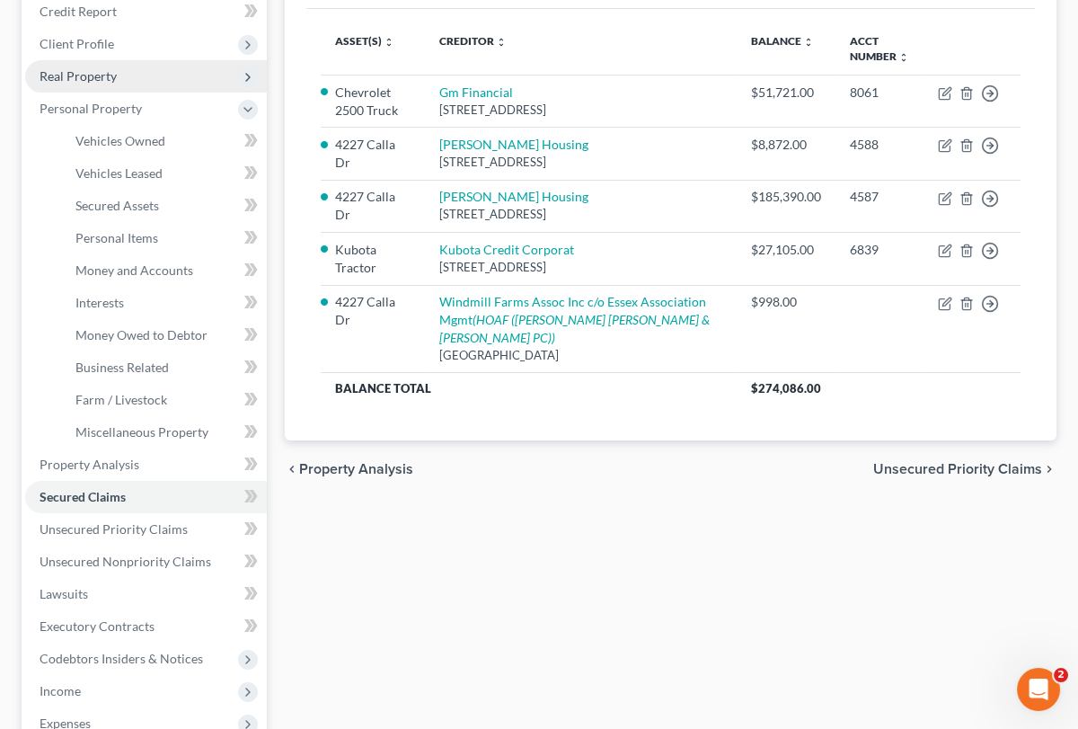
click at [146, 75] on span "Real Property" at bounding box center [146, 76] width 242 height 32
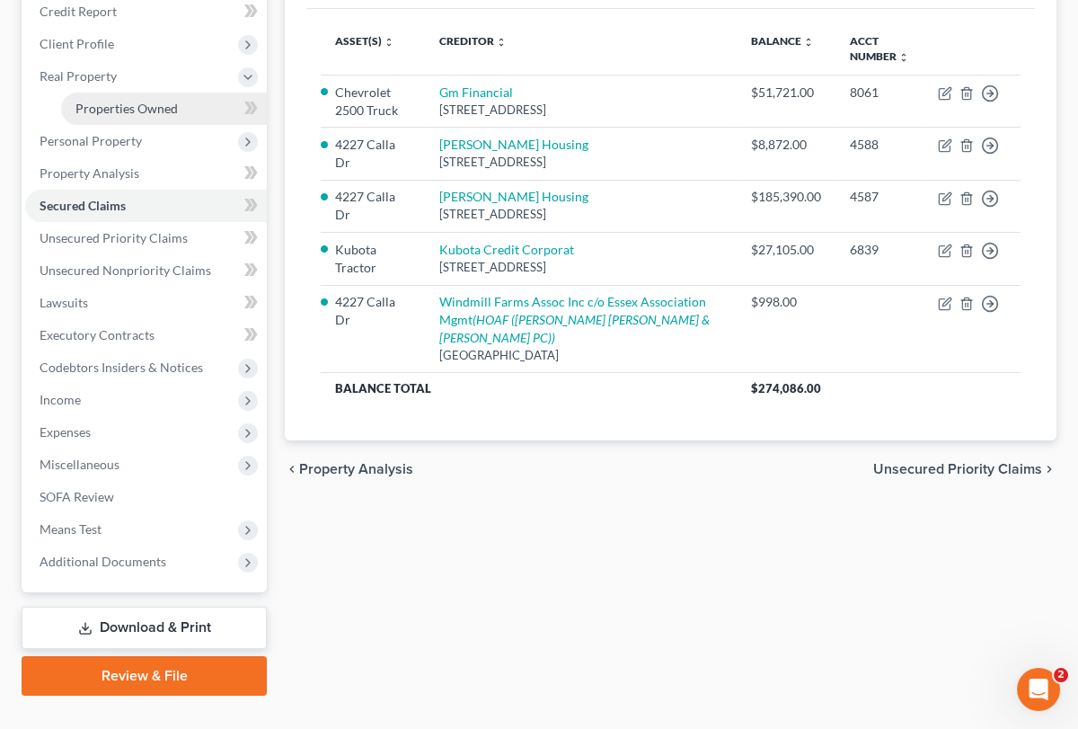
click at [148, 104] on span "Properties Owned" at bounding box center [126, 108] width 102 height 15
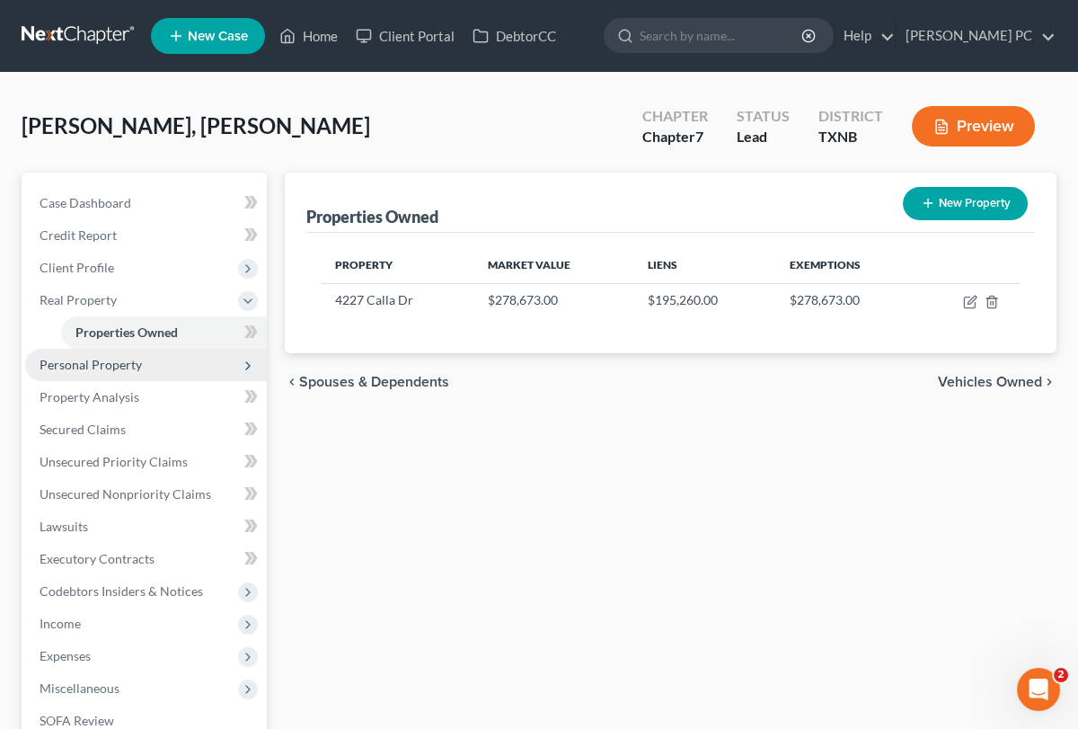
click at [135, 361] on span "Personal Property" at bounding box center [91, 364] width 102 height 15
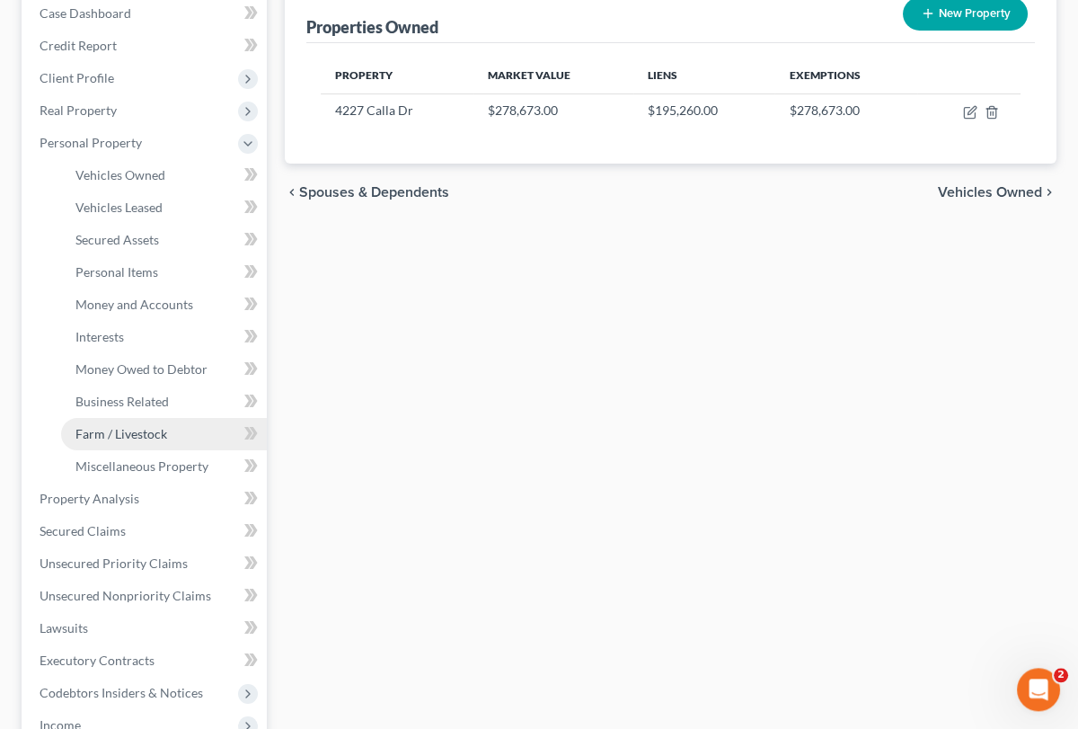
scroll to position [395, 0]
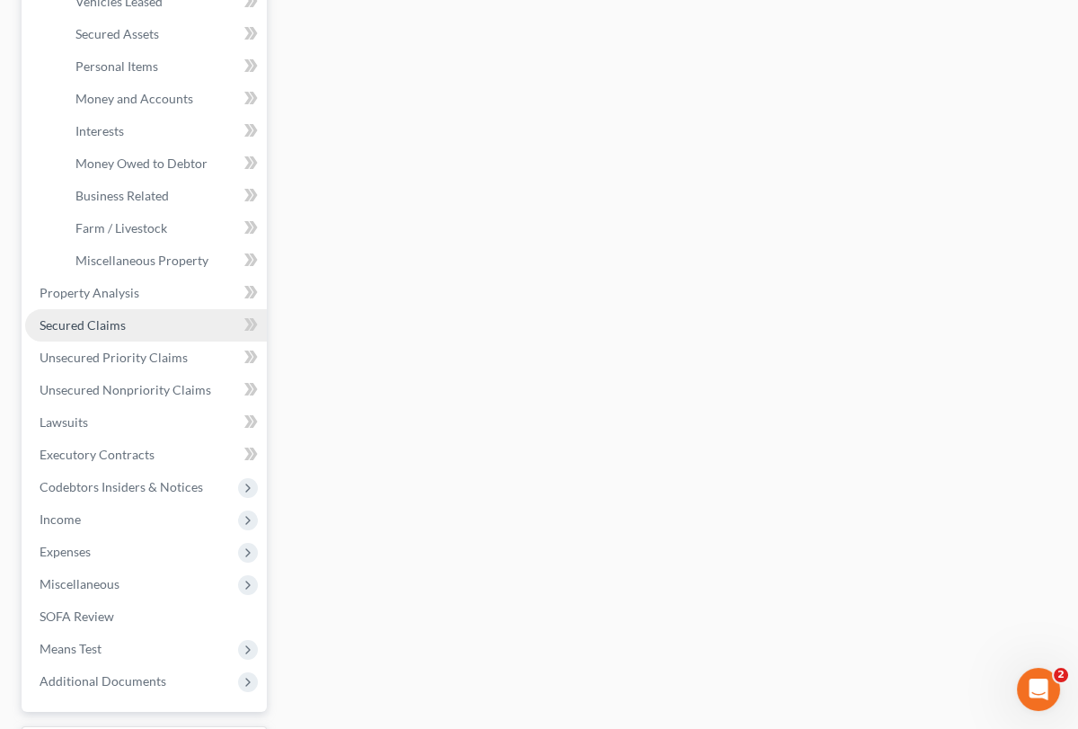
click at [167, 333] on link "Secured Claims" at bounding box center [146, 325] width 242 height 32
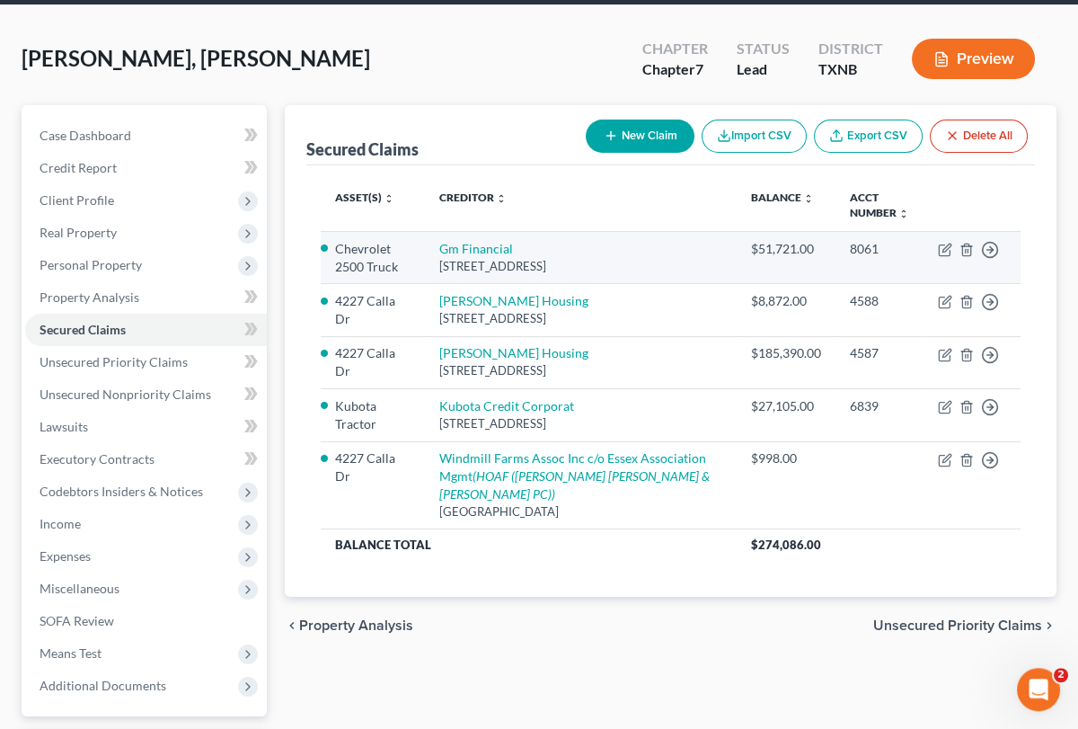
scroll to position [99, 0]
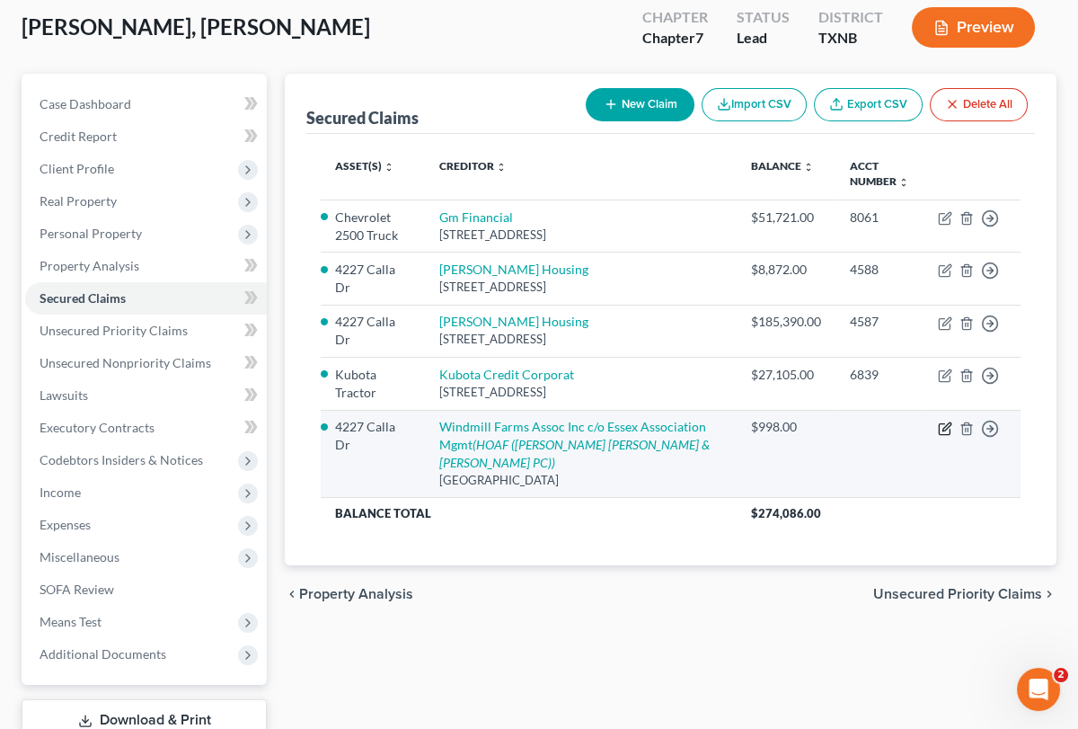
click at [944, 430] on icon "button" at bounding box center [946, 426] width 8 height 8
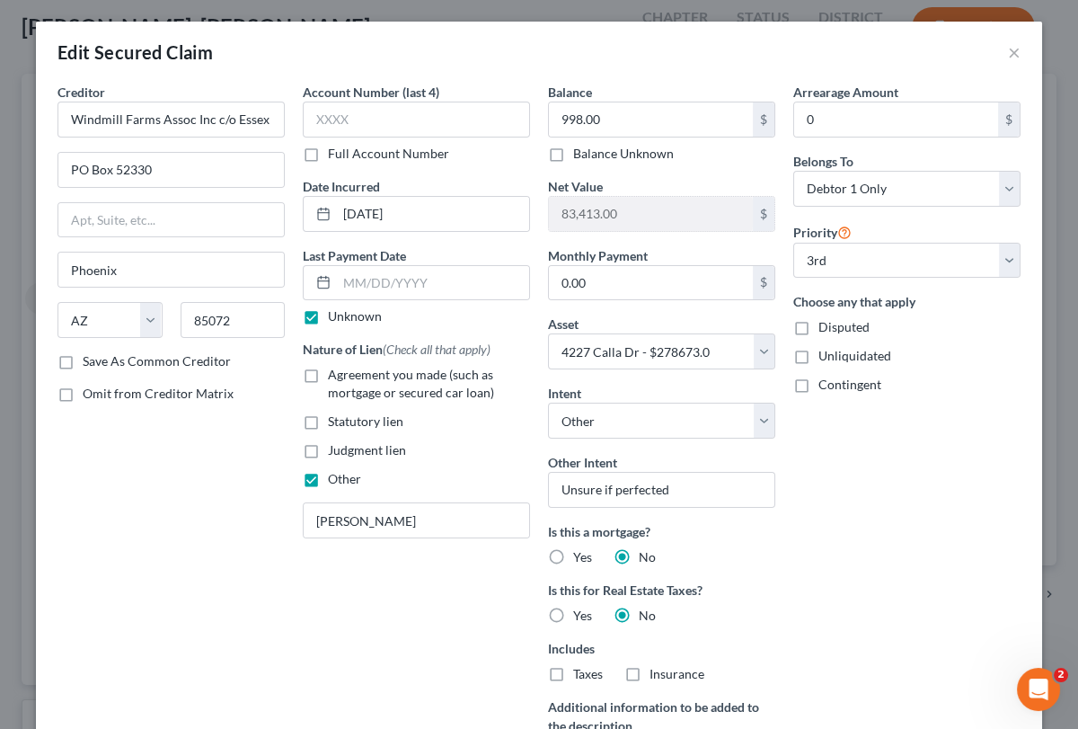
click at [818, 327] on label "Disputed" at bounding box center [843, 327] width 51 height 18
click at [826, 327] on input "Disputed" at bounding box center [832, 324] width 12 height 12
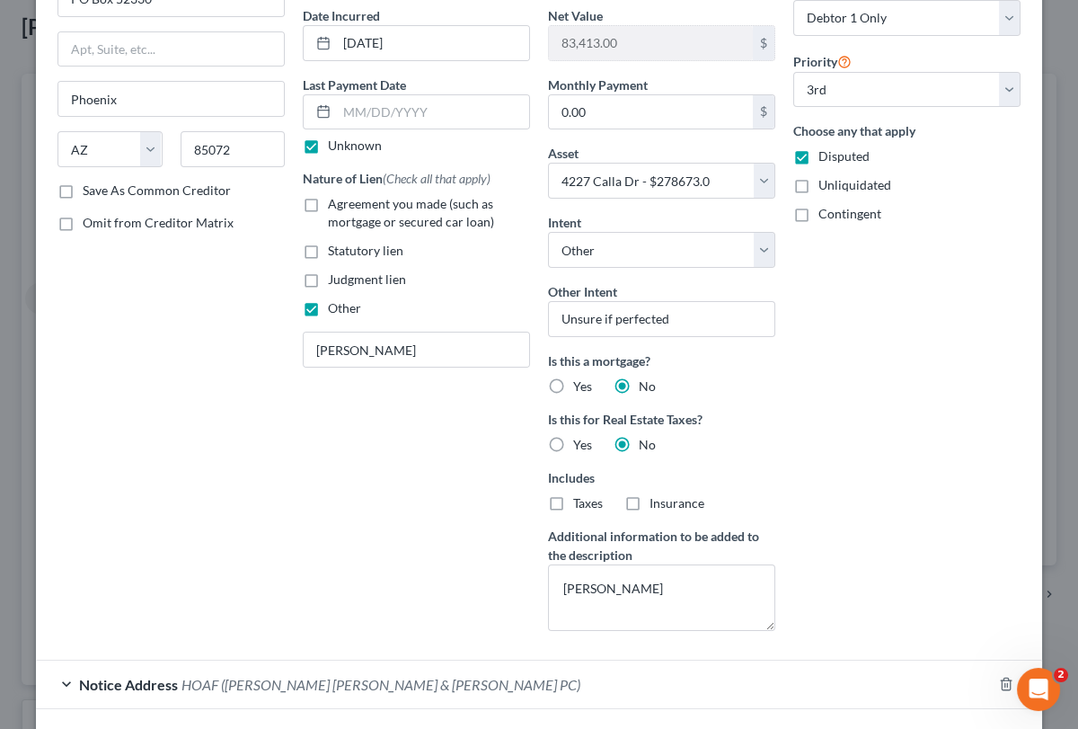
scroll to position [299, 0]
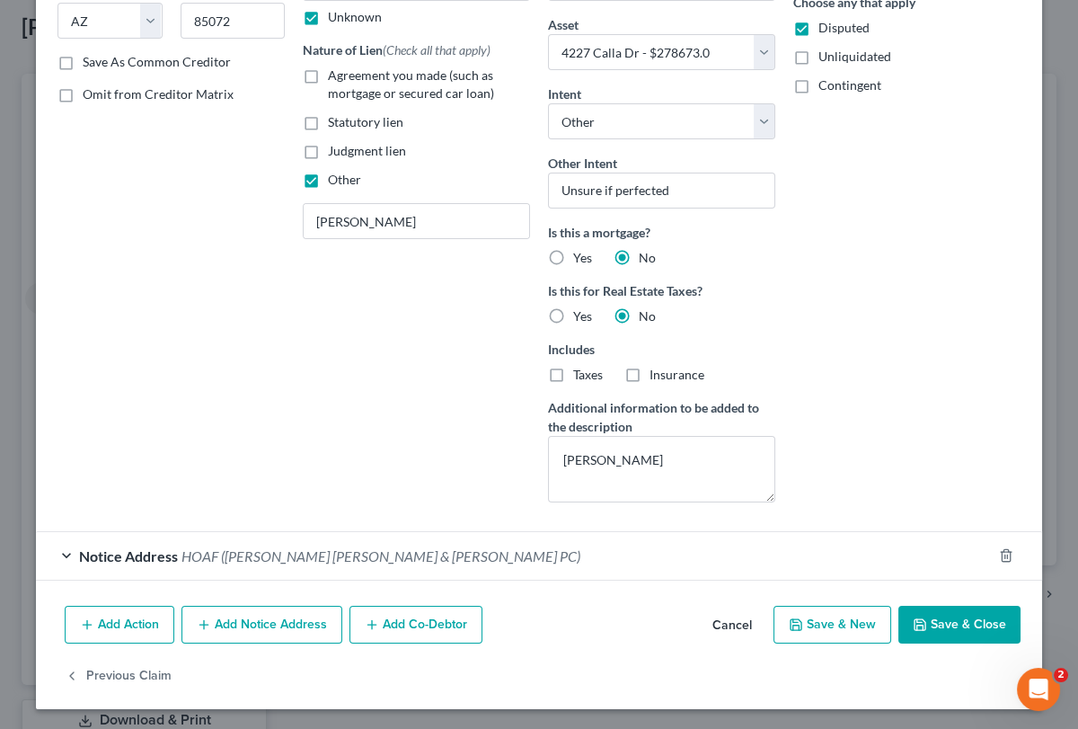
click at [949, 617] on button "Save & Close" at bounding box center [959, 624] width 122 height 38
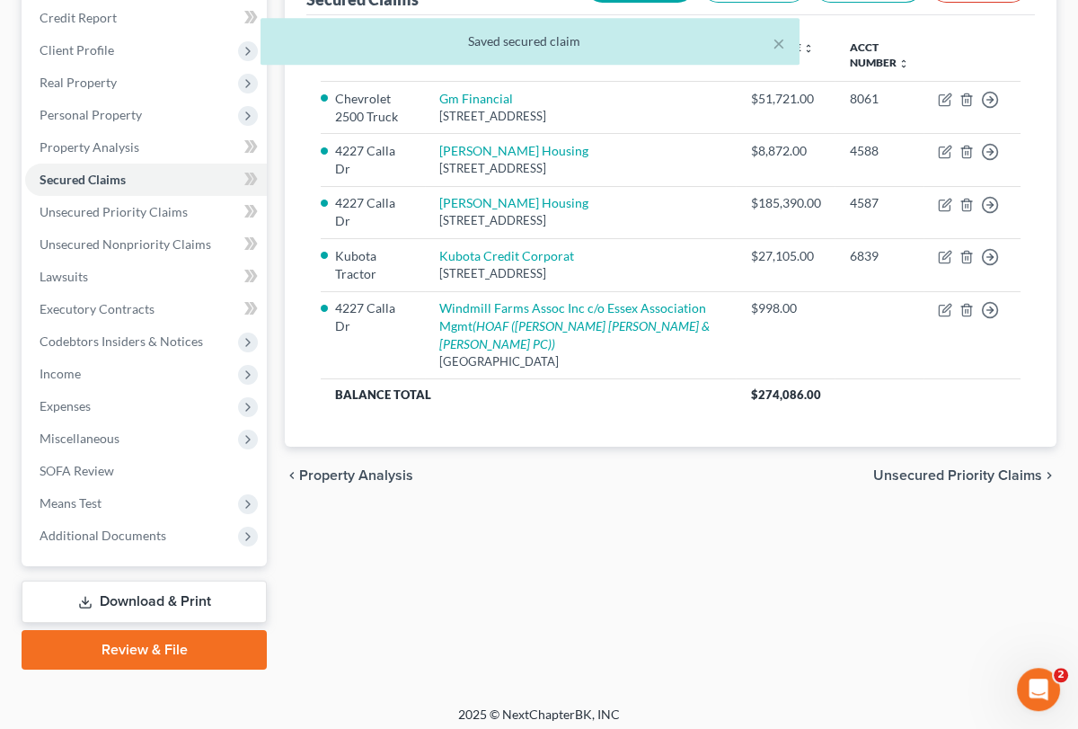
scroll to position [224, 0]
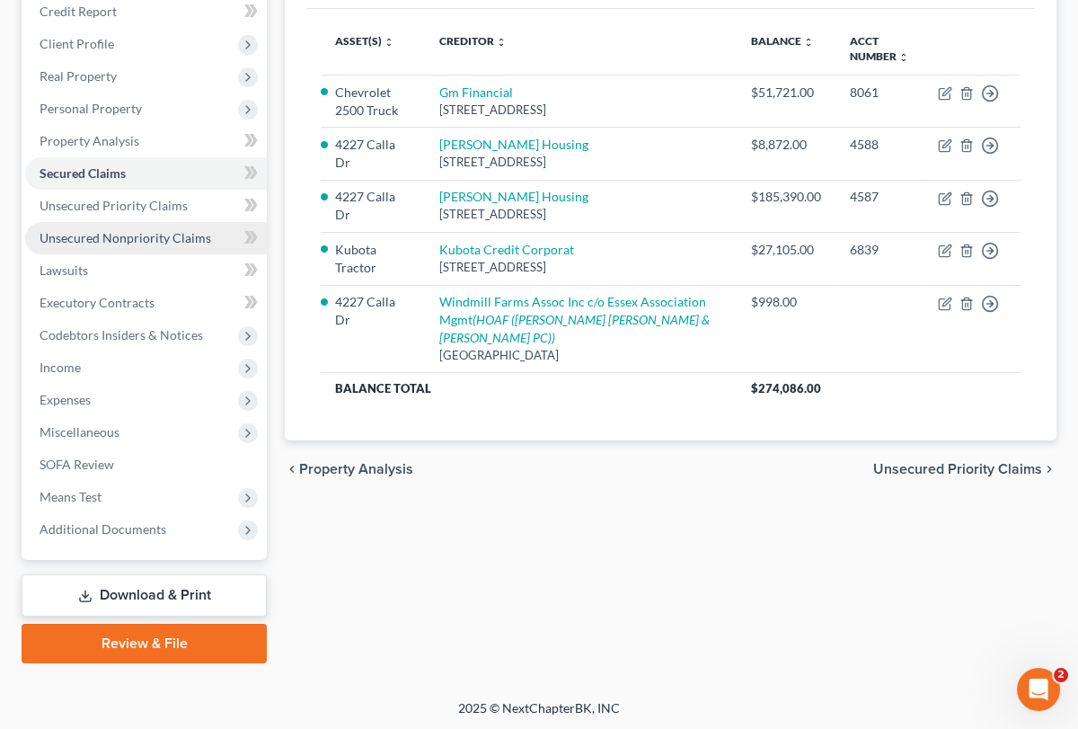
click at [173, 240] on span "Unsecured Nonpriority Claims" at bounding box center [126, 237] width 172 height 15
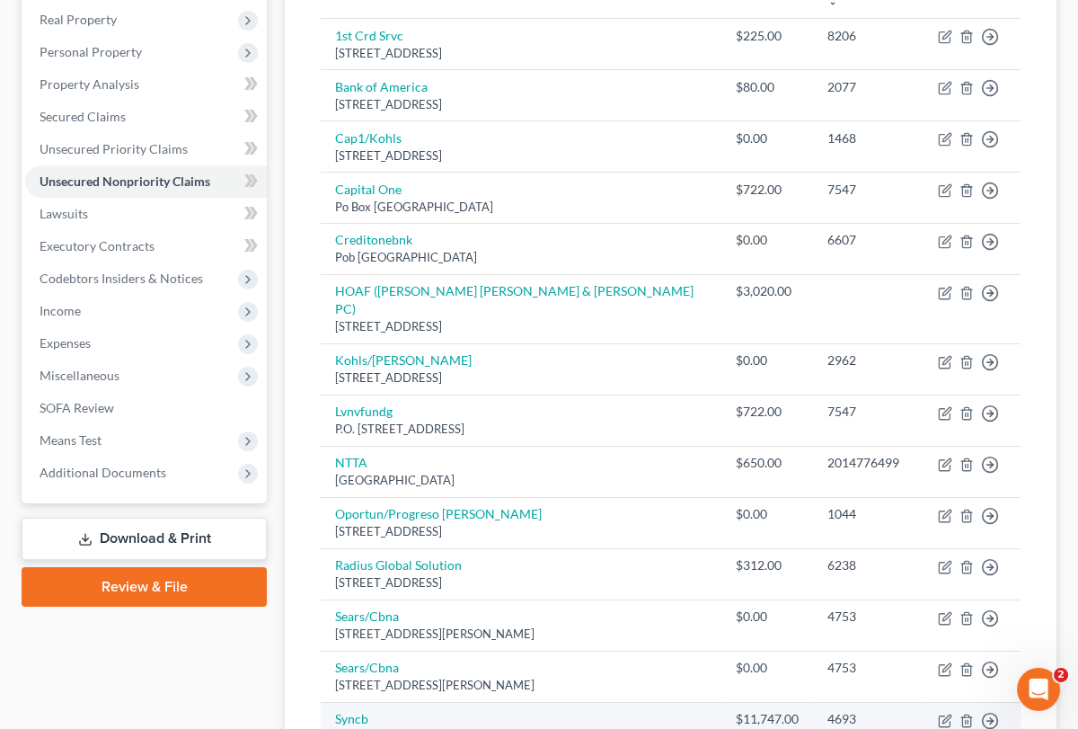
scroll to position [279, 0]
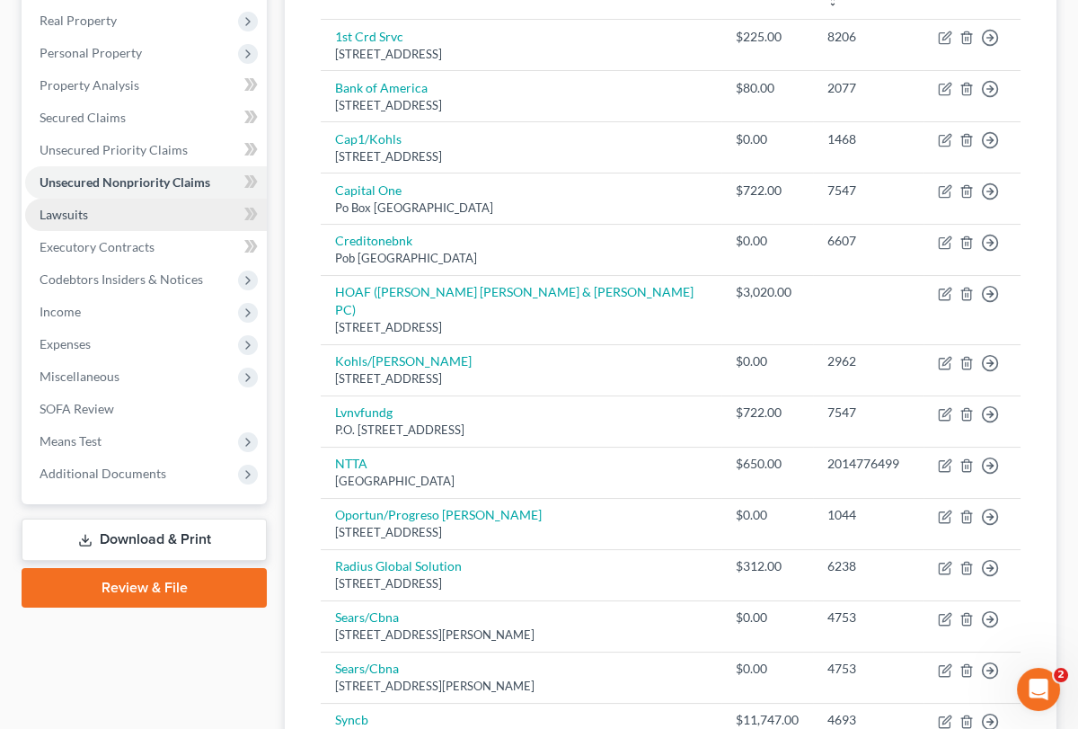
click at [105, 216] on link "Lawsuits" at bounding box center [146, 215] width 242 height 32
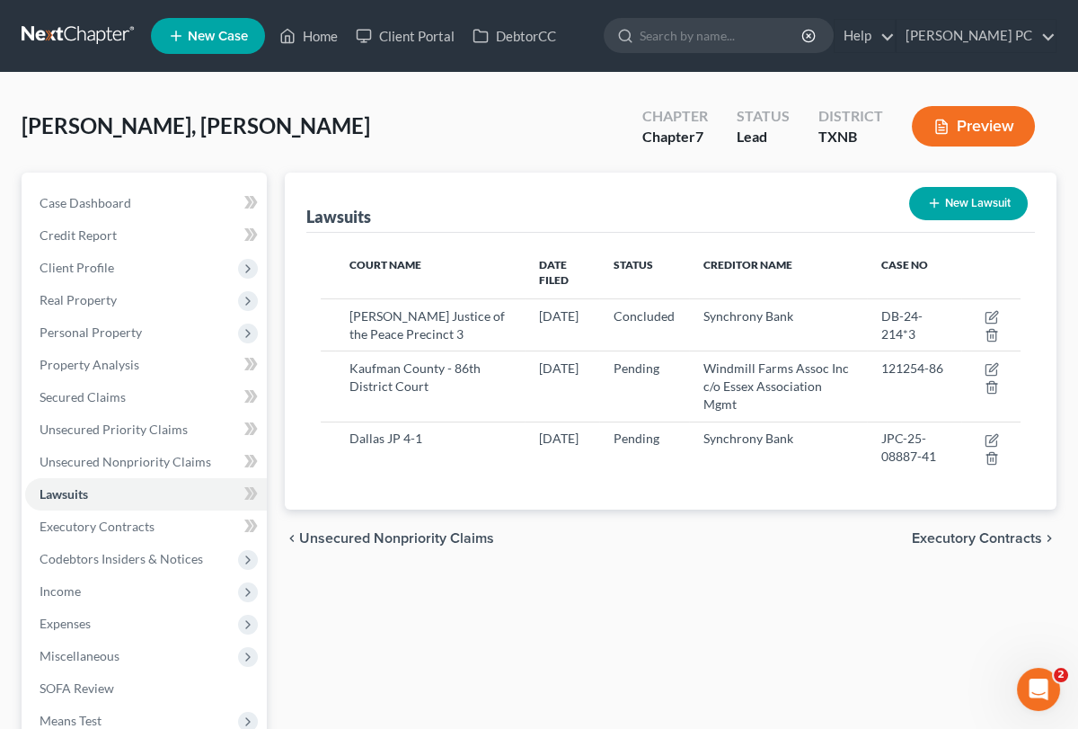
click at [948, 209] on button "New Lawsuit" at bounding box center [968, 203] width 119 height 33
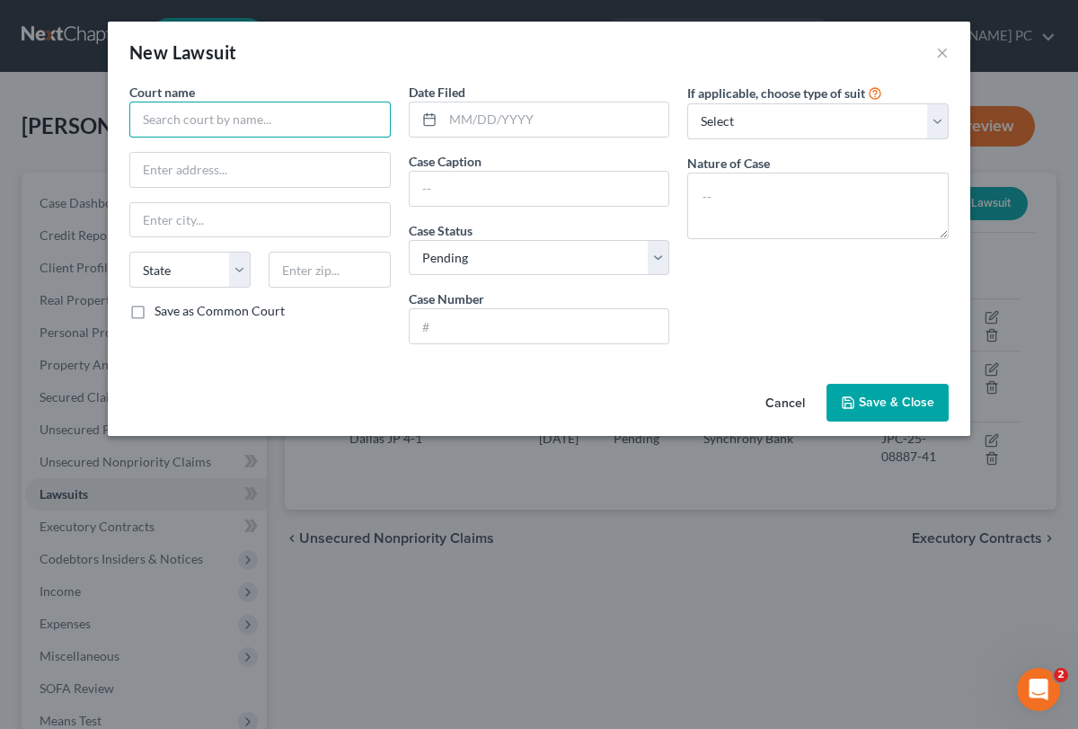
click at [183, 118] on input "text" at bounding box center [259, 120] width 261 height 36
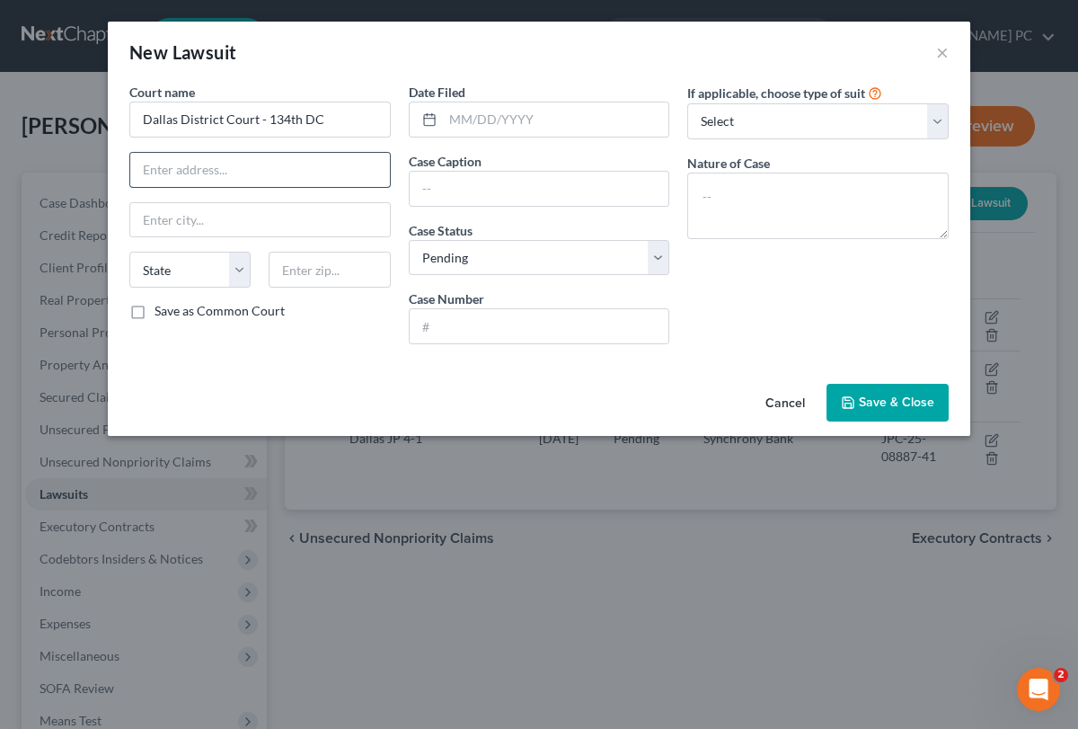
click at [209, 171] on input "text" at bounding box center [260, 170] width 260 height 34
paste input "[STREET_ADDRESS]"
click at [129, 252] on select "State [US_STATE] AK AR AZ CA CO CT DE DC [GEOGRAPHIC_DATA] [GEOGRAPHIC_DATA] GU…" at bounding box center [189, 270] width 121 height 36
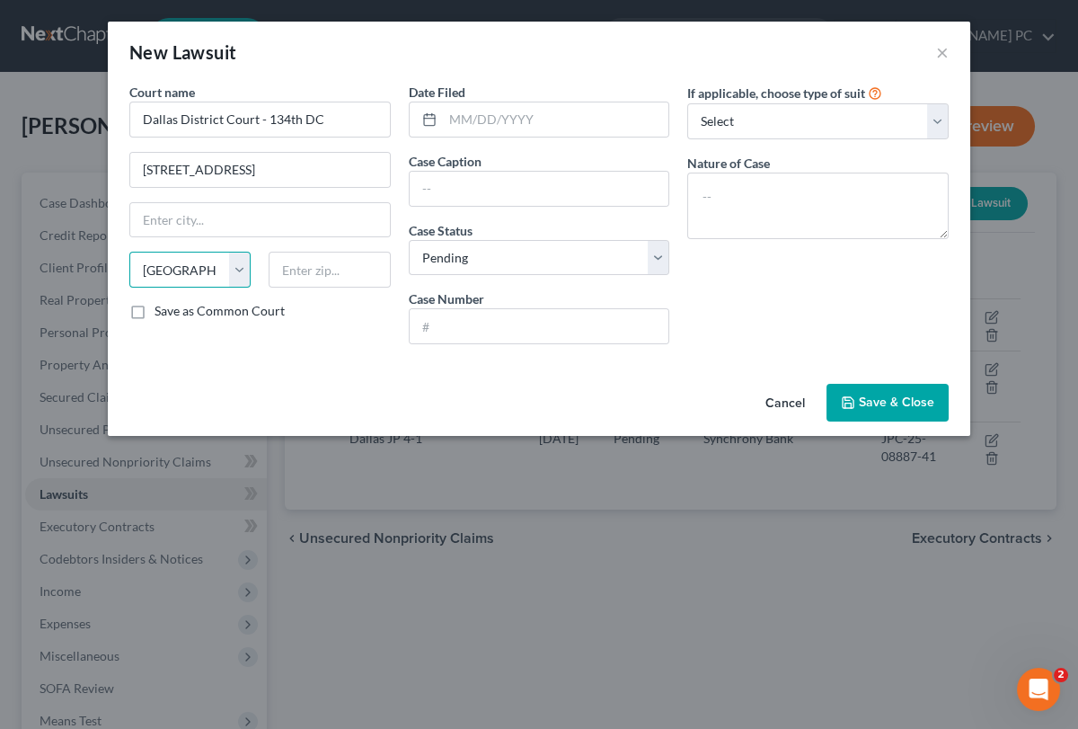
click option "[GEOGRAPHIC_DATA]" at bounding box center [0, 0] width 0 height 0
click at [332, 271] on input "text" at bounding box center [329, 270] width 121 height 36
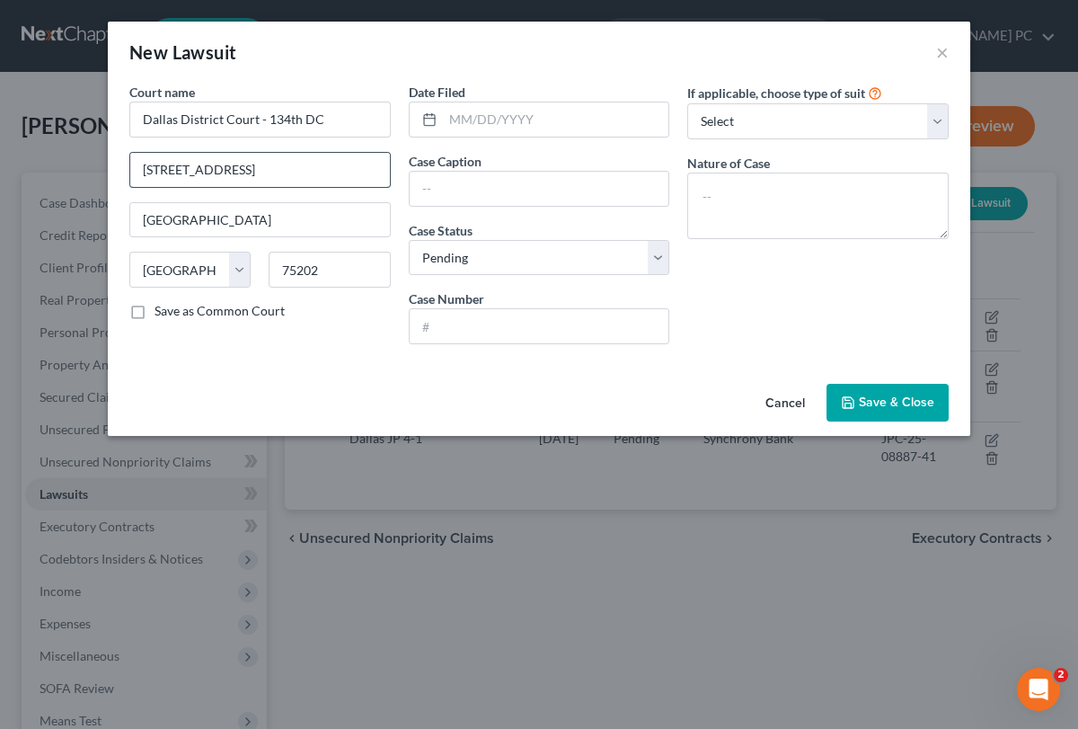
drag, startPoint x: 275, startPoint y: 170, endPoint x: 446, endPoint y: 181, distance: 171.9
click at [390, 181] on input "[STREET_ADDRESS]" at bounding box center [260, 170] width 260 height 34
click at [155, 313] on label "Save as Common Court" at bounding box center [220, 311] width 130 height 18
click at [162, 313] on input "Save as Common Court" at bounding box center [168, 308] width 12 height 12
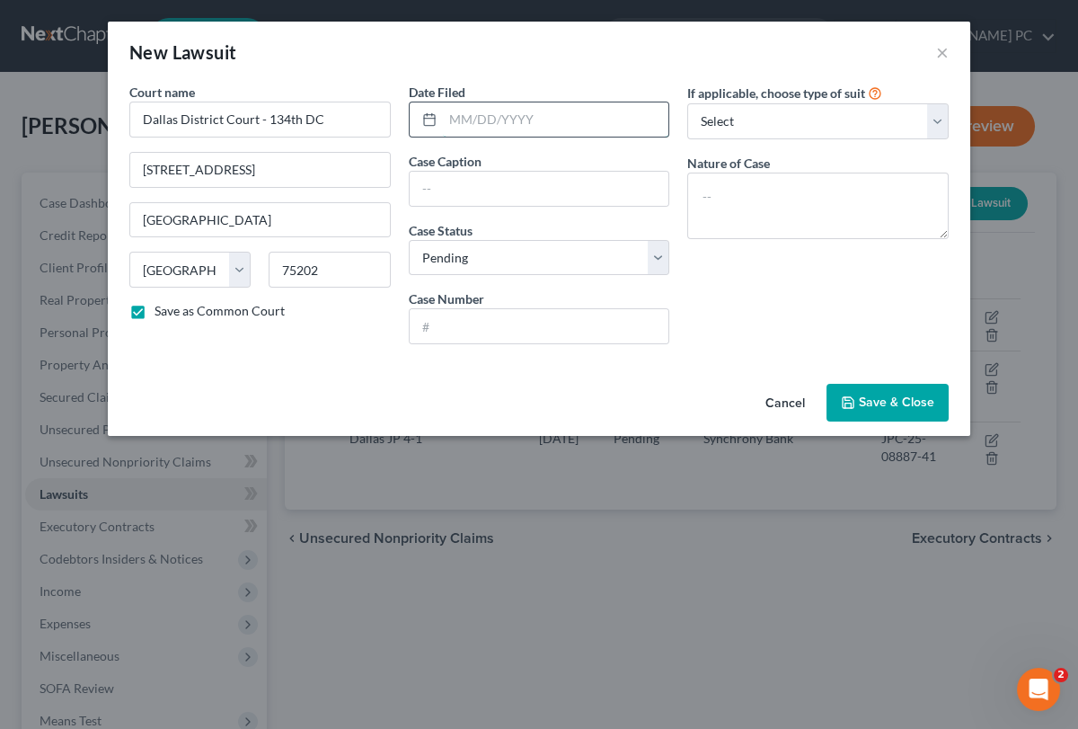
click at [490, 117] on input "text" at bounding box center [556, 119] width 226 height 34
click at [457, 319] on input "text" at bounding box center [540, 326] width 260 height 34
paste input "DC-23-20418"
click at [481, 187] on input "text" at bounding box center [540, 189] width 260 height 34
paste input "ALLIANCE FUNDING GROUP vs. BORETECH UTILITY LLC, et al"
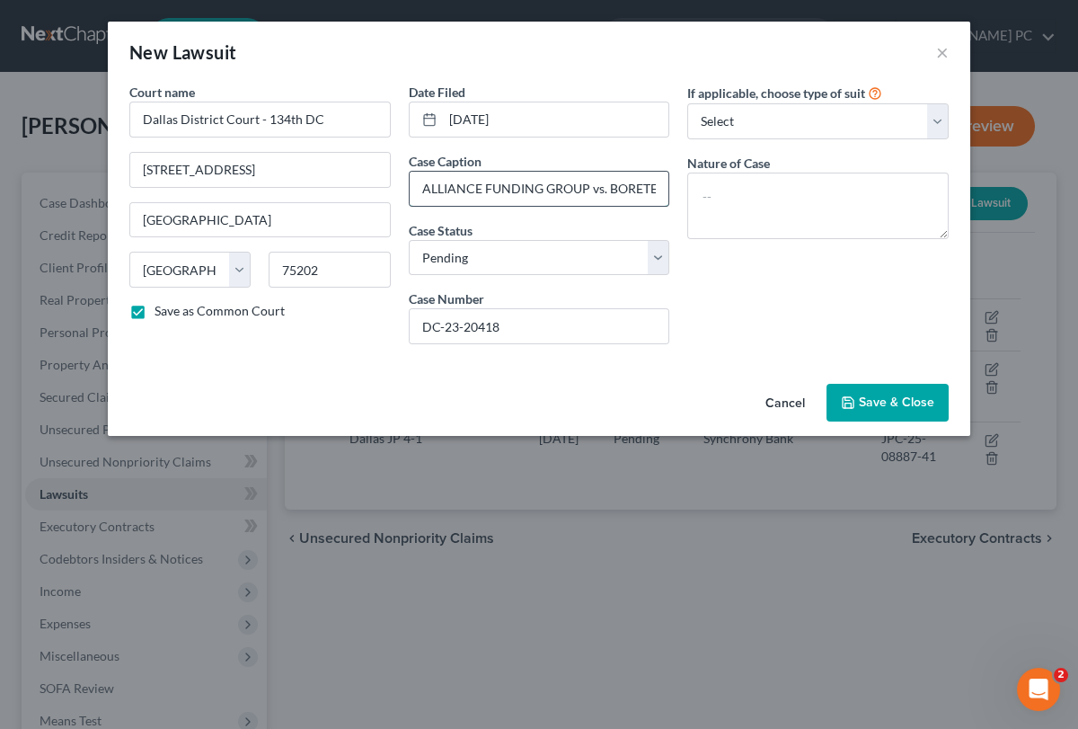
scroll to position [0, 119]
click at [835, 199] on textarea at bounding box center [817, 205] width 261 height 66
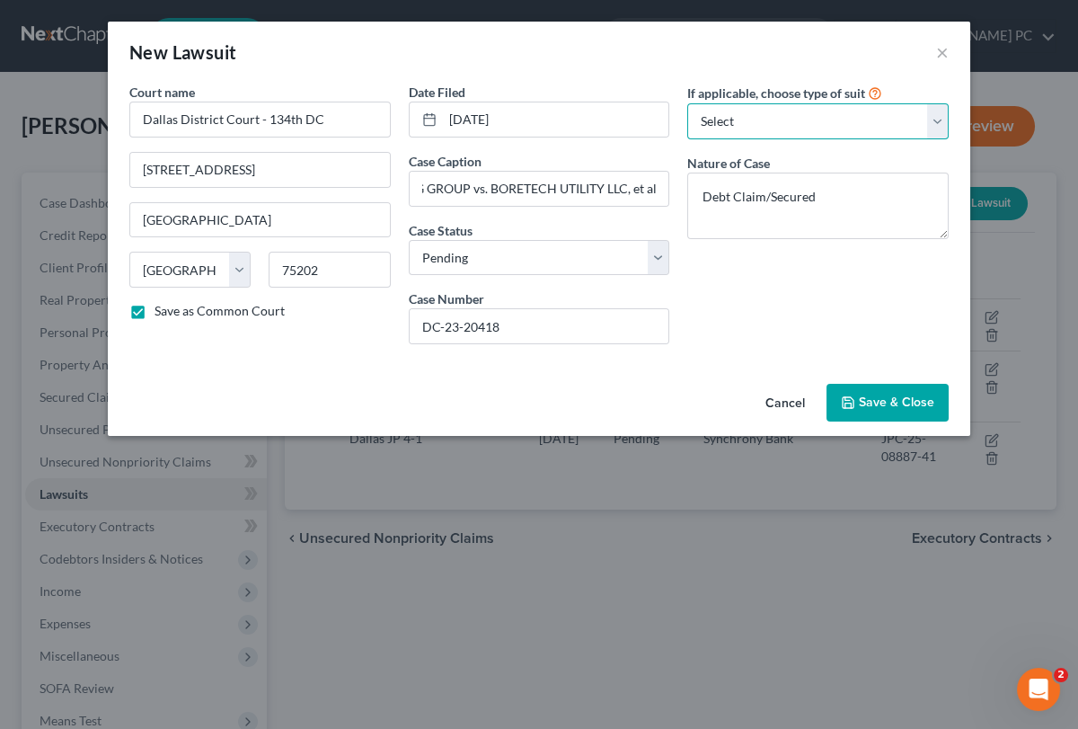
click at [687, 103] on select "Select Repossession Garnishment Foreclosure Attached, Seized, Or Levied Other" at bounding box center [817, 121] width 261 height 36
click option "Attached, Seized, Or Levied" at bounding box center [0, 0] width 0 height 0
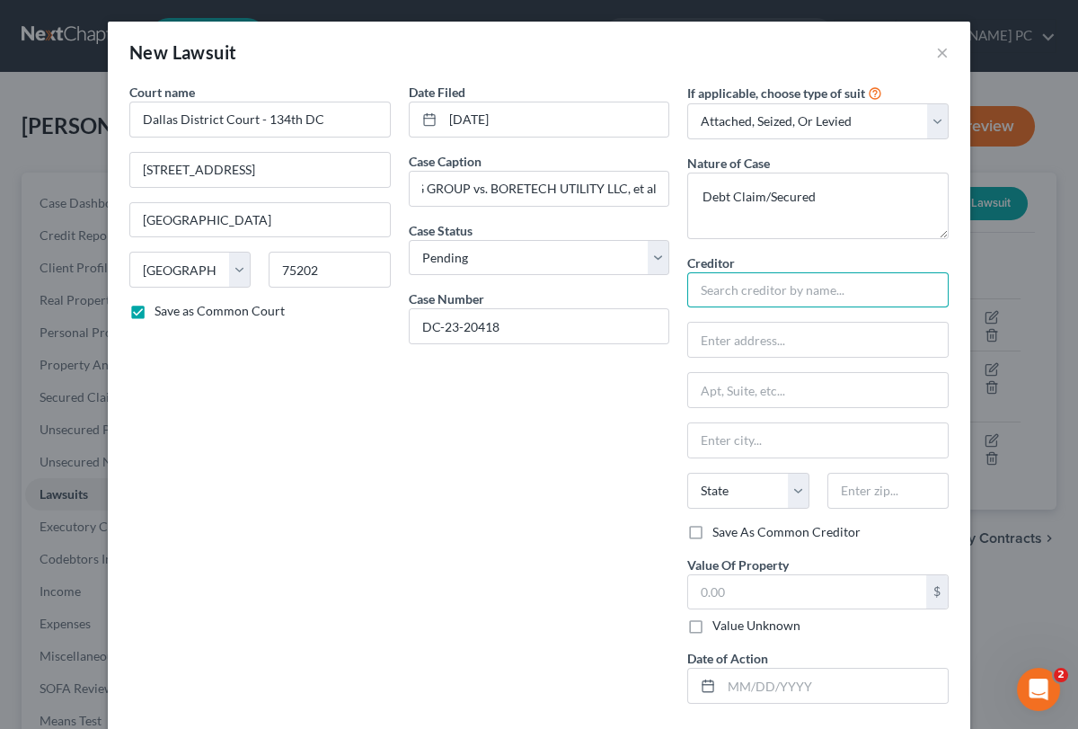
click at [817, 291] on input "text" at bounding box center [817, 290] width 261 height 36
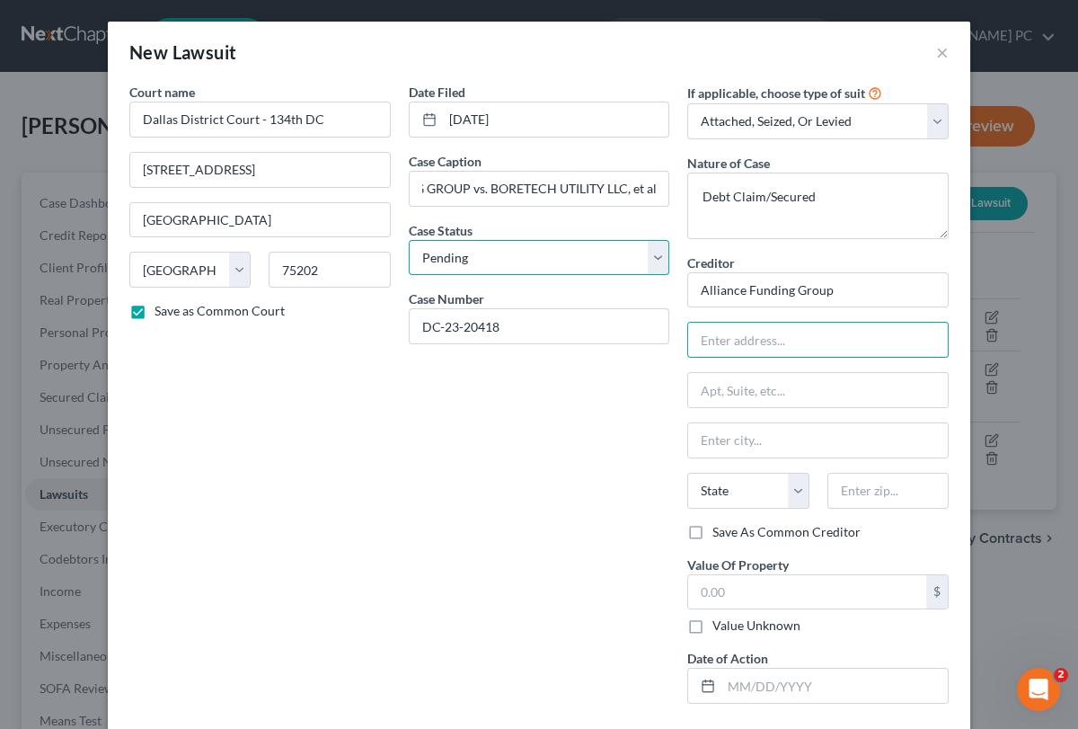
click at [409, 240] on select "Select Pending On Appeal Concluded" at bounding box center [539, 258] width 261 height 36
click option "Concluded" at bounding box center [0, 0] width 0 height 0
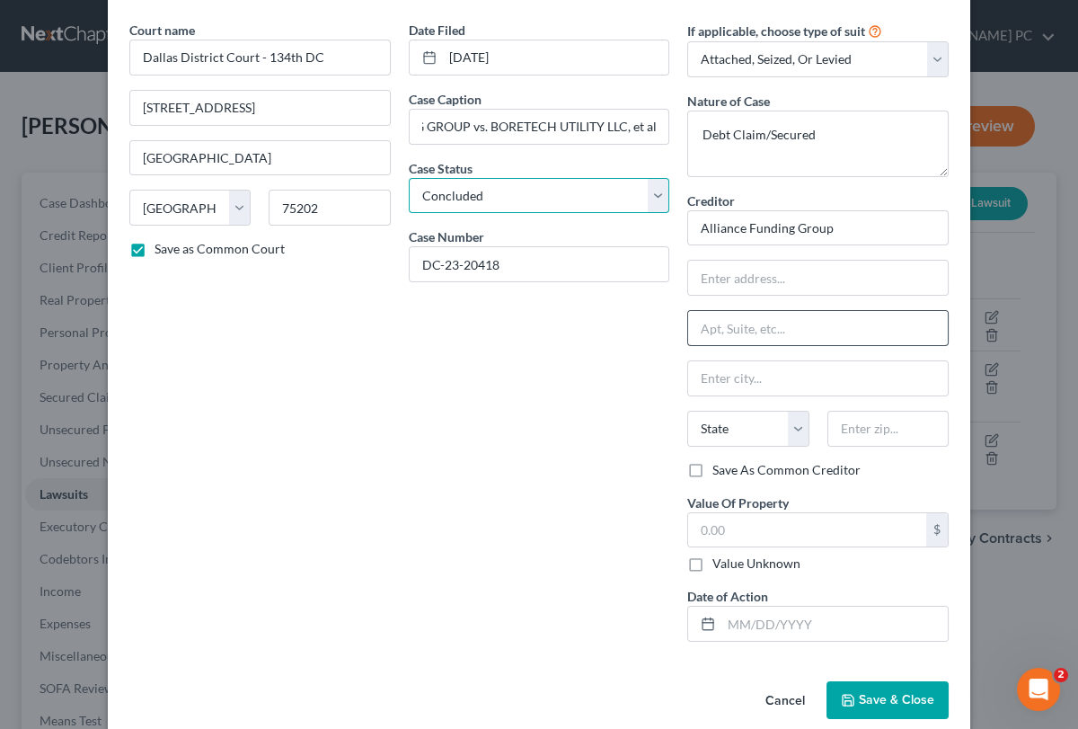
scroll to position [86, 0]
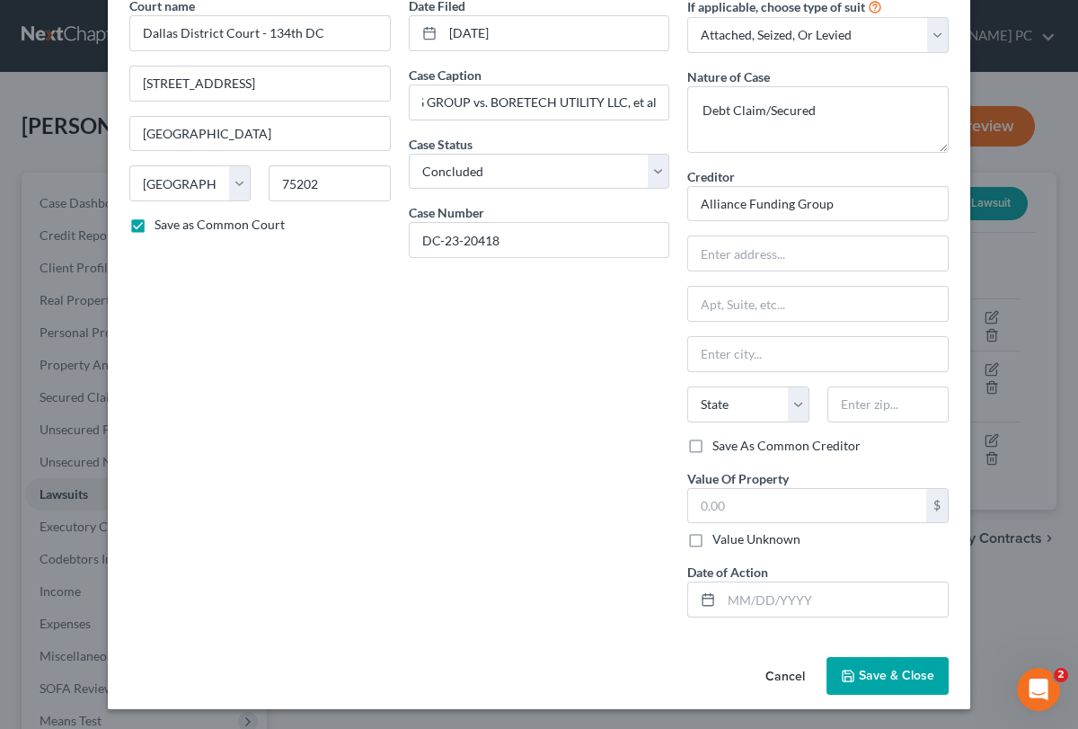
click at [712, 537] on label "Value Unknown" at bounding box center [756, 539] width 88 height 18
click at [720, 537] on input "Value Unknown" at bounding box center [726, 536] width 12 height 12
click at [738, 596] on input "text" at bounding box center [834, 599] width 226 height 34
click at [794, 597] on input "text" at bounding box center [834, 599] width 226 height 34
drag, startPoint x: 810, startPoint y: 593, endPoint x: 677, endPoint y: 608, distance: 133.8
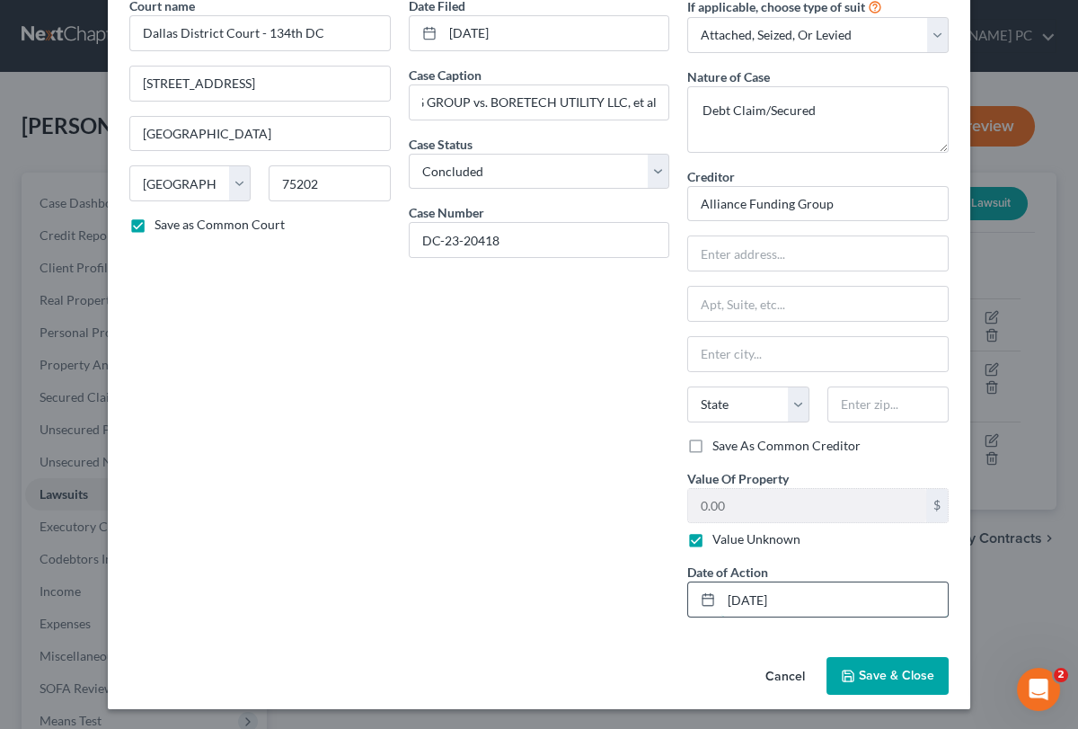
click at [721, 608] on input "[DATE]" at bounding box center [834, 599] width 226 height 34
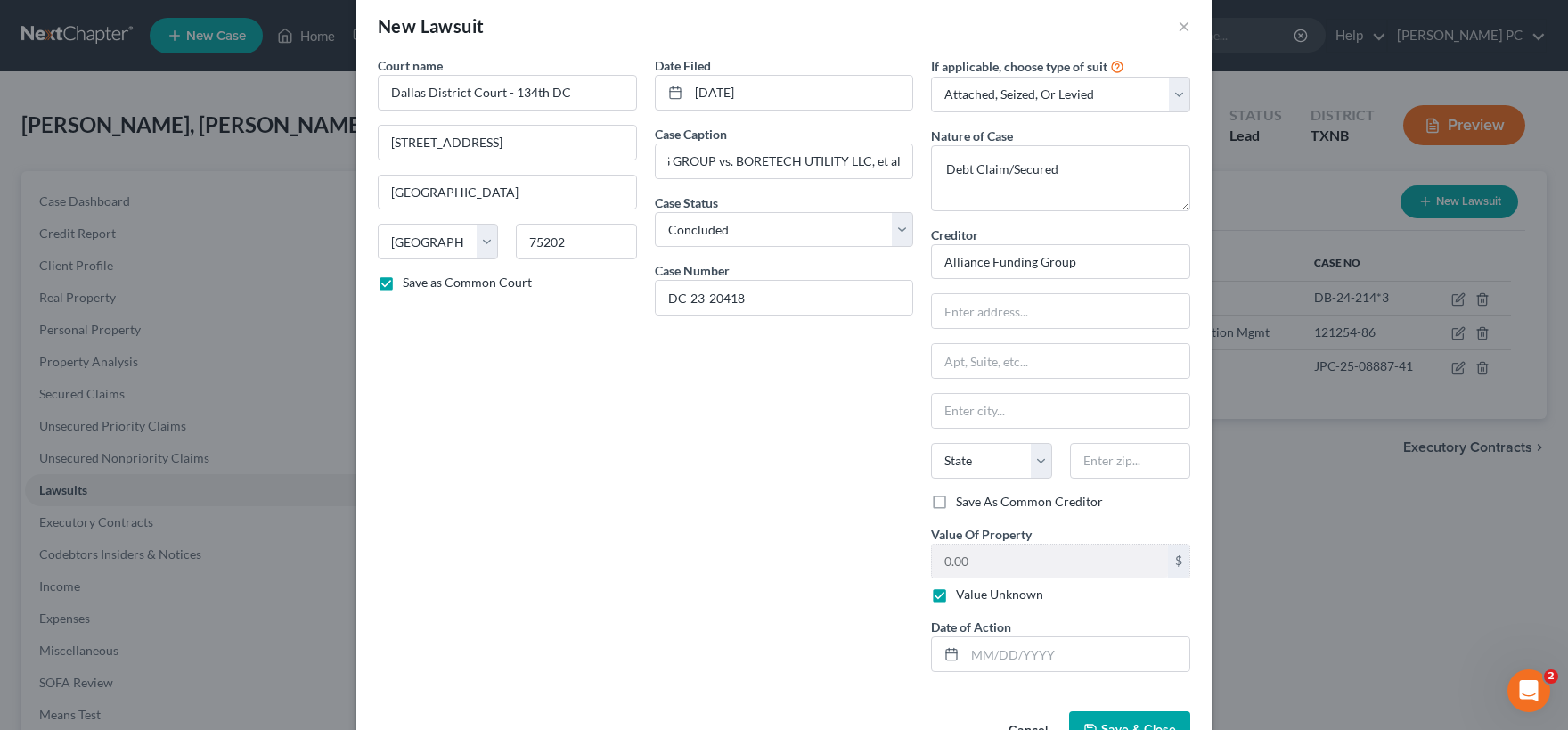
scroll to position [0, 0]
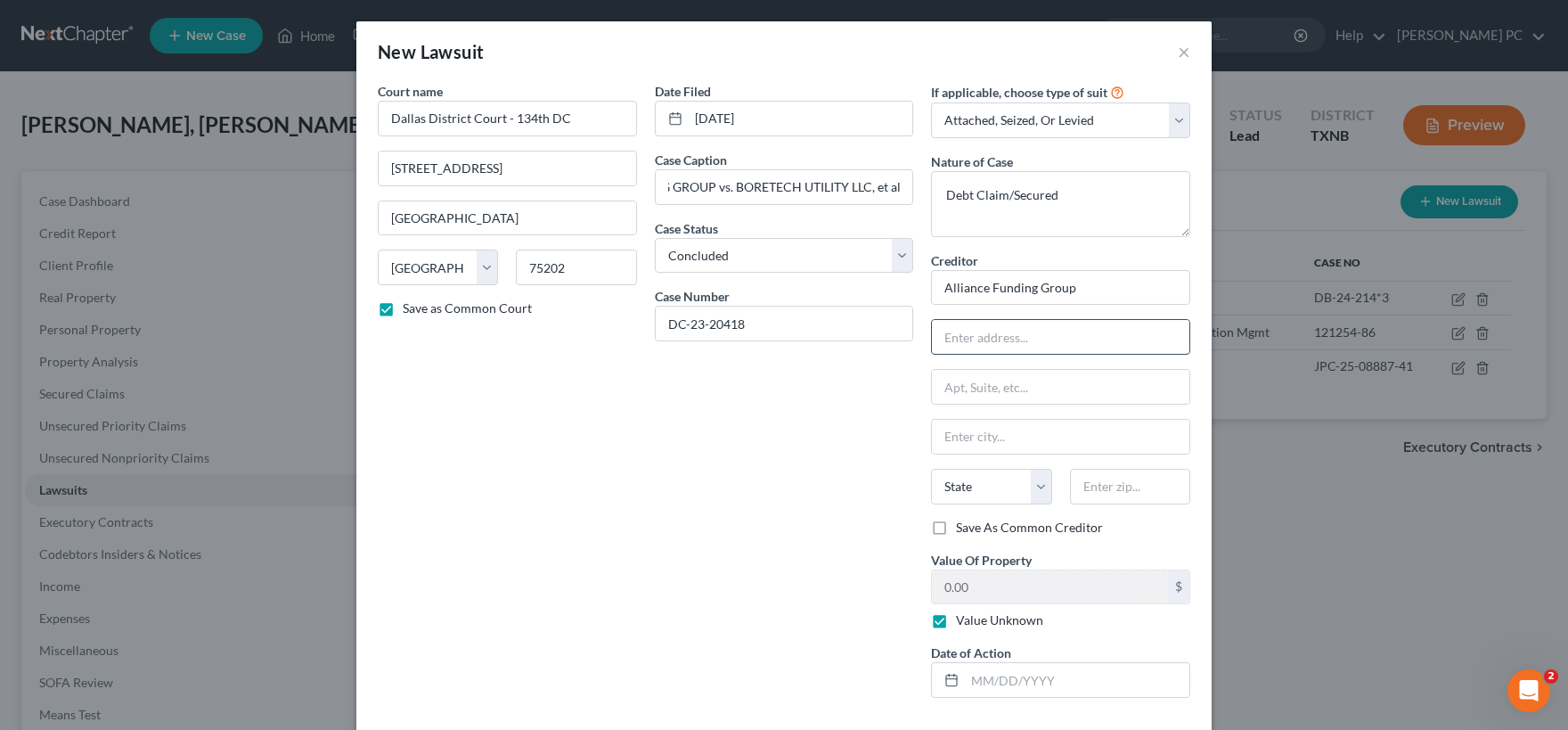
click at [995, 339] on input "text" at bounding box center [1061, 336] width 258 height 34
paste input "[STREET_ADDRESS]"
click at [984, 439] on input "text" at bounding box center [1061, 436] width 258 height 34
click at [956, 527] on label "Save As Common Creditor" at bounding box center [1029, 528] width 147 height 18
click at [963, 527] on input "Save As Common Creditor" at bounding box center [969, 525] width 12 height 12
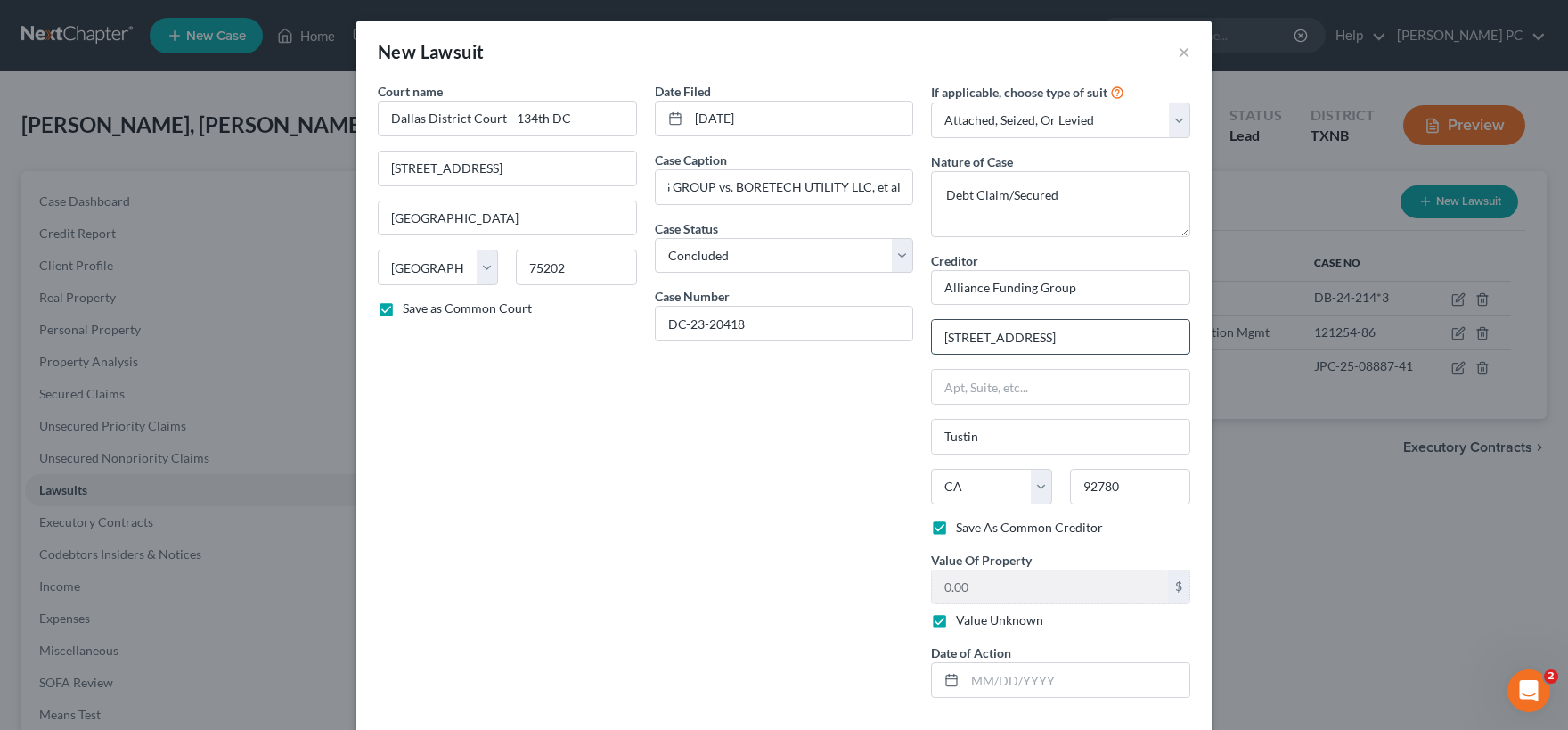
drag, startPoint x: 1042, startPoint y: 344, endPoint x: 1171, endPoint y: 322, distance: 130.9
click at [1171, 322] on input "[STREET_ADDRESS]" at bounding box center [1061, 336] width 258 height 34
drag, startPoint x: 1104, startPoint y: 383, endPoint x: 1075, endPoint y: 386, distance: 29.2
click at [1103, 384] on input "text" at bounding box center [1061, 387] width 258 height 34
click at [956, 531] on label "Save As Common Creditor" at bounding box center [1029, 528] width 147 height 18
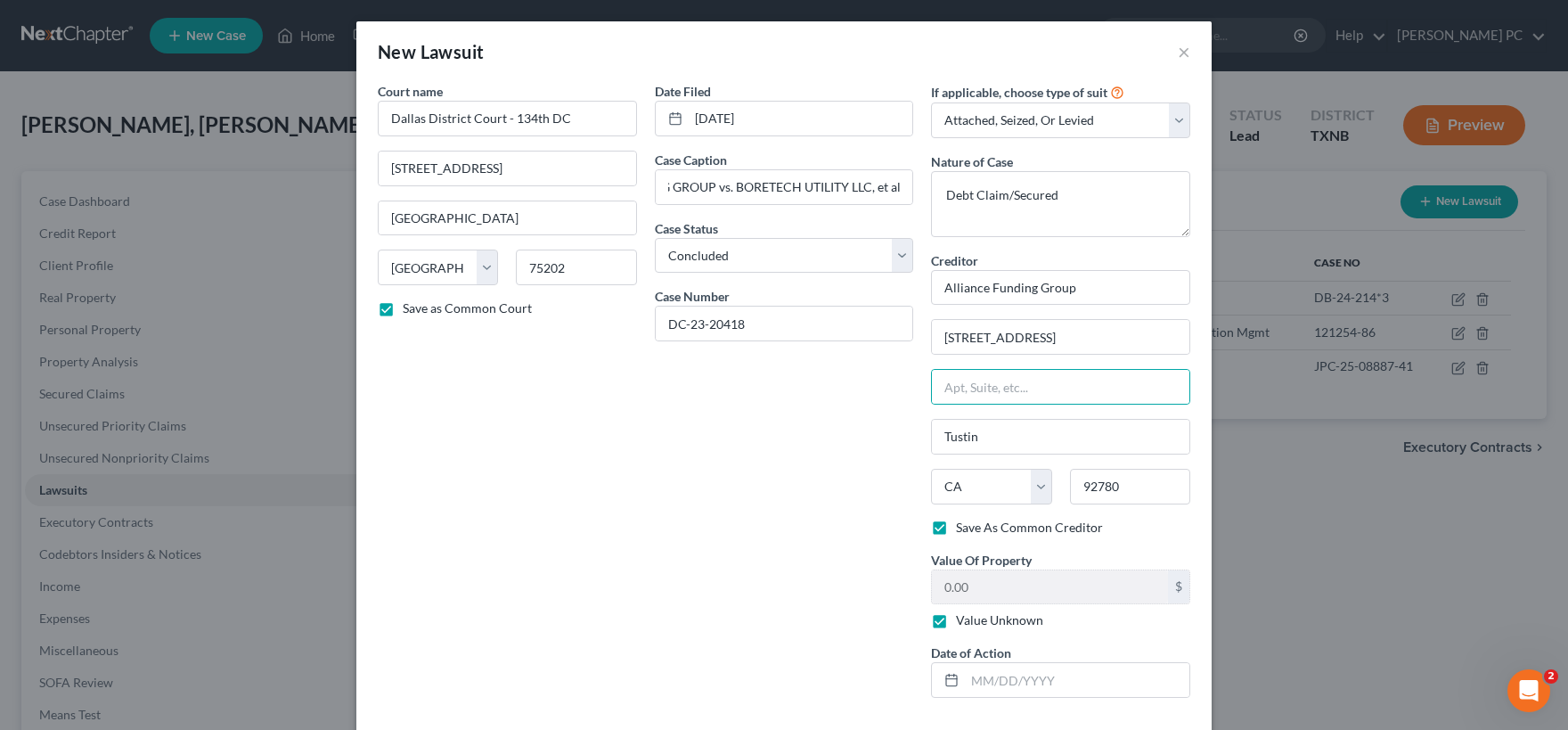
click at [963, 530] on input "Save As Common Creditor" at bounding box center [969, 525] width 12 height 12
click at [956, 531] on label "Save As Common Creditor" at bounding box center [1029, 528] width 147 height 18
click at [963, 530] on input "Save As Common Creditor" at bounding box center [969, 525] width 12 height 12
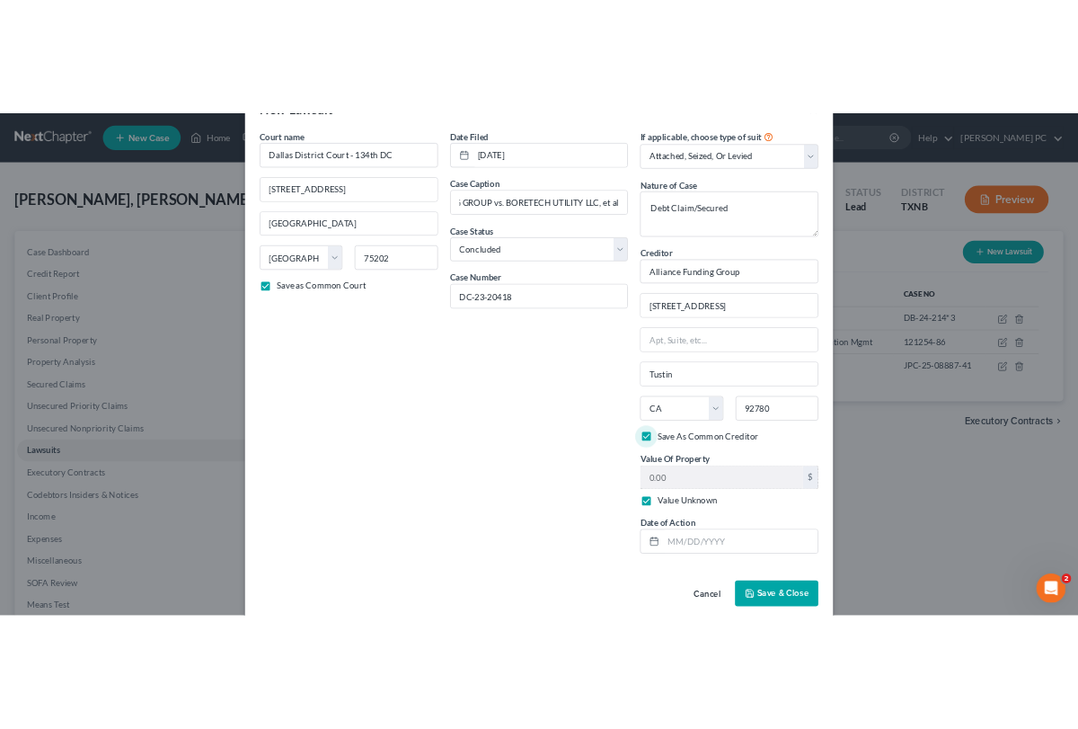
scroll to position [79, 0]
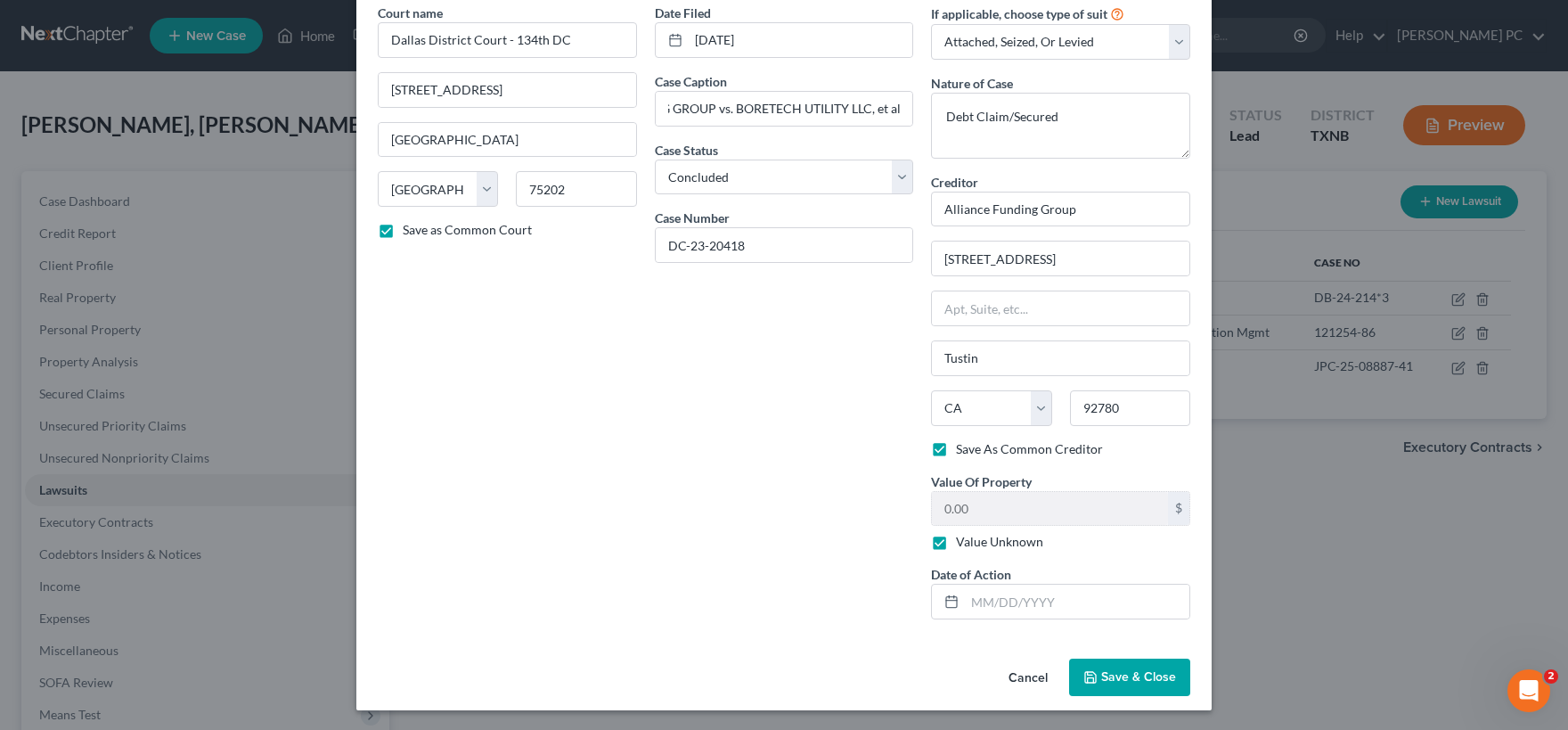
click at [1108, 680] on span "Save & Close" at bounding box center [1138, 676] width 74 height 15
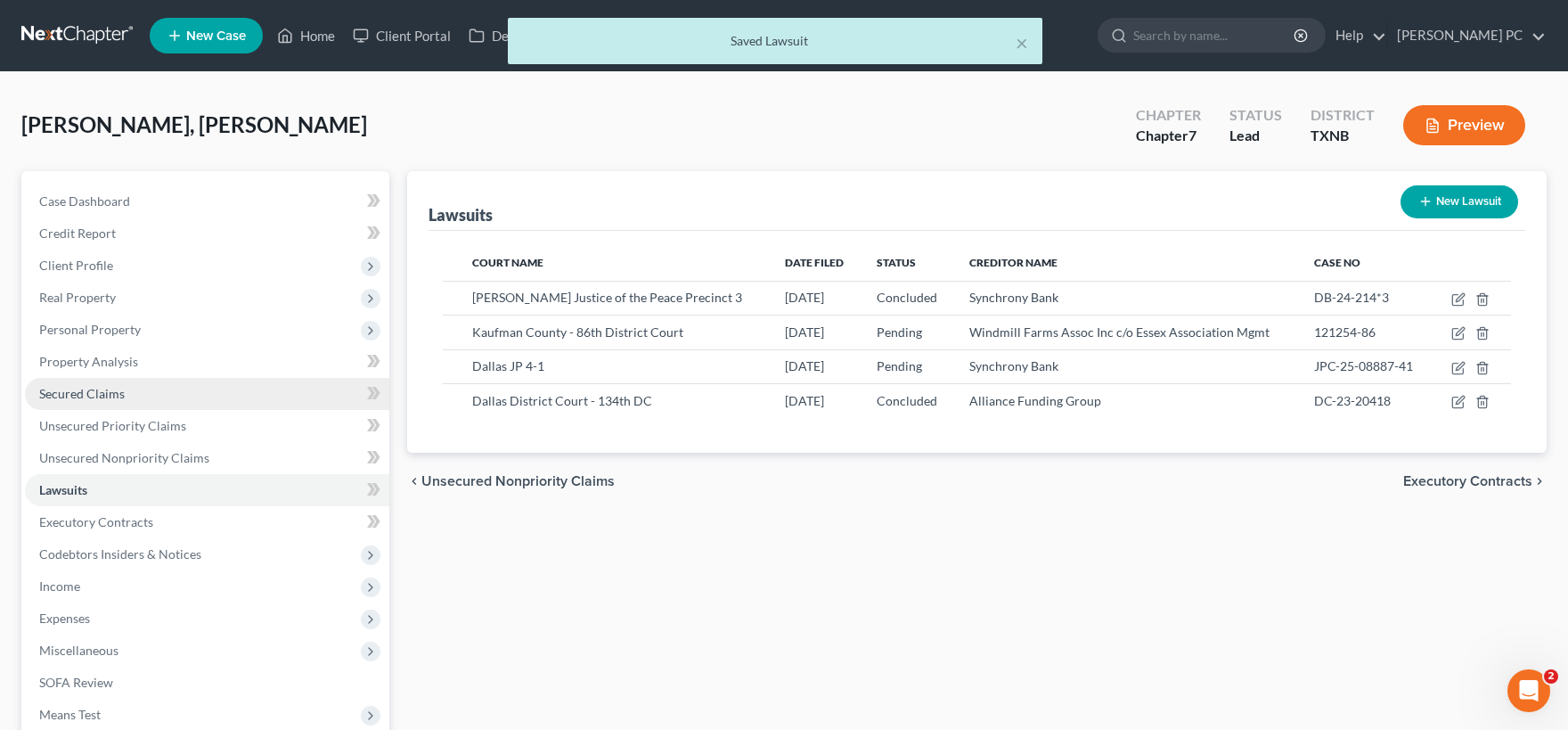
click at [101, 388] on span "Secured Claims" at bounding box center [82, 393] width 85 height 15
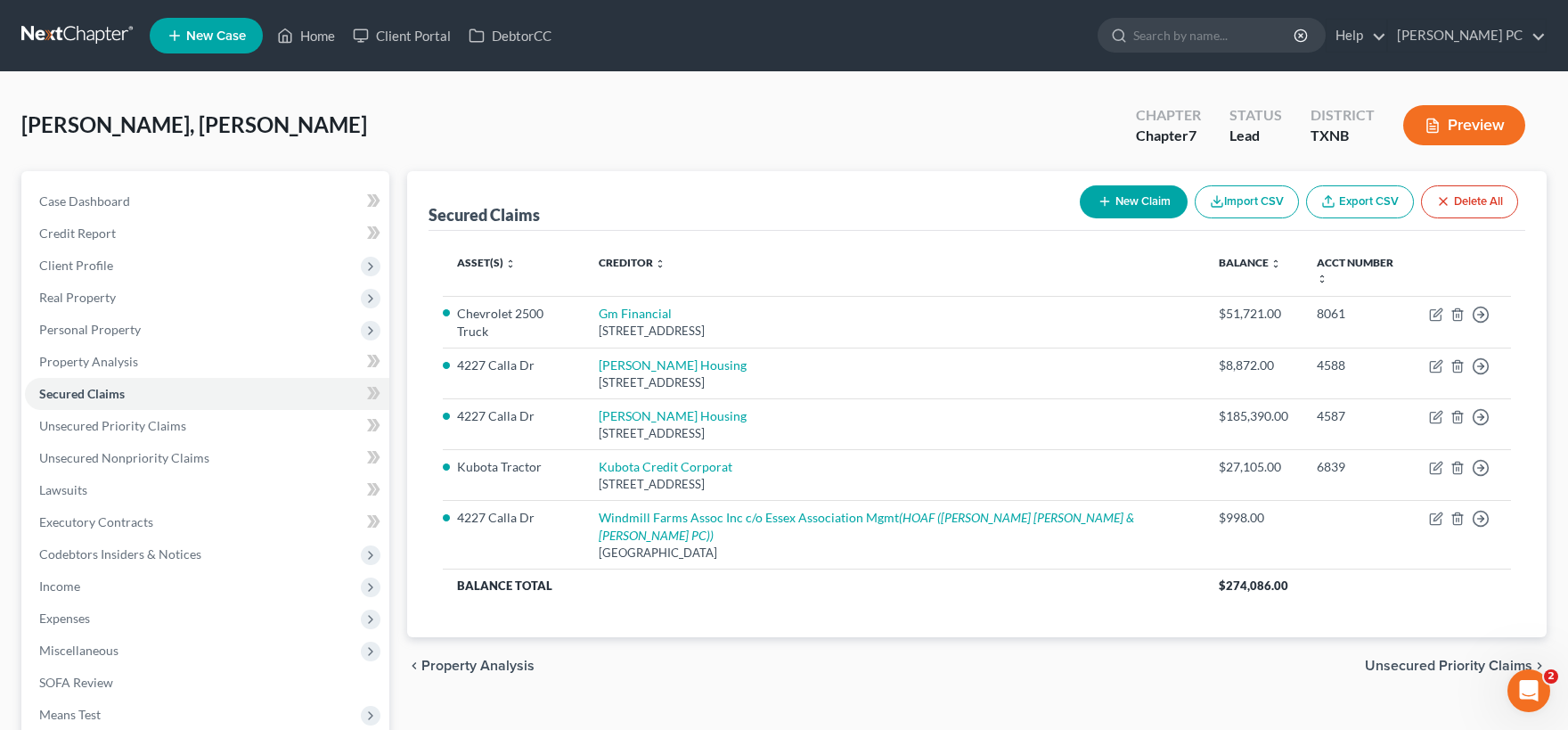
click at [1136, 203] on button "New Claim" at bounding box center [1134, 201] width 108 height 33
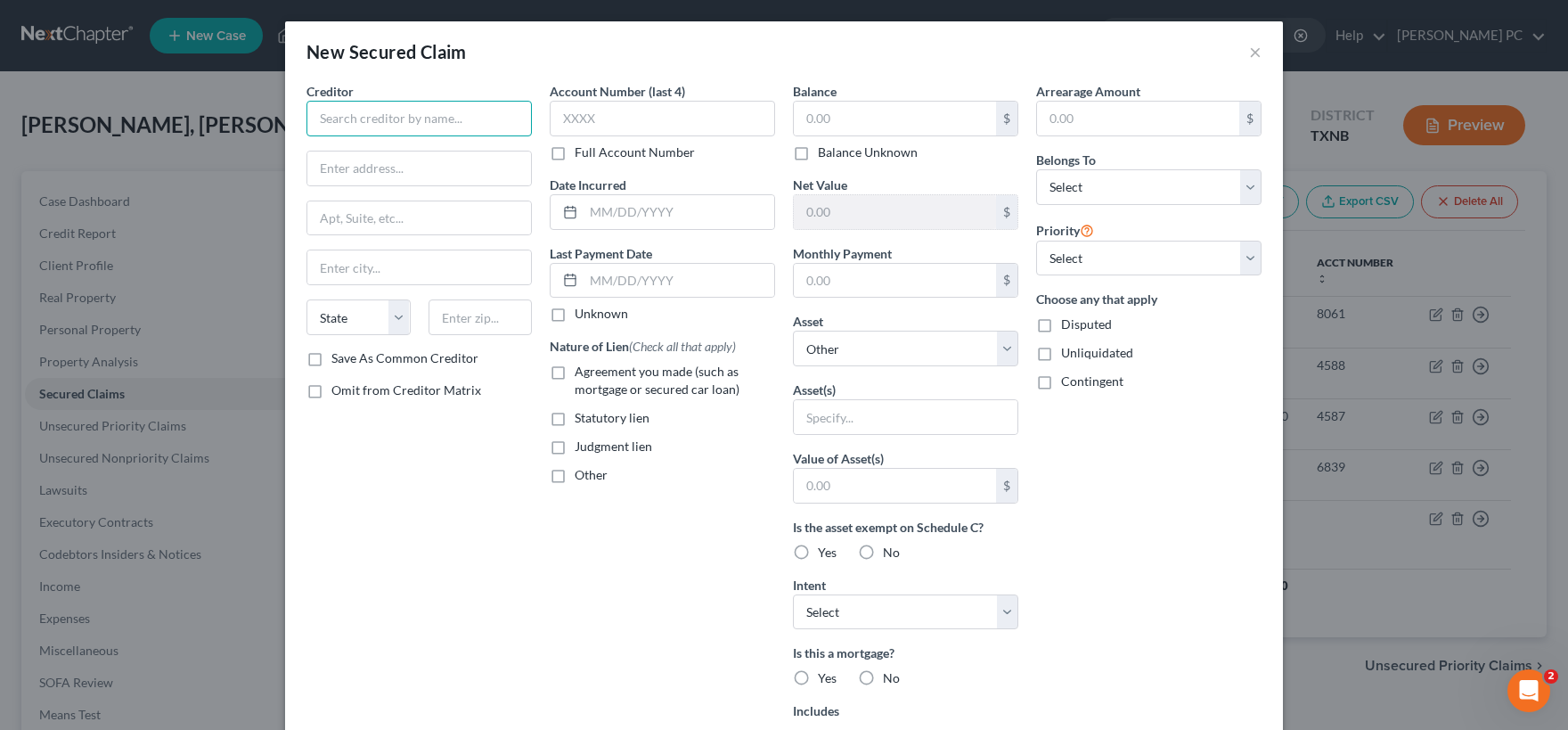
click at [454, 124] on input "text" at bounding box center [419, 119] width 225 height 36
click at [409, 155] on div "Alliance Funding Group" at bounding box center [413, 150] width 185 height 18
click at [570, 124] on input "text" at bounding box center [662, 119] width 225 height 36
click at [574, 153] on label "Full Account Number" at bounding box center [634, 153] width 120 height 18
click at [582, 153] on input "Full Account Number" at bounding box center [588, 150] width 12 height 12
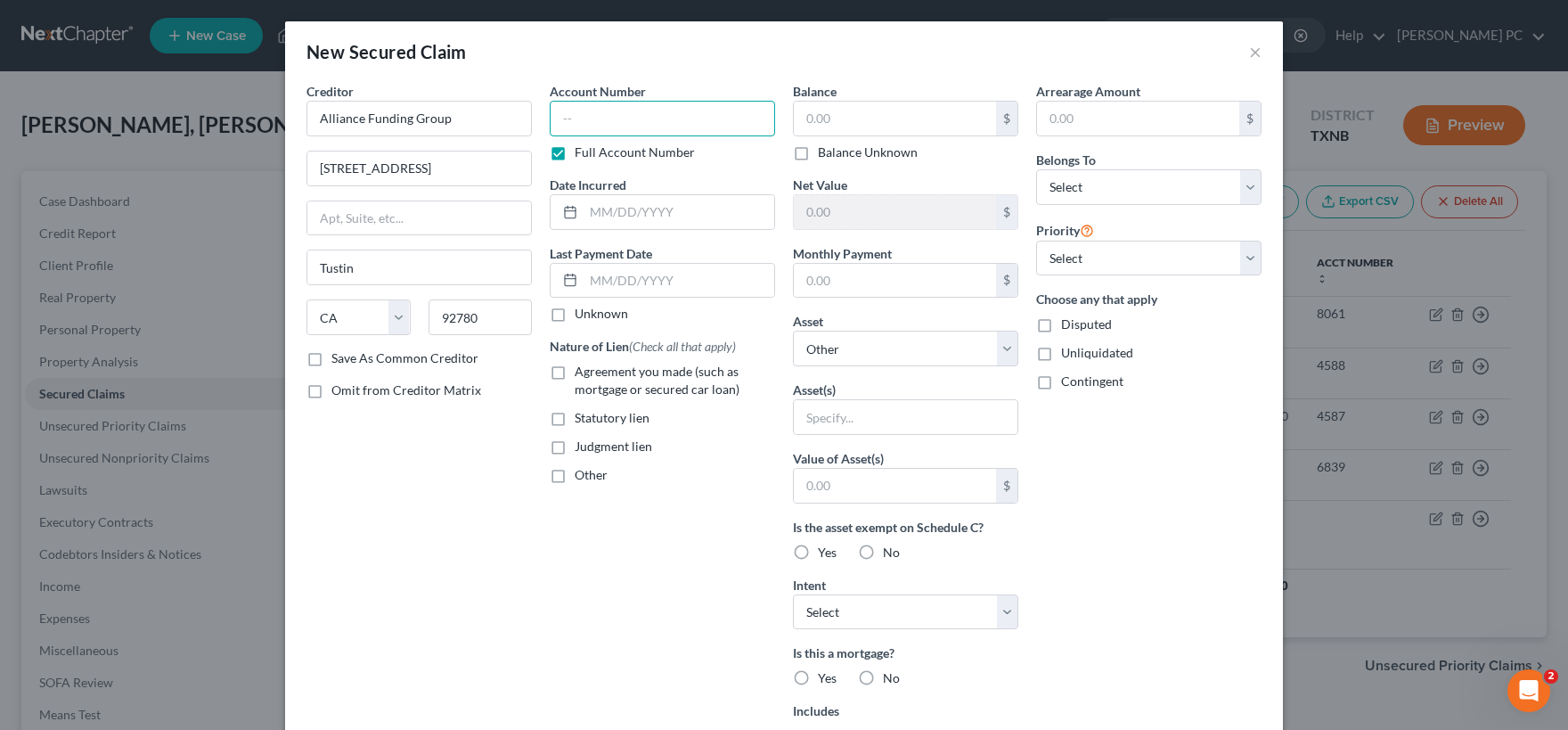
click at [572, 113] on input "text" at bounding box center [662, 119] width 225 height 36
click at [677, 217] on input "text" at bounding box center [678, 212] width 190 height 34
click at [574, 314] on label "Unknown" at bounding box center [601, 313] width 54 height 18
click at [582, 314] on input "Unknown" at bounding box center [588, 310] width 12 height 12
click at [574, 476] on label "Other" at bounding box center [590, 475] width 33 height 18
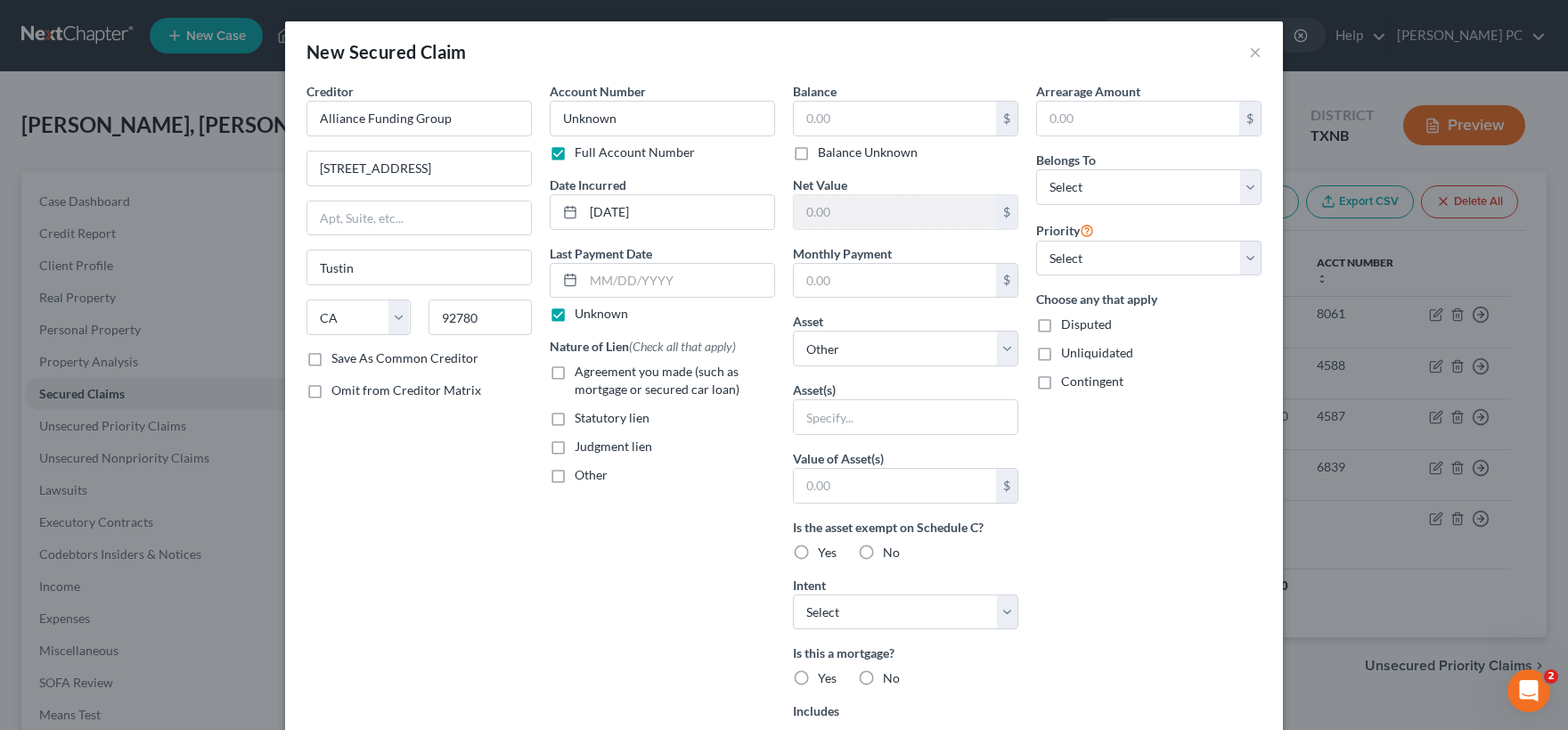
click at [582, 476] on input "Other" at bounding box center [588, 472] width 12 height 12
click at [651, 521] on input "text" at bounding box center [662, 516] width 223 height 34
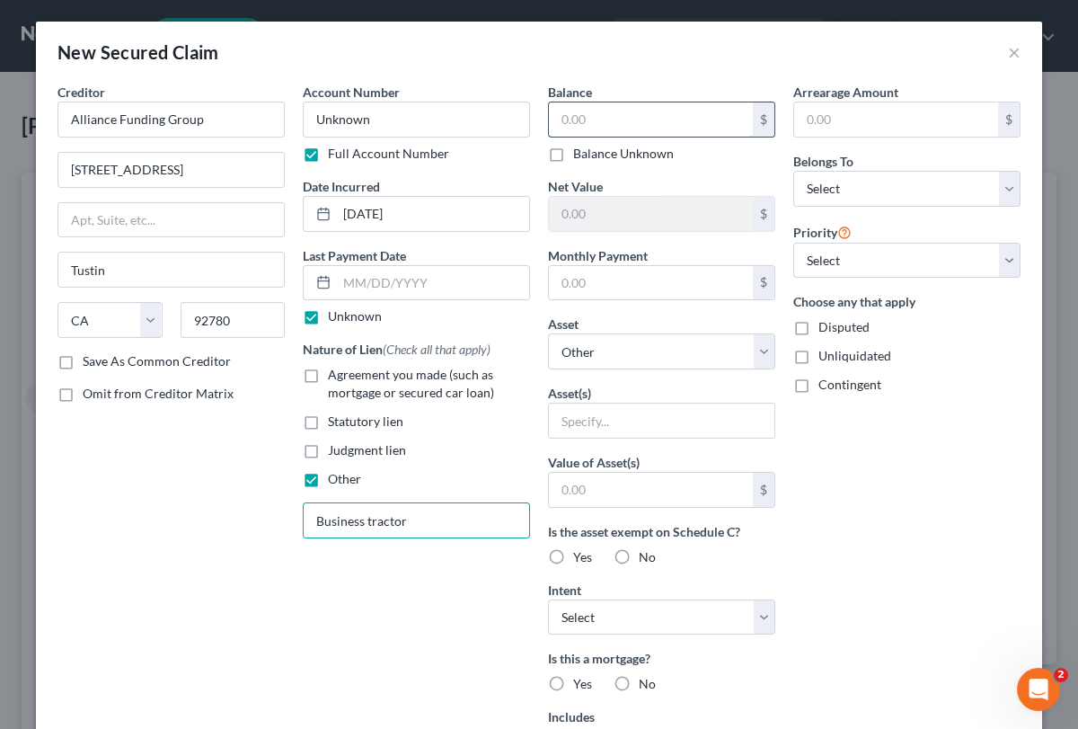
click at [575, 116] on input "text" at bounding box center [651, 119] width 204 height 34
drag, startPoint x: 654, startPoint y: 115, endPoint x: 895, endPoint y: 126, distance: 241.0
click at [753, 134] on input "216,563.55" at bounding box center [651, 119] width 204 height 34
click at [895, 126] on input "text" at bounding box center [896, 119] width 204 height 34
paste input "216,563.55"
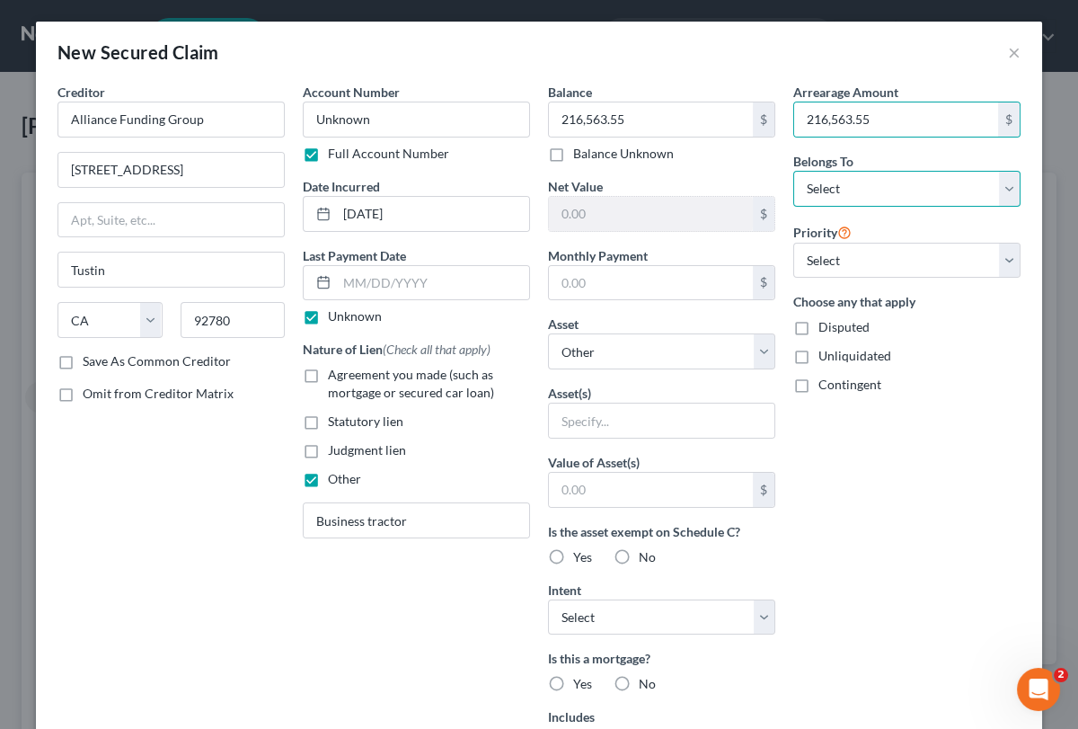
click at [793, 171] on select "Select Debtor 1 Only Debtor 2 Only Debtor 1 And Debtor 2 Only At Least One Of T…" at bounding box center [906, 189] width 227 height 36
click option "At Least One Of The Debtors And Another" at bounding box center [0, 0] width 0 height 0
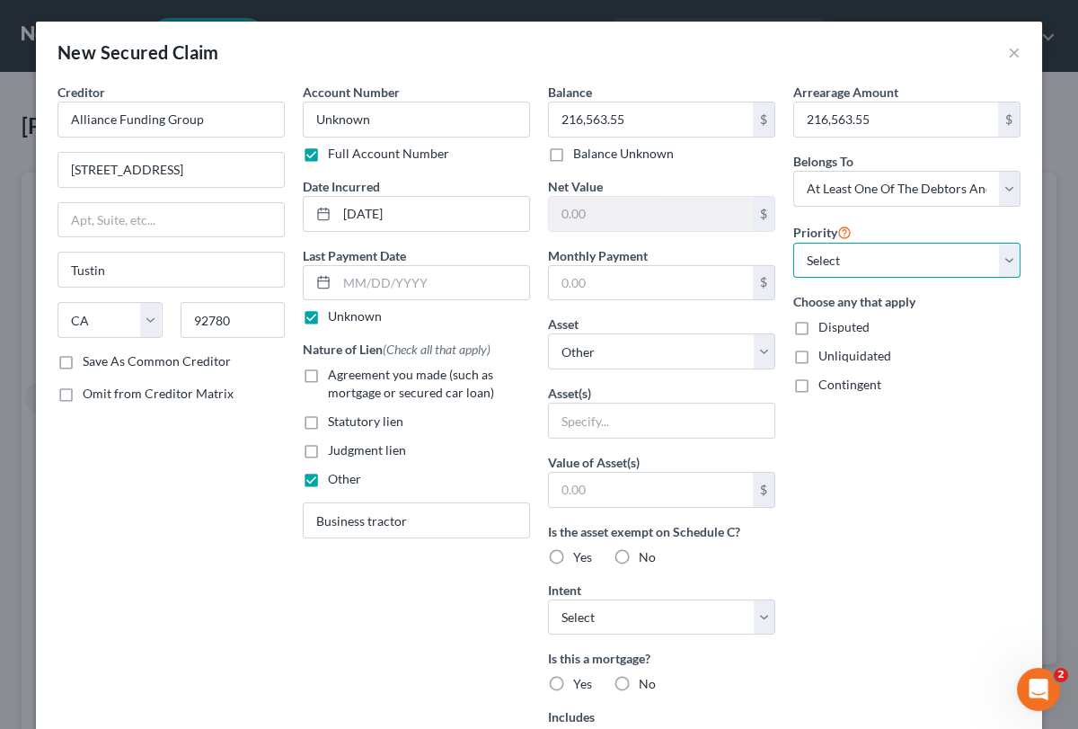
click at [793, 243] on select "Select 1st 2nd 3rd 4th 5th 6th 7th 8th 9th 10th 11th 12th 13th 14th 15th 16th 1…" at bounding box center [906, 261] width 227 height 36
click option "1st" at bounding box center [0, 0] width 0 height 0
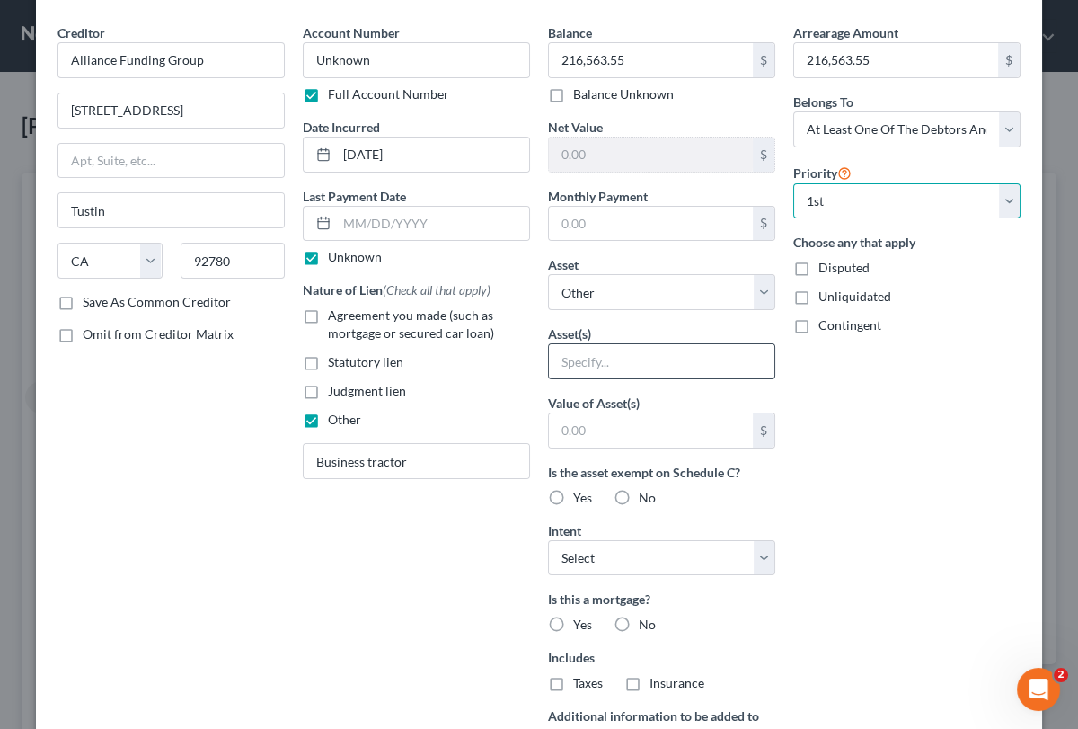
scroll to position [89, 0]
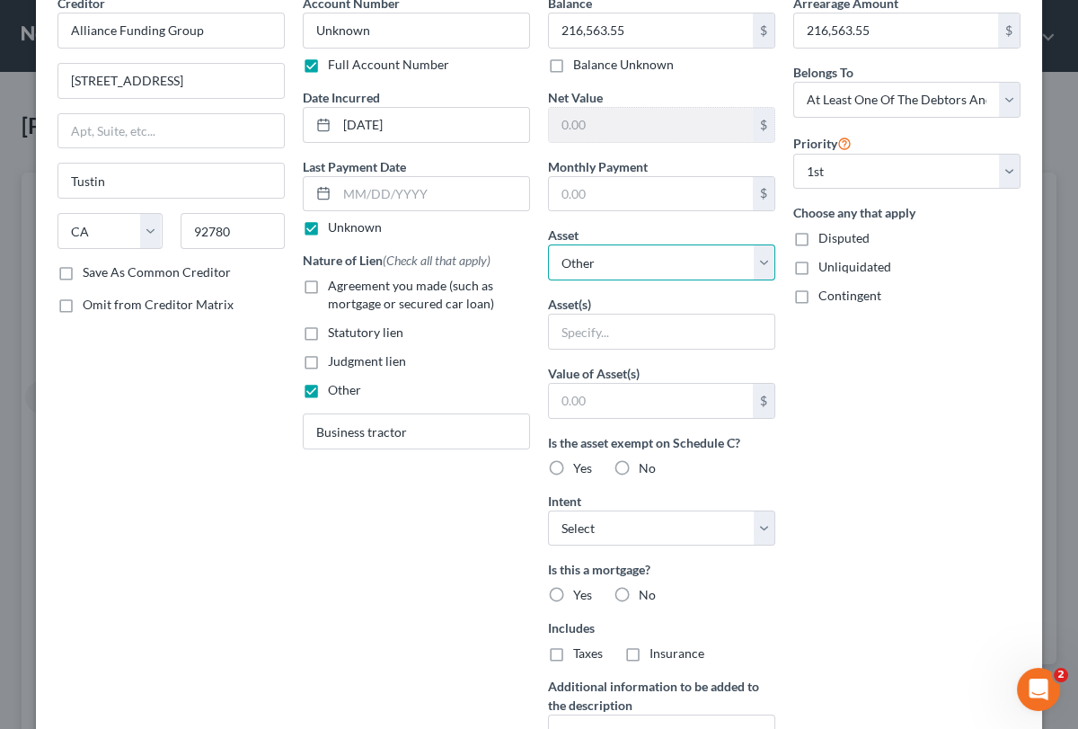
click at [548, 244] on select "Select Other Multiple Assets Household Goods - General household goods - $1000.…" at bounding box center [661, 262] width 227 height 36
click option "Other" at bounding box center [0, 0] width 0 height 0
click at [639, 339] on input "text" at bounding box center [661, 331] width 225 height 34
click at [606, 338] on input "text" at bounding box center [661, 331] width 225 height 34
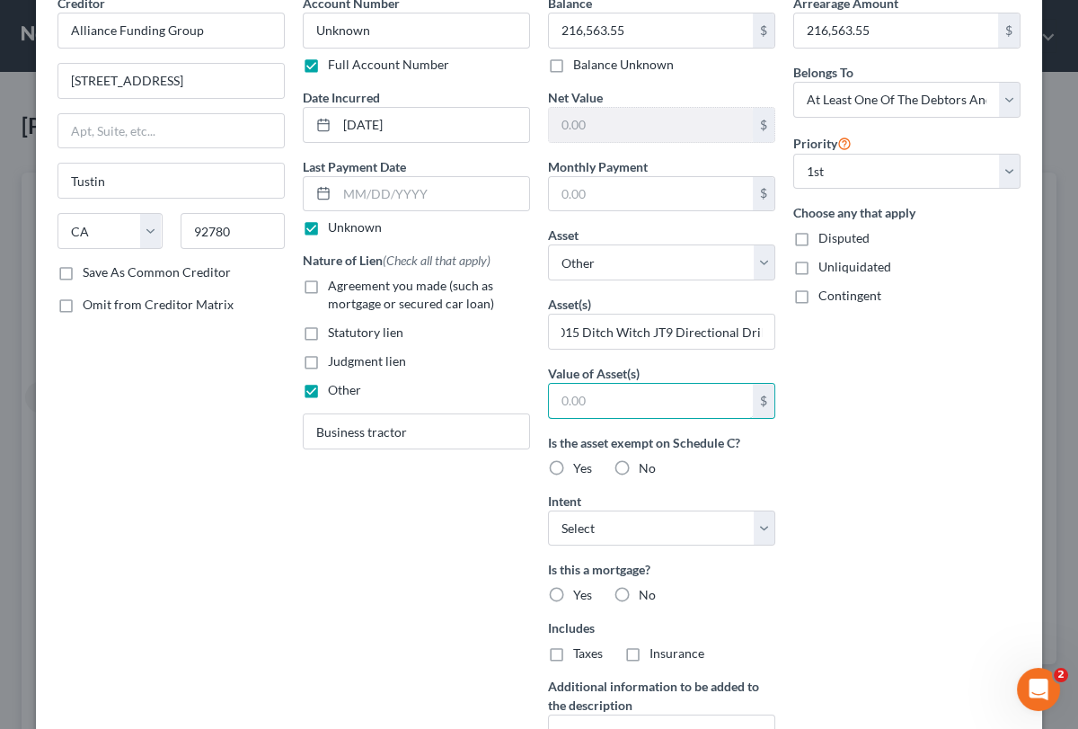
scroll to position [178, 0]
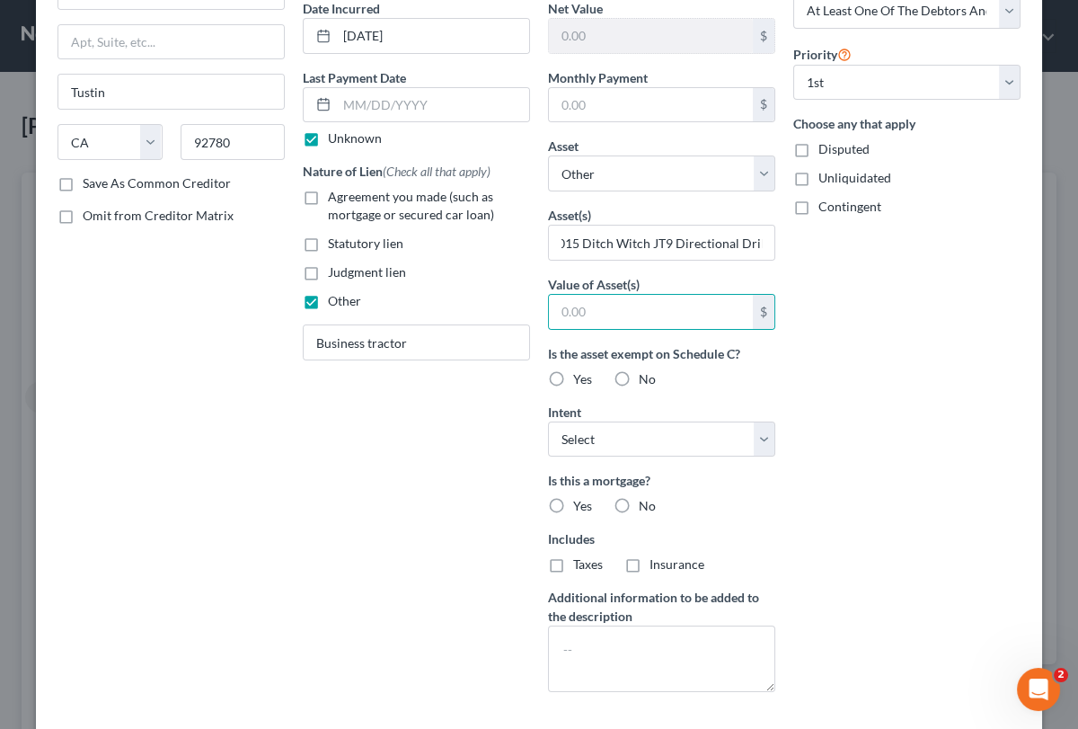
click at [639, 381] on label "No" at bounding box center [647, 379] width 17 height 18
click at [646, 381] on input "No" at bounding box center [652, 376] width 12 height 12
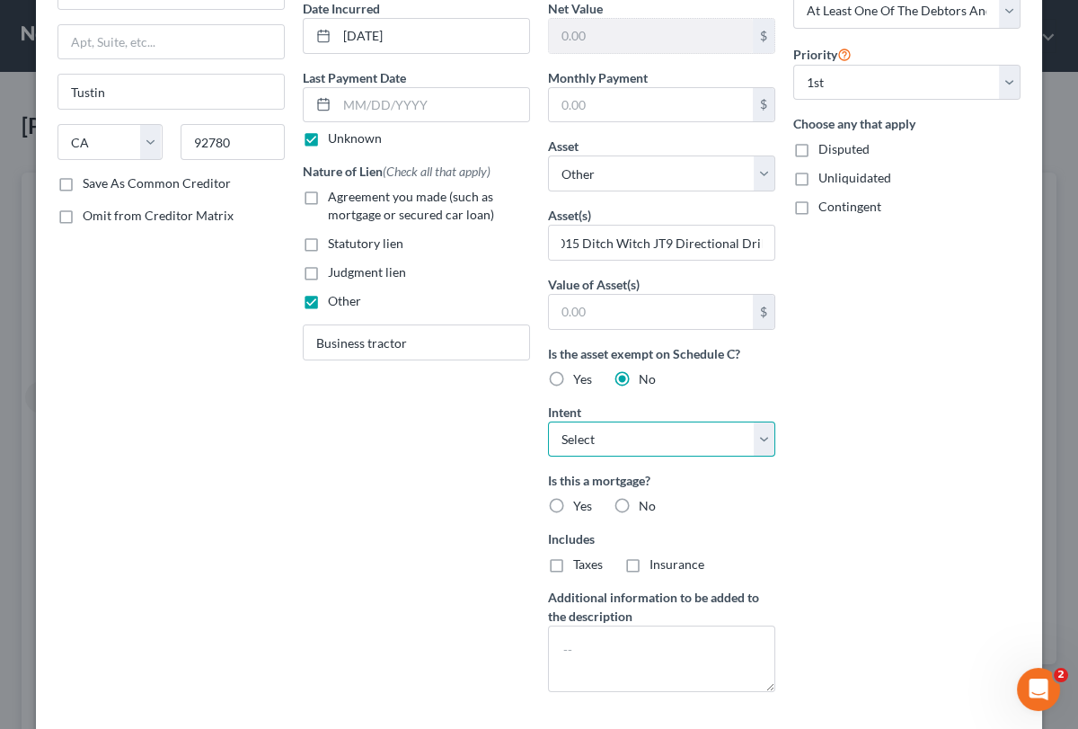
click at [548, 421] on select "Select Surrender Redeem Reaffirm Avoid Other" at bounding box center [661, 439] width 227 height 36
click option "Other" at bounding box center [0, 0] width 0 height 0
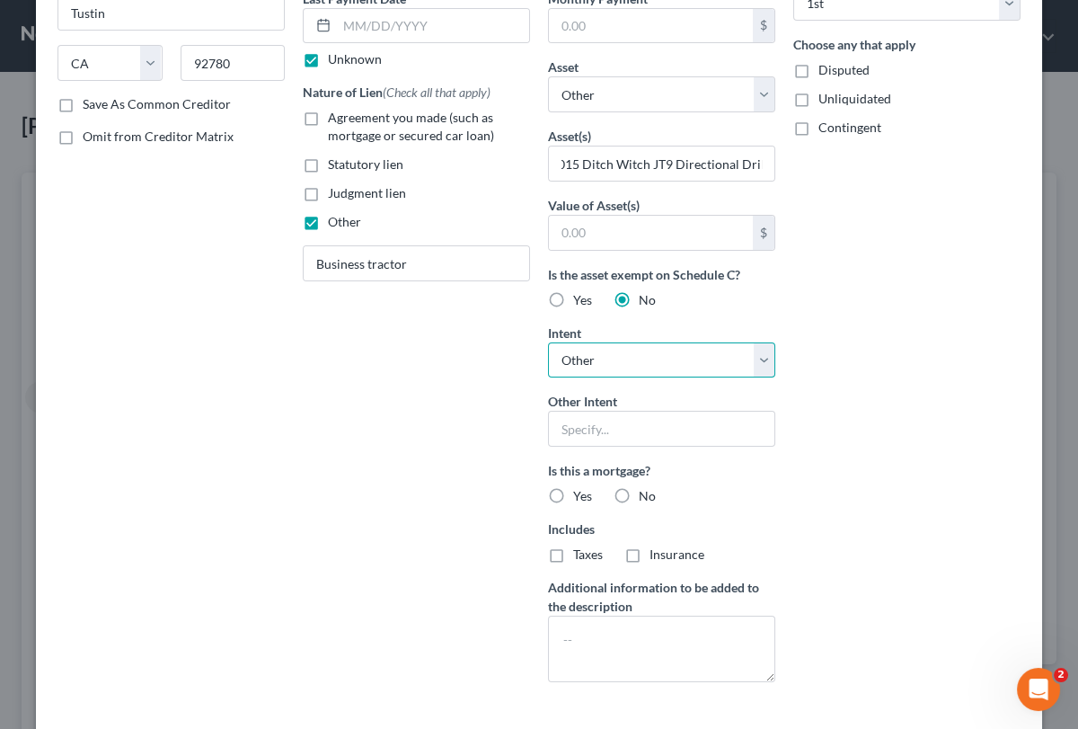
scroll to position [336, 0]
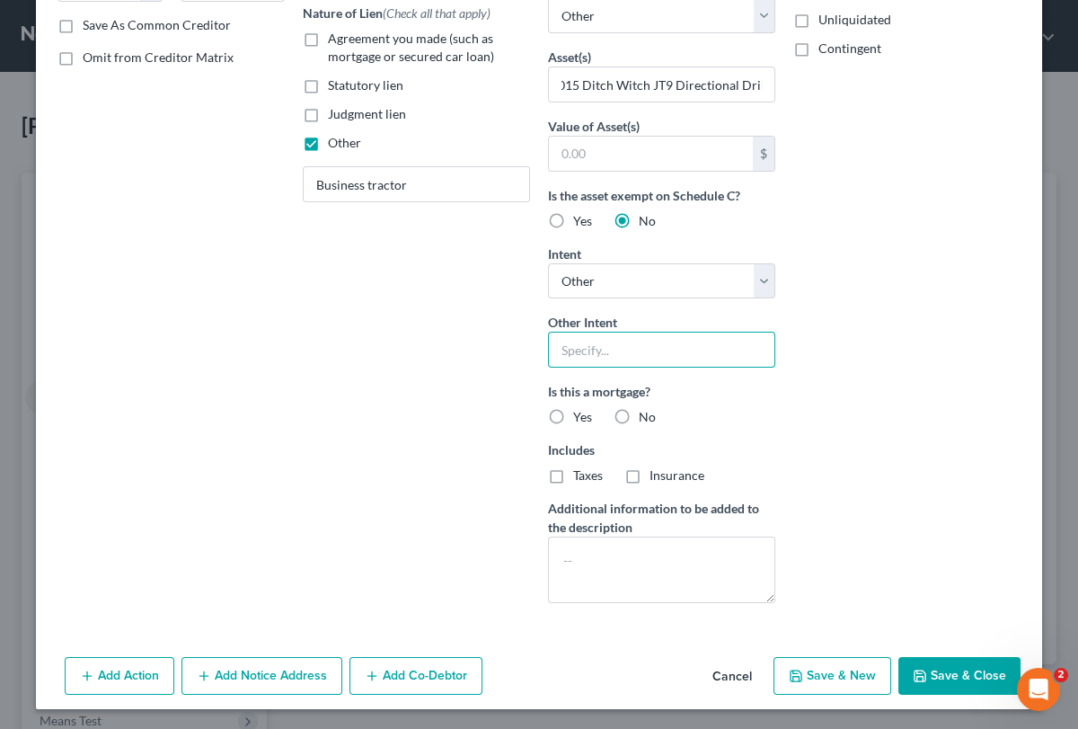
click at [614, 343] on input "text" at bounding box center [661, 349] width 227 height 36
click at [639, 412] on label "No" at bounding box center [647, 417] width 17 height 18
click at [646, 412] on input "No" at bounding box center [652, 414] width 12 height 12
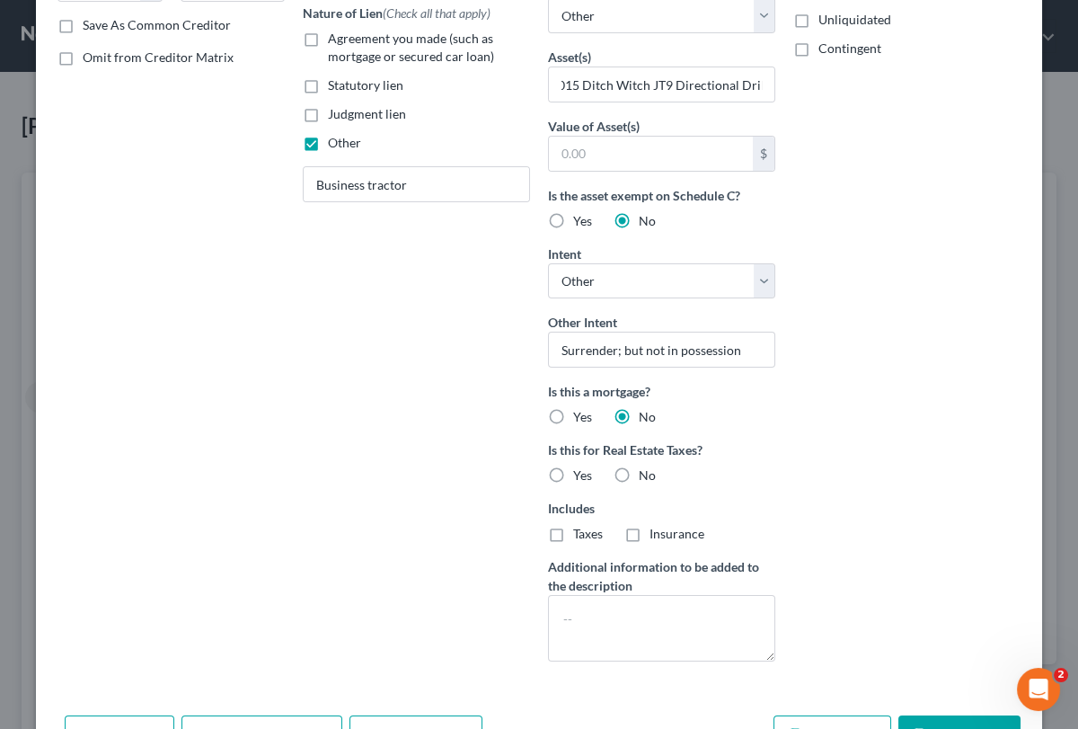
click at [639, 474] on label "No" at bounding box center [647, 475] width 17 height 18
click at [646, 474] on input "No" at bounding box center [652, 472] width 12 height 12
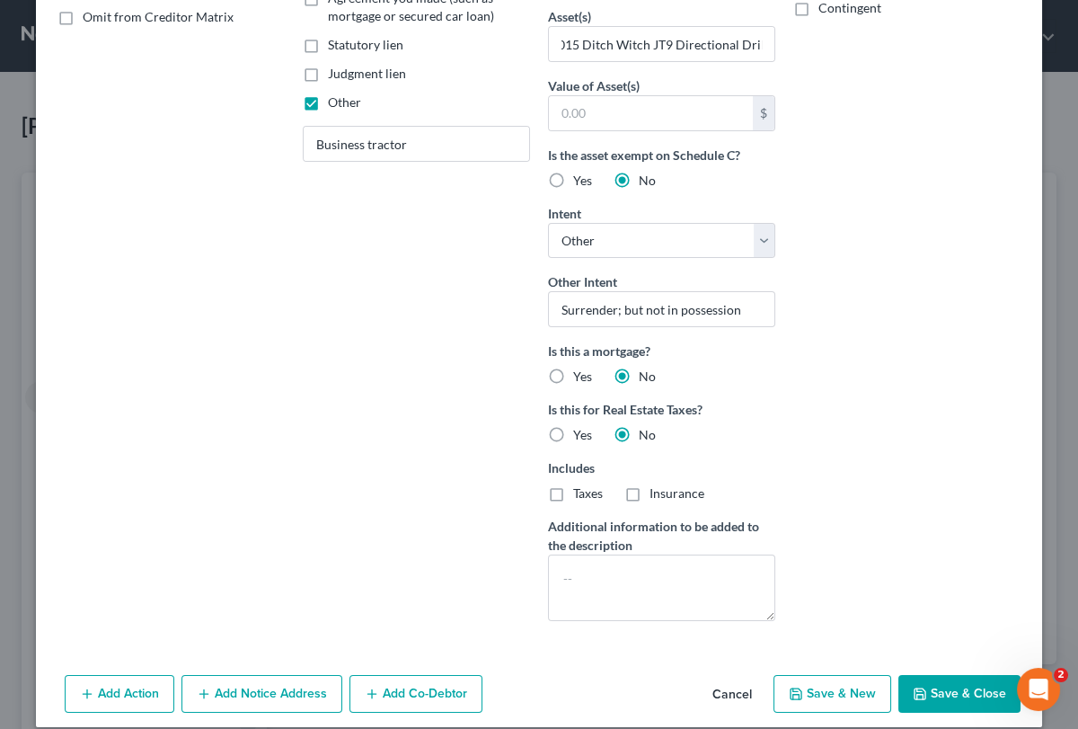
scroll to position [394, 0]
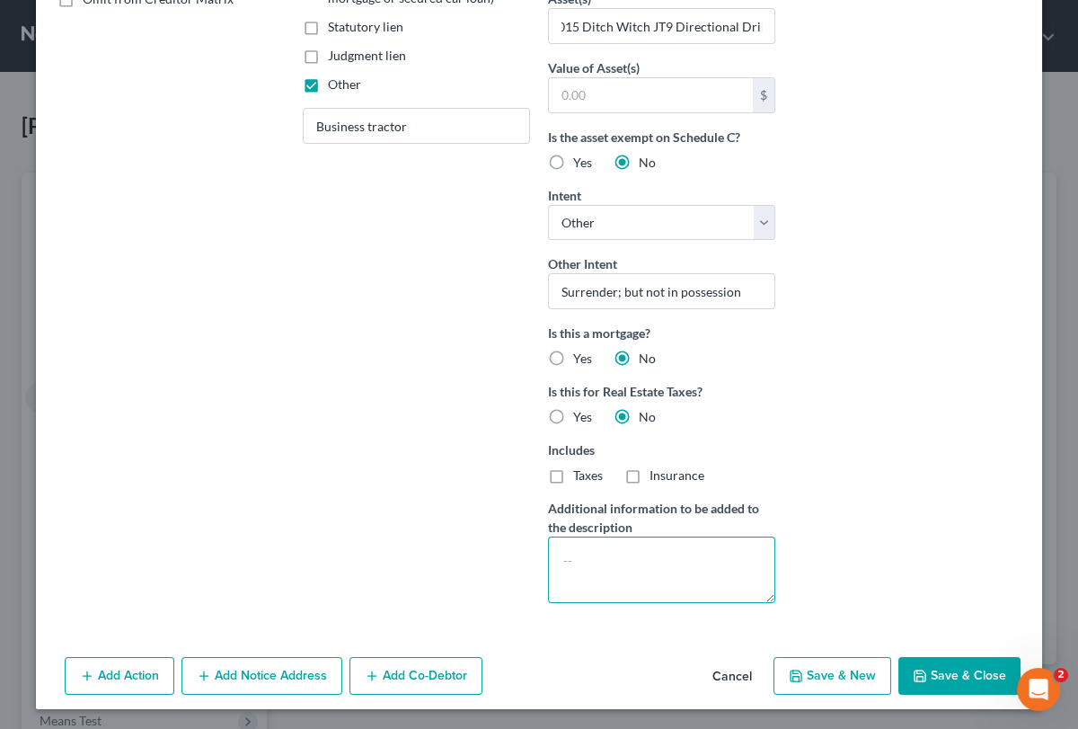
click at [591, 547] on textarea at bounding box center [661, 569] width 227 height 66
click at [585, 547] on textarea at bounding box center [661, 569] width 227 height 66
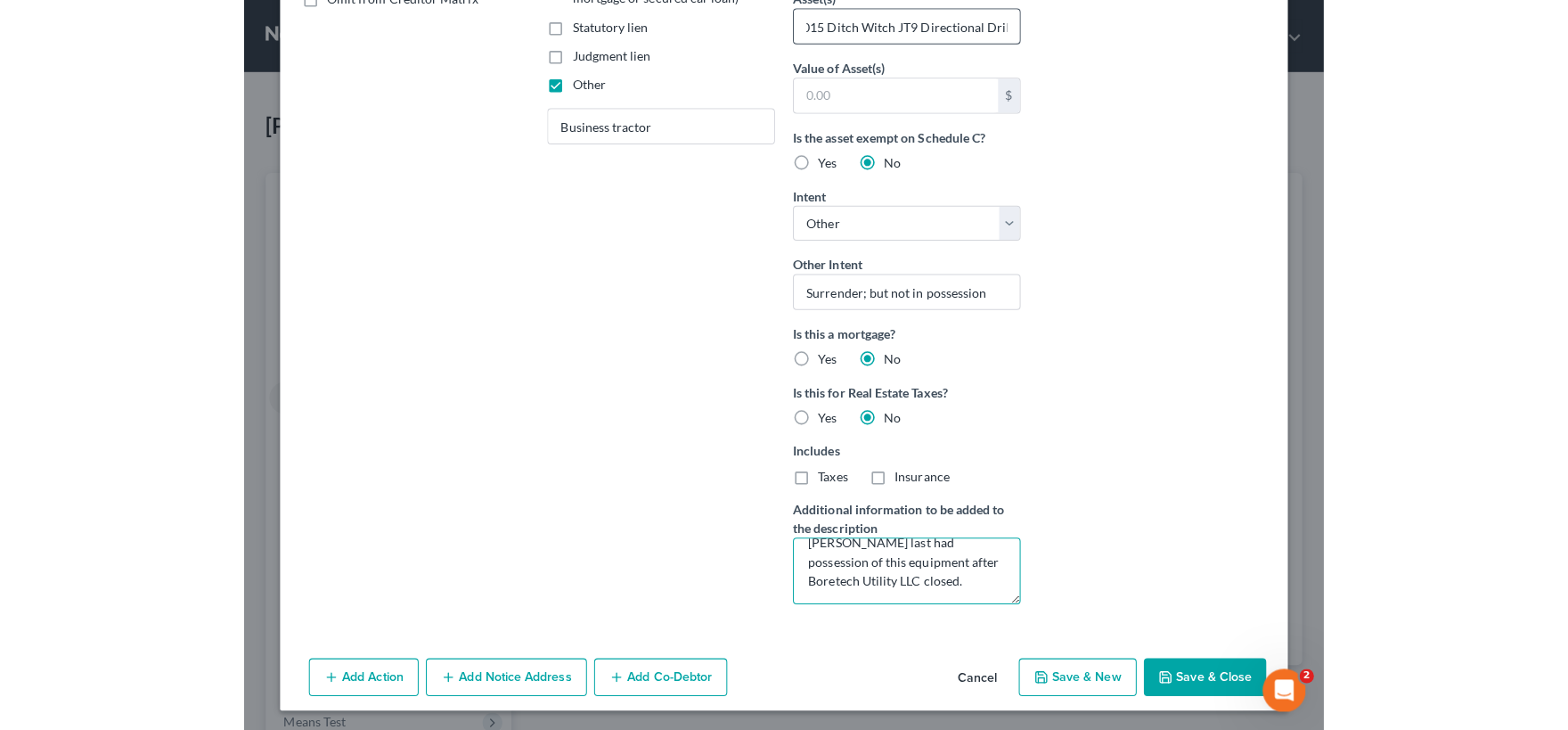
scroll to position [384, 0]
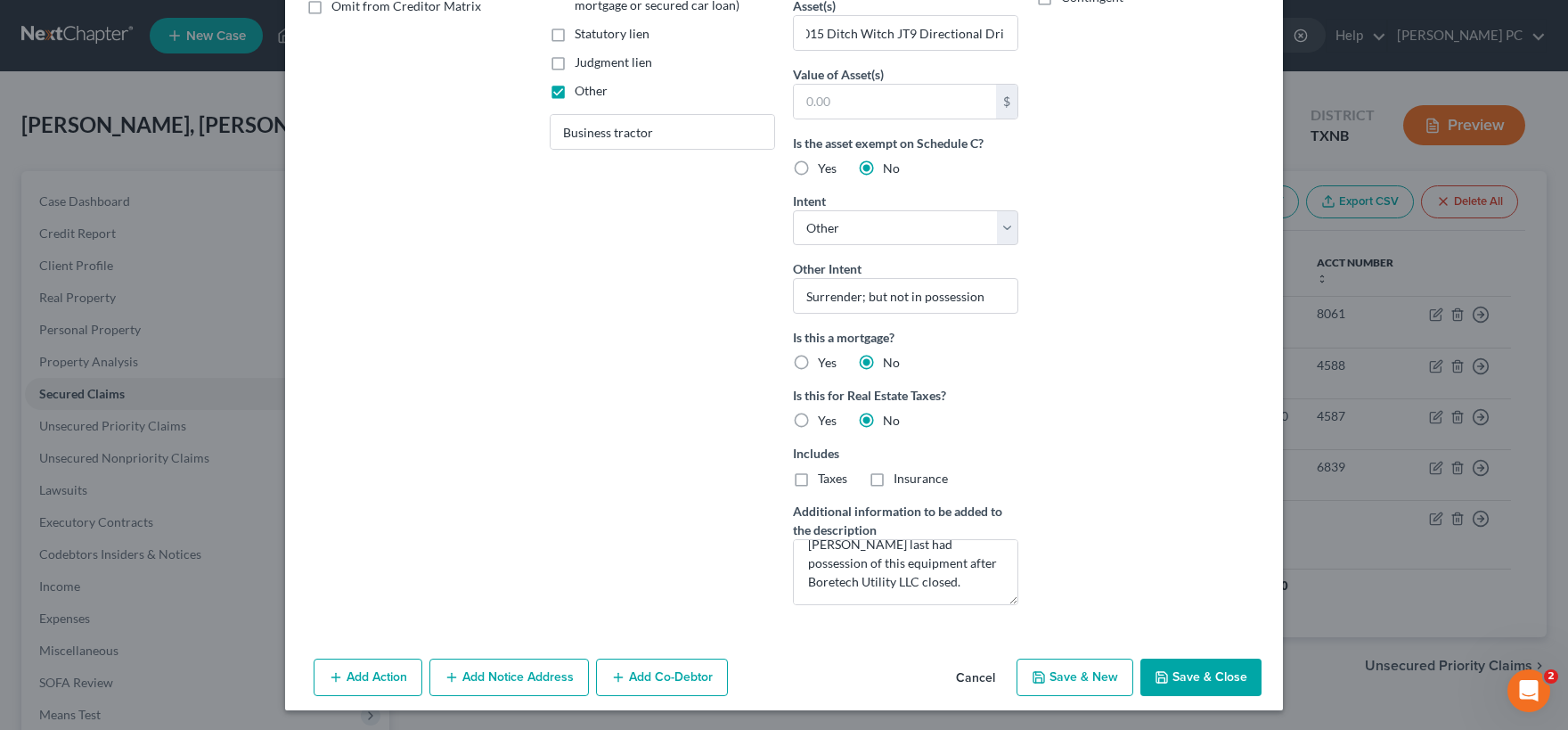
click at [369, 671] on button "Add Action" at bounding box center [368, 677] width 109 height 38
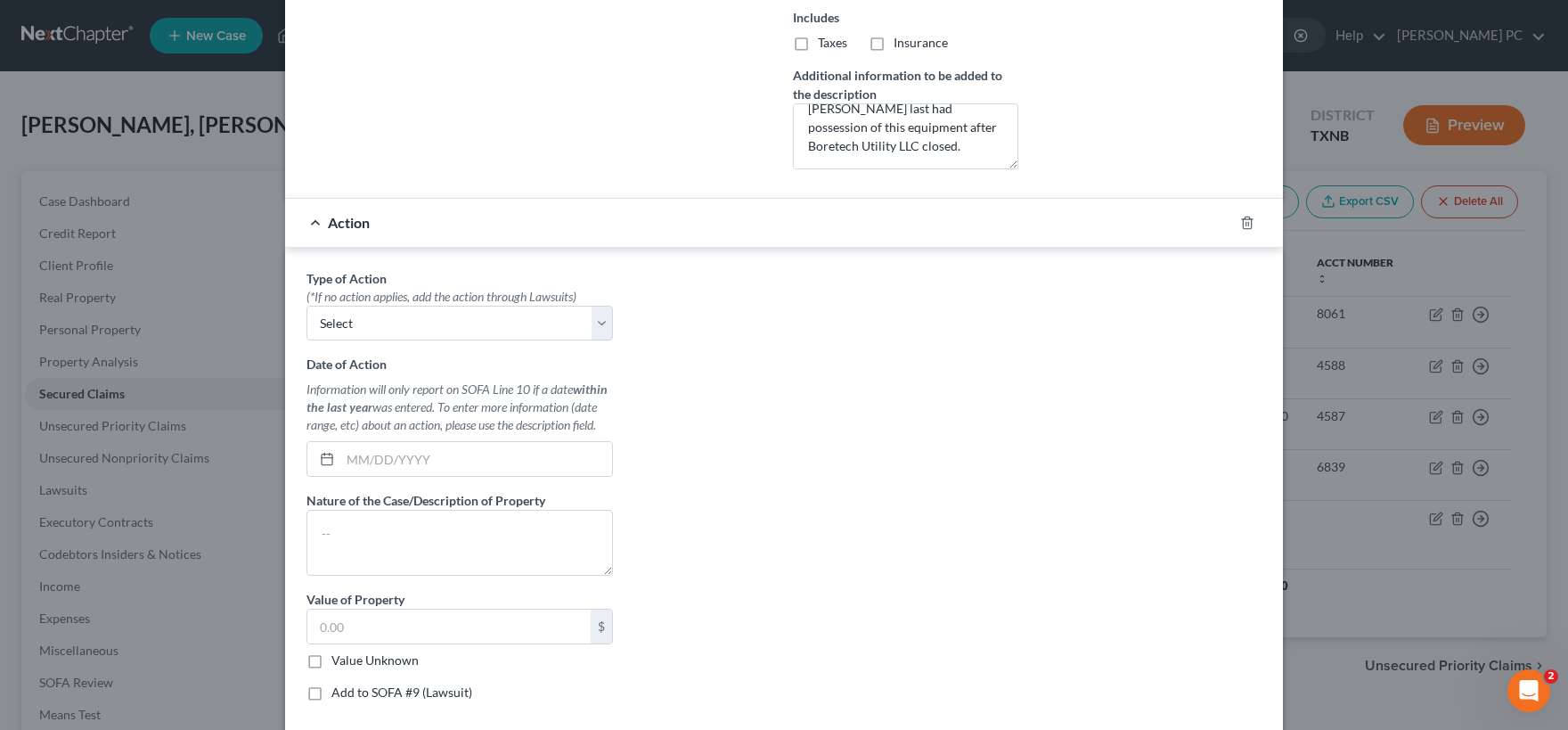
scroll to position [825, 0]
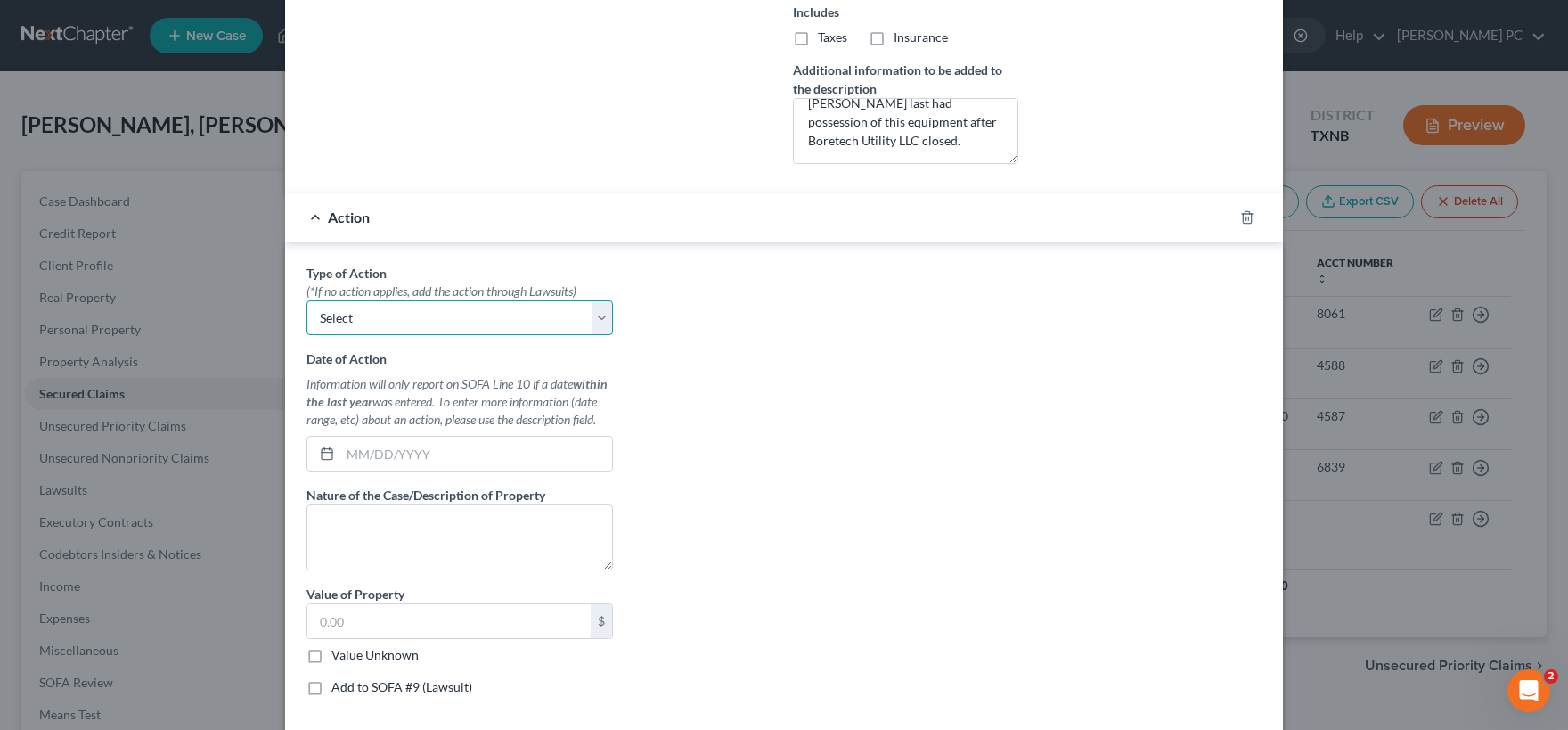
click at [306, 301] on select "Select Repossession Garnishment Foreclosure Personal Injury Attached, Seized, O…" at bounding box center [459, 318] width 306 height 36
click at [703, 311] on div "Type of Action * (*If no action applies, add the action through Lawsuits) Selec…" at bounding box center [784, 487] width 973 height 446
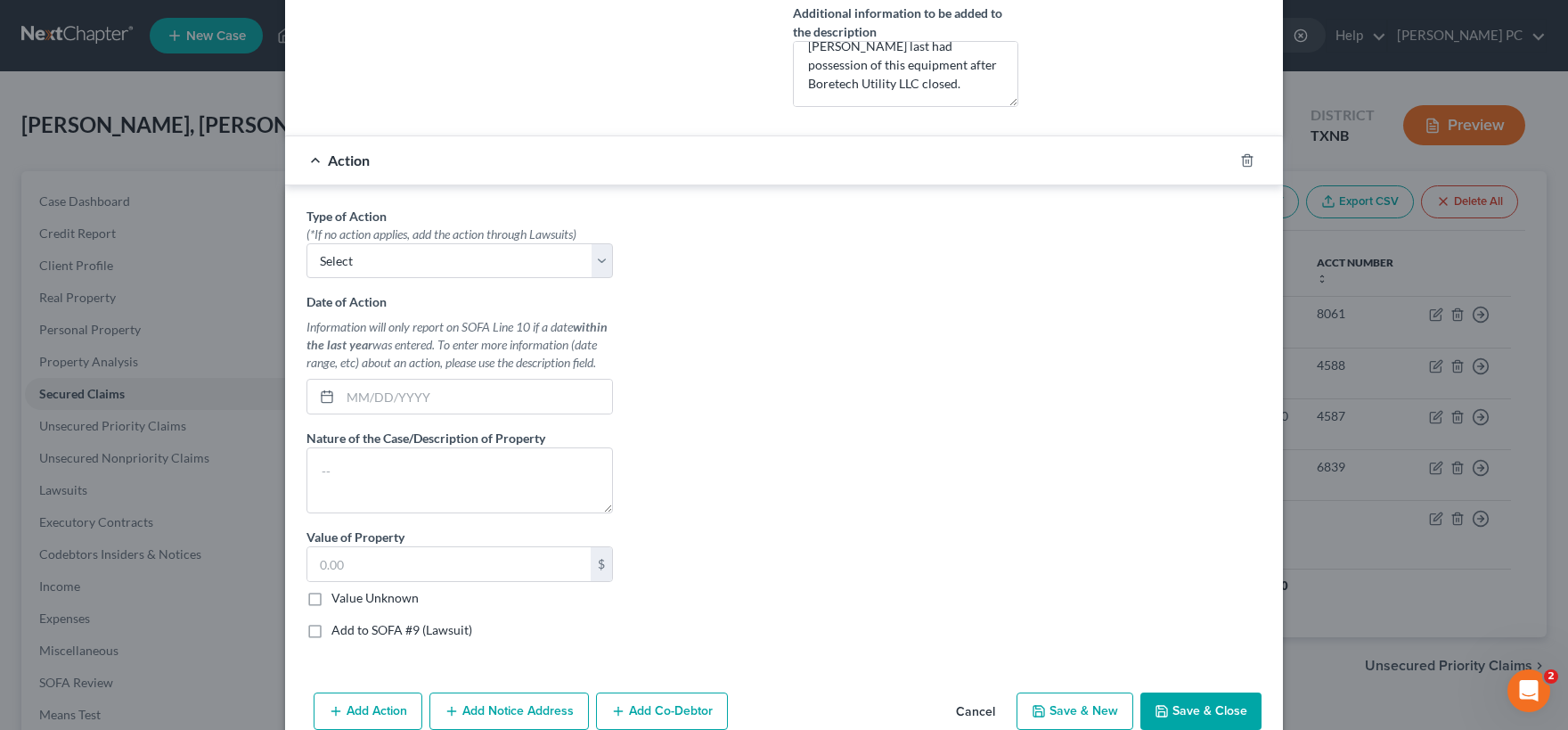
scroll to position [915, 0]
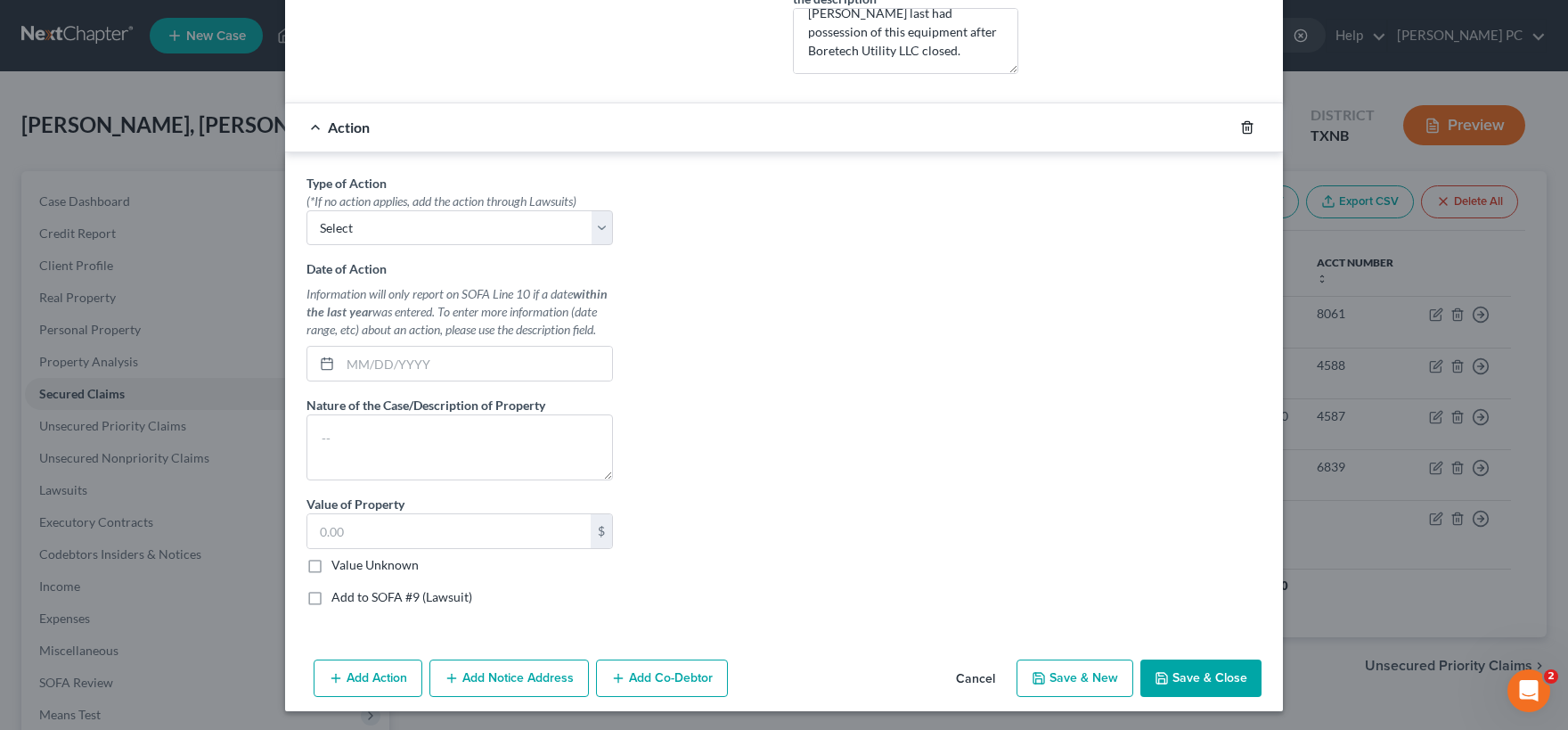
click at [1250, 121] on icon "button" at bounding box center [1247, 127] width 8 height 12
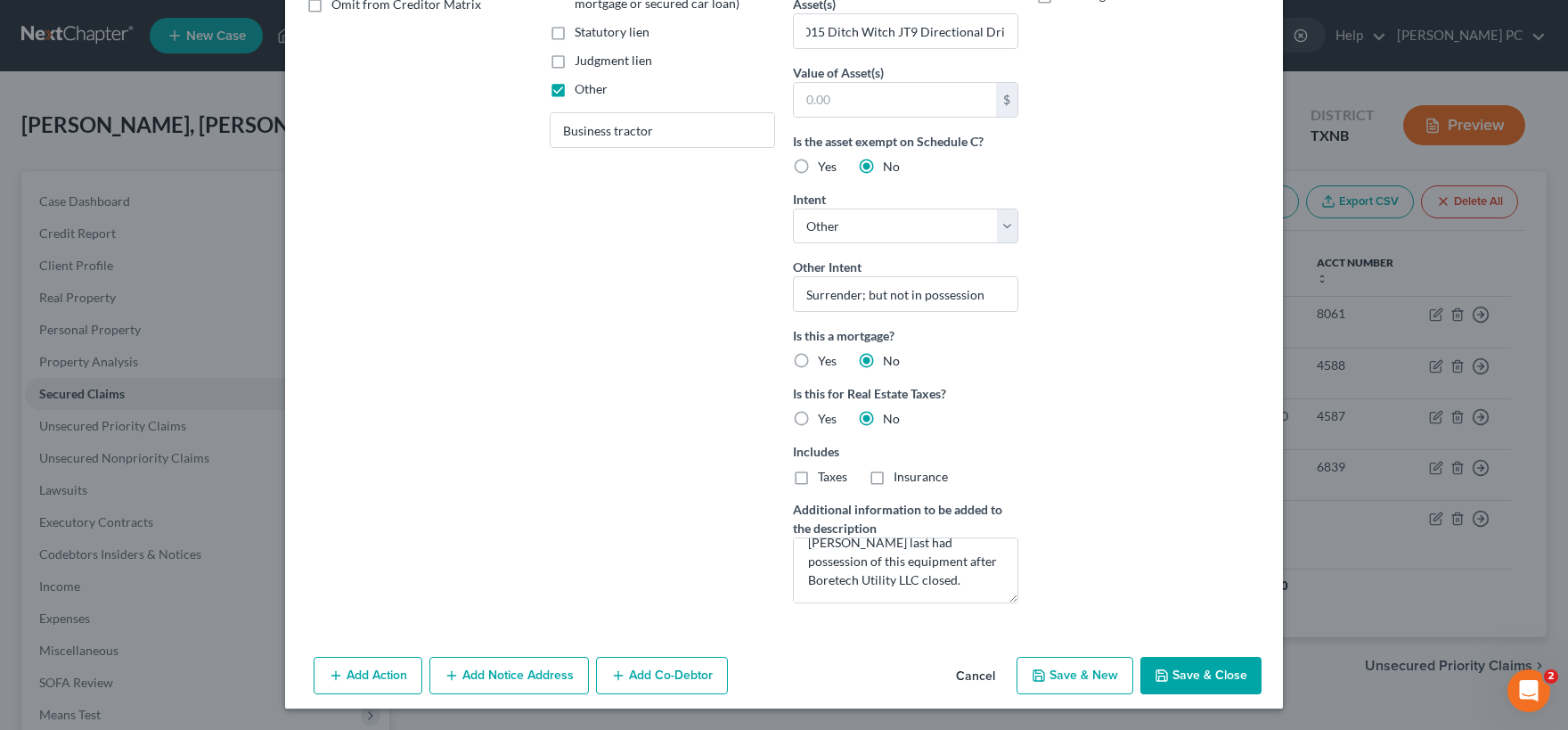
scroll to position [384, 0]
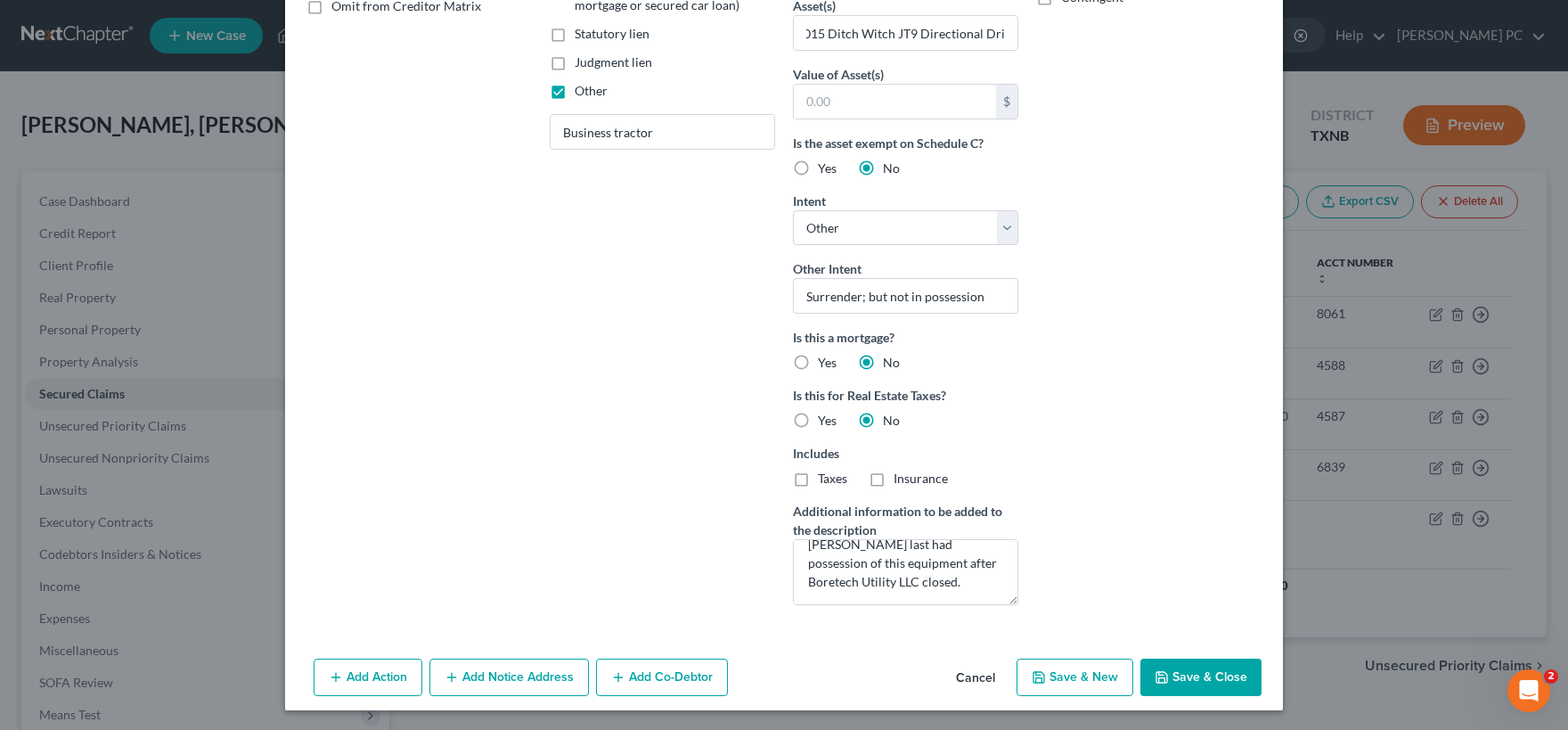
click at [495, 670] on button "Add Notice Address" at bounding box center [509, 677] width 160 height 38
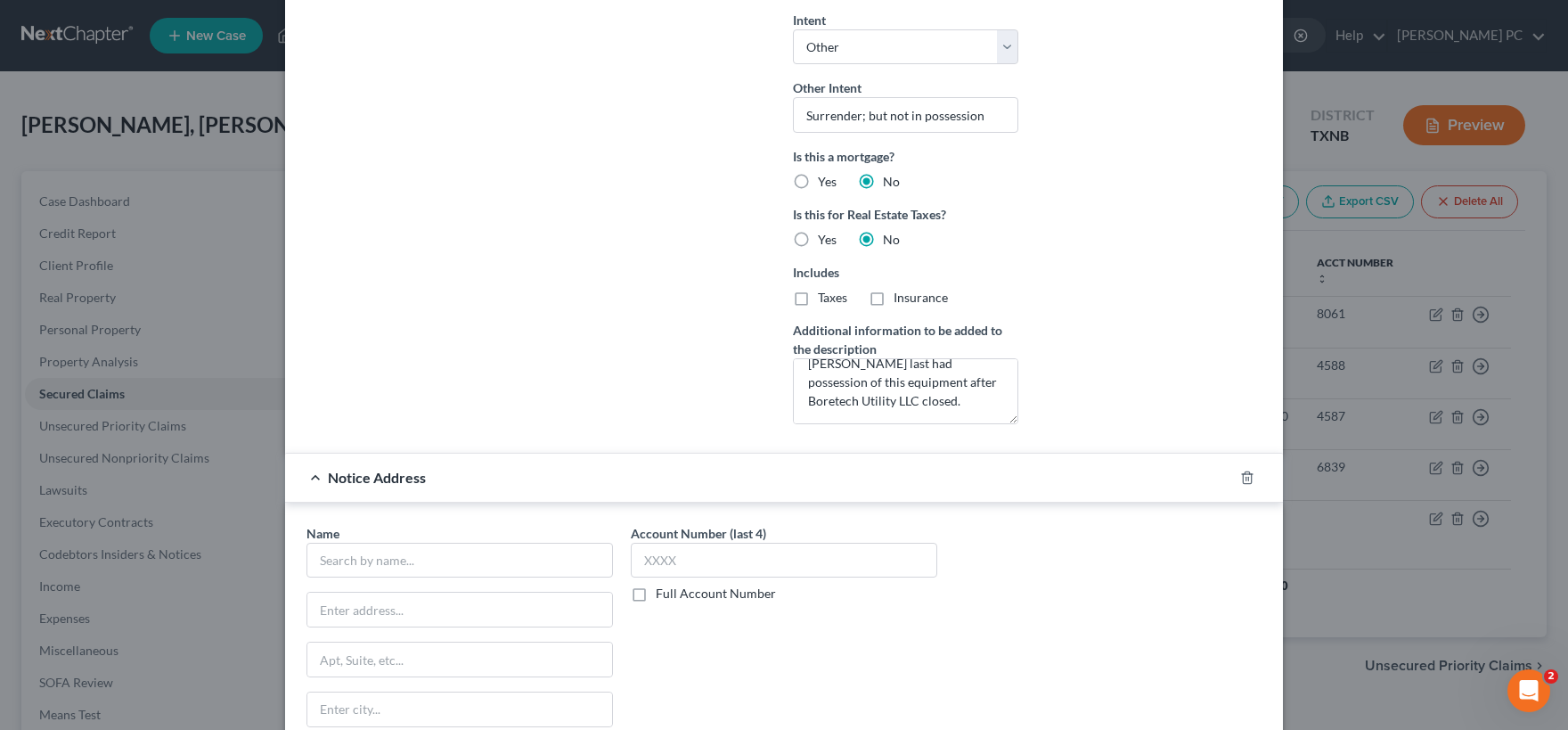
scroll to position [737, 0]
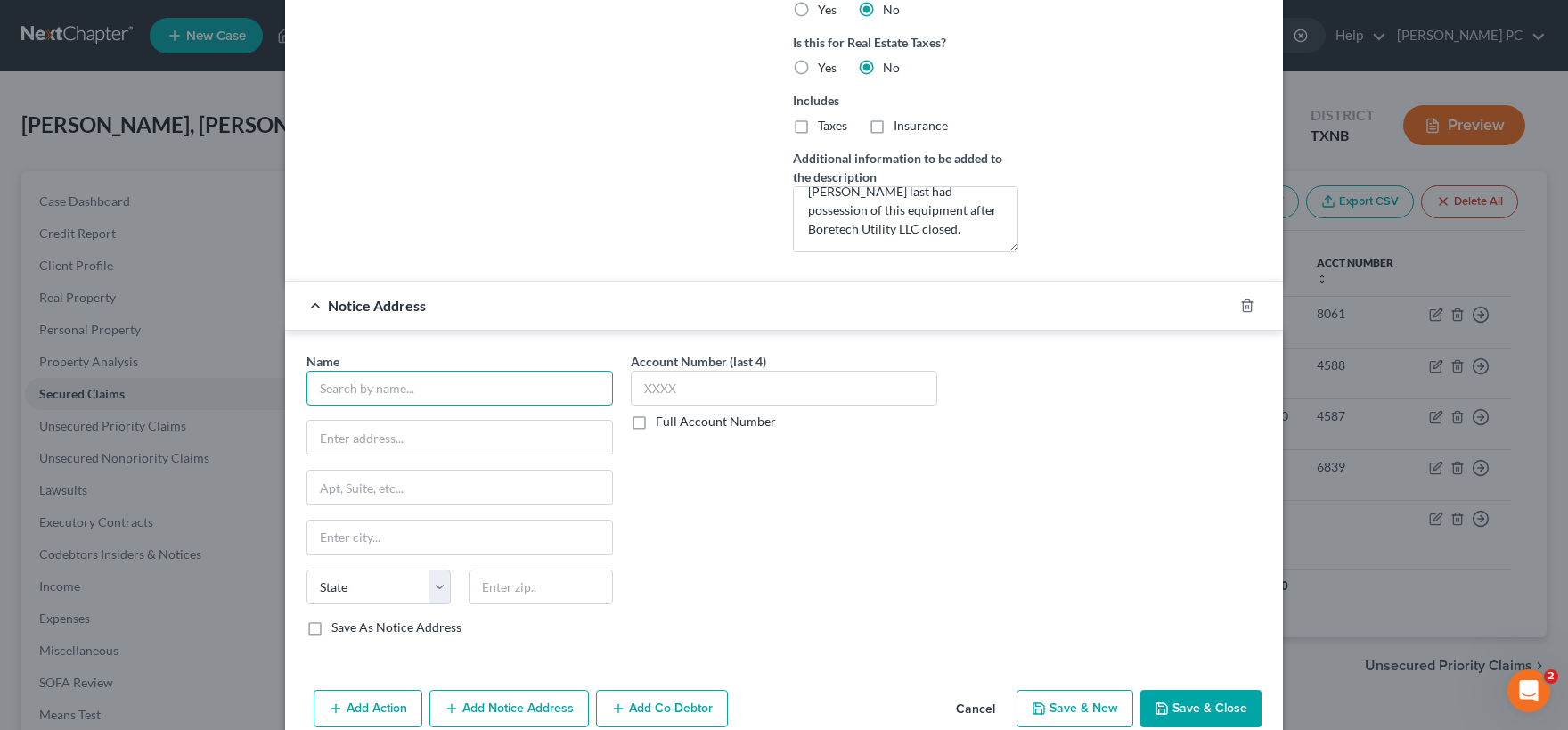
drag, startPoint x: 399, startPoint y: 382, endPoint x: 37, endPoint y: 427, distance: 364.8
click at [398, 382] on input "text" at bounding box center [459, 389] width 306 height 36
click at [656, 421] on label "Full Account Number" at bounding box center [715, 422] width 120 height 18
click at [663, 421] on input "Full Account Number" at bounding box center [668, 419] width 12 height 12
click at [649, 387] on input "text" at bounding box center [784, 389] width 306 height 36
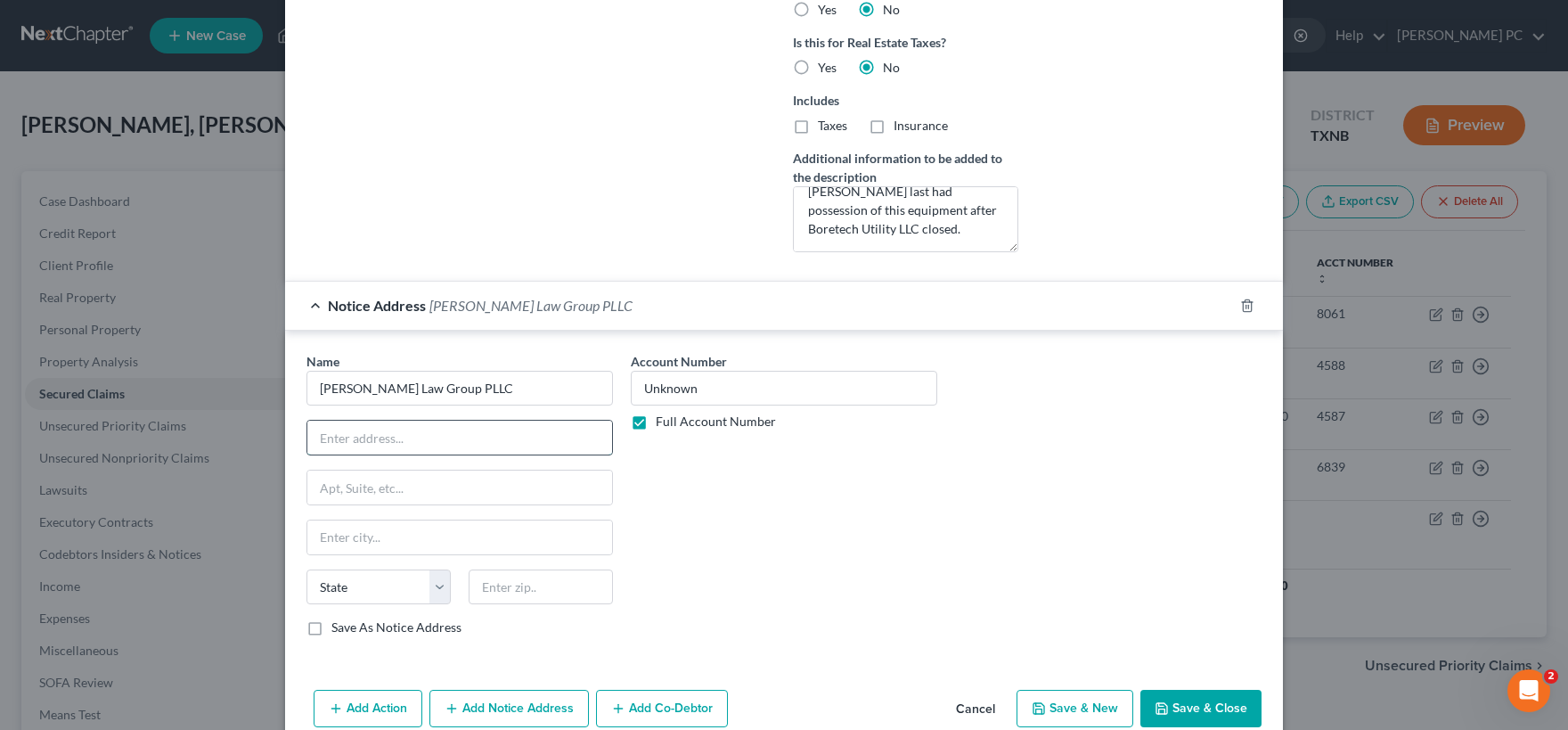
click at [513, 435] on input "text" at bounding box center [459, 437] width 304 height 34
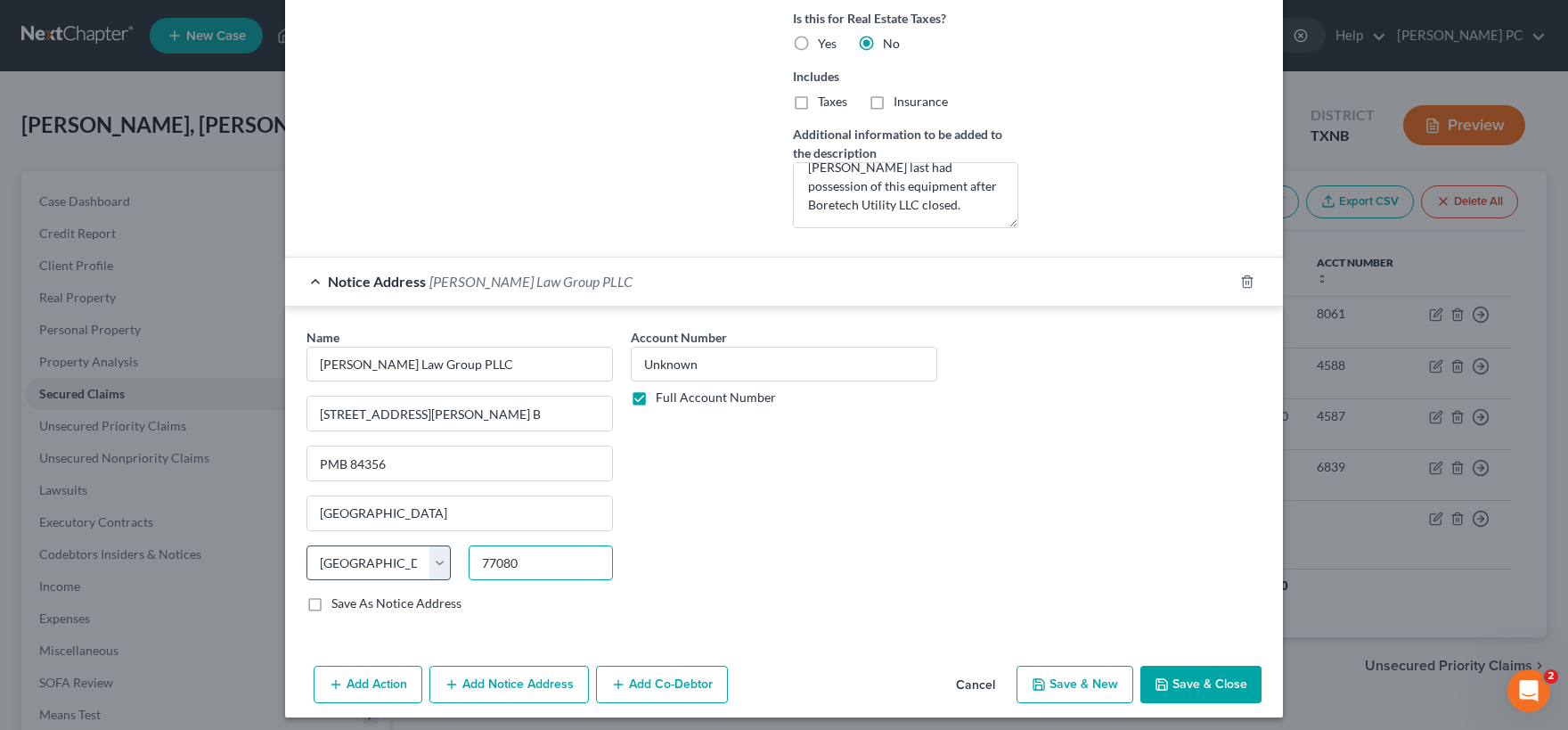
scroll to position [768, 0]
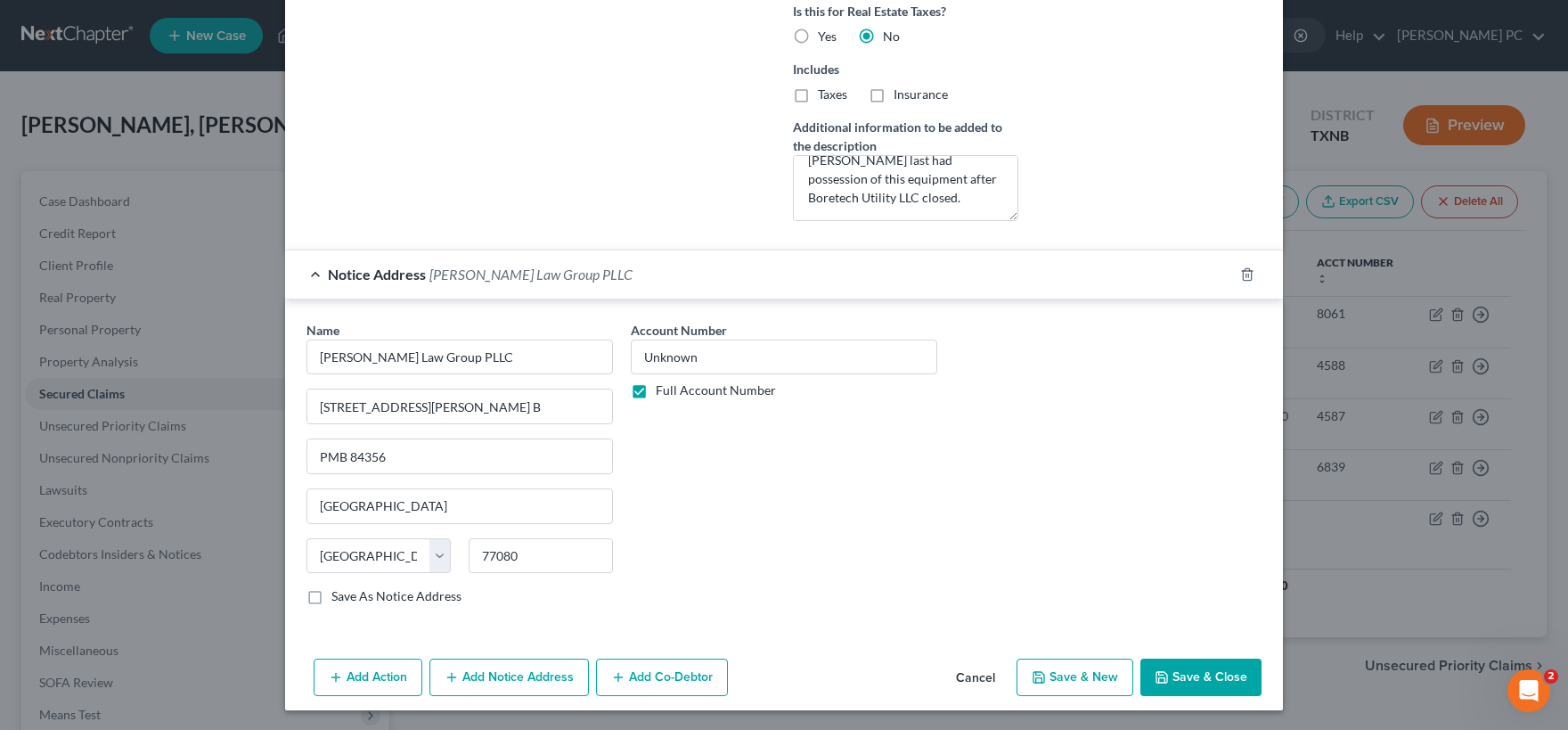
click at [331, 592] on label "Save As Notice Address" at bounding box center [396, 596] width 130 height 18
click at [338, 592] on input "Save As Notice Address" at bounding box center [344, 593] width 12 height 12
click at [667, 679] on button "Add Co-Debtor" at bounding box center [662, 677] width 132 height 38
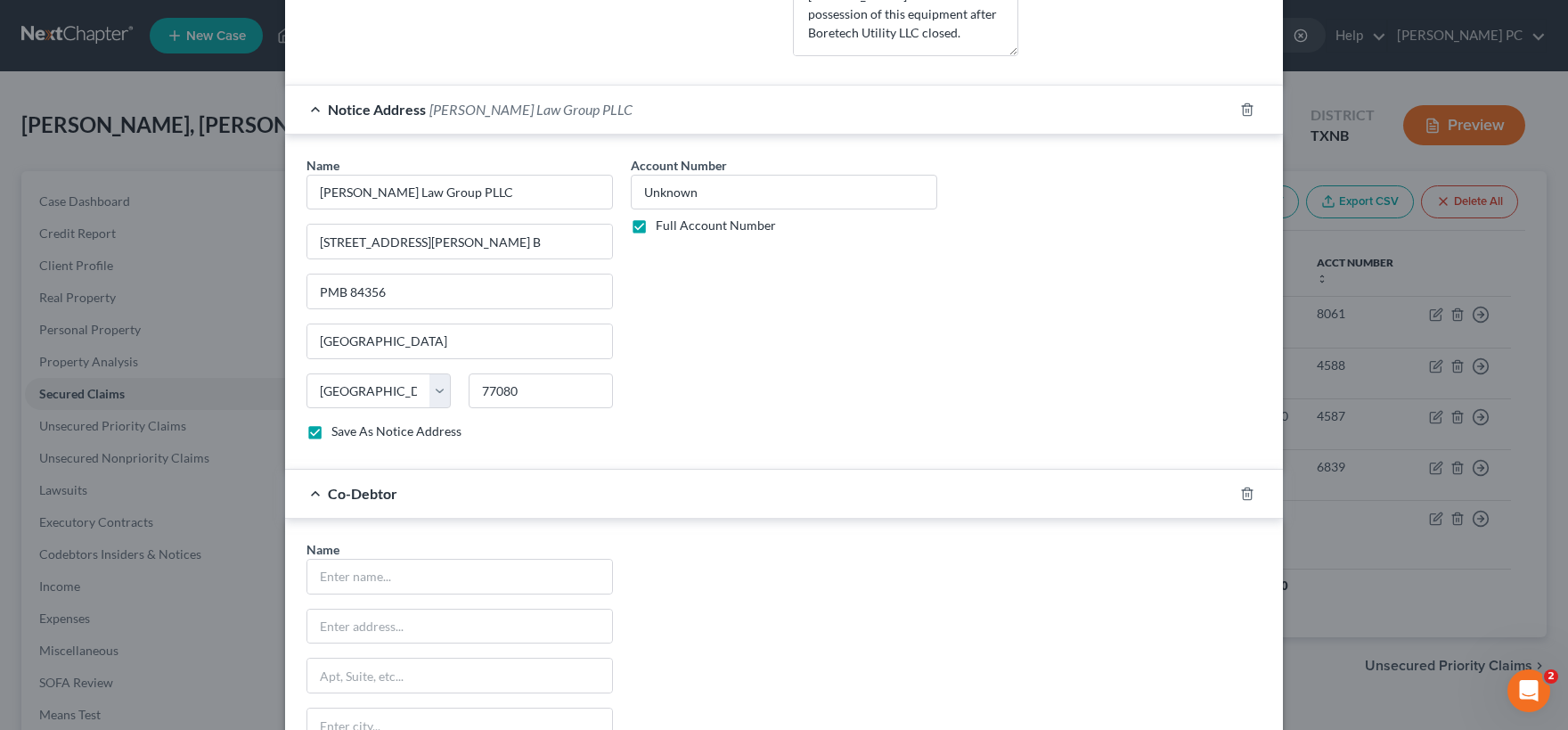
scroll to position [1033, 0]
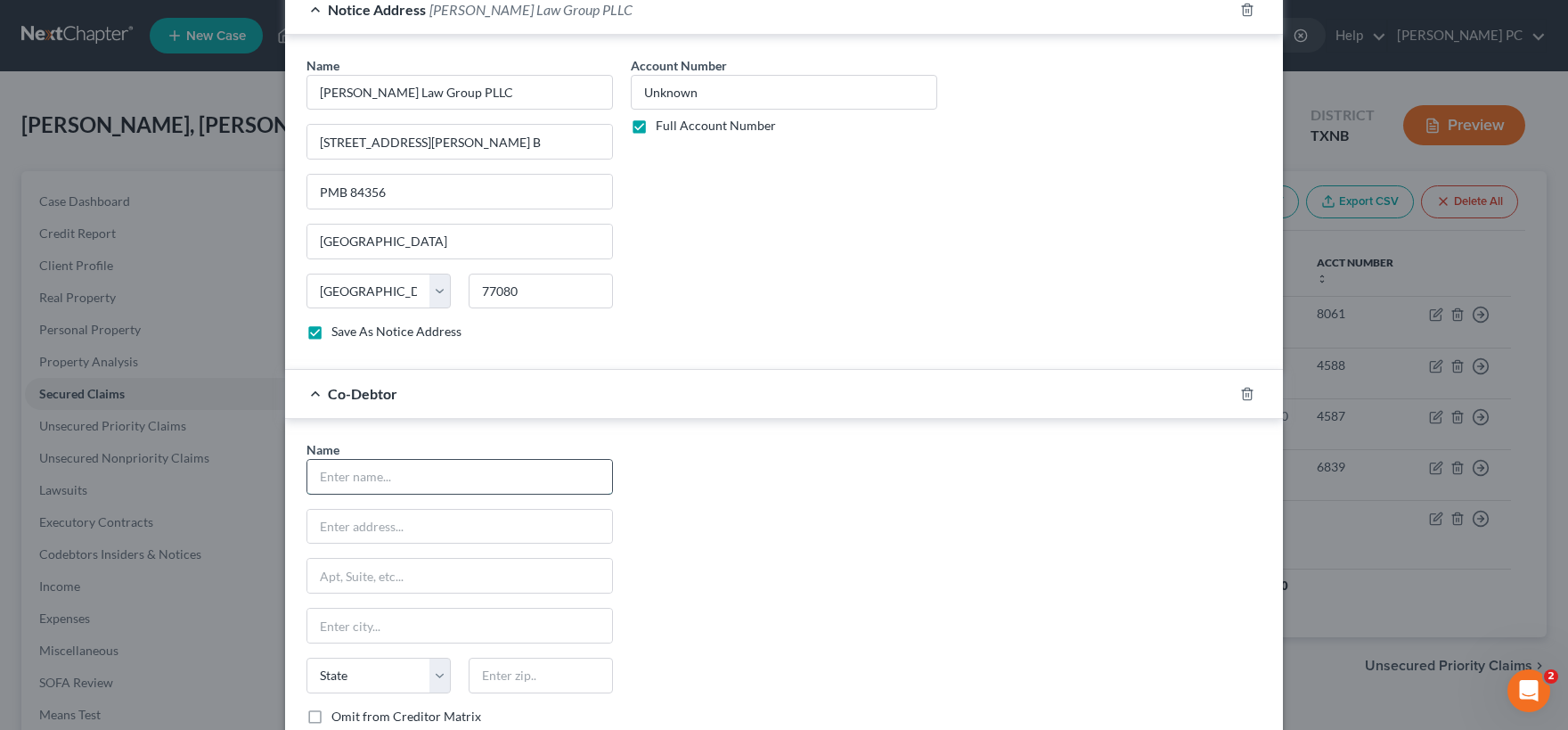
click at [387, 477] on input "text" at bounding box center [459, 477] width 304 height 34
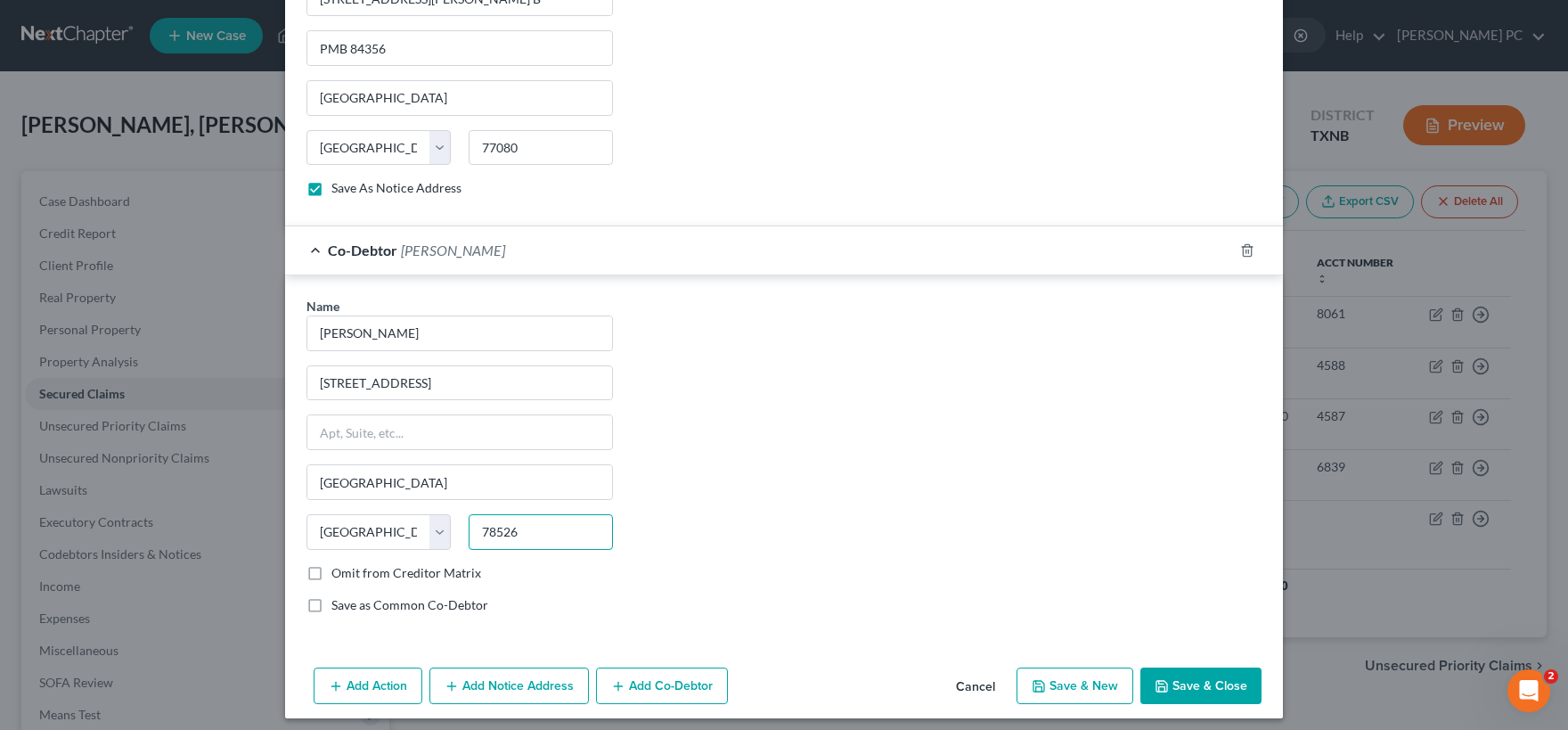
scroll to position [1183, 0]
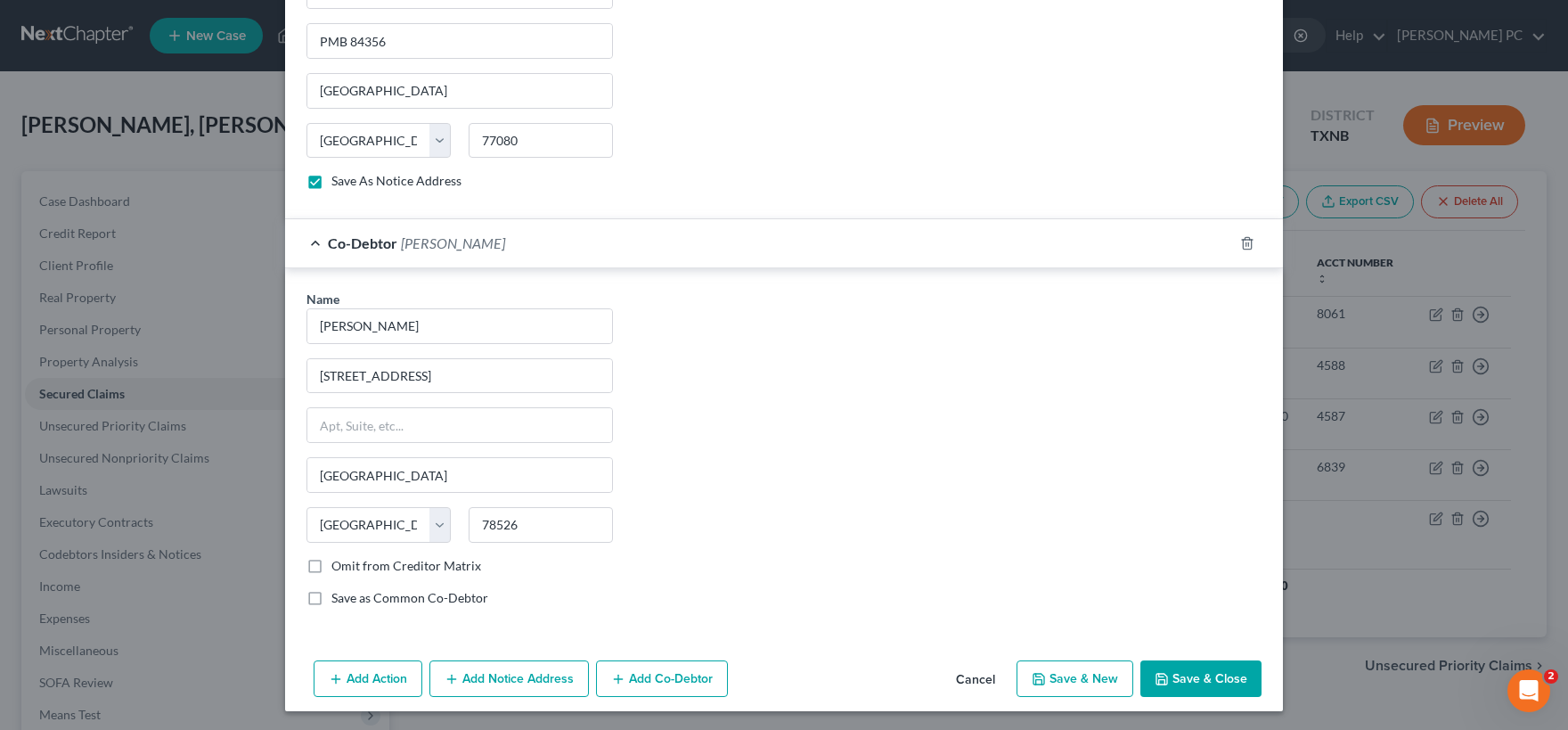
click at [1191, 681] on button "Save & Close" at bounding box center [1201, 679] width 121 height 38
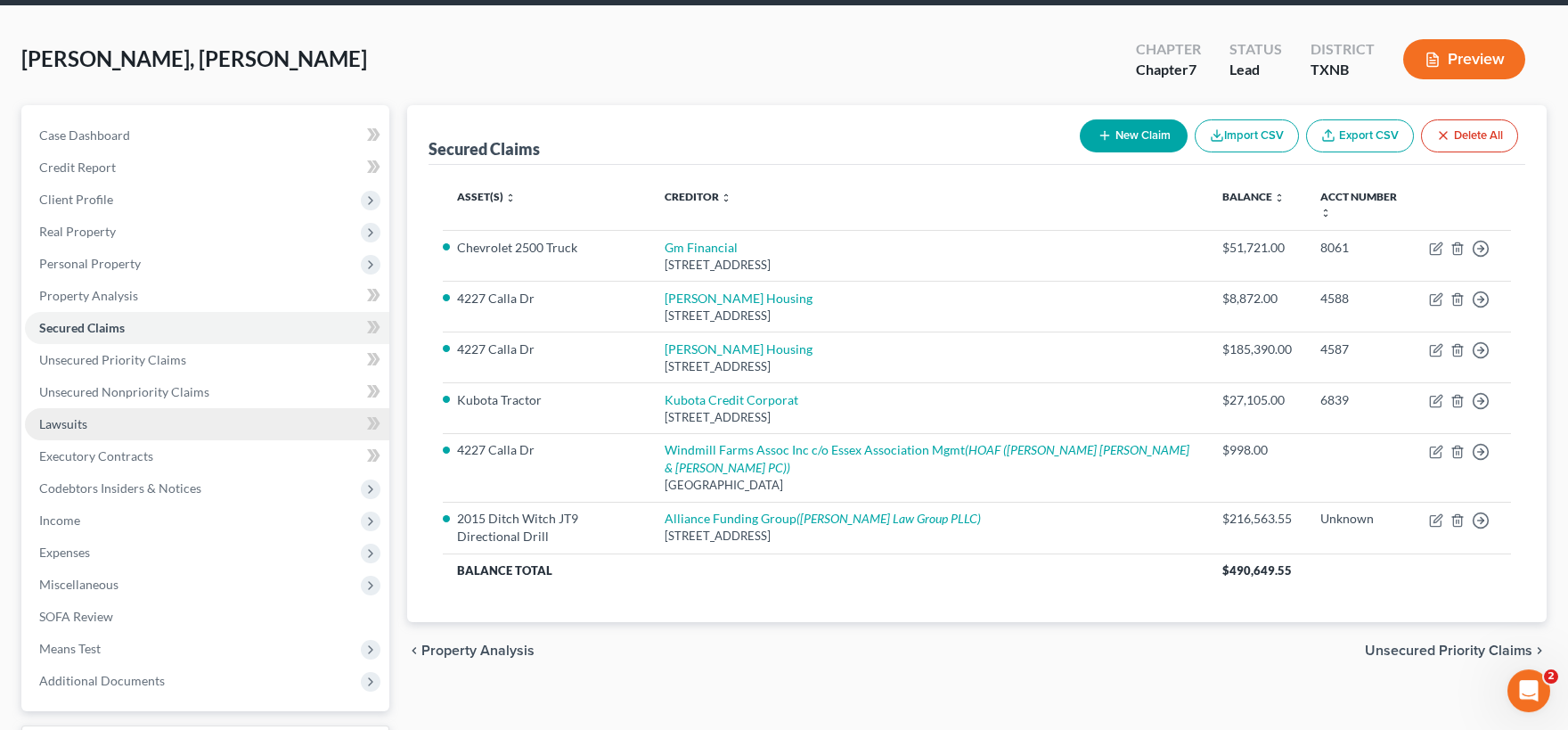
scroll to position [98, 0]
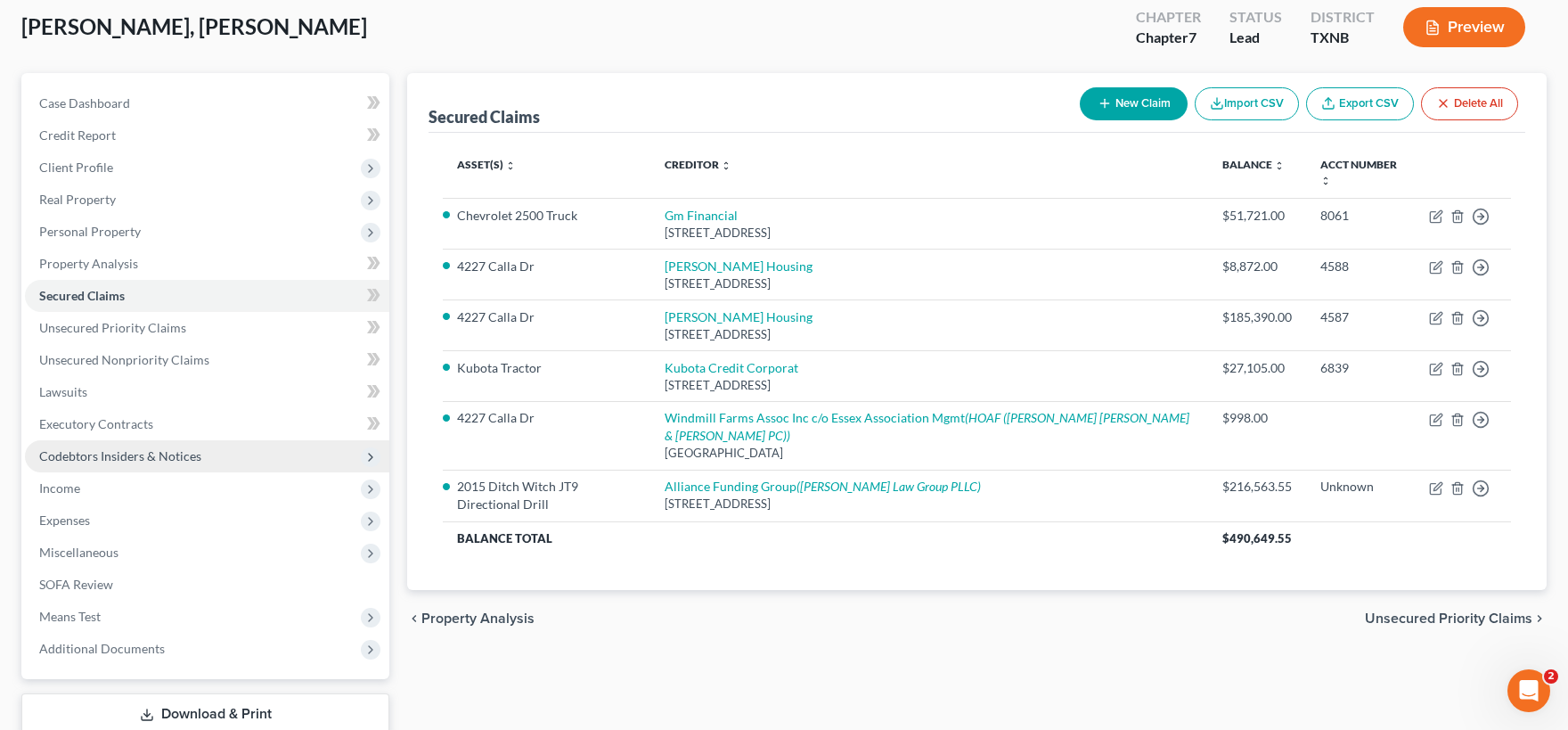
click at [147, 459] on span "Codebtors Insiders & Notices" at bounding box center [120, 455] width 162 height 15
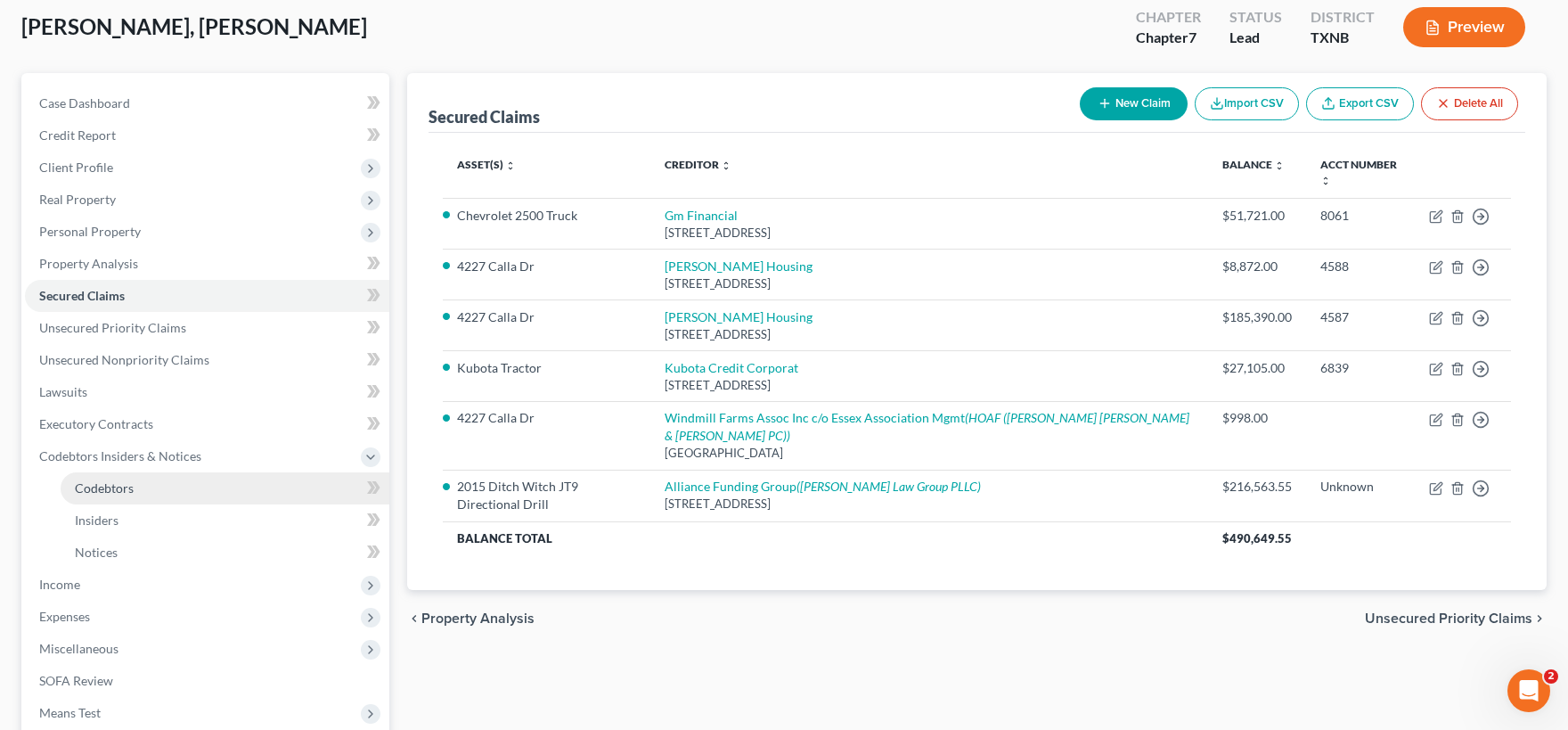
click at [140, 494] on link "Codebtors" at bounding box center [224, 488] width 328 height 32
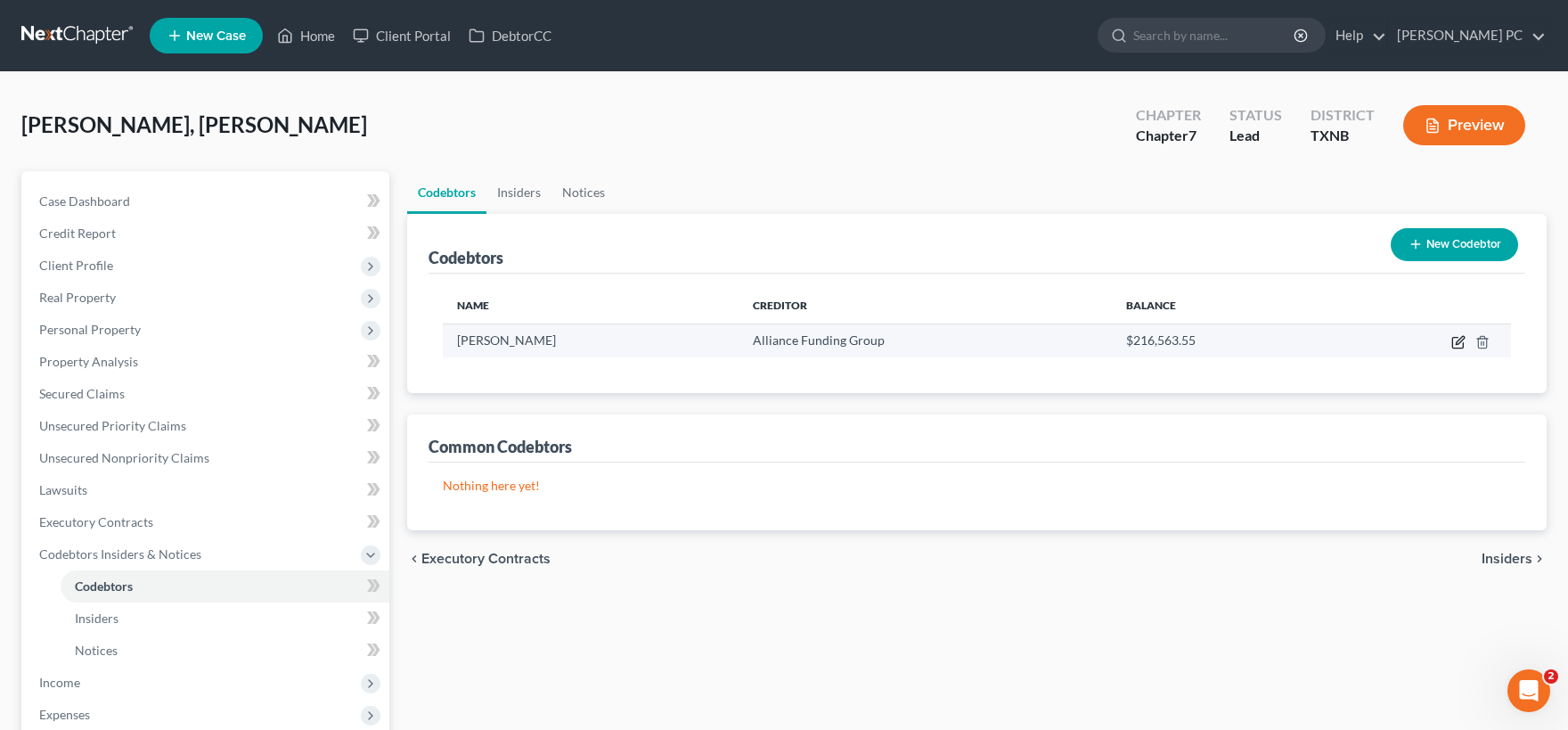
click at [1458, 341] on icon "button" at bounding box center [1458, 342] width 14 height 14
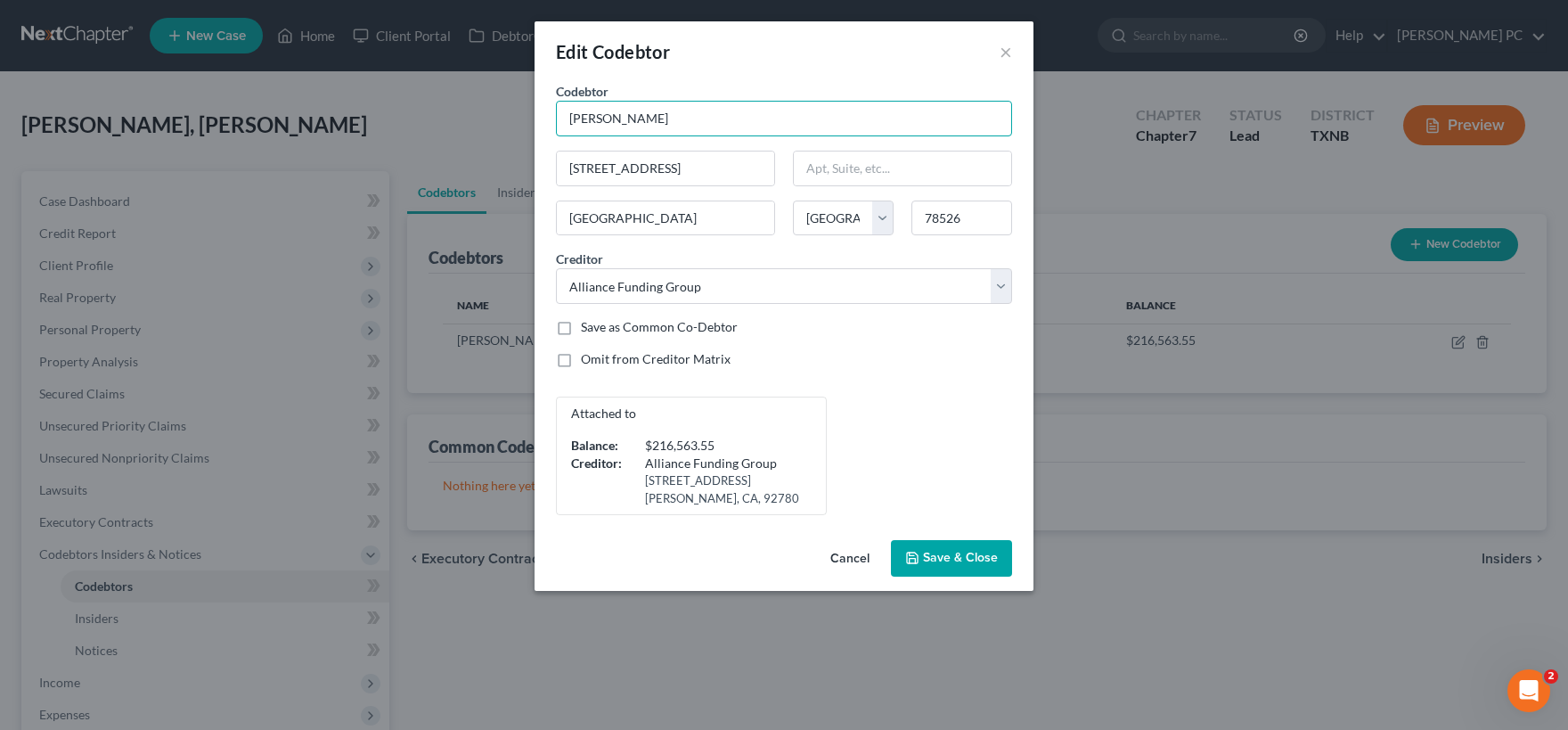
click at [610, 122] on input "[PERSON_NAME]" at bounding box center [784, 119] width 456 height 36
click at [581, 328] on label "Save as Common Co-Debtor" at bounding box center [660, 327] width 157 height 18
click at [588, 328] on input "Save as Common Co-Debtor" at bounding box center [594, 324] width 12 height 12
click at [953, 553] on span "Save & Close" at bounding box center [960, 557] width 74 height 15
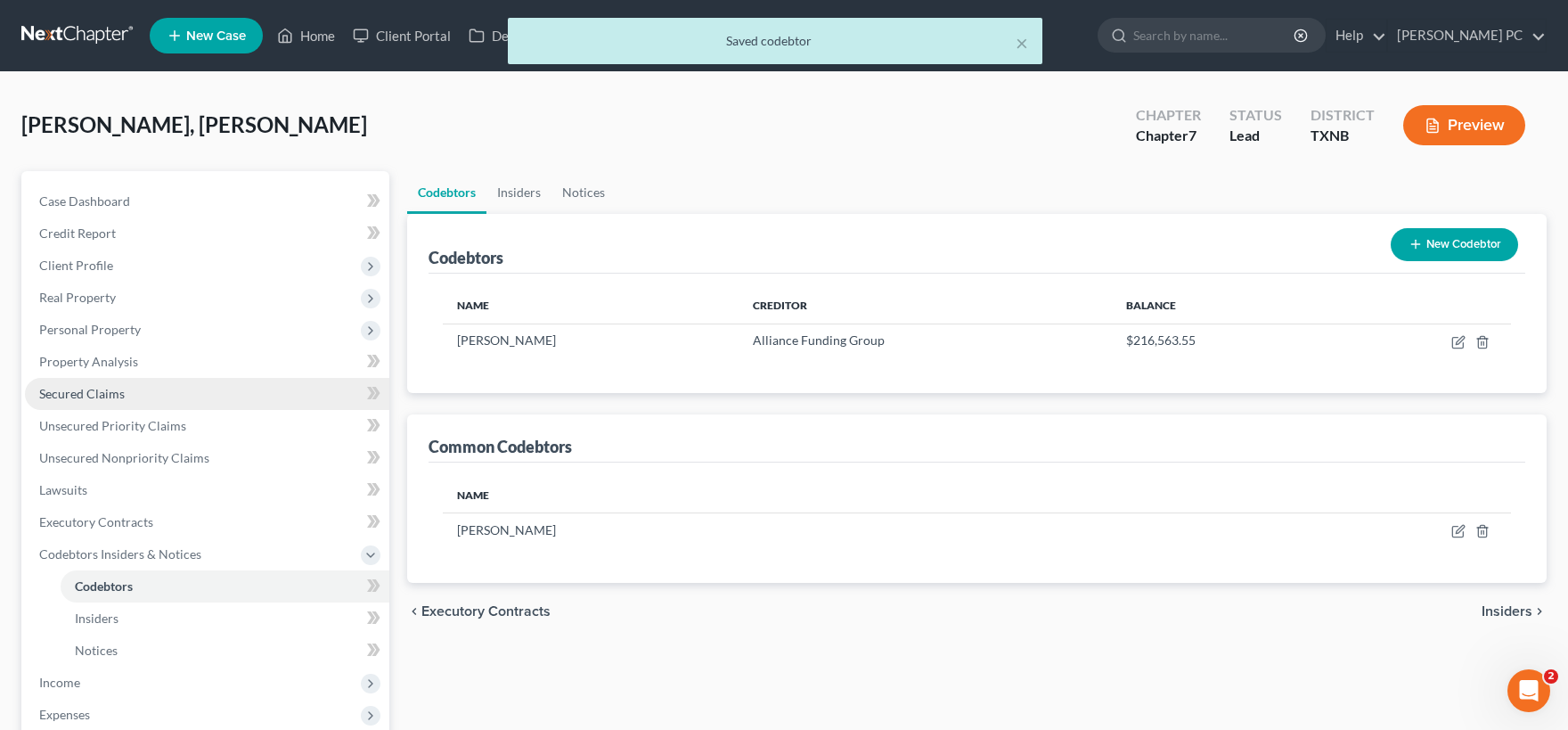
click at [100, 398] on span "Secured Claims" at bounding box center [82, 393] width 85 height 15
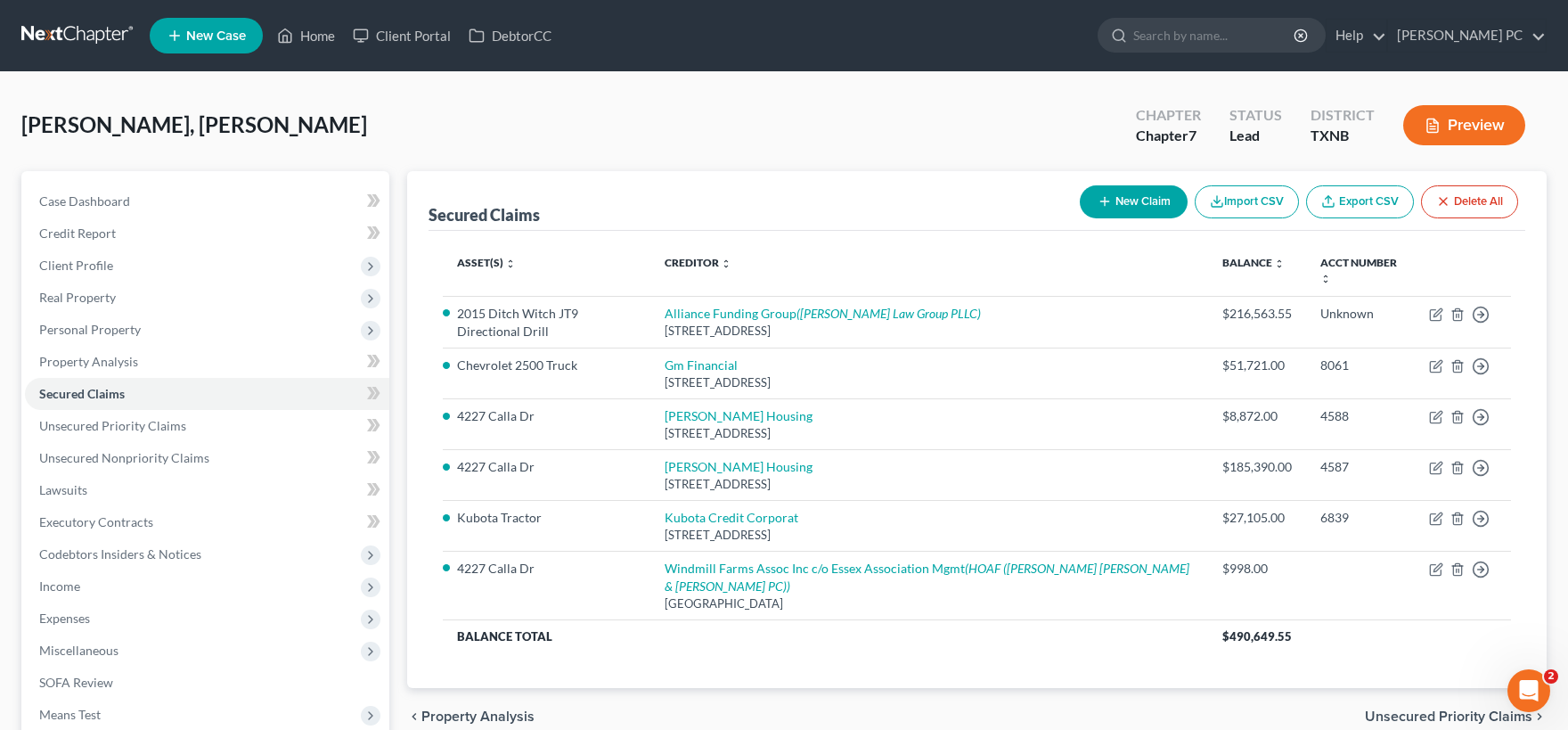
click at [1137, 200] on button "New Claim" at bounding box center [1134, 201] width 108 height 33
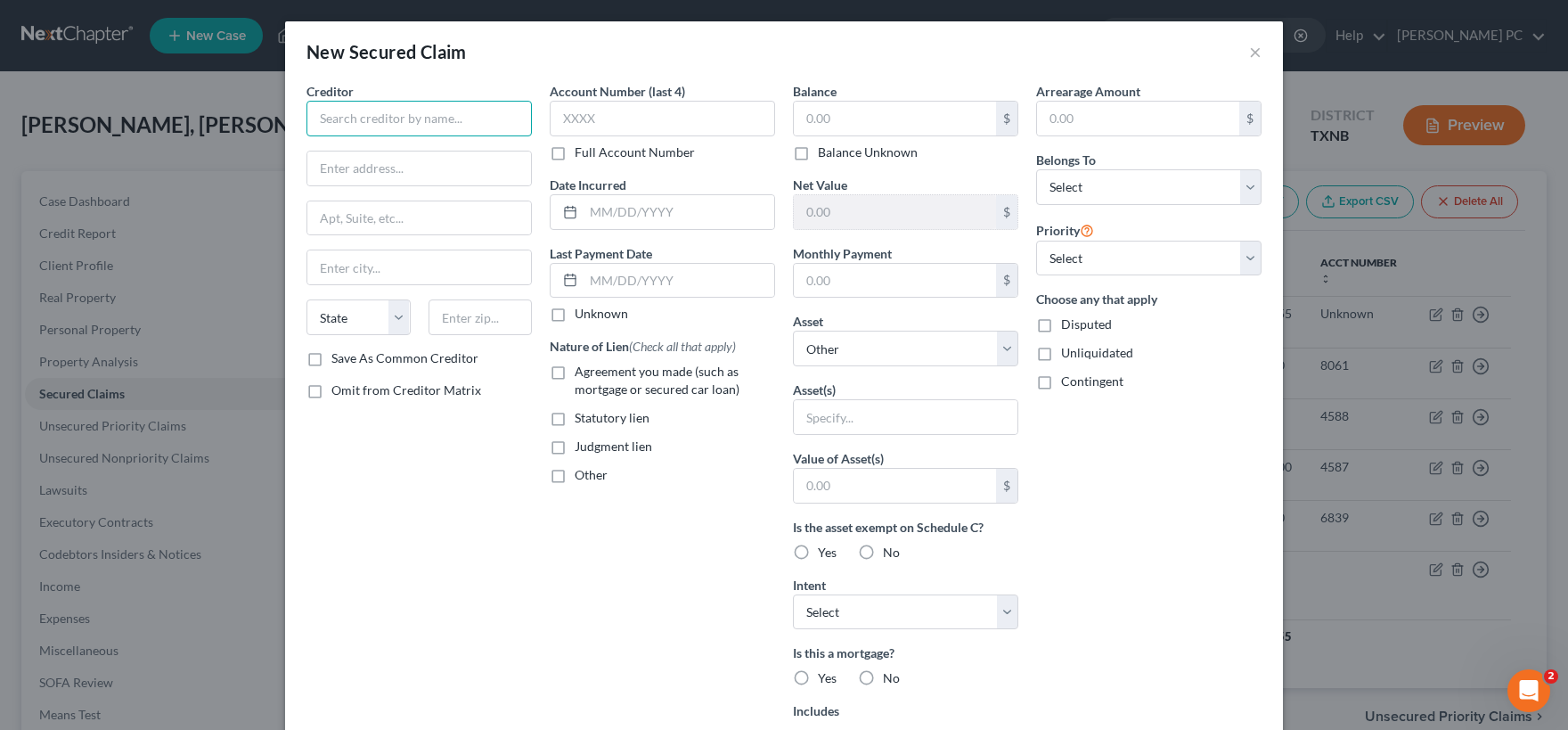
click at [407, 124] on input "text" at bounding box center [419, 119] width 225 height 36
click at [328, 114] on input "text" at bounding box center [419, 119] width 225 height 36
click at [1254, 54] on button "×" at bounding box center [1255, 52] width 13 height 22
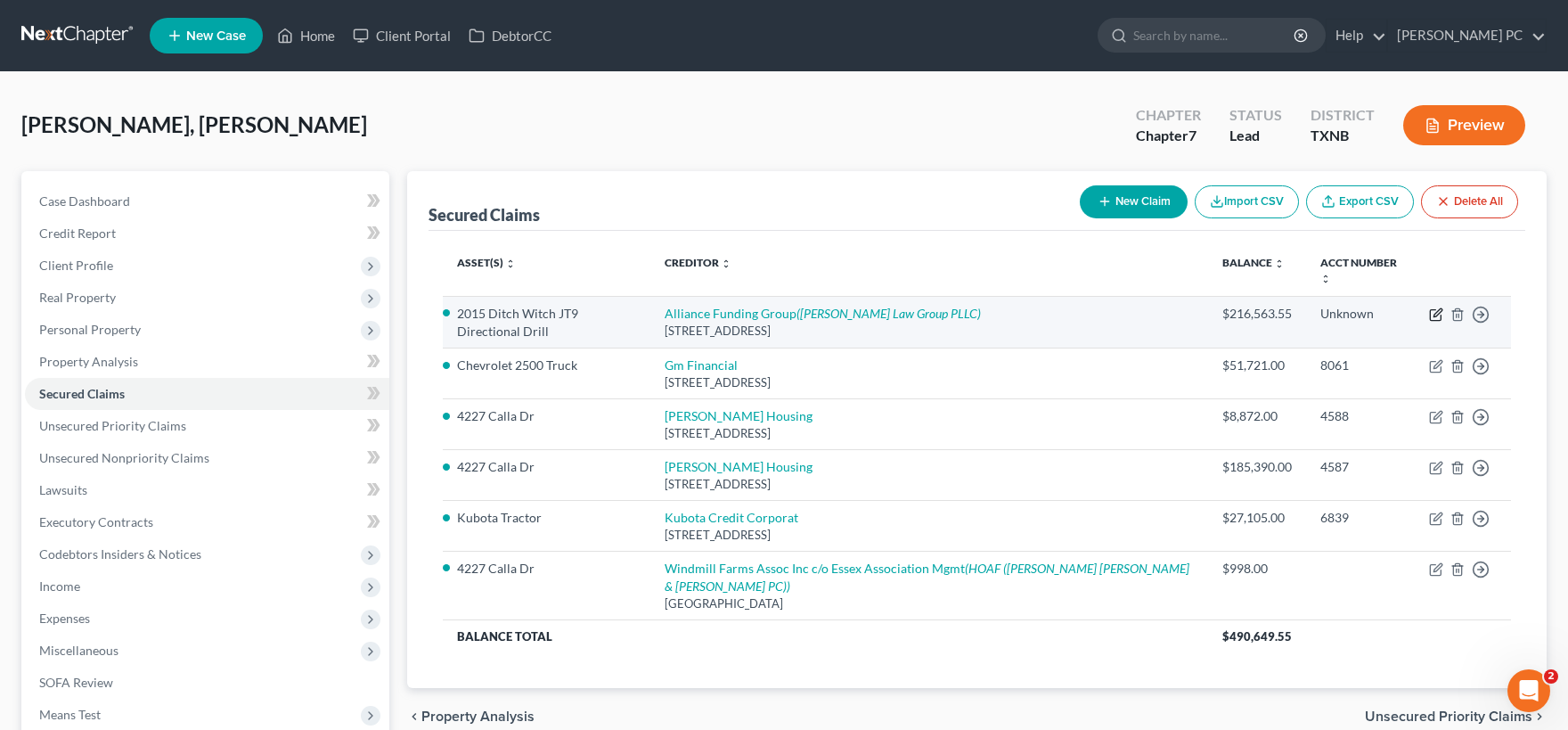
click at [1435, 316] on icon "button" at bounding box center [1437, 312] width 8 height 8
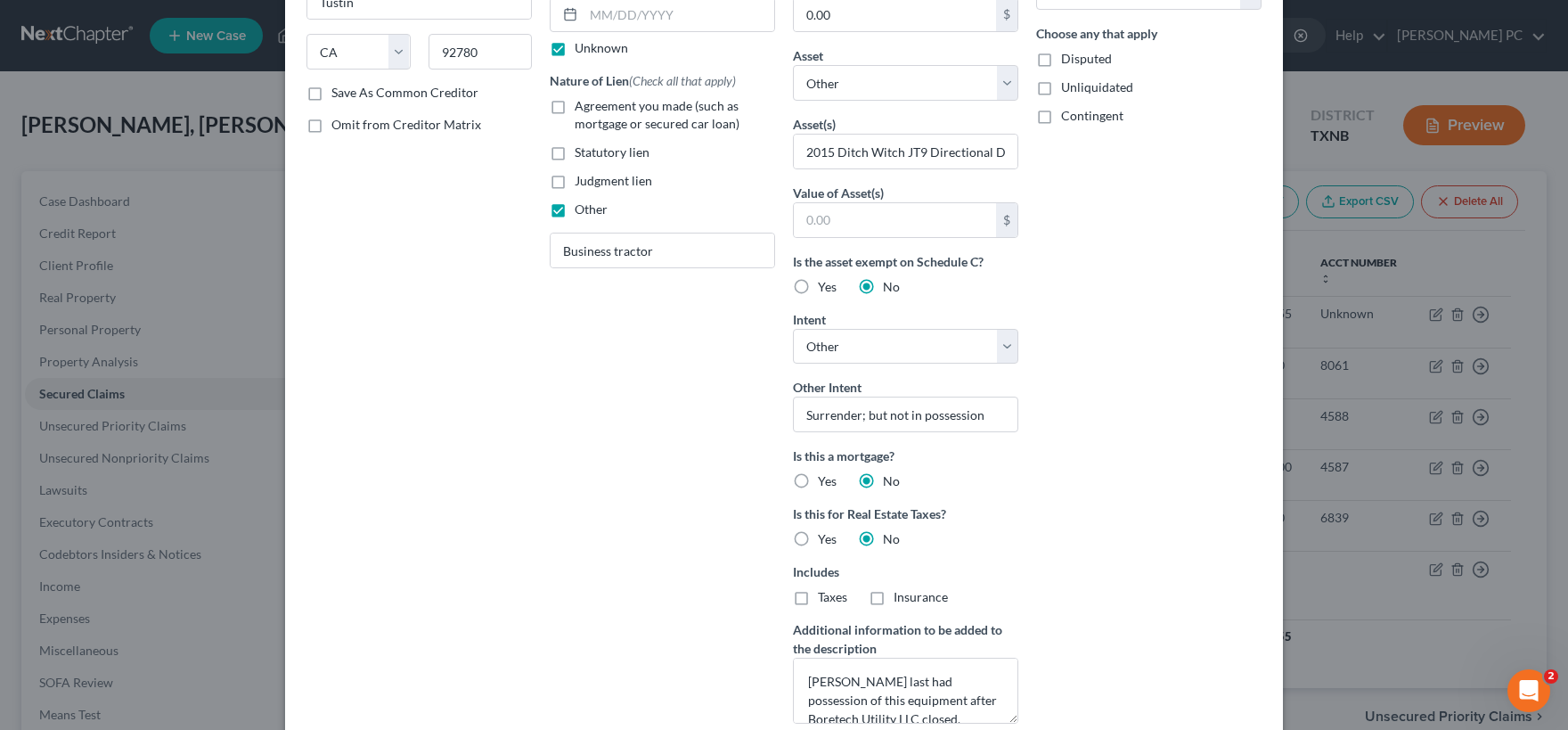
scroll to position [353, 0]
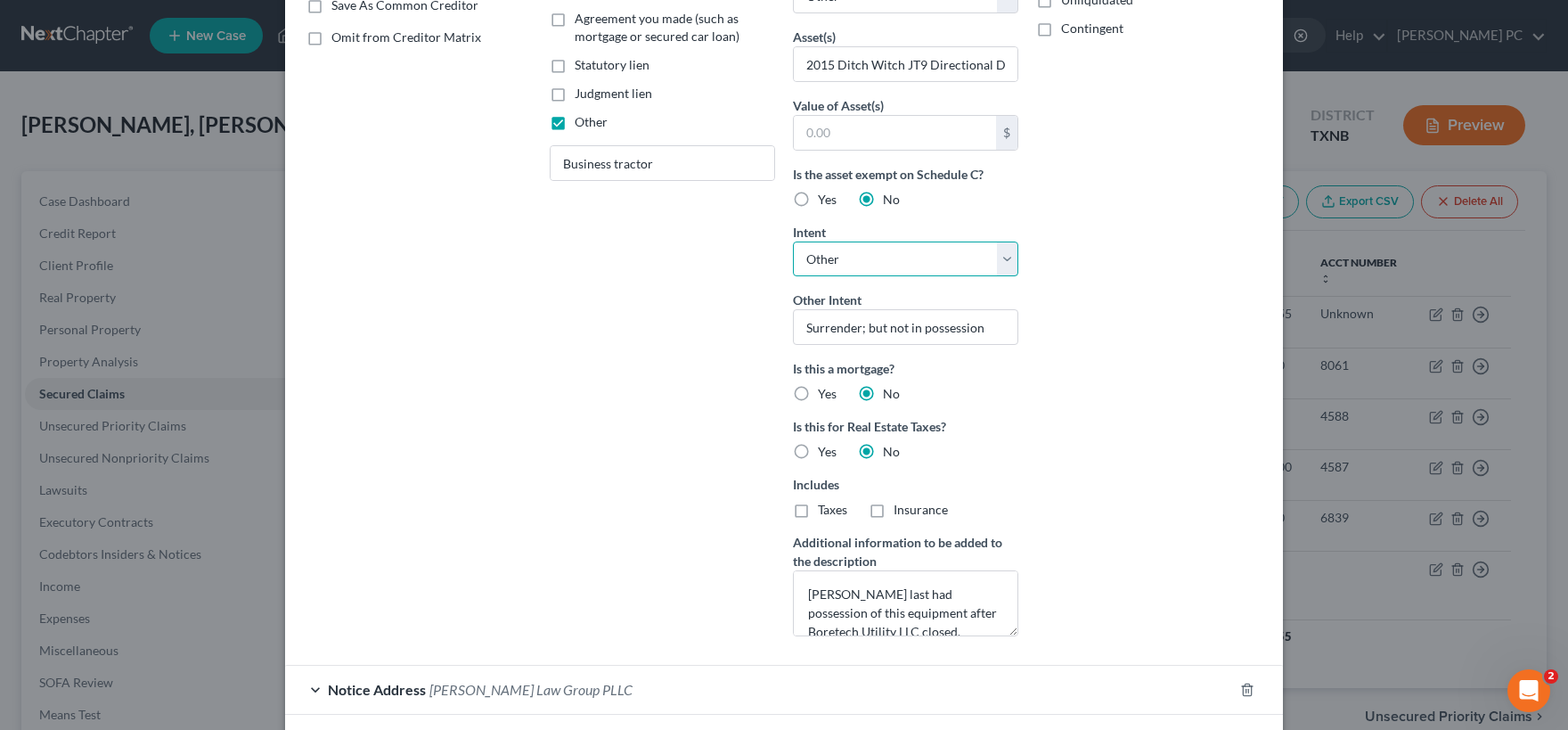
click at [792, 241] on select "Select Surrender Redeem Reaffirm Avoid Other" at bounding box center [905, 259] width 225 height 36
click option "Surrender" at bounding box center [0, 0] width 0 height 0
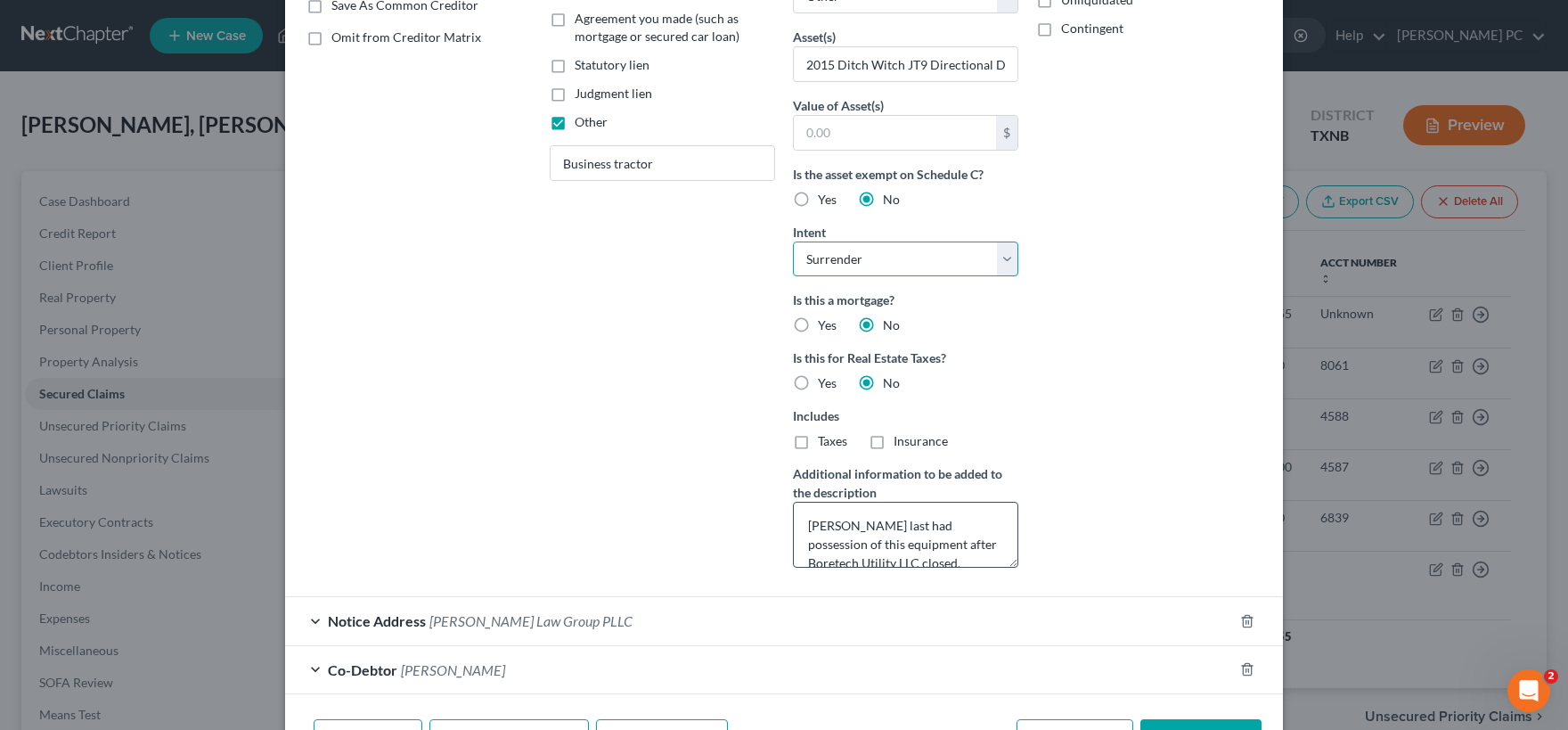
scroll to position [19, 0]
click at [976, 545] on textarea "[PERSON_NAME] last had possession of this equipment after Boretech Utility LLC …" at bounding box center [905, 535] width 225 height 65
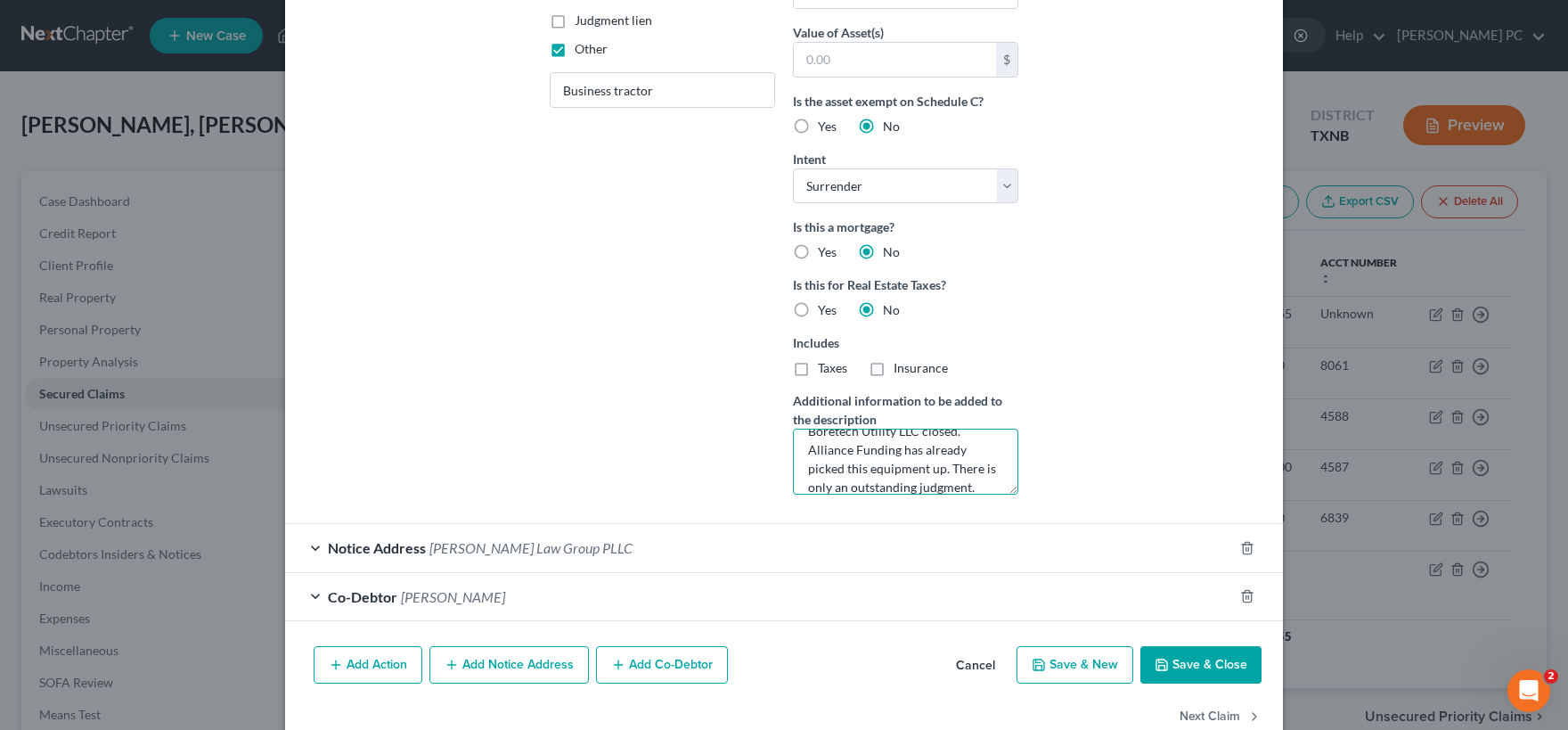
scroll to position [465, 0]
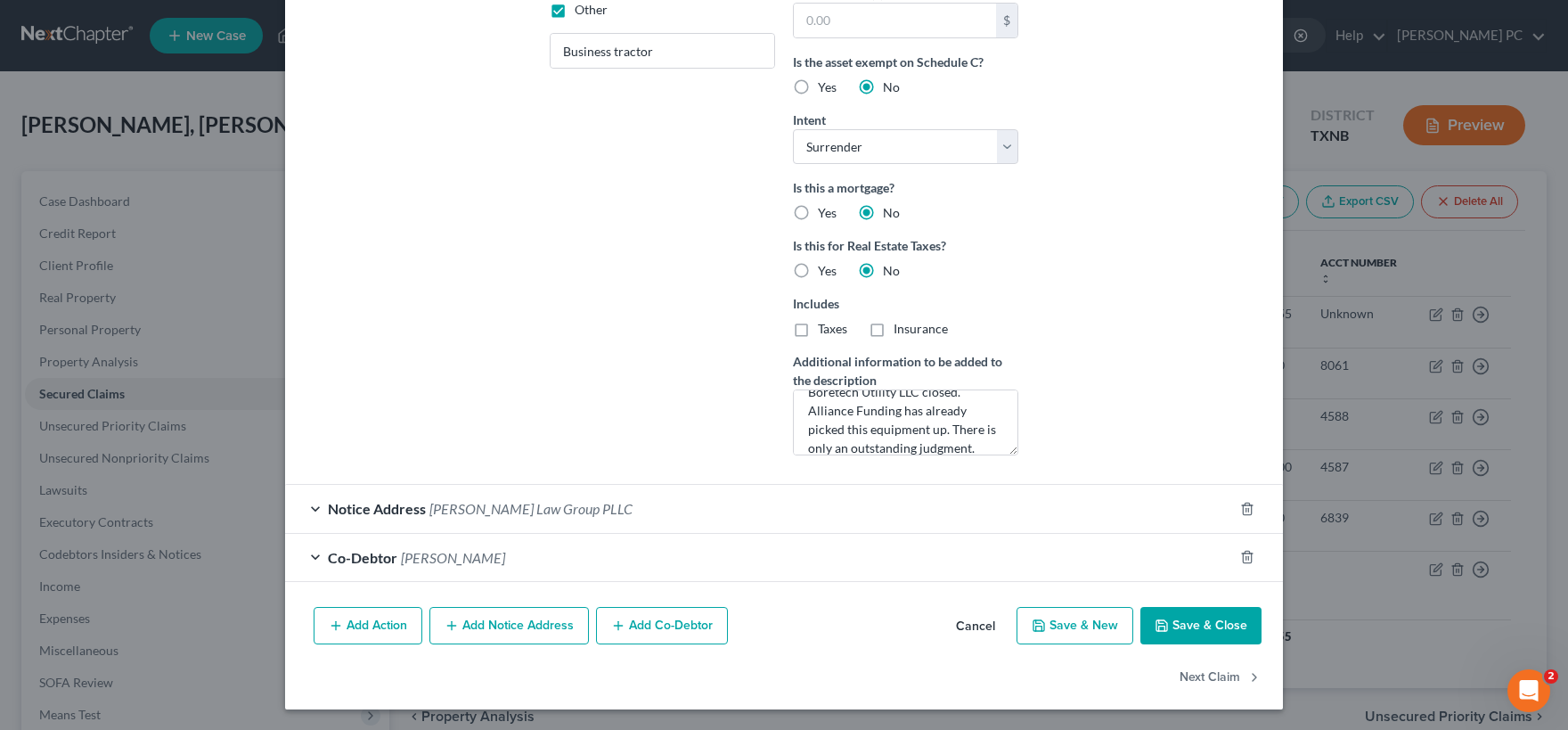
click at [1213, 629] on button "Save & Close" at bounding box center [1201, 626] width 121 height 38
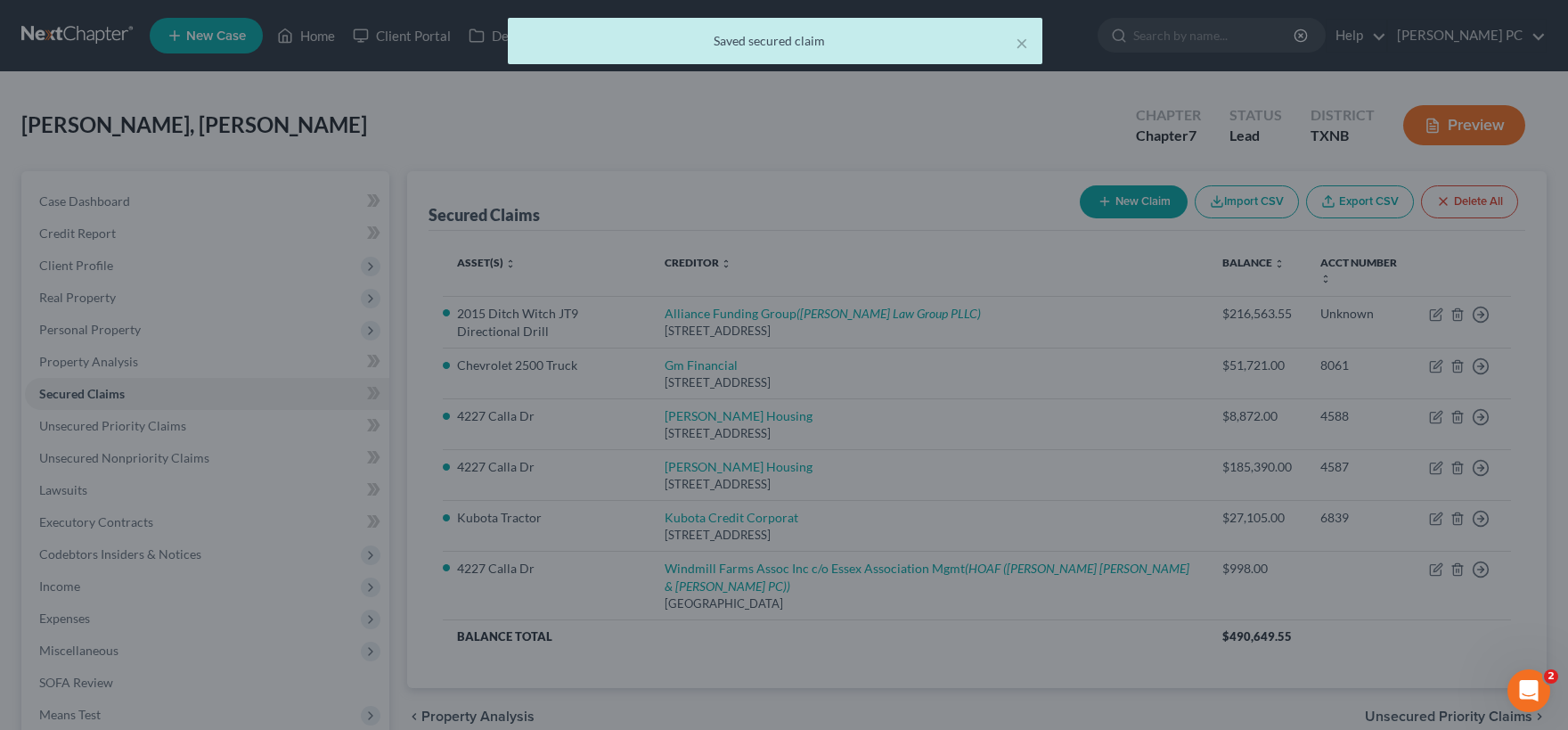
scroll to position [0, 0]
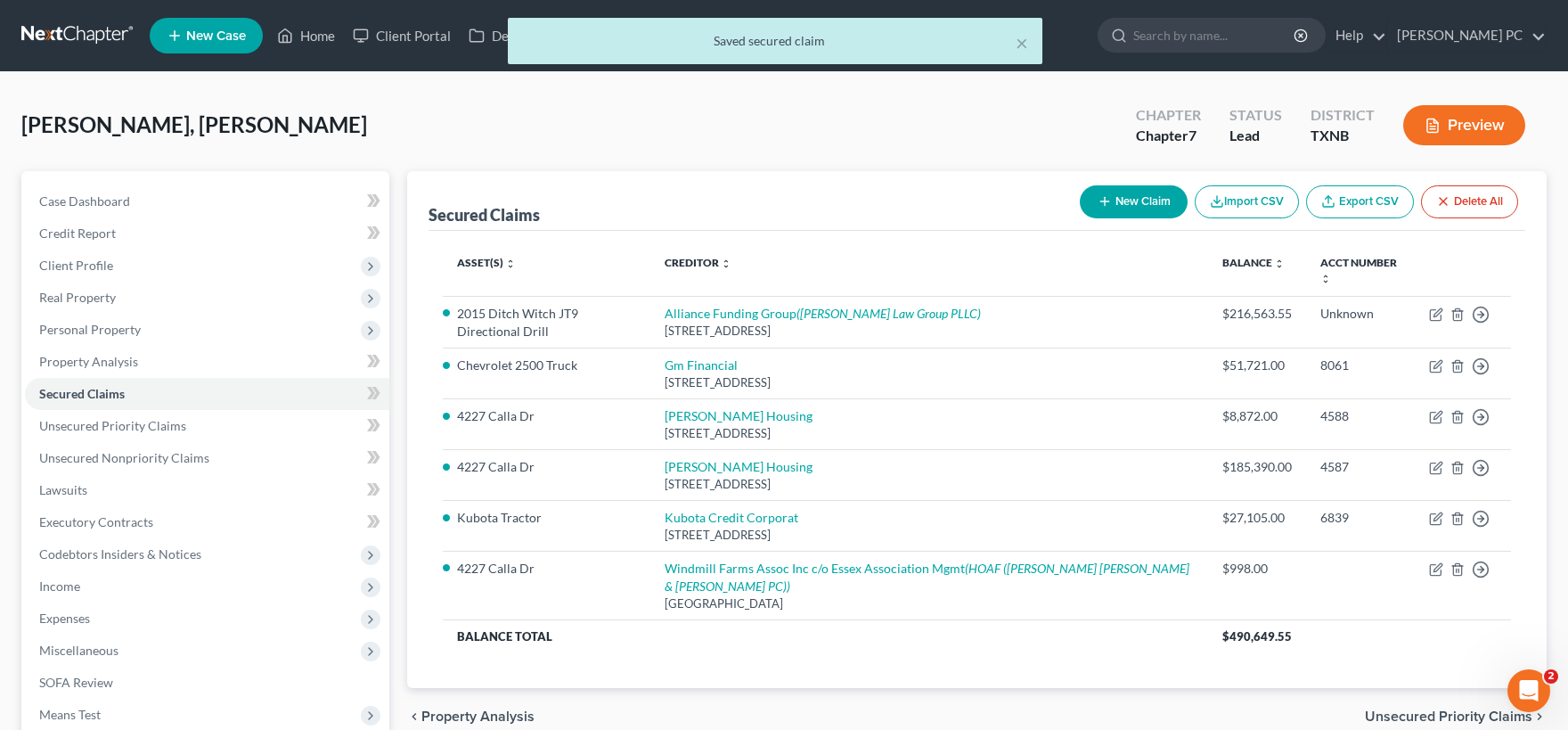
click at [1140, 201] on button "New Claim" at bounding box center [1134, 201] width 108 height 33
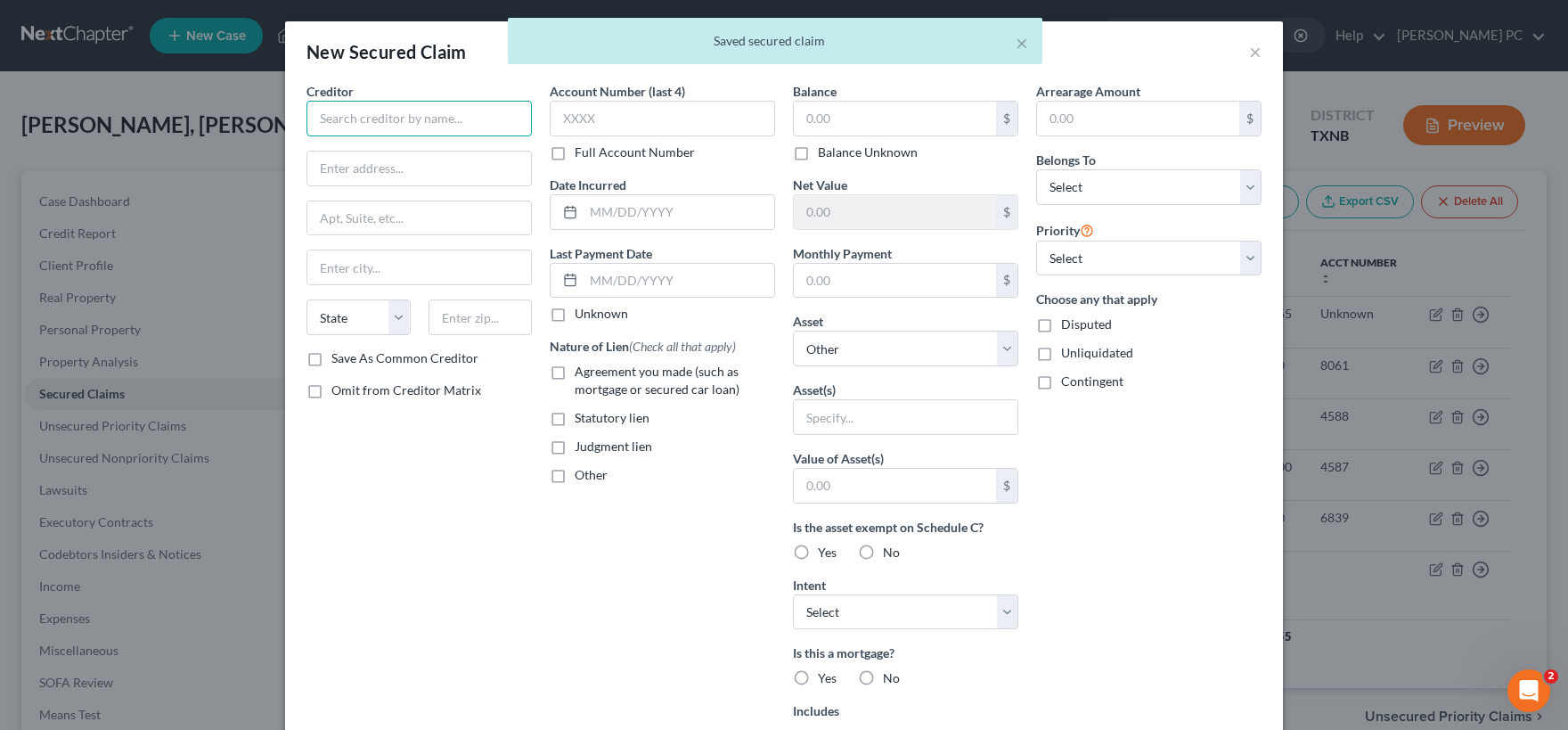
click at [394, 122] on input "text" at bounding box center [419, 119] width 225 height 36
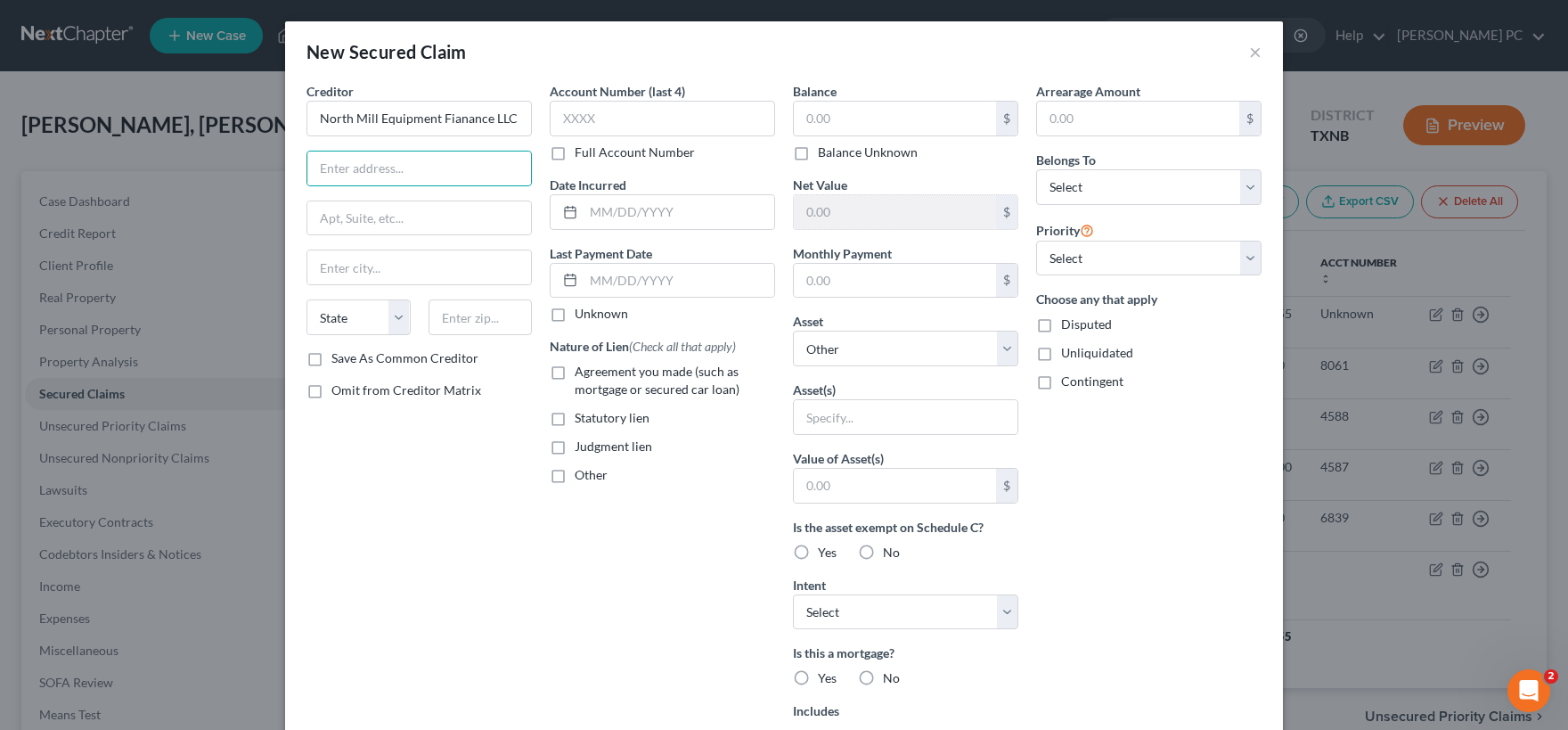
click at [574, 149] on label "Full Account Number" at bounding box center [634, 153] width 120 height 18
click at [582, 149] on input "Full Account Number" at bounding box center [588, 150] width 12 height 12
click at [578, 115] on input "text" at bounding box center [662, 119] width 225 height 36
click at [836, 413] on input "text" at bounding box center [905, 417] width 223 height 34
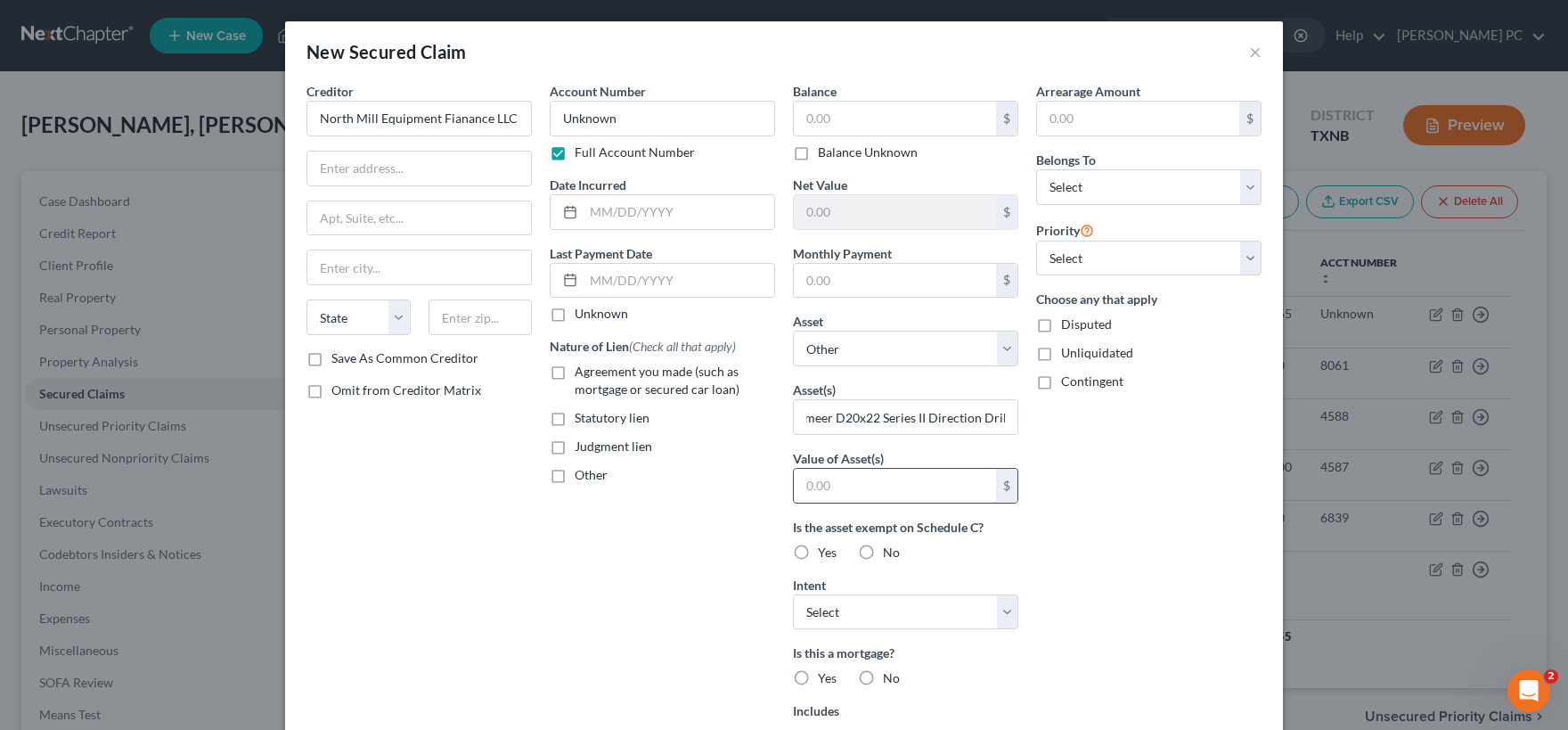
click at [837, 486] on input "text" at bounding box center [895, 485] width 202 height 34
click at [883, 552] on label "No" at bounding box center [891, 552] width 17 height 18
click at [890, 552] on input "No" at bounding box center [896, 549] width 12 height 12
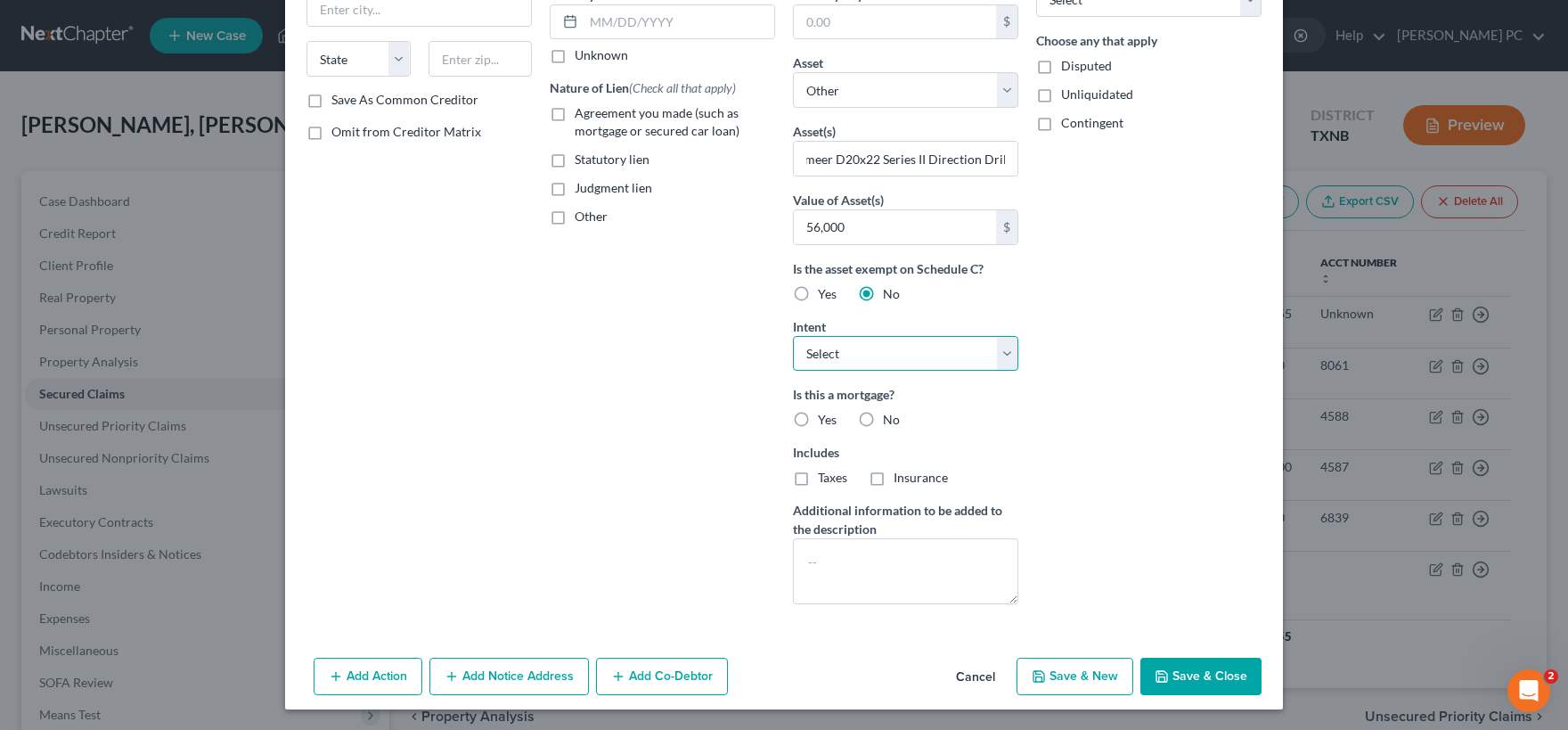
click at [792, 336] on select "Select Surrender Redeem Reaffirm Avoid Other" at bounding box center [905, 354] width 225 height 36
click option "Other" at bounding box center [0, 0] width 0 height 0
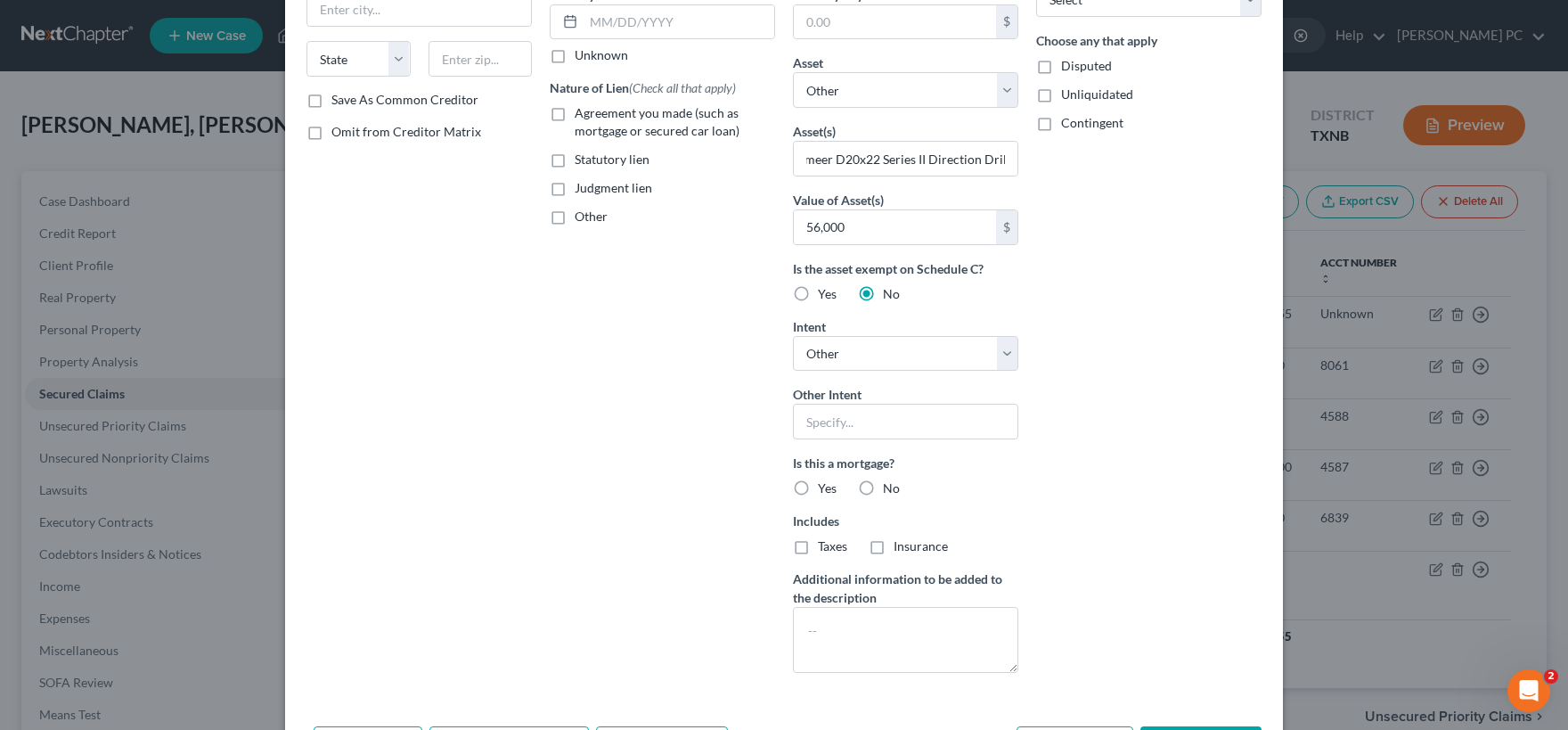
click at [883, 486] on label "No" at bounding box center [891, 488] width 17 height 18
click at [890, 486] on input "No" at bounding box center [896, 485] width 12 height 12
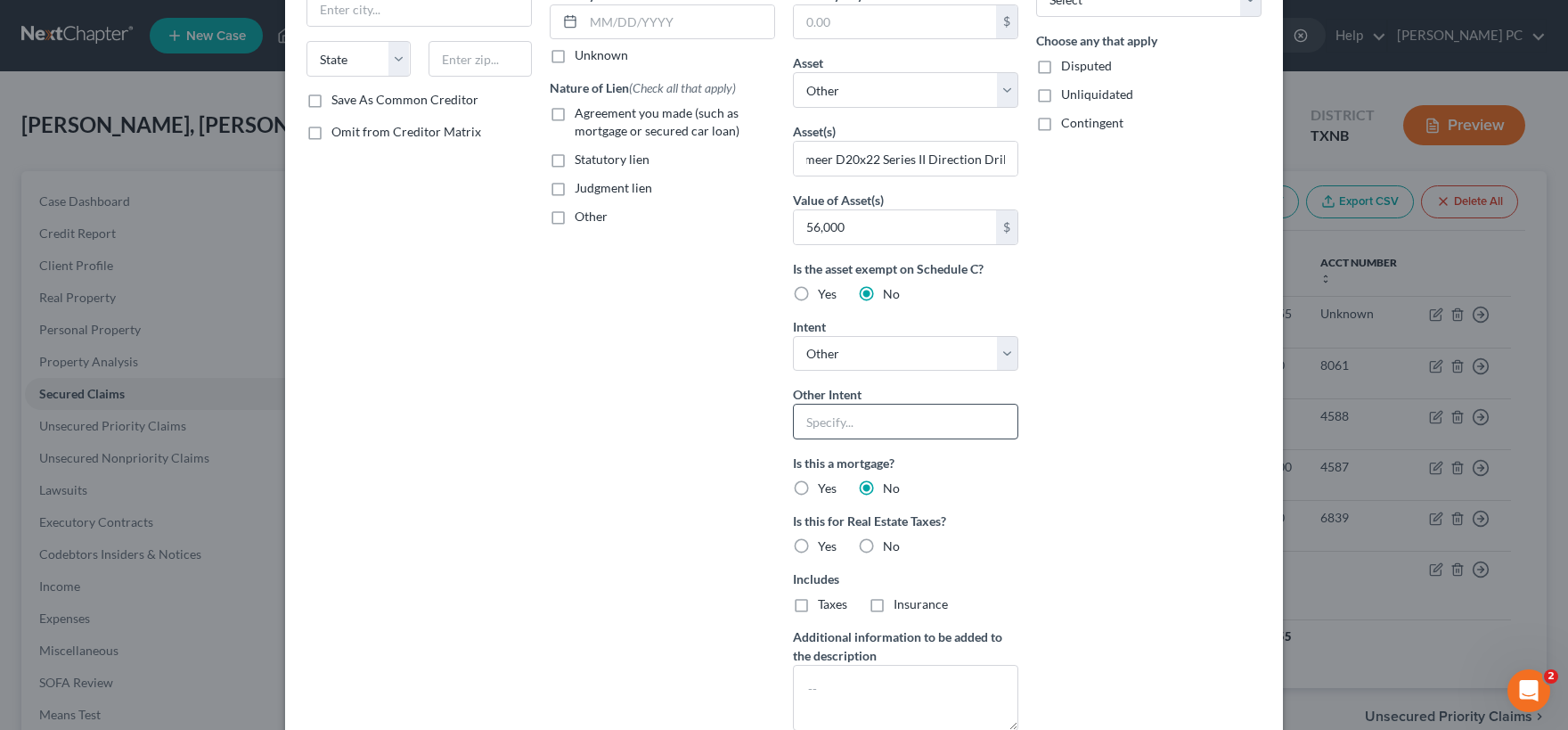
drag, startPoint x: 869, startPoint y: 542, endPoint x: 864, endPoint y: 423, distance: 119.1
click at [883, 542] on label "No" at bounding box center [891, 547] width 17 height 18
click at [890, 542] on input "No" at bounding box center [896, 544] width 12 height 12
click at [857, 416] on input "text" at bounding box center [905, 422] width 225 height 36
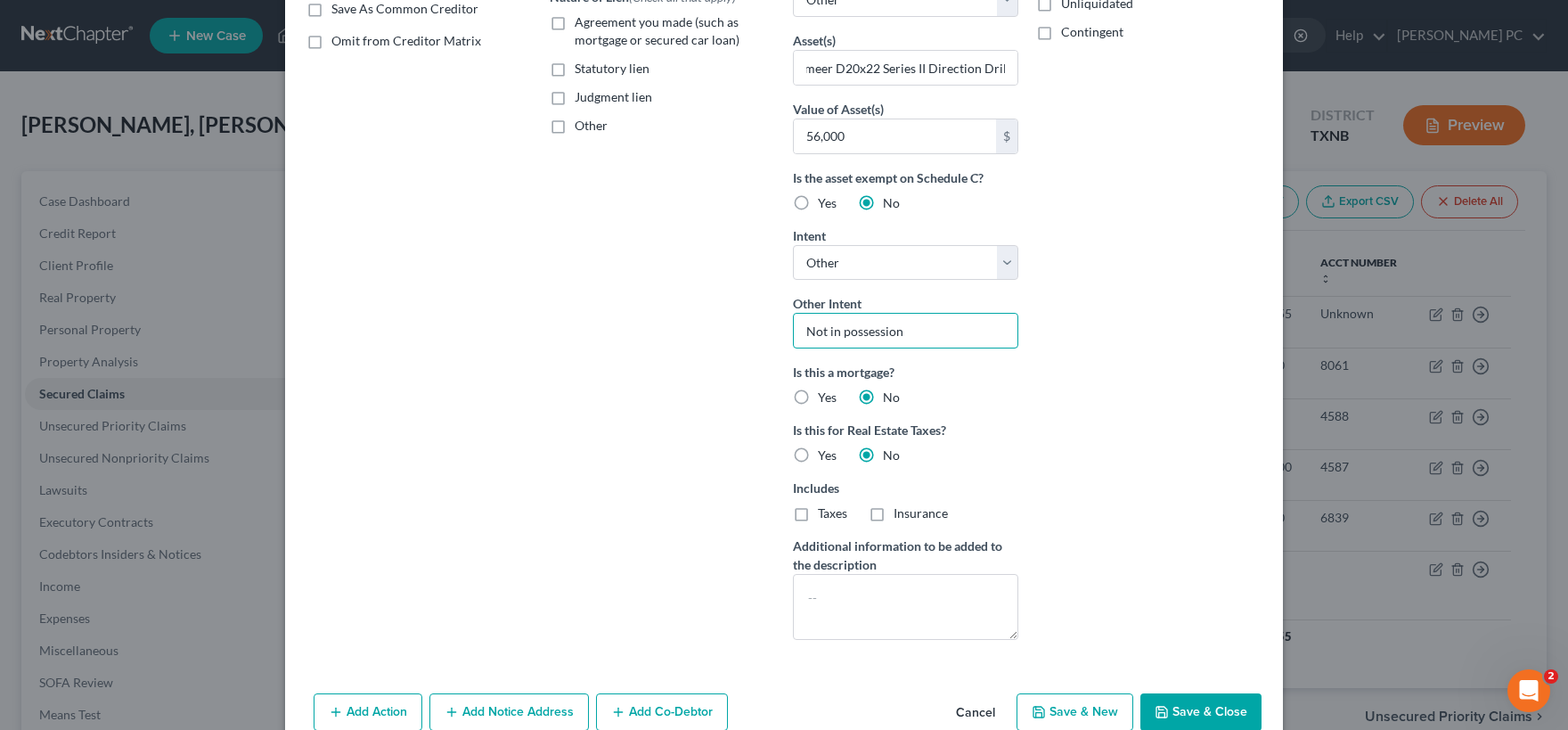
scroll to position [384, 0]
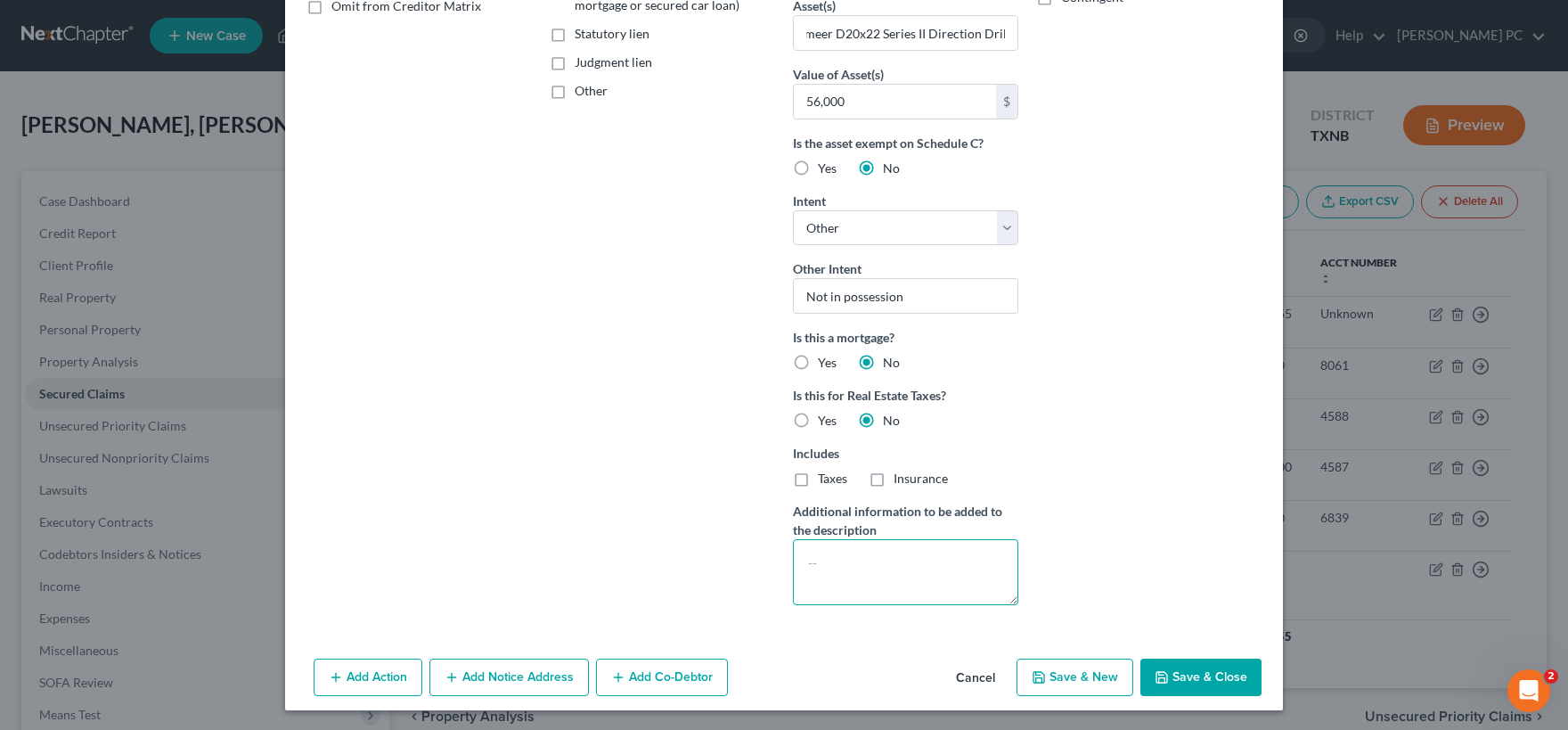
click at [847, 546] on textarea at bounding box center [905, 571] width 225 height 65
click at [963, 555] on textarea "[PERSON_NAME] had possession of this equipment; it was stolen and police report…" at bounding box center [905, 571] width 225 height 65
drag, startPoint x: 828, startPoint y: 546, endPoint x: 845, endPoint y: 593, distance: 50.0
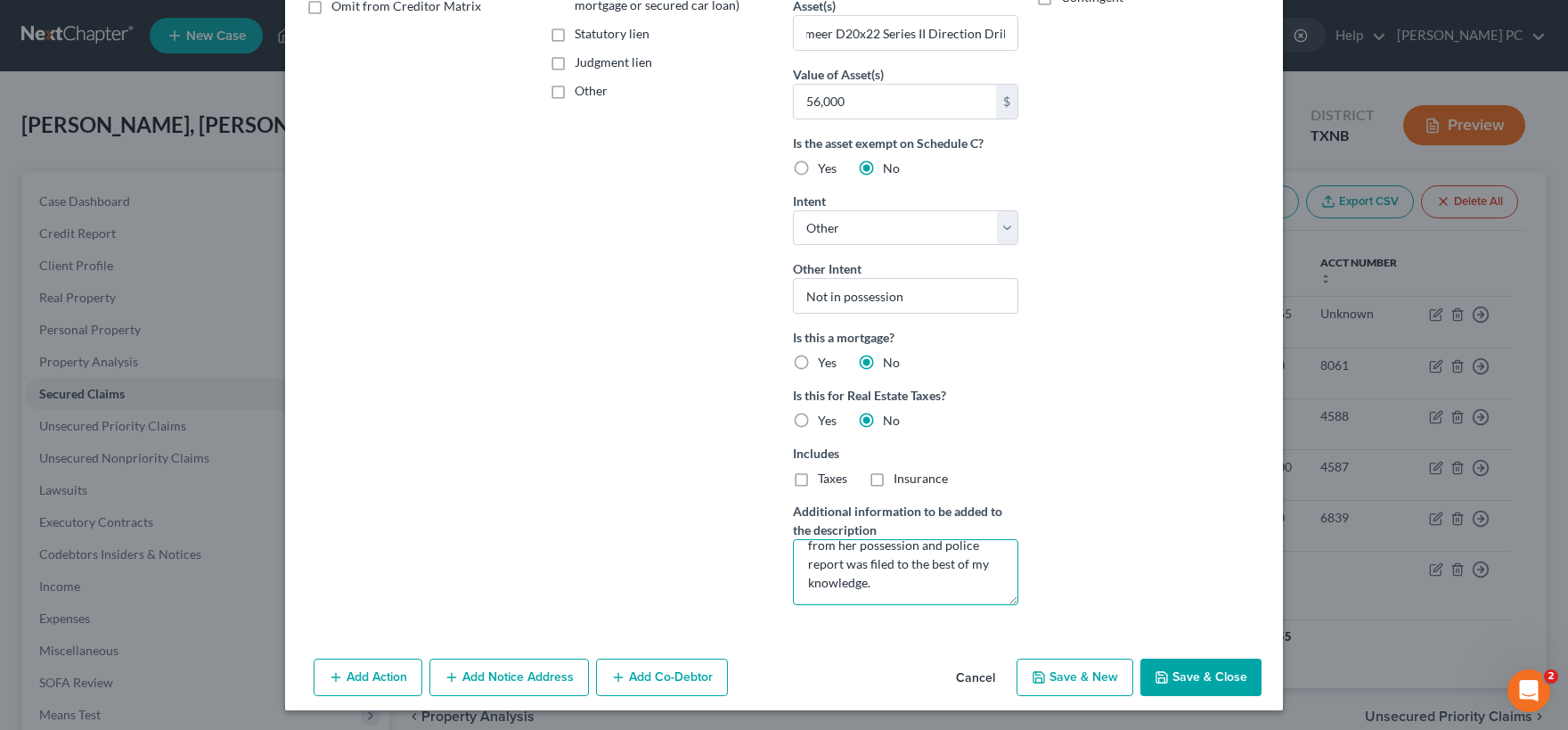
click at [828, 547] on textarea "[PERSON_NAME] had possession of this equipment; it was stolen from her possessi…" at bounding box center [905, 571] width 225 height 65
click at [988, 565] on textarea "[PERSON_NAME] had possession of this equipment; it was stolen from her husband'…" at bounding box center [905, 571] width 225 height 65
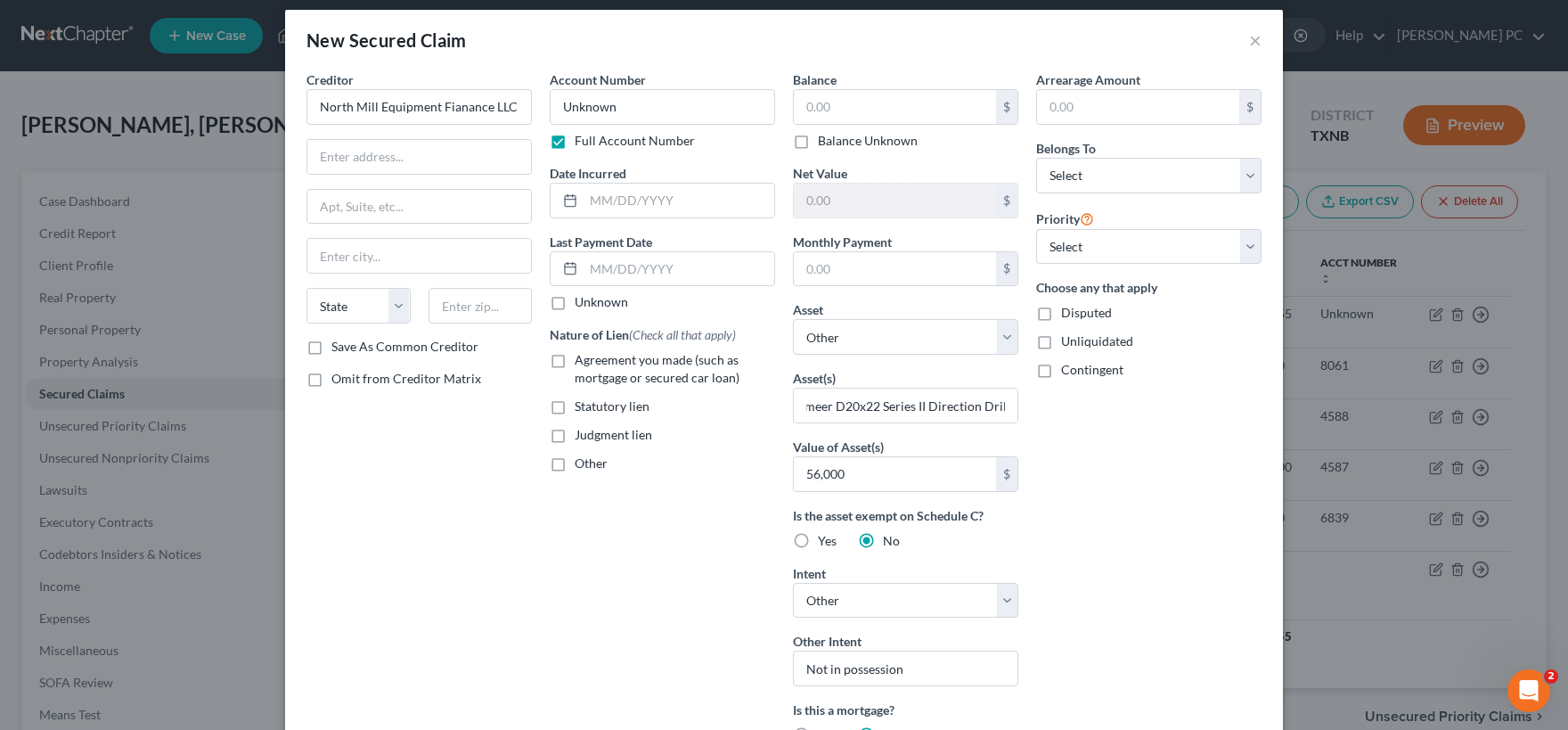
scroll to position [0, 0]
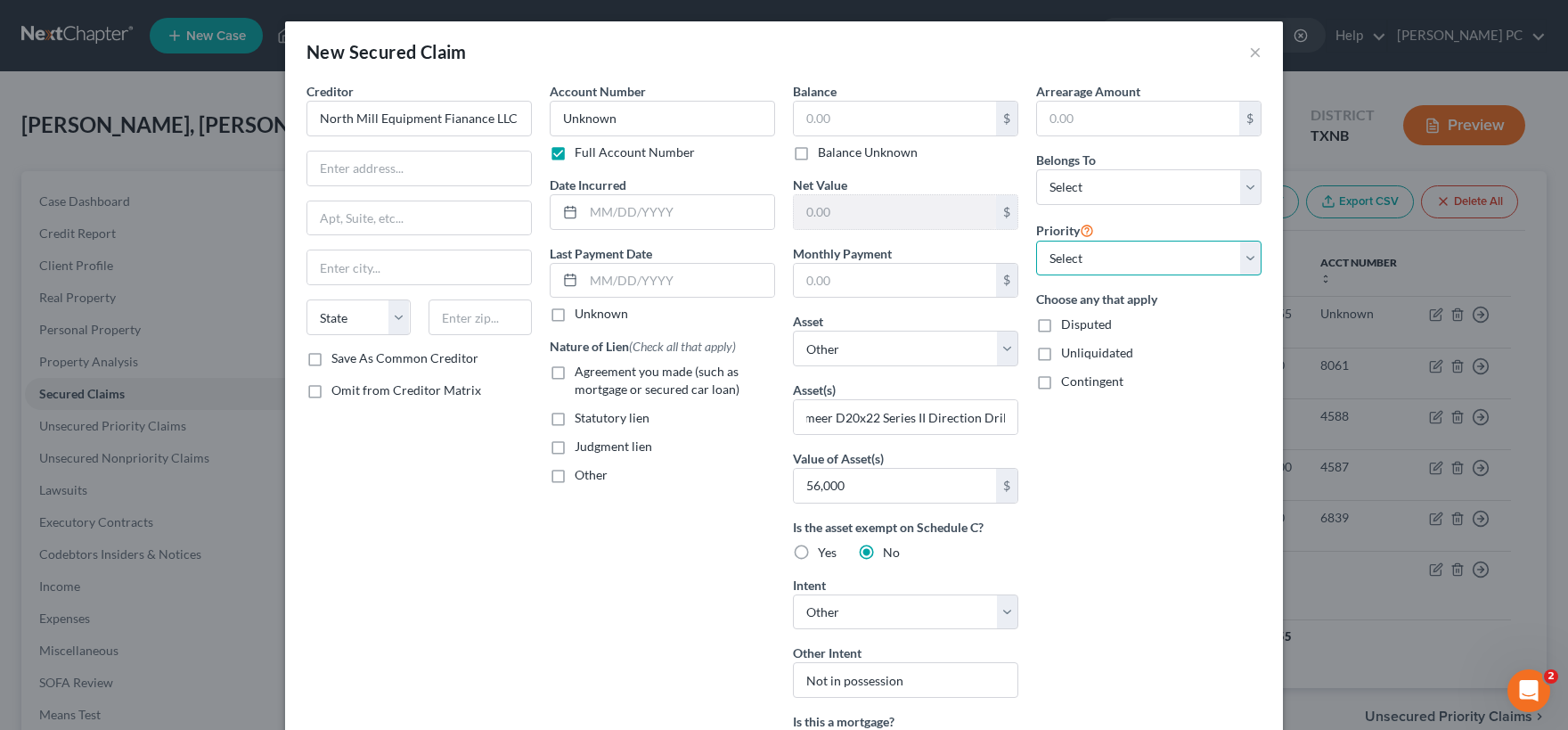
click at [1036, 241] on select "Select 1st 2nd 3rd 4th 5th 6th 7th 8th 9th 10th 11th 12th 13th 14th 15th 16th 1…" at bounding box center [1148, 259] width 225 height 36
click option "1st" at bounding box center [0, 0] width 0 height 0
click at [1036, 170] on select "Select Debtor 1 Only Debtor 2 Only Debtor 1 And Debtor 2 Only At Least One Of T…" at bounding box center [1148, 187] width 225 height 36
click option "At Least One Of The Debtors And Another" at bounding box center [0, 0] width 0 height 0
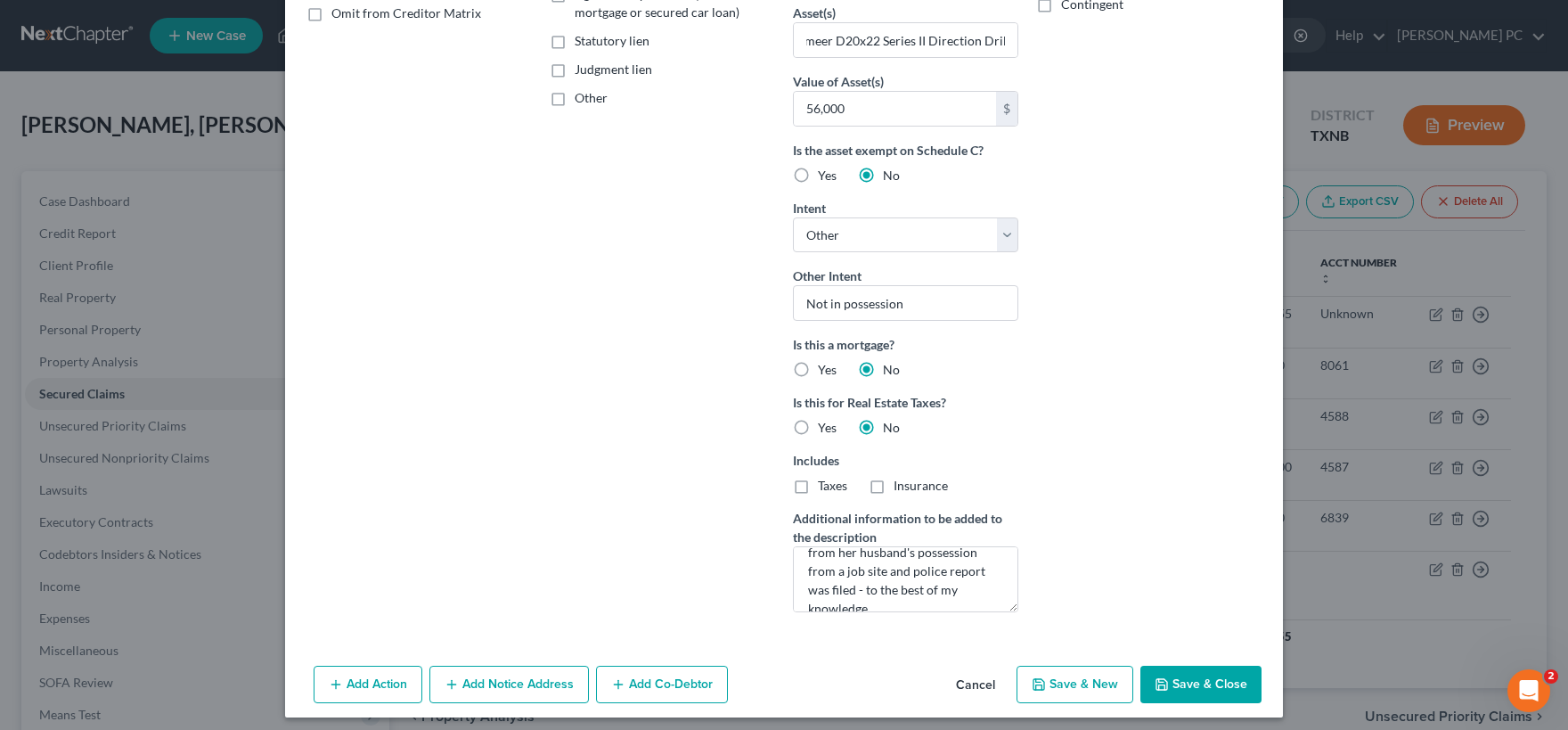
scroll to position [384, 0]
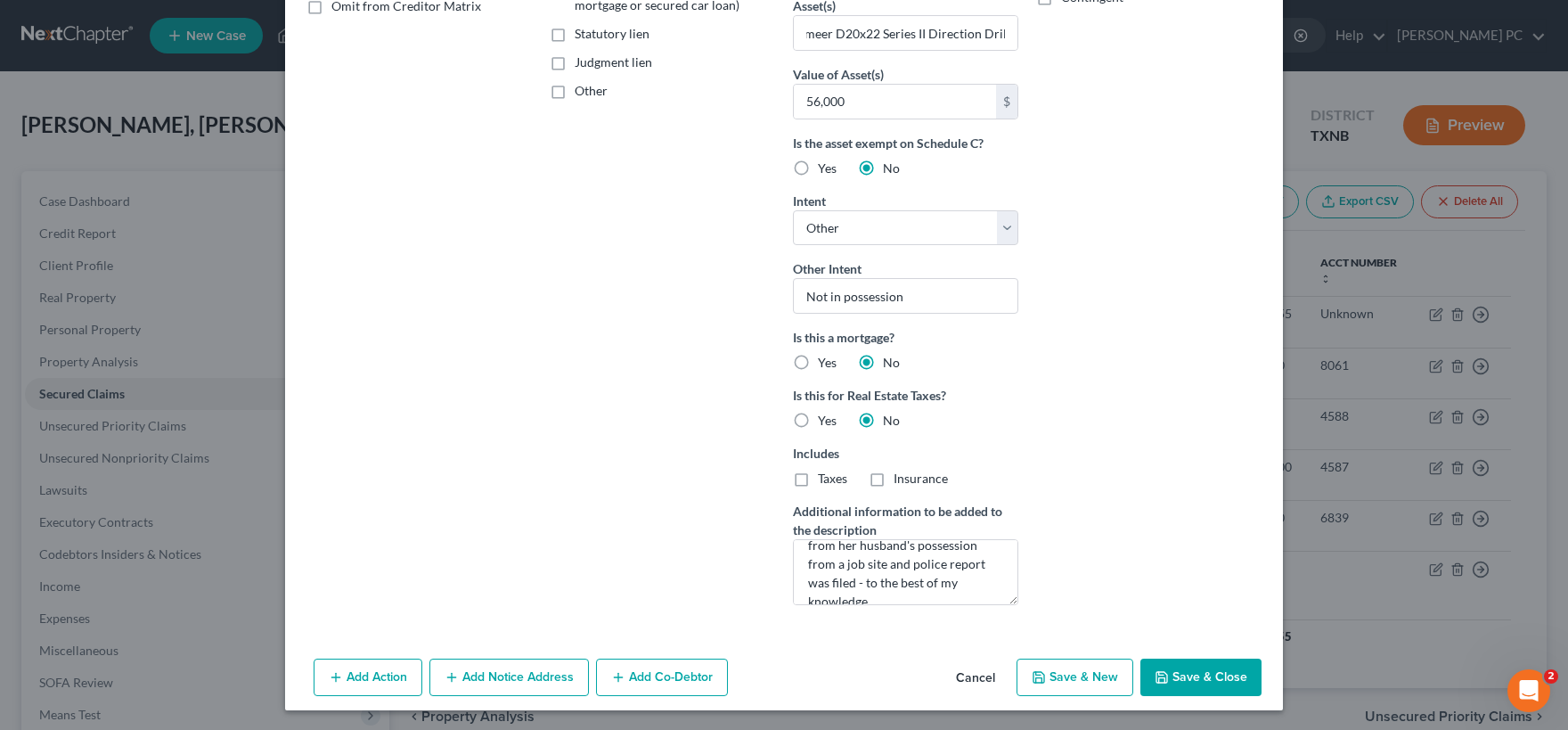
click at [540, 668] on button "Add Notice Address" at bounding box center [509, 677] width 160 height 38
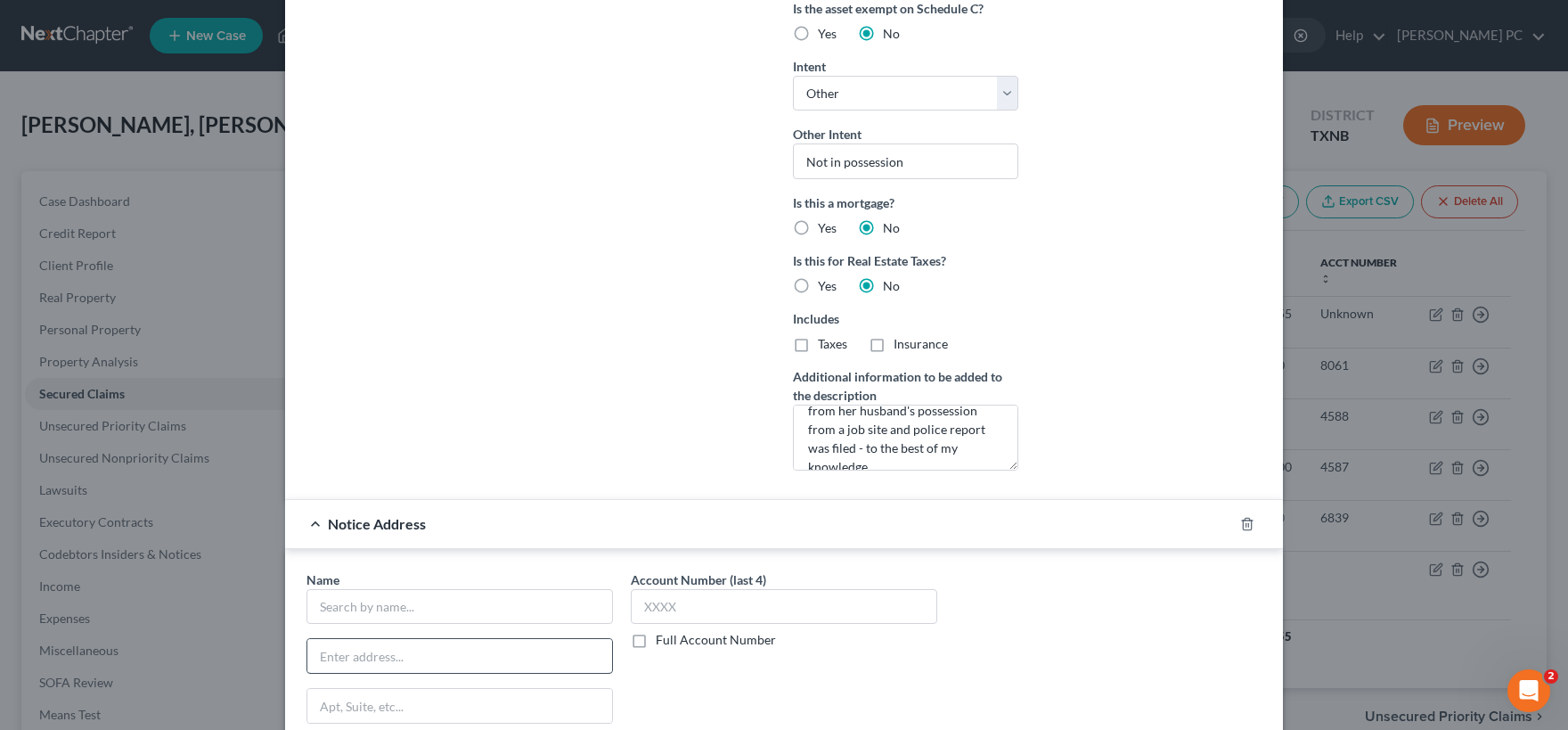
scroll to position [521, 0]
click at [490, 595] on input "text" at bounding box center [459, 604] width 306 height 36
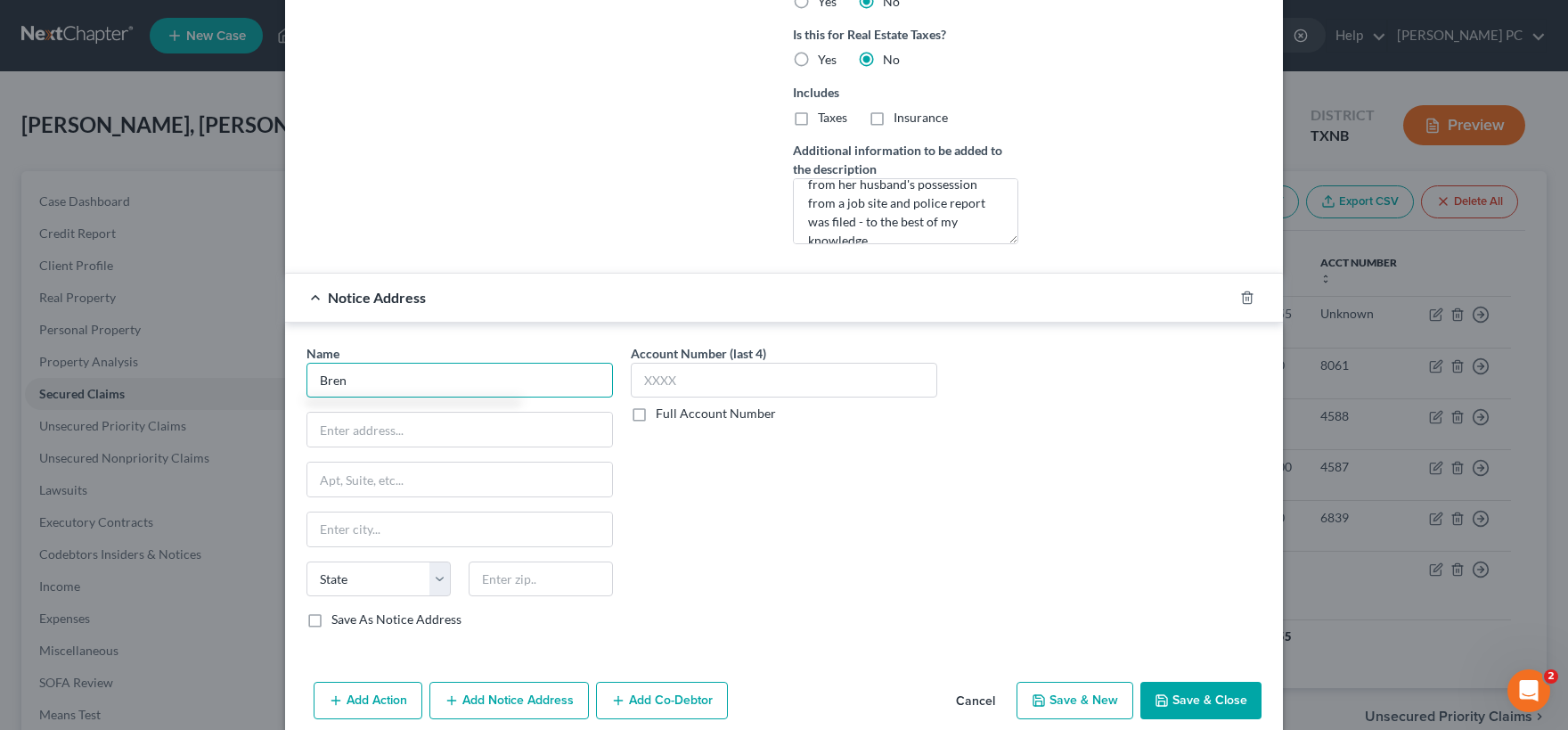
scroll to position [768, 0]
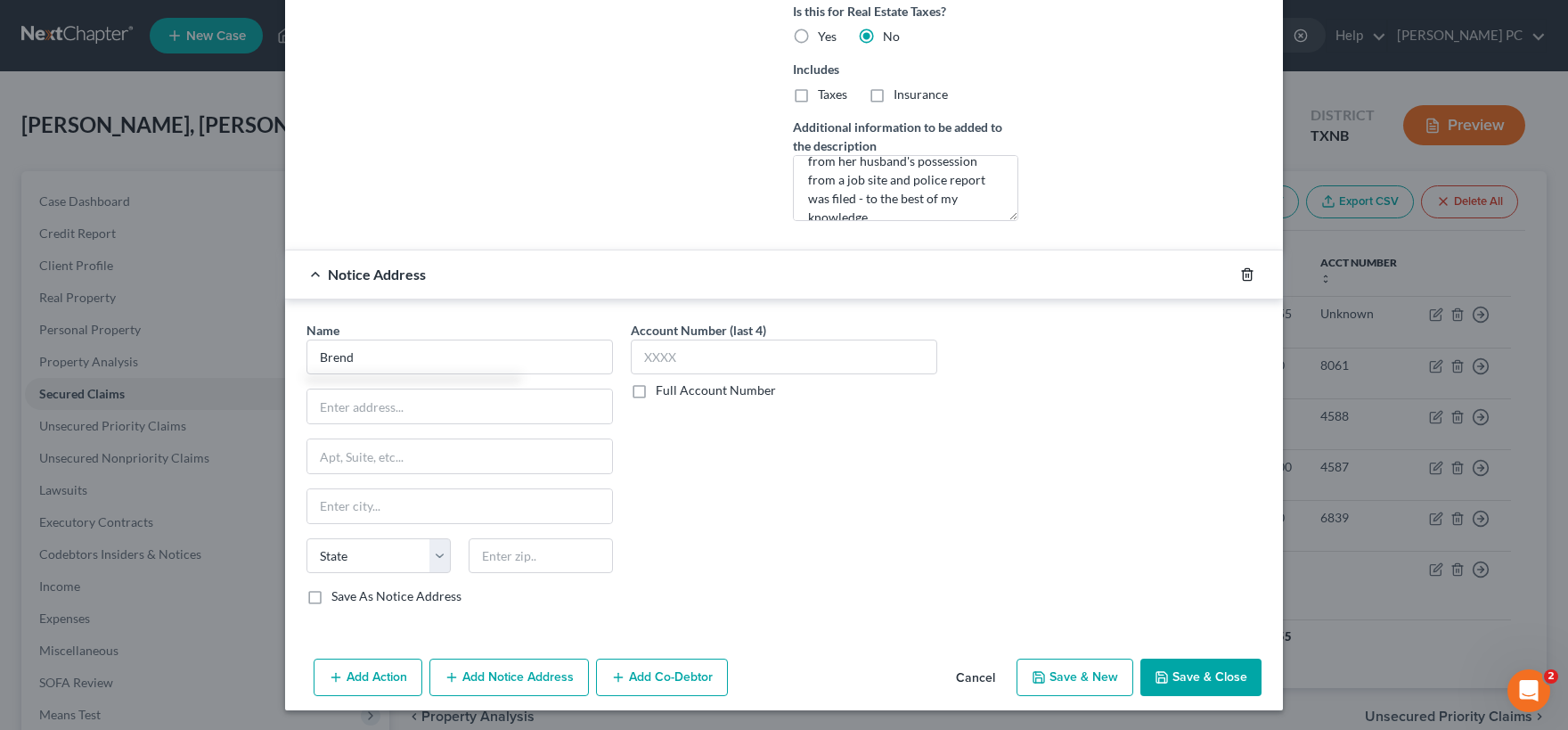
click at [1242, 271] on polyline "button" at bounding box center [1247, 271] width 11 height 0
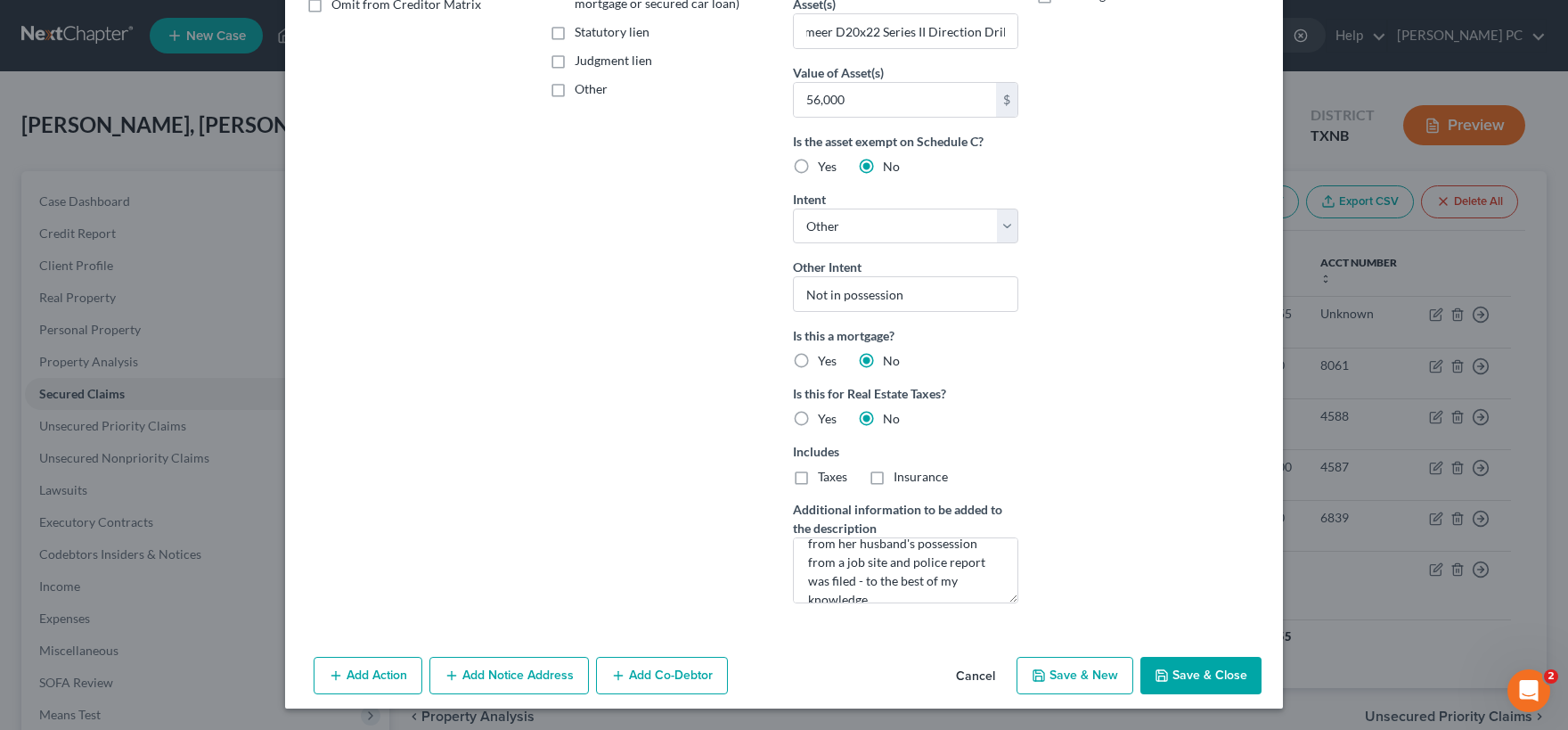
scroll to position [384, 0]
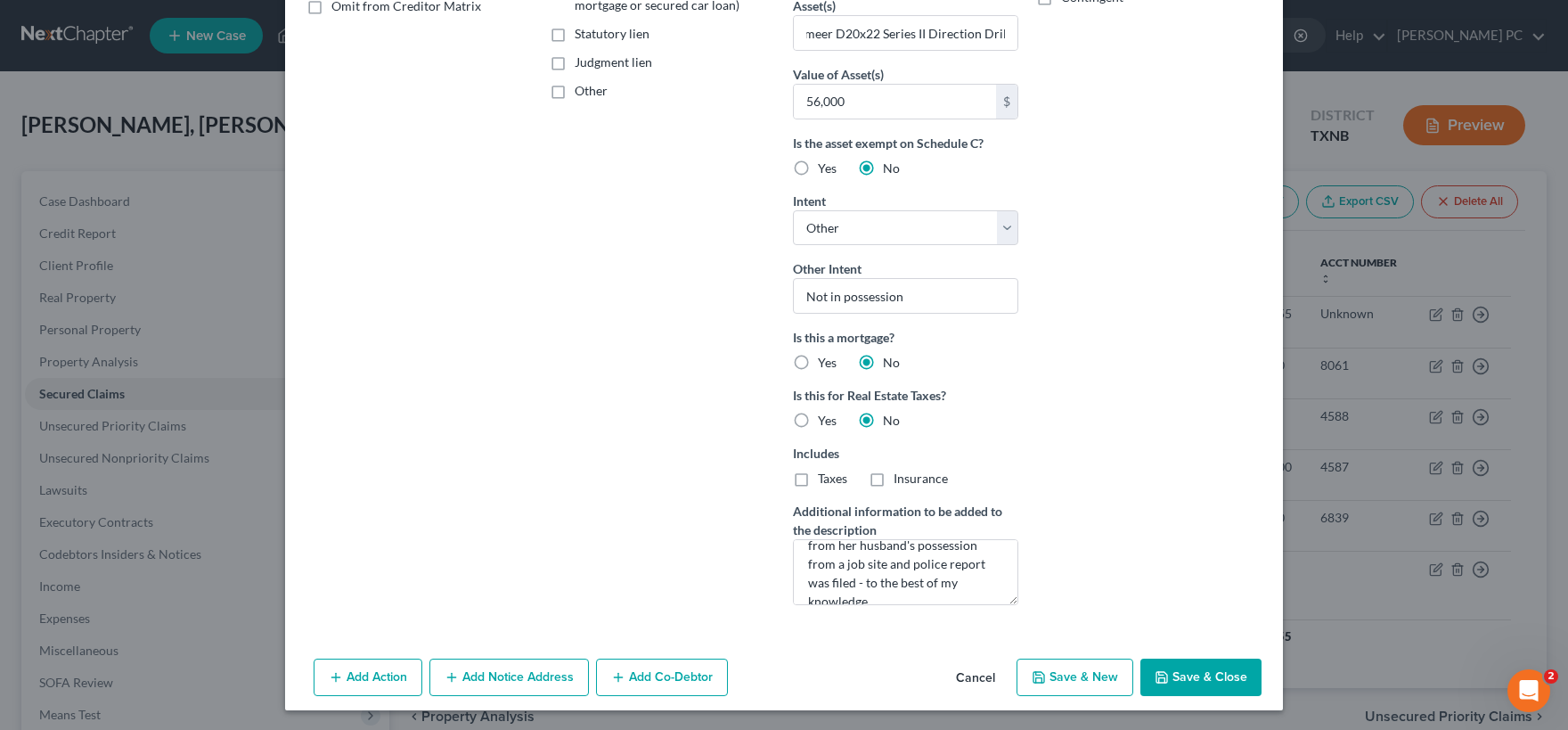
click at [646, 674] on button "Add Co-Debtor" at bounding box center [662, 677] width 132 height 38
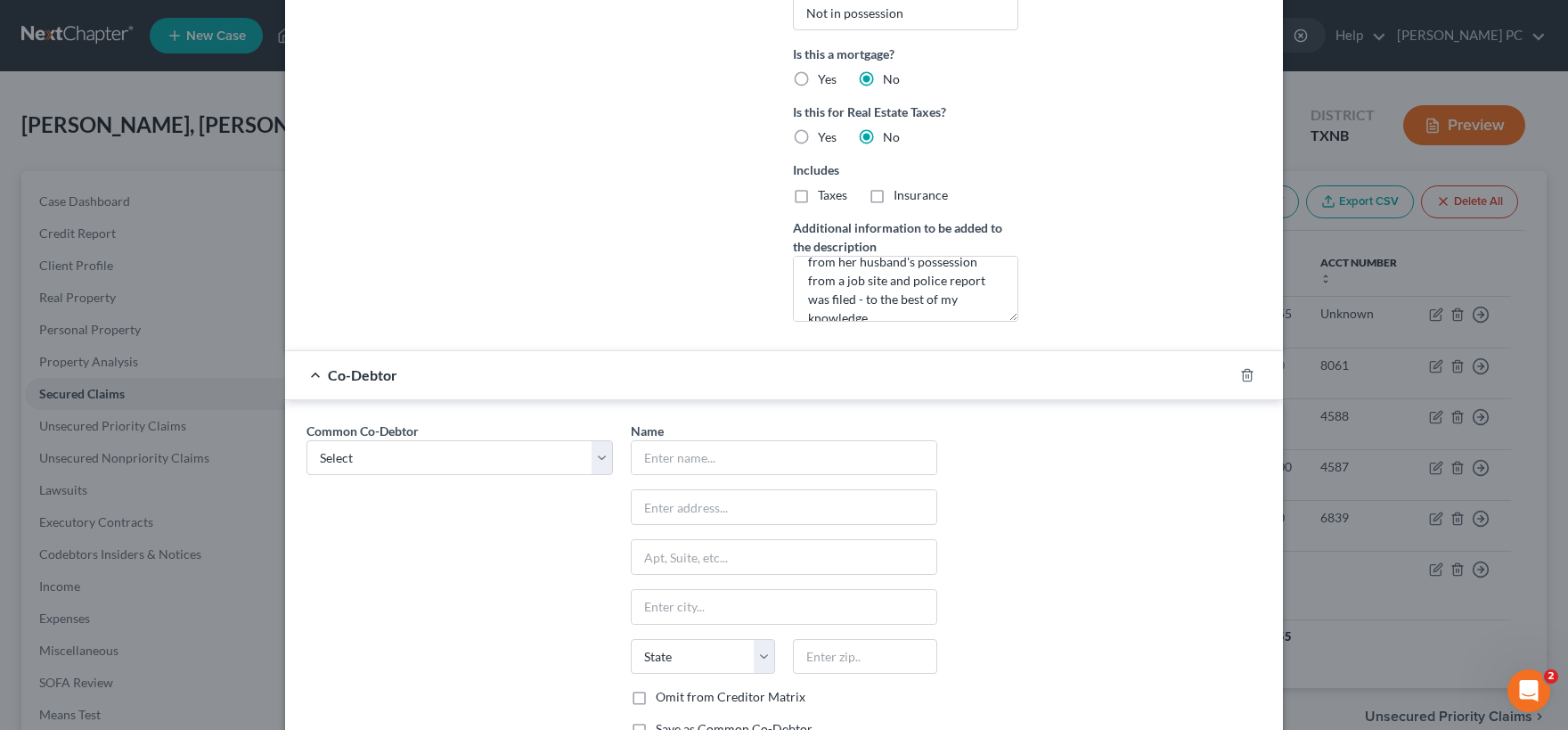
scroll to position [737, 0]
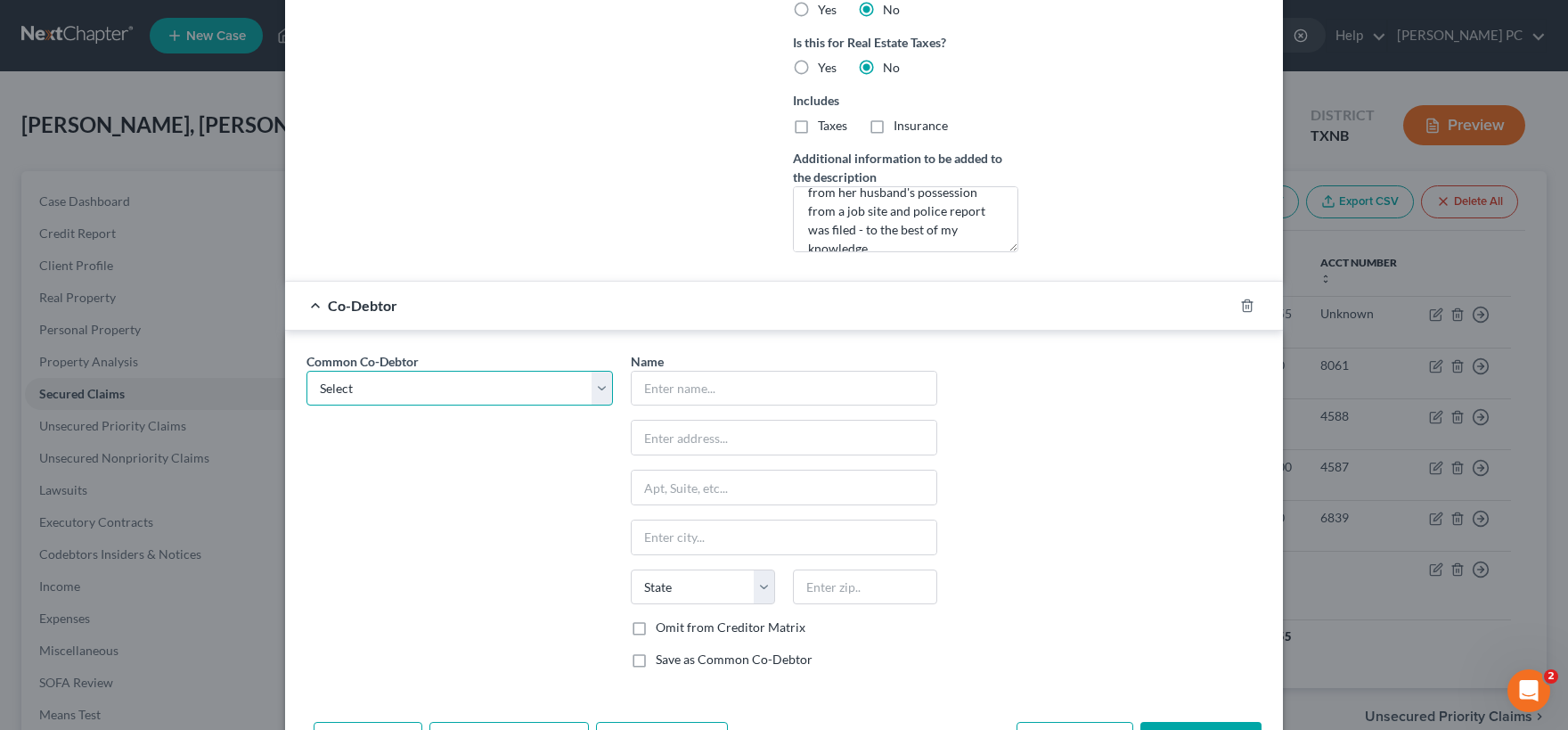
click at [306, 371] on select "Select [PERSON_NAME]" at bounding box center [459, 389] width 306 height 36
click option "[PERSON_NAME]" at bounding box center [0, 0] width 0 height 0
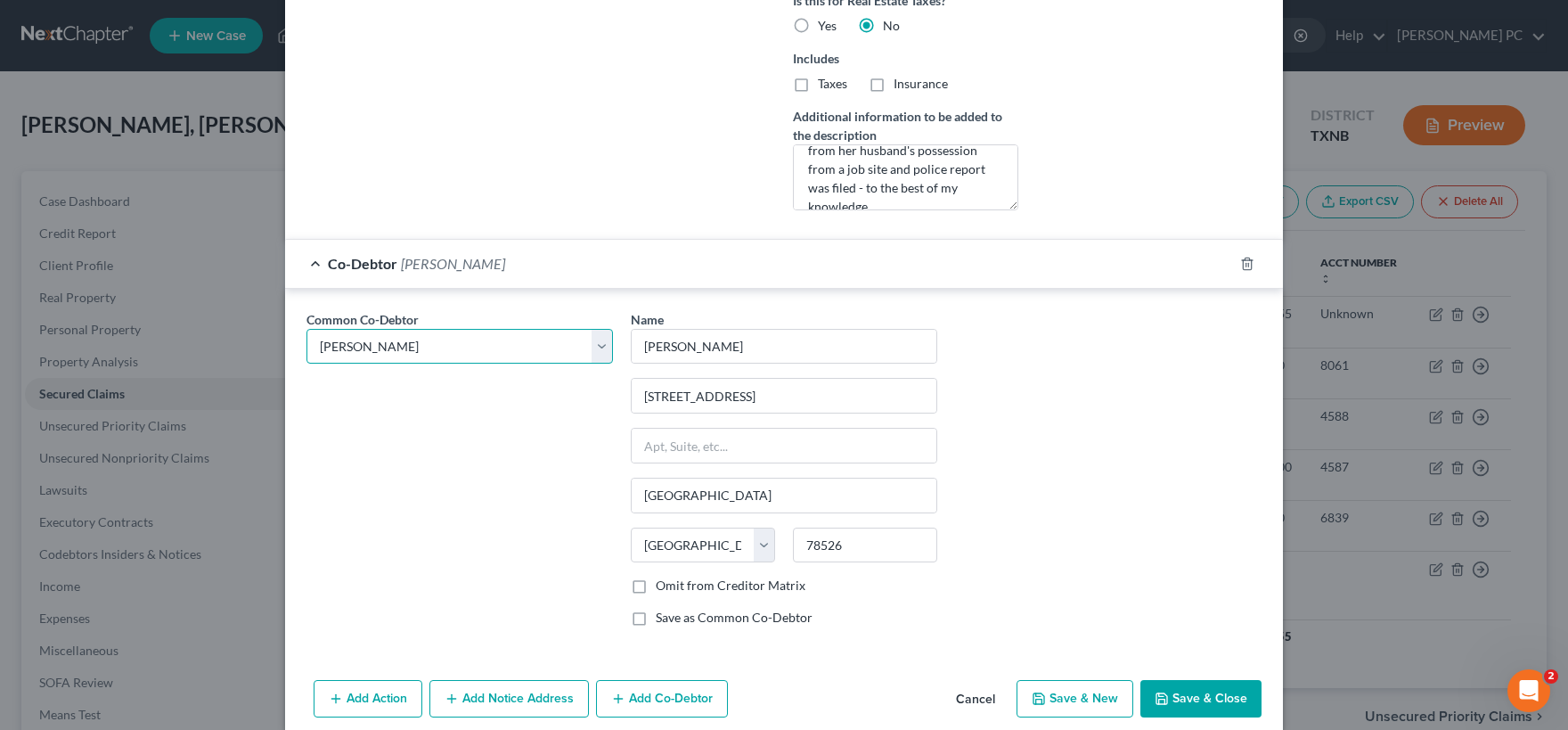
scroll to position [800, 0]
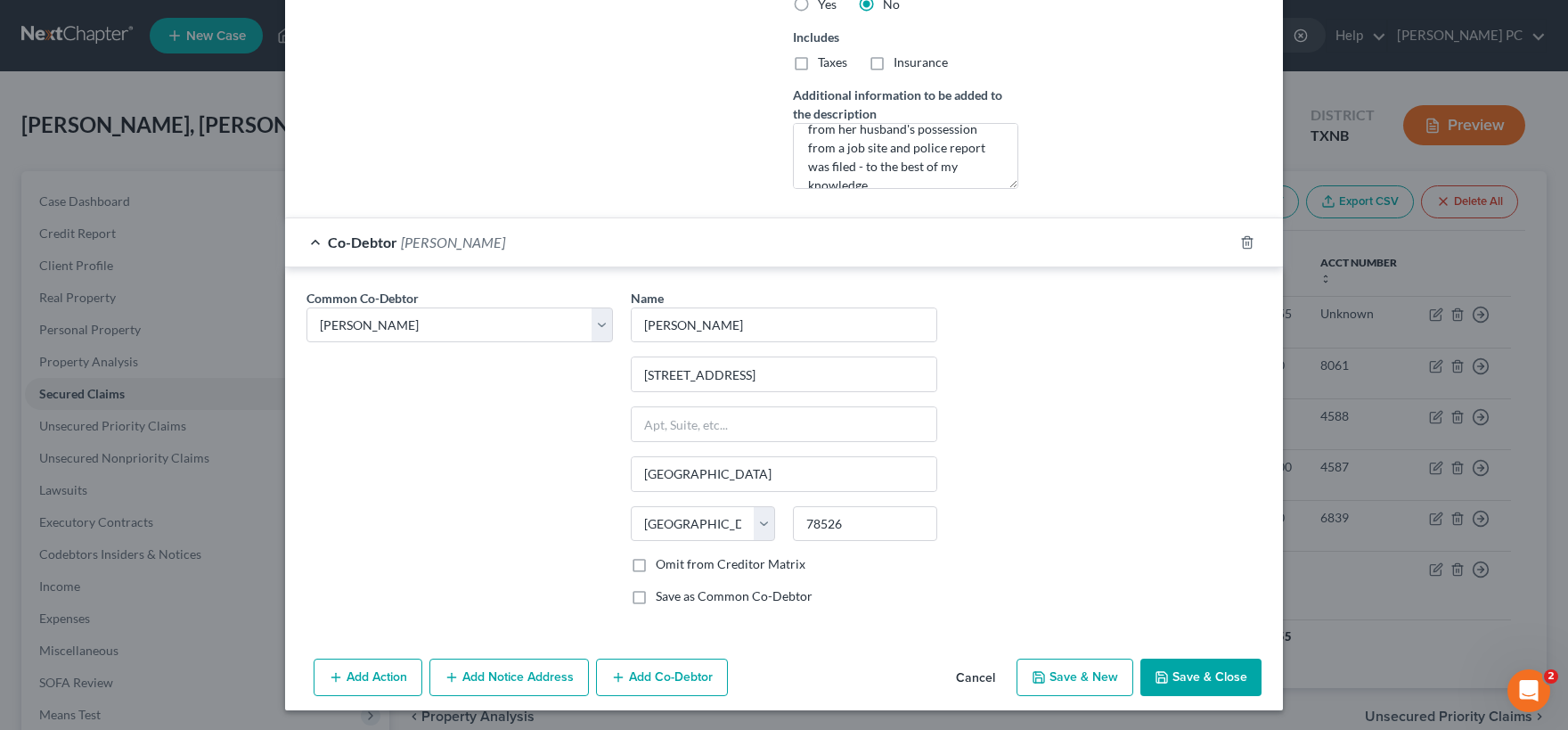
click at [484, 679] on button "Add Notice Address" at bounding box center [509, 677] width 160 height 38
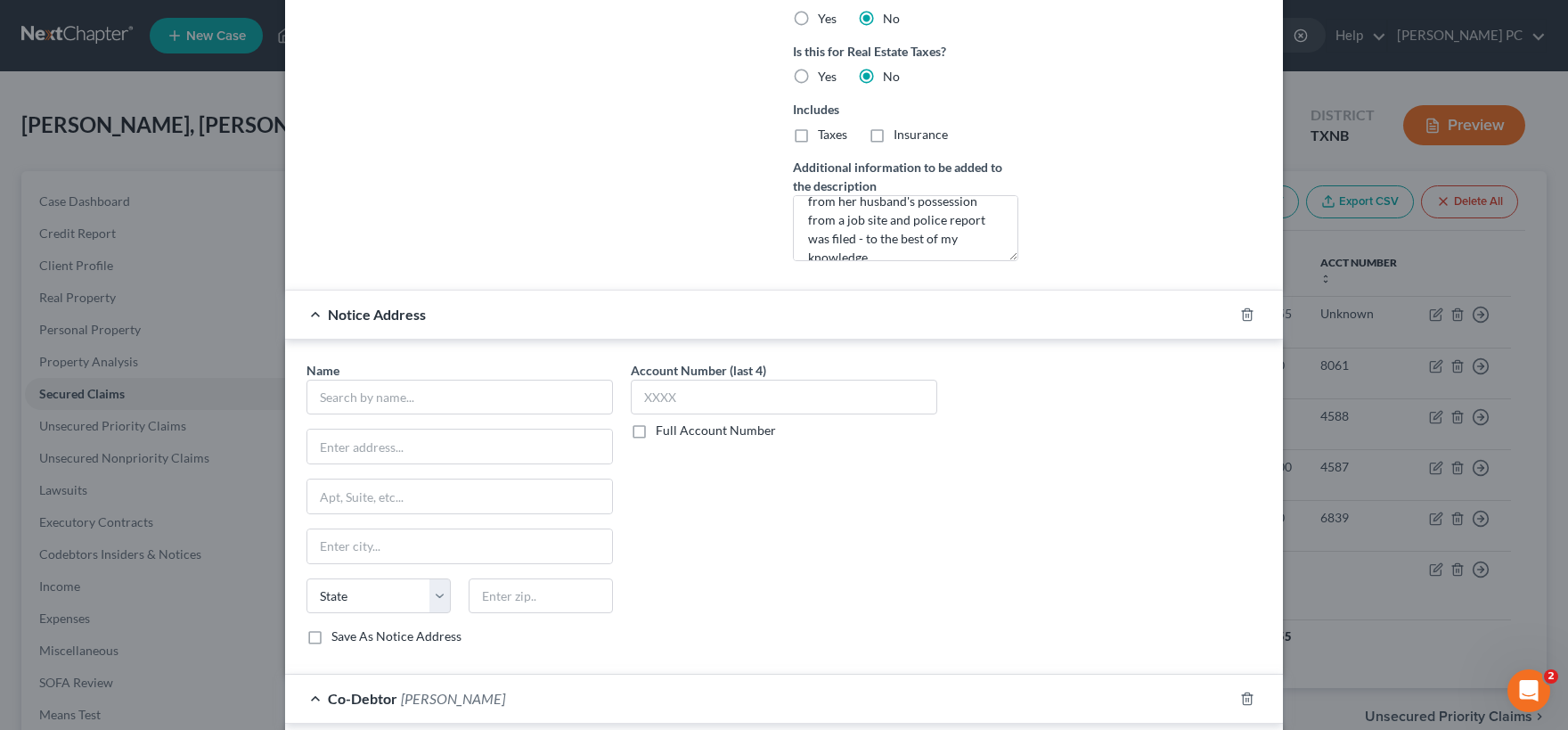
scroll to position [624, 0]
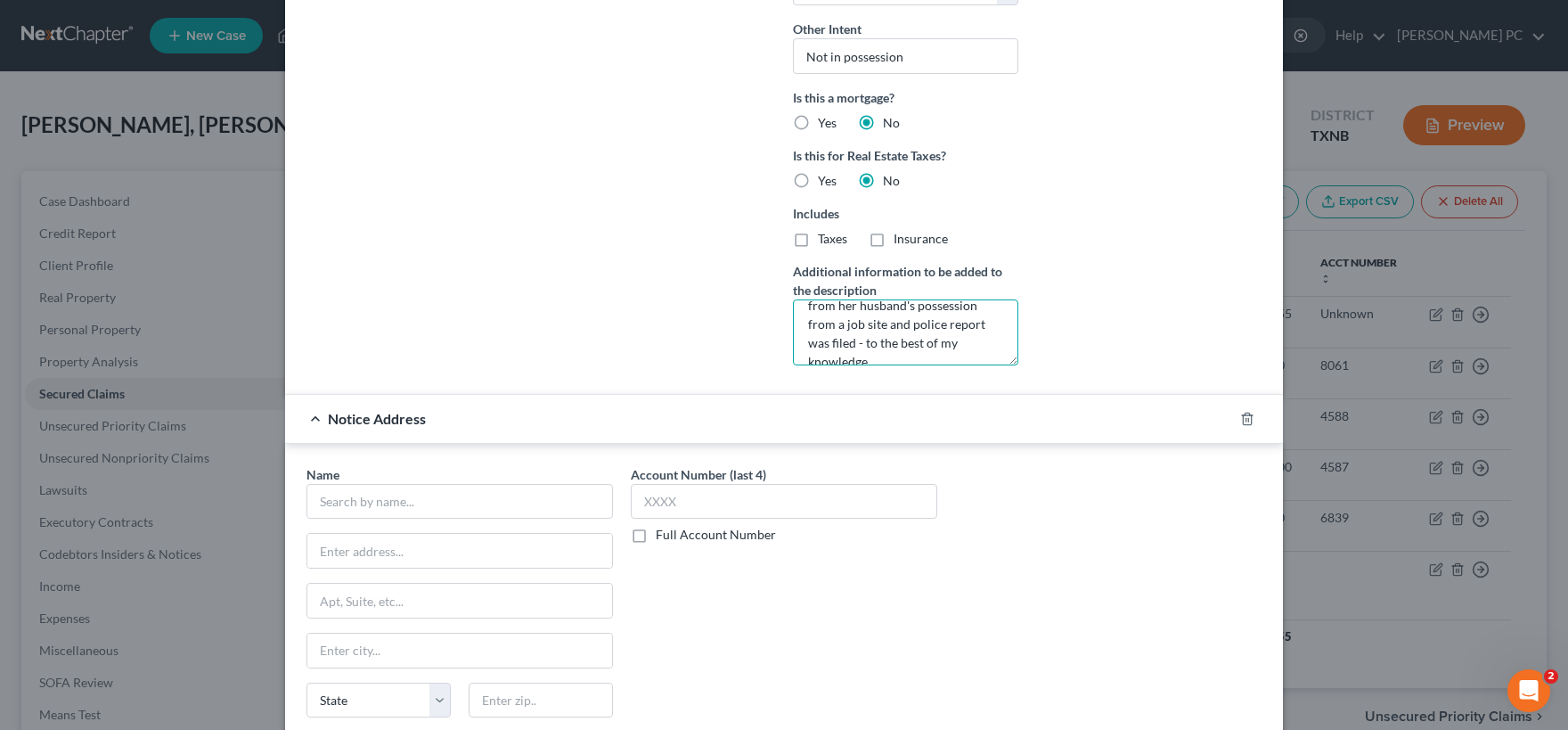
click at [964, 341] on textarea "[PERSON_NAME] had possession of this equipment; it was stolen from her husband'…" at bounding box center [905, 332] width 225 height 65
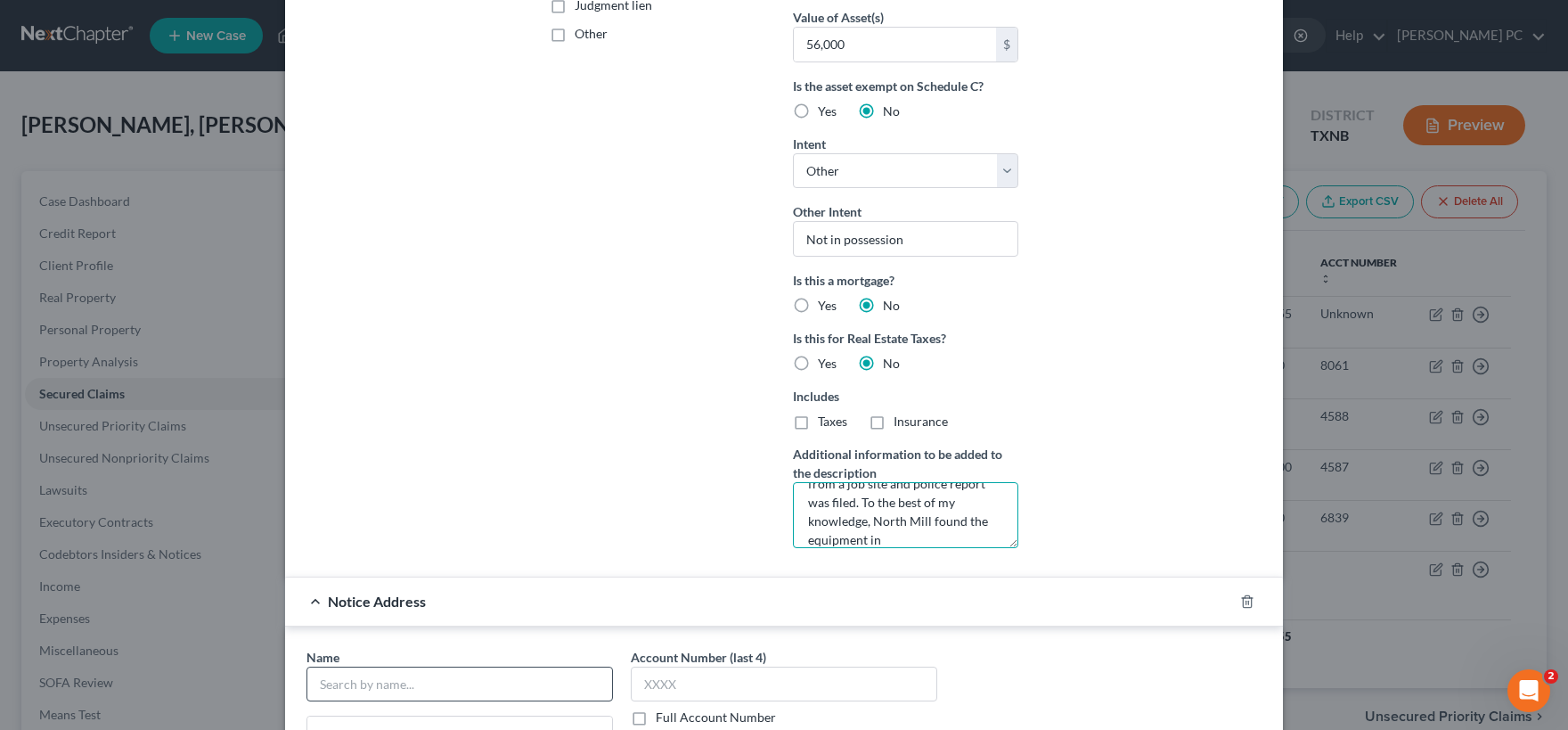
scroll to position [705, 0]
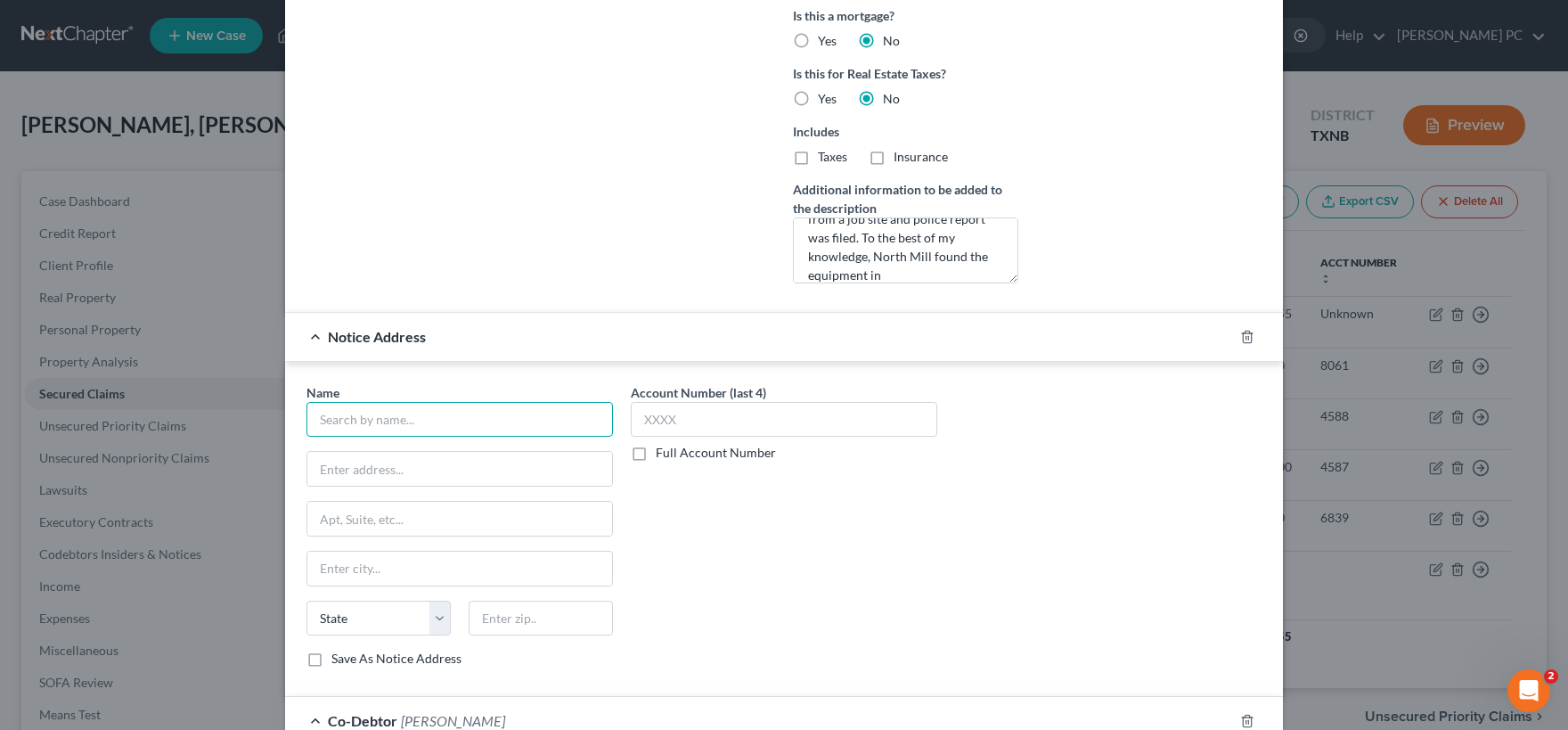
click at [383, 423] on input "text" at bounding box center [459, 420] width 306 height 36
click at [656, 453] on label "Full Account Number" at bounding box center [715, 452] width 120 height 18
click at [663, 453] on input "Full Account Number" at bounding box center [668, 449] width 12 height 12
click at [661, 415] on input "text" at bounding box center [784, 420] width 306 height 36
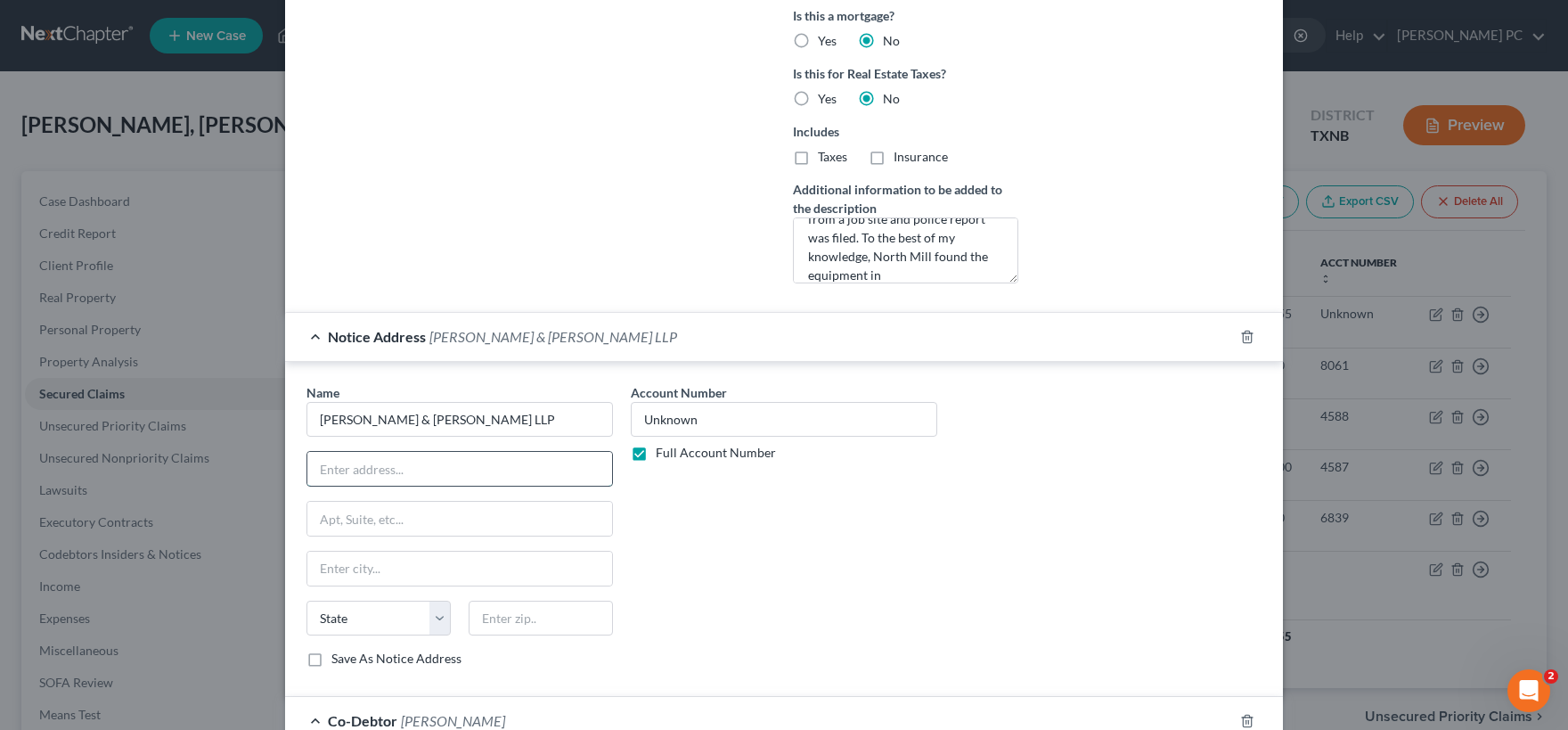
click at [362, 457] on input "text" at bounding box center [459, 468] width 304 height 34
click at [331, 661] on label "Save As Notice Address" at bounding box center [396, 659] width 130 height 18
click at [338, 661] on input "Save As Notice Address" at bounding box center [344, 656] width 12 height 12
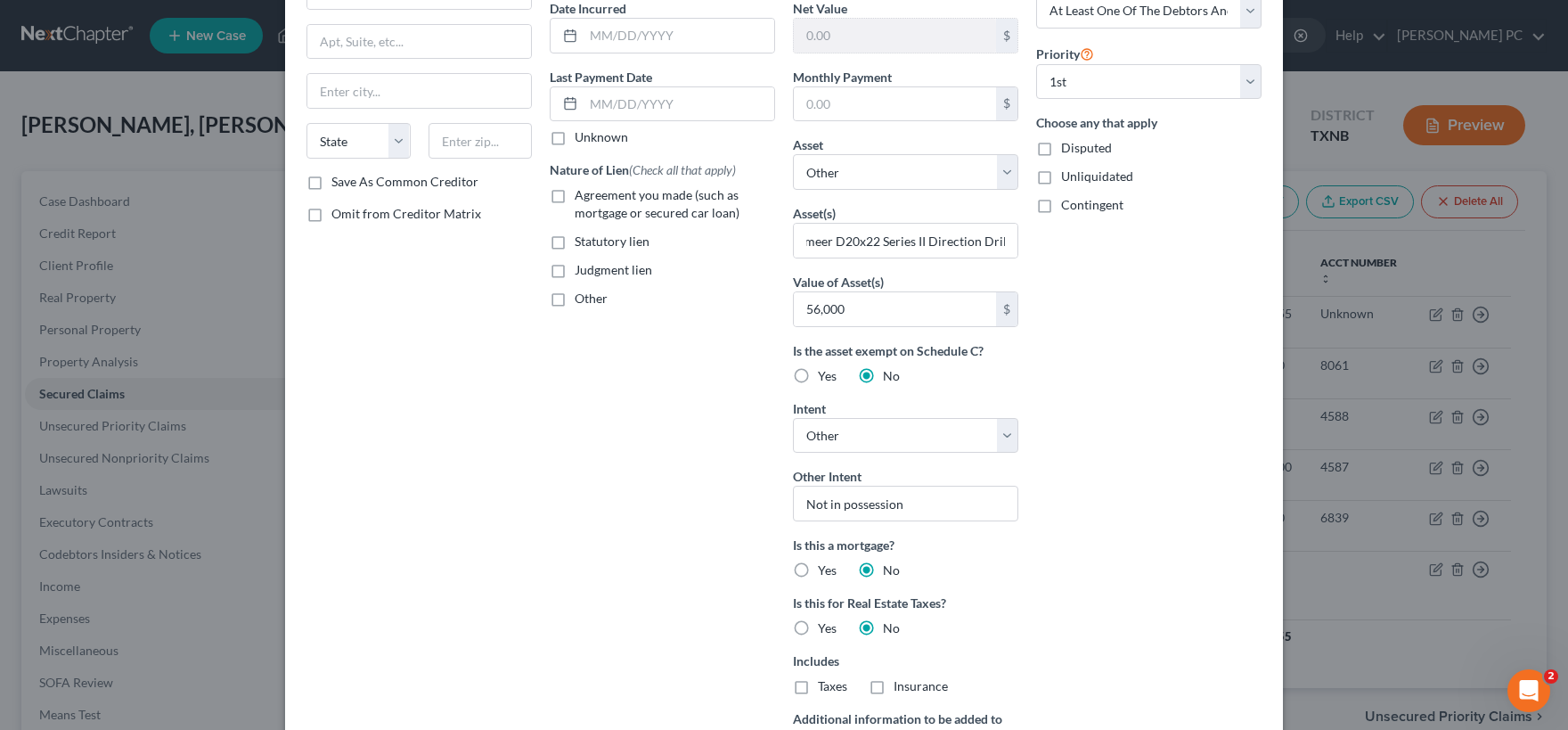
scroll to position [0, 0]
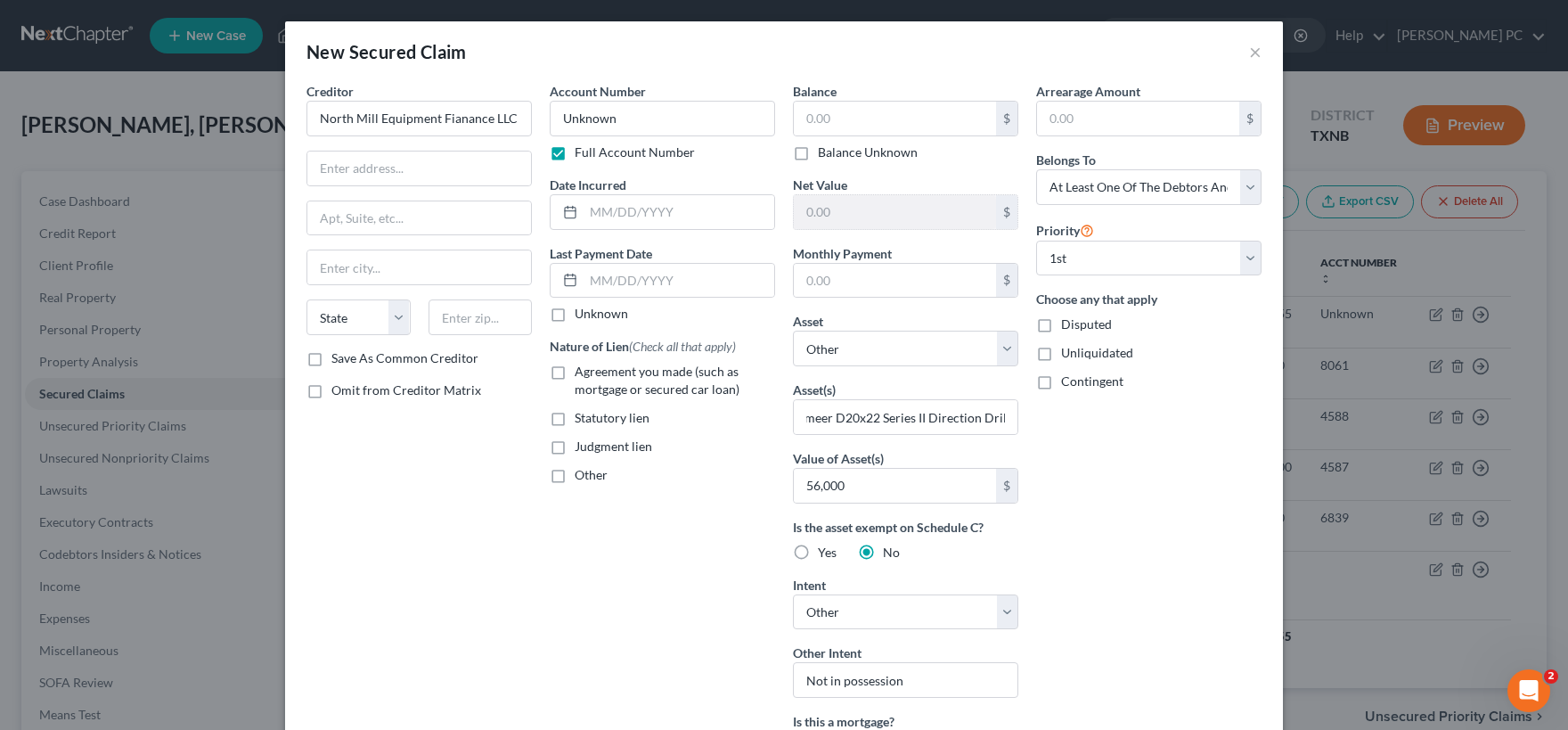
click at [574, 475] on label "Other" at bounding box center [590, 475] width 33 height 18
click at [582, 475] on input "Other" at bounding box center [588, 472] width 12 height 12
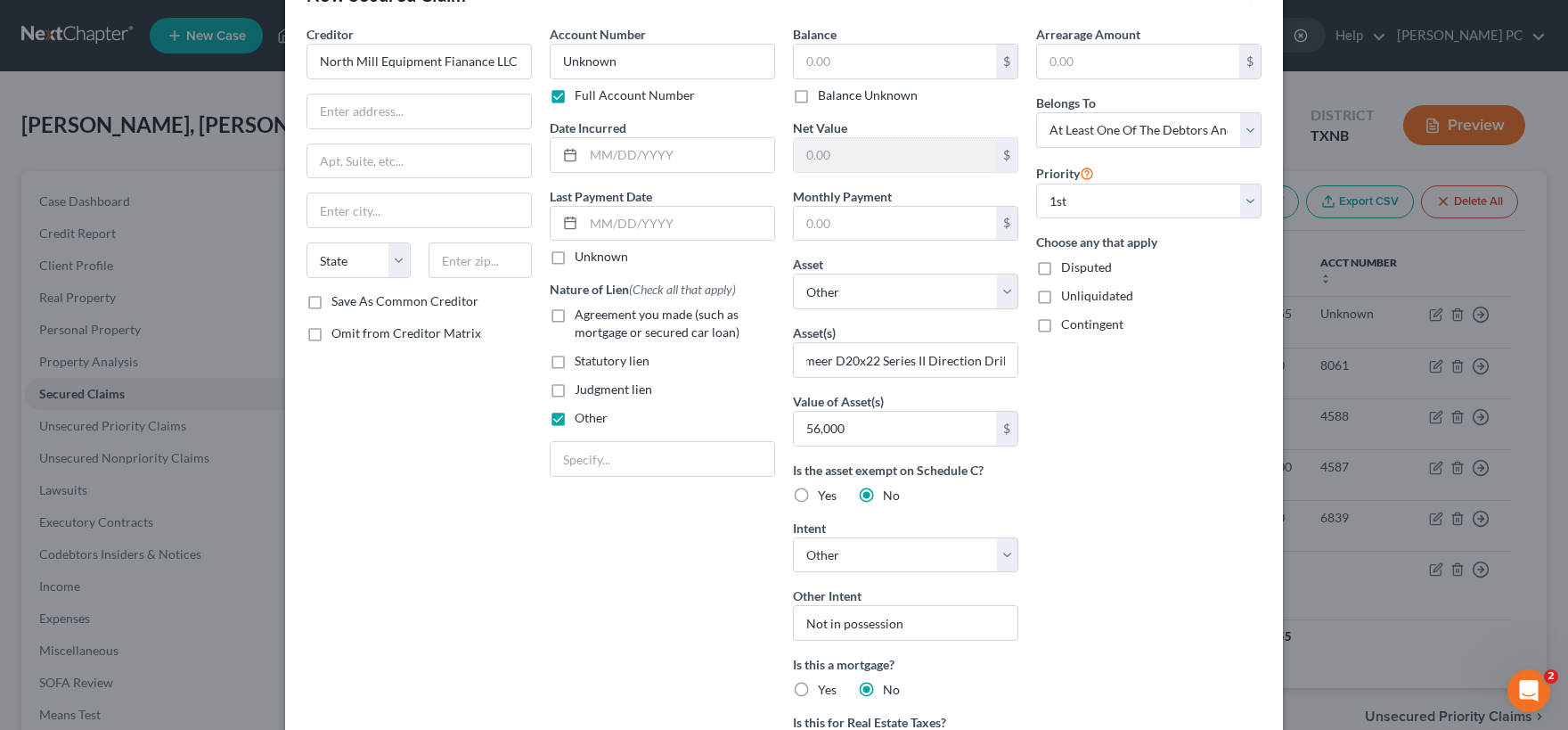
scroll to position [88, 0]
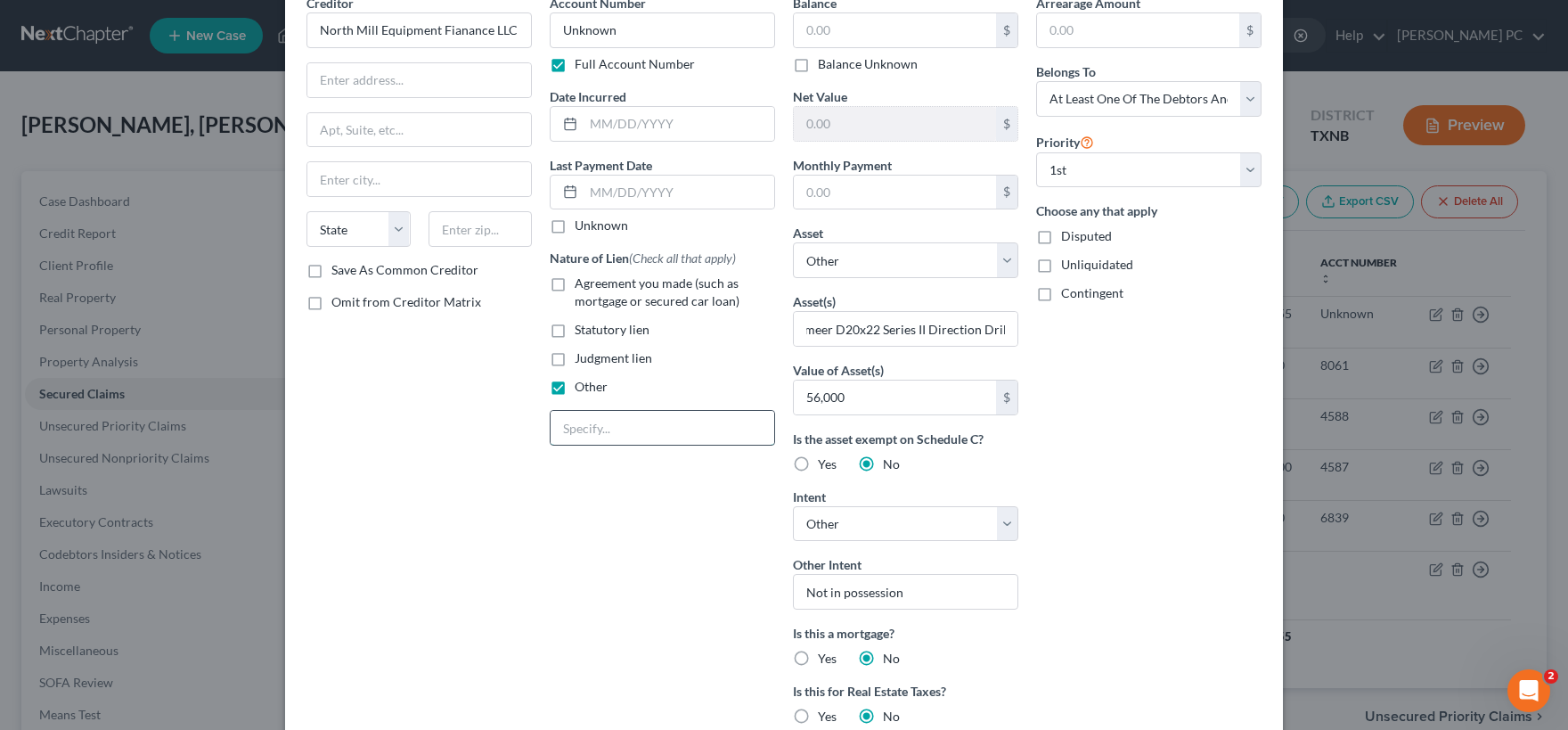
click at [568, 423] on input "text" at bounding box center [662, 427] width 223 height 34
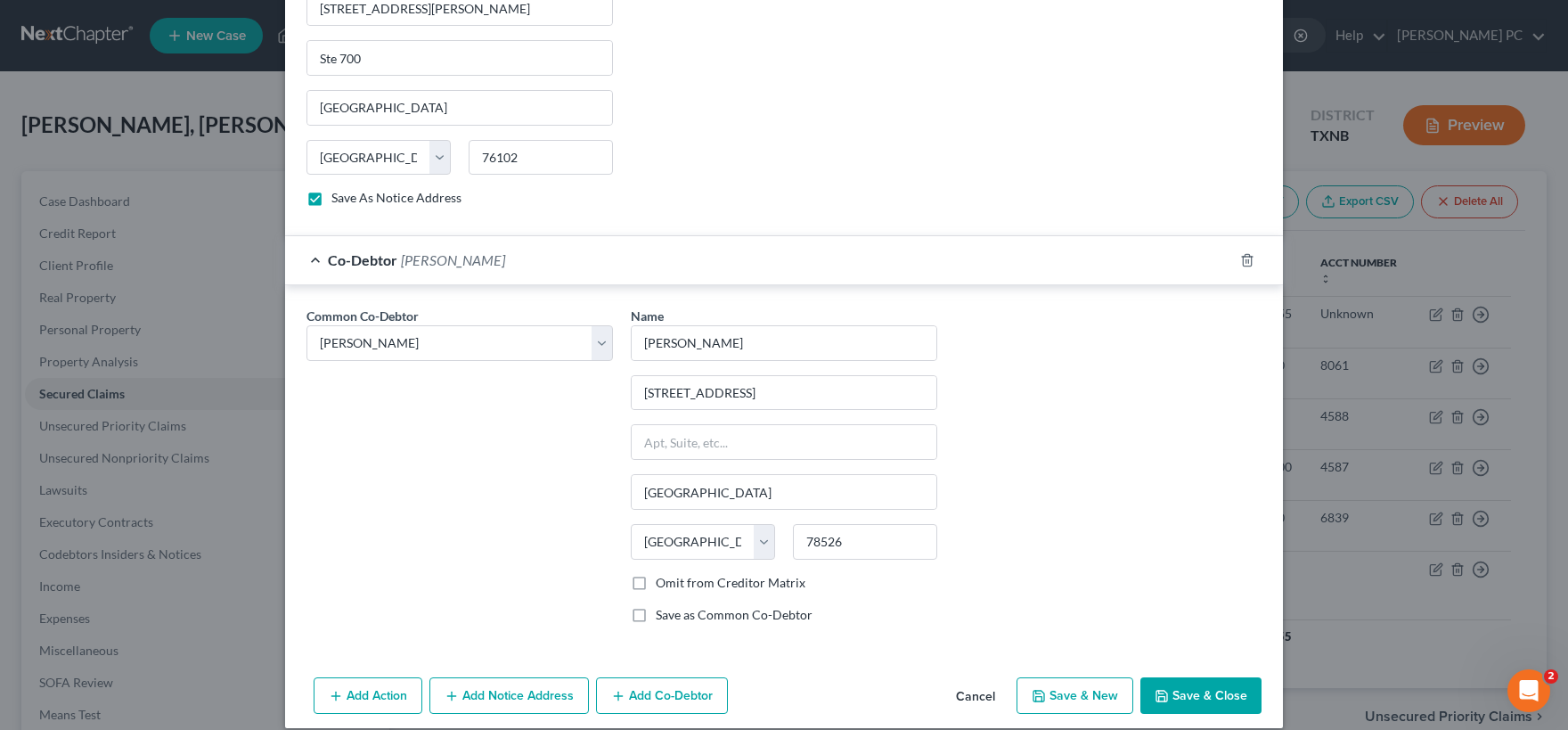
scroll to position [1183, 0]
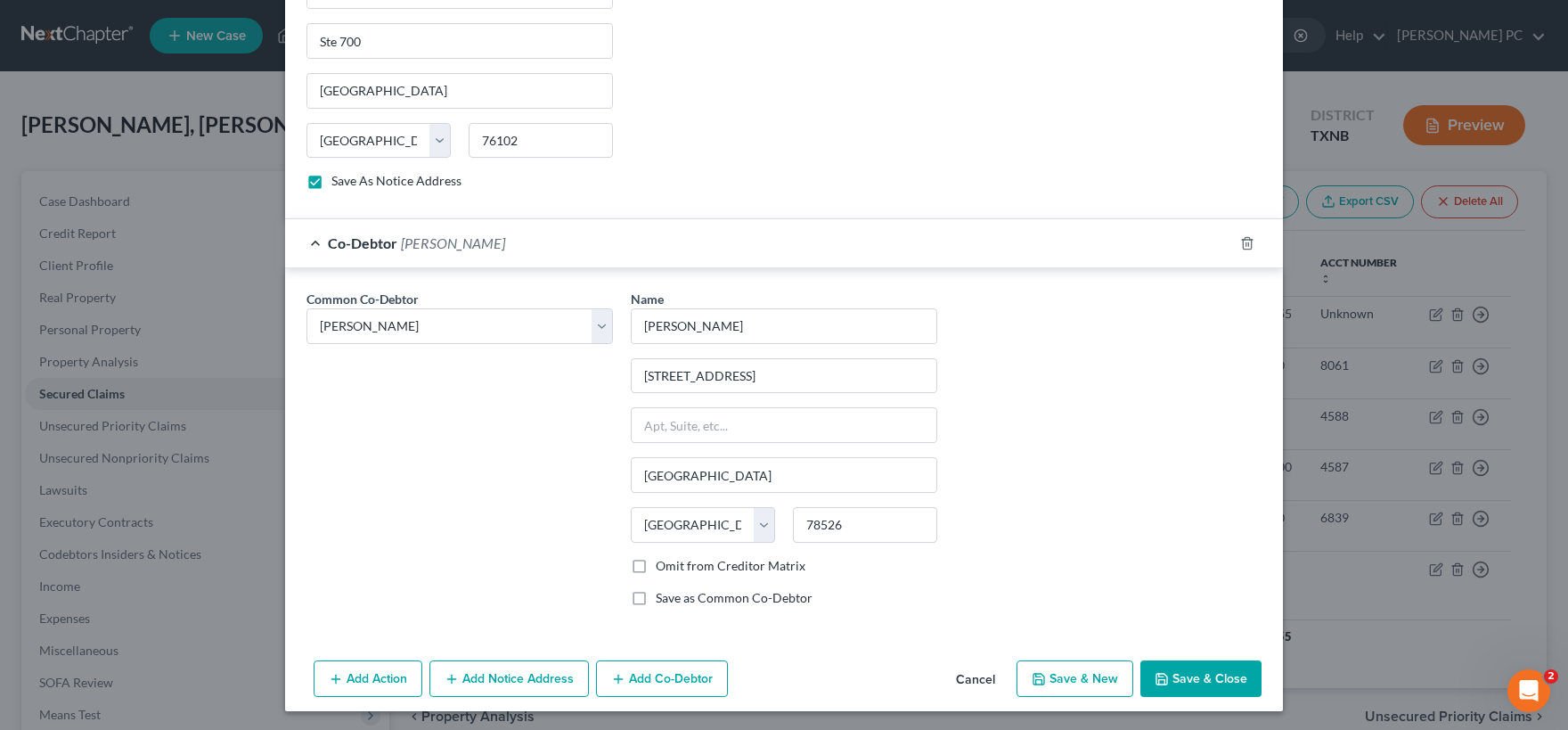
click at [1184, 665] on button "Save & Close" at bounding box center [1201, 679] width 121 height 38
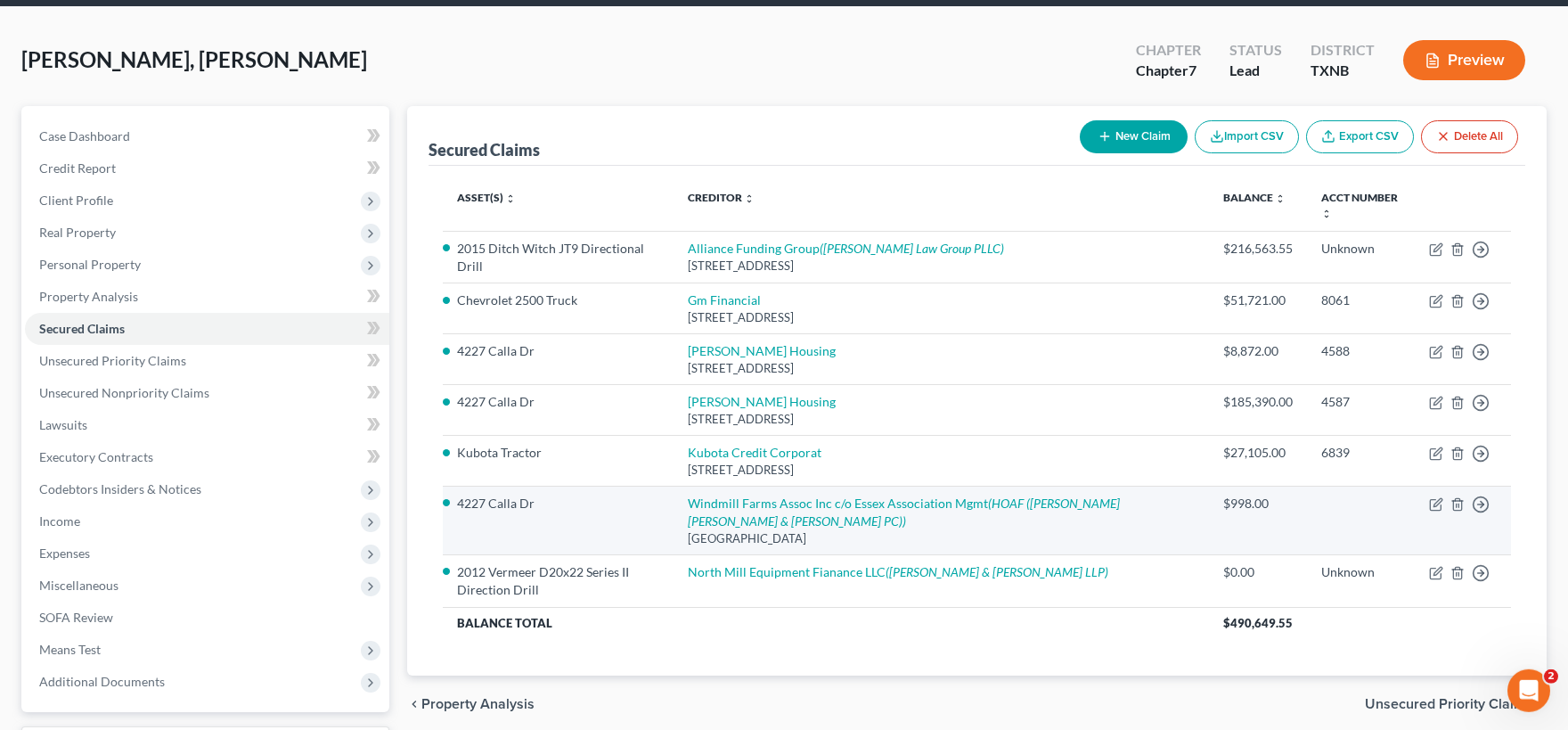
scroll to position [98, 0]
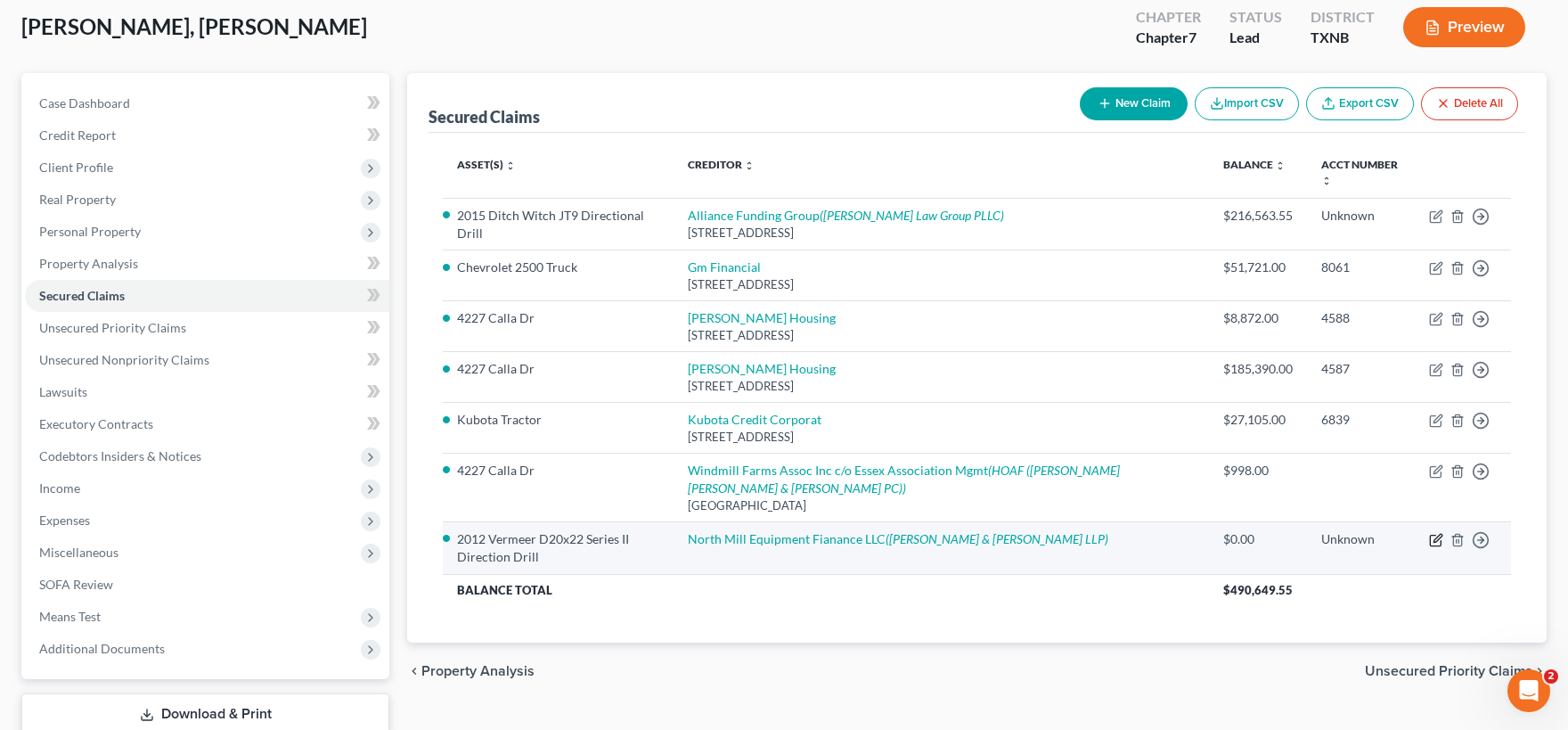
click at [1436, 541] on icon "button" at bounding box center [1436, 540] width 14 height 14
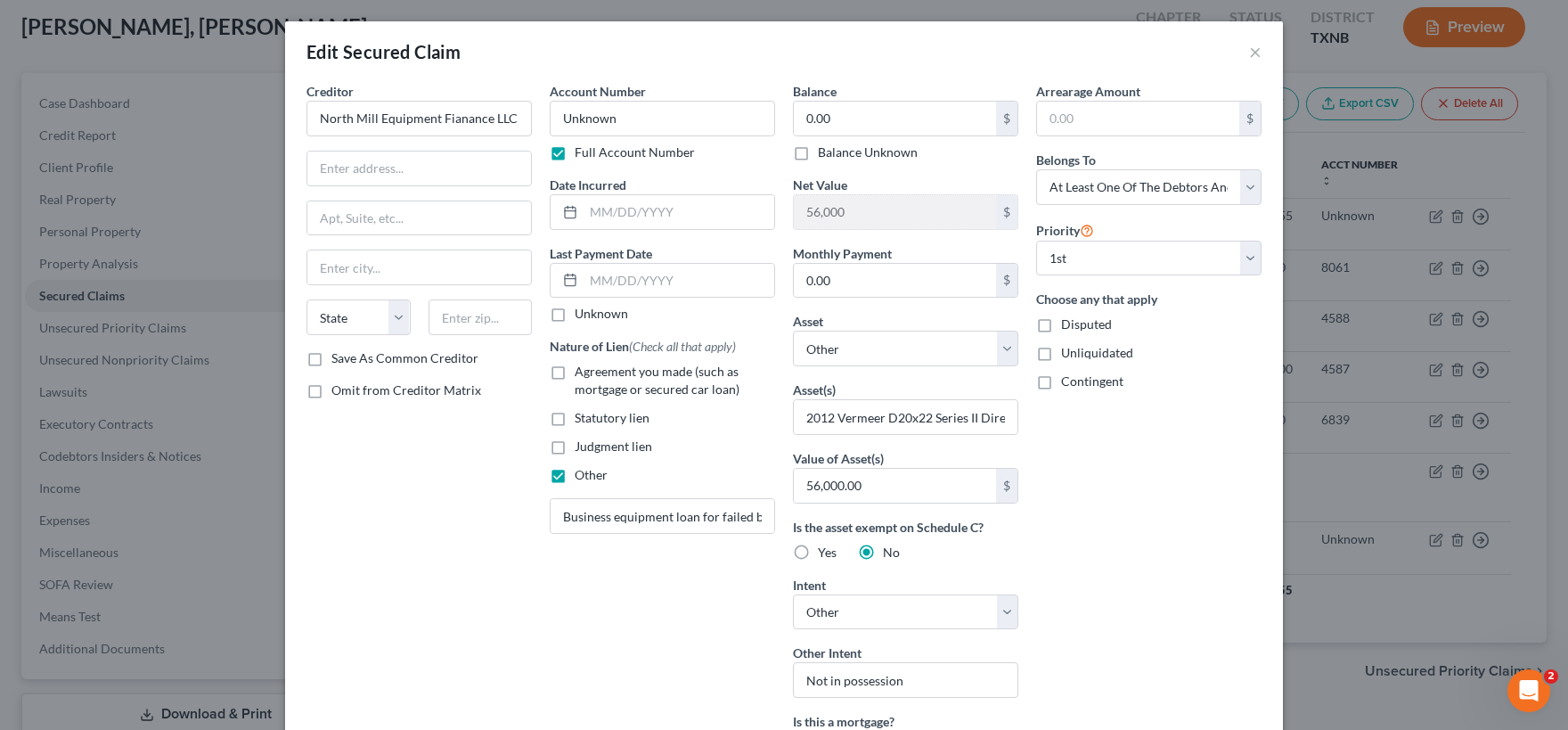
click at [818, 153] on label "Balance Unknown" at bounding box center [868, 153] width 100 height 18
click at [825, 153] on input "Balance Unknown" at bounding box center [831, 150] width 12 height 12
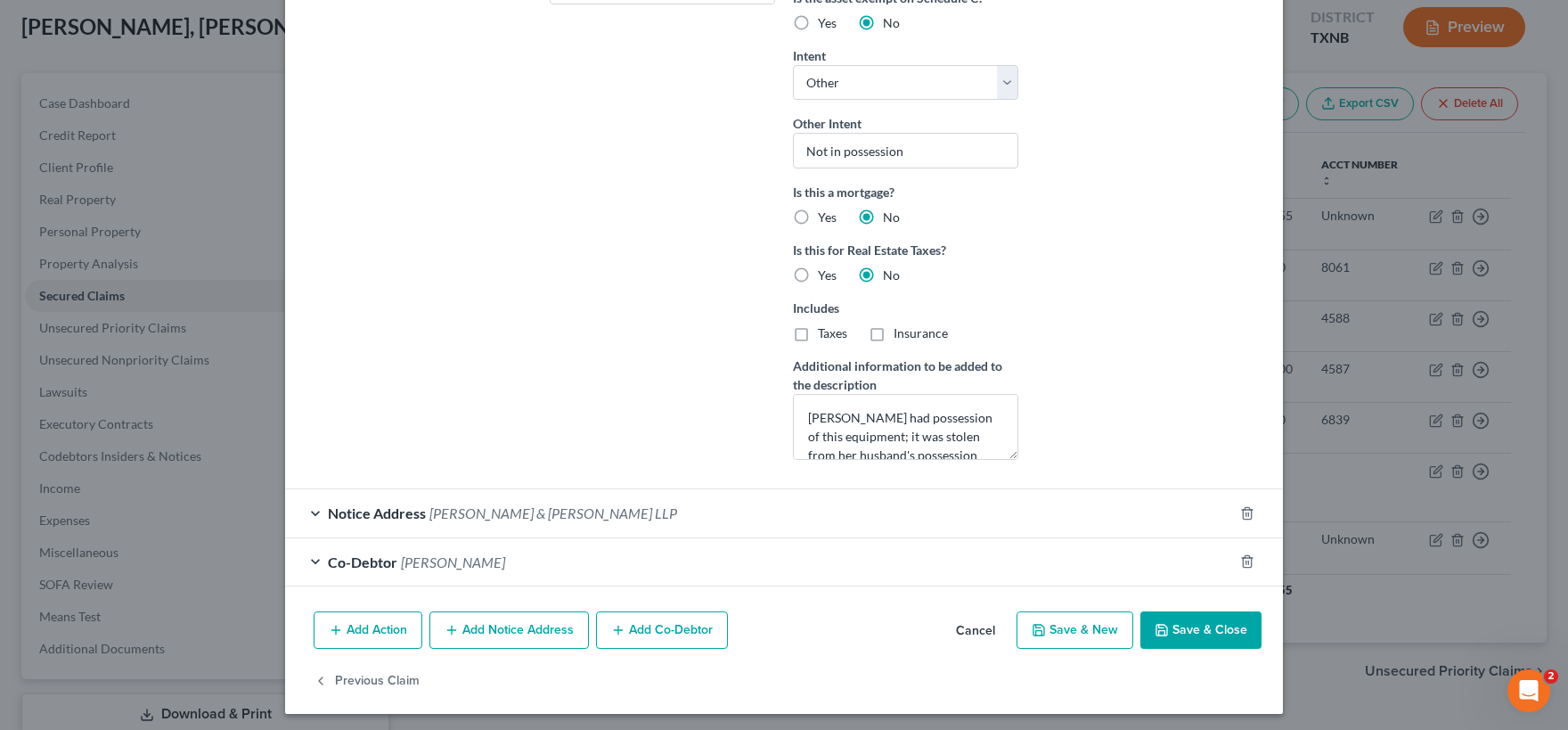
scroll to position [533, 0]
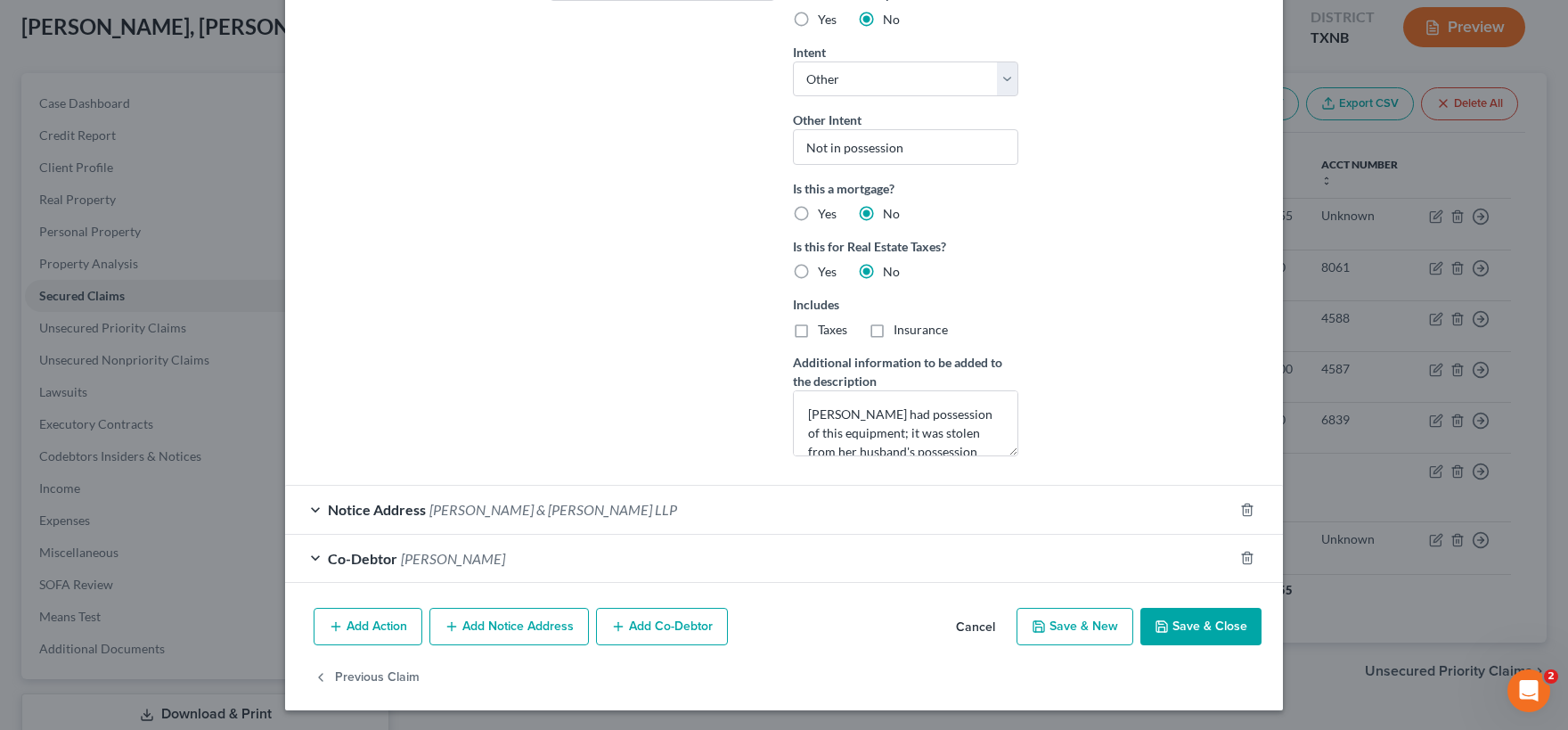
click at [1190, 632] on button "Save & Close" at bounding box center [1201, 627] width 121 height 38
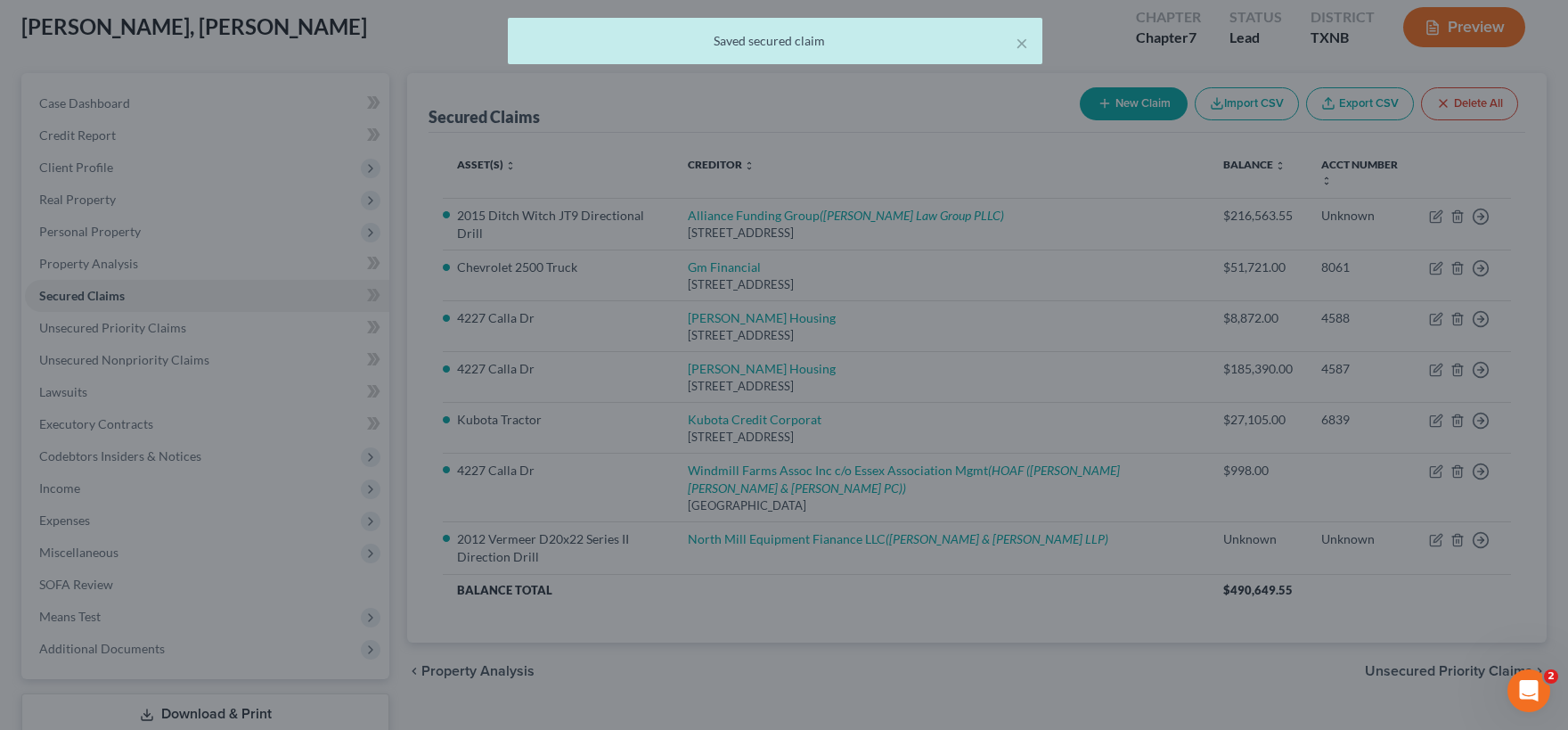
scroll to position [0, 0]
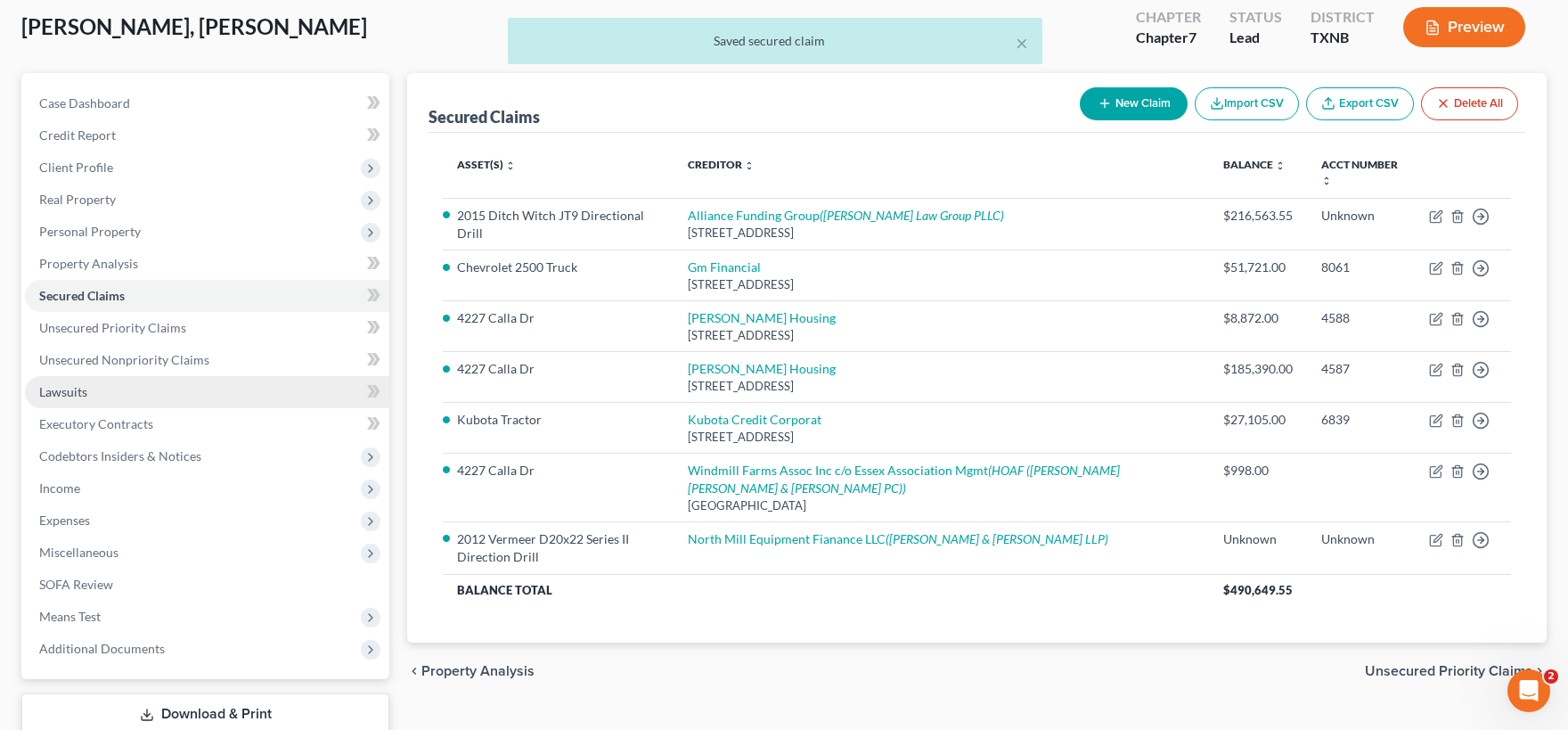
click at [88, 390] on link "Lawsuits" at bounding box center [206, 392] width 364 height 32
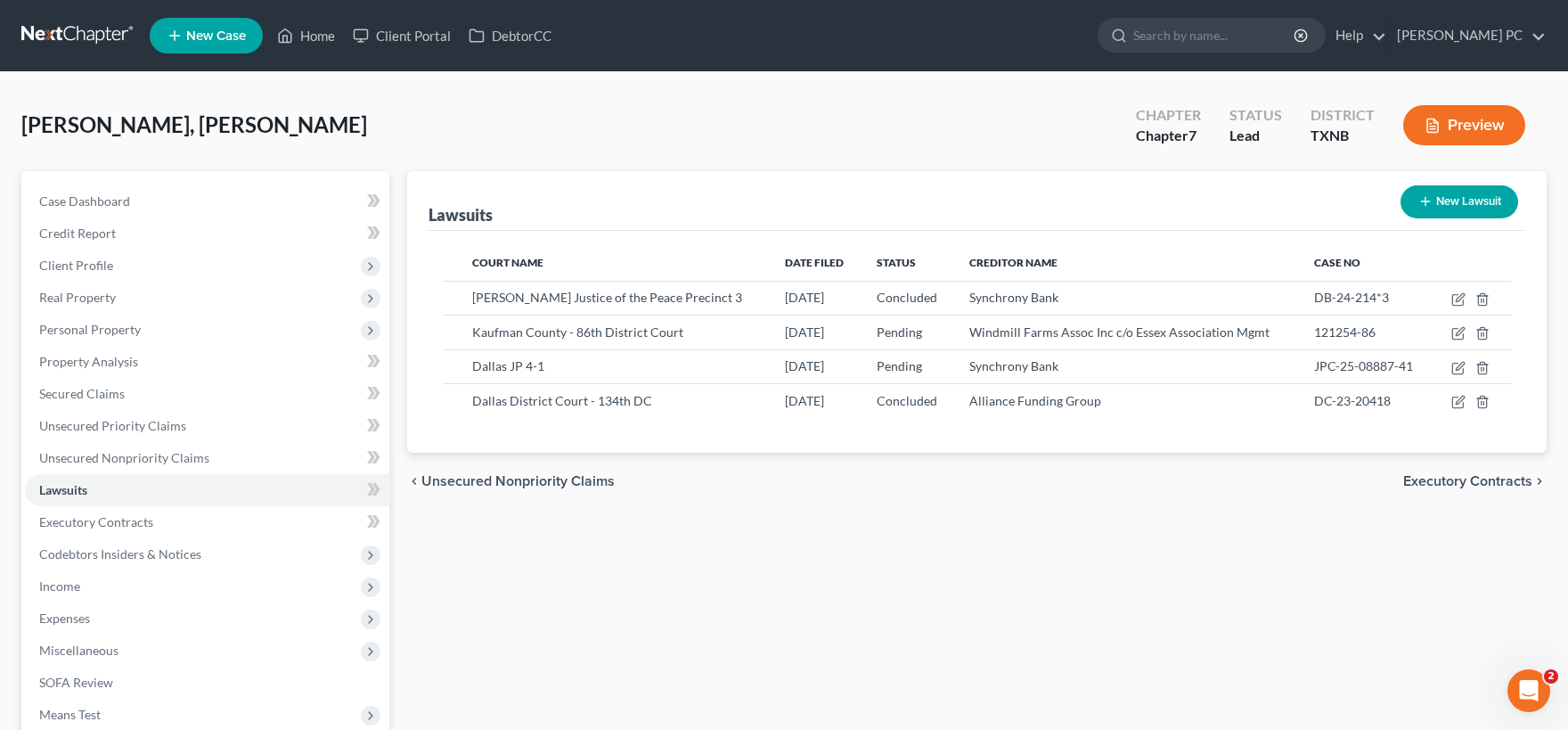
drag, startPoint x: 1466, startPoint y: 203, endPoint x: 1283, endPoint y: 219, distance: 183.7
click at [1464, 202] on button "New Lawsuit" at bounding box center [1459, 201] width 118 height 33
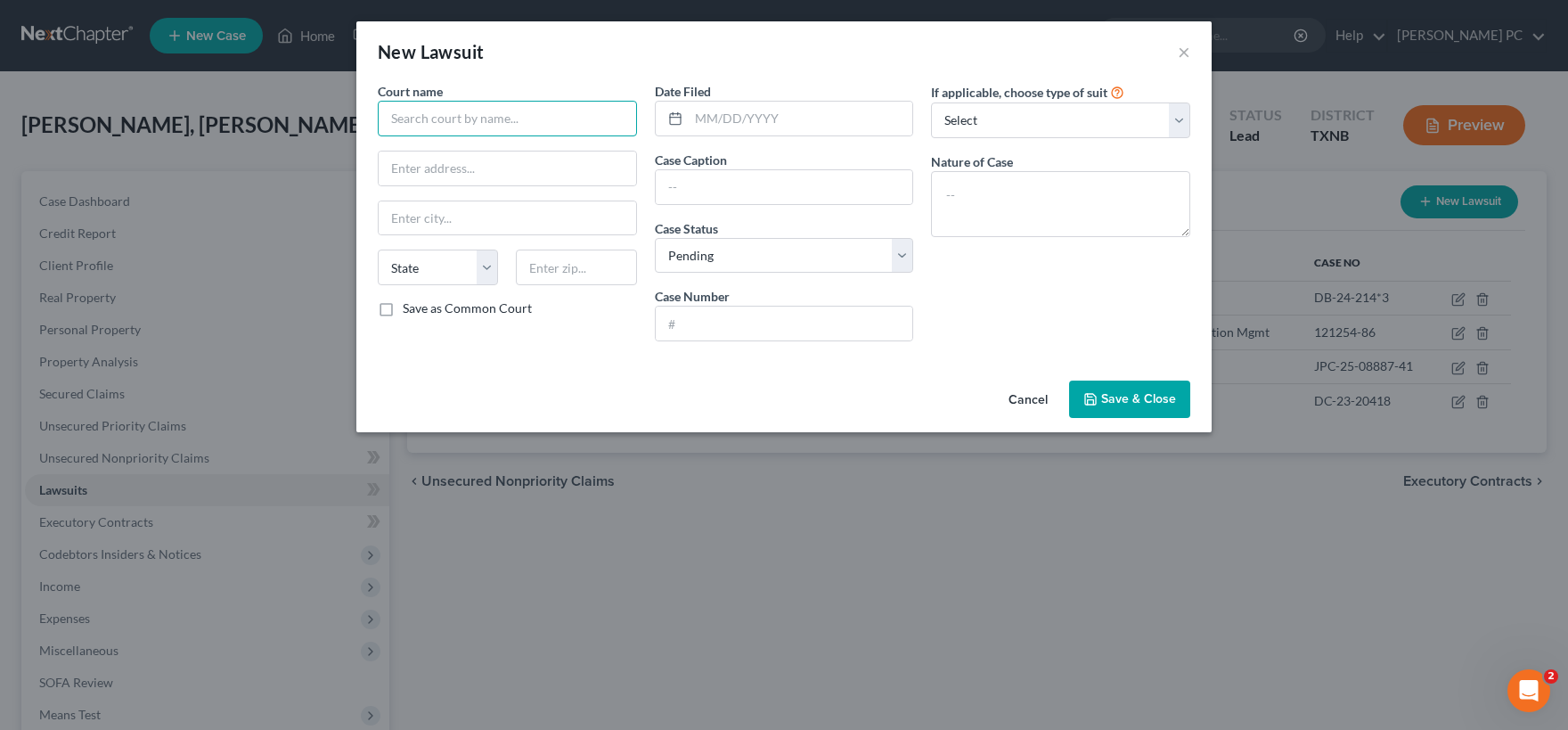
click at [452, 120] on input "text" at bounding box center [507, 119] width 259 height 36
click at [729, 115] on input "text" at bounding box center [800, 118] width 224 height 34
click at [500, 169] on input "text" at bounding box center [508, 169] width 258 height 34
paste input "[STREET_ADDRESS][PERSON_NAME]"
click option "NC" at bounding box center [0, 0] width 0 height 0
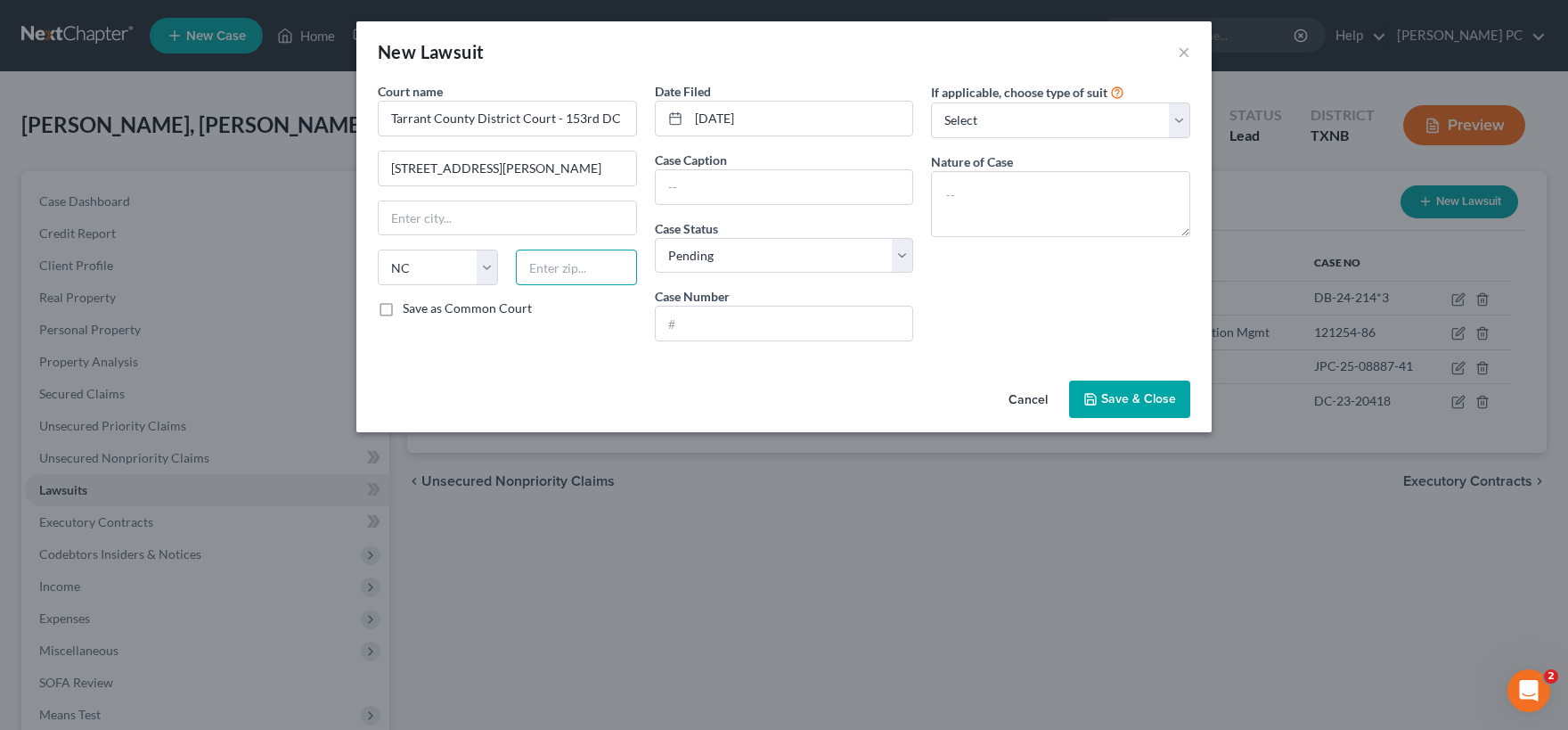
click at [545, 269] on input "text" at bounding box center [575, 268] width 120 height 36
click at [489, 221] on input "text" at bounding box center [508, 218] width 258 height 34
drag, startPoint x: 486, startPoint y: 171, endPoint x: 663, endPoint y: 170, distance: 177.0
click at [636, 170] on input "[STREET_ADDRESS][PERSON_NAME]" at bounding box center [508, 169] width 258 height 34
click at [715, 180] on input "text" at bounding box center [784, 187] width 258 height 34
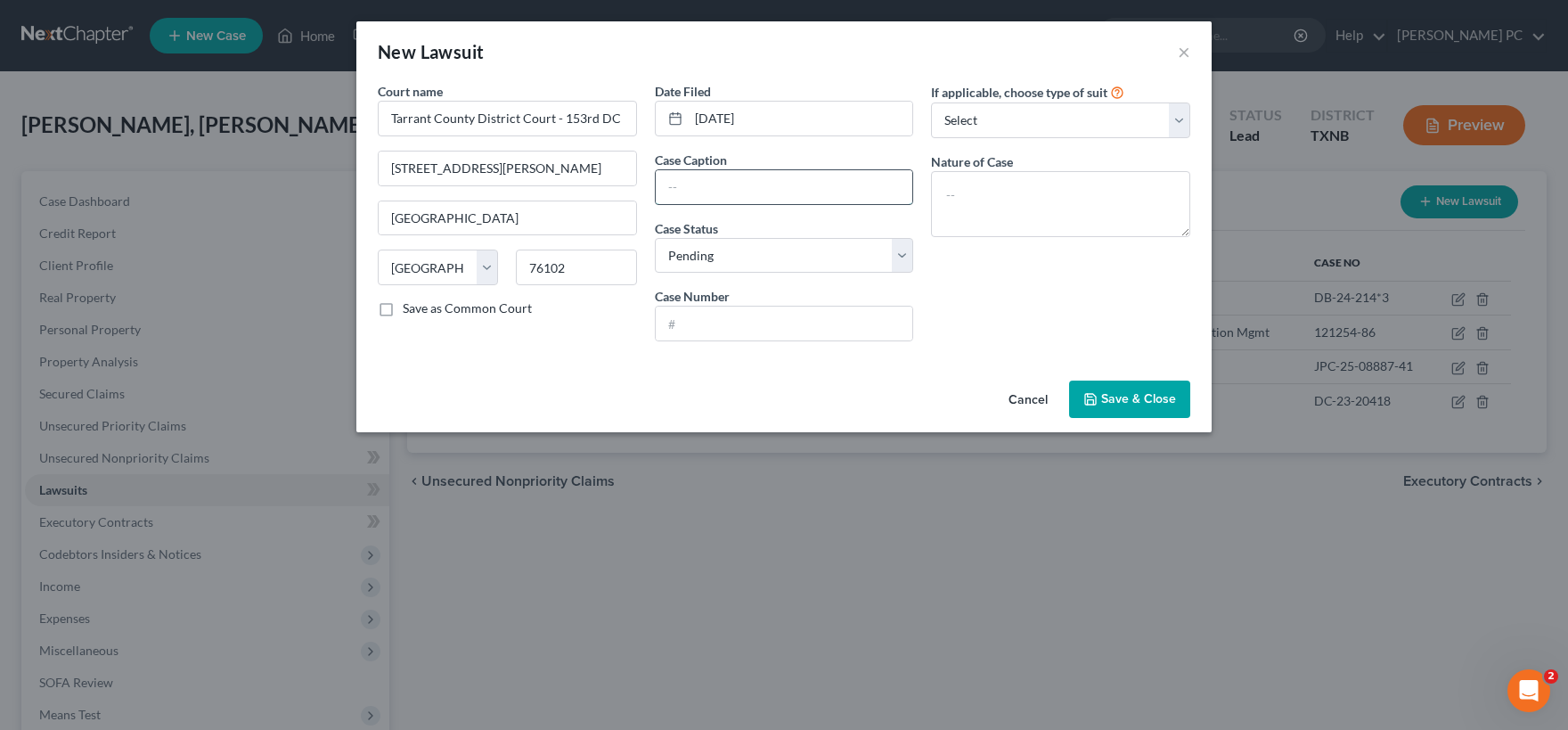
paste input "NORTH MILL EQUIPMENT FINANCE LLC, as Grantor, Beneficiary and Servicer of NORTH…"
click at [899, 184] on input "NORTH MILL EQUIPMENT FINANCE LLC, as Grantor, Beneficiary and Servicer of NORTH…" at bounding box center [784, 187] width 258 height 34
paste input "[PERSON_NAME] [PERSON_NAME] DIBIA BORETECH UTILITYS AND [PERSON_NAME]"
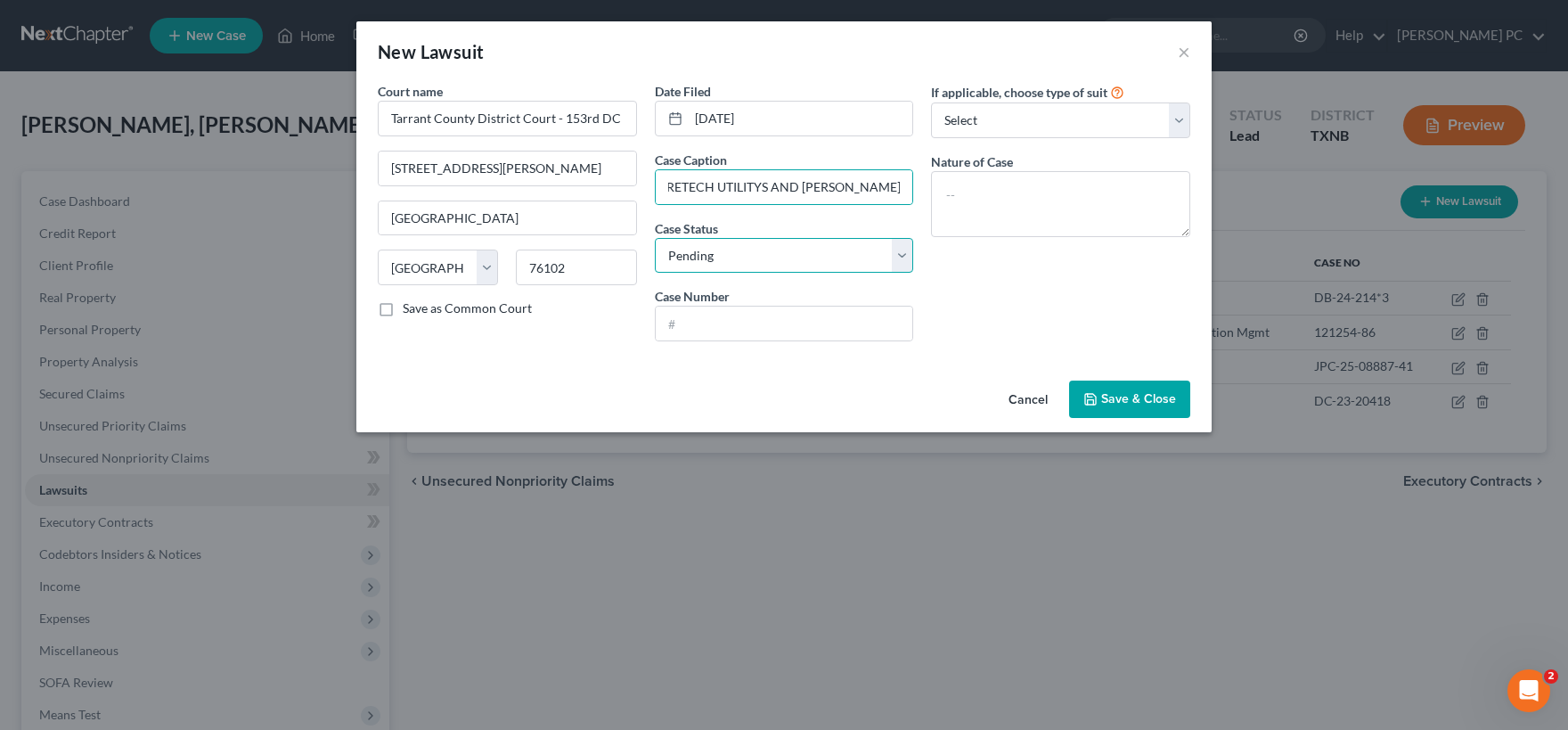
click at [655, 238] on select "Select Pending On Appeal Concluded" at bounding box center [784, 256] width 259 height 36
click option "Concluded" at bounding box center [0, 0] width 0 height 0
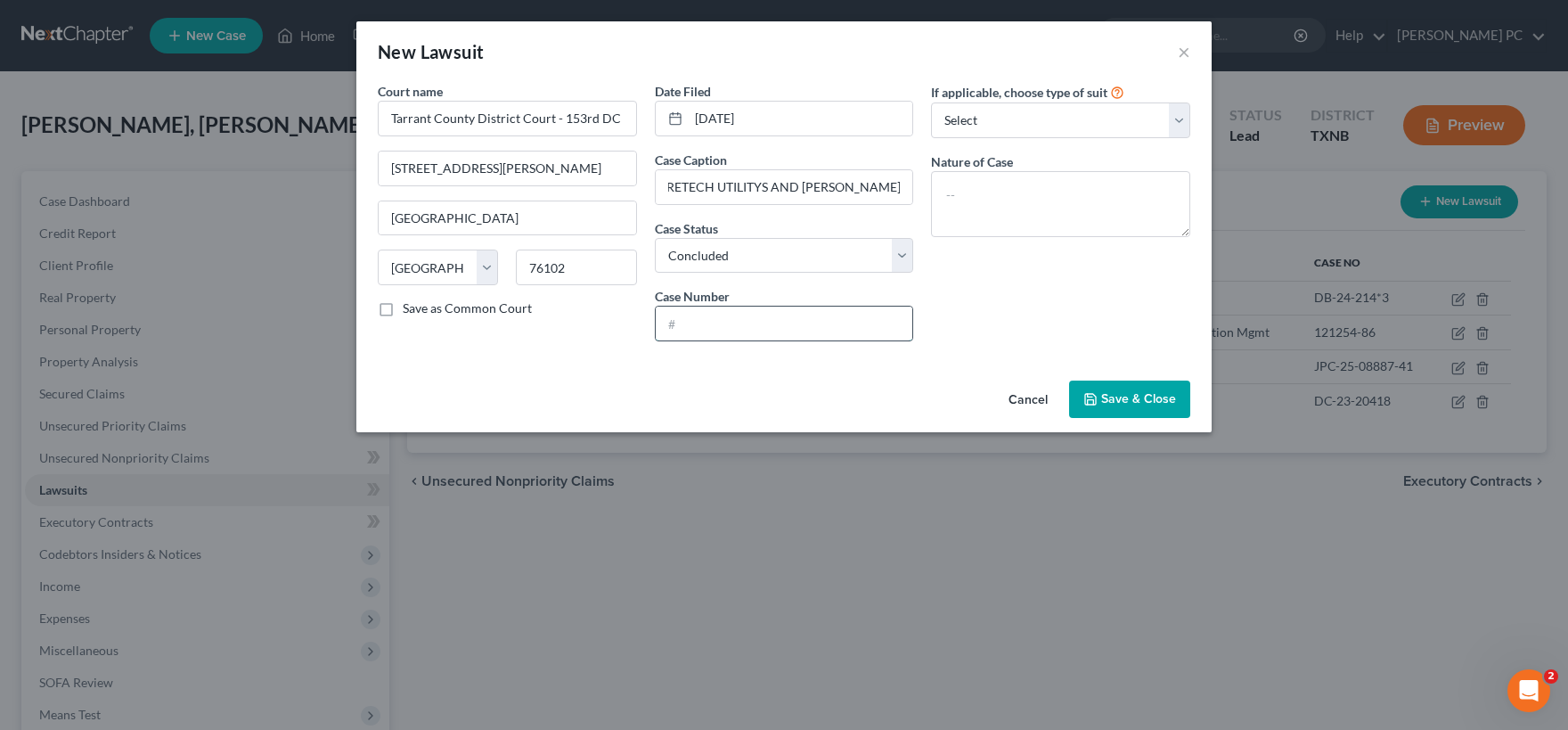
click at [673, 318] on input "text" at bounding box center [784, 323] width 258 height 34
paste input "[PHONE_NUMBER]"
click at [931, 102] on select "Select Repossession Garnishment Foreclosure Attached, Seized, Or Levied Other" at bounding box center [1060, 120] width 259 height 36
click option "Attached, Seized, Or Levied" at bounding box center [0, 0] width 0 height 0
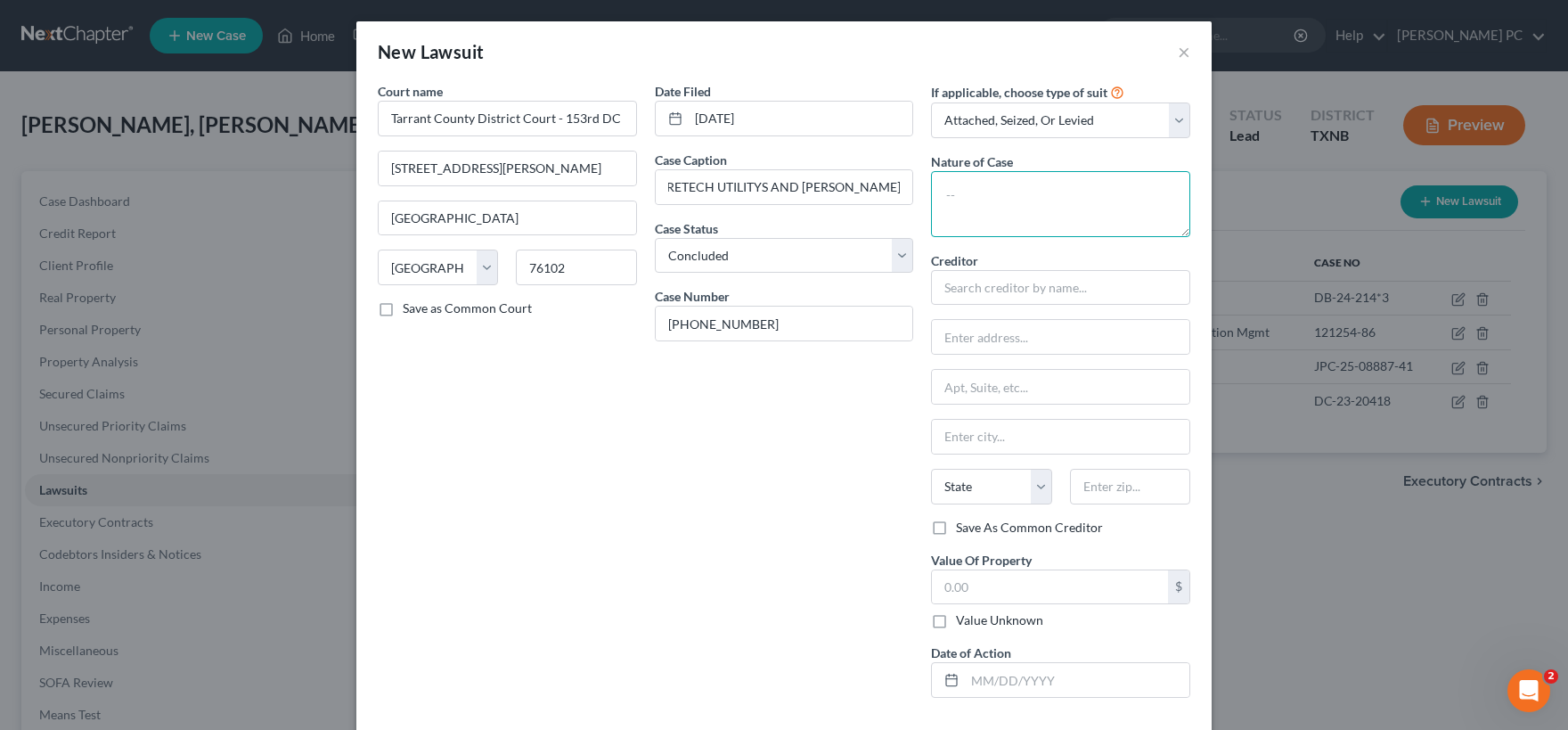
click at [991, 192] on textarea at bounding box center [1060, 203] width 259 height 65
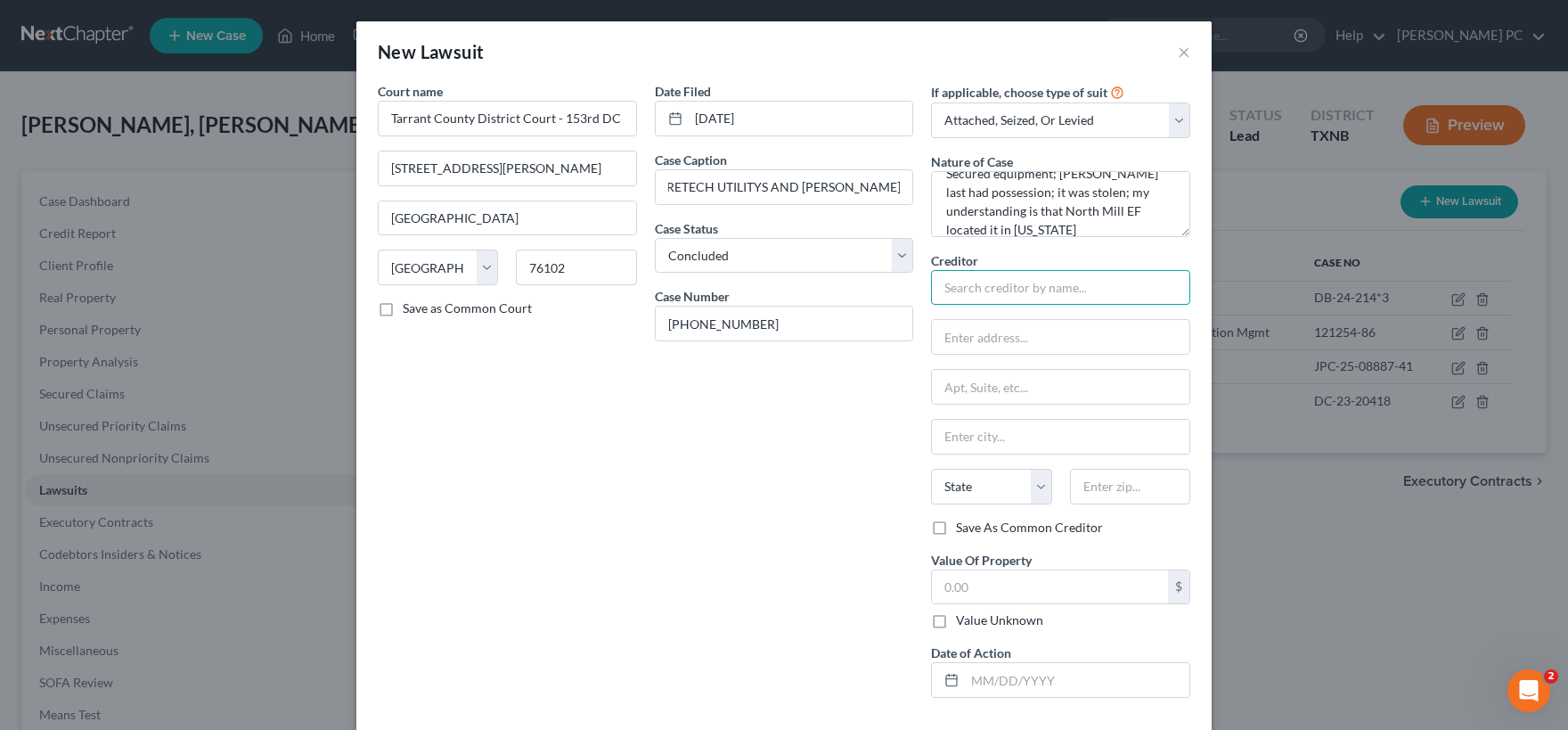
click at [996, 291] on input "text" at bounding box center [1060, 288] width 259 height 36
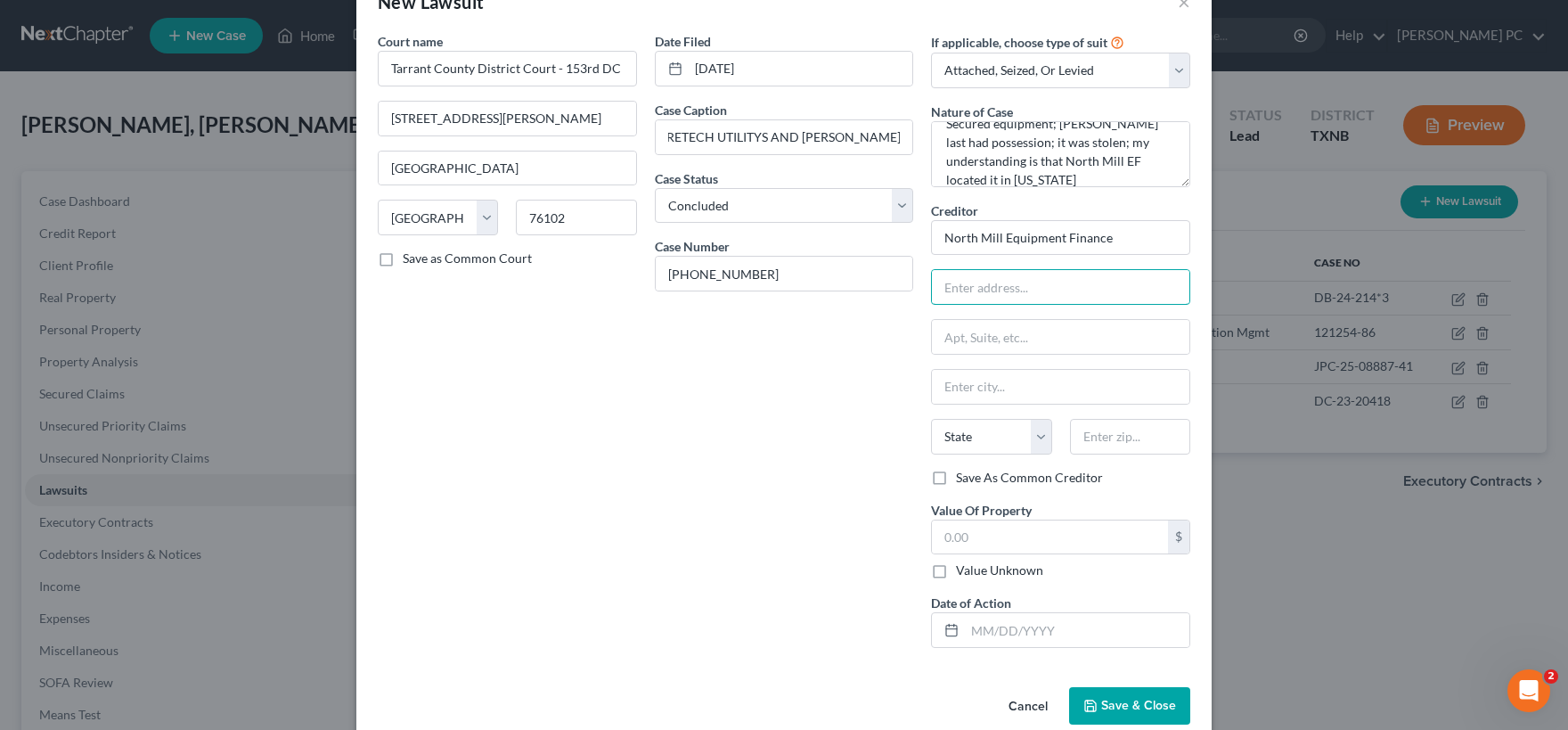
scroll to position [78, 0]
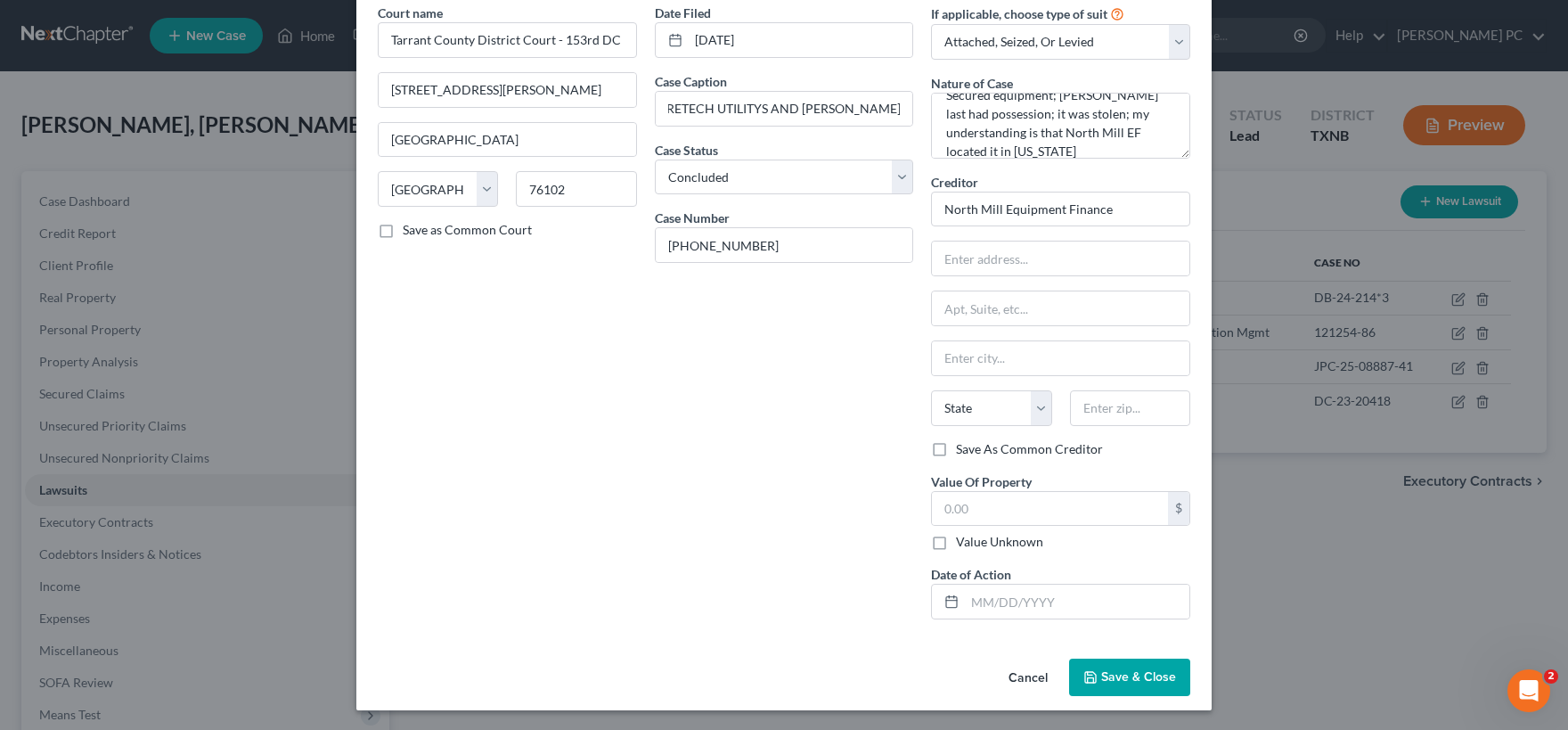
click at [1111, 674] on span "Save & Close" at bounding box center [1138, 676] width 74 height 15
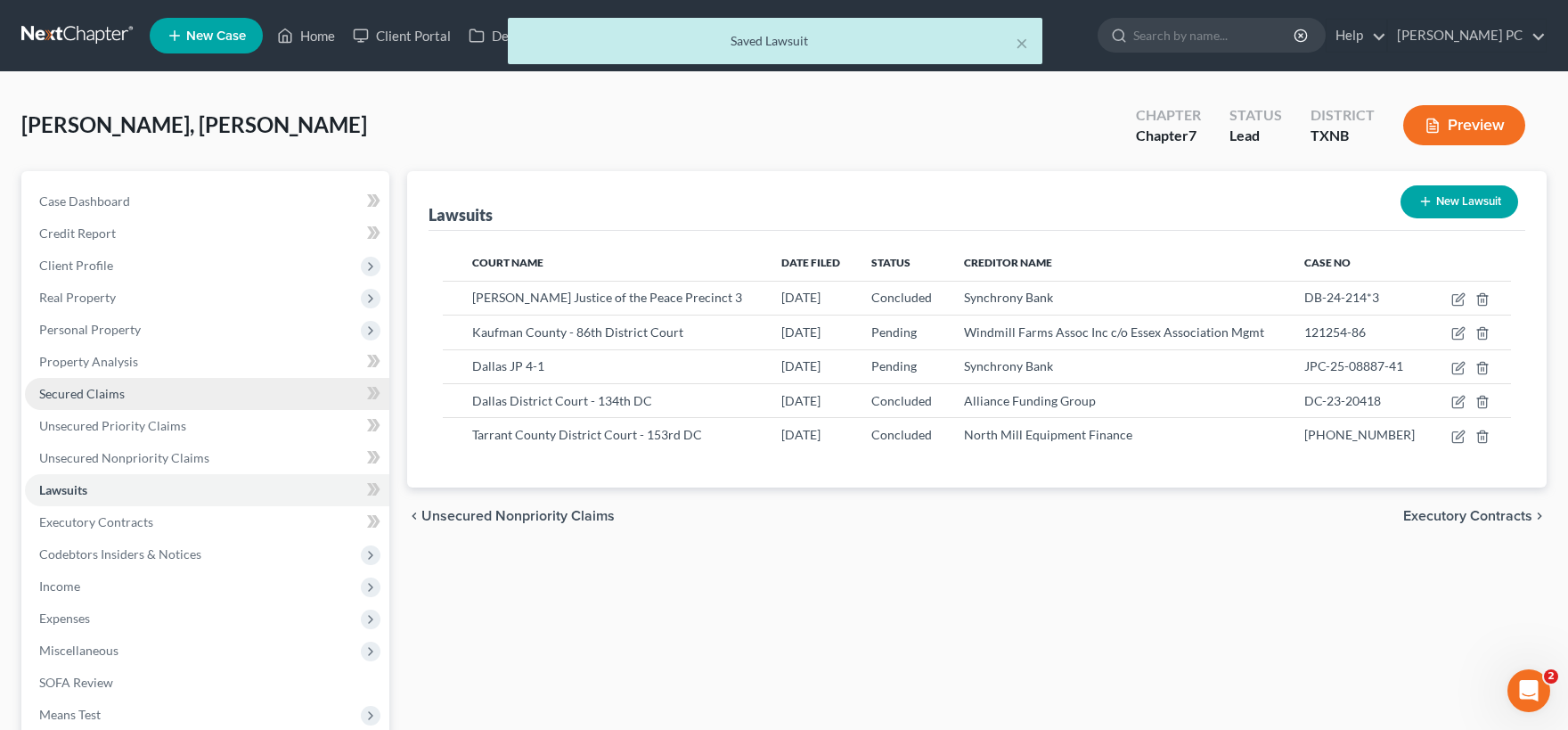
click at [142, 390] on link "Secured Claims" at bounding box center [206, 394] width 364 height 32
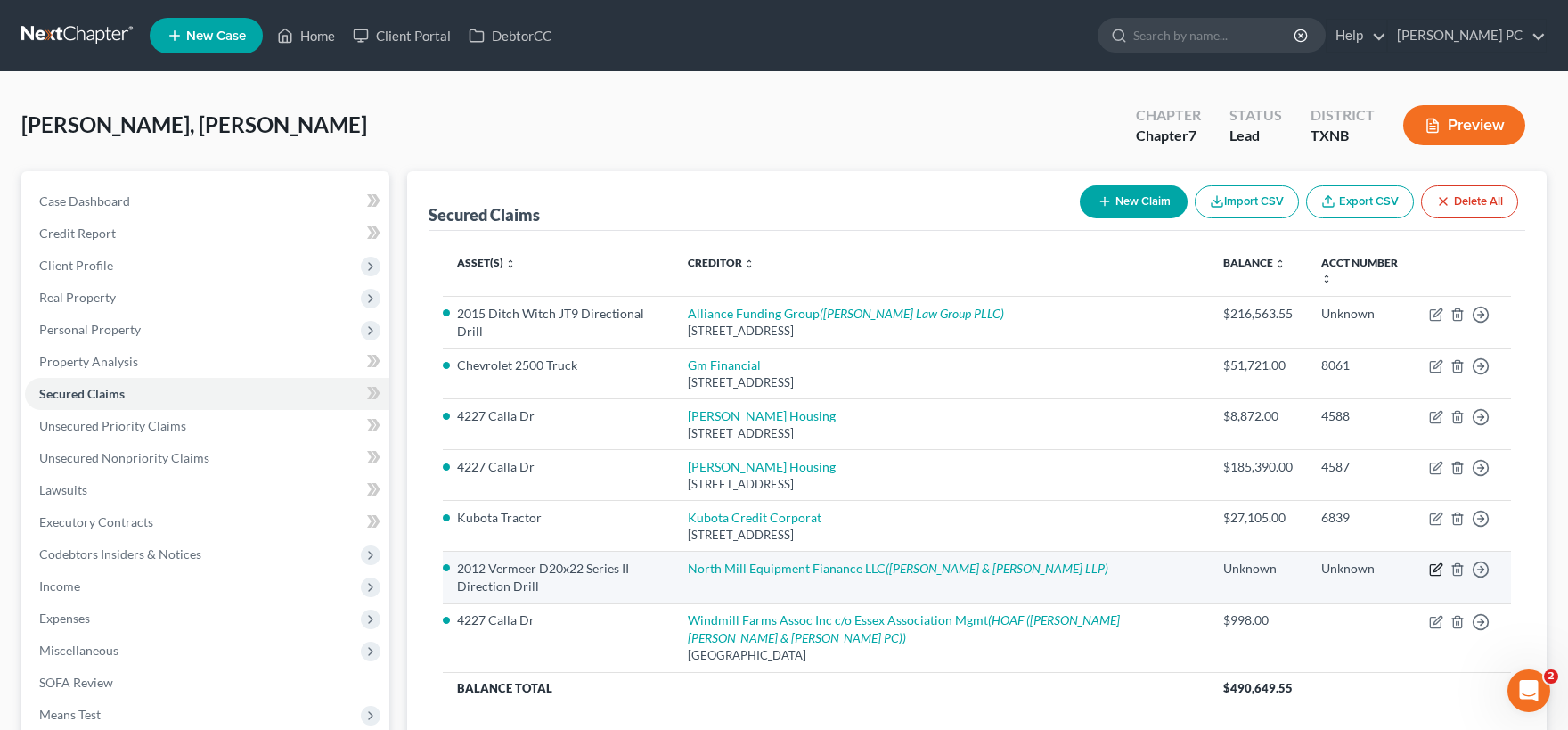
click at [1436, 564] on icon "button" at bounding box center [1436, 569] width 14 height 14
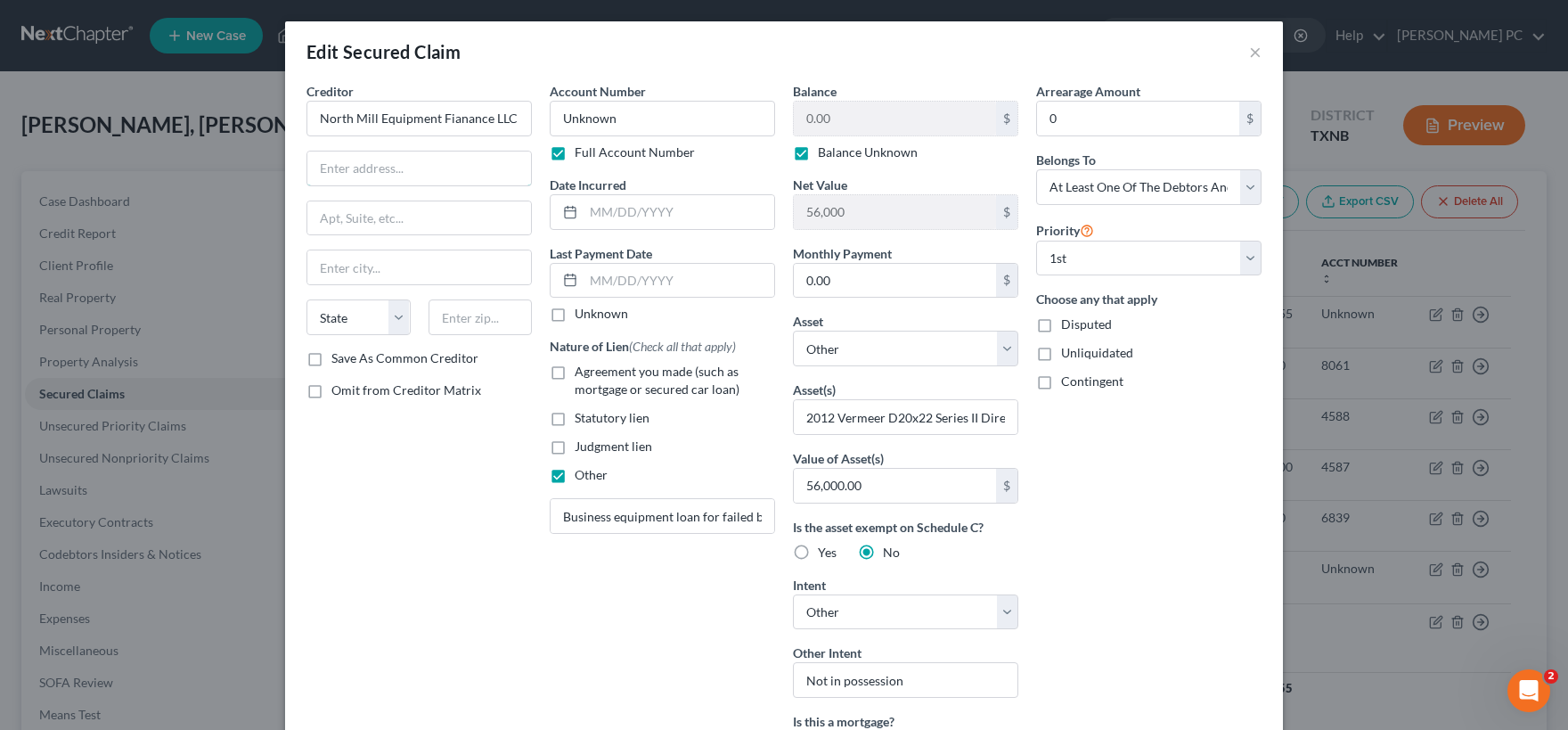
drag, startPoint x: 322, startPoint y: 179, endPoint x: 372, endPoint y: 191, distance: 51.4
click at [324, 179] on input "text" at bounding box center [419, 169] width 223 height 34
paste input "[STREET_ADDRESS][PERSON_NAME]"
click at [306, 300] on select "State [US_STATE] AK AR AZ CA CO CT DE DC [GEOGRAPHIC_DATA] [GEOGRAPHIC_DATA] GU…" at bounding box center [358, 317] width 104 height 36
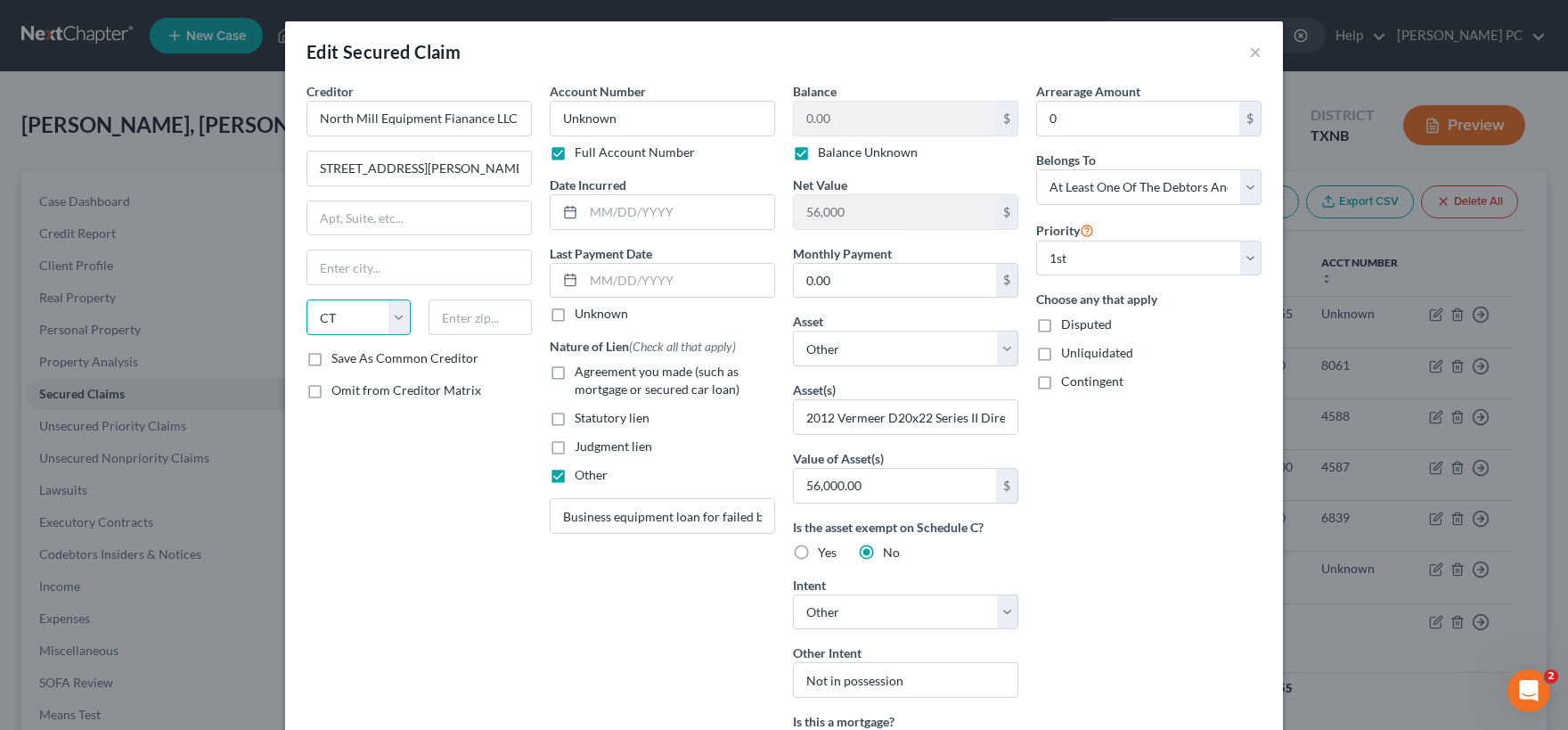
click option "CT" at bounding box center [0, 0] width 0 height 0
click at [358, 273] on input "text" at bounding box center [419, 267] width 223 height 34
click at [404, 172] on input "[STREET_ADDRESS][PERSON_NAME]" at bounding box center [419, 169] width 223 height 34
click at [407, 171] on input "[STREET_ADDRESS][PERSON_NAME]" at bounding box center [419, 169] width 223 height 34
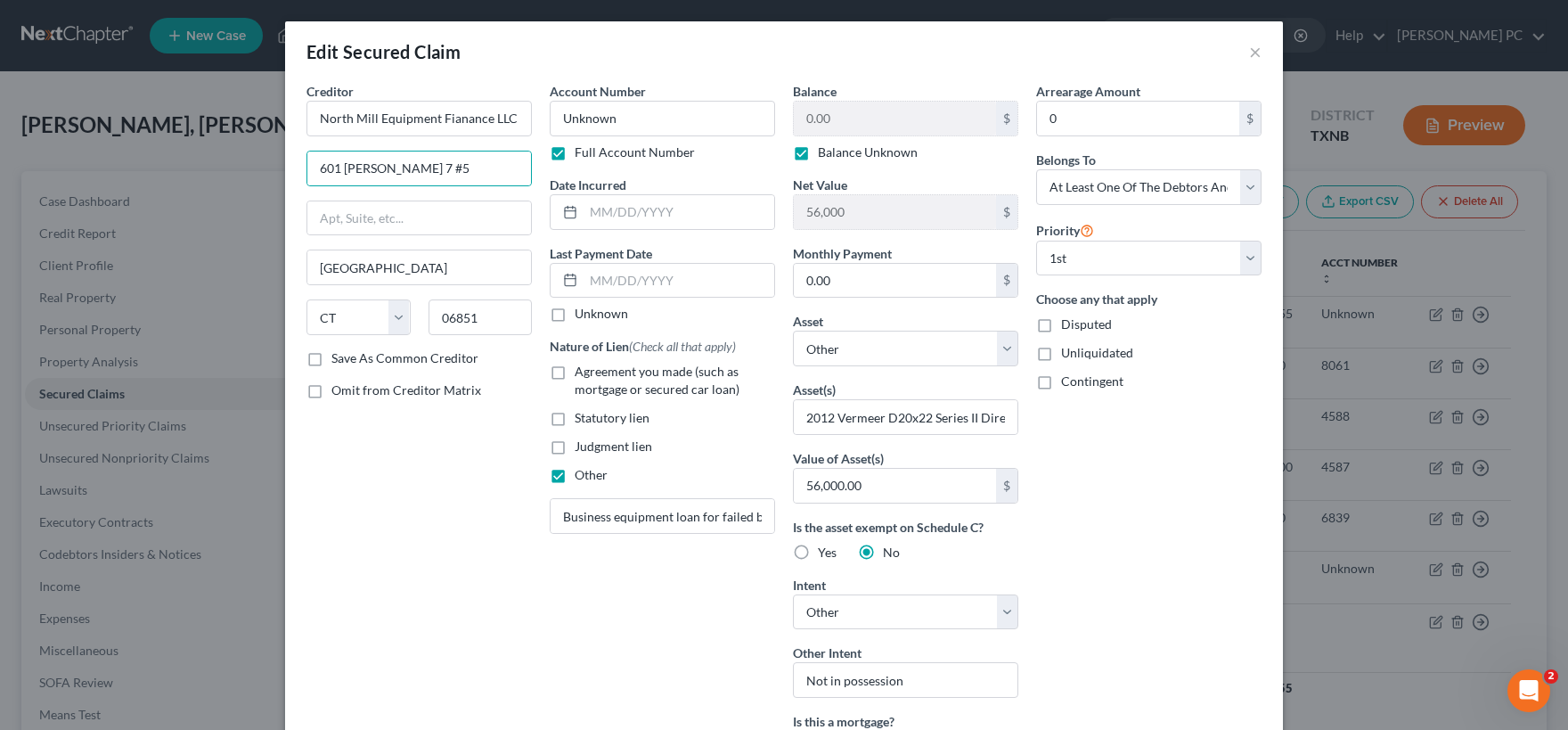
click at [331, 358] on label "Save As Common Creditor" at bounding box center [405, 358] width 147 height 18
click at [338, 358] on input "Save As Common Creditor" at bounding box center [344, 355] width 12 height 12
click at [574, 309] on label "Unknown" at bounding box center [601, 313] width 54 height 18
click at [582, 309] on input "Unknown" at bounding box center [588, 310] width 12 height 12
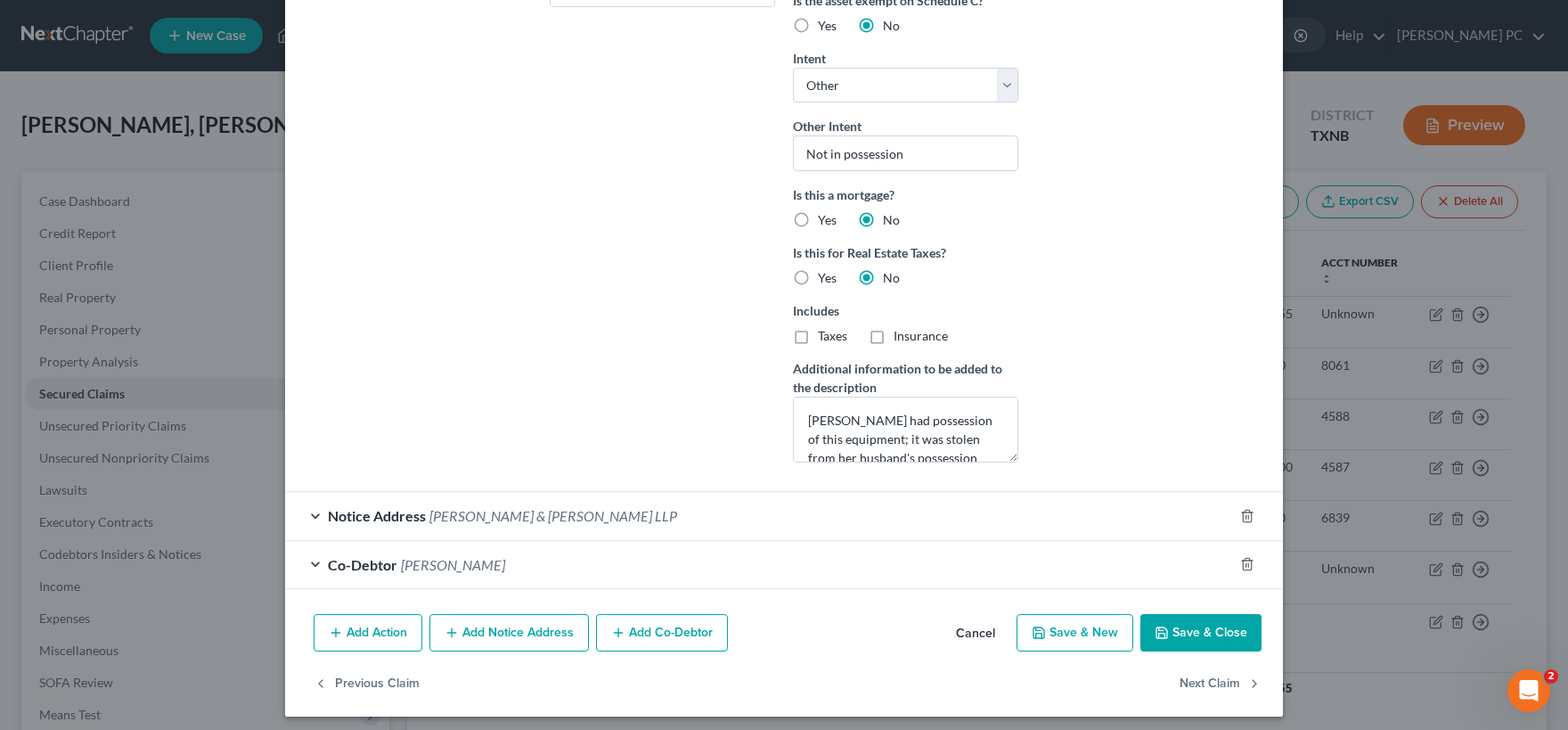
scroll to position [533, 0]
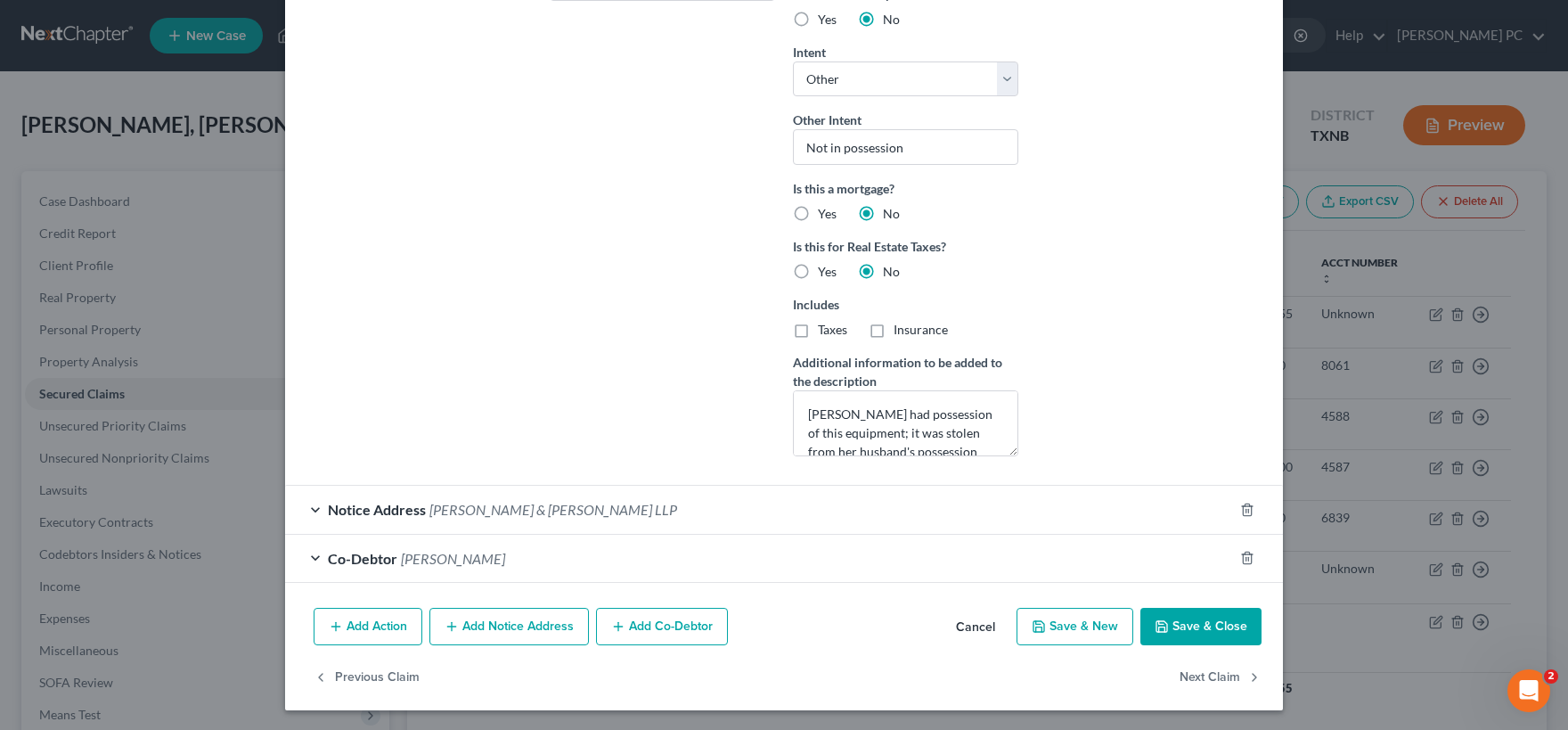
click at [1209, 633] on button "Save & Close" at bounding box center [1201, 627] width 121 height 38
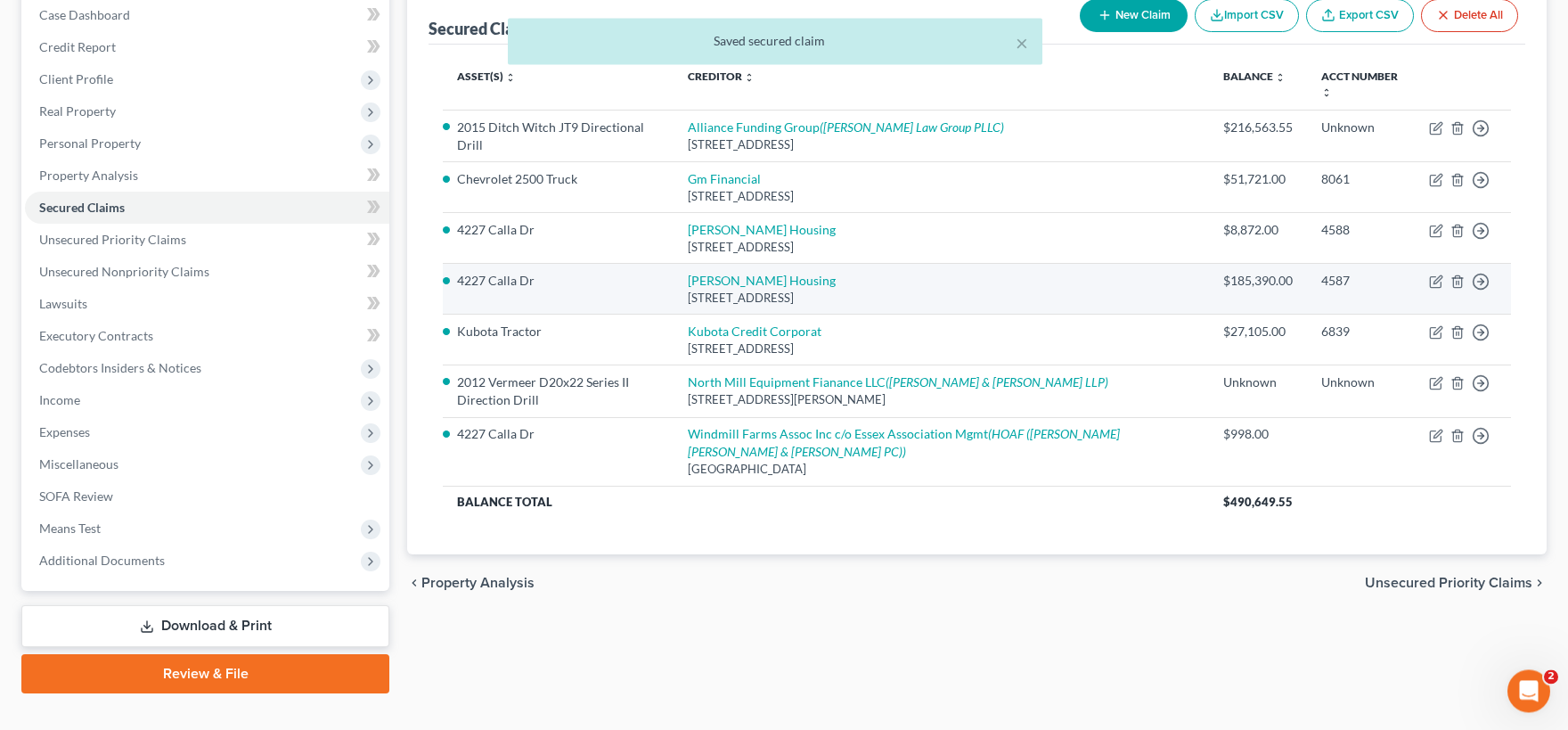
scroll to position [215, 0]
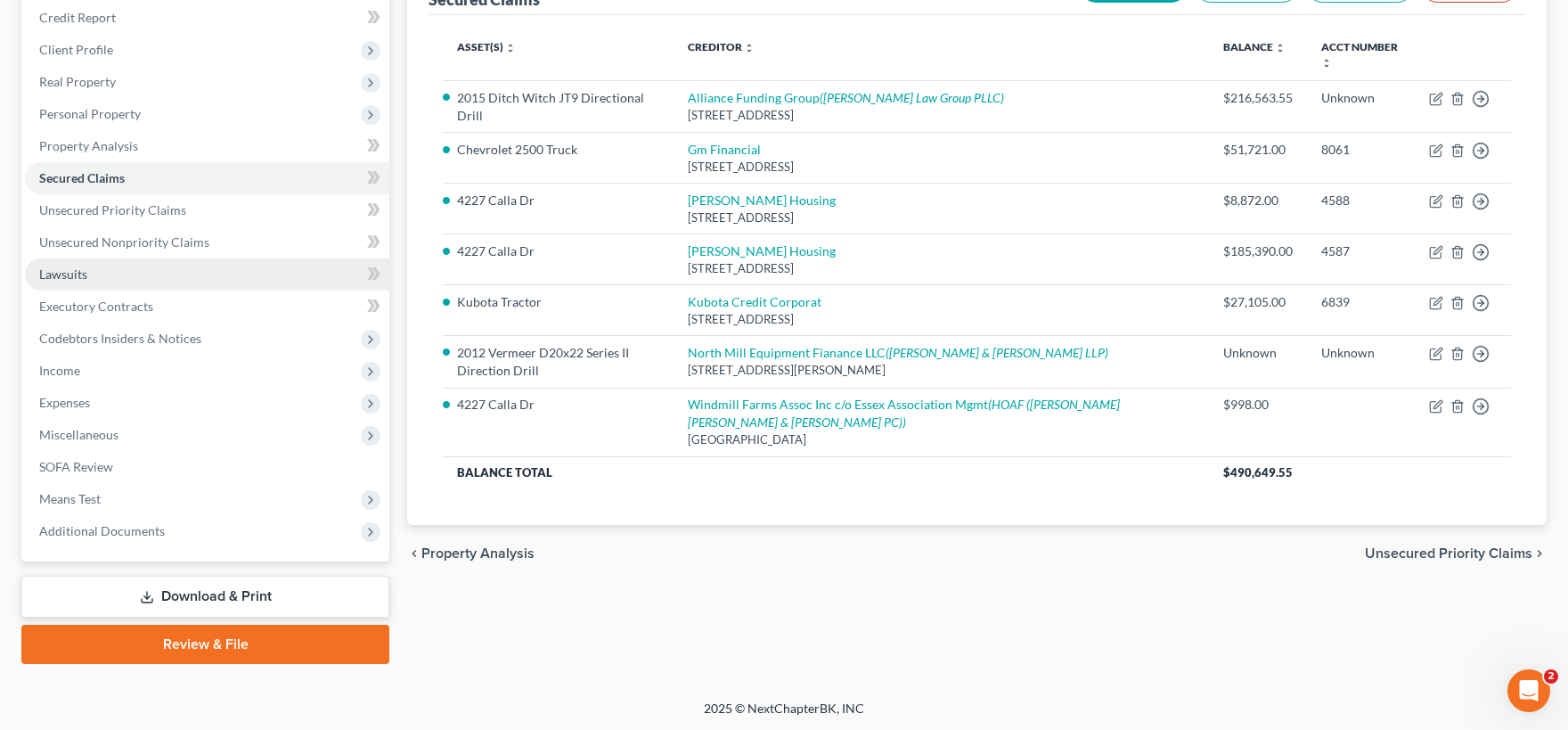
click at [134, 276] on link "Lawsuits" at bounding box center [206, 275] width 364 height 32
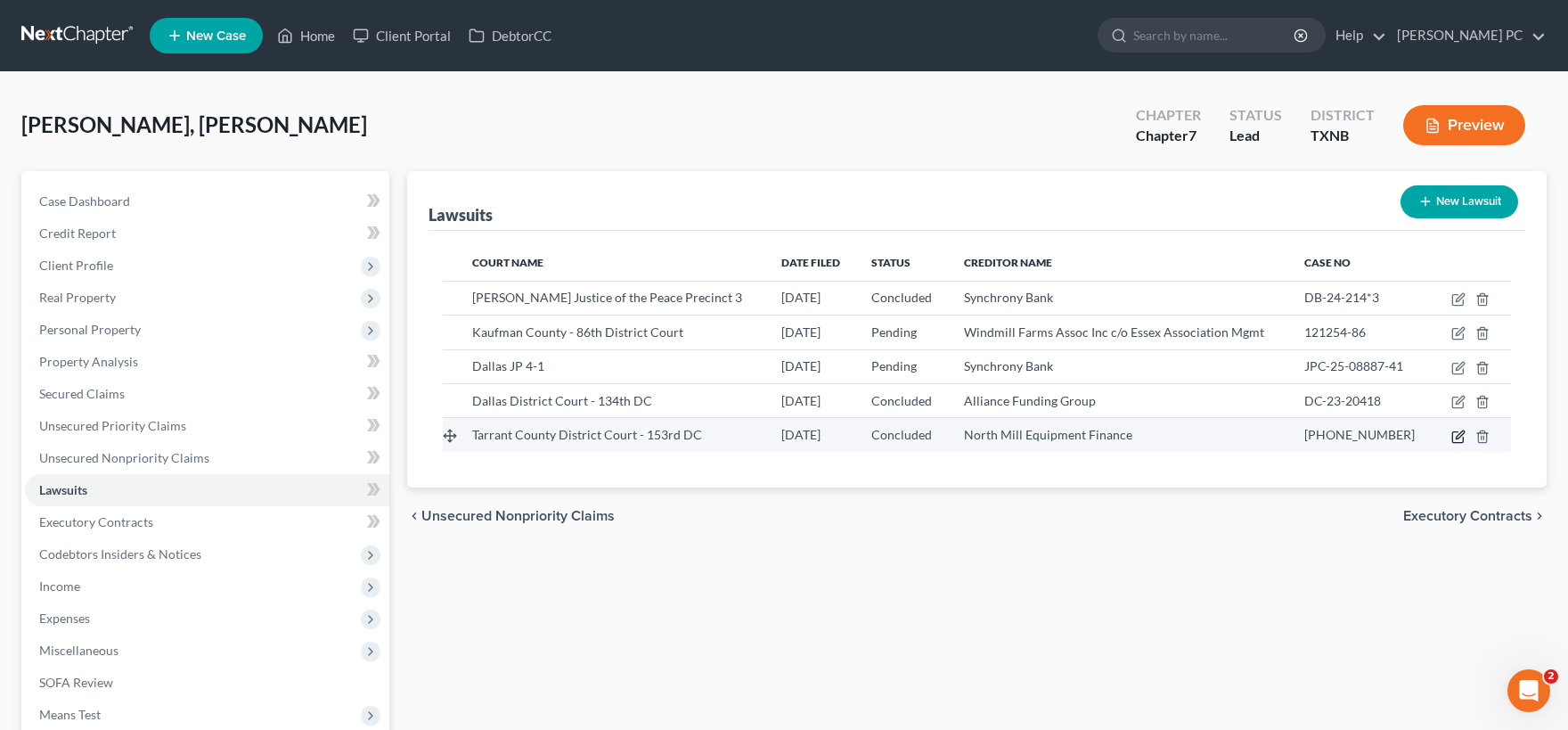
click at [1458, 437] on icon "button" at bounding box center [1458, 436] width 14 height 14
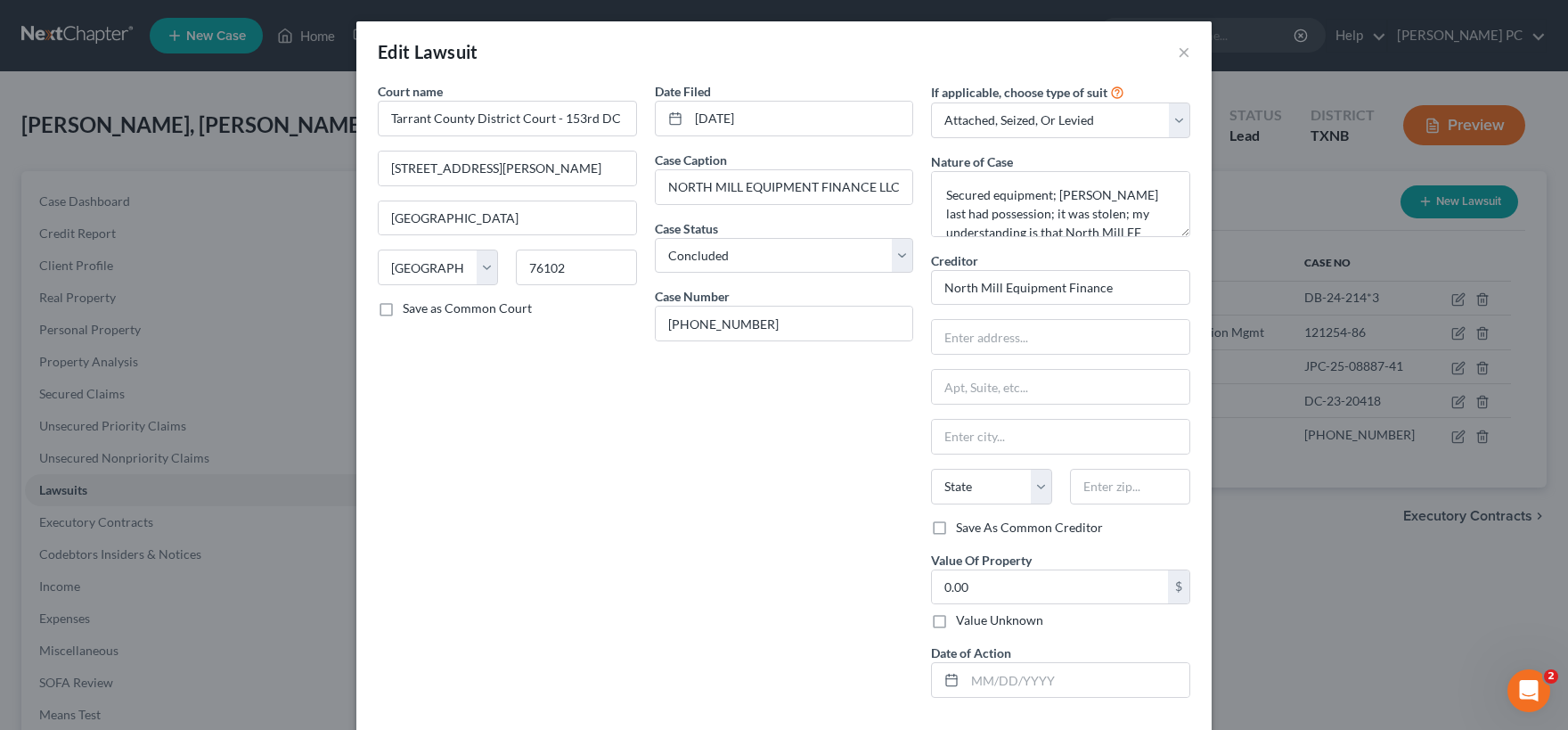
scroll to position [78, 0]
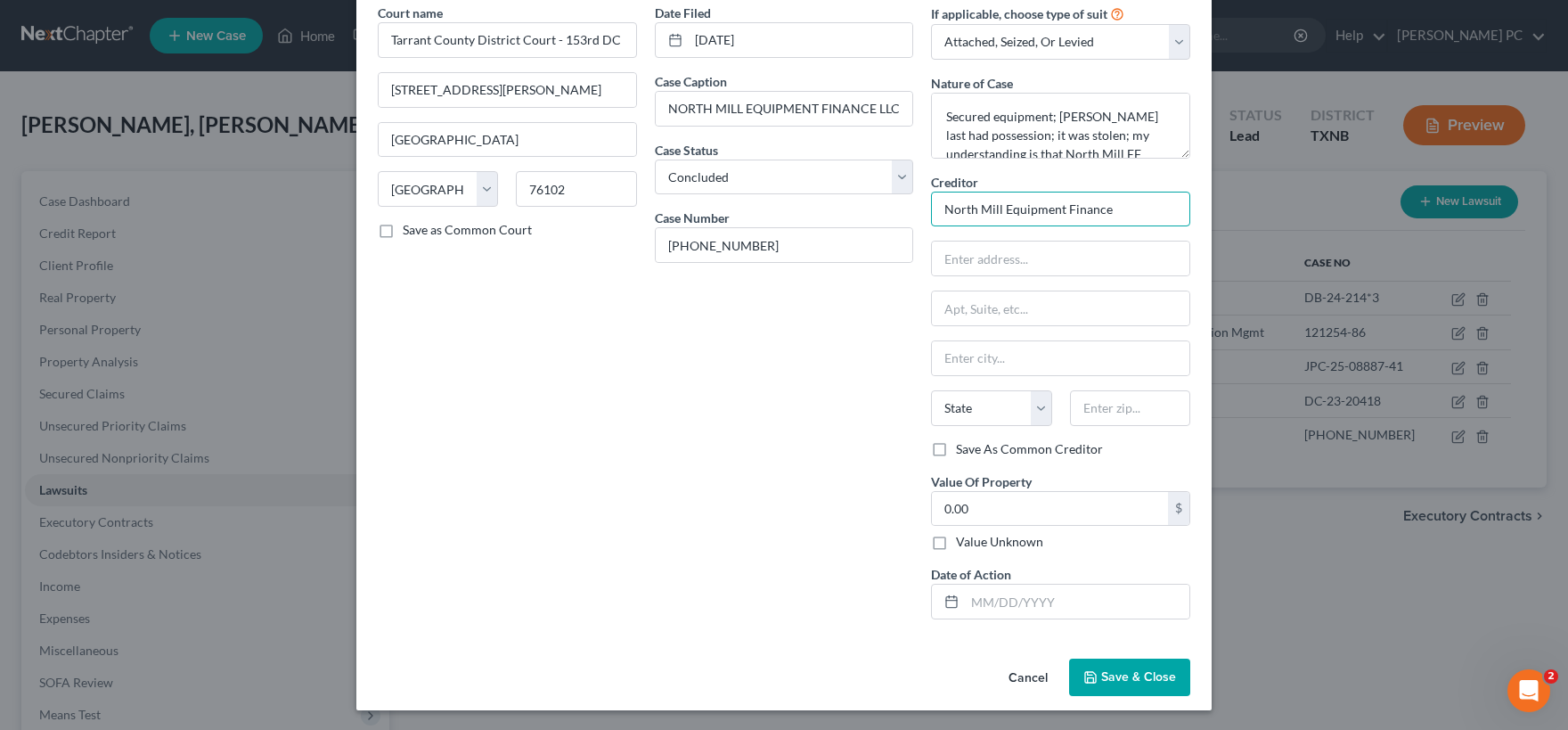
drag, startPoint x: 1117, startPoint y: 206, endPoint x: 832, endPoint y: 197, distance: 285.1
click at [931, 214] on input "North Mill Equipment Finance" at bounding box center [1060, 209] width 259 height 36
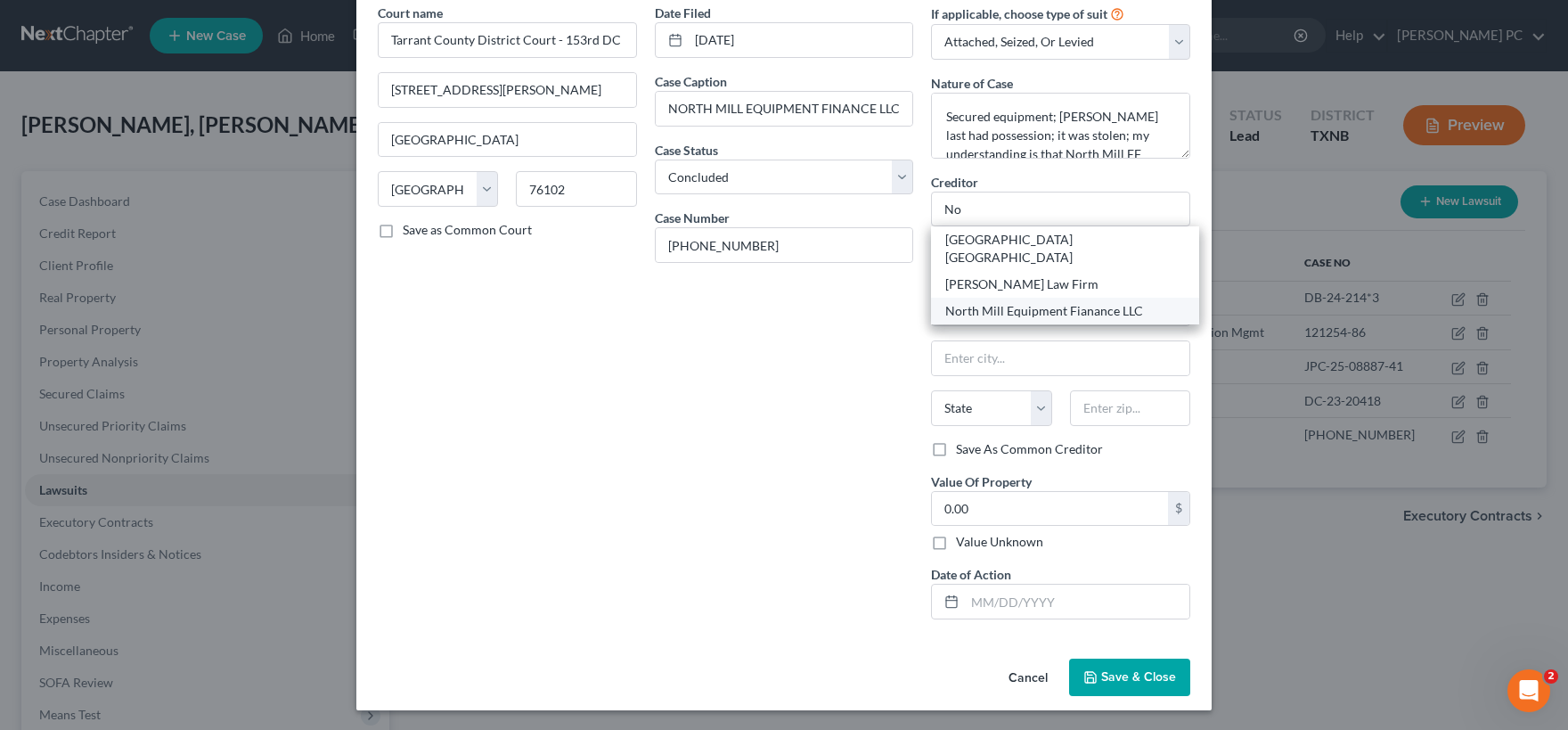
click at [989, 303] on div "North Mill Equipment Fianance LLC" at bounding box center [1065, 311] width 240 height 18
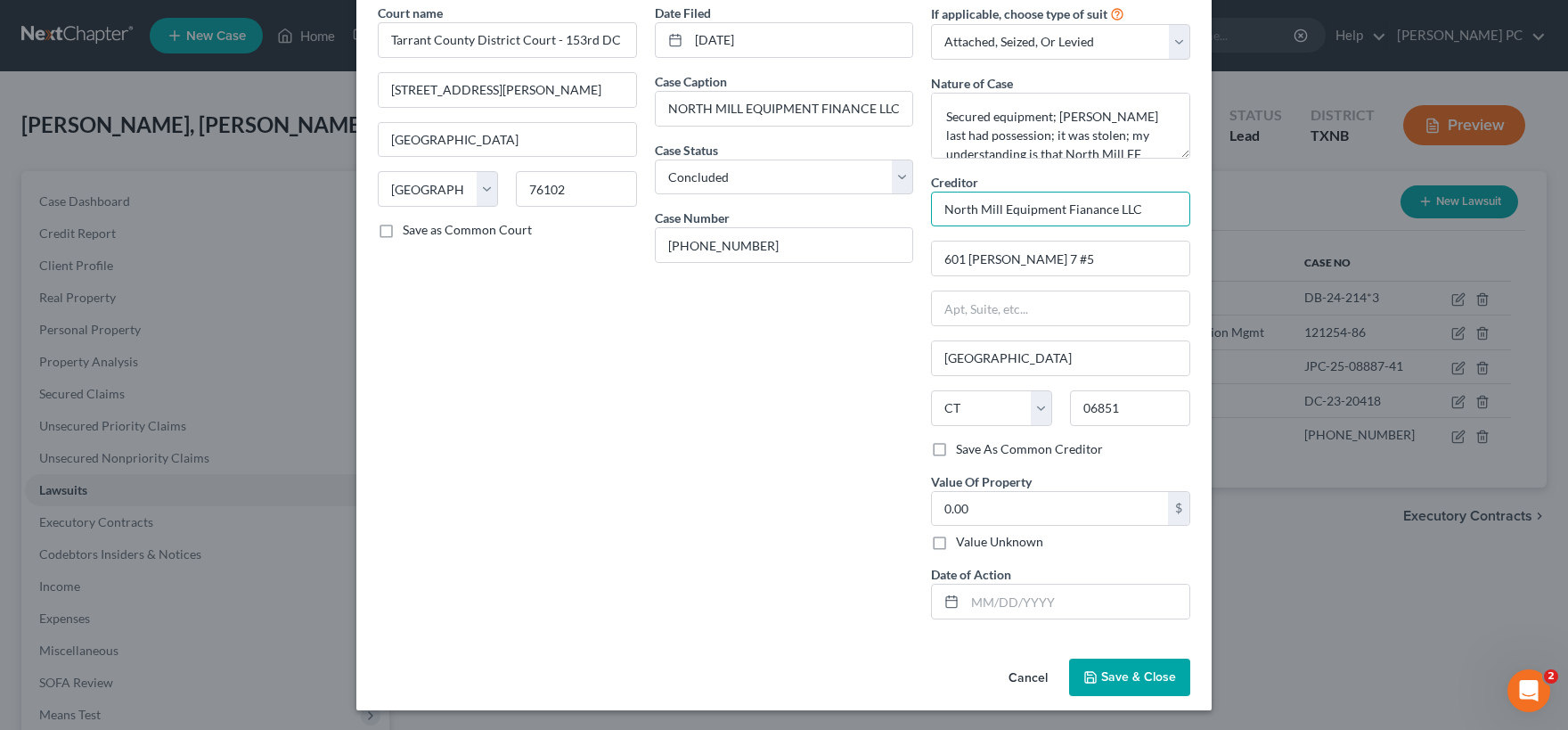
click at [1084, 213] on input "North Mill Equipment Fianance LLC" at bounding box center [1060, 209] width 259 height 36
click at [1108, 669] on span "Save & Close" at bounding box center [1138, 676] width 74 height 15
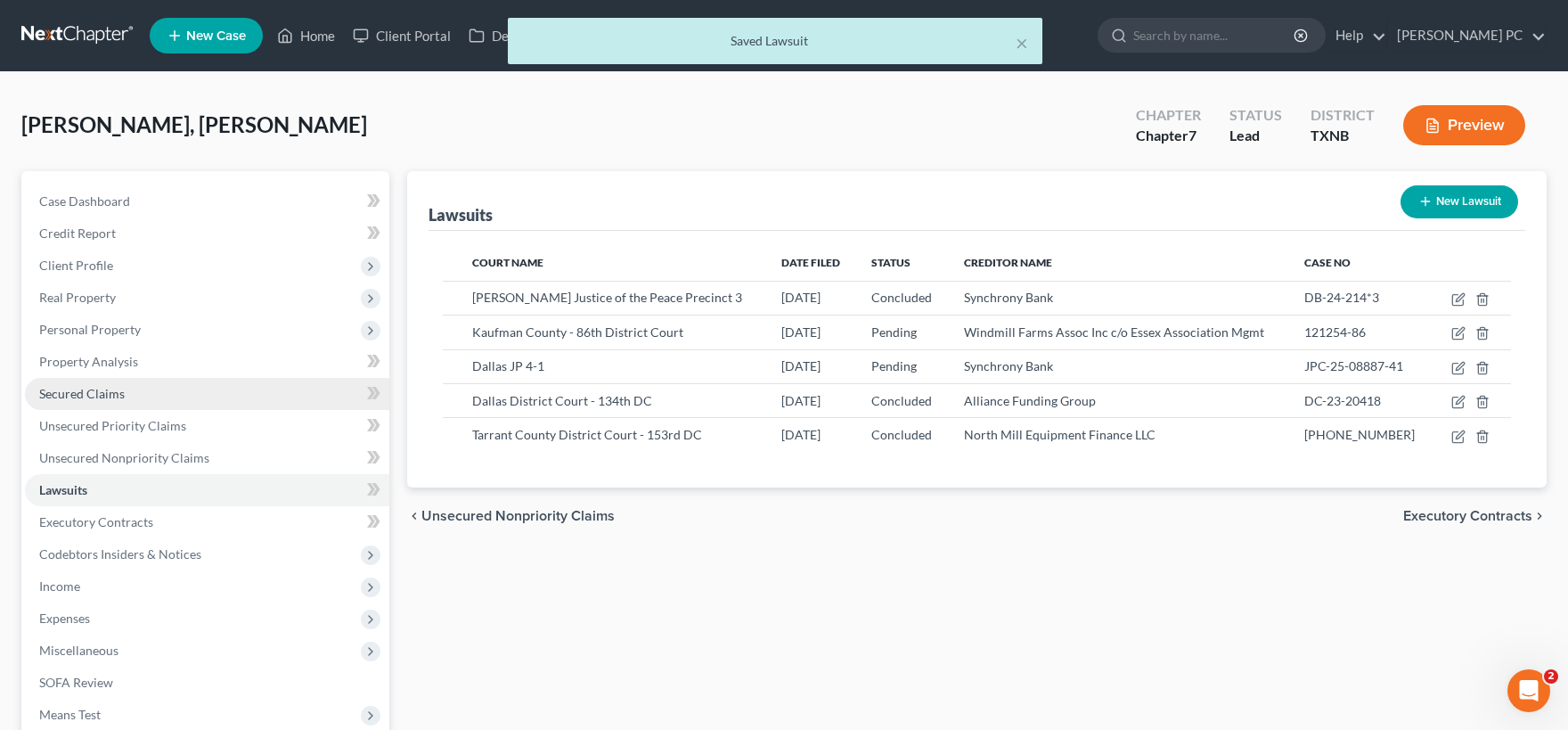
click at [123, 394] on span "Secured Claims" at bounding box center [82, 393] width 85 height 15
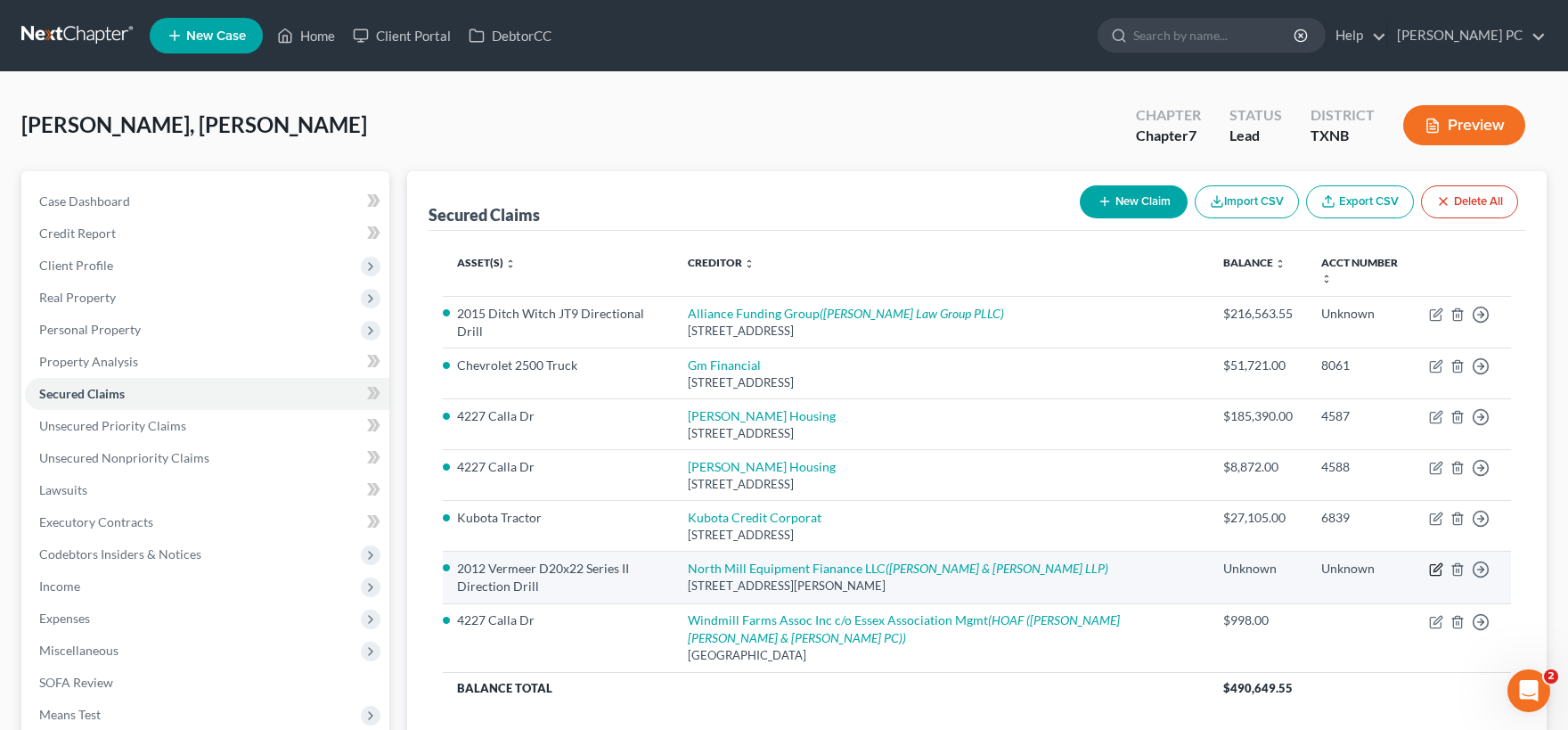
click at [1432, 568] on icon "button" at bounding box center [1436, 569] width 14 height 14
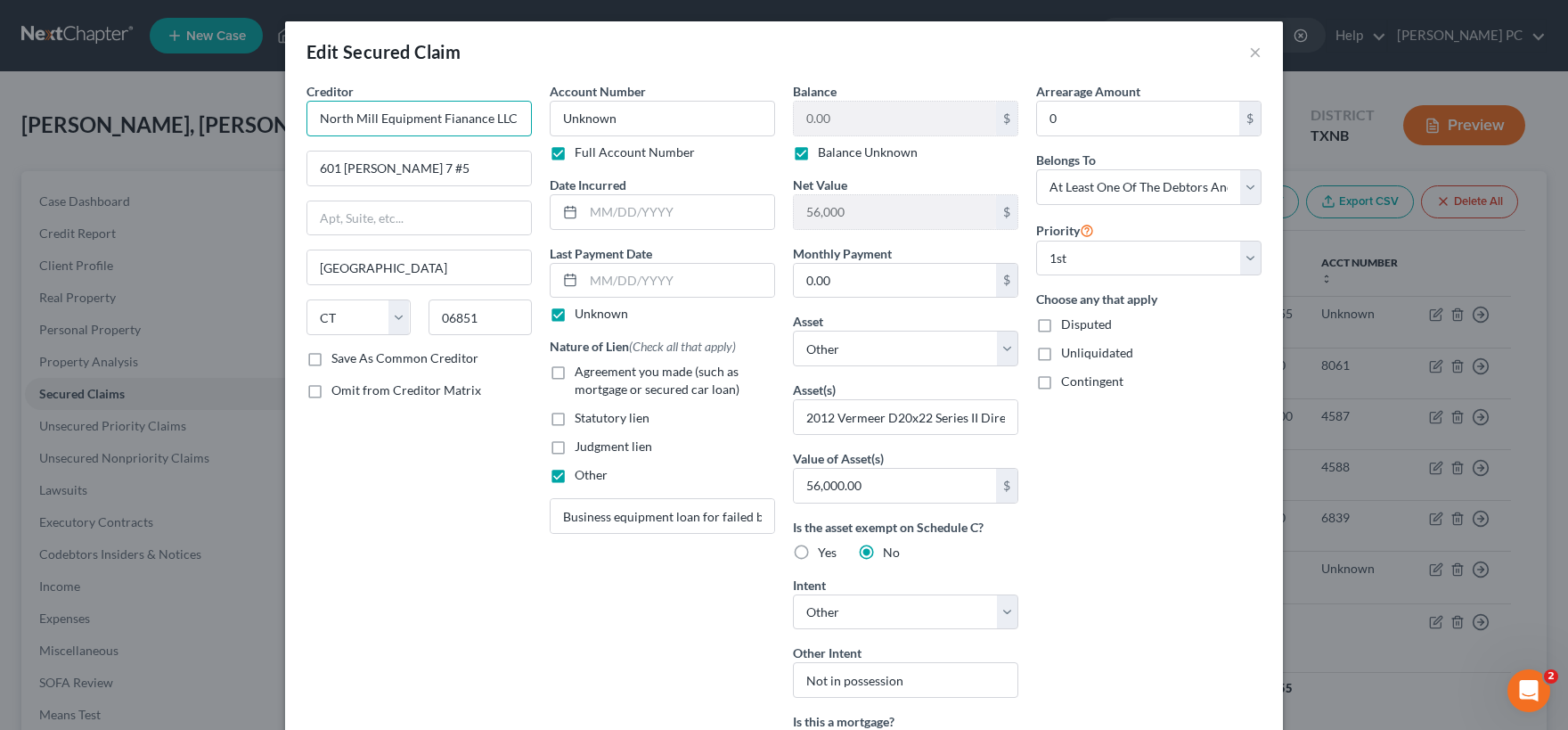
click at [455, 122] on input "North Mill Equipment Fianance LLC" at bounding box center [419, 119] width 225 height 36
click at [331, 355] on label "Save As Common Creditor" at bounding box center [405, 358] width 147 height 18
click at [338, 355] on input "Save As Common Creditor" at bounding box center [344, 355] width 12 height 12
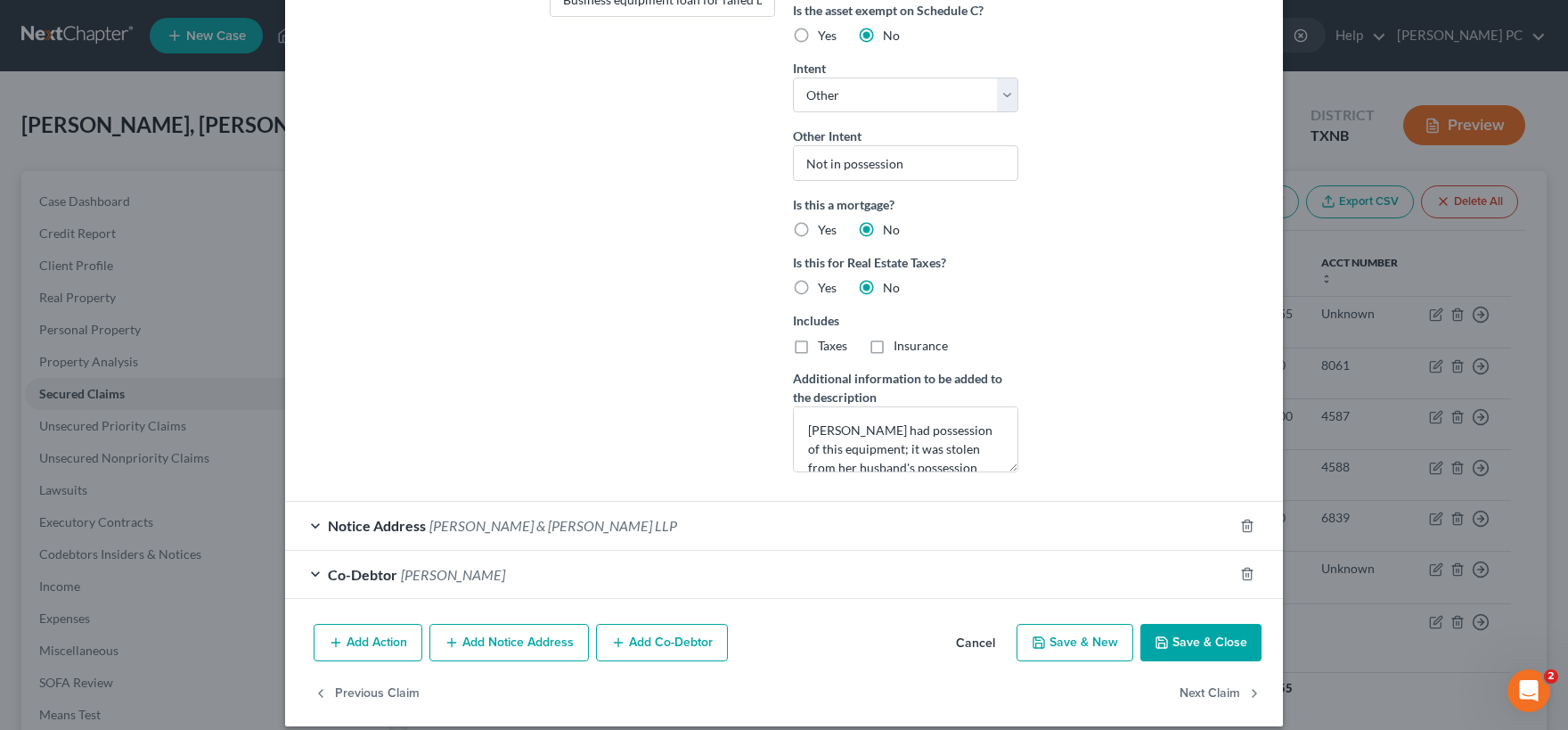
scroll to position [533, 0]
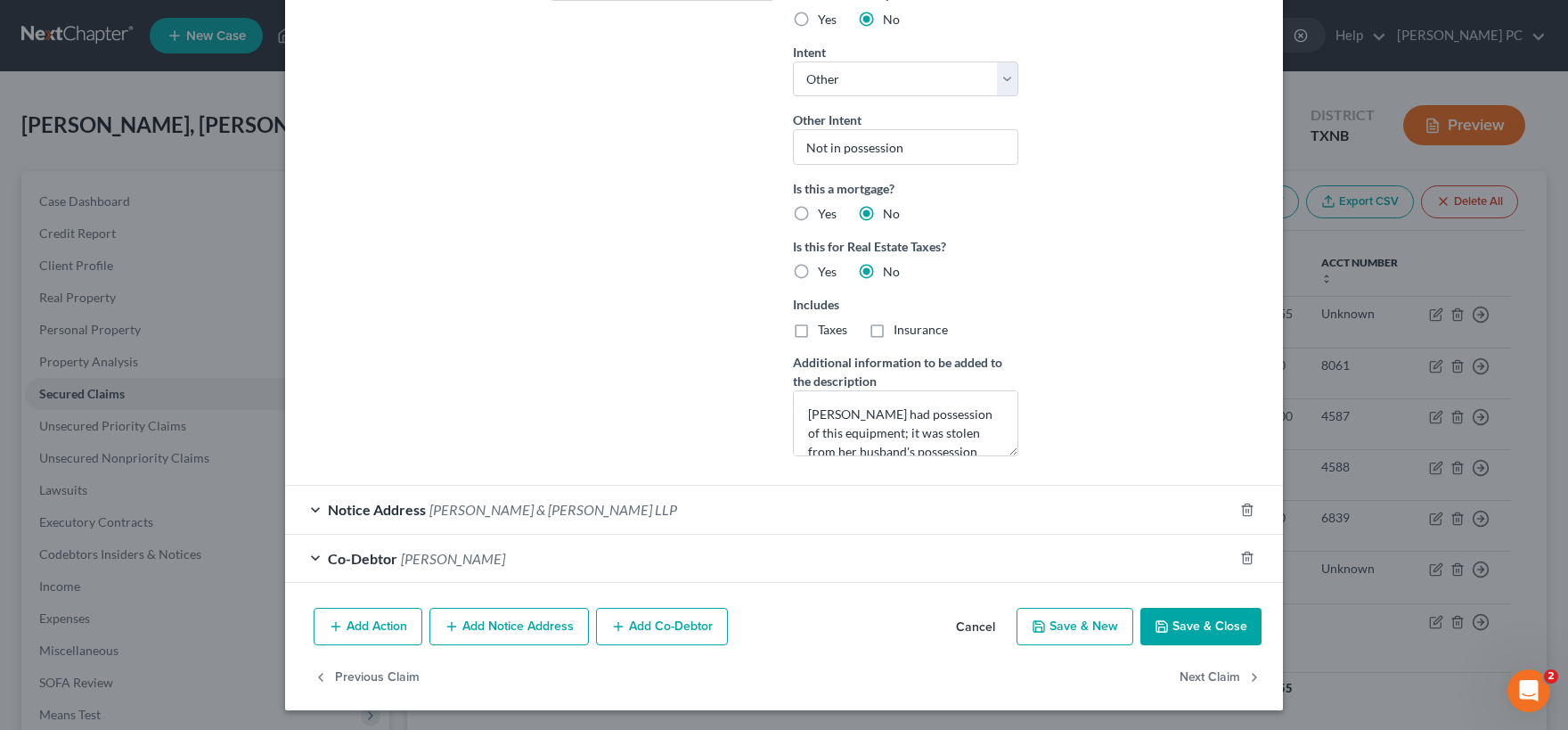
click at [1162, 619] on icon "button" at bounding box center [1161, 626] width 14 height 14
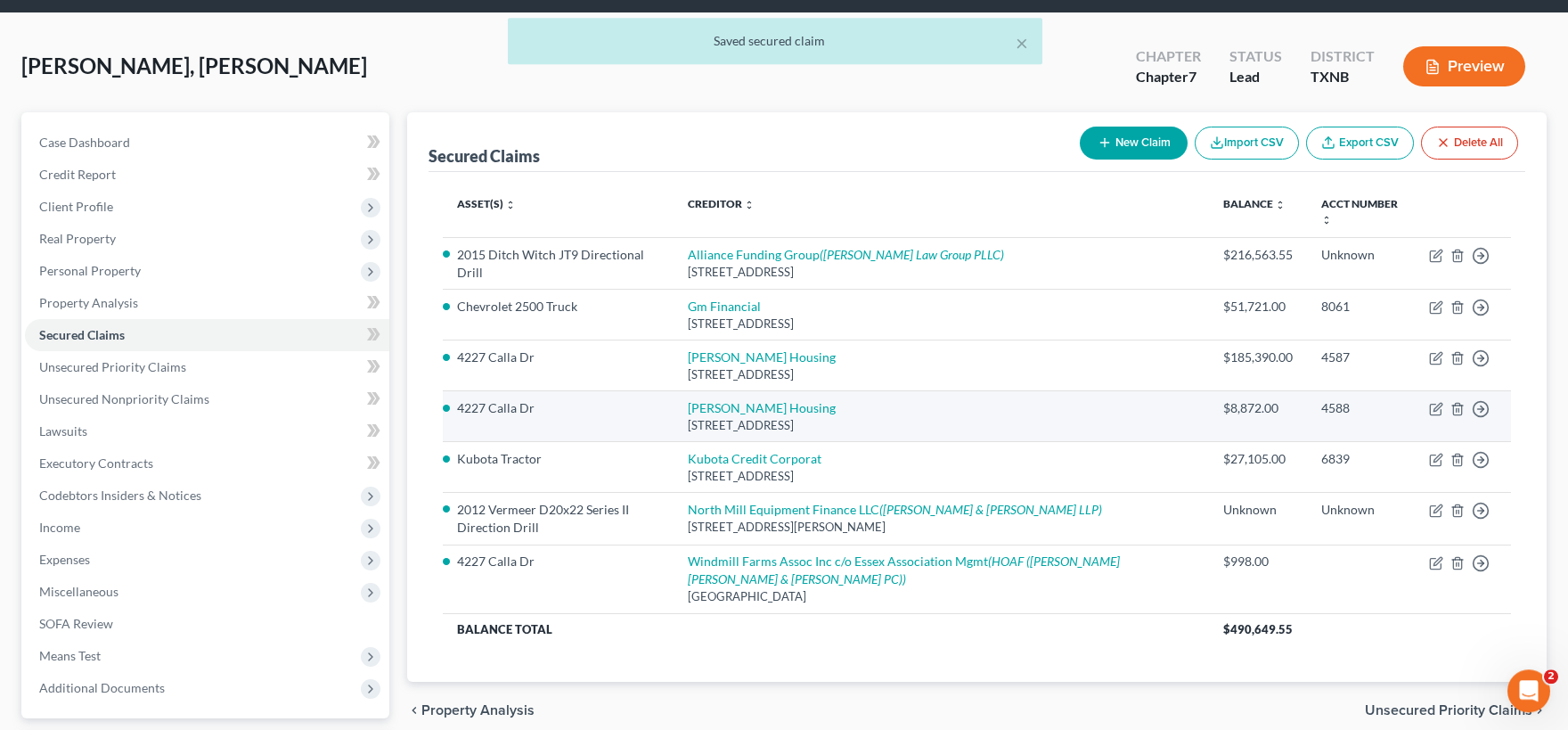
scroll to position [98, 0]
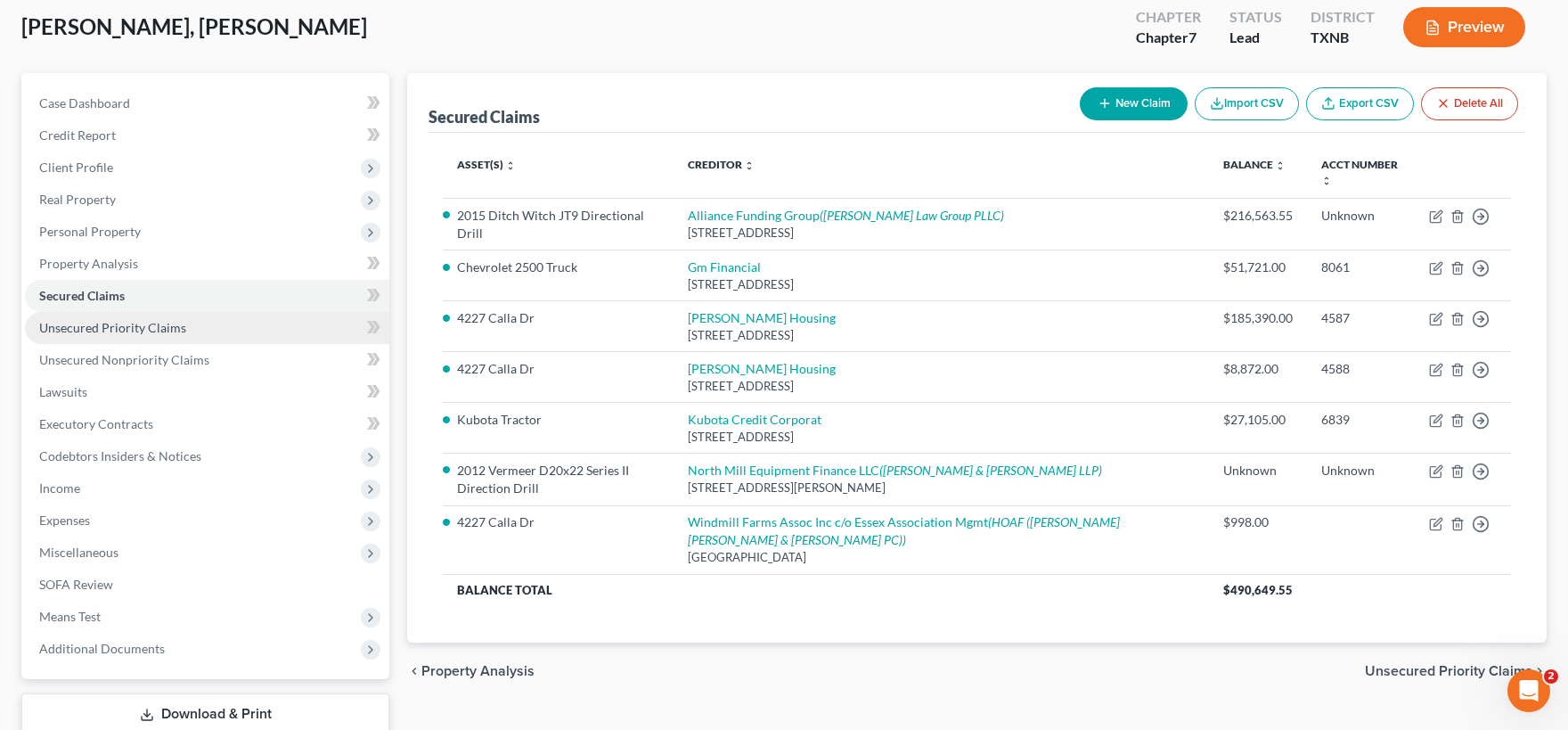
click at [153, 328] on span "Unsecured Priority Claims" at bounding box center [113, 326] width 147 height 15
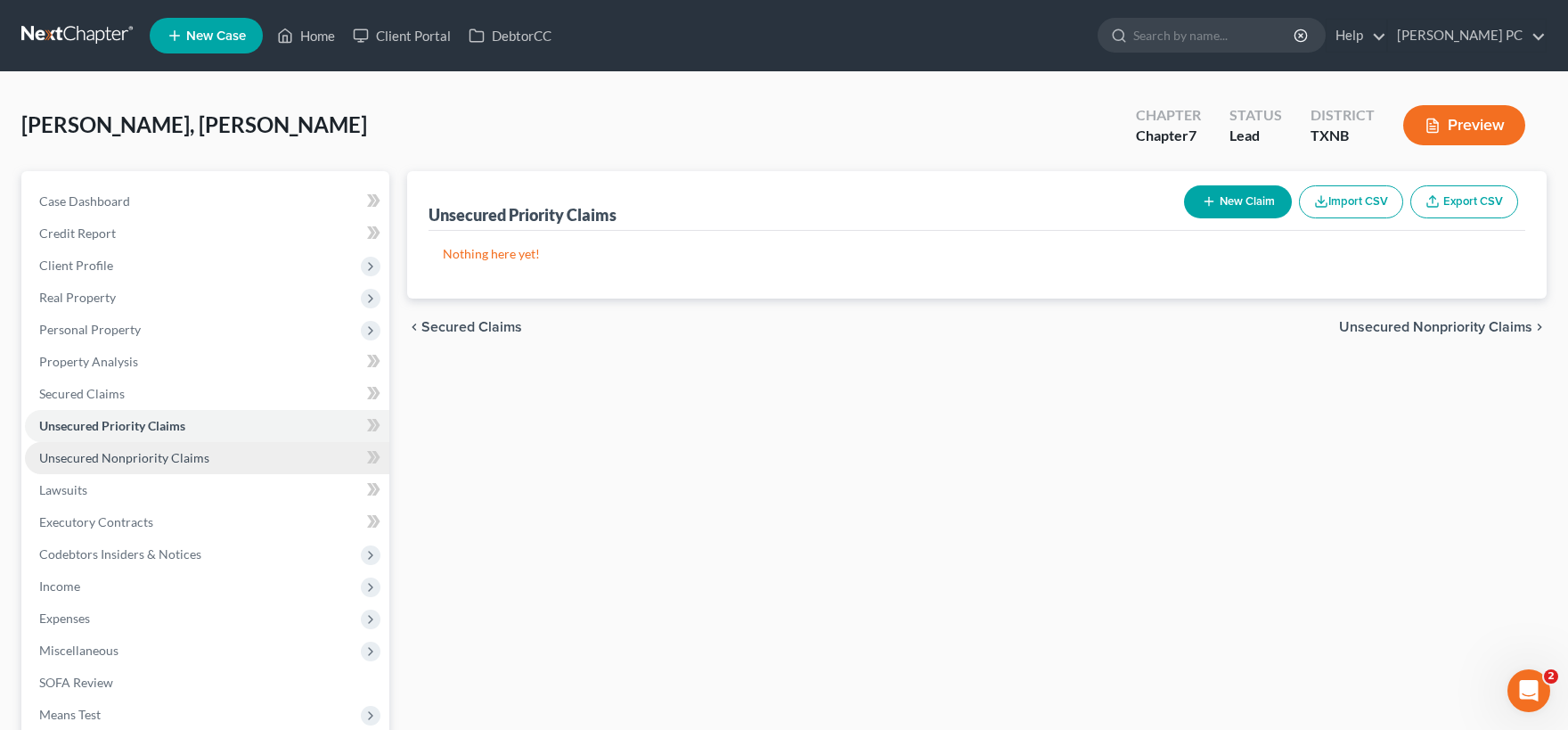
click at [162, 454] on span "Unsecured Nonpriority Claims" at bounding box center [125, 457] width 171 height 15
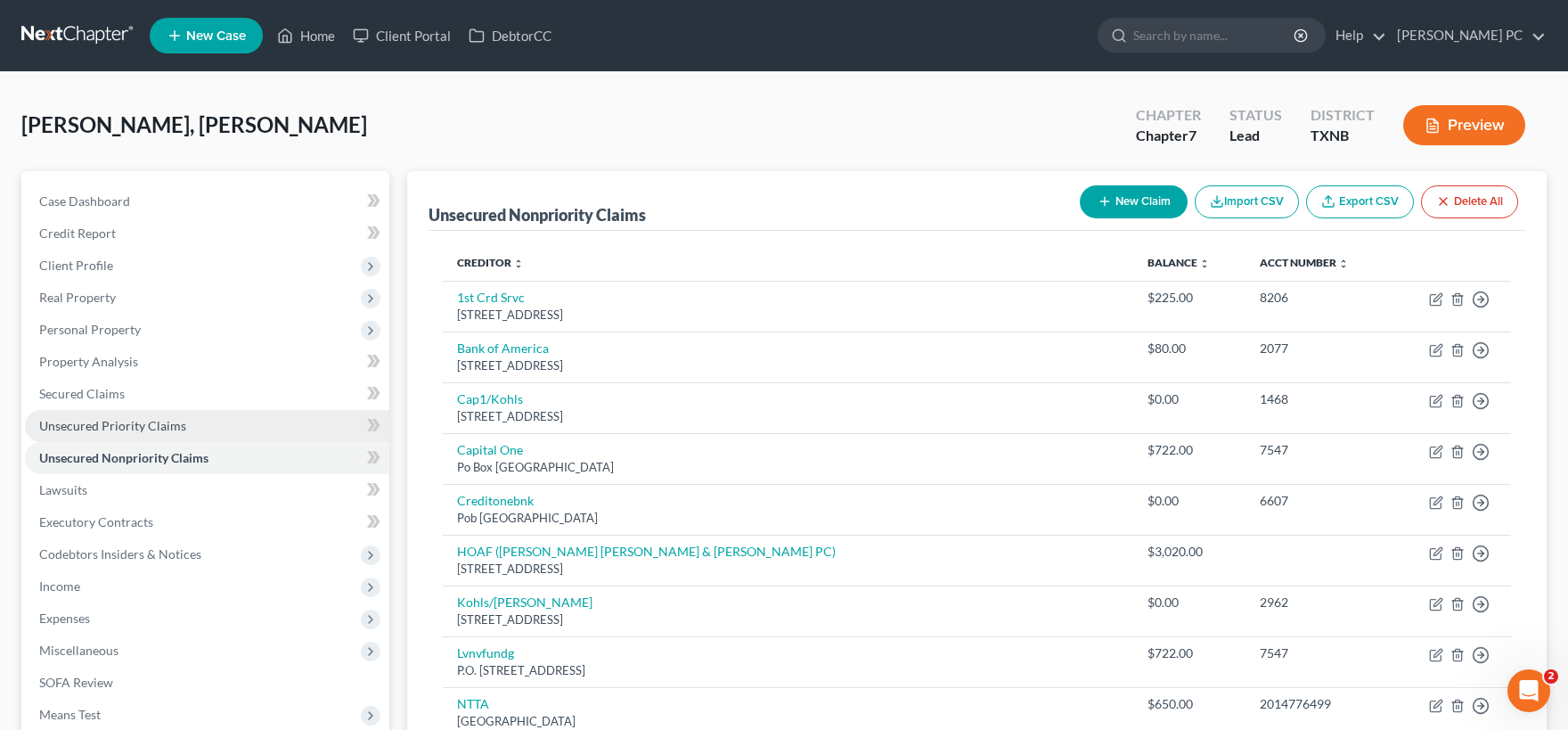
click at [154, 425] on span "Unsecured Priority Claims" at bounding box center [113, 425] width 147 height 15
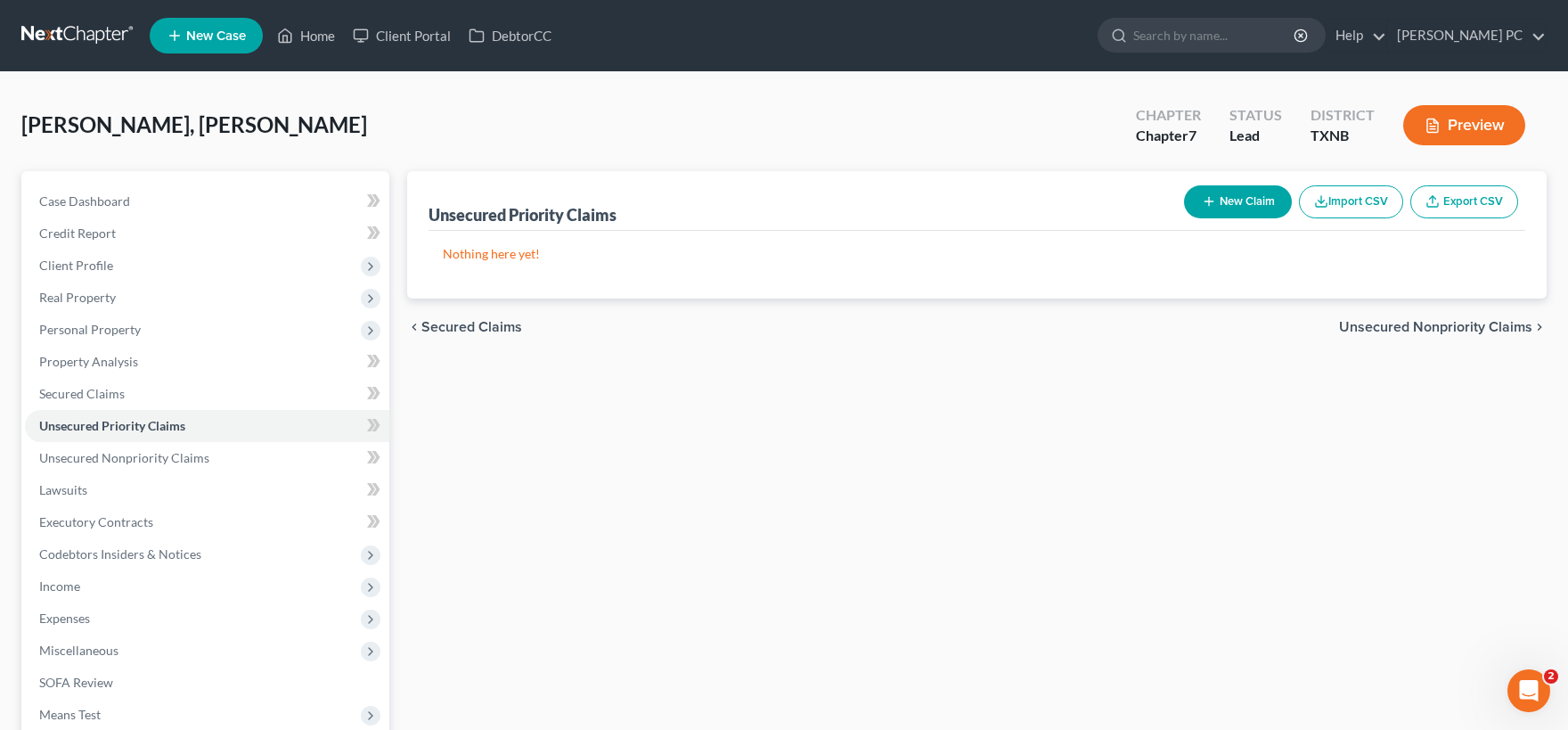
click at [1253, 199] on button "New Claim" at bounding box center [1238, 201] width 108 height 33
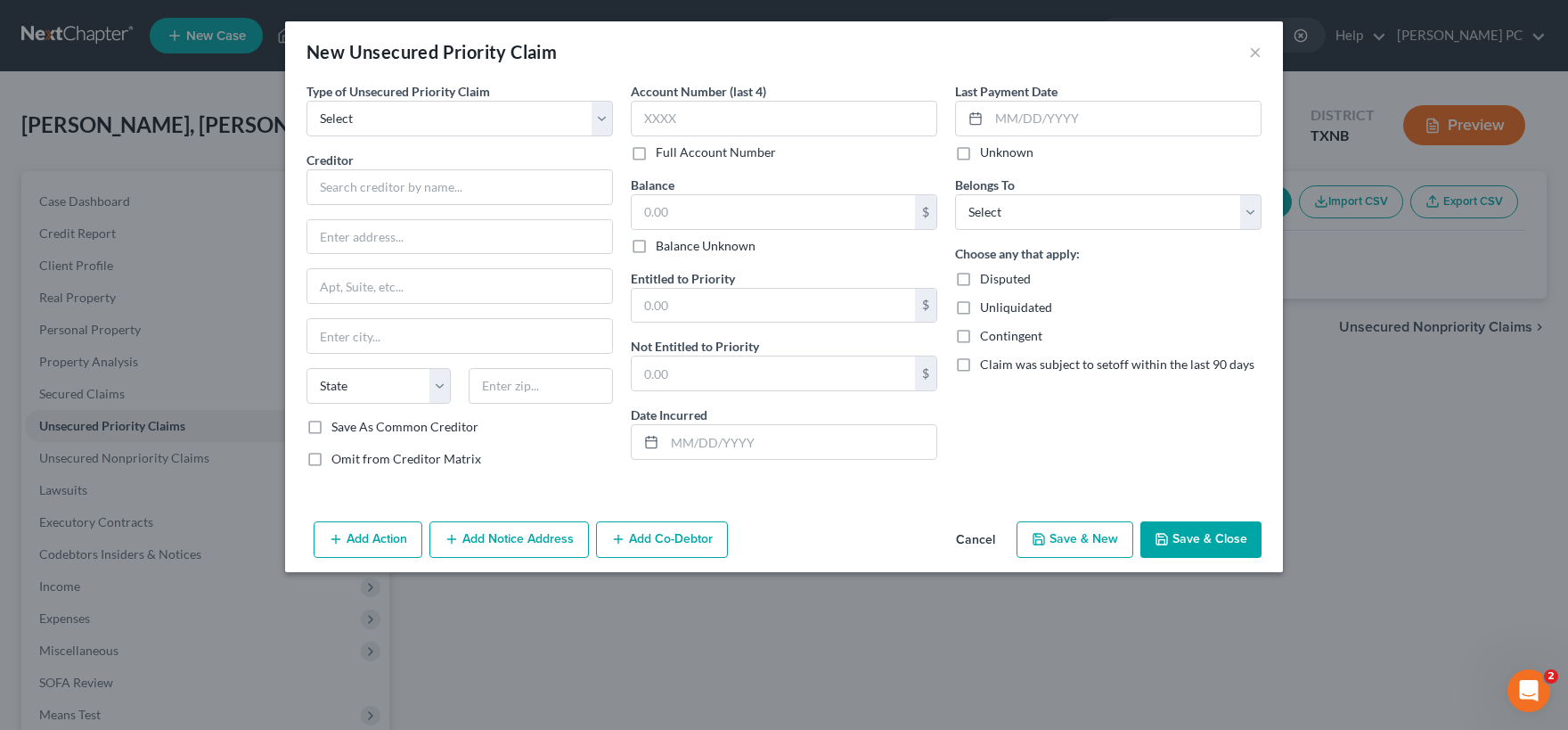
click at [980, 541] on button "Cancel" at bounding box center [975, 541] width 67 height 36
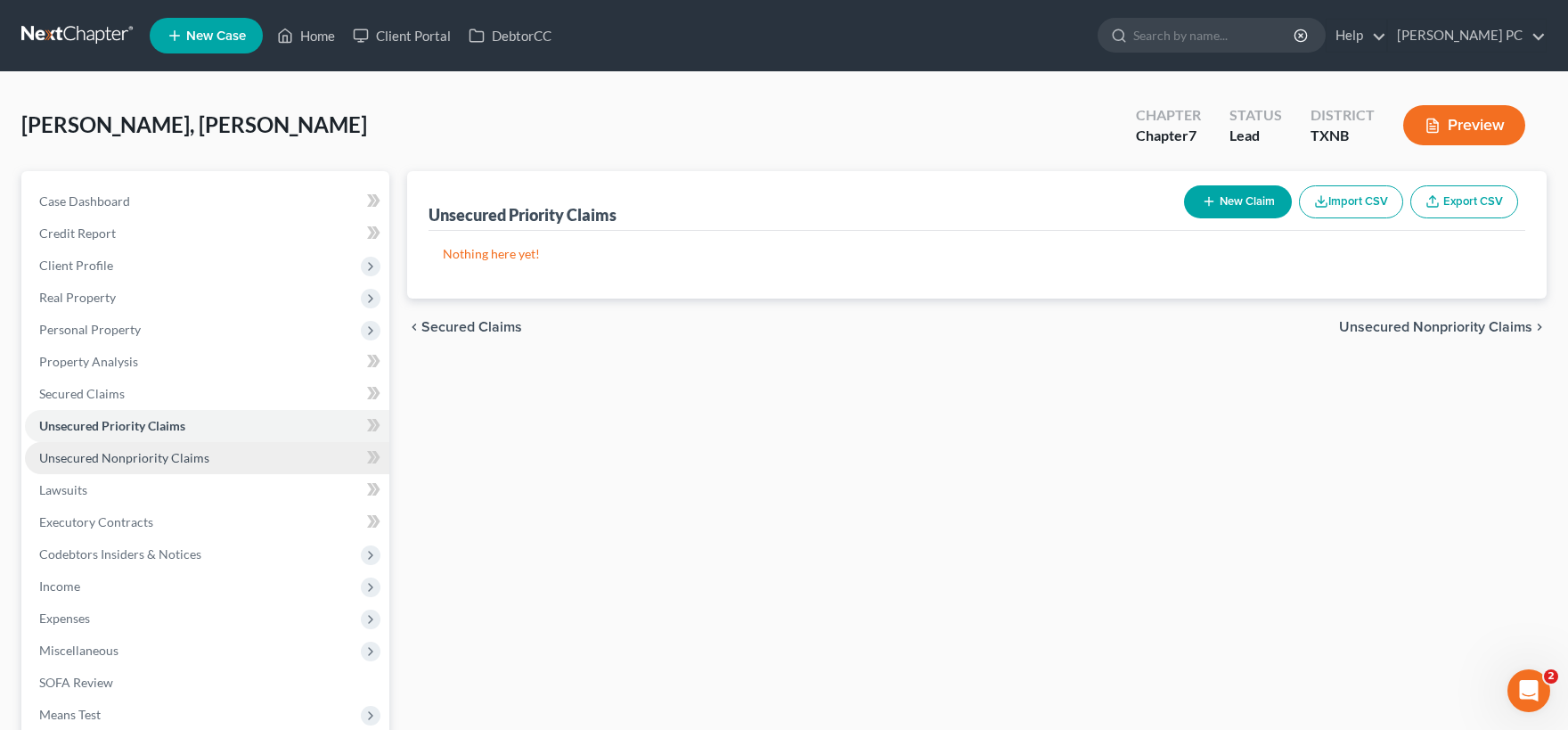
click at [157, 461] on span "Unsecured Nonpriority Claims" at bounding box center [125, 457] width 171 height 15
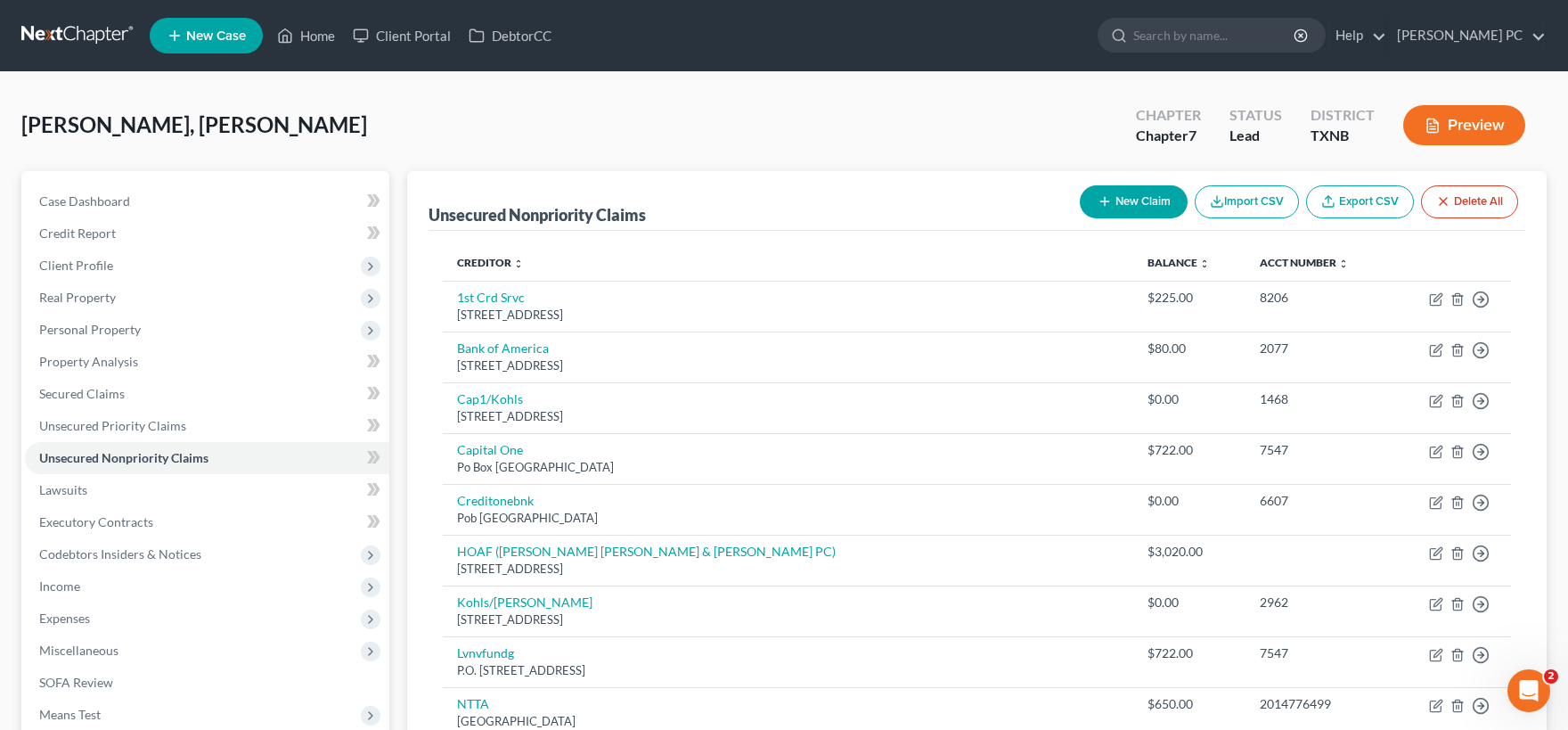
click at [1126, 209] on button "New Claim" at bounding box center [1134, 201] width 108 height 33
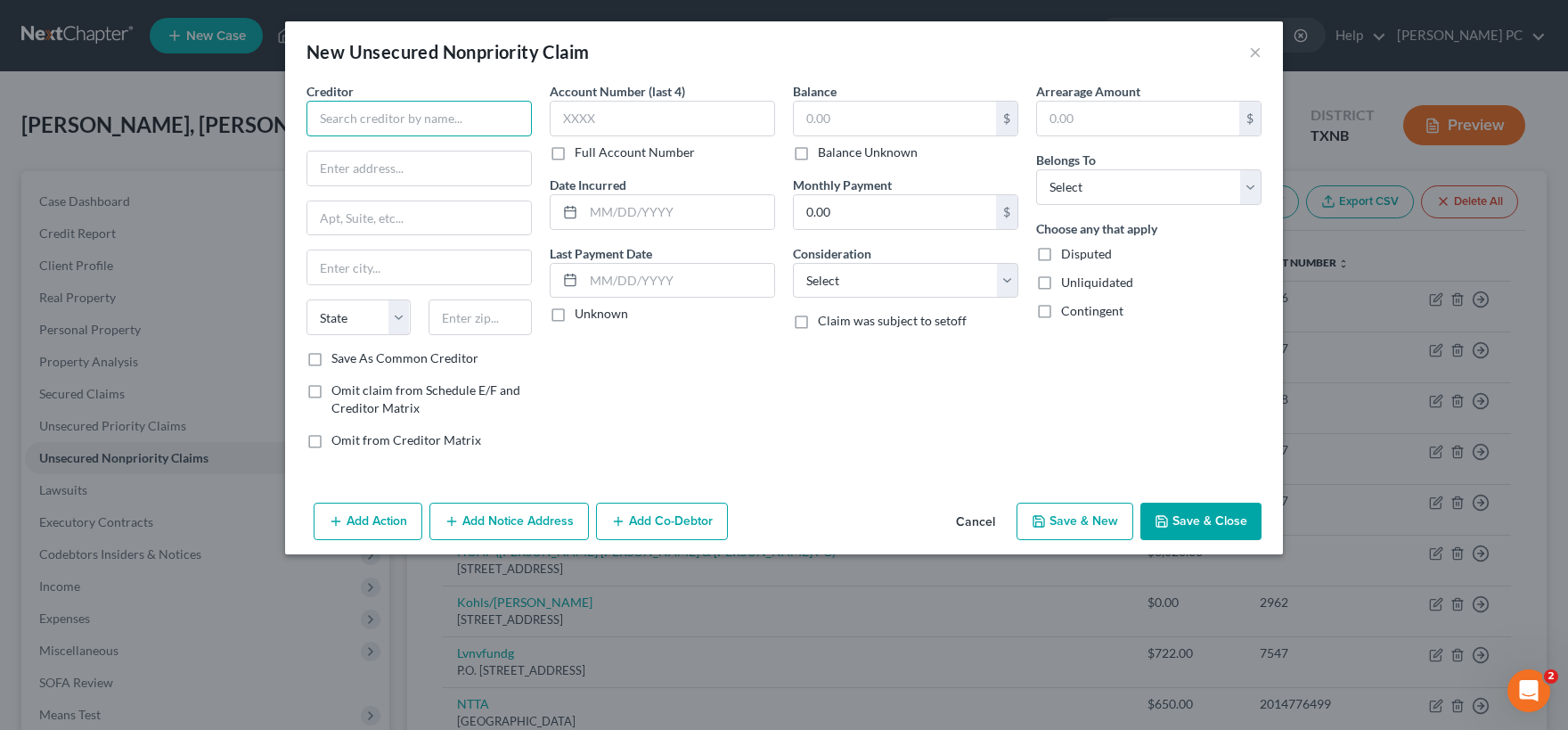
click at [446, 118] on input "text" at bounding box center [419, 119] width 225 height 36
paste input "[STREET_ADDRESS]"
click at [450, 323] on input "text" at bounding box center [480, 317] width 104 height 36
drag, startPoint x: 334, startPoint y: 172, endPoint x: 587, endPoint y: 180, distance: 253.1
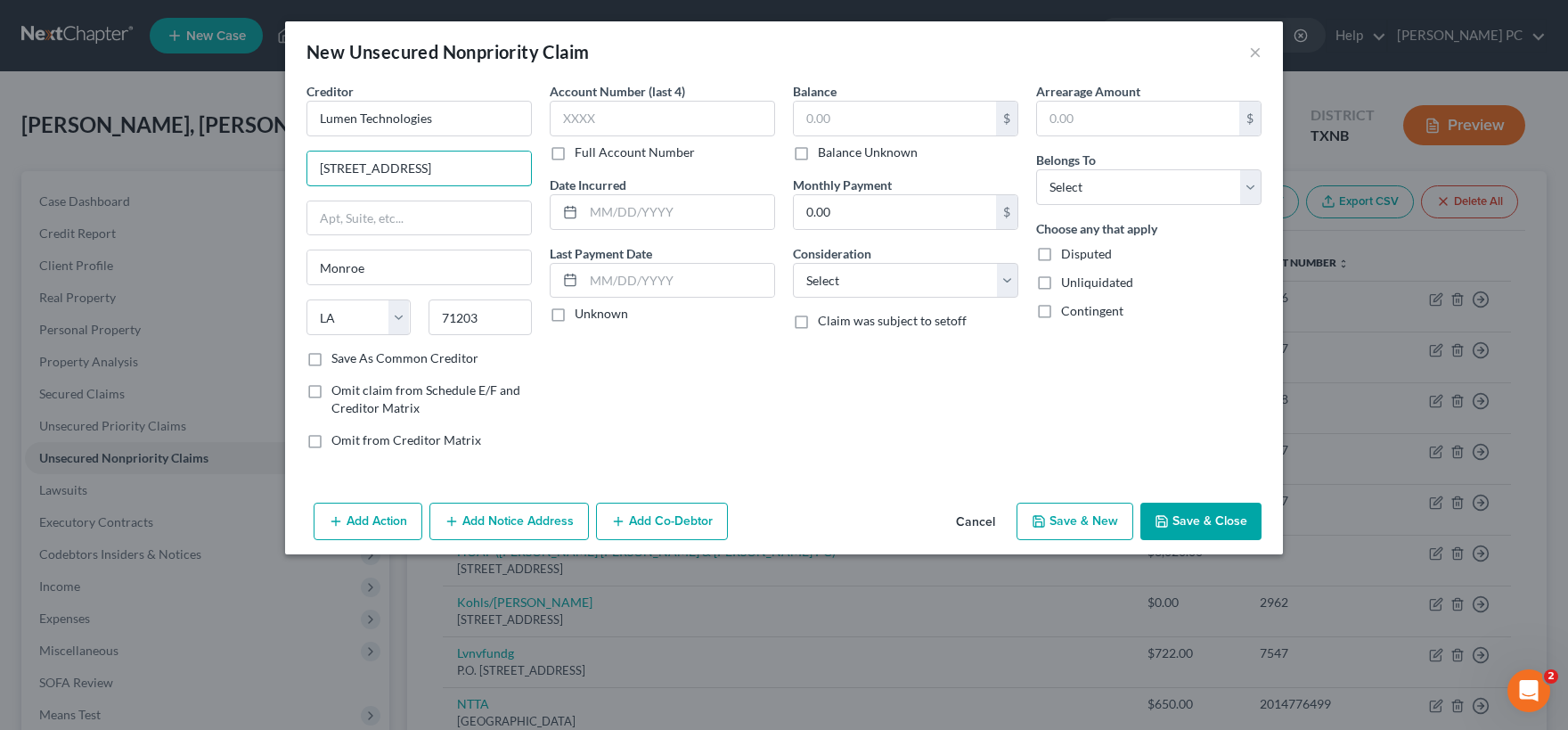
click at [531, 176] on input "[STREET_ADDRESS]" at bounding box center [419, 169] width 223 height 34
click at [640, 114] on input "text" at bounding box center [662, 119] width 225 height 36
click at [569, 125] on input "text" at bounding box center [662, 119] width 225 height 36
click at [593, 206] on input "text" at bounding box center [678, 212] width 190 height 34
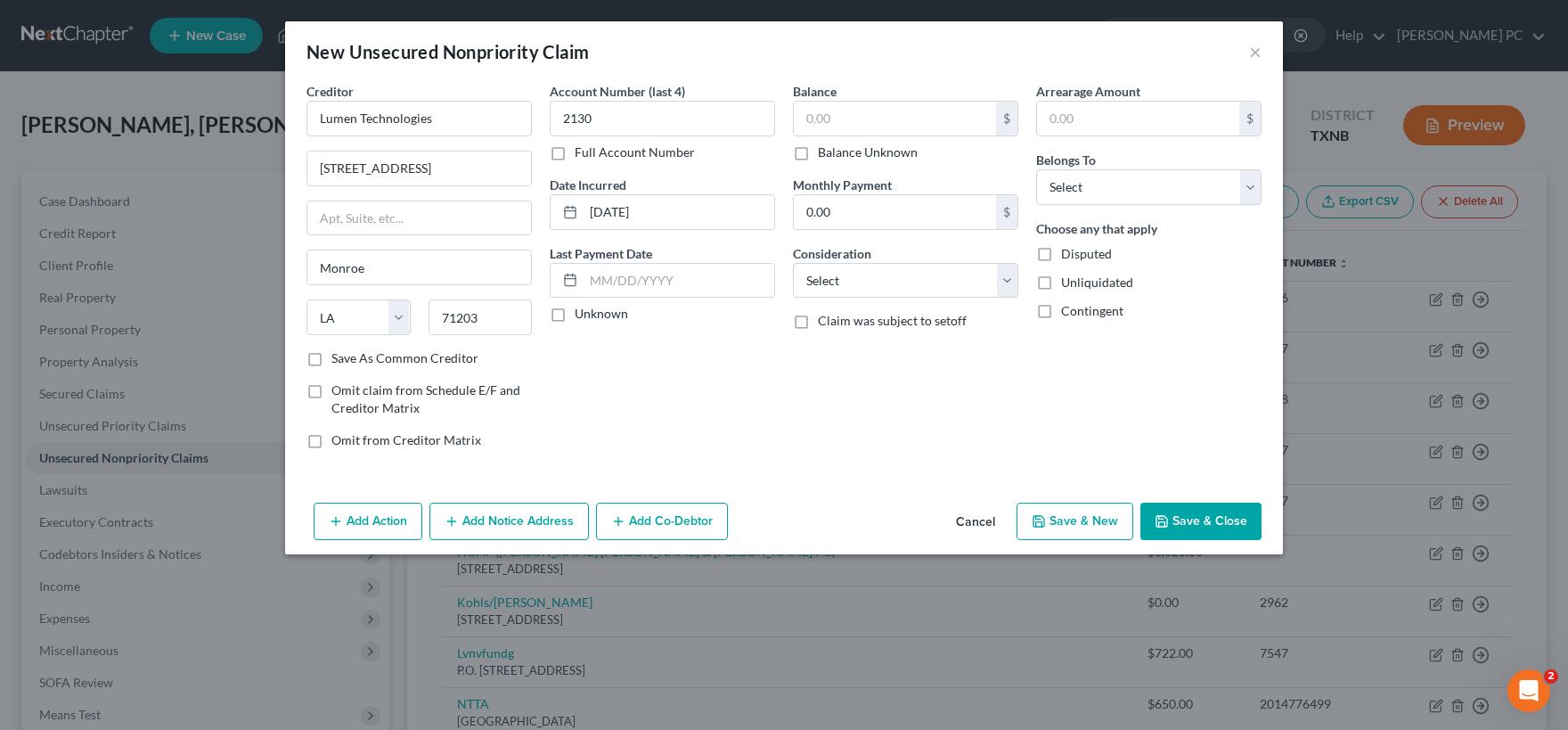
click at [574, 313] on label "Unknown" at bounding box center [601, 313] width 54 height 18
click at [582, 313] on input "Unknown" at bounding box center [588, 310] width 12 height 12
click at [843, 116] on input "text" at bounding box center [895, 118] width 202 height 34
drag, startPoint x: 909, startPoint y: 120, endPoint x: 647, endPoint y: 109, distance: 262.2
click at [793, 109] on input "2,652.54" at bounding box center [895, 118] width 202 height 34
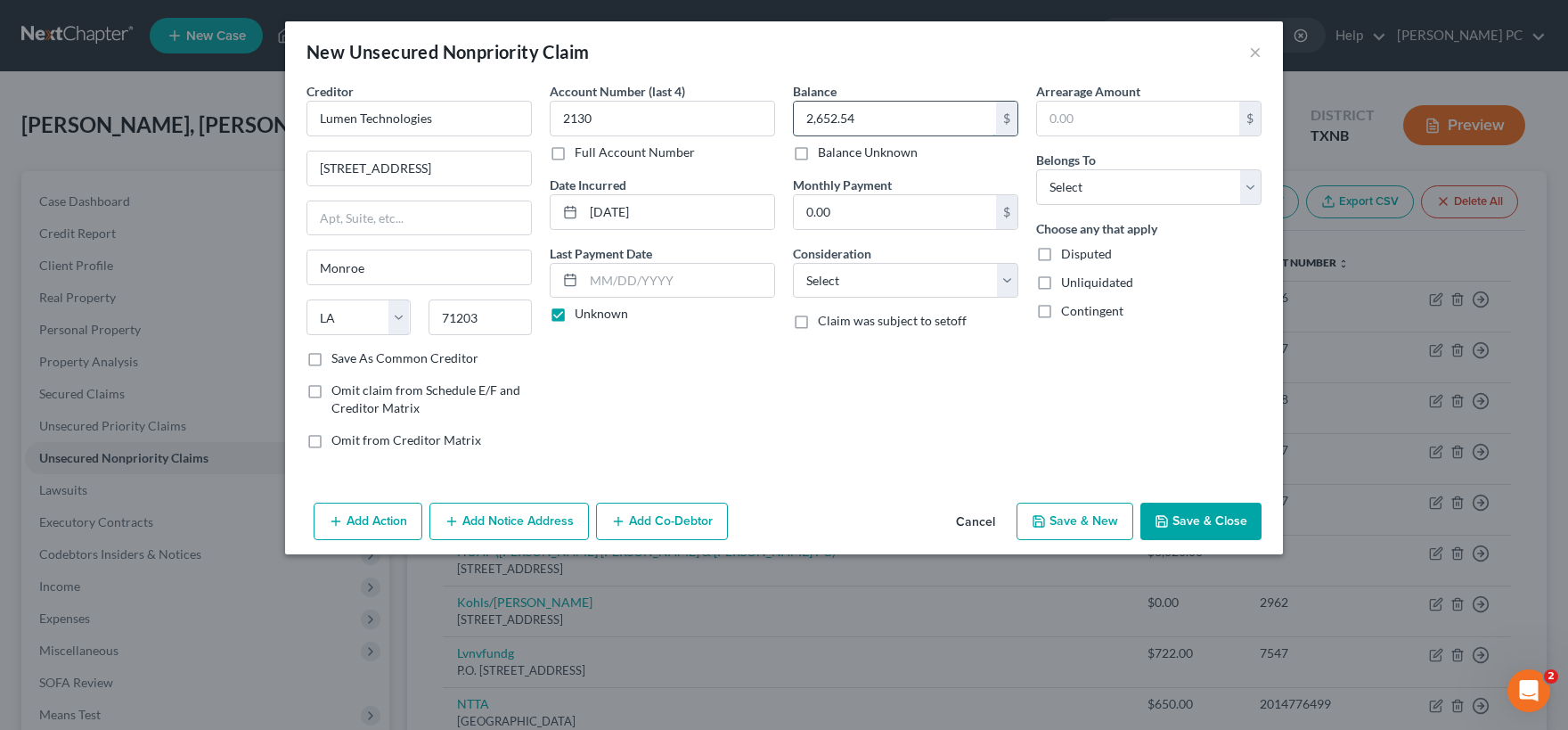
drag, startPoint x: 949, startPoint y: 127, endPoint x: 704, endPoint y: 119, distance: 245.1
click at [793, 119] on input "2,652.54" at bounding box center [895, 118] width 202 height 34
click at [1093, 111] on input "text" at bounding box center [1139, 118] width 202 height 34
paste input "2,652.54"
click option "Debtor 1 Only" at bounding box center [0, 0] width 0 height 0
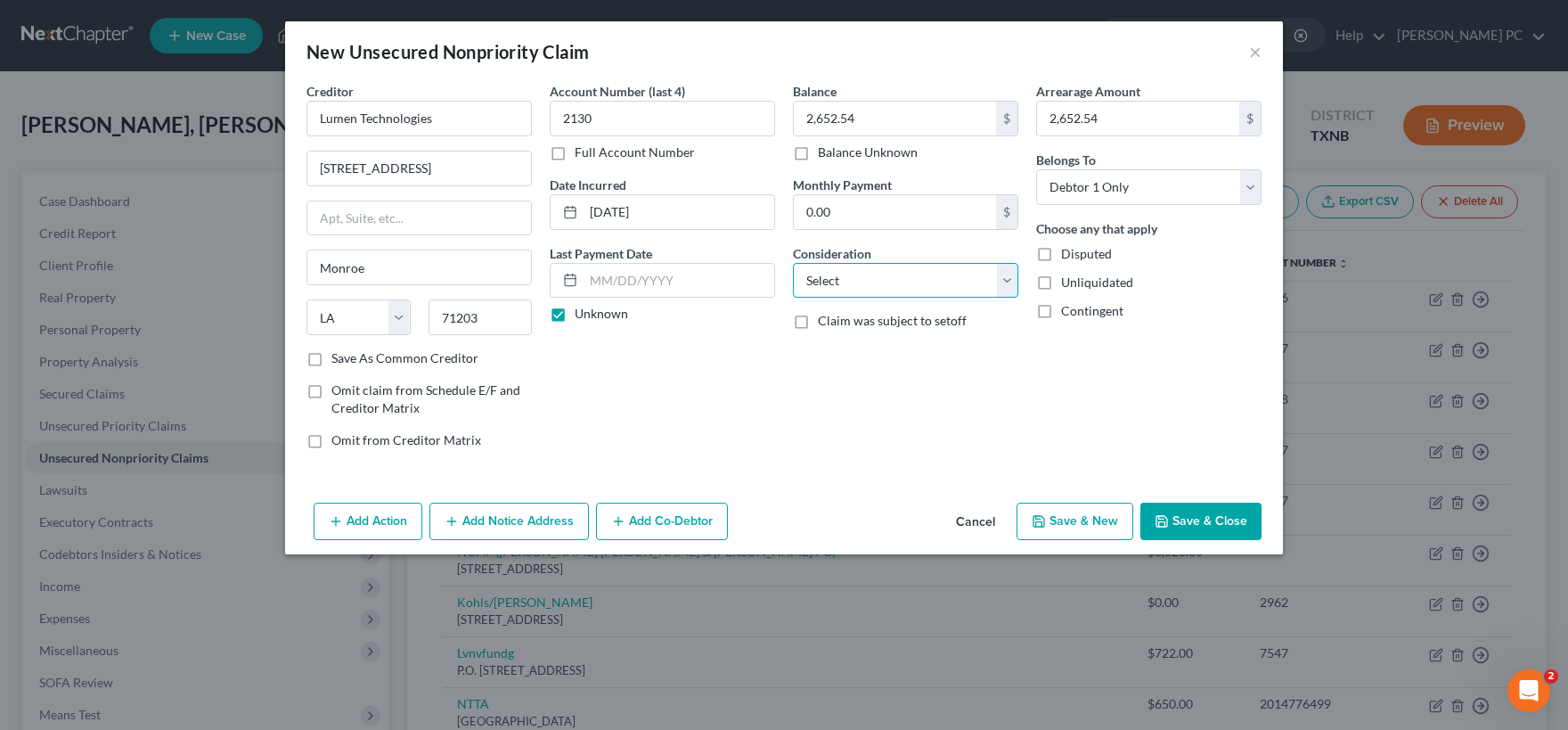
click at [792, 263] on select "Select Cable / Satellite Services Collection Agency Credit Card Debt Debt Couns…" at bounding box center [905, 281] width 225 height 36
click option "Other" at bounding box center [0, 0] width 0 height 0
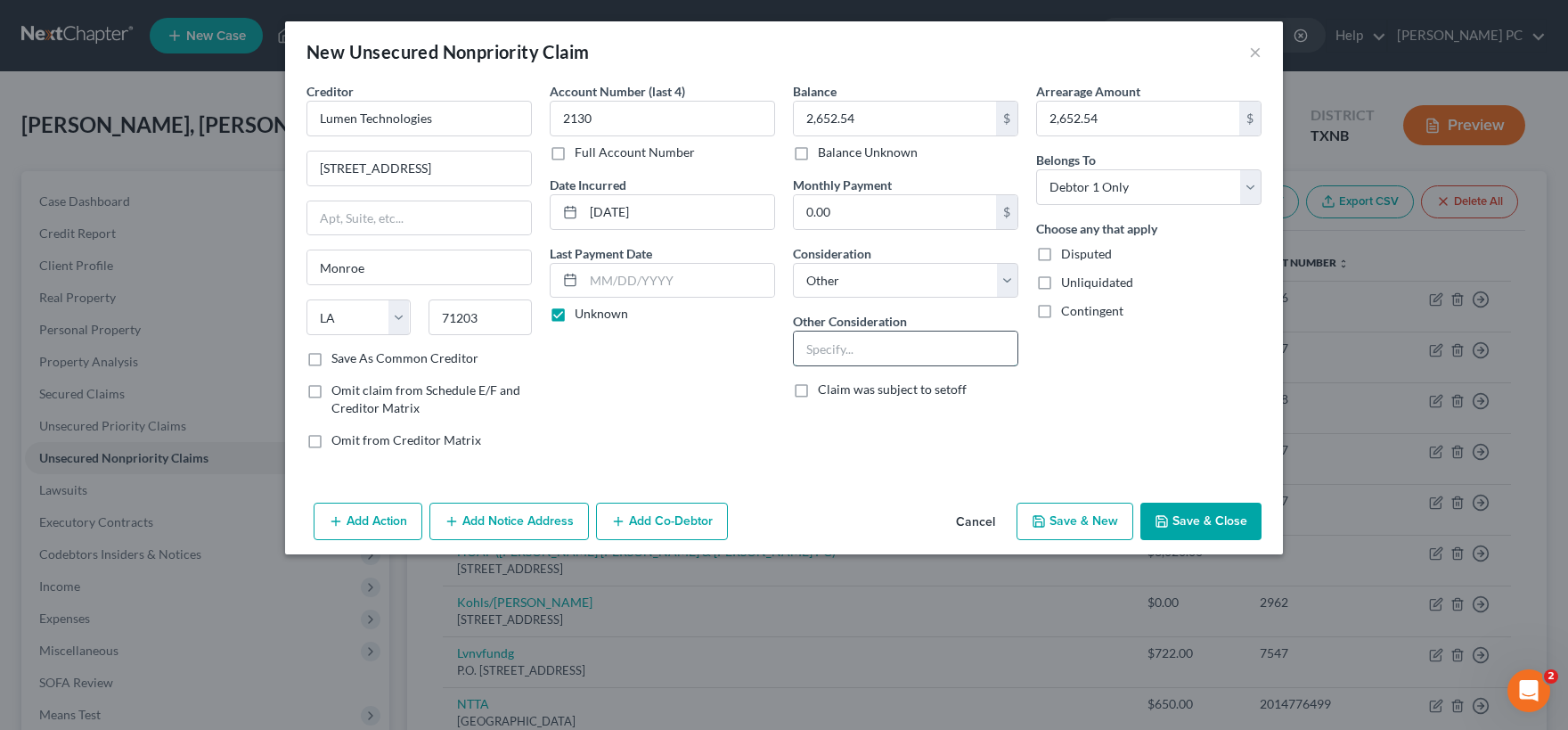
click at [841, 346] on input "text" at bounding box center [905, 348] width 223 height 34
click at [488, 527] on button "Add Notice Address" at bounding box center [509, 522] width 160 height 38
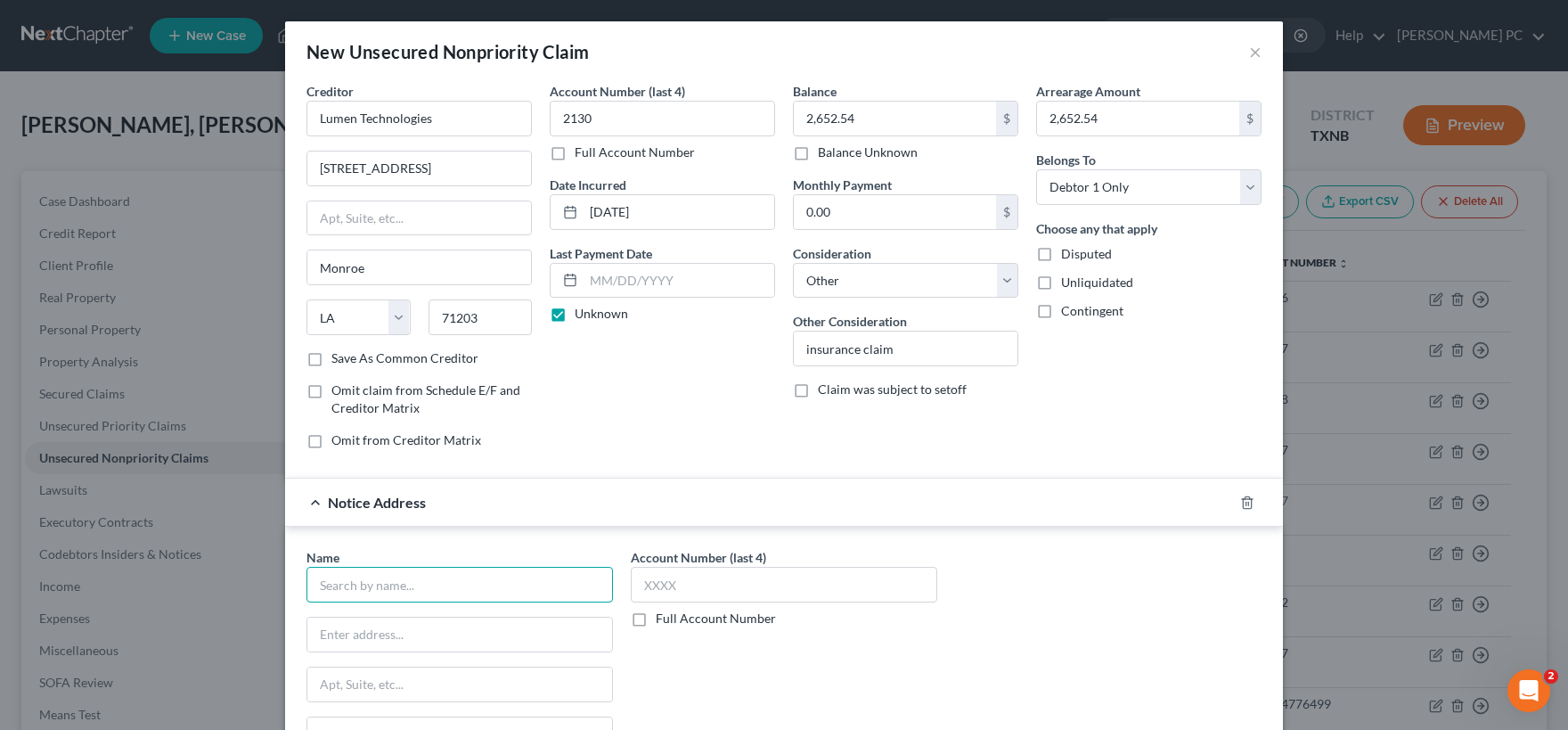
click at [423, 576] on input "text" at bounding box center [459, 584] width 306 height 36
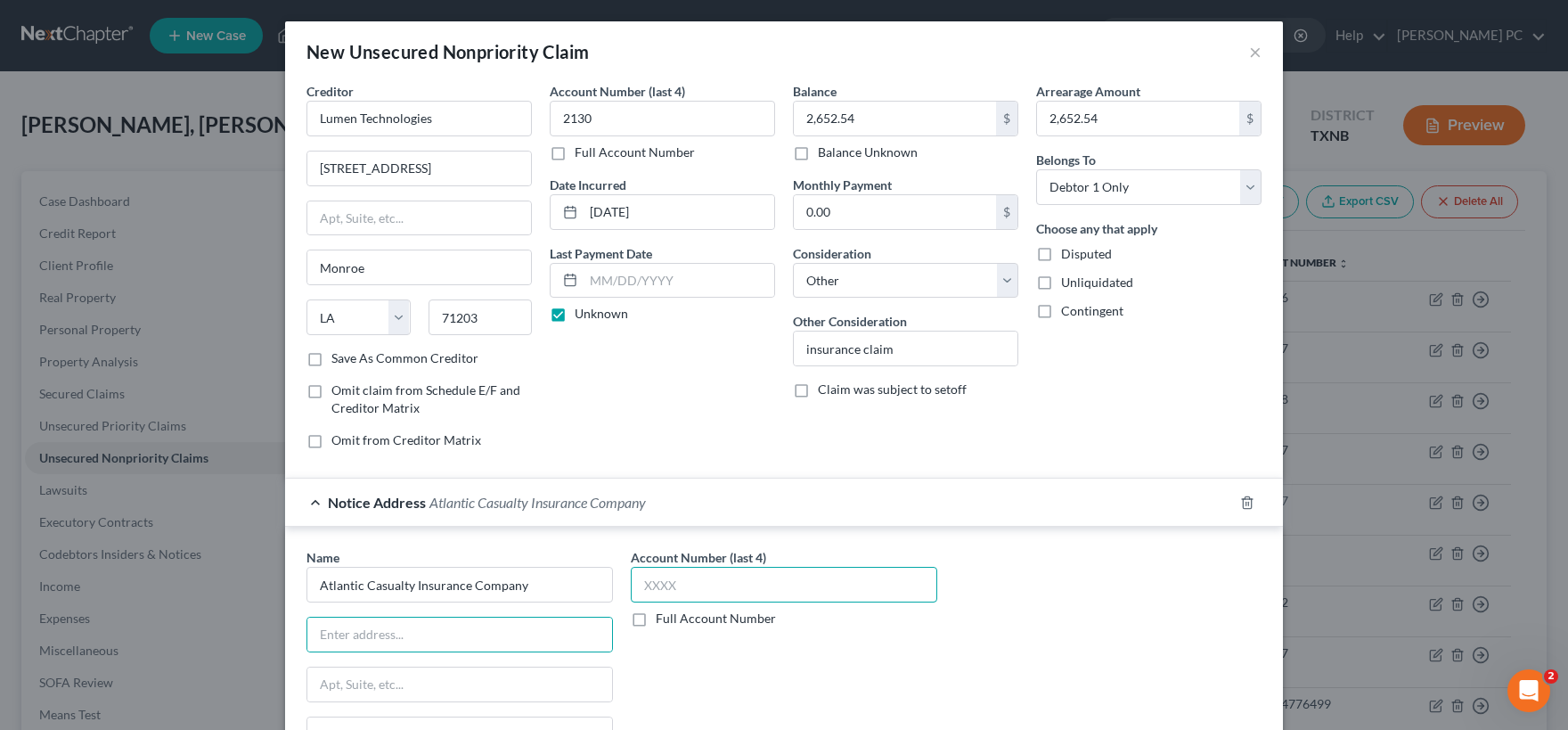
click at [686, 583] on input "text" at bounding box center [784, 584] width 306 height 36
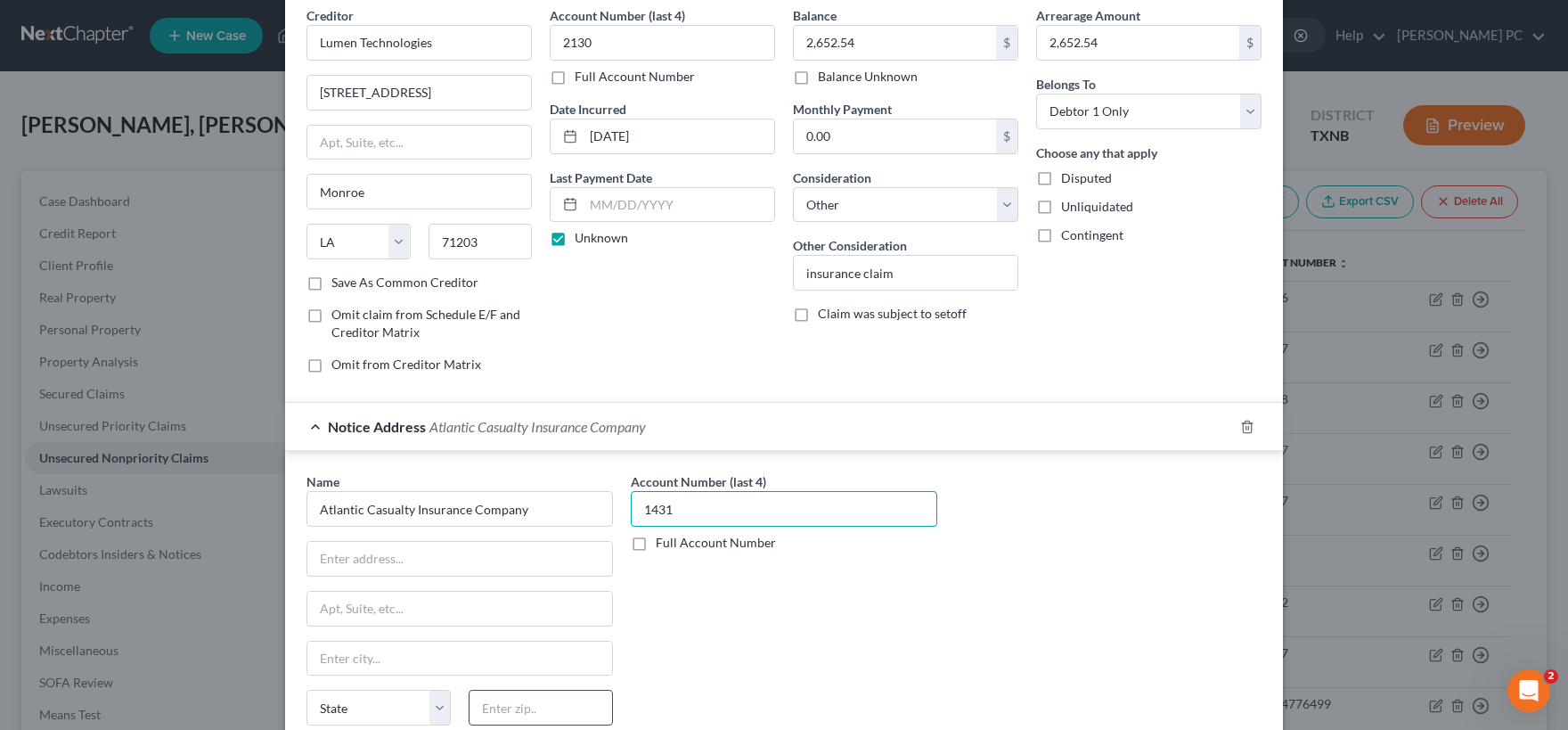
scroll to position [177, 0]
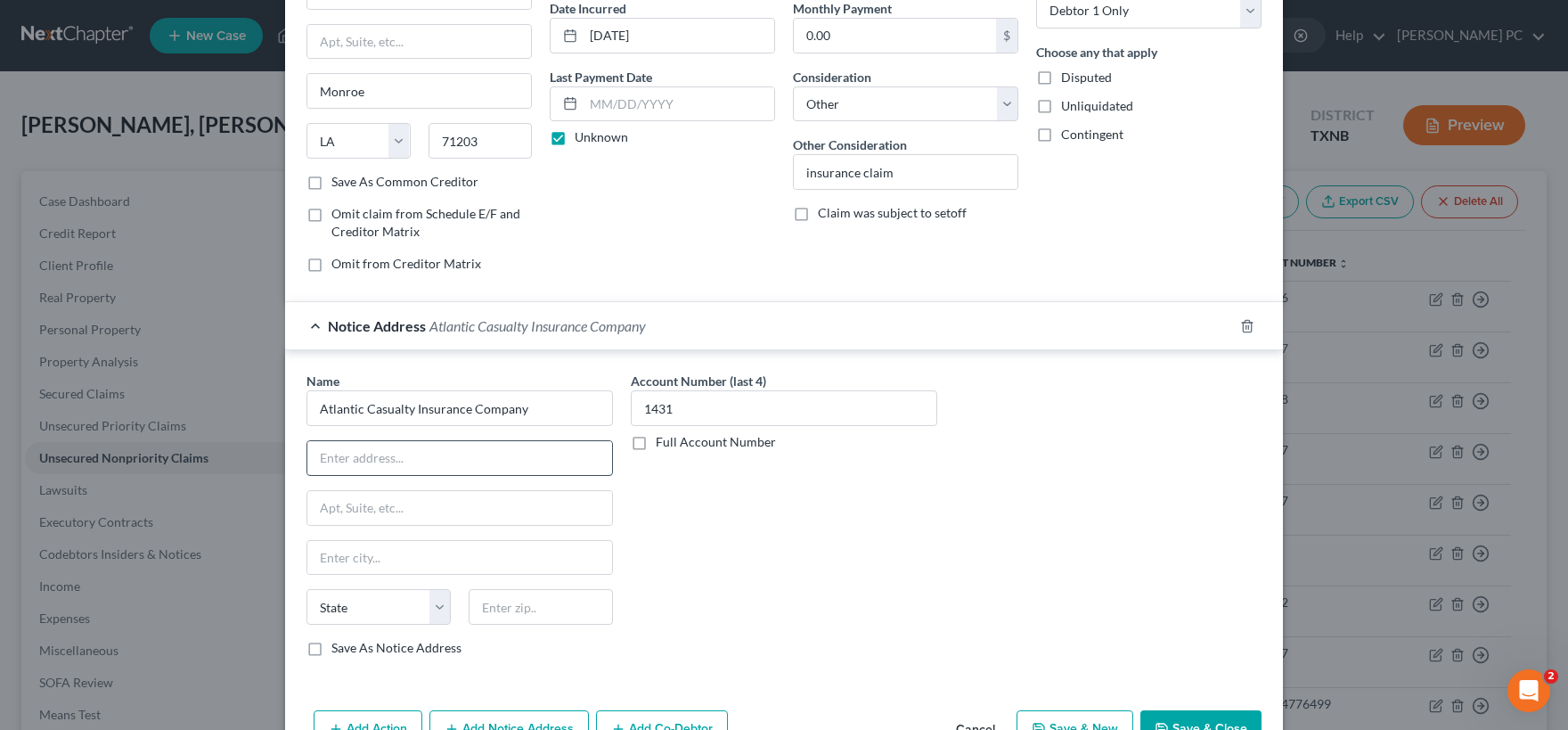
click at [460, 450] on input "text" at bounding box center [459, 458] width 304 height 34
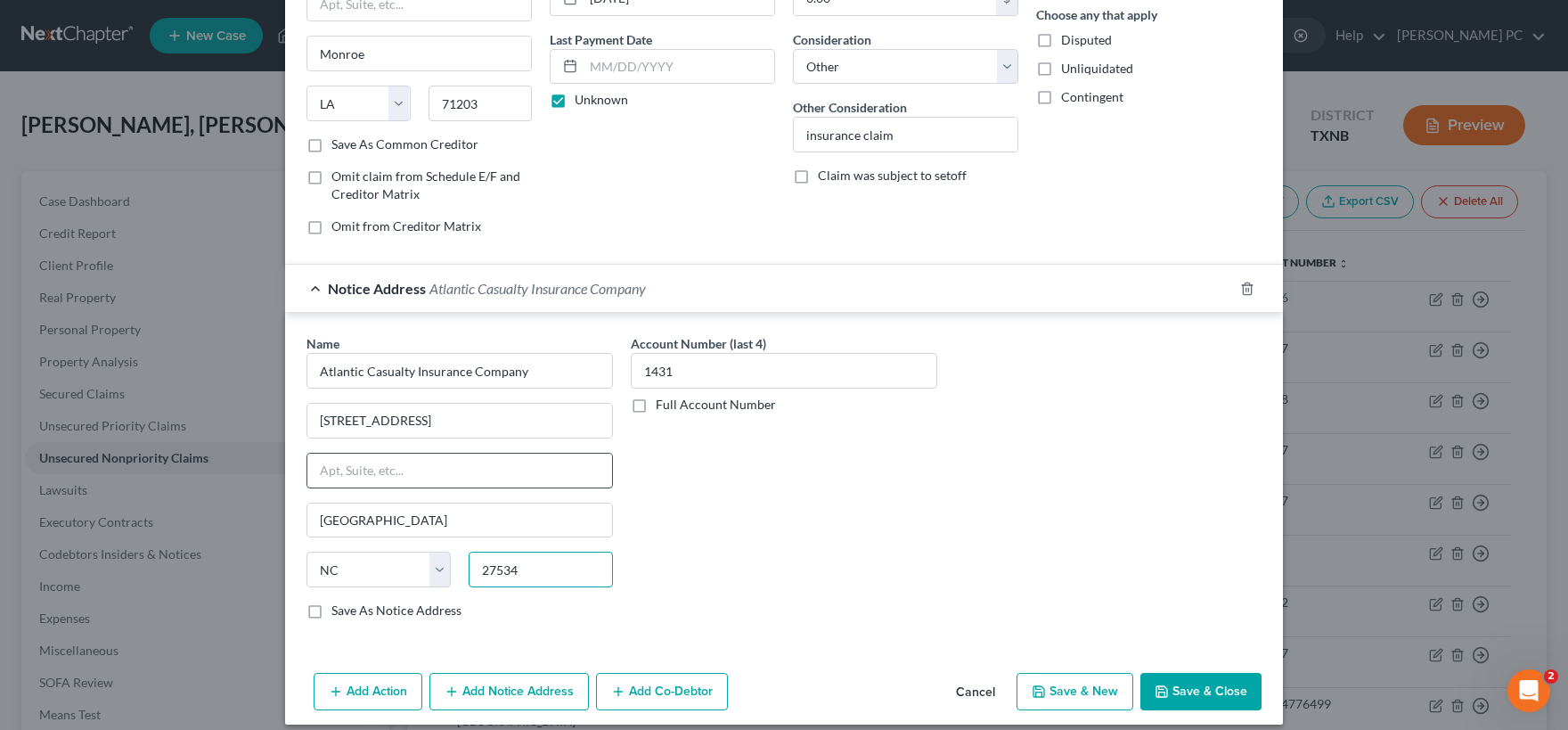
scroll to position [228, 0]
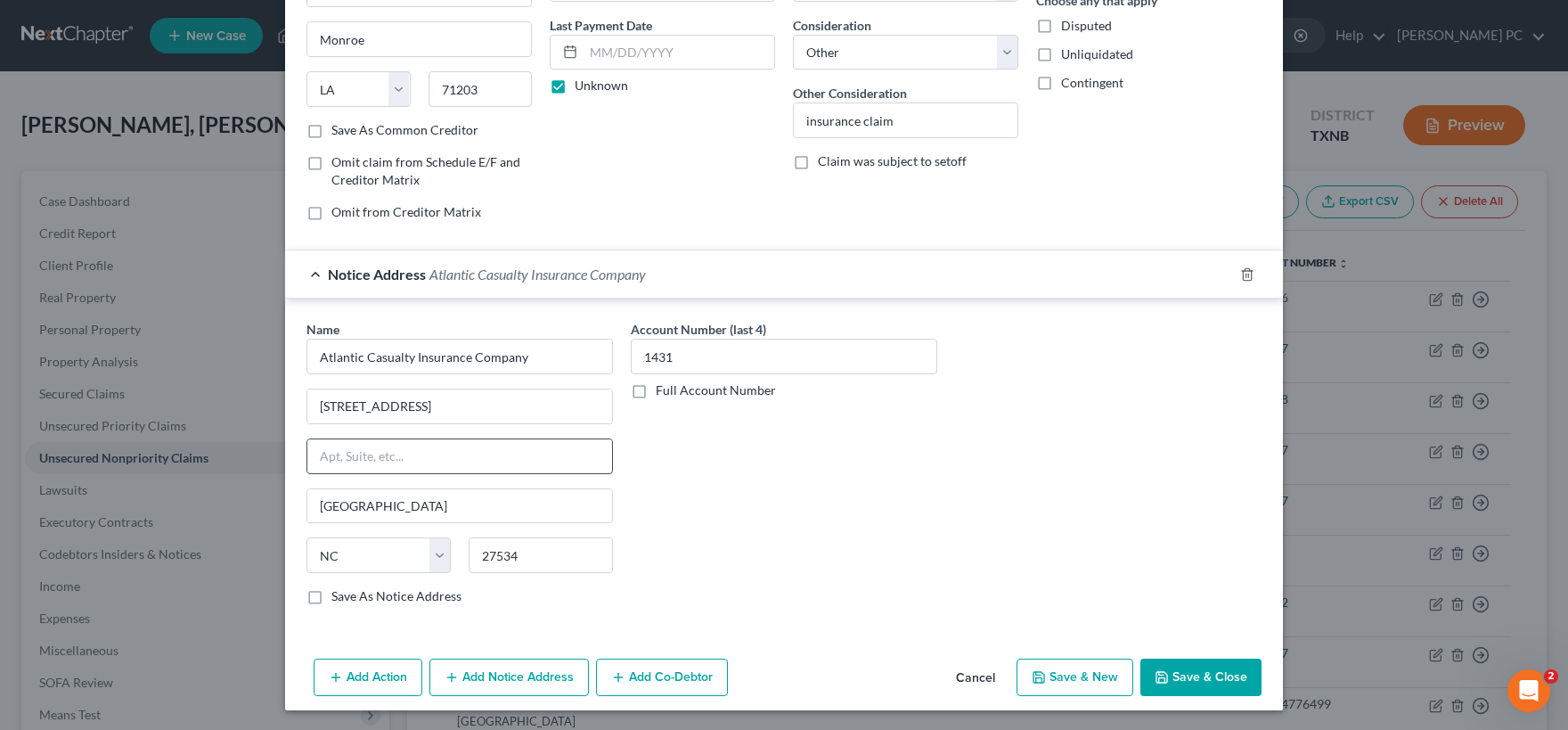
click at [331, 595] on label "Save As Notice Address" at bounding box center [396, 596] width 130 height 18
click at [338, 595] on input "Save As Notice Address" at bounding box center [344, 593] width 12 height 12
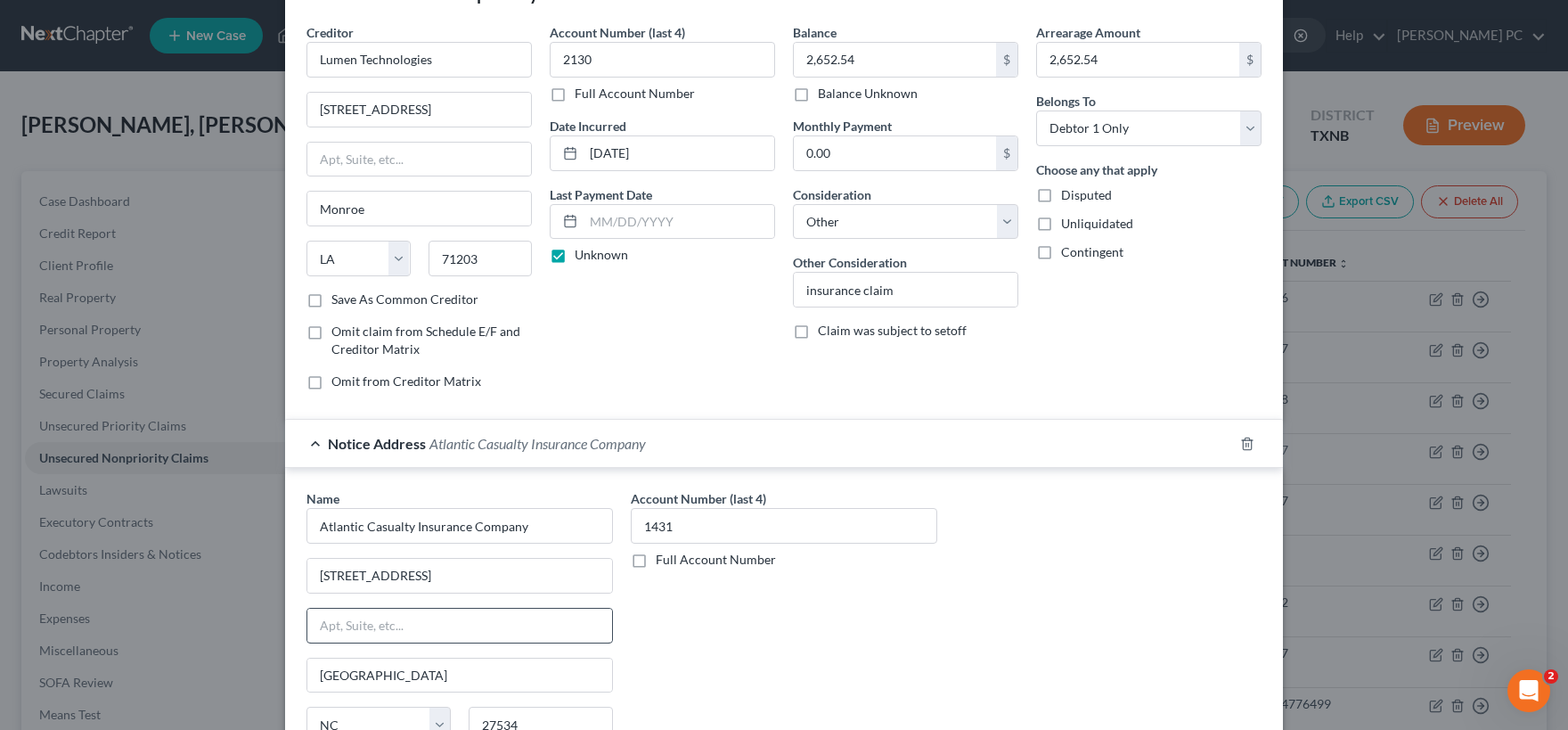
scroll to position [0, 0]
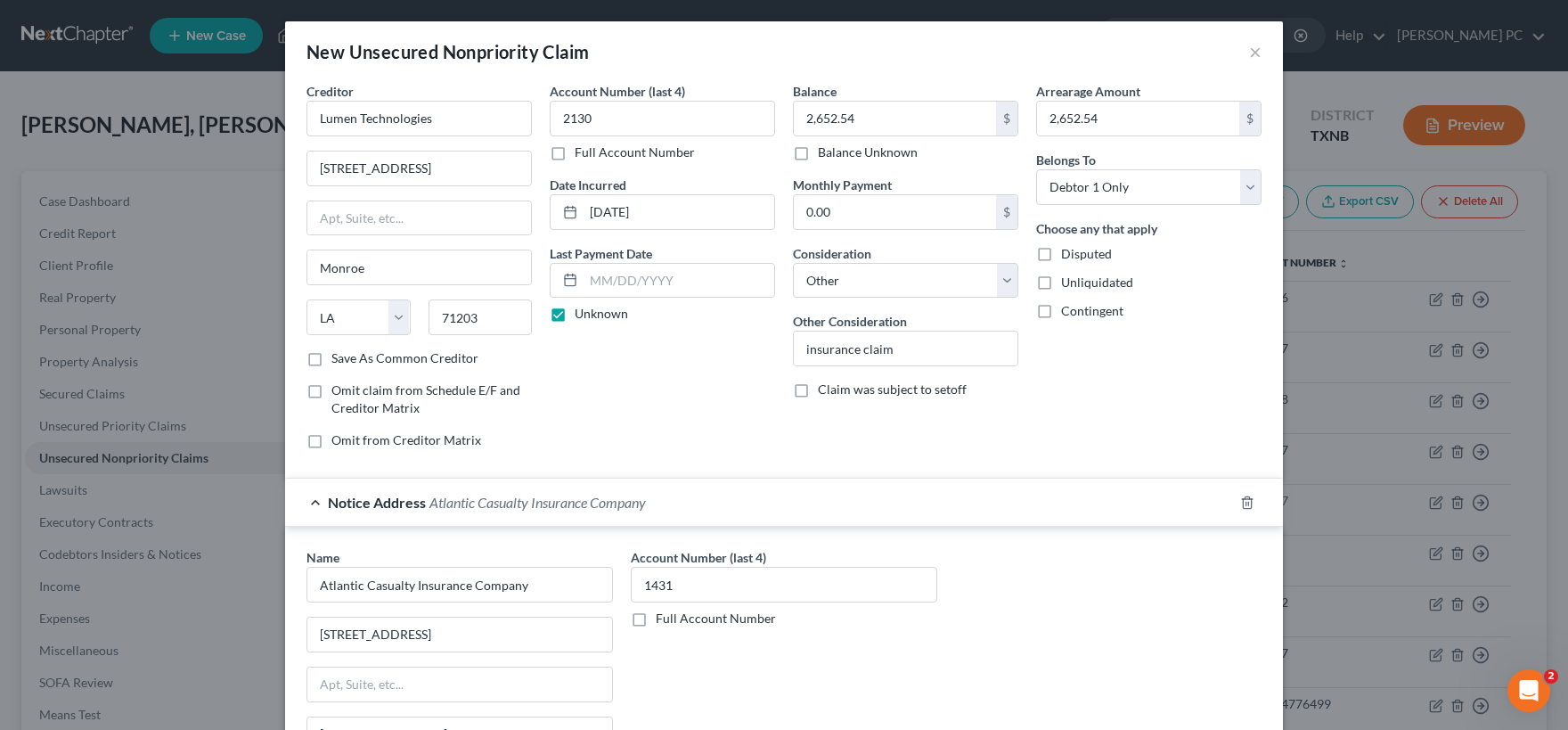
click at [331, 359] on label "Save As Common Creditor" at bounding box center [405, 358] width 147 height 18
click at [338, 359] on input "Save As Common Creditor" at bounding box center [344, 355] width 12 height 12
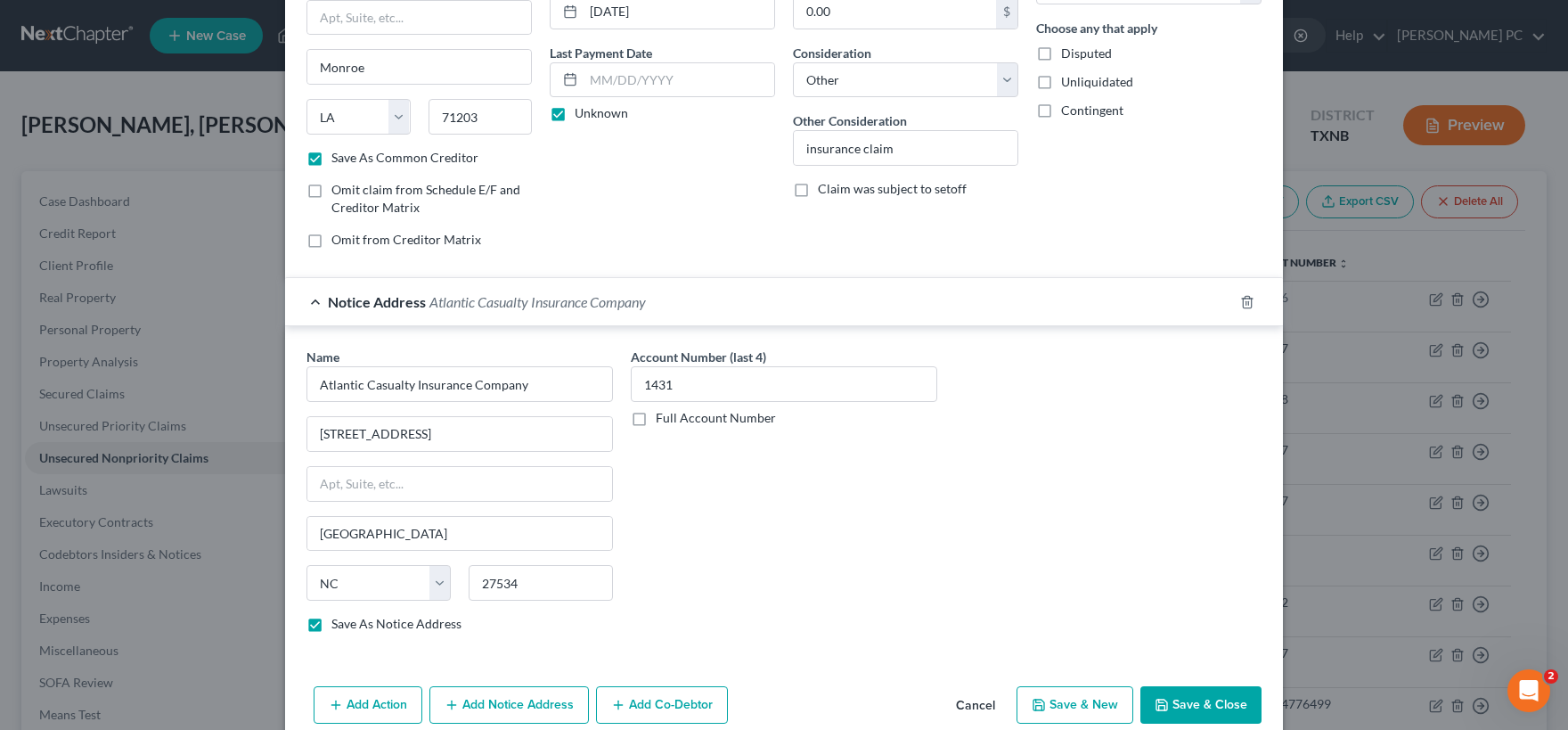
scroll to position [228, 0]
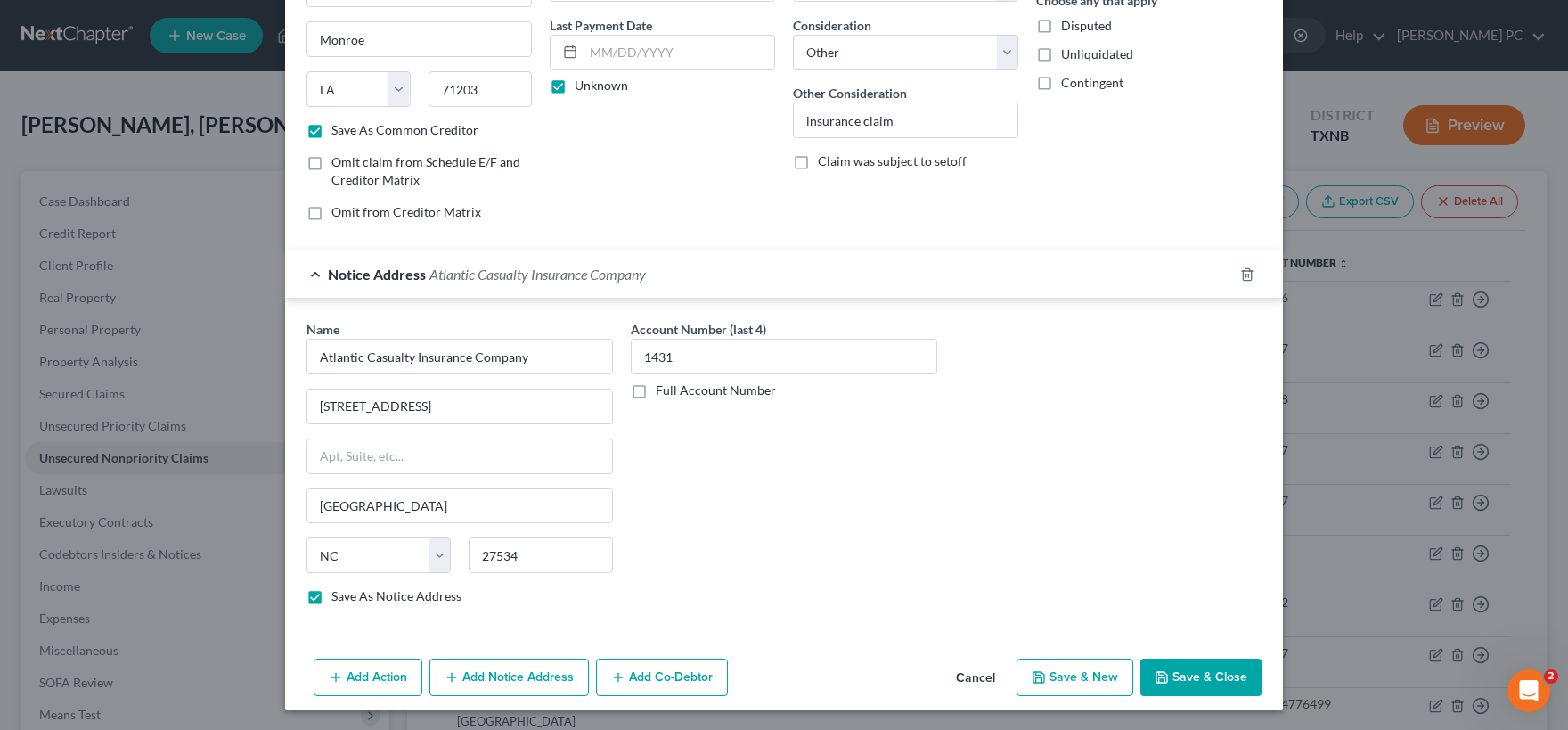
click at [1195, 678] on button "Save & Close" at bounding box center [1201, 677] width 121 height 38
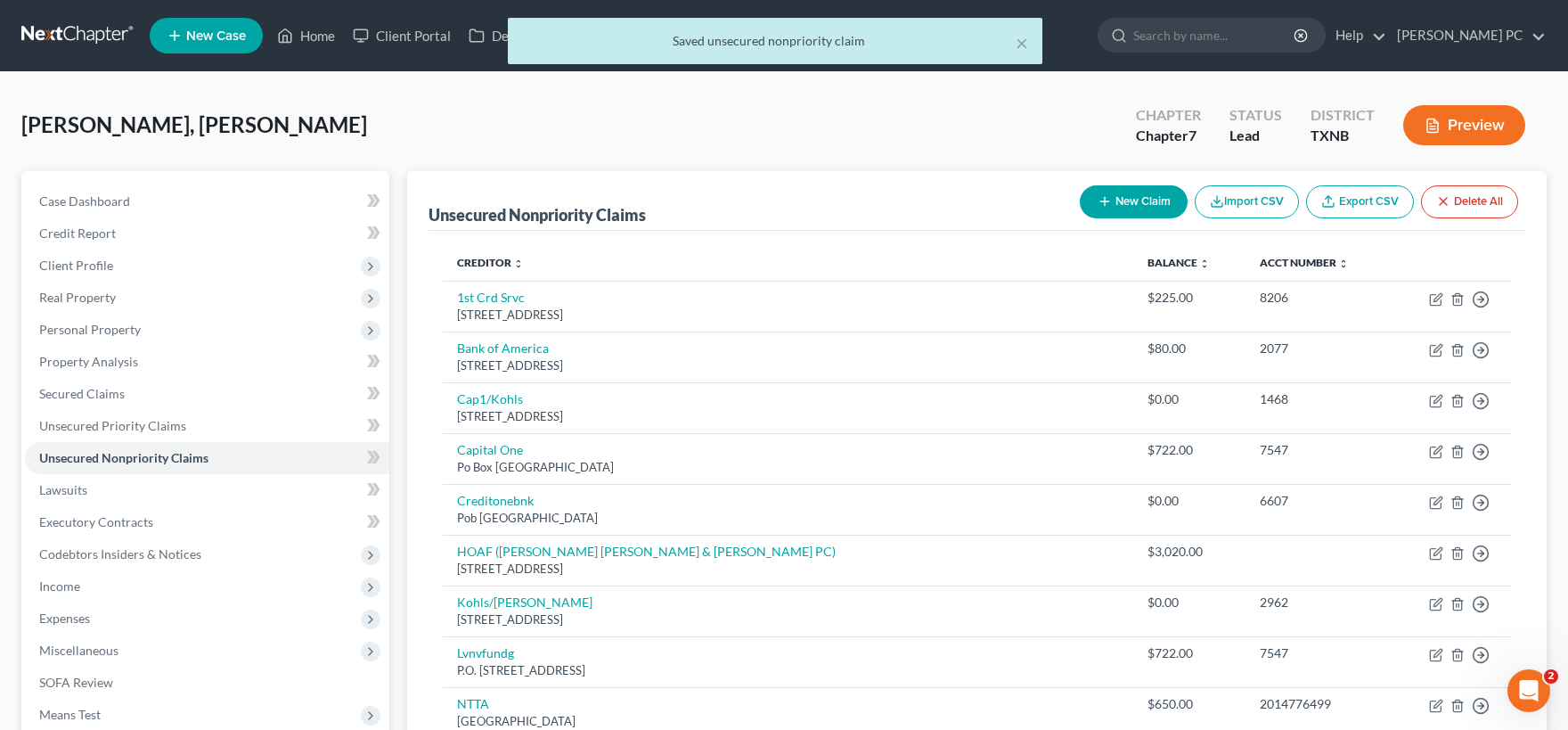
click at [1129, 203] on button "New Claim" at bounding box center [1134, 201] width 108 height 33
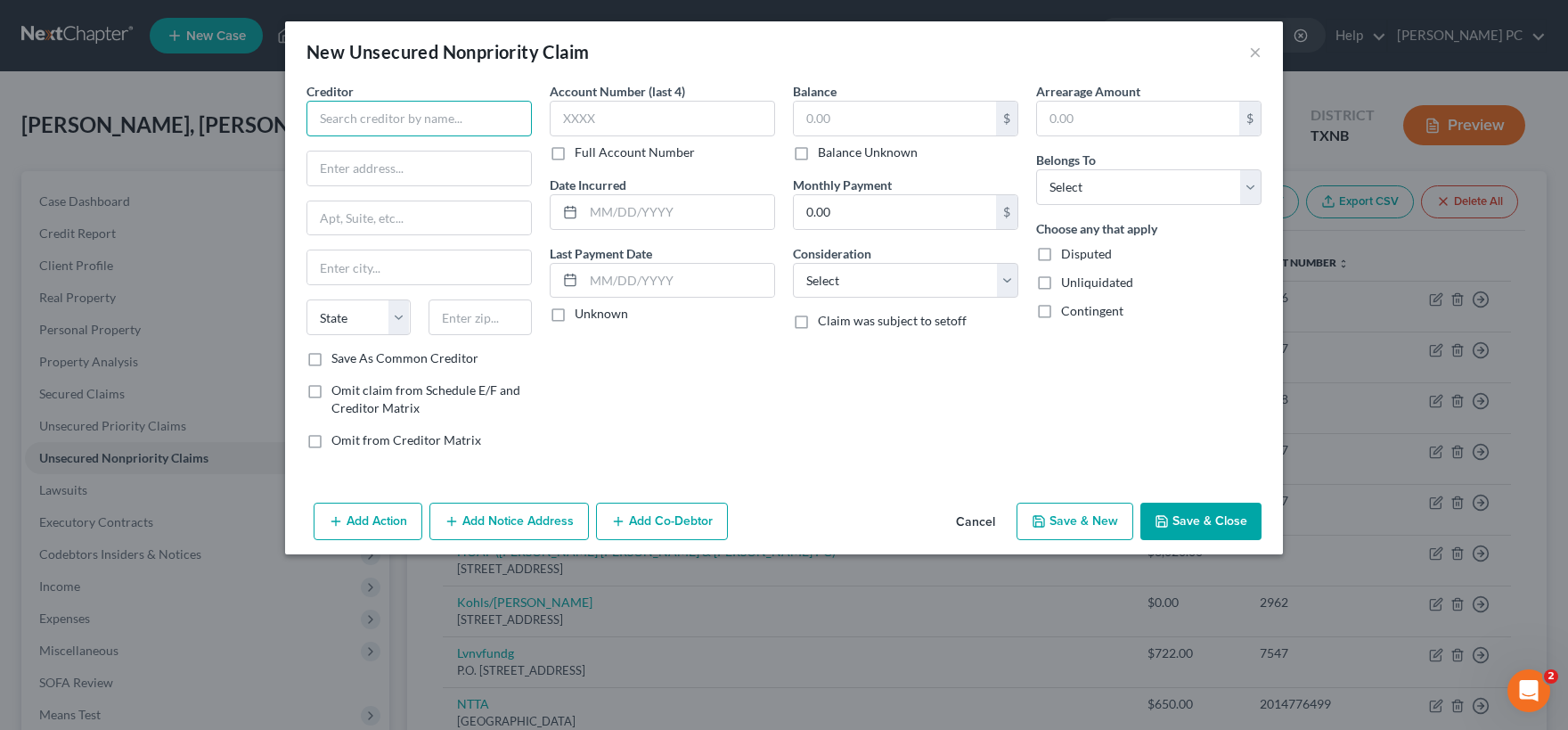
click at [413, 123] on input "text" at bounding box center [419, 119] width 225 height 36
paste input "[STREET_ADDRESS][US_STATE]"
click at [478, 317] on input "text" at bounding box center [480, 317] width 104 height 36
drag, startPoint x: 404, startPoint y: 176, endPoint x: 654, endPoint y: 182, distance: 250.1
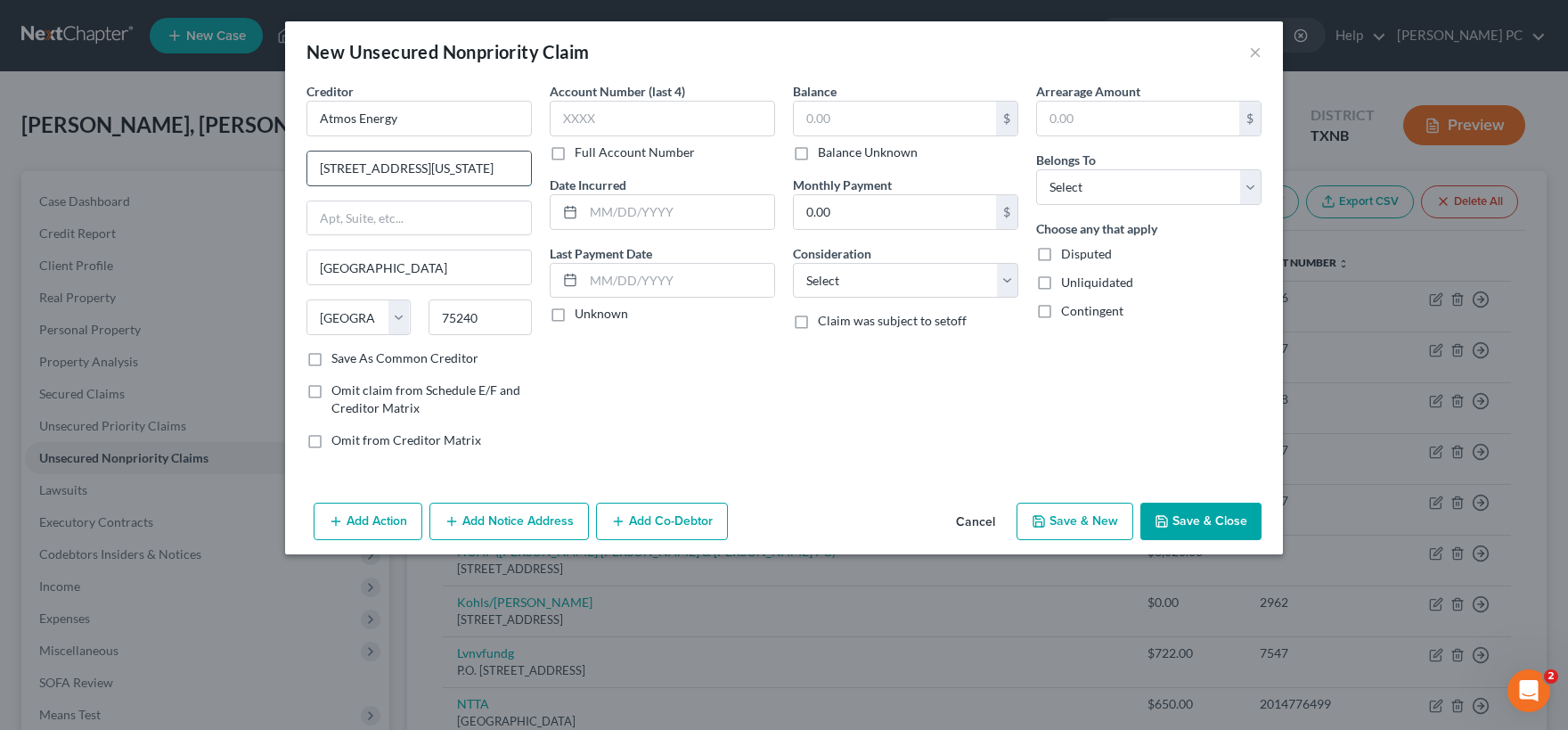
click at [531, 182] on input "[STREET_ADDRESS][US_STATE]" at bounding box center [419, 169] width 223 height 34
click at [331, 357] on label "Save As Common Creditor" at bounding box center [405, 358] width 147 height 18
click at [338, 357] on input "Save As Common Creditor" at bounding box center [344, 355] width 12 height 12
click at [599, 113] on input "text" at bounding box center [662, 119] width 225 height 36
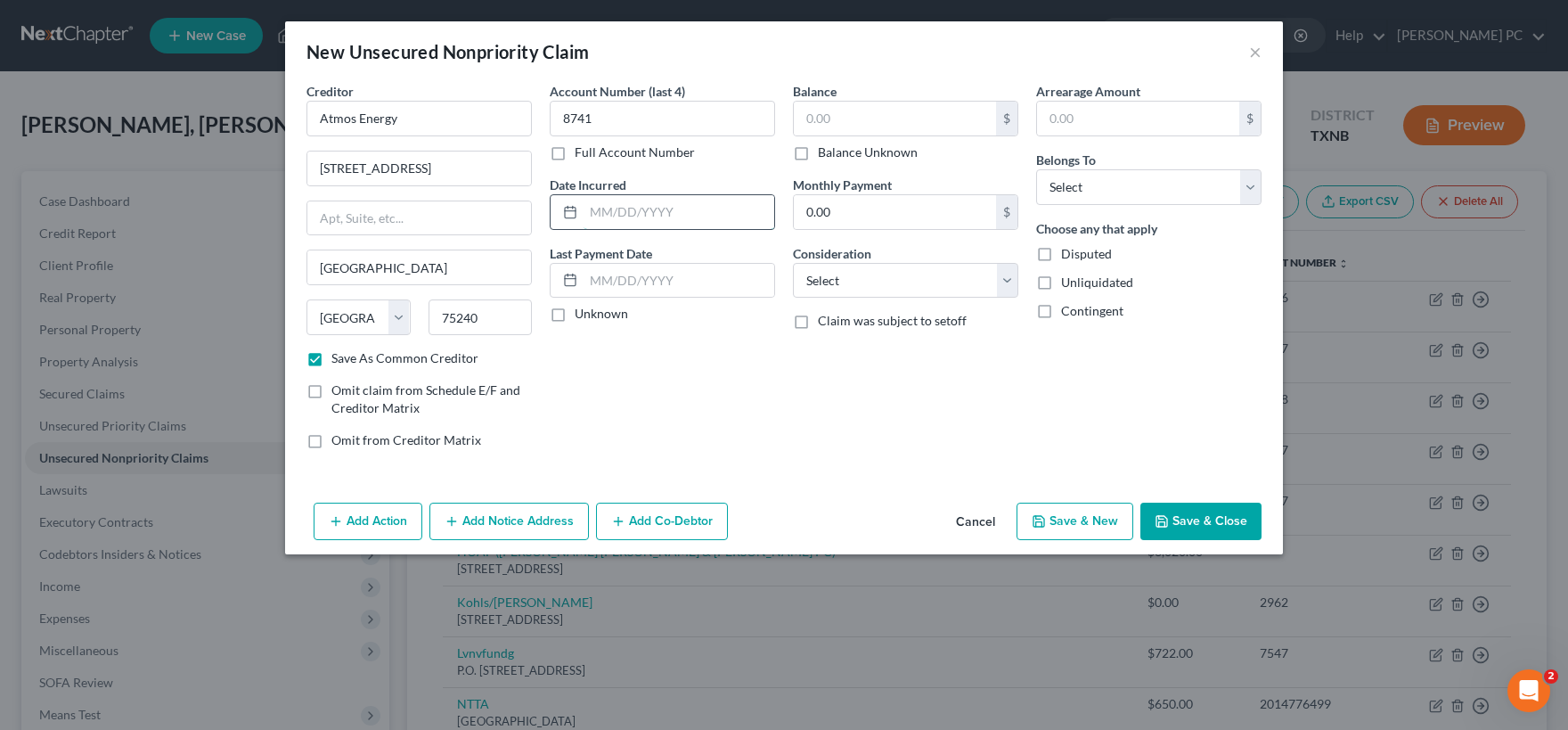
click at [592, 214] on input "text" at bounding box center [678, 212] width 190 height 34
click at [592, 212] on input "text" at bounding box center [678, 212] width 190 height 34
click at [574, 314] on label "Unknown" at bounding box center [601, 313] width 54 height 18
click at [582, 314] on input "Unknown" at bounding box center [588, 310] width 12 height 12
click at [838, 112] on input "text" at bounding box center [895, 118] width 202 height 34
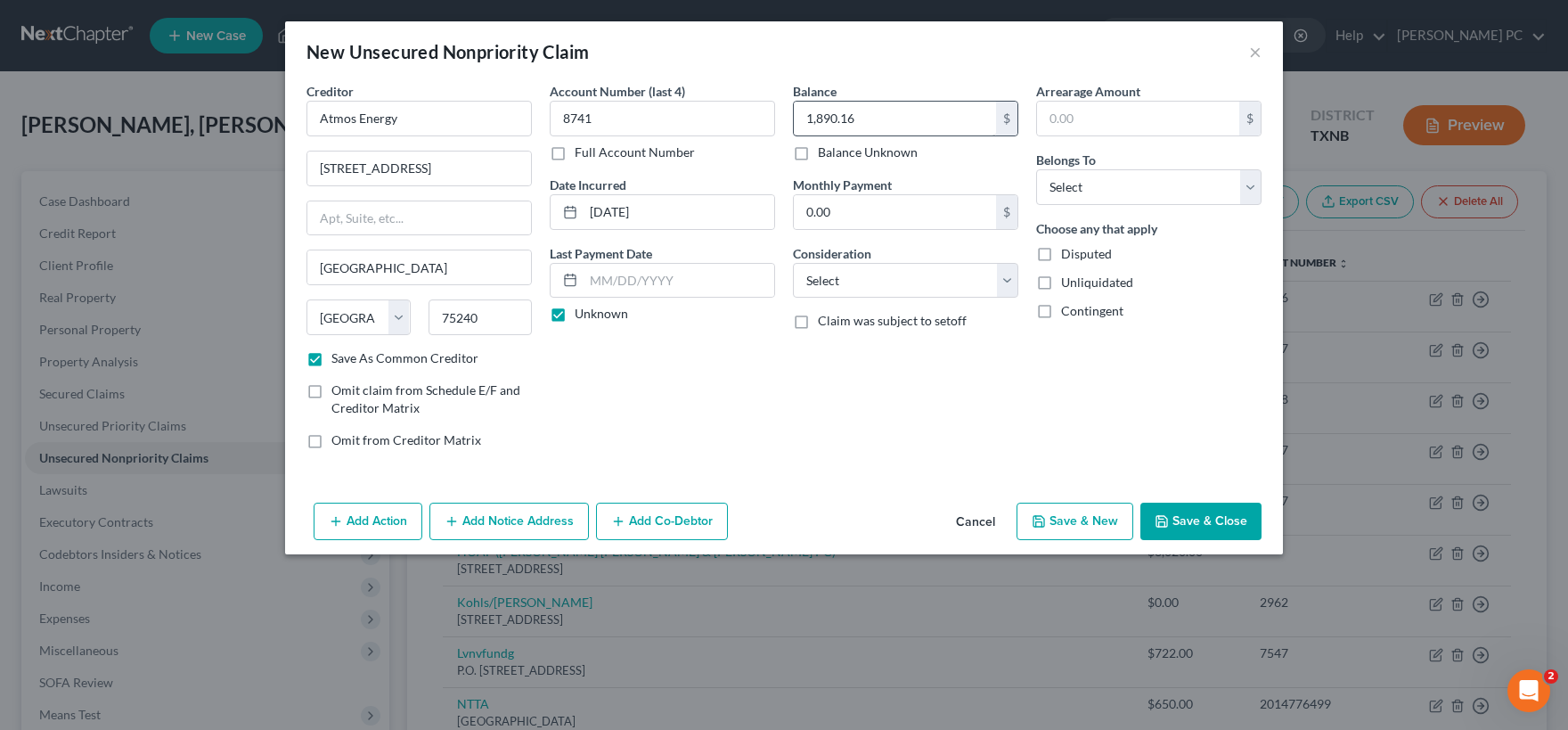
drag, startPoint x: 888, startPoint y: 101, endPoint x: 896, endPoint y: 108, distance: 10.6
click at [740, 113] on div "Creditor * Atmos Energy [GEOGRAPHIC_DATA], [GEOGRAPHIC_DATA] Freeway [GEOGRAPHI…" at bounding box center [784, 273] width 973 height 381
drag, startPoint x: 884, startPoint y: 115, endPoint x: 934, endPoint y: 118, distance: 50.1
click at [934, 118] on input "1,890.16" at bounding box center [895, 118] width 202 height 34
click at [1082, 114] on input "text" at bounding box center [1139, 118] width 202 height 34
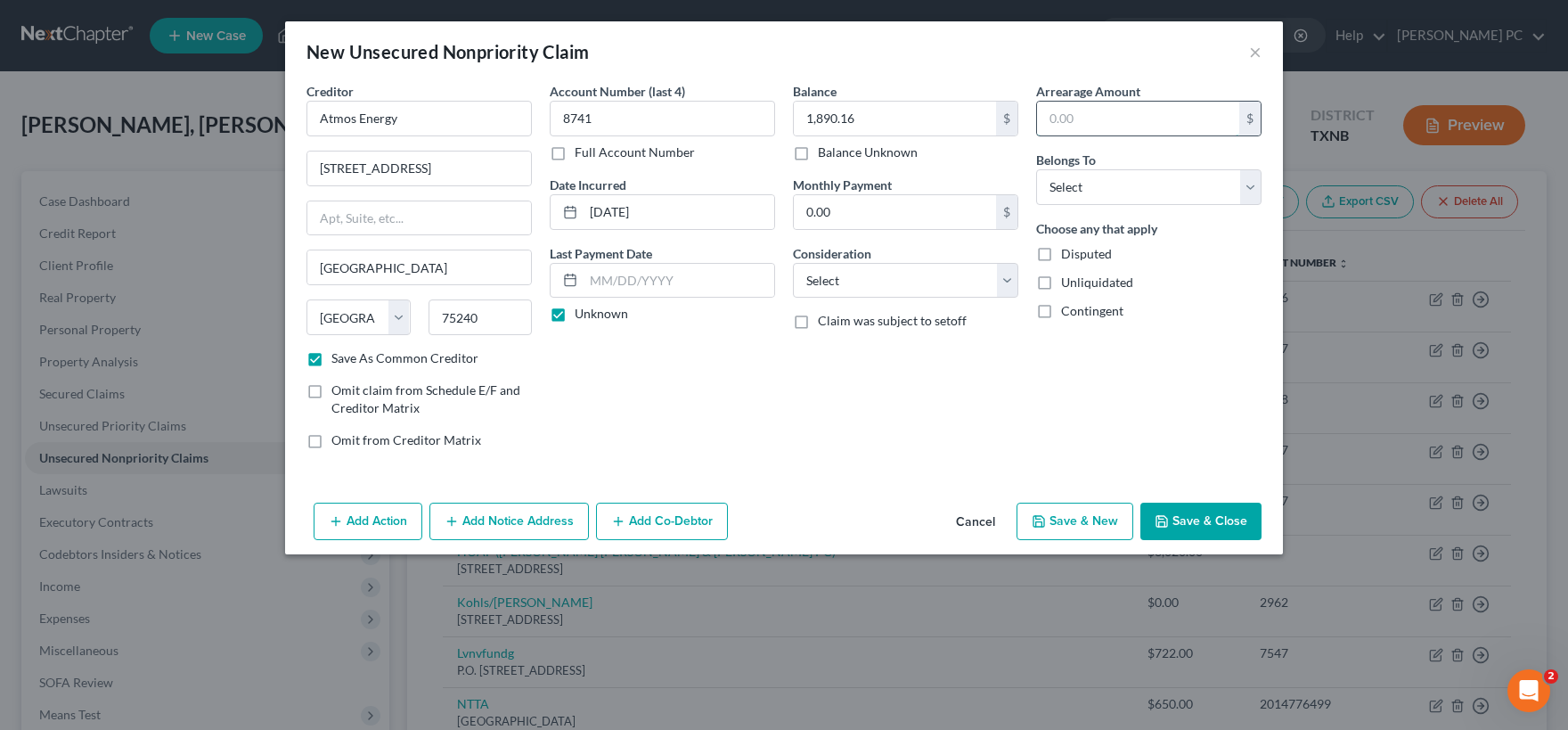
paste input "1,890.16"
click option "Debtor 1 Only" at bounding box center [0, 0] width 0 height 0
click option "Other" at bounding box center [0, 0] width 0 height 0
click at [841, 346] on input "text" at bounding box center [905, 348] width 223 height 34
click at [1061, 258] on label "Disputed" at bounding box center [1086, 254] width 51 height 18
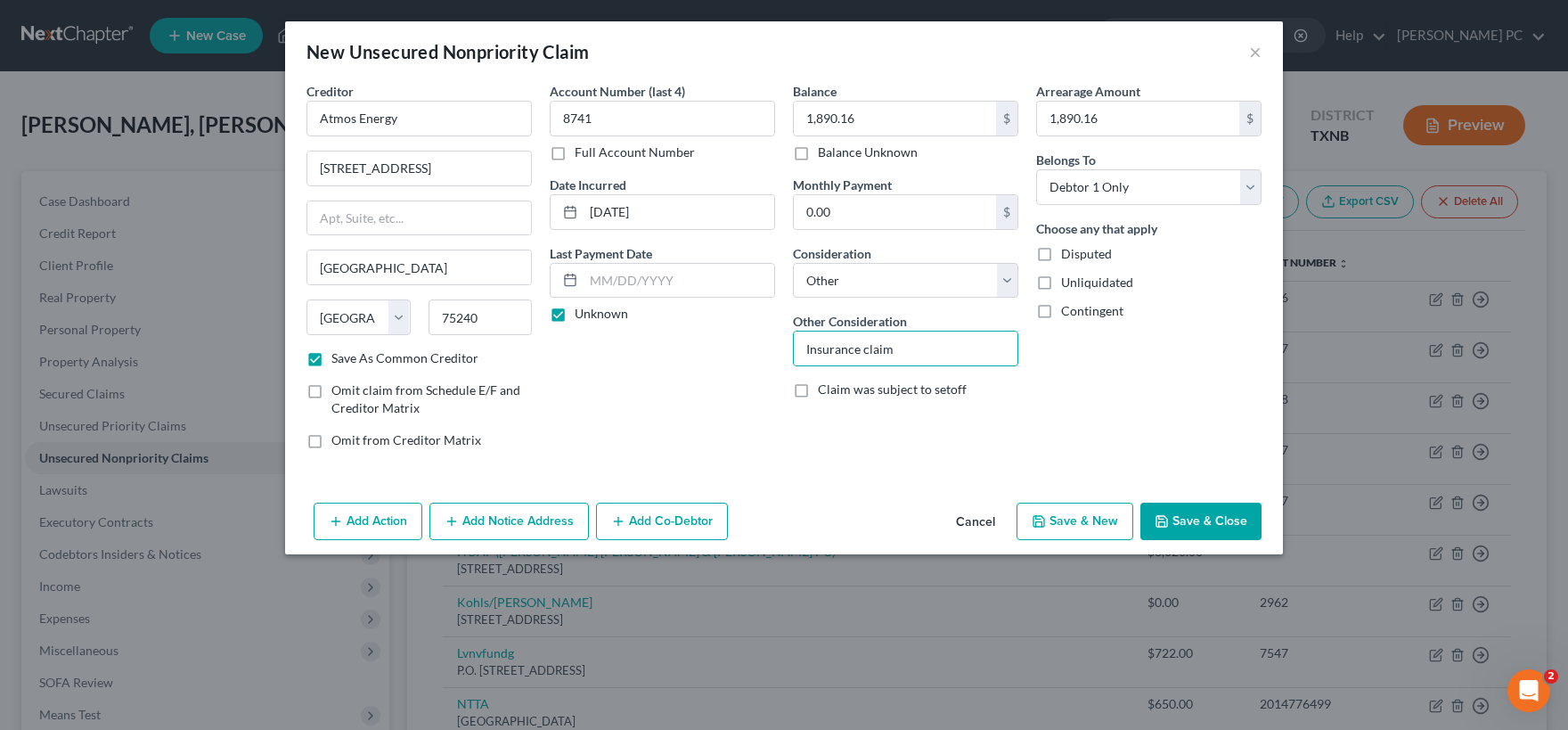
click at [1068, 257] on input "Disputed" at bounding box center [1074, 251] width 12 height 12
click at [1197, 524] on button "Save & Close" at bounding box center [1201, 522] width 121 height 38
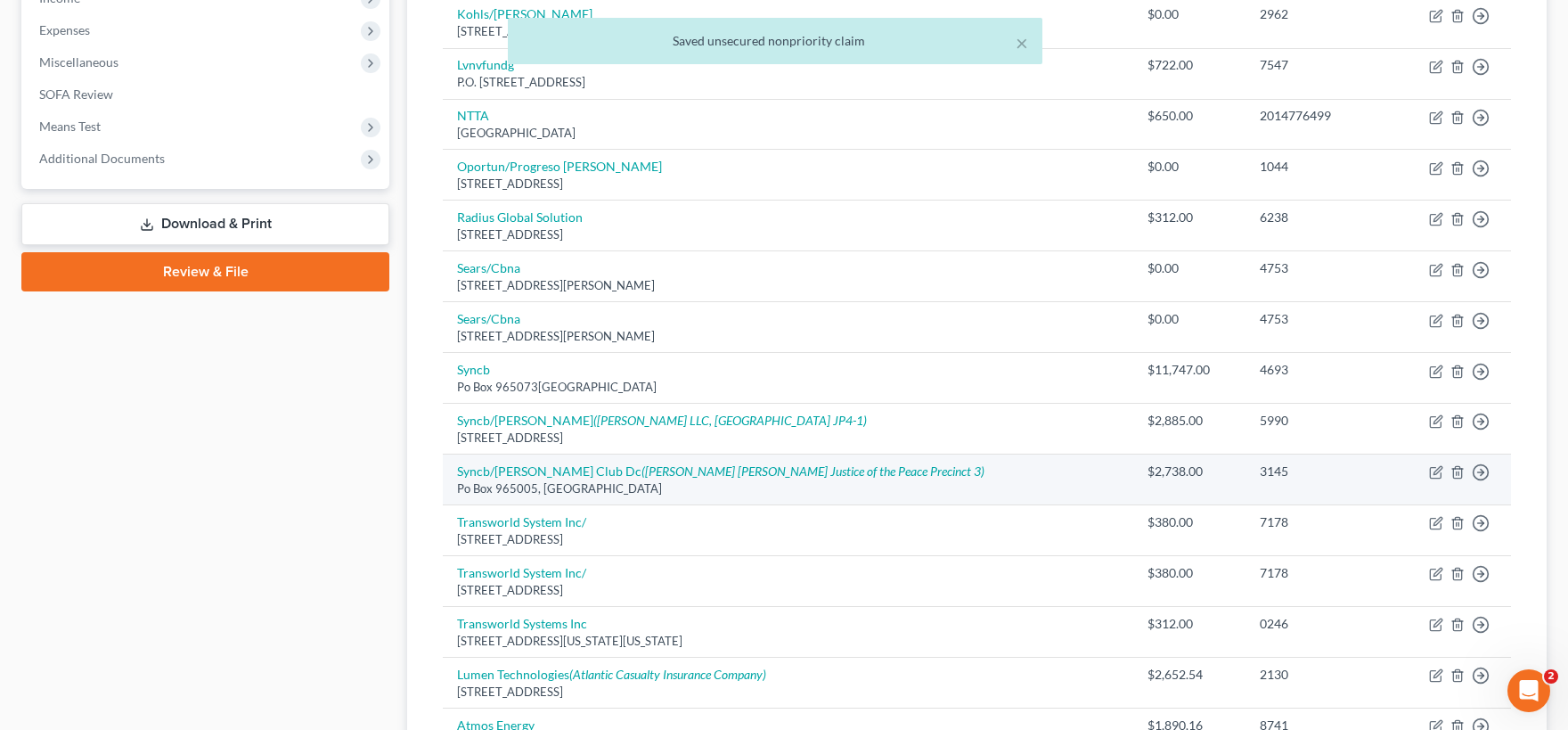
scroll to position [807, 0]
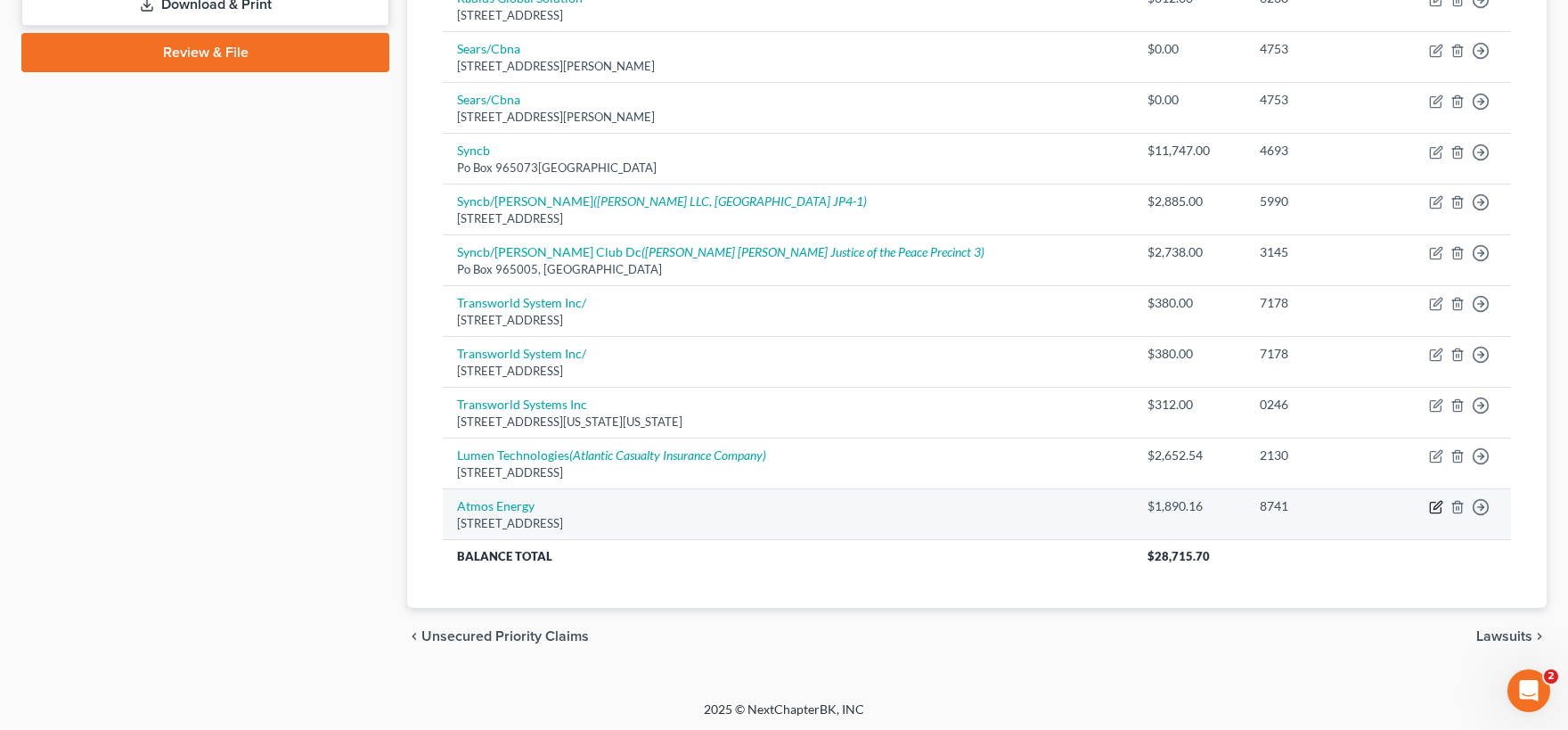
click at [1432, 508] on icon "button" at bounding box center [1436, 507] width 14 height 14
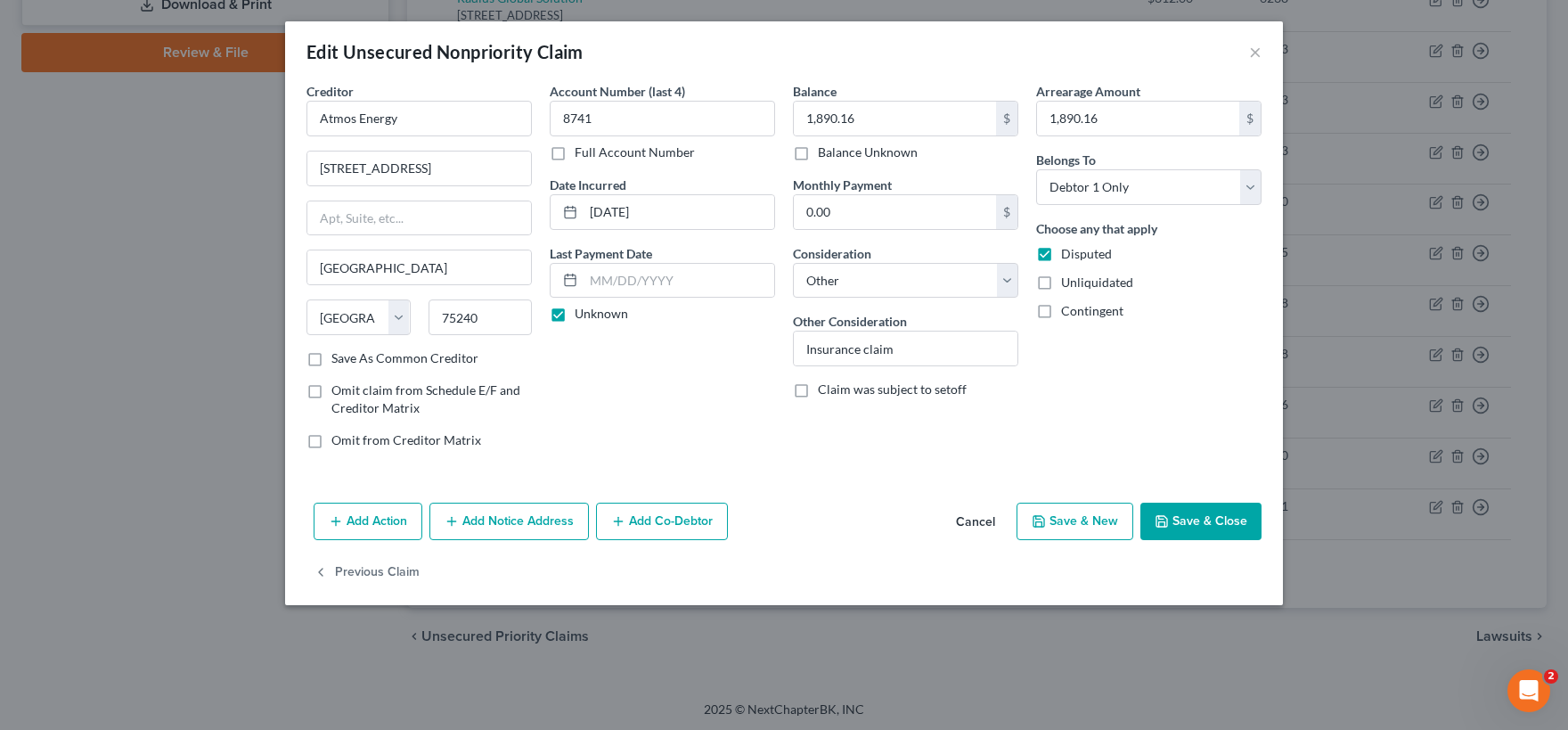
click at [498, 523] on button "Add Notice Address" at bounding box center [509, 522] width 160 height 38
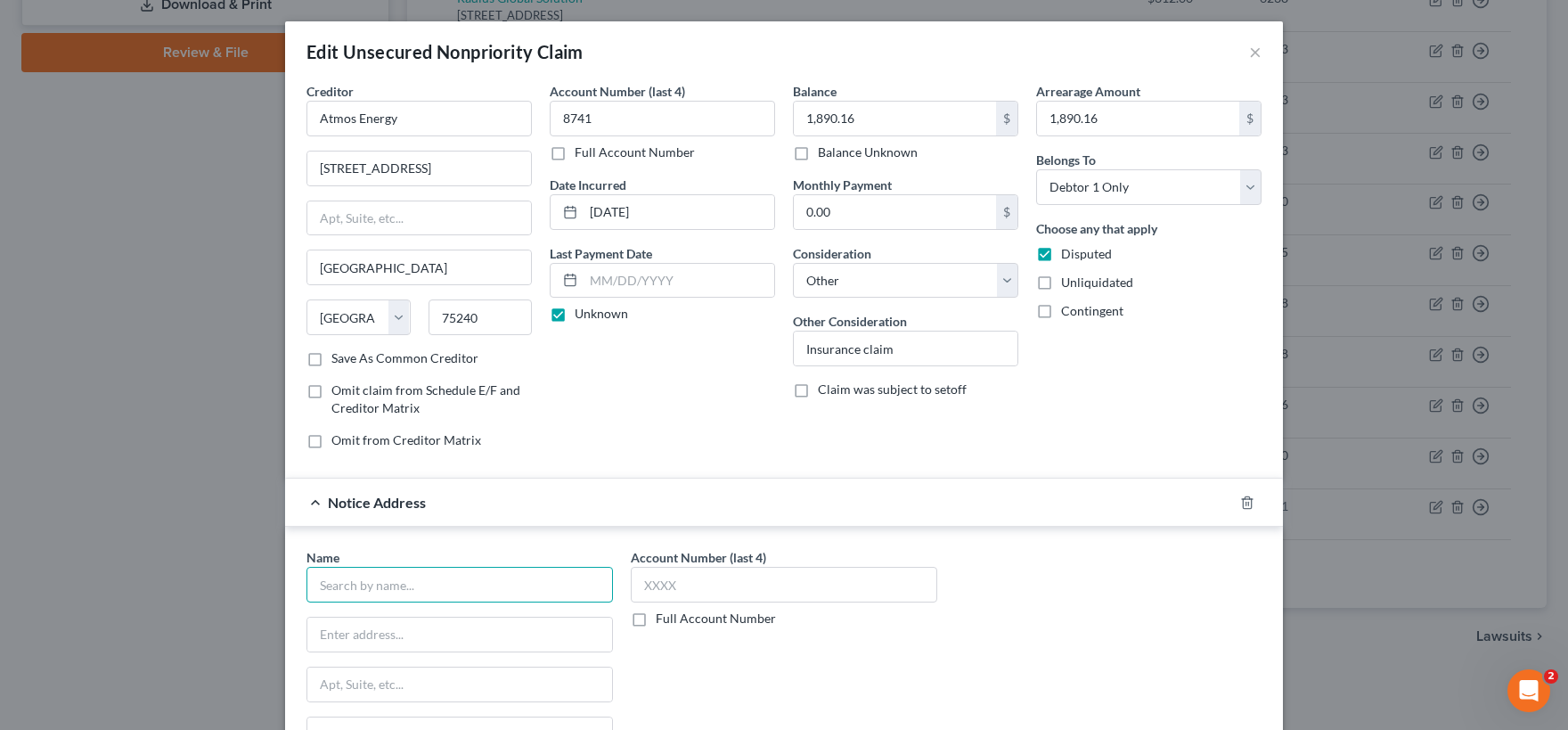
click at [413, 580] on input "text" at bounding box center [459, 584] width 306 height 36
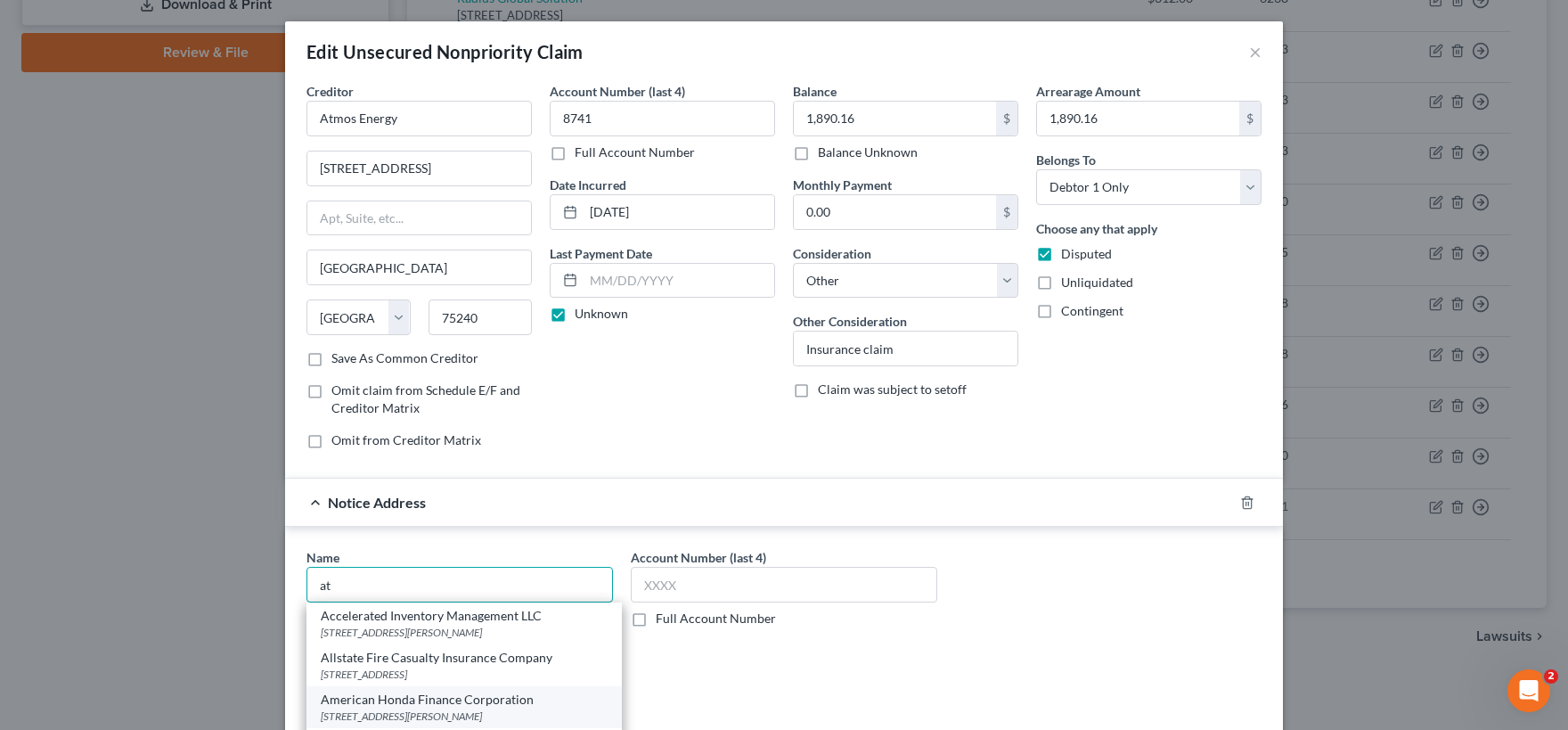
scroll to position [88, 0]
click at [422, 688] on div "Atlantic Casualty Insurance Company" at bounding box center [463, 696] width 287 height 18
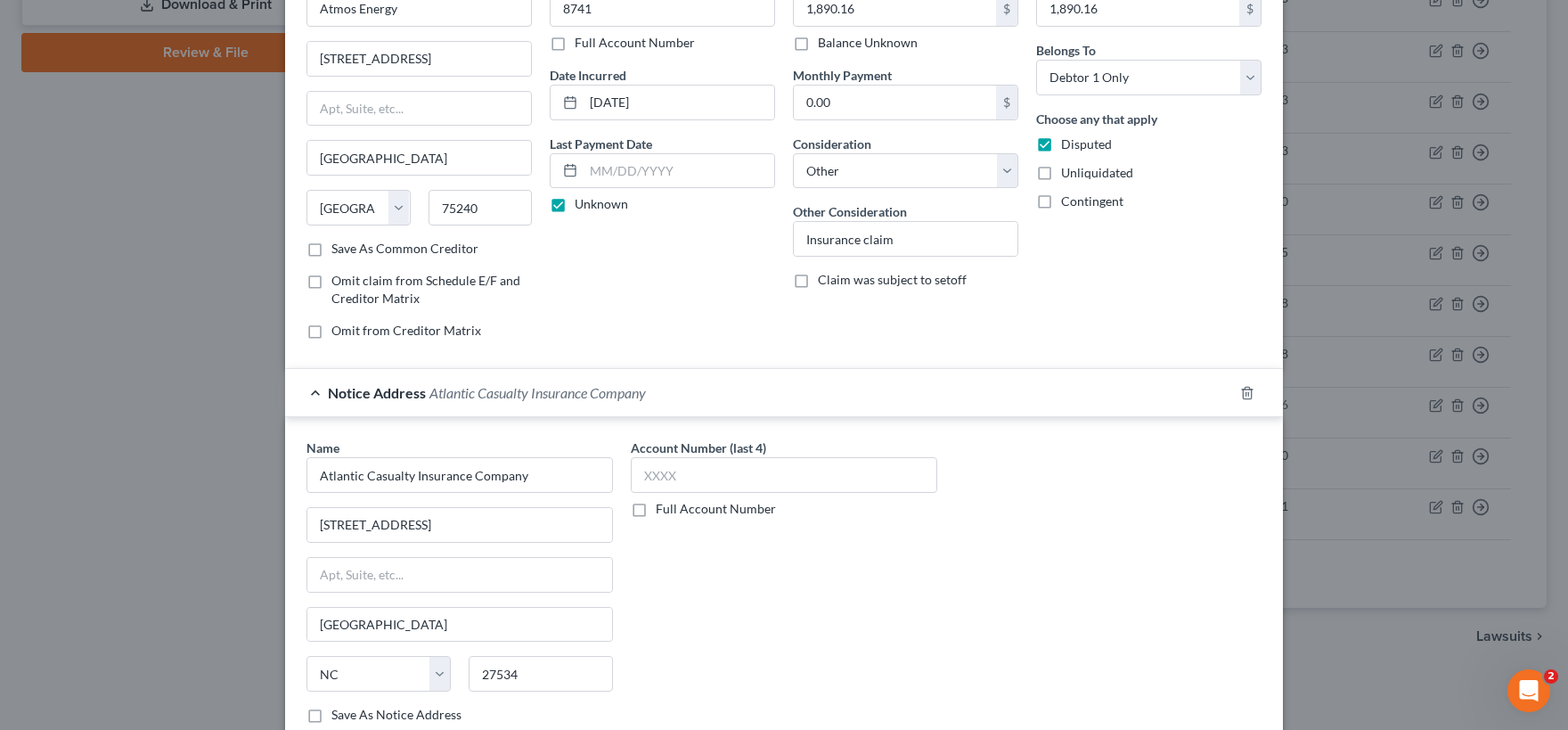
scroll to position [177, 0]
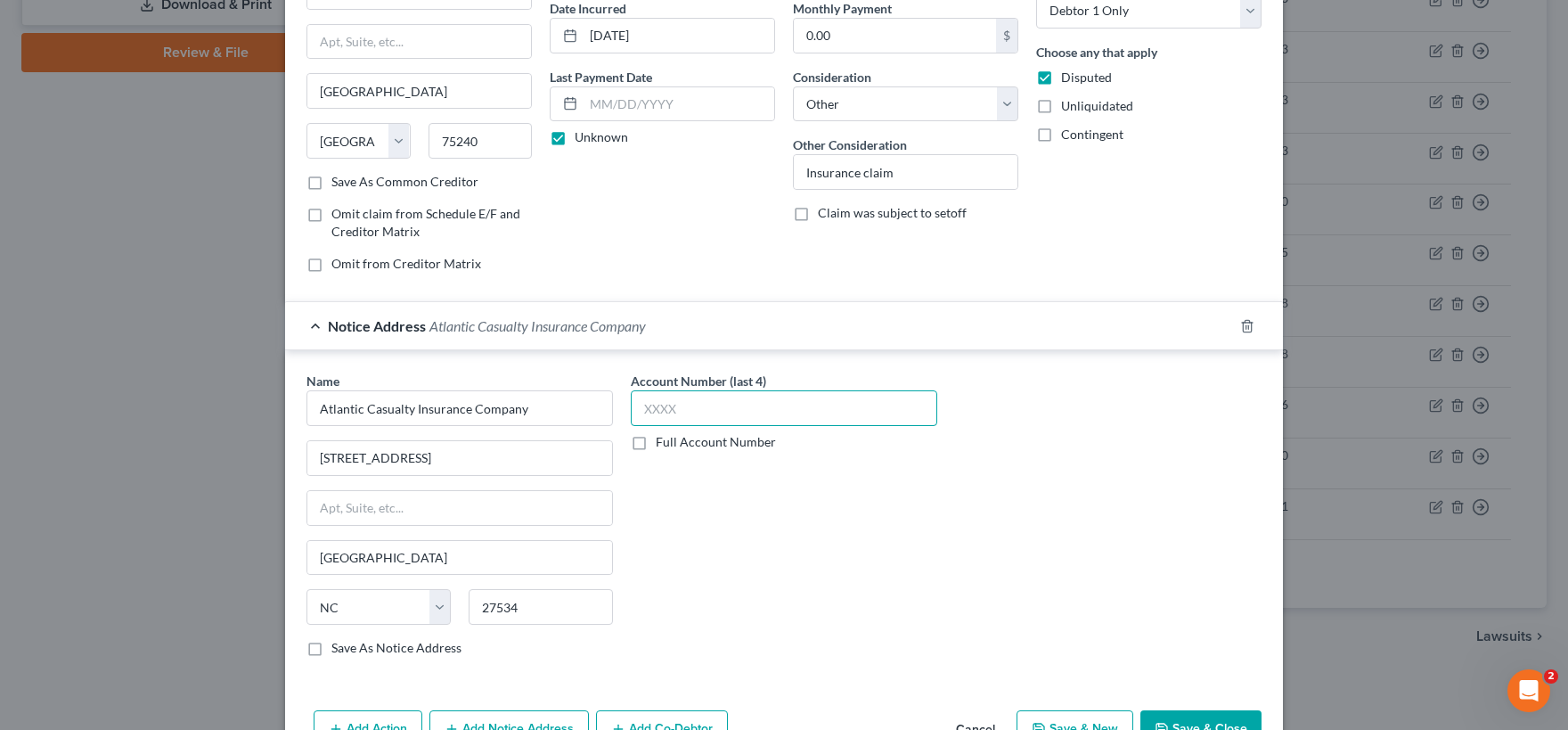
click at [654, 403] on input "text" at bounding box center [784, 408] width 306 height 36
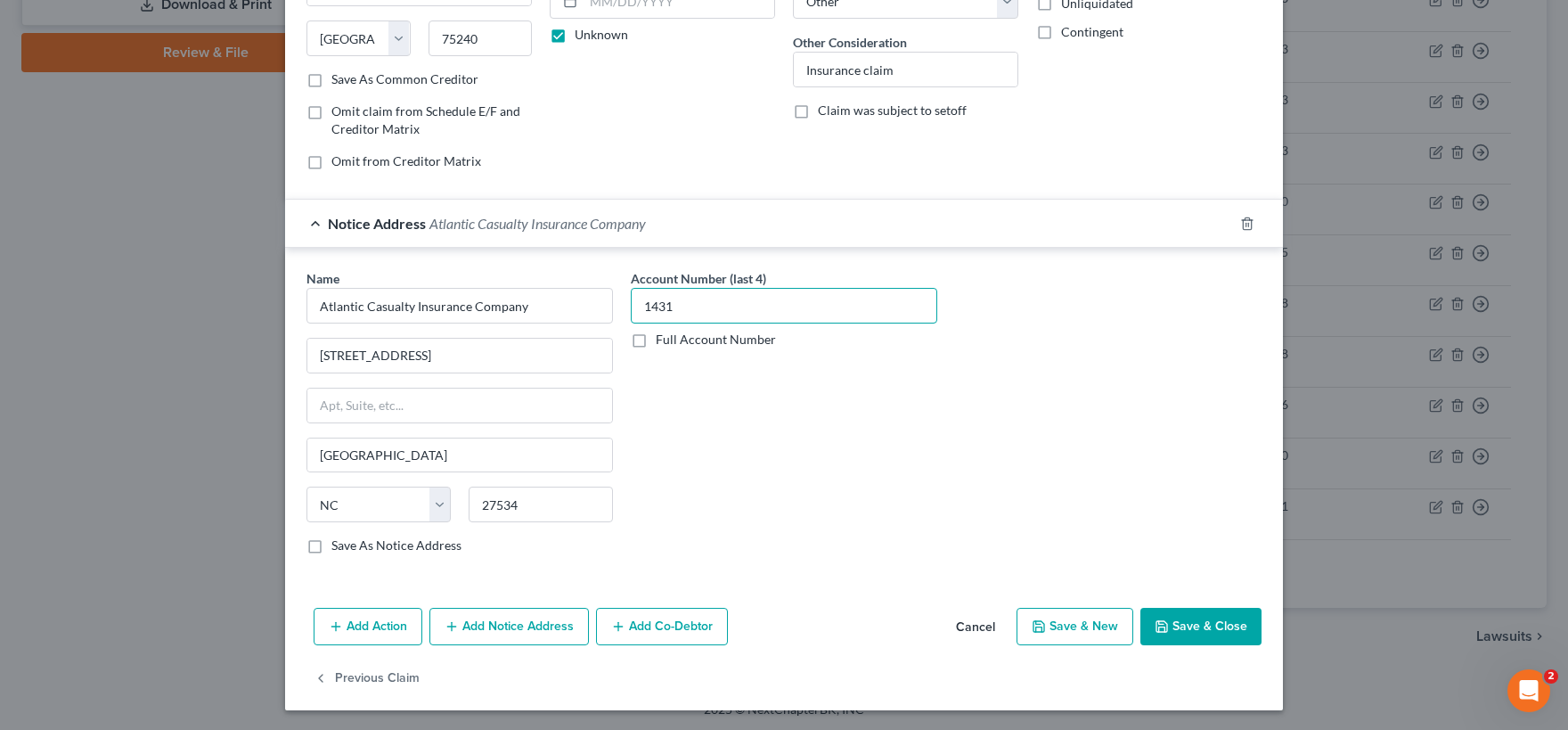
scroll to position [280, 0]
click at [1185, 620] on button "Save & Close" at bounding box center [1201, 626] width 121 height 38
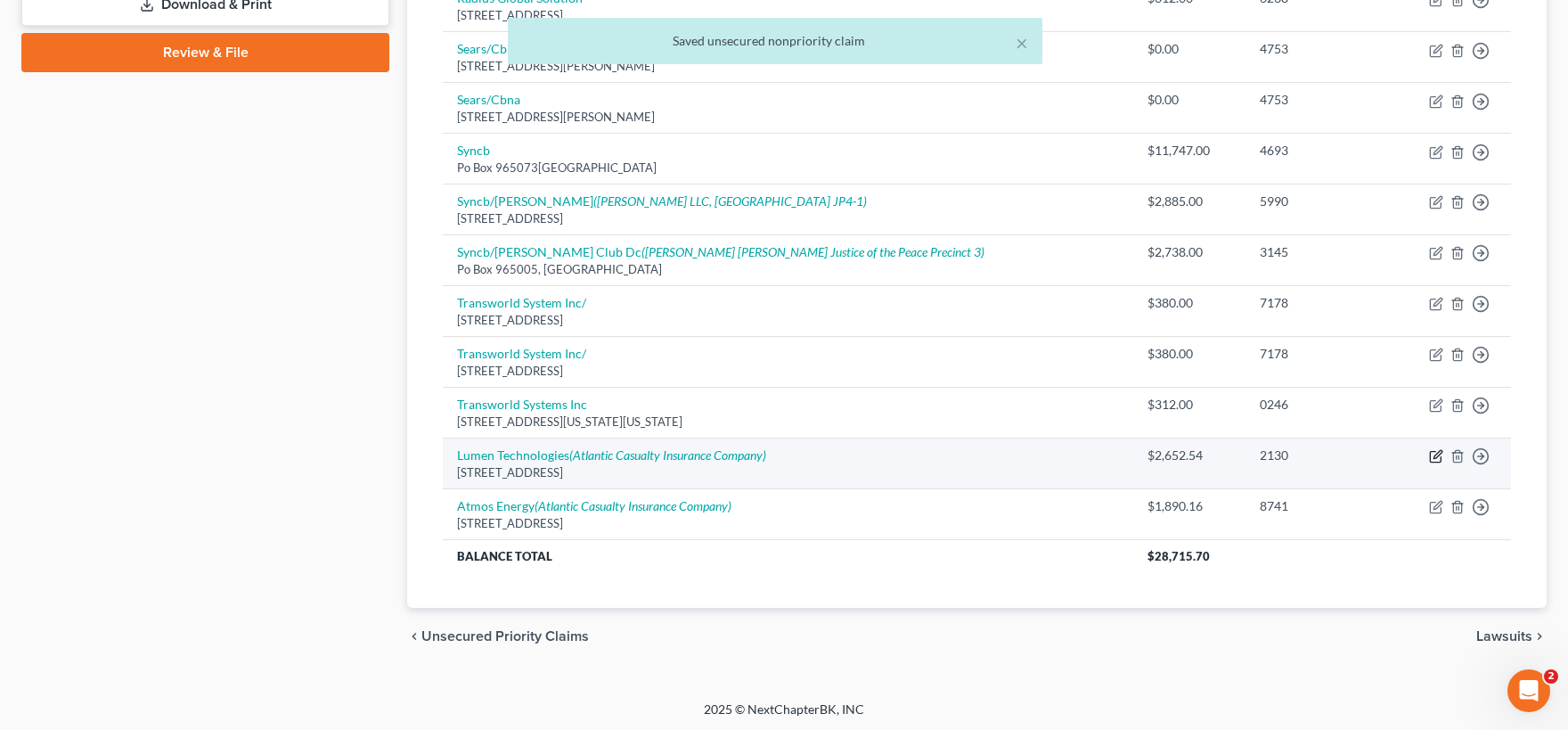
click at [1441, 451] on icon "button" at bounding box center [1437, 455] width 8 height 8
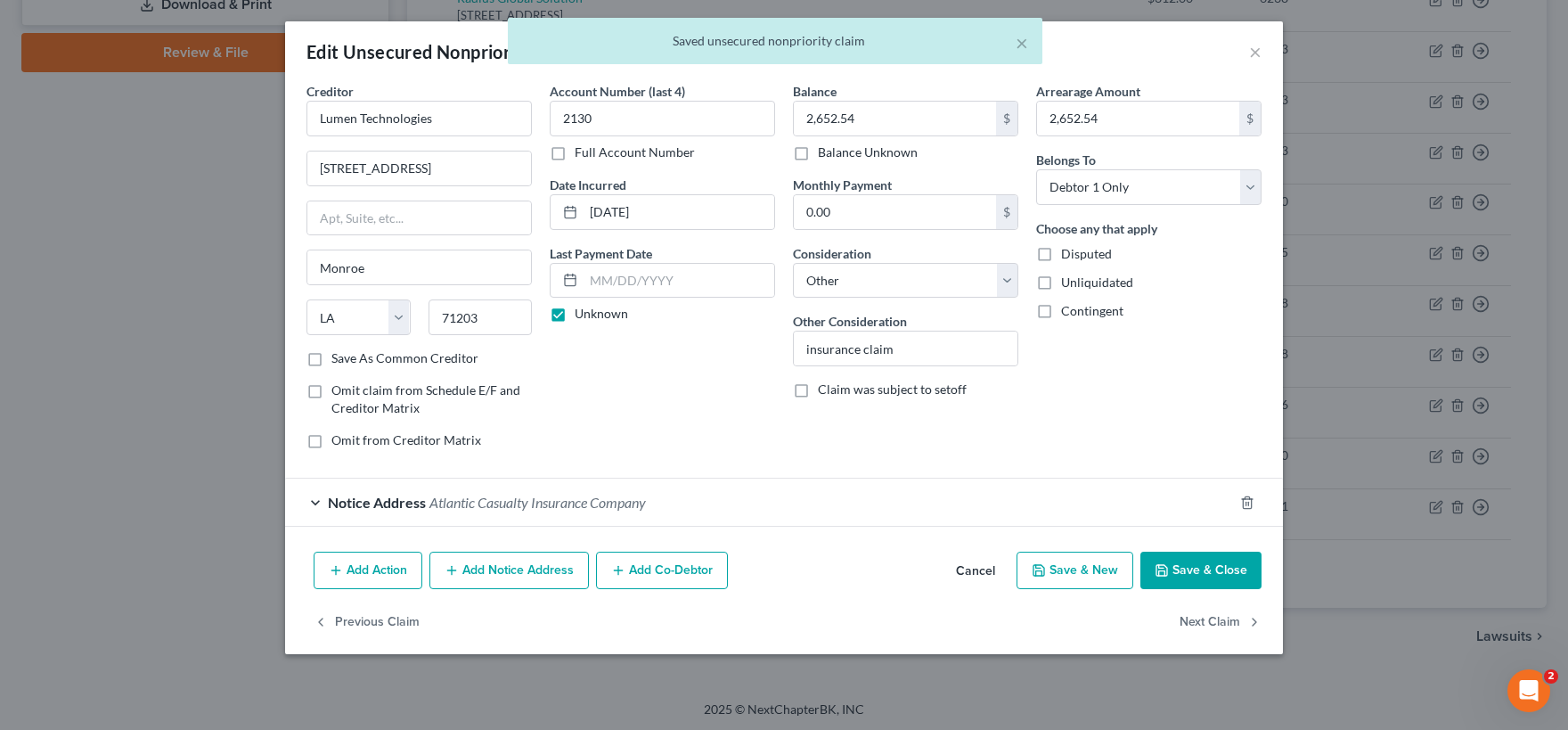
click at [1061, 253] on label "Disputed" at bounding box center [1086, 254] width 51 height 18
click at [1068, 253] on input "Disputed" at bounding box center [1074, 251] width 12 height 12
drag, startPoint x: 1189, startPoint y: 573, endPoint x: 427, endPoint y: 504, distance: 765.1
click at [1188, 573] on button "Save & Close" at bounding box center [1201, 570] width 121 height 38
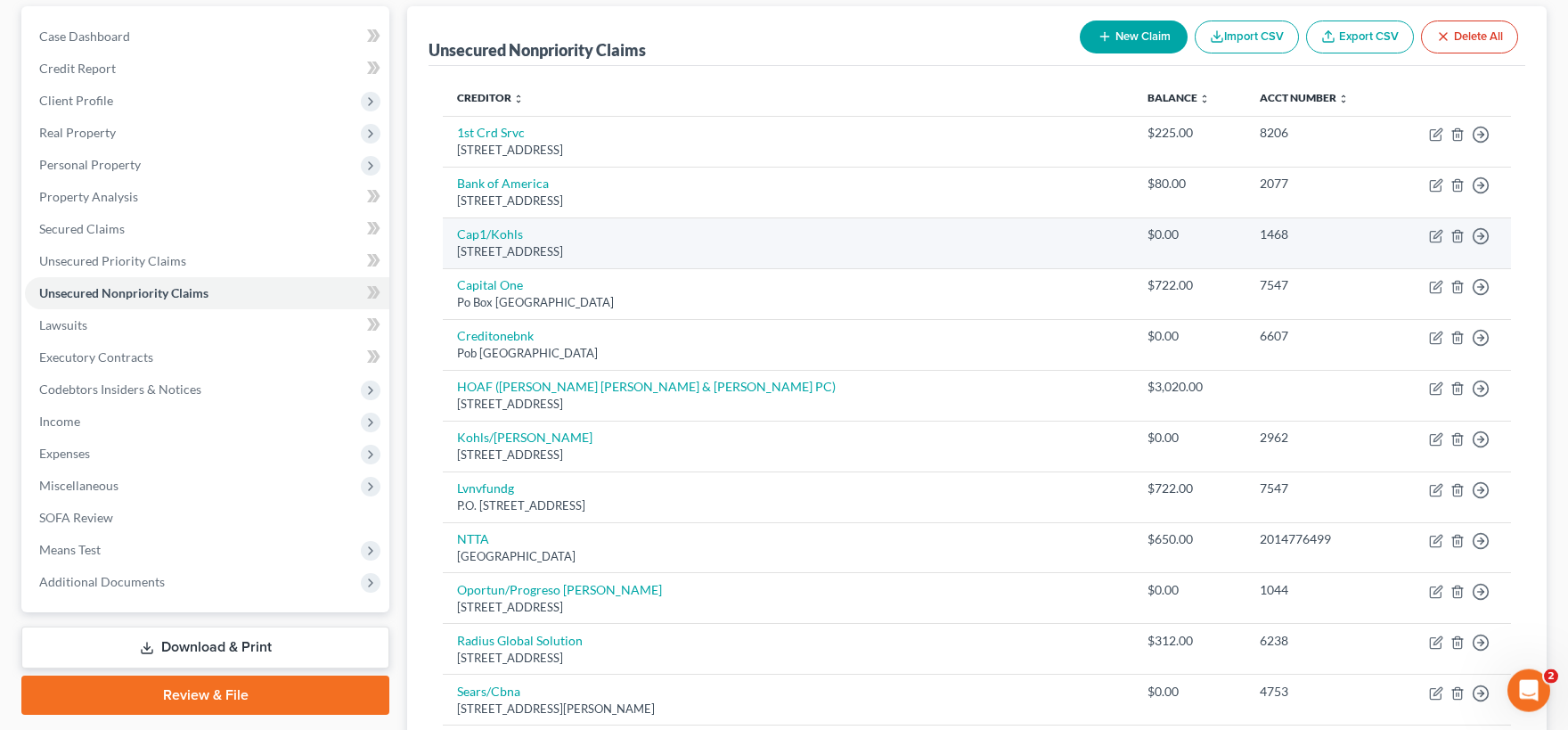
scroll to position [0, 0]
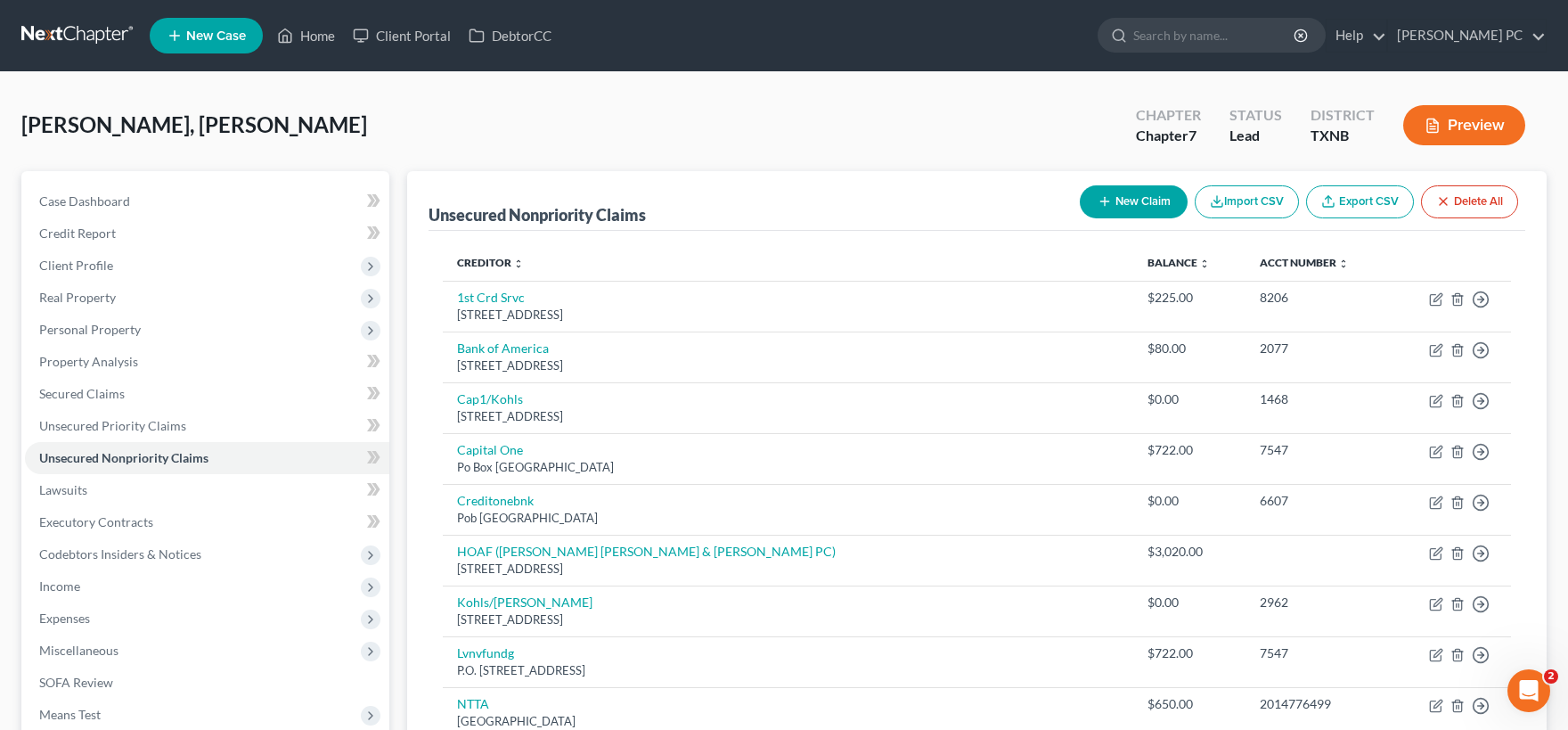
click at [1133, 201] on button "New Claim" at bounding box center [1134, 201] width 108 height 33
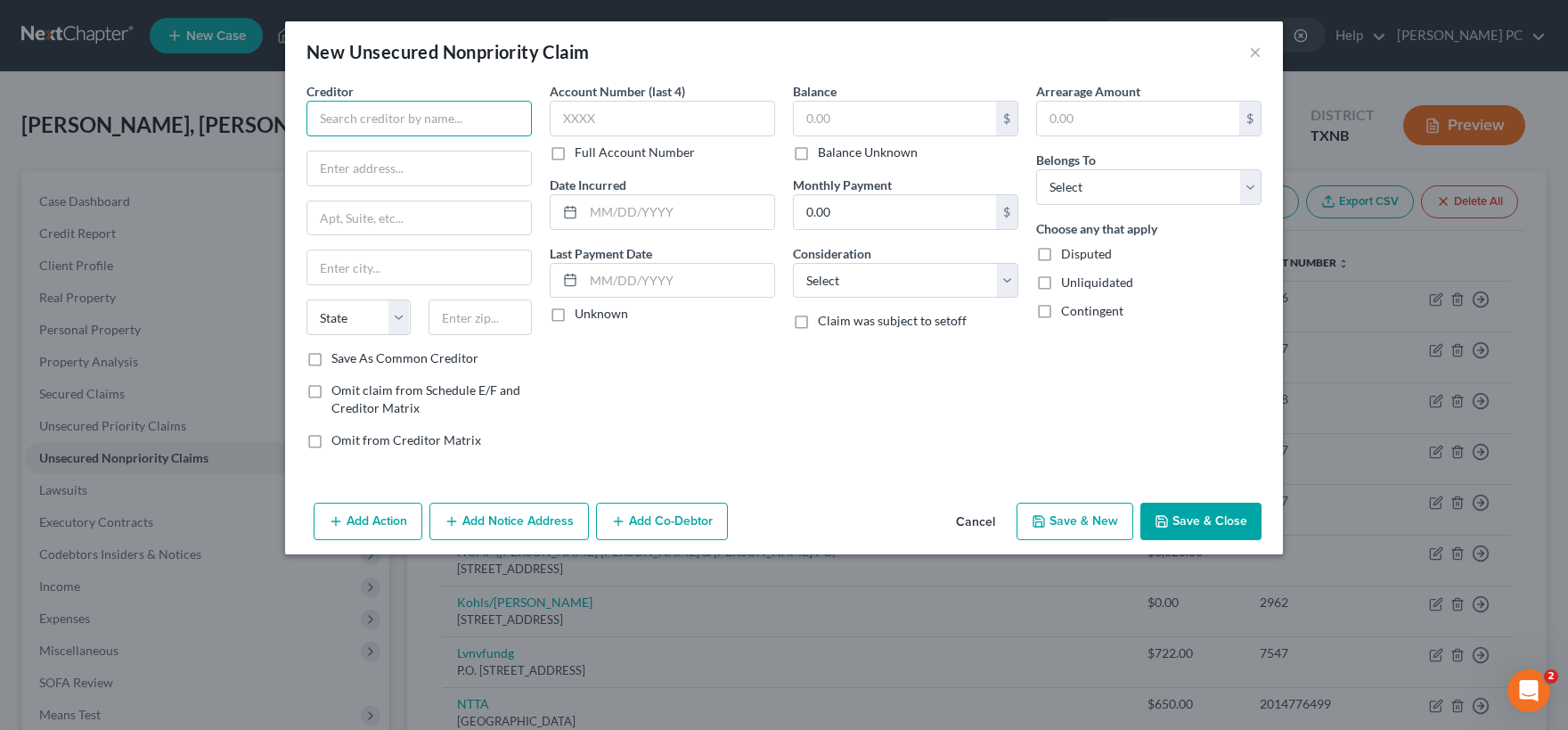
click at [460, 127] on input "text" at bounding box center [419, 119] width 225 height 36
paste input "[STREET_ADDRESS]."
click at [478, 169] on input "[STREET_ADDRESS]." at bounding box center [419, 169] width 223 height 34
click at [460, 320] on input "text" at bounding box center [480, 317] width 104 height 36
drag, startPoint x: 417, startPoint y: 175, endPoint x: 543, endPoint y: 180, distance: 126.1
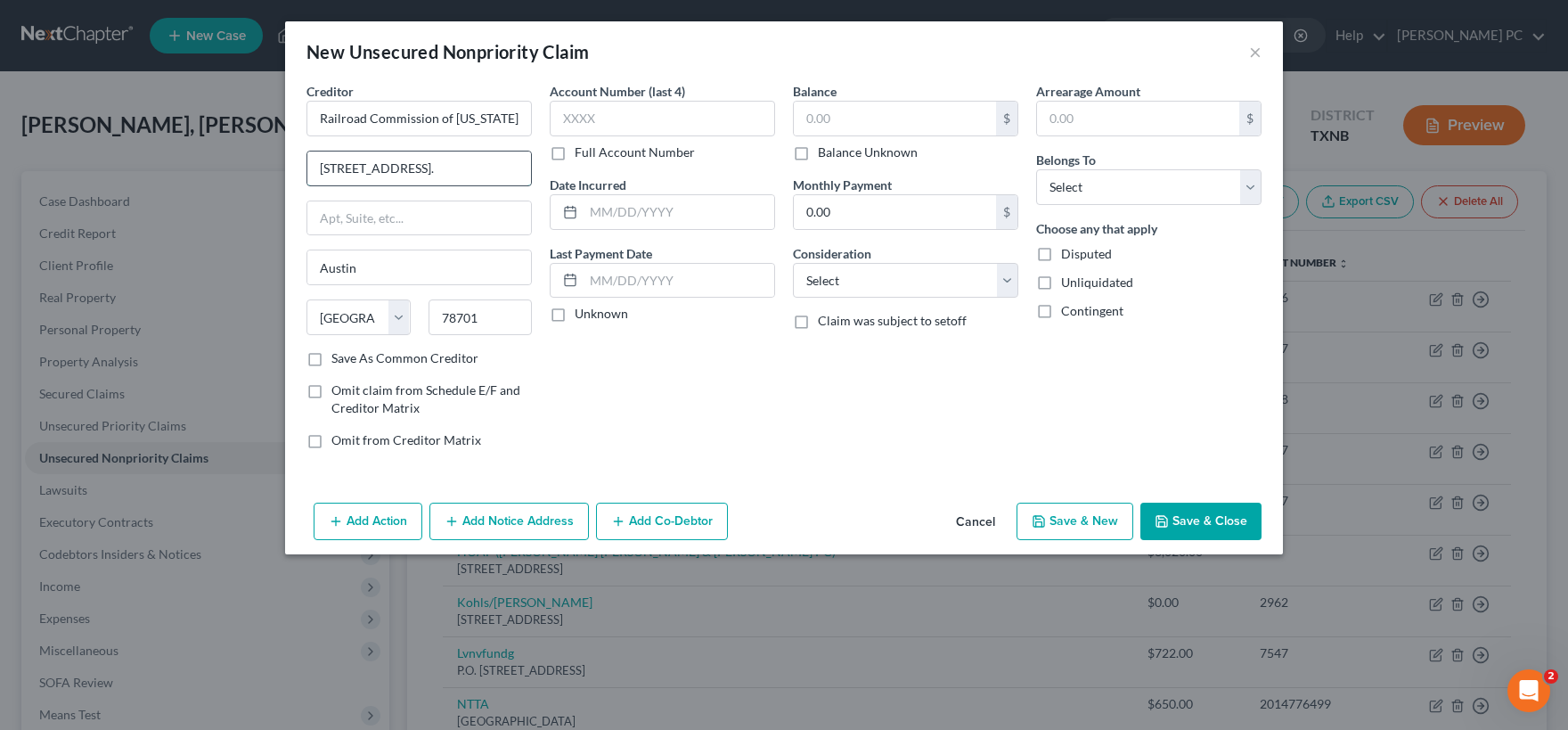
click at [531, 180] on input "[STREET_ADDRESS]." at bounding box center [419, 169] width 223 height 34
click at [574, 153] on label "Full Account Number" at bounding box center [634, 153] width 120 height 18
click at [582, 153] on input "Full Account Number" at bounding box center [588, 150] width 12 height 12
click at [574, 111] on input "text" at bounding box center [662, 119] width 225 height 36
click at [835, 110] on input "text" at bounding box center [895, 118] width 202 height 34
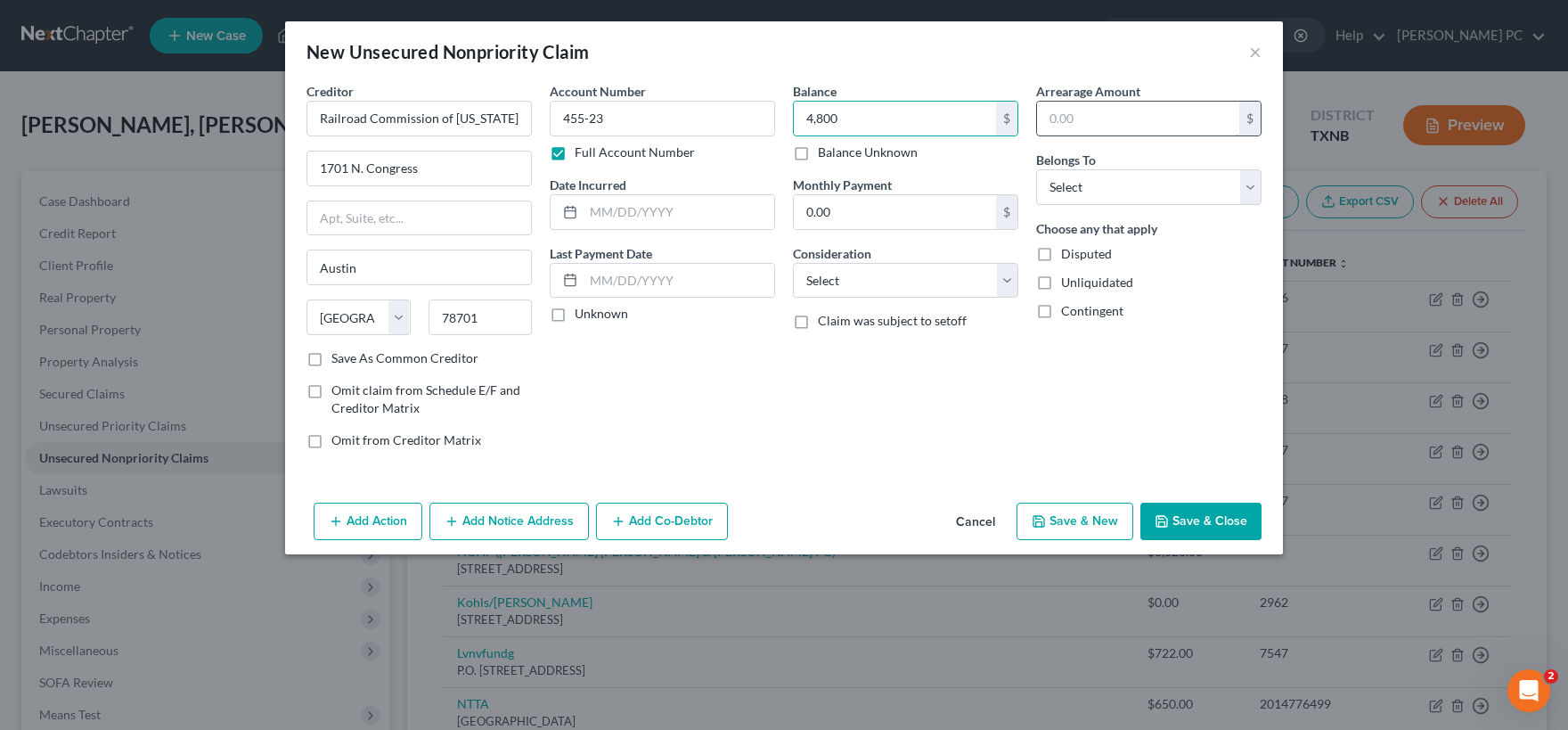
click at [1093, 121] on input "text" at bounding box center [1139, 118] width 202 height 34
click at [598, 214] on input "text" at bounding box center [678, 212] width 190 height 34
click at [574, 310] on label "Unknown" at bounding box center [601, 313] width 54 height 18
click at [582, 310] on input "Unknown" at bounding box center [588, 310] width 12 height 12
click at [792, 263] on select "Select Cable / Satellite Services Collection Agency Credit Card Debt Debt Couns…" at bounding box center [905, 281] width 225 height 36
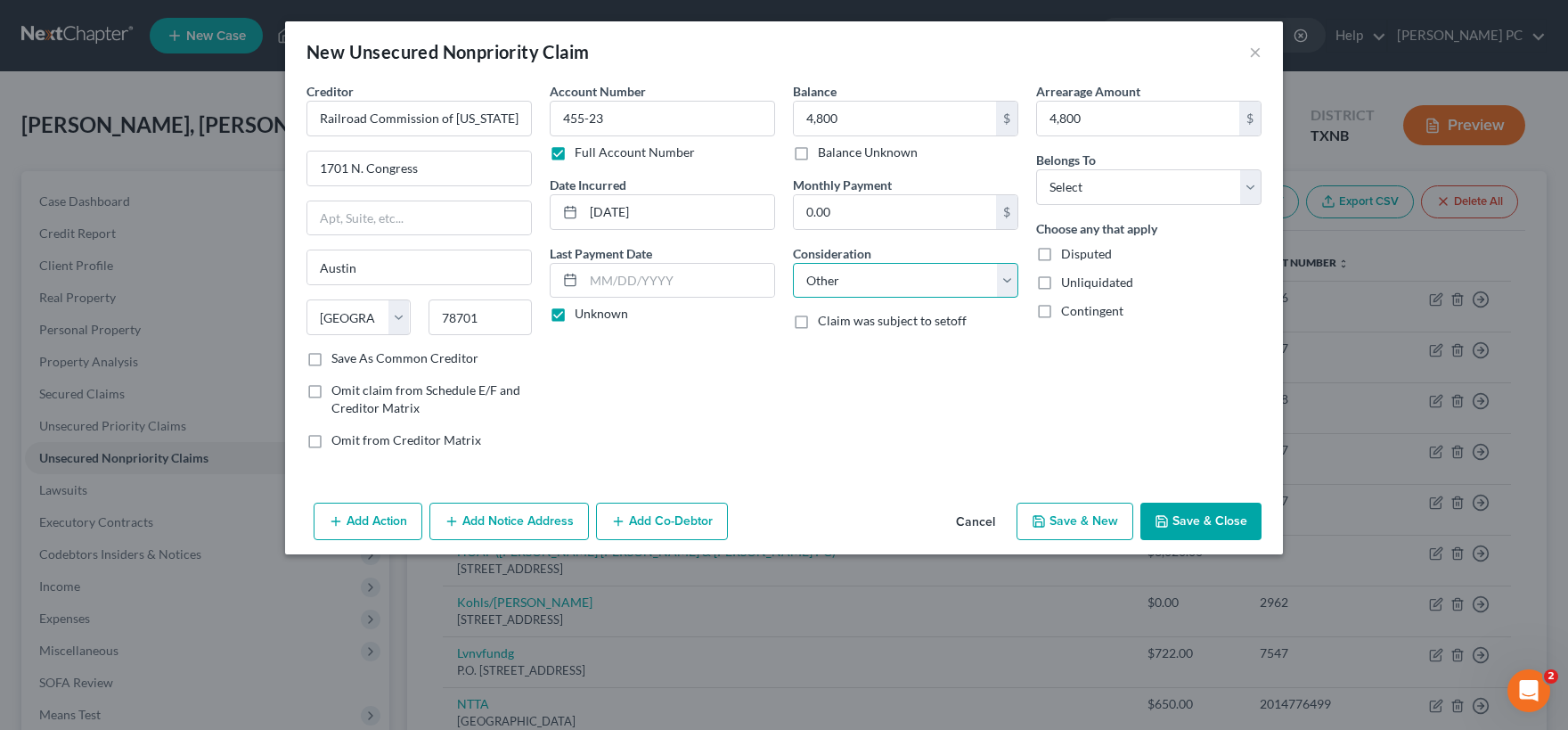
click option "Other" at bounding box center [0, 0] width 0 height 0
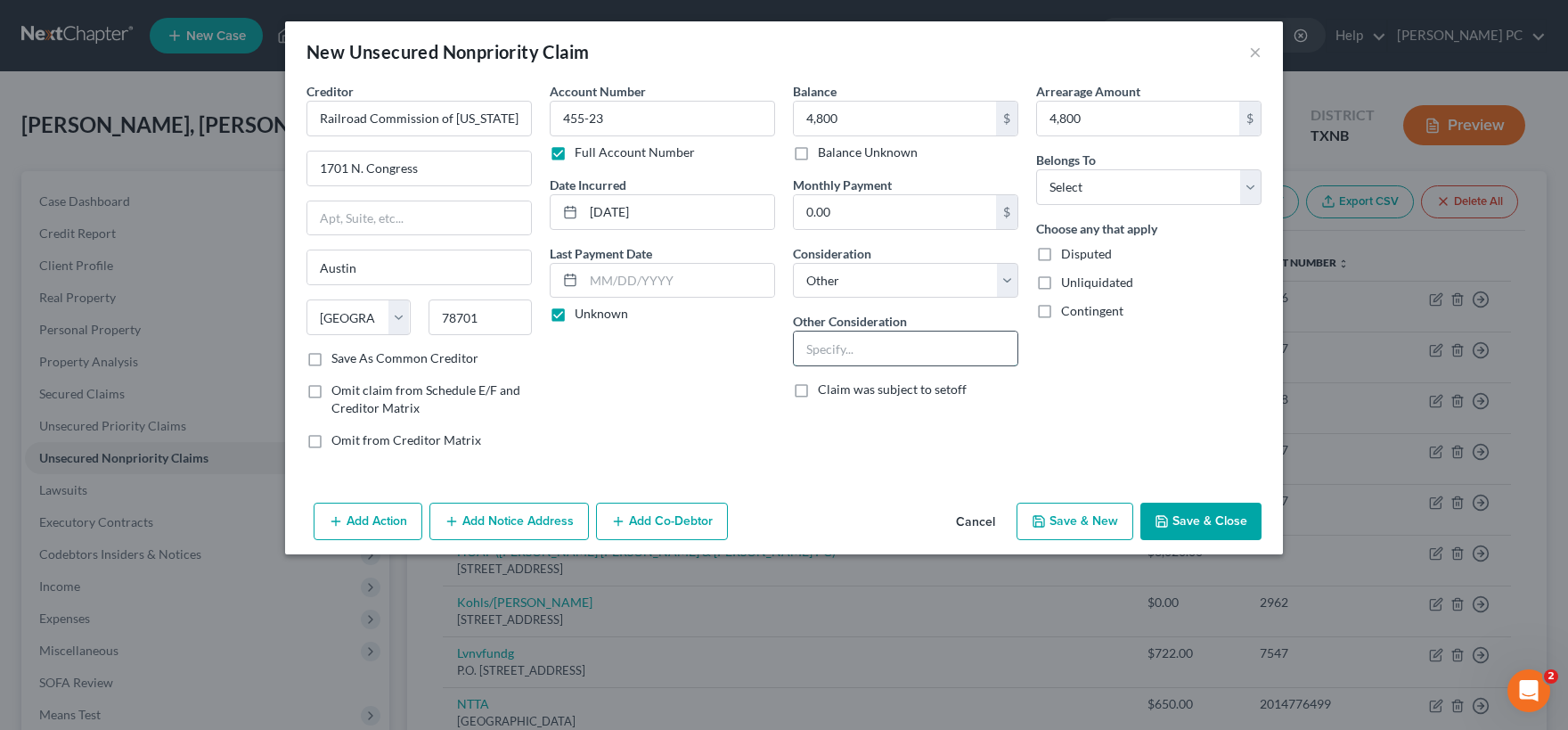
click at [836, 355] on input "text" at bounding box center [905, 348] width 223 height 34
click at [1036, 170] on select "Select Debtor 1 Only Debtor 2 Only Debtor 1 And Debtor 2 Only At Least One Of T…" at bounding box center [1148, 187] width 225 height 36
click option "Debtor 1 Only" at bounding box center [0, 0] width 0 height 0
click at [1036, 170] on select "Select Debtor 1 Only Debtor 2 Only Debtor 1 And Debtor 2 Only At Least One Of T…" at bounding box center [1148, 187] width 225 height 36
click option "At Least One Of The Debtors And Another" at bounding box center [0, 0] width 0 height 0
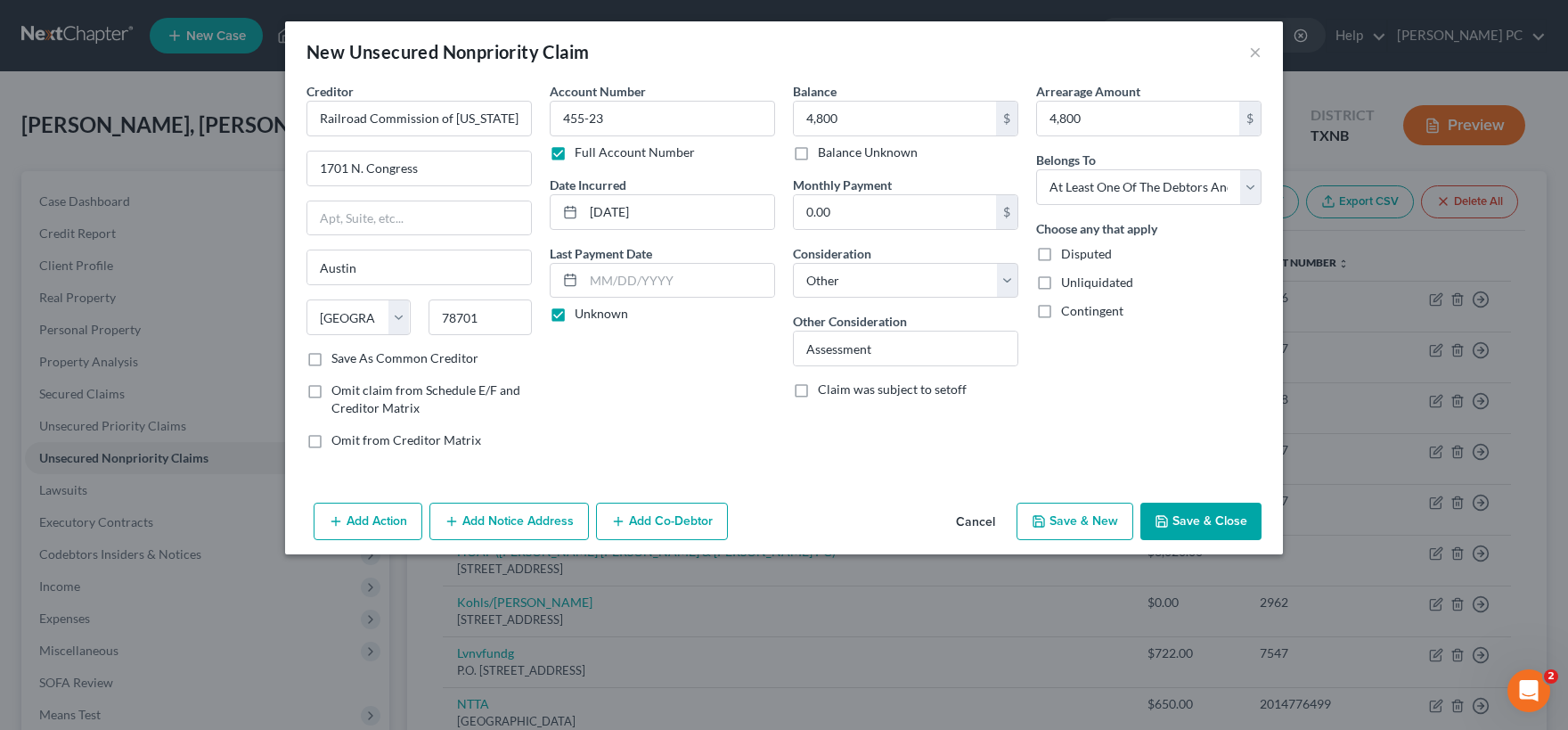
click at [1071, 255] on span "Disputed" at bounding box center [1086, 253] width 51 height 15
click at [1071, 255] on input "Disputed" at bounding box center [1074, 251] width 12 height 12
click at [1061, 255] on label "Disputed" at bounding box center [1086, 254] width 51 height 18
click at [1068, 255] on input "Disputed" at bounding box center [1074, 251] width 12 height 12
click at [1187, 521] on button "Save & Close" at bounding box center [1201, 522] width 121 height 38
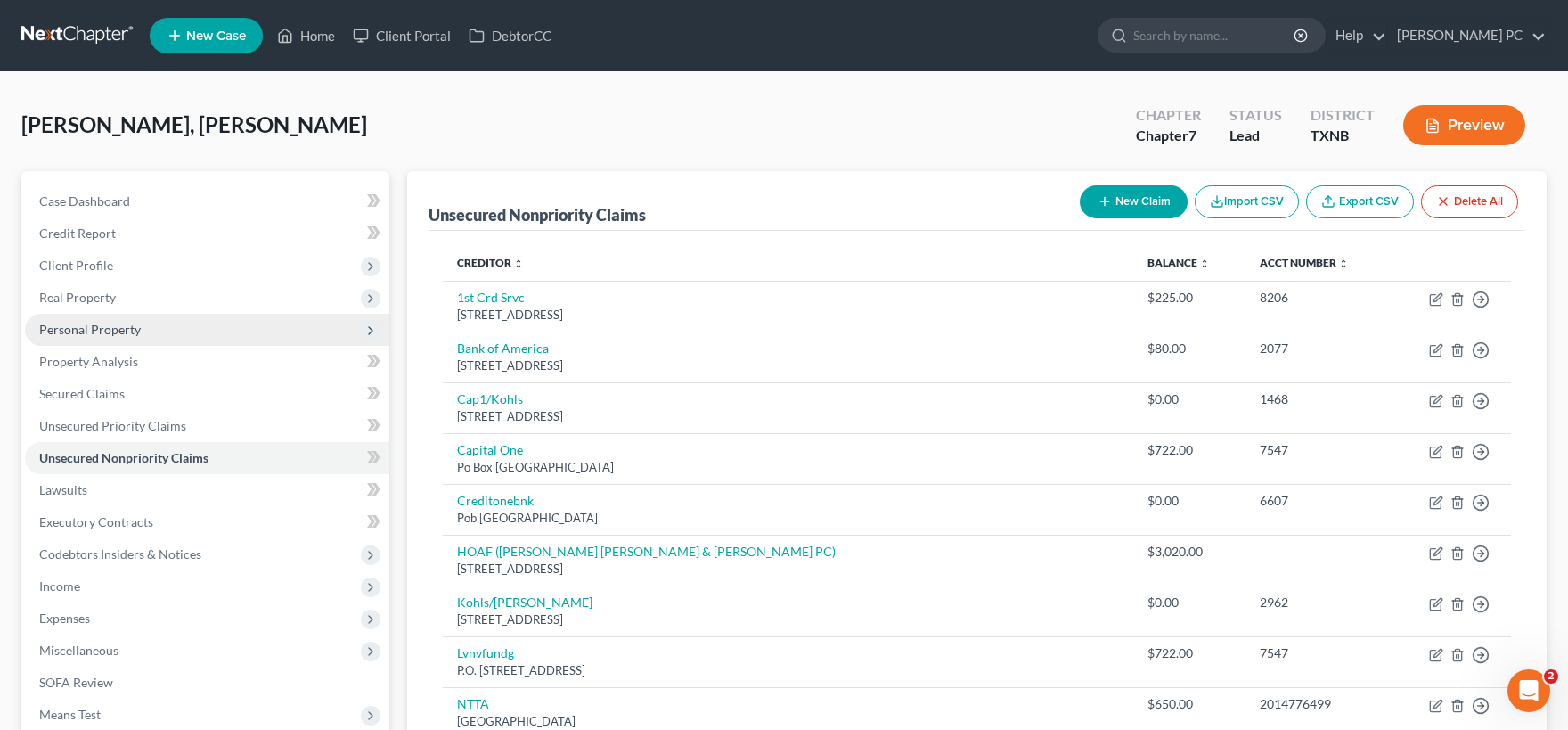
click at [109, 319] on span "Personal Property" at bounding box center [206, 329] width 364 height 32
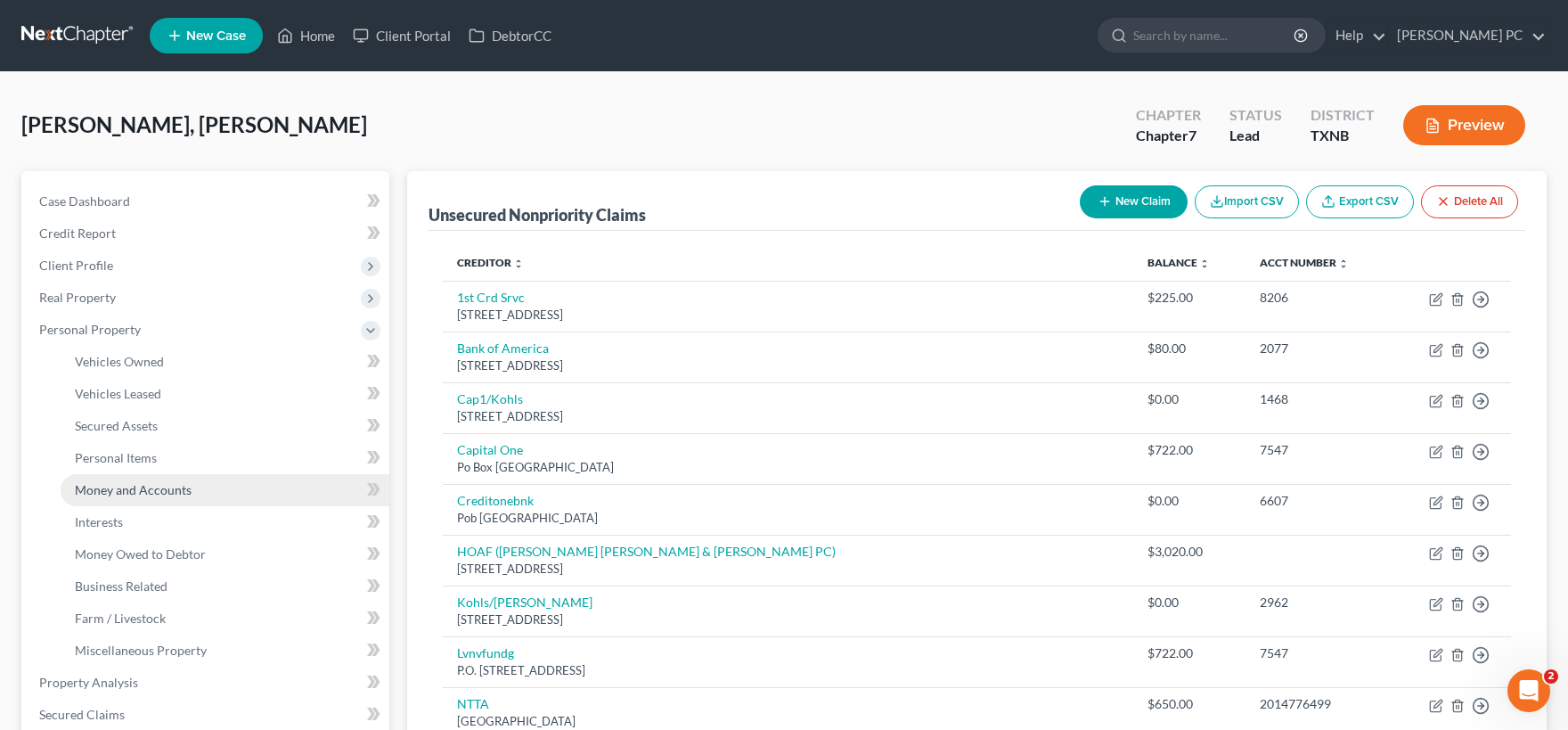
click at [144, 490] on span "Money and Accounts" at bounding box center [133, 489] width 117 height 15
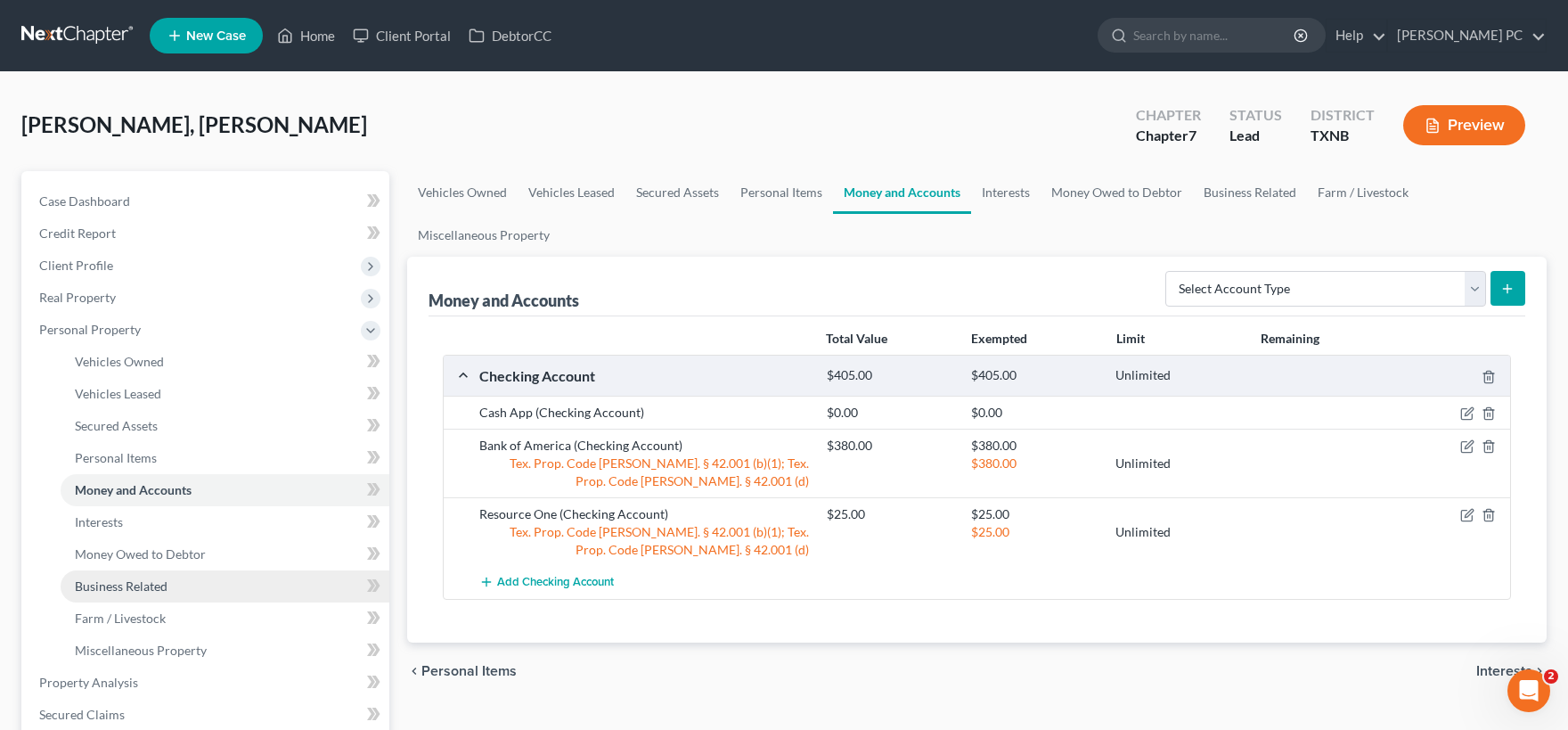
scroll to position [294, 0]
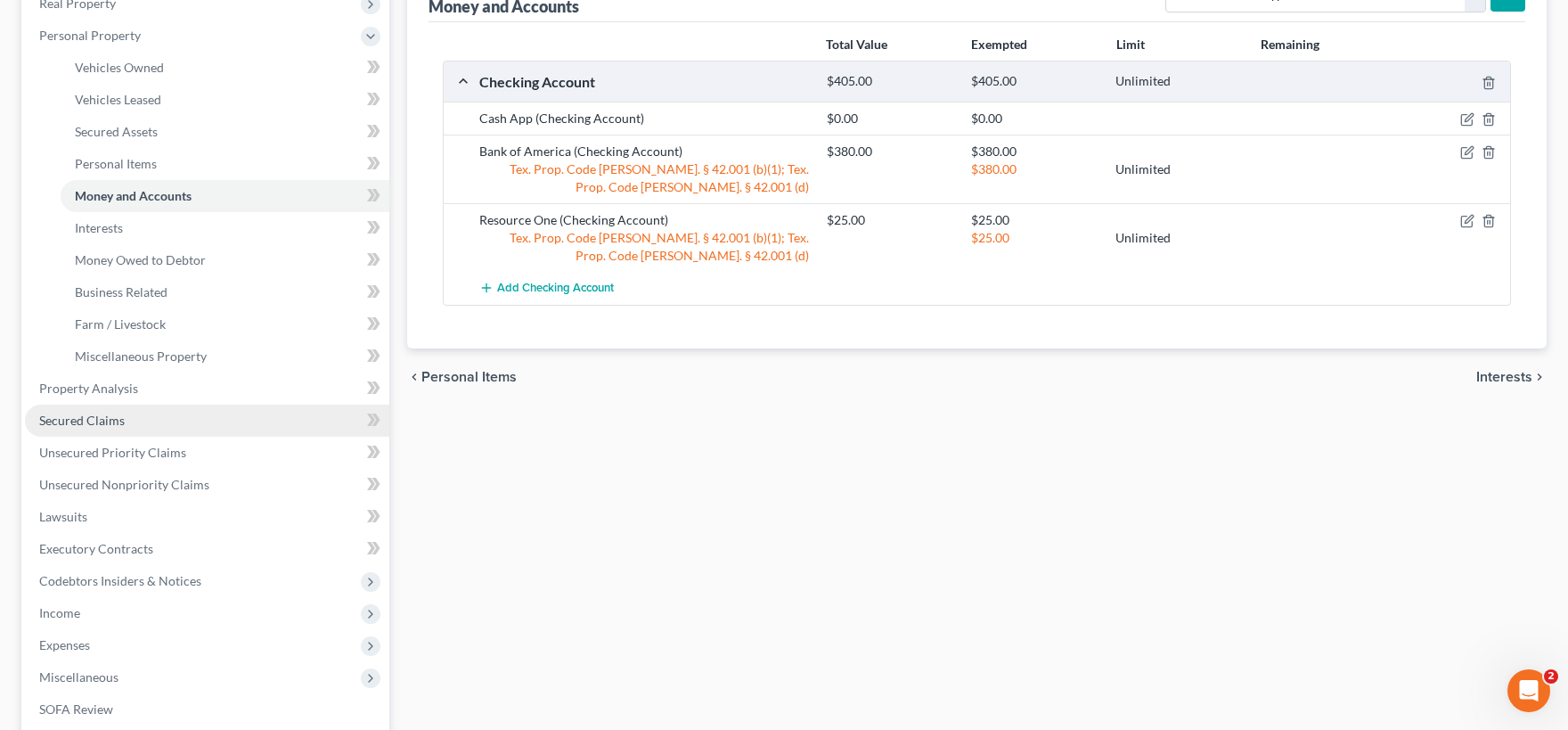
click at [138, 411] on link "Secured Claims" at bounding box center [206, 421] width 364 height 32
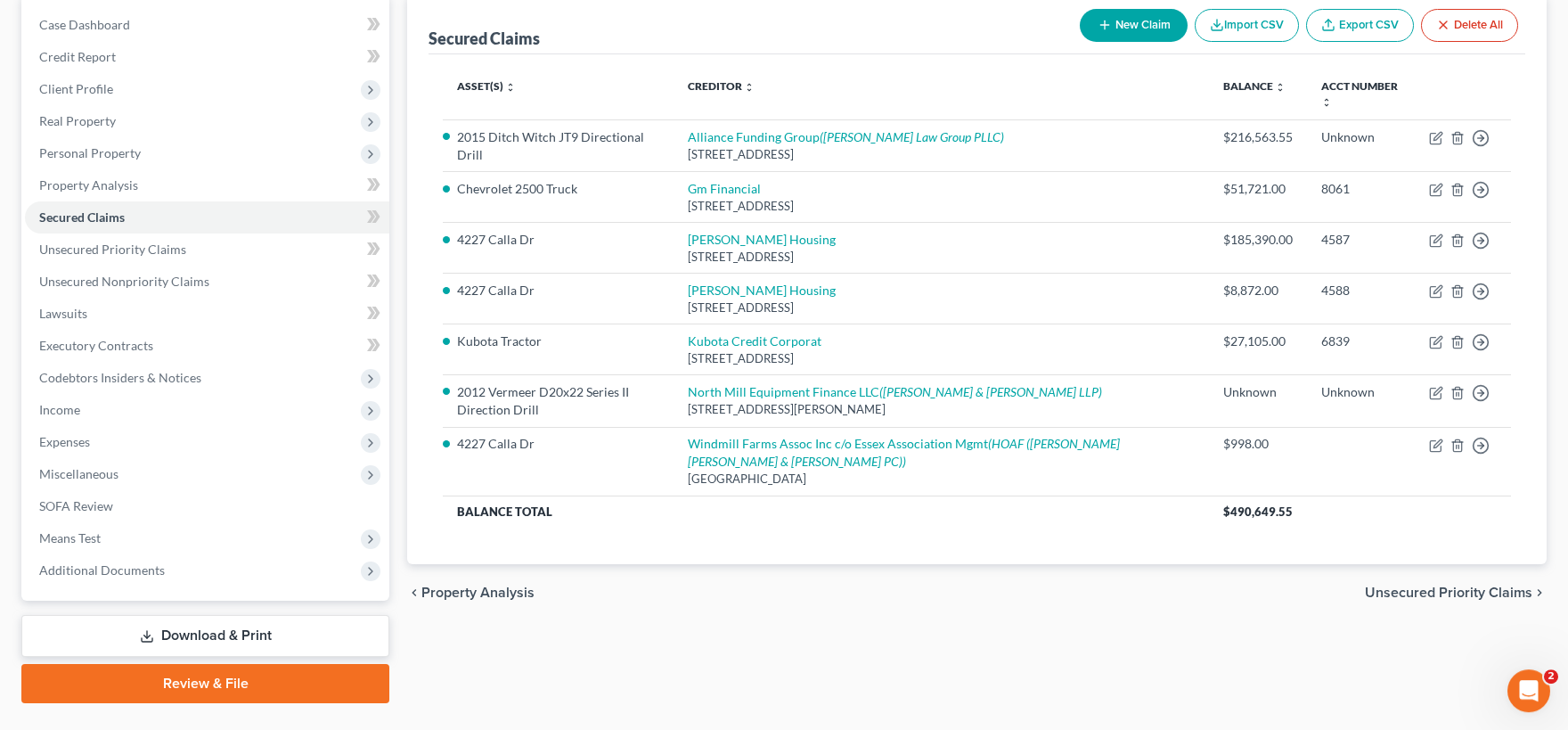
scroll to position [196, 0]
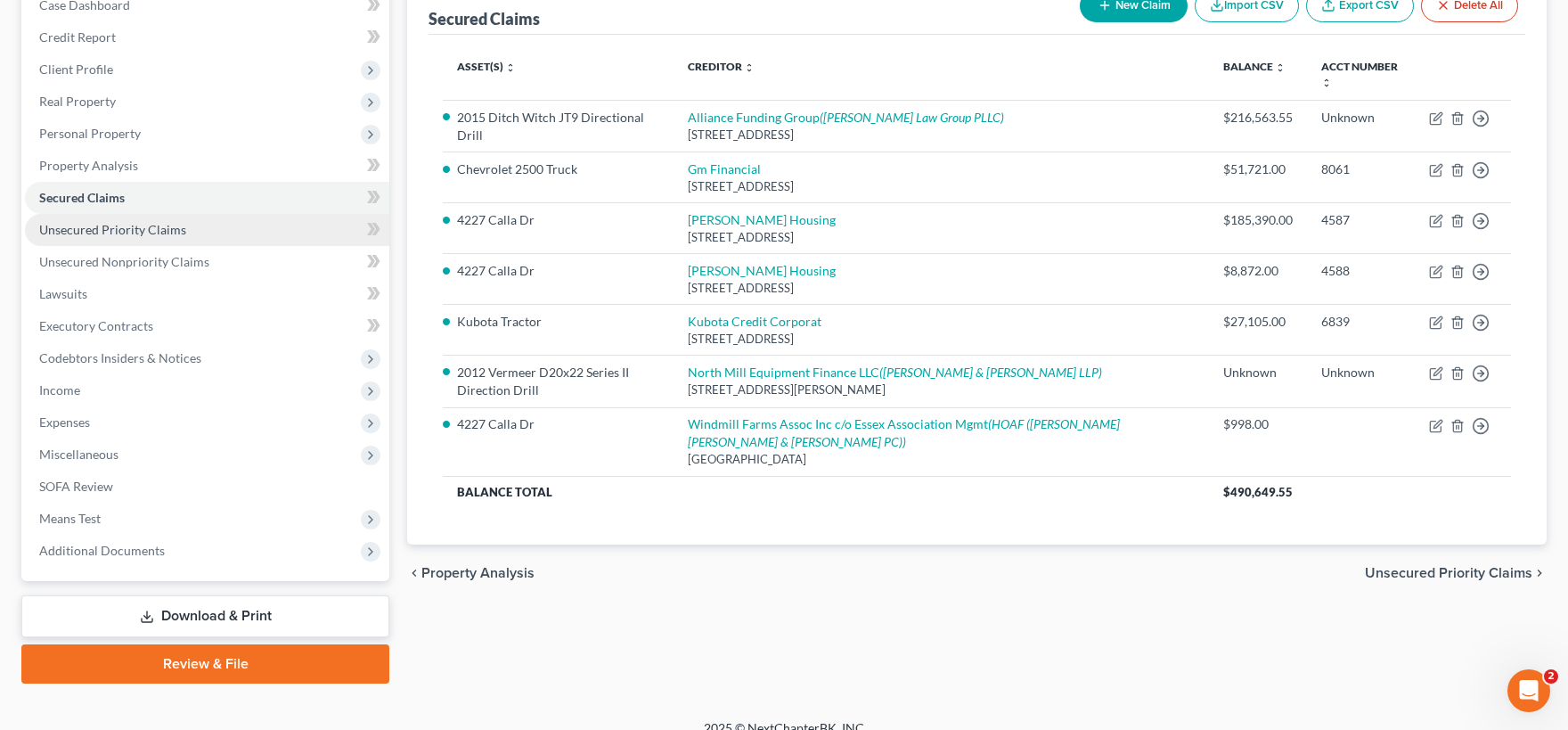
click at [150, 230] on span "Unsecured Priority Claims" at bounding box center [113, 229] width 147 height 15
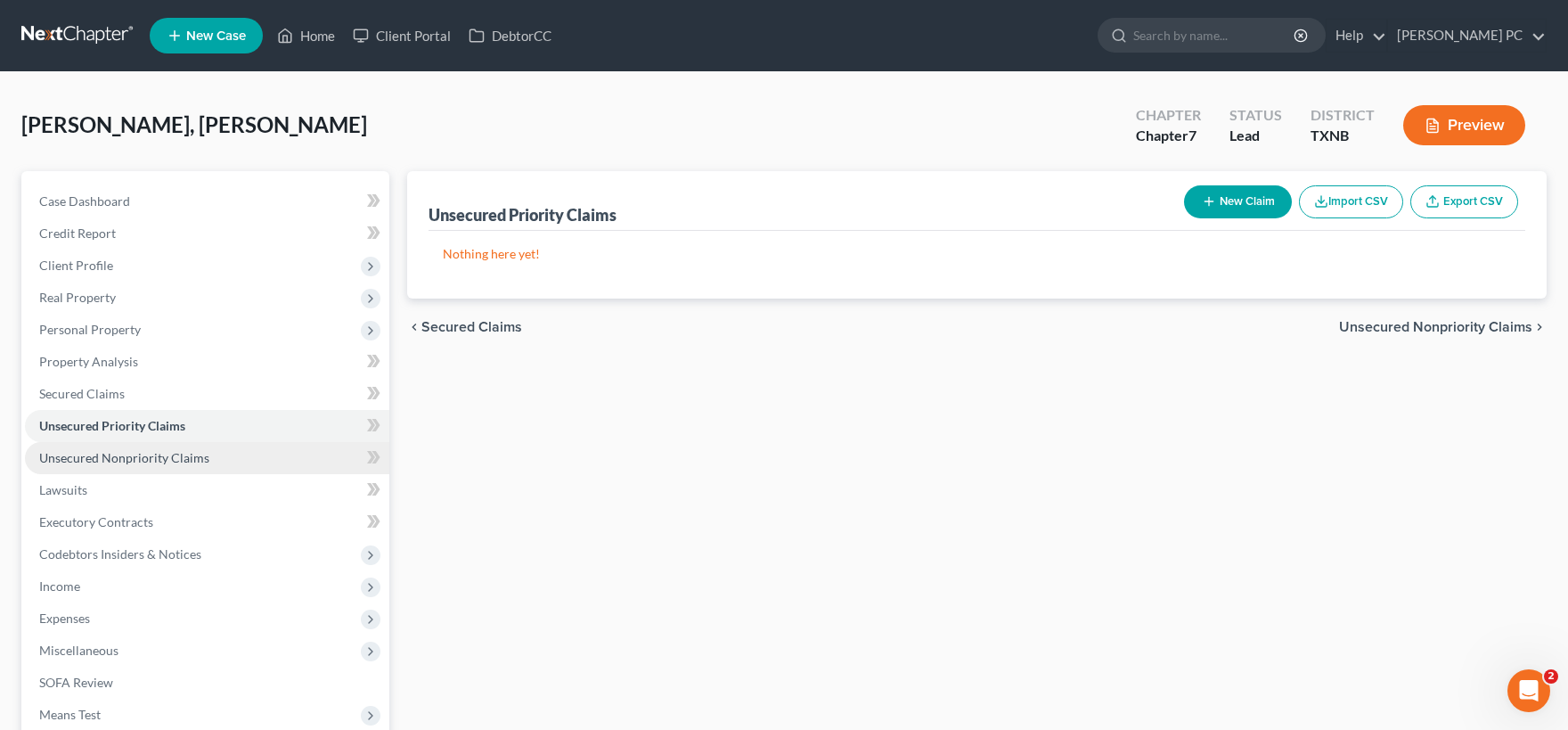
drag, startPoint x: 96, startPoint y: 455, endPoint x: 110, endPoint y: 453, distance: 14.1
click at [97, 455] on span "Unsecured Nonpriority Claims" at bounding box center [125, 457] width 171 height 15
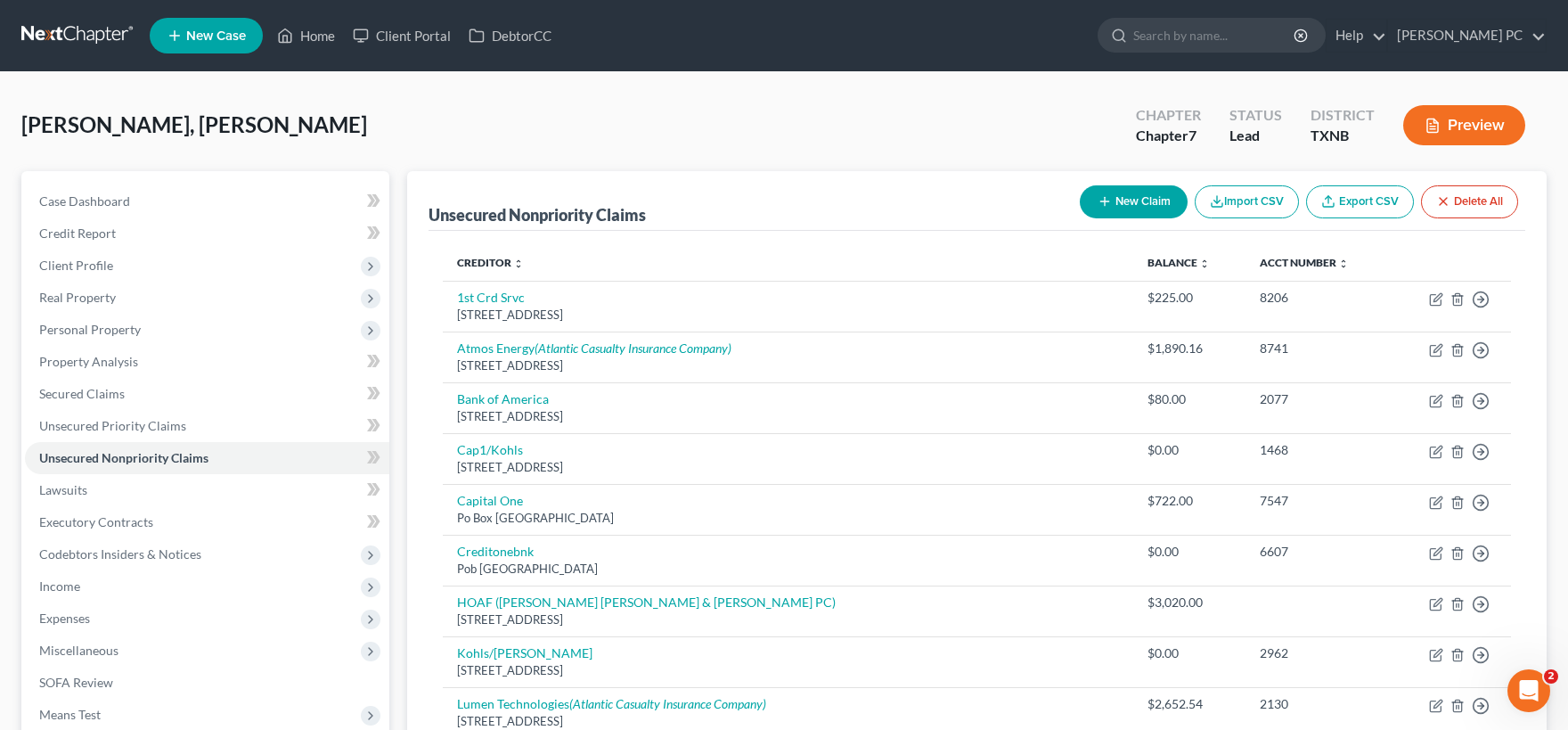
click at [1116, 196] on button "New Claim" at bounding box center [1134, 201] width 108 height 33
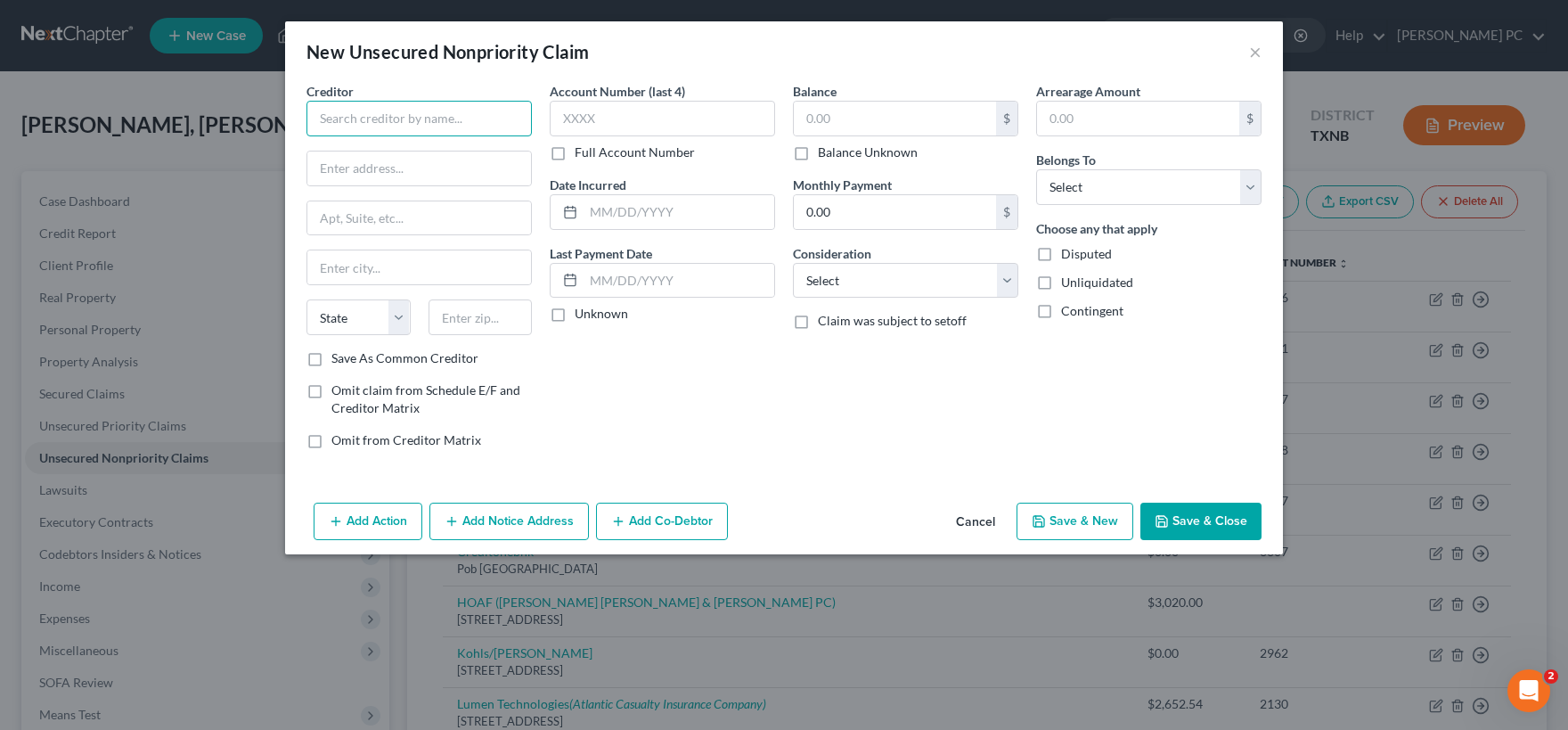
click at [474, 126] on input "text" at bounding box center [419, 119] width 225 height 36
paste input "P.O. [STREET_ADDRESS][US_STATE]"
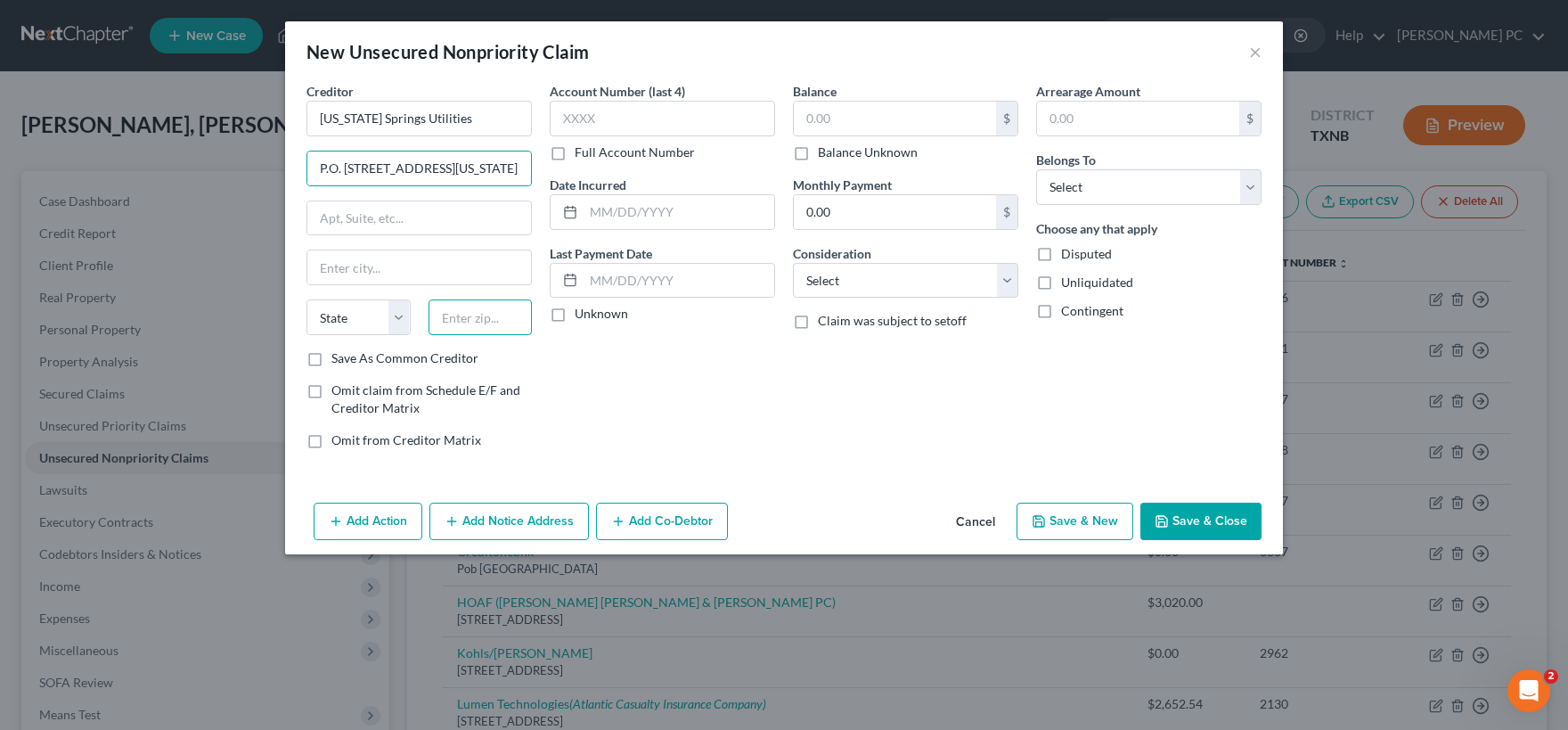
click at [462, 324] on input "text" at bounding box center [480, 317] width 104 height 36
drag, startPoint x: 361, startPoint y: 171, endPoint x: 632, endPoint y: 173, distance: 271.0
click at [531, 173] on input "P.O. [STREET_ADDRESS][US_STATE]" at bounding box center [419, 169] width 223 height 34
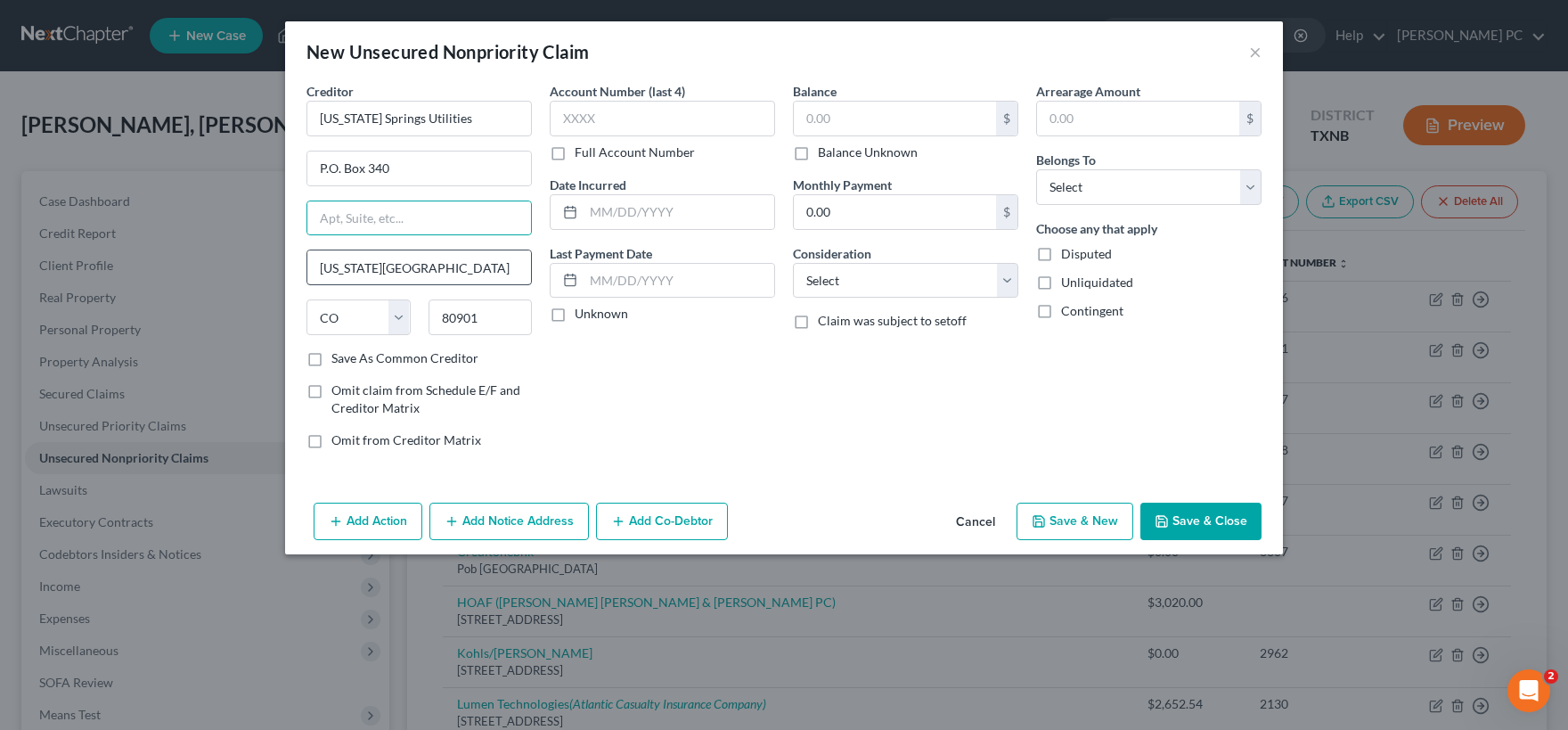
drag, startPoint x: 316, startPoint y: 358, endPoint x: 457, endPoint y: 279, distance: 161.6
click at [331, 358] on label "Save As Common Creditor" at bounding box center [405, 358] width 147 height 18
click at [338, 358] on input "Save As Common Creditor" at bounding box center [344, 355] width 12 height 12
click at [579, 118] on input "text" at bounding box center [662, 119] width 225 height 36
click at [574, 153] on label "Full Account Number" at bounding box center [634, 153] width 120 height 18
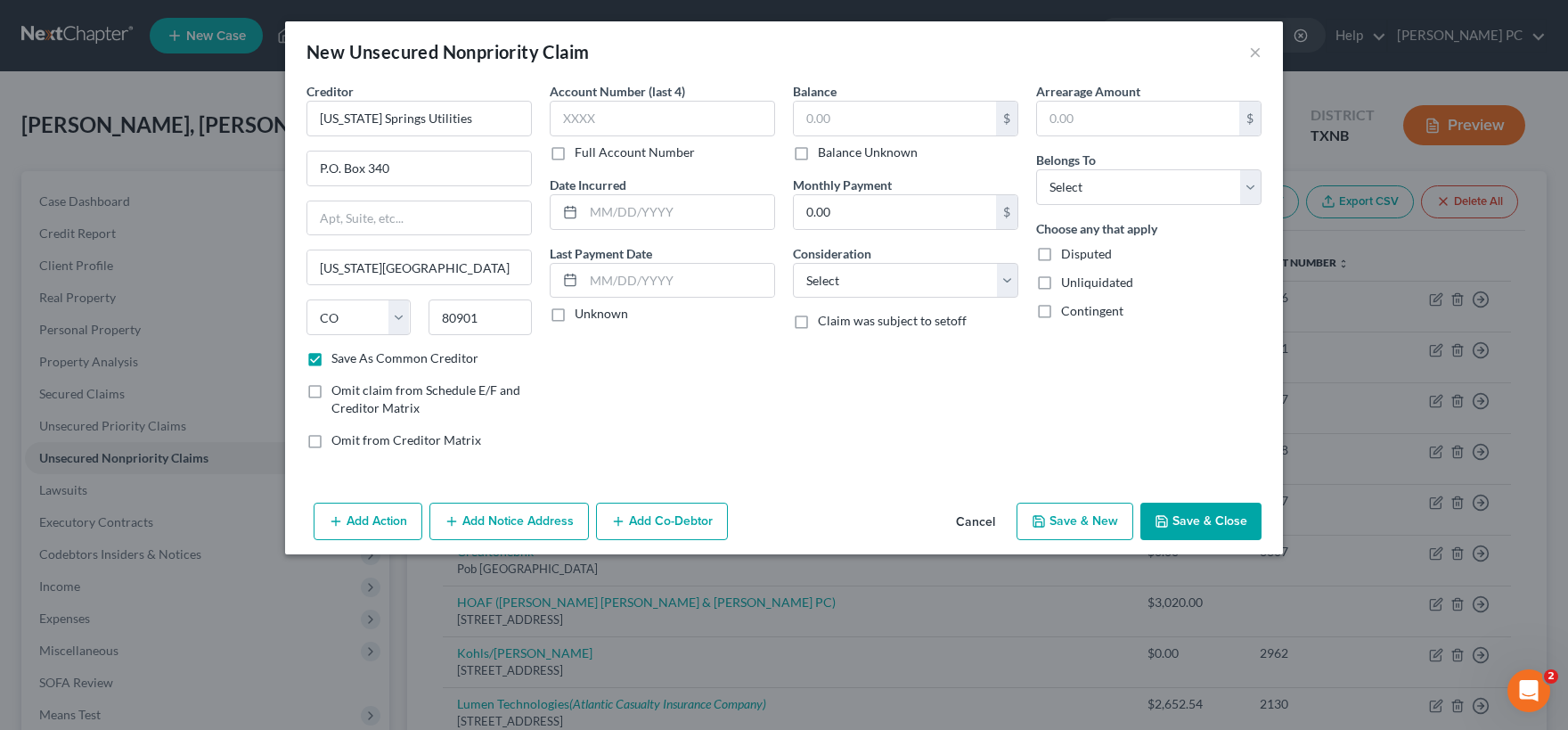
click at [582, 153] on input "Full Account Number" at bounding box center [588, 150] width 12 height 12
click at [576, 113] on input "text" at bounding box center [662, 119] width 225 height 36
drag, startPoint x: 601, startPoint y: 215, endPoint x: 601, endPoint y: 205, distance: 10.0
click at [601, 214] on input "text" at bounding box center [678, 212] width 190 height 34
click at [574, 311] on label "Unknown" at bounding box center [601, 313] width 54 height 18
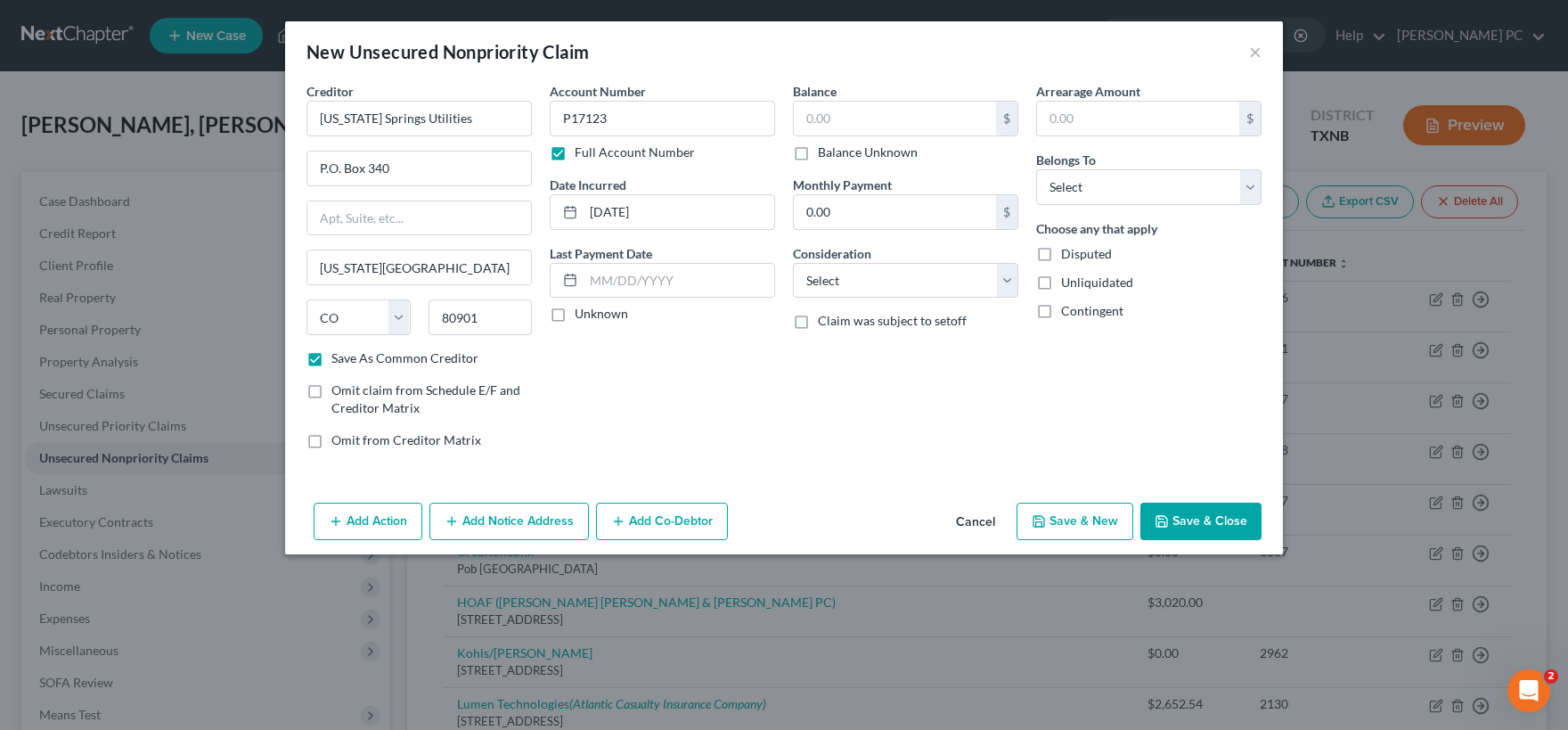
click at [582, 311] on input "Unknown" at bounding box center [588, 310] width 12 height 12
click at [816, 113] on input "text" at bounding box center [895, 118] width 202 height 34
drag, startPoint x: 857, startPoint y: 122, endPoint x: 887, endPoint y: 133, distance: 32.0
click at [887, 133] on input "1,300" at bounding box center [895, 118] width 202 height 34
click at [1098, 115] on input "text" at bounding box center [1139, 118] width 202 height 34
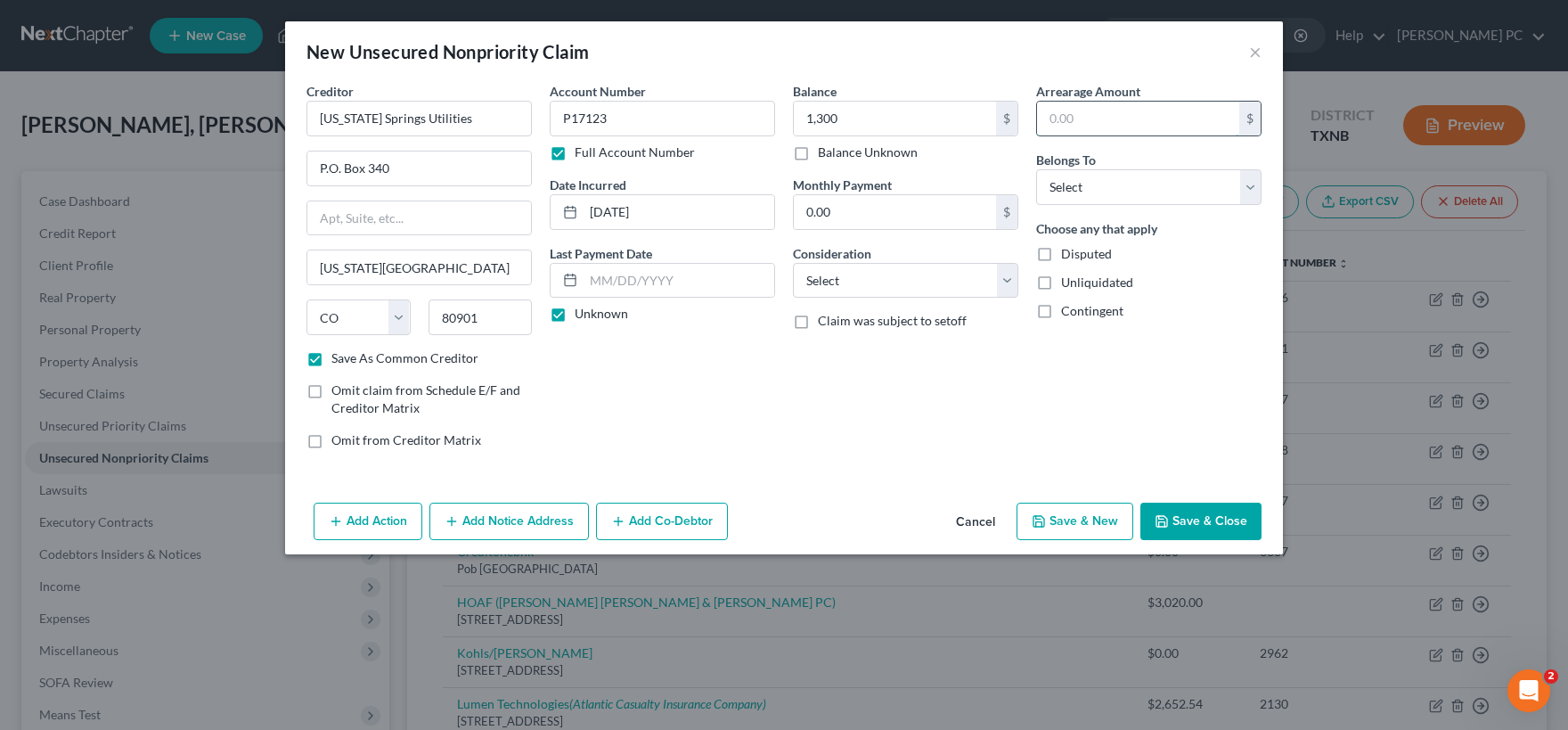
paste input "1,300"
click at [792, 263] on select "Select Cable / Satellite Services Collection Agency Credit Card Debt Debt Couns…" at bounding box center [905, 281] width 225 height 36
click option "Utility Services" at bounding box center [0, 0] width 0 height 0
click at [1036, 170] on select "Select Debtor 1 Only Debtor 2 Only Debtor 1 And Debtor 2 Only At Least One Of T…" at bounding box center [1148, 187] width 225 height 36
click option "Debtor 1 Only" at bounding box center [0, 0] width 0 height 0
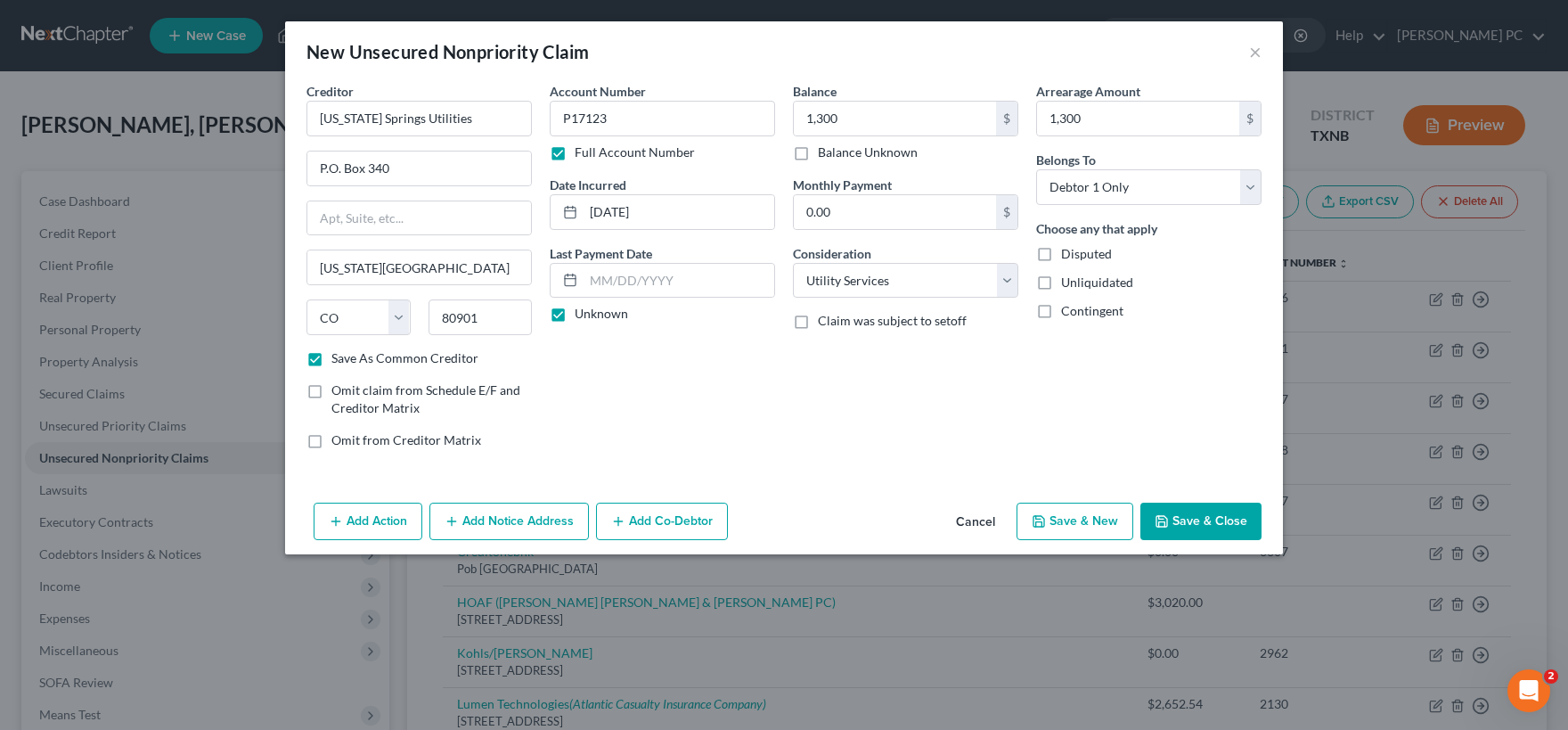
click at [1202, 520] on button "Save & Close" at bounding box center [1201, 522] width 121 height 38
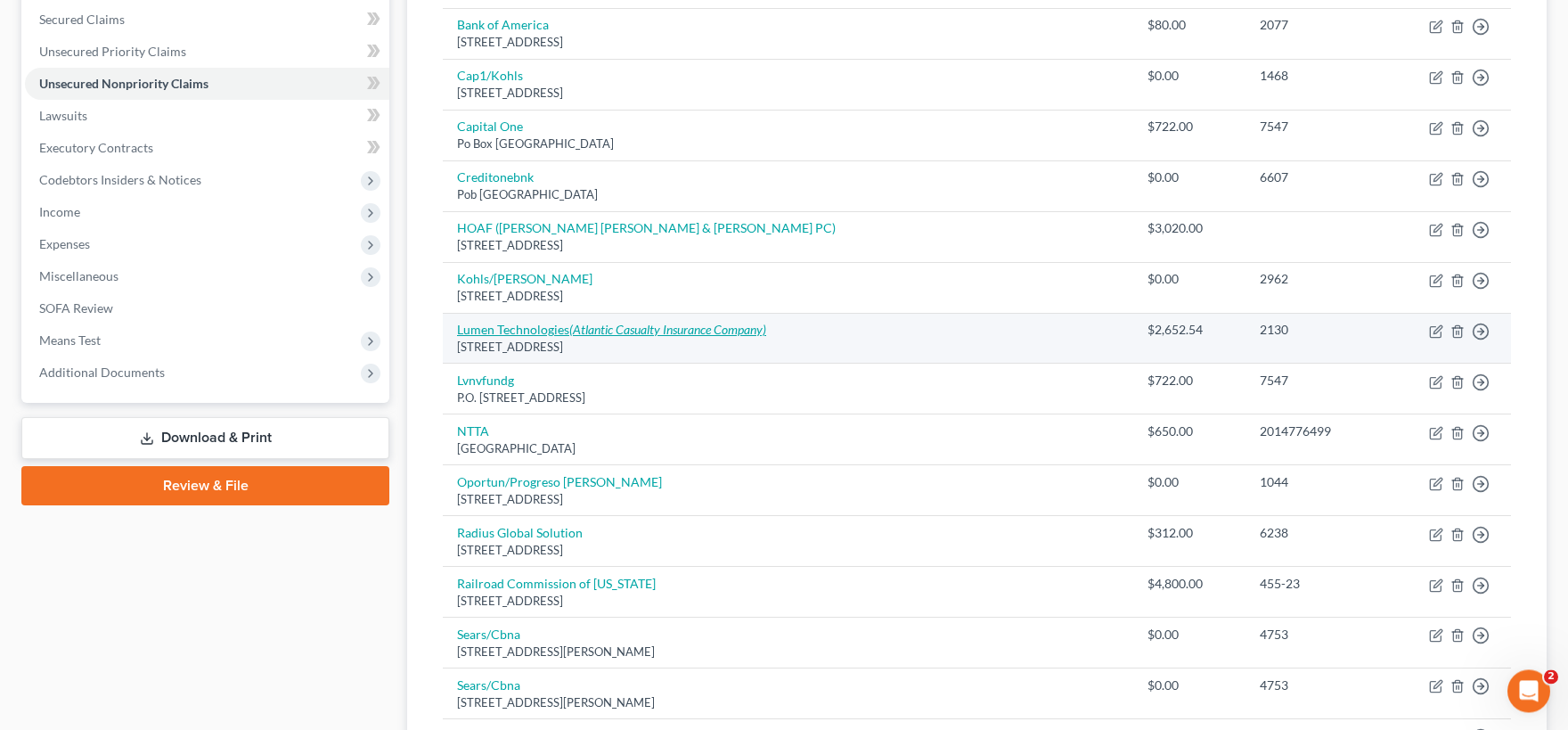
scroll to position [392, 0]
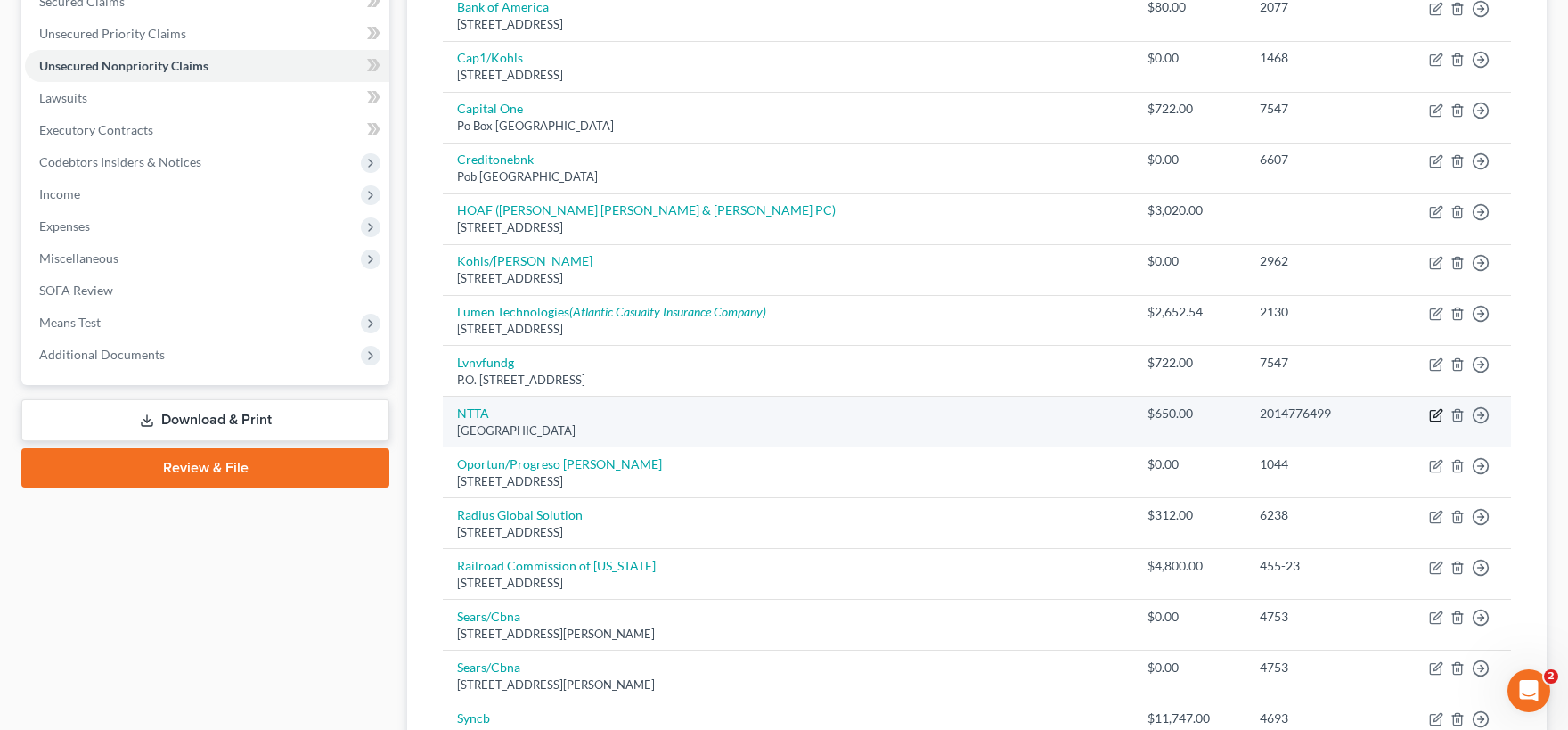
click at [1436, 416] on icon "button" at bounding box center [1437, 413] width 8 height 8
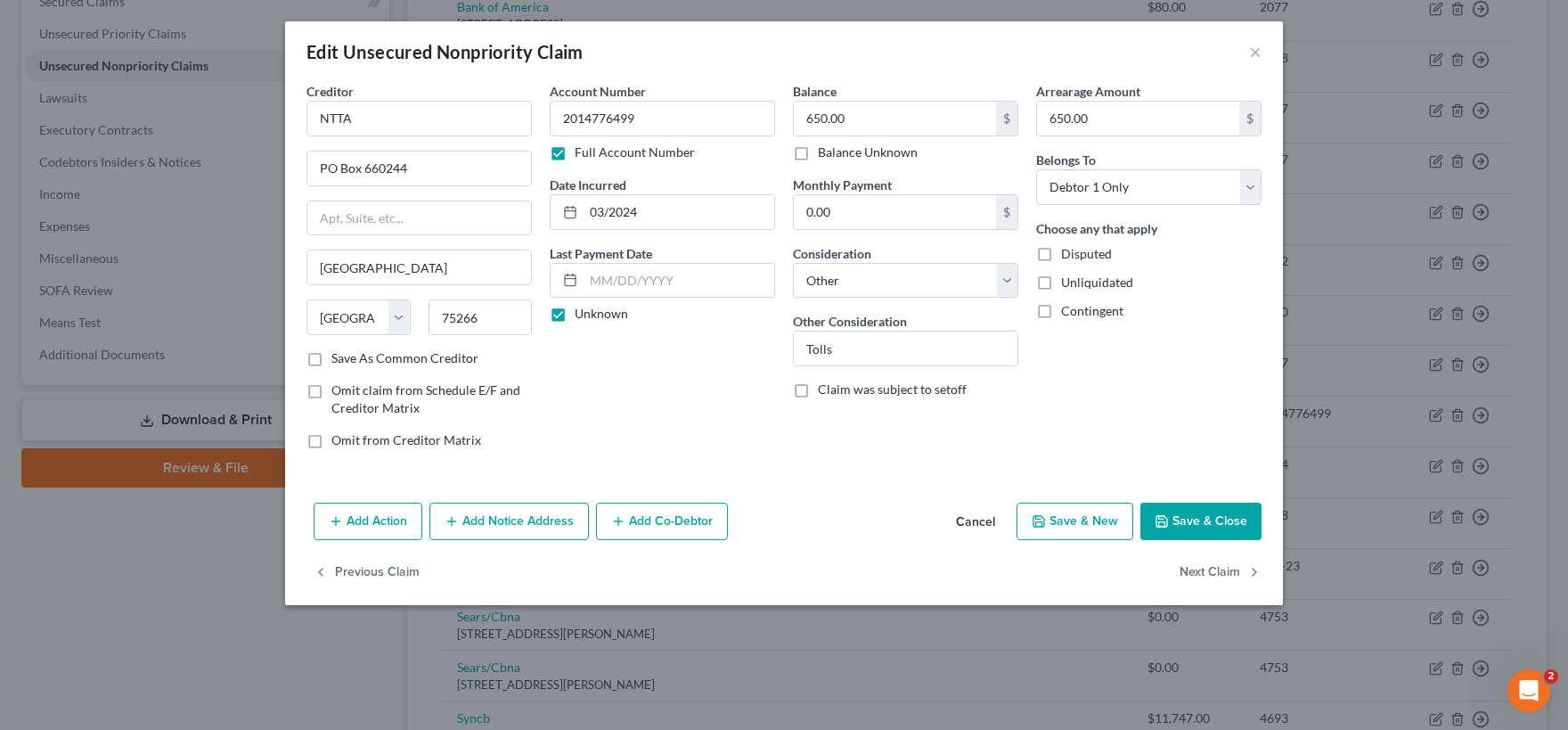
click at [981, 521] on button "Cancel" at bounding box center [975, 522] width 67 height 36
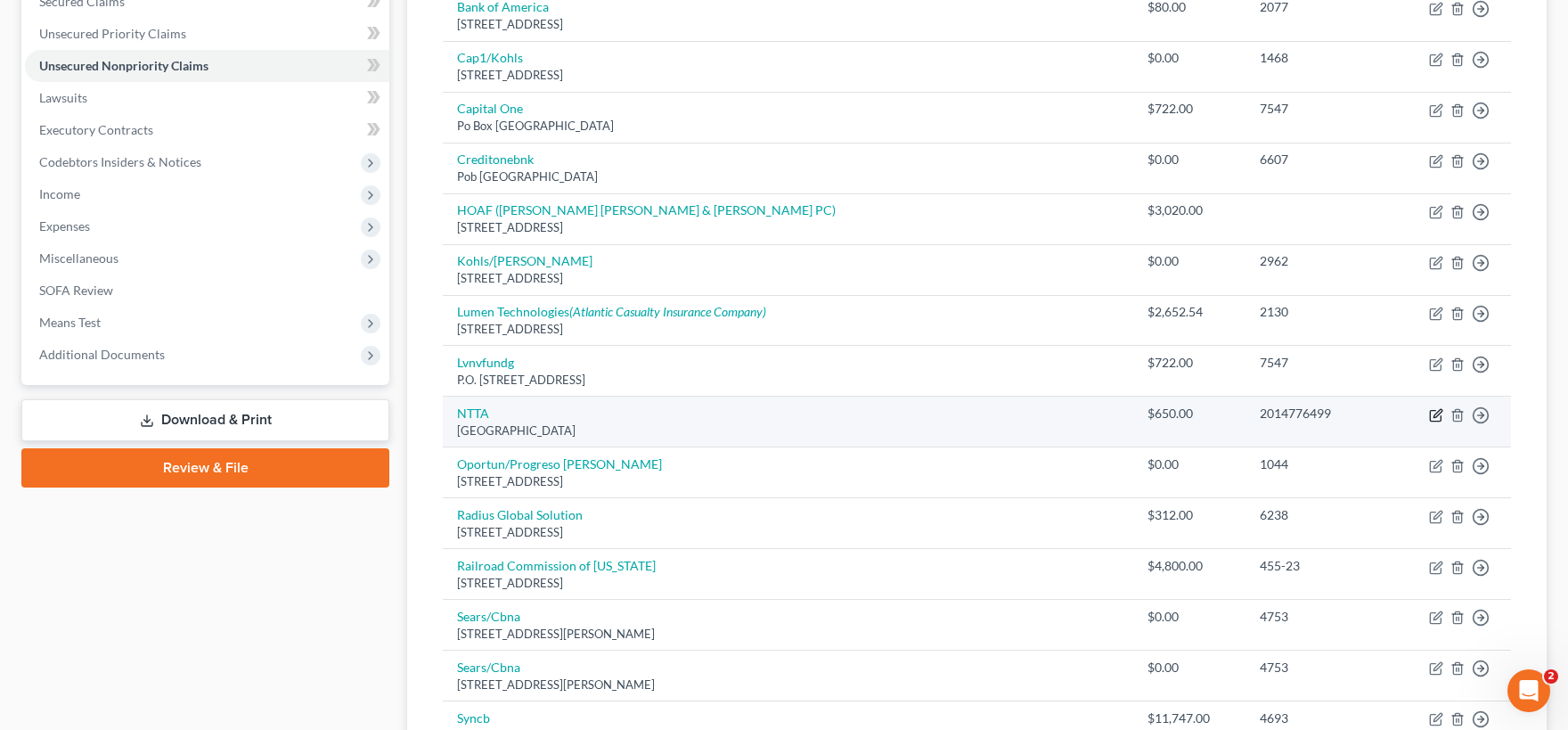
click at [1435, 417] on icon "button" at bounding box center [1436, 415] width 14 height 14
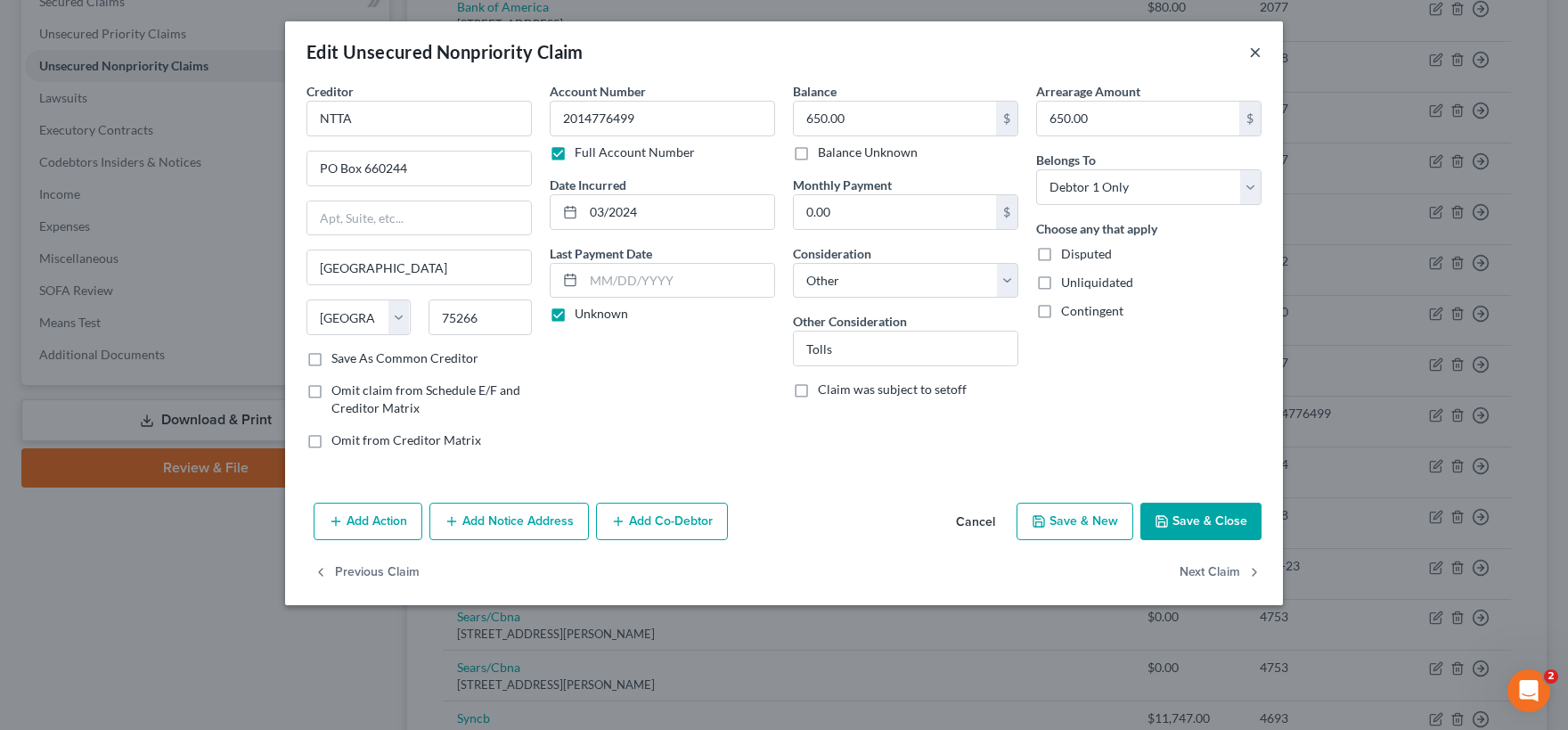
click at [1257, 52] on button "×" at bounding box center [1255, 52] width 13 height 22
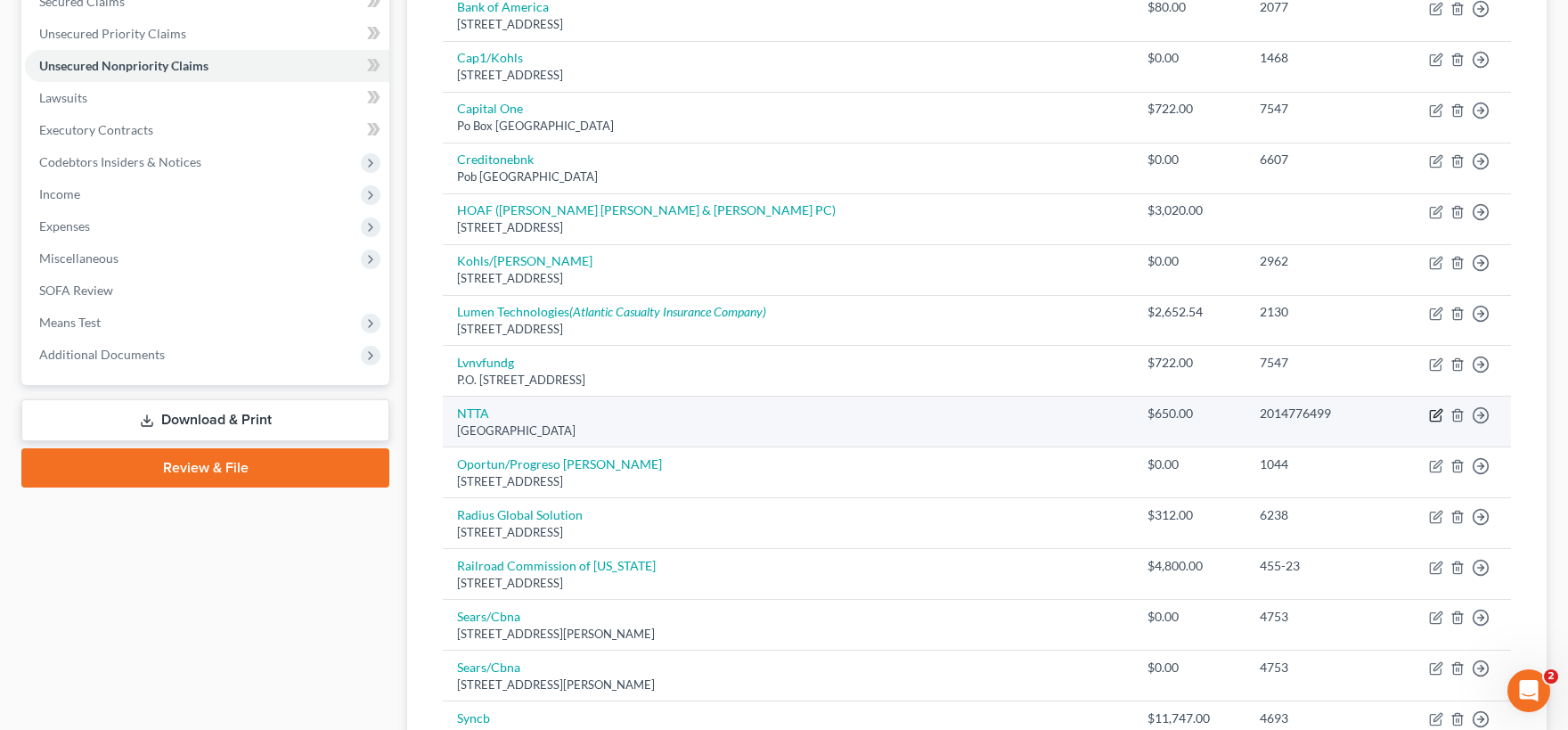
click at [1435, 416] on icon "button" at bounding box center [1437, 413] width 8 height 8
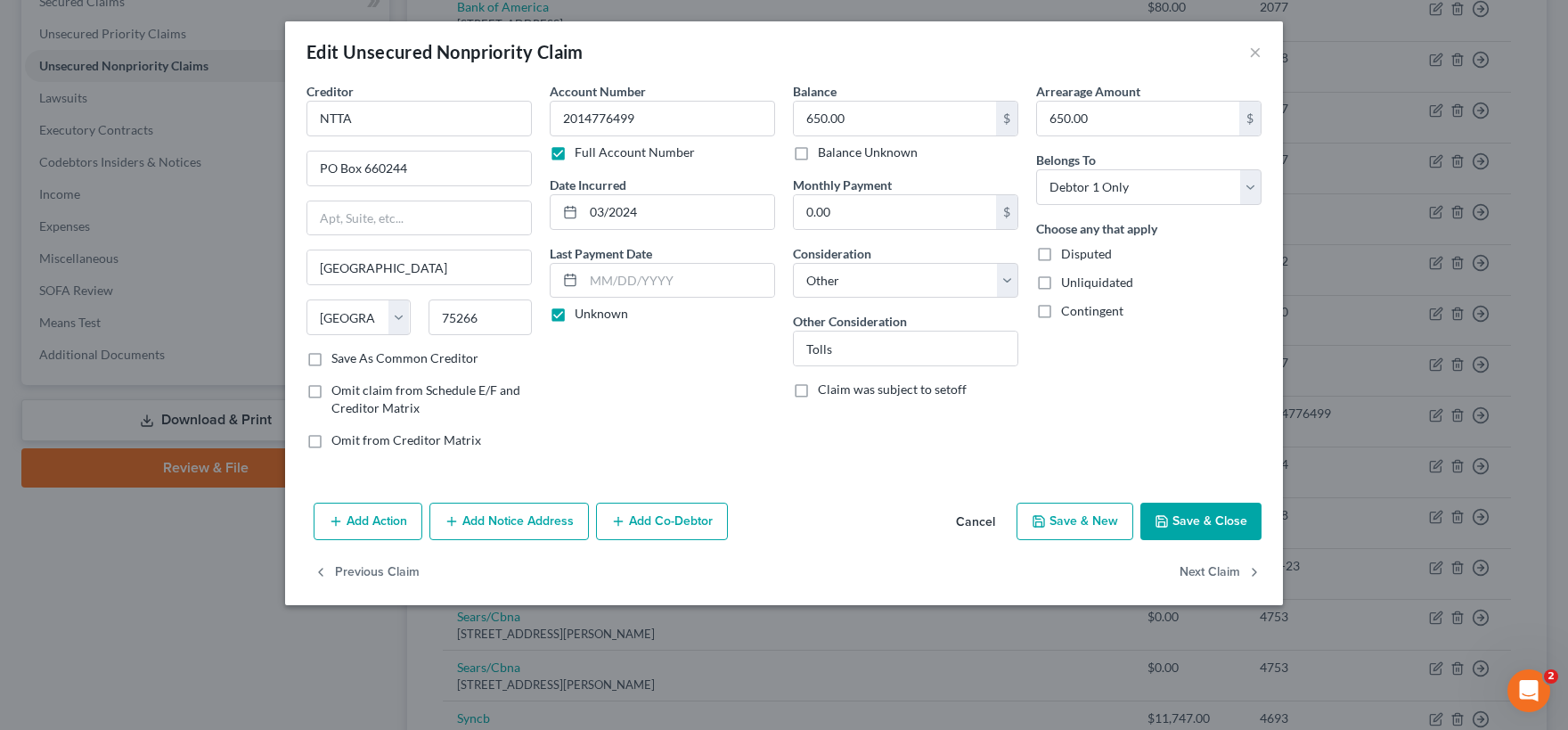
click at [508, 523] on button "Add Notice Address" at bounding box center [509, 522] width 160 height 38
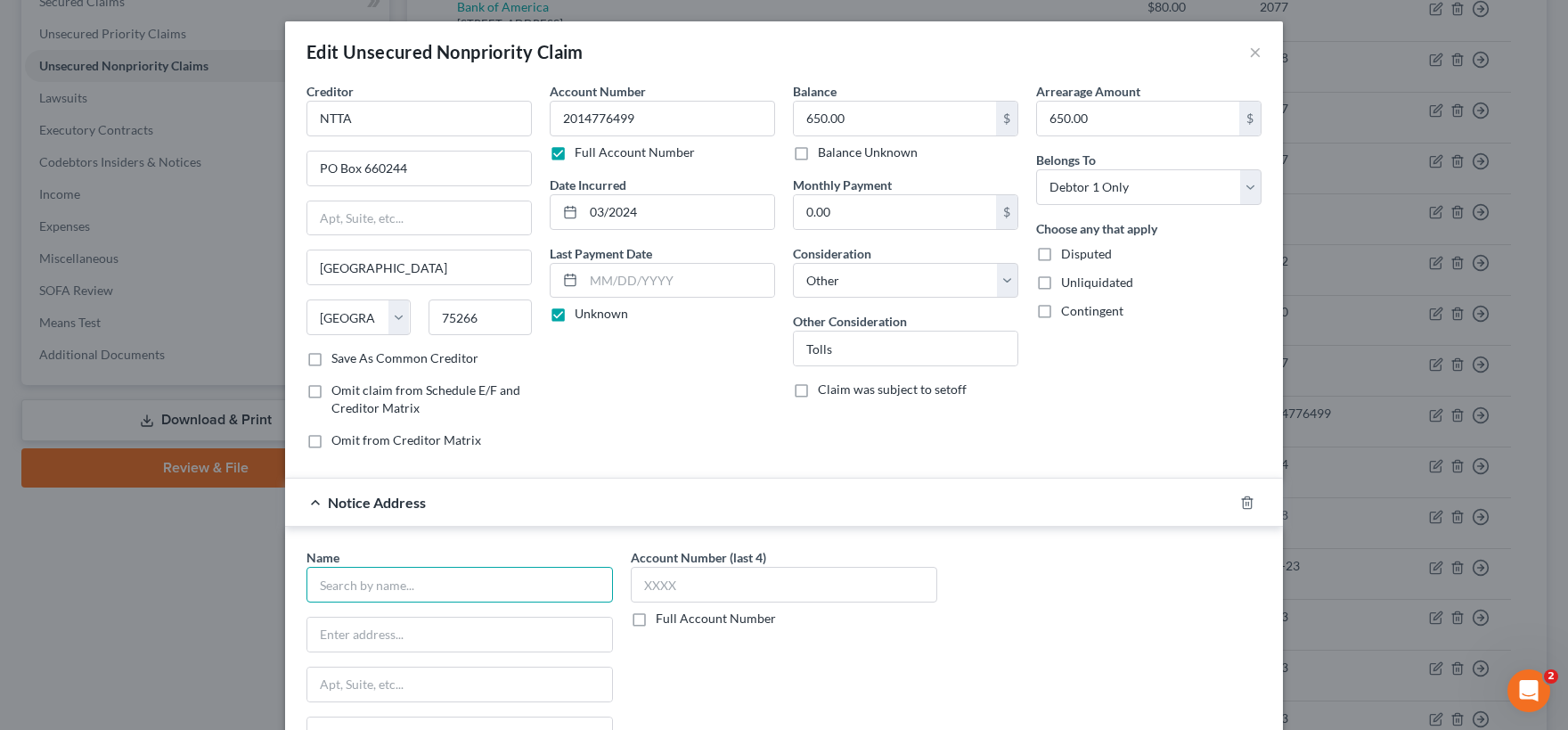
click at [358, 583] on input "text" at bounding box center [459, 584] width 306 height 36
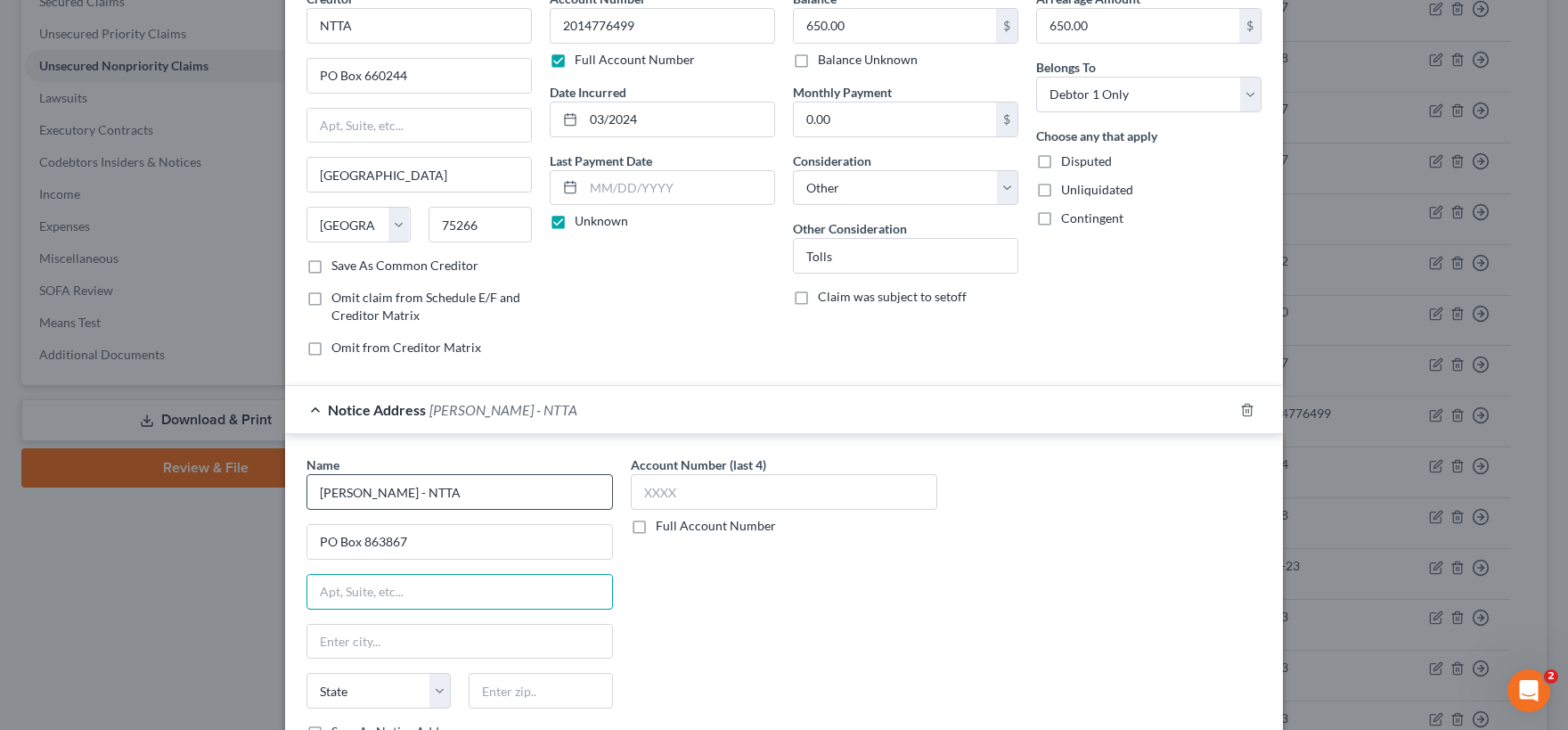
scroll to position [177, 0]
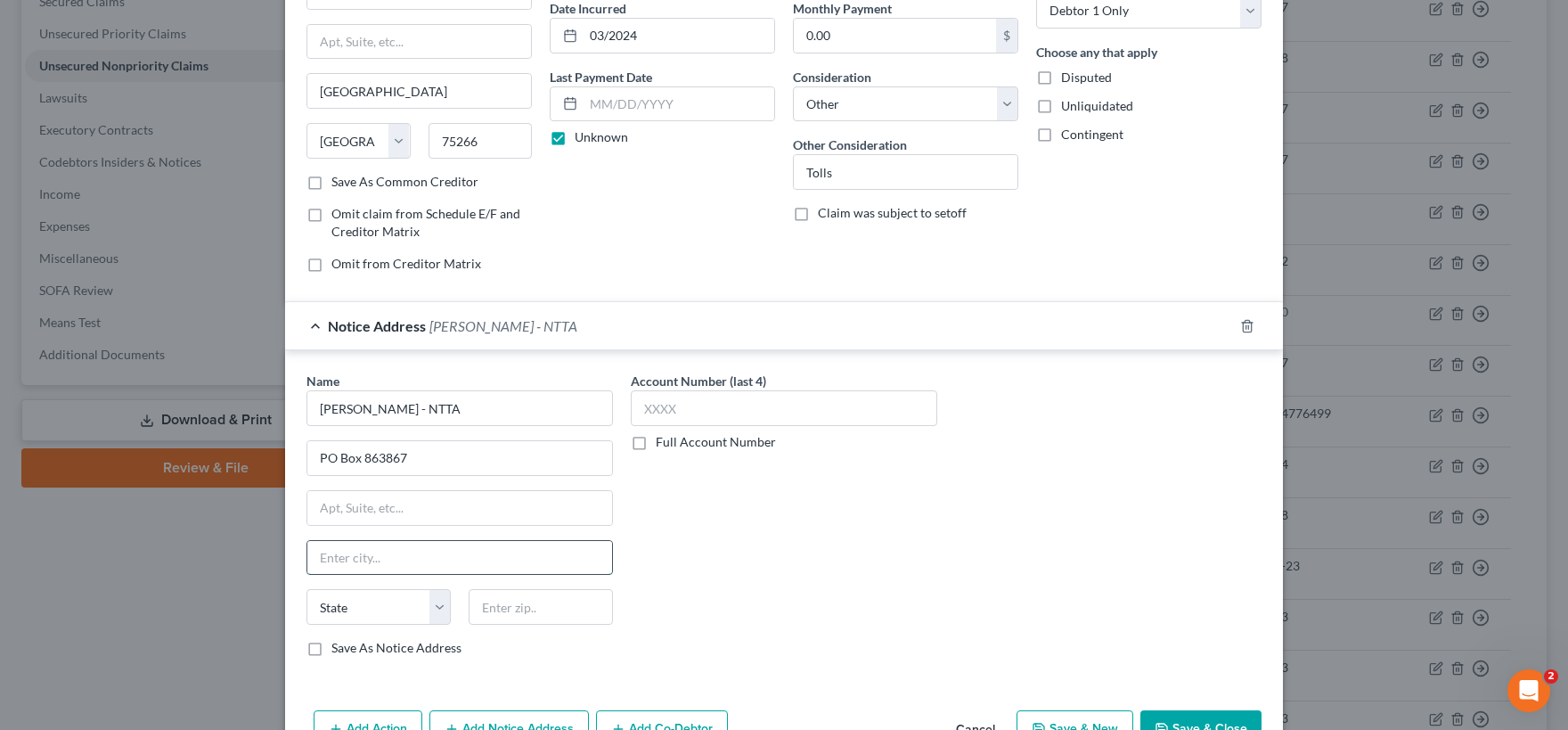
click at [358, 556] on input "text" at bounding box center [459, 557] width 304 height 34
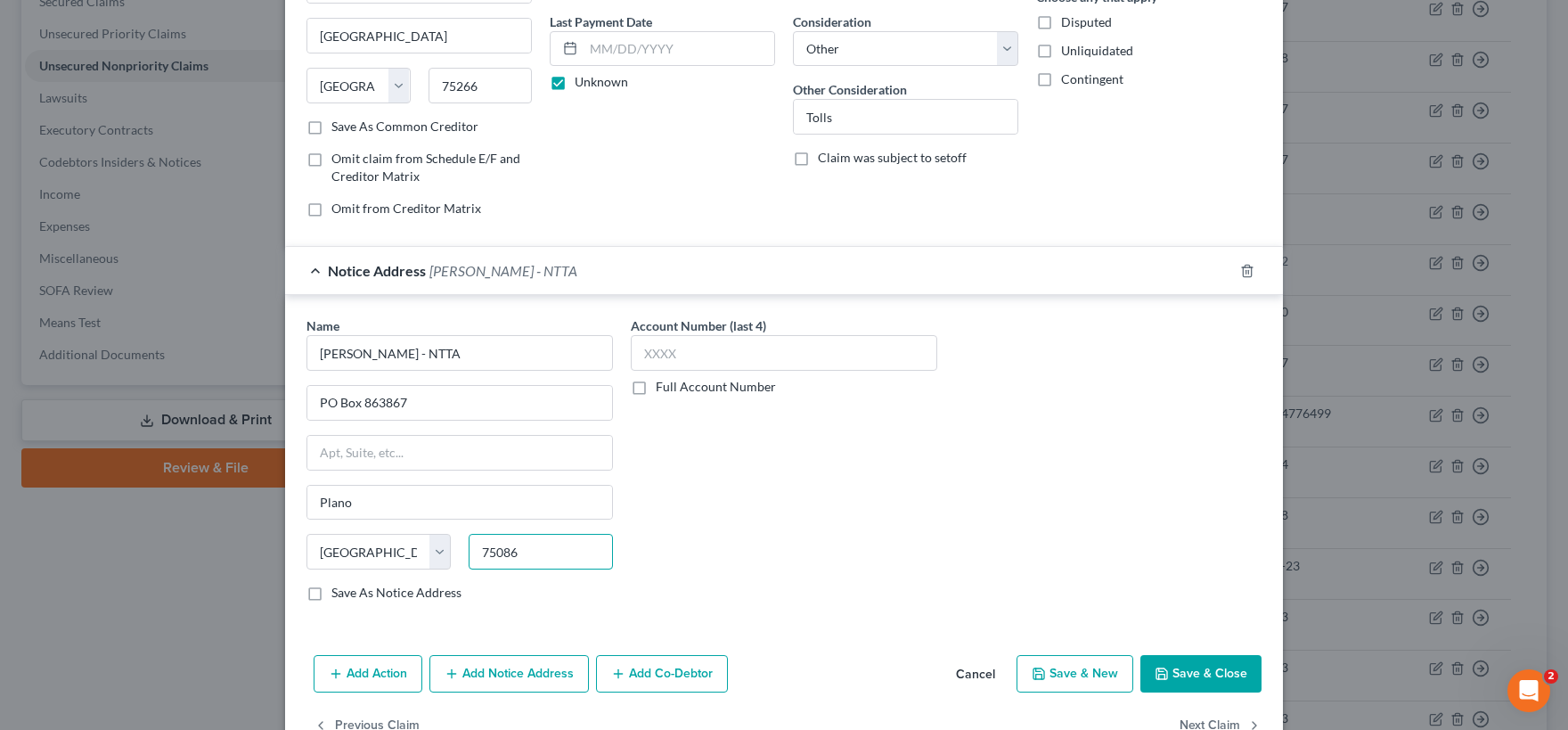
scroll to position [280, 0]
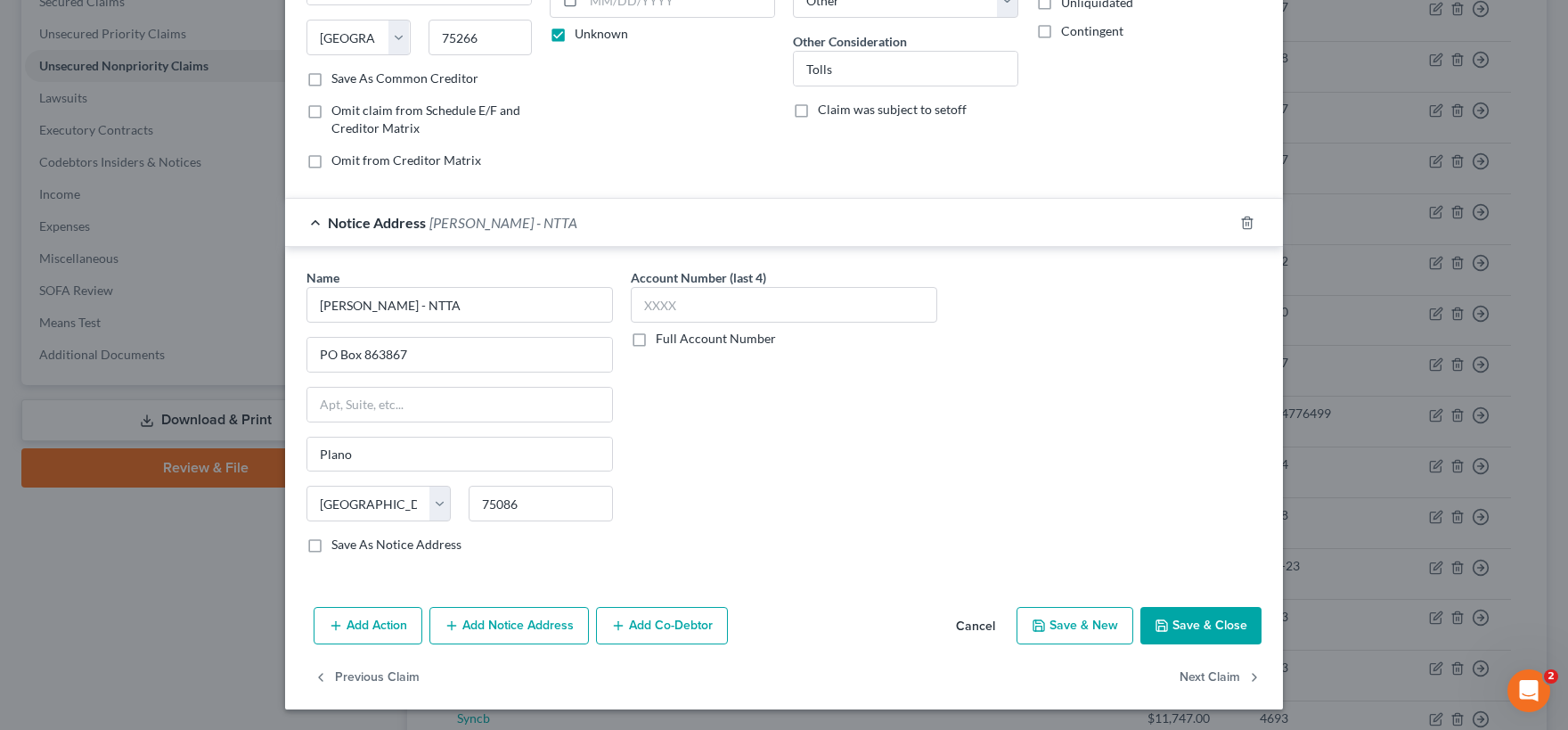
click at [331, 543] on label "Save As Notice Address" at bounding box center [396, 545] width 130 height 18
click at [338, 543] on input "Save As Notice Address" at bounding box center [344, 542] width 12 height 12
click at [331, 77] on label "Save As Common Creditor" at bounding box center [405, 78] width 147 height 18
click at [338, 77] on input "Save As Common Creditor" at bounding box center [344, 75] width 12 height 12
click at [1206, 628] on button "Save & Close" at bounding box center [1201, 626] width 121 height 38
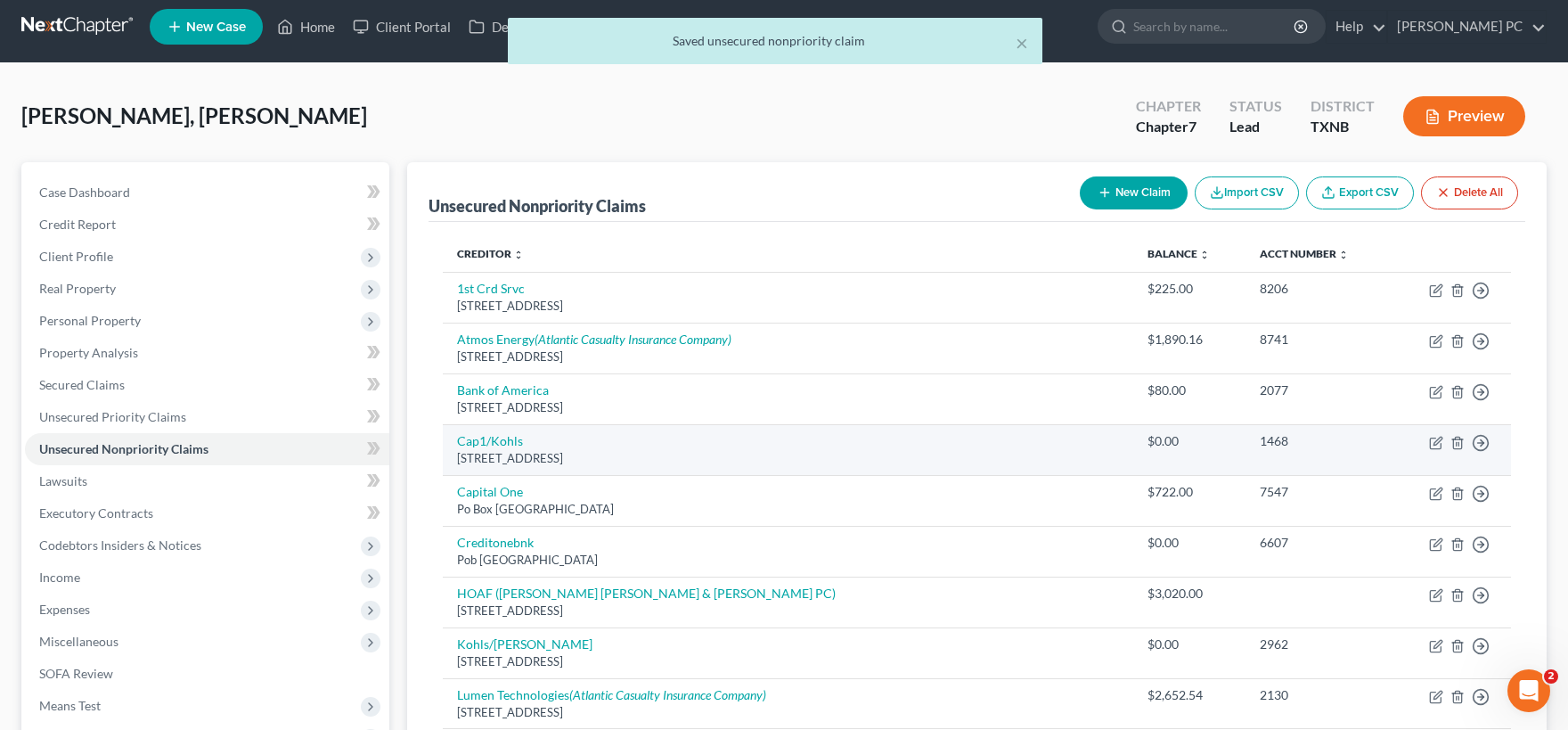
scroll to position [0, 0]
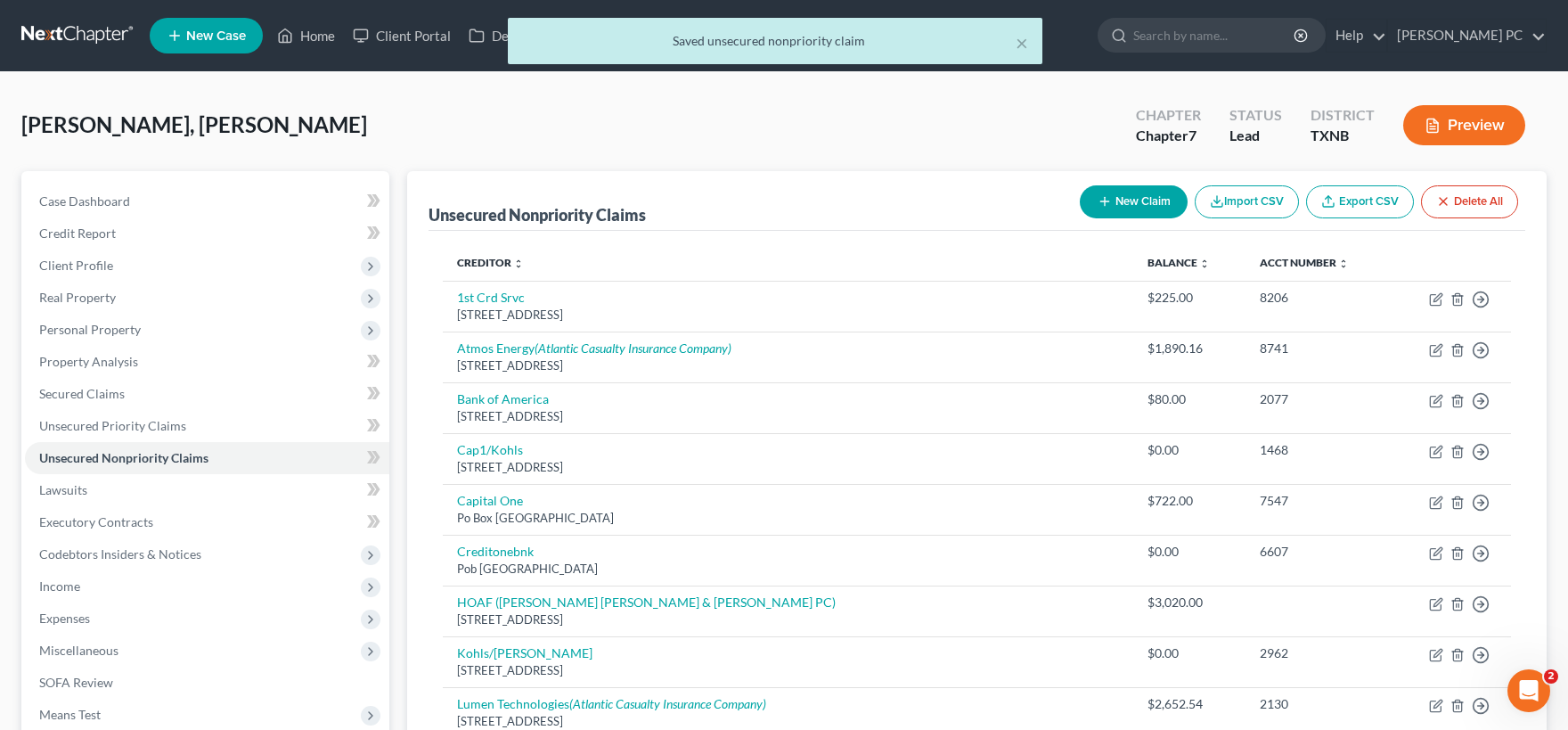
drag, startPoint x: 1129, startPoint y: 201, endPoint x: 809, endPoint y: 237, distance: 322.0
click at [1128, 197] on button "New Claim" at bounding box center [1134, 201] width 108 height 33
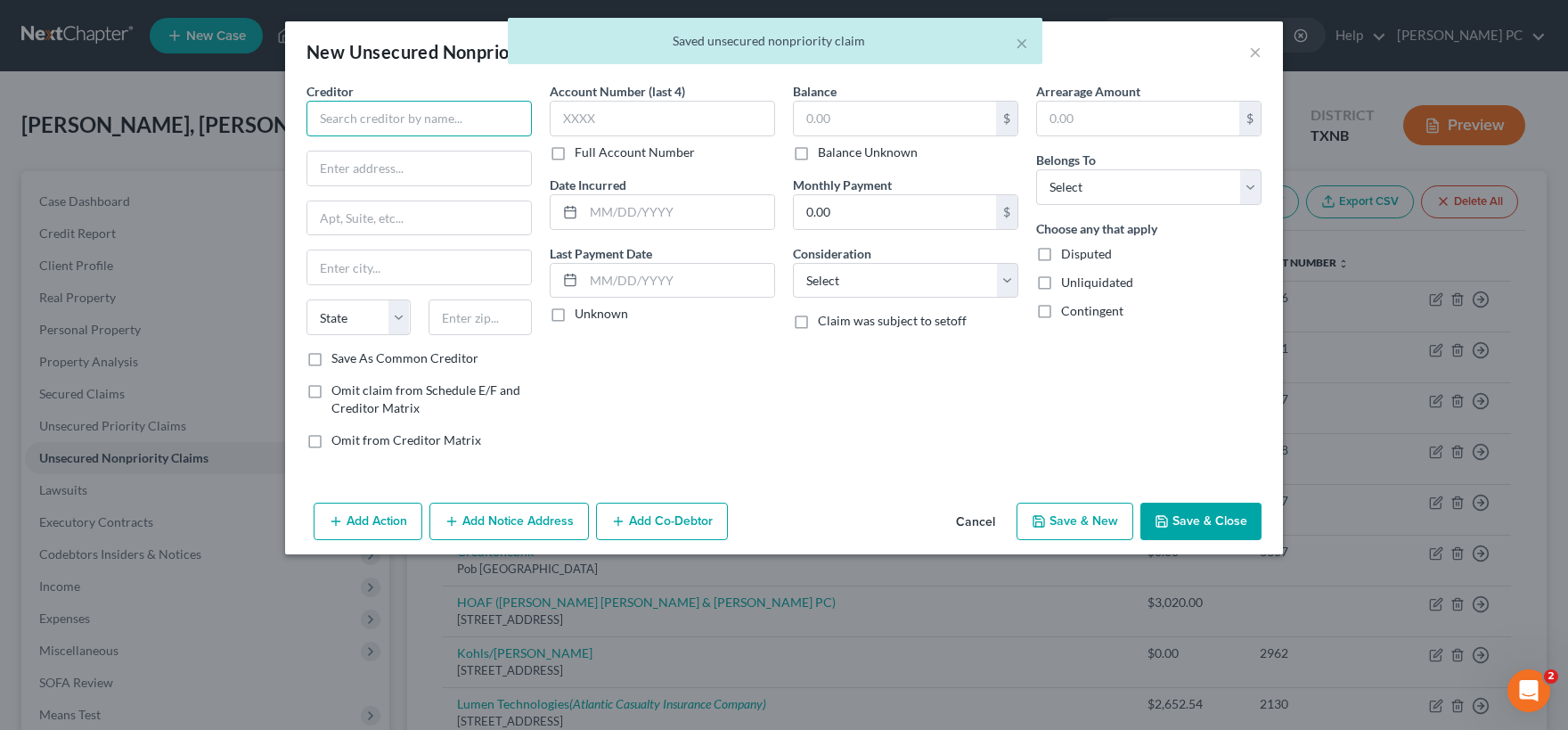
click at [363, 115] on input "text" at bounding box center [419, 119] width 225 height 36
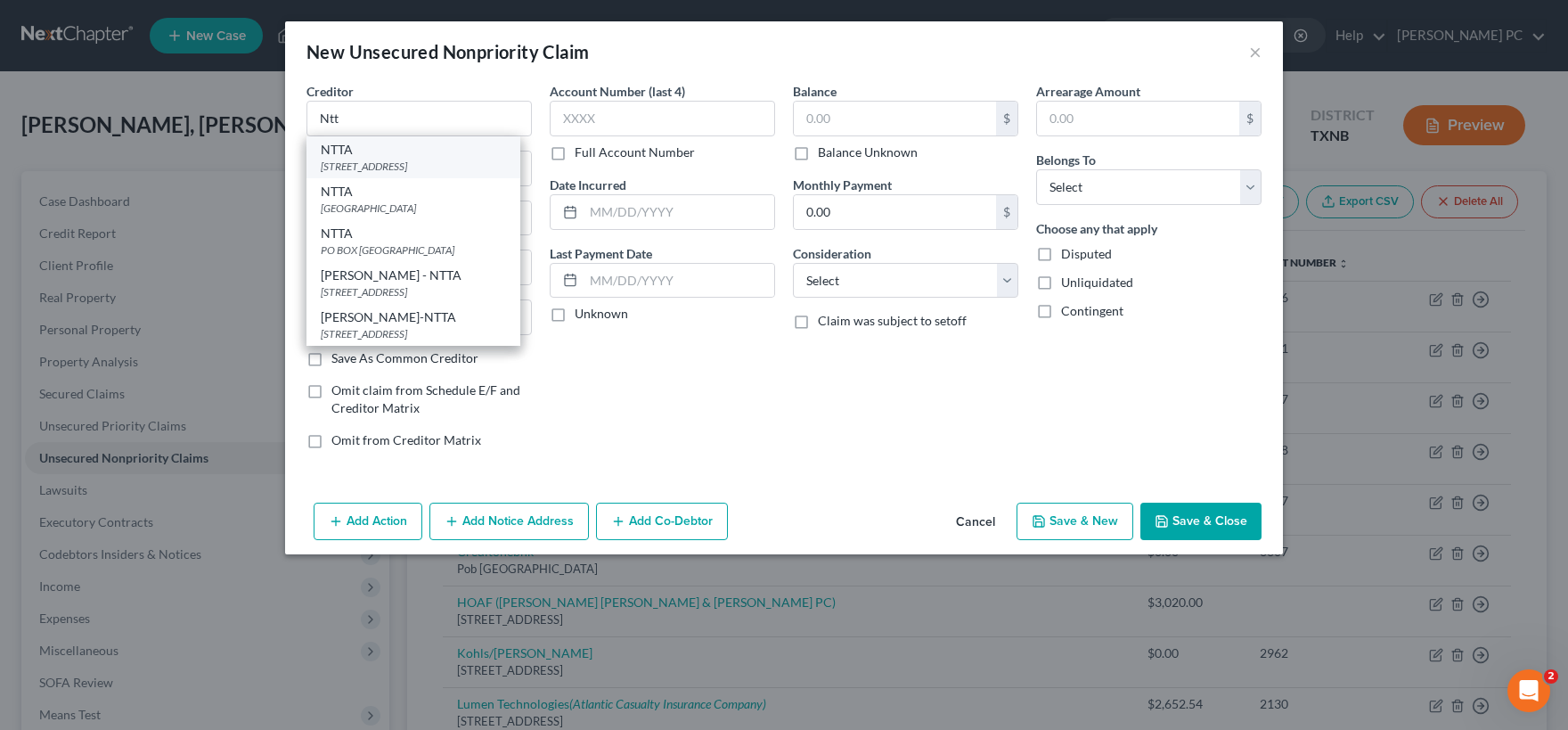
click at [369, 166] on div "[STREET_ADDRESS]" at bounding box center [413, 166] width 185 height 15
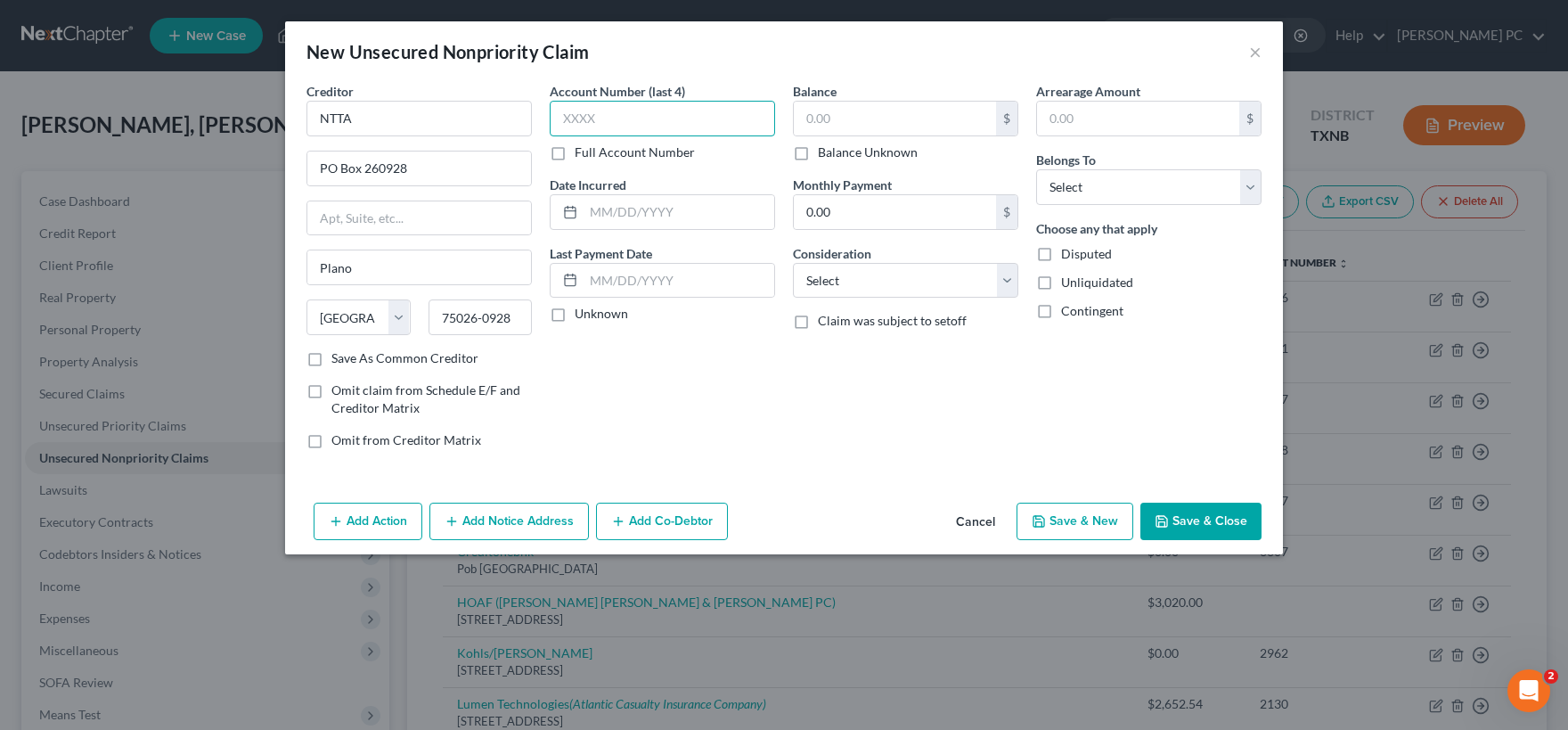
click at [585, 115] on input "text" at bounding box center [662, 119] width 225 height 36
click at [574, 153] on label "Full Account Number" at bounding box center [634, 153] width 120 height 18
click at [582, 153] on input "Full Account Number" at bounding box center [588, 150] width 12 height 12
click at [577, 113] on input "text" at bounding box center [662, 119] width 225 height 36
drag, startPoint x: 798, startPoint y: 155, endPoint x: 1084, endPoint y: 197, distance: 289.1
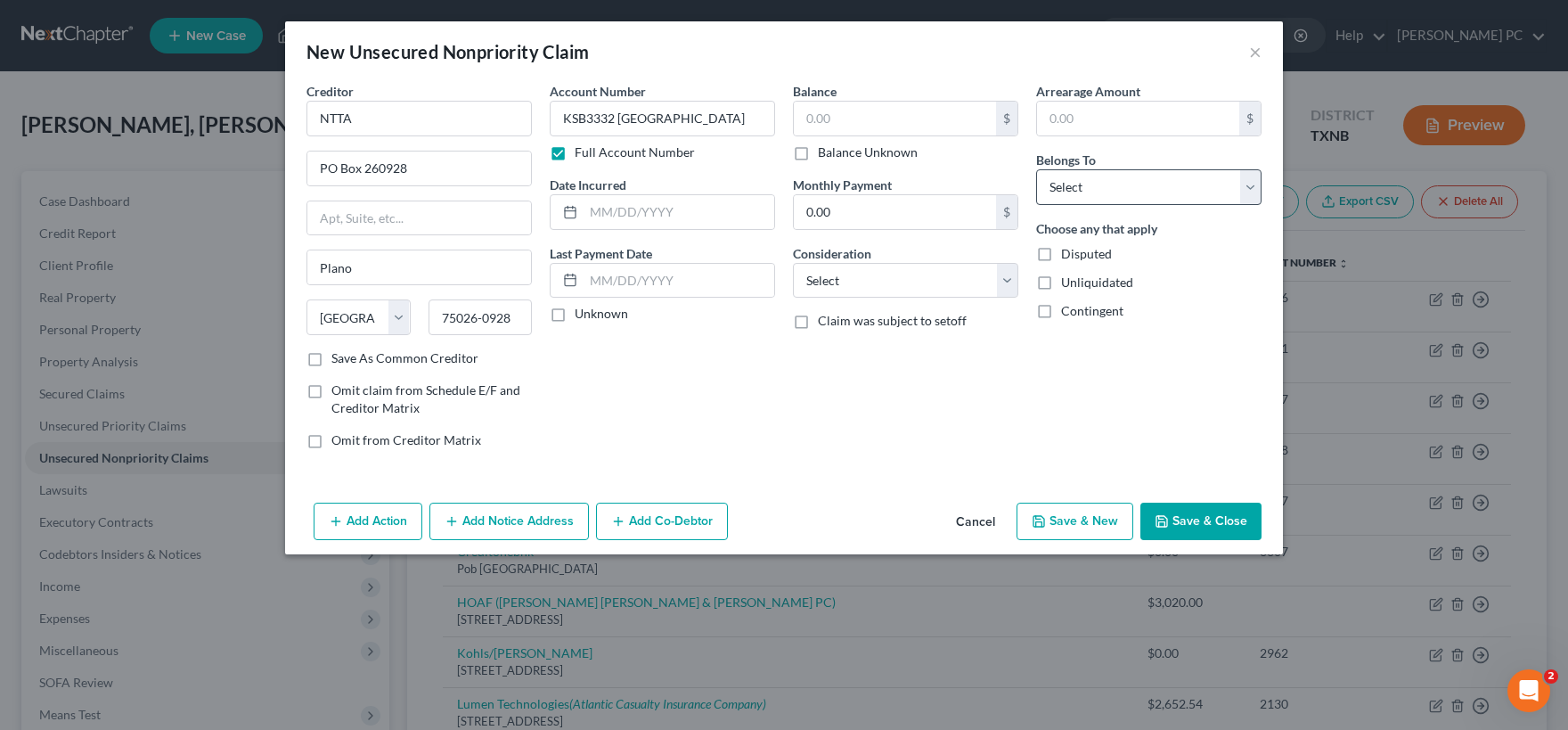
click at [818, 155] on label "Balance Unknown" at bounding box center [868, 153] width 100 height 18
click at [825, 155] on input "Balance Unknown" at bounding box center [831, 150] width 12 height 12
click at [1036, 170] on select "Select Debtor 1 Only Debtor 2 Only Debtor 1 And Debtor 2 Only At Least One Of T…" at bounding box center [1148, 187] width 225 height 36
click option "Debtor 1 Only" at bounding box center [0, 0] width 0 height 0
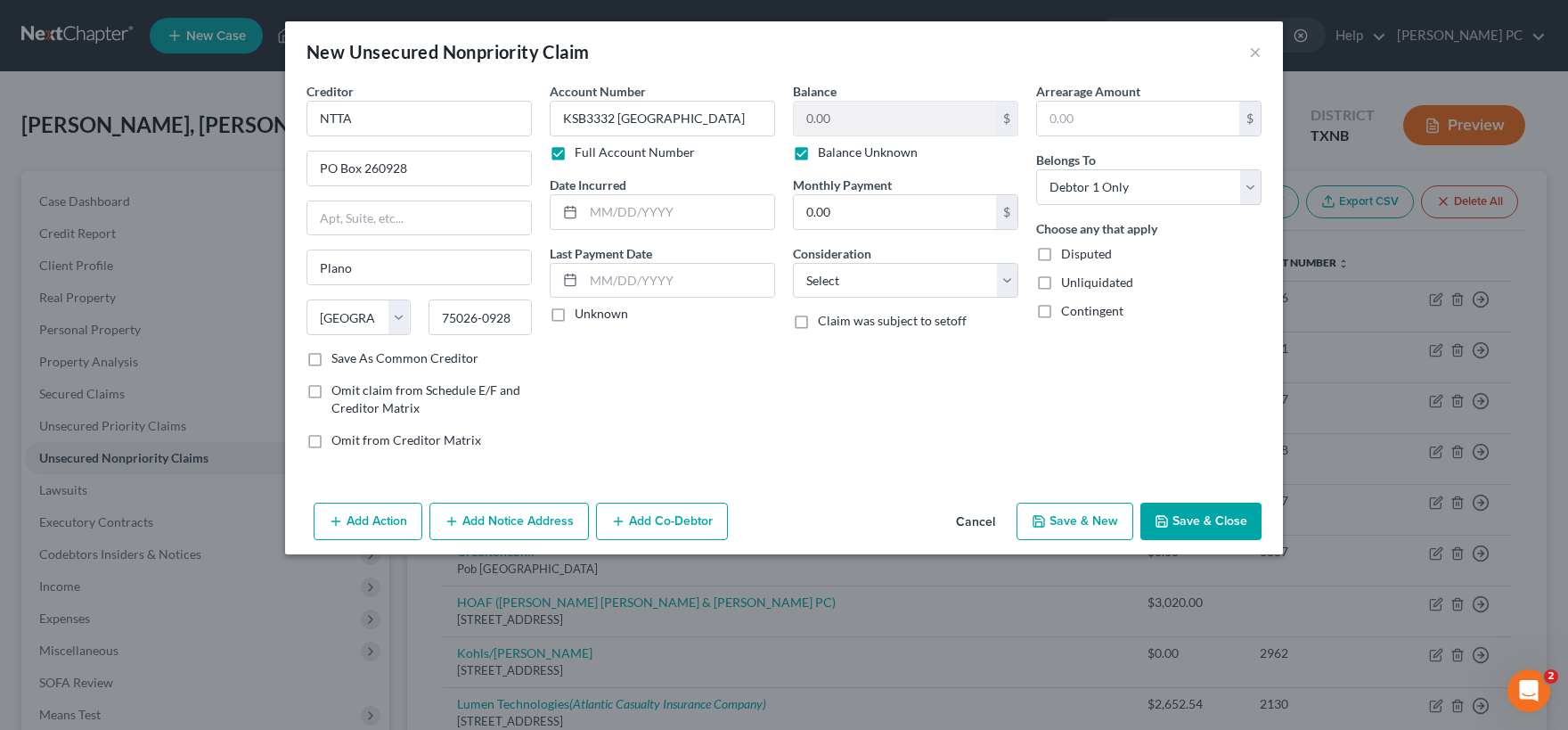
click at [818, 154] on label "Balance Unknown" at bounding box center [868, 153] width 100 height 18
click at [825, 154] on input "Balance Unknown" at bounding box center [831, 150] width 12 height 12
click at [823, 118] on input "0.00" at bounding box center [895, 118] width 202 height 34
click at [792, 263] on select "Select Cable / Satellite Services Collection Agency Credit Card Debt Debt Couns…" at bounding box center [905, 281] width 225 height 36
click option "Other" at bounding box center [0, 0] width 0 height 0
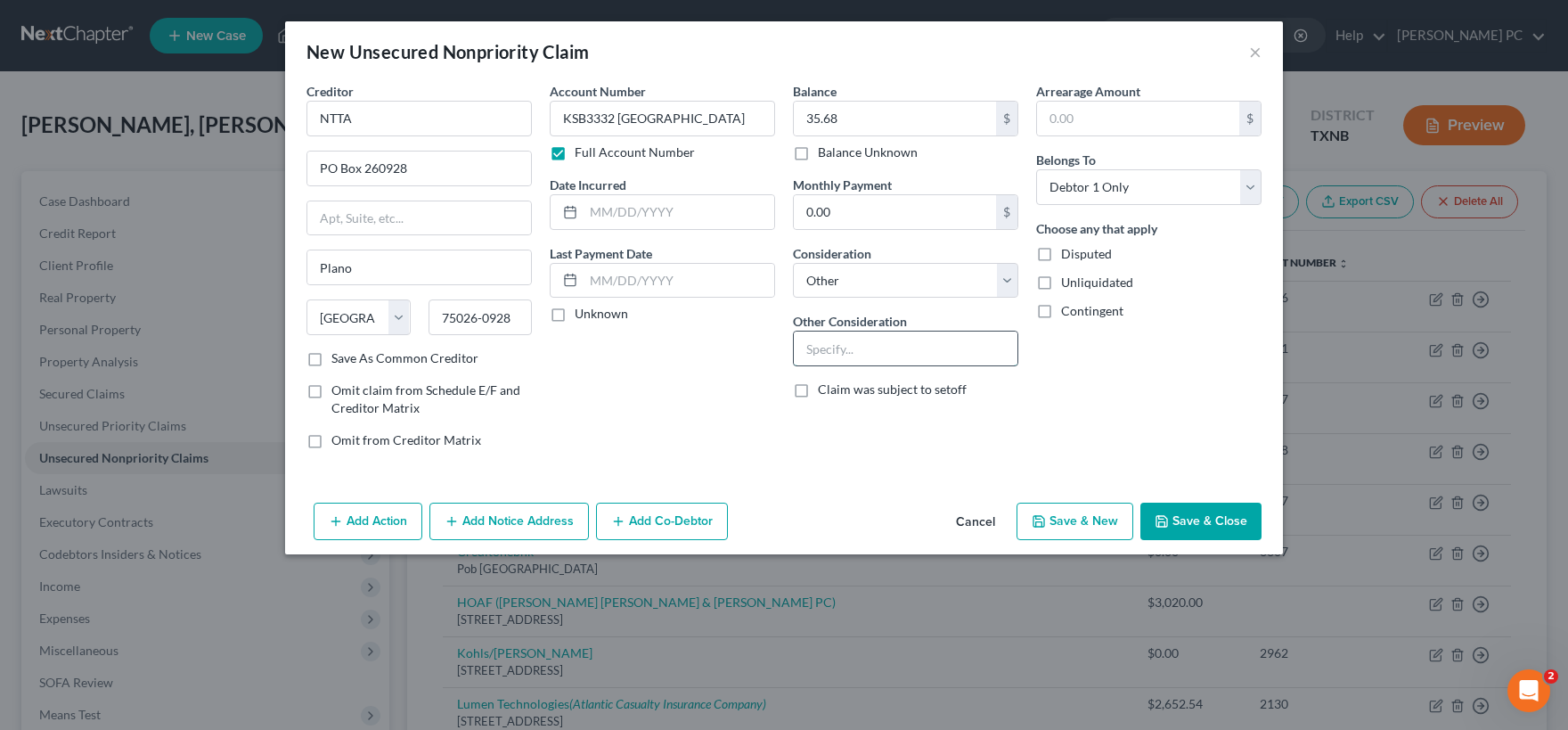
click at [846, 353] on input "text" at bounding box center [905, 348] width 223 height 34
click at [574, 311] on label "Unknown" at bounding box center [601, 313] width 54 height 18
click at [582, 311] on input "Unknown" at bounding box center [588, 310] width 12 height 12
click at [541, 518] on button "Add Notice Address" at bounding box center [509, 522] width 160 height 38
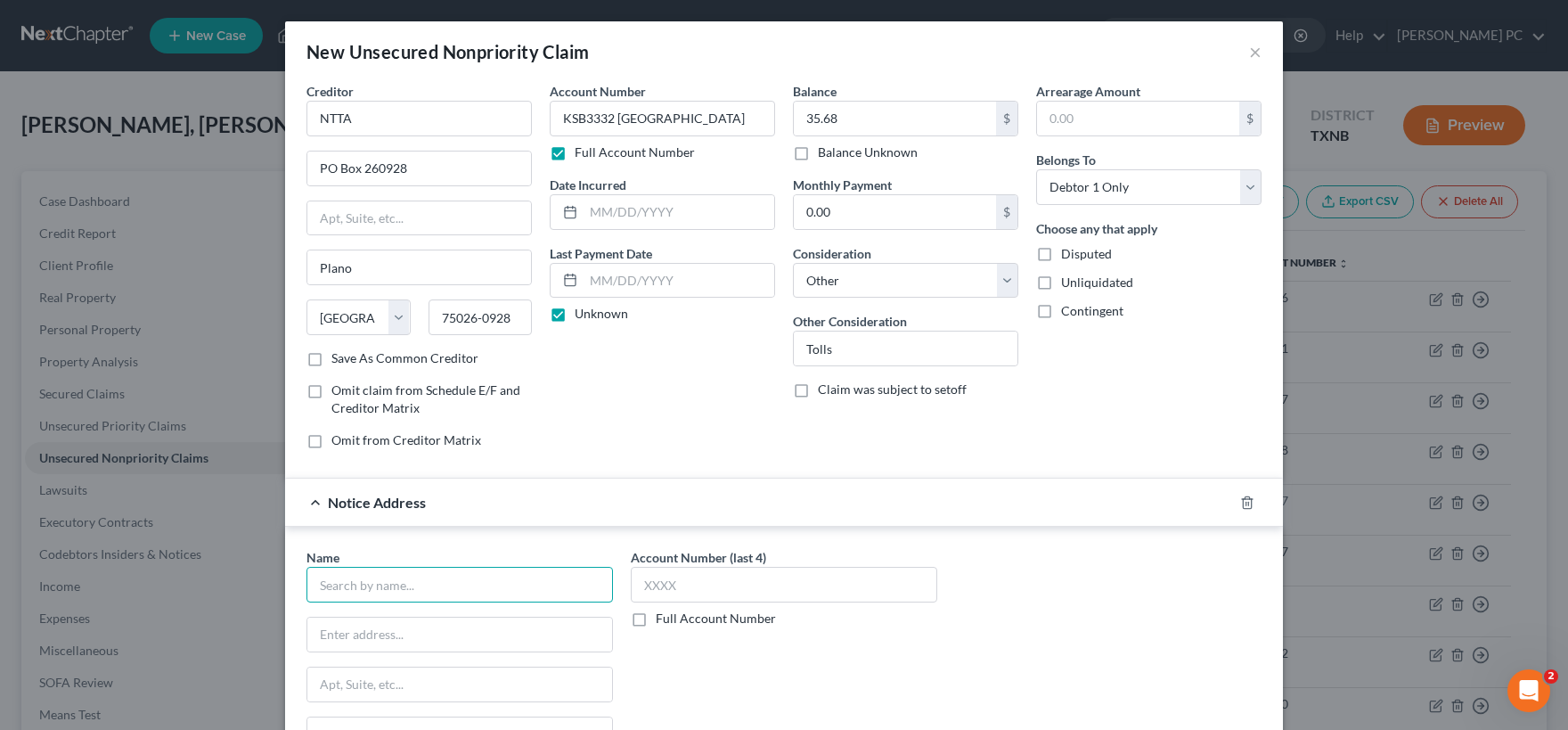
click at [396, 584] on input "text" at bounding box center [459, 584] width 306 height 36
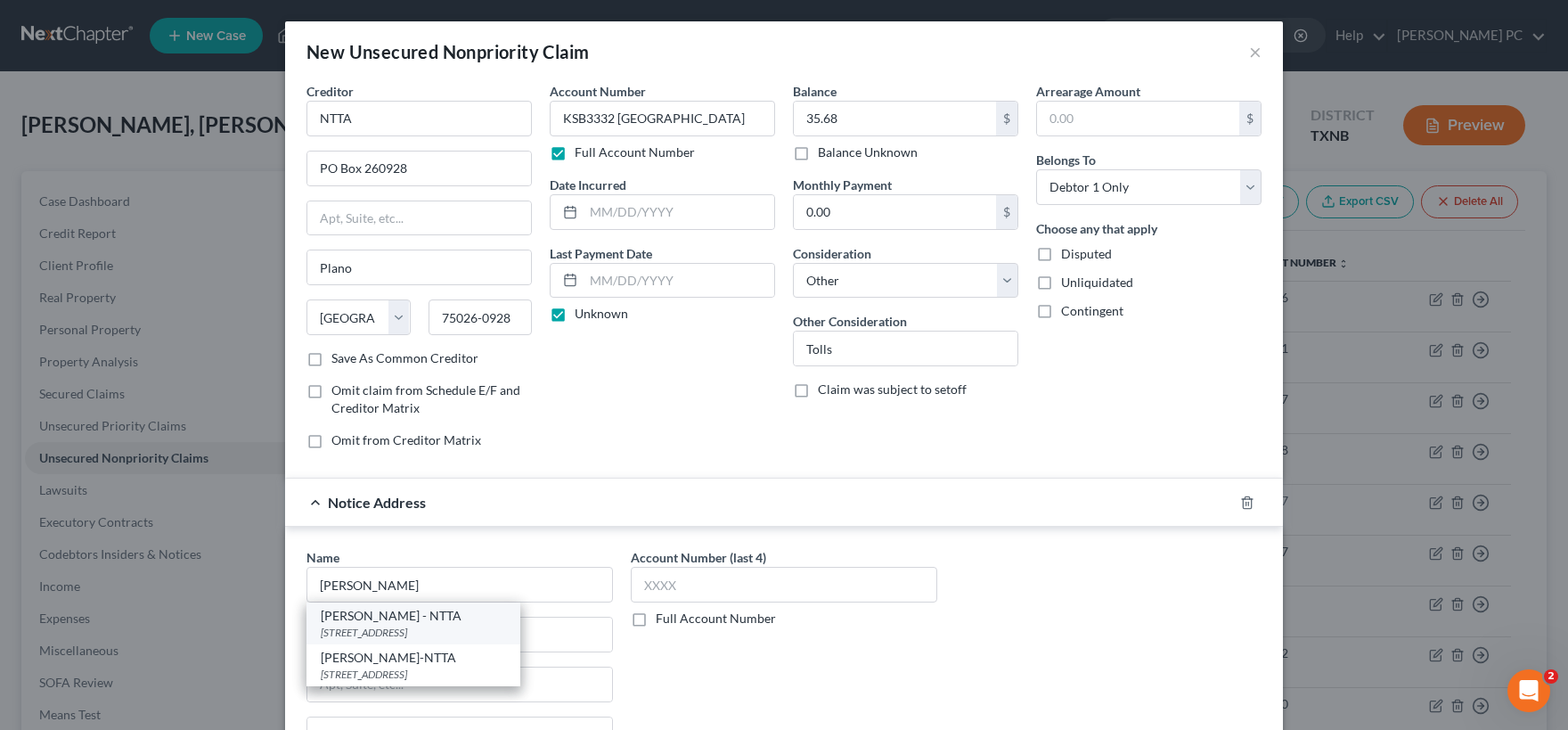
click at [398, 628] on div "[STREET_ADDRESS]" at bounding box center [413, 632] width 185 height 15
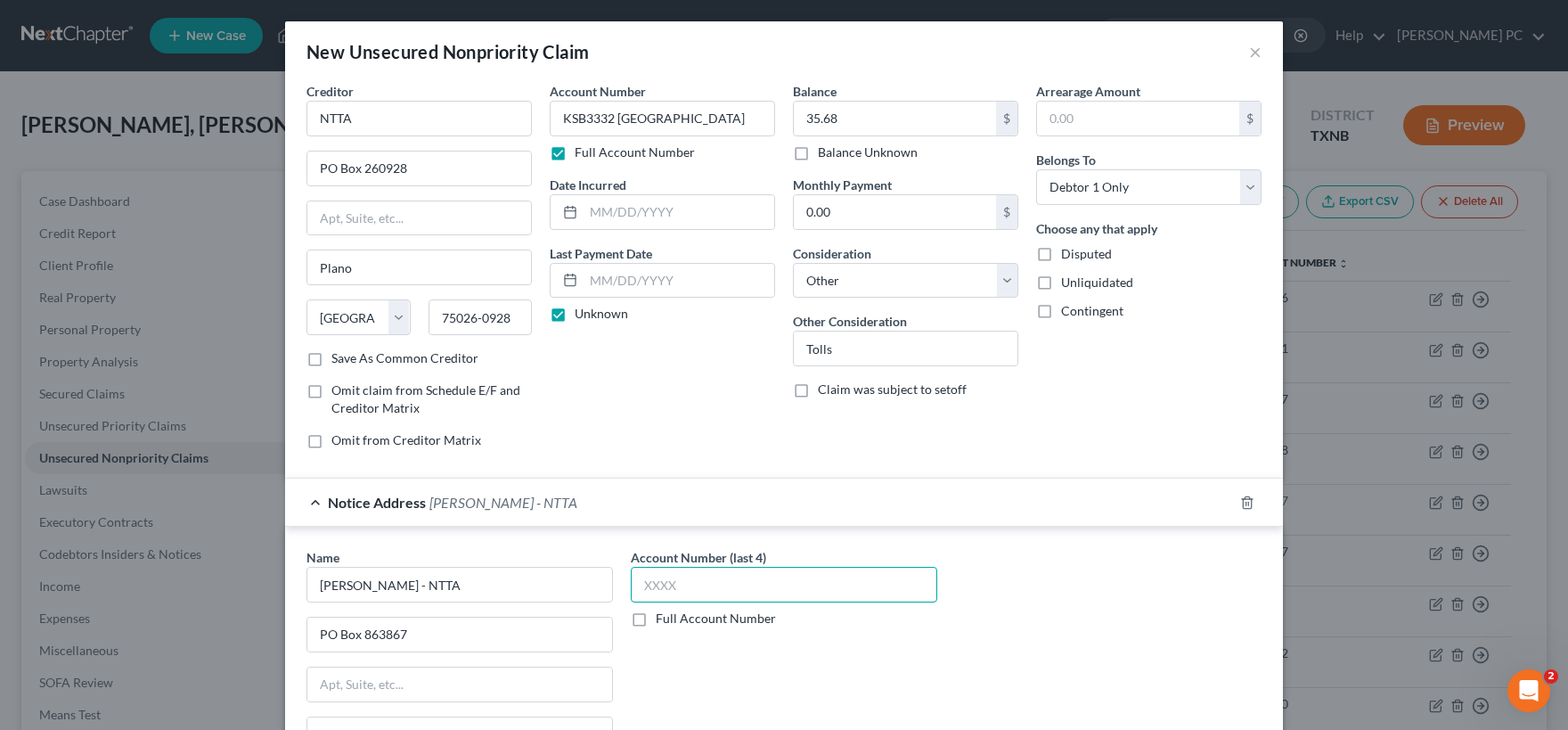
click at [777, 574] on input "text" at bounding box center [784, 584] width 306 height 36
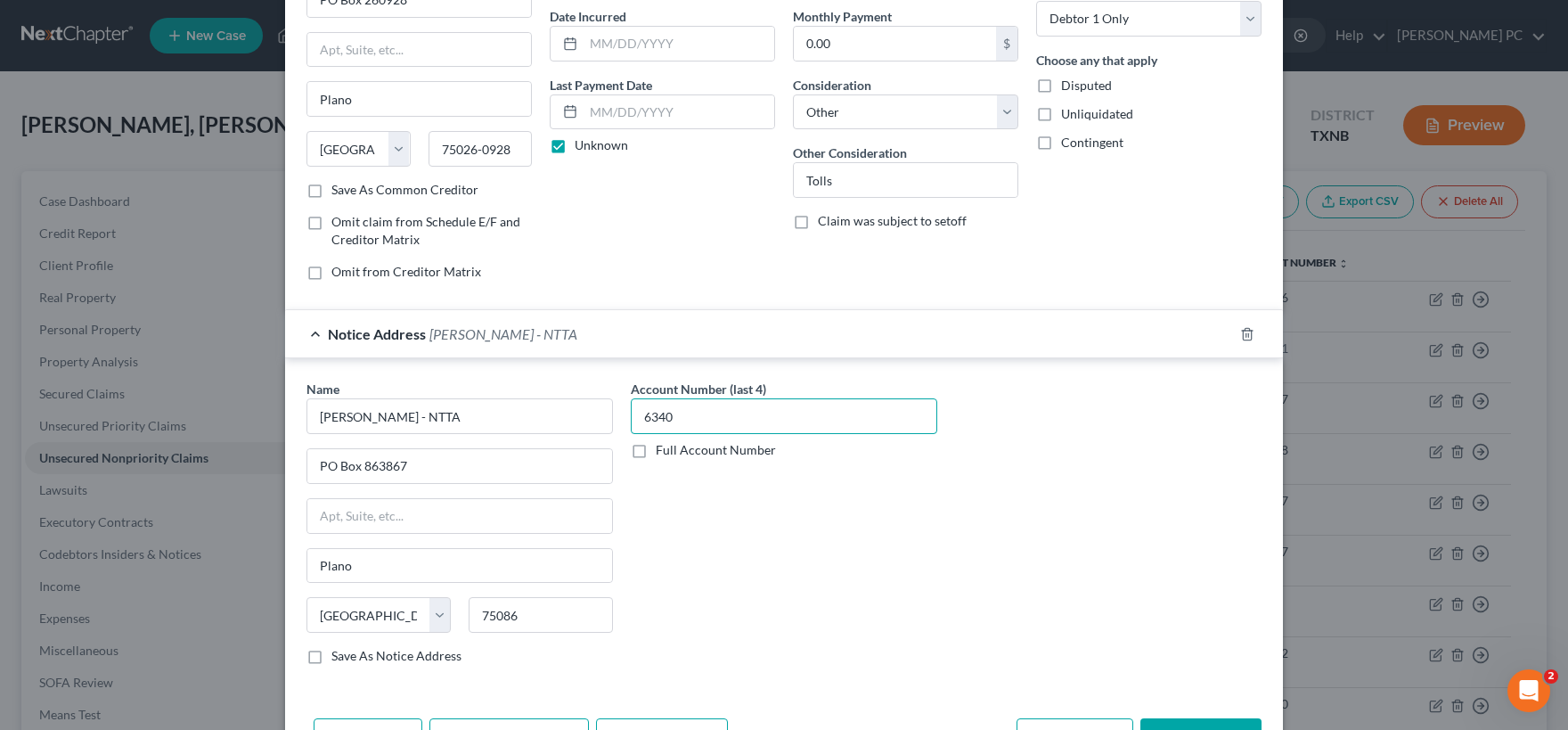
scroll to position [228, 0]
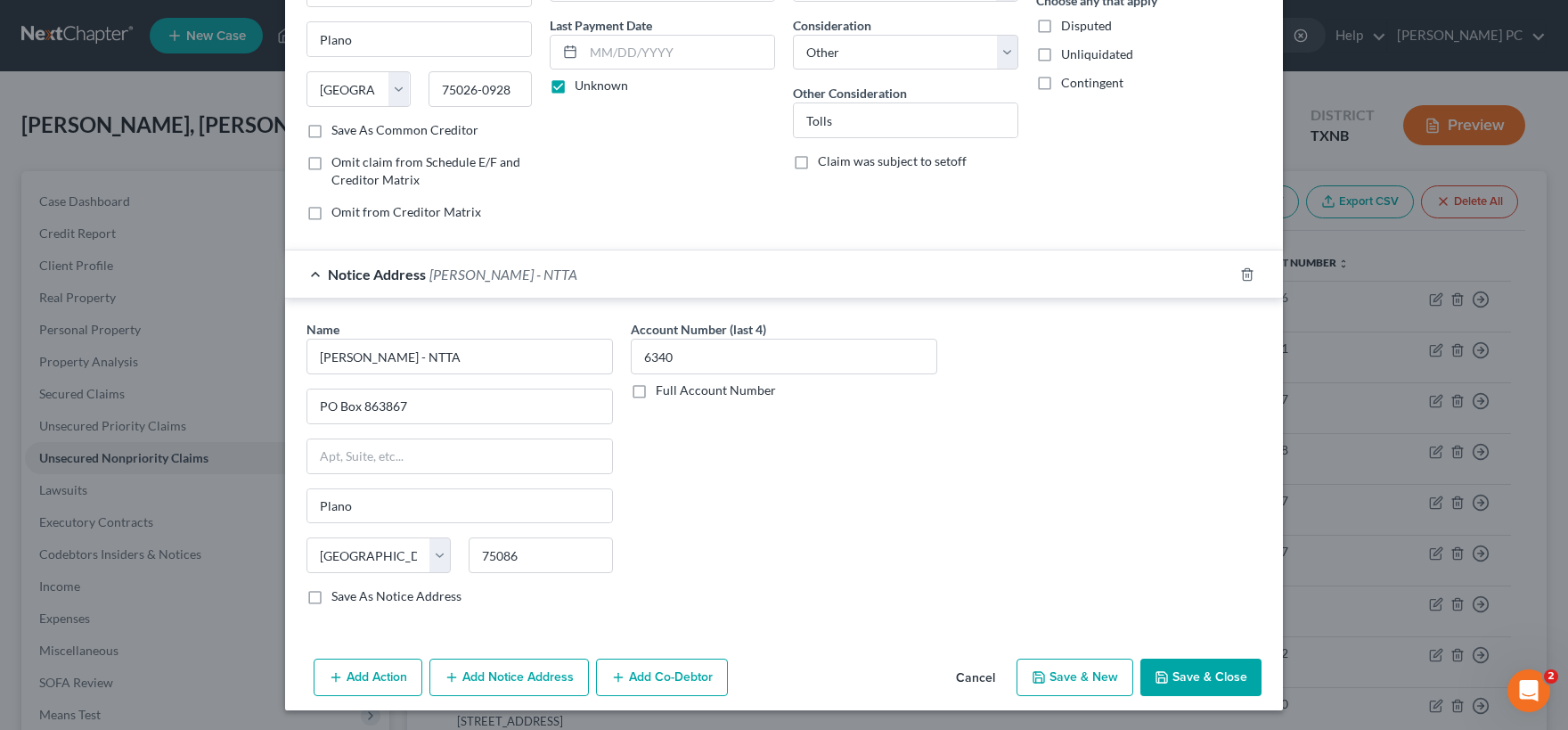
drag, startPoint x: 1173, startPoint y: 669, endPoint x: 71, endPoint y: 543, distance: 1109.2
click at [1172, 669] on button "Save & Close" at bounding box center [1201, 677] width 121 height 38
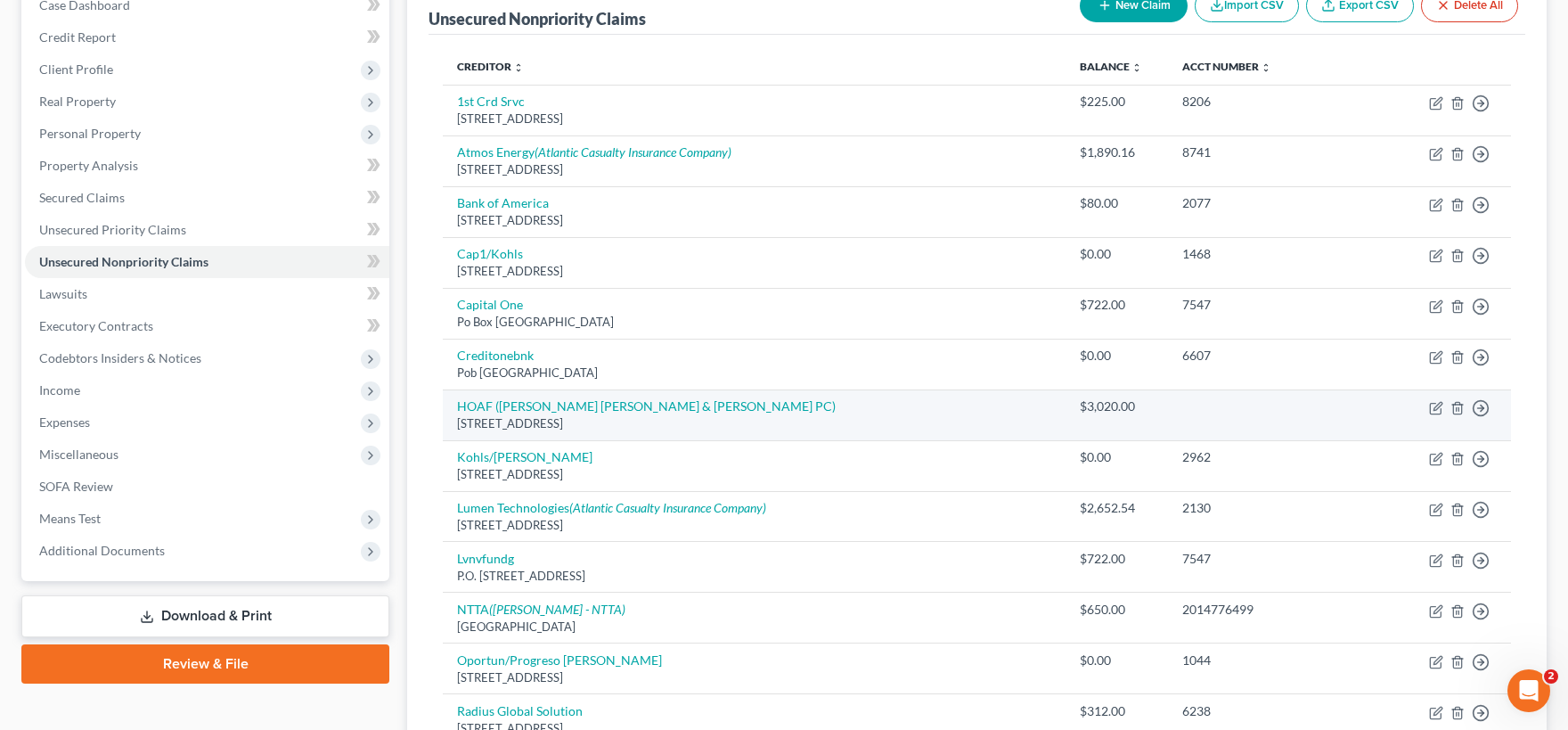
scroll to position [0, 0]
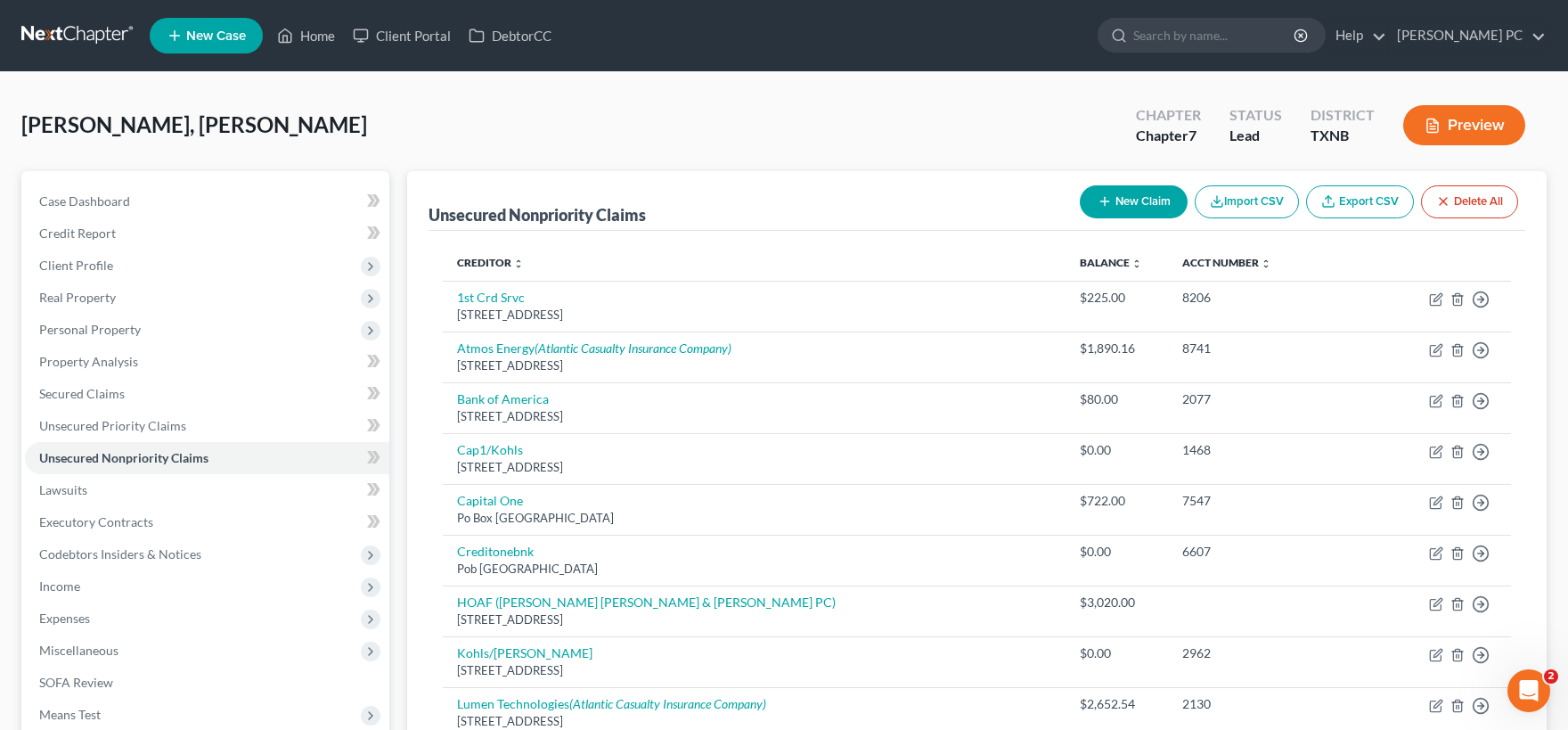
click at [1133, 201] on button "New Claim" at bounding box center [1134, 201] width 108 height 33
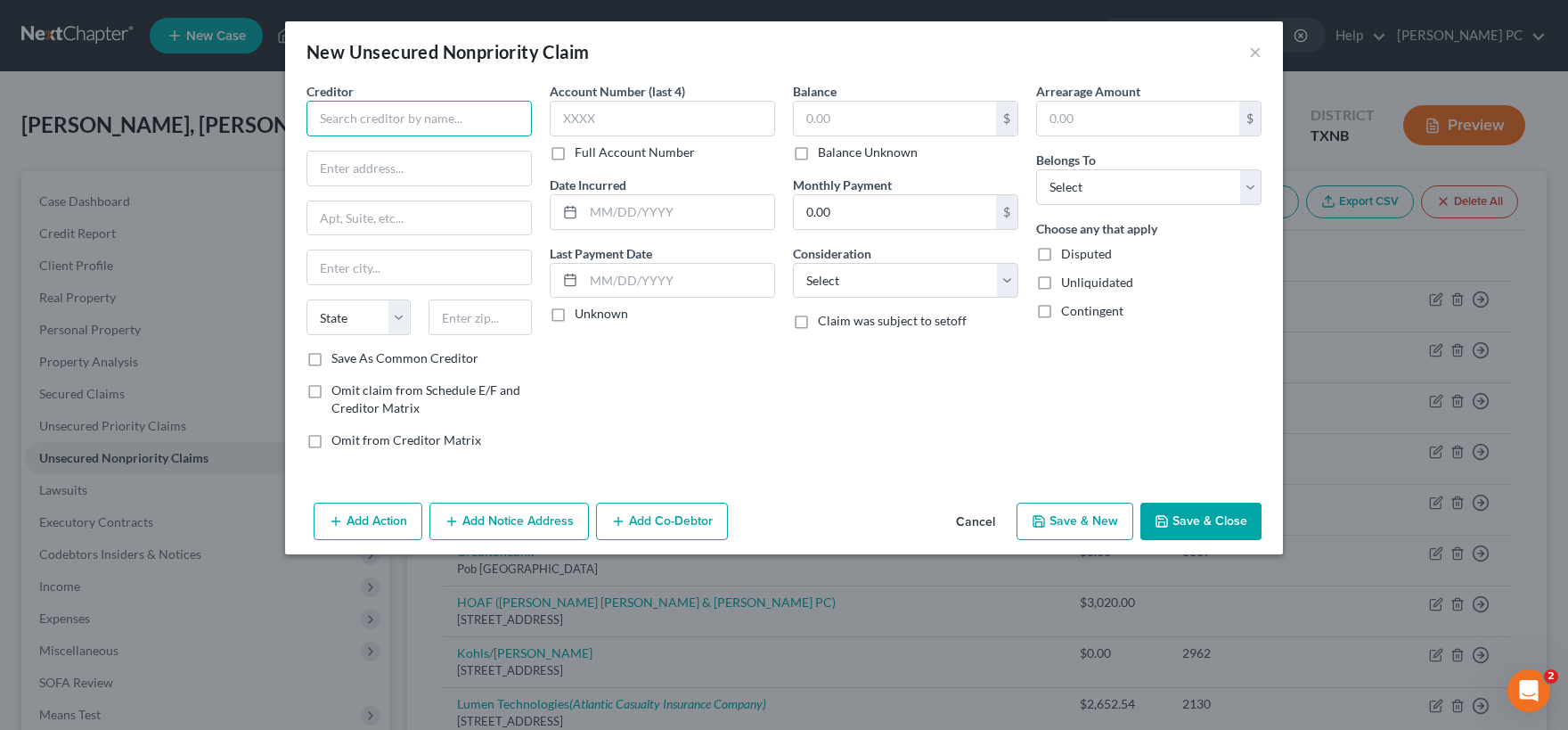
click at [378, 121] on input "text" at bounding box center [419, 119] width 225 height 36
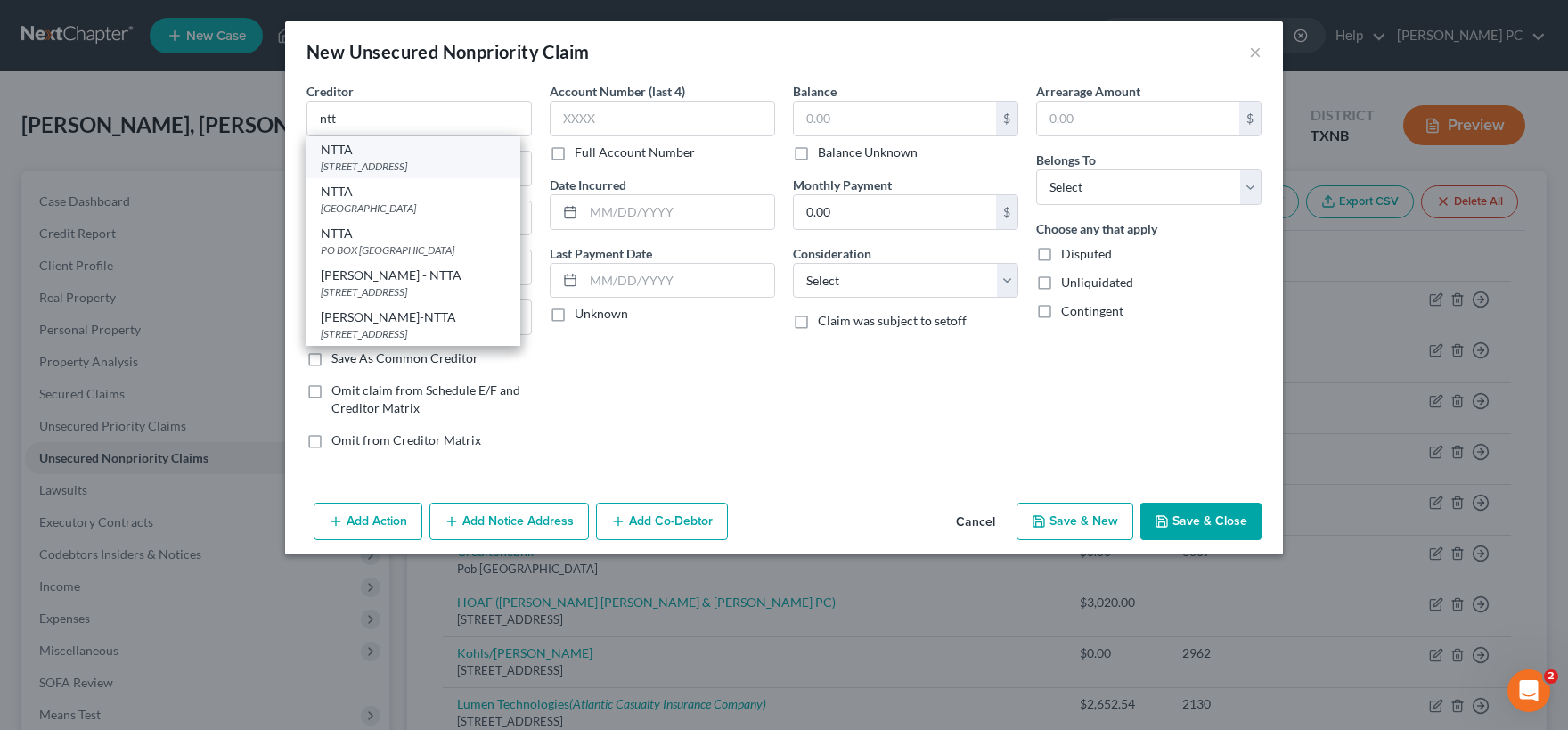
click at [380, 173] on div "[STREET_ADDRESS]" at bounding box center [413, 166] width 185 height 15
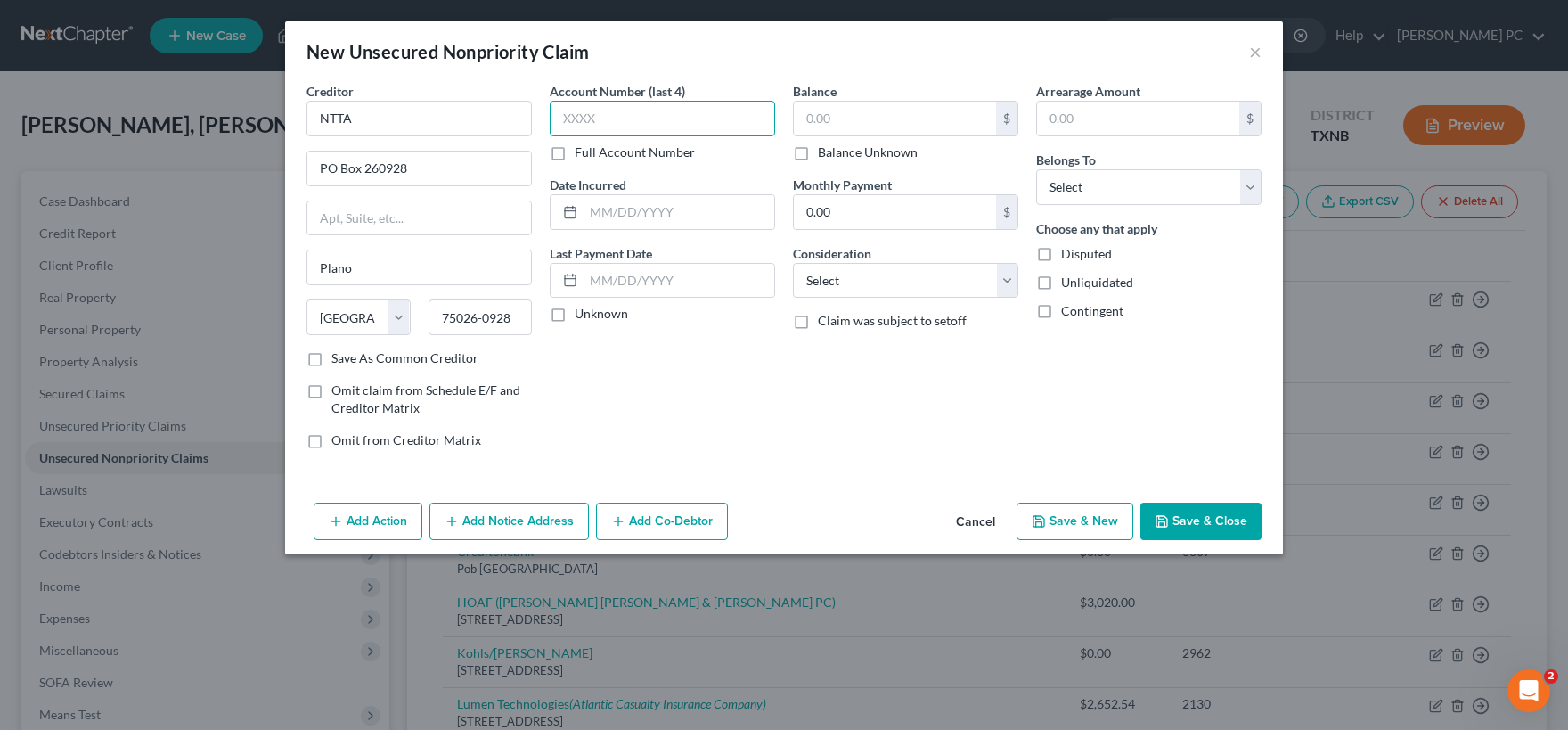
click at [591, 110] on input "text" at bounding box center [662, 119] width 225 height 36
click at [574, 152] on label "Full Account Number" at bounding box center [634, 153] width 120 height 18
click at [582, 152] on input "Full Account Number" at bounding box center [588, 150] width 12 height 12
click at [611, 117] on input "TLJ1" at bounding box center [662, 119] width 225 height 36
click at [860, 116] on input "text" at bounding box center [895, 118] width 202 height 34
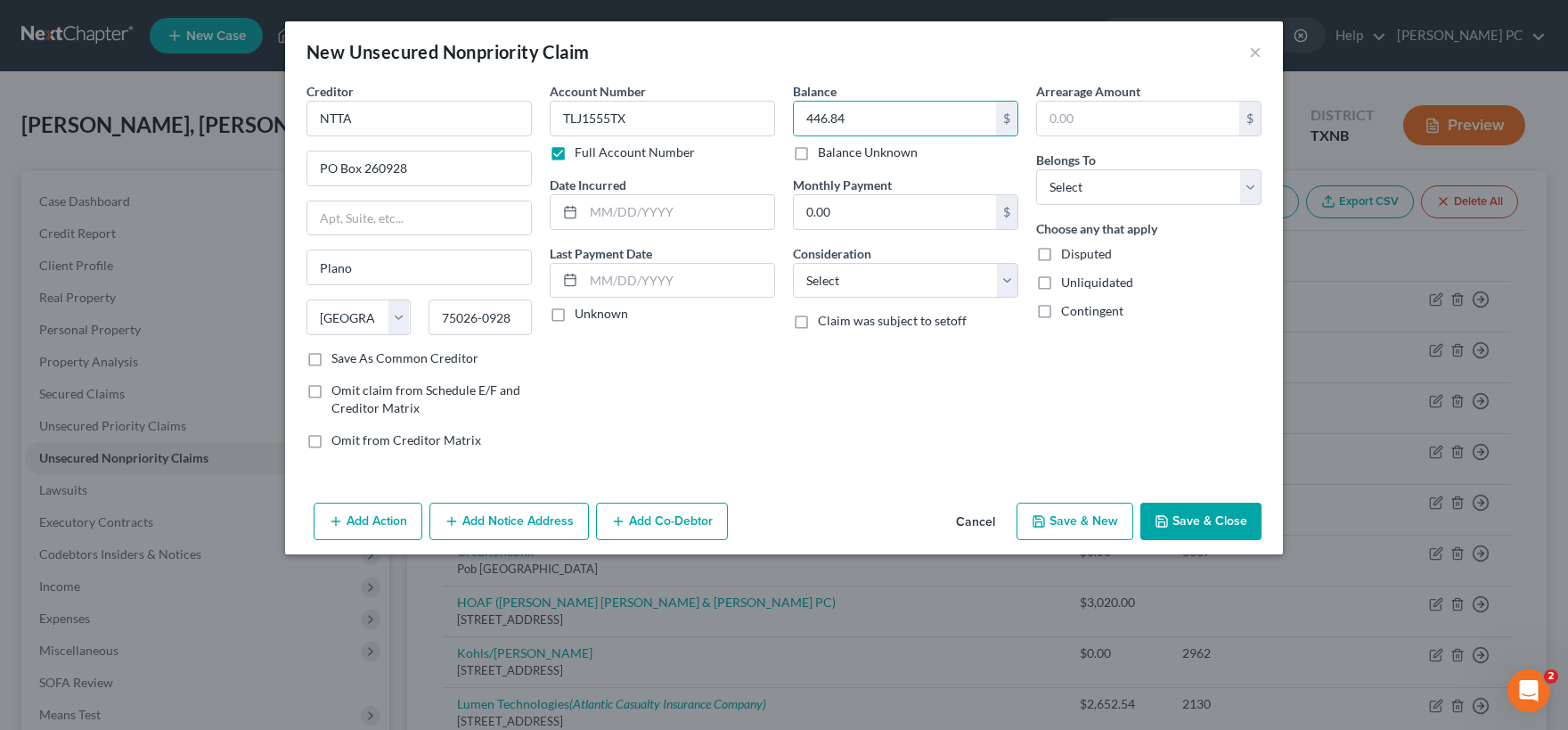
drag, startPoint x: 558, startPoint y: 311, endPoint x: 3, endPoint y: 321, distance: 555.1
click at [574, 311] on label "Unknown" at bounding box center [601, 313] width 54 height 18
click at [582, 311] on input "Unknown" at bounding box center [588, 310] width 12 height 12
click at [626, 210] on input "text" at bounding box center [678, 212] width 190 height 34
click option "Other" at bounding box center [0, 0] width 0 height 0
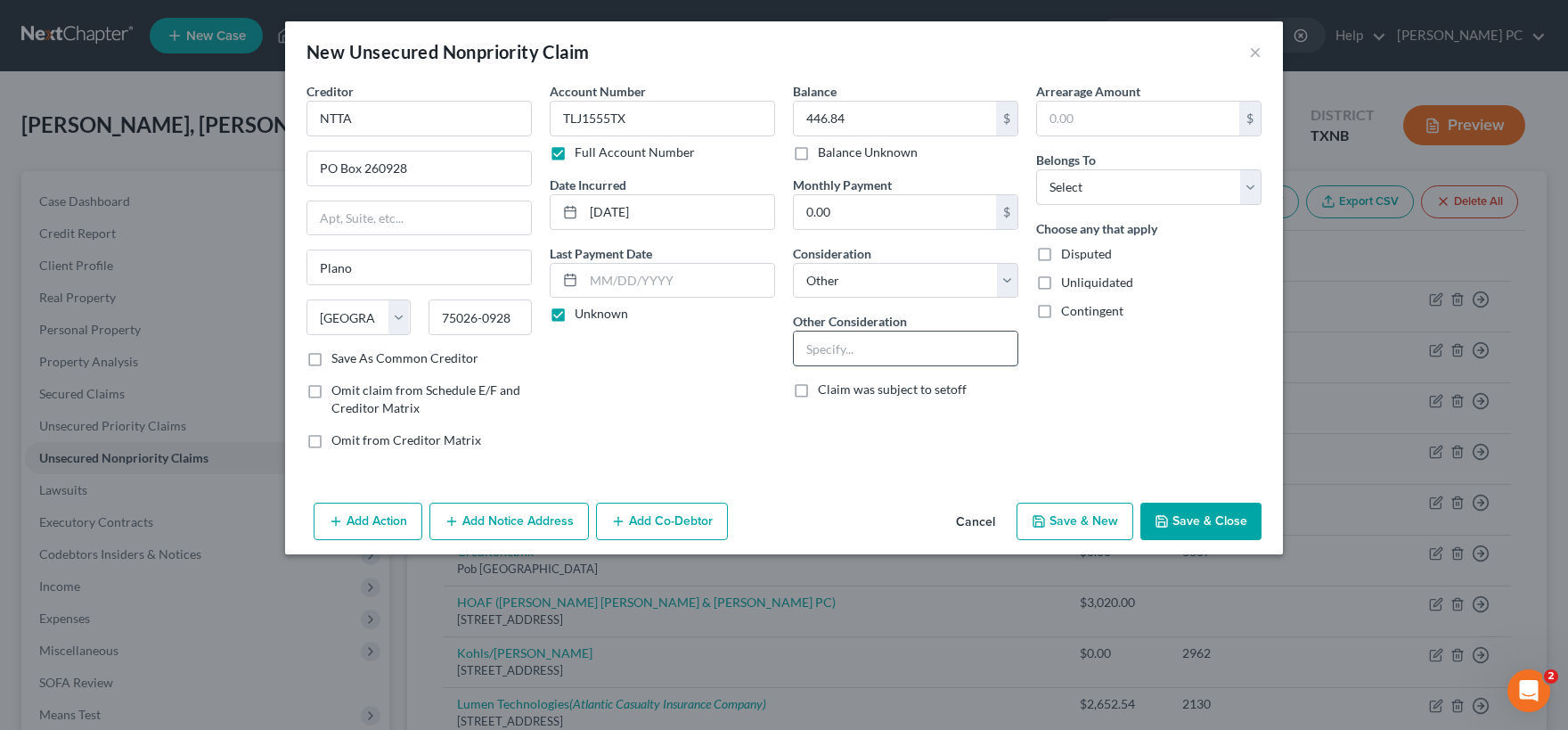
click at [831, 341] on input "text" at bounding box center [905, 348] width 223 height 34
click at [883, 122] on input "446.84" at bounding box center [895, 118] width 202 height 34
click at [1169, 128] on input "text" at bounding box center [1139, 118] width 202 height 34
paste input "446.84"
click at [1036, 170] on select "Select Debtor 1 Only Debtor 2 Only Debtor 1 And Debtor 2 Only At Least One Of T…" at bounding box center [1148, 187] width 225 height 36
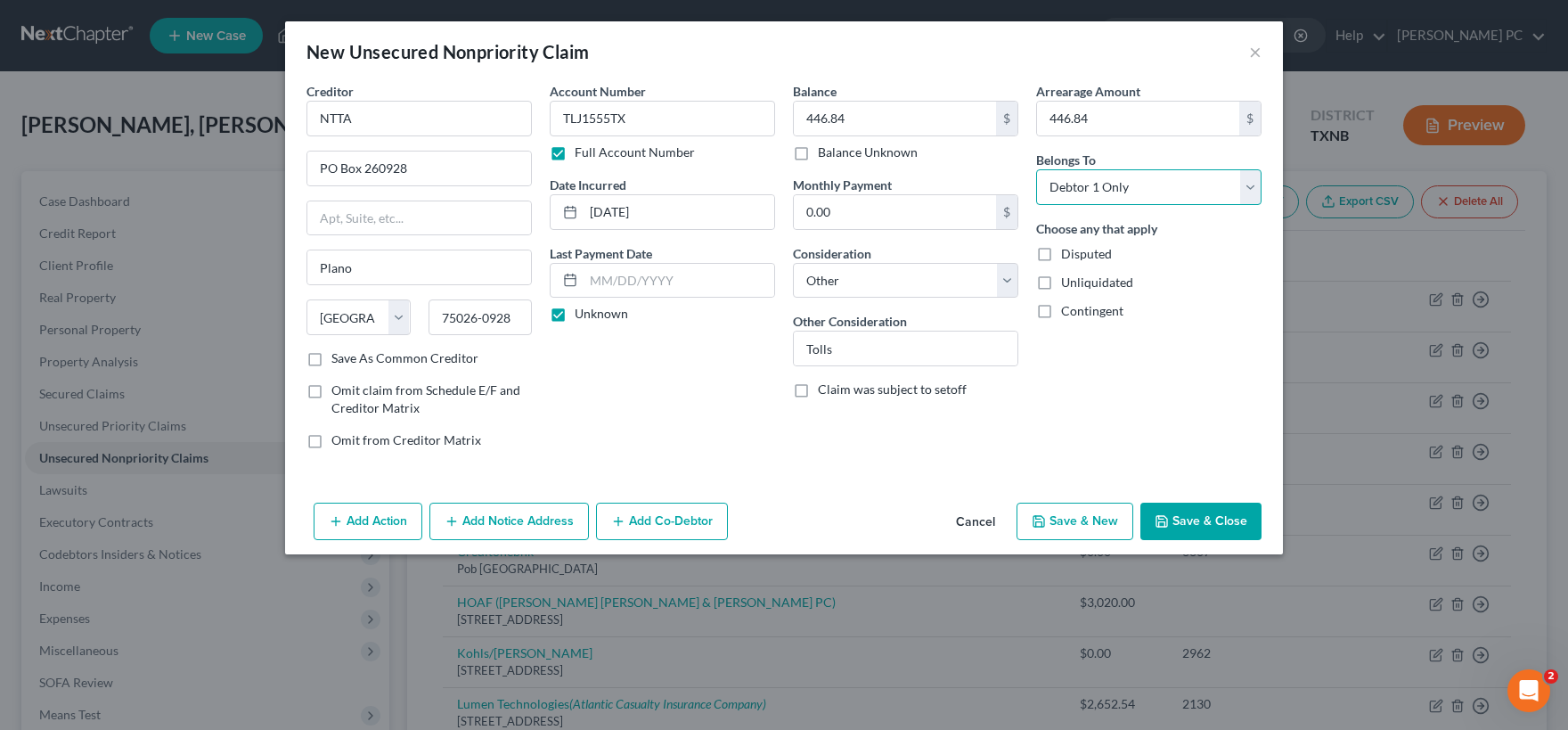
click option "Debtor 1 Only" at bounding box center [0, 0] width 0 height 0
click at [482, 514] on button "Add Notice Address" at bounding box center [509, 522] width 160 height 38
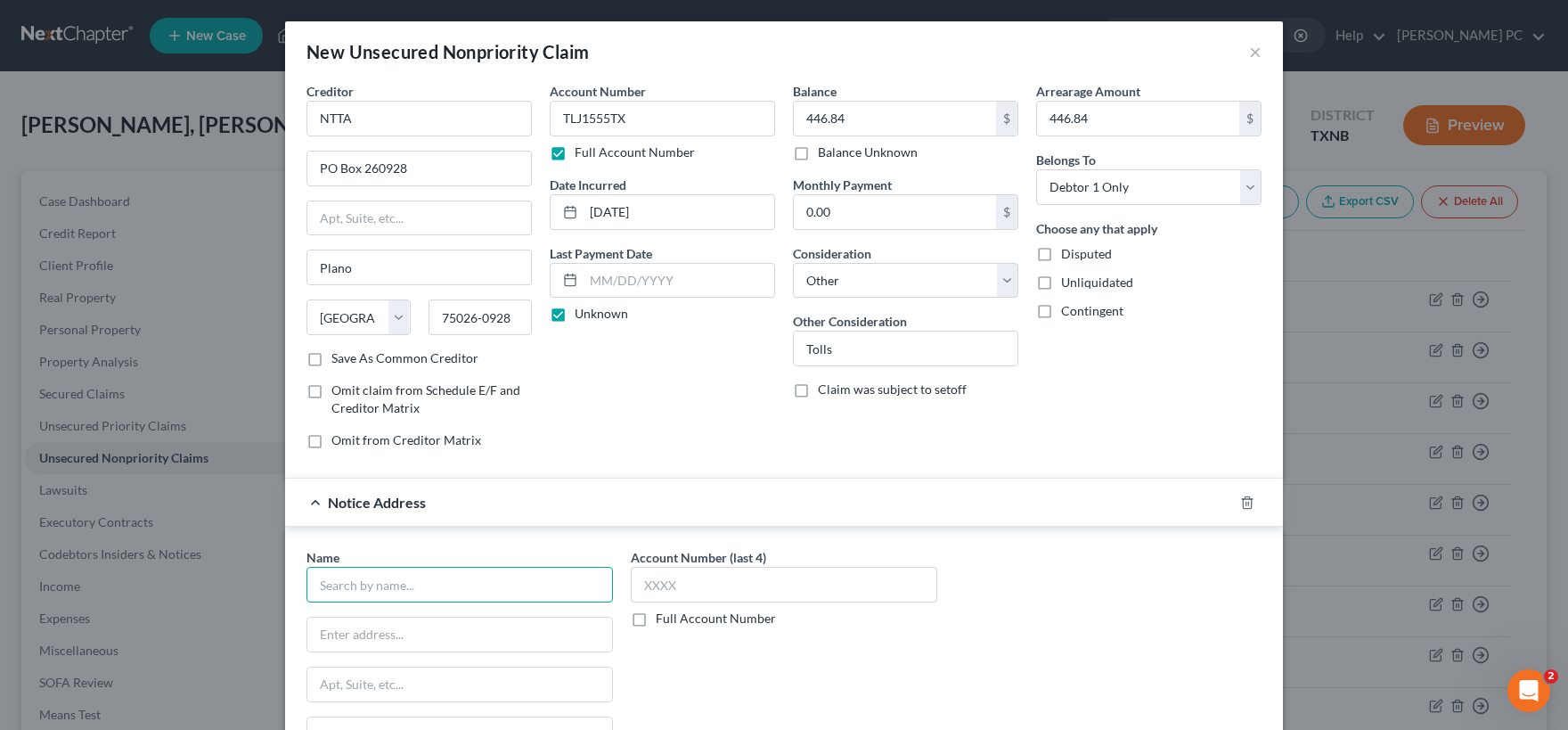
click at [379, 587] on input "text" at bounding box center [459, 584] width 306 height 36
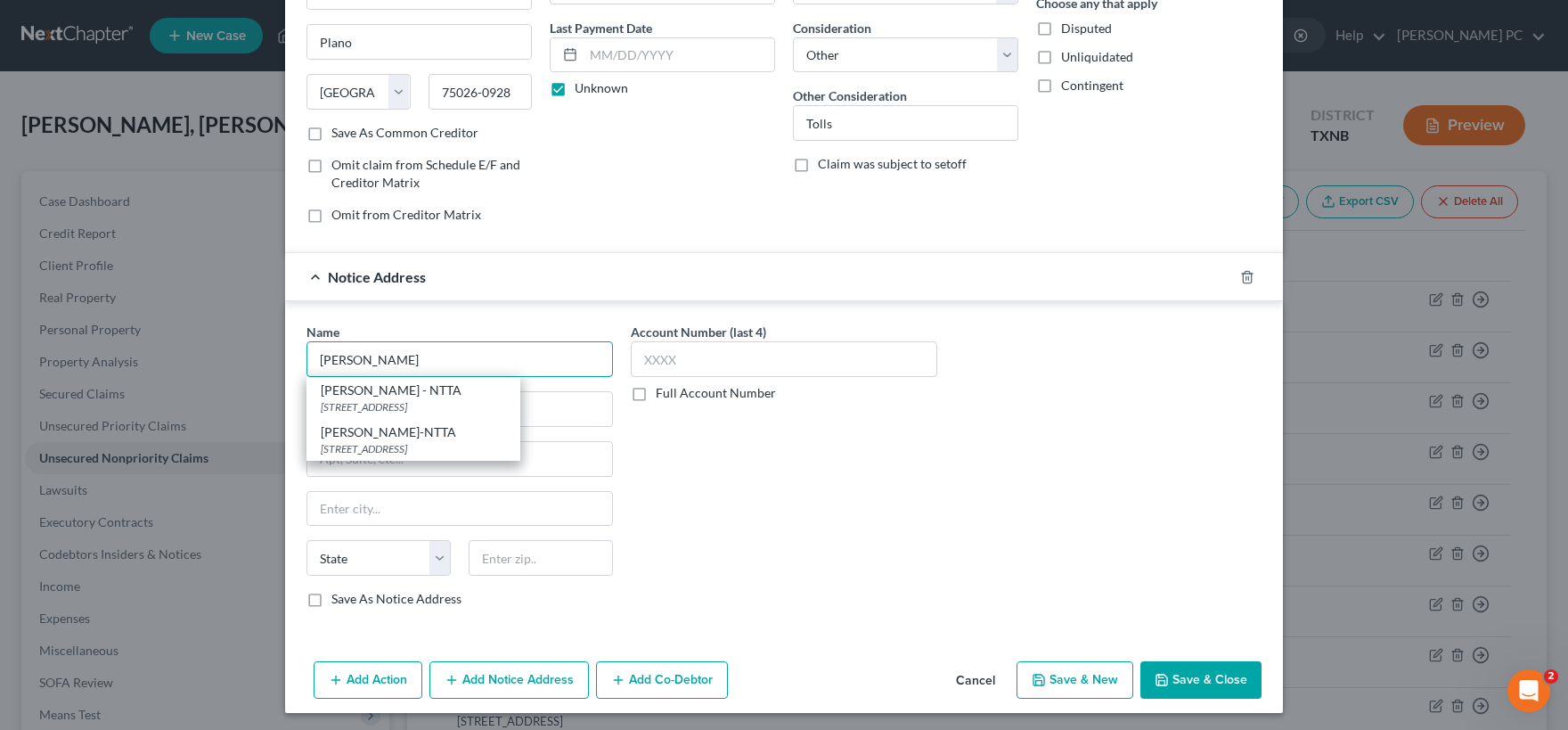
scroll to position [228, 0]
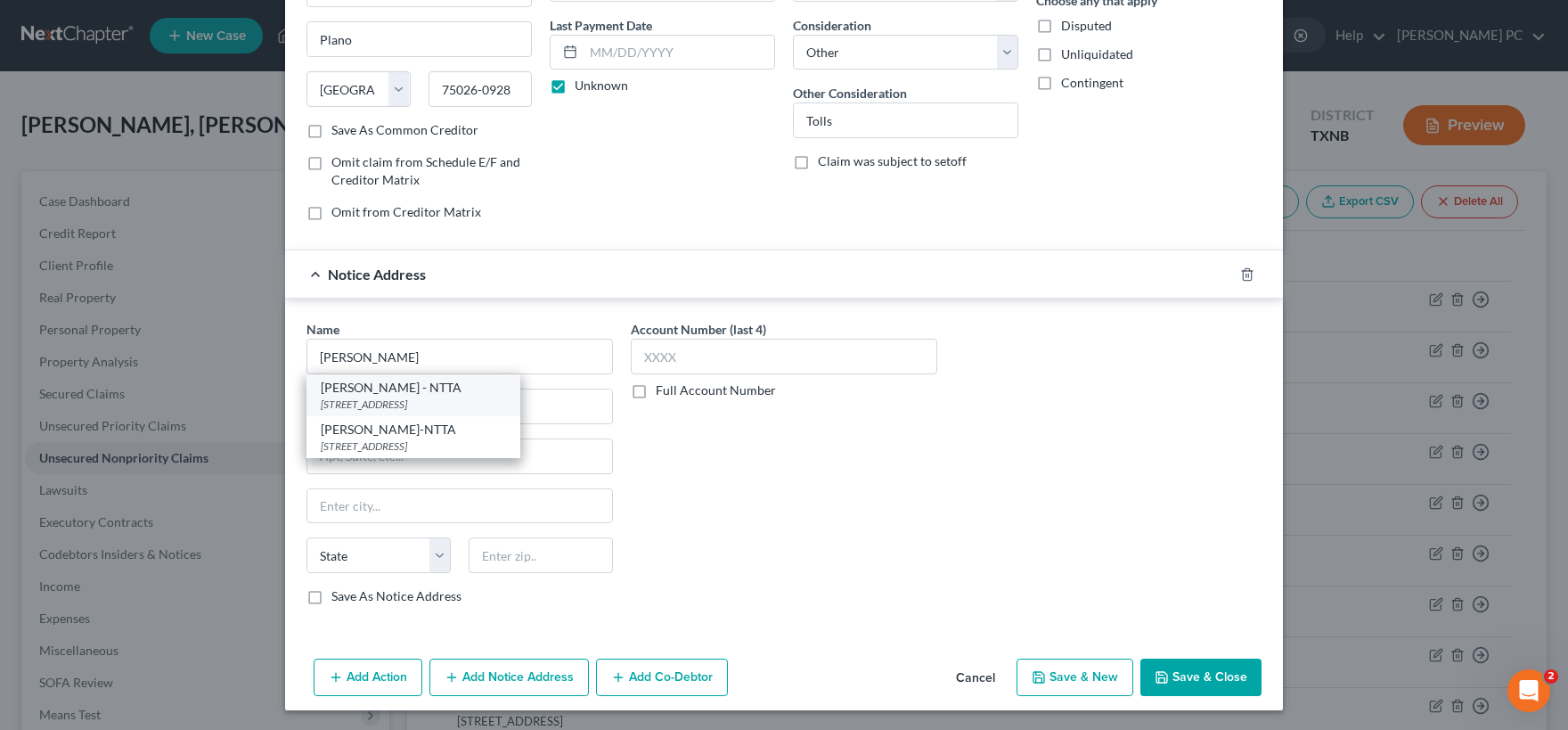
click at [411, 395] on div "[PERSON_NAME] - NTTA" at bounding box center [413, 388] width 185 height 18
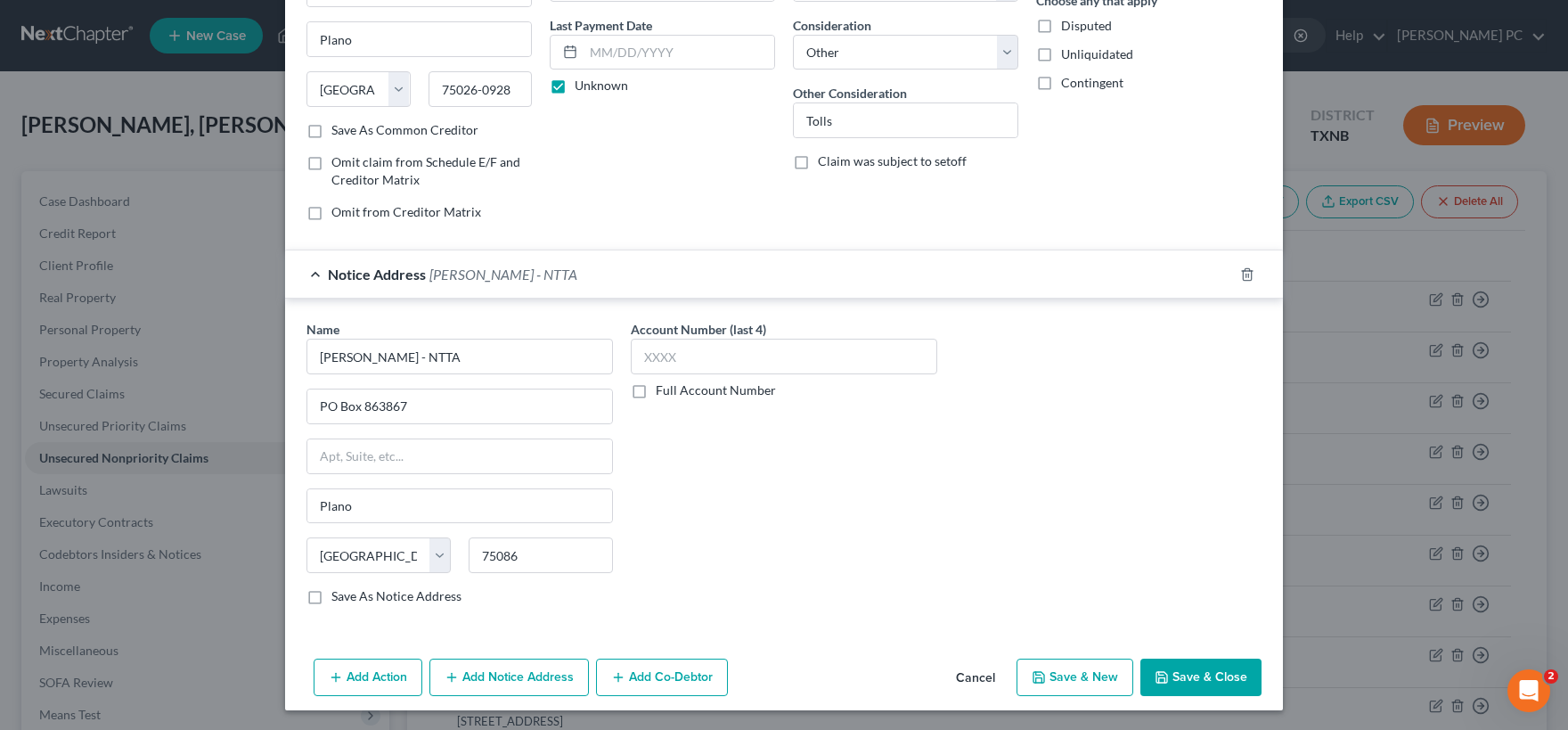
drag, startPoint x: 1206, startPoint y: 674, endPoint x: 701, endPoint y: 559, distance: 517.9
click at [706, 576] on div "New Unsecured Nonpriority Claim × Creditor * NTTA PO Box 260928 Plano State [US…" at bounding box center [784, 252] width 998 height 916
click at [681, 357] on input "text" at bounding box center [784, 356] width 306 height 36
click at [1201, 671] on button "Save & Close" at bounding box center [1201, 677] width 121 height 38
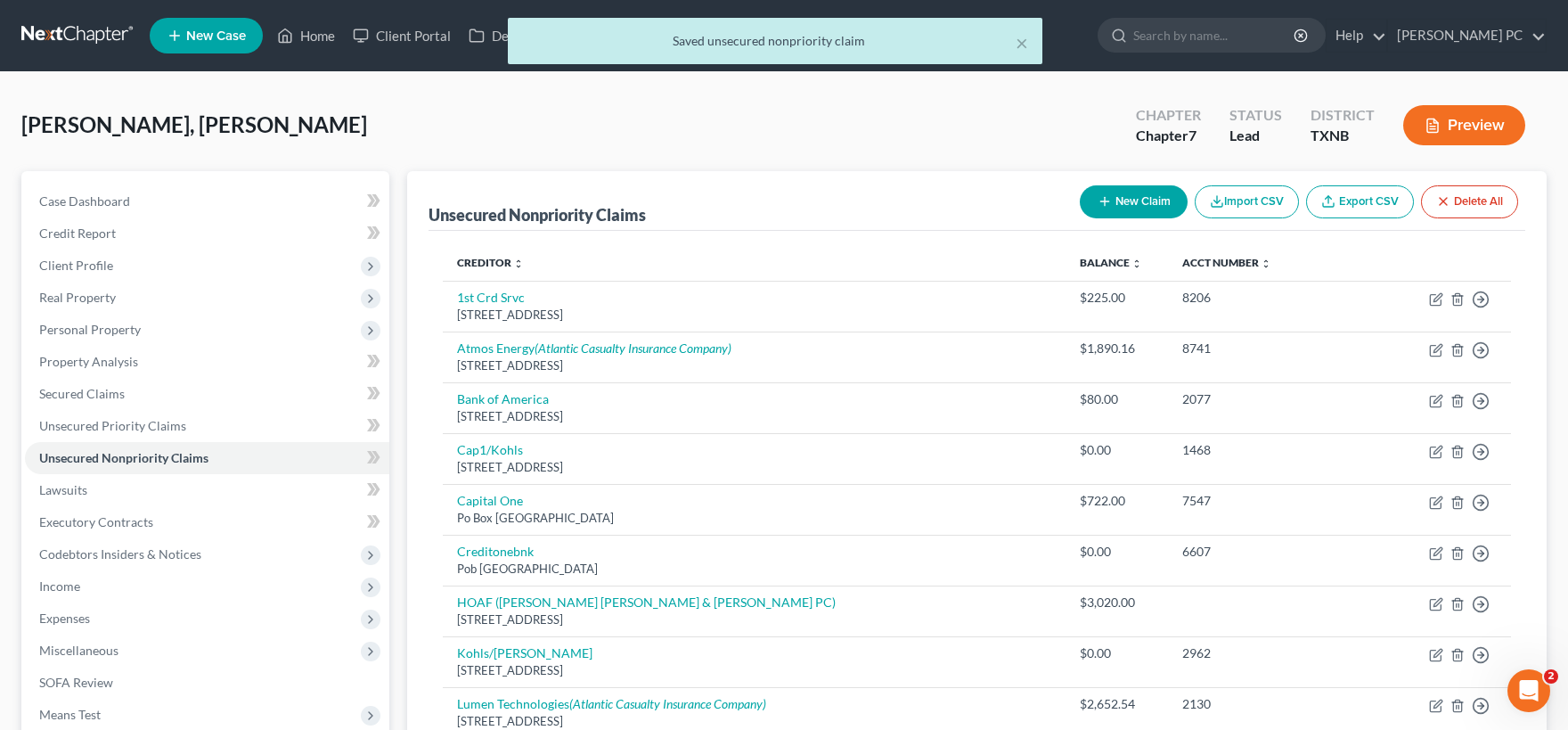
click at [1139, 199] on button "New Claim" at bounding box center [1134, 201] width 108 height 33
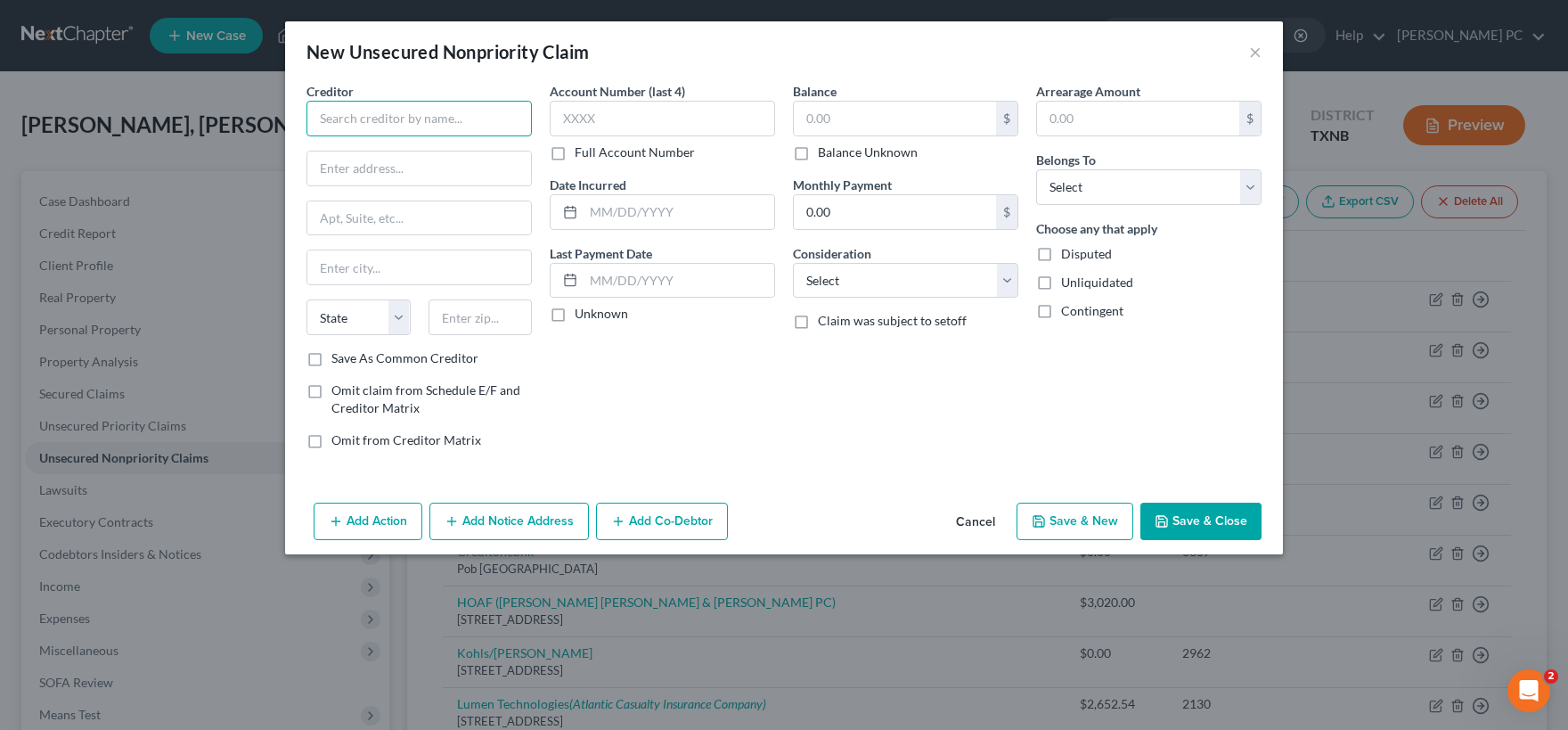
click at [348, 116] on input "text" at bounding box center [419, 119] width 225 height 36
click at [376, 162] on div "[STREET_ADDRESS]" at bounding box center [413, 166] width 185 height 15
click at [571, 114] on input "text" at bounding box center [662, 119] width 225 height 36
drag, startPoint x: 596, startPoint y: 116, endPoint x: 470, endPoint y: 111, distance: 126.1
click at [549, 116] on input "1829" at bounding box center [662, 119] width 225 height 36
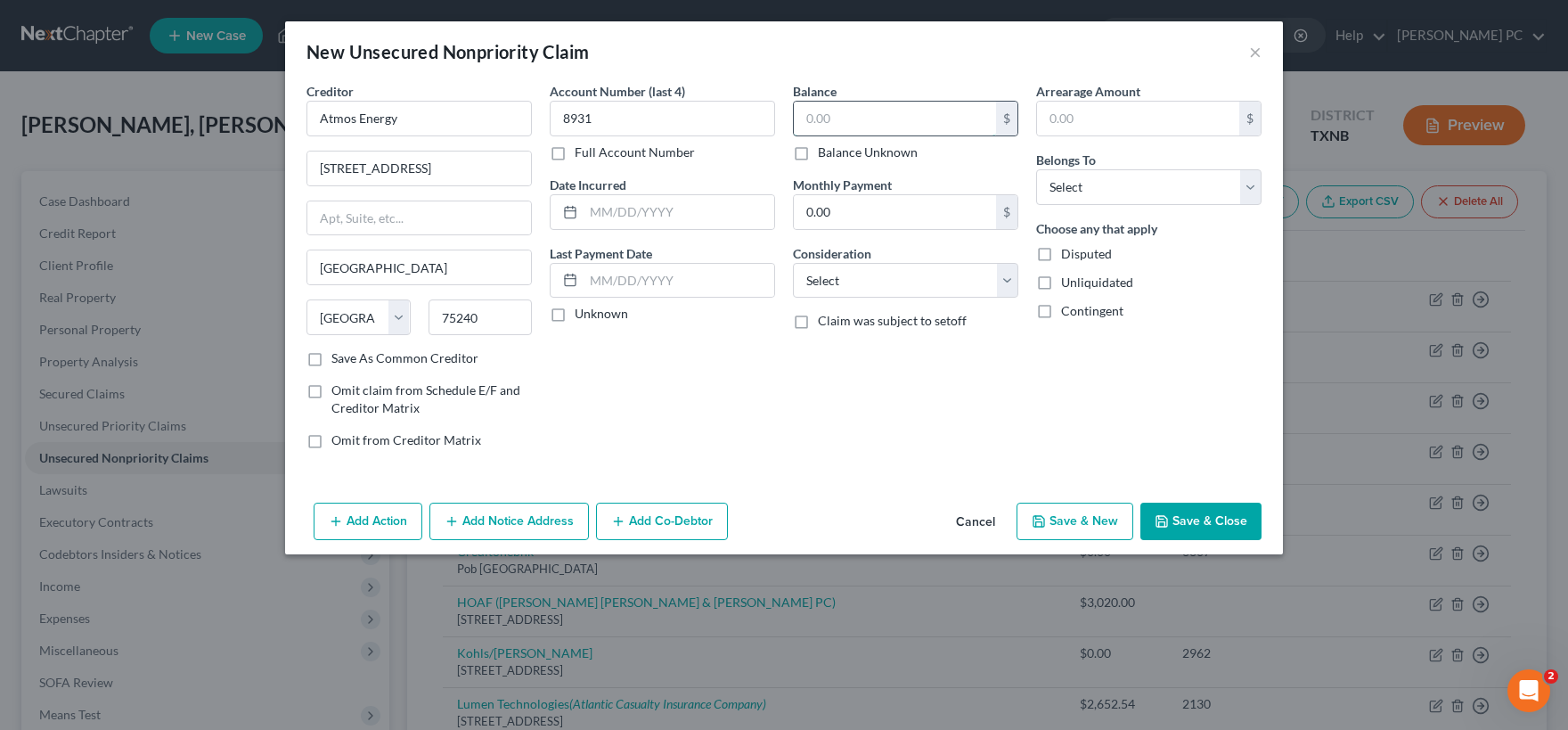
click at [872, 113] on input "text" at bounding box center [895, 118] width 202 height 34
drag, startPoint x: 936, startPoint y: 126, endPoint x: 711, endPoint y: 118, distance: 225.1
click at [793, 118] on input "871.48" at bounding box center [895, 118] width 202 height 34
click at [1076, 117] on input "text" at bounding box center [1139, 118] width 202 height 34
paste input "871.48"
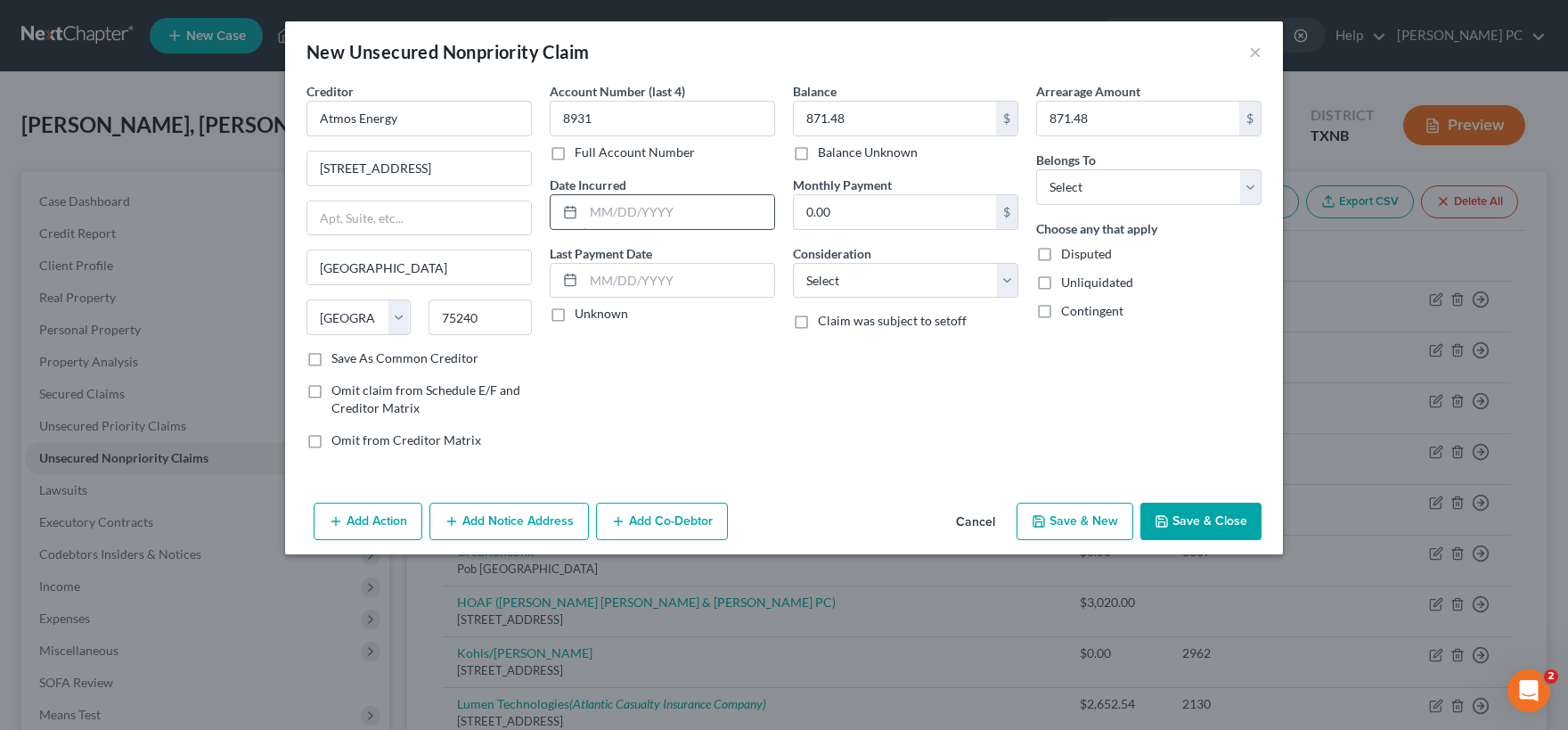
click at [603, 214] on input "text" at bounding box center [678, 212] width 190 height 34
click at [574, 312] on label "Unknown" at bounding box center [601, 313] width 54 height 18
click at [582, 312] on input "Unknown" at bounding box center [588, 310] width 12 height 12
click at [792, 263] on select "Select Cable / Satellite Services Collection Agency Credit Card Debt Debt Couns…" at bounding box center [905, 281] width 225 height 36
click option "Utility Services" at bounding box center [0, 0] width 0 height 0
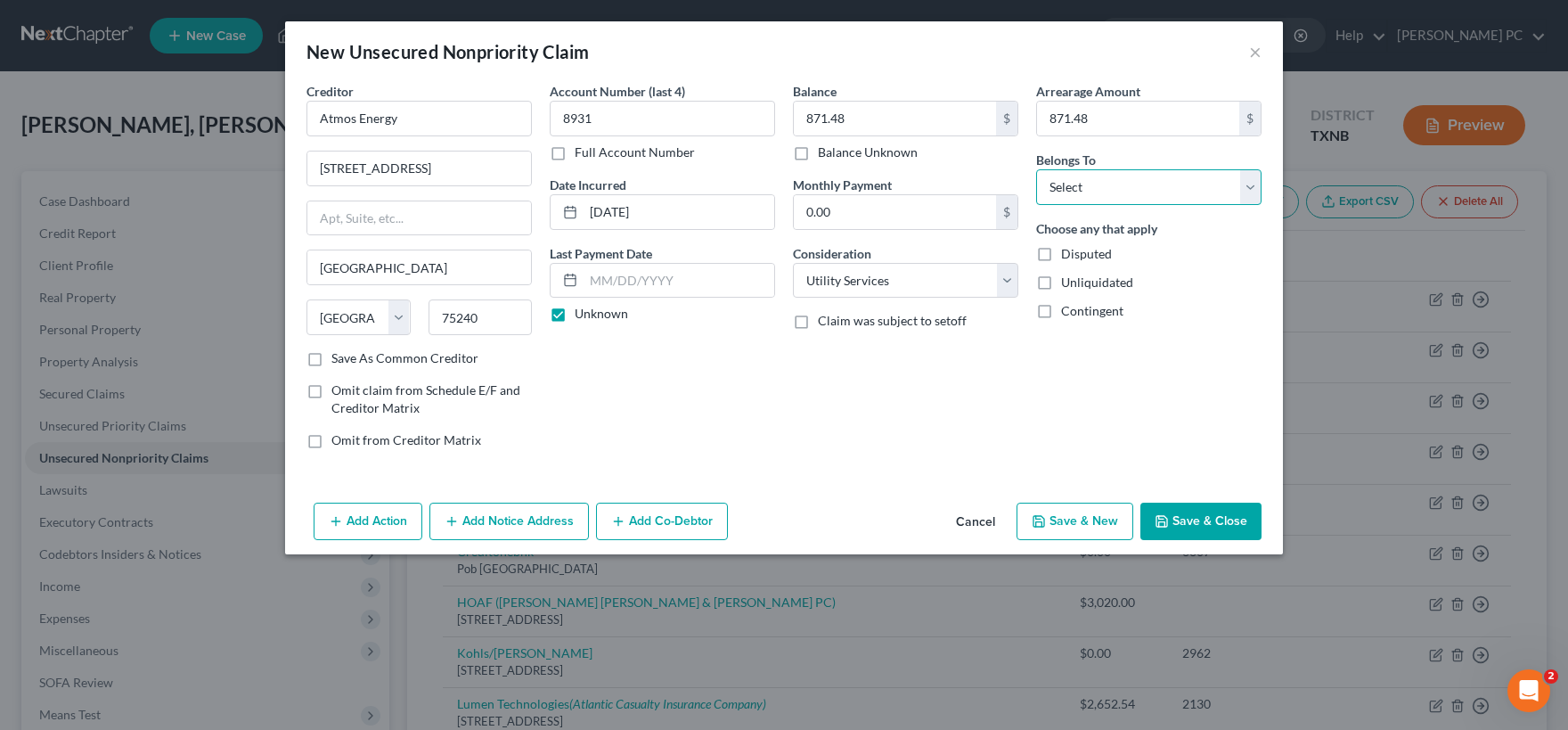
click at [1036, 170] on select "Select Debtor 1 Only Debtor 2 Only Debtor 1 And Debtor 2 Only At Least One Of T…" at bounding box center [1148, 187] width 225 height 36
click option "Debtor 1 Only" at bounding box center [0, 0] width 0 height 0
click at [1036, 170] on select "Select Debtor 1 Only Debtor 2 Only Debtor 1 And Debtor 2 Only At Least One Of T…" at bounding box center [1148, 187] width 225 height 36
click option "Debtor 1 And Debtor 2 Only" at bounding box center [0, 0] width 0 height 0
click at [1036, 170] on select "Select Debtor 1 Only Debtor 2 Only Debtor 1 And Debtor 2 Only At Least One Of T…" at bounding box center [1148, 187] width 225 height 36
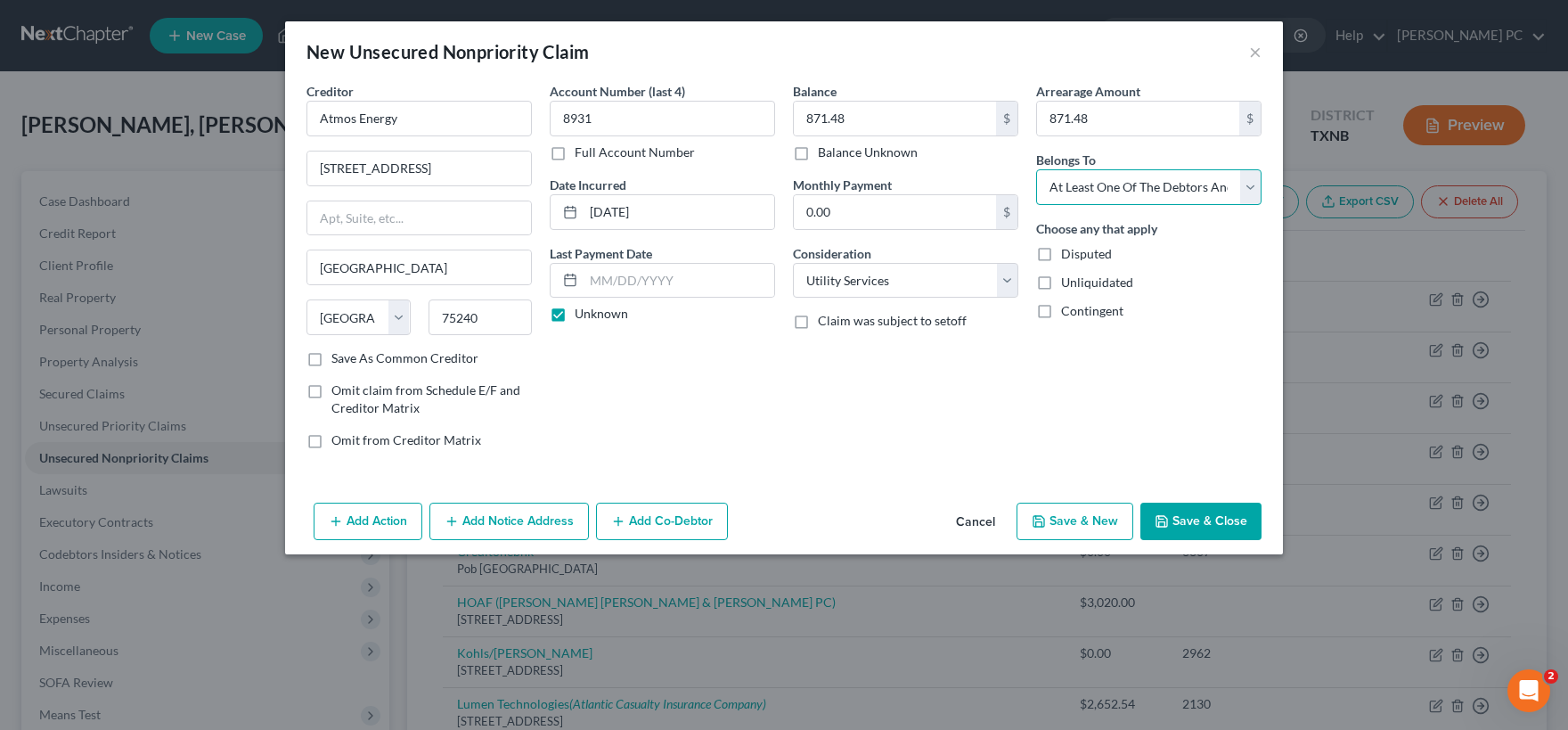
click option "At Least One Of The Debtors And Another" at bounding box center [0, 0] width 0 height 0
click at [518, 527] on button "Add Notice Address" at bounding box center [509, 522] width 160 height 38
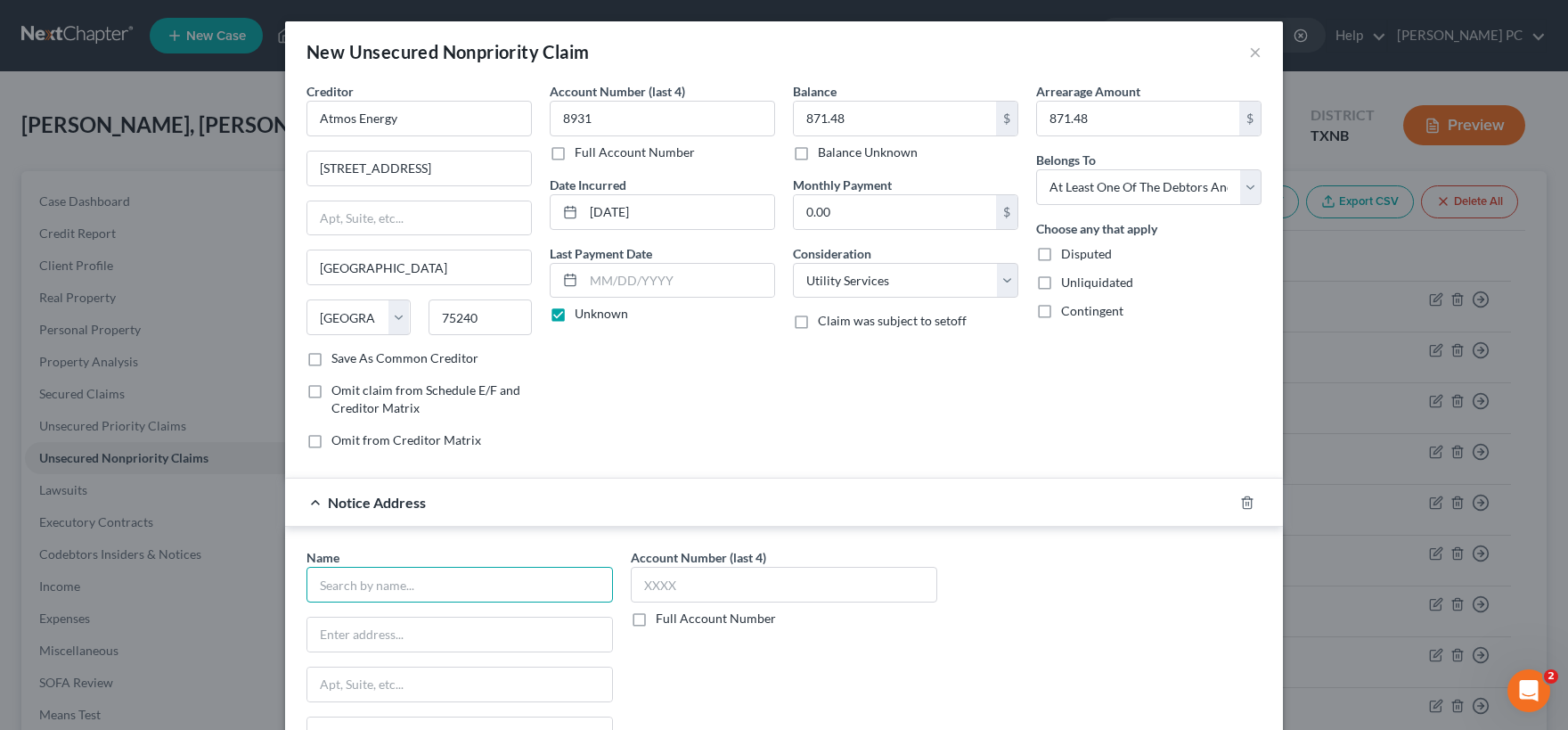
click at [380, 581] on input "text" at bounding box center [459, 584] width 306 height 36
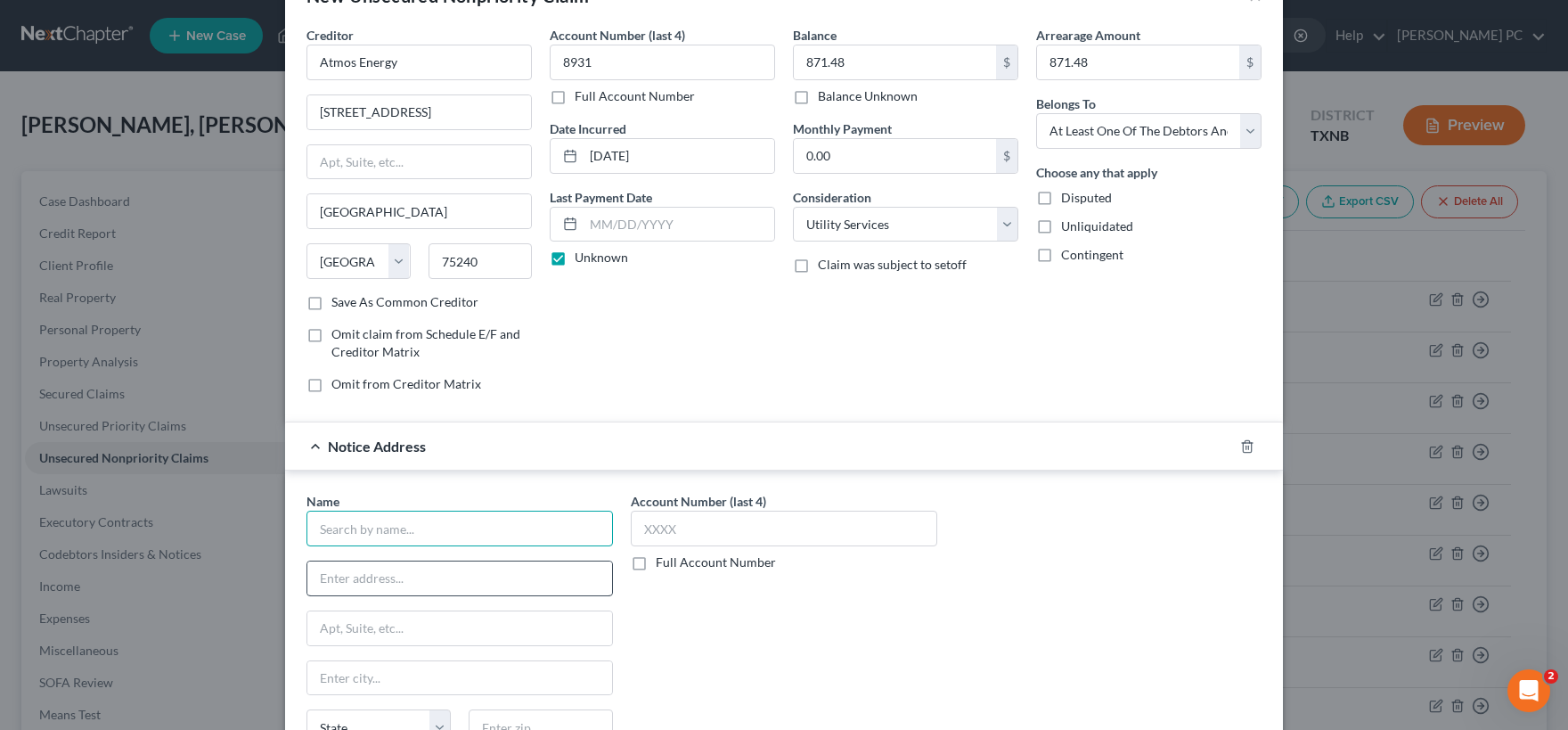
scroll to position [88, 0]
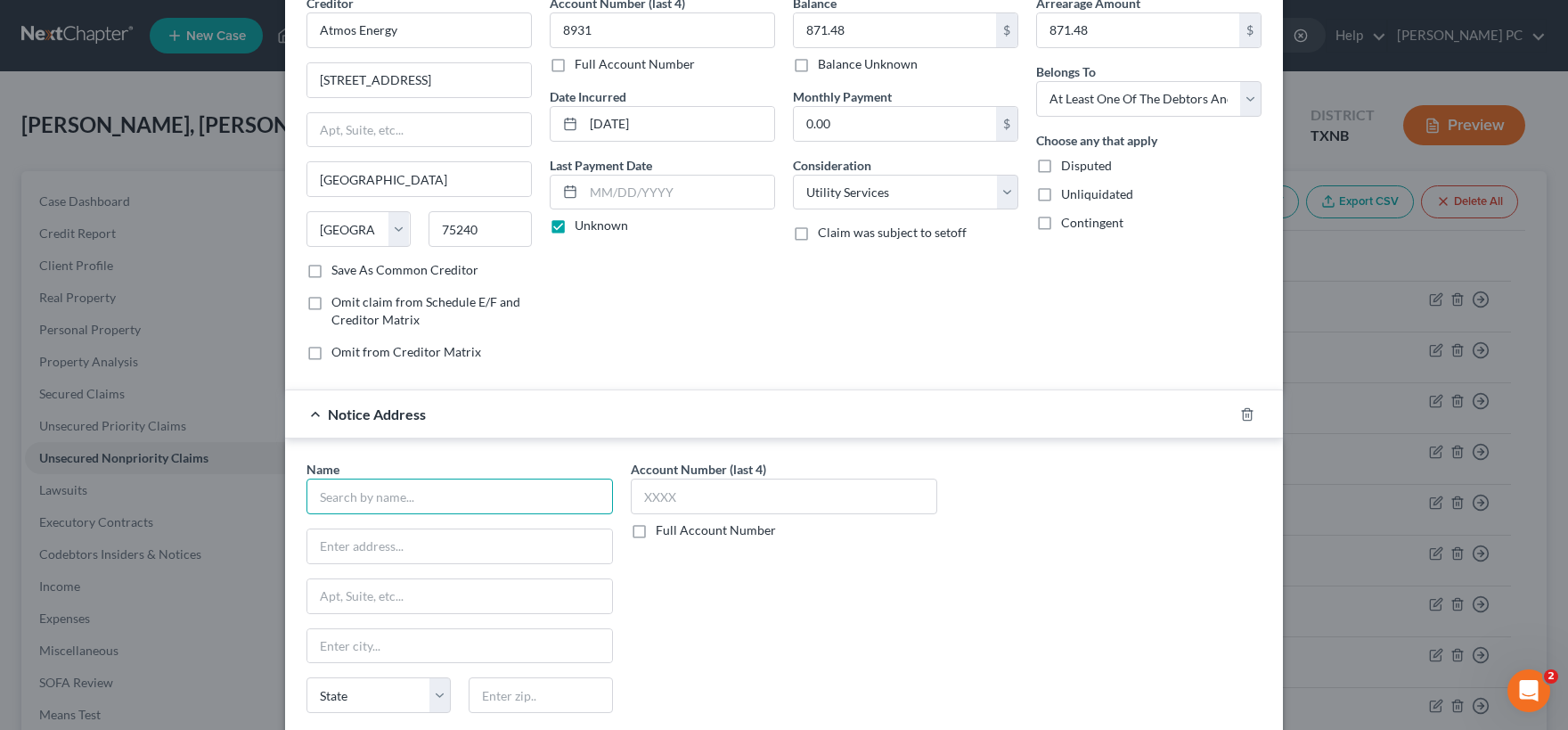
click at [440, 494] on input "text" at bounding box center [459, 496] width 306 height 36
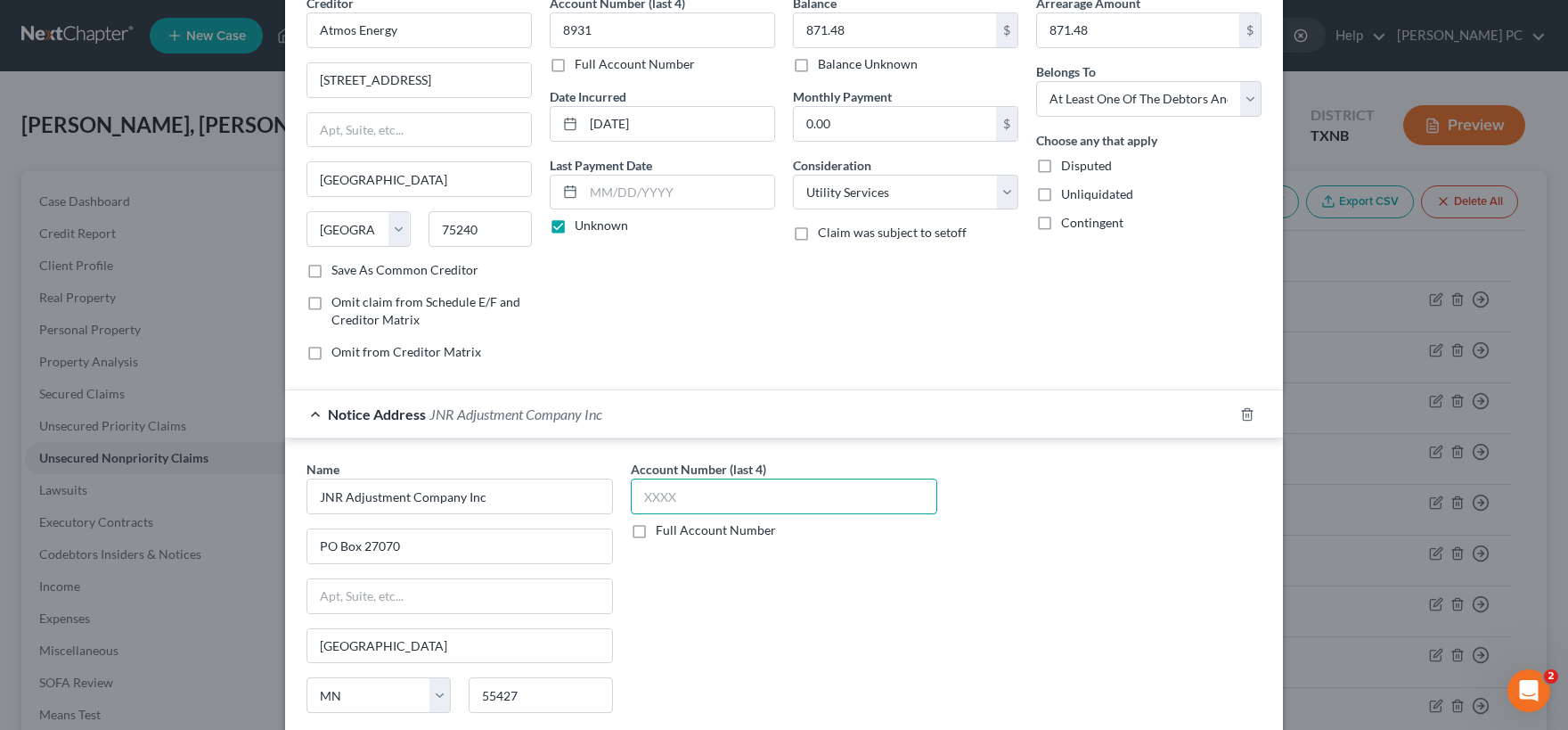
click at [680, 493] on input "text" at bounding box center [784, 496] width 306 height 36
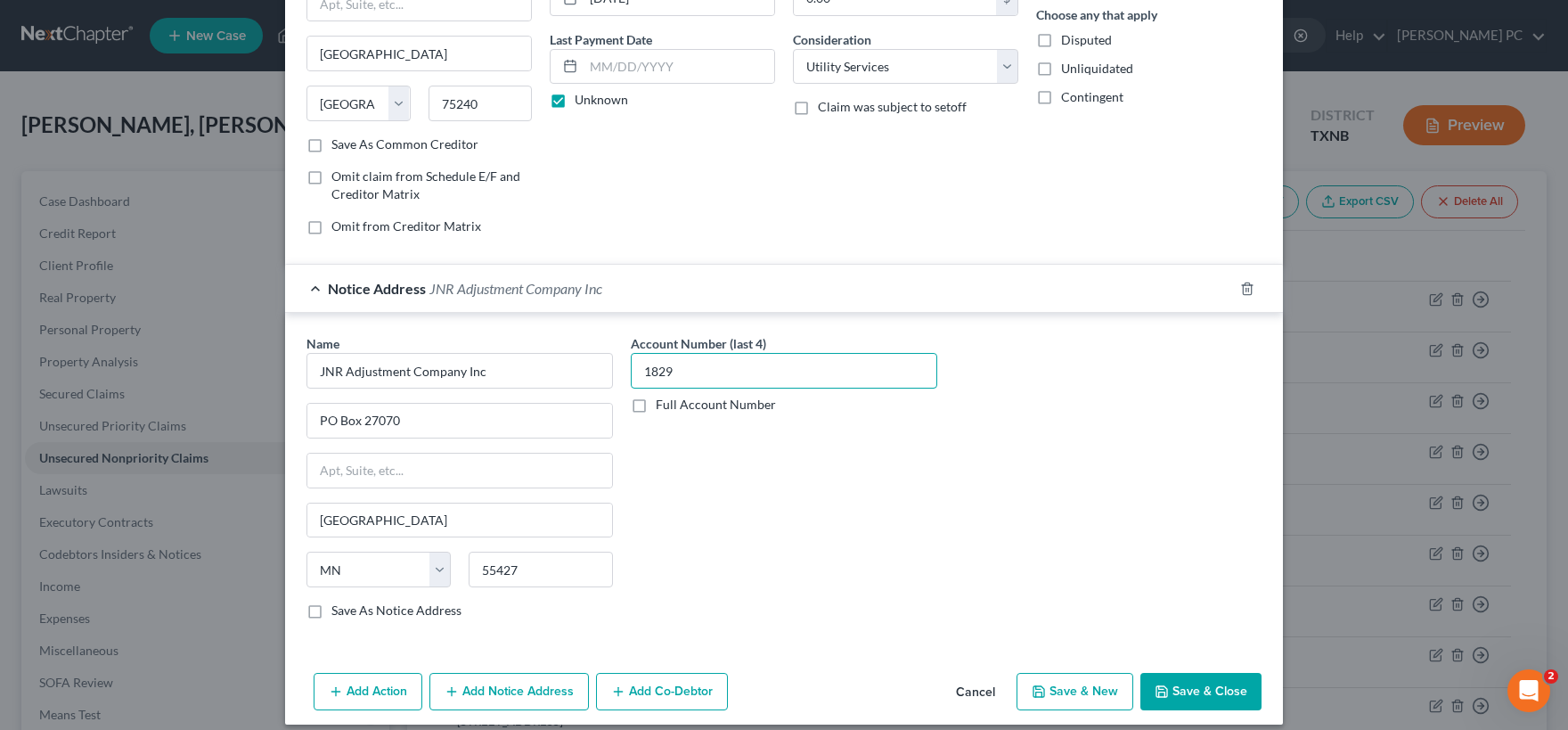
scroll to position [228, 0]
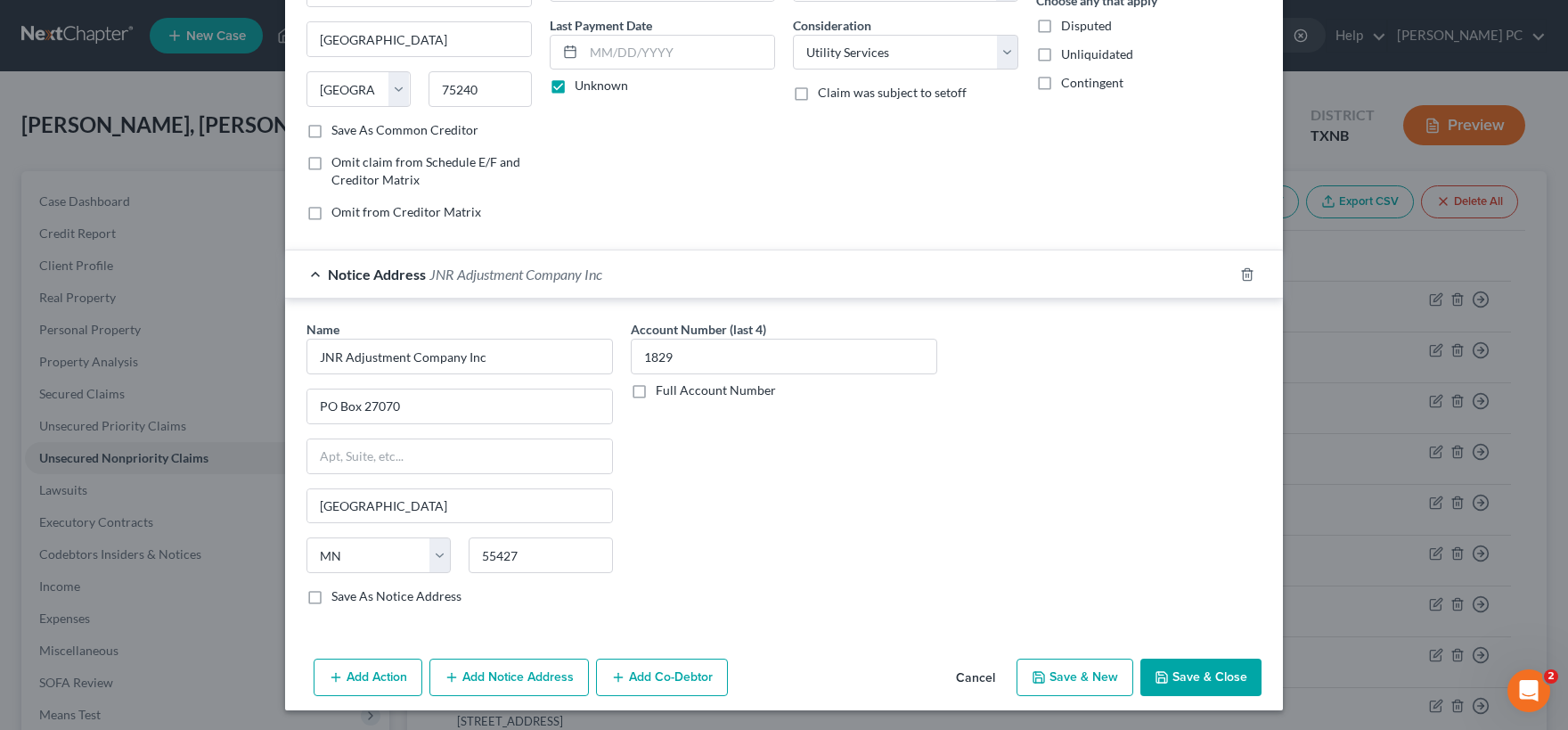
click at [400, 594] on label "Save As Notice Address" at bounding box center [396, 596] width 130 height 18
click at [350, 594] on input "Save As Notice Address" at bounding box center [344, 593] width 12 height 12
drag, startPoint x: 1195, startPoint y: 681, endPoint x: 110, endPoint y: 529, distance: 1095.6
click at [1188, 678] on button "Save & Close" at bounding box center [1201, 677] width 121 height 38
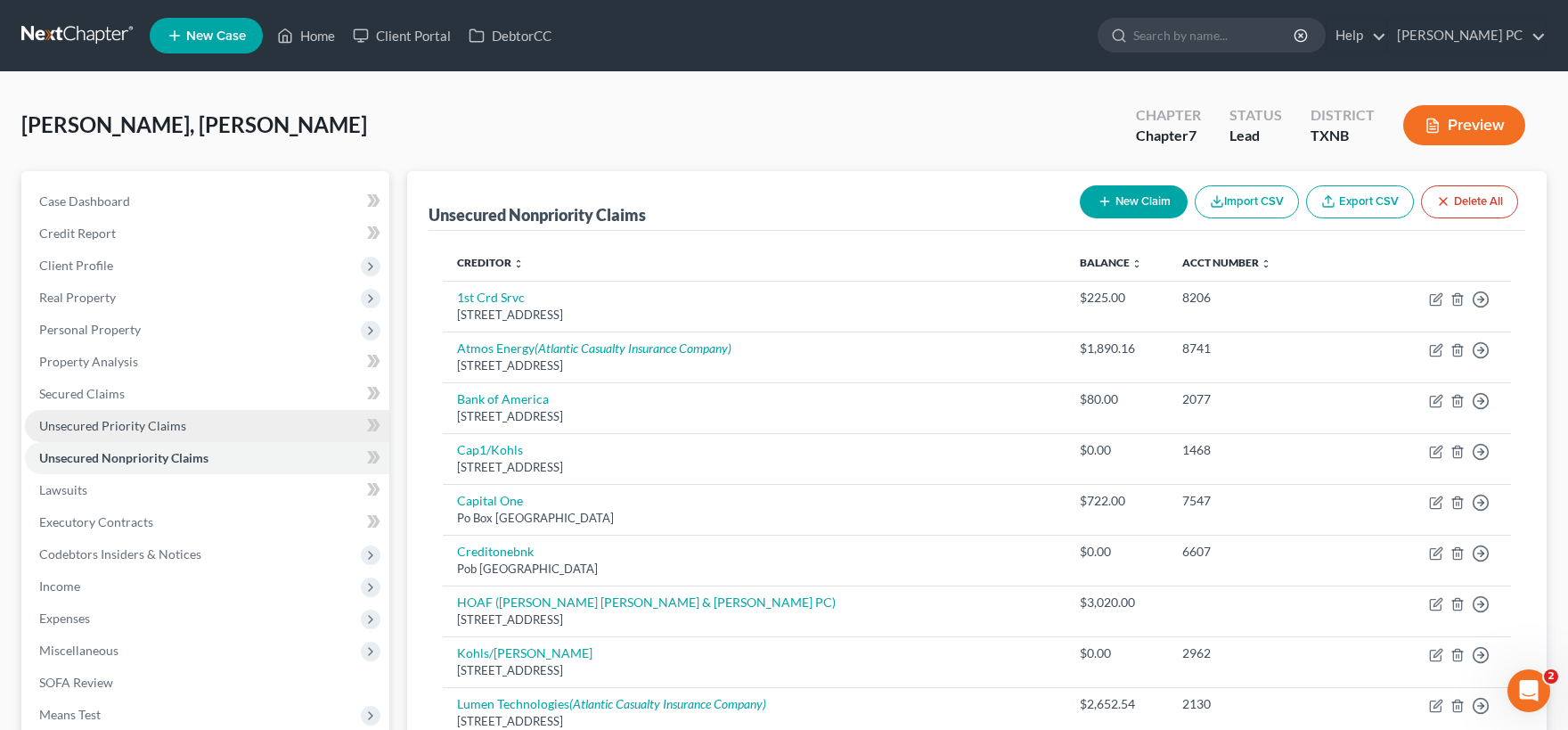
drag, startPoint x: 102, startPoint y: 426, endPoint x: 175, endPoint y: 425, distance: 73.0
click at [102, 425] on span "Unsecured Priority Claims" at bounding box center [113, 425] width 147 height 15
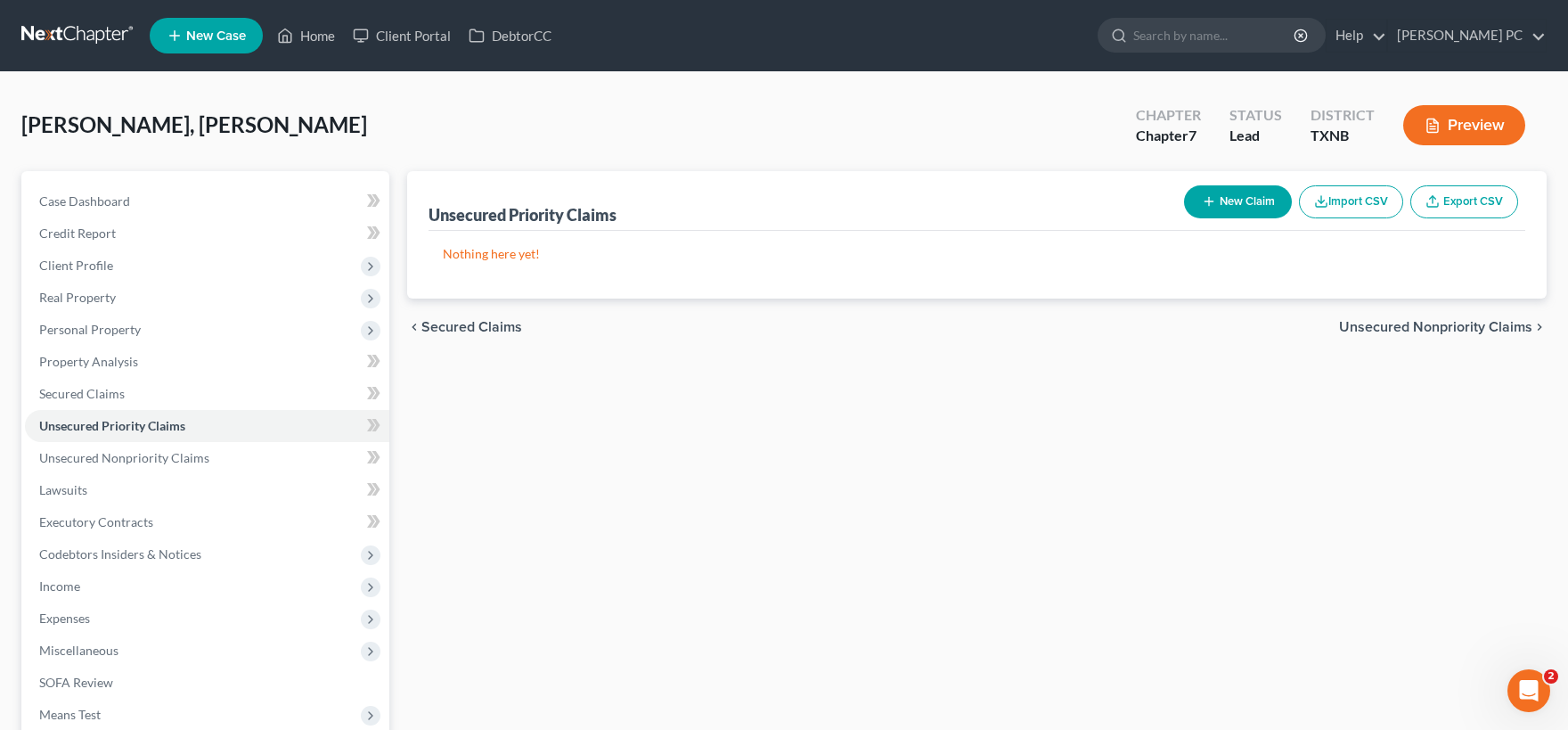
click at [1228, 195] on button "New Claim" at bounding box center [1238, 201] width 108 height 33
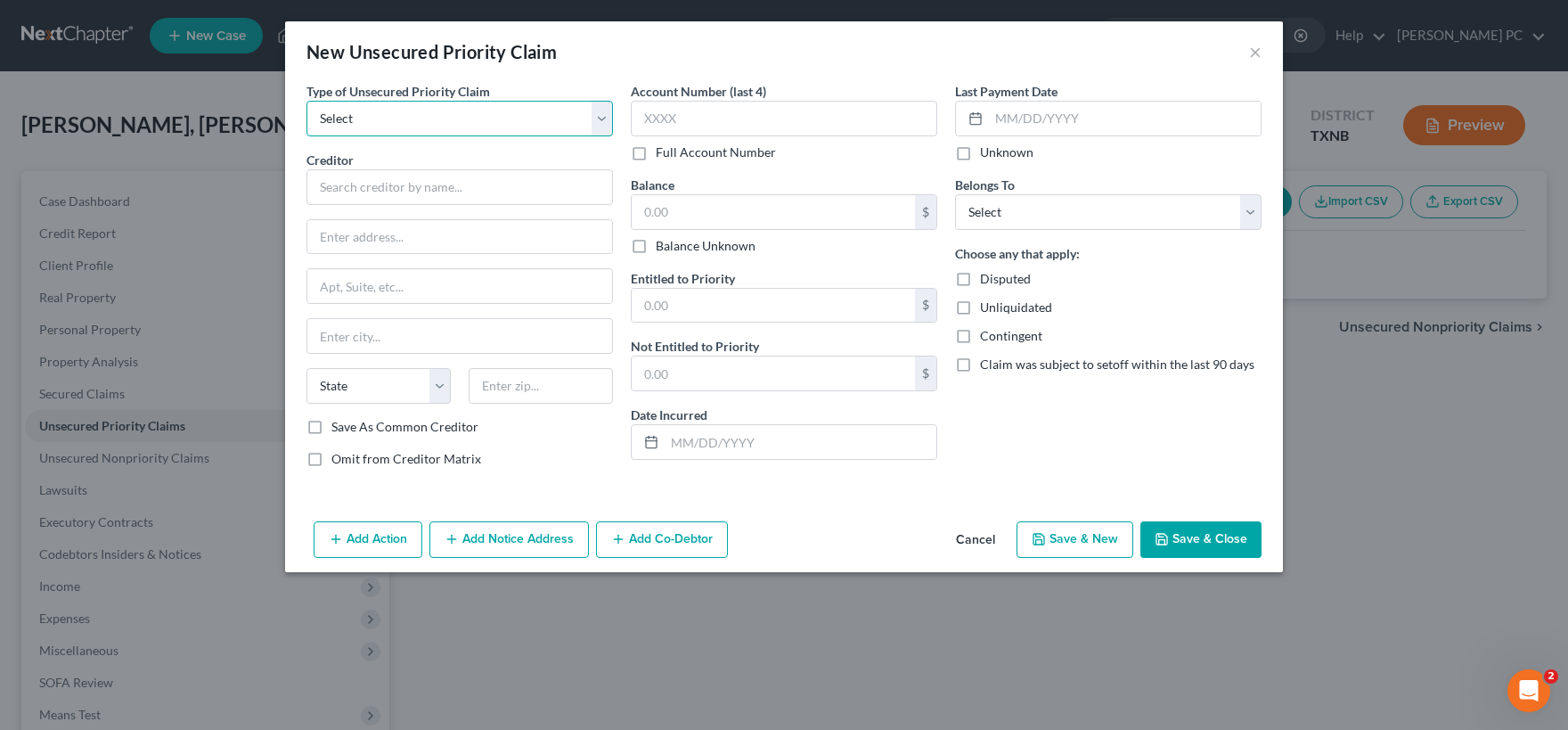
click at [306, 101] on select "Select Taxes & Other Government Units Domestic Support Obligations Extensions o…" at bounding box center [459, 119] width 306 height 36
click option "Taxes & Other Government Units" at bounding box center [0, 0] width 0 height 0
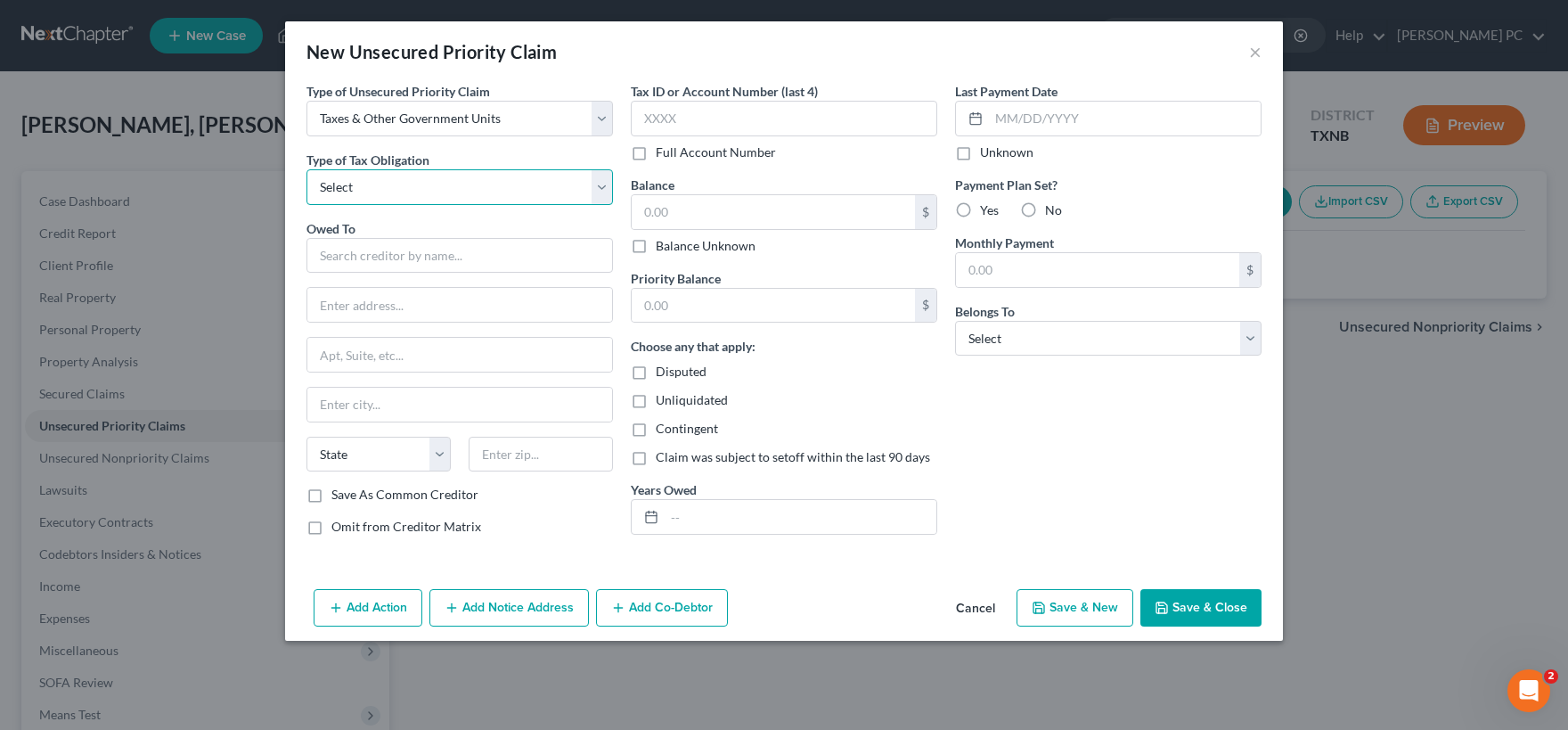
click at [306, 170] on select "Select Federal City State Franchise Tax Board Other" at bounding box center [459, 187] width 306 height 36
click option "Federal" at bounding box center [0, 0] width 0 height 0
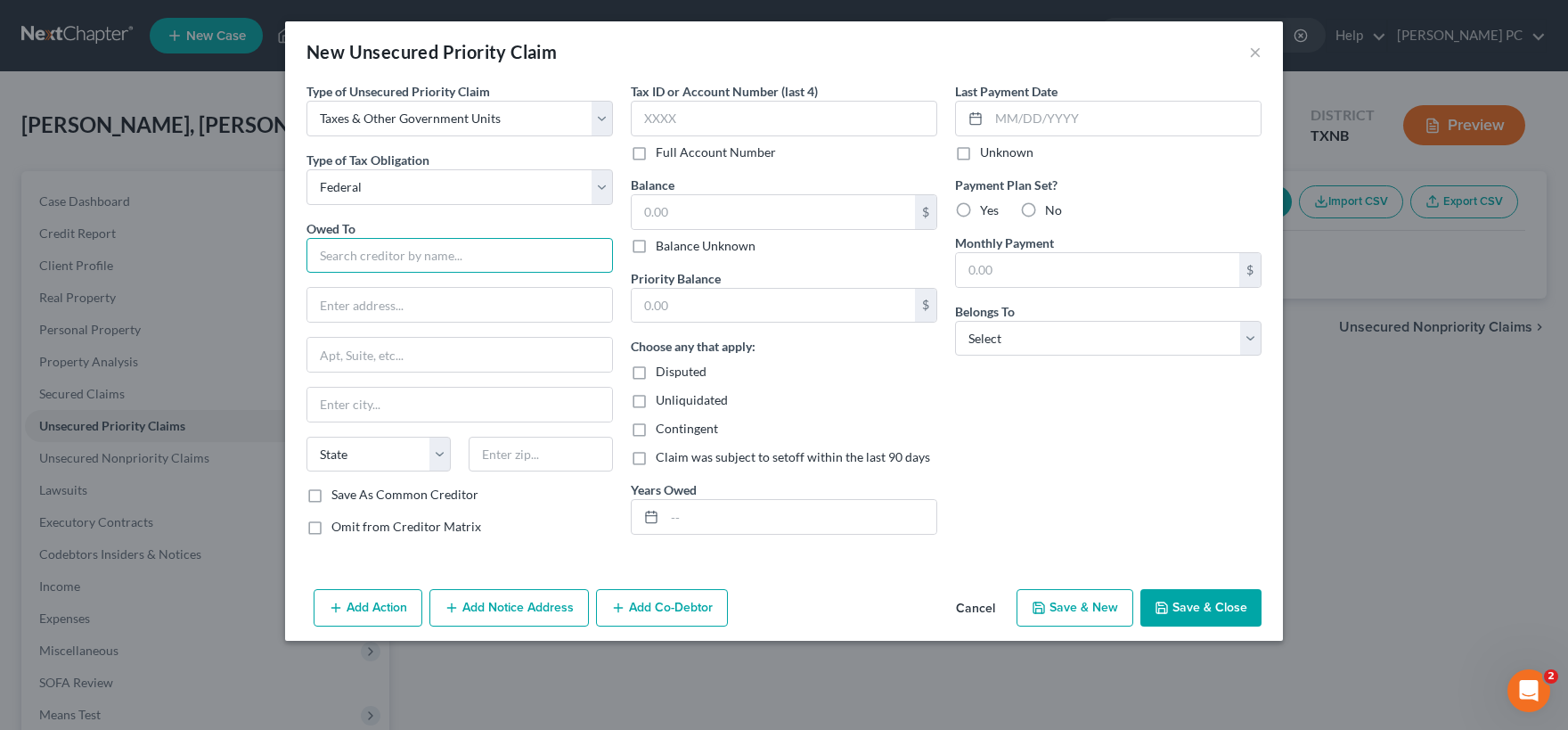
click at [392, 250] on input "text" at bounding box center [459, 256] width 306 height 36
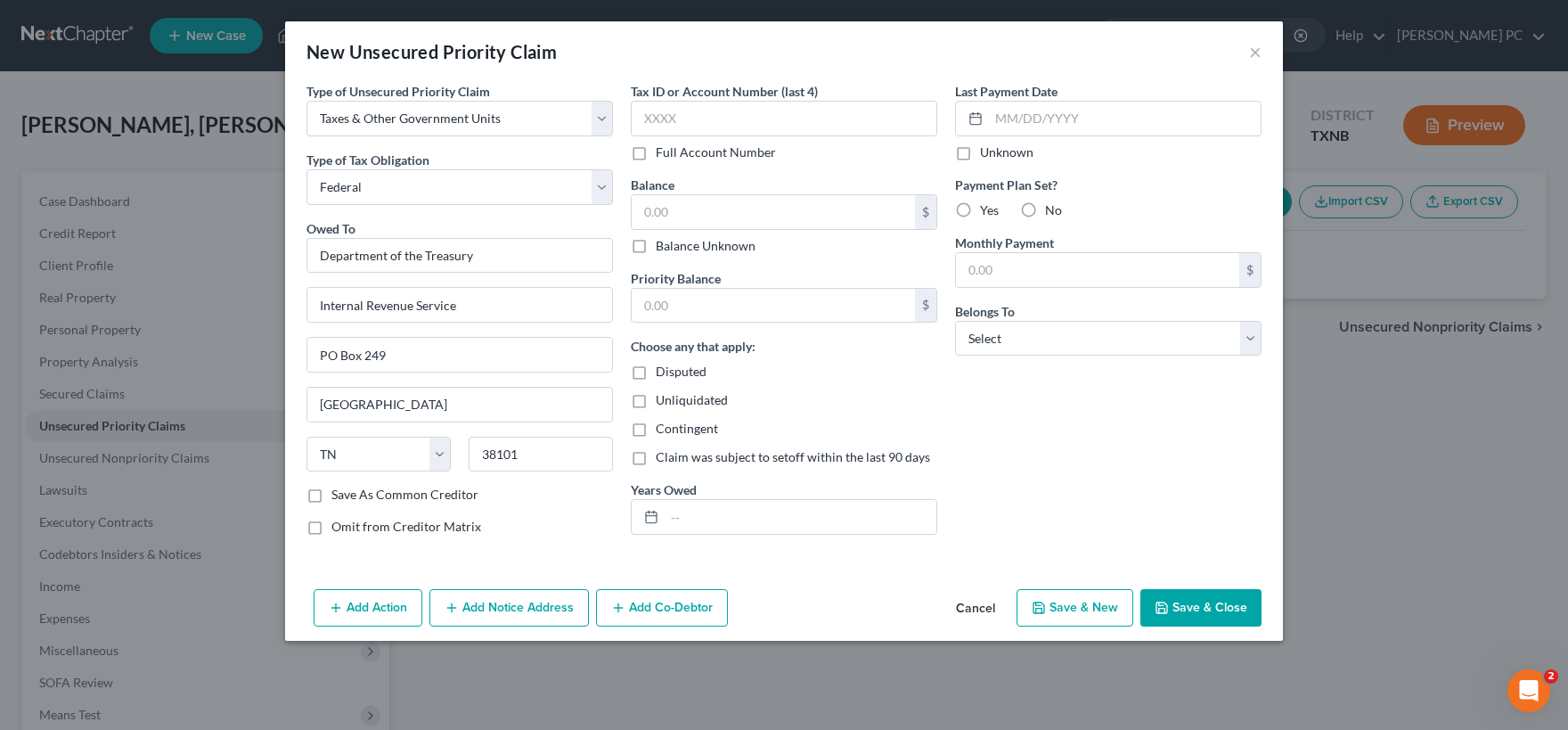
click at [331, 495] on label "Save As Common Creditor" at bounding box center [405, 495] width 147 height 18
click at [338, 495] on input "Save As Common Creditor" at bounding box center [344, 492] width 12 height 12
click at [723, 120] on input "text" at bounding box center [784, 119] width 306 height 36
click at [709, 205] on input "text" at bounding box center [774, 212] width 284 height 34
click at [980, 151] on label "Unknown" at bounding box center [1007, 153] width 54 height 18
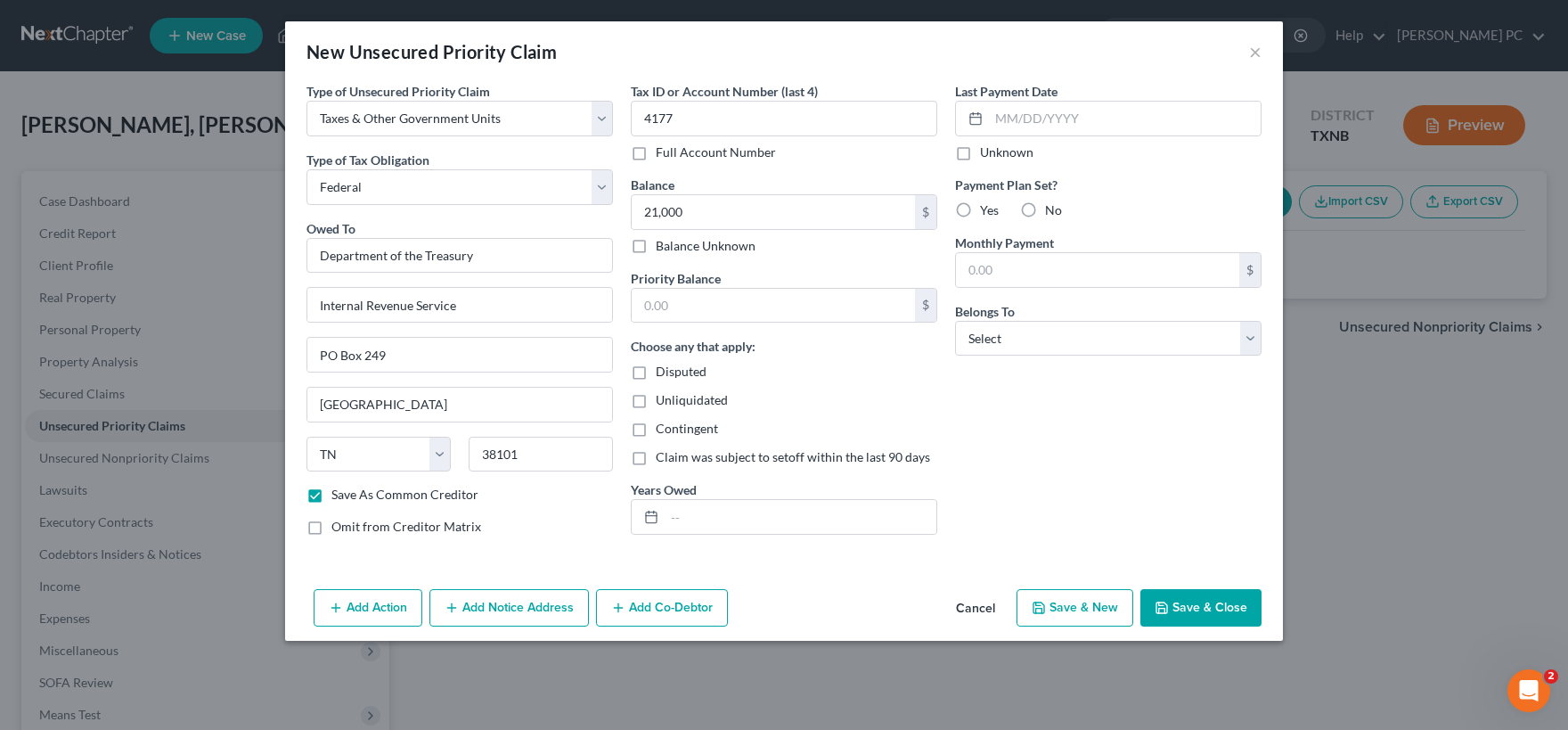
click at [987, 151] on input "Unknown" at bounding box center [993, 150] width 12 height 12
click at [955, 320] on select "Select Debtor 1 Only Debtor 2 Only Debtor 1 And Debtor 2 Only At Least One Of T…" at bounding box center [1108, 338] width 306 height 36
click option "Debtor 1 Only" at bounding box center [0, 0] width 0 height 0
click at [1045, 208] on label "No" at bounding box center [1053, 210] width 17 height 18
click at [1052, 208] on input "No" at bounding box center [1058, 207] width 12 height 12
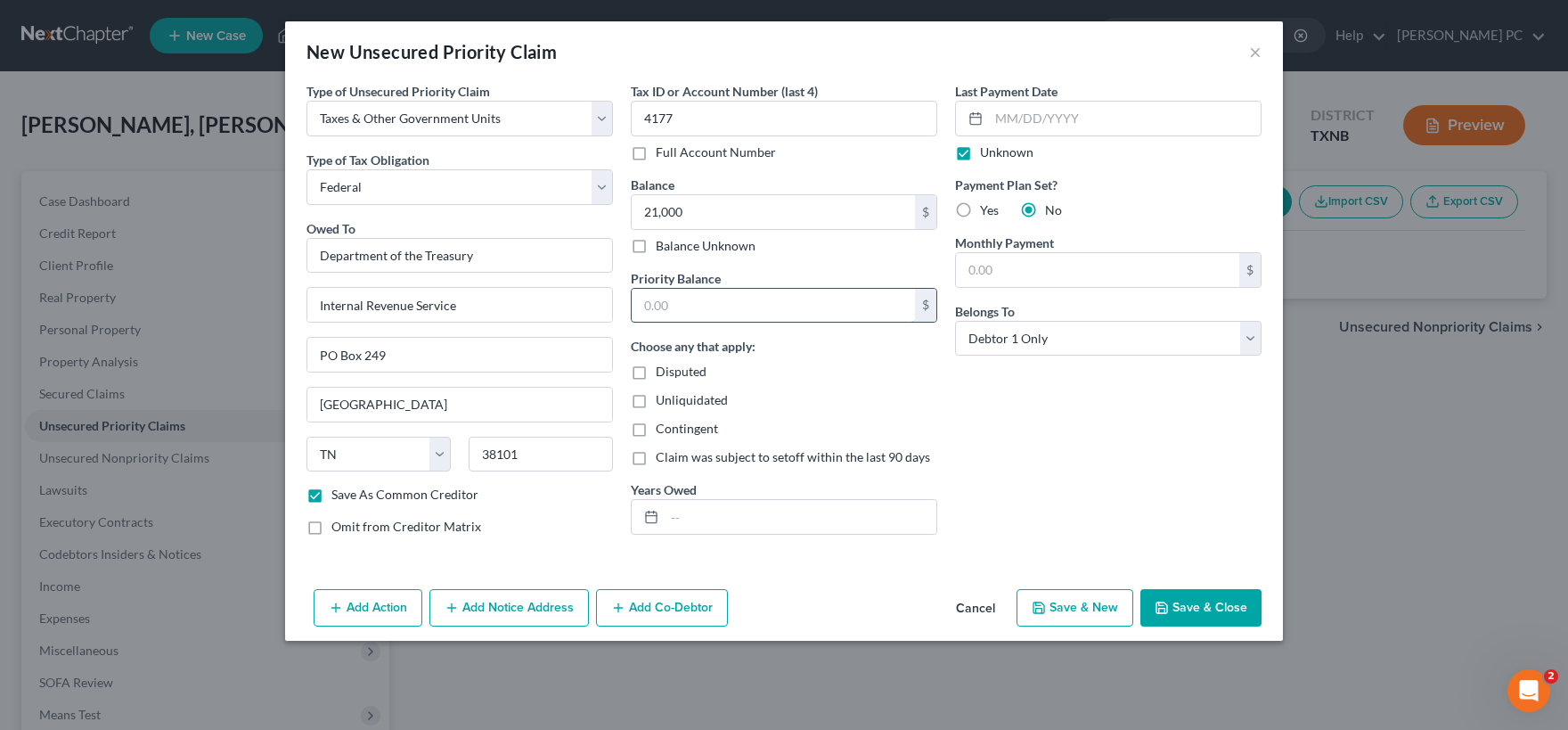
click at [812, 305] on input "text" at bounding box center [774, 305] width 284 height 34
click at [679, 513] on input "text" at bounding box center [800, 517] width 272 height 34
drag, startPoint x: 767, startPoint y: 583, endPoint x: 778, endPoint y: 573, distance: 14.9
click at [768, 582] on div "Add Action Add Notice Address Add Co-Debtor Cancel Save & New Save & Close" at bounding box center [784, 611] width 998 height 59
click at [1190, 603] on button "Save & Close" at bounding box center [1201, 608] width 121 height 38
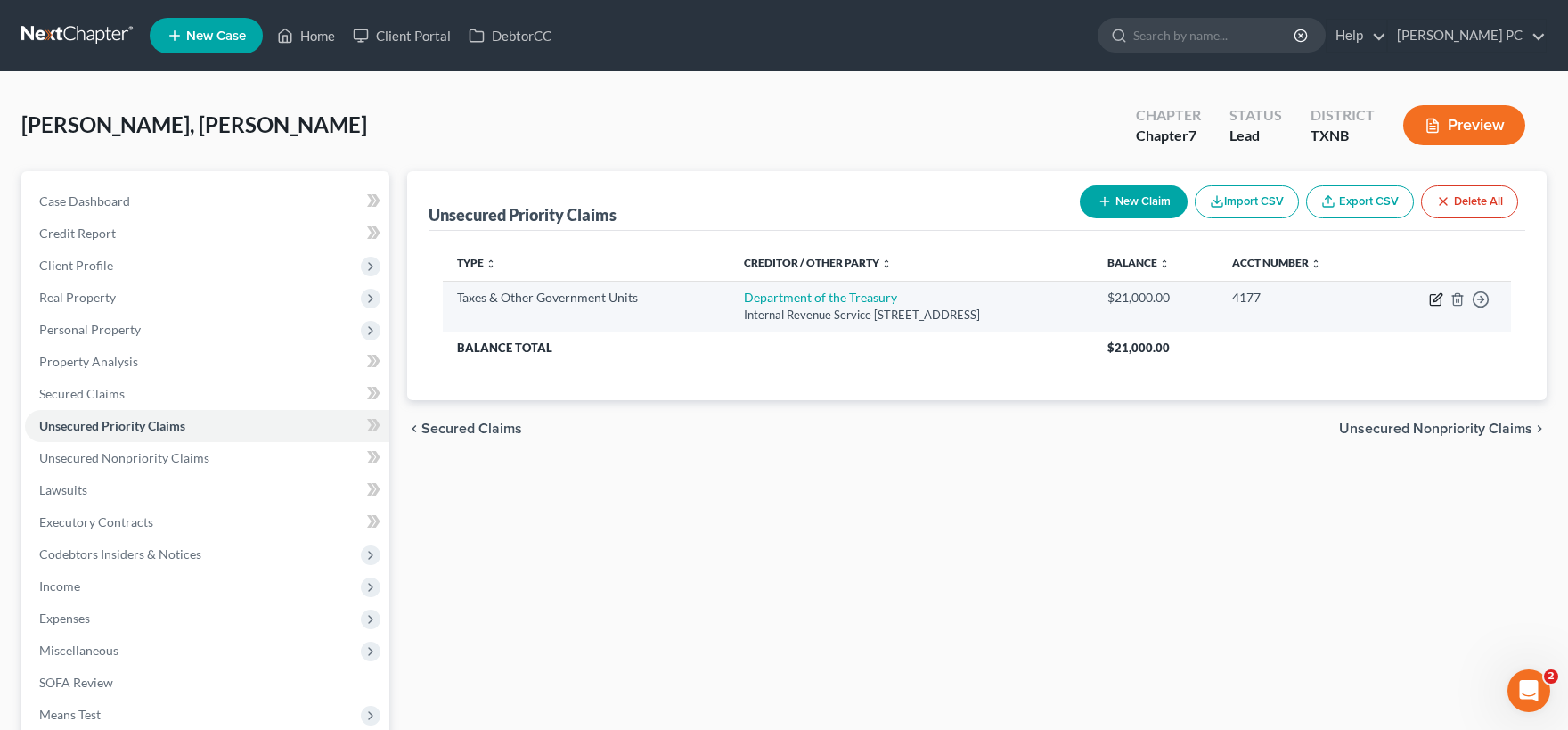
click at [1432, 303] on icon "button" at bounding box center [1436, 300] width 14 height 14
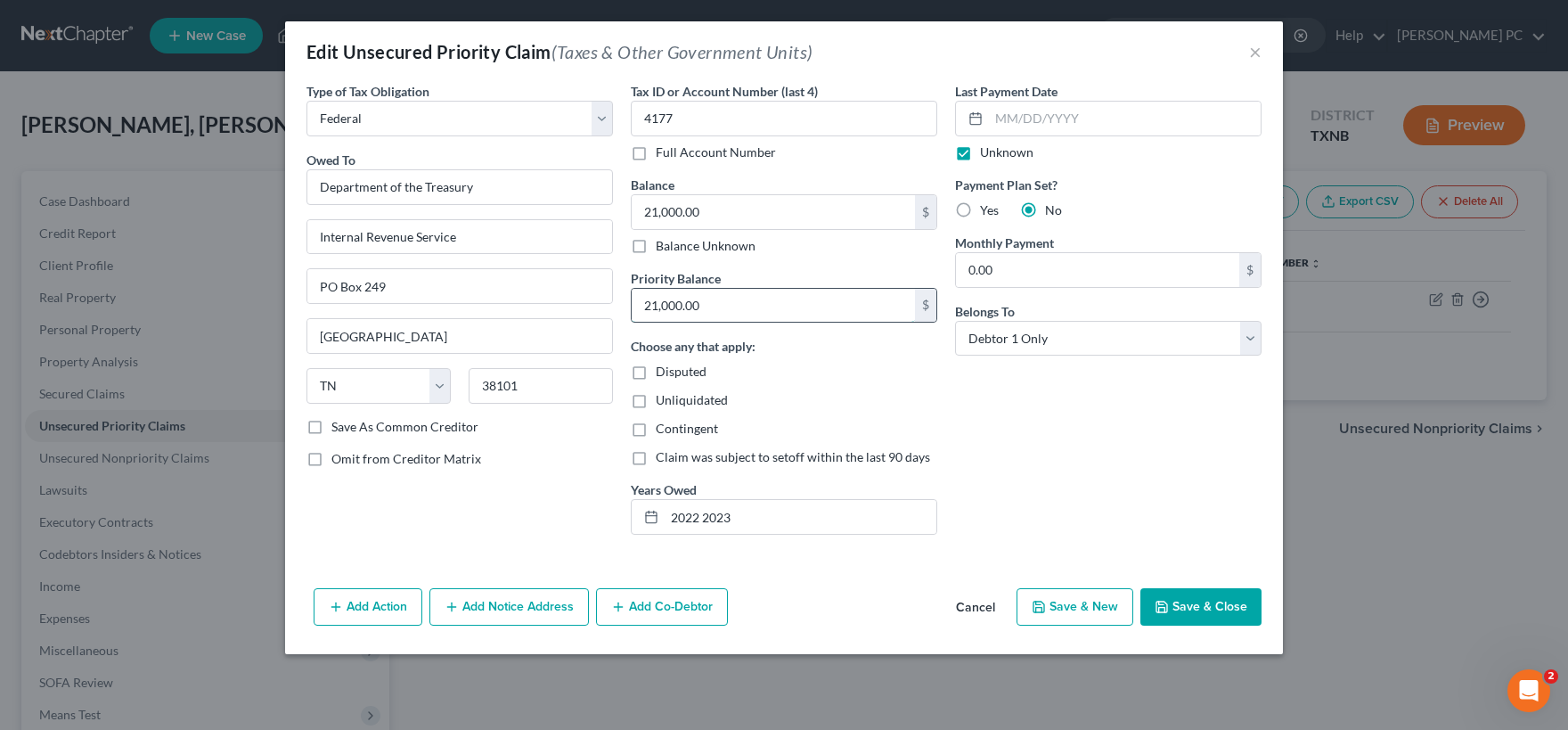
drag, startPoint x: 711, startPoint y: 293, endPoint x: 727, endPoint y: 318, distance: 29.7
click at [764, 303] on input "21,000.00" at bounding box center [774, 305] width 284 height 34
click at [738, 210] on input "21,000.00" at bounding box center [774, 212] width 284 height 34
drag, startPoint x: 1205, startPoint y: 603, endPoint x: 1178, endPoint y: 593, distance: 28.8
click at [1204, 603] on button "Save & Close" at bounding box center [1201, 607] width 121 height 38
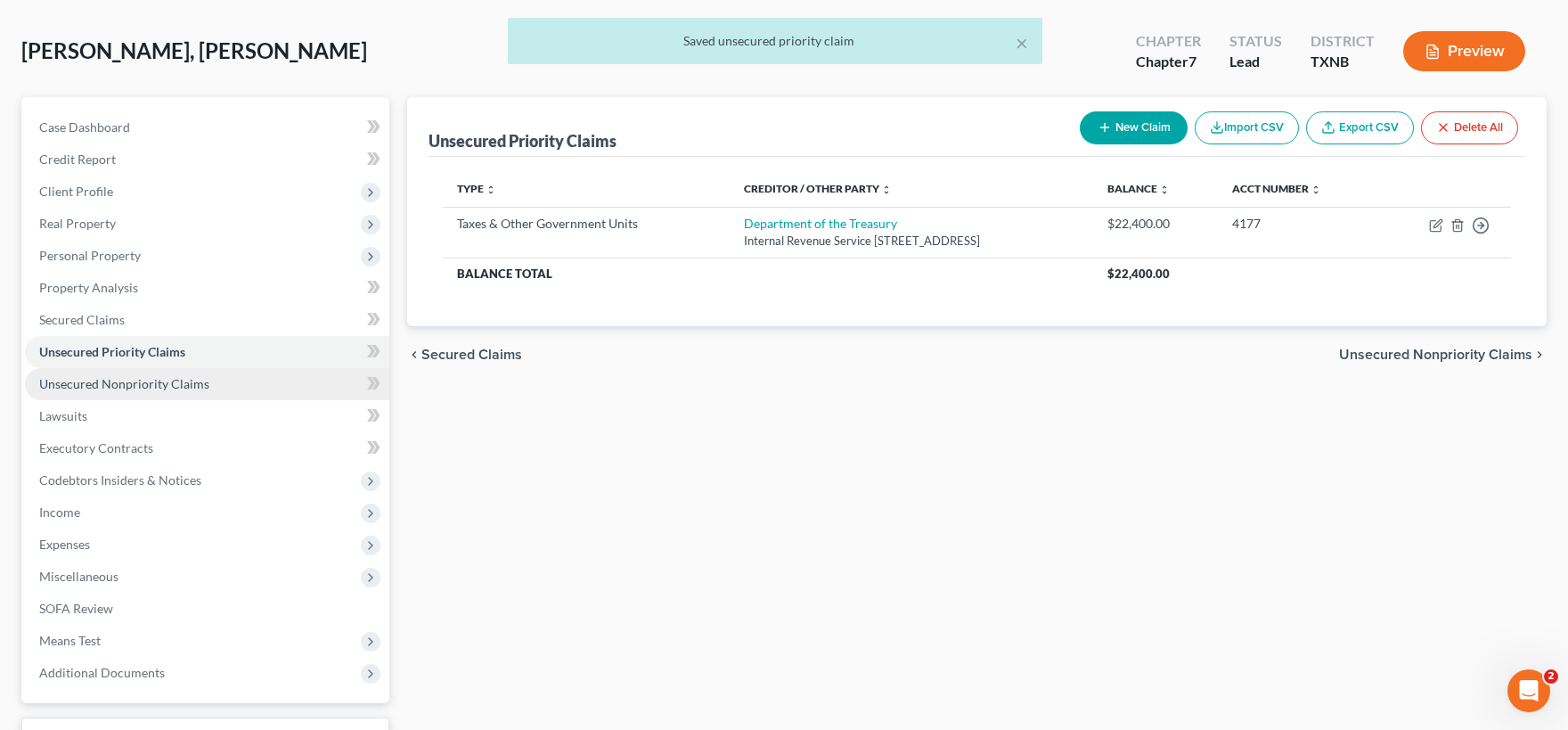
scroll to position [98, 0]
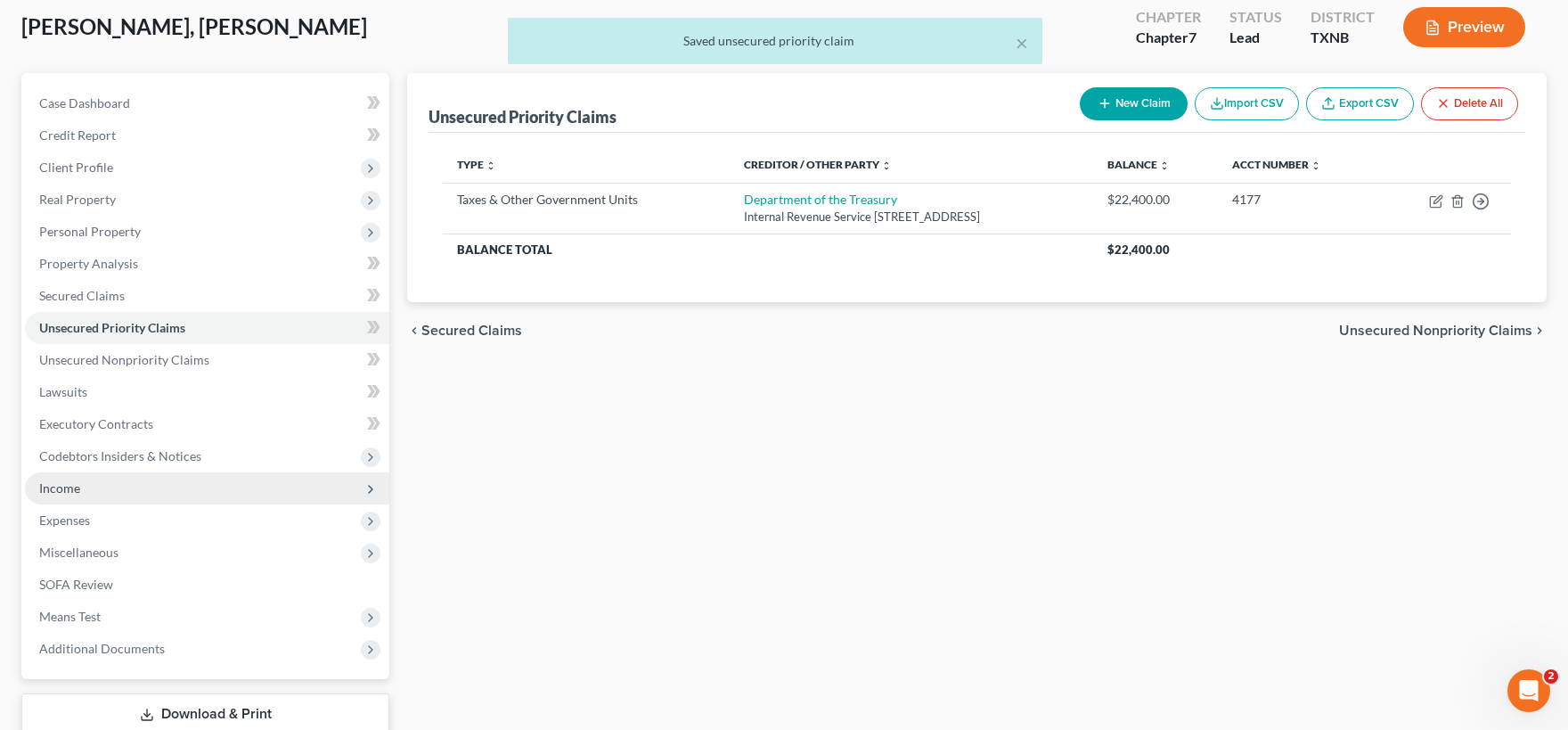
click at [101, 497] on span "Income" at bounding box center [206, 488] width 364 height 32
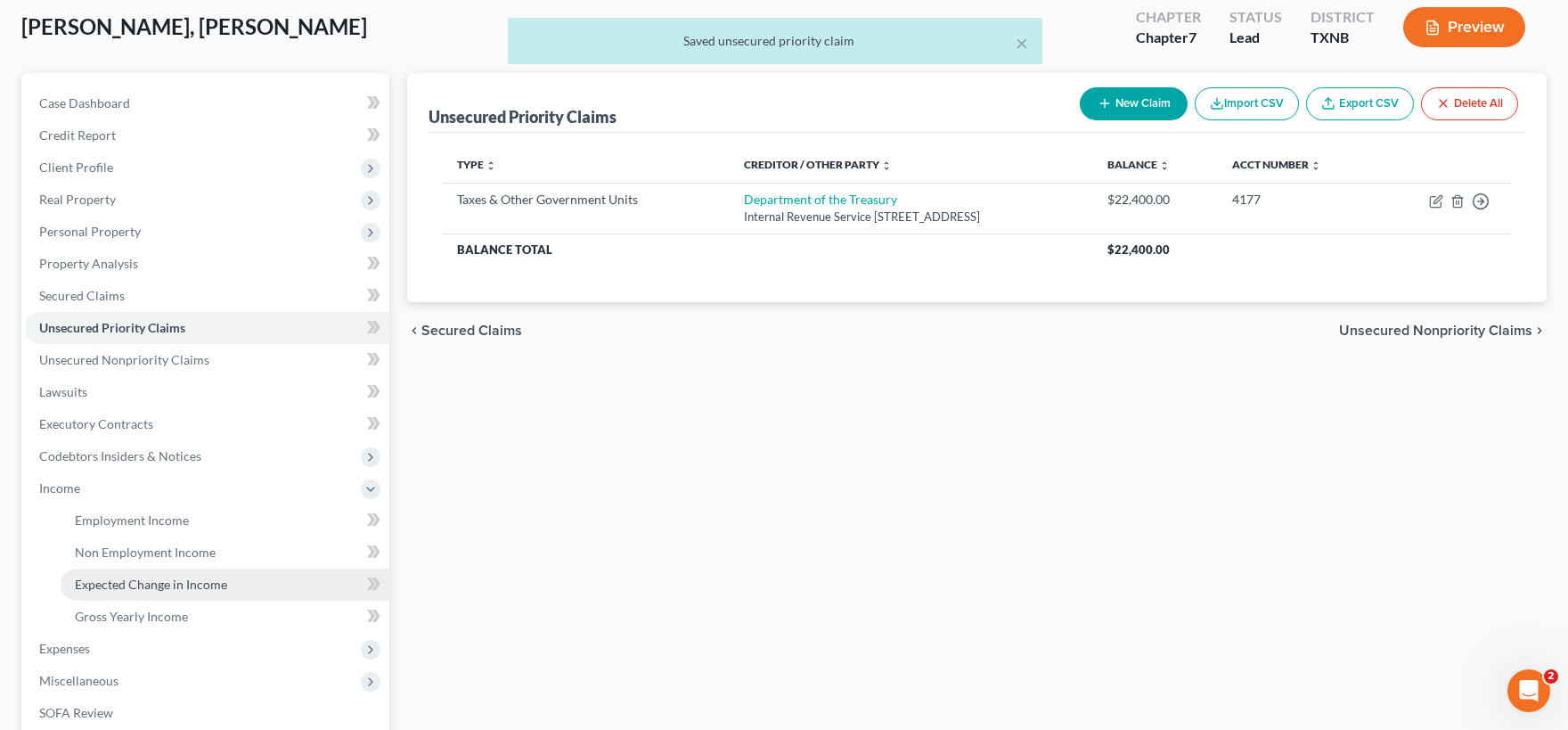
click at [149, 582] on span "Expected Change in Income" at bounding box center [151, 583] width 153 height 15
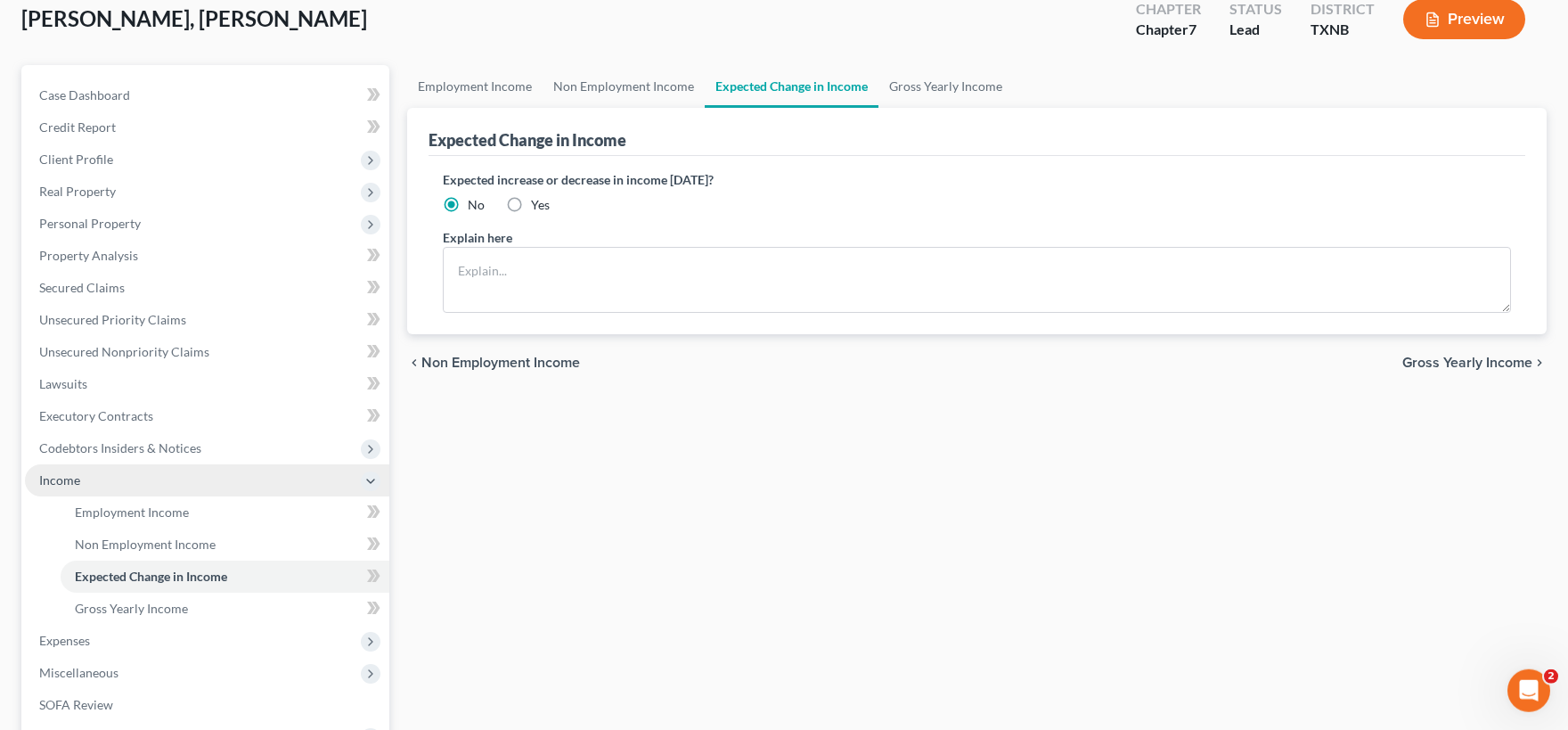
scroll to position [294, 0]
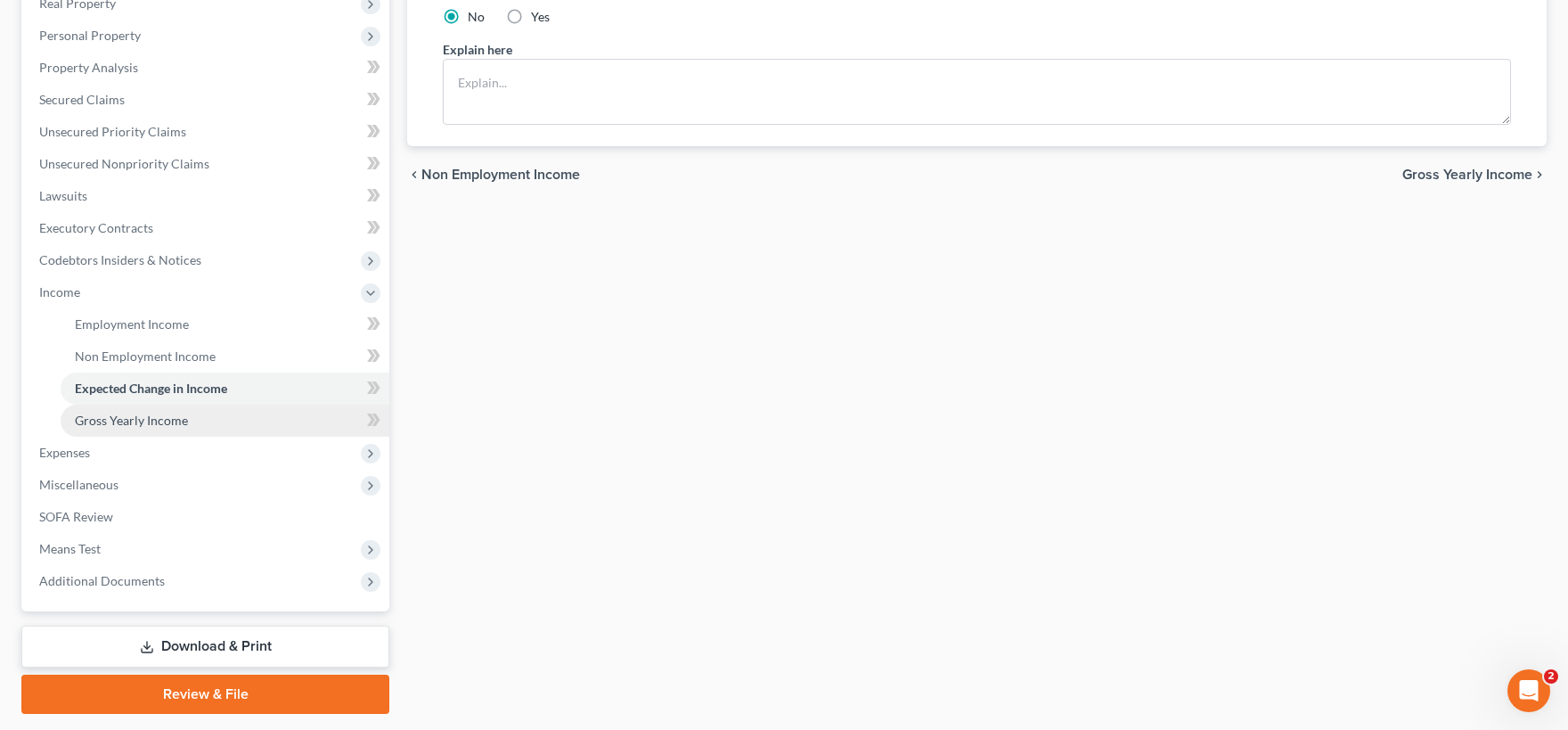
click at [159, 416] on span "Gross Yearly Income" at bounding box center [131, 420] width 113 height 15
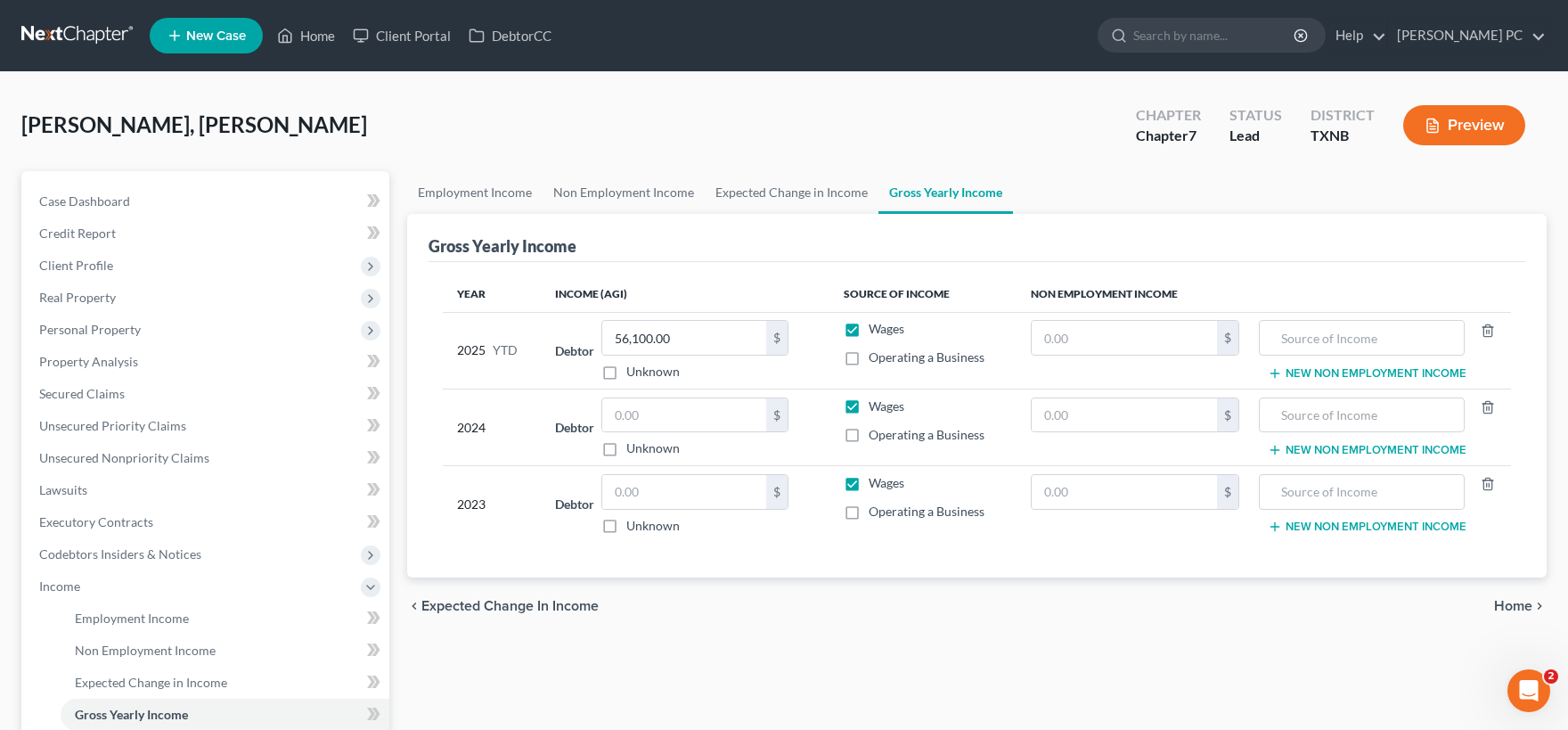
click at [869, 362] on label "Operating a Business" at bounding box center [926, 357] width 116 height 18
click at [876, 360] on input "Operating a Business" at bounding box center [882, 354] width 12 height 12
click at [869, 328] on label "Wages" at bounding box center [887, 328] width 36 height 18
click at [876, 328] on input "Wages" at bounding box center [882, 325] width 12 height 12
click at [620, 405] on input "text" at bounding box center [683, 416] width 164 height 34
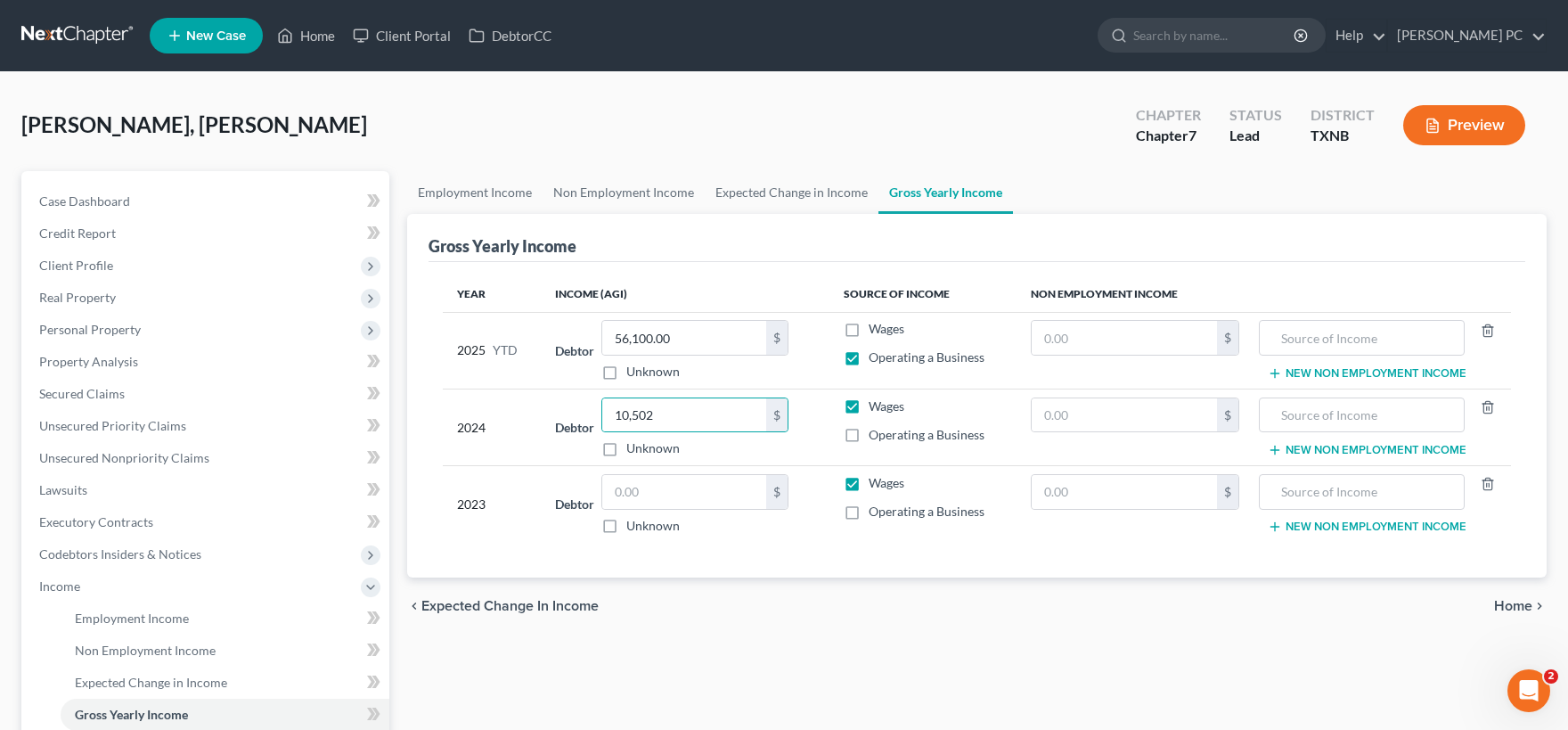
click at [869, 433] on label "Operating a Business" at bounding box center [926, 434] width 116 height 18
click at [876, 433] on input "Operating a Business" at bounding box center [882, 431] width 12 height 12
click at [869, 408] on label "Wages" at bounding box center [887, 407] width 36 height 18
click at [876, 408] on input "Wages" at bounding box center [882, 404] width 12 height 12
click at [869, 515] on label "Operating a Business" at bounding box center [926, 512] width 116 height 18
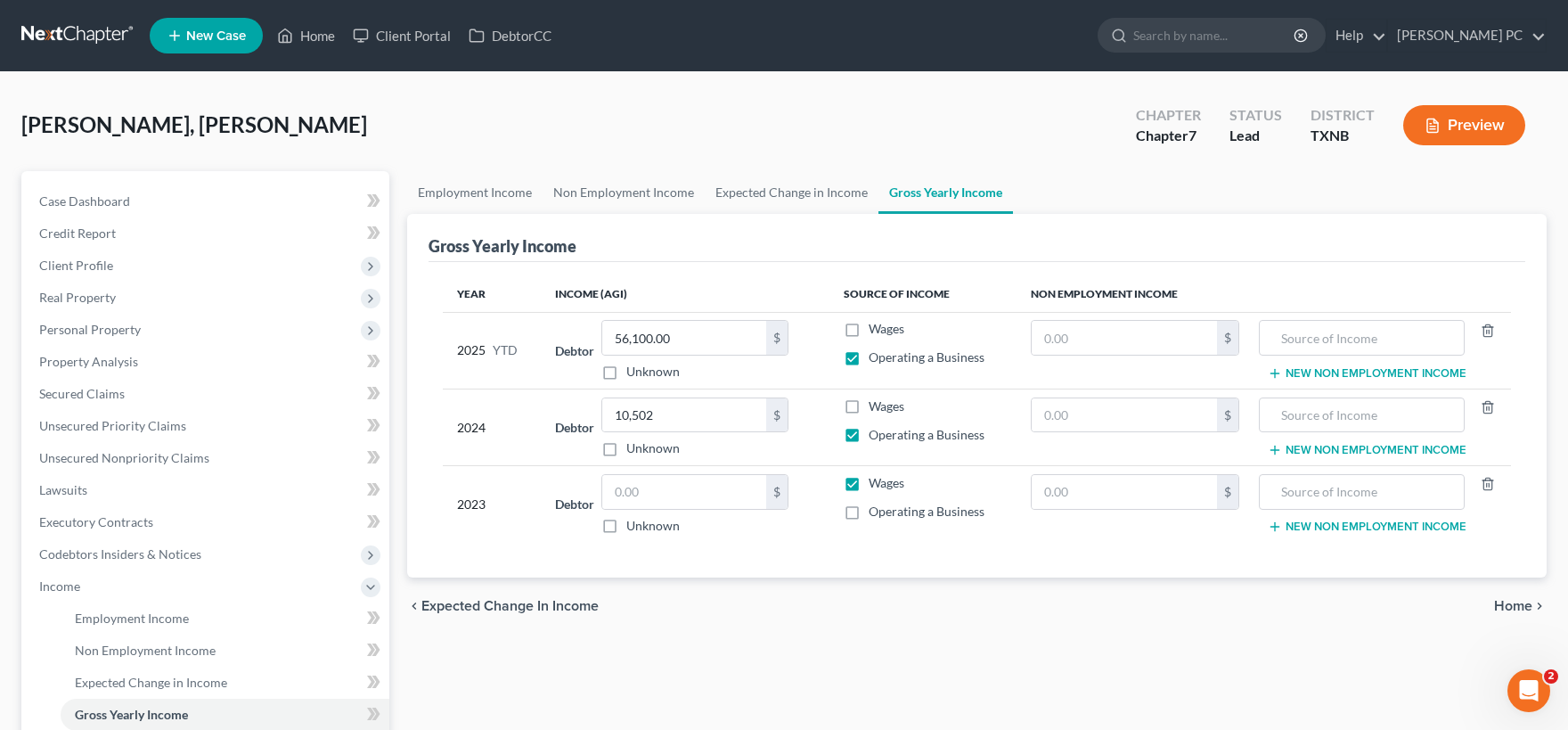
click at [876, 514] on input "Operating a Business" at bounding box center [882, 509] width 12 height 12
click at [869, 483] on label "Wages" at bounding box center [887, 483] width 36 height 18
click at [876, 483] on input "Wages" at bounding box center [882, 480] width 12 height 12
click at [1513, 604] on span "Home" at bounding box center [1512, 606] width 39 height 14
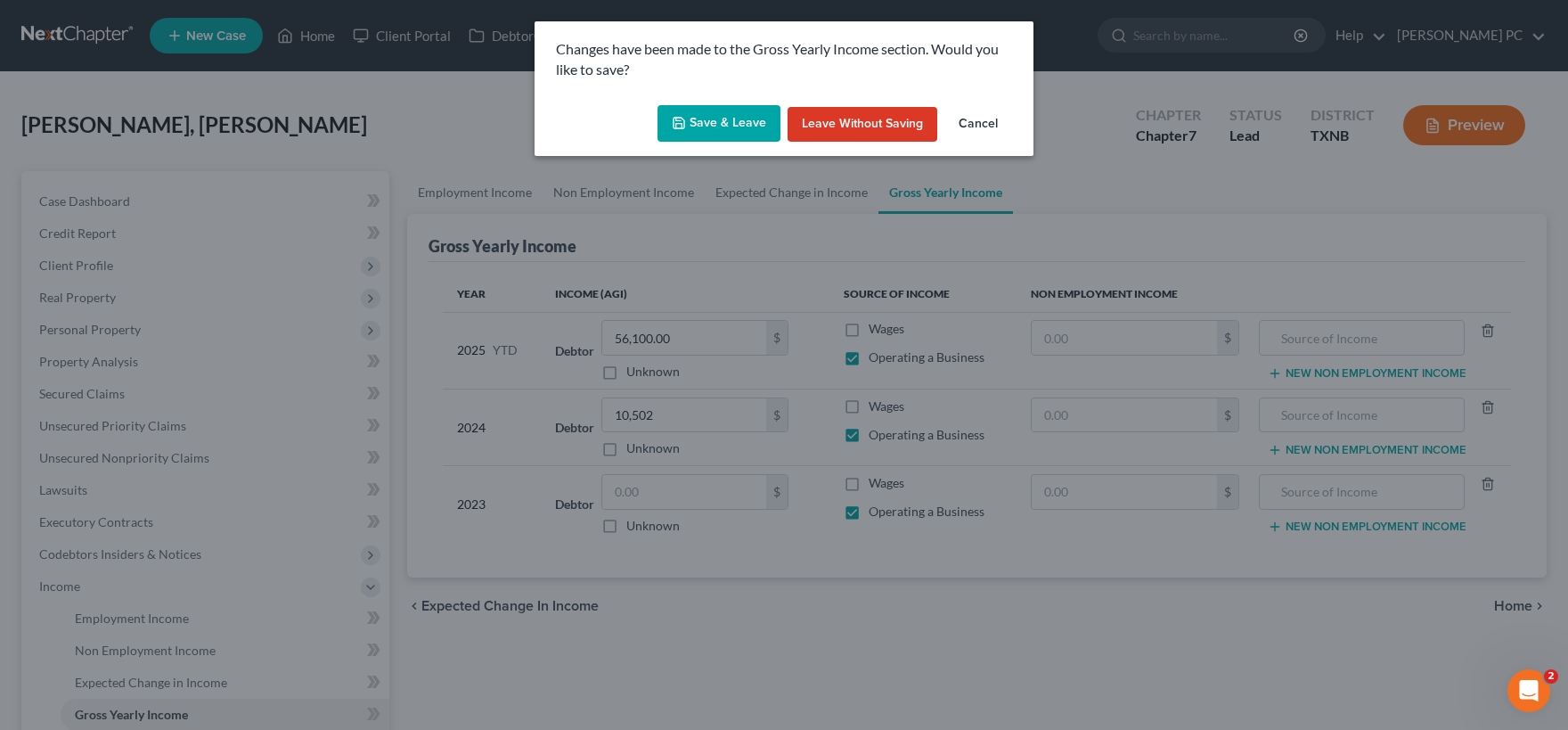
click at [731, 124] on button "Save & Leave" at bounding box center [719, 124] width 123 height 38
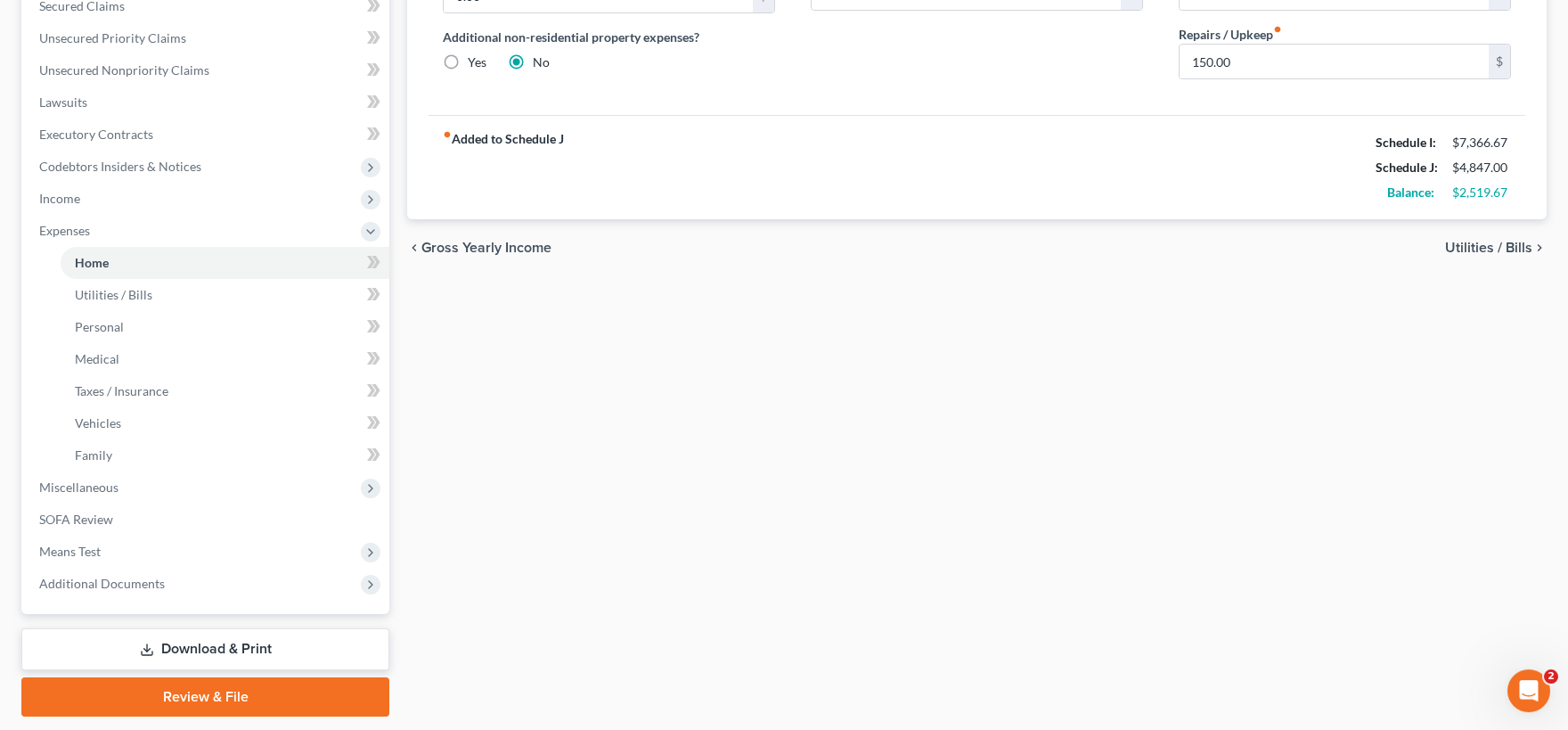
scroll to position [440, 0]
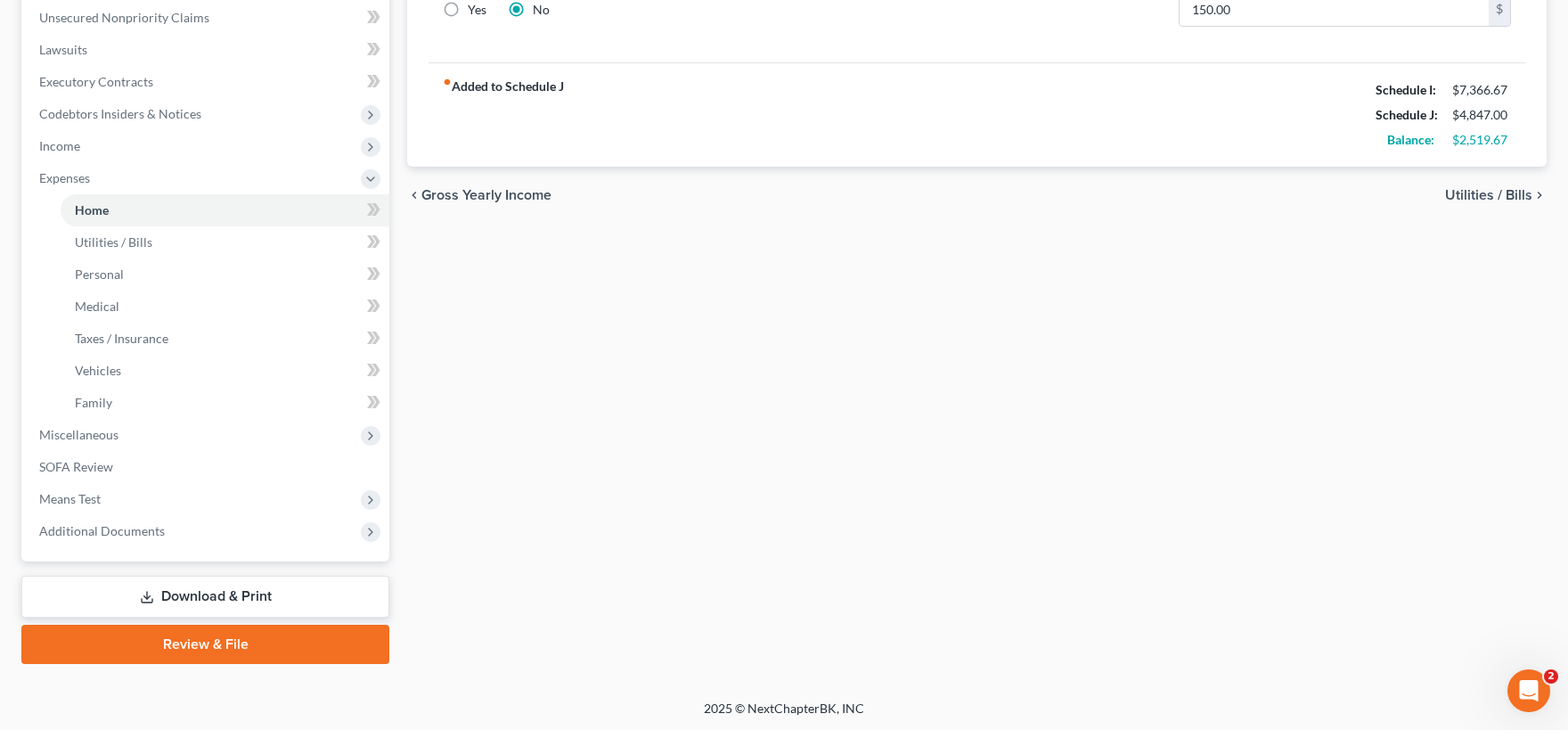
click at [266, 595] on link "Download & Print" at bounding box center [205, 596] width 368 height 42
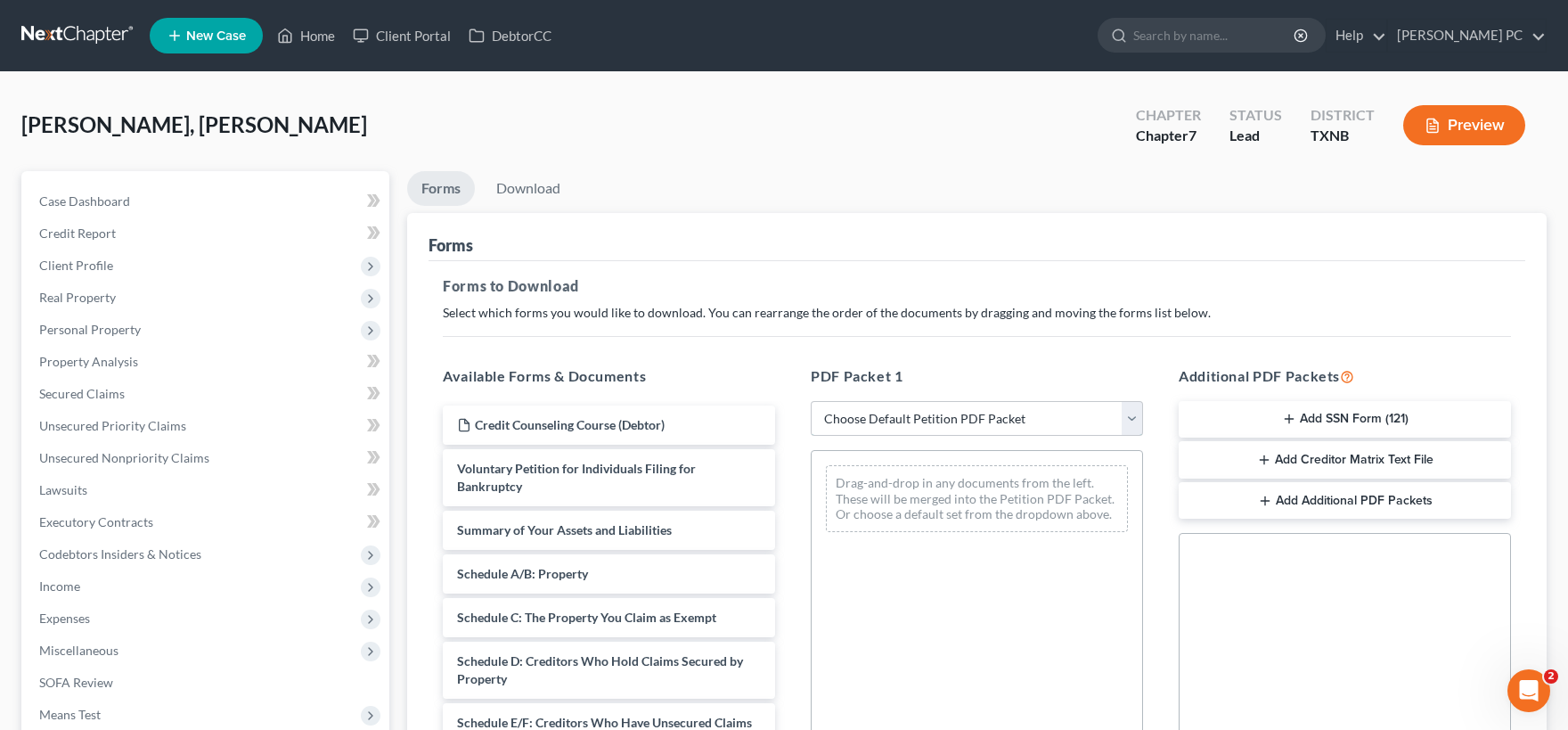
click at [810, 401] on select "Choose Default Petition PDF Packet Complete Bankruptcy Petition (all forms and …" at bounding box center [976, 419] width 332 height 36
click option "Complete Bankruptcy Petition (all forms and schedules)" at bounding box center [0, 0] width 0 height 0
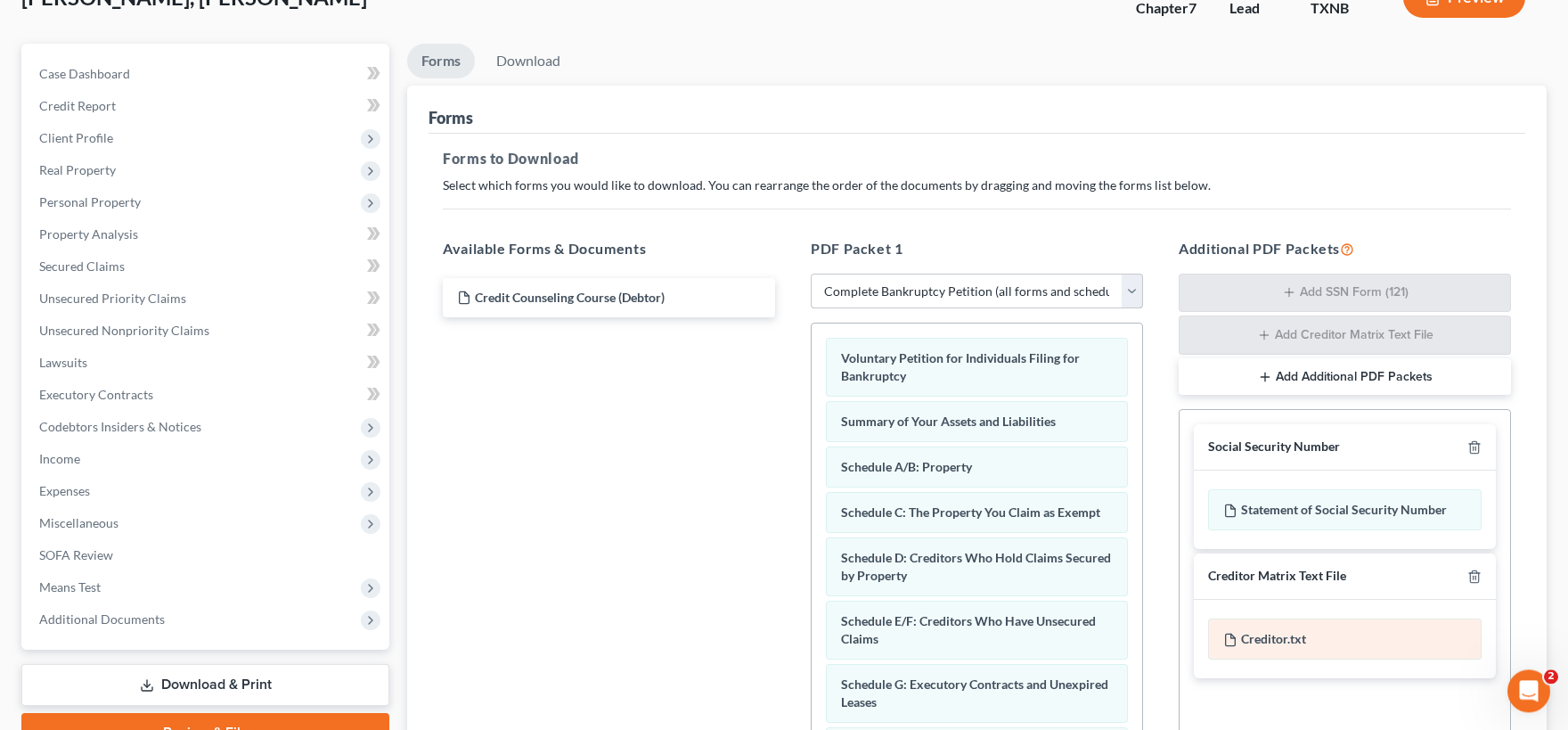
scroll to position [372, 0]
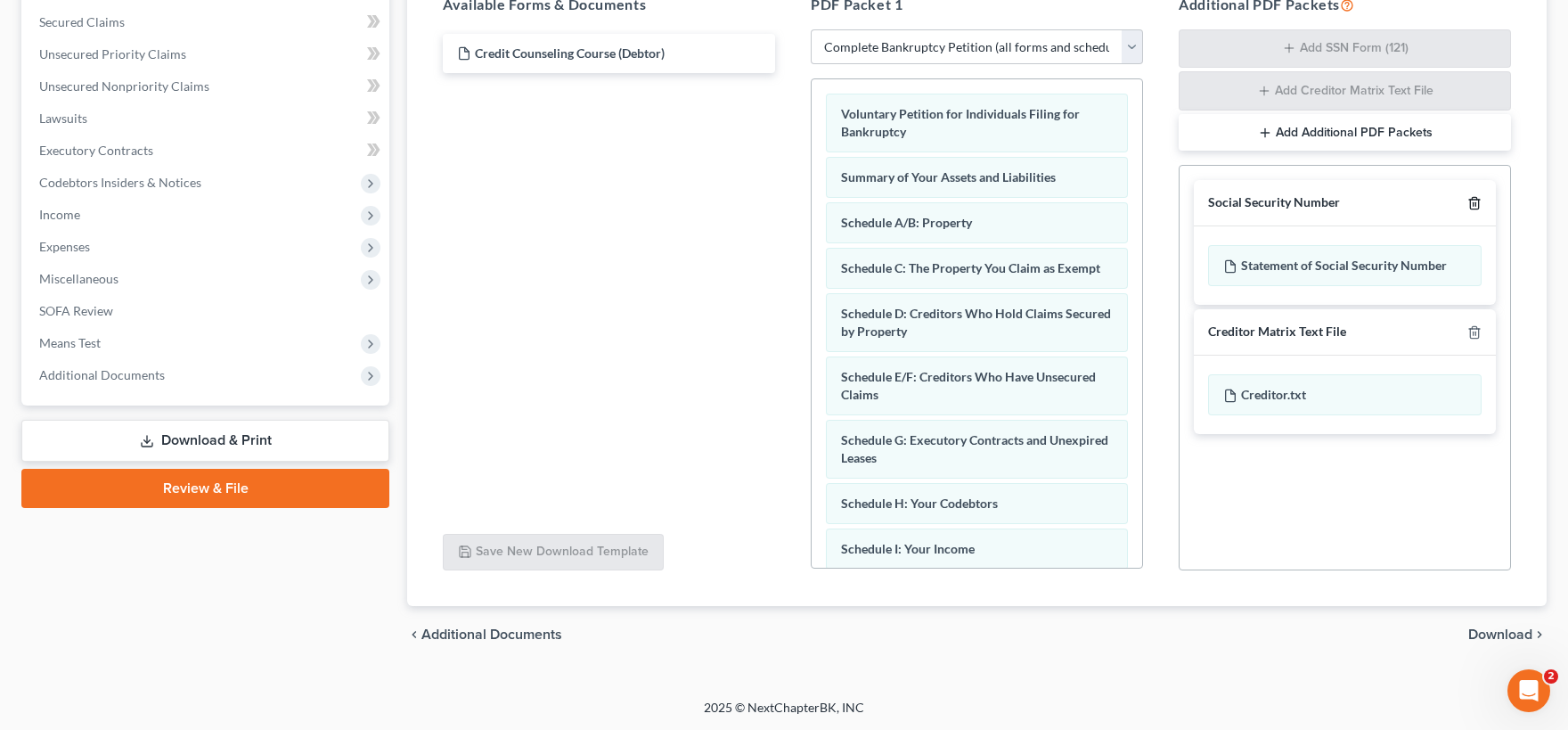
click at [1476, 200] on icon "button" at bounding box center [1474, 203] width 14 height 14
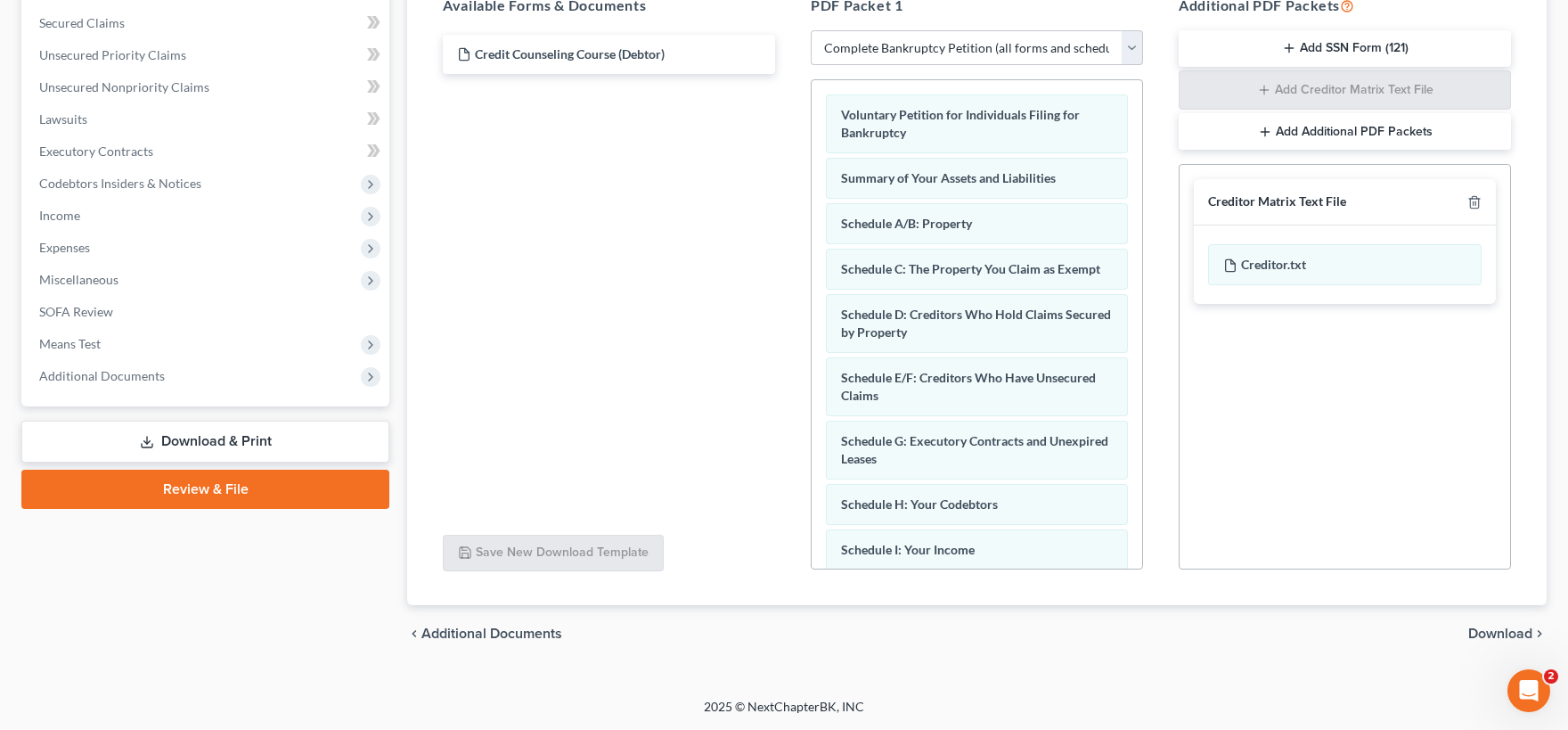
scroll to position [370, 0]
click at [1512, 631] on span "Download" at bounding box center [1500, 634] width 64 height 14
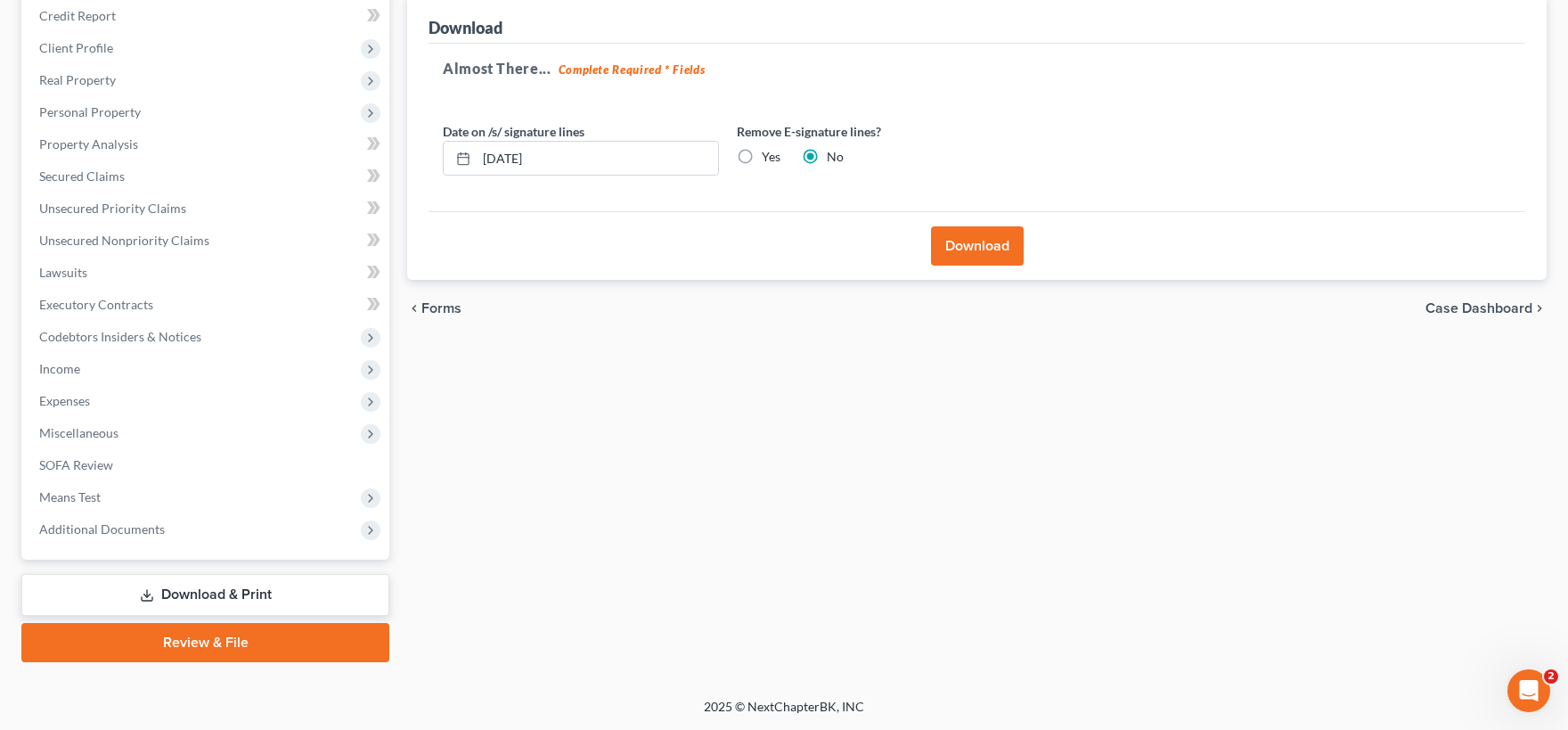
scroll to position [215, 0]
click at [762, 159] on label "Yes" at bounding box center [771, 159] width 19 height 18
click at [769, 159] on input "Yes" at bounding box center [775, 156] width 12 height 12
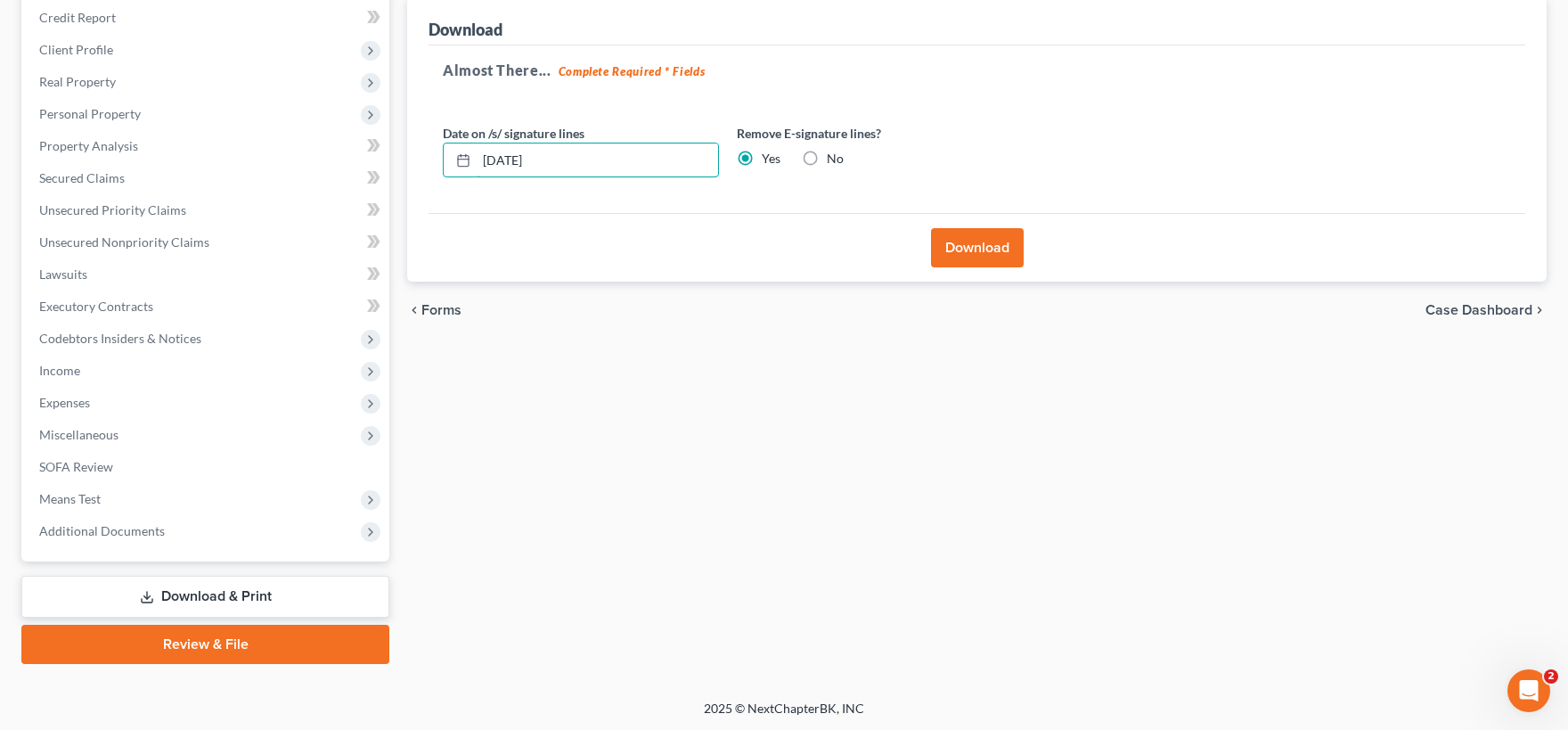
drag, startPoint x: 593, startPoint y: 156, endPoint x: 439, endPoint y: 148, distance: 154.2
click at [477, 148] on input "[DATE]" at bounding box center [597, 161] width 241 height 34
click at [989, 248] on button "Download" at bounding box center [977, 248] width 92 height 40
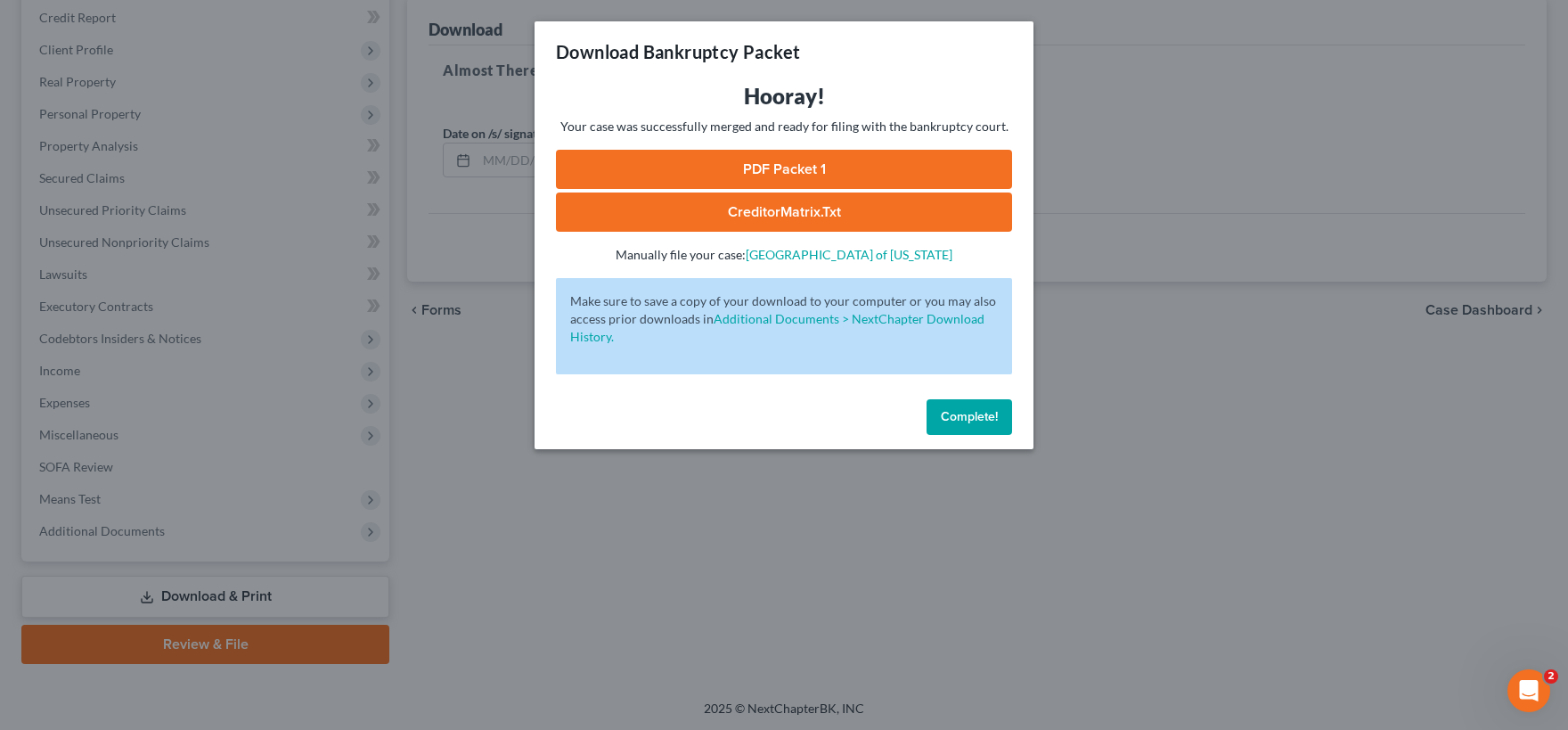
click at [768, 172] on link "PDF Packet 1" at bounding box center [784, 170] width 456 height 40
click at [755, 216] on link "CreditorMatrix.txt" at bounding box center [784, 212] width 456 height 40
click at [950, 413] on span "Complete!" at bounding box center [969, 416] width 57 height 15
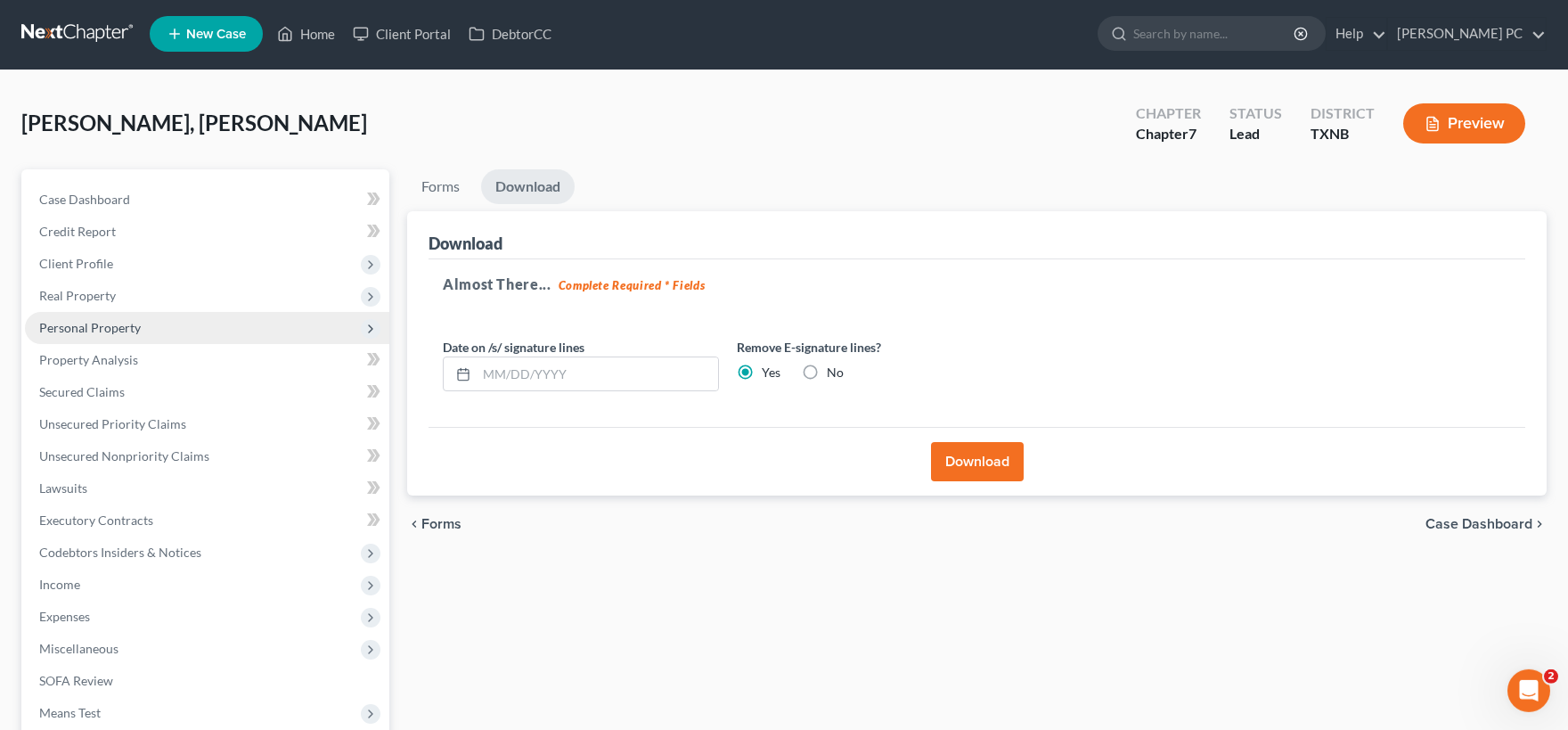
scroll to position [0, 0]
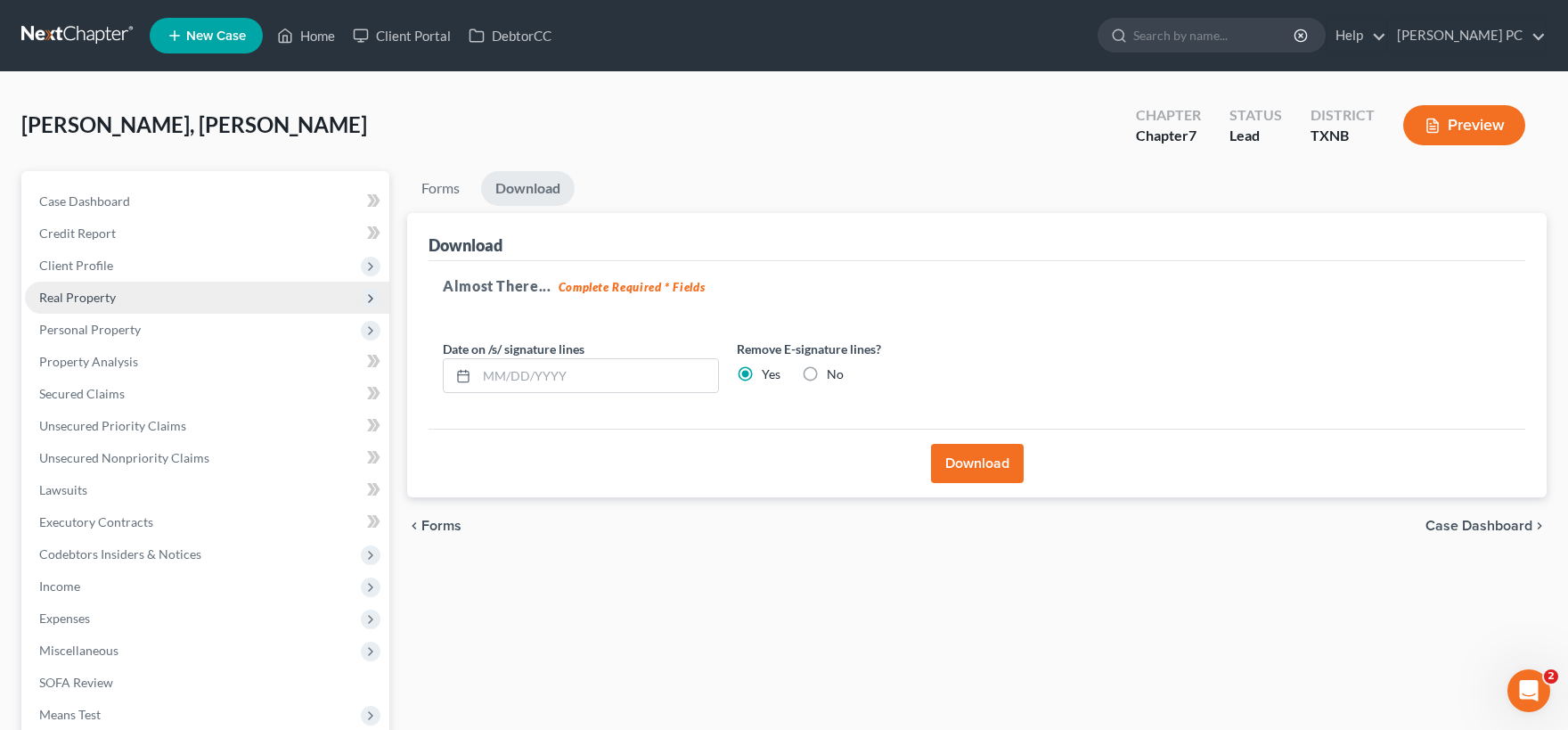
click at [99, 303] on span "Real Property" at bounding box center [77, 297] width 76 height 15
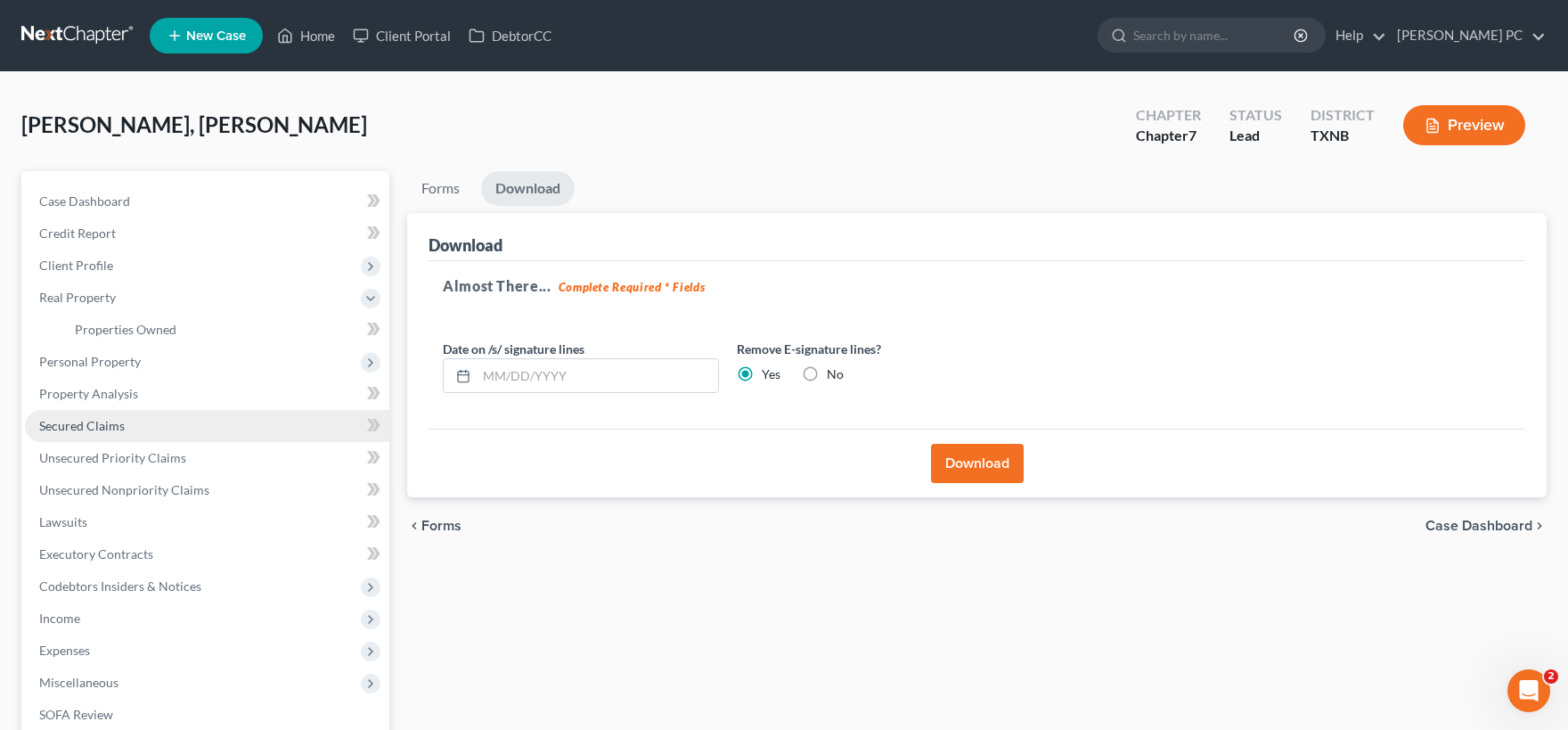
click at [123, 423] on span "Secured Claims" at bounding box center [82, 425] width 85 height 15
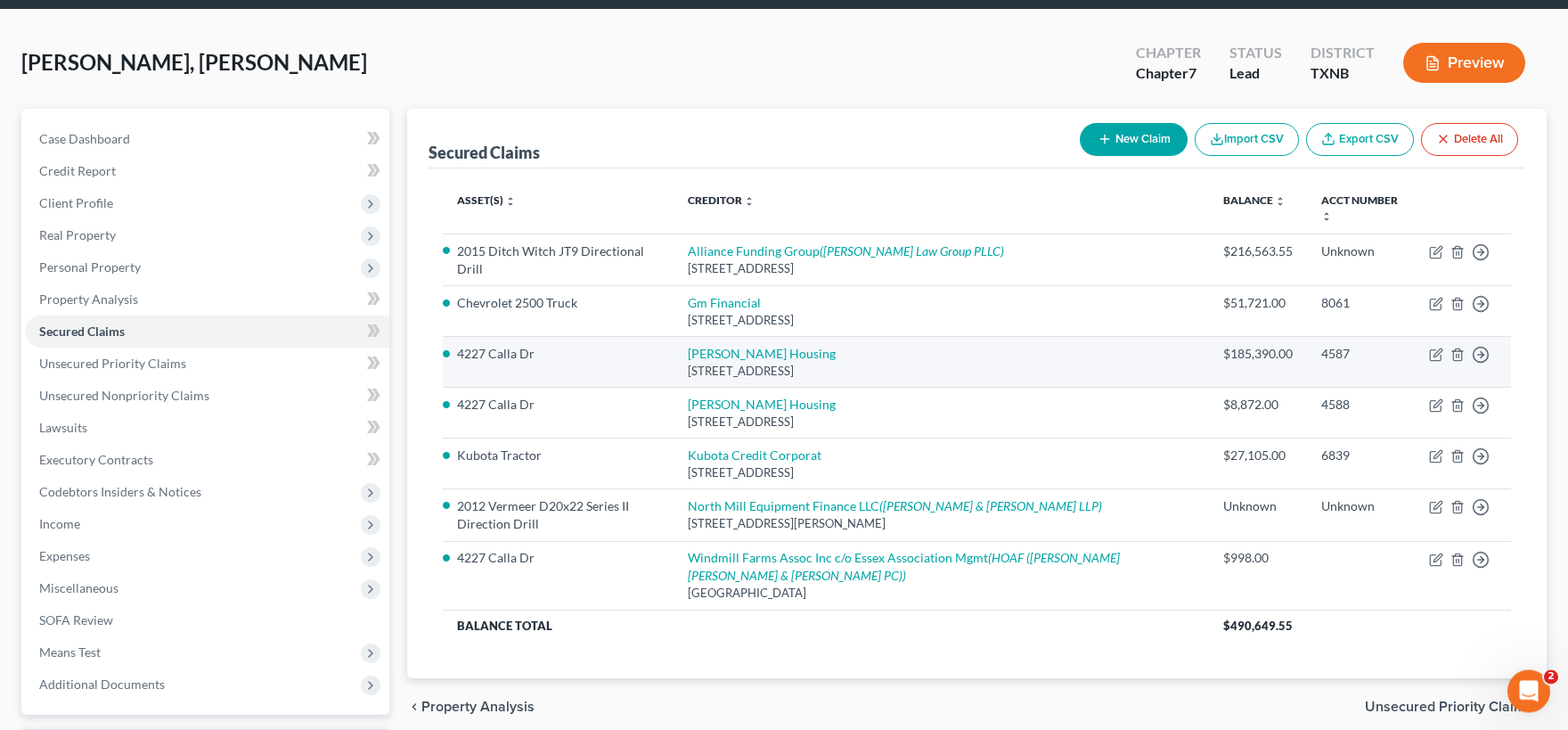
scroll to position [98, 0]
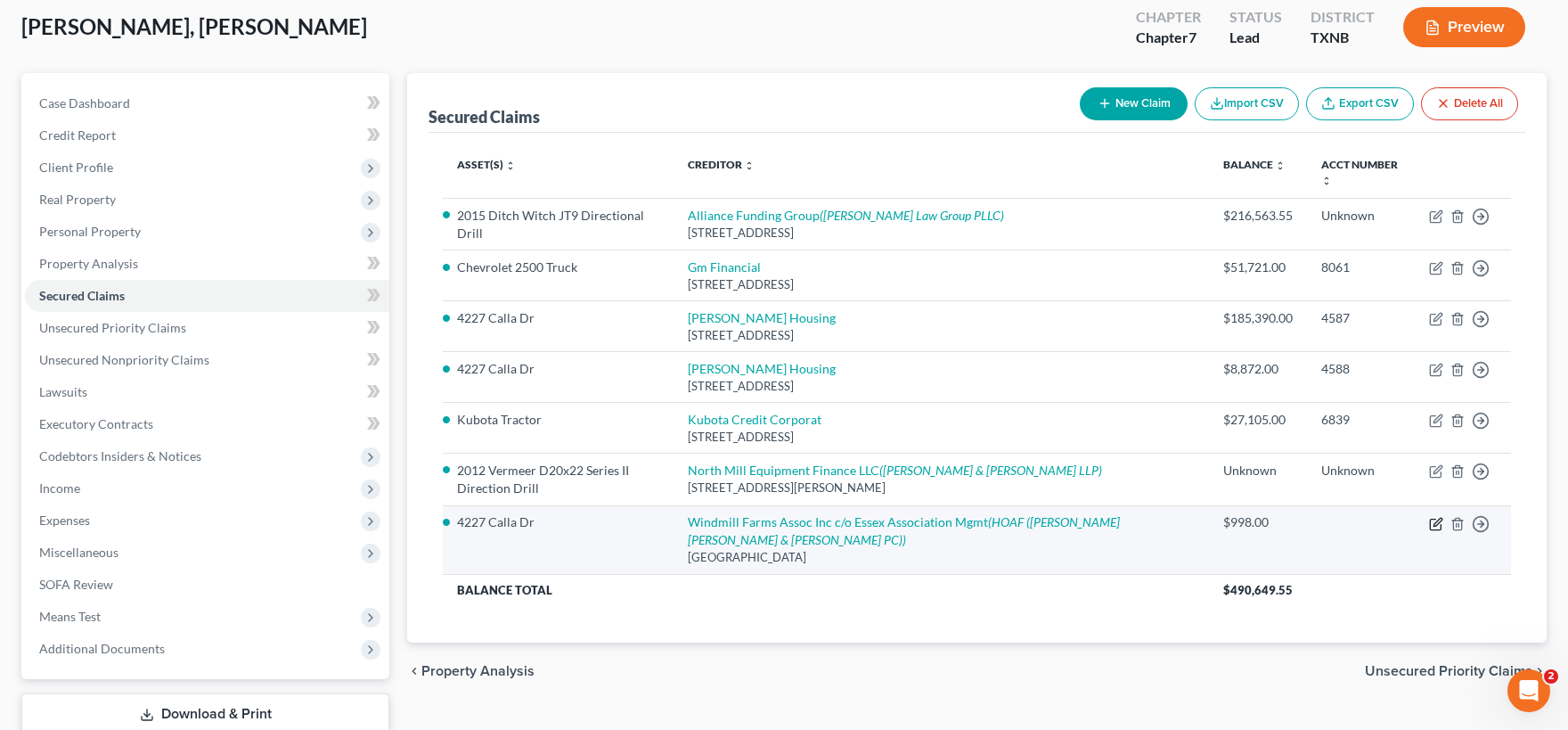
click at [1435, 519] on icon "button" at bounding box center [1436, 524] width 14 height 14
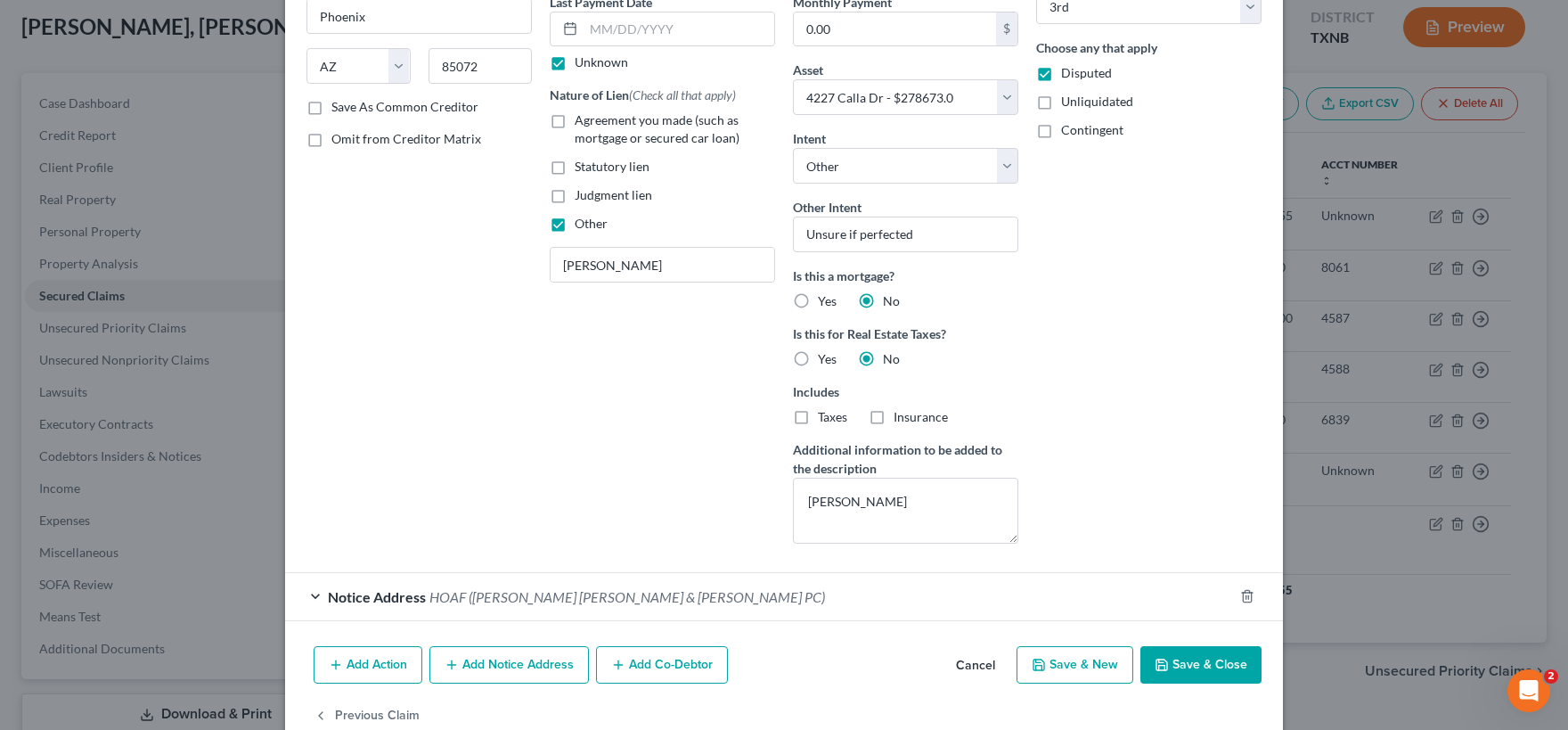
scroll to position [291, 0]
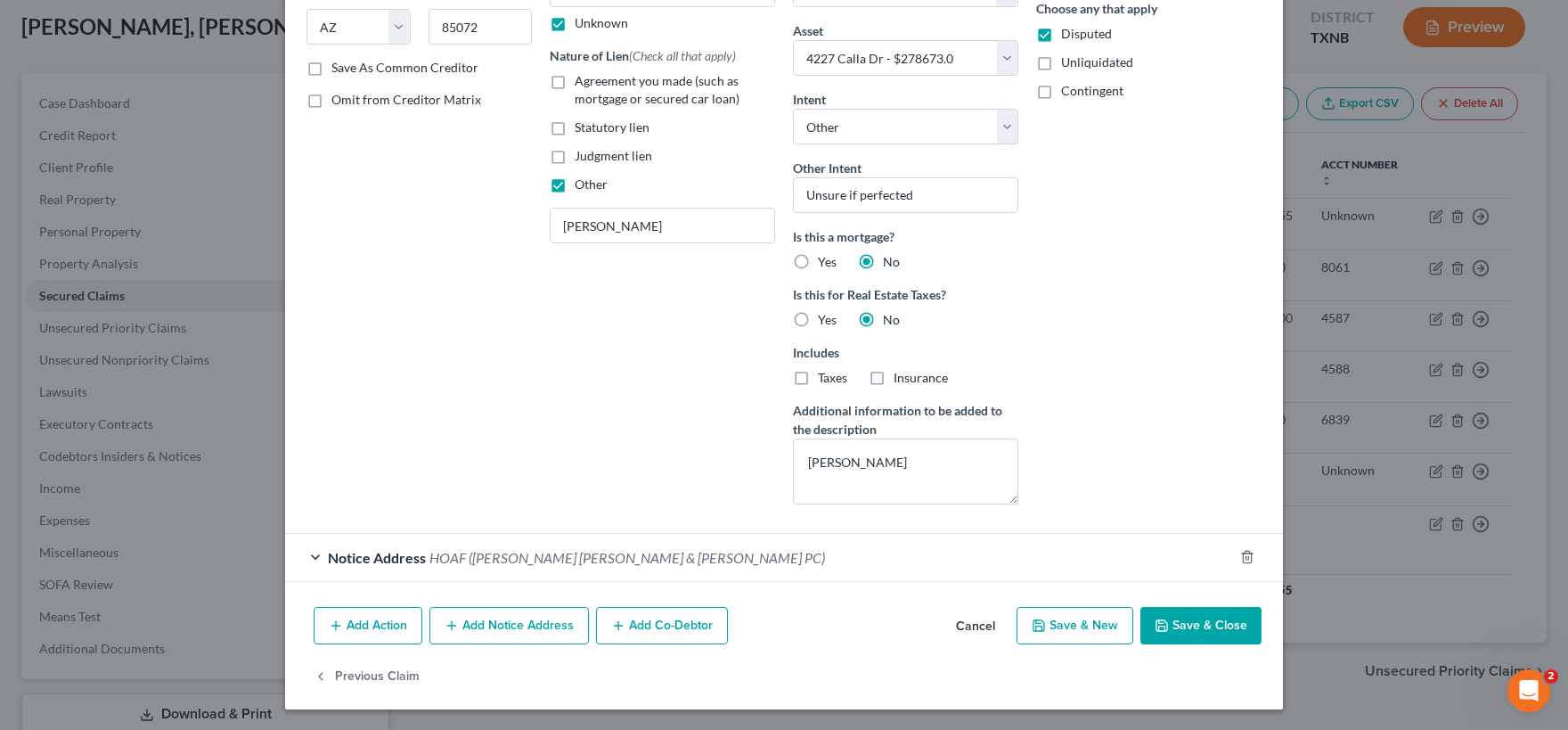
click at [977, 630] on button "Cancel" at bounding box center [975, 627] width 67 height 36
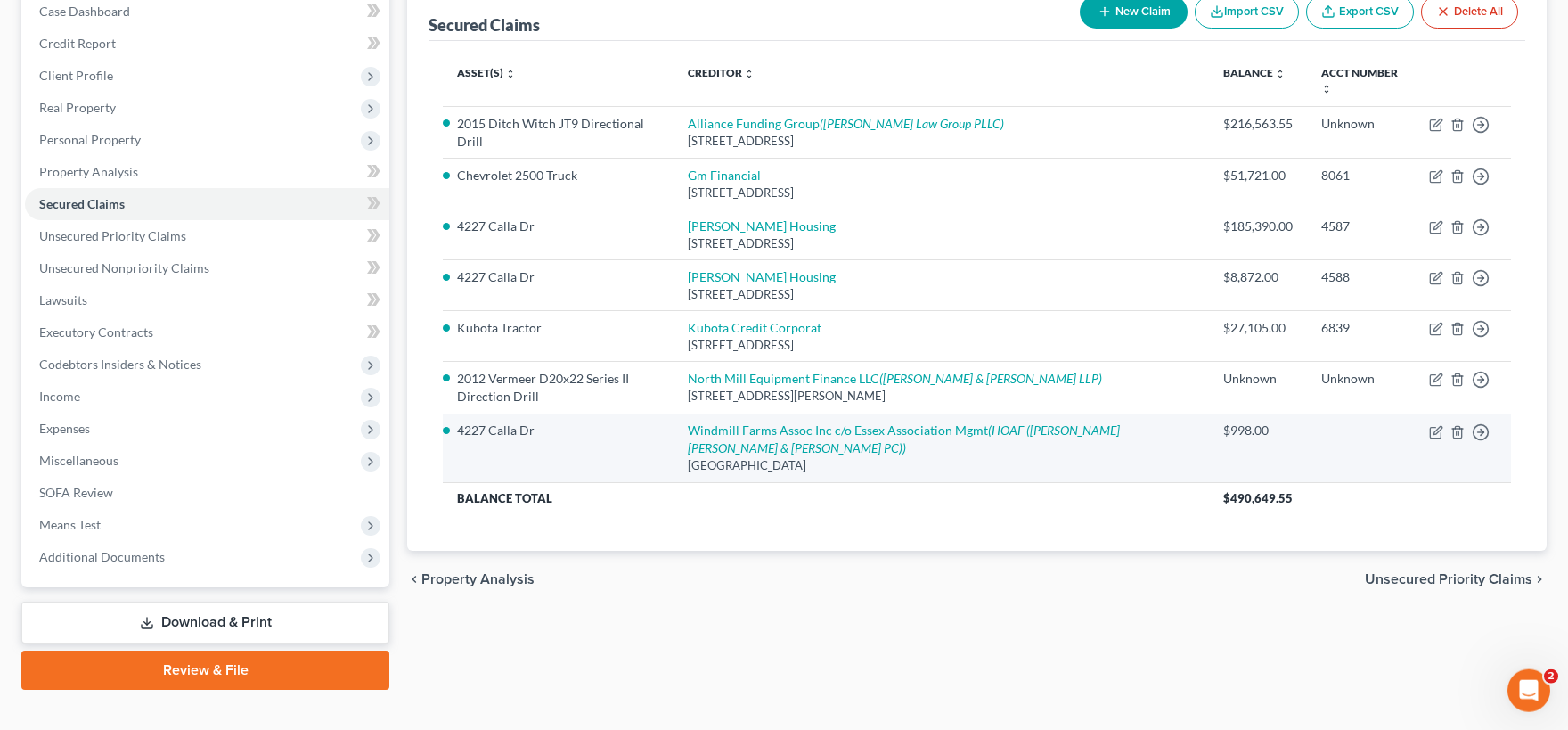
scroll to position [215, 0]
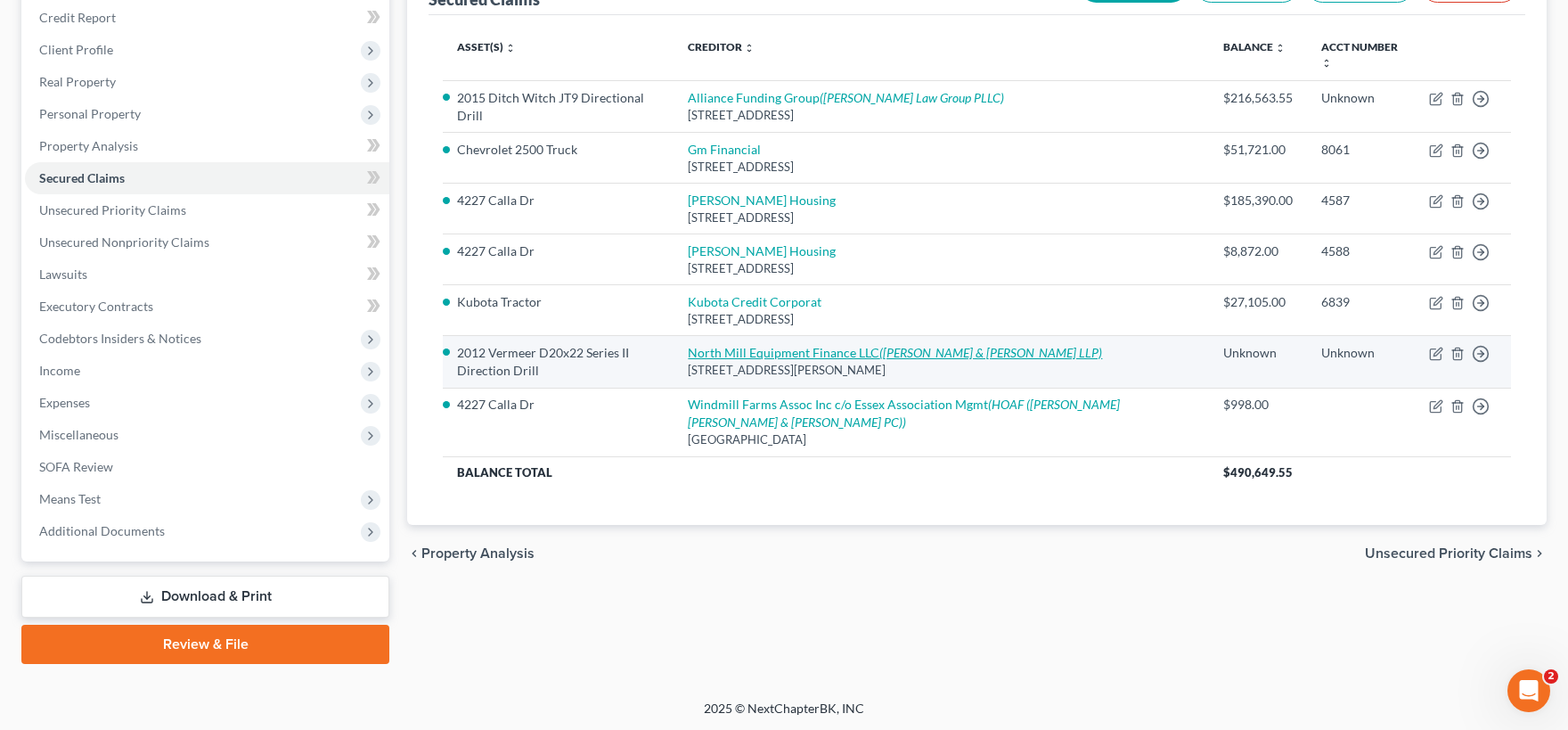
click at [788, 350] on link "North Mill Equipment Finance LLC ([PERSON_NAME] & [PERSON_NAME] LLP)" at bounding box center [895, 352] width 415 height 15
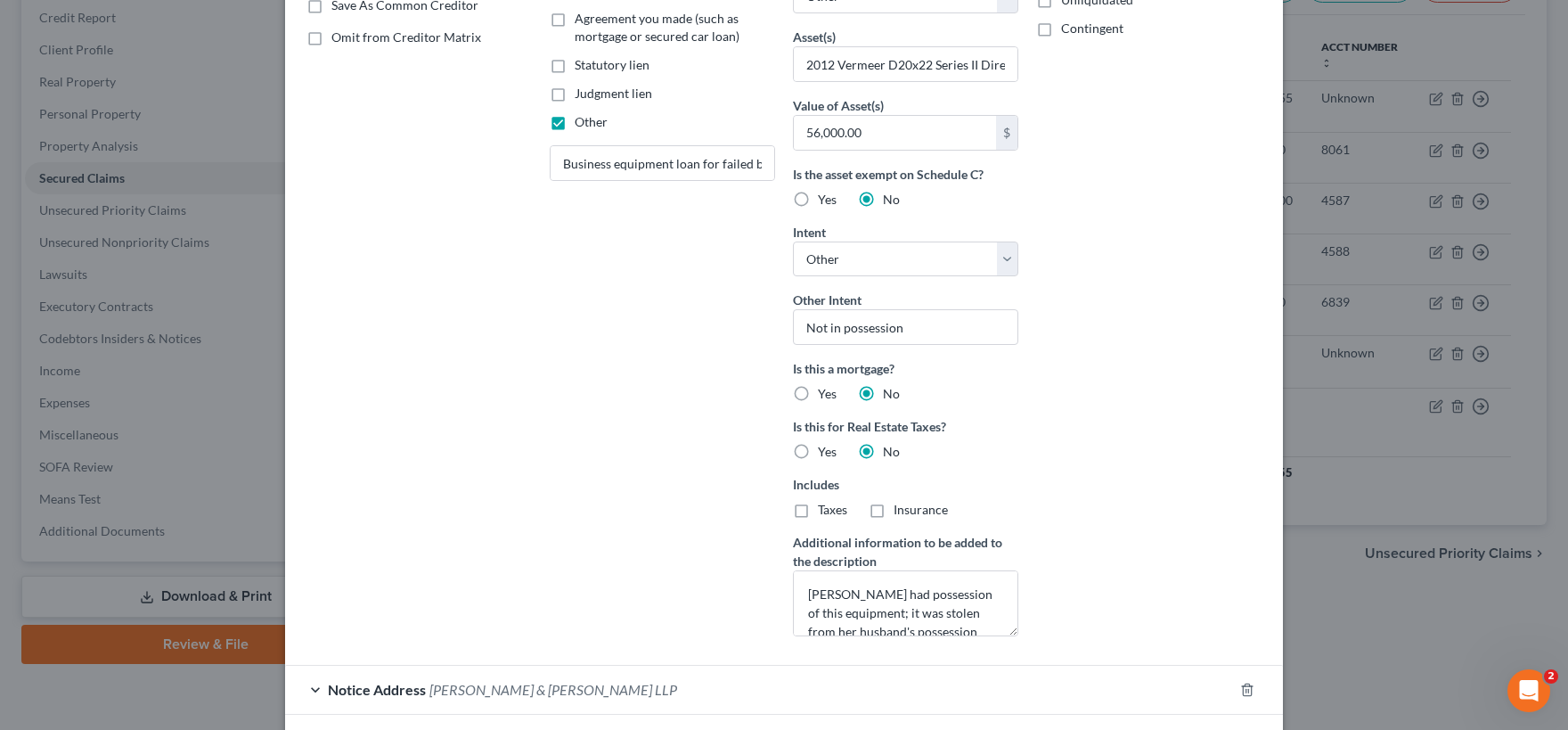
scroll to position [441, 0]
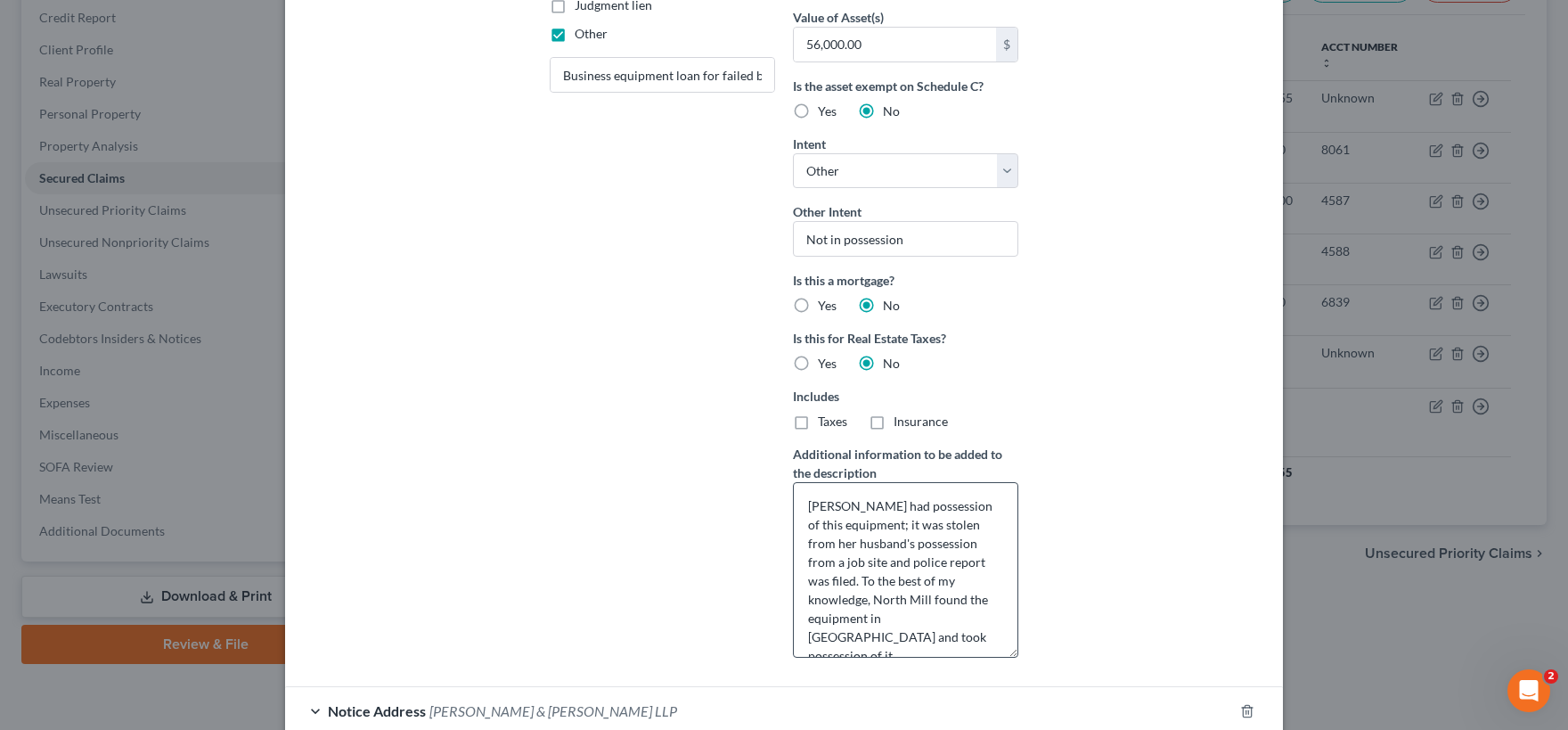
drag, startPoint x: 1015, startPoint y: 543, endPoint x: 1023, endPoint y: 653, distance: 110.3
click at [1019, 653] on textarea "[PERSON_NAME] had possession of this equipment; it was stolen from her husband'…" at bounding box center [905, 569] width 225 height 176
click at [848, 490] on textarea "[PERSON_NAME] had possession of this equipment; it was stolen from her husband'…" at bounding box center [905, 569] width 225 height 176
drag, startPoint x: 806, startPoint y: 503, endPoint x: 819, endPoint y: 531, distance: 30.9
click at [806, 504] on textarea "[PERSON_NAME] had possession of this equipment; it was stolen from her husband'…" at bounding box center [905, 569] width 225 height 176
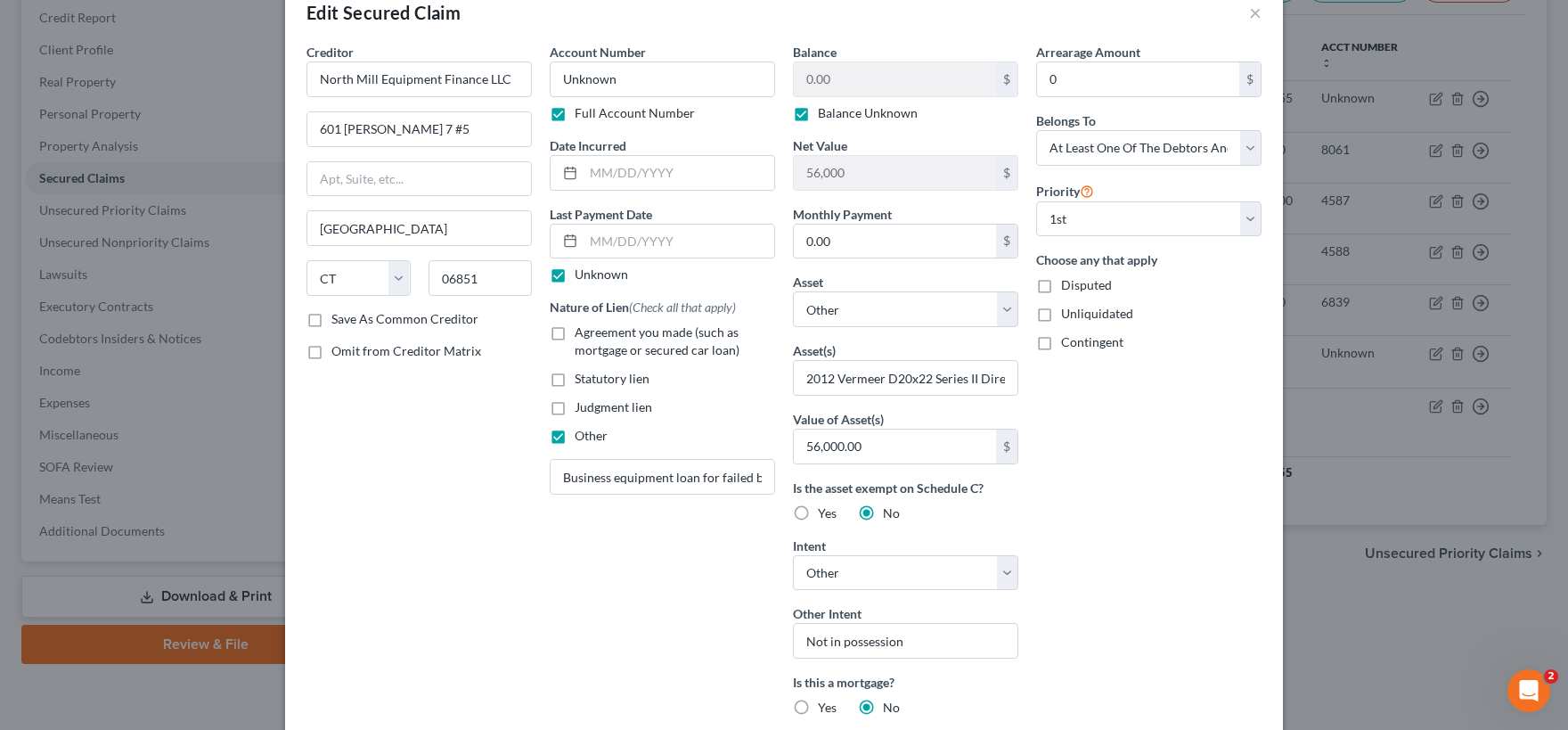
scroll to position [0, 0]
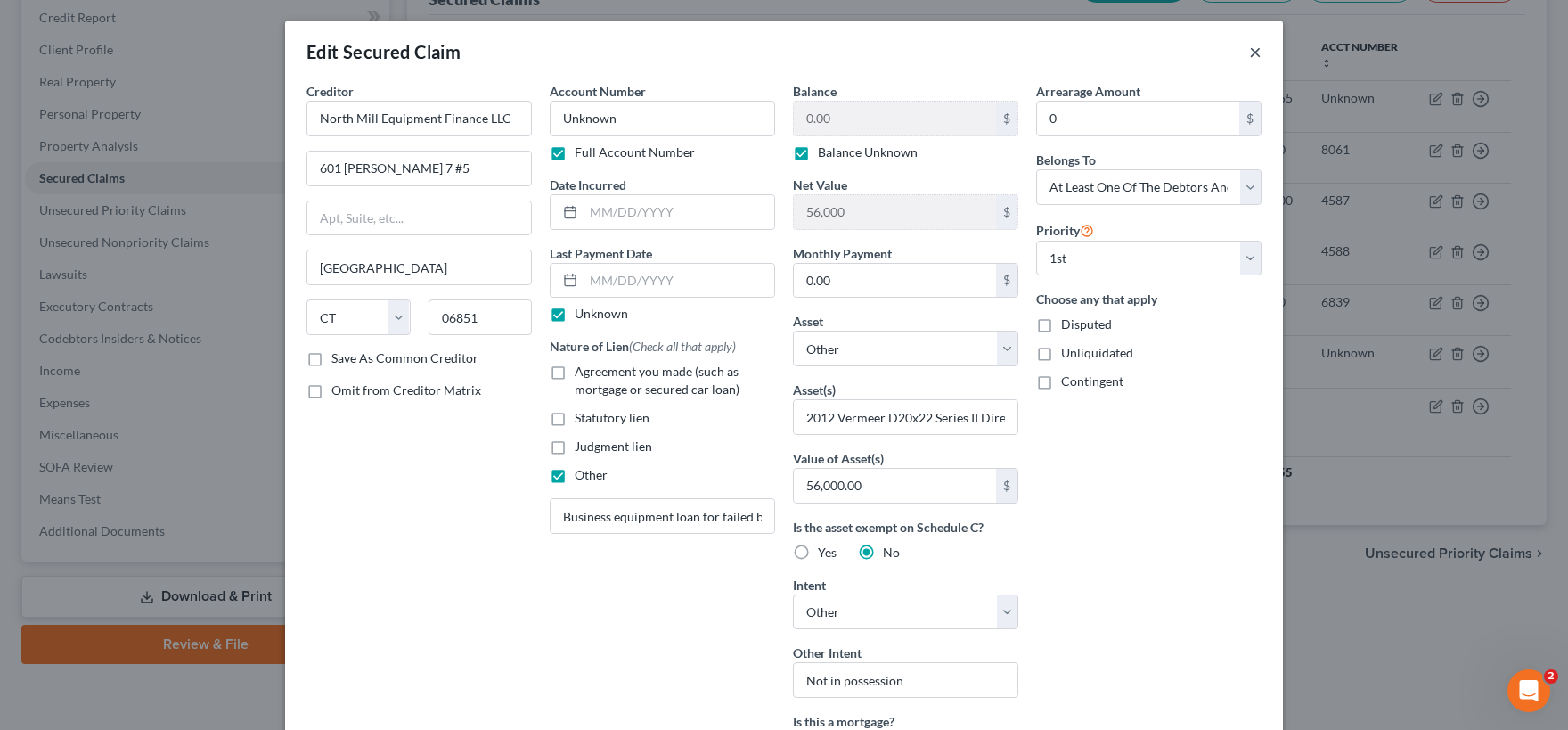
click at [1259, 55] on button "×" at bounding box center [1255, 52] width 13 height 22
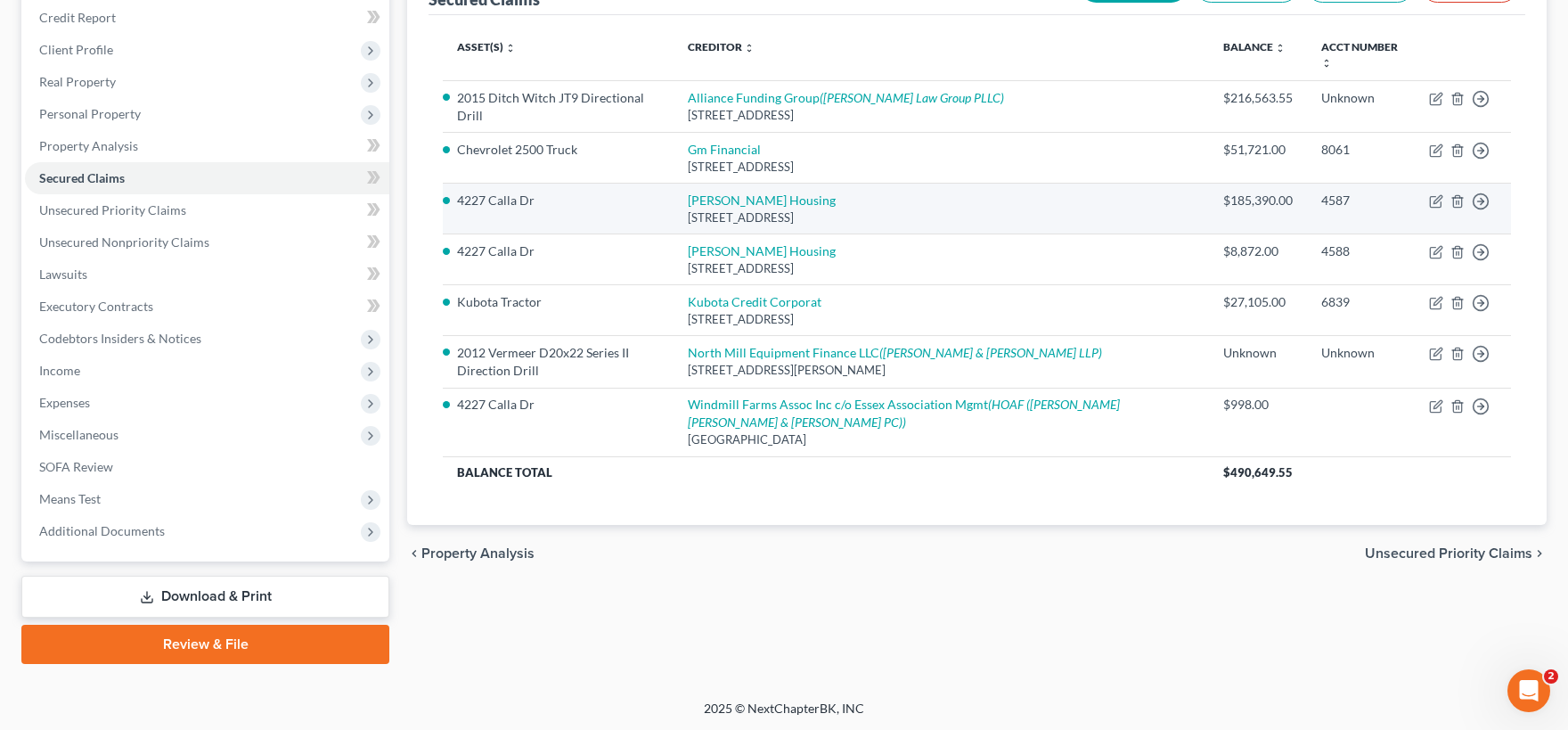
scroll to position [118, 0]
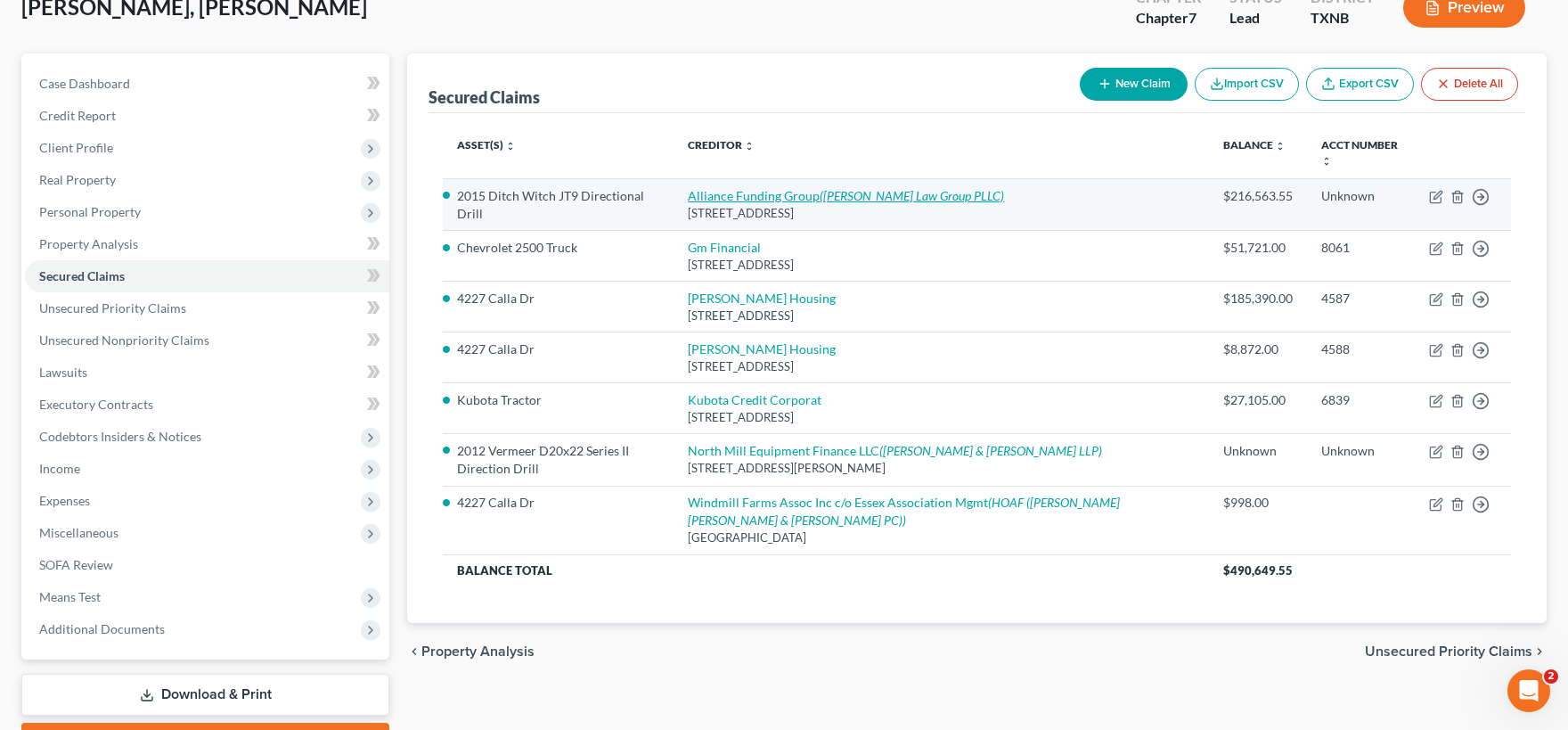
click at [807, 193] on link "Alliance Funding Group ([PERSON_NAME] Law Group PLLC)" at bounding box center [845, 195] width 316 height 15
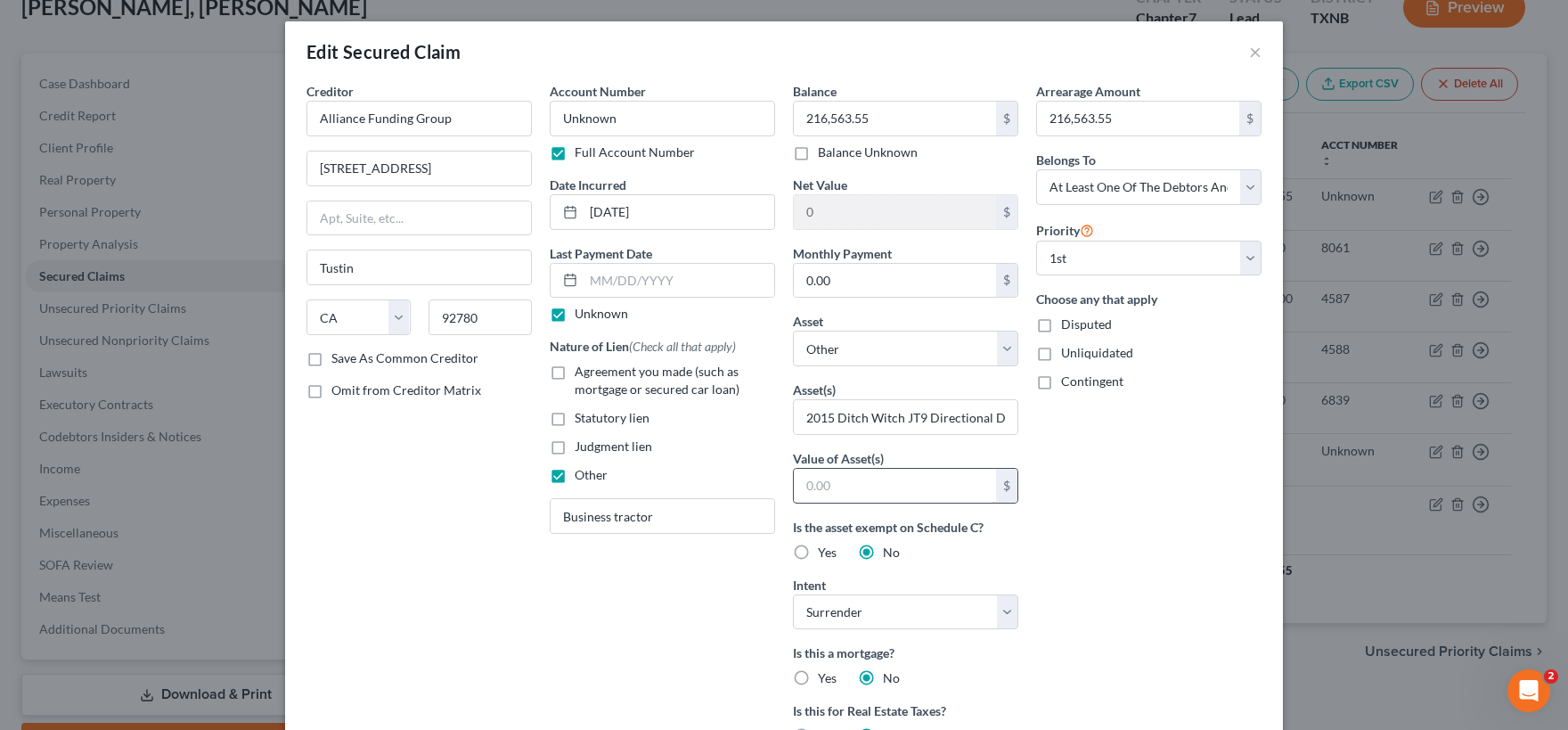
scroll to position [353, 0]
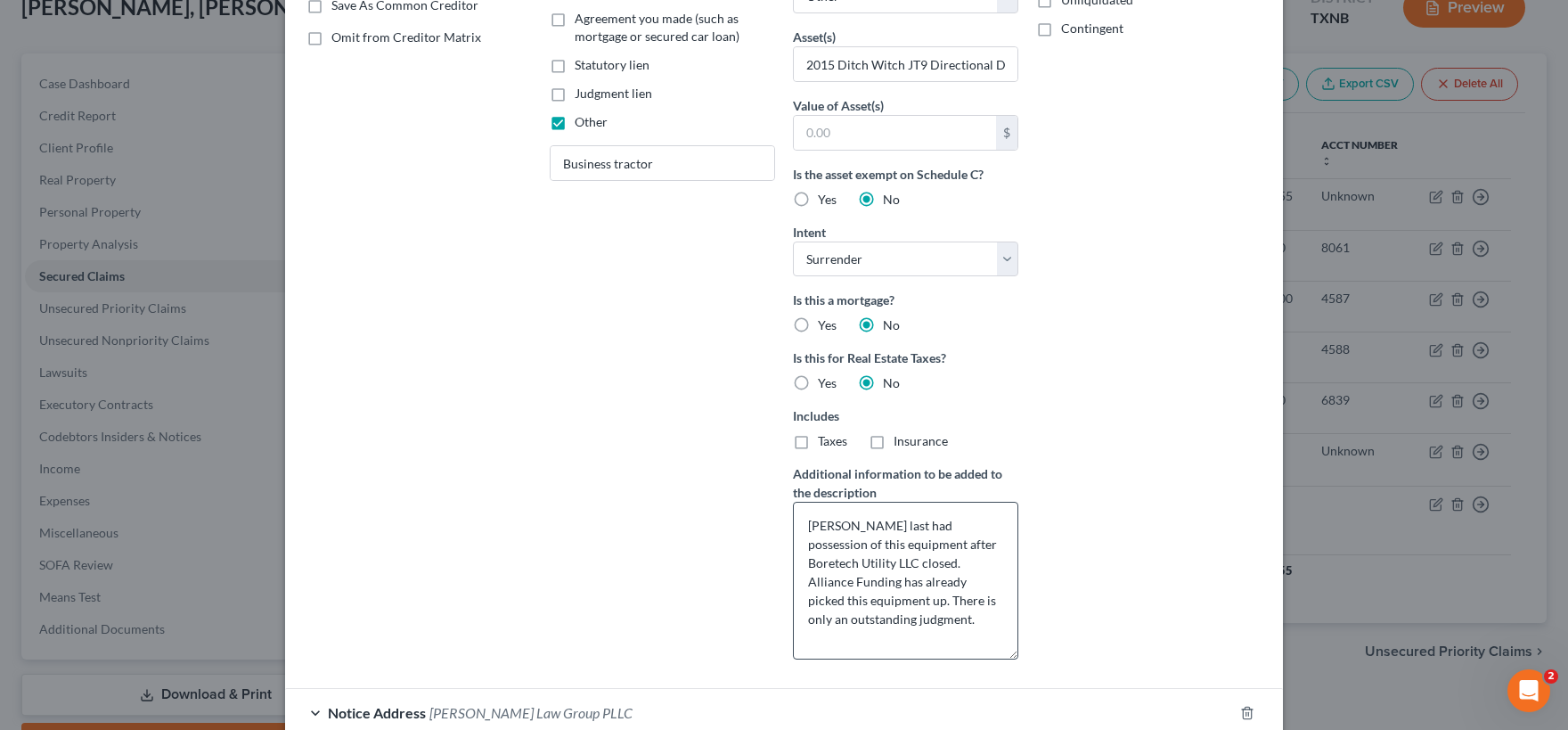
drag, startPoint x: 1011, startPoint y: 564, endPoint x: 1018, endPoint y: 656, distance: 92.3
click at [1018, 656] on textarea "[PERSON_NAME] last had possession of this equipment after Boretech Utility LLC …" at bounding box center [905, 580] width 225 height 158
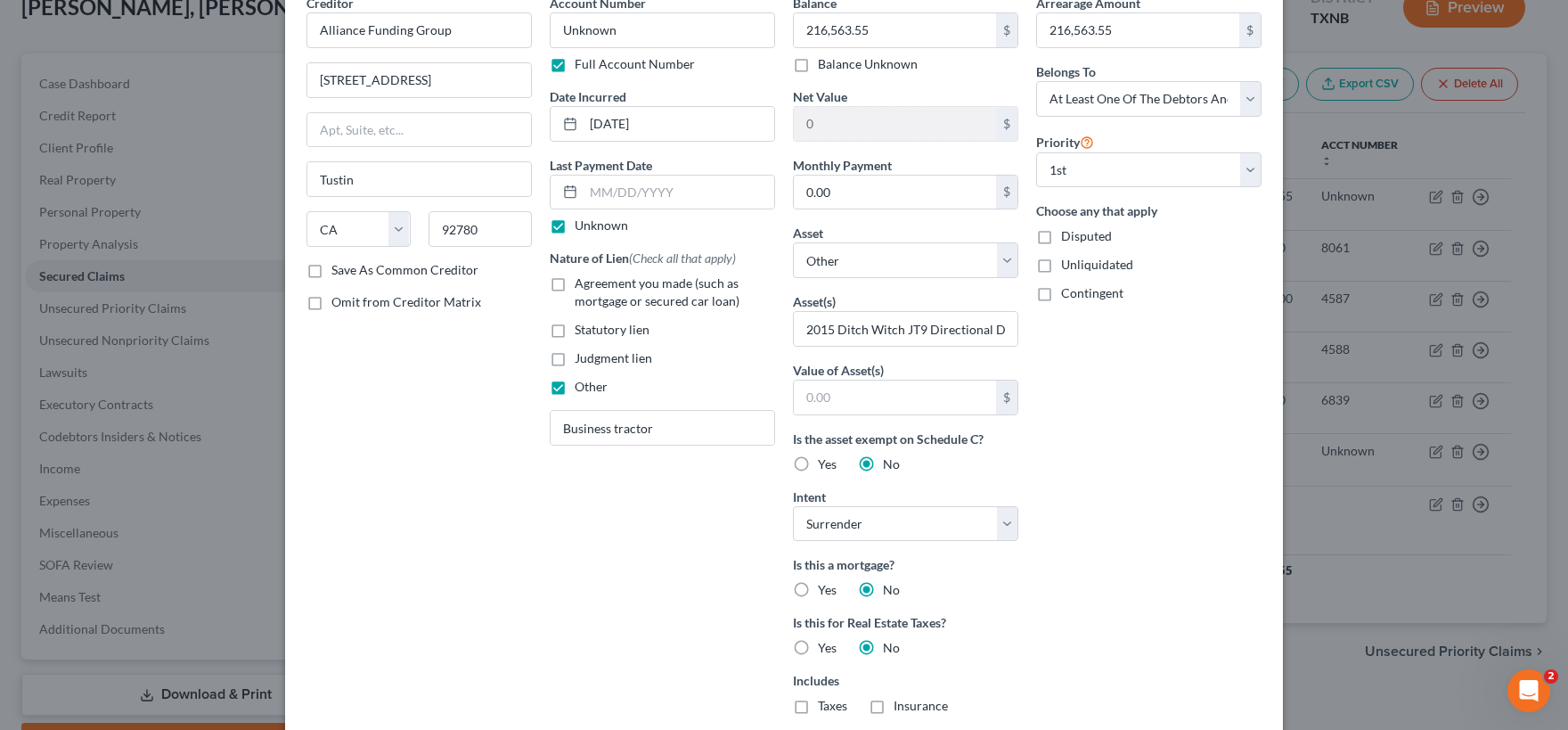
scroll to position [0, 0]
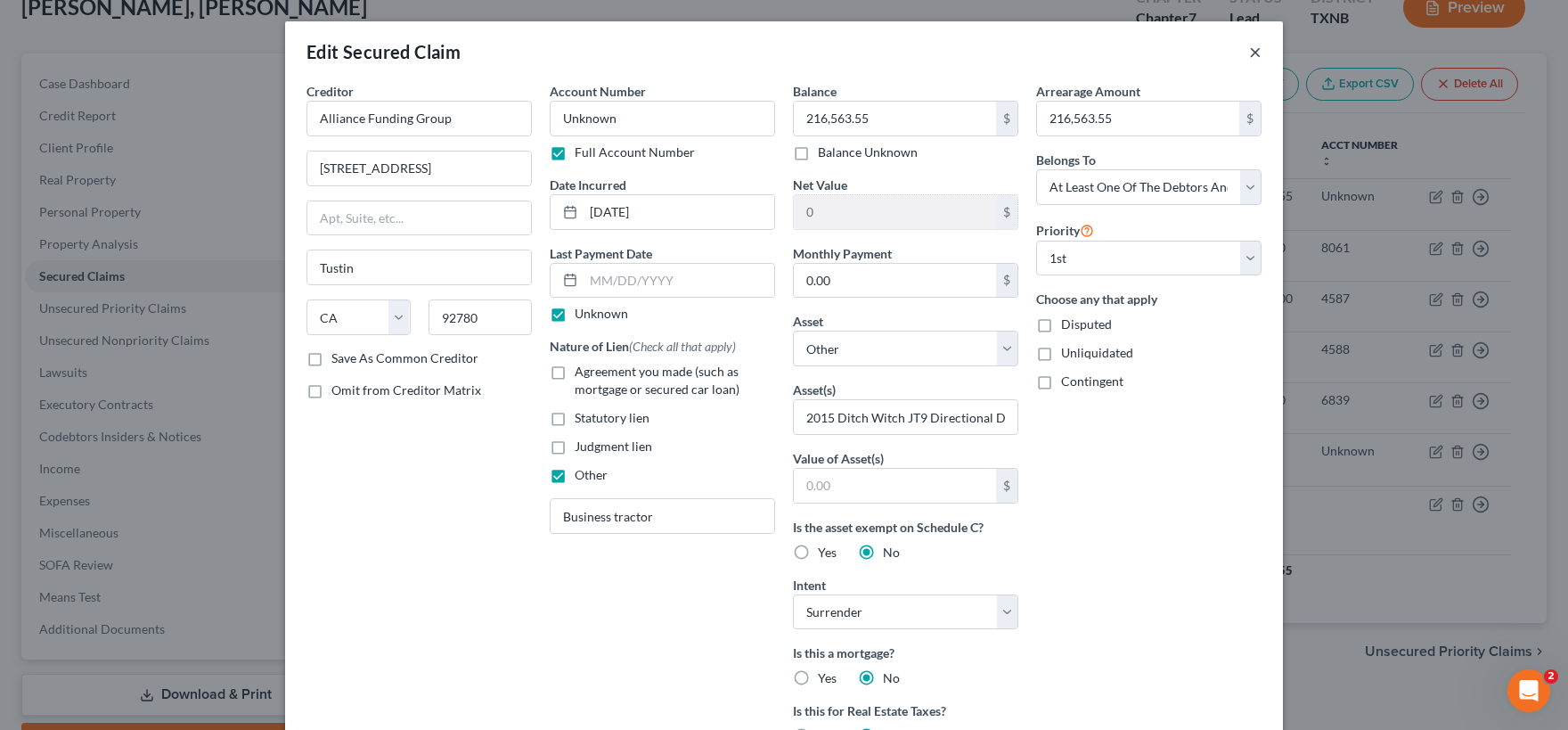
click at [1259, 55] on button "×" at bounding box center [1255, 52] width 13 height 22
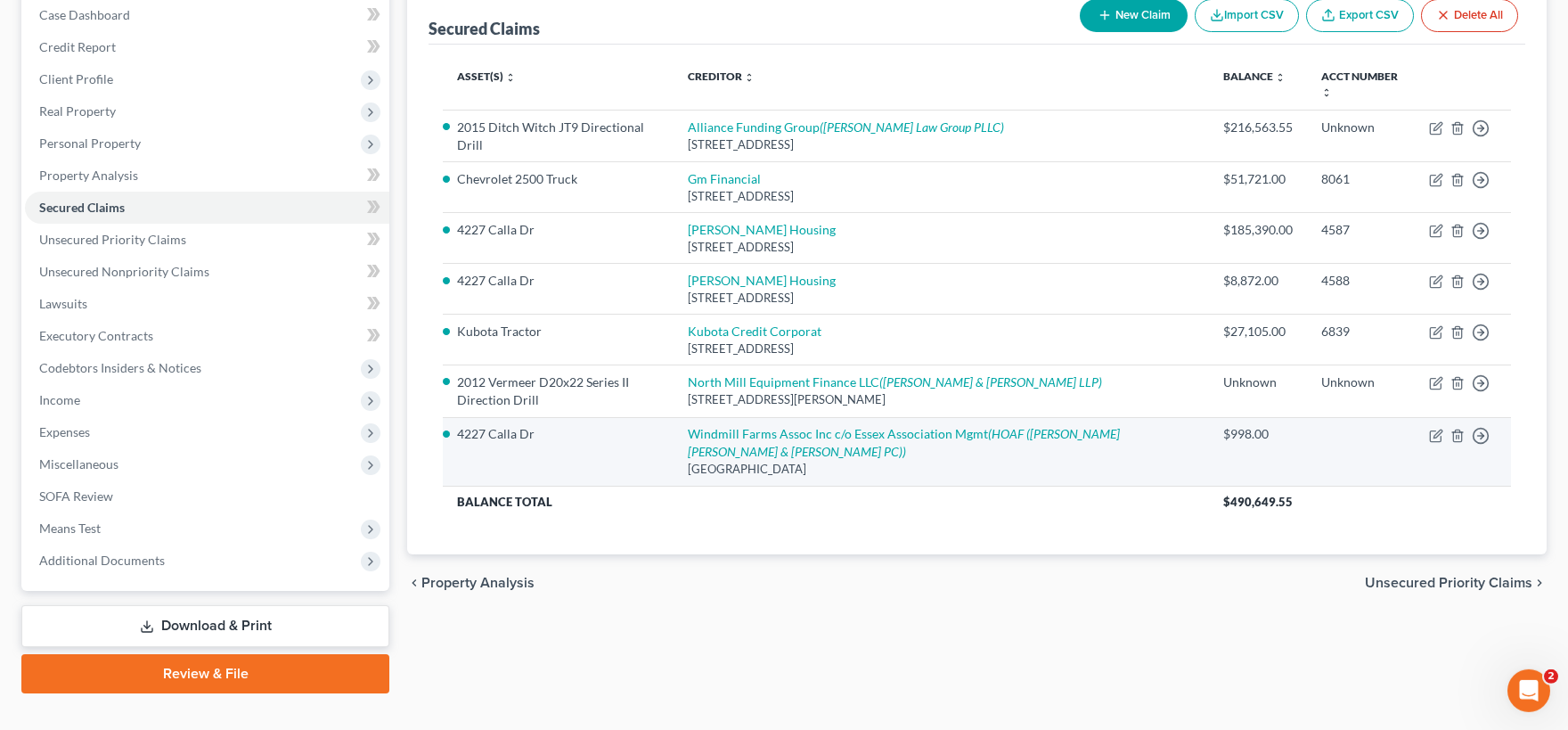
scroll to position [215, 0]
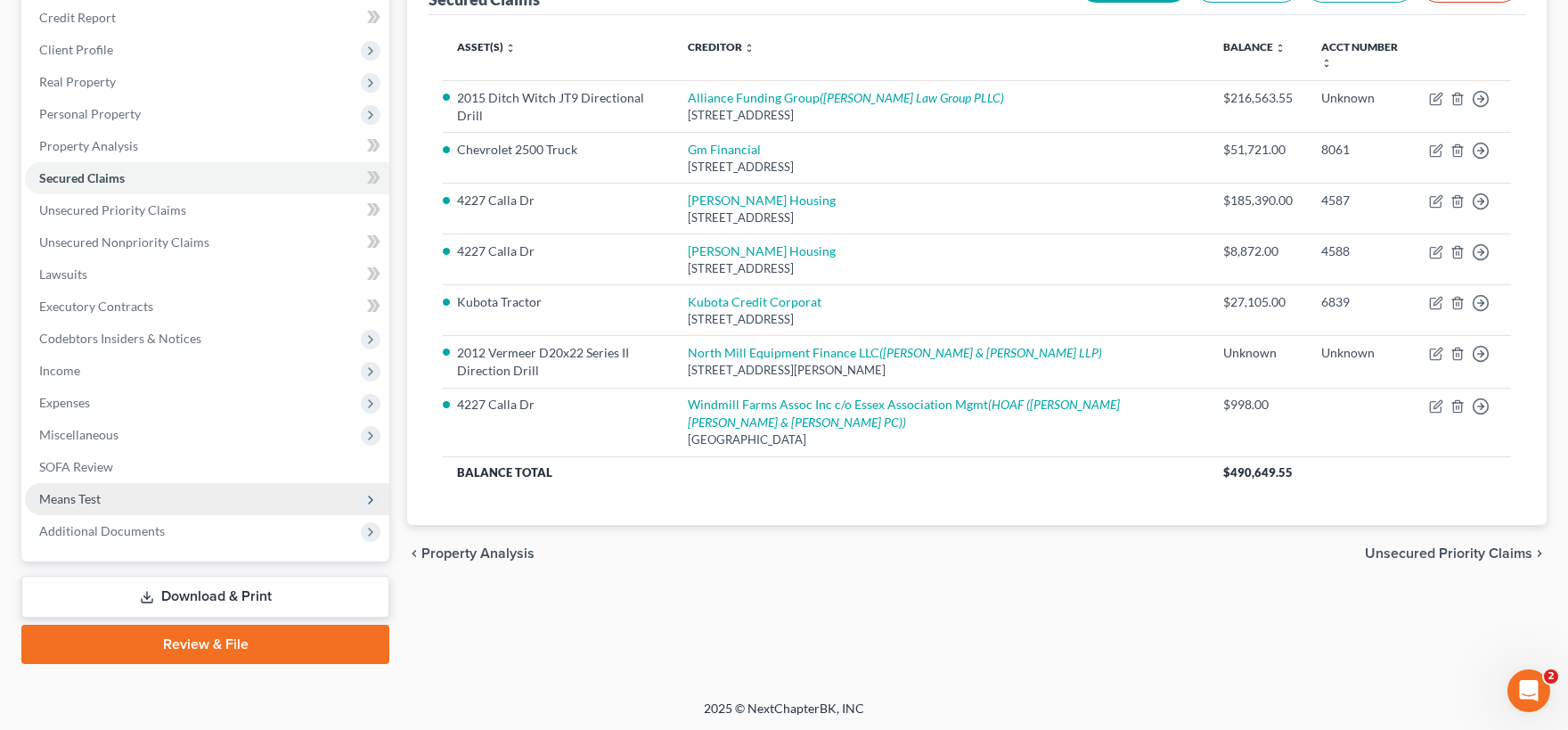
click at [135, 496] on span "Means Test" at bounding box center [206, 499] width 364 height 32
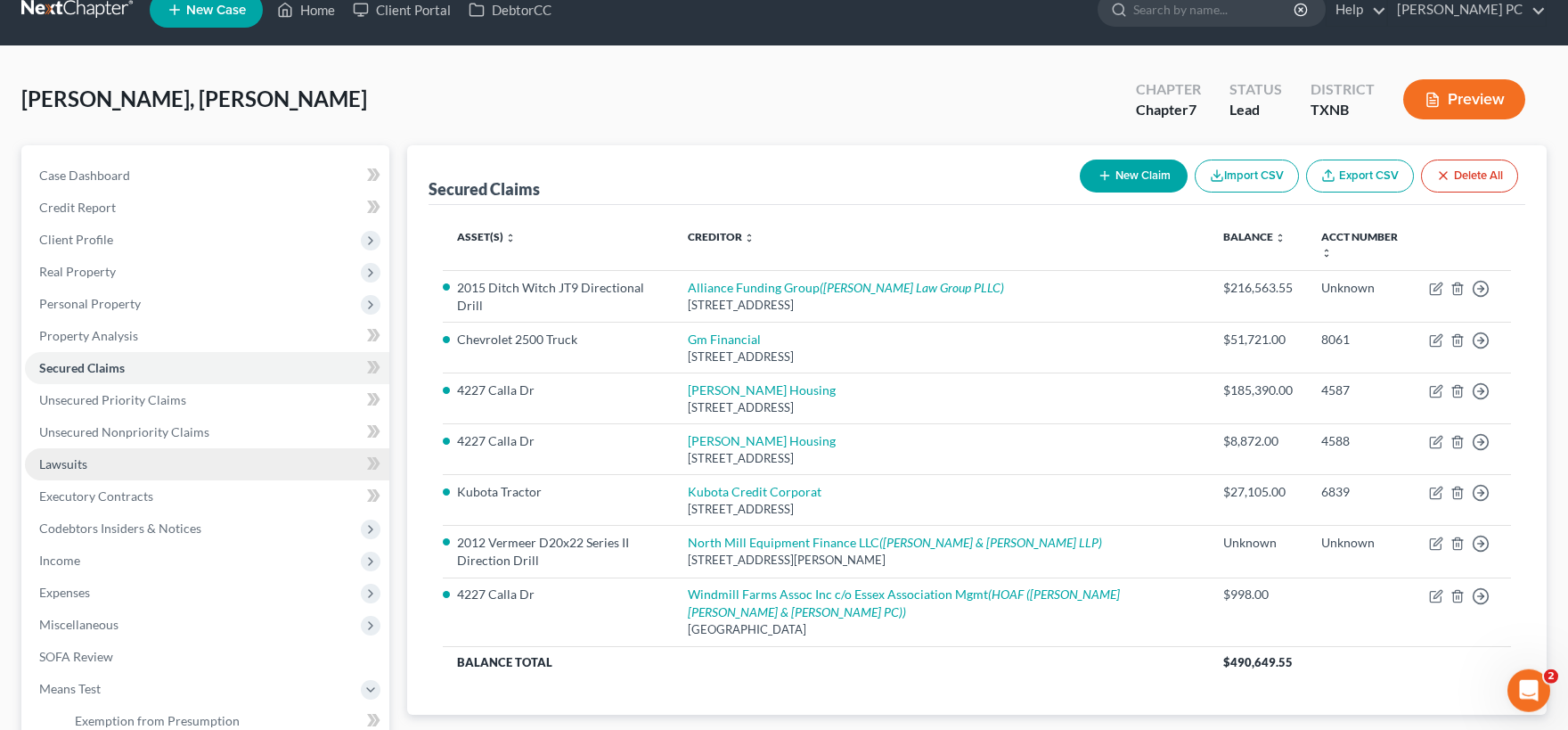
scroll to position [20, 0]
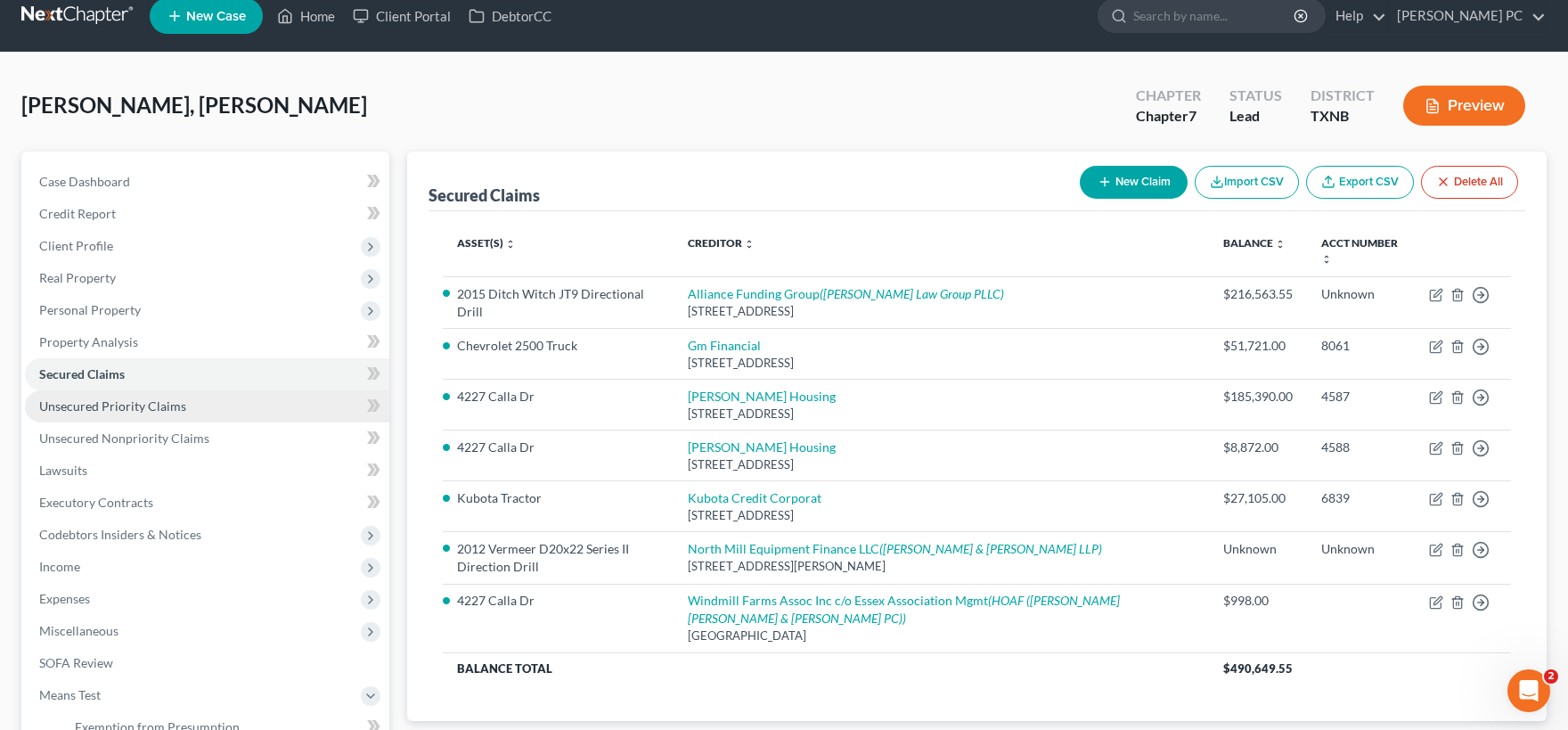
click at [119, 408] on span "Unsecured Priority Claims" at bounding box center [113, 406] width 147 height 15
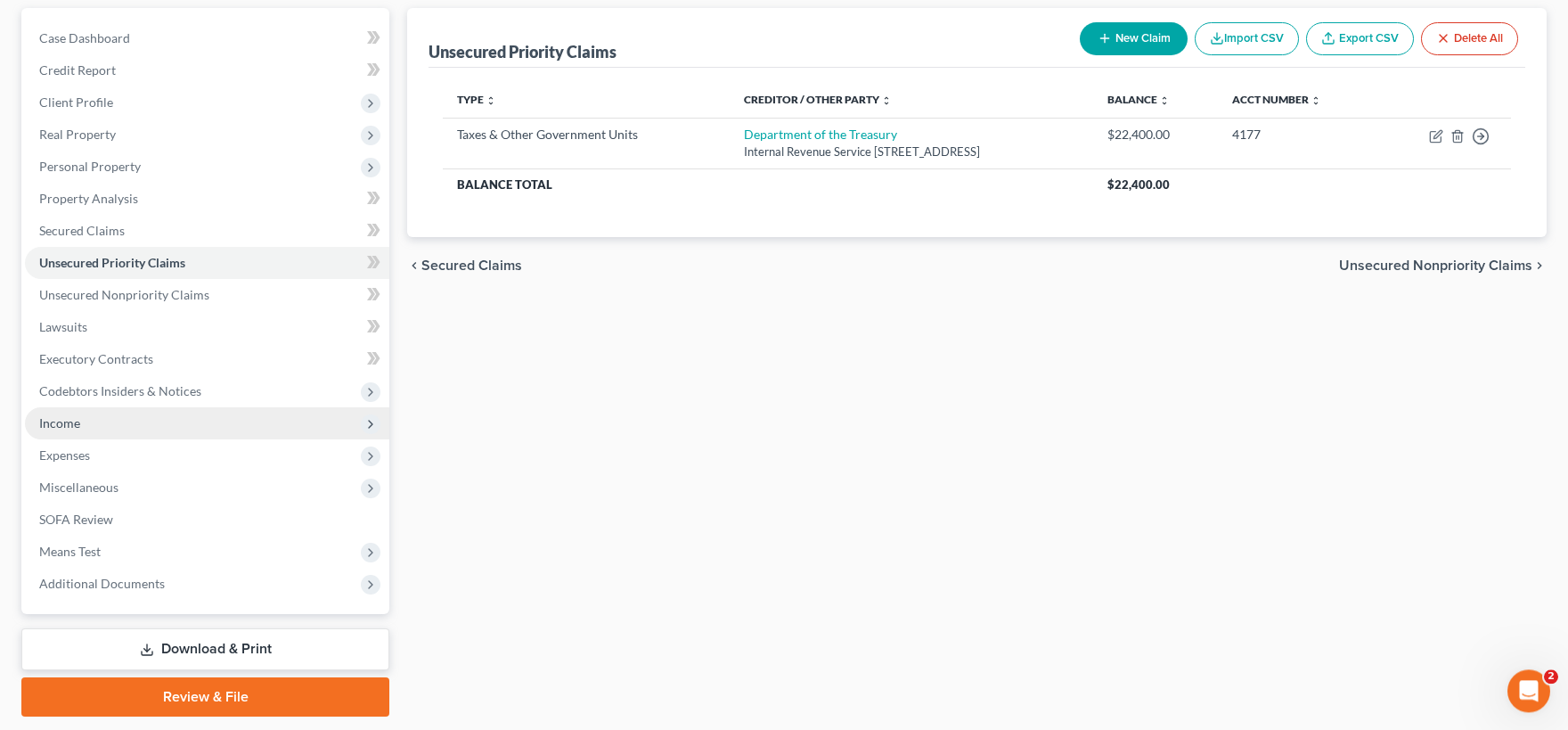
scroll to position [196, 0]
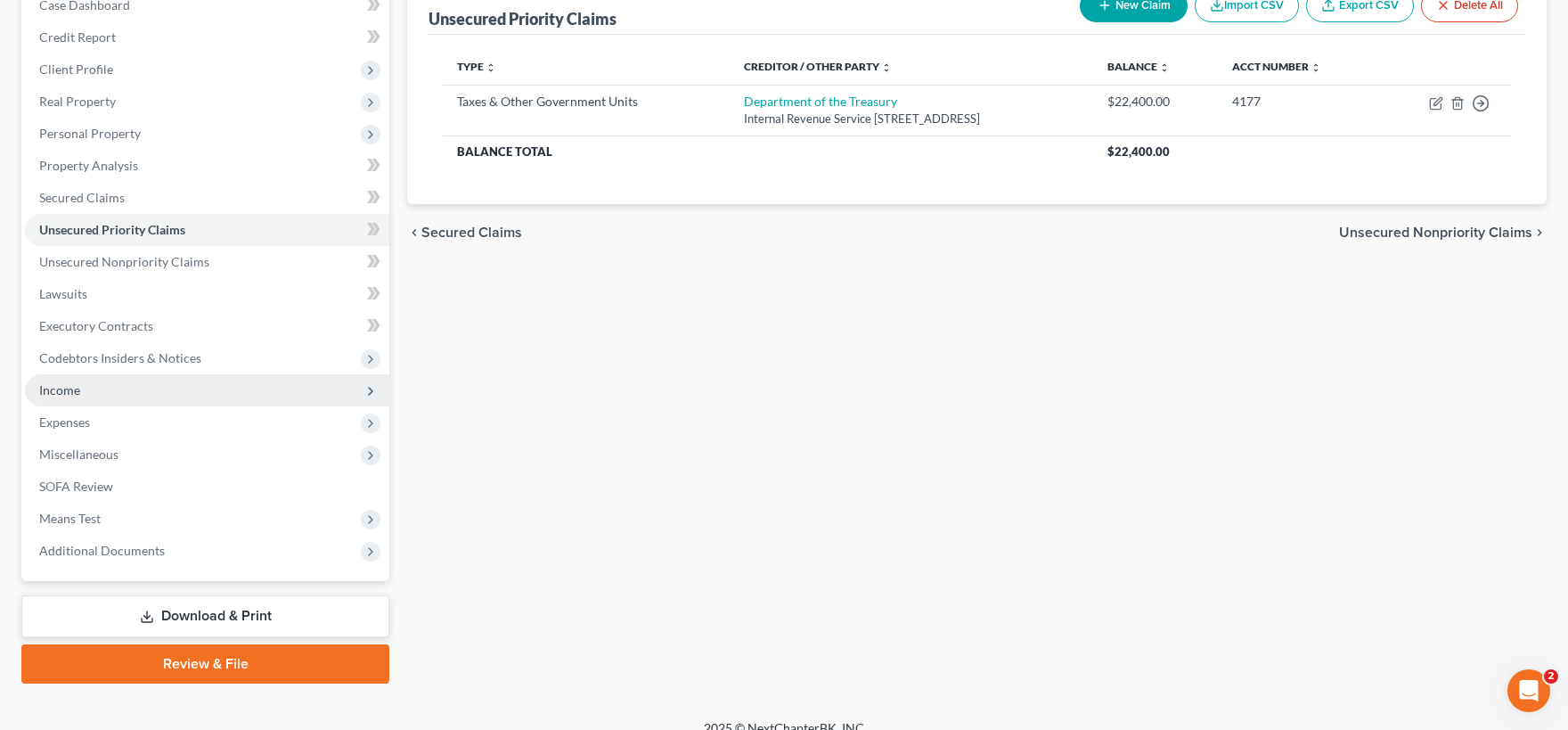
click at [125, 395] on span "Income" at bounding box center [206, 390] width 364 height 32
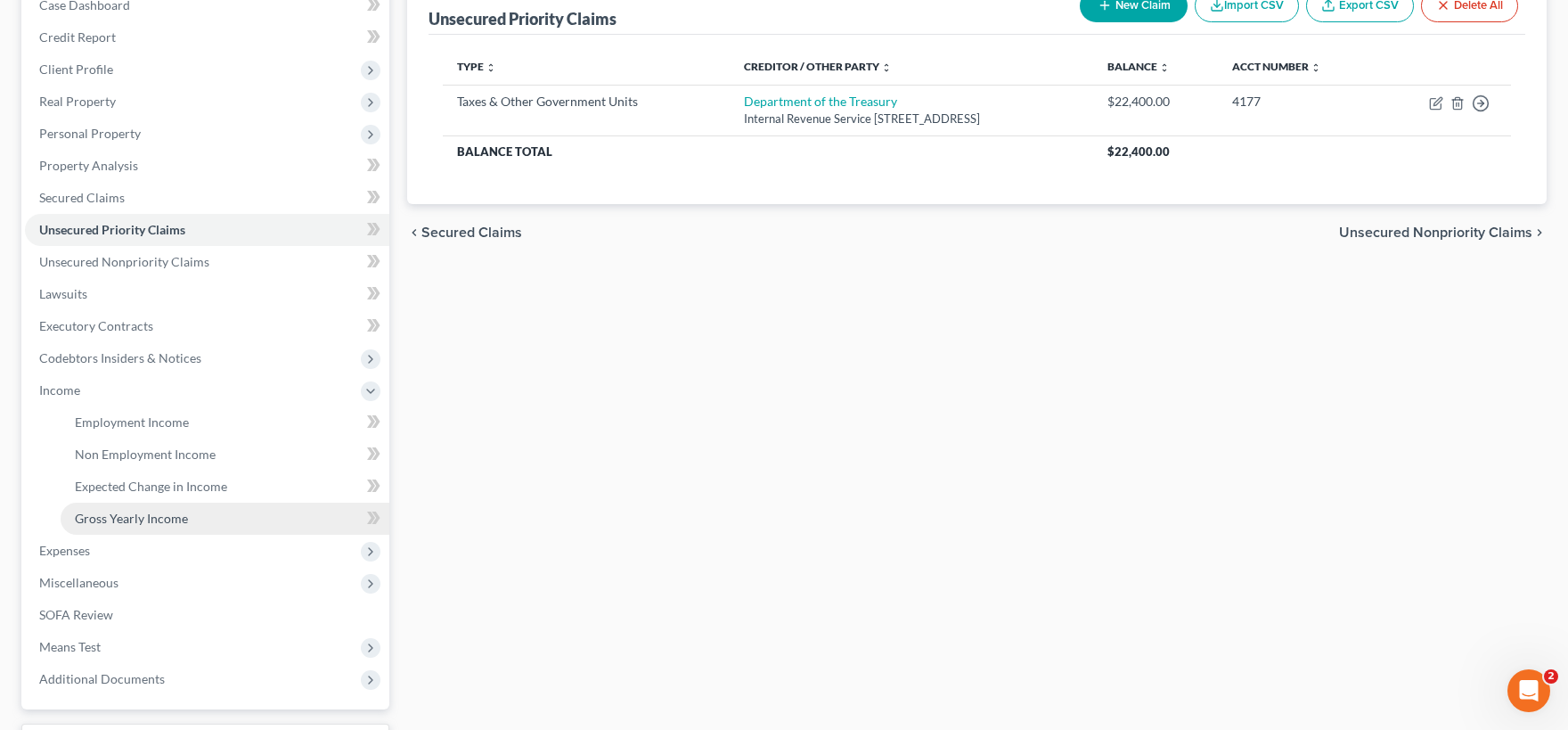
click at [186, 523] on span "Gross Yearly Income" at bounding box center [131, 518] width 113 height 15
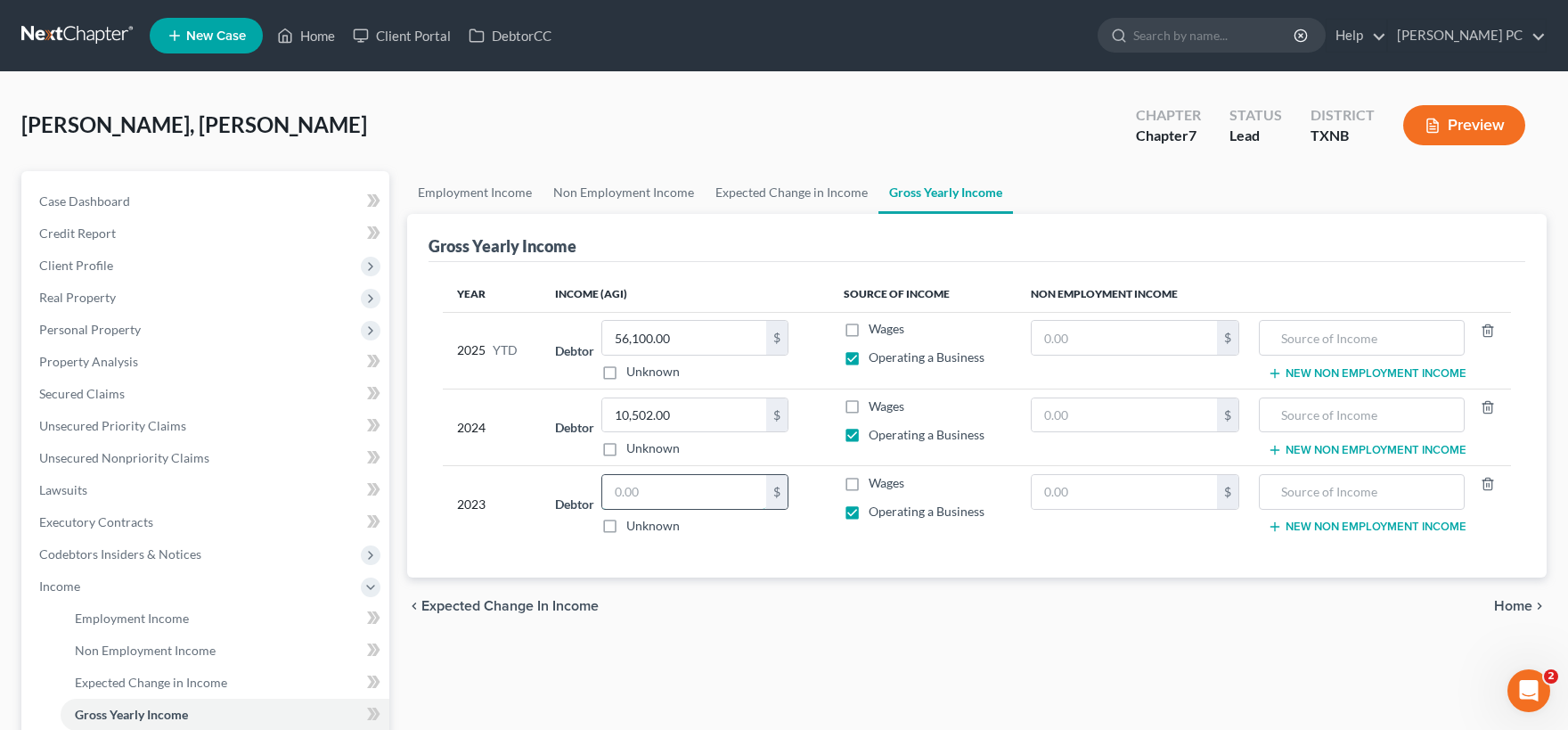
click at [693, 493] on input "text" at bounding box center [683, 492] width 164 height 34
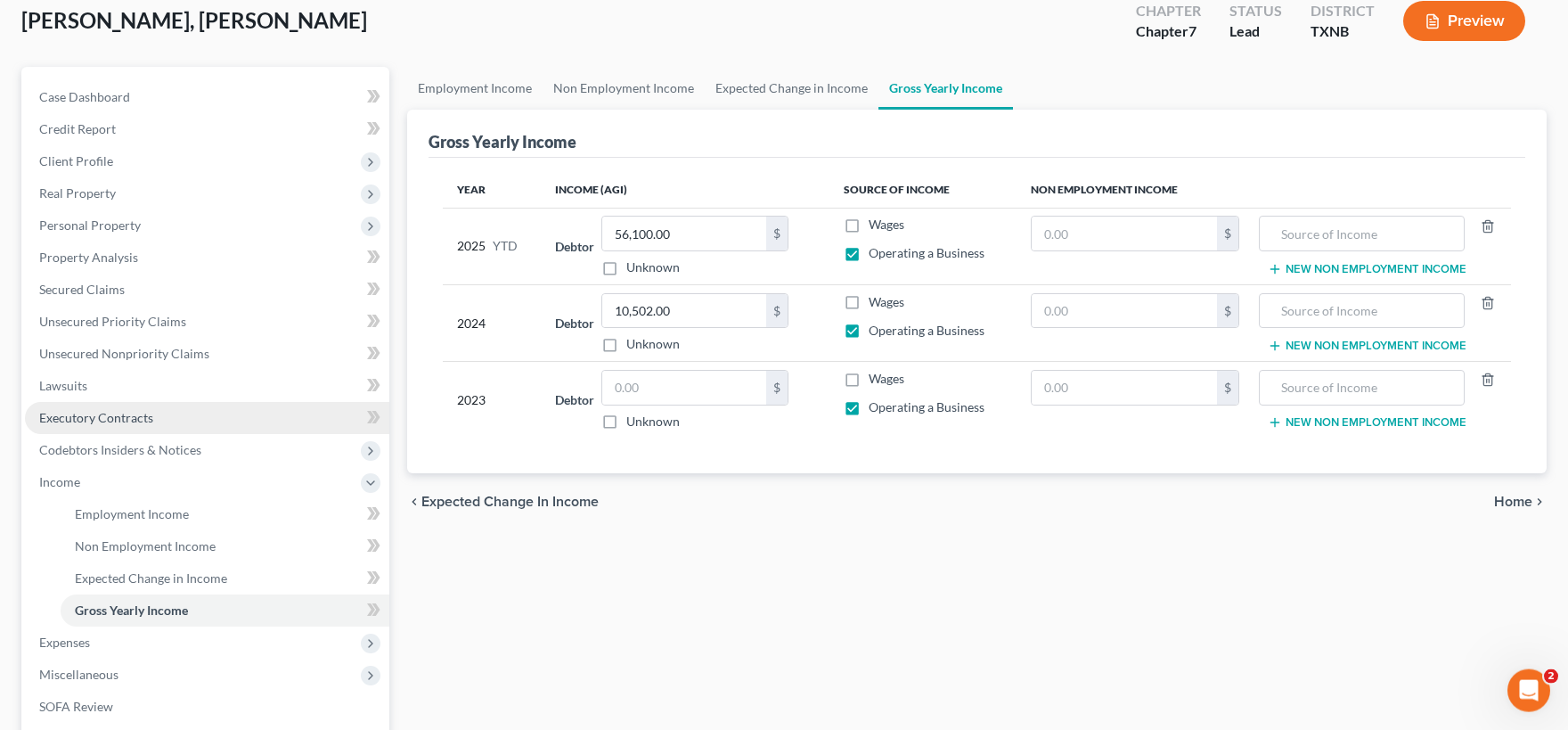
scroll to position [196, 0]
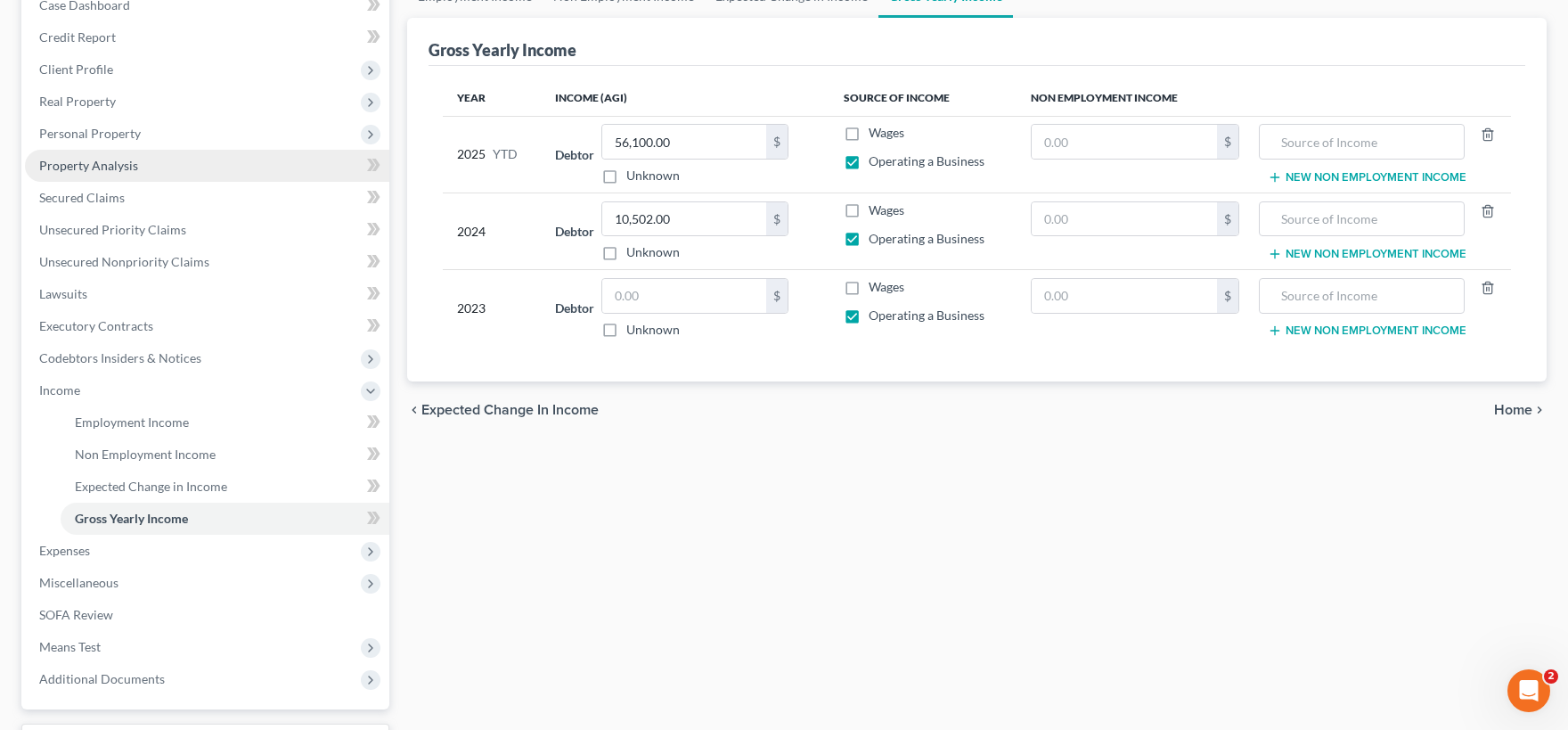
click at [104, 168] on span "Property Analysis" at bounding box center [89, 165] width 99 height 15
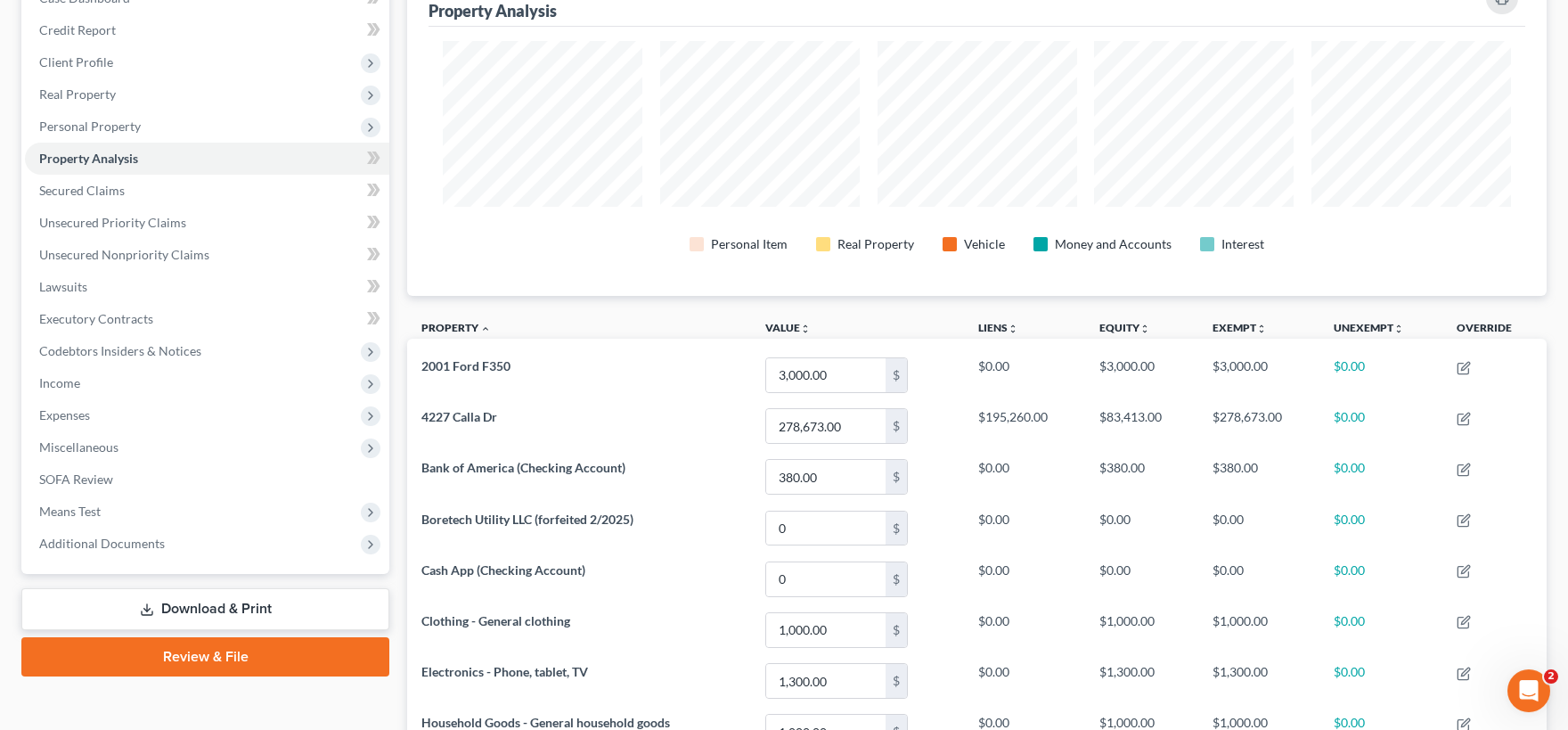
scroll to position [164, 0]
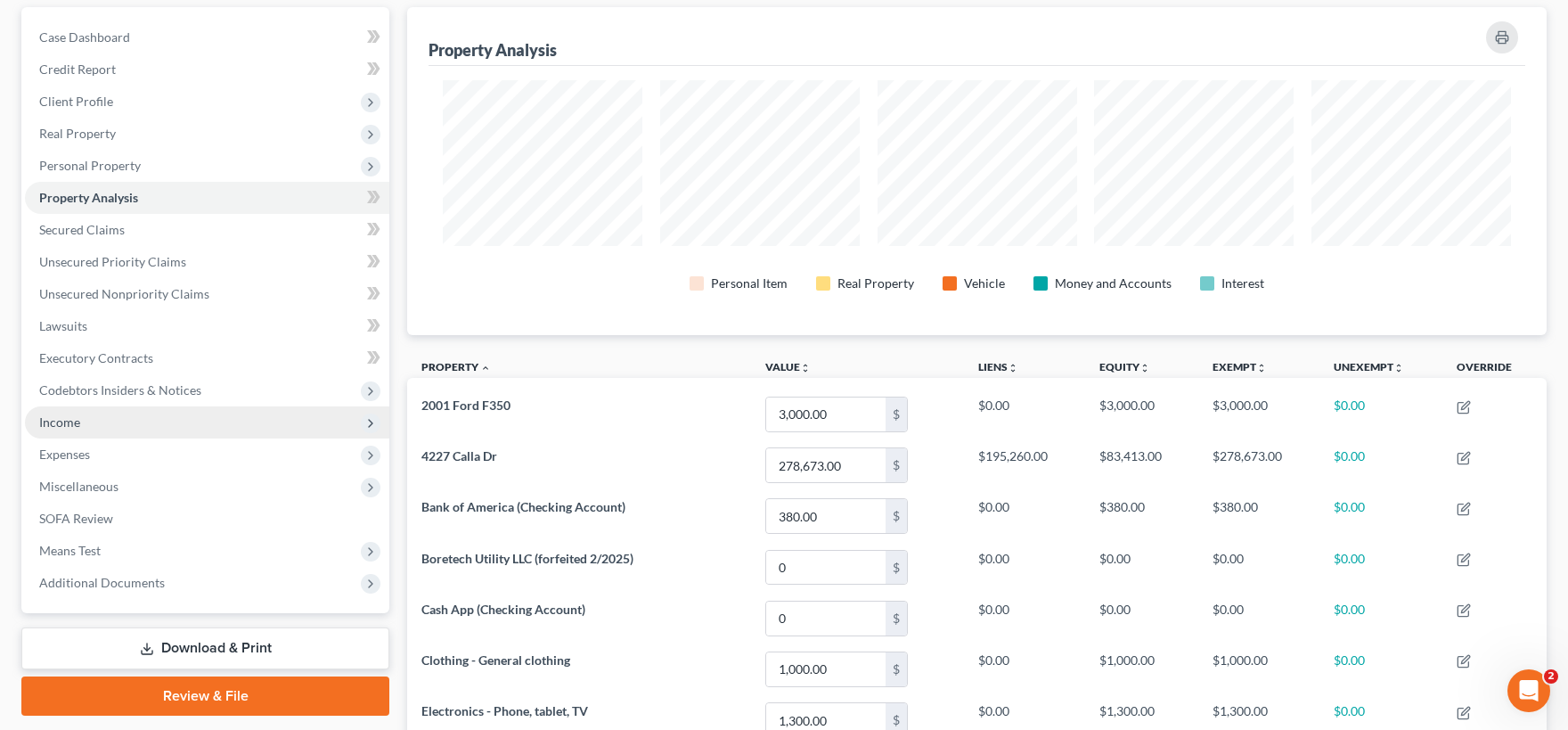
click at [95, 425] on span "Income" at bounding box center [206, 423] width 364 height 32
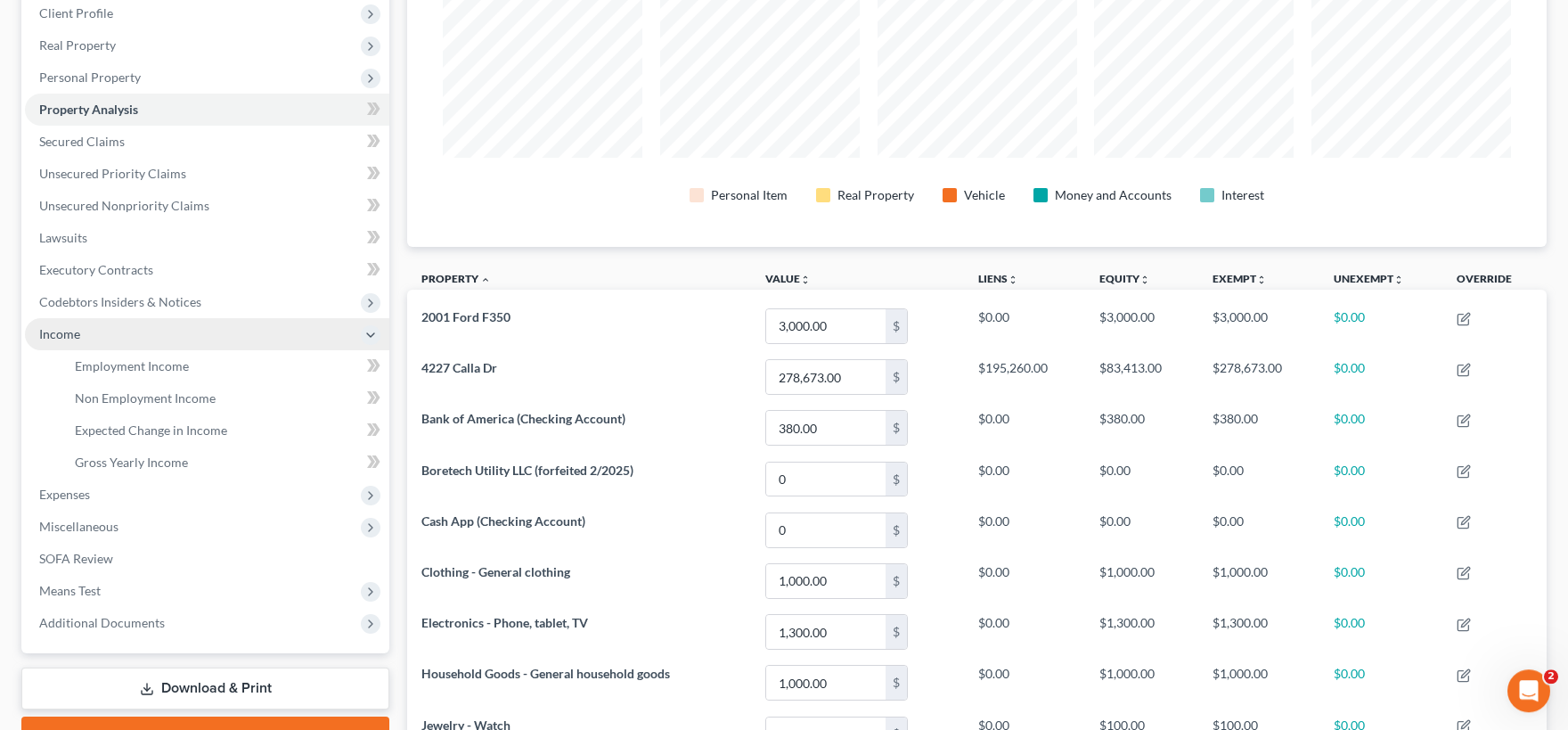
scroll to position [360, 0]
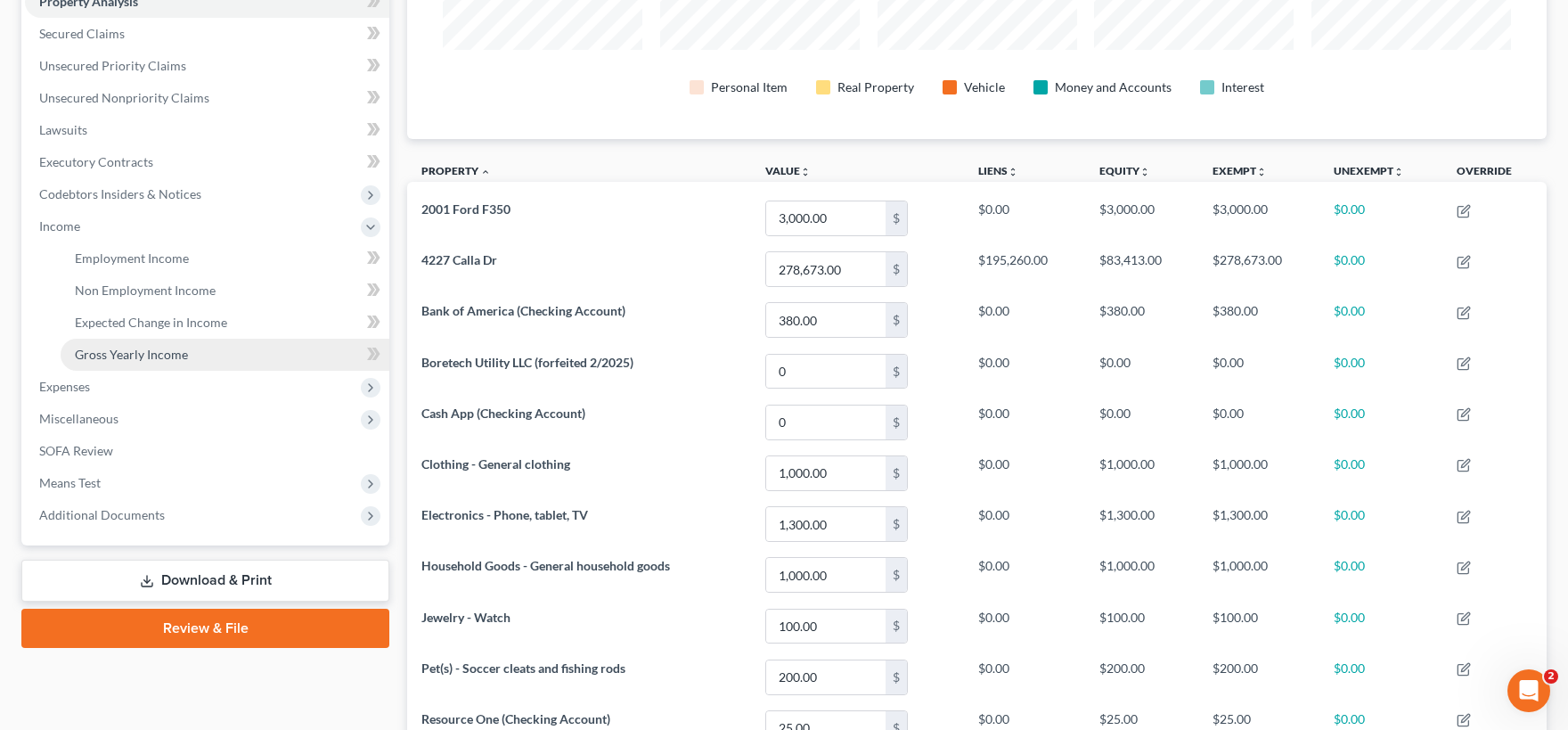
click at [141, 352] on span "Gross Yearly Income" at bounding box center [131, 353] width 113 height 15
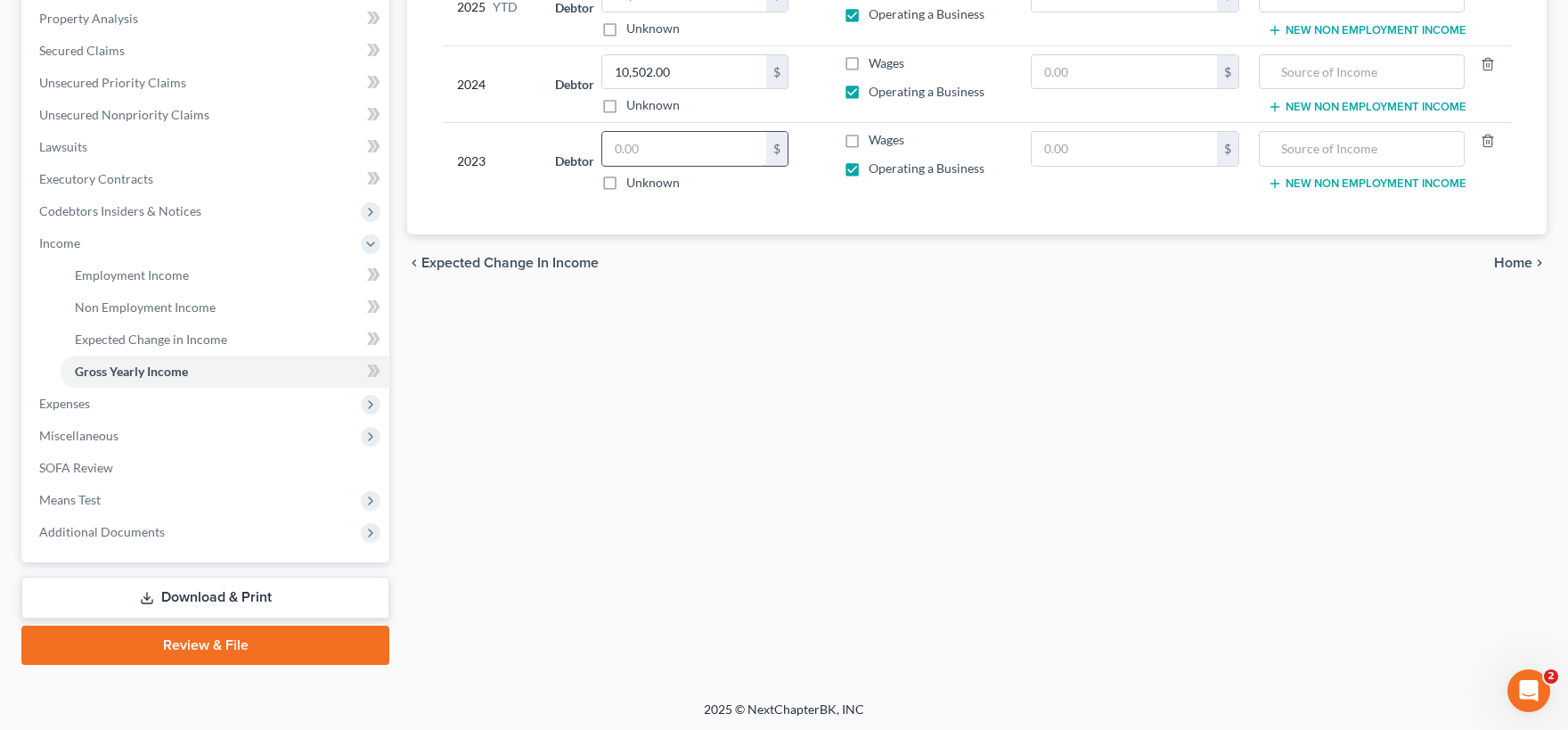
scroll to position [245, 0]
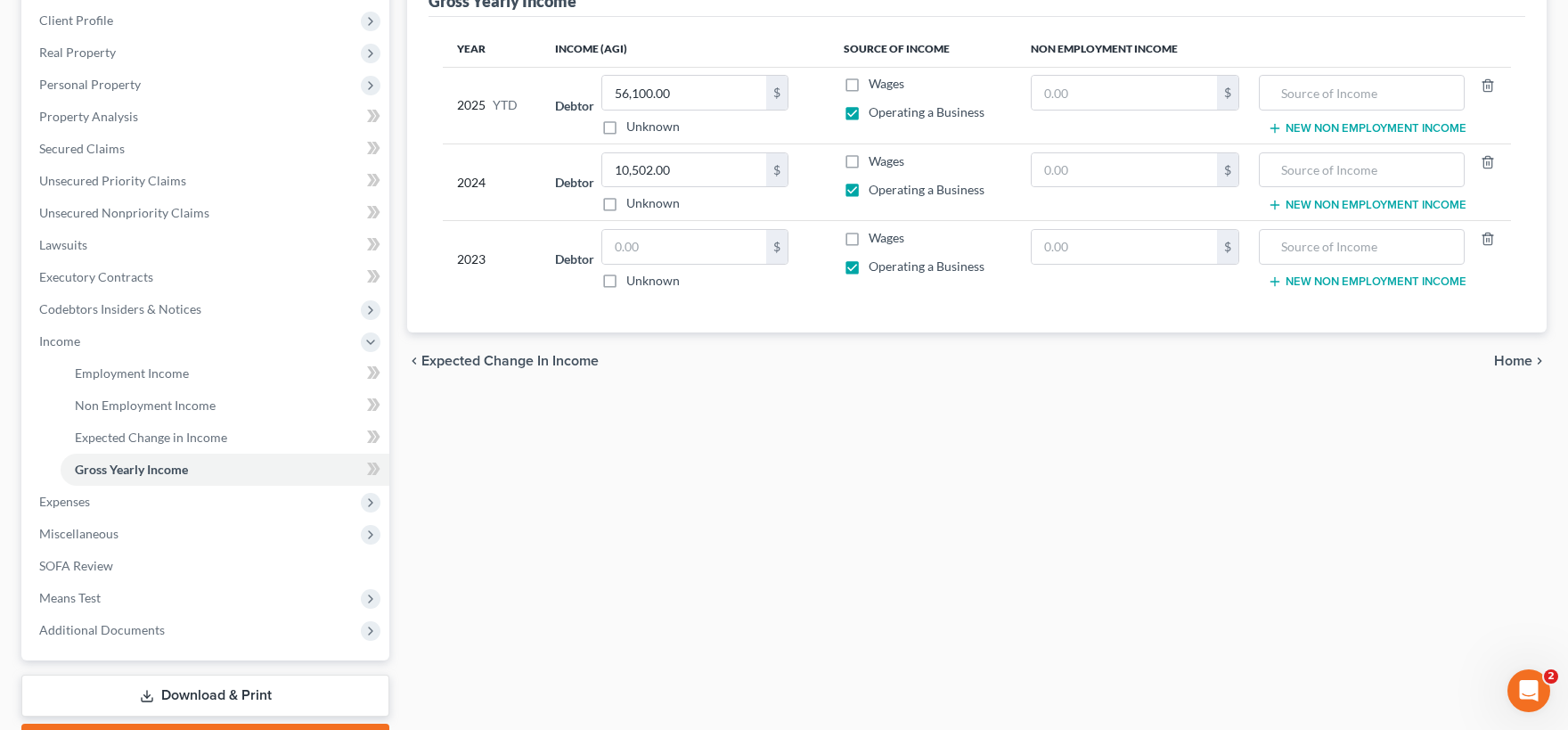
click at [626, 280] on label "Unknown" at bounding box center [653, 281] width 54 height 18
click at [634, 280] on input "Unknown" at bounding box center [640, 278] width 12 height 12
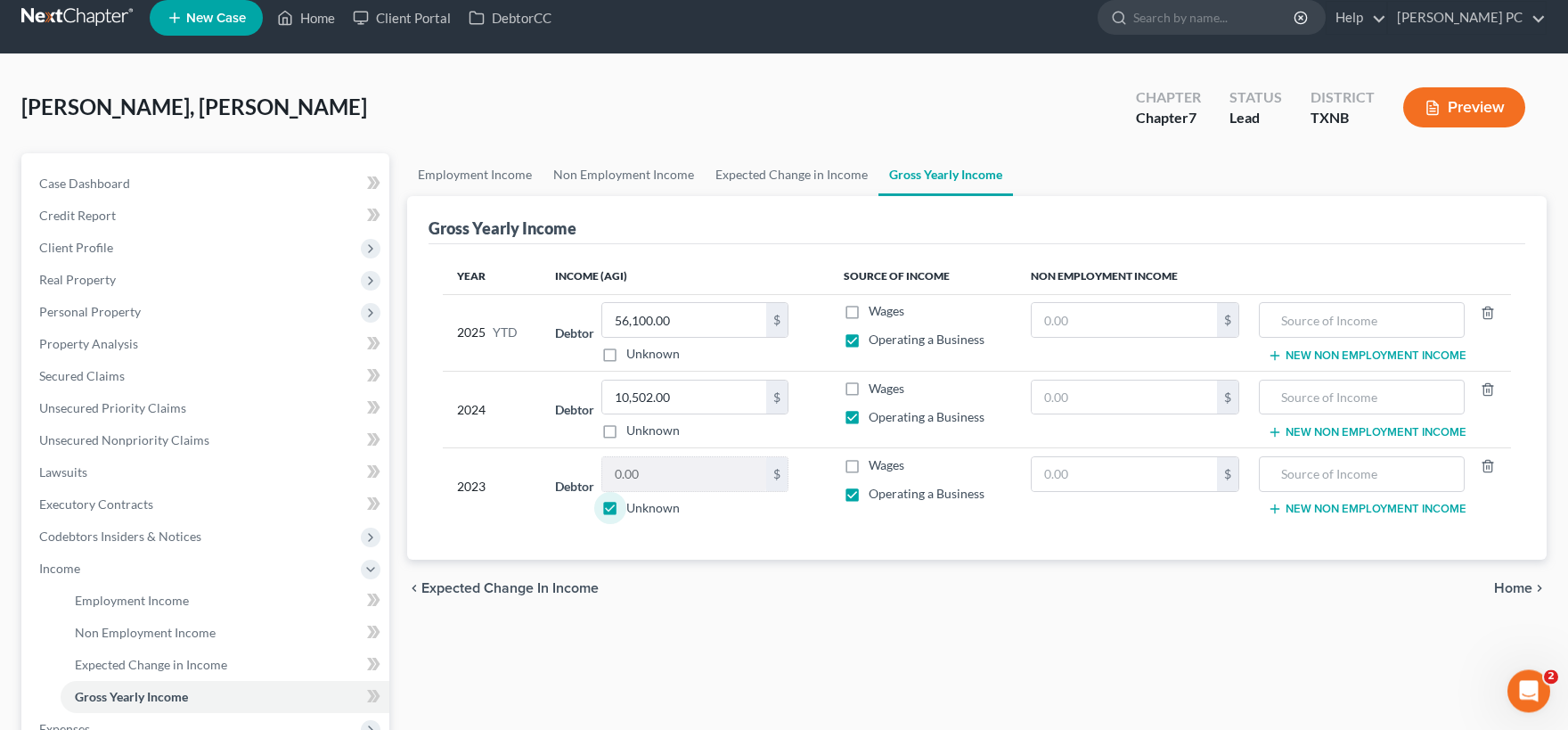
scroll to position [0, 0]
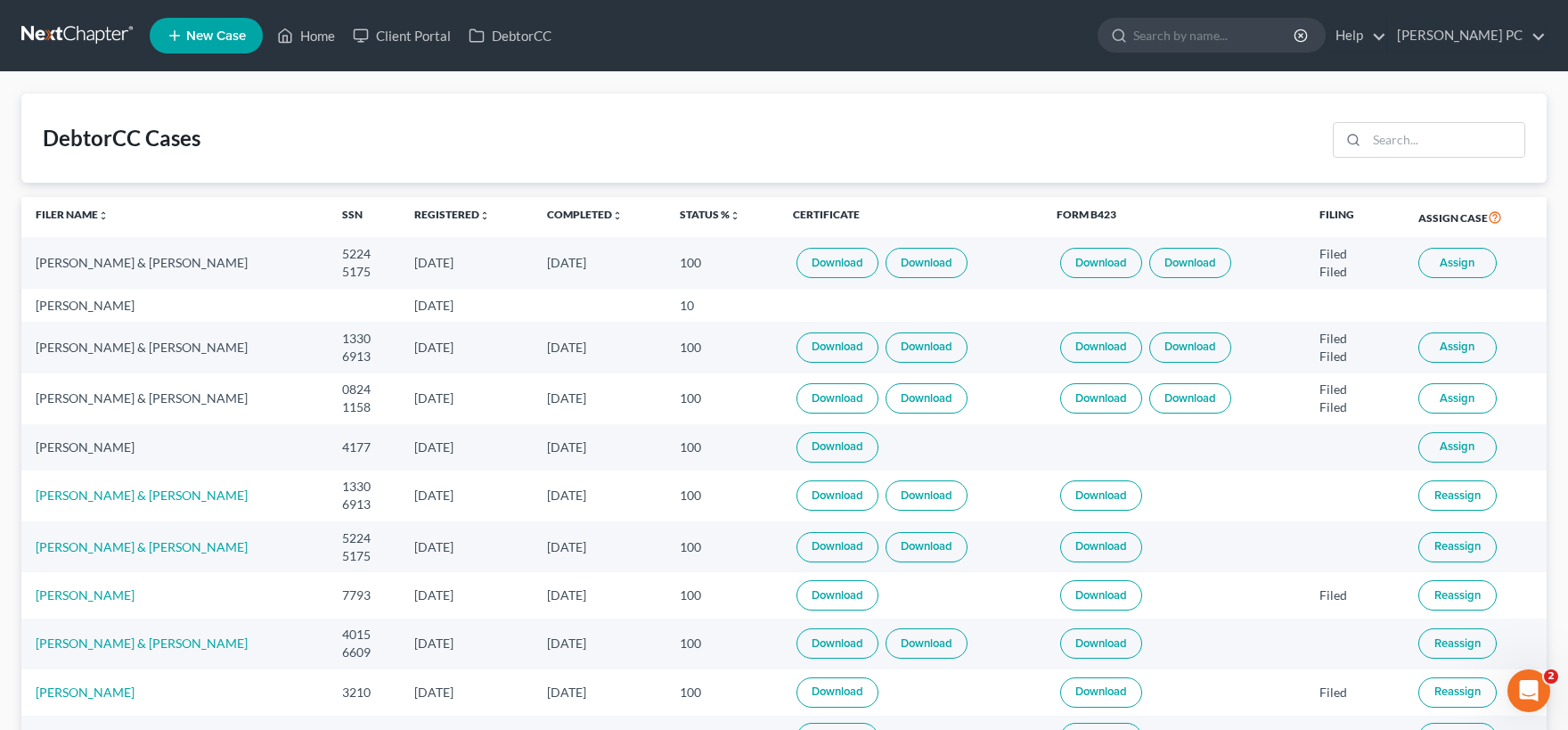
click at [1442, 447] on span "Assign" at bounding box center [1457, 446] width 35 height 14
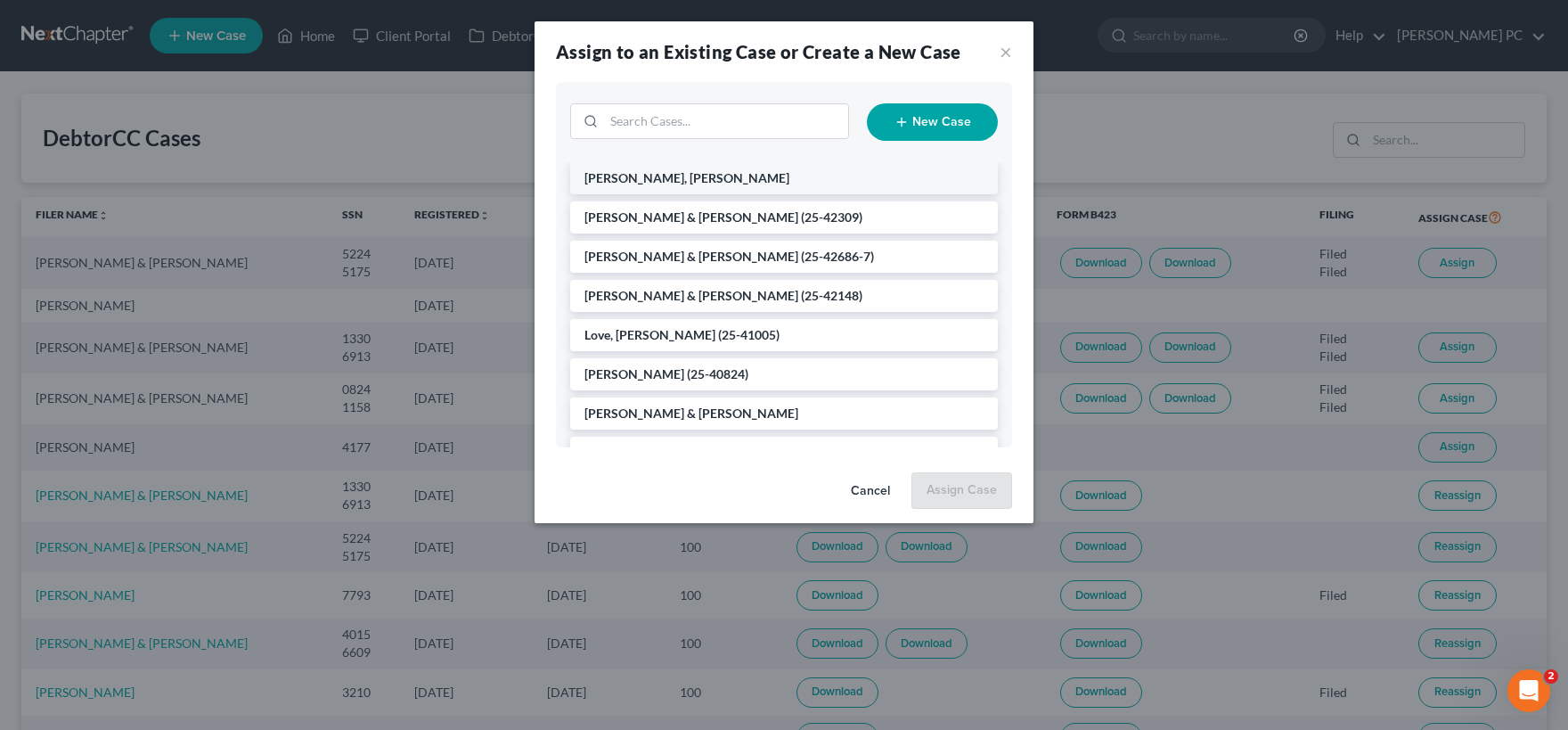
click at [759, 180] on li "Barrios Martinez, Juan" at bounding box center [784, 178] width 427 height 32
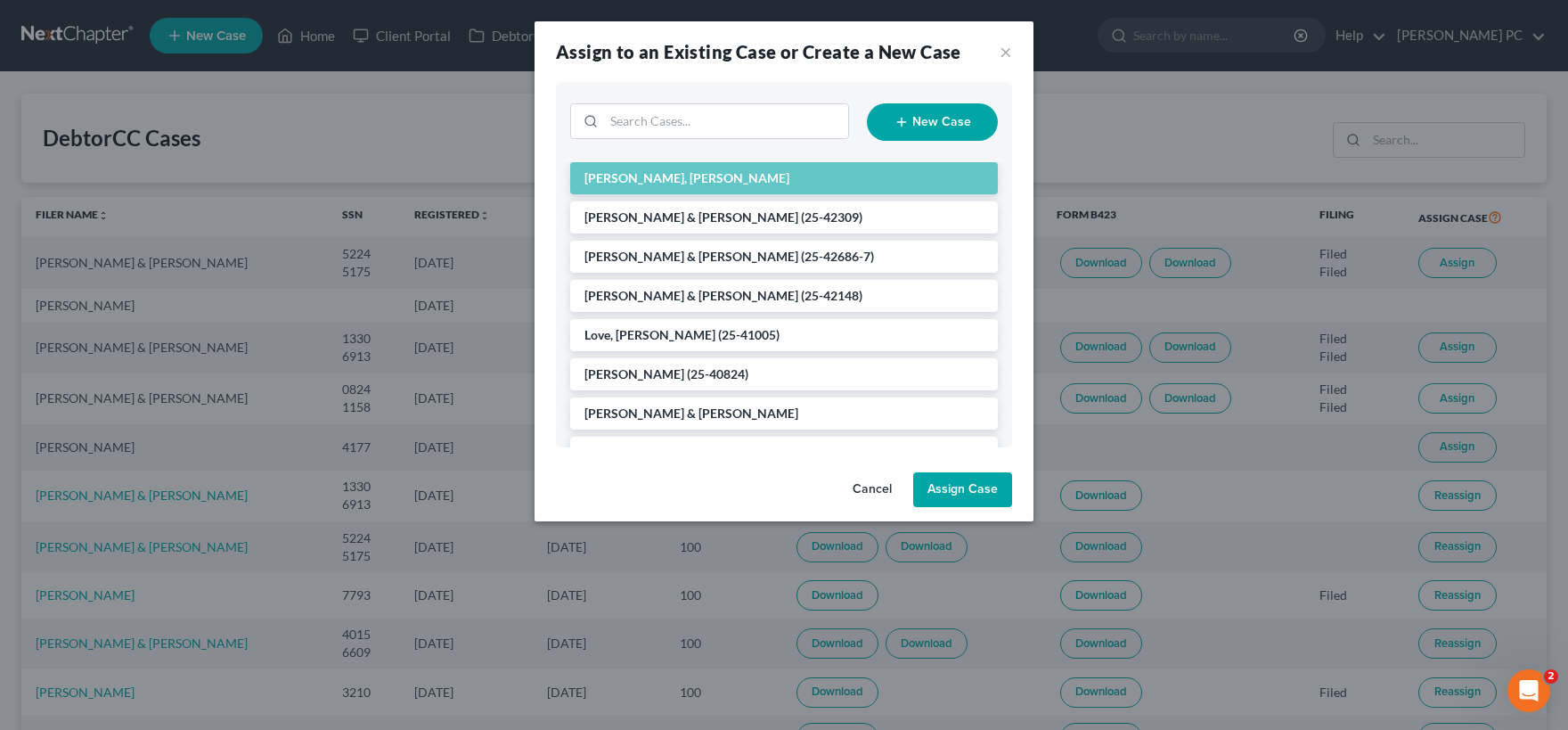
click at [968, 485] on button "Assign Case" at bounding box center [963, 490] width 99 height 36
